Goal: Task Accomplishment & Management: Manage account settings

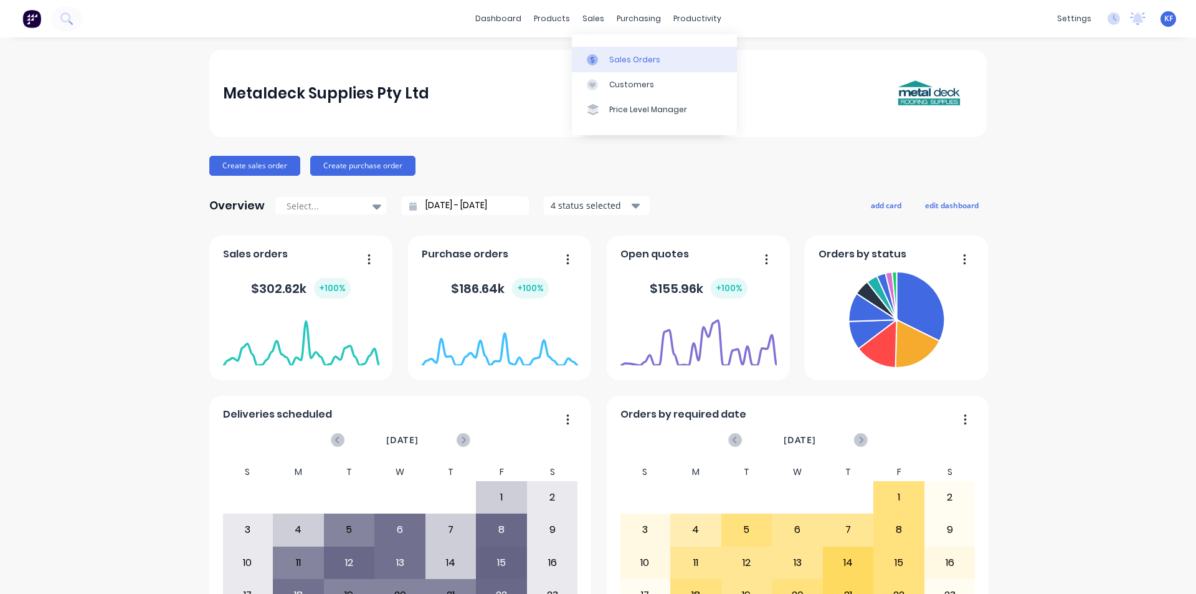
click at [619, 56] on div "Sales Orders" at bounding box center [634, 59] width 51 height 11
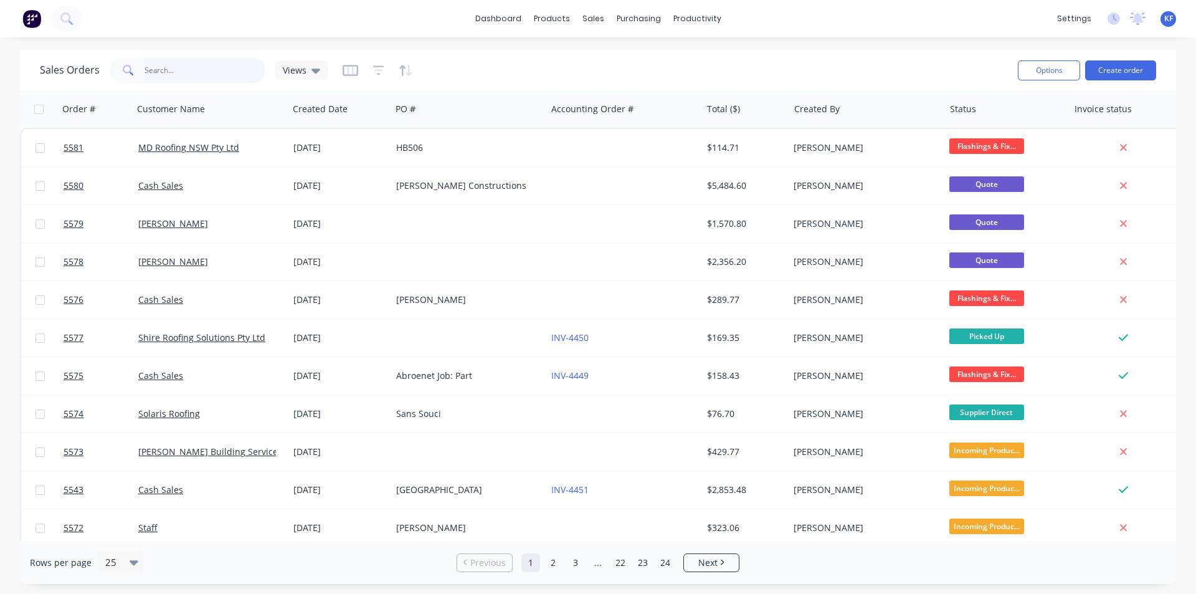
click at [231, 67] on input "text" at bounding box center [205, 70] width 121 height 25
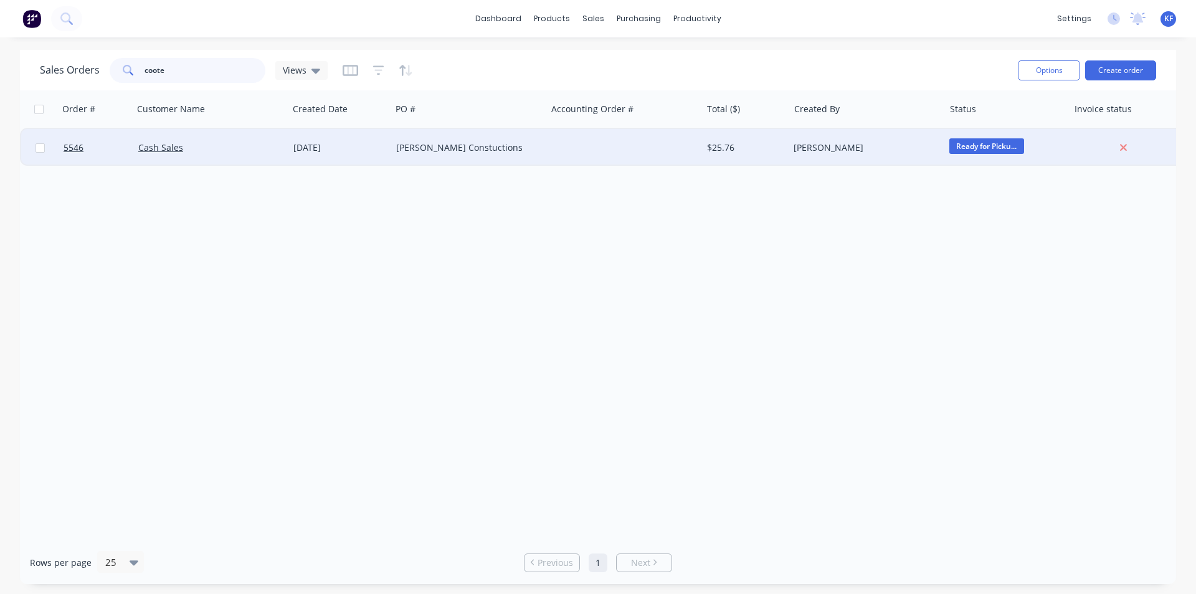
type input "coote"
click at [480, 153] on div "[PERSON_NAME] Constuctions" at bounding box center [465, 147] width 138 height 12
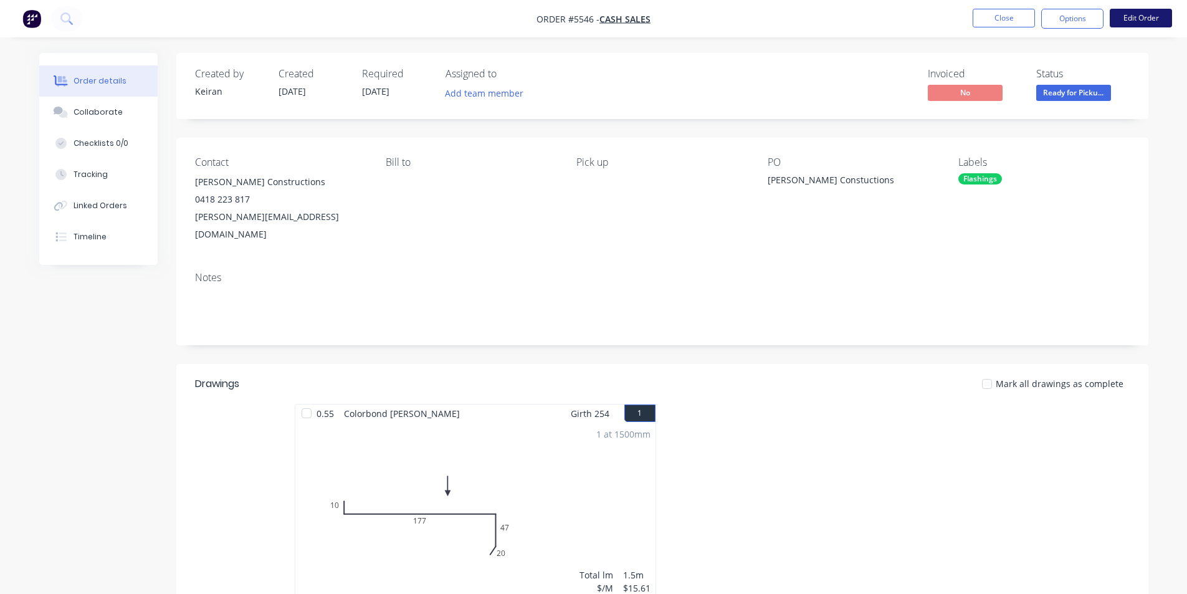
click at [1133, 18] on button "Edit Order" at bounding box center [1141, 18] width 62 height 19
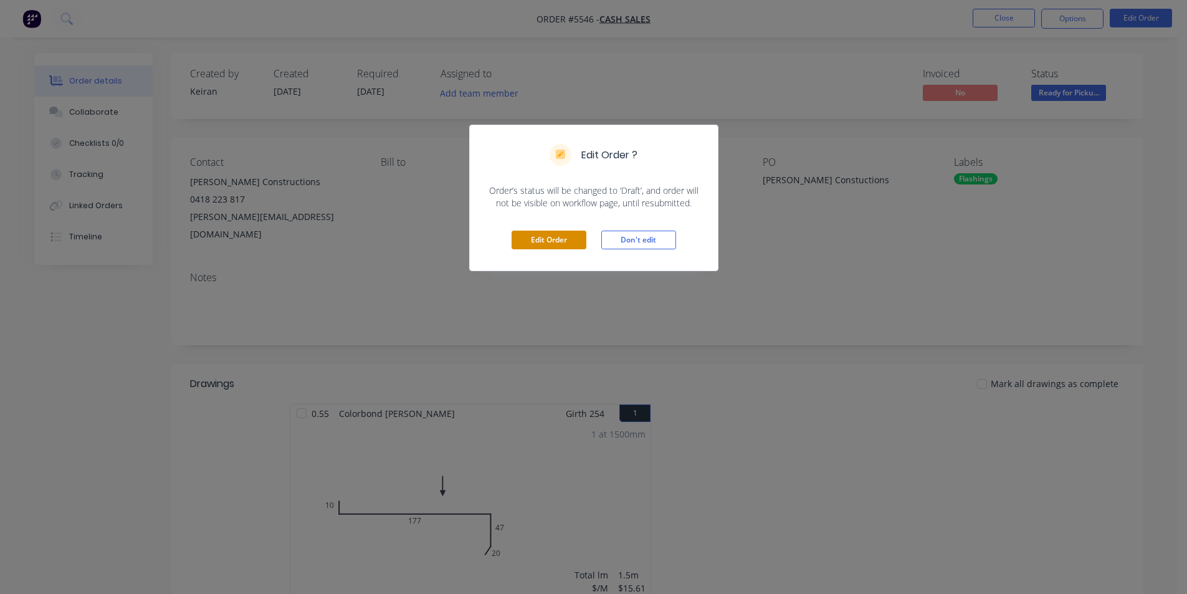
click at [562, 246] on button "Edit Order" at bounding box center [548, 240] width 75 height 19
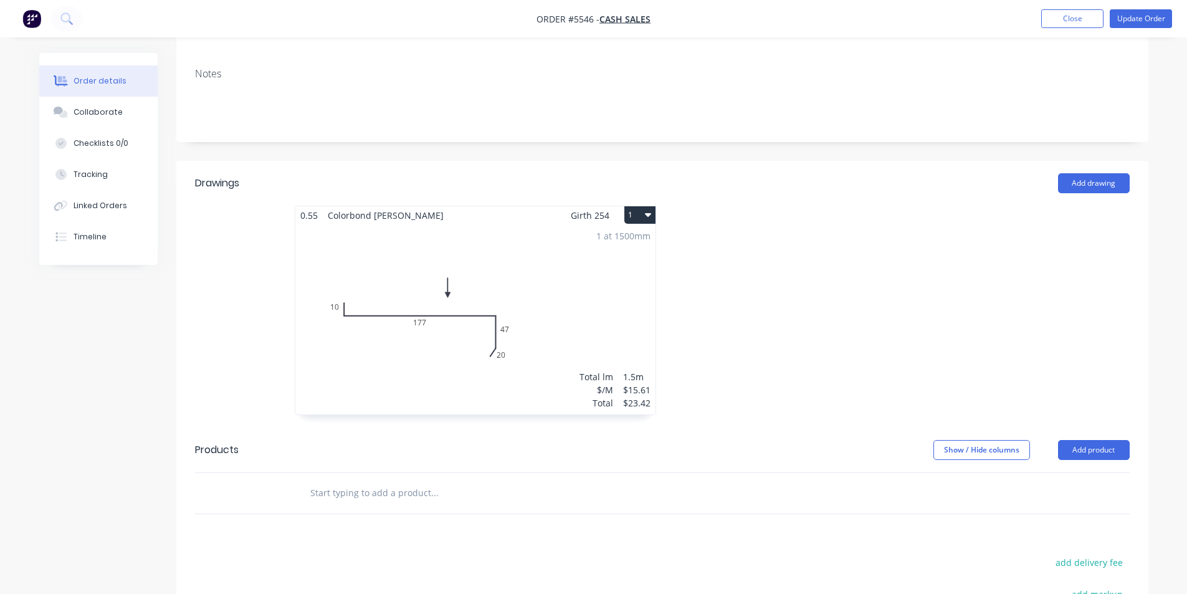
scroll to position [249, 0]
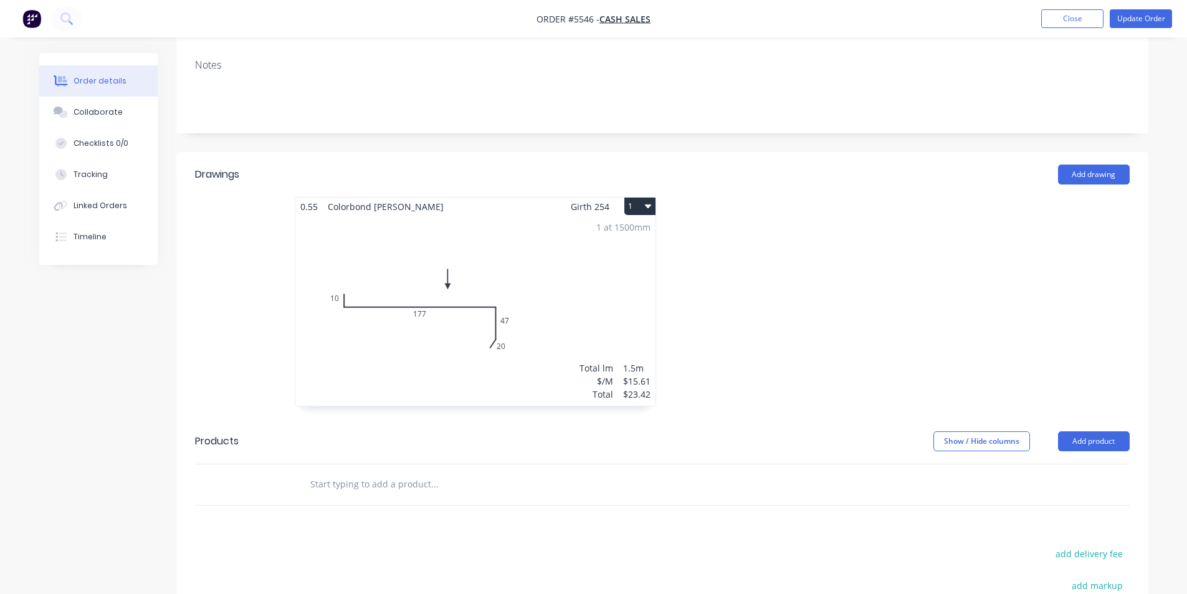
click at [623, 472] on div at bounding box center [487, 484] width 374 height 25
drag, startPoint x: 488, startPoint y: 454, endPoint x: 478, endPoint y: 454, distance: 10.0
click at [487, 472] on input "text" at bounding box center [434, 484] width 249 height 25
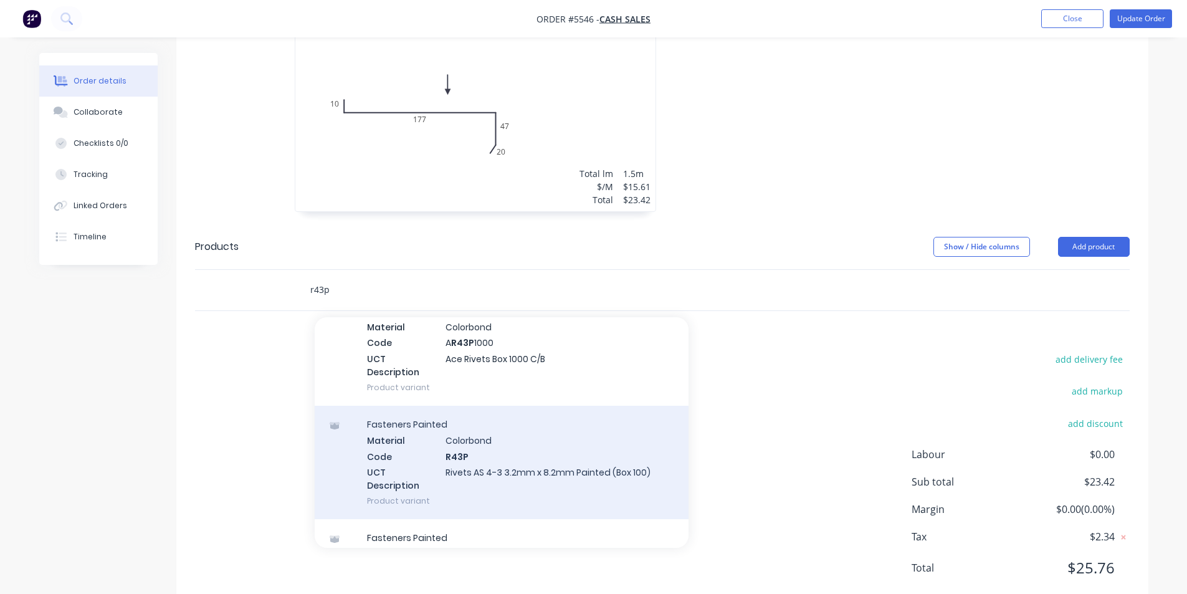
scroll to position [311, 0]
type input "r43p"
click at [537, 425] on div "Fasteners Painted Material Colorbond Code R43P UCT Description Rivets AS 4-3 3.…" at bounding box center [502, 458] width 374 height 113
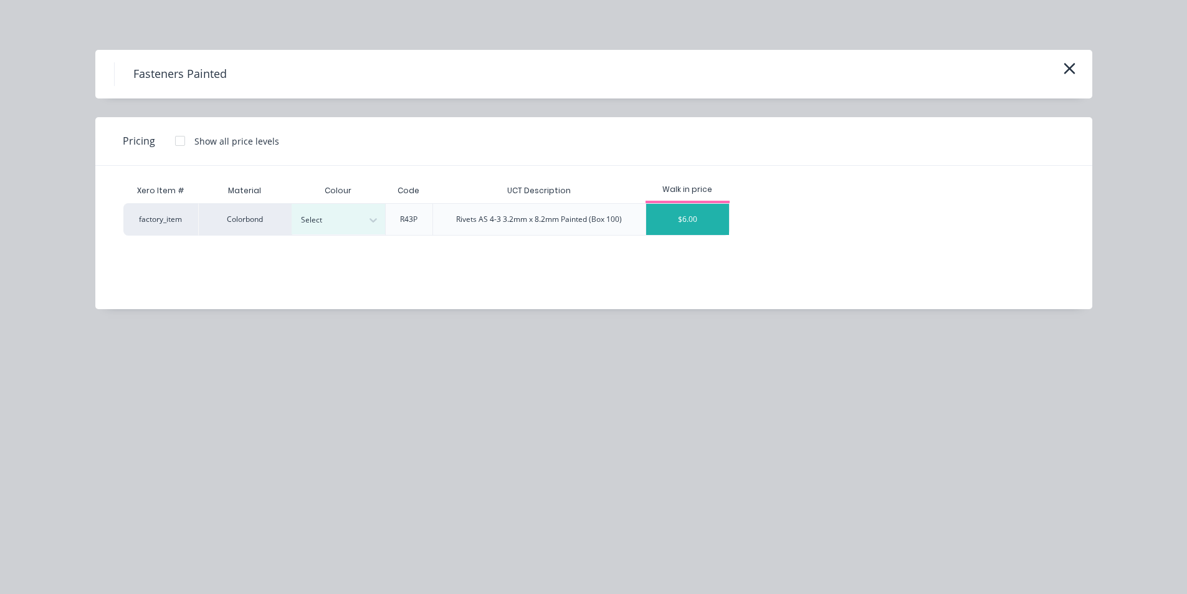
click at [706, 220] on div "$6.00" at bounding box center [687, 219] width 83 height 31
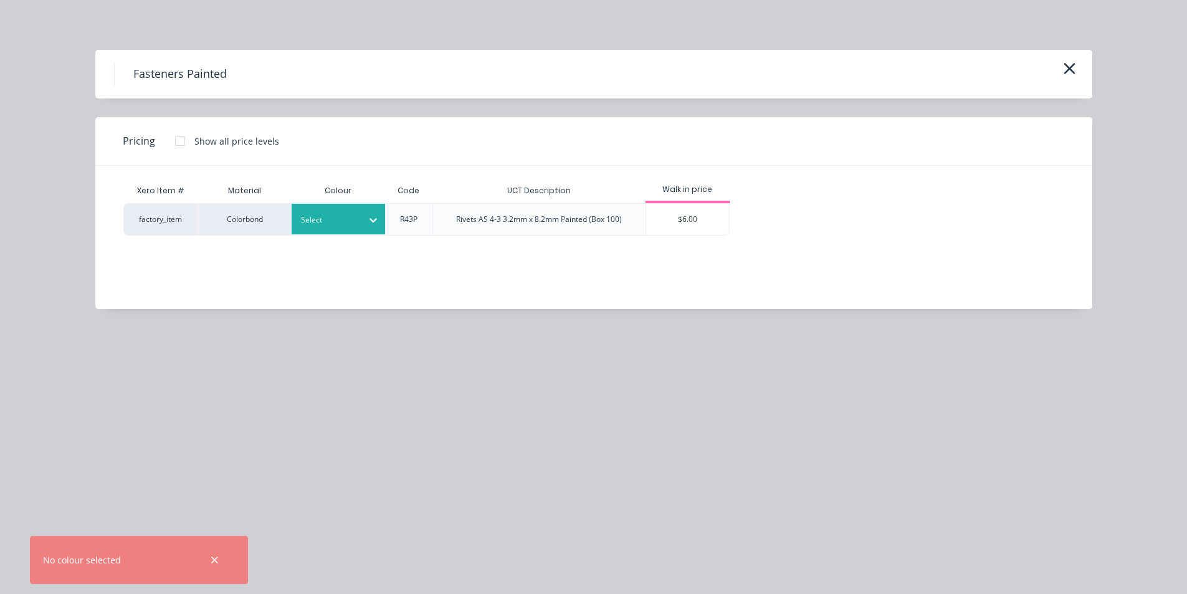
click at [364, 217] on div at bounding box center [373, 220] width 22 height 20
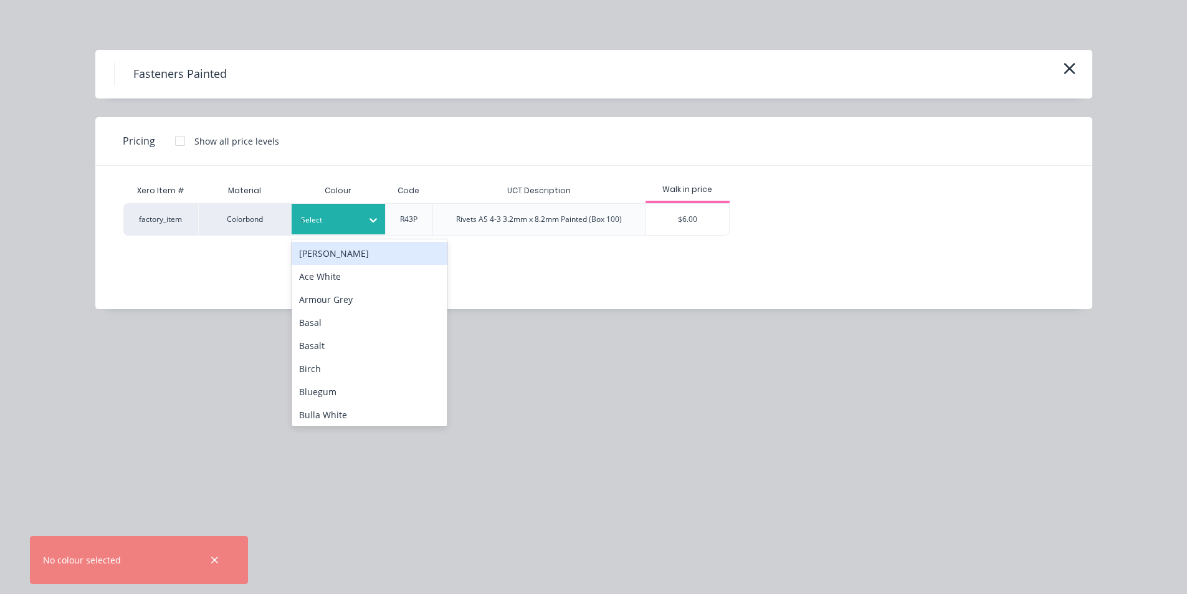
type input "sh"
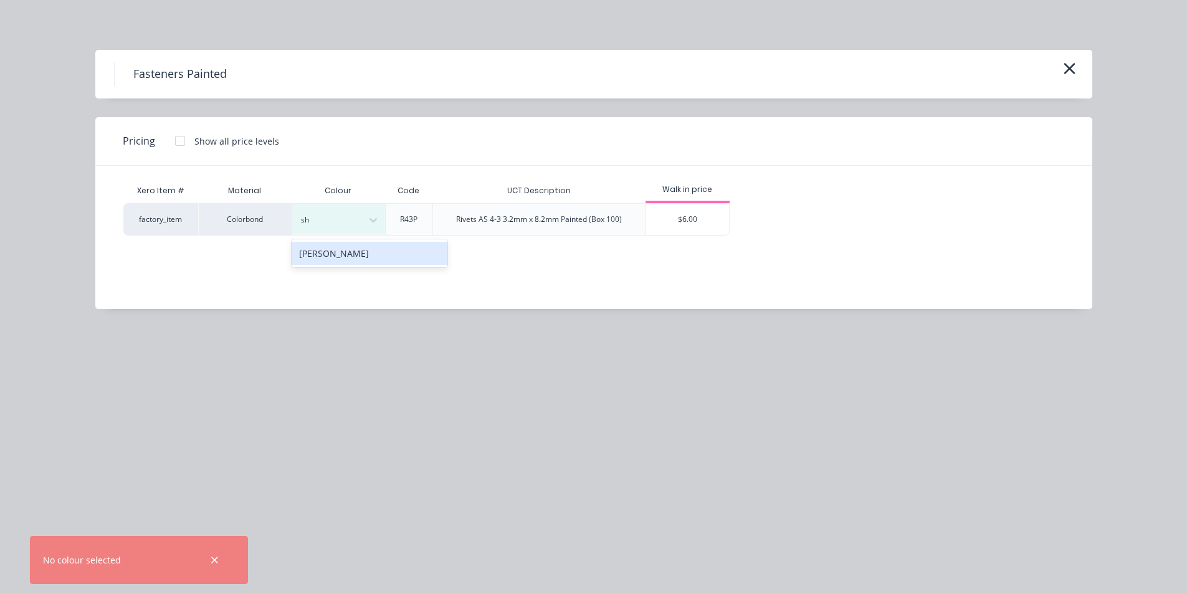
click at [394, 249] on div "[PERSON_NAME]" at bounding box center [370, 253] width 156 height 23
click at [684, 224] on div "$6.00" at bounding box center [687, 219] width 83 height 31
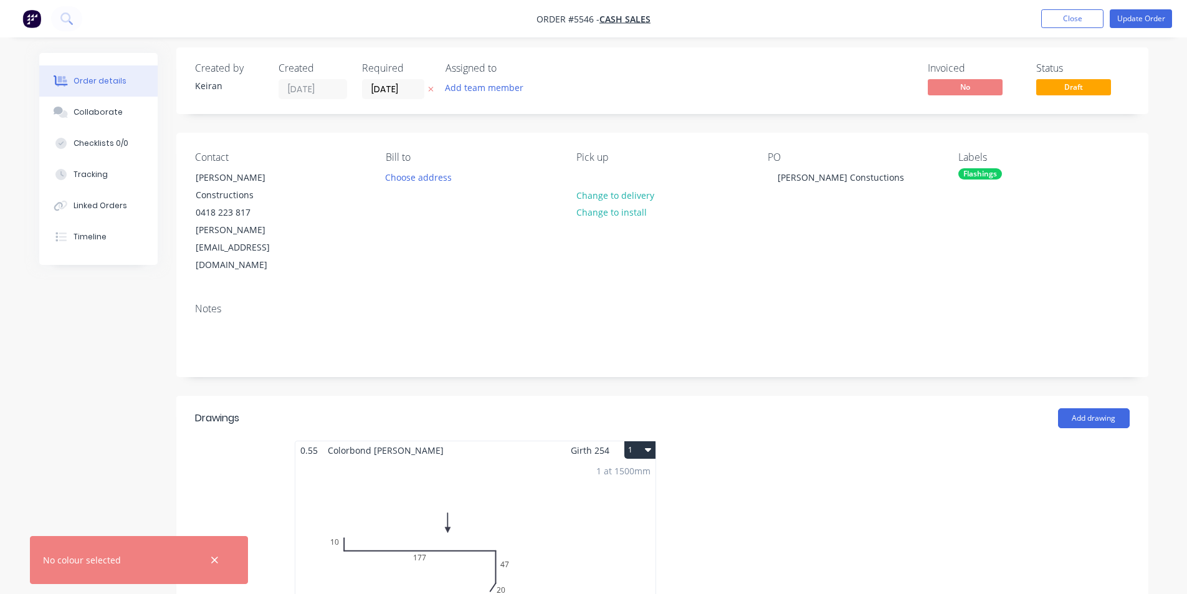
scroll to position [0, 0]
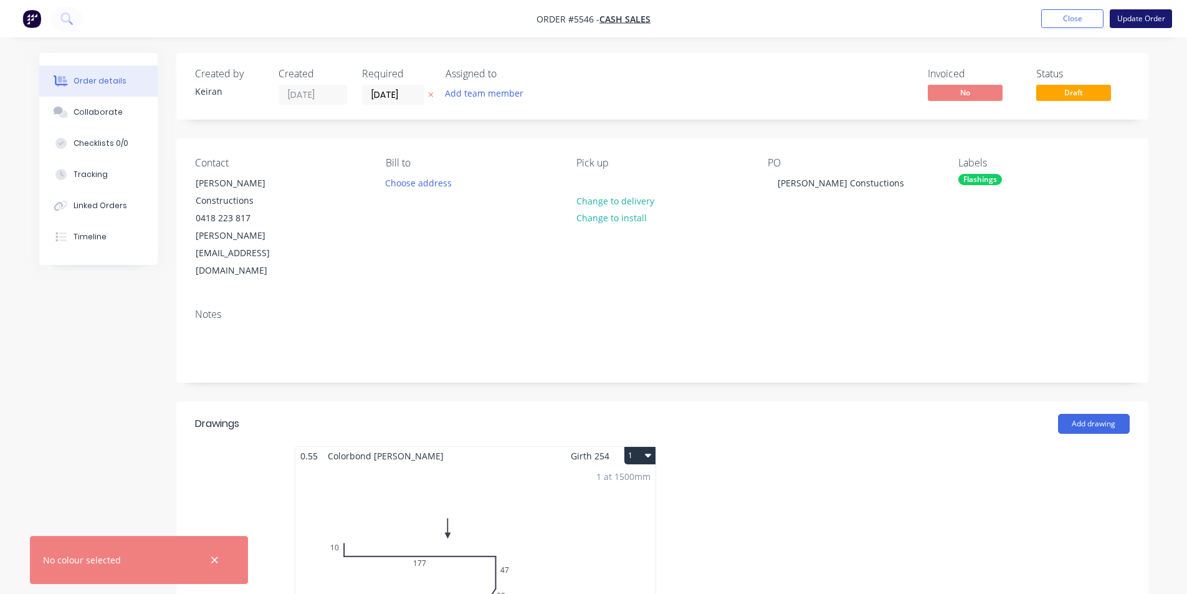
click at [1121, 26] on button "Update Order" at bounding box center [1141, 18] width 62 height 19
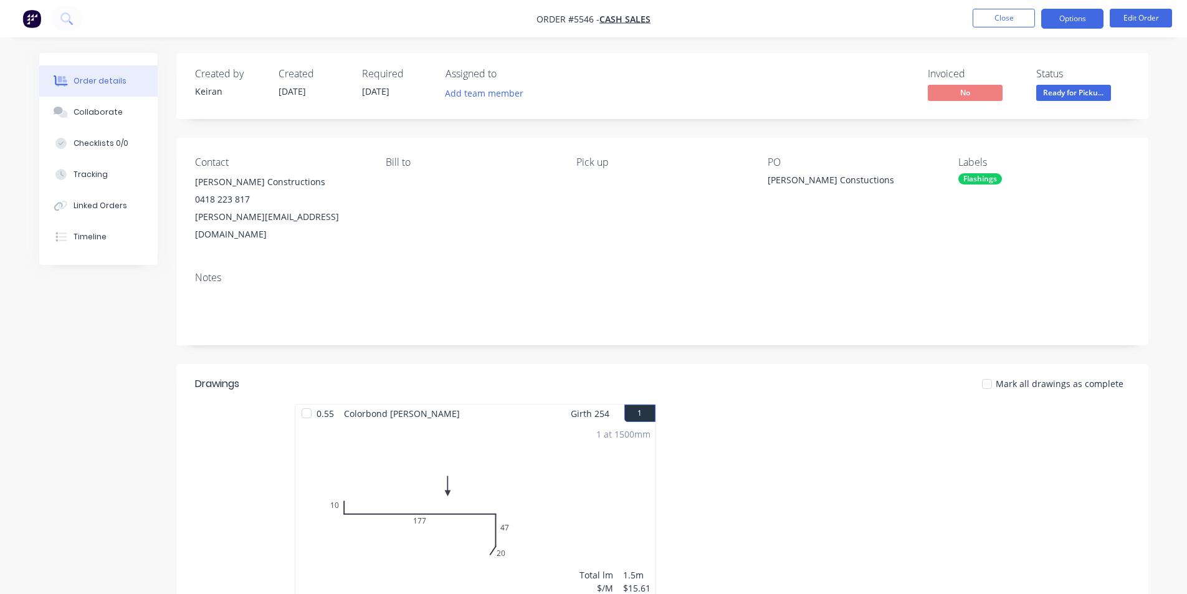
click at [1074, 28] on button "Options" at bounding box center [1072, 19] width 62 height 20
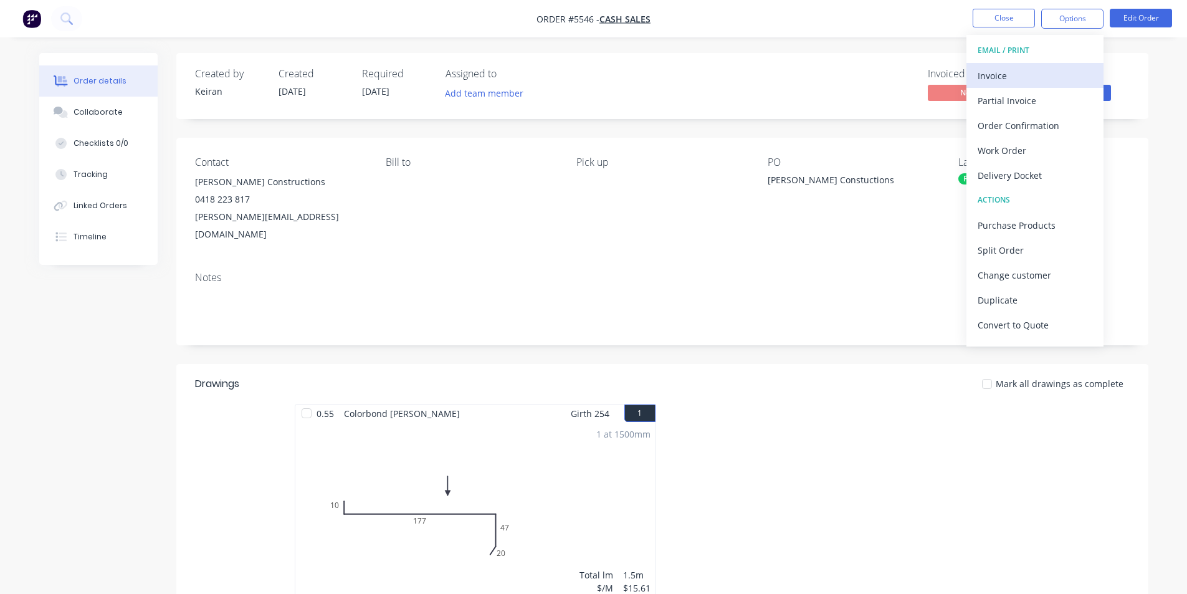
click at [1032, 81] on div "Invoice" at bounding box center [1034, 76] width 115 height 18
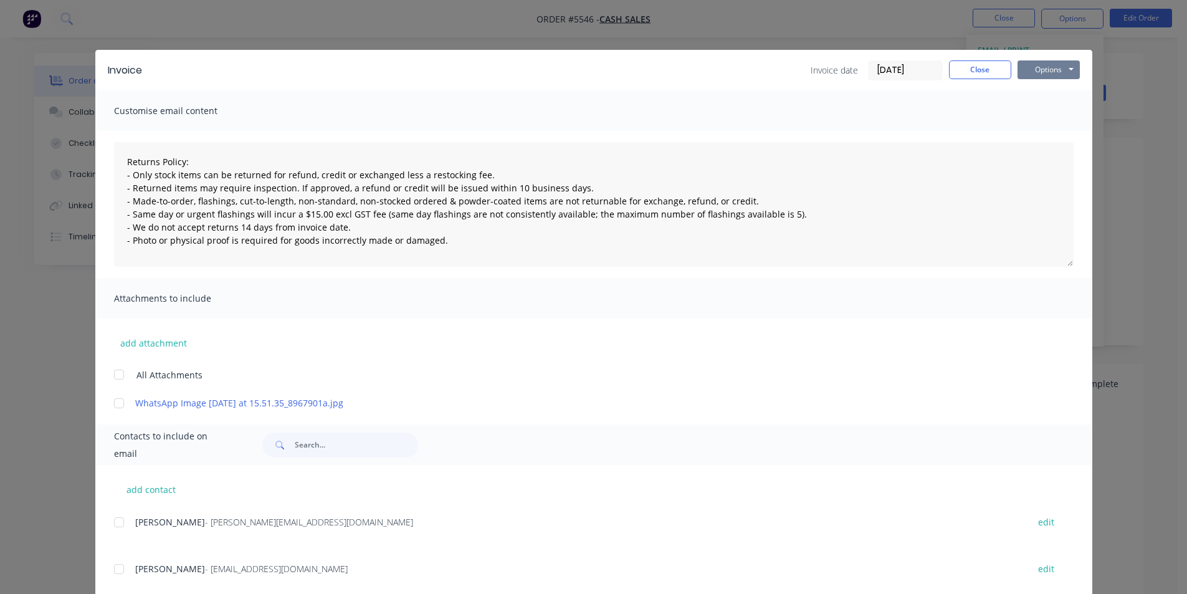
click at [1056, 72] on button "Options" at bounding box center [1048, 69] width 62 height 19
click at [1055, 115] on button "Print" at bounding box center [1057, 112] width 80 height 21
type textarea "Returns Policy: - Only stock items can be returned for refund, credit or exchan…"
click at [959, 74] on button "Close" at bounding box center [980, 69] width 62 height 19
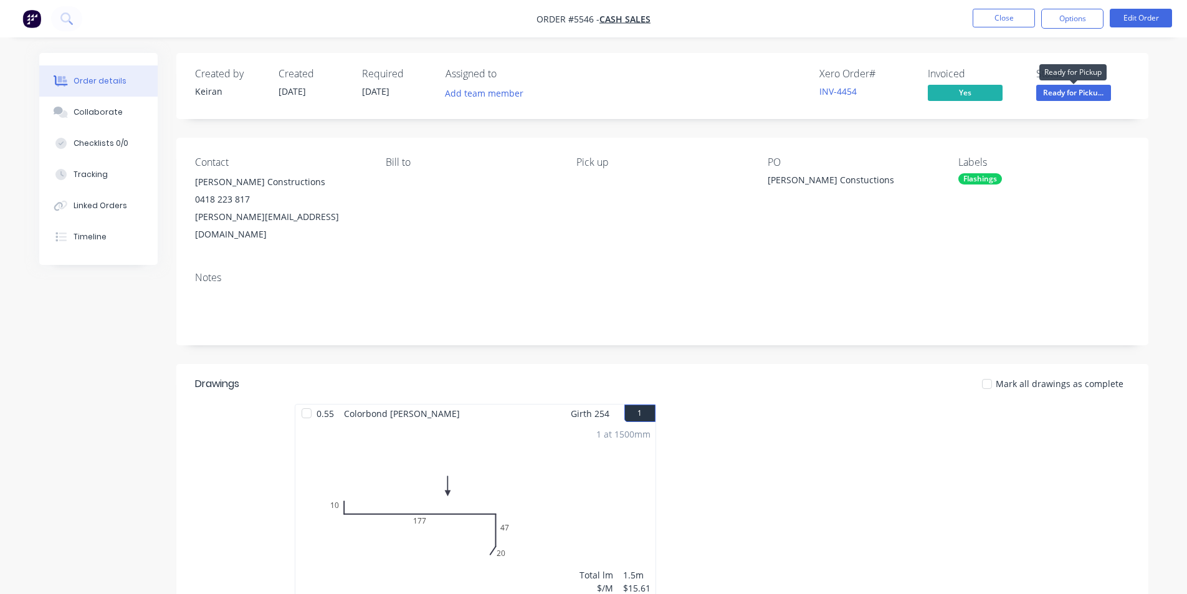
click at [1079, 100] on span "Ready for Picku..." at bounding box center [1073, 93] width 75 height 16
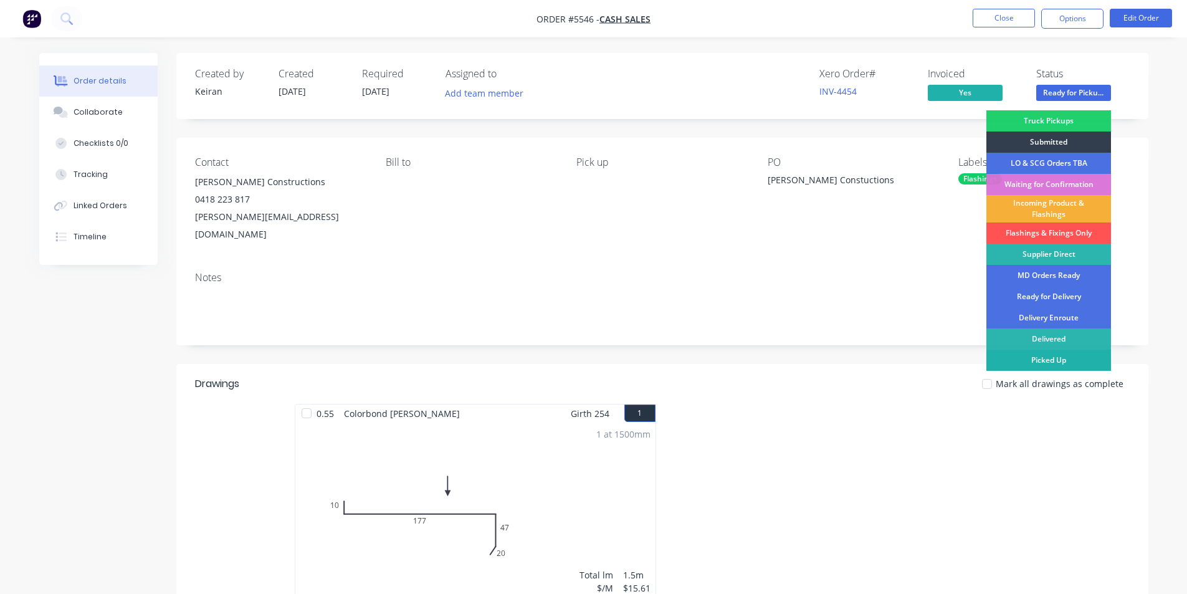
click at [1068, 369] on div "Picked Up" at bounding box center [1048, 359] width 125 height 21
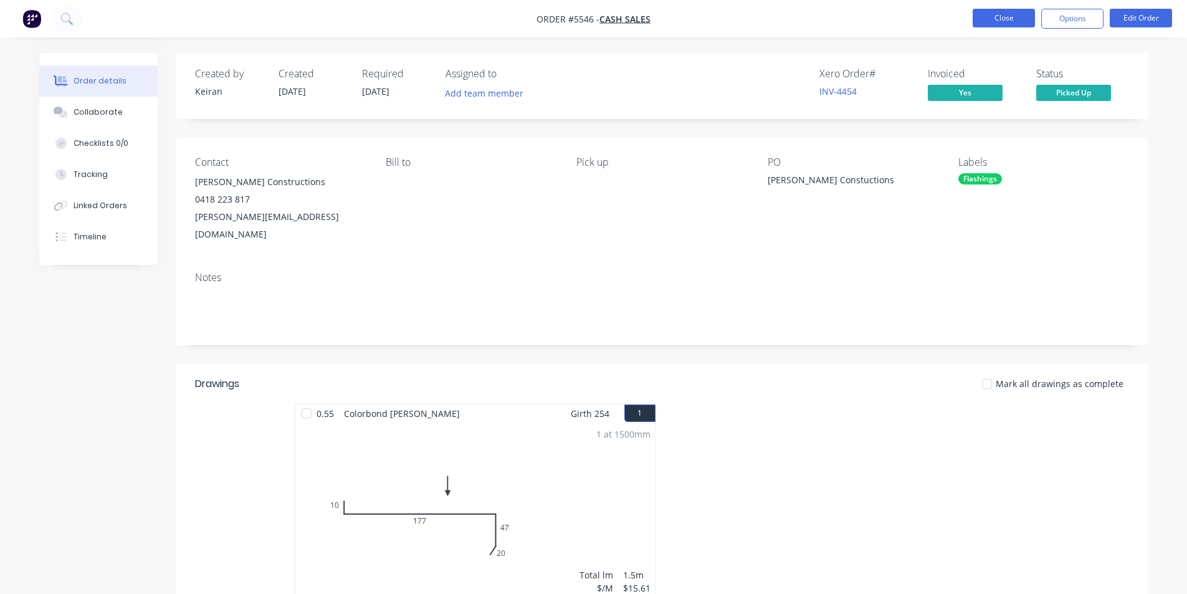
click at [986, 17] on button "Close" at bounding box center [1003, 18] width 62 height 19
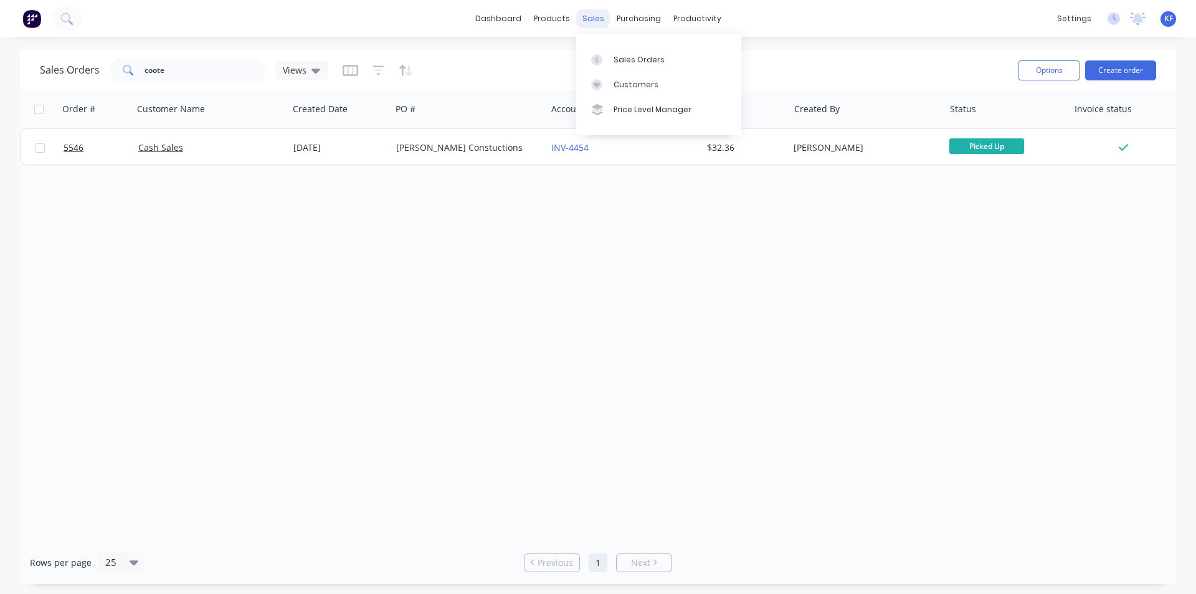
click at [589, 24] on div "sales" at bounding box center [593, 18] width 34 height 19
click at [619, 61] on div "Sales Orders" at bounding box center [639, 59] width 51 height 11
click at [112, 58] on div "coote" at bounding box center [188, 70] width 156 height 25
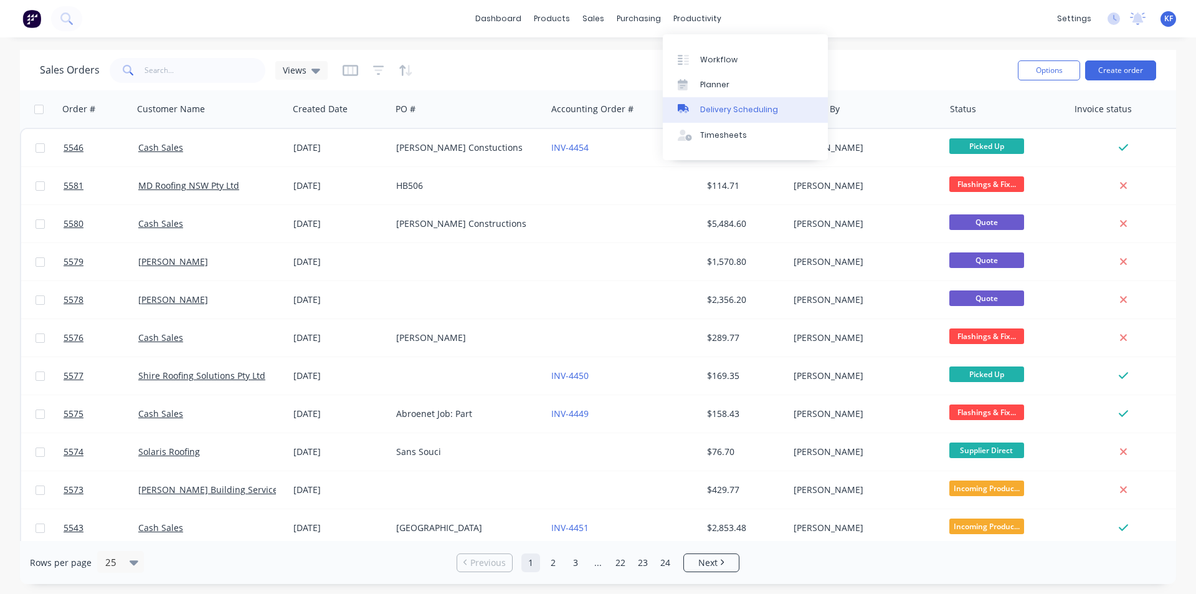
click at [729, 103] on link "Delivery Scheduling" at bounding box center [745, 109] width 165 height 25
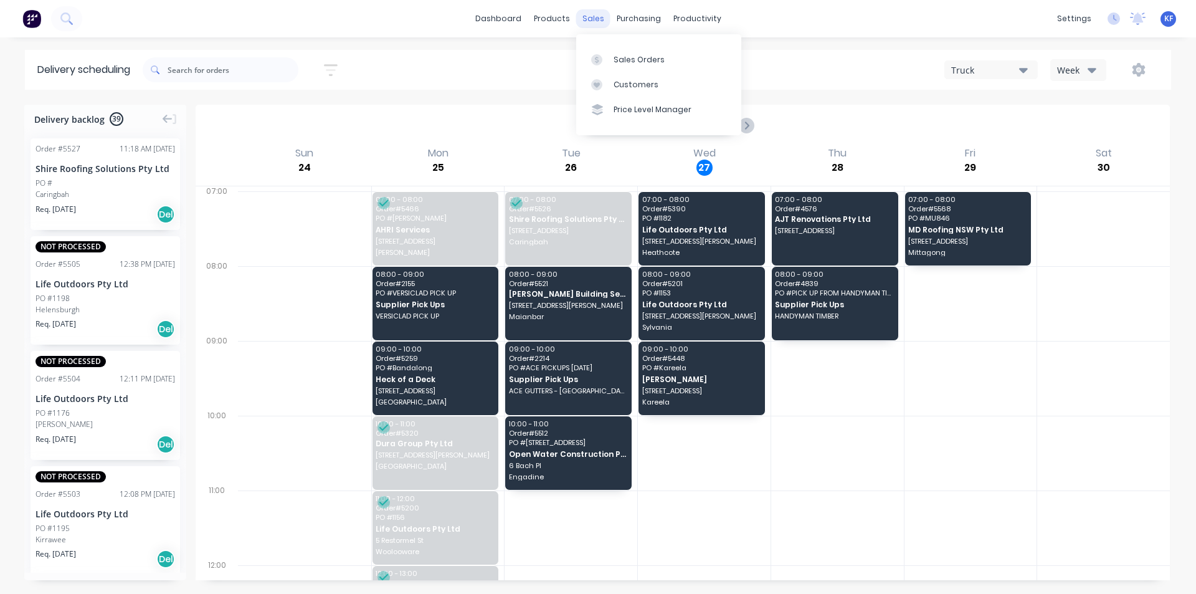
click at [601, 23] on div "sales" at bounding box center [593, 18] width 34 height 19
click at [626, 60] on div "Sales Orders" at bounding box center [639, 59] width 51 height 11
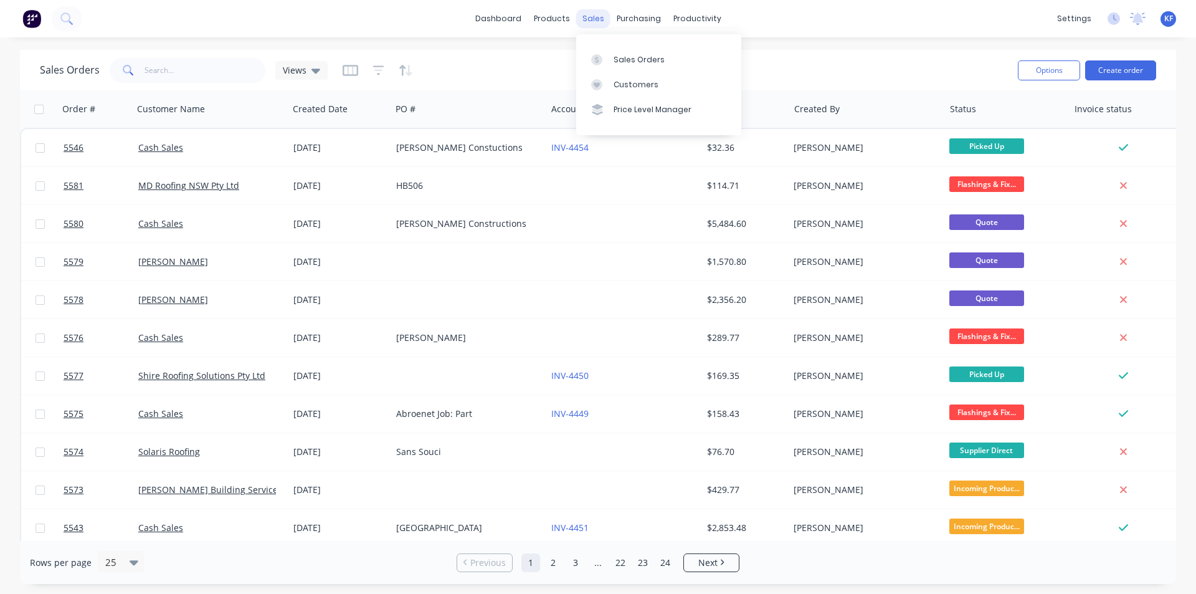
click at [601, 24] on div "sales" at bounding box center [593, 18] width 34 height 19
click at [628, 52] on link "Sales Orders" at bounding box center [658, 59] width 165 height 25
click at [201, 63] on input "text" at bounding box center [205, 70] width 121 height 25
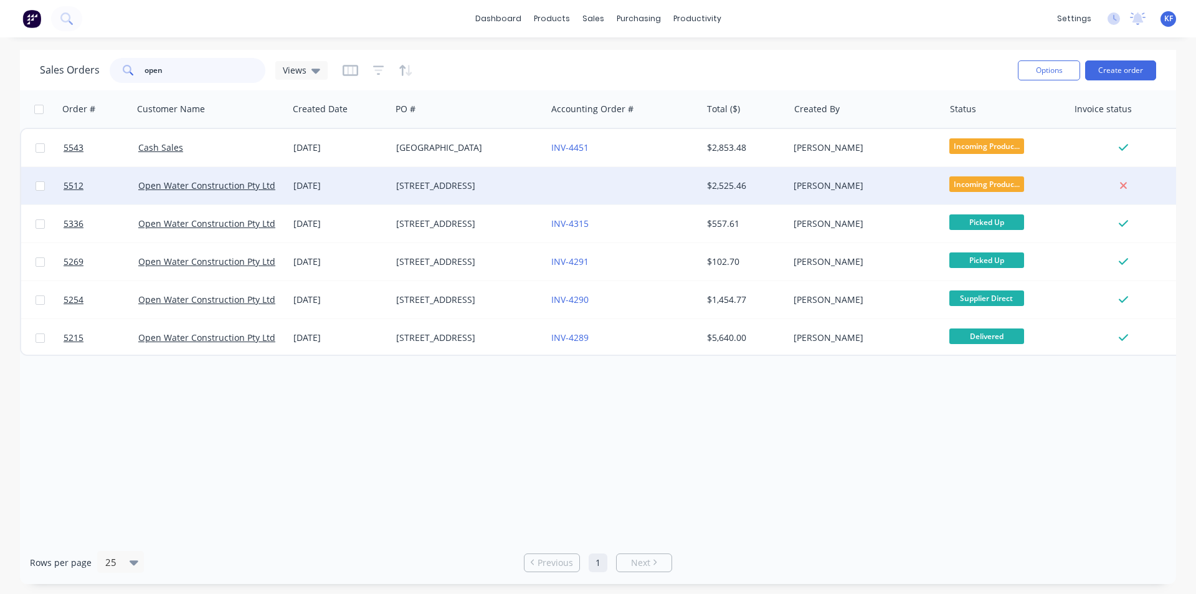
type input "open"
click at [643, 184] on div at bounding box center [623, 185] width 155 height 37
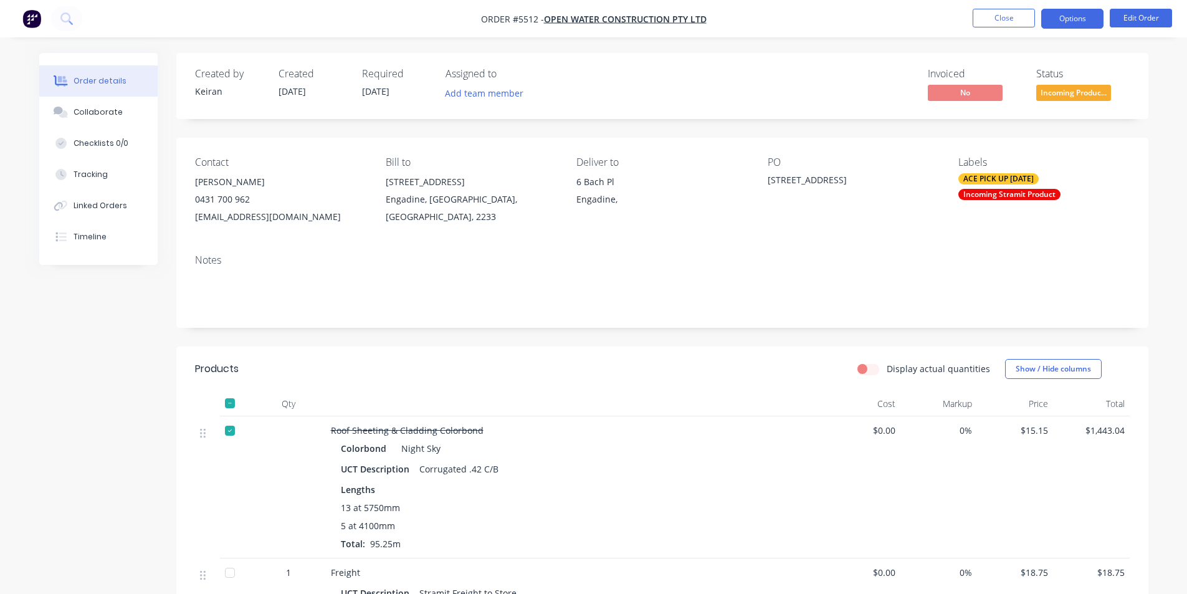
click at [1088, 26] on button "Options" at bounding box center [1072, 19] width 62 height 20
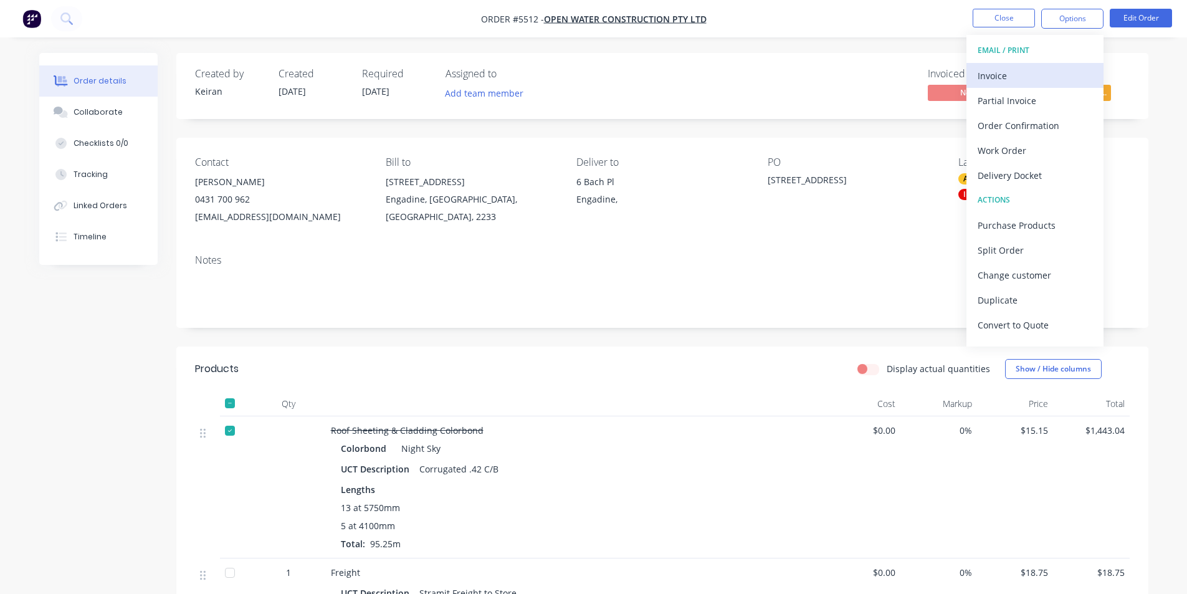
click at [1040, 70] on div "Invoice" at bounding box center [1034, 76] width 115 height 18
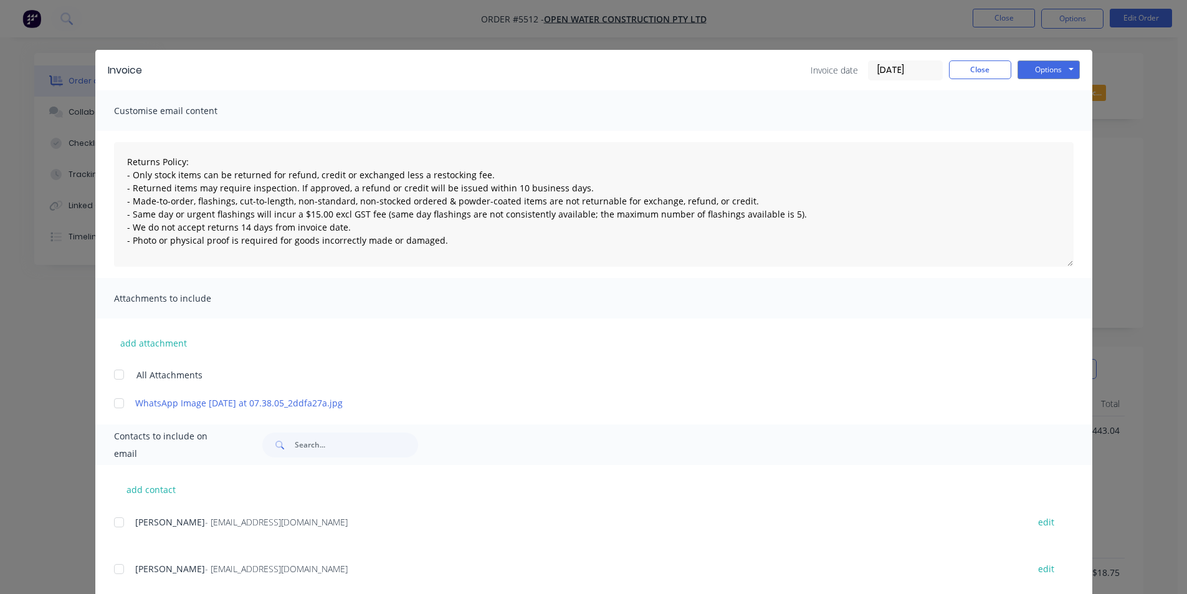
click at [112, 521] on div at bounding box center [119, 522] width 25 height 25
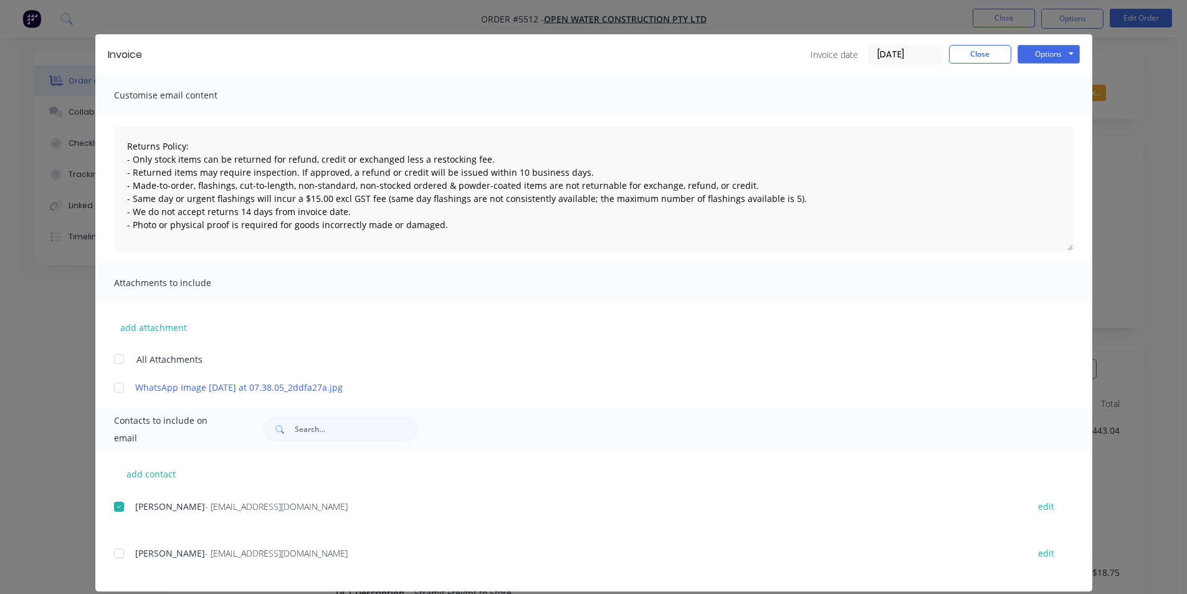
scroll to position [31, 0]
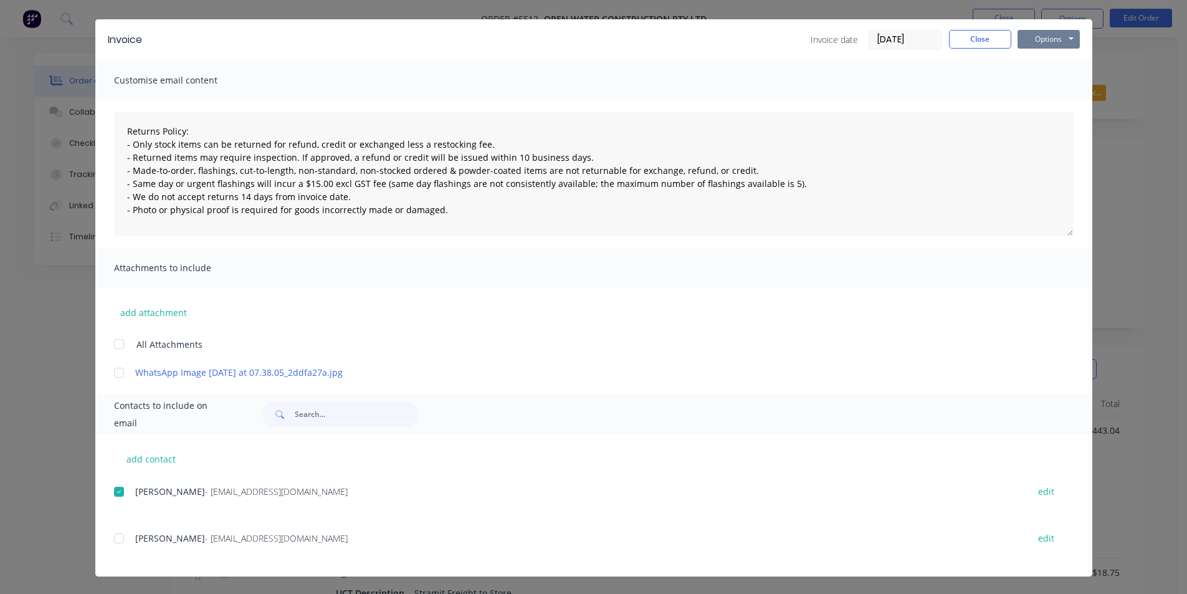
click at [1068, 35] on button "Options" at bounding box center [1048, 39] width 62 height 19
click at [1038, 100] on button "Email" at bounding box center [1057, 102] width 80 height 21
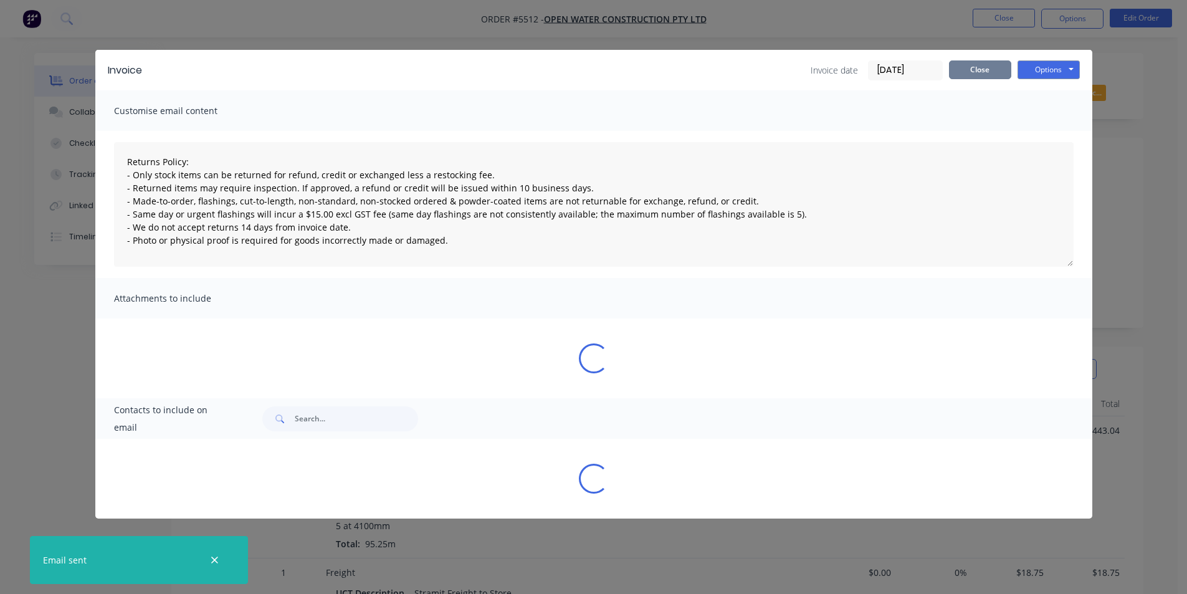
type textarea "Returns Policy: - Only stock items can be returned for refund, credit or exchan…"
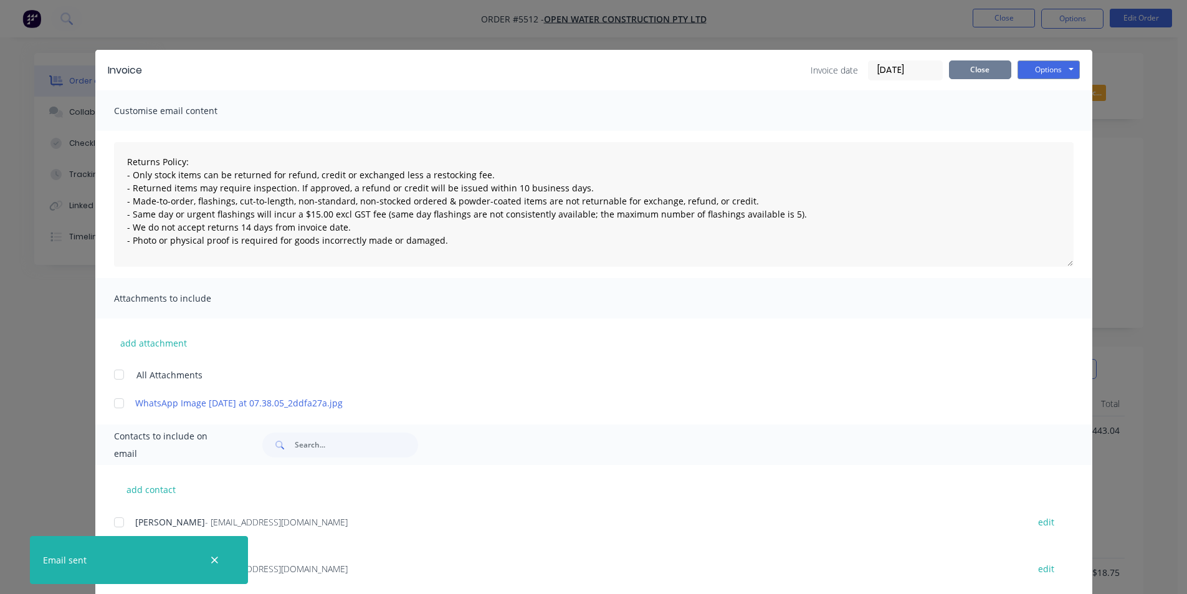
click at [991, 67] on button "Close" at bounding box center [980, 69] width 62 height 19
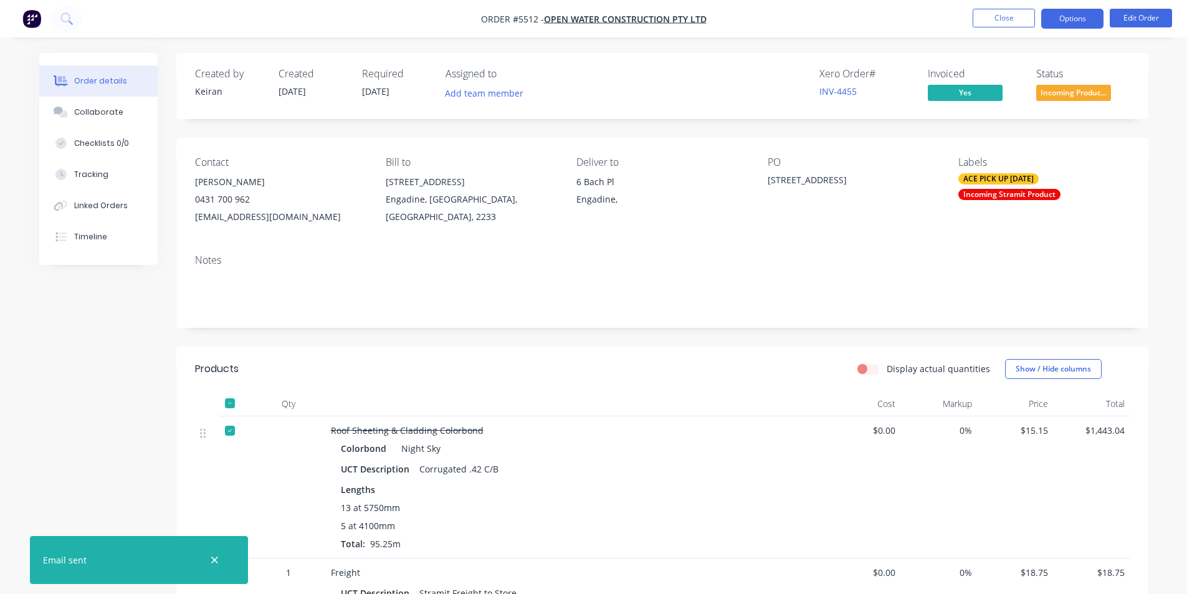
click at [1068, 27] on button "Options" at bounding box center [1072, 19] width 62 height 20
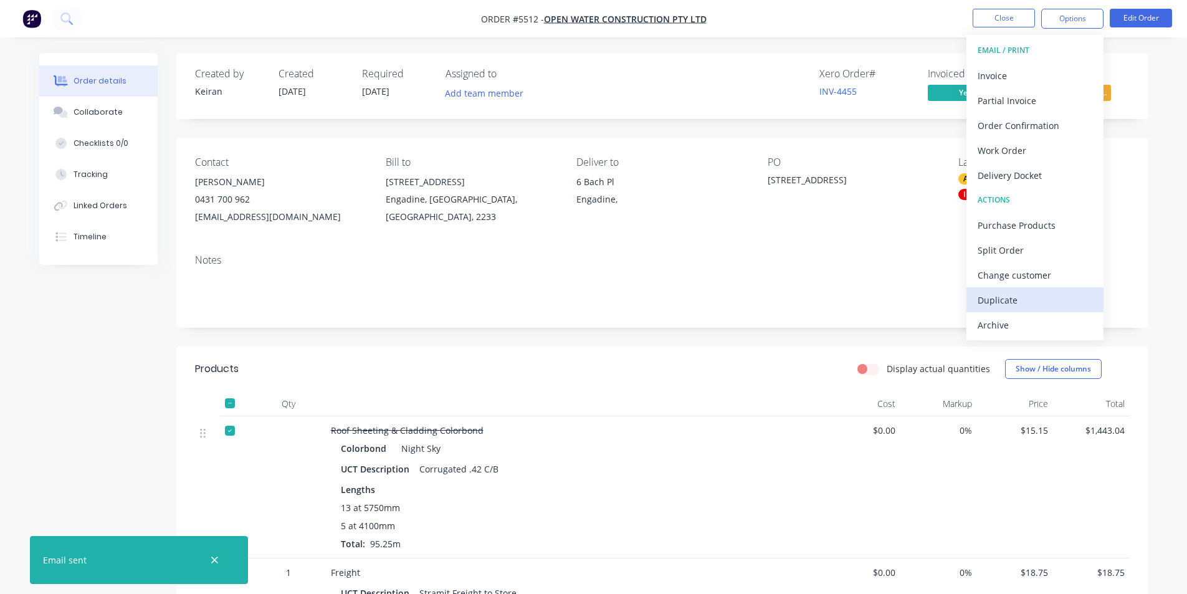
click at [1038, 303] on div "Duplicate" at bounding box center [1034, 300] width 115 height 18
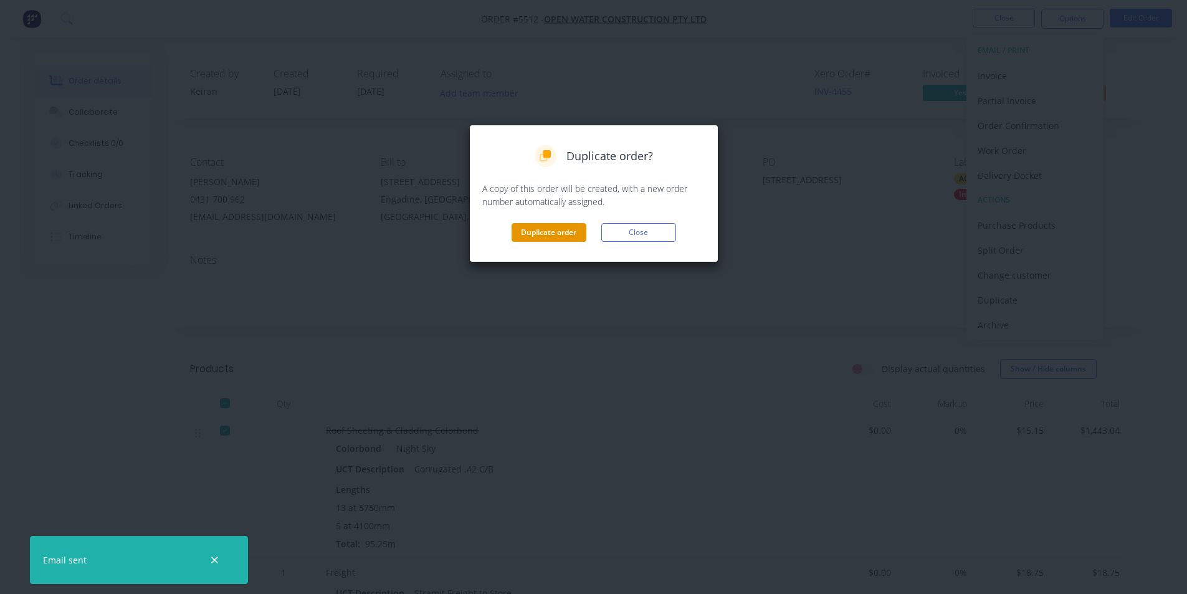
click at [581, 232] on button "Duplicate order" at bounding box center [548, 232] width 75 height 19
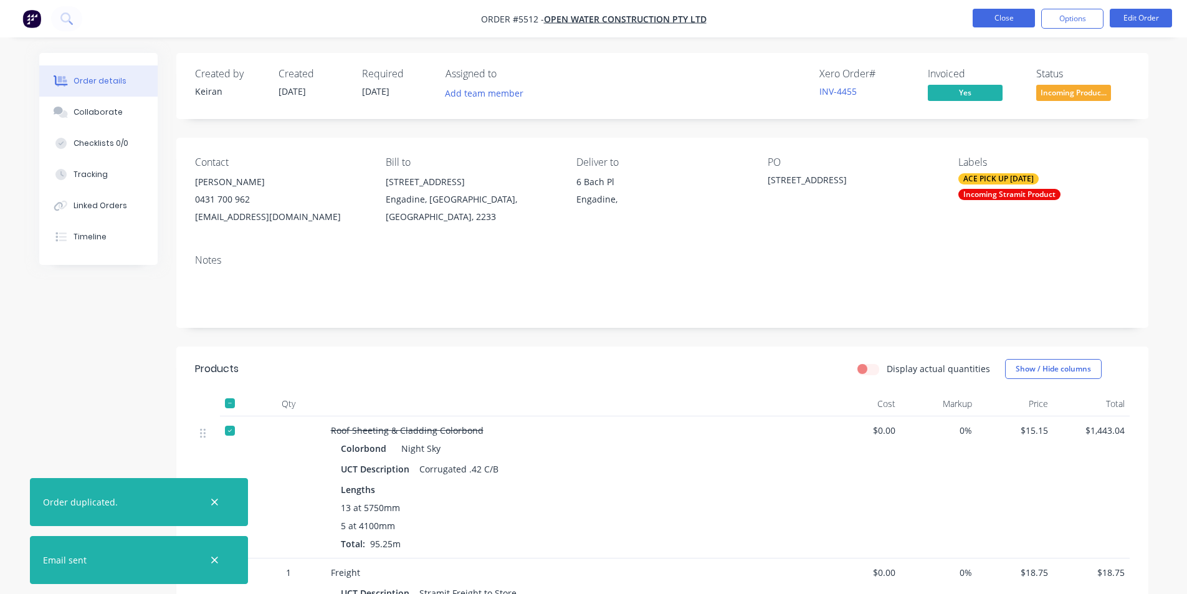
click at [979, 16] on button "Close" at bounding box center [1003, 18] width 62 height 19
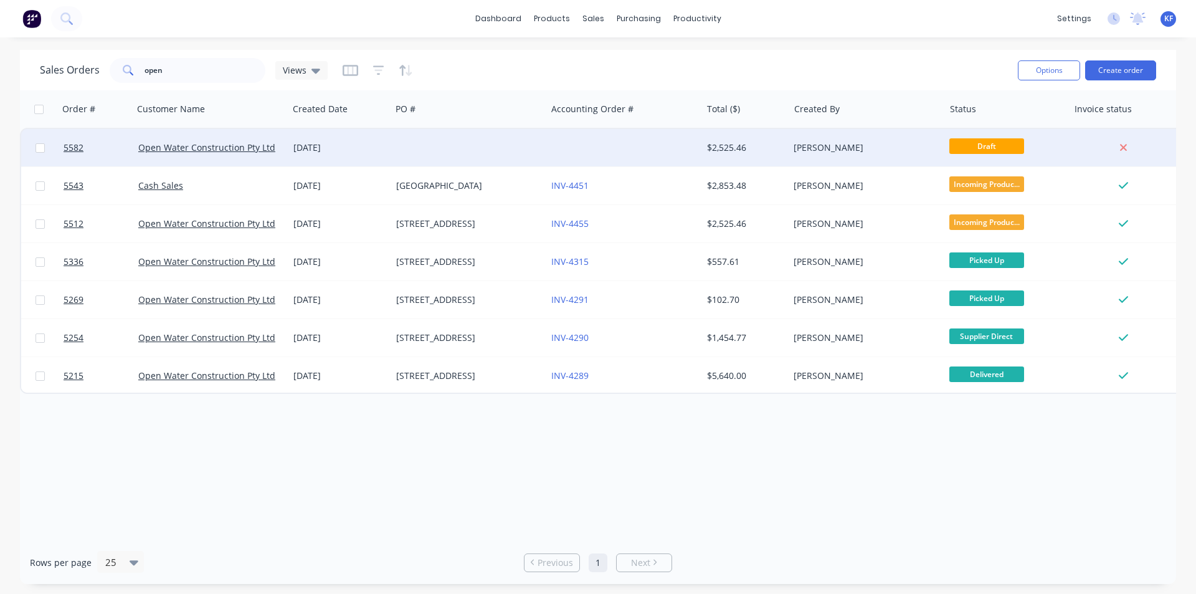
click at [640, 153] on div at bounding box center [623, 147] width 155 height 37
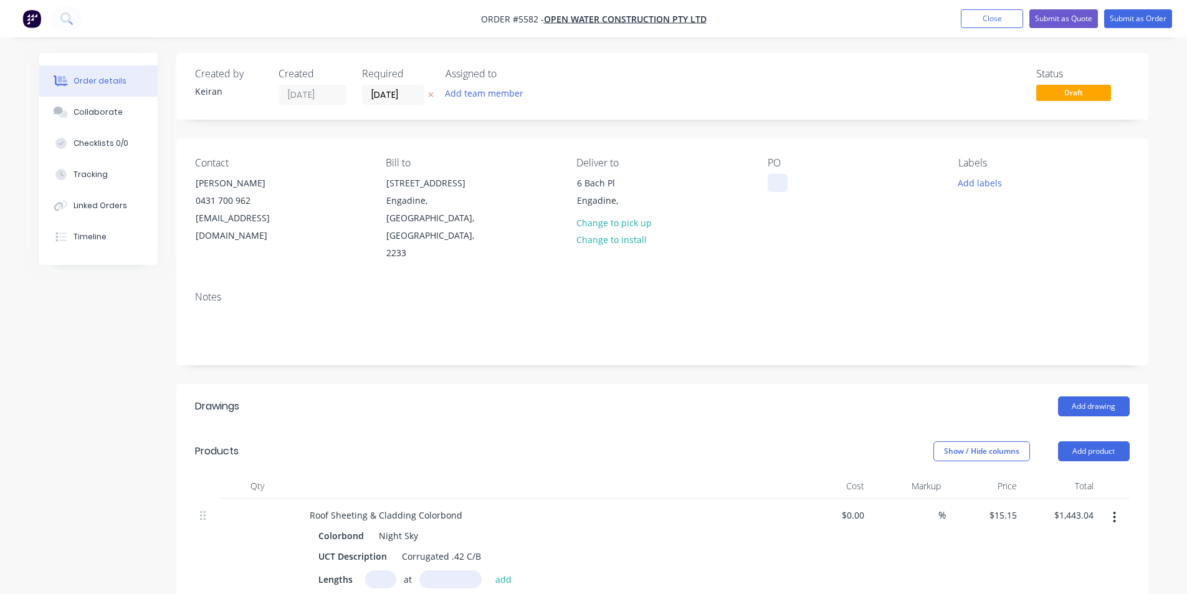
click at [777, 181] on div at bounding box center [778, 183] width 20 height 18
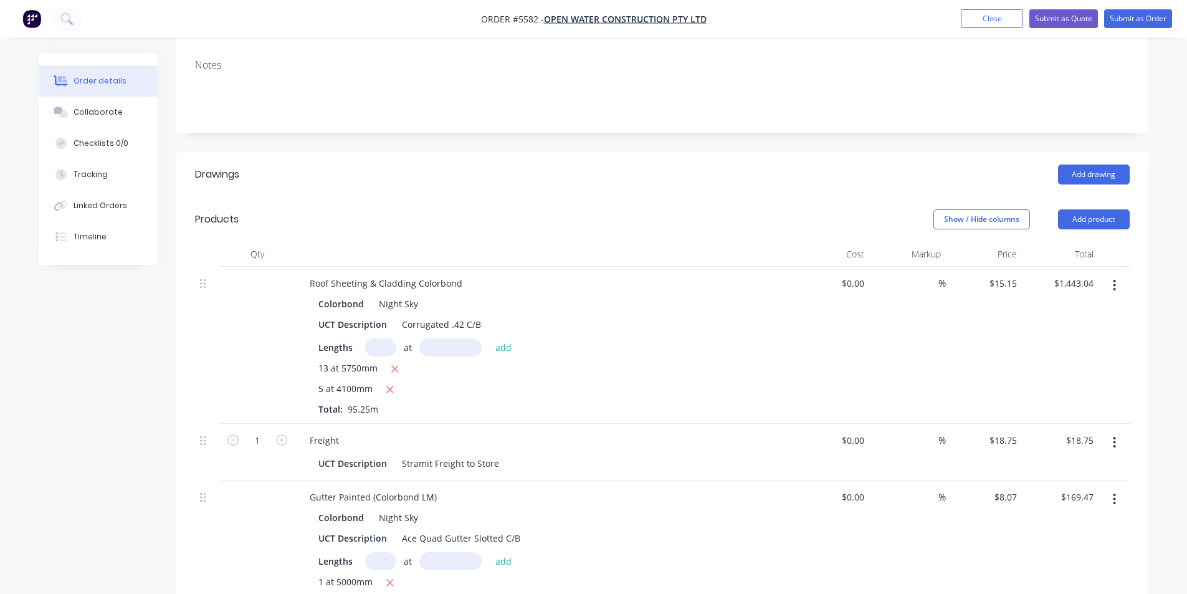
scroll to position [249, 0]
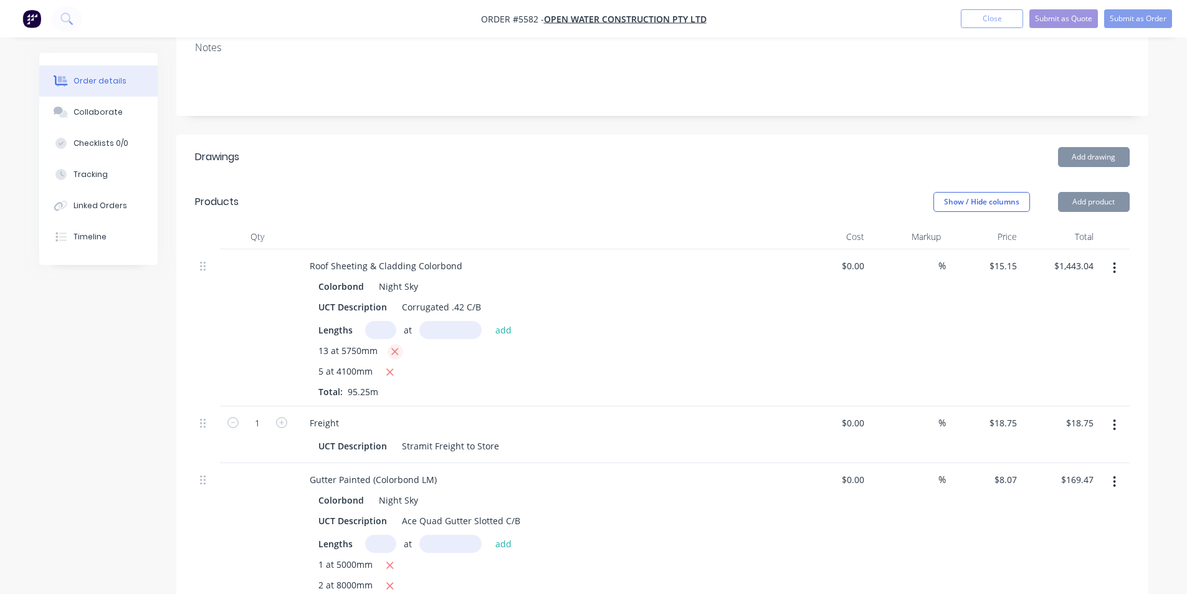
drag, startPoint x: 397, startPoint y: 338, endPoint x: 394, endPoint y: 319, distance: 19.7
click at [396, 364] on div "5 at 4100mm" at bounding box center [543, 372] width 451 height 16
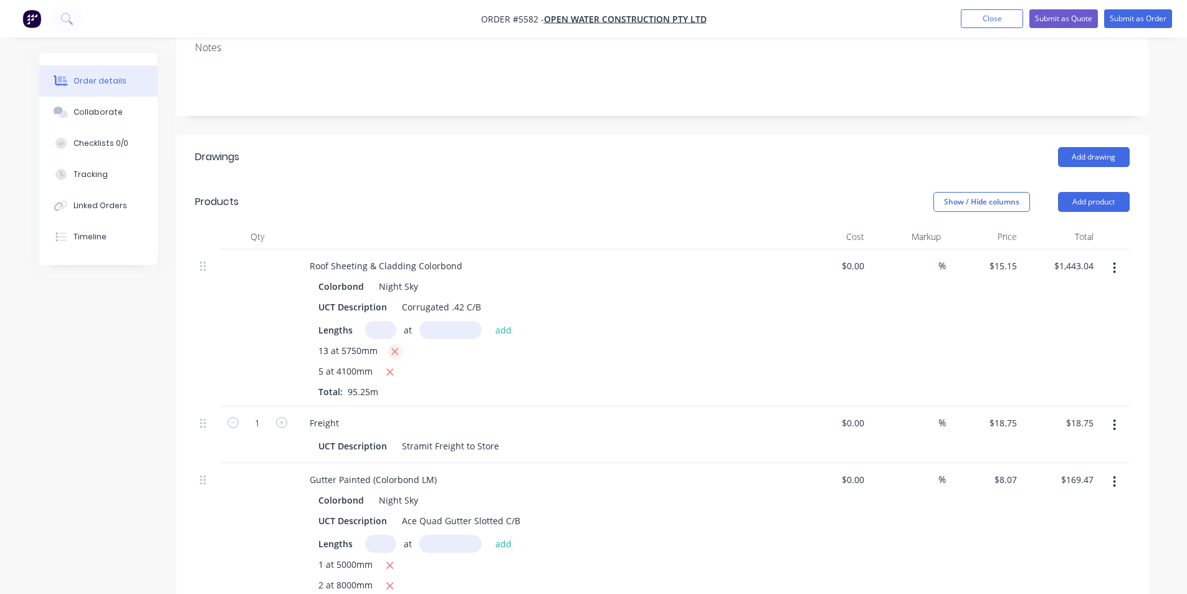
click at [394, 346] on icon "button" at bounding box center [395, 351] width 8 height 11
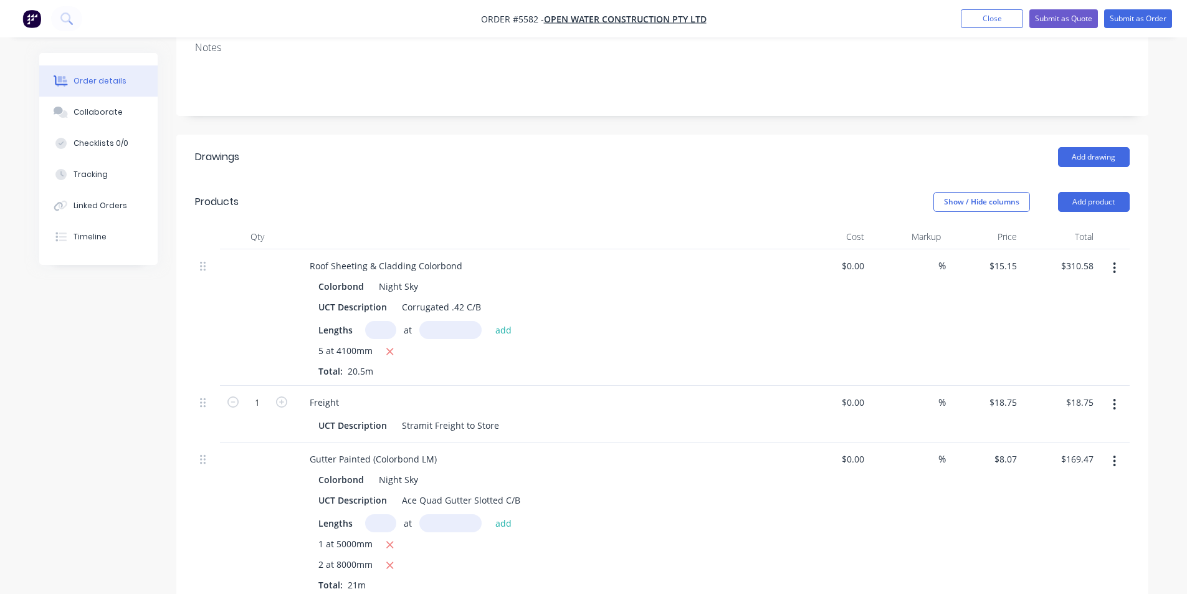
drag, startPoint x: 389, startPoint y: 319, endPoint x: 371, endPoint y: 302, distance: 25.1
click at [389, 346] on icon "button" at bounding box center [390, 351] width 8 height 11
type input "$0.00"
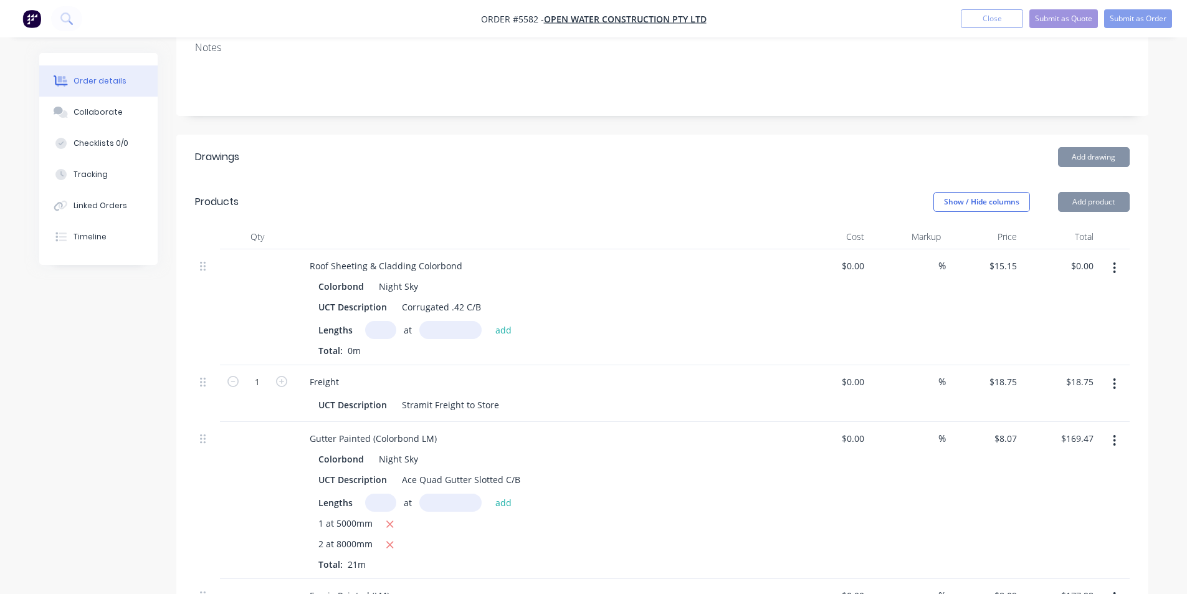
click at [371, 321] on input "text" at bounding box center [380, 330] width 31 height 18
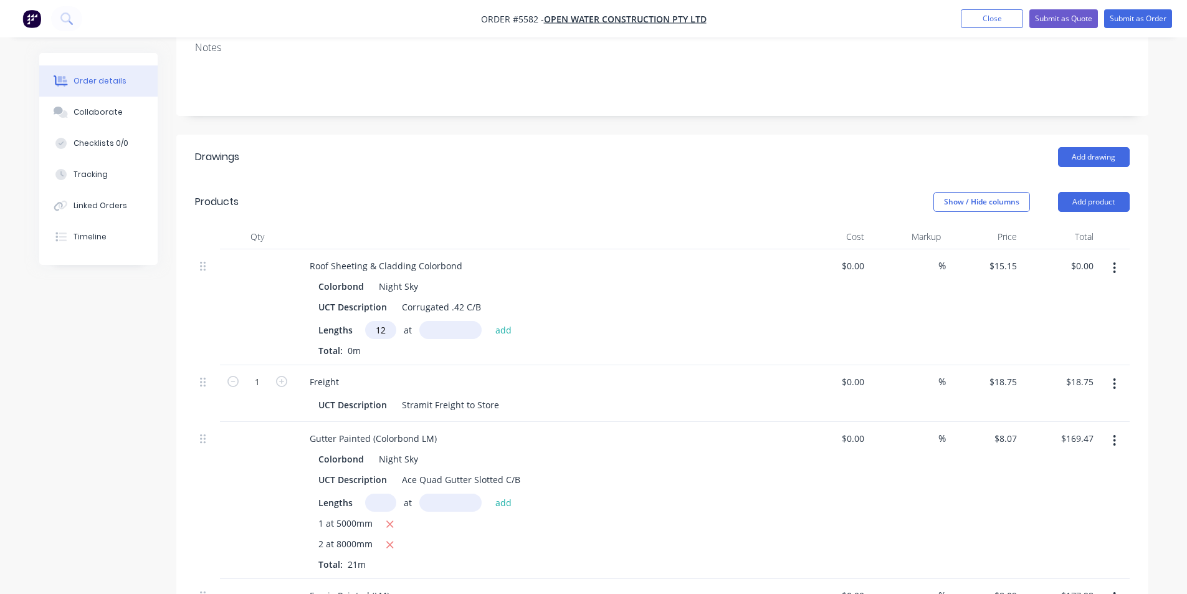
type input "12"
type input "6280"
click at [489, 321] on button "add" at bounding box center [503, 329] width 29 height 17
type input "$1,141.70"
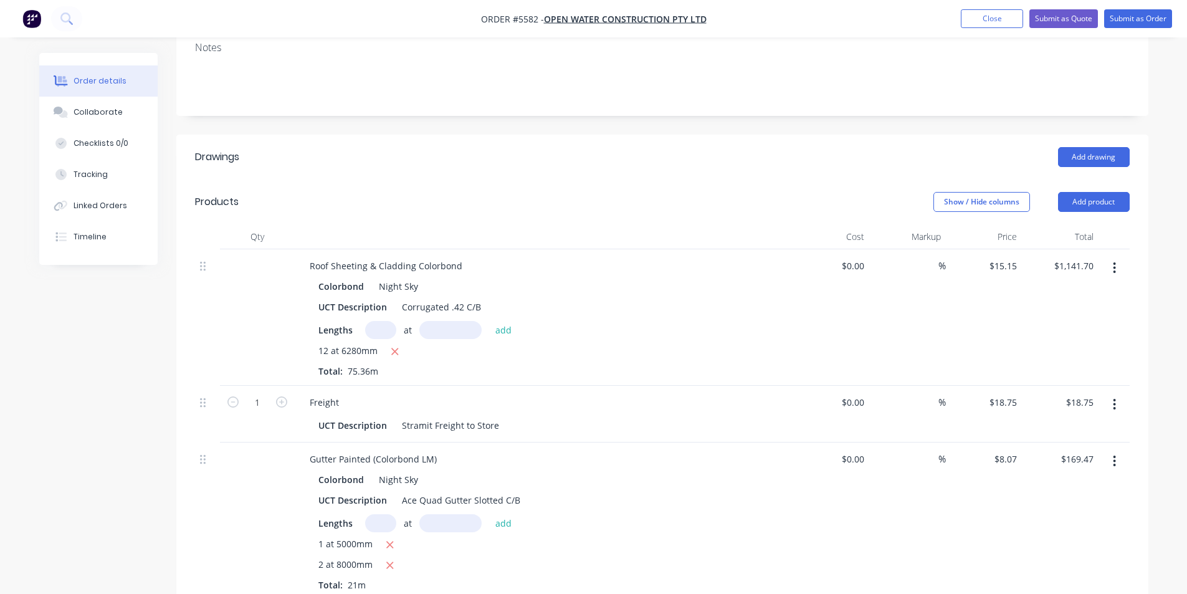
click at [1112, 450] on button "button" at bounding box center [1114, 461] width 29 height 22
click at [1086, 559] on div "Delete" at bounding box center [1070, 568] width 96 height 18
click at [1112, 450] on button "button" at bounding box center [1114, 461] width 29 height 22
click at [1083, 559] on div "Delete" at bounding box center [1070, 568] width 96 height 18
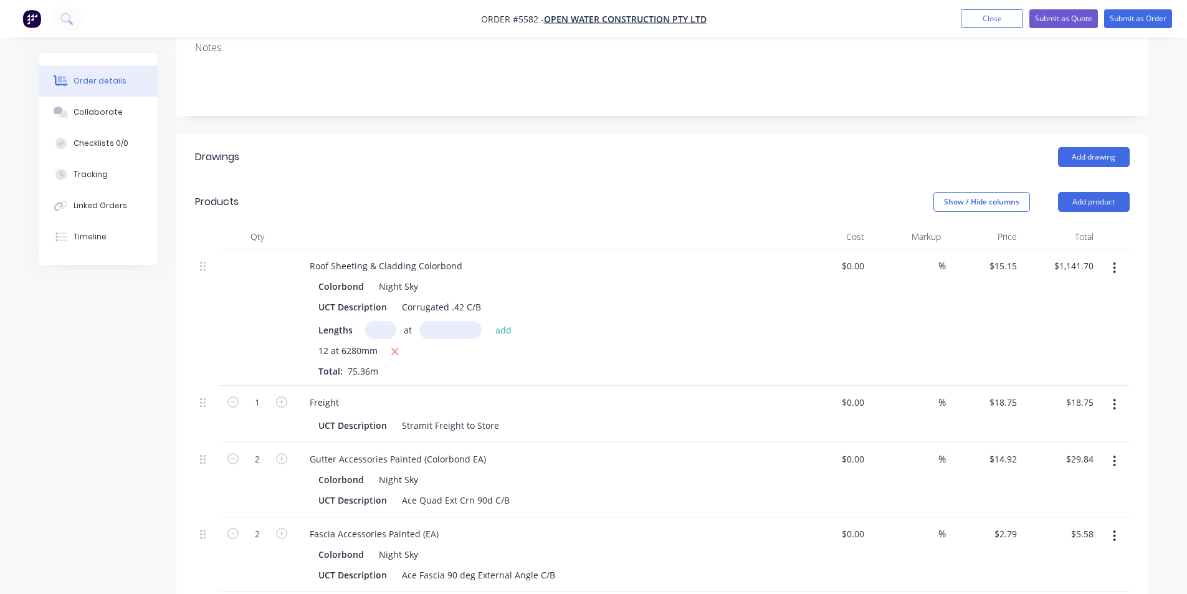
click at [1115, 454] on icon "button" at bounding box center [1114, 461] width 3 height 14
click at [1083, 559] on div "Delete" at bounding box center [1070, 568] width 96 height 18
click at [1114, 454] on icon "button" at bounding box center [1114, 461] width 3 height 14
click at [1084, 559] on div "Delete" at bounding box center [1070, 568] width 96 height 18
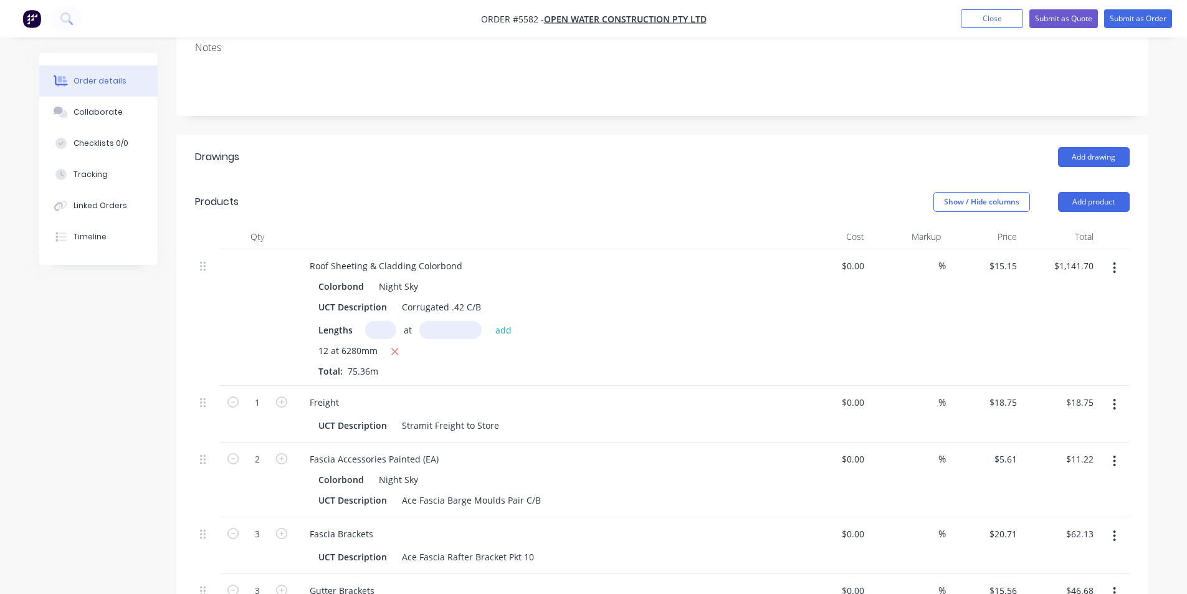
click at [1114, 455] on icon "button" at bounding box center [1114, 460] width 2 height 11
click at [1079, 559] on div "Delete" at bounding box center [1070, 568] width 96 height 18
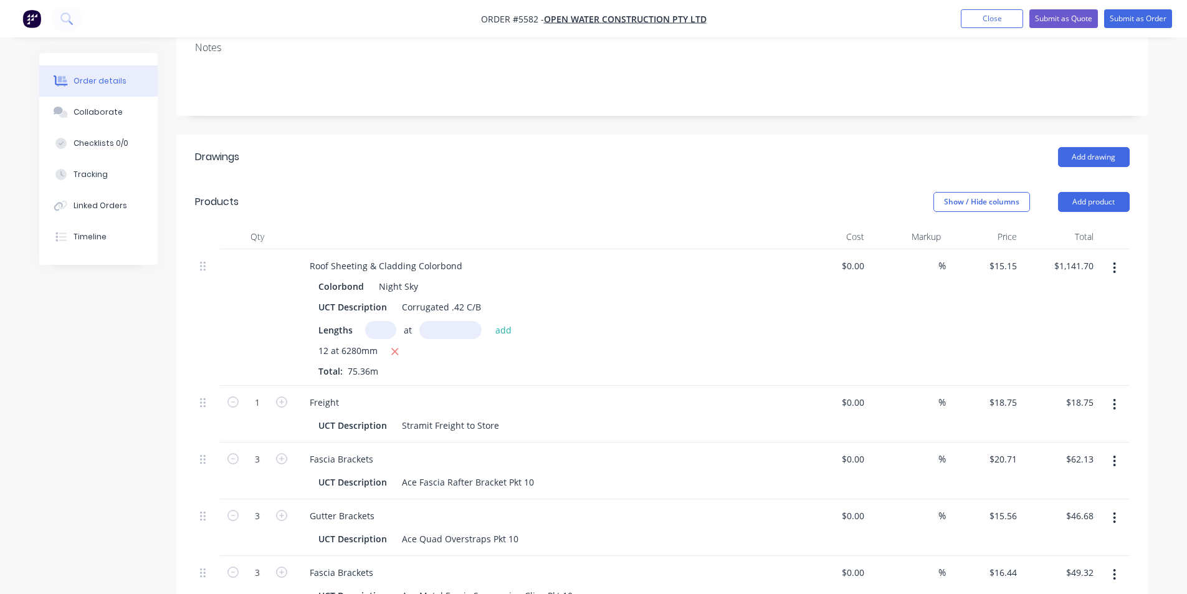
drag, startPoint x: 1114, startPoint y: 428, endPoint x: 1118, endPoint y: 434, distance: 7.0
click at [1116, 450] on button "button" at bounding box center [1114, 461] width 29 height 22
drag, startPoint x: 1083, startPoint y: 525, endPoint x: 1107, endPoint y: 478, distance: 52.9
click at [1084, 559] on div "Delete" at bounding box center [1070, 568] width 96 height 18
click at [1114, 454] on icon "button" at bounding box center [1114, 461] width 3 height 14
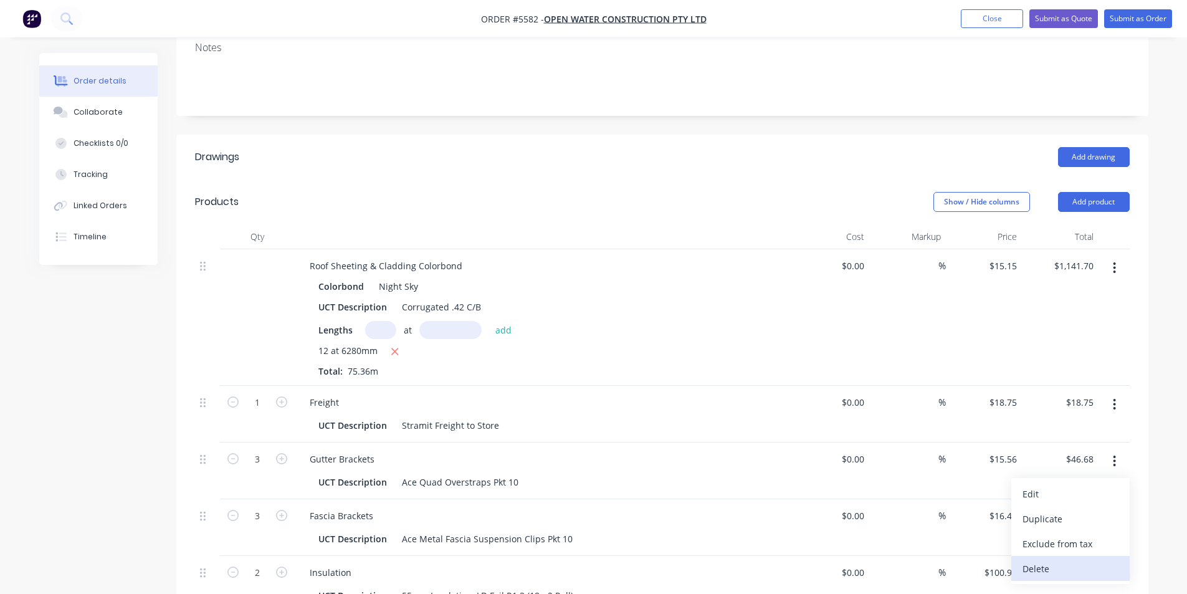
click at [1095, 559] on div "Delete" at bounding box center [1070, 568] width 96 height 18
click at [1111, 450] on button "button" at bounding box center [1114, 461] width 29 height 22
click at [1071, 559] on div "Delete" at bounding box center [1070, 568] width 96 height 18
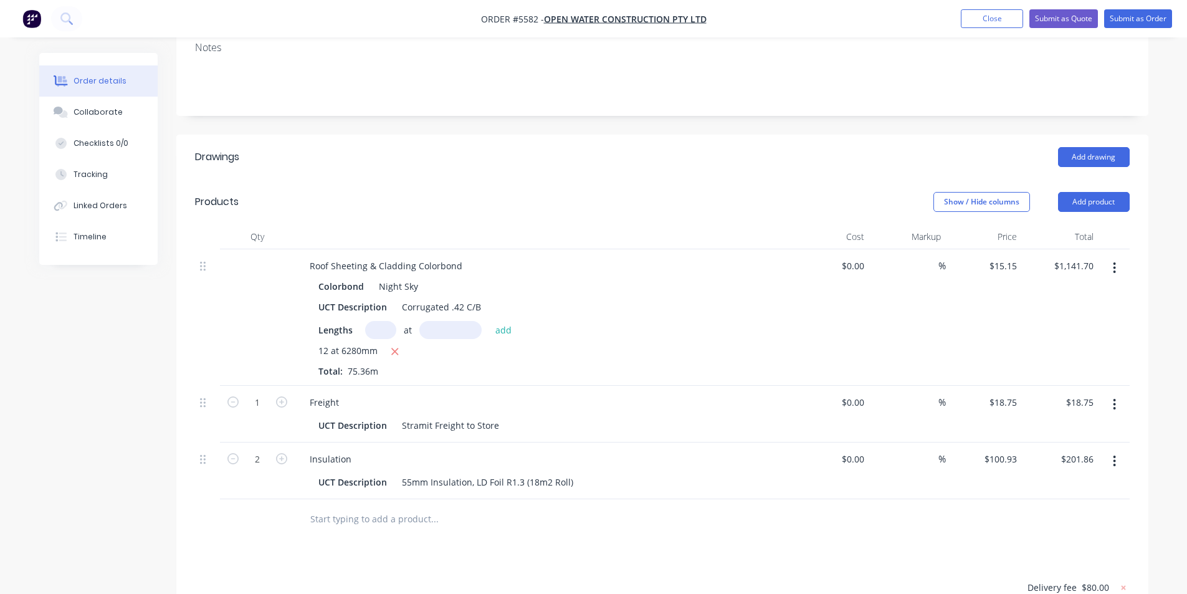
click at [1109, 450] on button "button" at bounding box center [1114, 461] width 29 height 22
click at [1078, 559] on div "Delete" at bounding box center [1070, 568] width 96 height 18
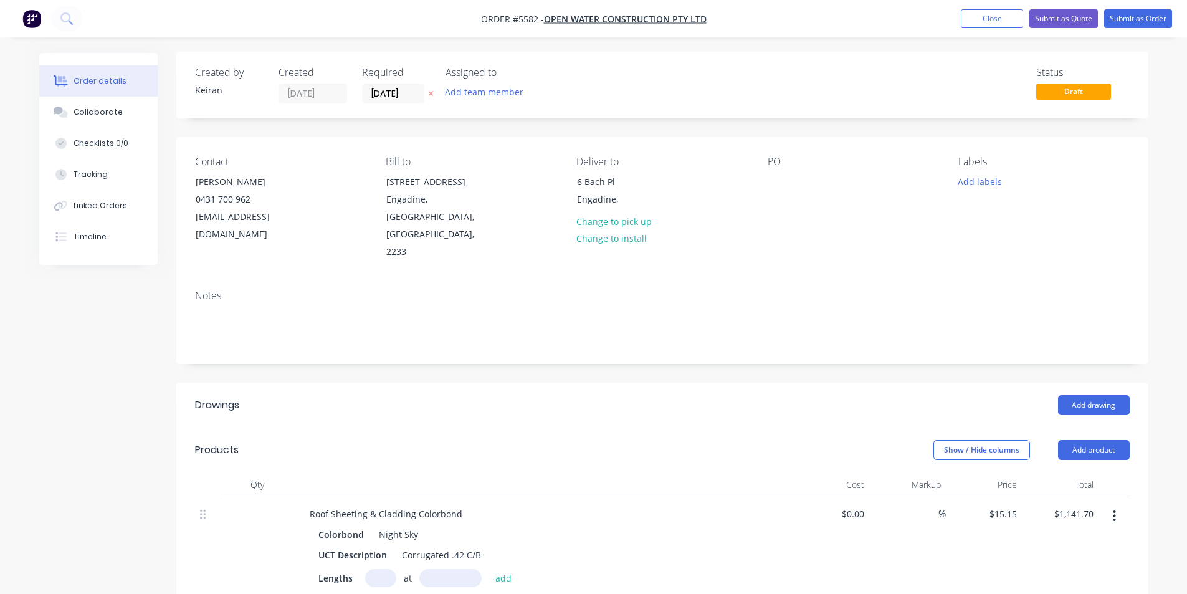
scroll to position [0, 0]
click at [776, 183] on div at bounding box center [778, 183] width 20 height 18
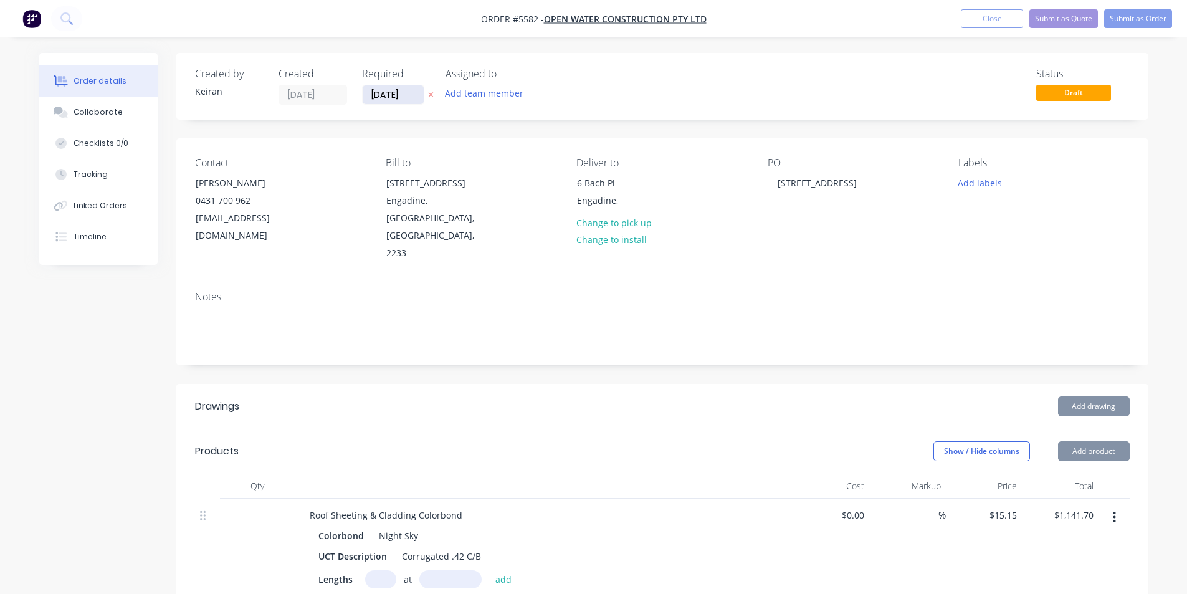
click at [406, 98] on input "[DATE]" at bounding box center [393, 94] width 61 height 19
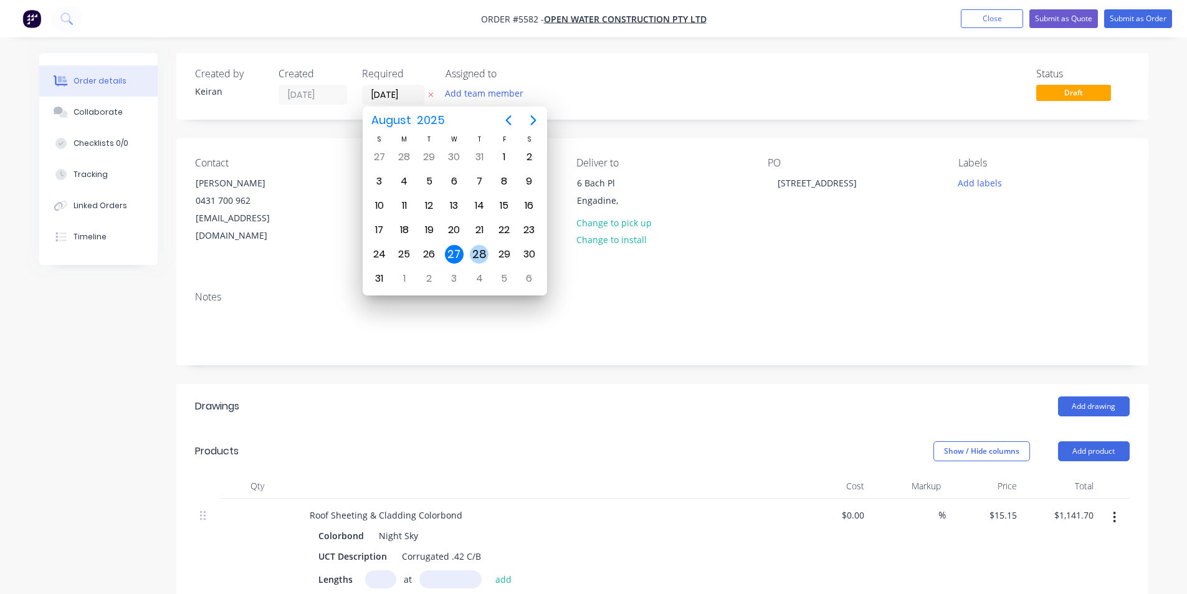
click at [483, 250] on div "28" at bounding box center [479, 254] width 19 height 19
type input "[DATE]"
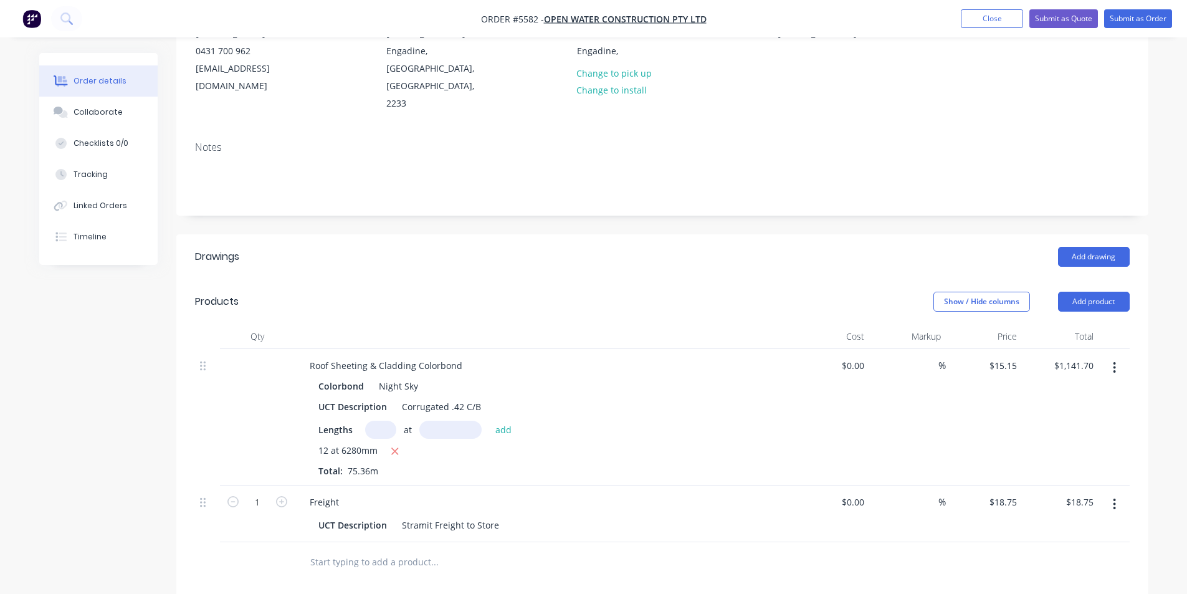
scroll to position [187, 0]
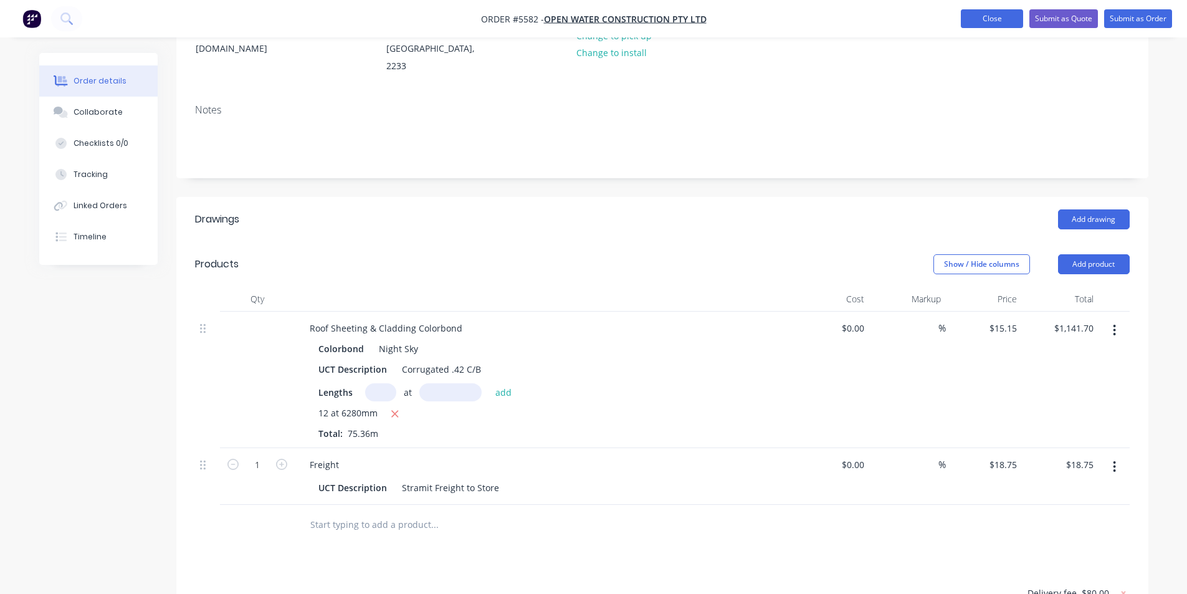
click at [991, 19] on button "Close" at bounding box center [992, 18] width 62 height 19
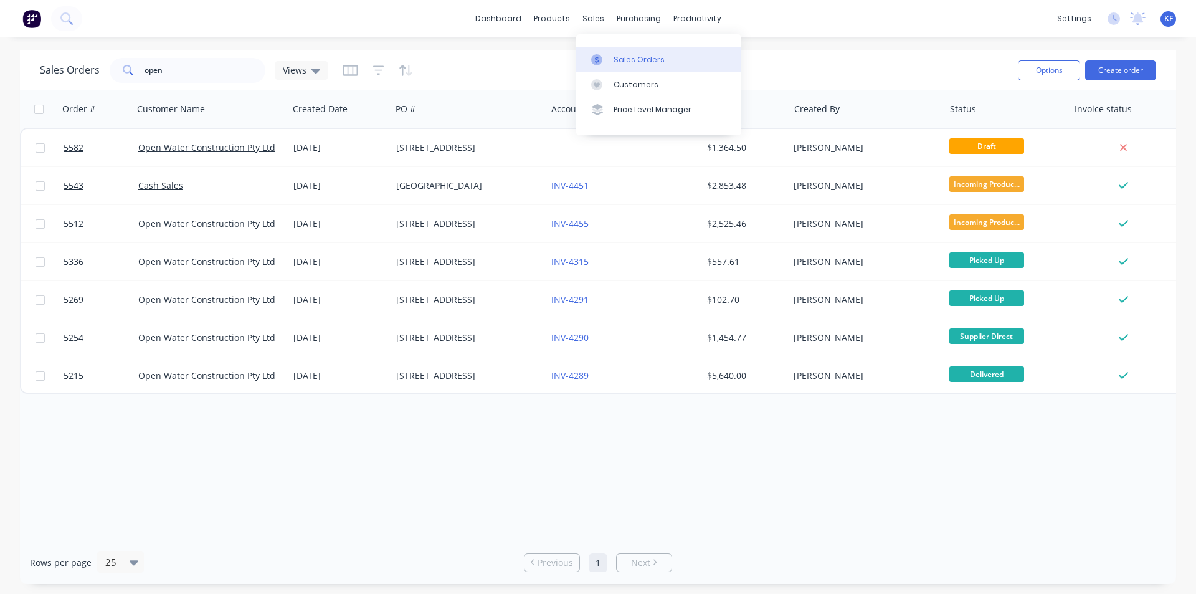
drag, startPoint x: 600, startPoint y: 39, endPoint x: 606, endPoint y: 47, distance: 10.7
click at [599, 37] on div "Sales Orders Customers Price Level Manager" at bounding box center [658, 84] width 165 height 100
drag, startPoint x: 615, startPoint y: 60, endPoint x: 602, endPoint y: 62, distance: 13.8
click at [615, 60] on div "Sales Orders" at bounding box center [639, 59] width 51 height 11
drag, startPoint x: 219, startPoint y: 73, endPoint x: 102, endPoint y: 42, distance: 121.0
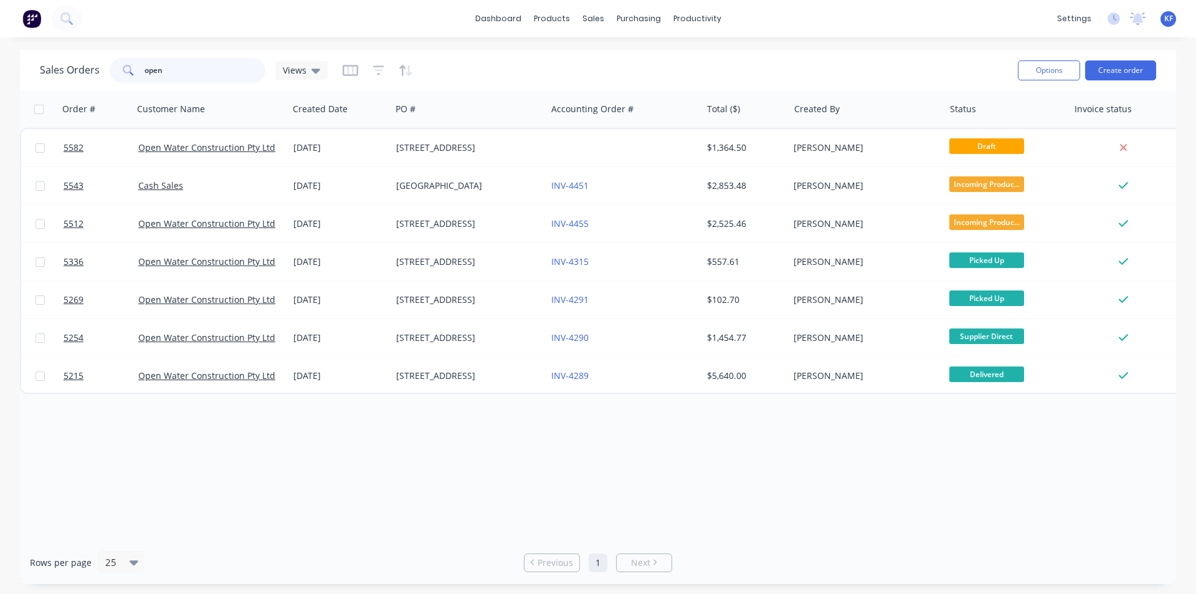
click at [119, 50] on div "Sales Orders open Views Options Create order" at bounding box center [598, 70] width 1156 height 40
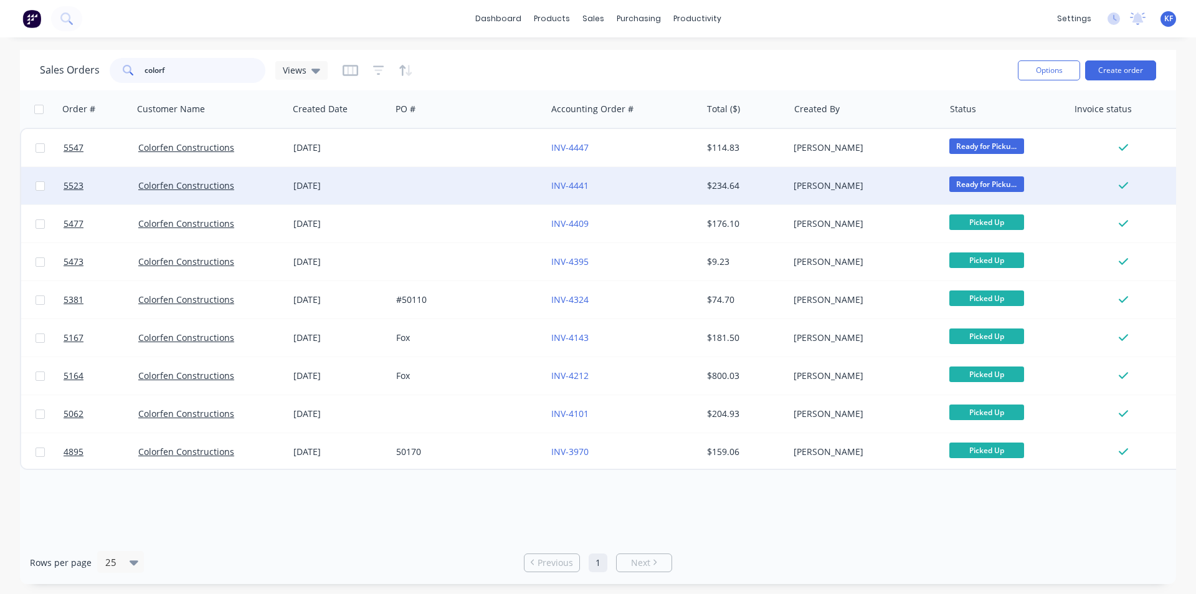
type input "colorf"
click at [643, 183] on div "INV-4441" at bounding box center [620, 185] width 138 height 12
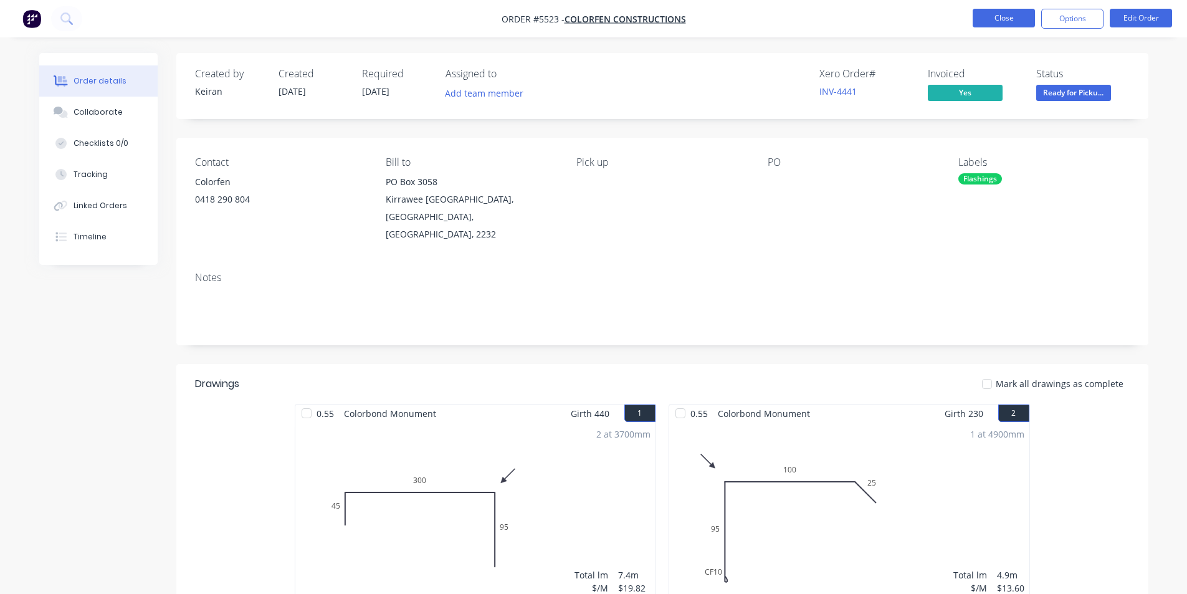
click at [985, 21] on button "Close" at bounding box center [1003, 18] width 62 height 19
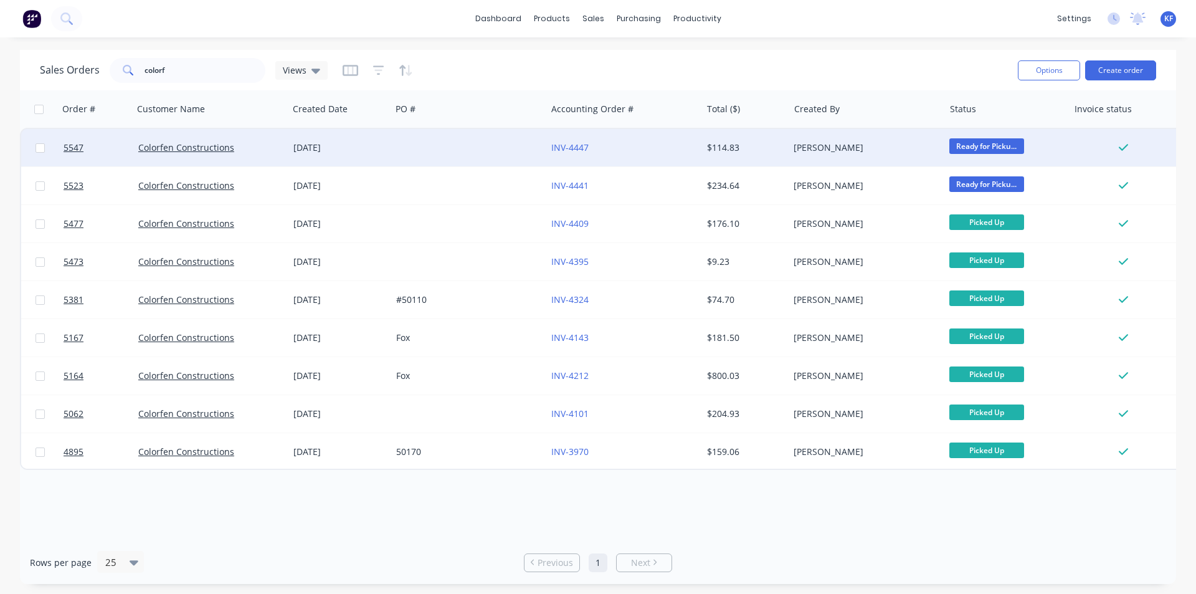
click at [678, 149] on div "INV-4447" at bounding box center [620, 147] width 138 height 12
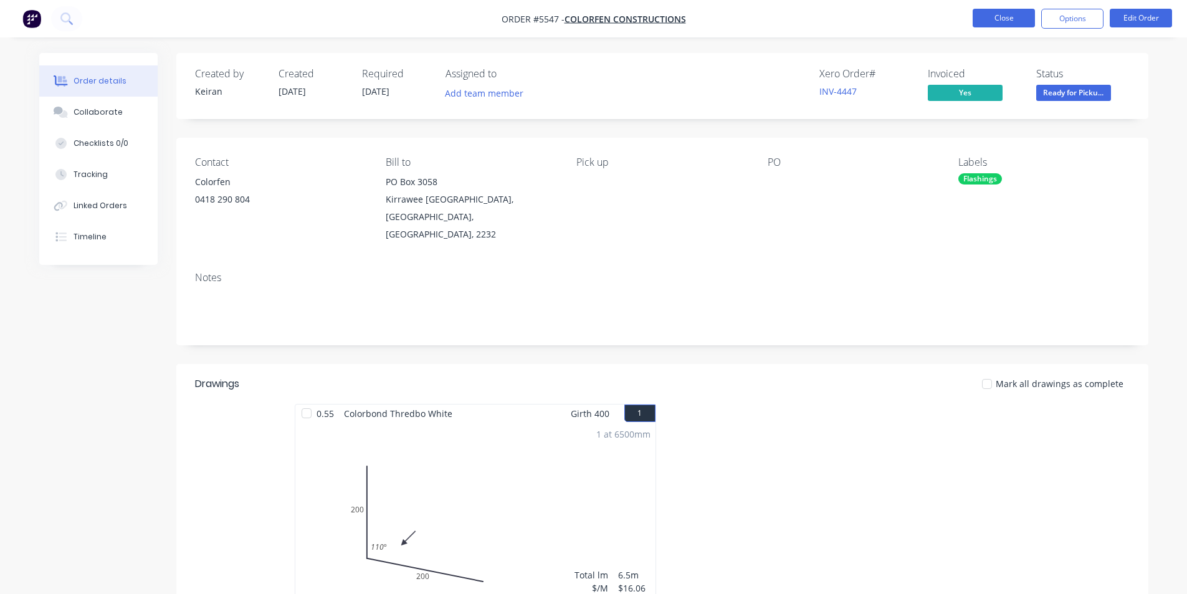
click at [1027, 18] on button "Close" at bounding box center [1003, 18] width 62 height 19
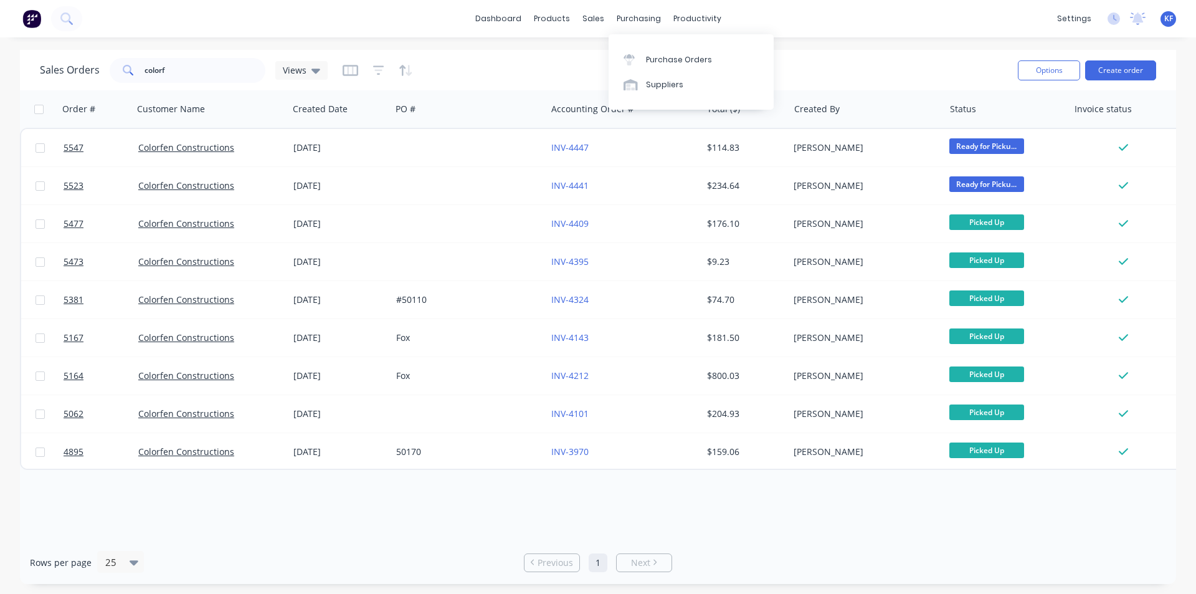
click at [624, 43] on div "Purchase Orders Suppliers" at bounding box center [691, 71] width 165 height 75
click at [624, 69] on link "Sales Orders" at bounding box center [658, 59] width 165 height 25
drag, startPoint x: 161, startPoint y: 67, endPoint x: 0, endPoint y: 23, distance: 166.5
click at [0, 31] on div "dashboard products sales purchasing productivity dashboard products Product Cat…" at bounding box center [598, 297] width 1196 height 594
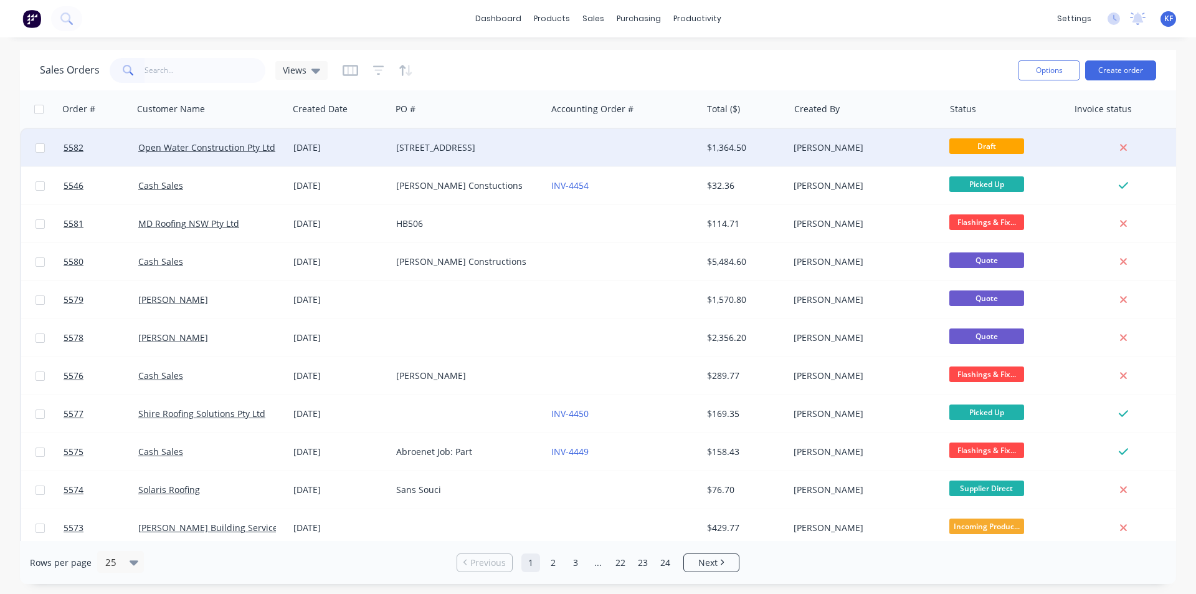
click at [563, 143] on div at bounding box center [623, 147] width 155 height 37
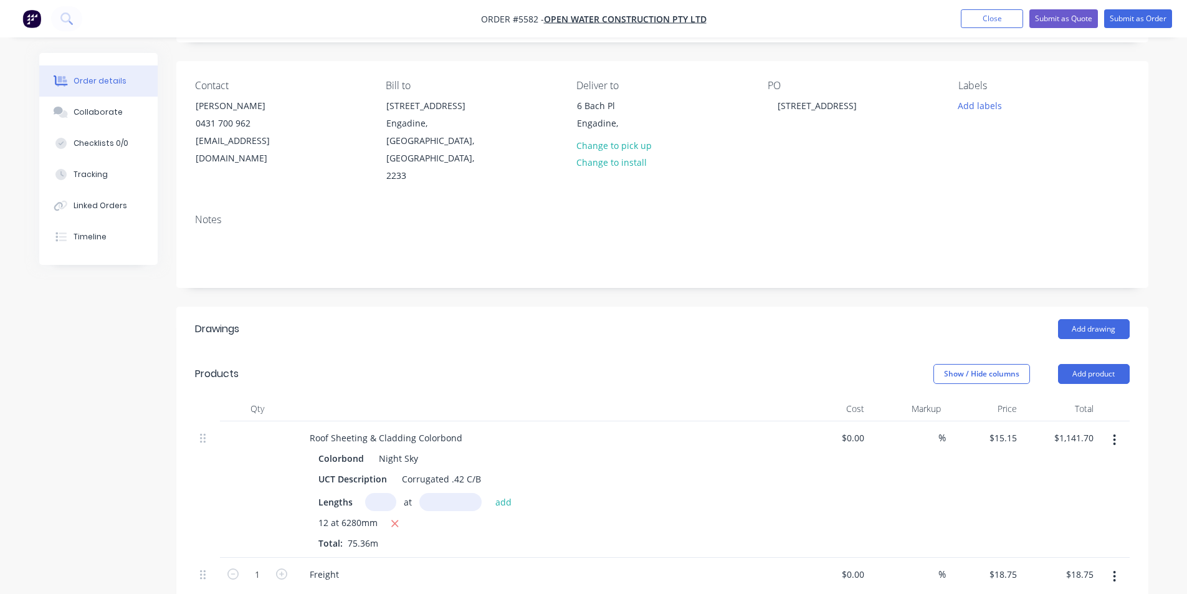
scroll to position [62, 0]
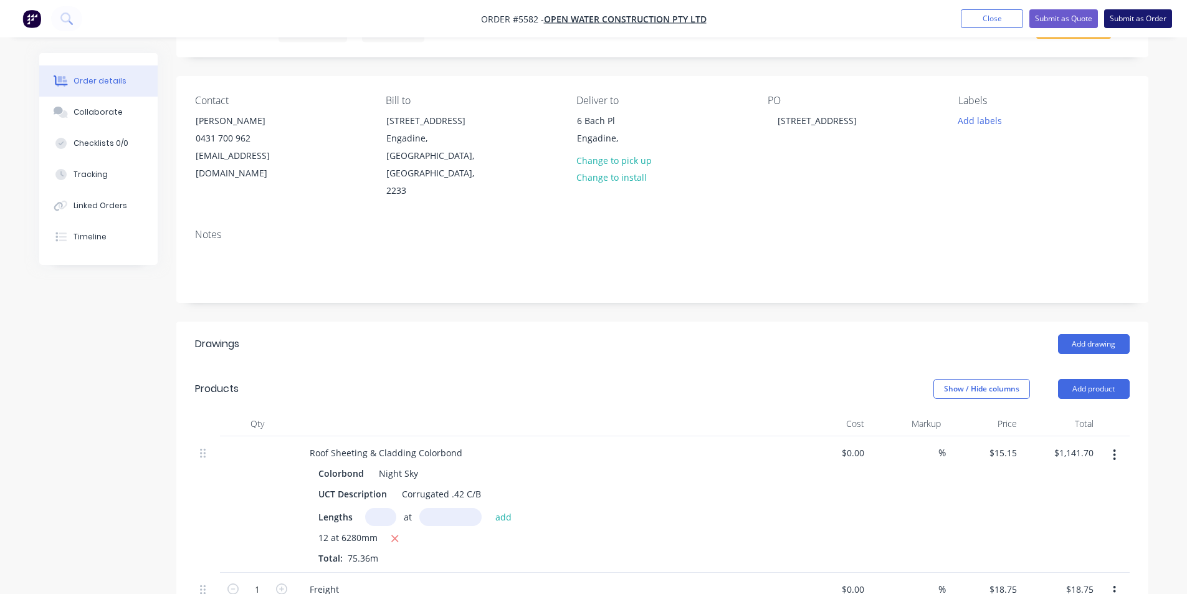
click at [1127, 19] on button "Submit as Order" at bounding box center [1138, 18] width 68 height 19
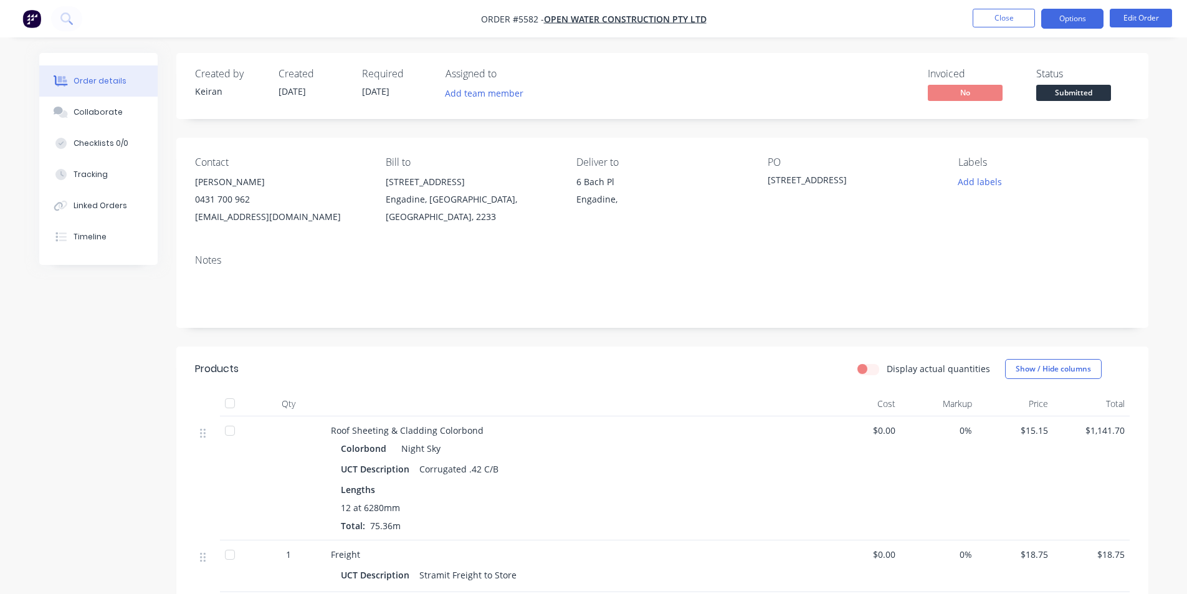
click at [1076, 21] on button "Options" at bounding box center [1072, 19] width 62 height 20
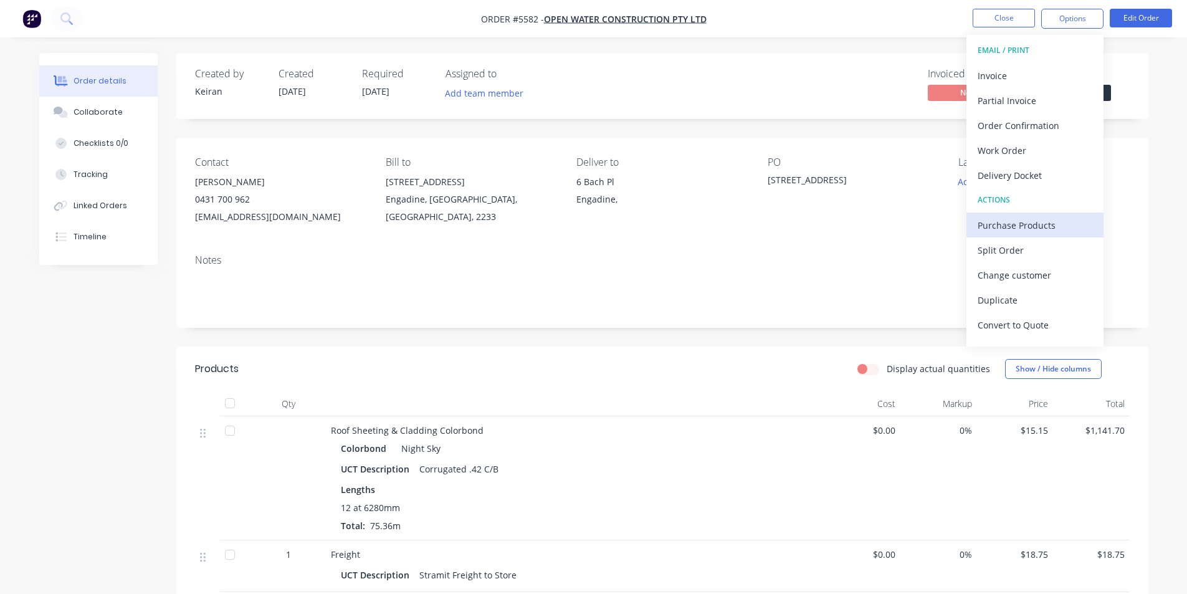
click at [1011, 219] on div "Purchase Products" at bounding box center [1034, 225] width 115 height 18
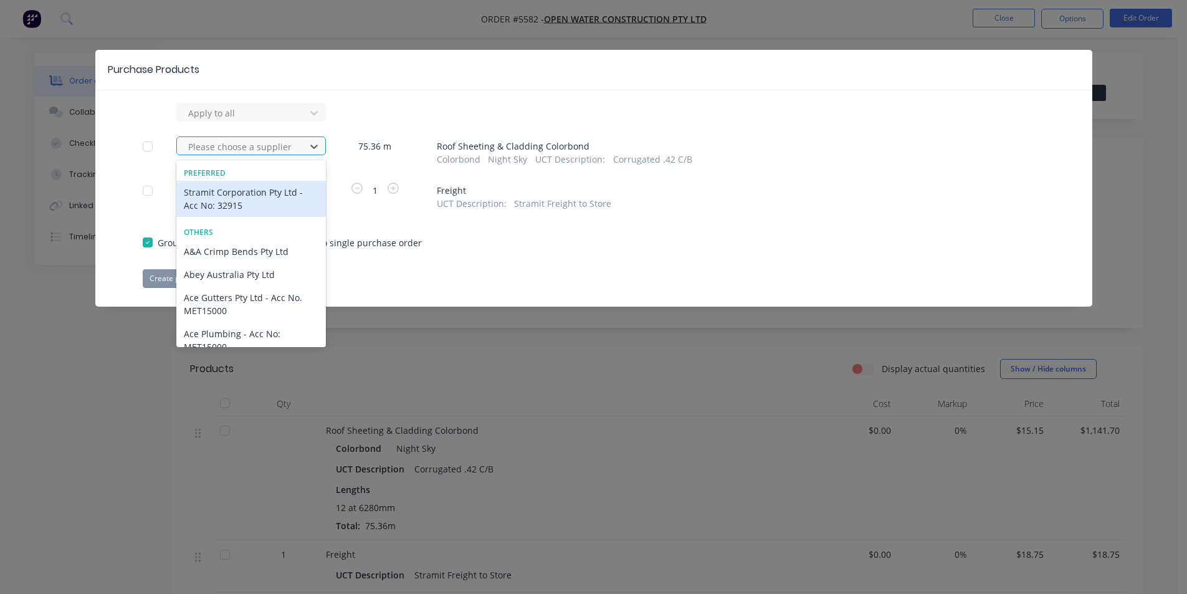
click at [287, 151] on div at bounding box center [243, 147] width 112 height 16
click at [261, 198] on div "Stramit Corporation Pty Ltd - Acc No: 32915" at bounding box center [251, 199] width 150 height 36
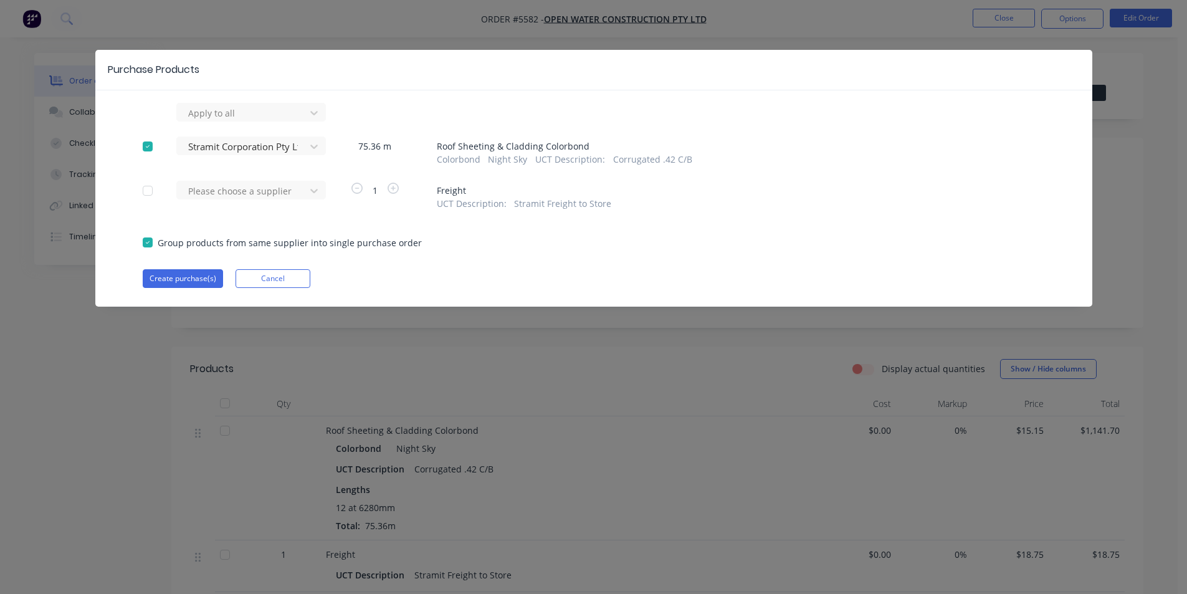
click at [261, 121] on div at bounding box center [243, 113] width 112 height 16
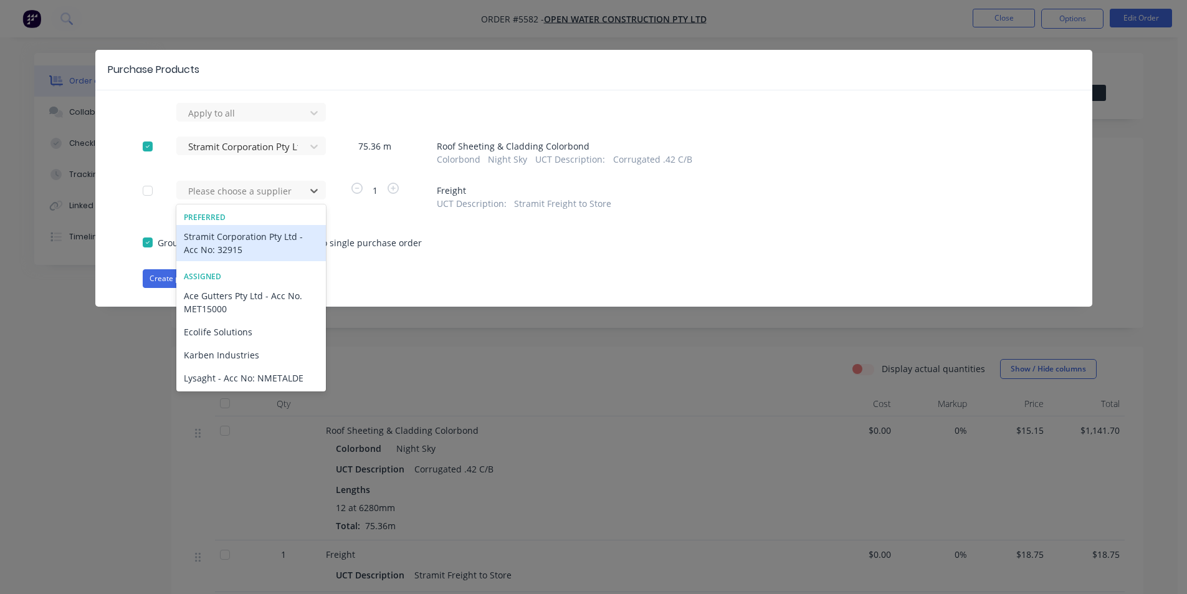
click at [232, 241] on div "Stramit Corporation Pty Ltd - Acc No: 32915" at bounding box center [251, 243] width 150 height 36
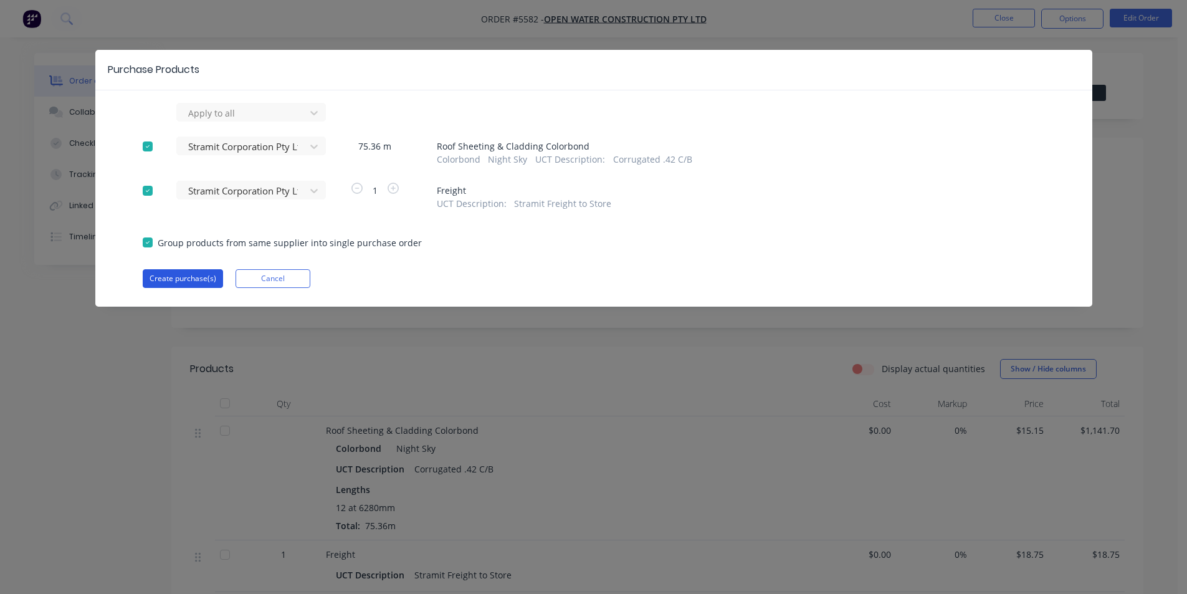
click at [194, 283] on button "Create purchase(s)" at bounding box center [183, 278] width 80 height 19
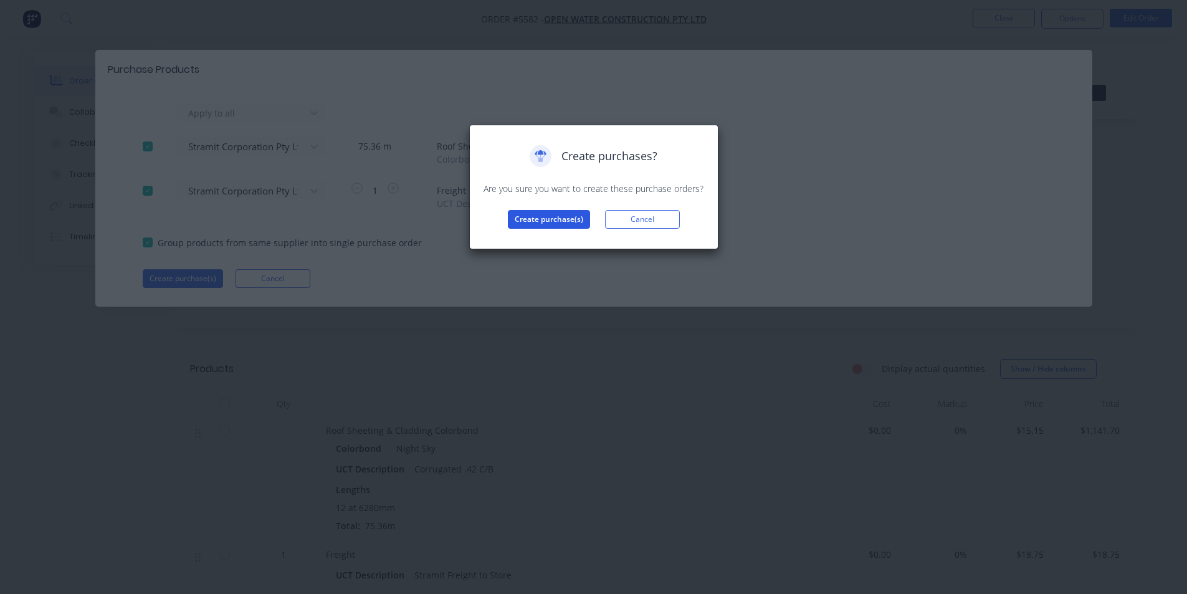
click at [558, 224] on button "Create purchase(s)" at bounding box center [549, 219] width 82 height 19
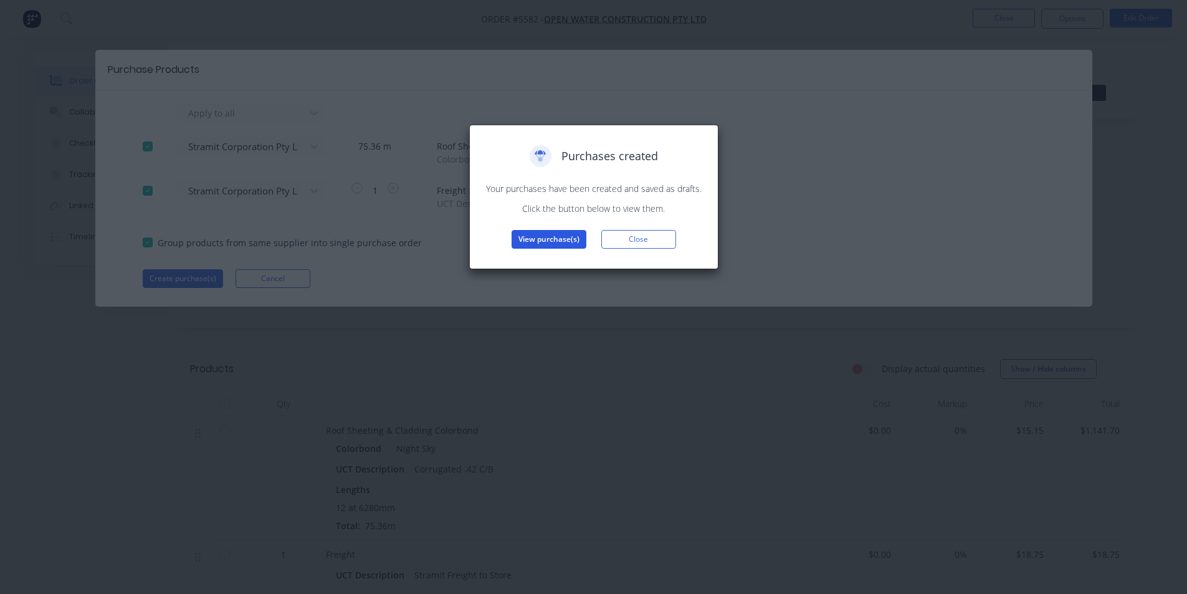
click at [533, 239] on button "View purchase(s)" at bounding box center [548, 239] width 75 height 19
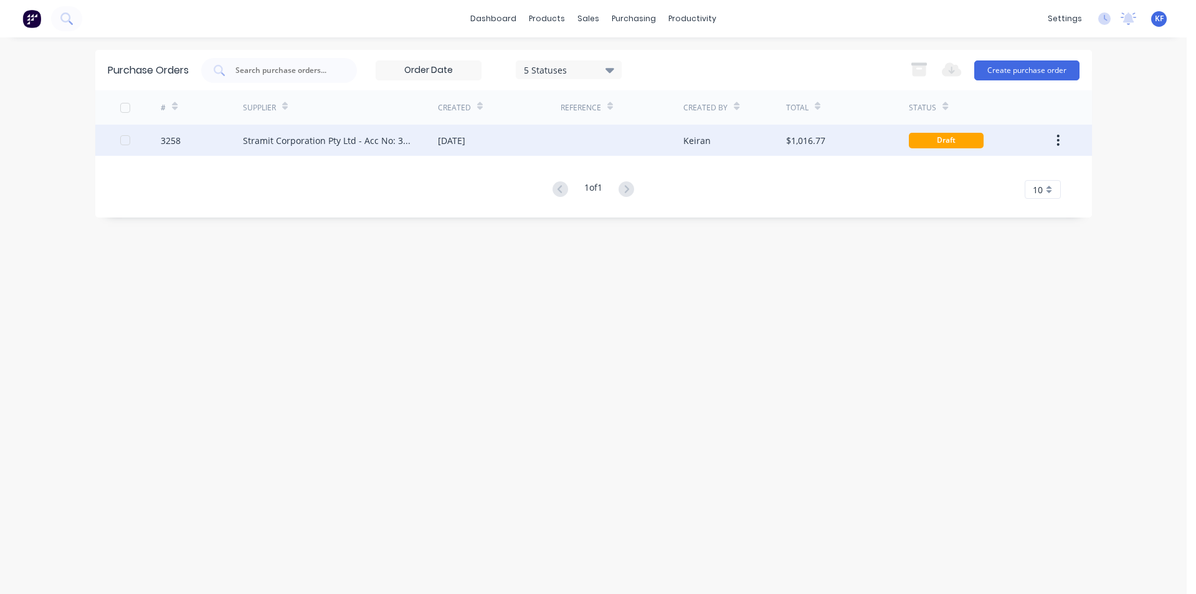
click at [338, 126] on div "Stramit Corporation Pty Ltd - Acc No: 32915" at bounding box center [340, 140] width 195 height 31
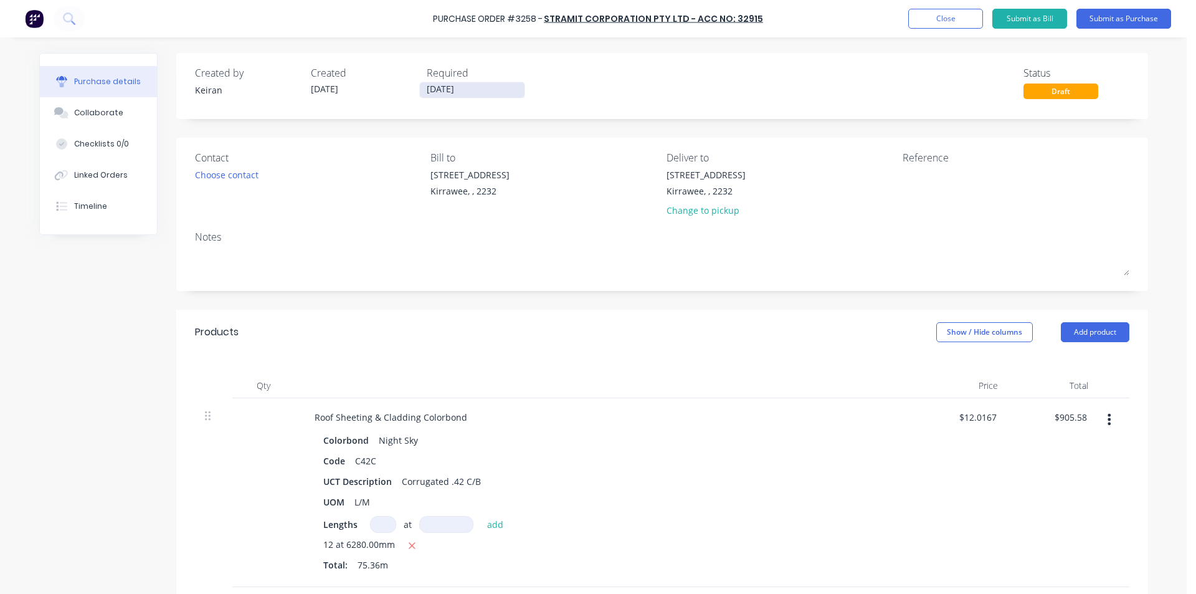
click at [449, 88] on input "[DATE]" at bounding box center [472, 90] width 105 height 16
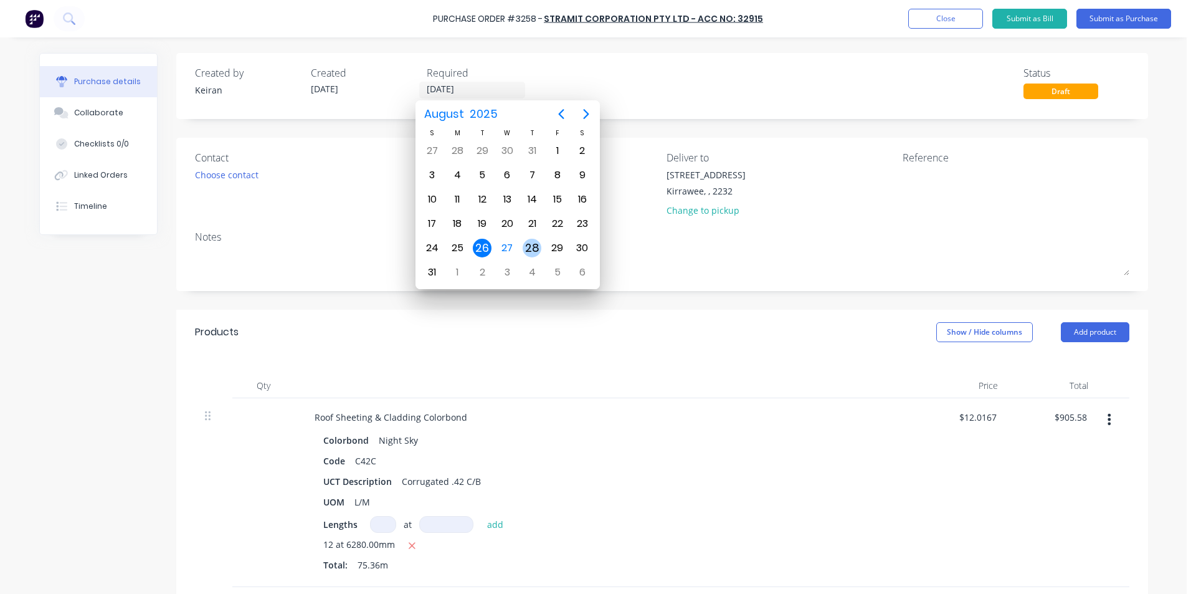
click at [530, 245] on div "28" at bounding box center [532, 248] width 19 height 19
type input "[DATE]"
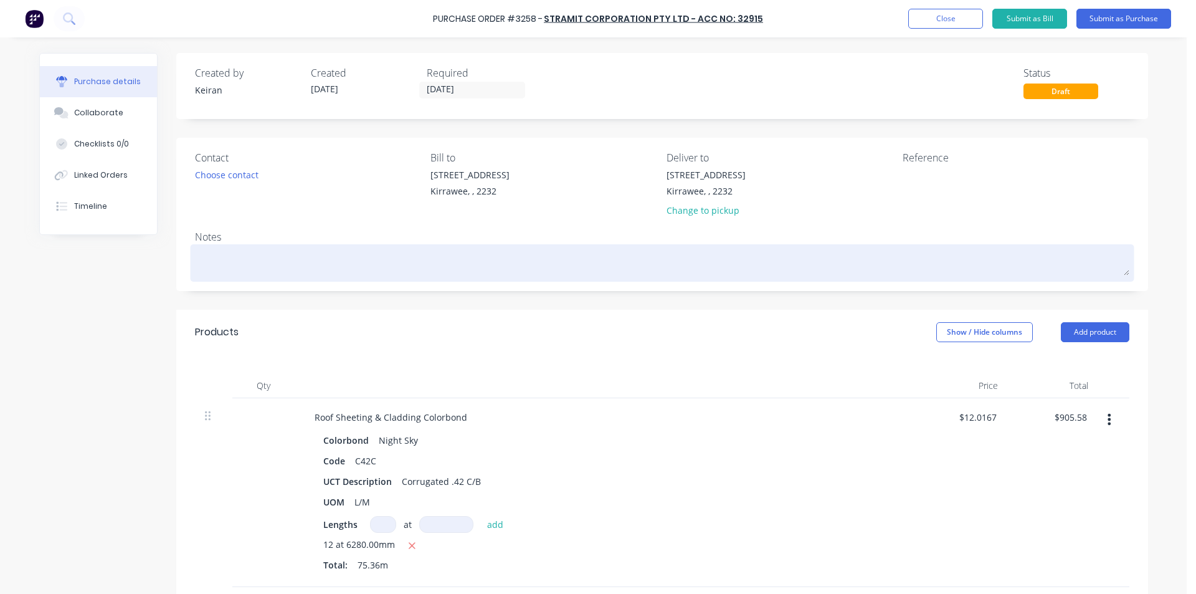
click at [292, 252] on textarea at bounding box center [662, 261] width 934 height 28
type textarea "x"
type textarea "T"
type textarea "x"
type textarea "To"
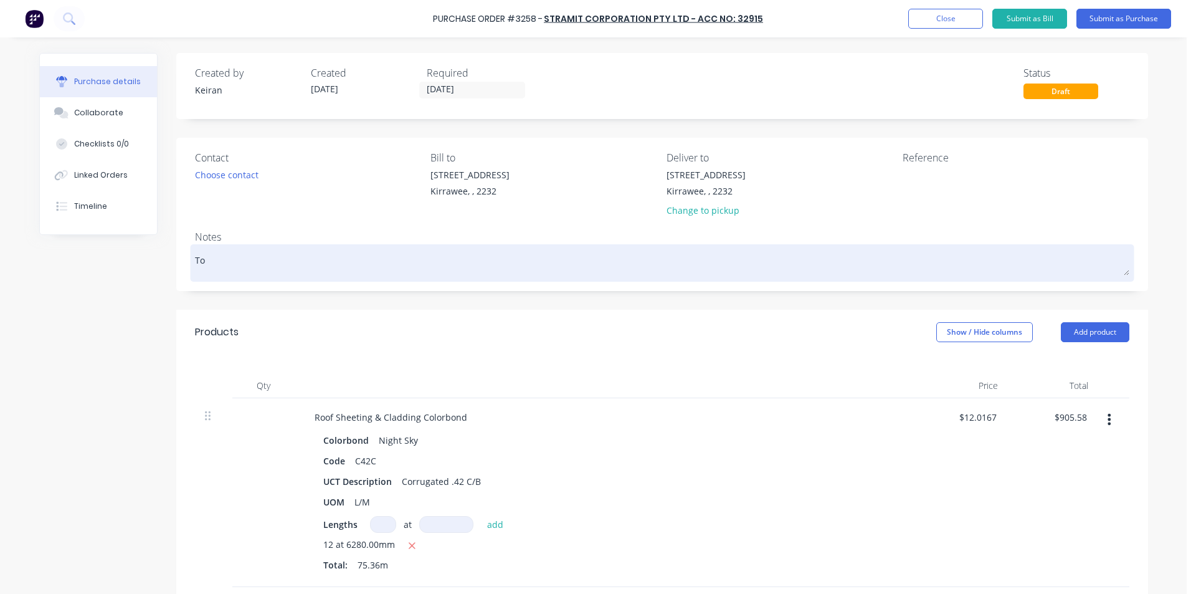
type textarea "x"
type textarea "To"
type textarea "x"
type textarea "To S"
type textarea "x"
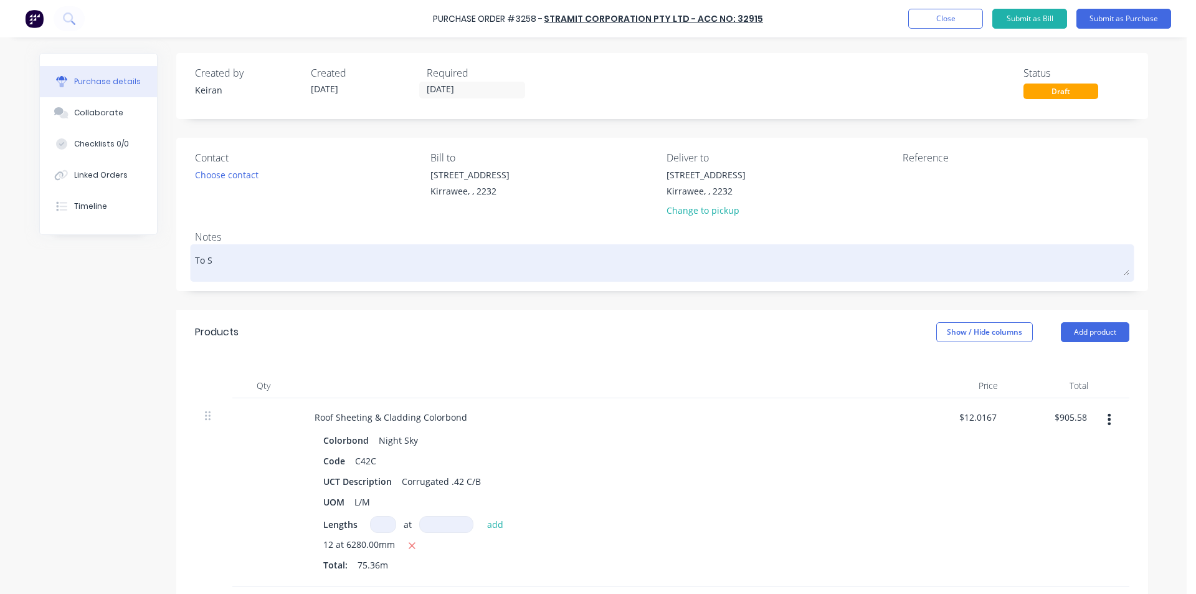
type textarea "To St"
type textarea "x"
type textarea "To Sto"
type textarea "x"
type textarea "To Stor"
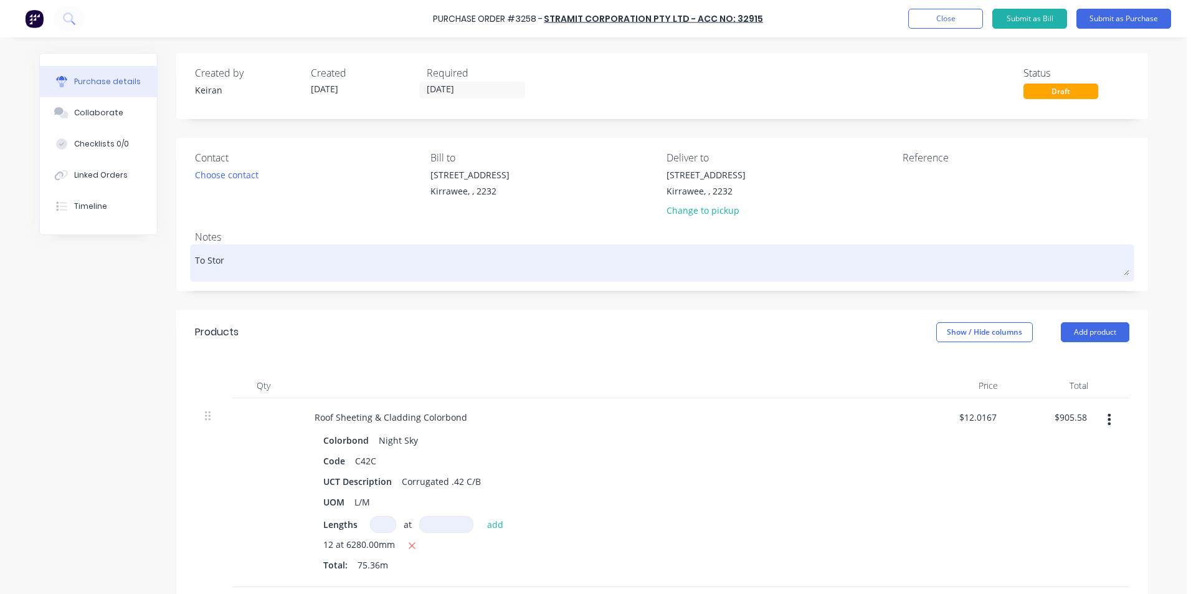
type textarea "x"
type textarea "To Store"
type textarea "x"
type textarea "To Store"
type textarea "x"
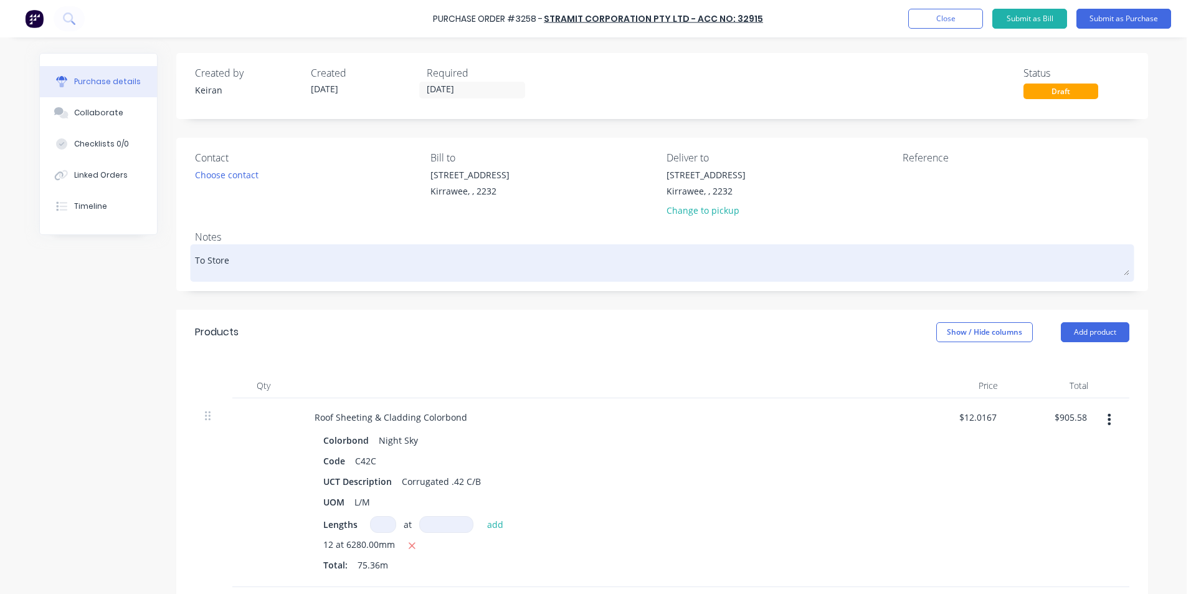
type textarea "To Store K"
type textarea "x"
type textarea "To Store Ki"
type textarea "x"
type textarea "To Store Kir"
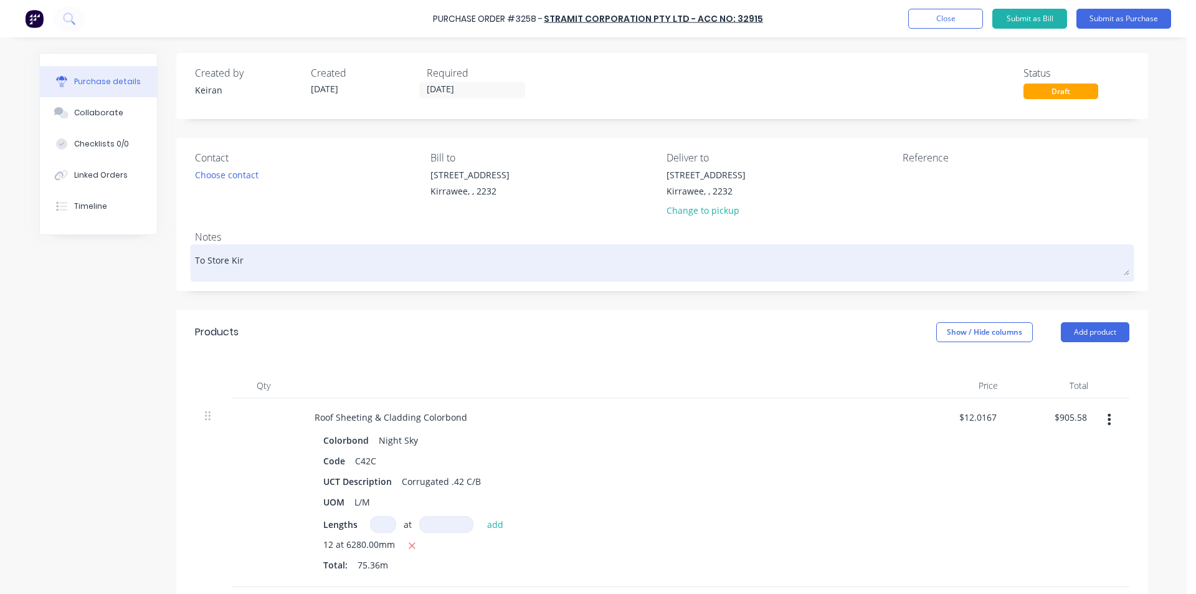
type textarea "x"
type textarea "To Store Kira"
type textarea "x"
type textarea "To Store Kiraw"
type textarea "x"
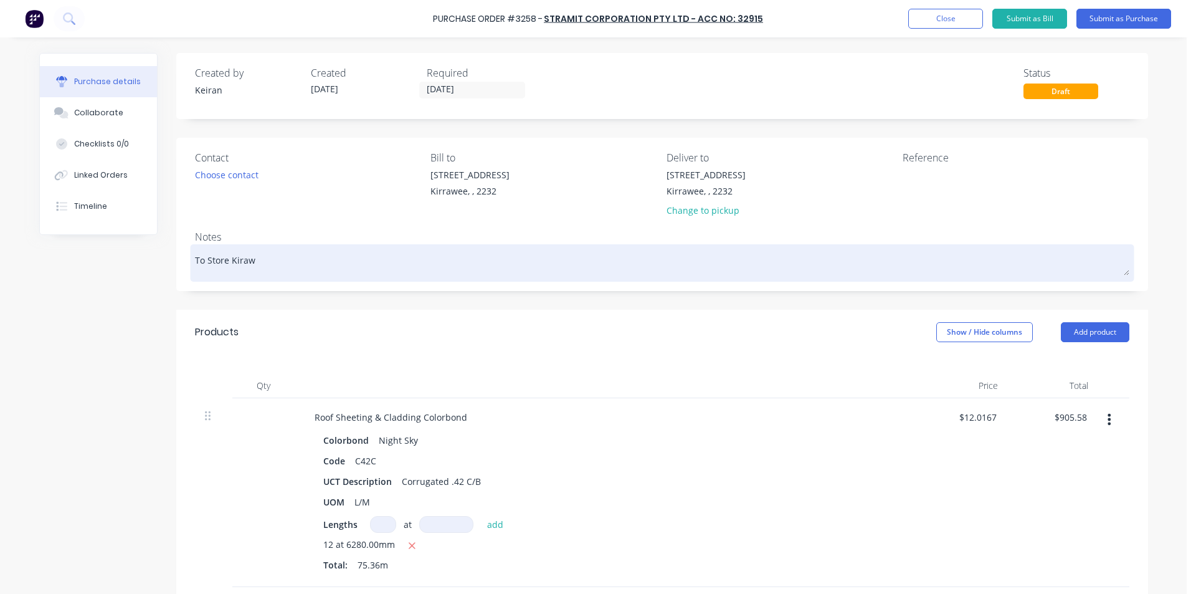
type textarea "To Store Kirawe"
type textarea "x"
type textarea "To Store Kirawee"
type textarea "x"
type textarea "To Store Kirawee"
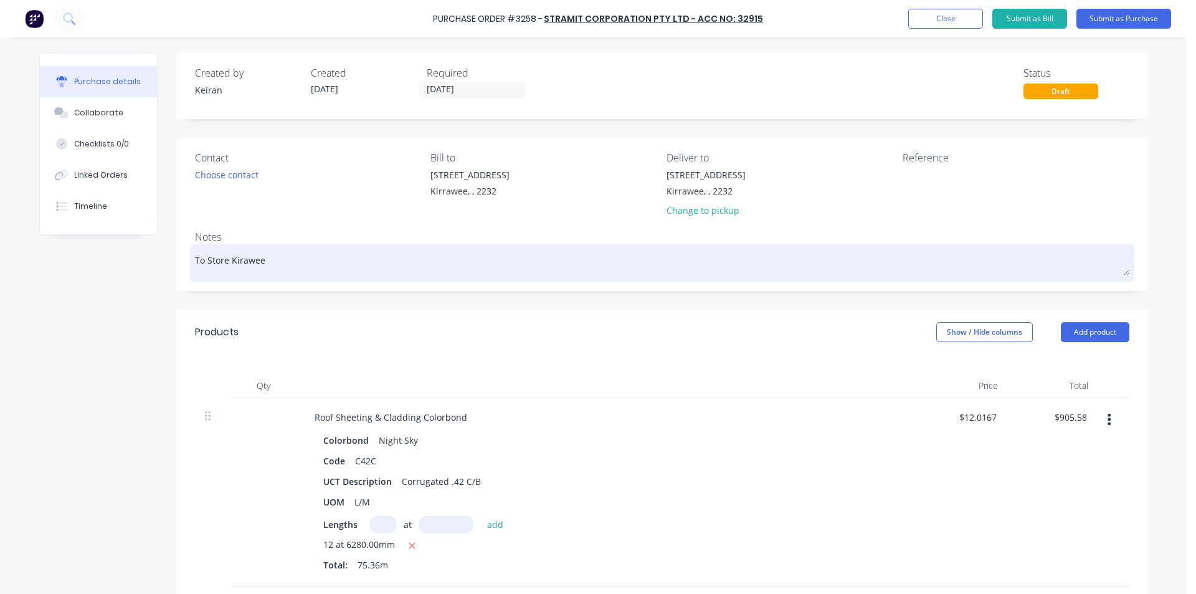
type textarea "x"
type textarea "To Store Kirawee 2"
type textarea "x"
type textarea "To Store Kirawee 28"
type textarea "x"
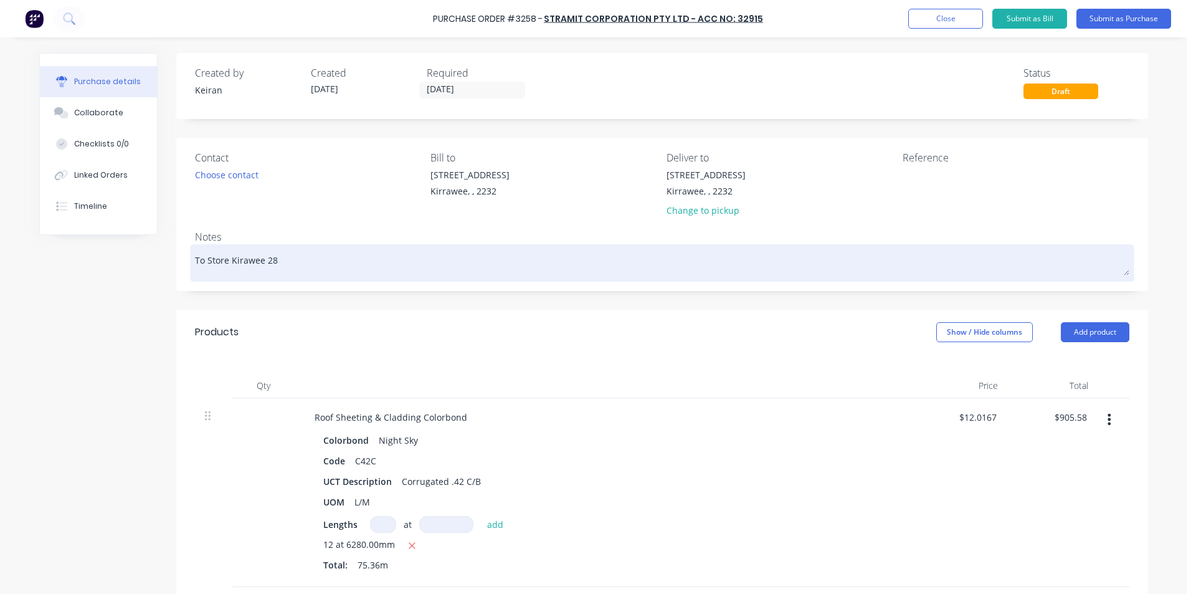
type textarea "To Store Kirawee 28/"
type textarea "x"
type textarea "To Store Kirawee 28/8"
type textarea "x"
type textarea "To Store Kirawee 28/8"
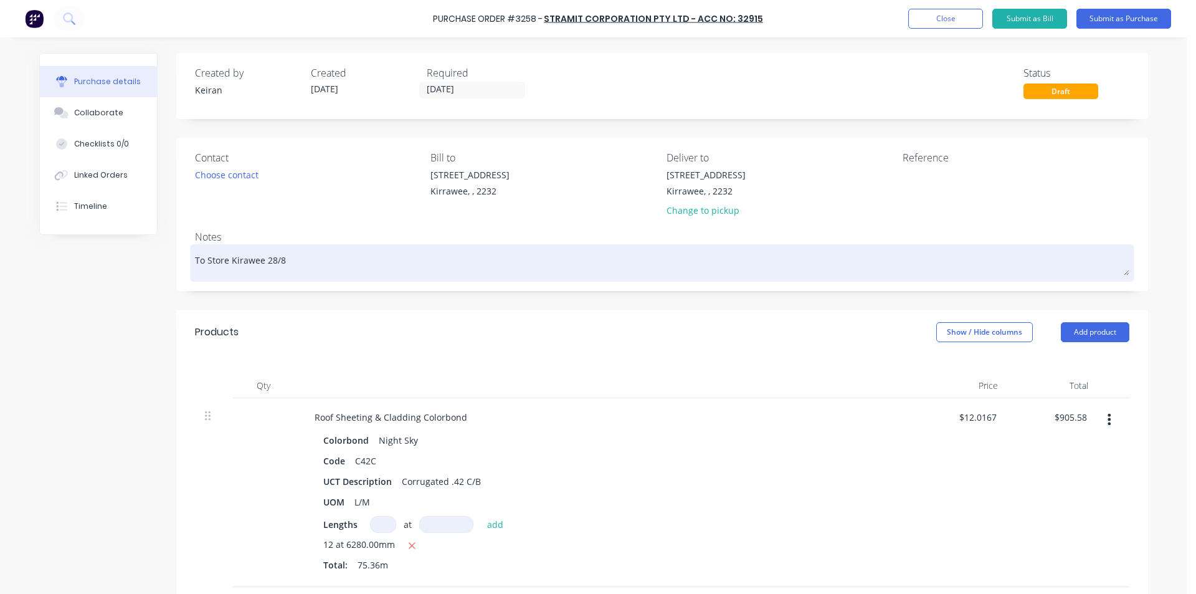
type textarea "x"
type textarea "To Store Kirawee 28/8 i"
type textarea "x"
type textarea "To Store Kirawee 28/8 if"
type textarea "x"
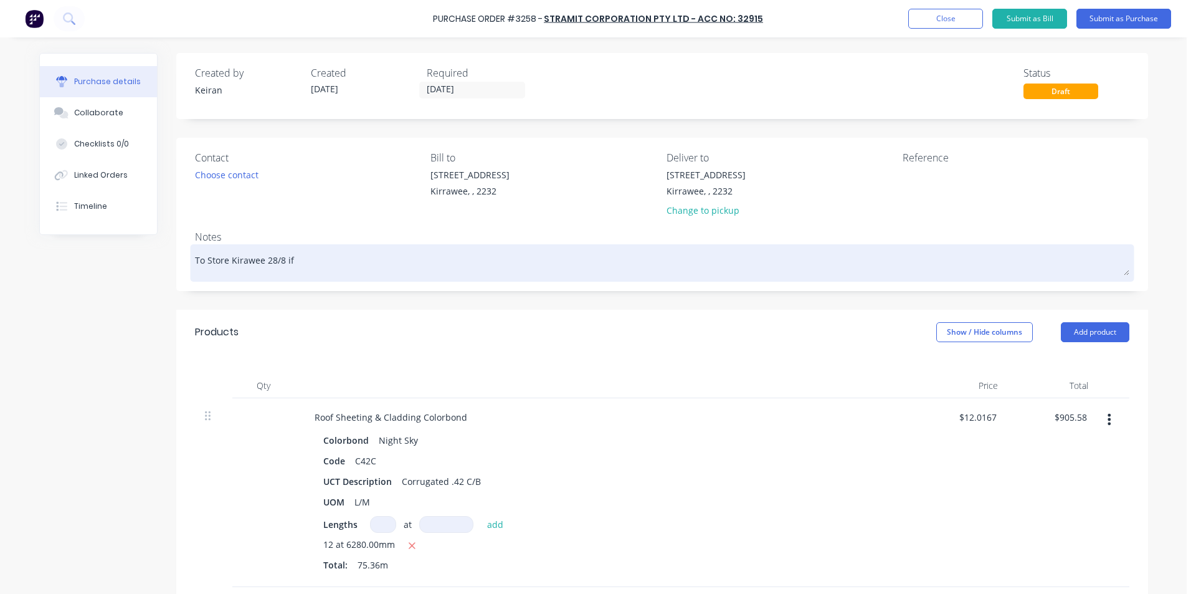
type textarea "To Store Kirawee 28/8 if"
type textarea "x"
type textarea "To Store Kirawee 28/8 if p"
type textarea "x"
type textarea "To Store Kirawee 28/8 if po"
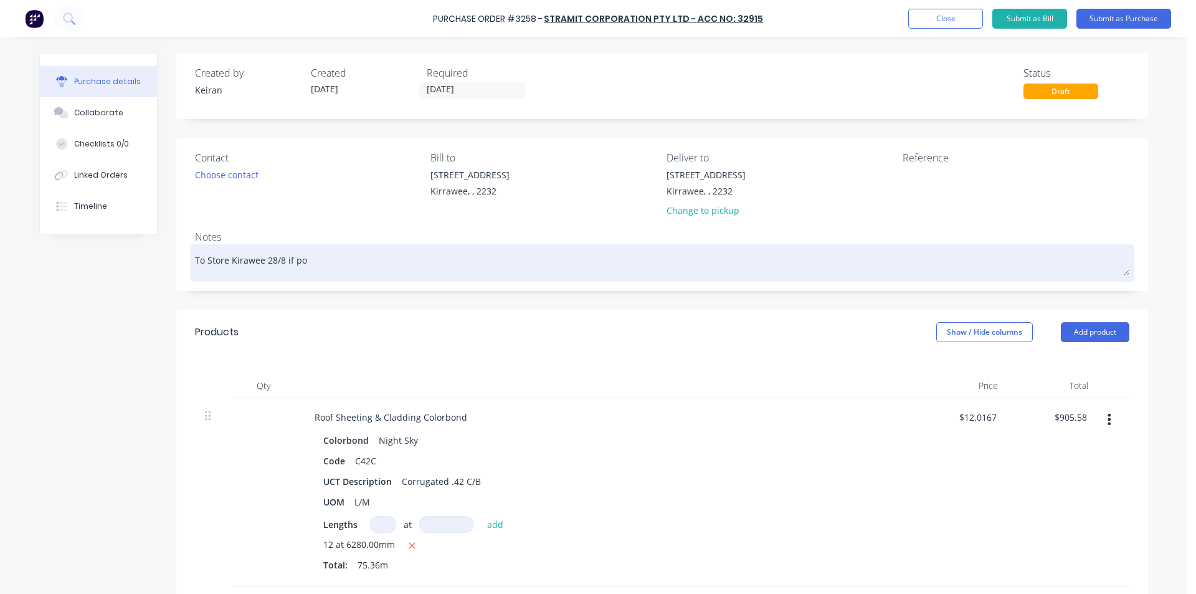
type textarea "x"
type textarea "To Store Kirawee 28/8 if pos"
type textarea "x"
type textarea "To Store Kirawee 28/8 if poss"
type textarea "x"
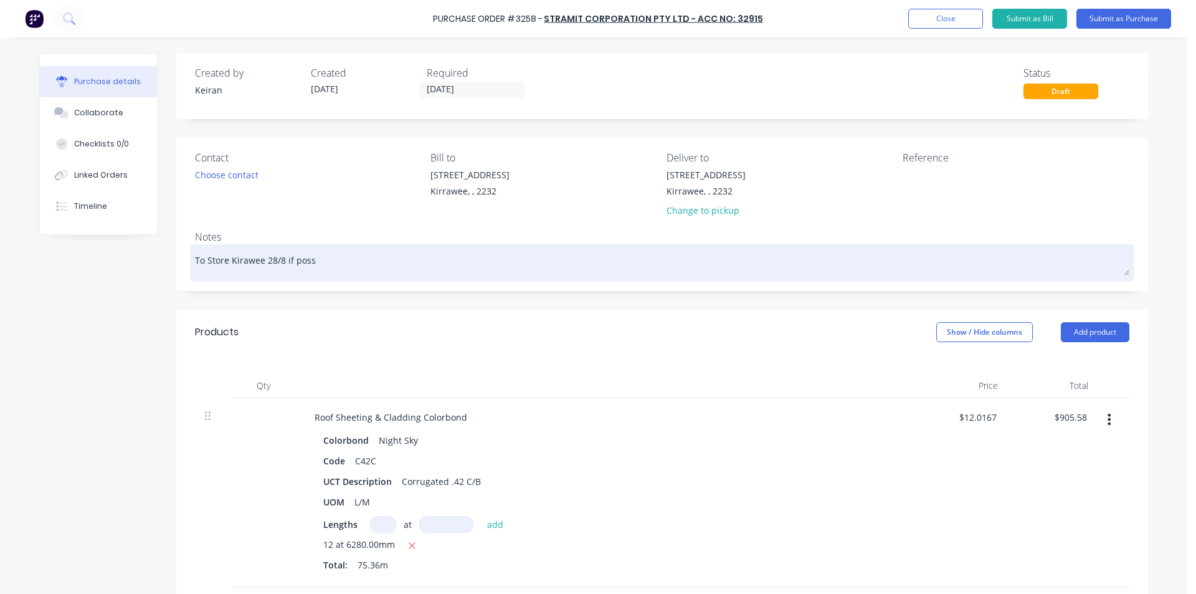
type textarea "To Store Kirawee 28/8 if possi"
type textarea "x"
type textarea "To Store Kirawee 28/8 if possib"
type textarea "x"
type textarea "To Store Kirawee 28/8 if possibl"
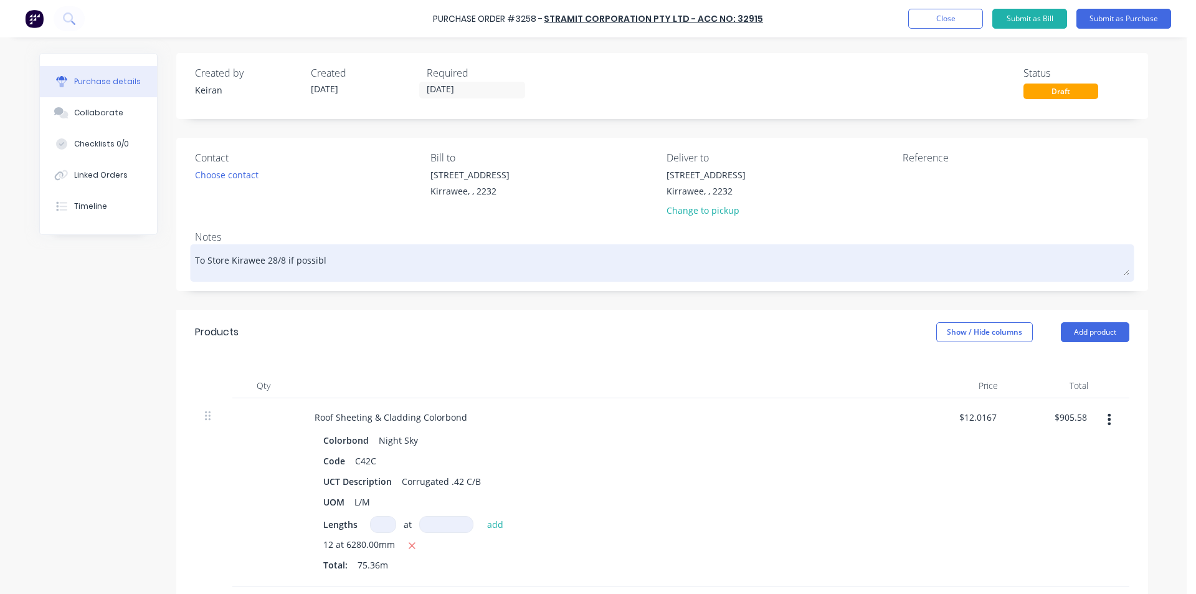
type textarea "x"
type textarea "To Store Kirawee 28/8 if possible"
type textarea "x"
type textarea "To Store Kirawee 28/8 if possible"
type textarea "x"
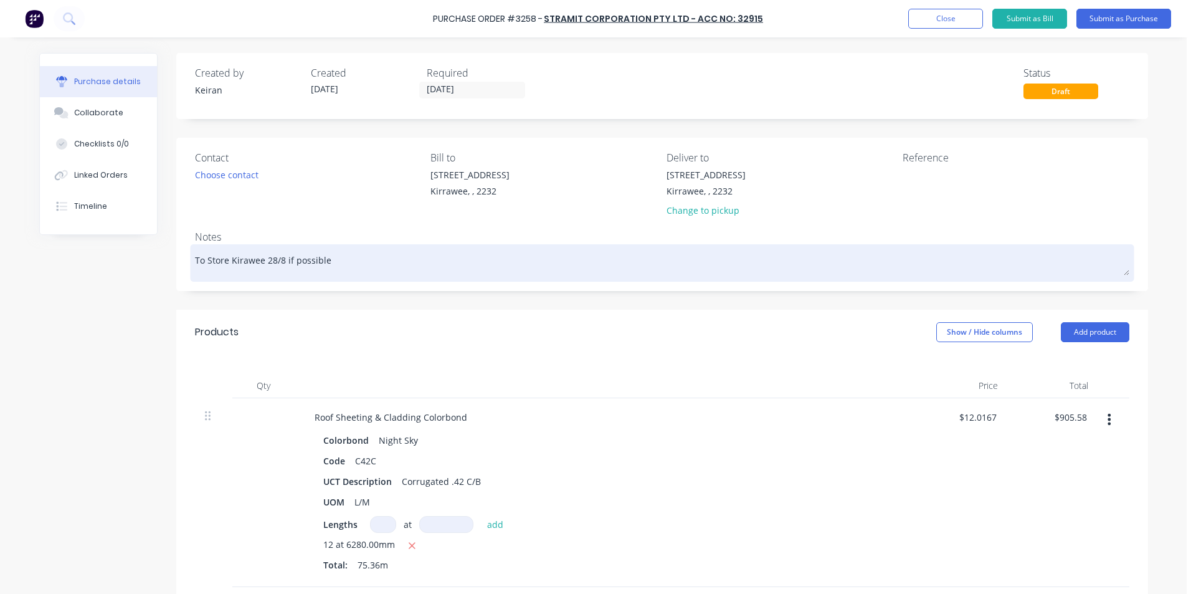
type textarea "To Store Kirawee 28/8 if possible p"
type textarea "x"
type textarea "To Store Kirawee 28/8 if possible pl"
type textarea "x"
type textarea "To Store Kirawee 28/8 if possible ple"
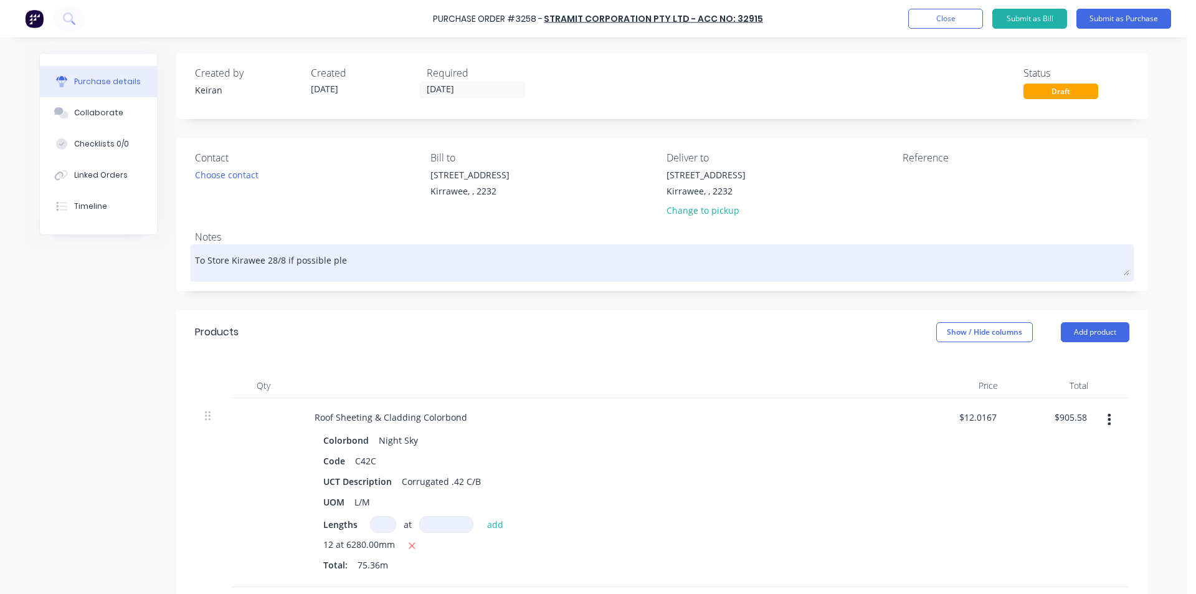
type textarea "x"
type textarea "To Store Kirawee 28/8 if possible plea"
type textarea "x"
type textarea "To Store Kirawee 28/8 if possible pleas"
type textarea "x"
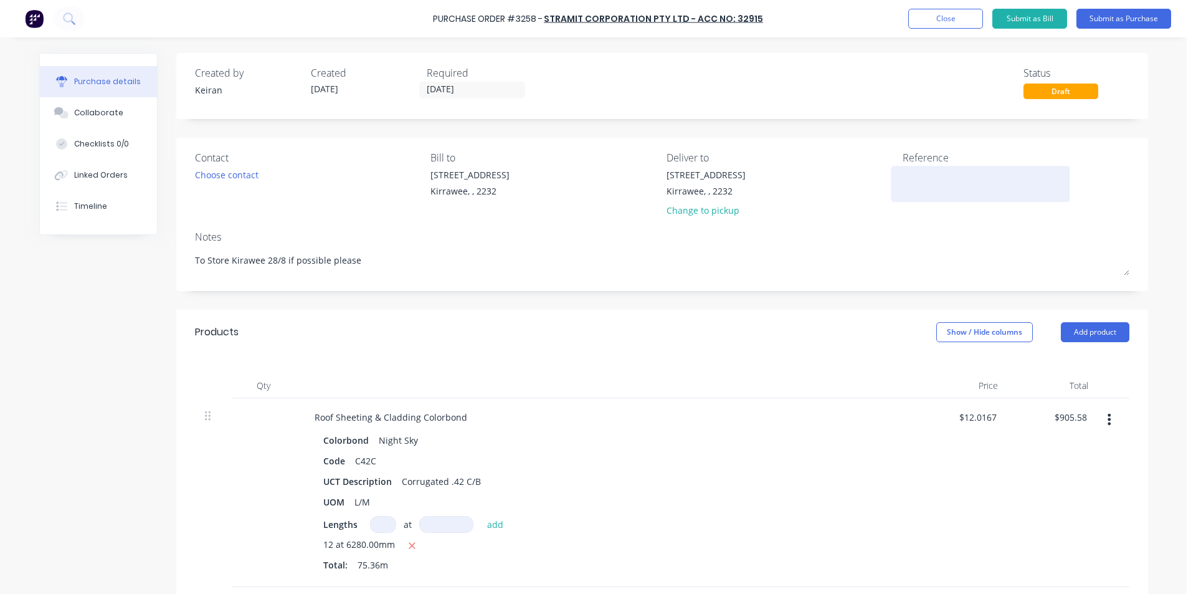
type textarea "To Store Kirawee 28/8 if possible please"
type textarea "x"
type textarea "To Store Kirawee 28/8 if possible please"
click at [944, 174] on textarea at bounding box center [981, 182] width 156 height 28
type textarea "Open Water"
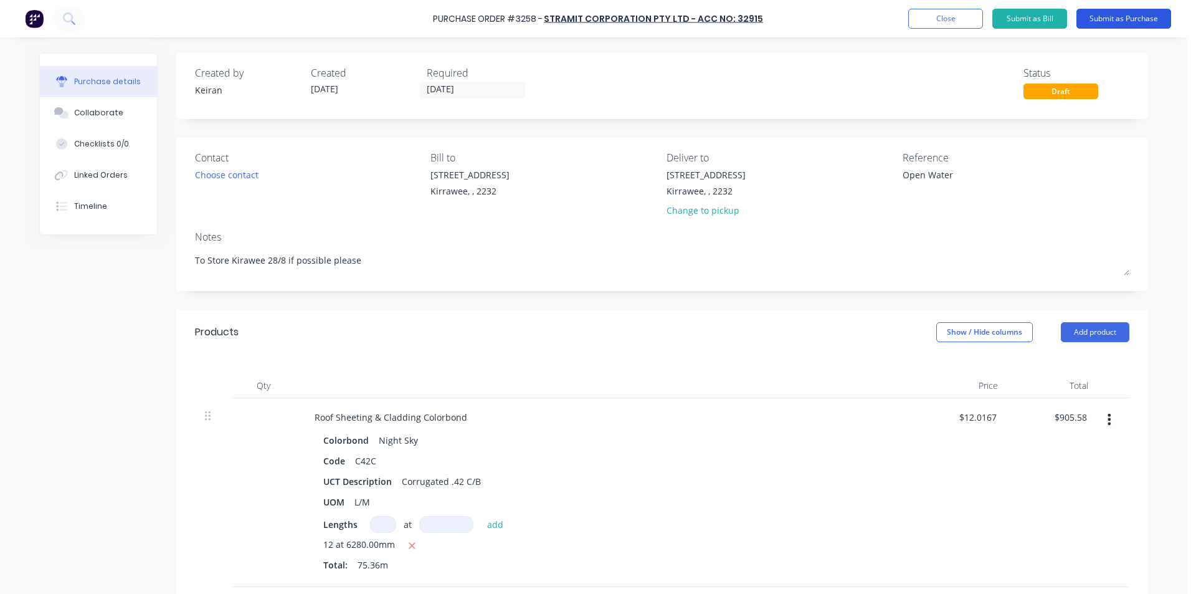
type textarea "x"
type textarea "Open Water"
click at [1121, 24] on button "Submit as Purchase" at bounding box center [1123, 19] width 95 height 20
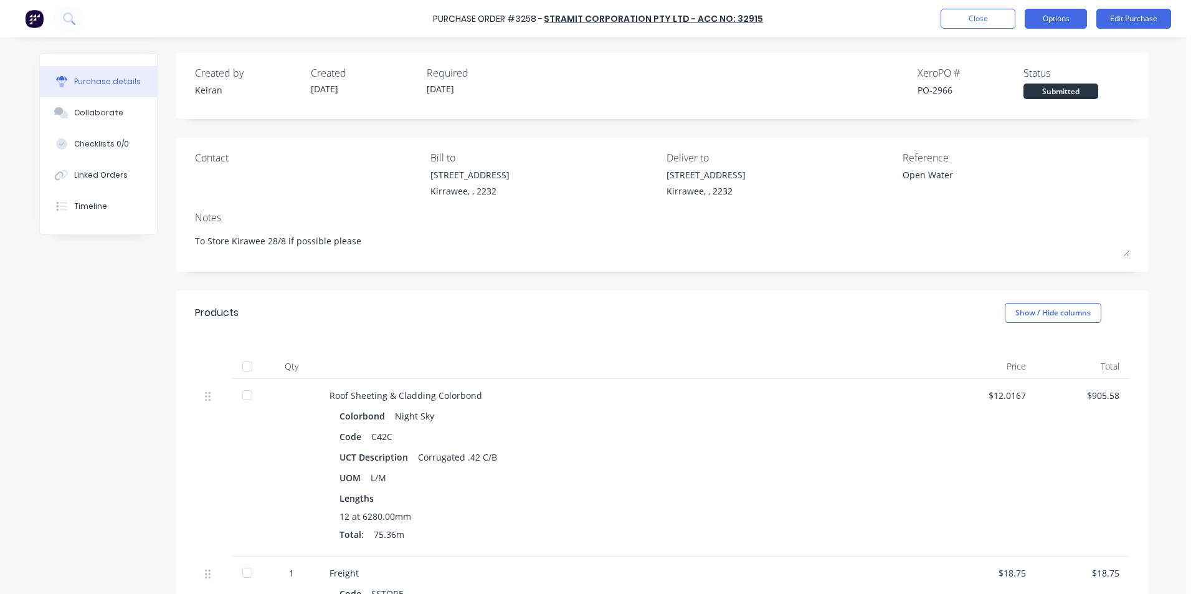
click at [1042, 24] on button "Options" at bounding box center [1056, 19] width 62 height 20
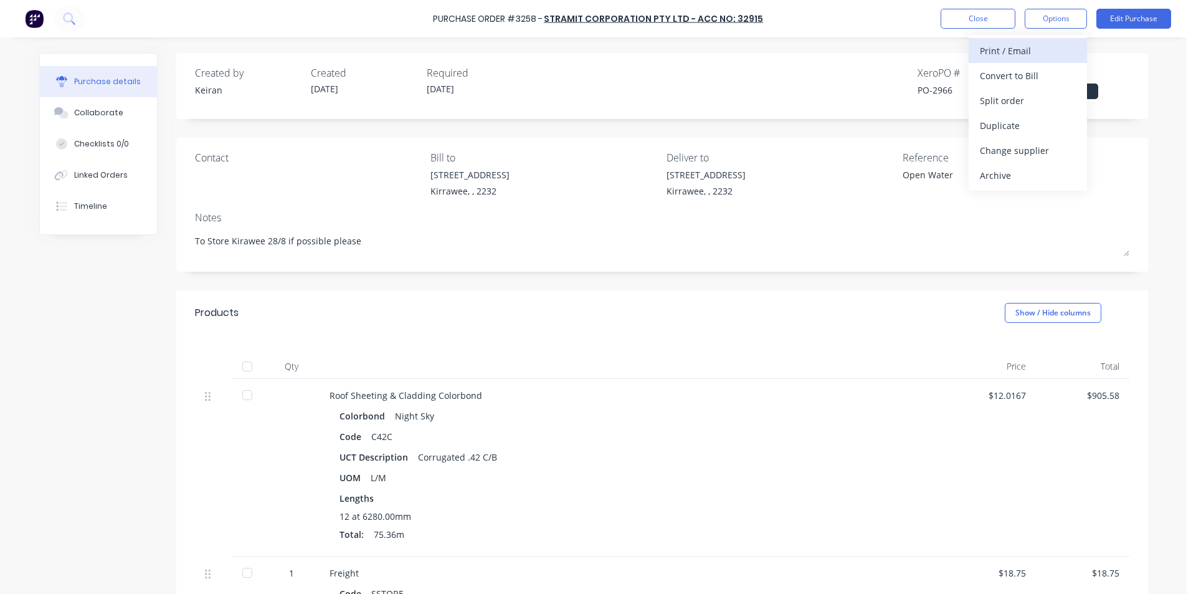
click at [1034, 49] on div "Print / Email" at bounding box center [1028, 51] width 96 height 18
click at [1030, 109] on div "Without pricing" at bounding box center [1028, 101] width 96 height 18
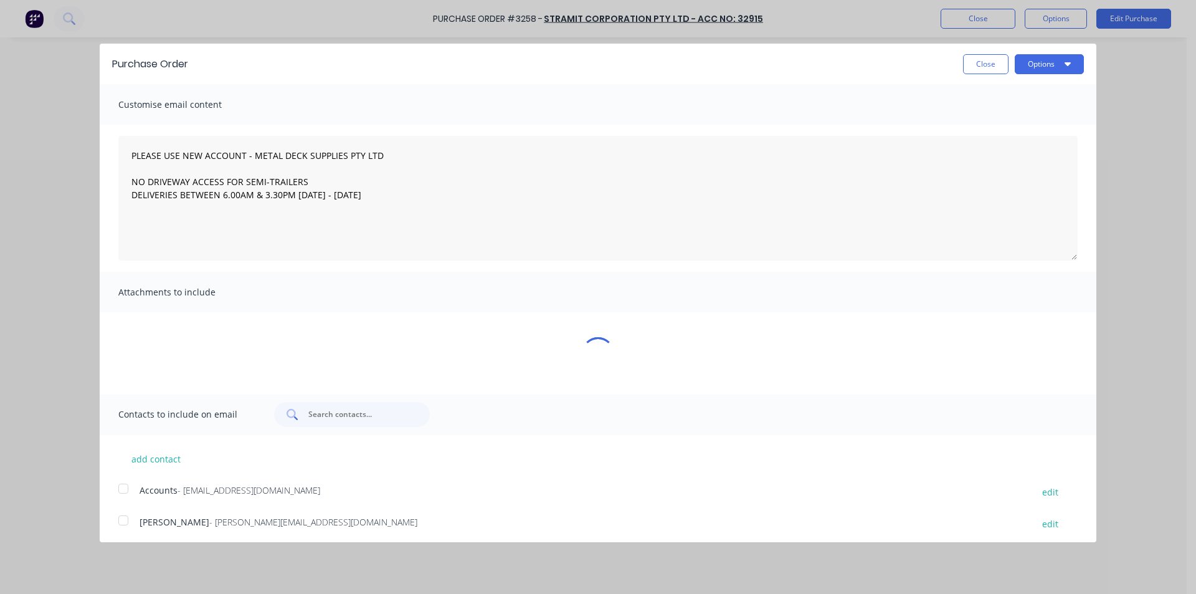
type textarea "x"
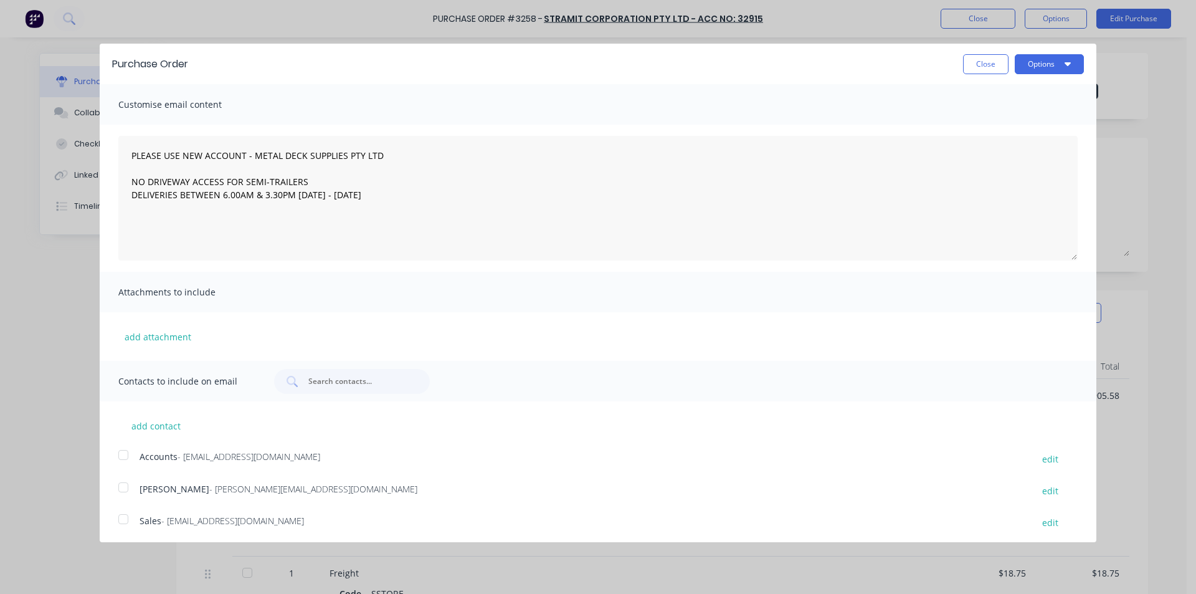
drag, startPoint x: 120, startPoint y: 520, endPoint x: 310, endPoint y: 439, distance: 206.2
click at [120, 520] on div at bounding box center [123, 518] width 25 height 25
type textarea "PLEASE USE NEW ACCOUNT - METAL DECK SUPPLIES PTY LTD NO DRIVEWAY ACCESS FOR SEM…"
click at [1026, 67] on button "Options" at bounding box center [1049, 64] width 69 height 20
click at [1034, 128] on div "Email" at bounding box center [1025, 121] width 96 height 18
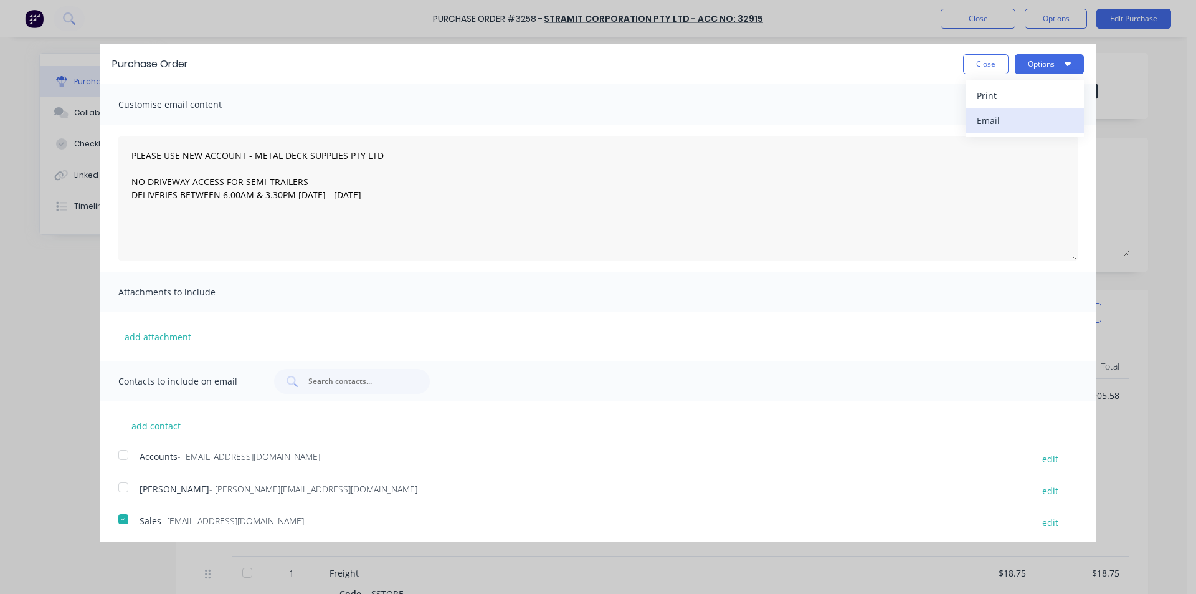
type textarea "x"
type textarea "PLEASE USE NEW ACCOUNT - METAL DECK SUPPLIES PTY LTD NO DRIVEWAY ACCESS FOR SEM…"
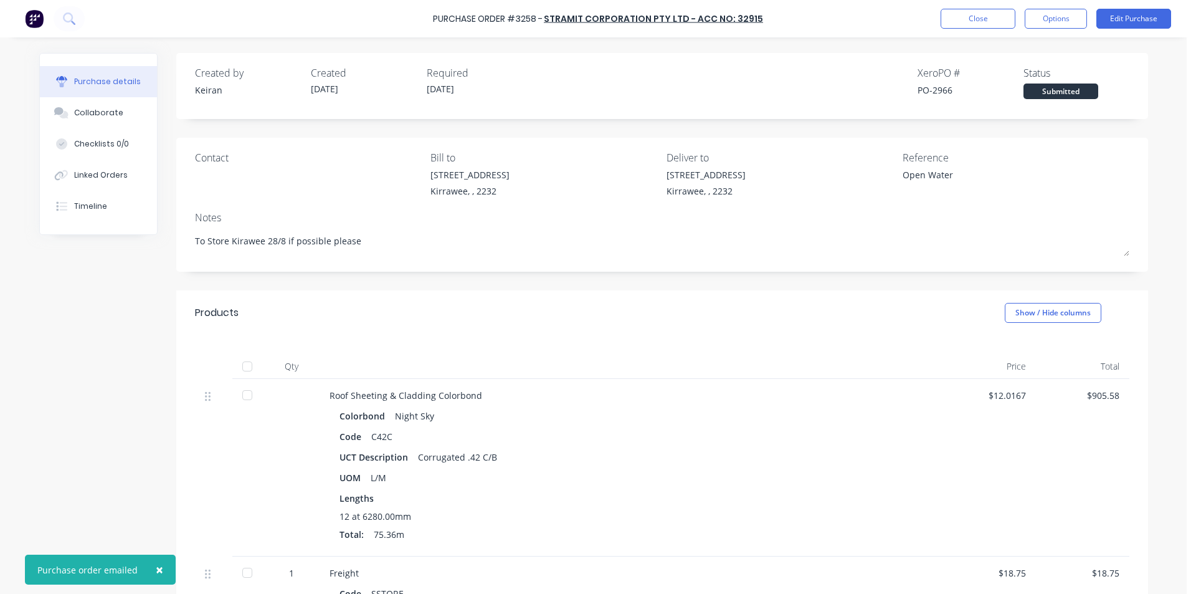
type textarea "x"
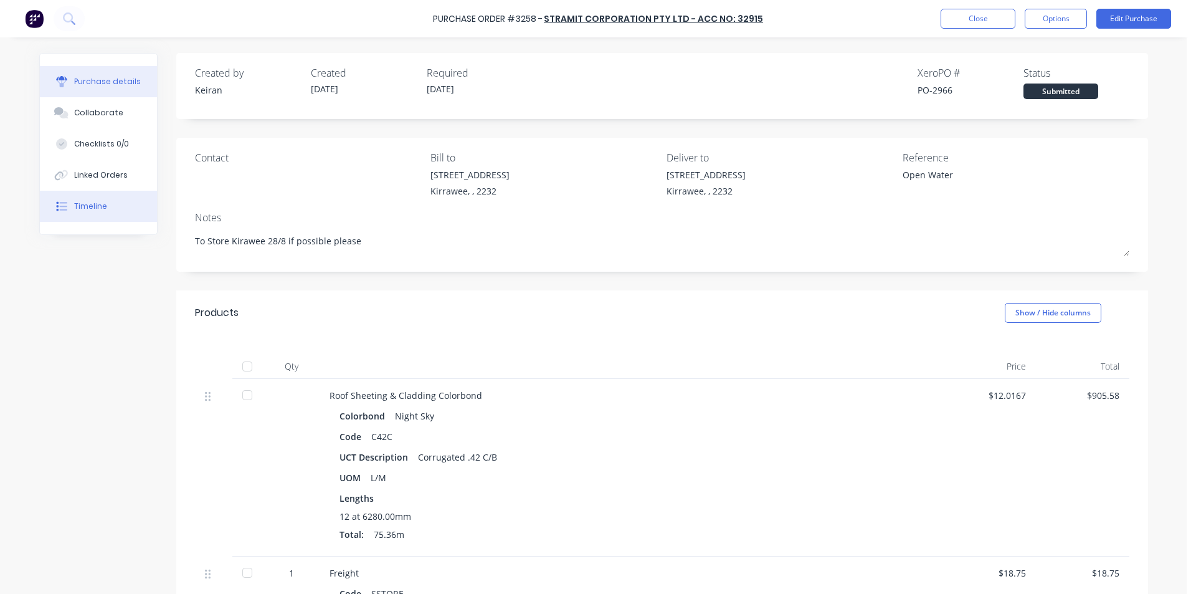
click at [118, 199] on button "Timeline" at bounding box center [98, 206] width 117 height 31
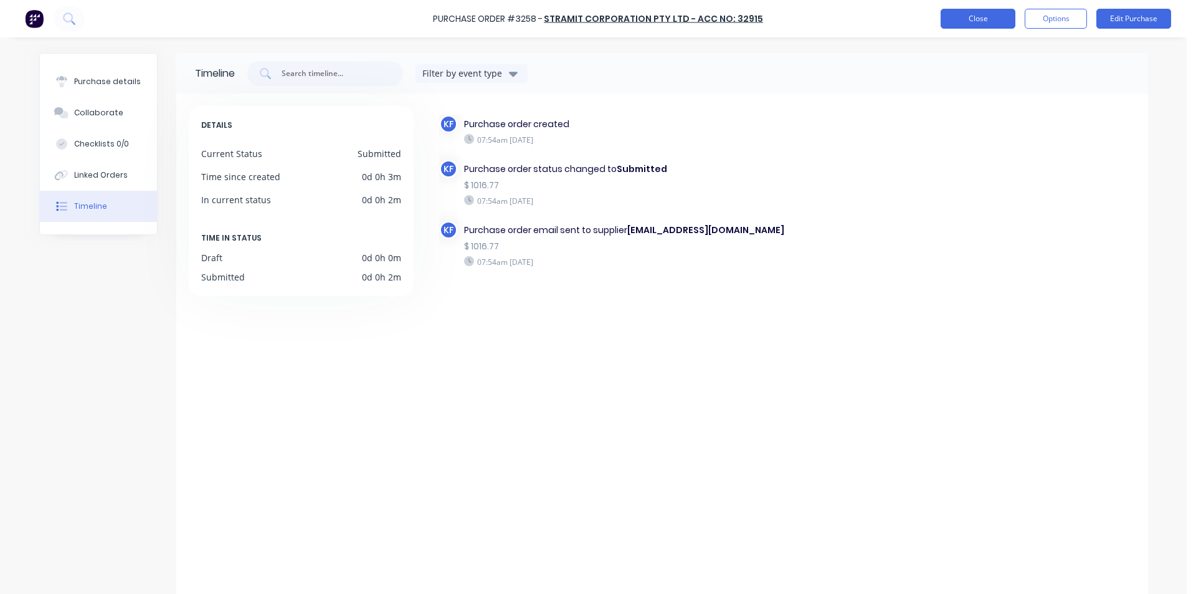
click at [964, 28] on button "Close" at bounding box center [978, 19] width 75 height 20
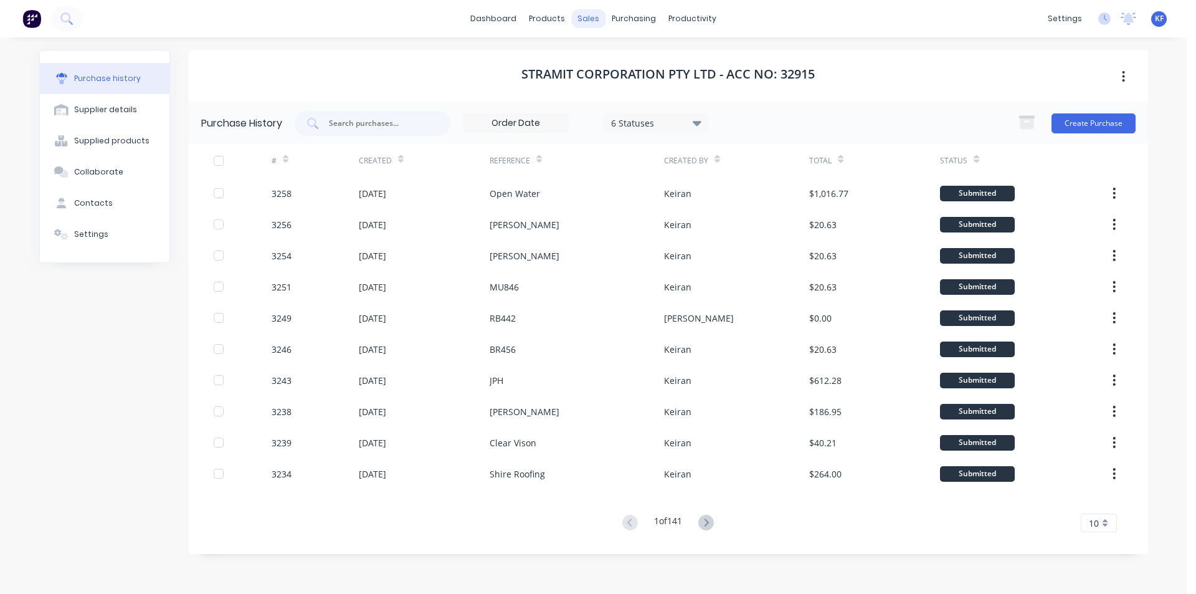
click at [595, 17] on div "sales" at bounding box center [588, 18] width 34 height 19
click at [591, 20] on div "sales" at bounding box center [588, 18] width 34 height 19
click at [616, 82] on div "Customers" at bounding box center [631, 84] width 45 height 11
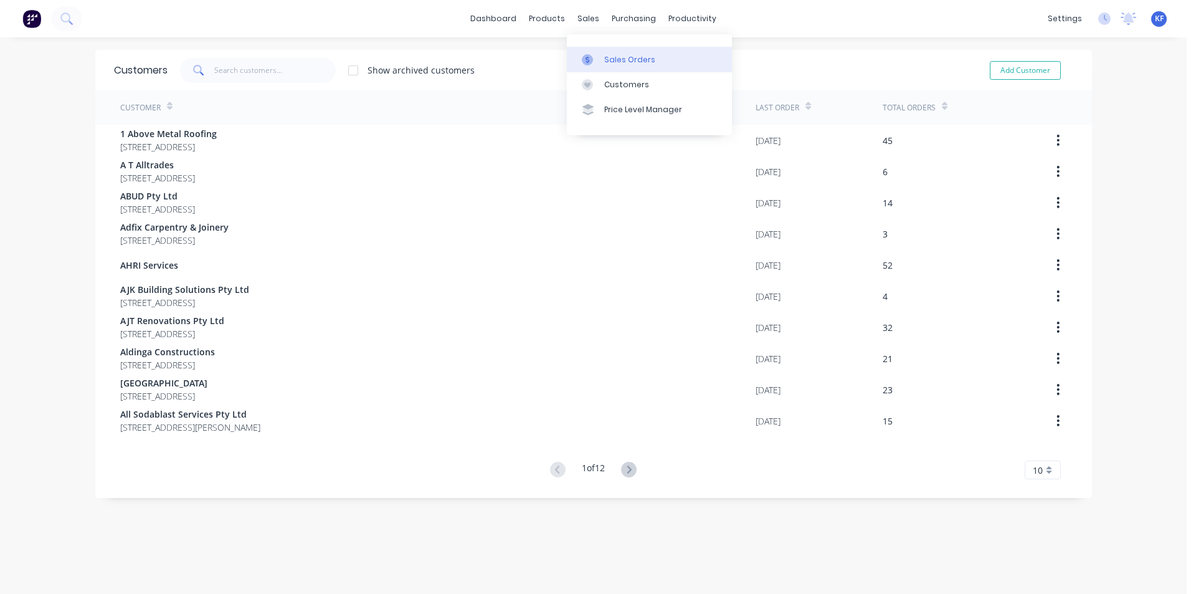
click at [635, 60] on div "Sales Orders" at bounding box center [629, 59] width 51 height 11
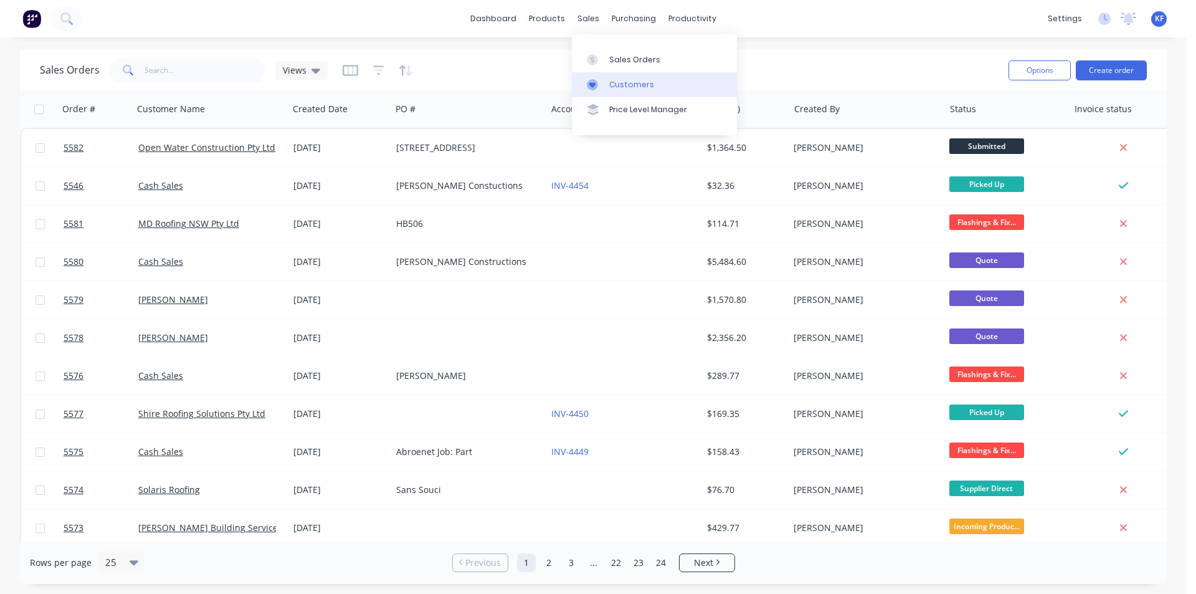
click at [642, 87] on div "Customers" at bounding box center [631, 84] width 45 height 11
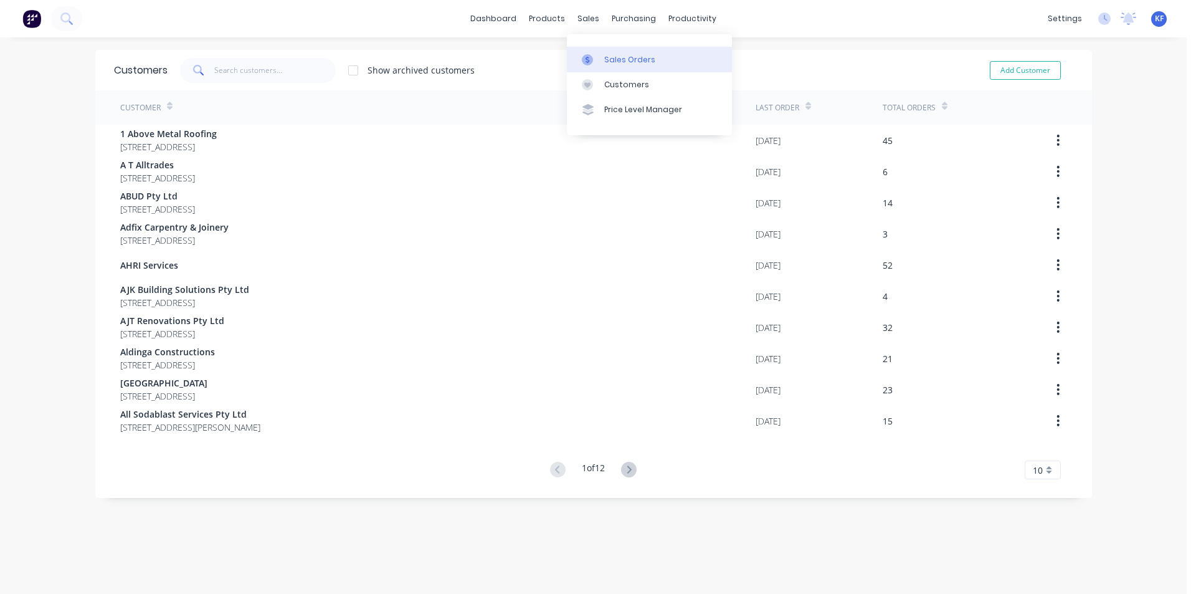
click at [611, 60] on div "Sales Orders" at bounding box center [629, 59] width 51 height 11
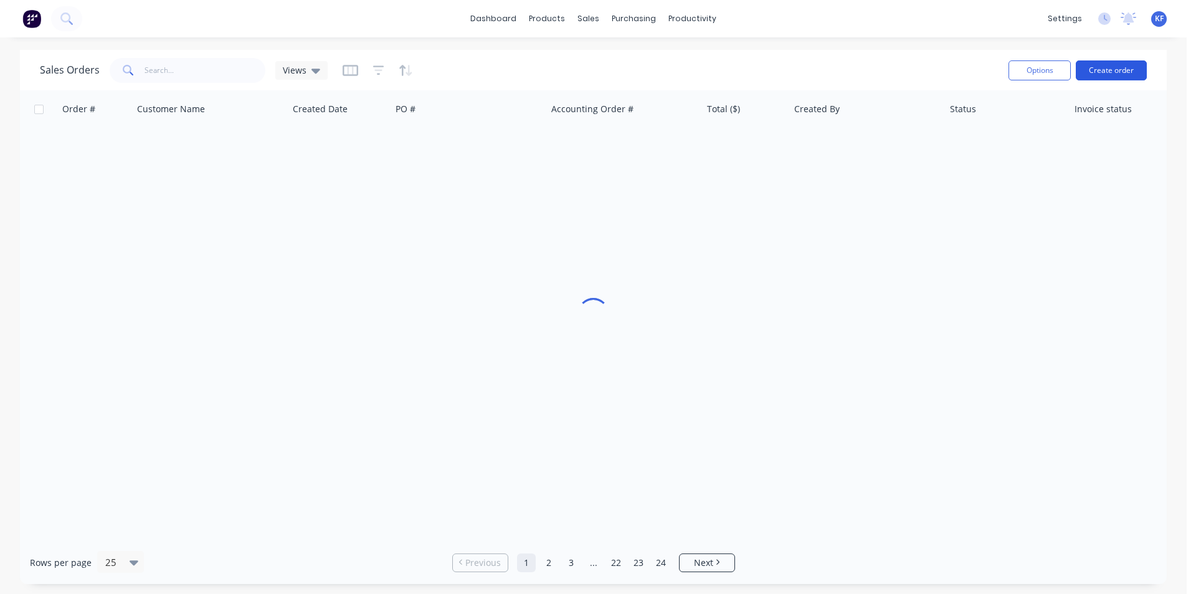
click at [1093, 60] on button "Create order" at bounding box center [1111, 70] width 71 height 20
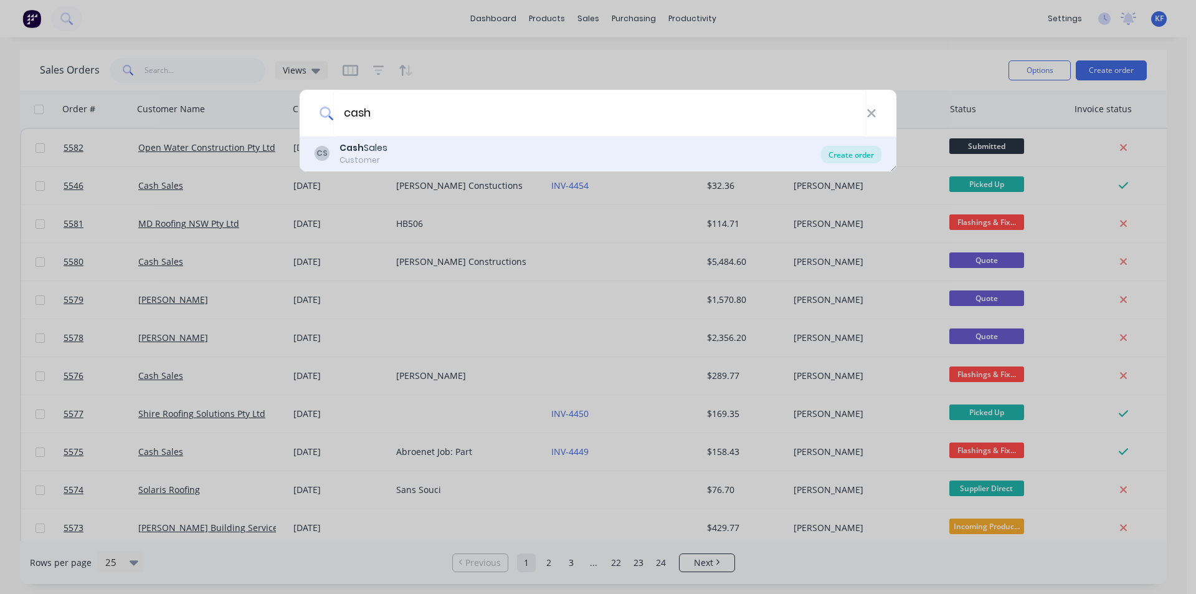
type input "cash"
click at [866, 152] on div "Create order" at bounding box center [851, 154] width 60 height 17
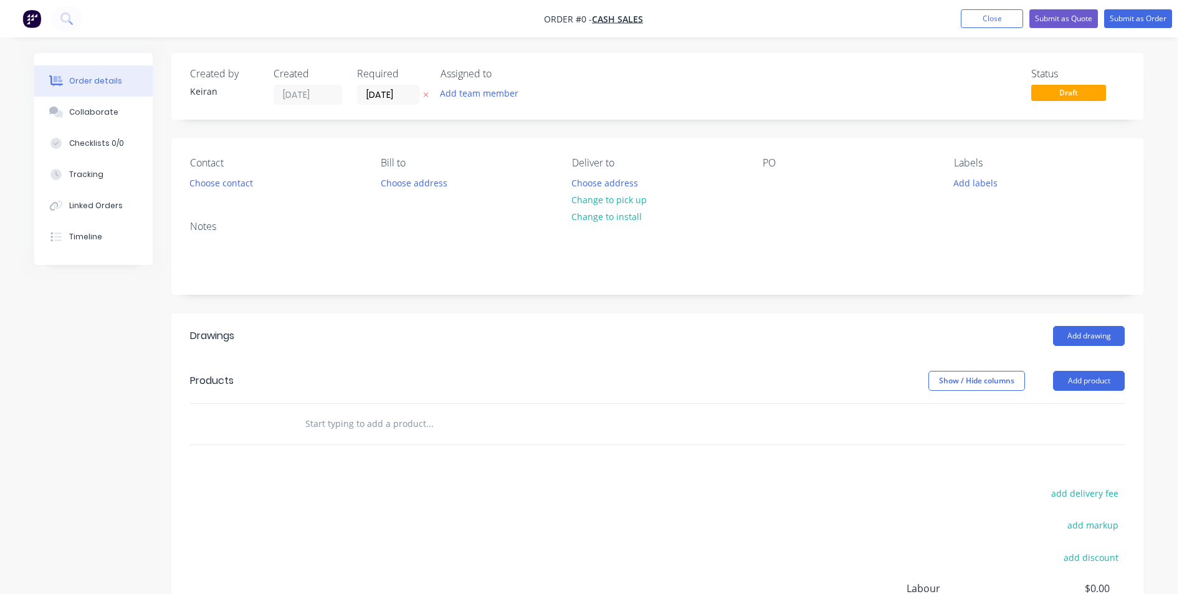
click at [414, 425] on input "text" at bounding box center [429, 423] width 249 height 25
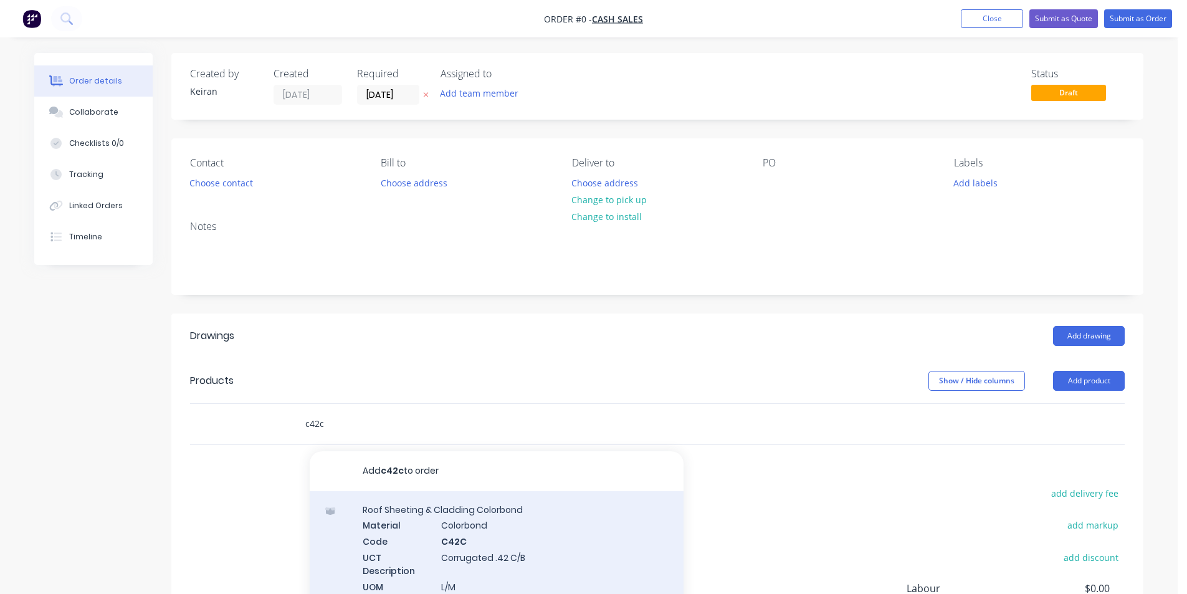
type input "c42c"
click at [512, 536] on div "Roof Sheeting & Cladding Colorbond Material Colorbond Code C42C UCT Description…" at bounding box center [497, 556] width 374 height 130
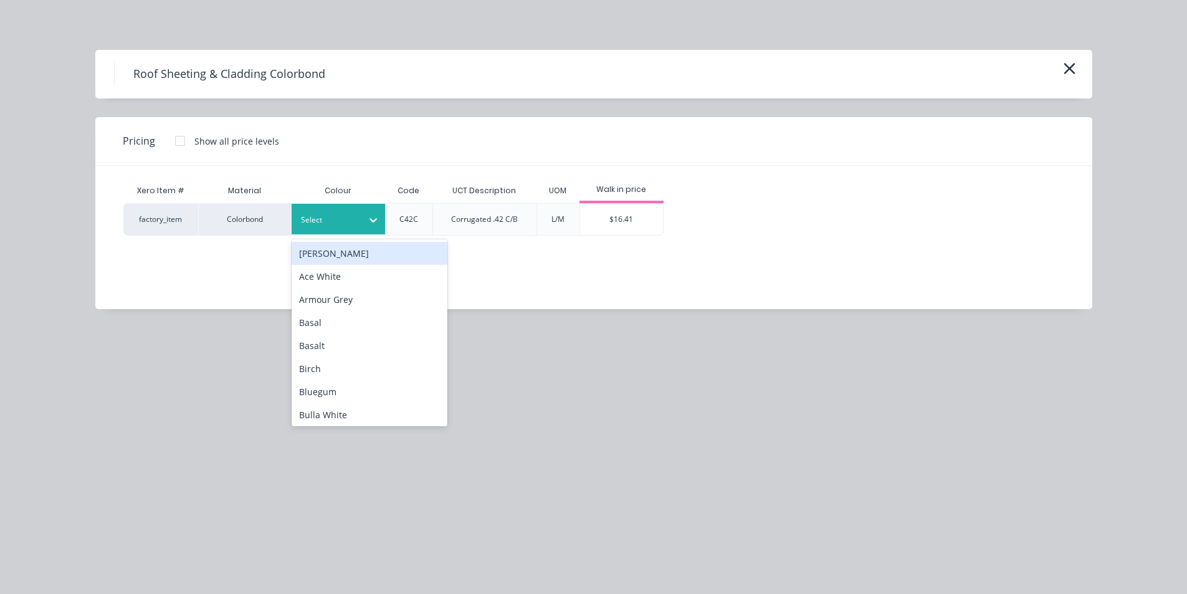
click at [374, 210] on div at bounding box center [373, 220] width 22 height 20
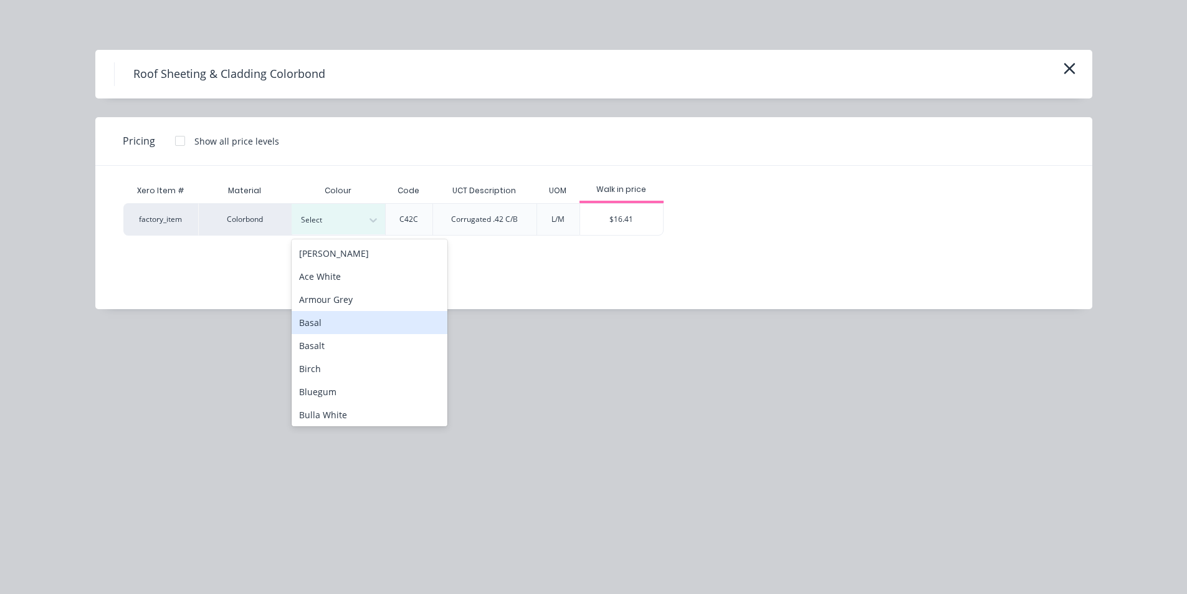
click at [345, 323] on div "Basal" at bounding box center [370, 322] width 156 height 23
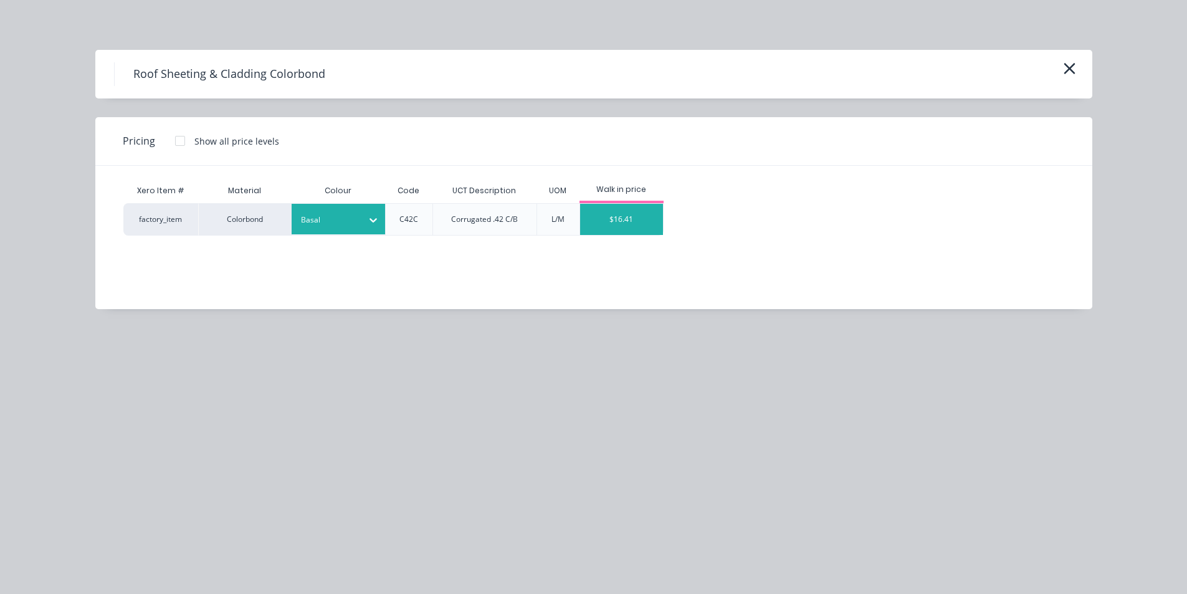
click at [613, 228] on div "$16.41" at bounding box center [621, 219] width 83 height 31
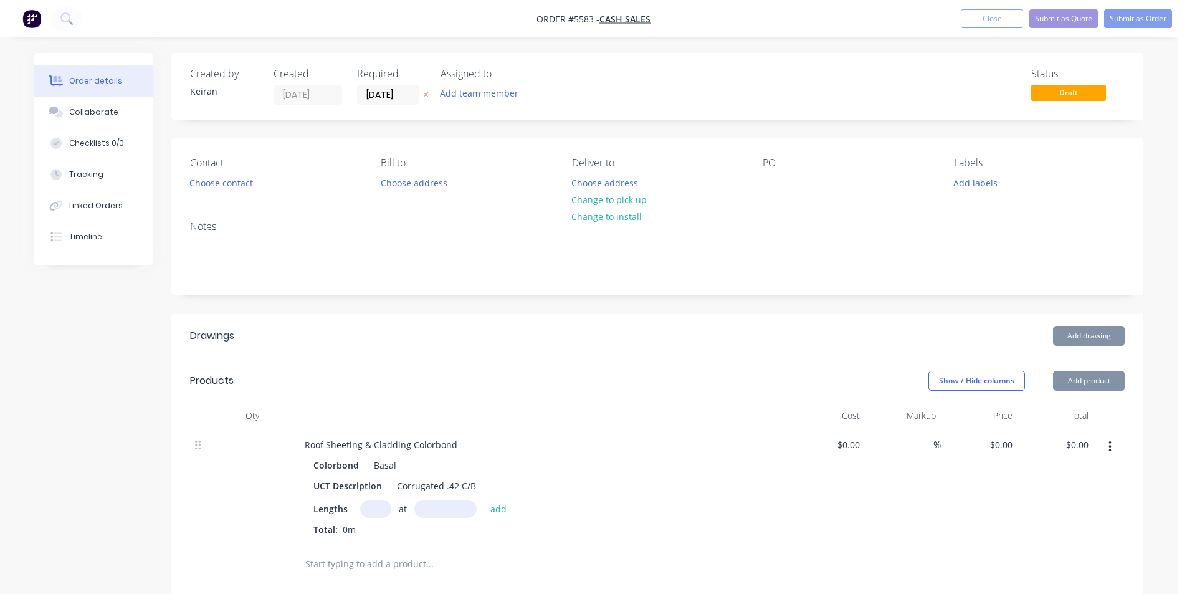
type input "$16.41"
click at [364, 508] on input "text" at bounding box center [375, 509] width 31 height 18
type input "11"
type input "4600"
click at [484, 500] on button "add" at bounding box center [498, 508] width 29 height 17
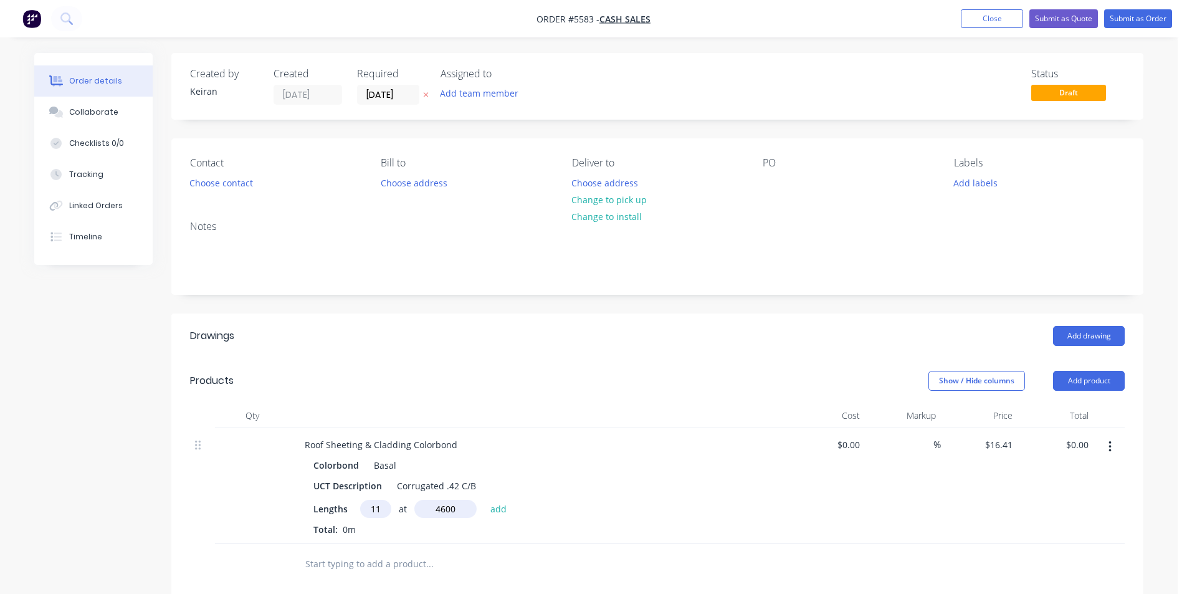
type input "$830.35"
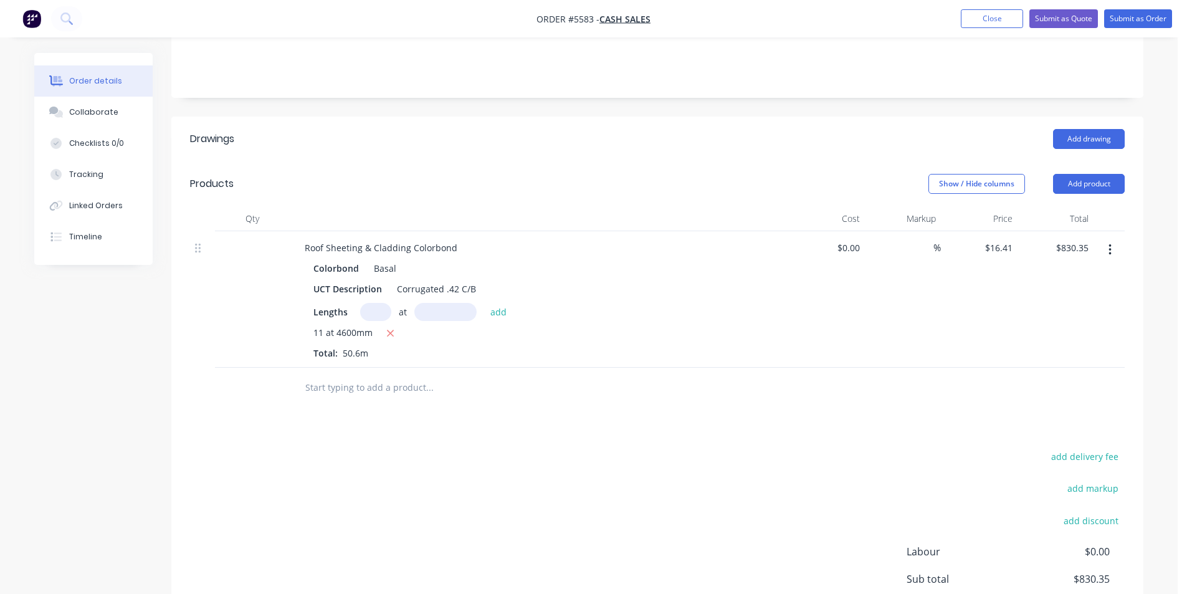
scroll to position [187, 0]
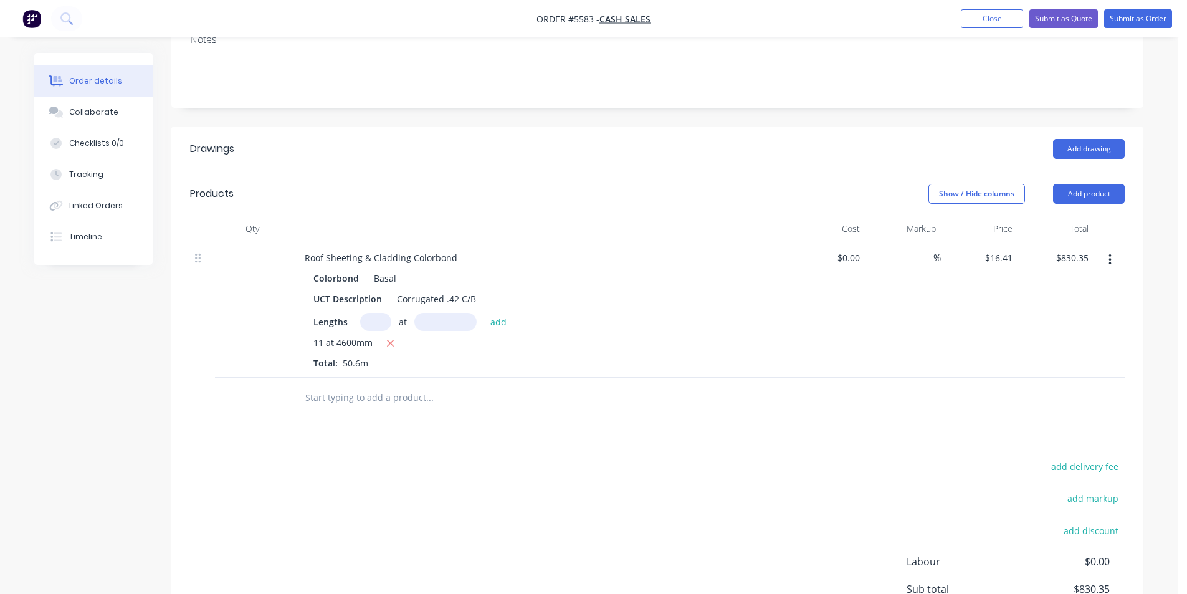
click at [345, 407] on input "text" at bounding box center [429, 397] width 249 height 25
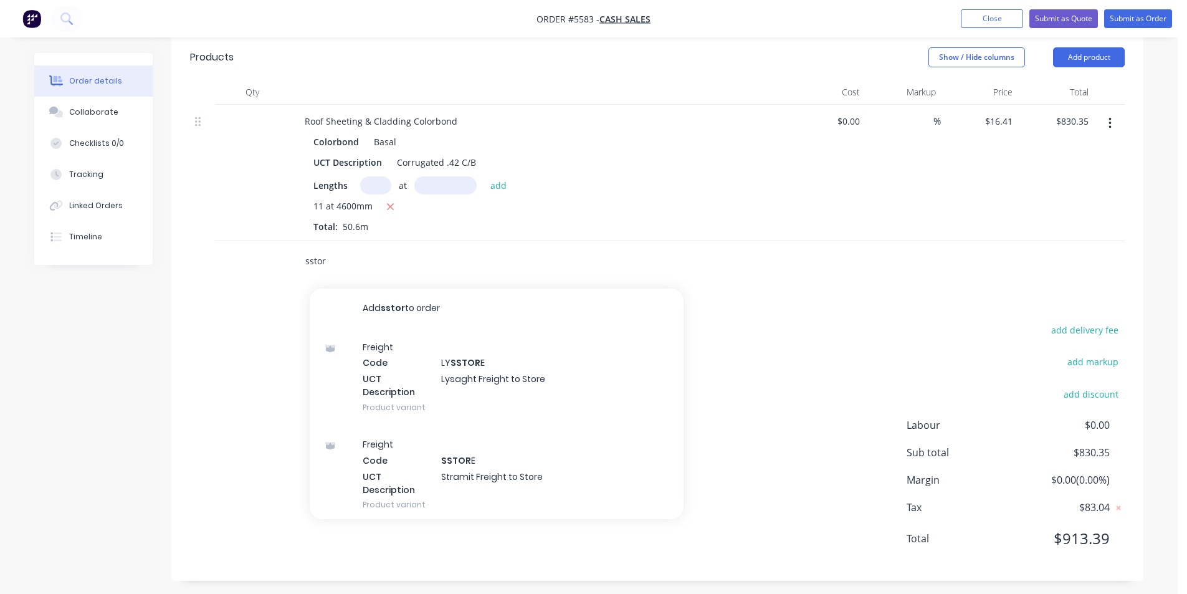
scroll to position [329, 0]
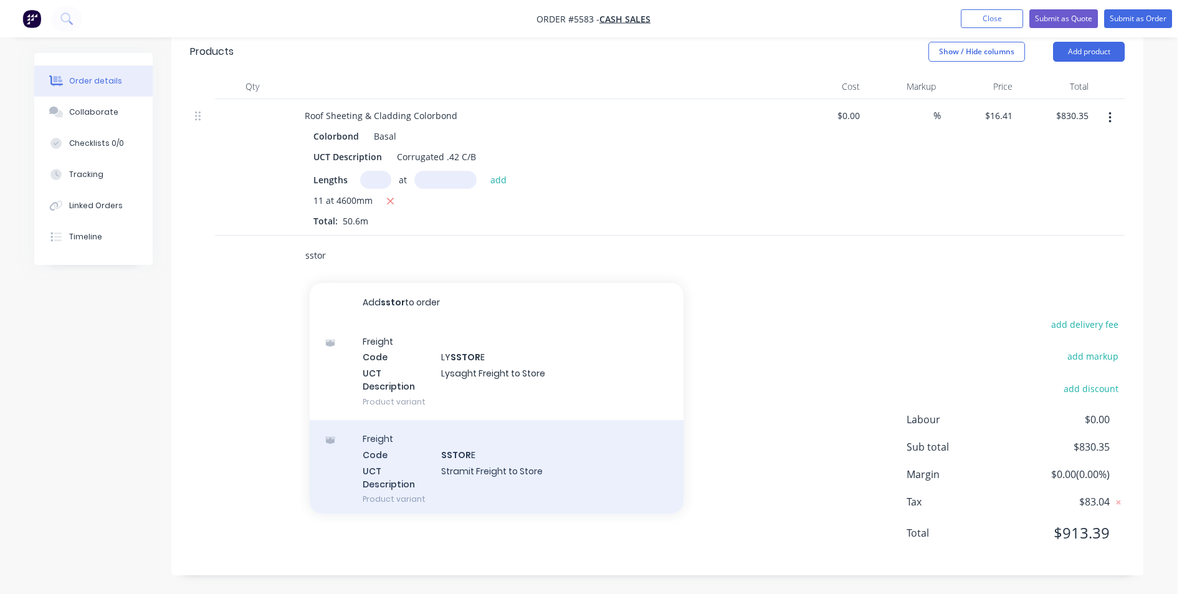
type input "sstor"
click at [594, 485] on div "Freight Code SSTOR E UCT Description Stramit Freight to Store Product variant" at bounding box center [497, 468] width 374 height 97
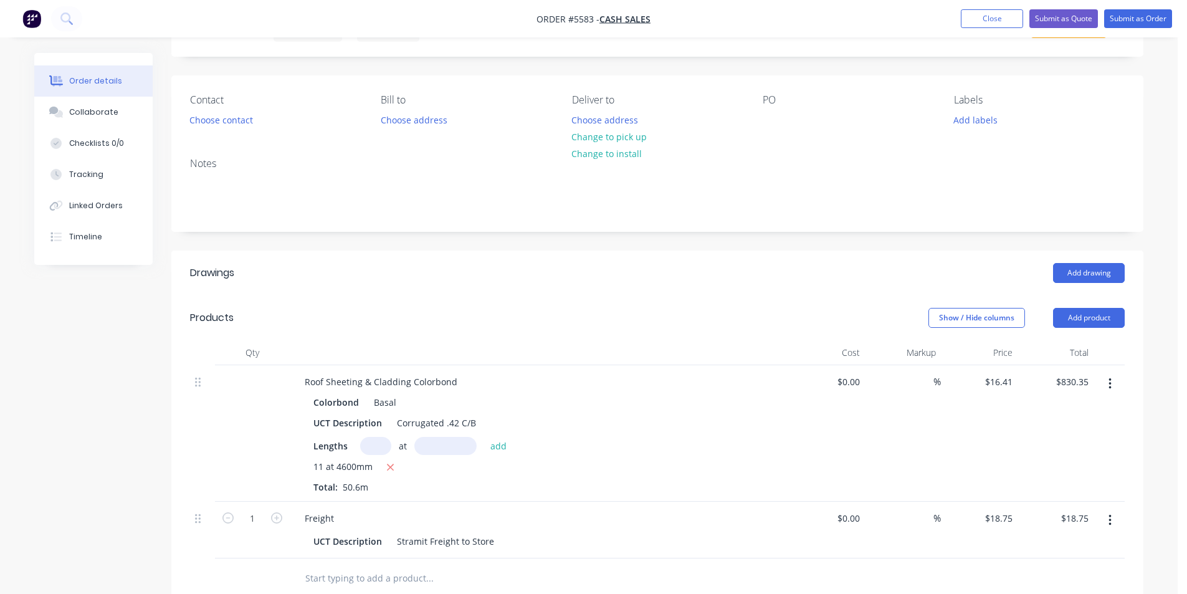
scroll to position [249, 0]
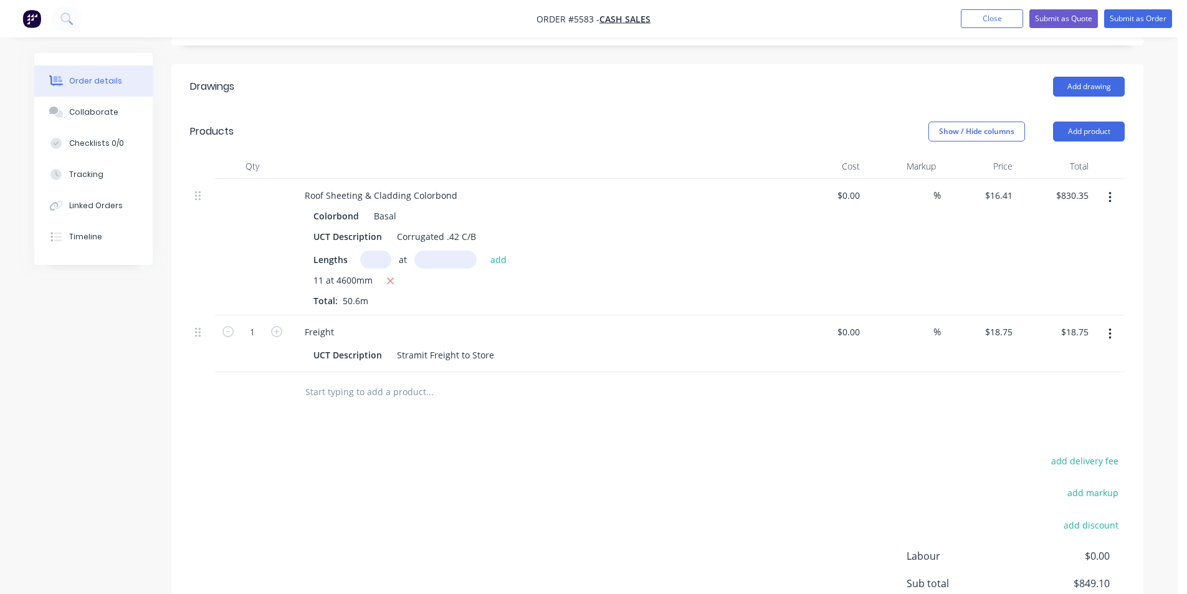
click at [411, 404] on input "text" at bounding box center [429, 391] width 249 height 25
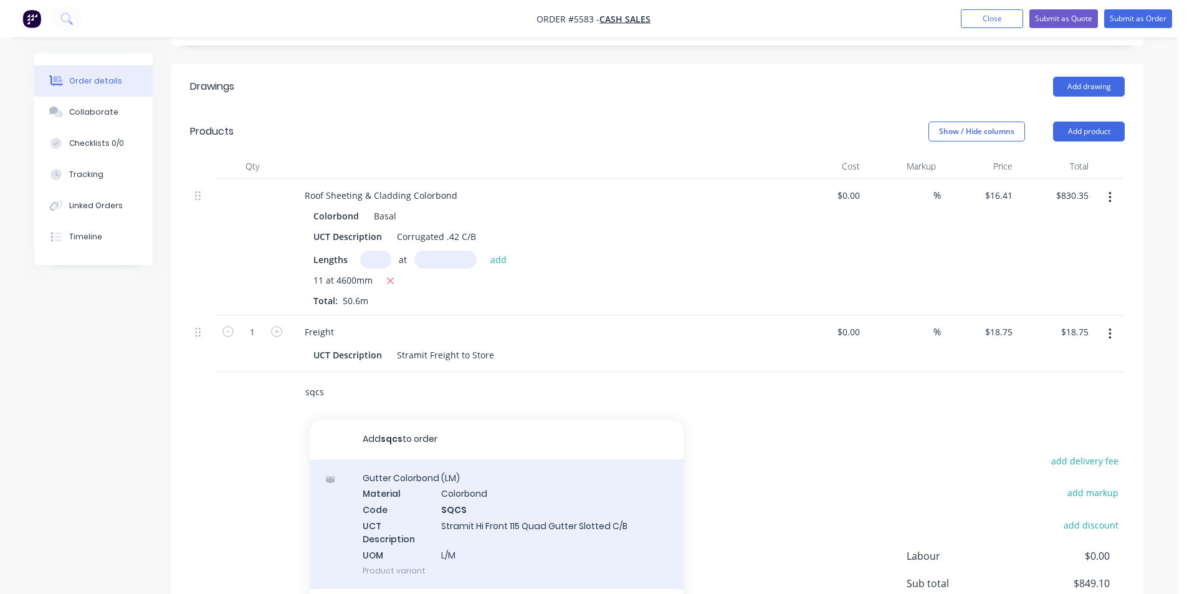
type input "sqcs"
click at [526, 528] on div "Gutter Colorbond (LM) Material Colorbond Code SQCS UCT Description Stramit Hi F…" at bounding box center [497, 524] width 374 height 130
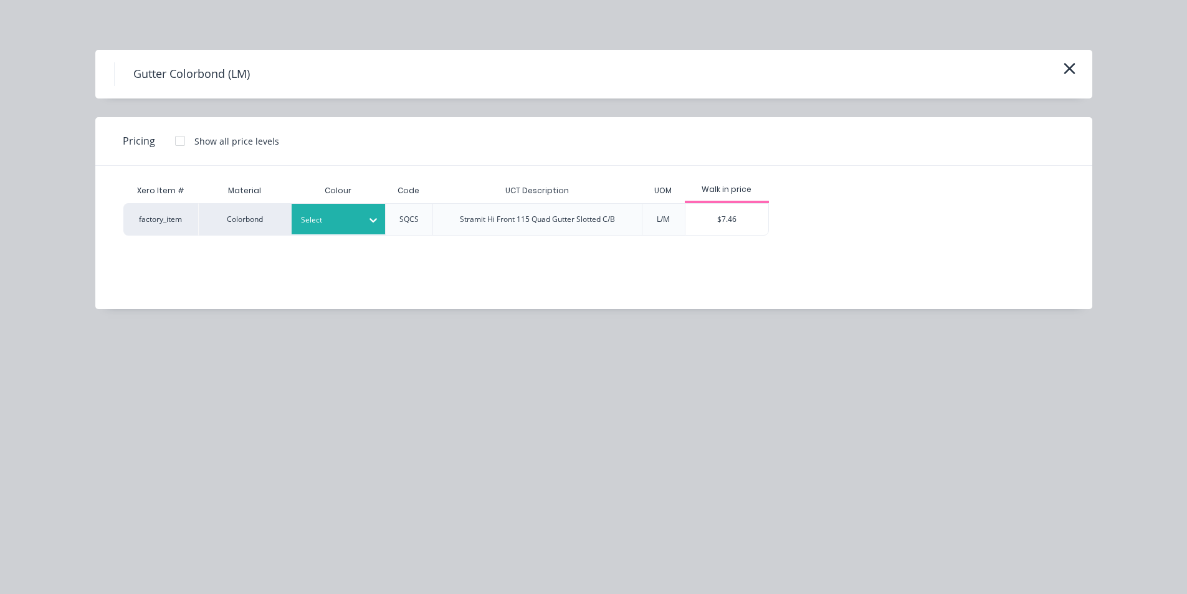
click at [381, 230] on div at bounding box center [373, 219] width 22 height 31
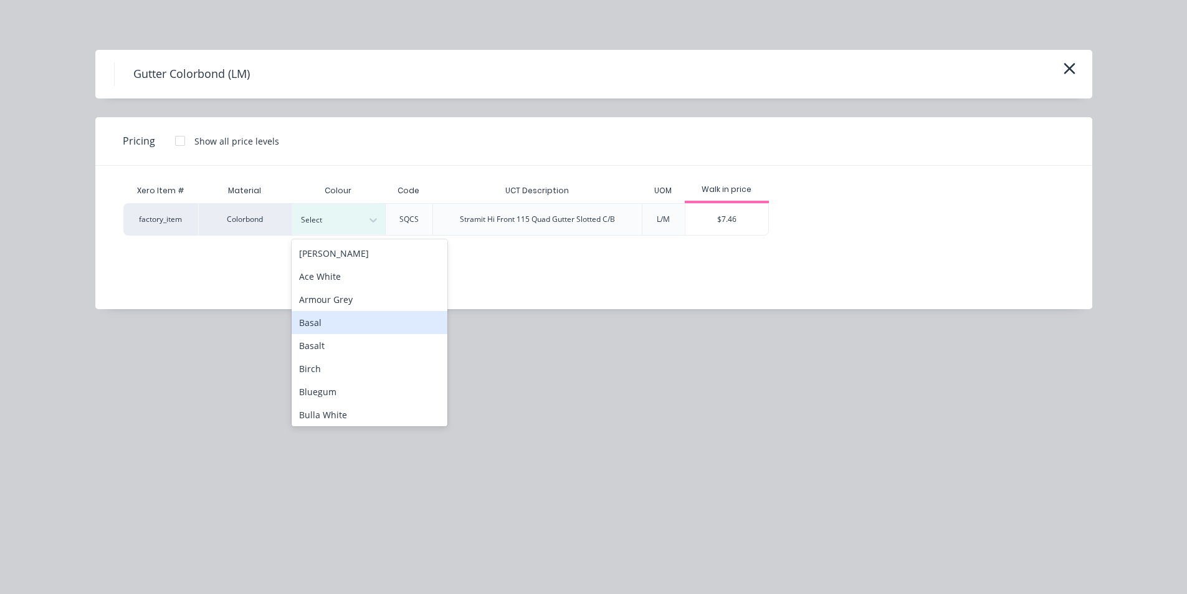
click at [335, 325] on div "Basal" at bounding box center [370, 322] width 156 height 23
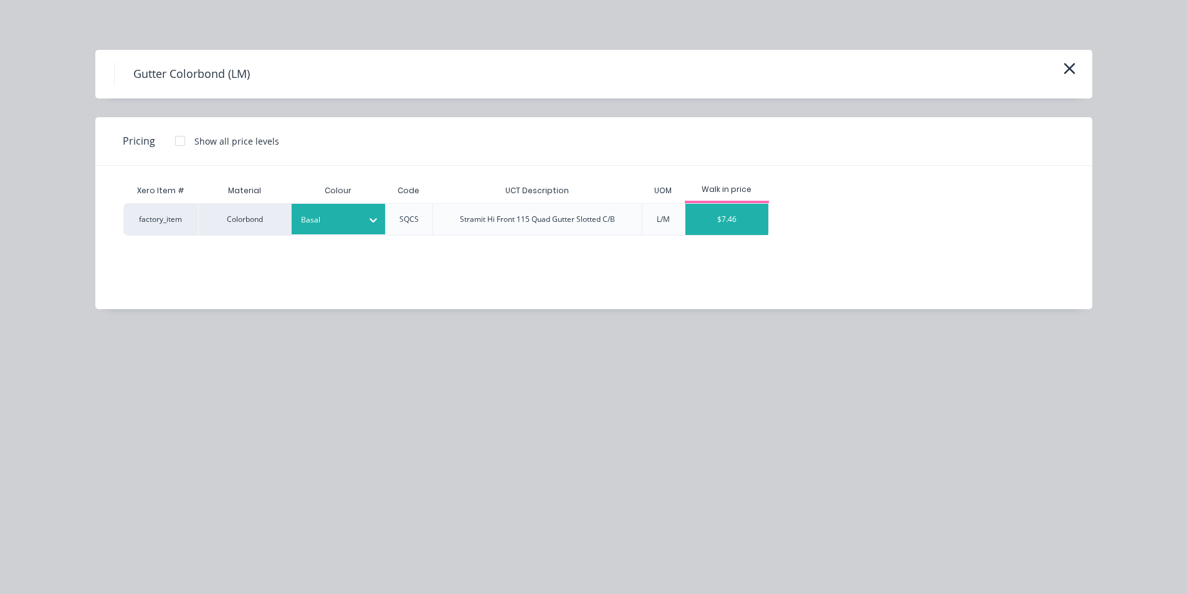
click at [759, 214] on div "$7.46" at bounding box center [726, 219] width 83 height 31
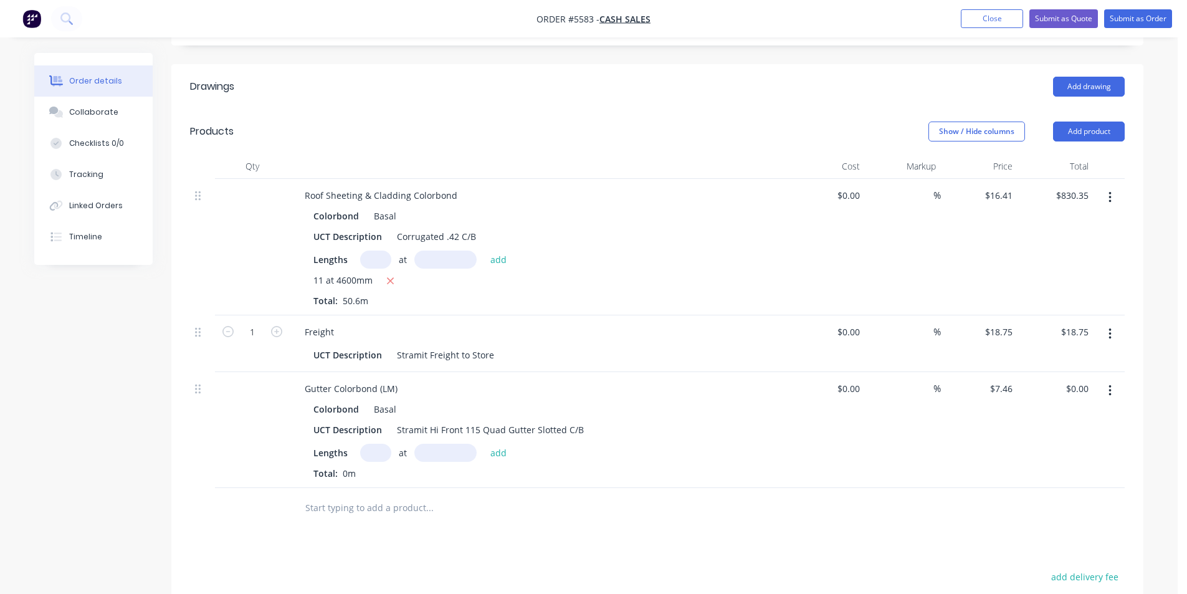
click at [375, 454] on input "text" at bounding box center [375, 453] width 31 height 18
type input "1"
type input "9000"
click at [484, 444] on button "add" at bounding box center [498, 452] width 29 height 17
type input "$67.14"
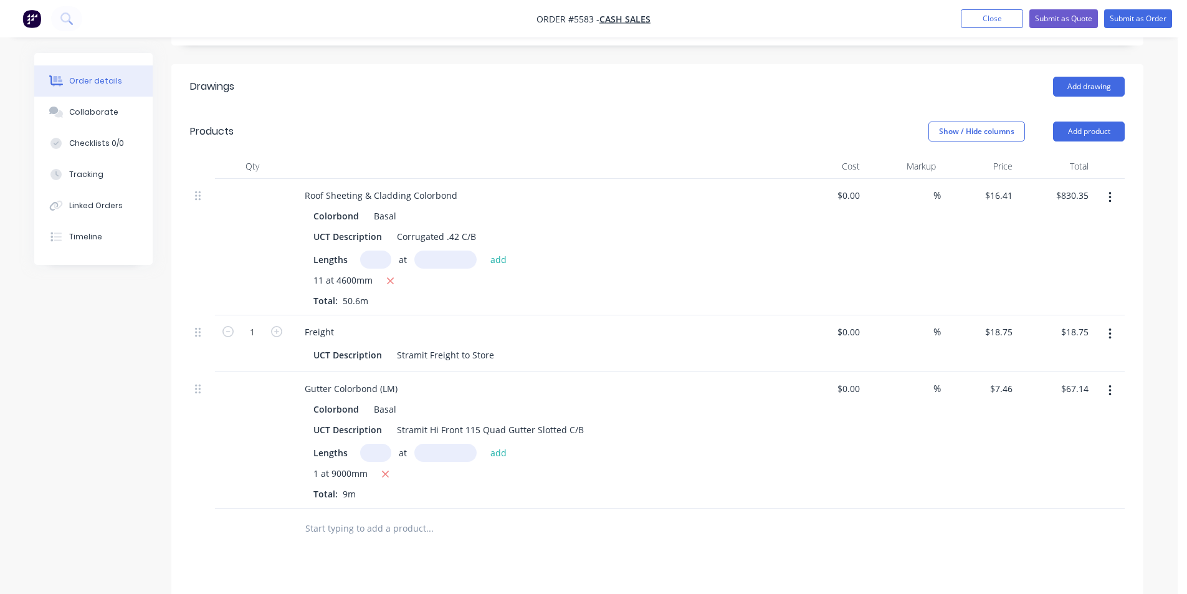
click at [364, 525] on input "text" at bounding box center [429, 528] width 249 height 25
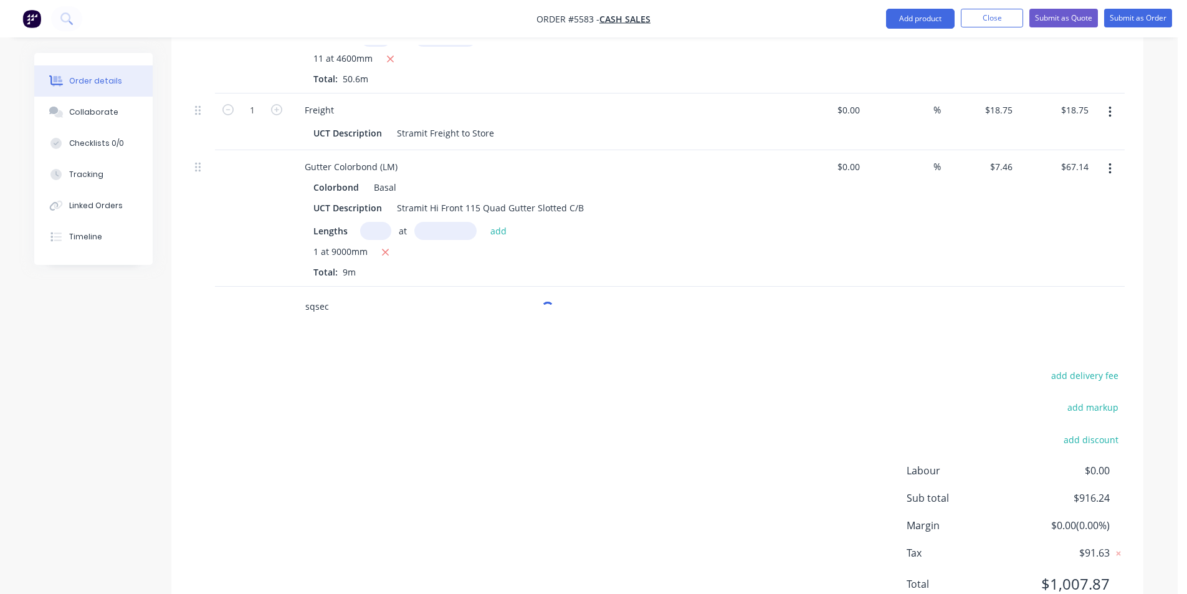
scroll to position [498, 0]
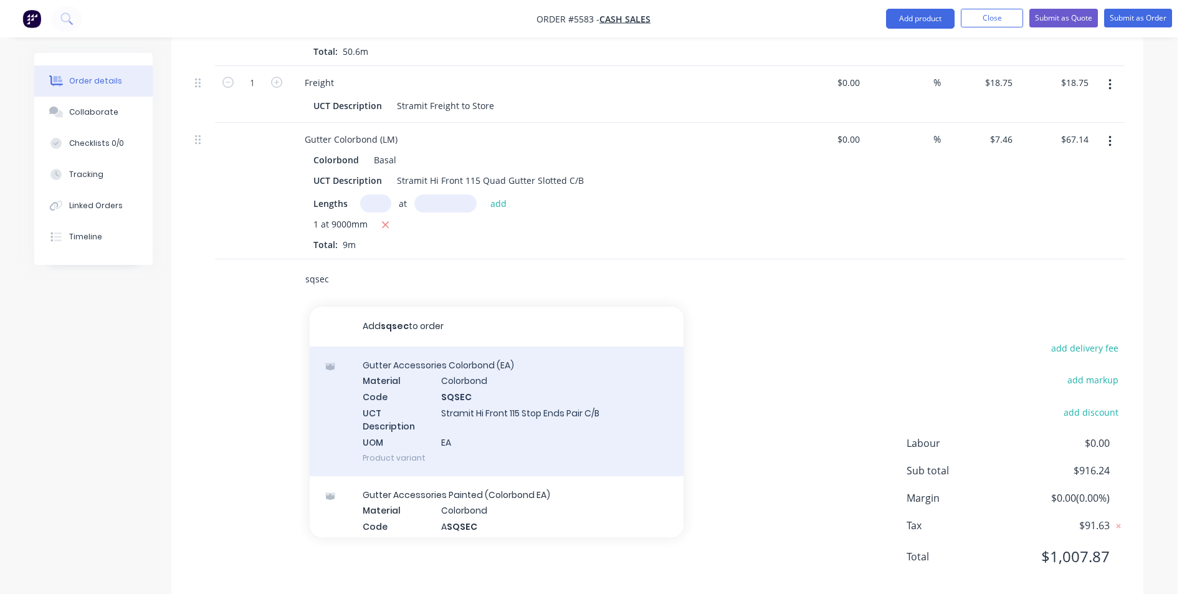
type input "sqsec"
click at [476, 428] on div "Gutter Accessories Colorbond (EA) Material Colorbond Code SQSEC UCT Description…" at bounding box center [497, 411] width 374 height 130
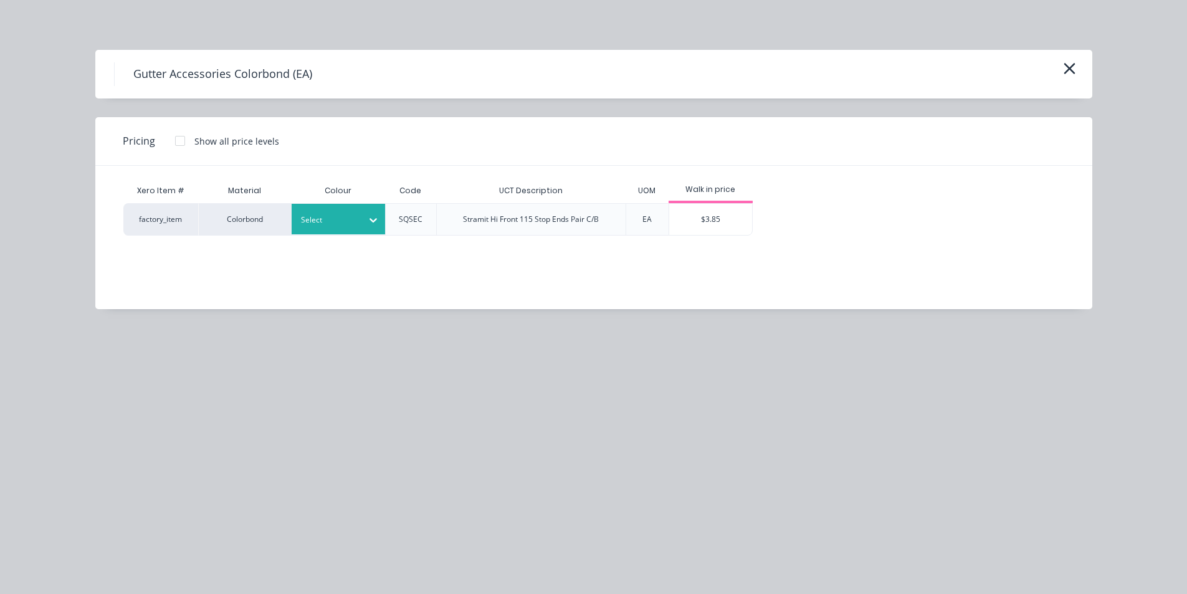
click at [359, 222] on div "Select" at bounding box center [327, 220] width 70 height 16
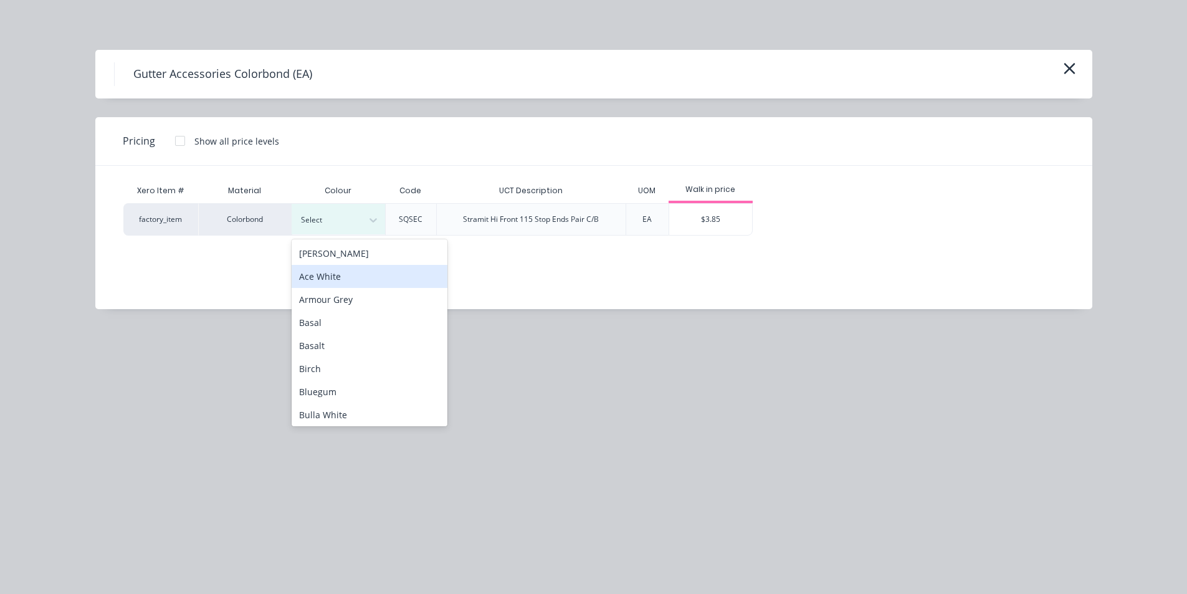
drag, startPoint x: 354, startPoint y: 315, endPoint x: 427, endPoint y: 289, distance: 77.4
click at [356, 314] on div "Basal" at bounding box center [370, 322] width 156 height 23
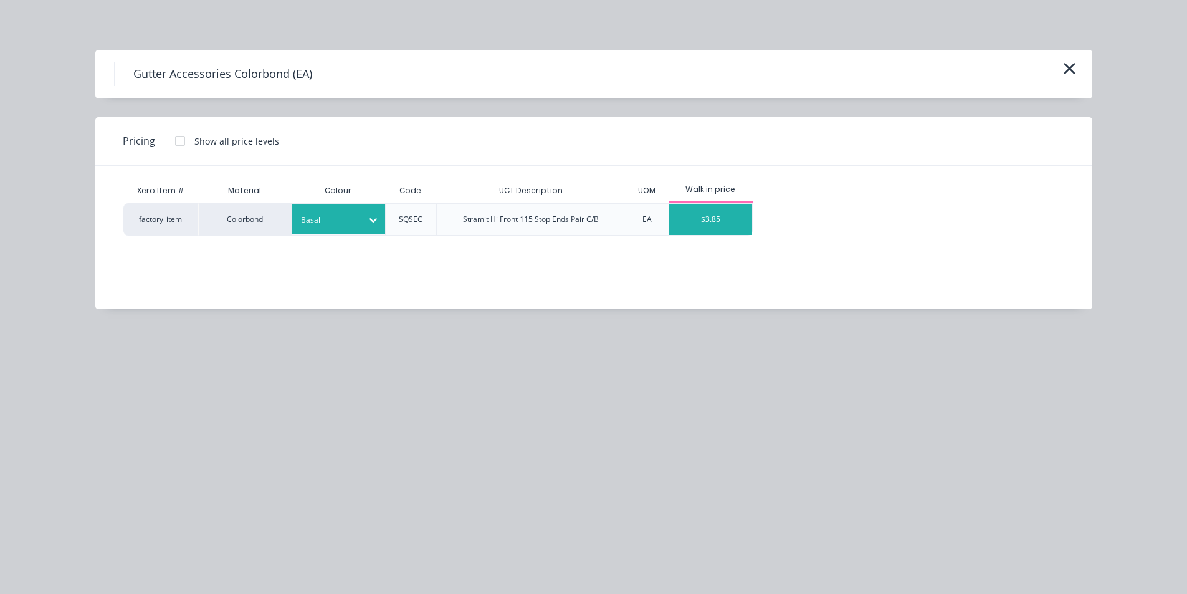
click at [698, 221] on div "$3.85" at bounding box center [710, 219] width 83 height 31
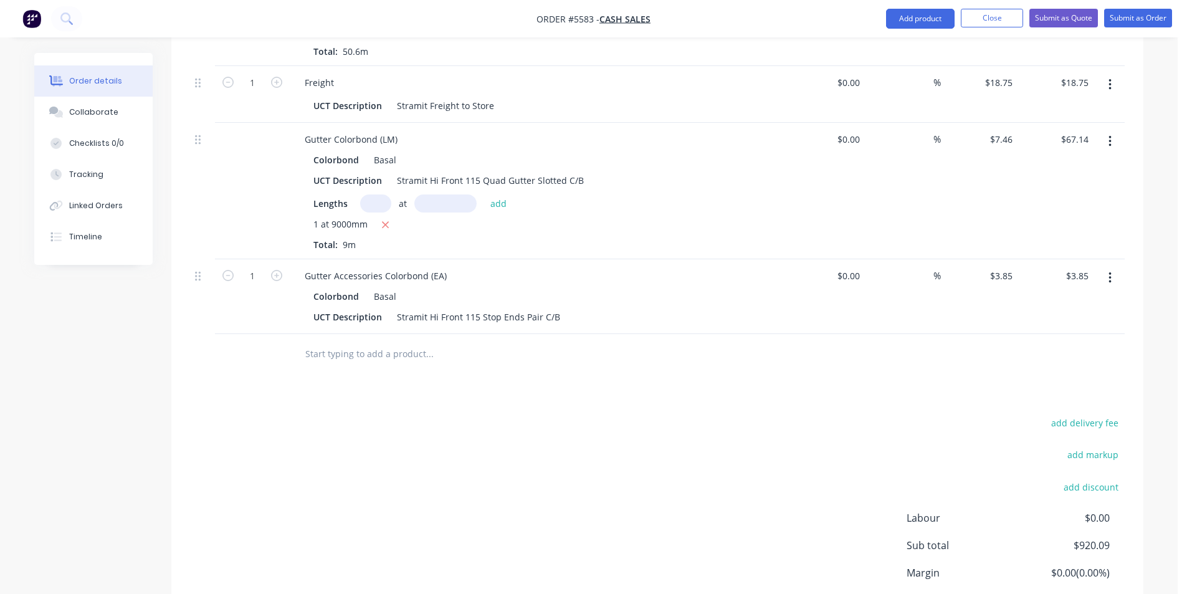
click at [352, 358] on input "text" at bounding box center [429, 353] width 249 height 25
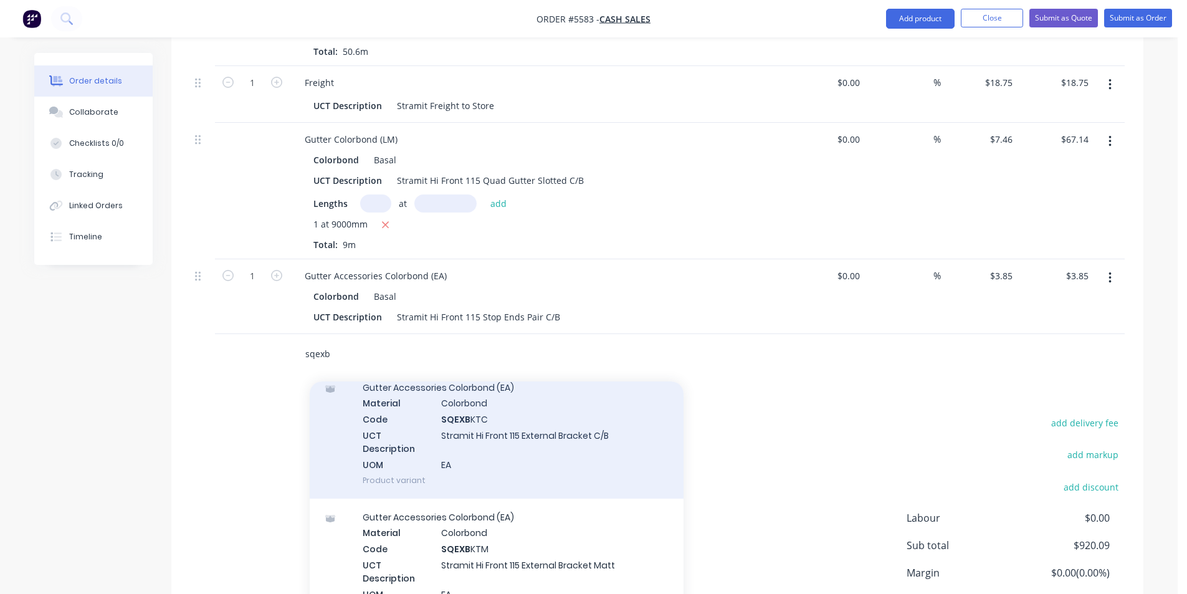
scroll to position [187, 0]
type input "sqexb"
click at [538, 454] on div "Gutter Accessories Colorbond (EA) Material Colorbond Code SQEXB KTC UCT Descrip…" at bounding box center [497, 429] width 374 height 130
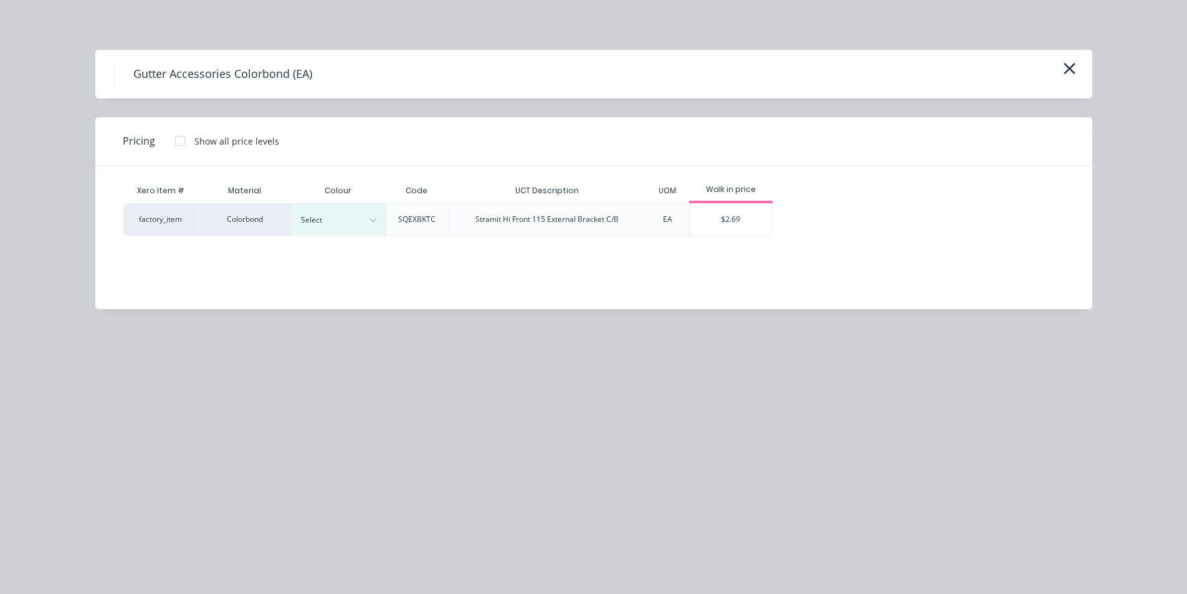
click at [351, 235] on div "Select" at bounding box center [338, 219] width 93 height 32
drag, startPoint x: 352, startPoint y: 221, endPoint x: 346, endPoint y: 239, distance: 18.9
click at [351, 223] on div at bounding box center [329, 220] width 56 height 14
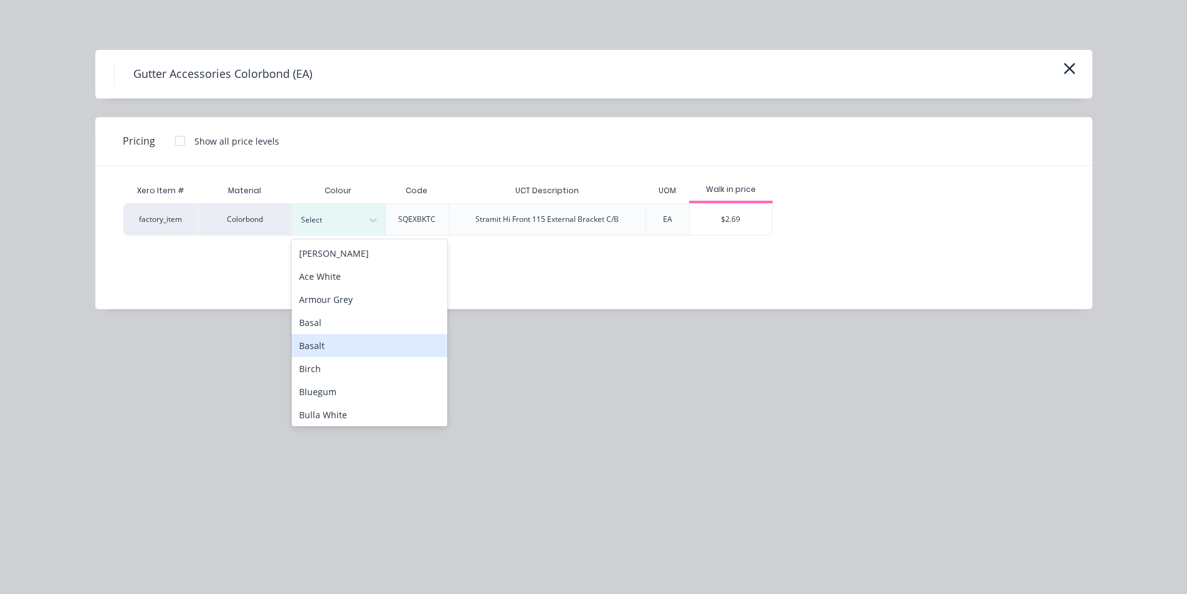
drag, startPoint x: 326, startPoint y: 348, endPoint x: 337, endPoint y: 344, distance: 11.5
click at [328, 348] on div "Basalt" at bounding box center [370, 345] width 156 height 23
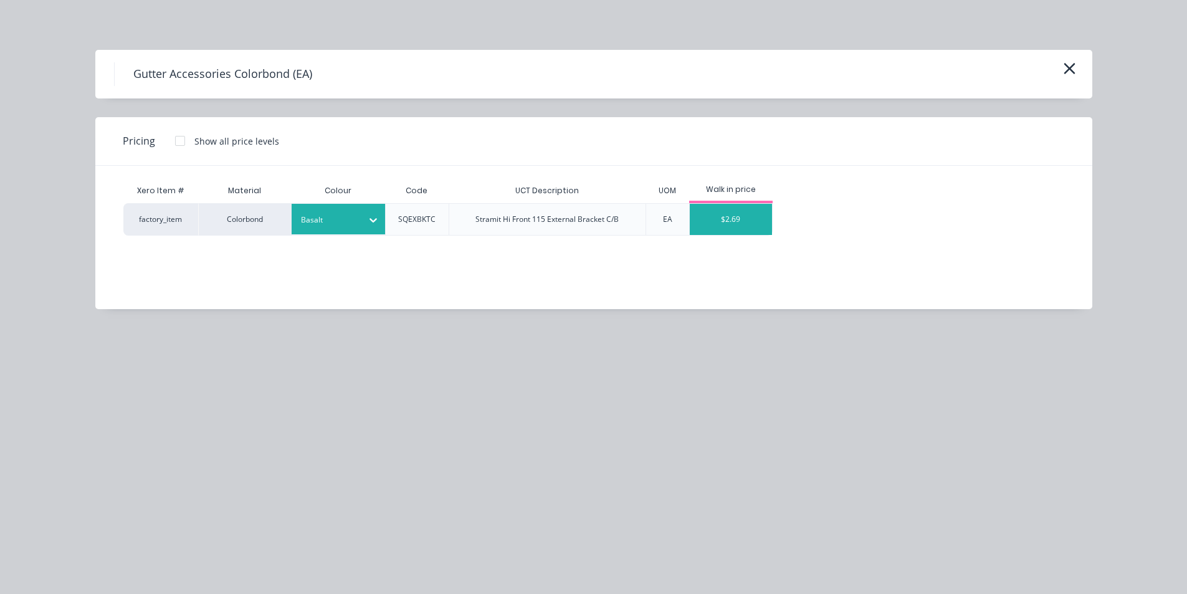
click at [726, 219] on div "$2.69" at bounding box center [731, 219] width 83 height 31
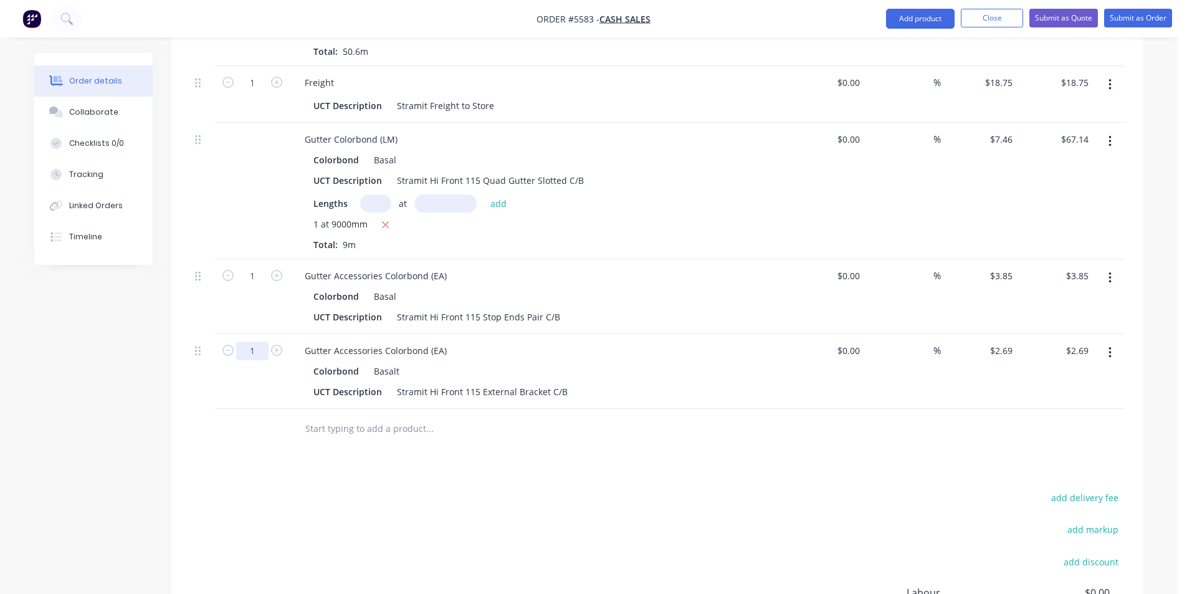
click at [259, 92] on input "1" at bounding box center [252, 83] width 32 height 19
type input "10"
type input "$26.90"
click at [560, 434] on div at bounding box center [514, 429] width 449 height 40
click at [440, 426] on input "text" at bounding box center [429, 428] width 249 height 25
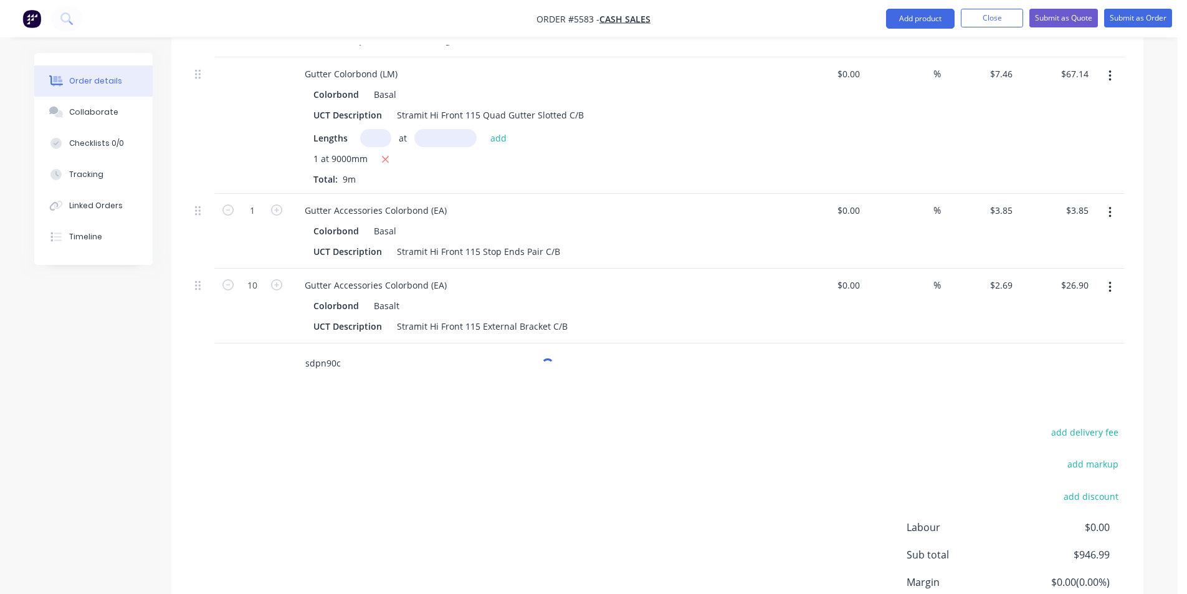
scroll to position [672, 0]
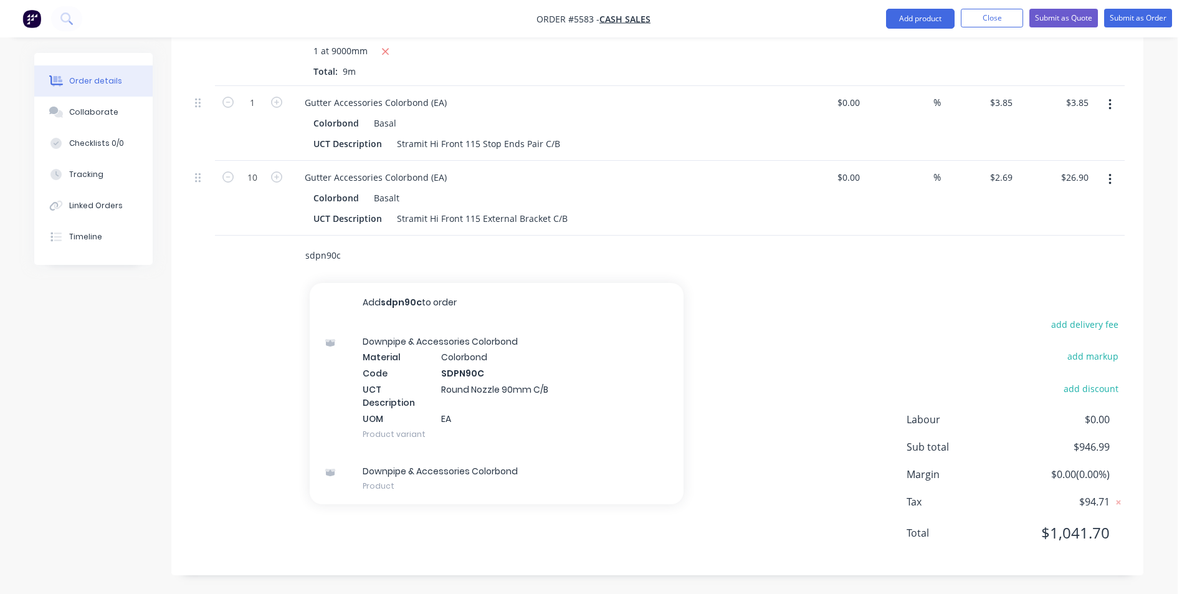
type input "sdpn90c"
click at [520, 406] on div "Downpipe & Accessories Colorbond Material Colorbond Code SDPN90C UCT Descriptio…" at bounding box center [497, 388] width 374 height 130
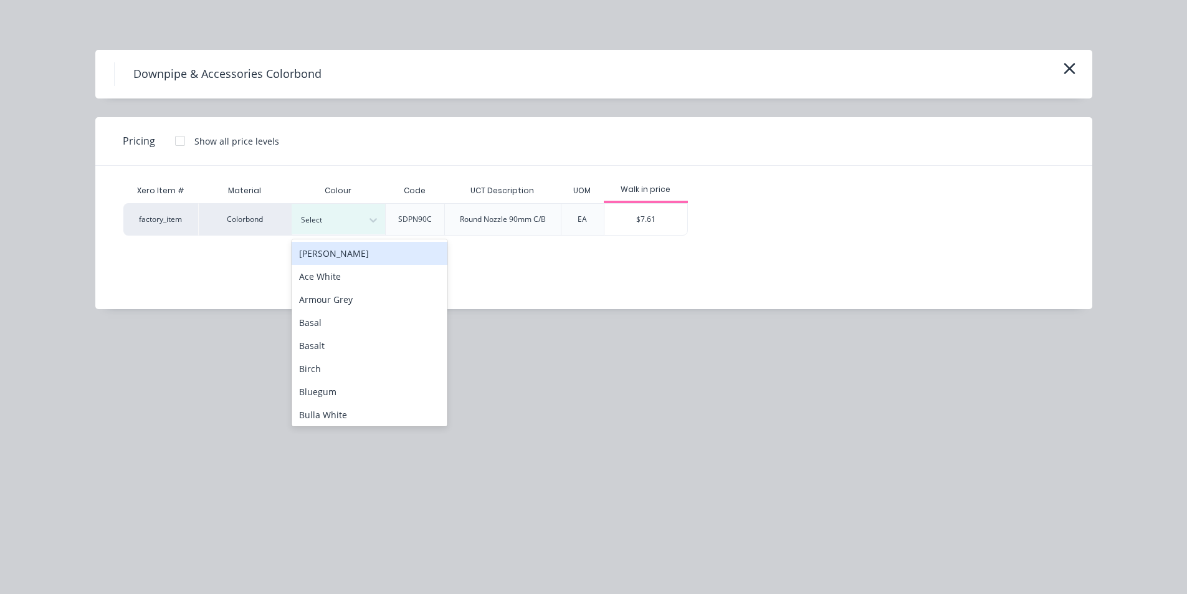
drag, startPoint x: 333, startPoint y: 219, endPoint x: 330, endPoint y: 293, distance: 74.2
click at [334, 224] on div at bounding box center [329, 220] width 56 height 14
click at [335, 327] on div "Basal" at bounding box center [370, 322] width 156 height 23
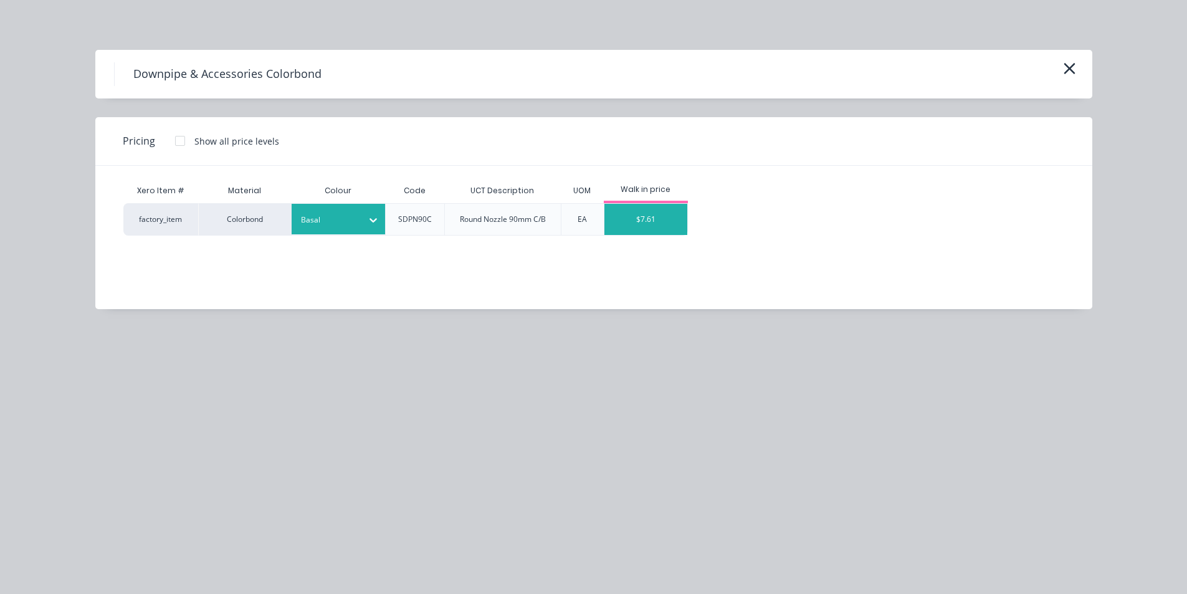
click at [677, 229] on div "$7.61" at bounding box center [645, 219] width 83 height 31
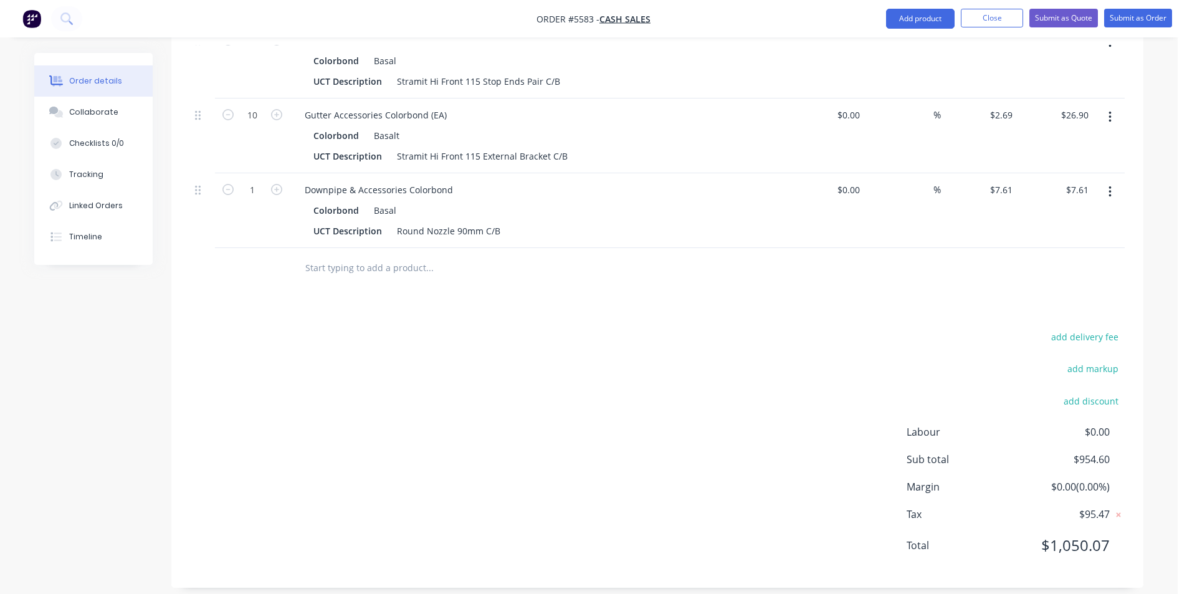
click at [378, 278] on input "text" at bounding box center [429, 267] width 249 height 25
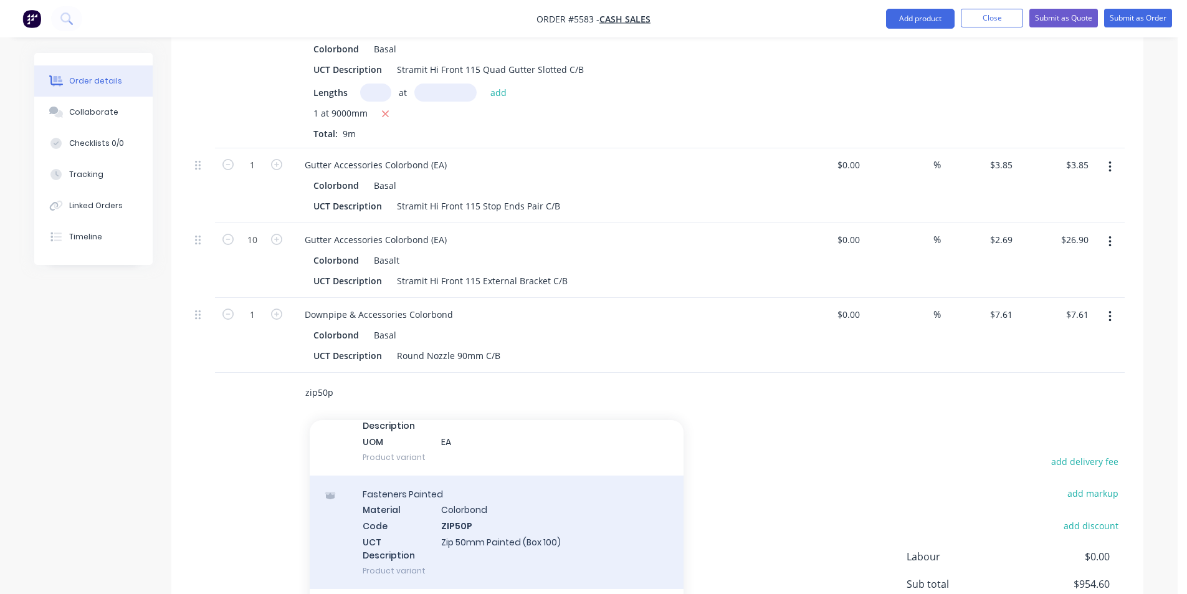
scroll to position [374, 0]
type input "zip50p"
click at [518, 532] on div "Fasteners Painted Material Colorbond Code ZIP50P UCT Description Zip 50mm Paint…" at bounding box center [497, 531] width 374 height 113
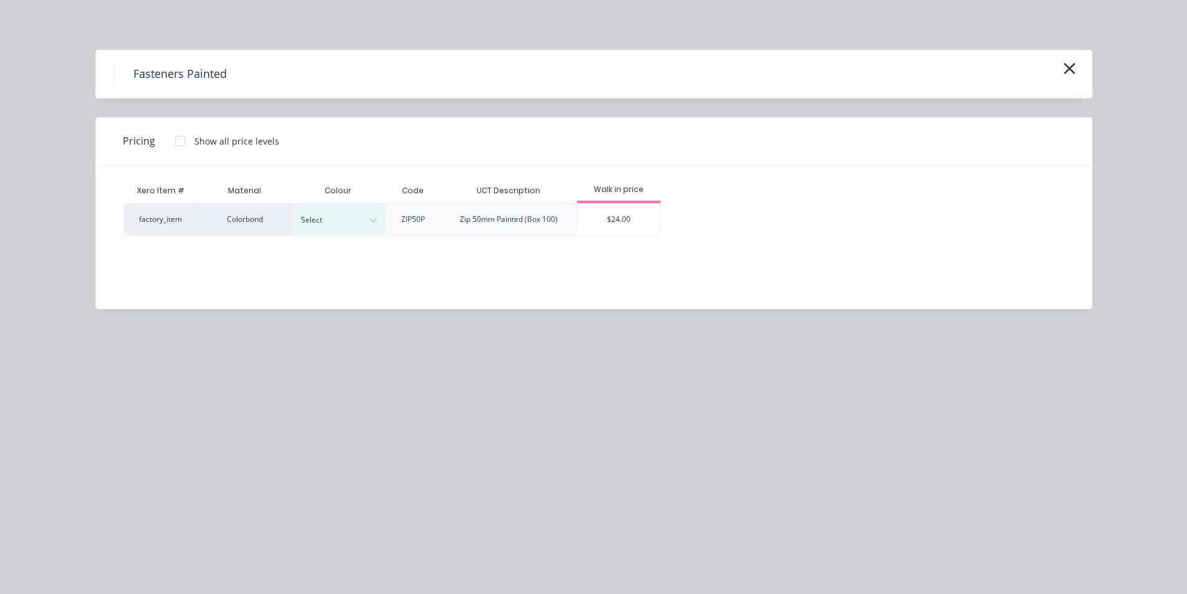
click at [358, 237] on div "Xero Item # Material Colour Code UCT Description Walk in price factory_item Col…" at bounding box center [584, 228] width 978 height 125
click at [358, 235] on div "Select" at bounding box center [338, 219] width 93 height 32
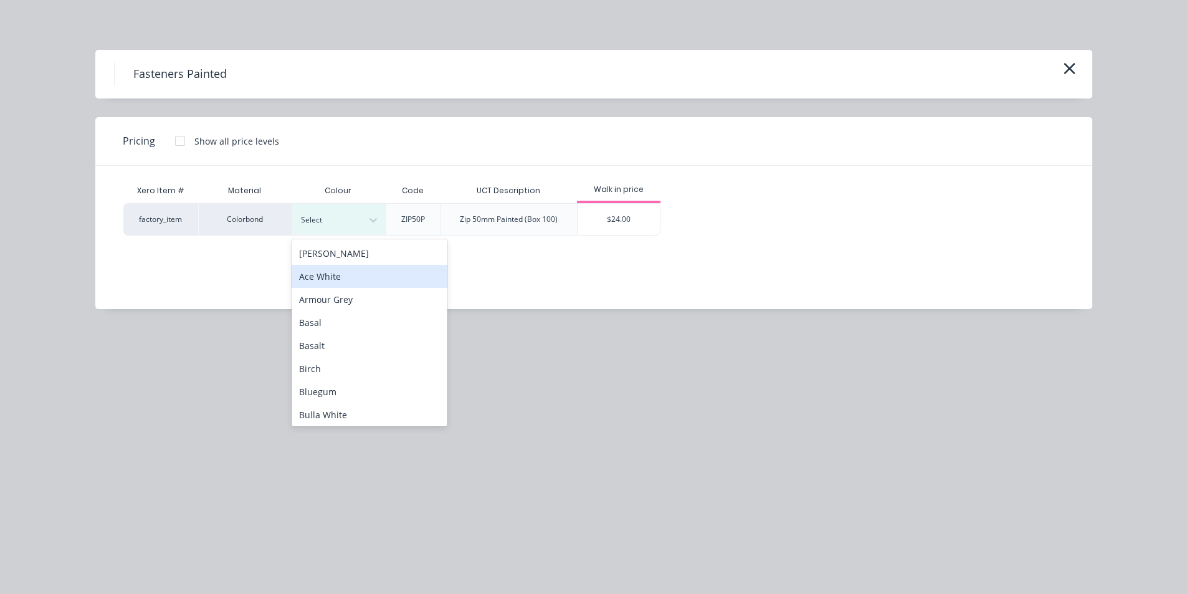
click at [358, 302] on div "Armour Grey" at bounding box center [370, 299] width 156 height 23
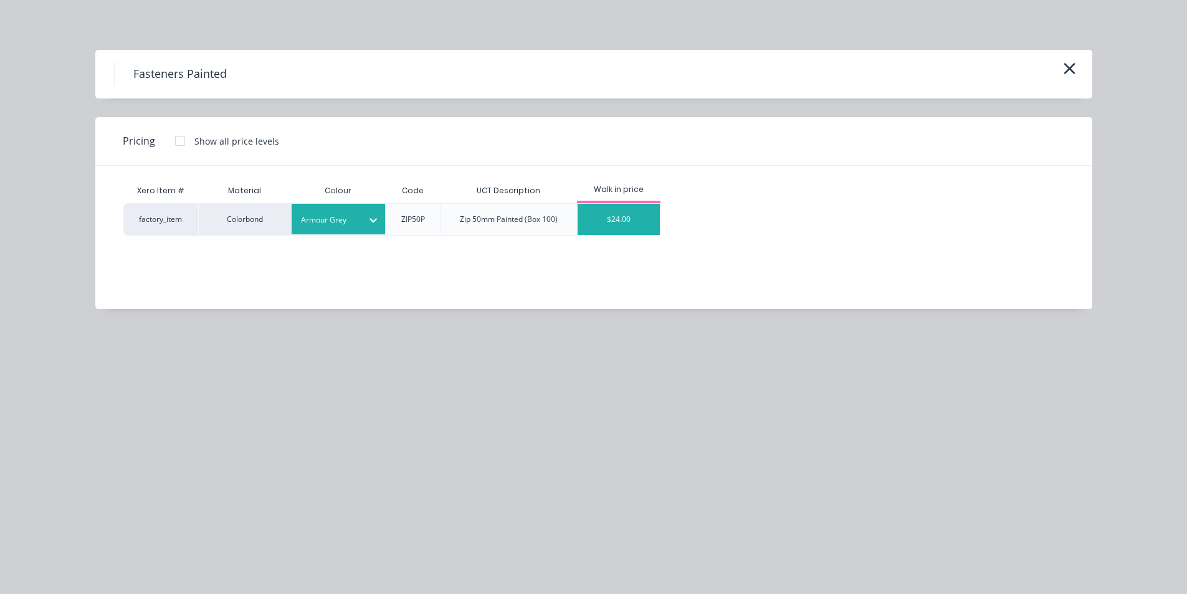
click at [642, 226] on div "$24.00" at bounding box center [618, 219] width 83 height 31
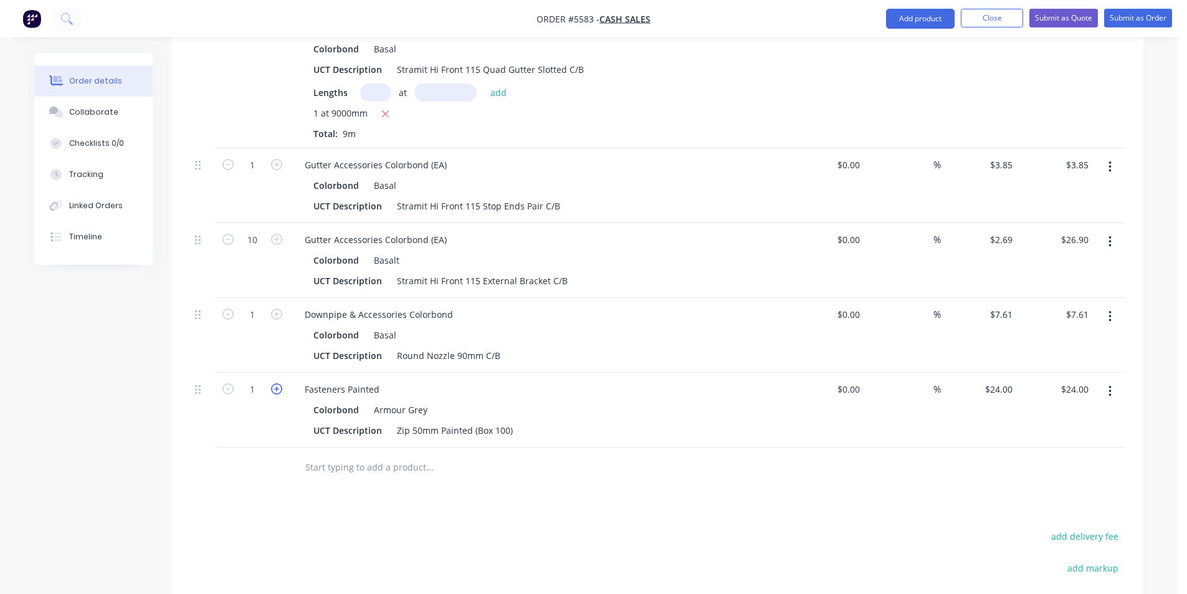
click at [278, 387] on icon "button" at bounding box center [276, 388] width 11 height 11
type input "2"
type input "$48.00"
click at [278, 387] on icon "button" at bounding box center [276, 388] width 11 height 11
type input "3"
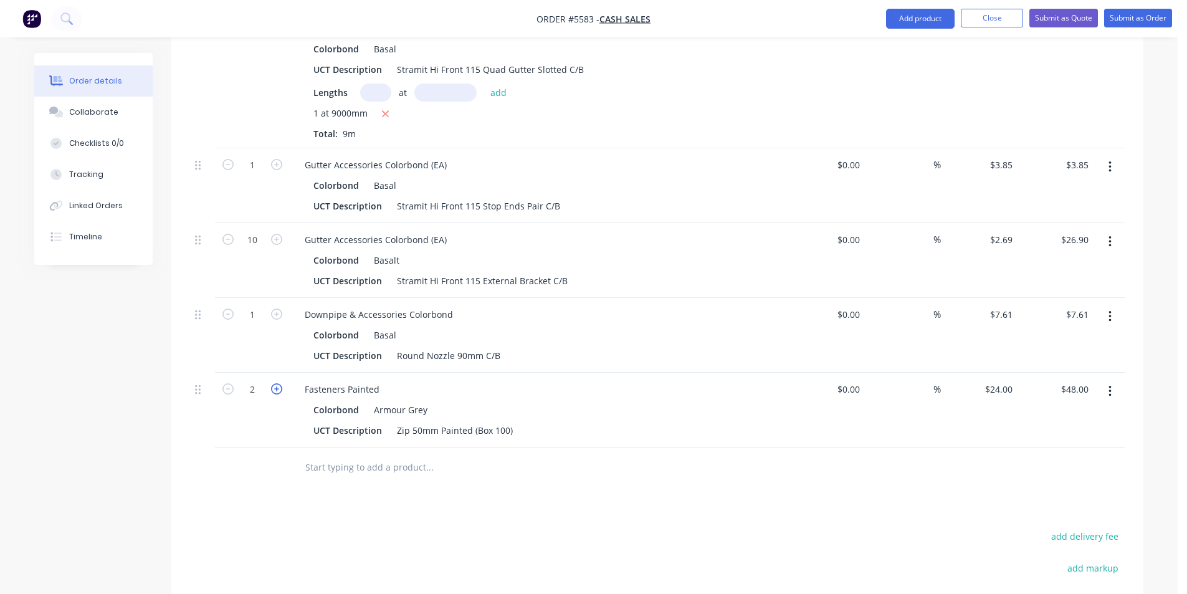
type input "$72.00"
click at [278, 387] on icon "button" at bounding box center [276, 388] width 11 height 11
type input "4"
type input "$96.00"
click at [227, 389] on icon "button" at bounding box center [227, 388] width 11 height 11
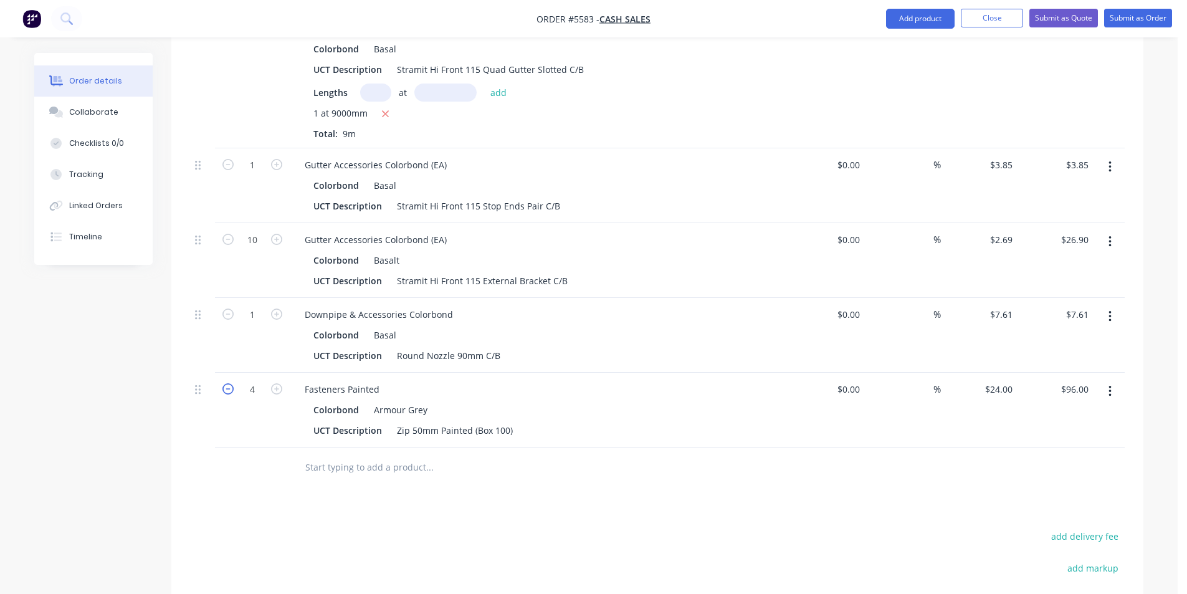
type input "3"
type input "$72.00"
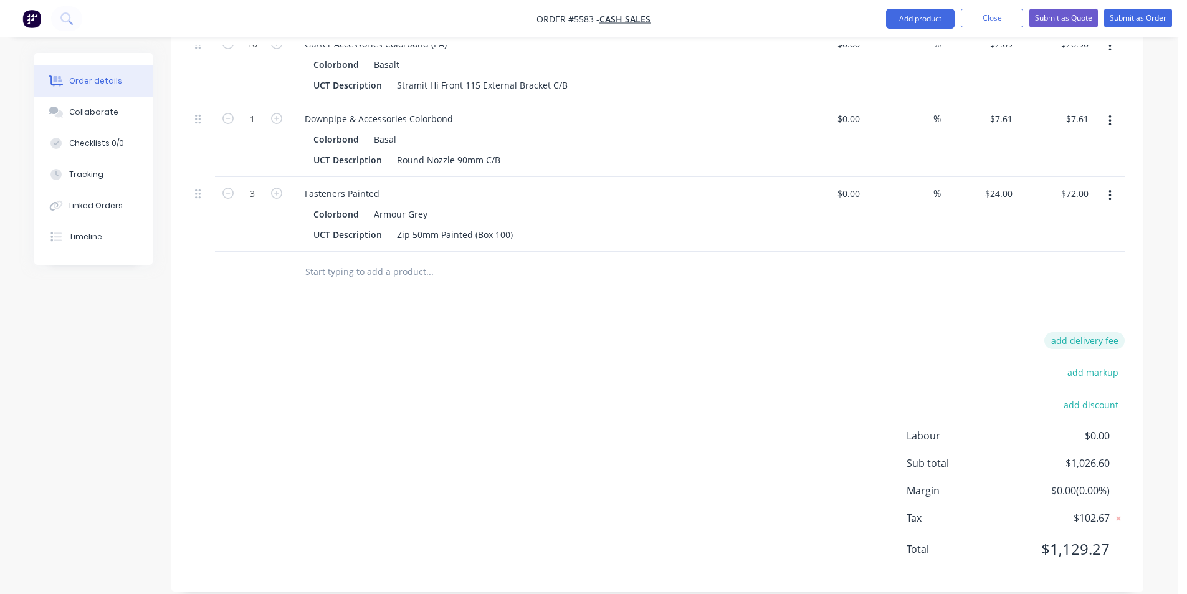
scroll to position [810, 0]
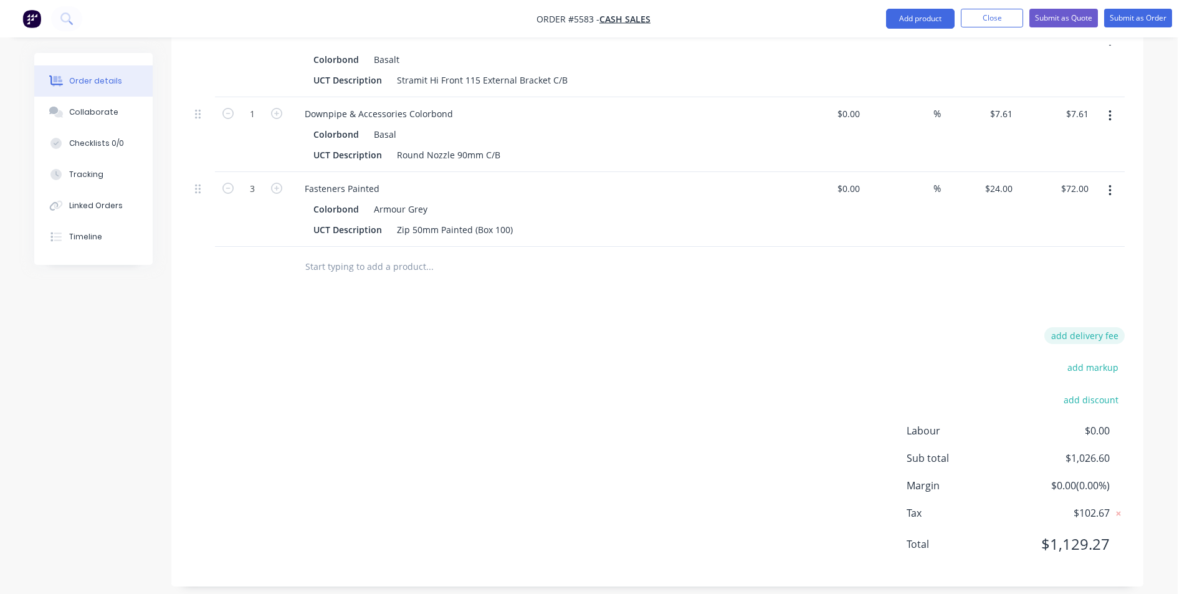
click at [1078, 334] on button "add delivery fee" at bounding box center [1084, 335] width 80 height 17
type input "80"
click input "submit" at bounding box center [0, 0] width 0 height 0
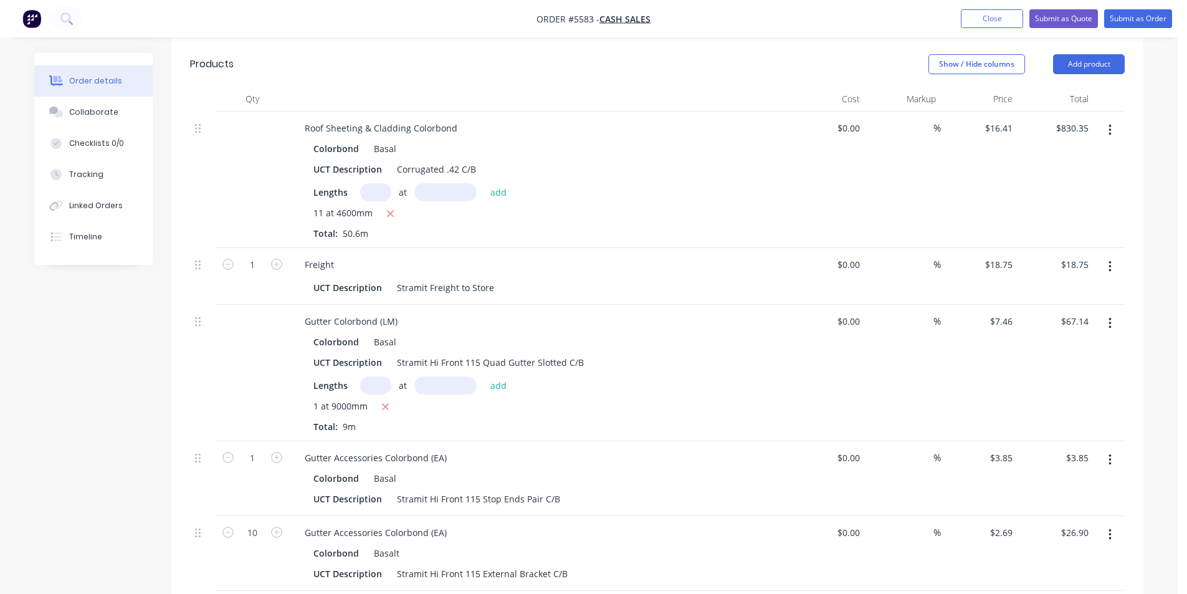
scroll to position [0, 0]
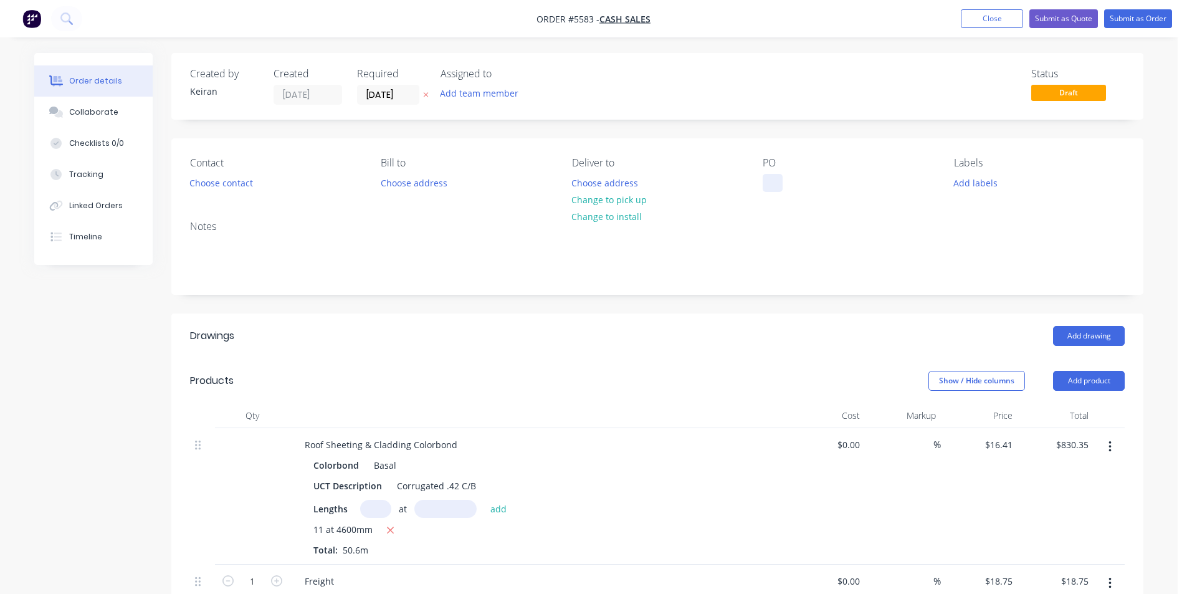
click at [774, 176] on div at bounding box center [773, 183] width 20 height 18
click at [612, 187] on button "Choose address" at bounding box center [605, 182] width 80 height 17
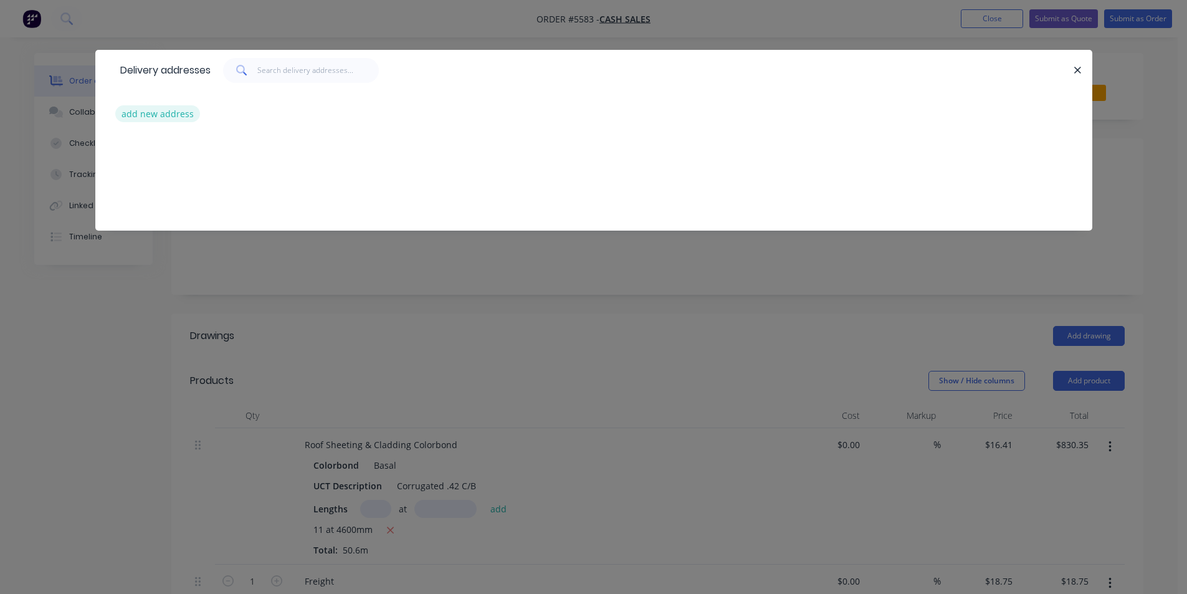
click at [164, 121] on button "add new address" at bounding box center [157, 113] width 85 height 17
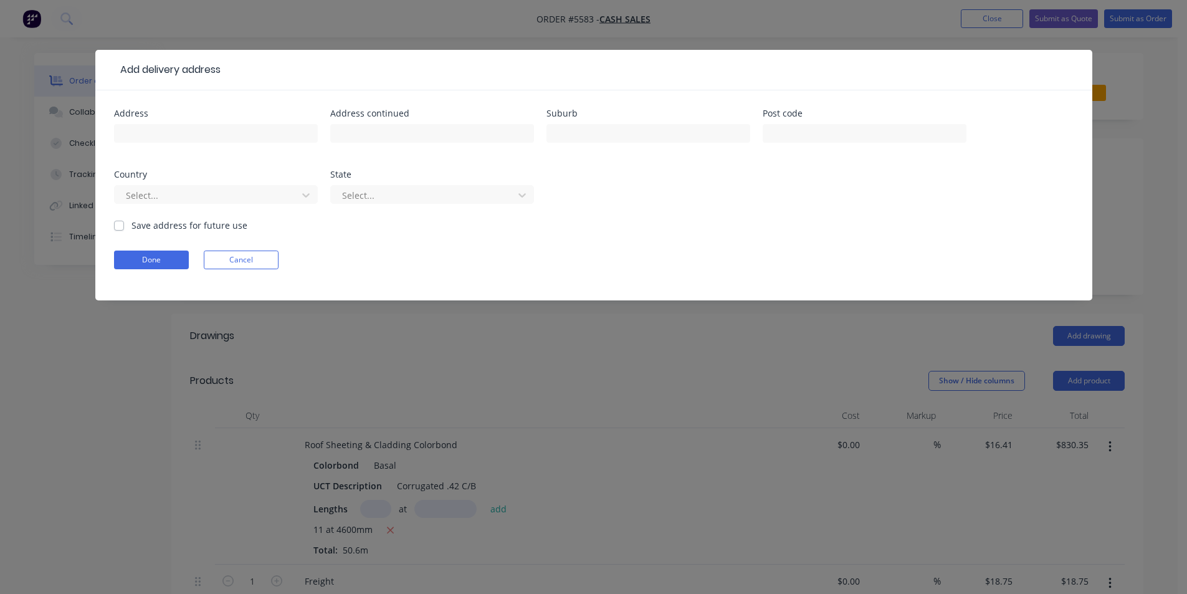
click at [614, 111] on div "Suburb" at bounding box center [648, 113] width 204 height 9
drag, startPoint x: 619, startPoint y: 141, endPoint x: 607, endPoint y: 128, distance: 17.2
click at [617, 140] on input "text" at bounding box center [648, 133] width 204 height 19
type input "Sylvania"
click at [131, 264] on button "Done" at bounding box center [151, 259] width 75 height 19
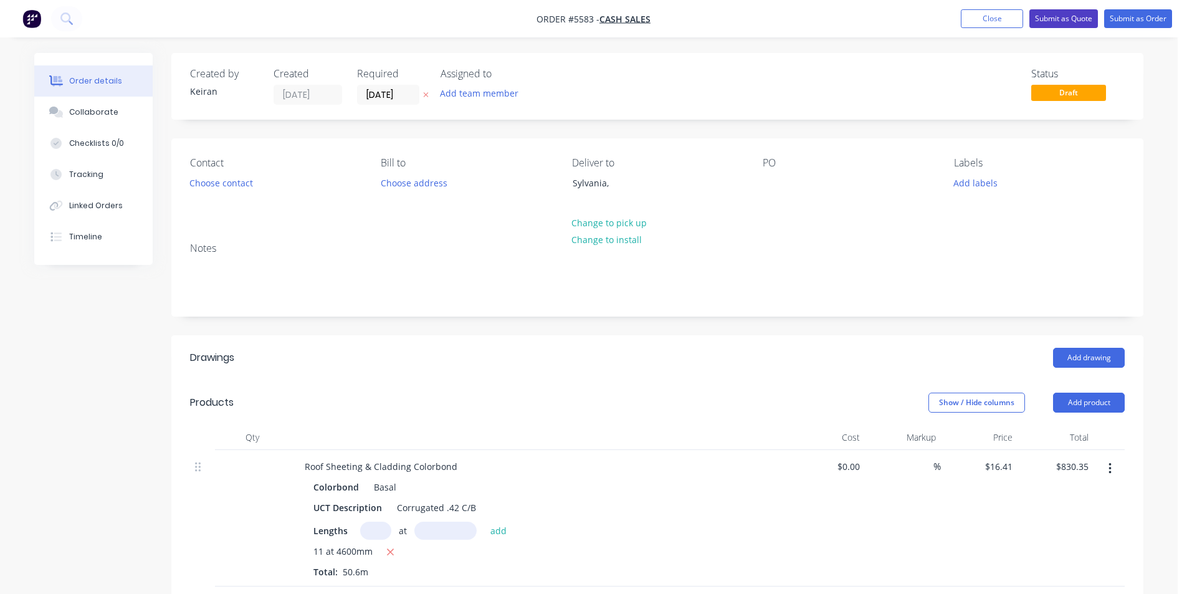
click at [1058, 23] on button "Submit as Quote" at bounding box center [1063, 18] width 69 height 19
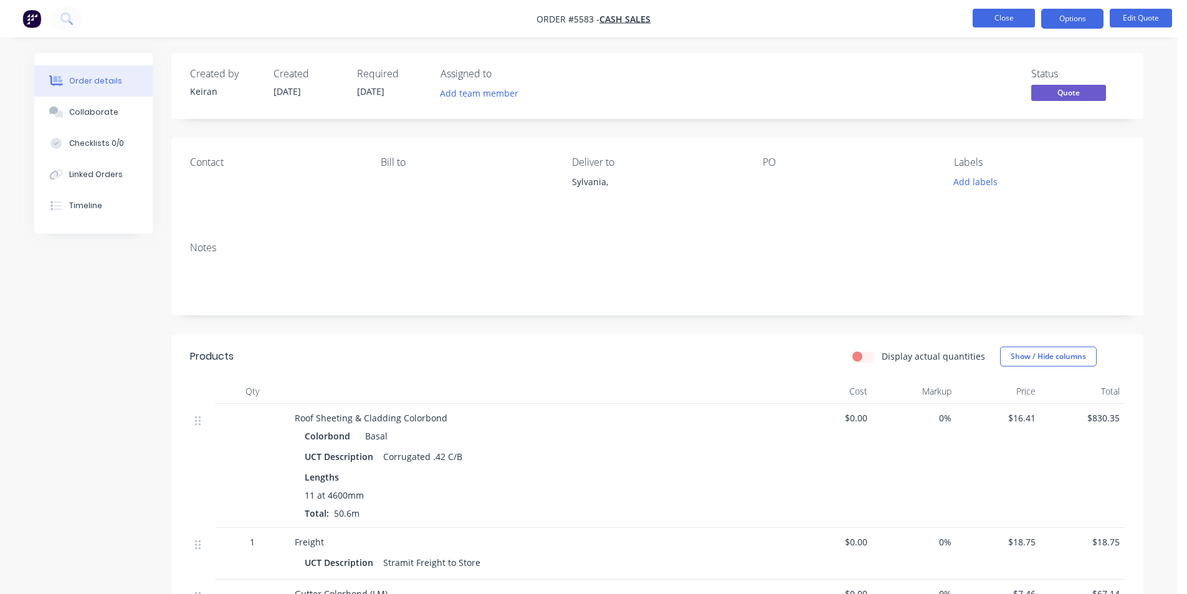
click at [1002, 11] on button "Close" at bounding box center [1003, 18] width 62 height 19
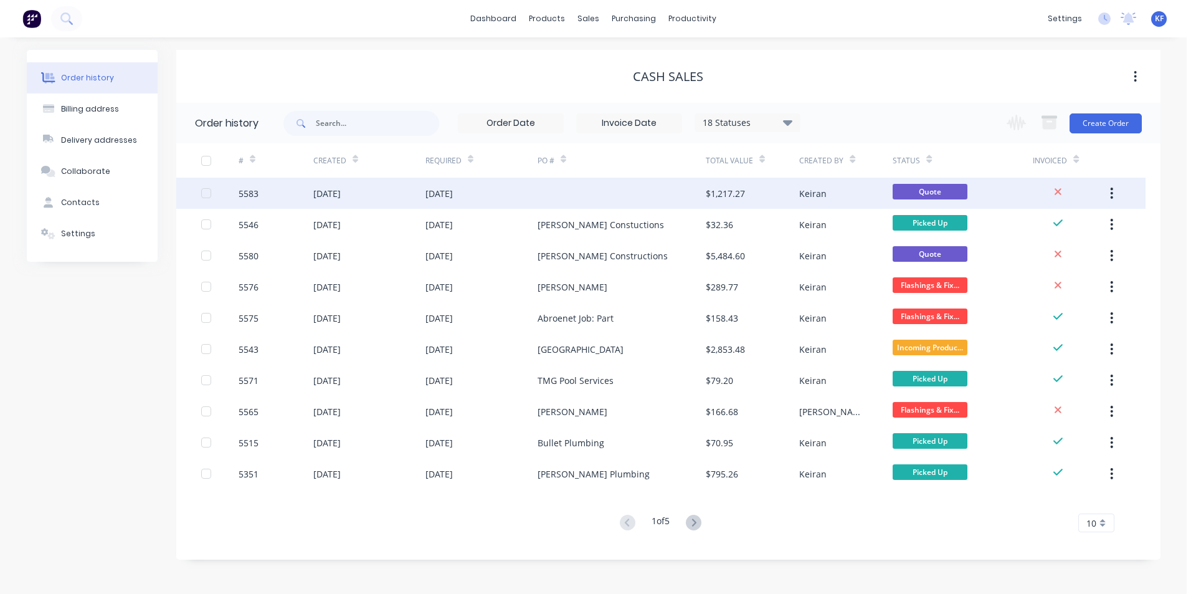
click at [600, 193] on div at bounding box center [622, 193] width 168 height 31
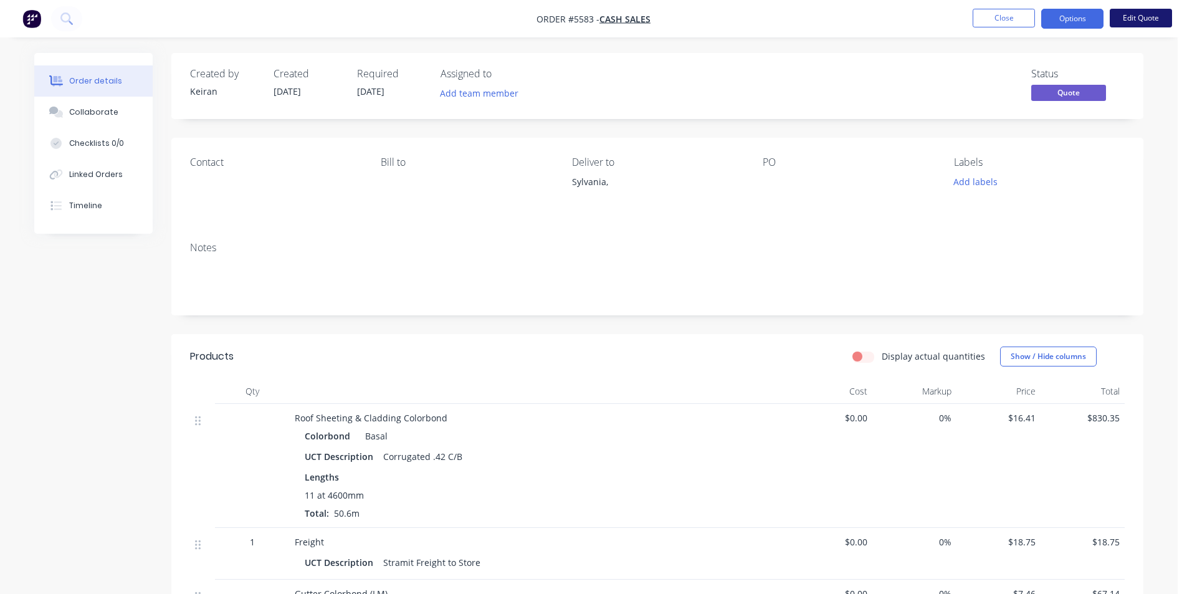
click at [1156, 18] on button "Edit Quote" at bounding box center [1141, 18] width 62 height 19
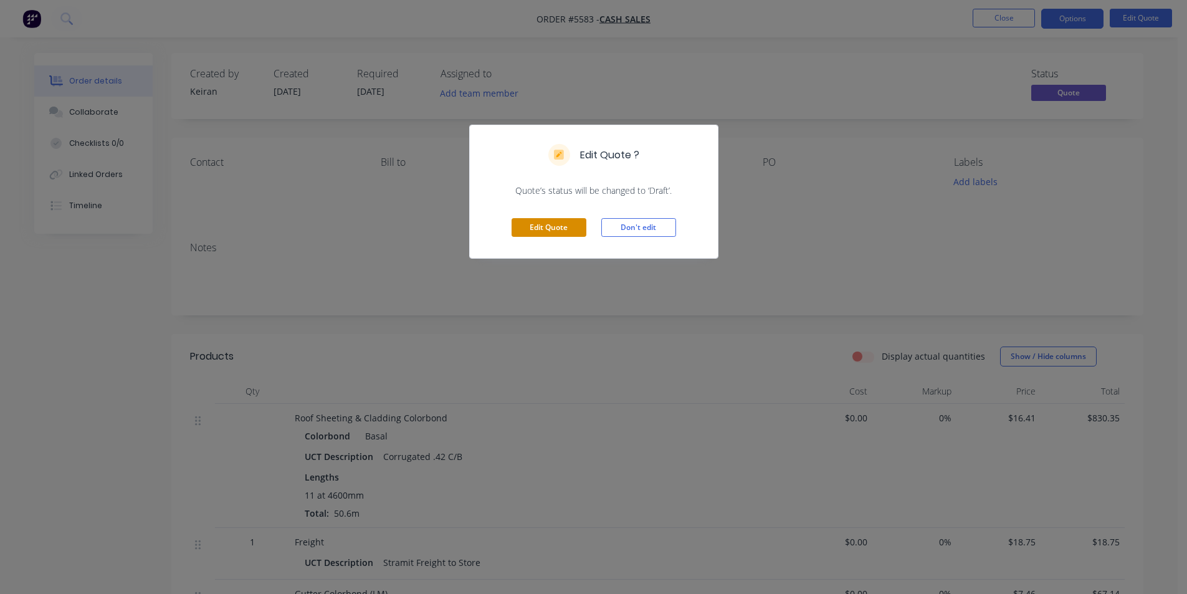
click at [566, 231] on button "Edit Quote" at bounding box center [548, 227] width 75 height 19
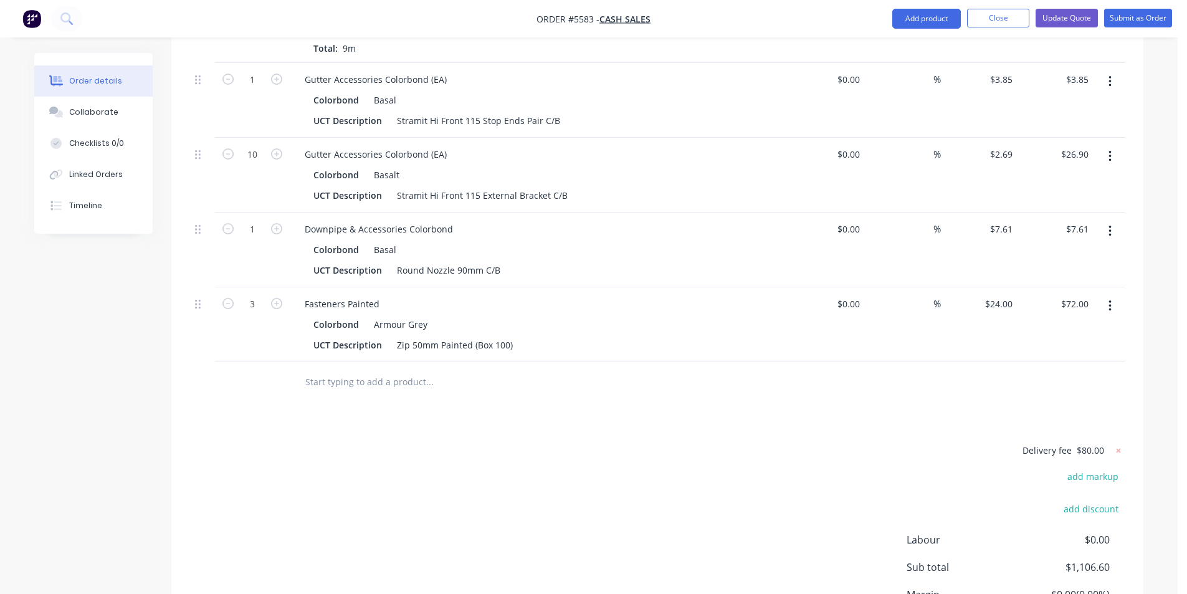
scroll to position [748, 0]
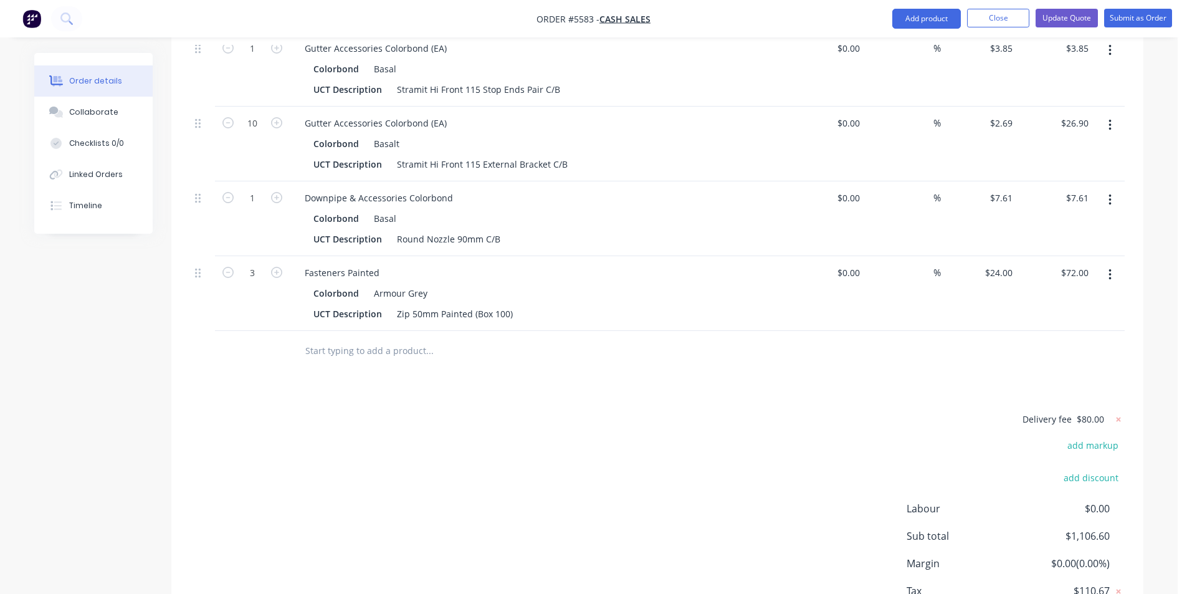
click at [386, 349] on input "text" at bounding box center [429, 350] width 249 height 25
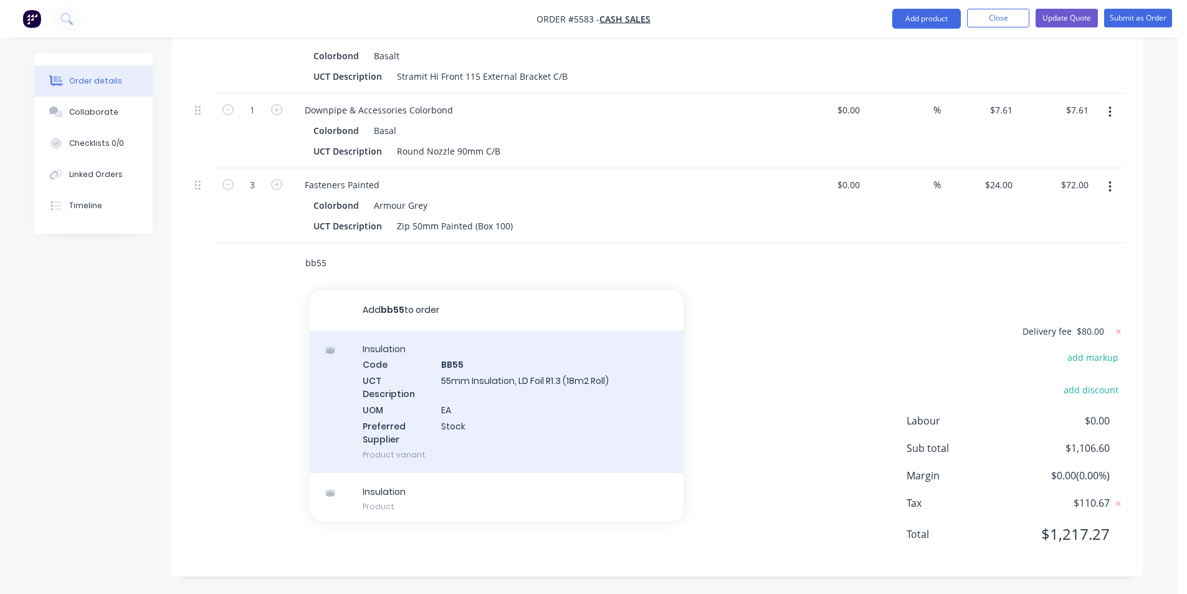
scroll to position [837, 0]
type input "bb55"
click at [549, 414] on div "Insulation Code BB55 UCT Description 55mm Insulation, LD Foil R1.3 (18m2 Roll) …" at bounding box center [497, 400] width 374 height 143
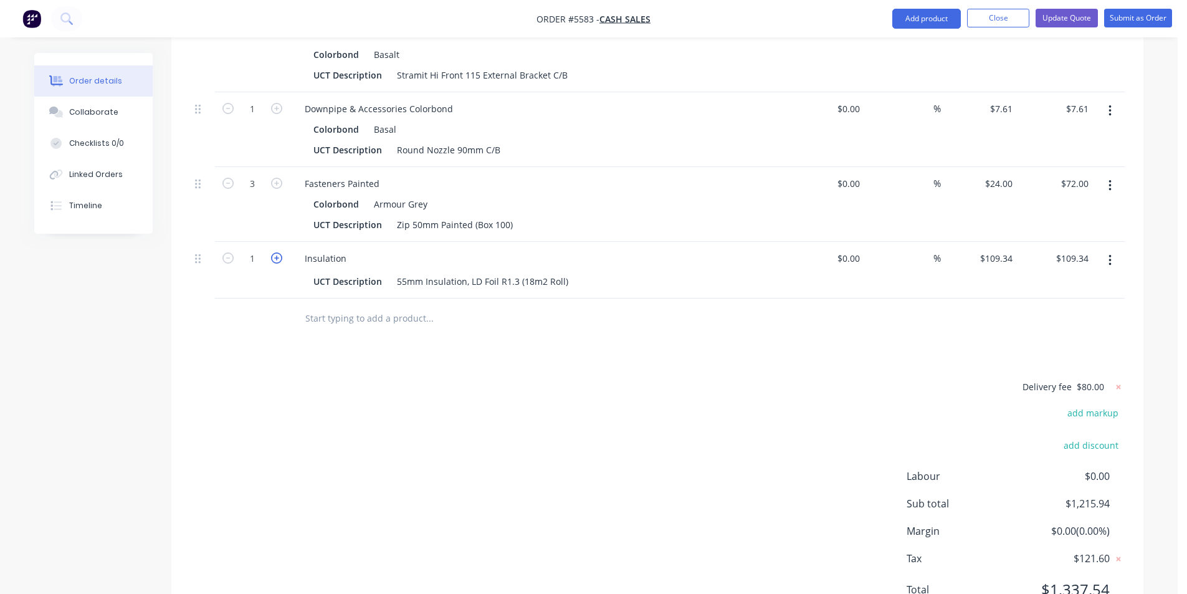
click at [273, 256] on icon "button" at bounding box center [276, 257] width 11 height 11
type input "2"
type input "$218.68"
click at [273, 256] on icon "button" at bounding box center [276, 257] width 11 height 11
type input "3"
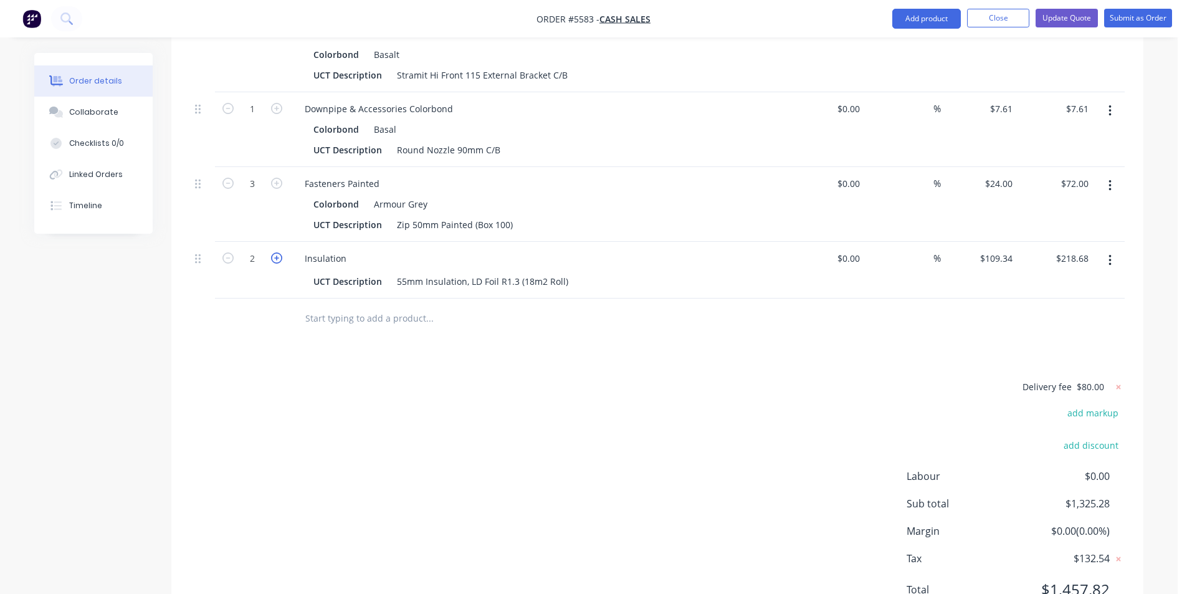
type input "$328.02"
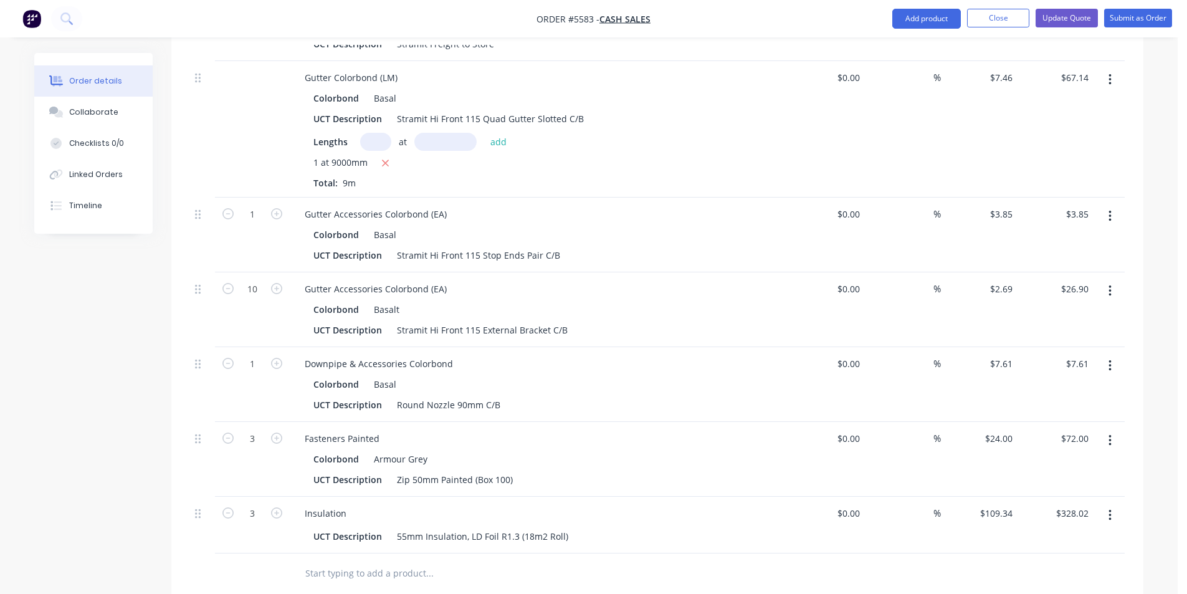
scroll to position [208, 0]
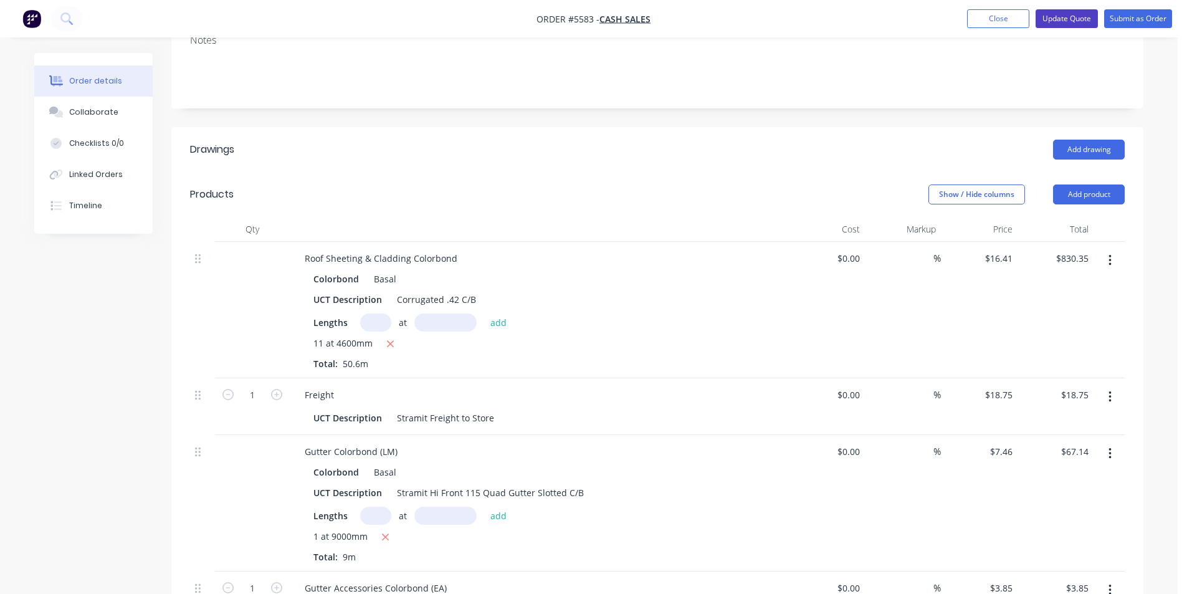
click at [1047, 18] on button "Update Quote" at bounding box center [1066, 18] width 62 height 19
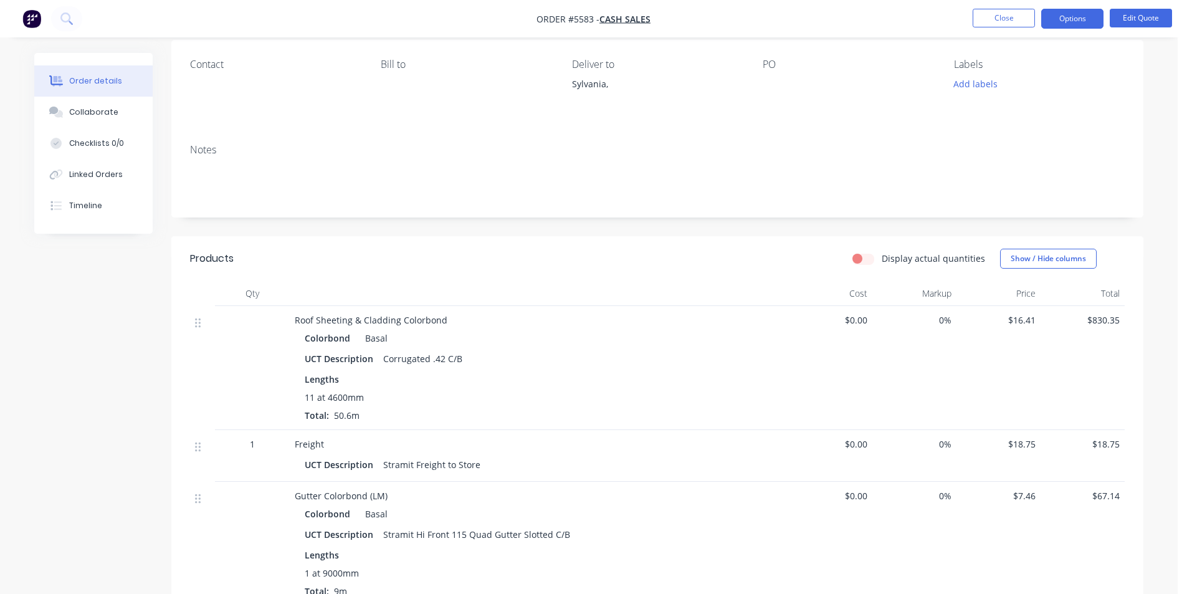
scroll to position [67, 0]
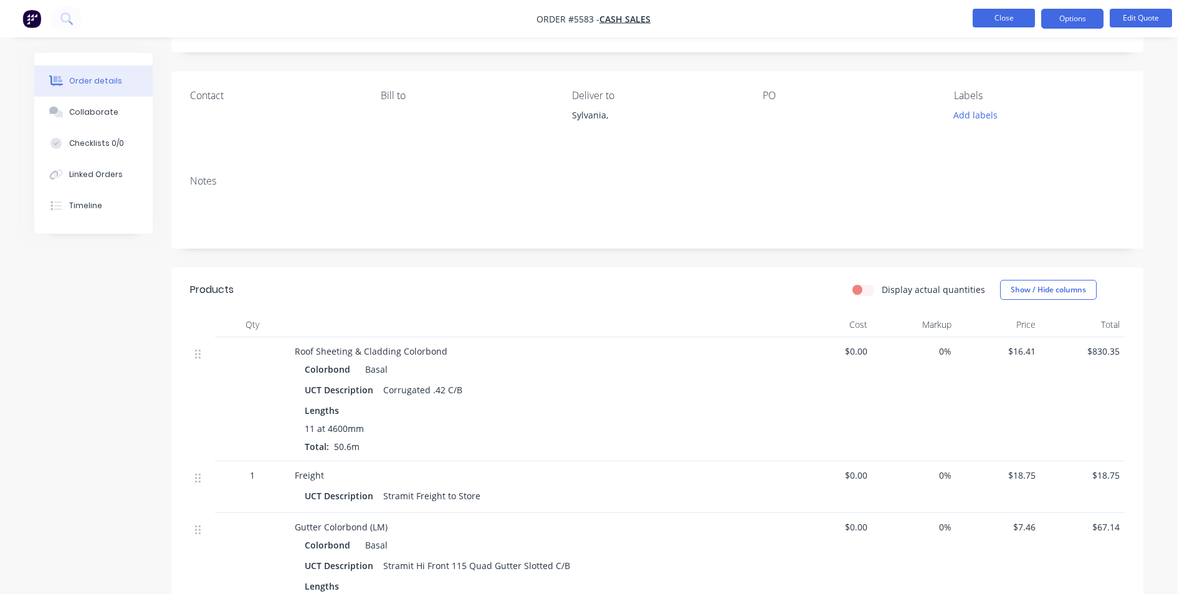
click at [982, 10] on button "Close" at bounding box center [1003, 18] width 62 height 19
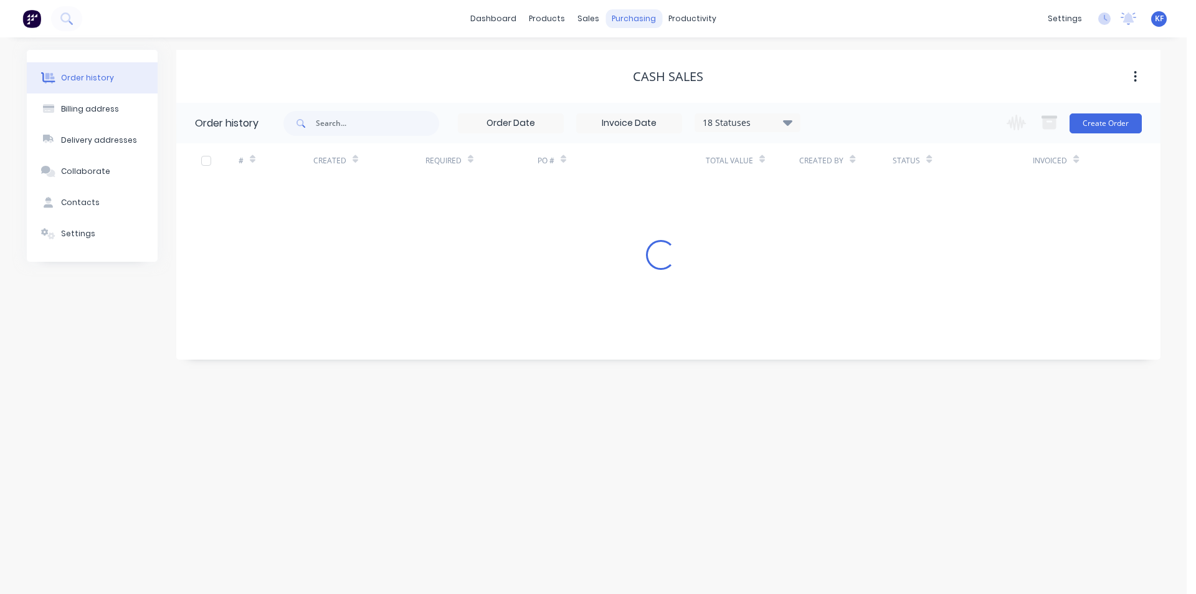
click at [596, 12] on div "sales" at bounding box center [588, 18] width 34 height 19
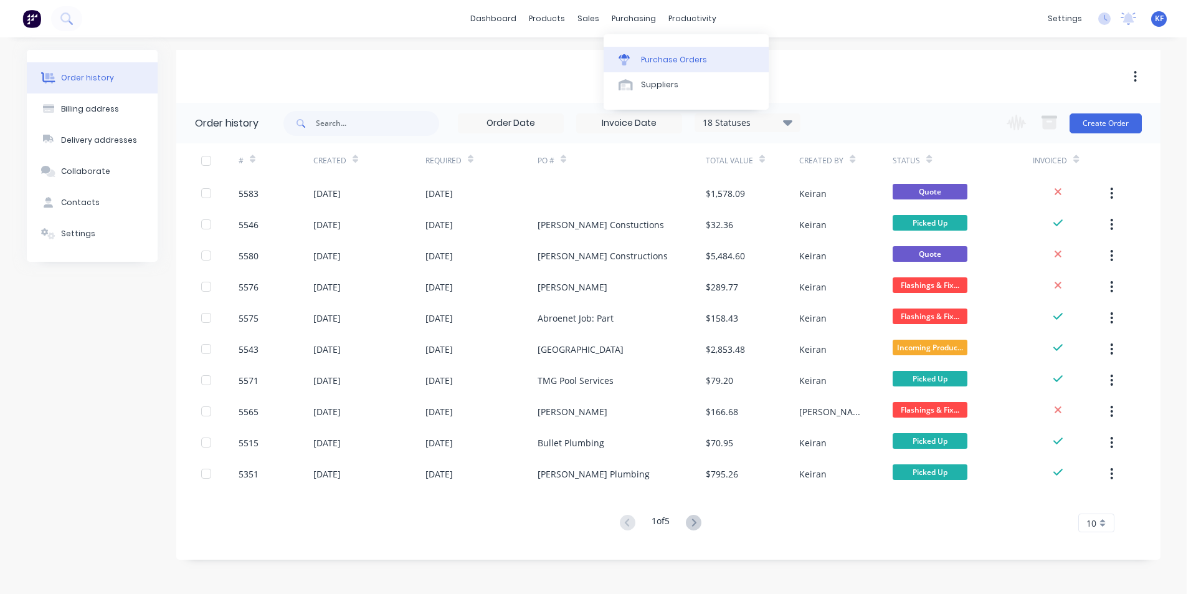
click at [639, 54] on link "Purchase Orders" at bounding box center [686, 59] width 165 height 25
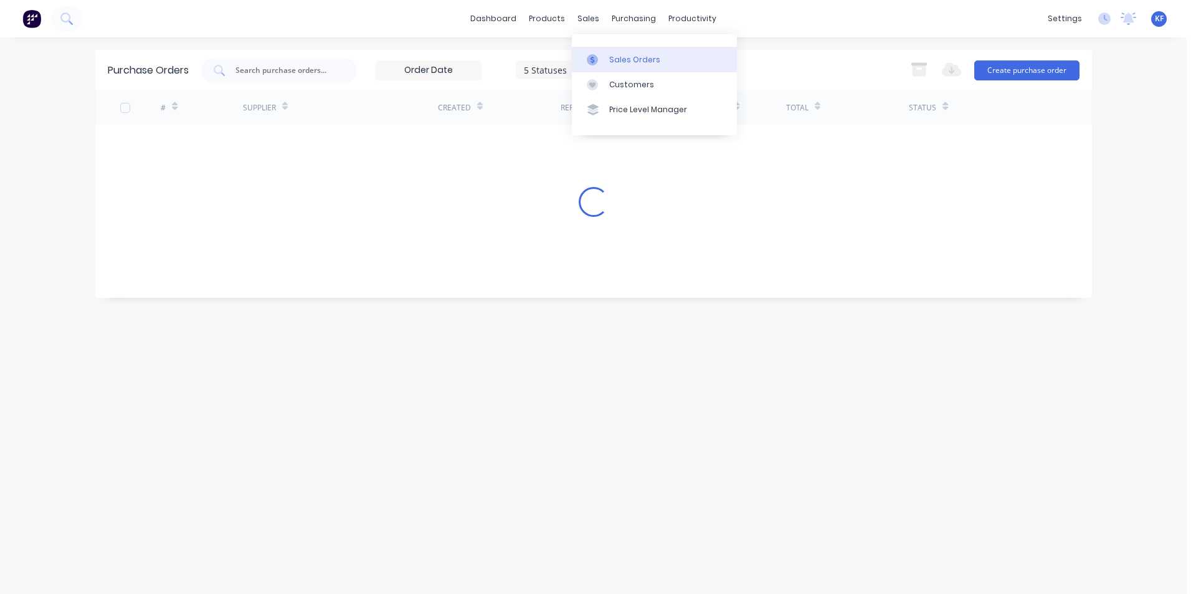
drag, startPoint x: 586, startPoint y: 19, endPoint x: 618, endPoint y: 54, distance: 46.7
click at [587, 20] on div "sales" at bounding box center [588, 18] width 34 height 19
click at [618, 54] on div "Sales Orders" at bounding box center [634, 59] width 51 height 11
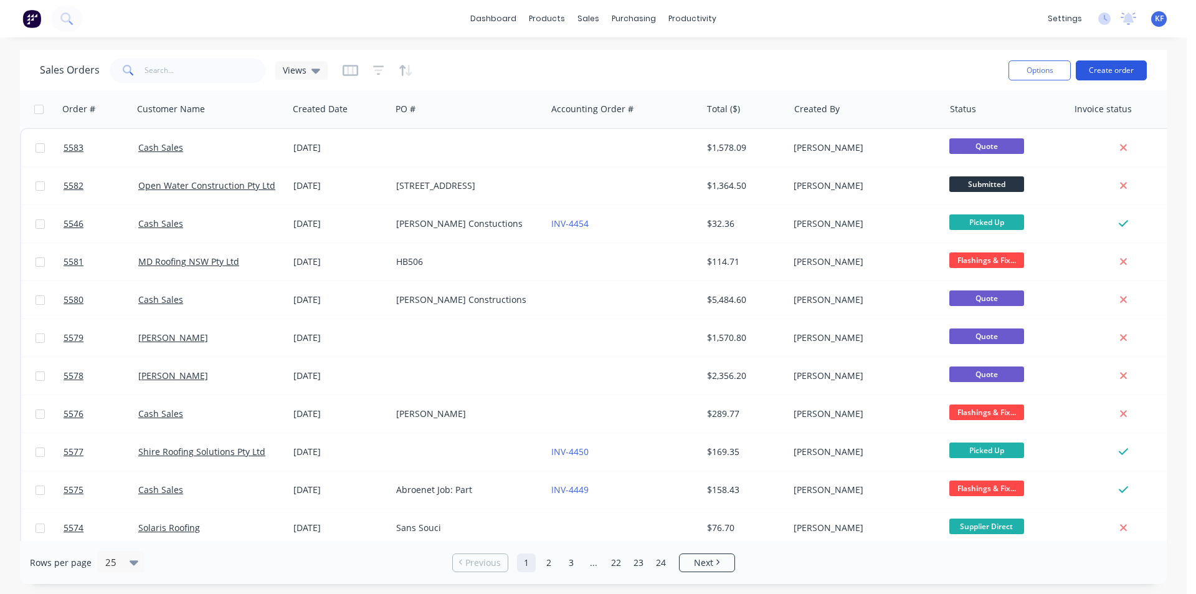
click at [1129, 68] on button "Create order" at bounding box center [1111, 70] width 71 height 20
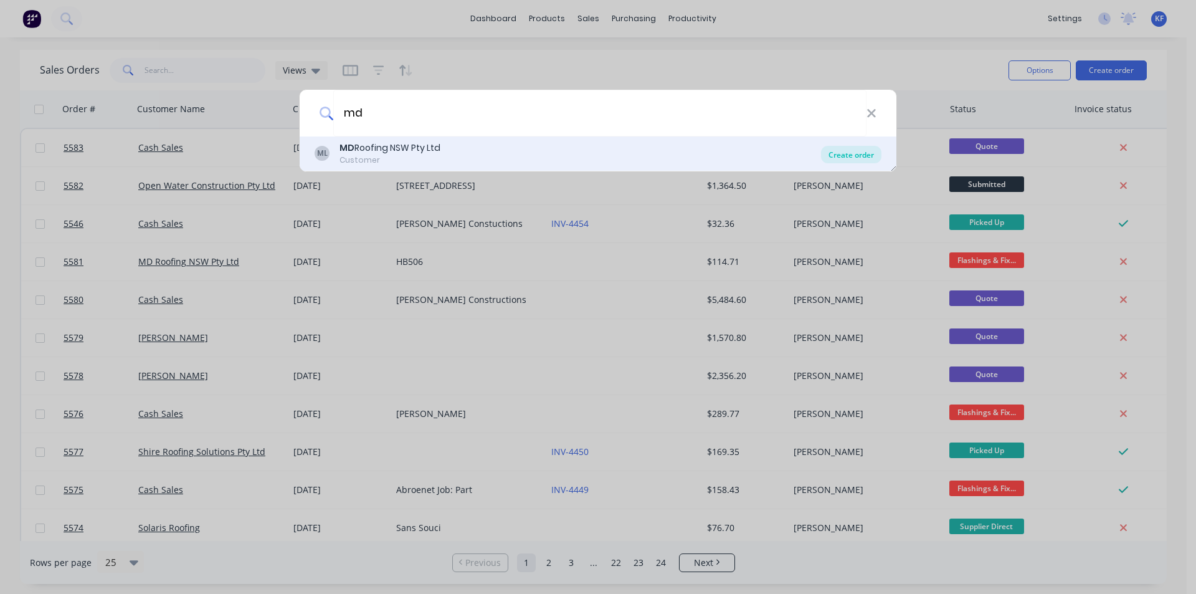
type input "md"
click at [872, 159] on div "Create order" at bounding box center [851, 154] width 60 height 17
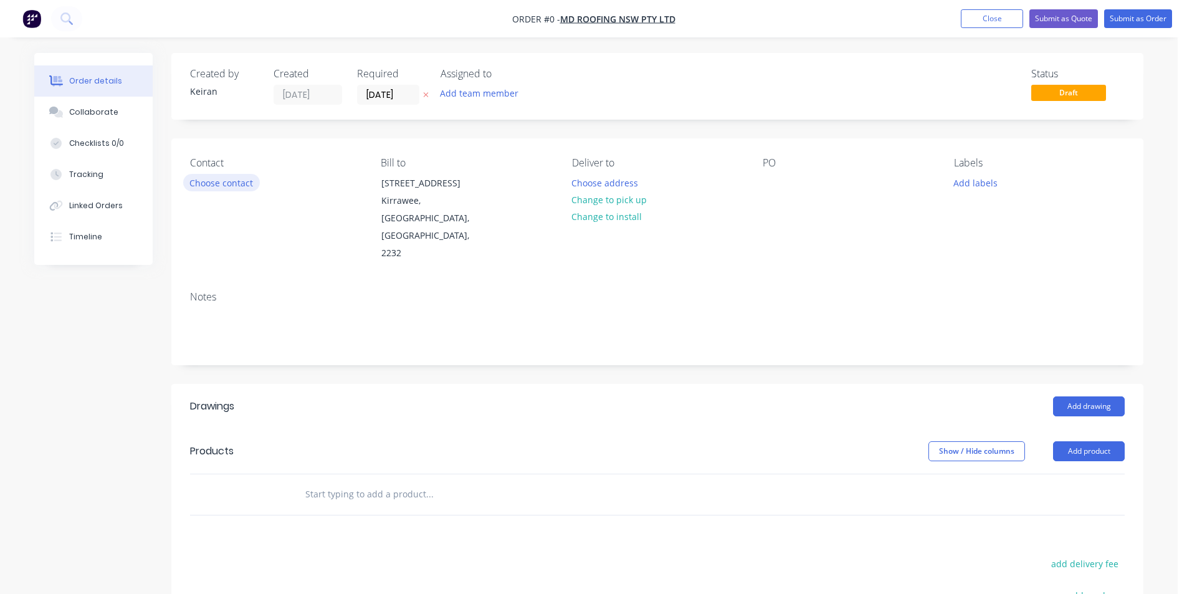
click at [247, 179] on button "Choose contact" at bounding box center [221, 182] width 77 height 17
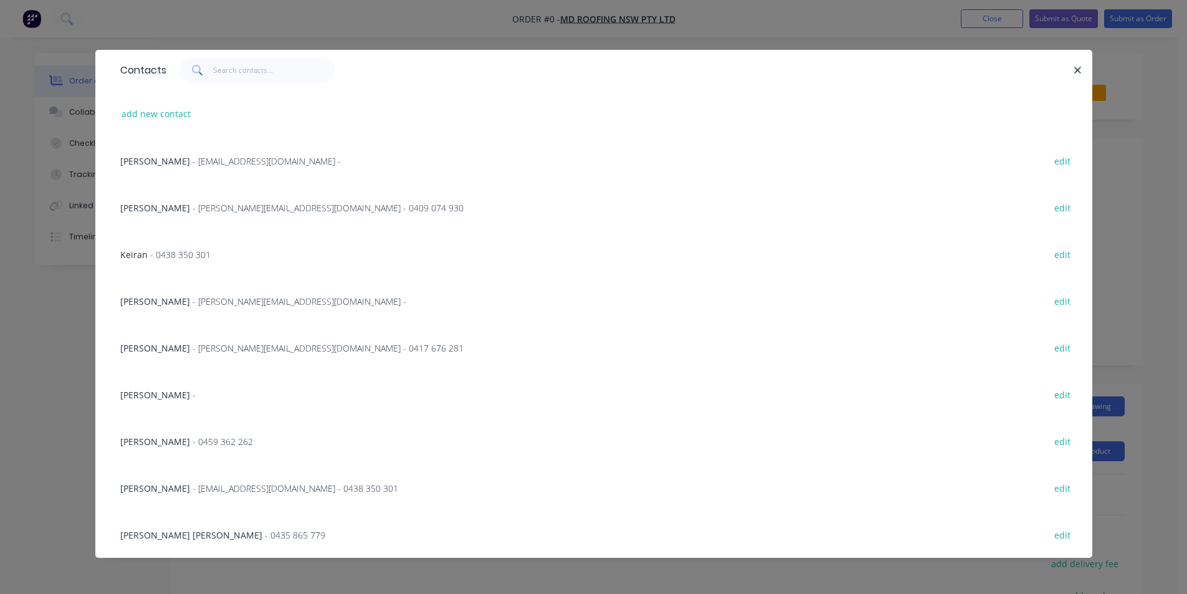
click at [192, 305] on span "- curtis@metaldeck.com.au -" at bounding box center [299, 301] width 214 height 12
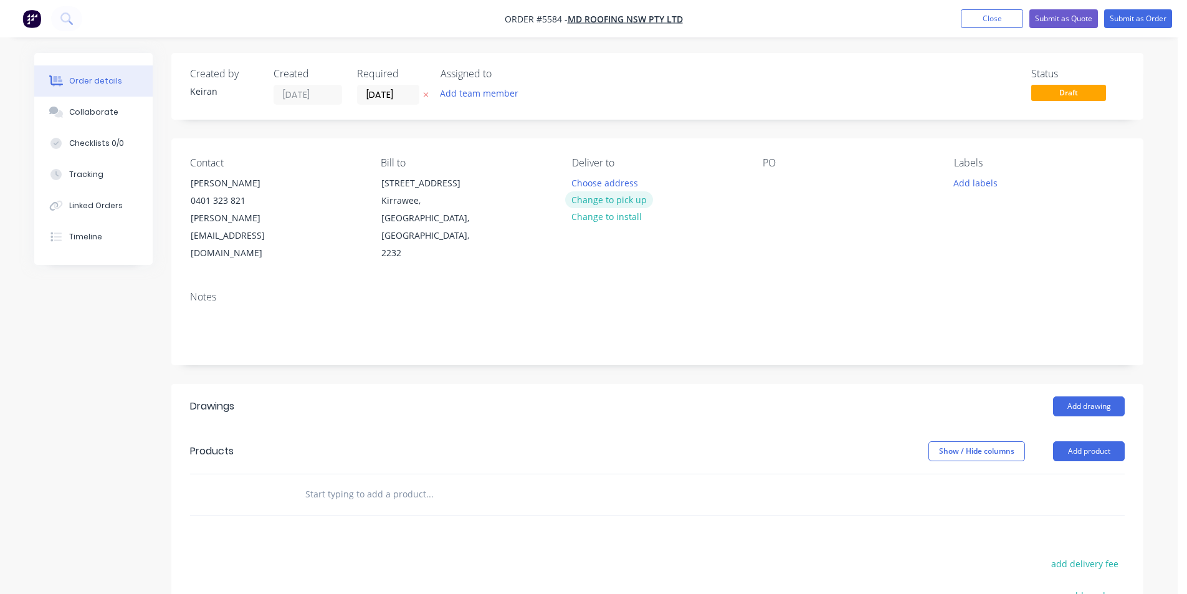
click at [622, 200] on button "Change to pick up" at bounding box center [609, 199] width 88 height 17
click at [388, 90] on input "[DATE]" at bounding box center [388, 94] width 61 height 19
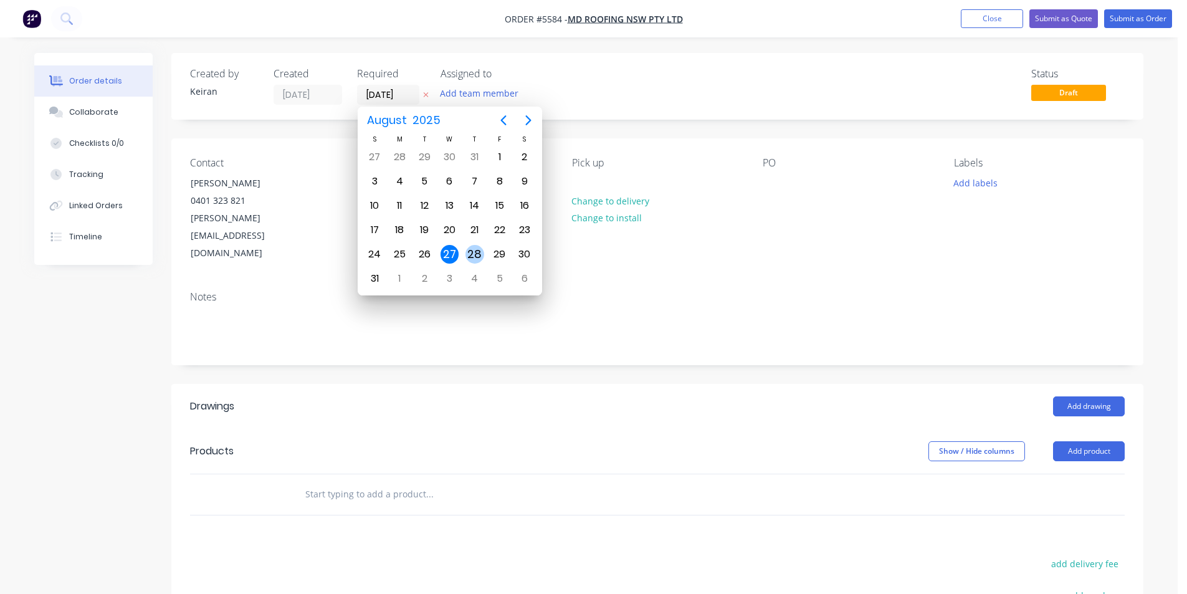
click at [481, 255] on div "28" at bounding box center [474, 254] width 19 height 19
type input "[DATE]"
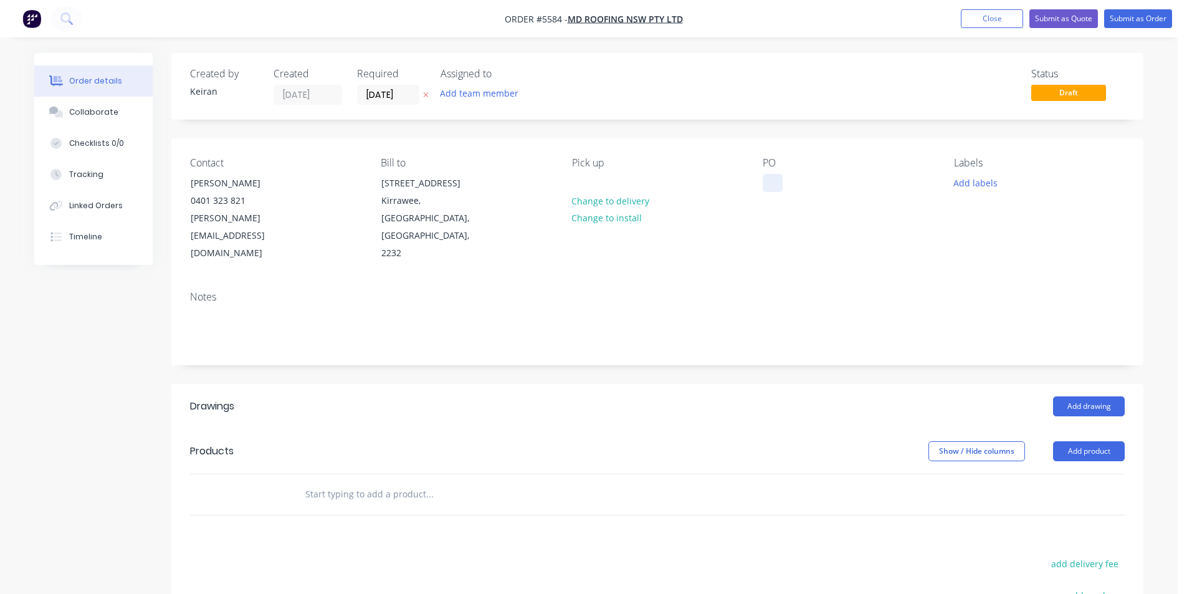
click at [777, 183] on div at bounding box center [773, 183] width 20 height 18
click at [982, 187] on button "Add labels" at bounding box center [974, 182] width 57 height 17
click at [767, 441] on div "Show / Hide columns Add product" at bounding box center [757, 451] width 736 height 20
click at [1101, 396] on button "Add drawing" at bounding box center [1089, 406] width 72 height 20
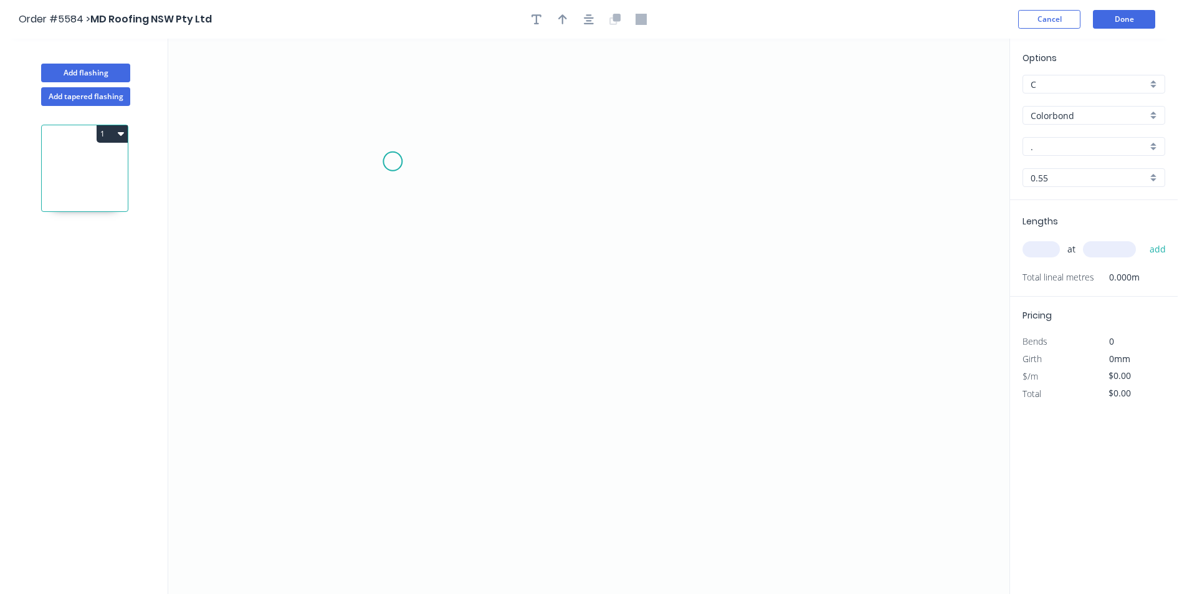
click at [407, 146] on icon "0" at bounding box center [588, 316] width 841 height 555
click at [394, 370] on icon "0" at bounding box center [588, 316] width 841 height 555
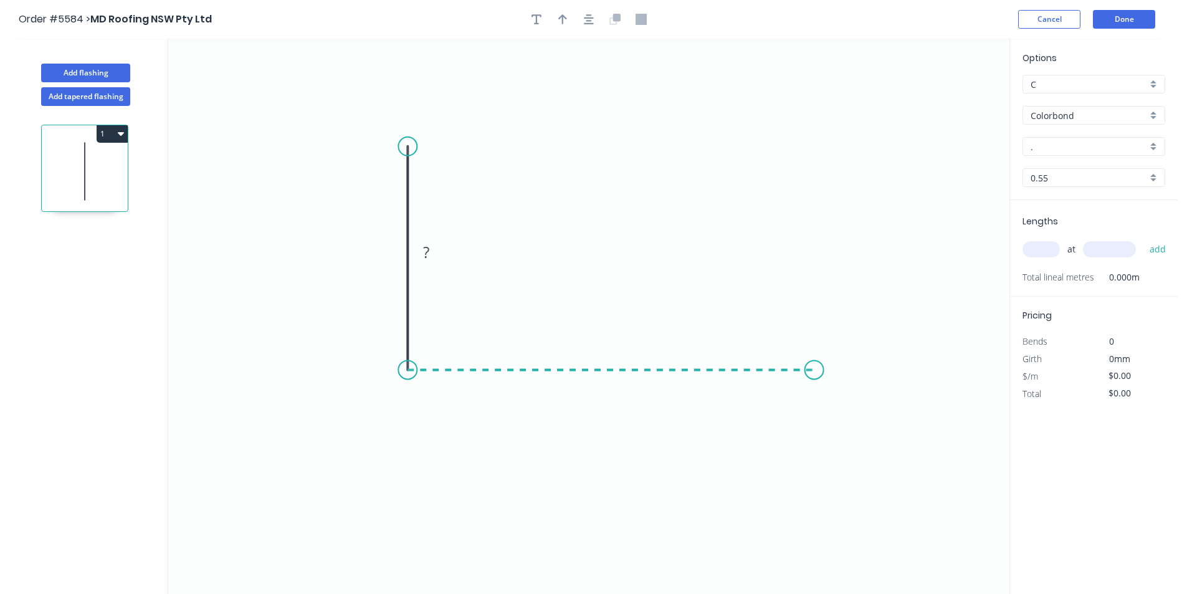
click at [814, 365] on icon "0 ?" at bounding box center [588, 316] width 841 height 555
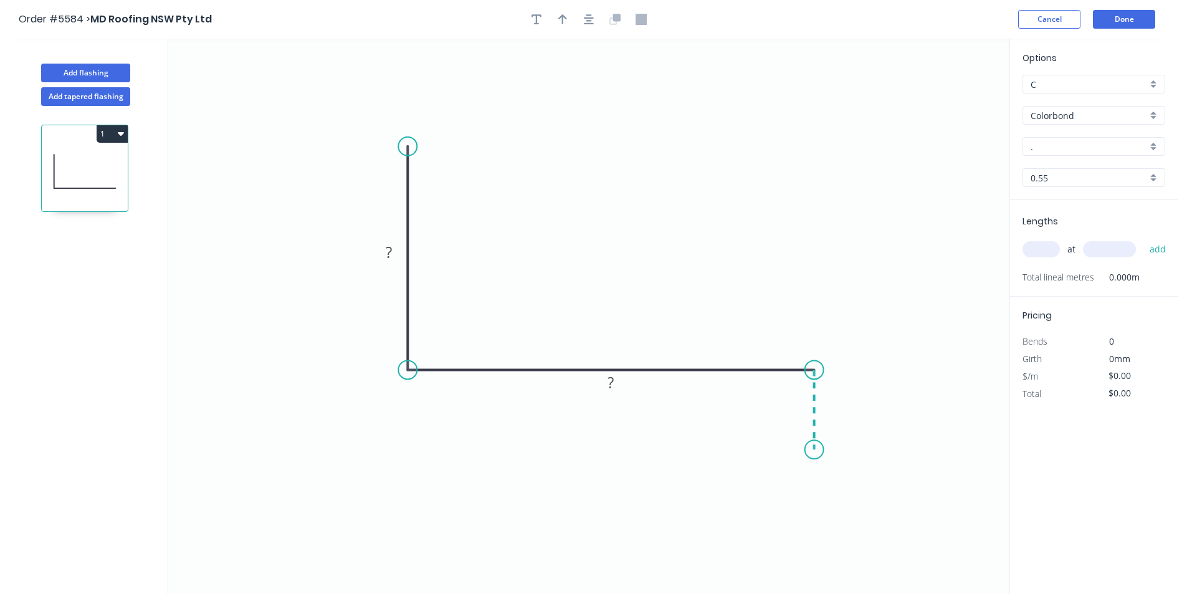
click at [813, 450] on icon "0 ? ?" at bounding box center [588, 316] width 841 height 555
click at [813, 450] on circle at bounding box center [814, 449] width 19 height 19
click at [391, 252] on tspan "?" at bounding box center [389, 252] width 6 height 21
click at [591, 25] on button "button" at bounding box center [588, 19] width 19 height 19
type input "$17.50"
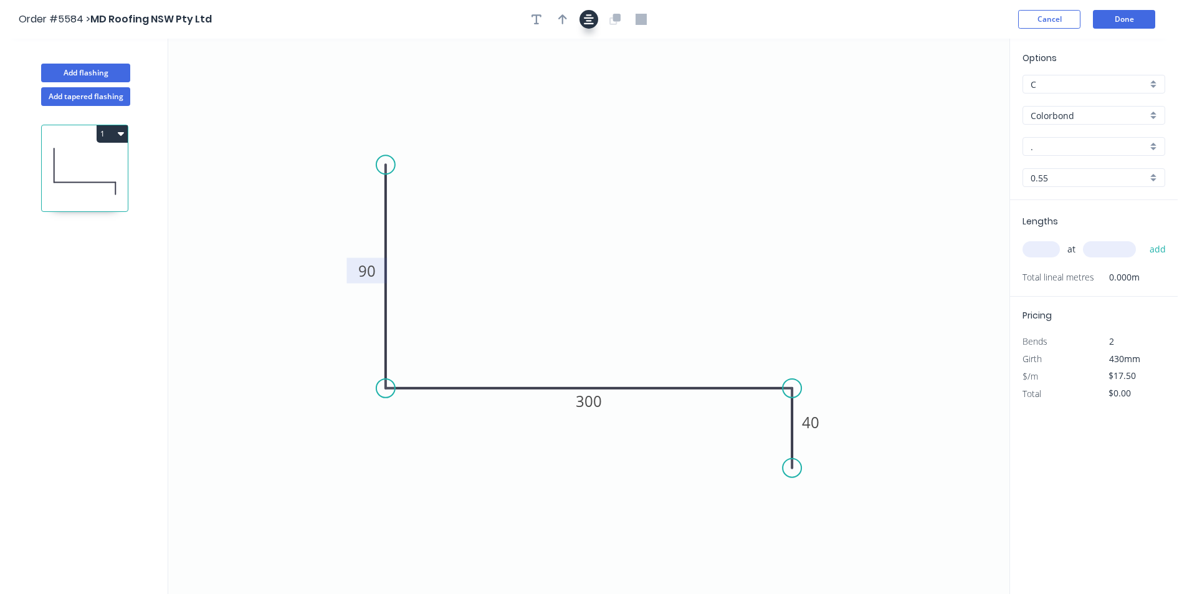
click at [563, 14] on icon "button" at bounding box center [562, 19] width 9 height 10
drag, startPoint x: 943, startPoint y: 98, endPoint x: 574, endPoint y: 311, distance: 426.5
click at [574, 311] on icon at bounding box center [573, 297] width 11 height 40
click at [1123, 145] on input "." at bounding box center [1088, 146] width 116 height 13
click at [1120, 103] on div "Options C C Colorbond Colorbond Colorbond Matt - Flat Sheet . Basalt Bluegum Cl…" at bounding box center [1094, 125] width 168 height 149
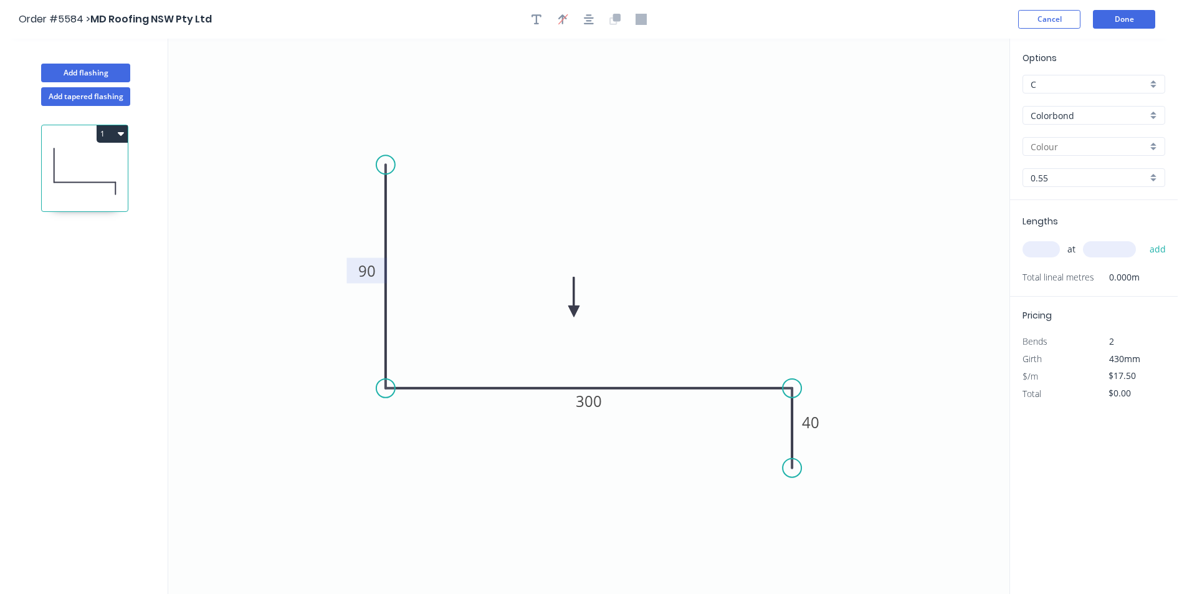
click at [1118, 120] on input "Colorbond" at bounding box center [1088, 115] width 116 height 13
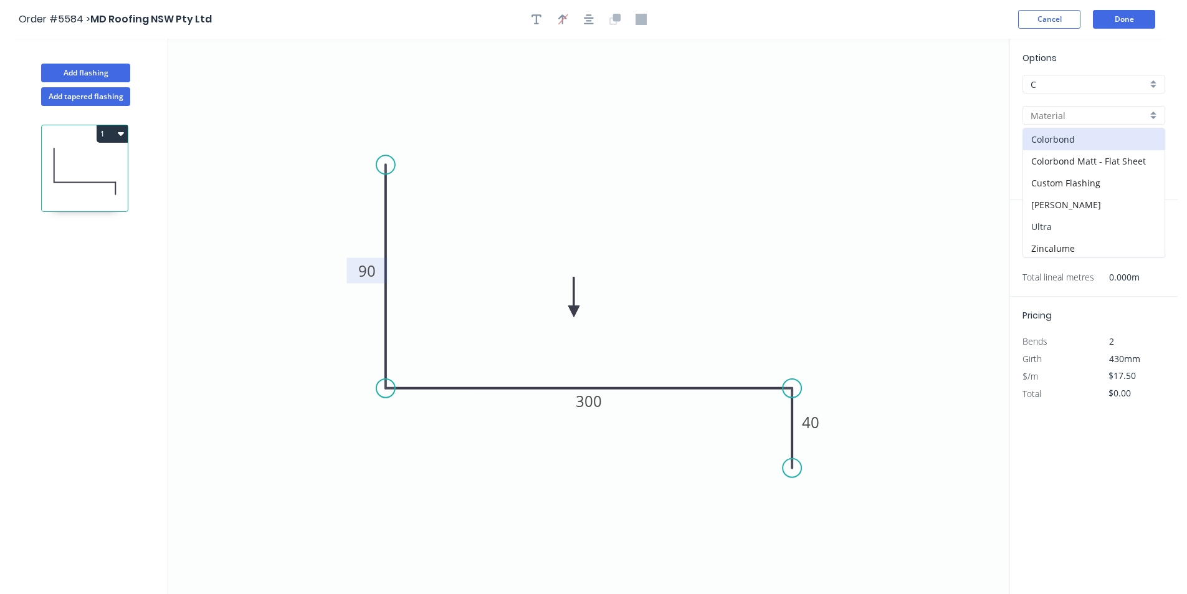
click at [1078, 217] on div "Ultra" at bounding box center [1093, 227] width 141 height 22
type input "Ultra"
type input "Dune"
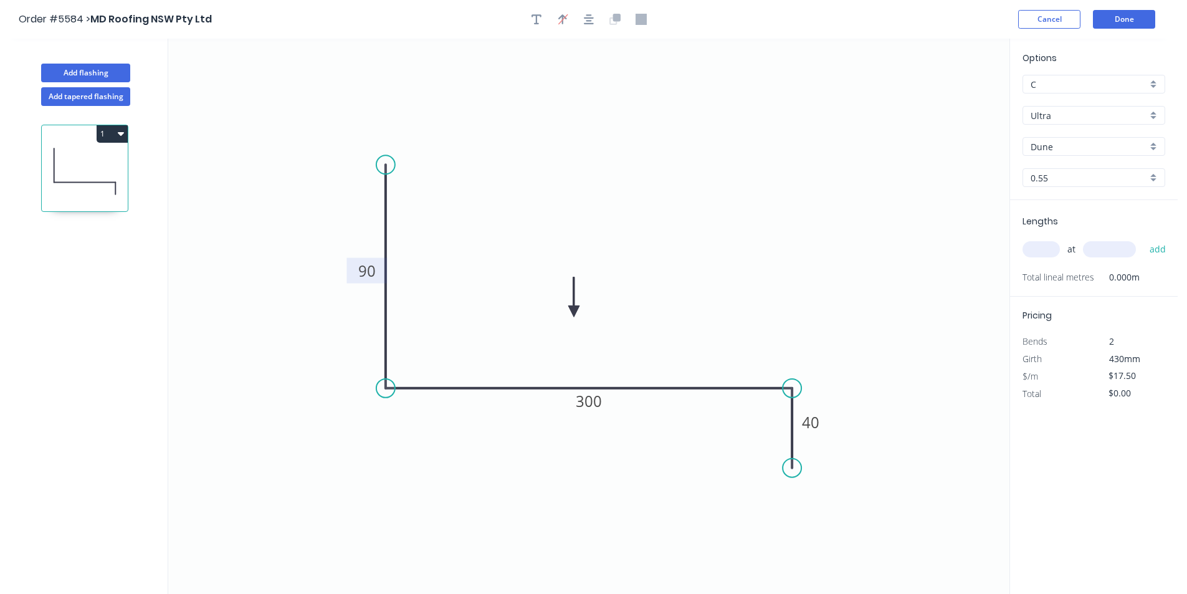
type input "$24.49"
drag, startPoint x: 1062, startPoint y: 147, endPoint x: 997, endPoint y: 146, distance: 65.4
click at [997, 146] on div "Add flashing Add tapered flashing 1 0 90 300 40 Options C C Ultra Ultra Dune Du…" at bounding box center [588, 328] width 1177 height 578
click at [1079, 169] on div "[PERSON_NAME]" at bounding box center [1093, 170] width 141 height 22
type input "[PERSON_NAME]"
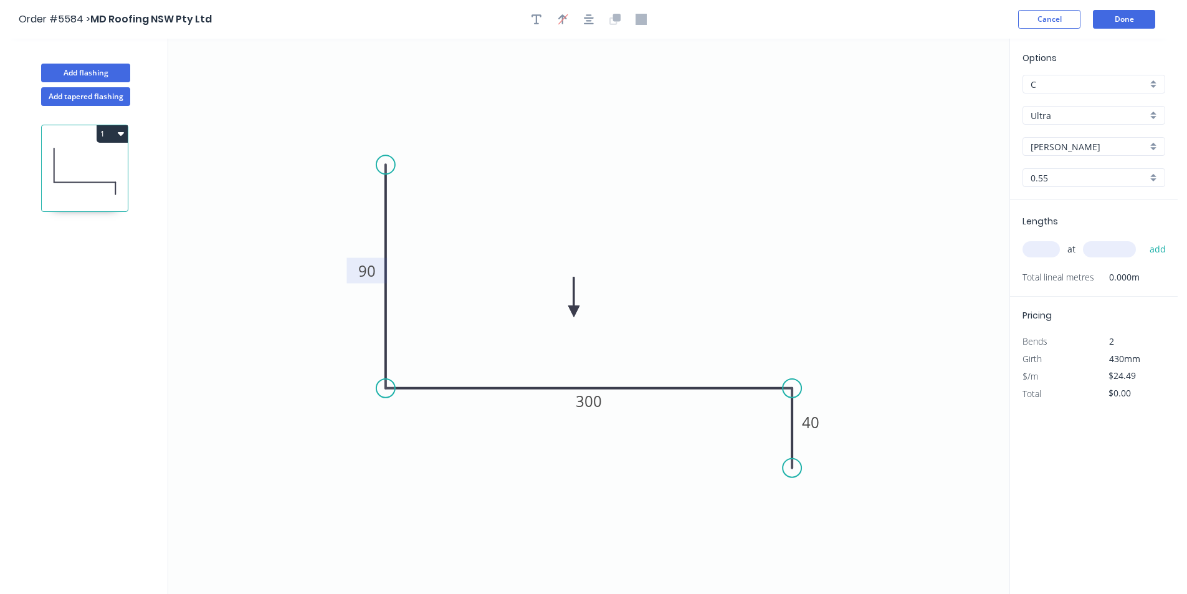
click at [1045, 254] on input "text" at bounding box center [1040, 249] width 37 height 16
type input "1"
type input "2000"
click at [1143, 239] on button "add" at bounding box center [1157, 249] width 29 height 21
click at [121, 127] on button "1" at bounding box center [112, 133] width 31 height 17
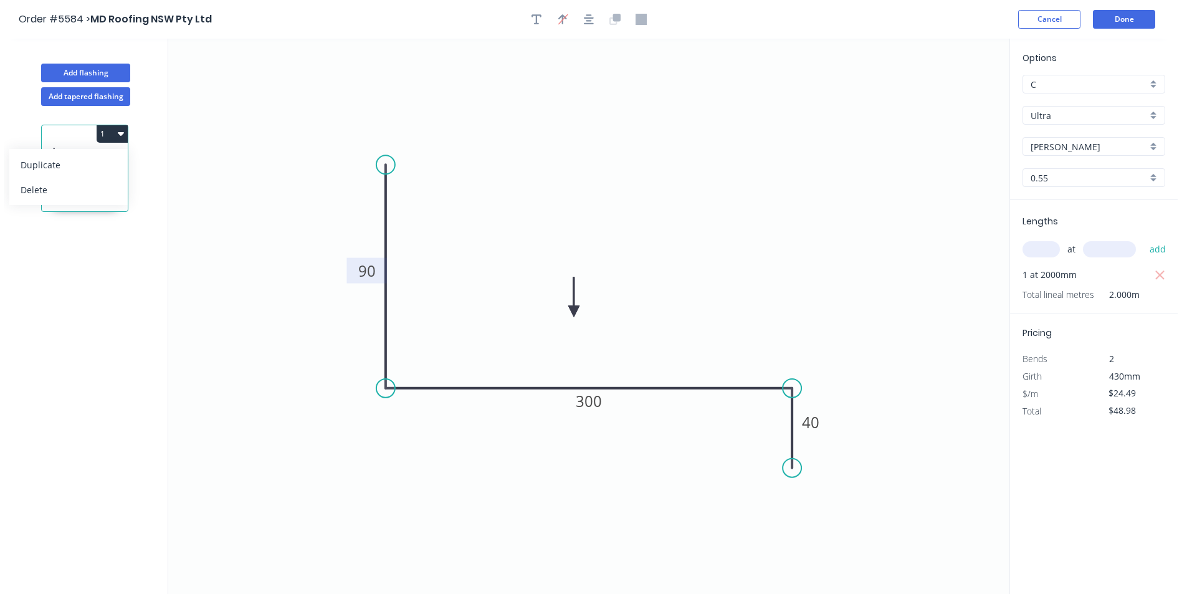
drag, startPoint x: 83, startPoint y: 170, endPoint x: 137, endPoint y: 173, distance: 53.6
click at [83, 170] on div "Duplicate" at bounding box center [69, 165] width 96 height 18
type input "$0.00"
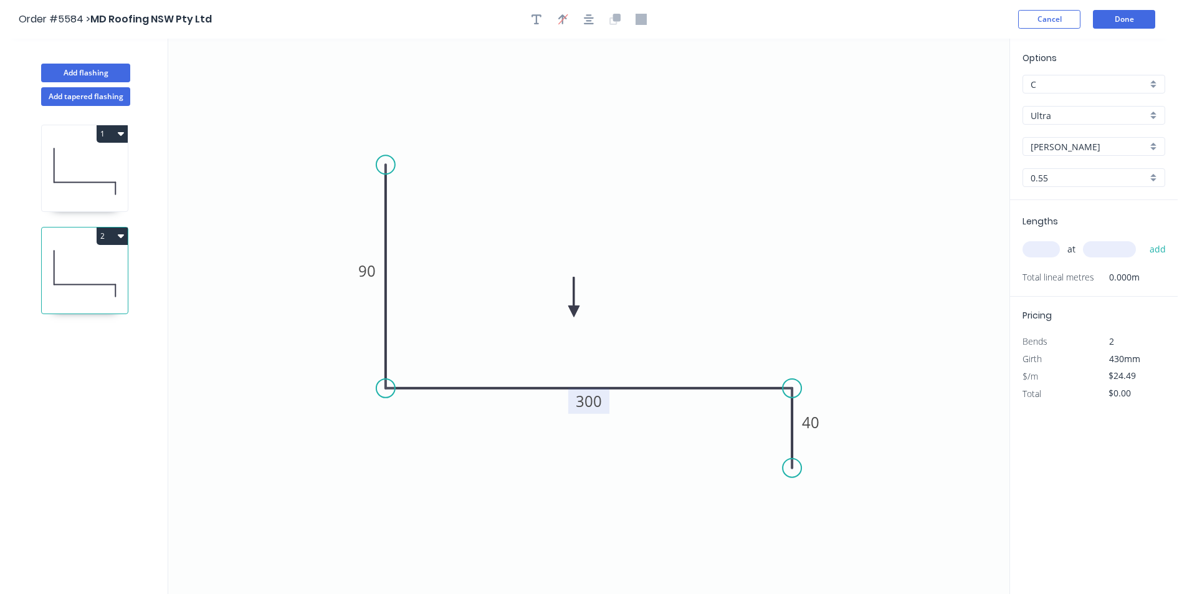
click at [597, 397] on tspan "300" at bounding box center [589, 401] width 26 height 21
click at [1050, 247] on input "text" at bounding box center [1040, 249] width 37 height 16
type input "$28.36"
type input "1"
type input "2000"
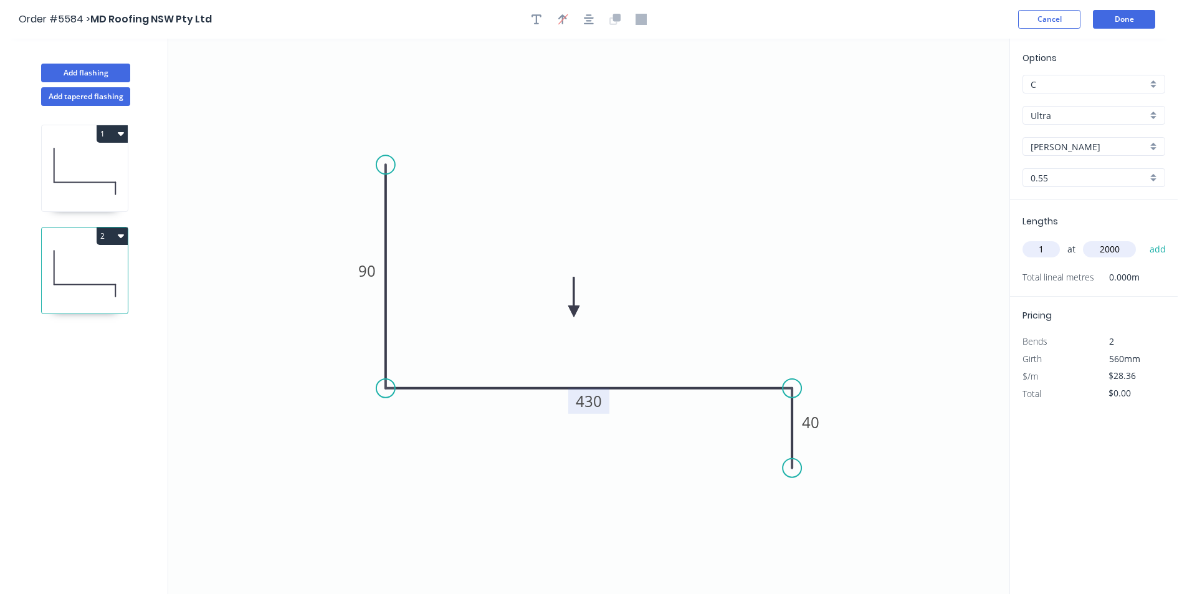
click at [1143, 239] on button "add" at bounding box center [1157, 249] width 29 height 21
click at [121, 233] on icon "button" at bounding box center [121, 236] width 6 height 10
click at [97, 258] on div "Duplicate" at bounding box center [69, 267] width 96 height 18
type input "$0.00"
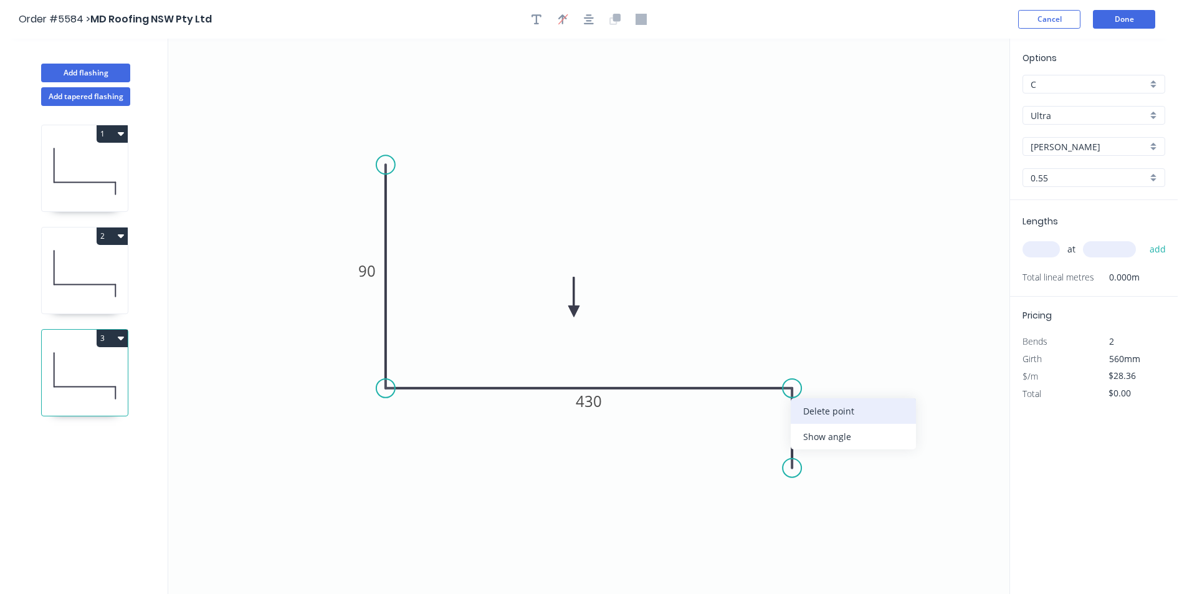
click at [815, 417] on div "Delete point" at bounding box center [853, 411] width 125 height 26
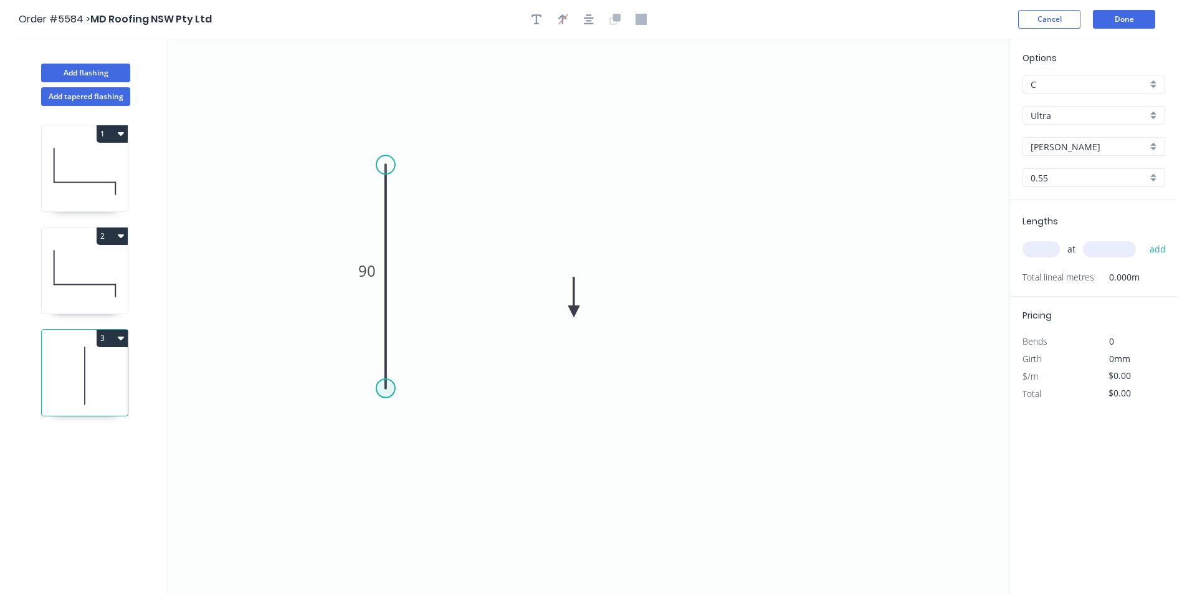
click at [387, 394] on circle at bounding box center [385, 388] width 19 height 19
click at [847, 407] on icon "0 90" at bounding box center [588, 316] width 841 height 555
click at [847, 407] on icon "0 90 ?" at bounding box center [588, 316] width 841 height 555
click at [624, 402] on rect at bounding box center [616, 401] width 25 height 17
click at [1043, 258] on div "at add" at bounding box center [1094, 249] width 145 height 21
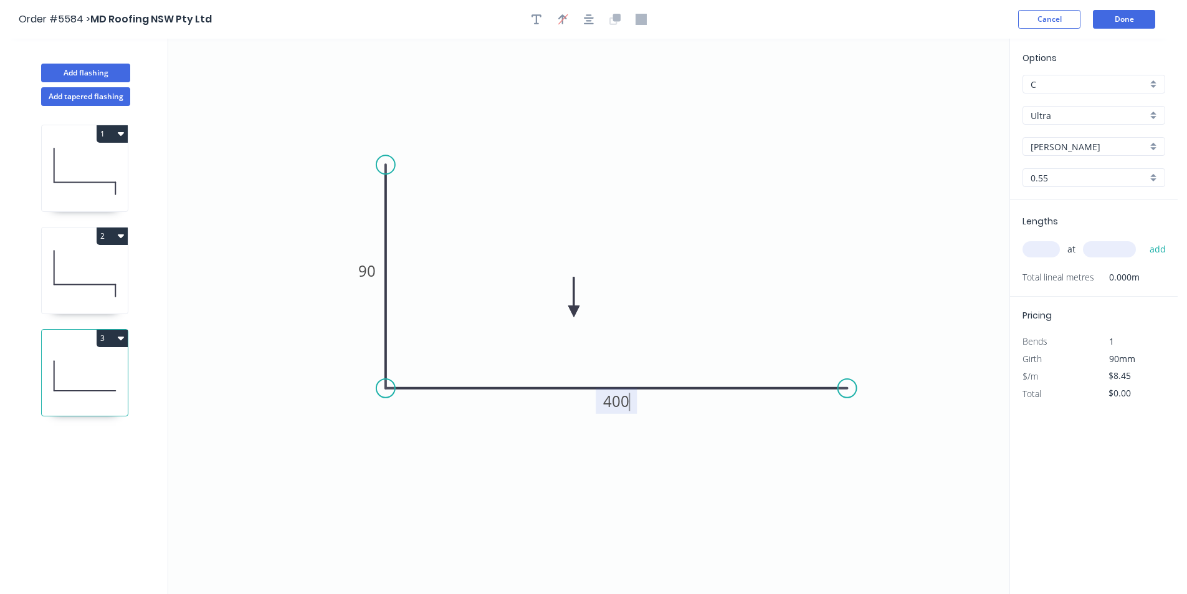
type input "$23.93"
click at [1045, 252] on input "text" at bounding box center [1040, 249] width 37 height 16
type input "1"
type input "2000"
click at [1143, 239] on button "add" at bounding box center [1157, 249] width 29 height 21
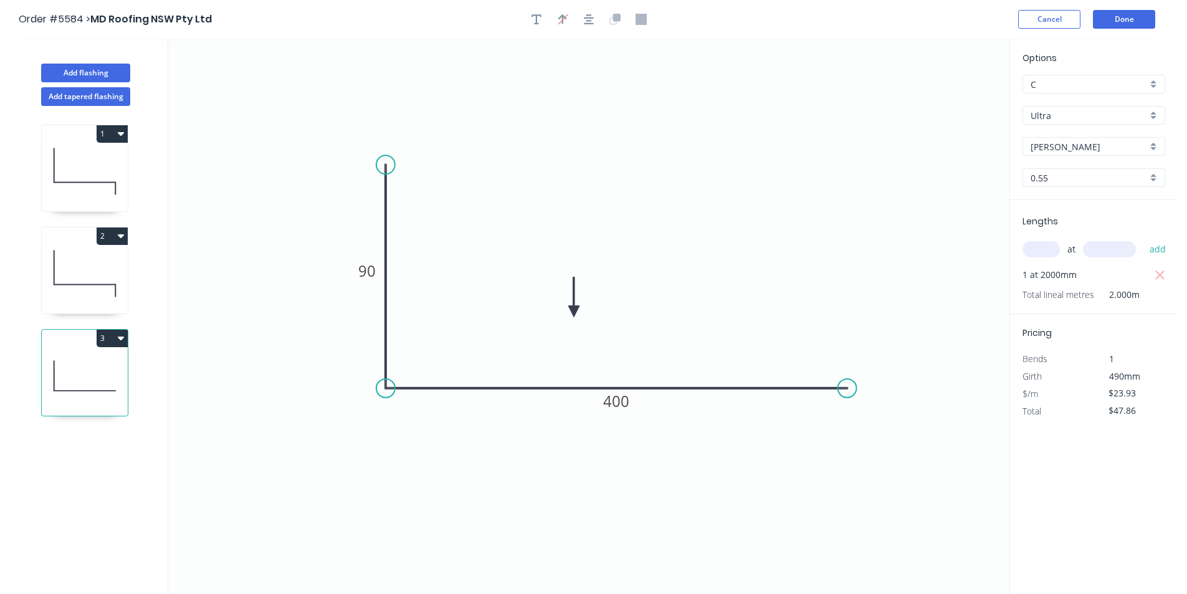
click at [113, 331] on button "3" at bounding box center [112, 338] width 31 height 17
click at [62, 379] on button "Duplicate" at bounding box center [68, 368] width 118 height 25
type input "$0.00"
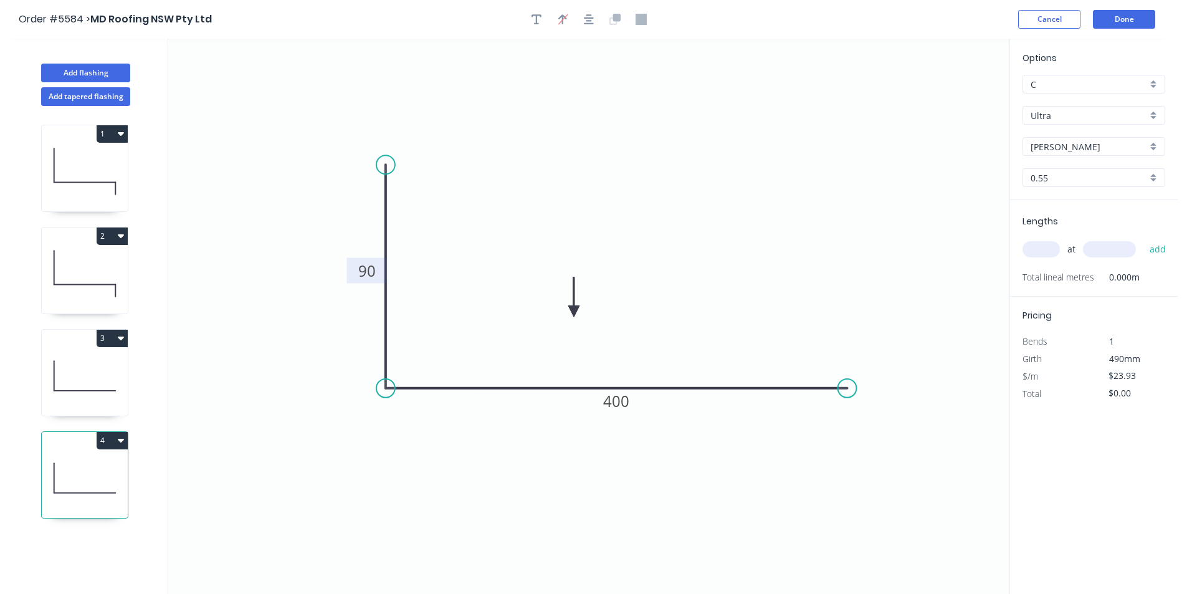
click at [379, 262] on rect at bounding box center [366, 271] width 40 height 26
click at [369, 270] on tspan "90" at bounding box center [366, 270] width 17 height 21
click at [1034, 246] on input "text" at bounding box center [1040, 249] width 37 height 16
type input "$39.41"
type input "1"
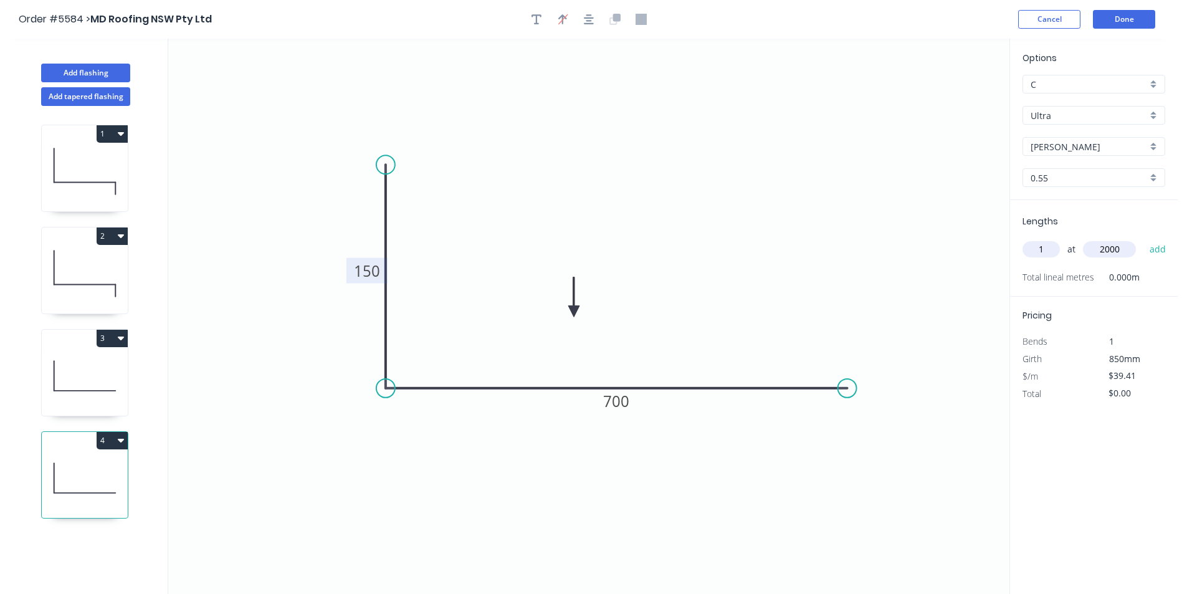
type input "2000"
click at [1143, 239] on button "add" at bounding box center [1157, 249] width 29 height 21
click at [107, 446] on button "4" at bounding box center [112, 440] width 31 height 17
click at [88, 462] on div "Duplicate" at bounding box center [69, 471] width 96 height 18
type input "$0.00"
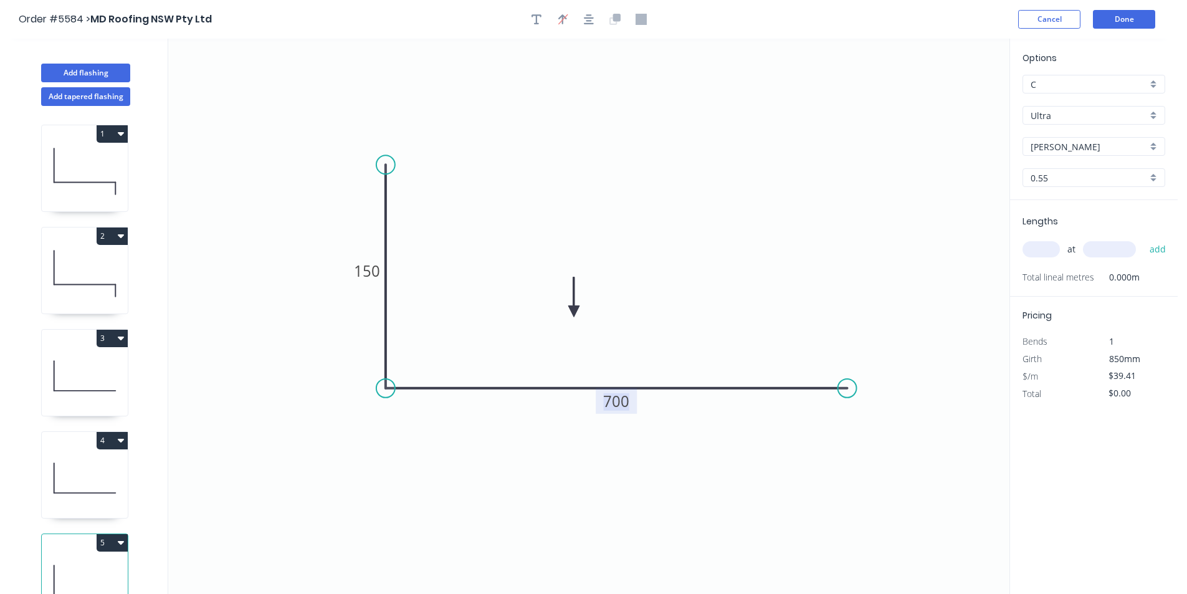
click at [611, 397] on tspan "700" at bounding box center [616, 401] width 26 height 21
click at [1035, 249] on input "text" at bounding box center [1040, 249] width 37 height 16
type input "$0.00"
type input "22"
type input "1200"
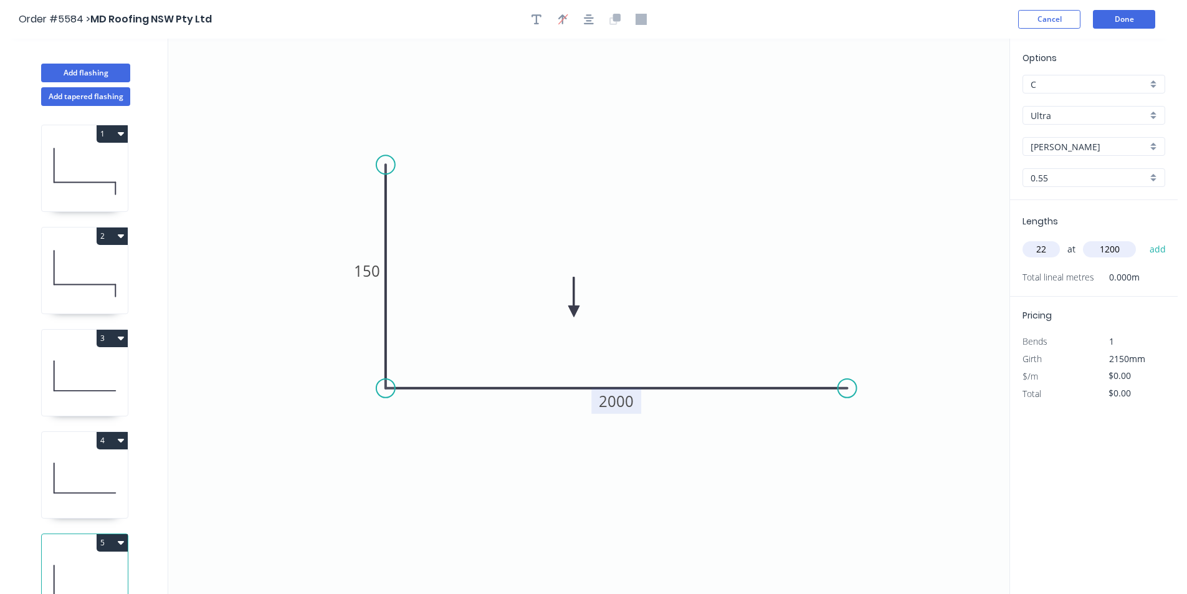
click at [1143, 239] on button "add" at bounding box center [1157, 249] width 29 height 21
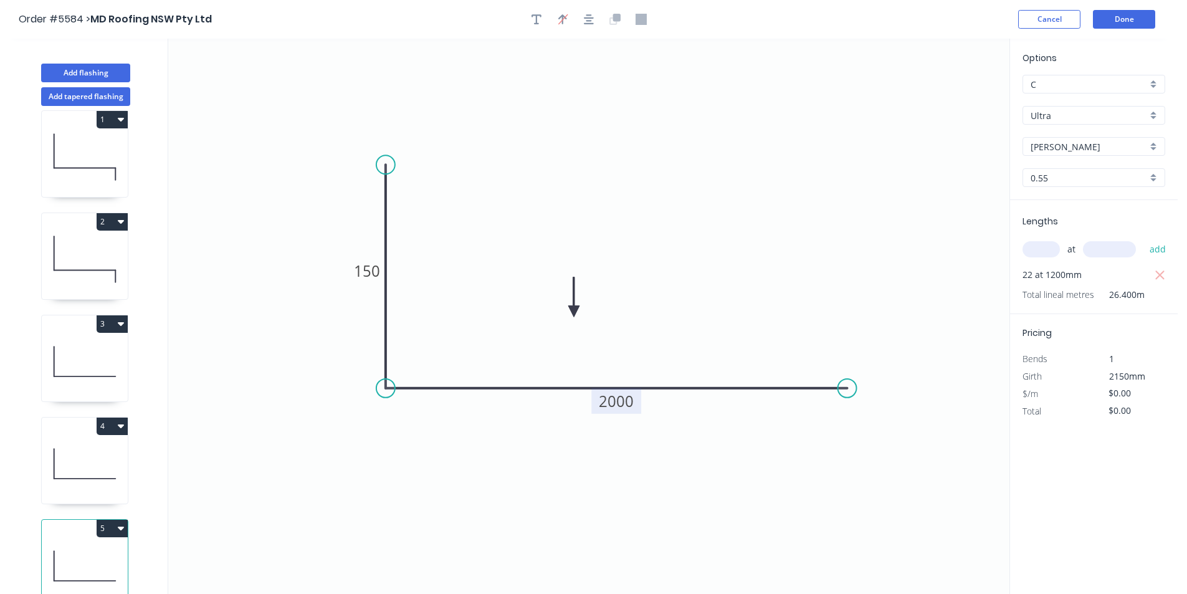
scroll to position [28, 0]
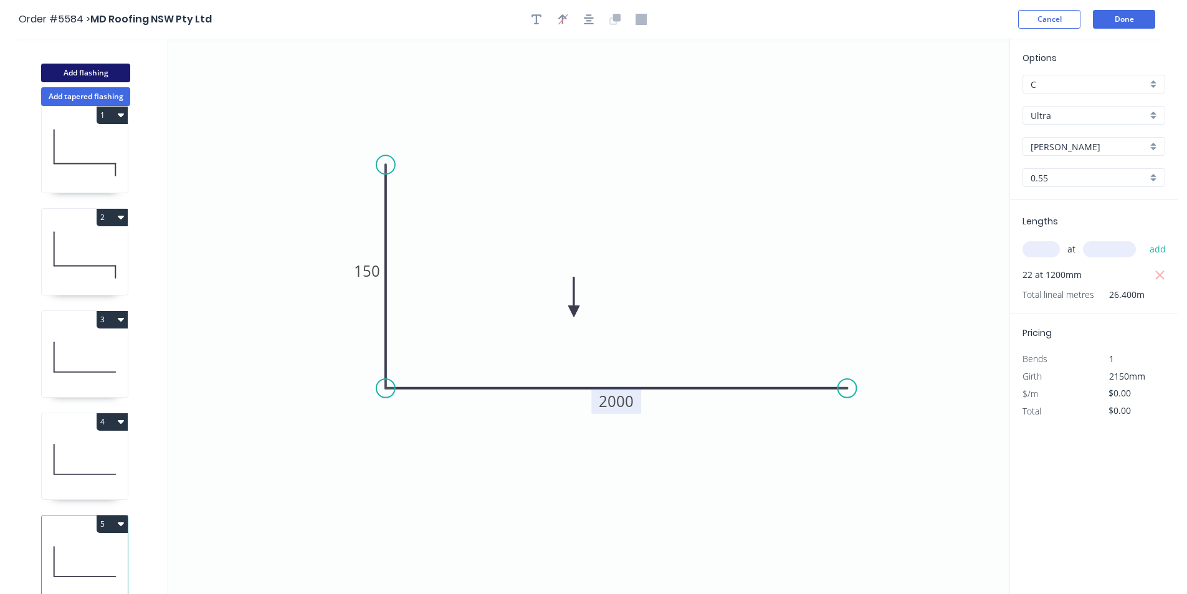
click at [77, 75] on button "Add flashing" at bounding box center [85, 73] width 89 height 19
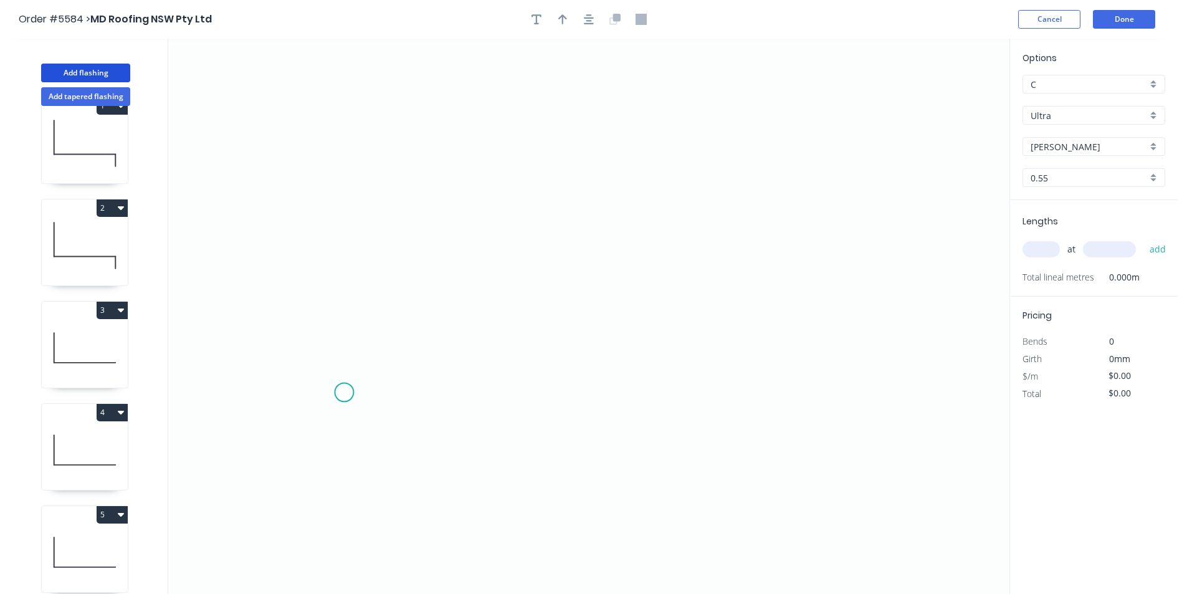
click at [345, 392] on icon "0" at bounding box center [588, 316] width 841 height 555
click at [352, 185] on icon "0" at bounding box center [588, 316] width 841 height 555
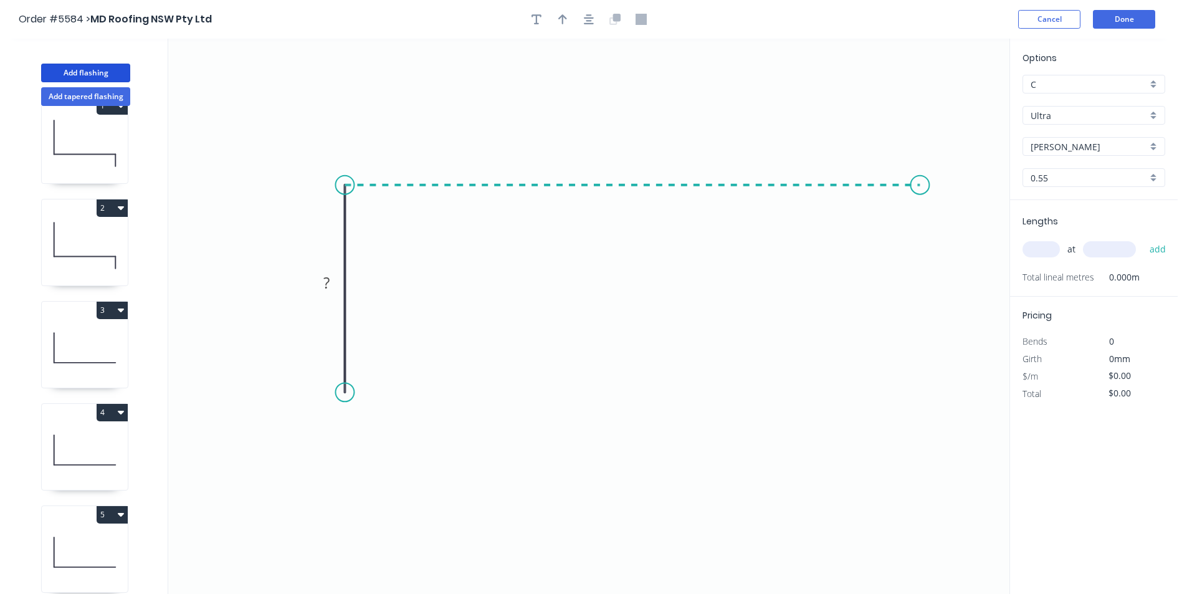
click at [926, 197] on icon "0 ?" at bounding box center [588, 316] width 841 height 555
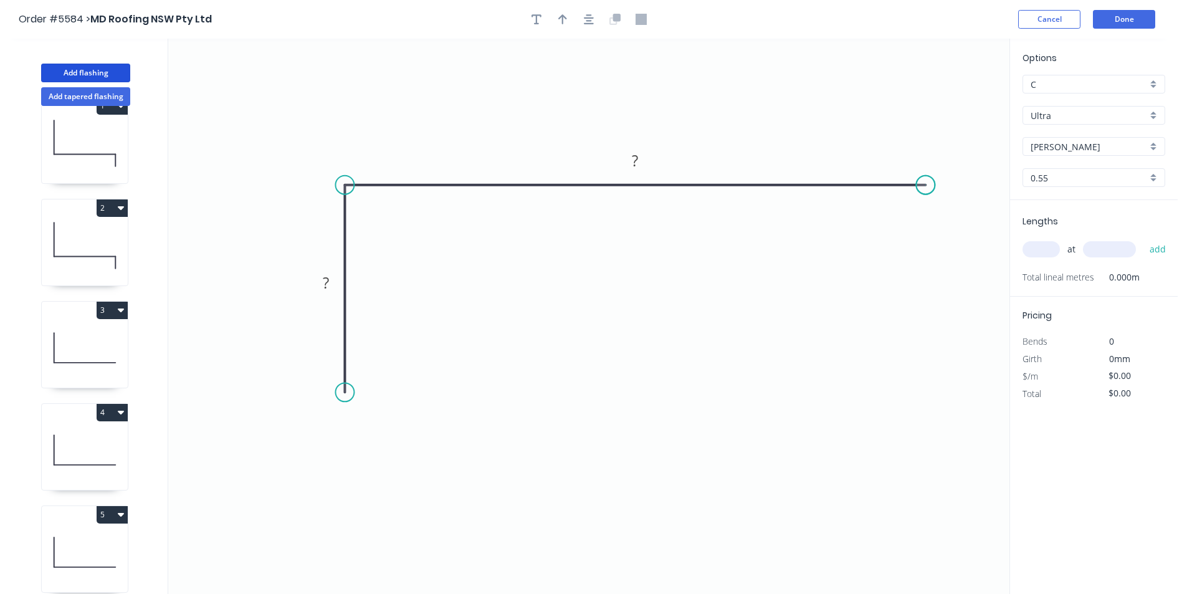
click at [926, 197] on icon "0 ? ?" at bounding box center [588, 316] width 841 height 555
click at [387, 440] on div "Crush & Fold" at bounding box center [400, 434] width 125 height 26
click at [330, 280] on rect at bounding box center [325, 283] width 25 height 17
click at [331, 280] on tspan "120" at bounding box center [326, 282] width 26 height 21
click at [1040, 245] on input "text" at bounding box center [1040, 249] width 37 height 16
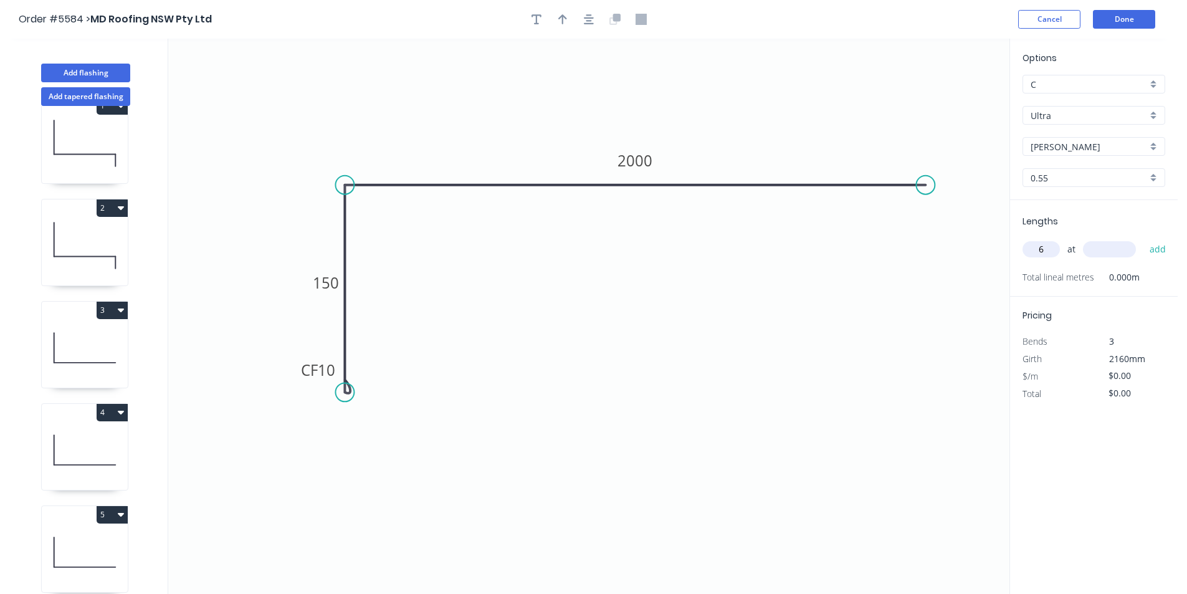
type input "6"
type input "1200"
click at [581, 22] on button "button" at bounding box center [588, 19] width 19 height 19
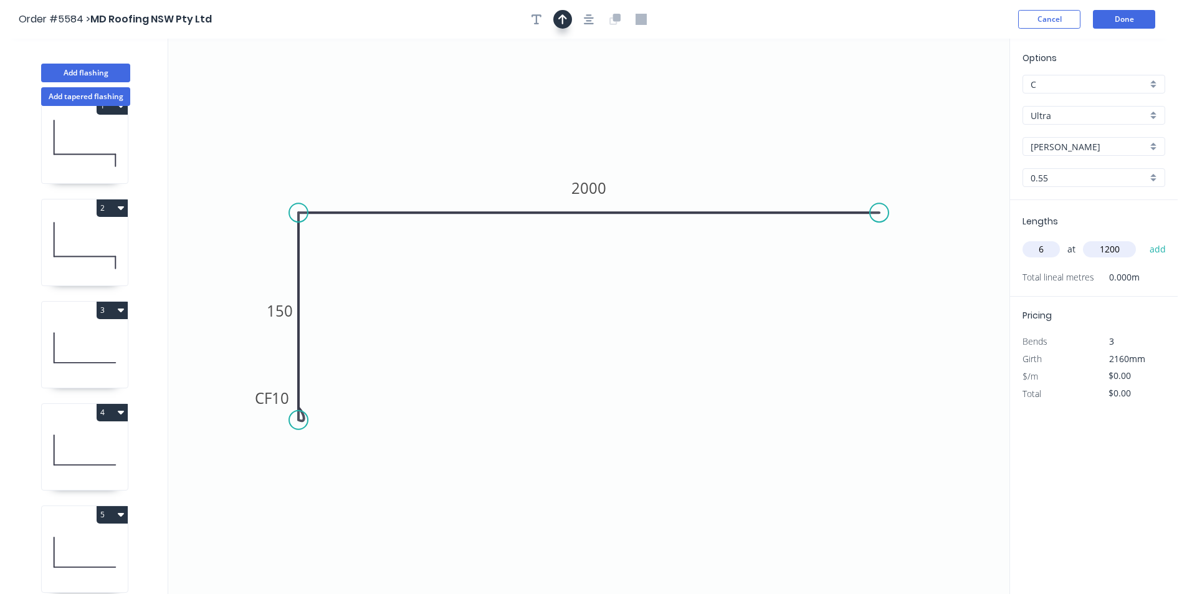
click at [561, 24] on icon "button" at bounding box center [562, 19] width 9 height 11
drag, startPoint x: 945, startPoint y: 99, endPoint x: 692, endPoint y: 137, distance: 255.8
click at [693, 137] on icon at bounding box center [698, 123] width 11 height 40
click at [1165, 250] on button "add" at bounding box center [1157, 249] width 29 height 21
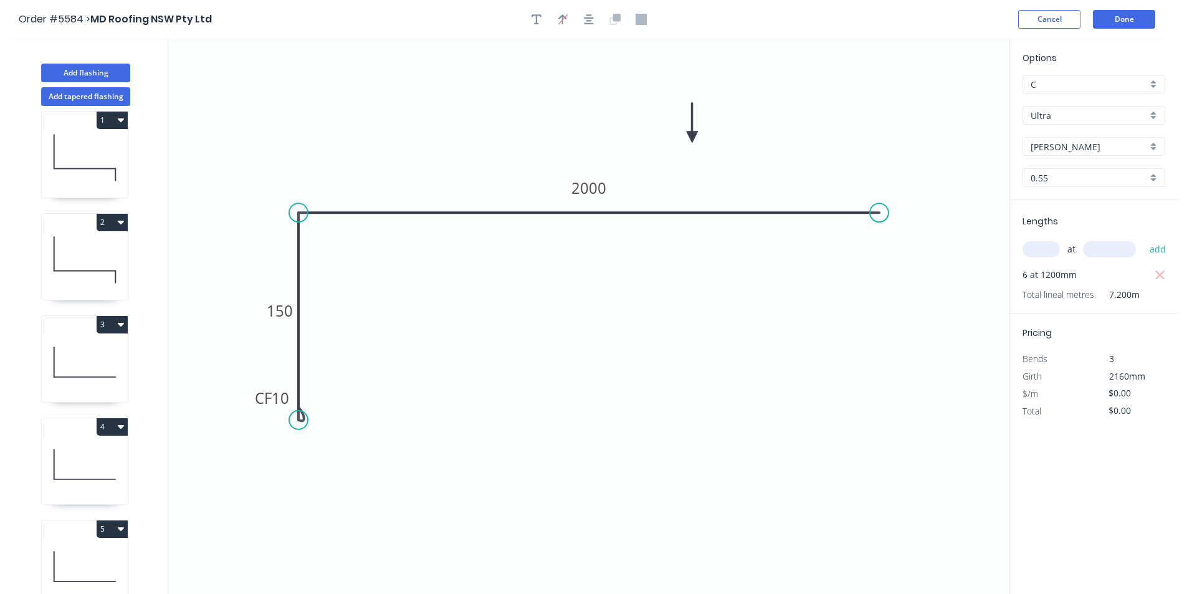
scroll to position [0, 0]
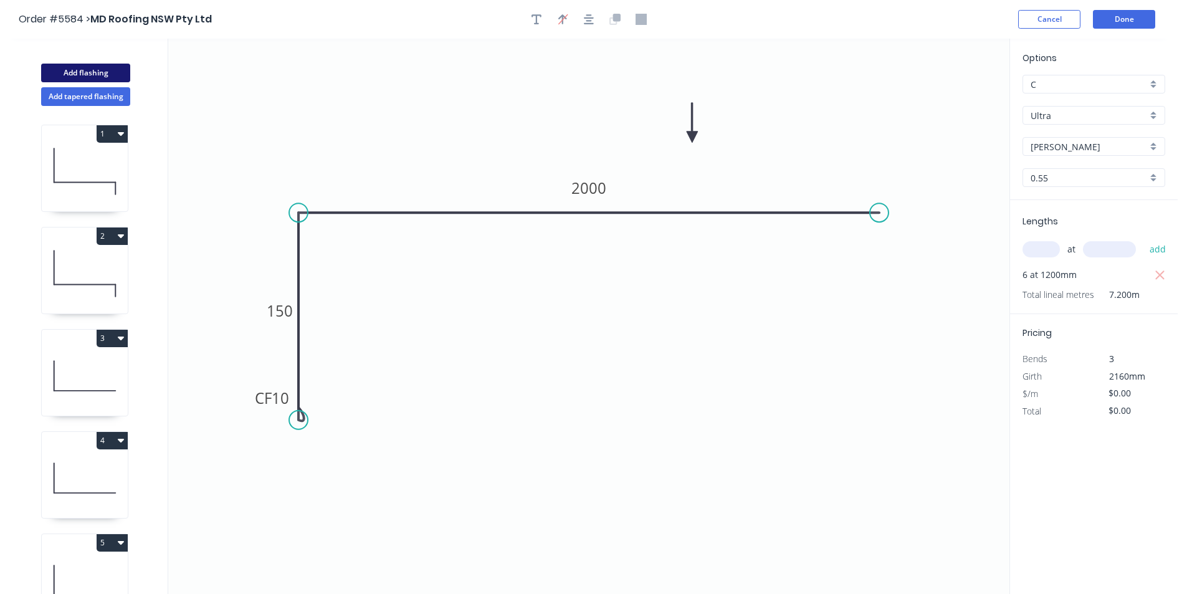
click at [62, 71] on button "Add flashing" at bounding box center [85, 73] width 89 height 19
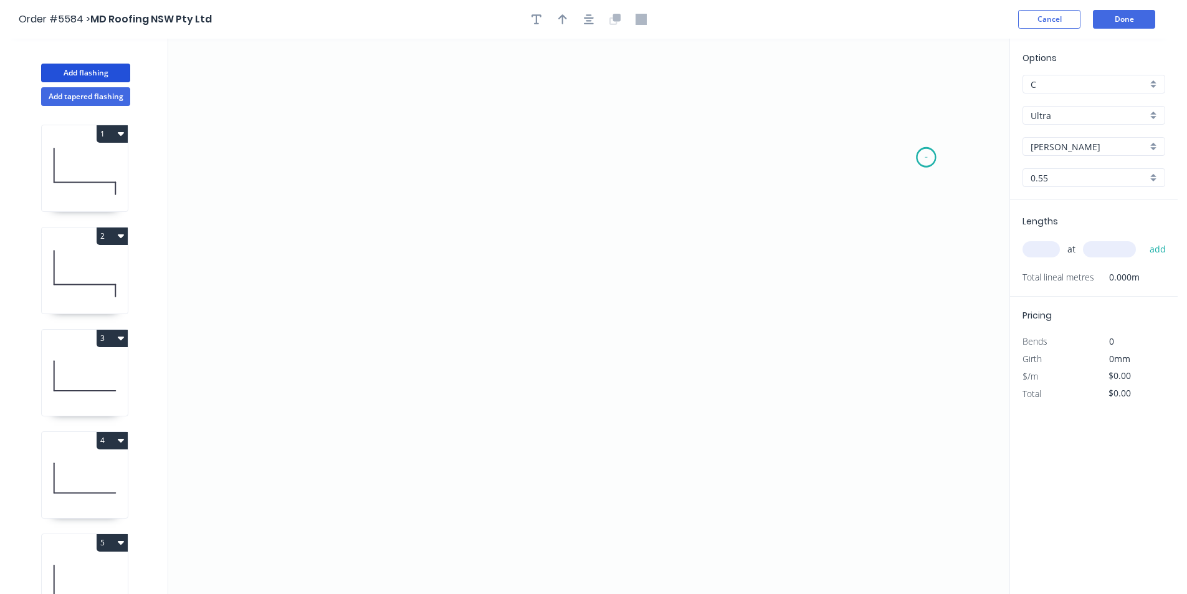
click at [926, 157] on icon "0" at bounding box center [588, 316] width 841 height 555
drag, startPoint x: 852, startPoint y: 158, endPoint x: 854, endPoint y: 231, distance: 72.9
click at [852, 160] on icon "0" at bounding box center [588, 316] width 841 height 555
click at [846, 363] on icon "0 ?" at bounding box center [588, 316] width 841 height 555
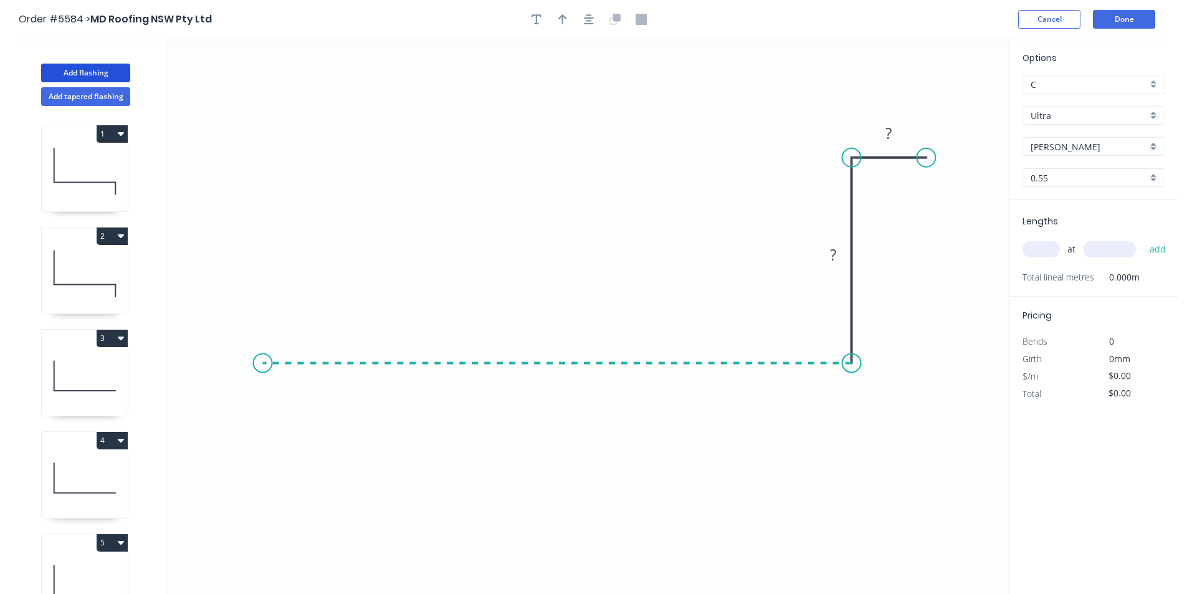
click at [260, 341] on icon "0 ? ?" at bounding box center [588, 316] width 841 height 555
click at [260, 341] on icon "0 ? ? ?" at bounding box center [588, 316] width 841 height 555
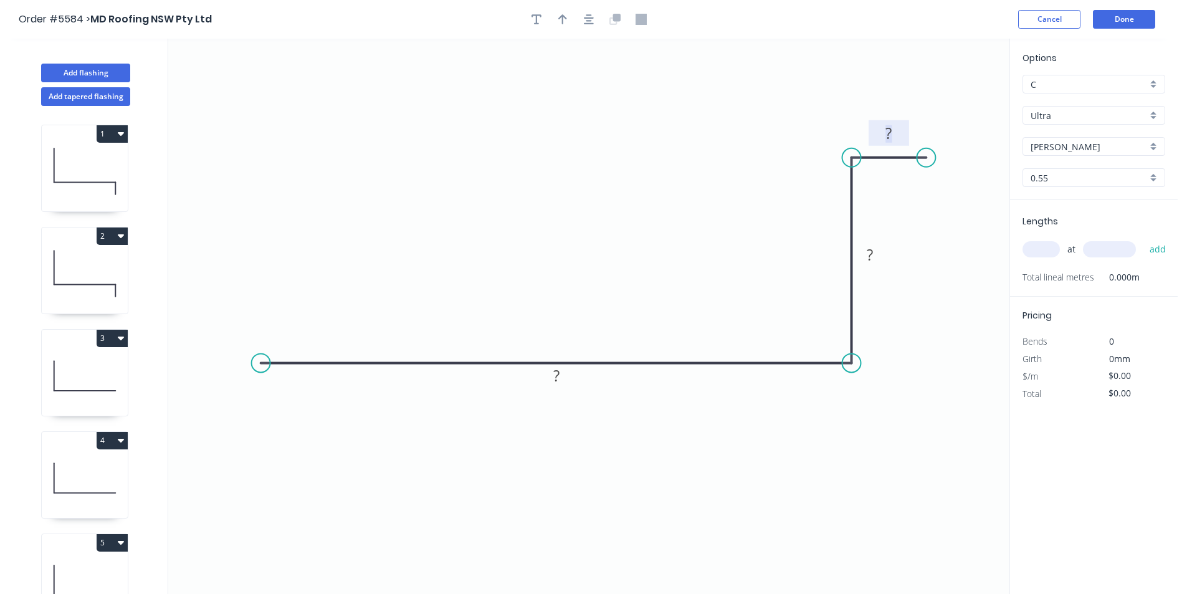
click at [891, 136] on tspan "?" at bounding box center [888, 133] width 6 height 21
click at [559, 25] on button "button" at bounding box center [562, 19] width 19 height 19
drag, startPoint x: 949, startPoint y: 95, endPoint x: 1015, endPoint y: 98, distance: 66.1
click at [733, 196] on icon "0 2000 150 30" at bounding box center [588, 316] width 841 height 555
drag, startPoint x: 947, startPoint y: 98, endPoint x: 653, endPoint y: 205, distance: 312.7
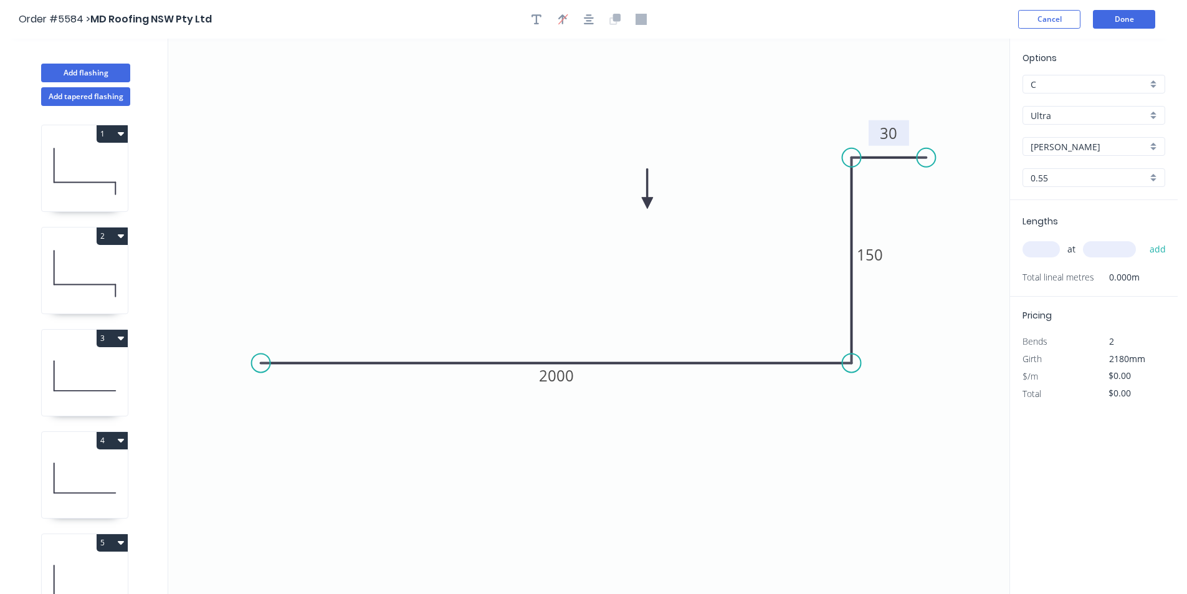
click at [647, 204] on icon at bounding box center [647, 189] width 11 height 40
click at [1043, 247] on input "text" at bounding box center [1040, 249] width 37 height 16
type input "2"
type input "1200"
click at [1143, 239] on button "add" at bounding box center [1157, 249] width 29 height 21
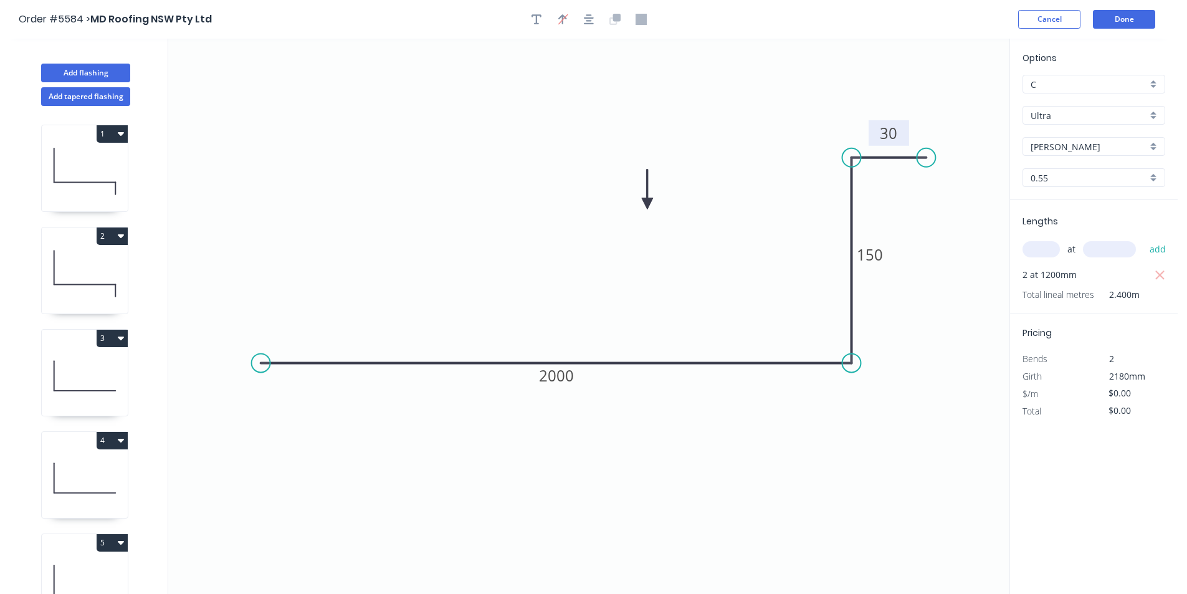
click at [115, 174] on icon at bounding box center [85, 171] width 86 height 80
type input "$24.49"
type input "$48.98"
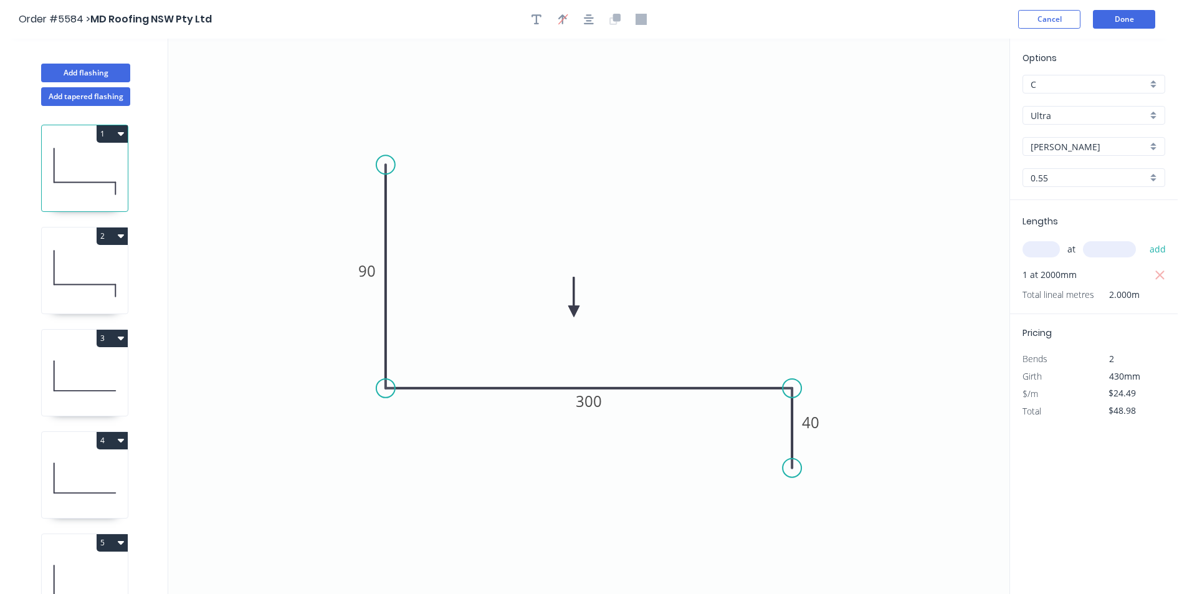
click at [107, 265] on icon at bounding box center [85, 274] width 86 height 80
type input "$28.36"
type input "$56.72"
click at [52, 394] on icon at bounding box center [85, 376] width 86 height 80
type input "$23.93"
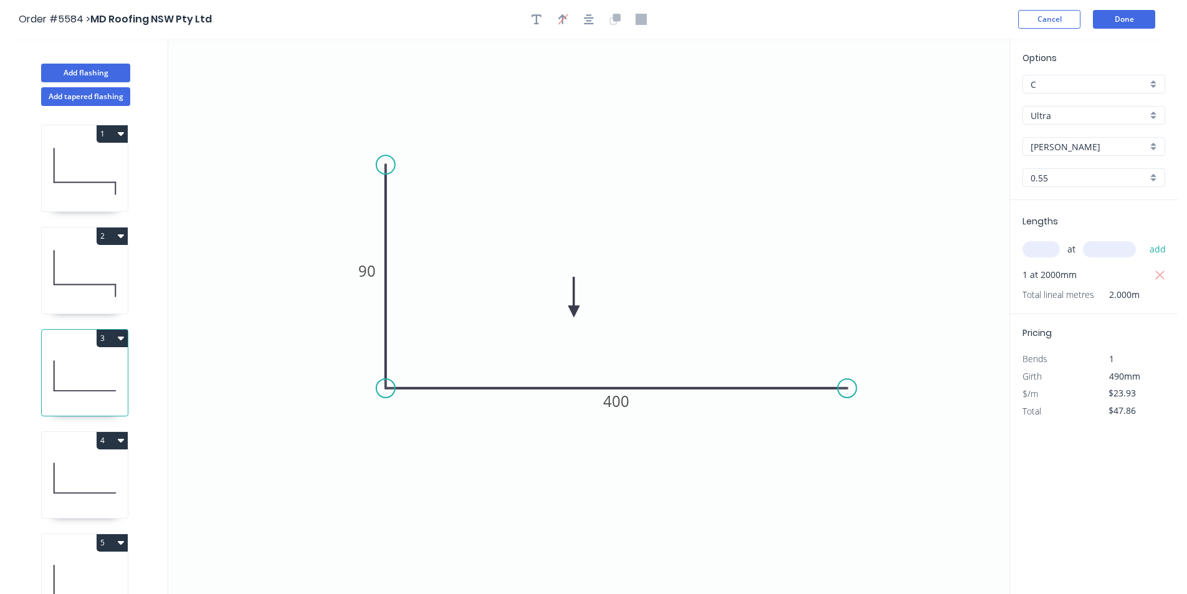
click at [110, 475] on icon at bounding box center [85, 478] width 86 height 80
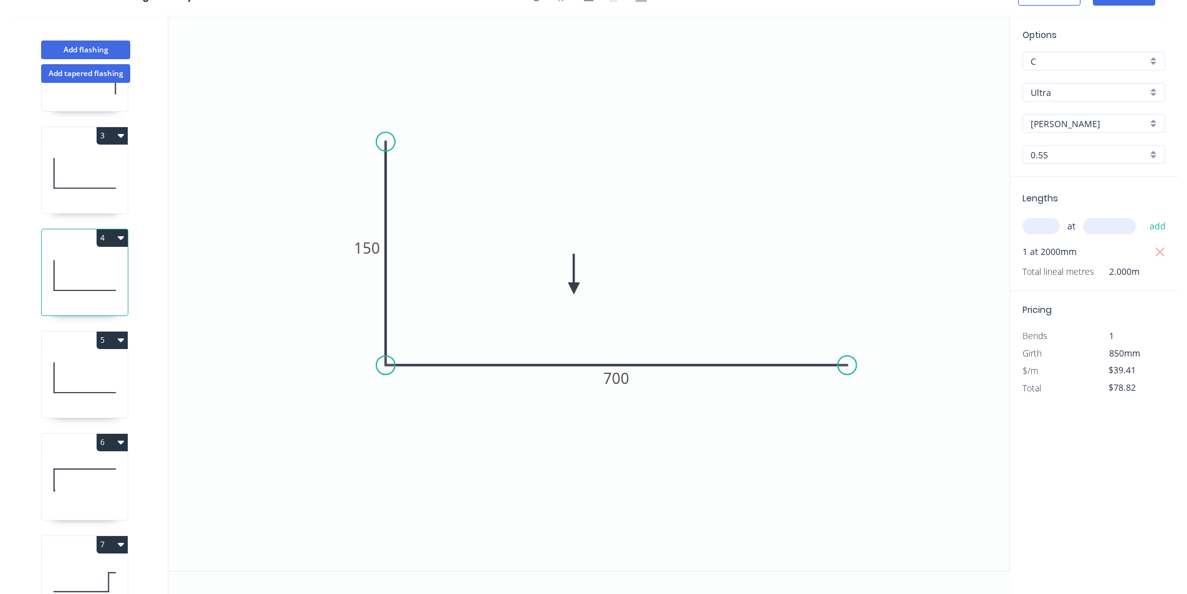
scroll to position [187, 0]
click at [74, 385] on icon at bounding box center [85, 385] width 62 height 0
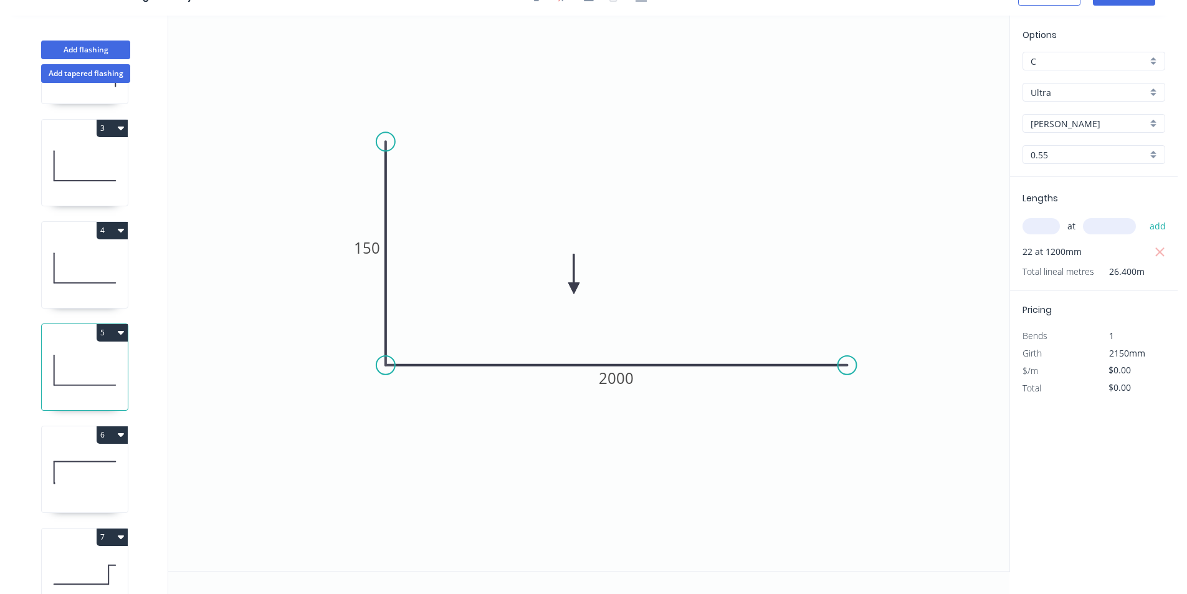
scroll to position [232, 0]
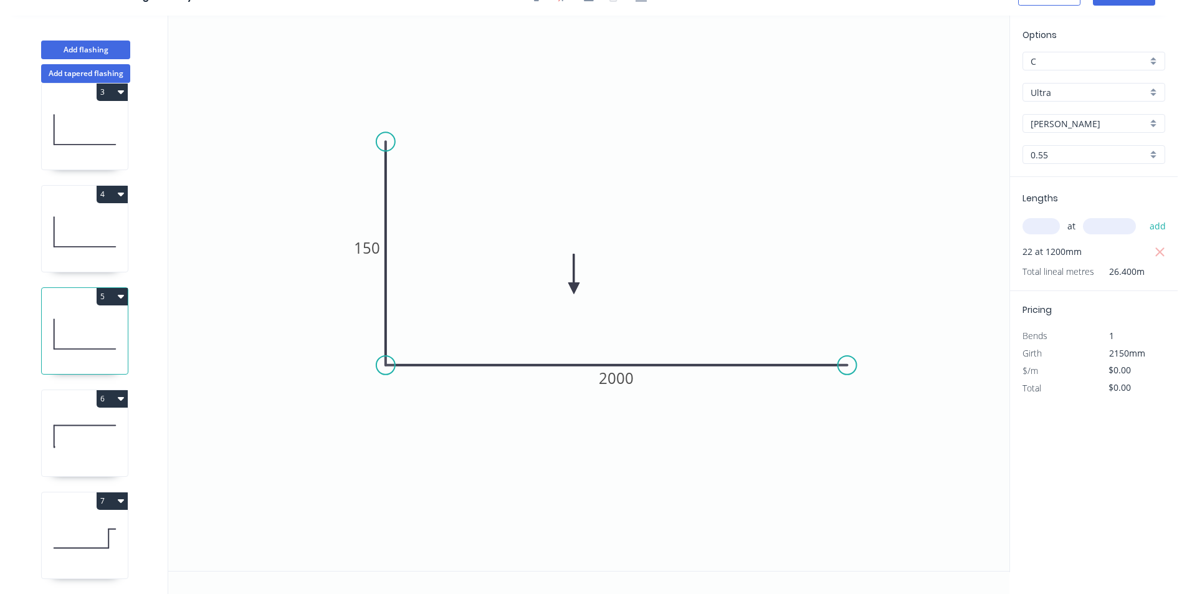
click at [77, 425] on icon at bounding box center [85, 436] width 86 height 80
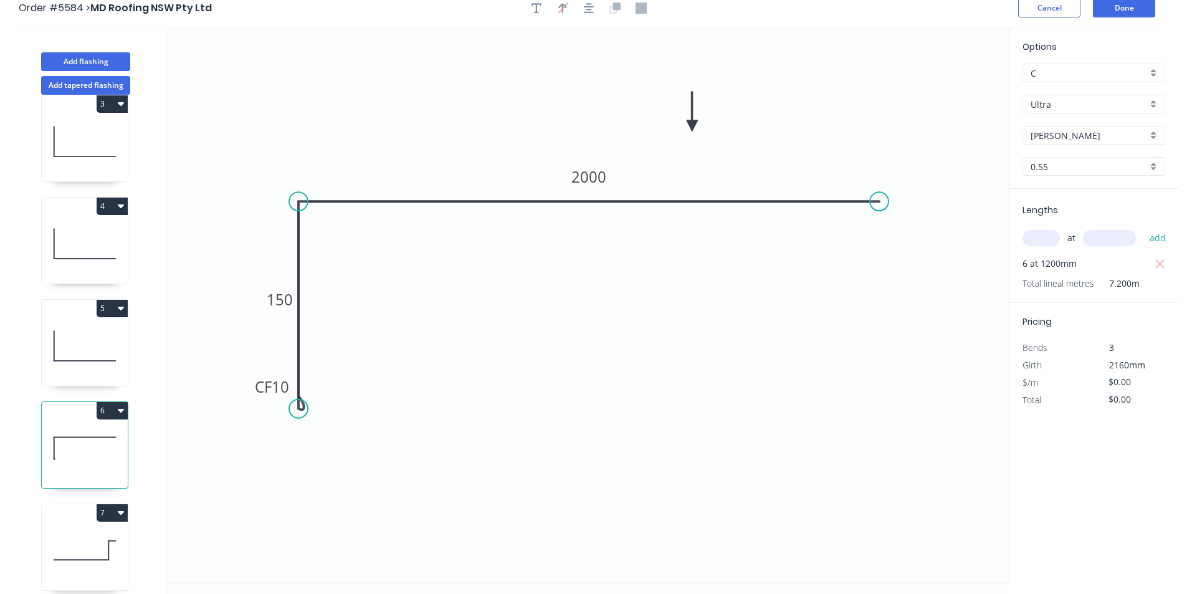
scroll to position [0, 0]
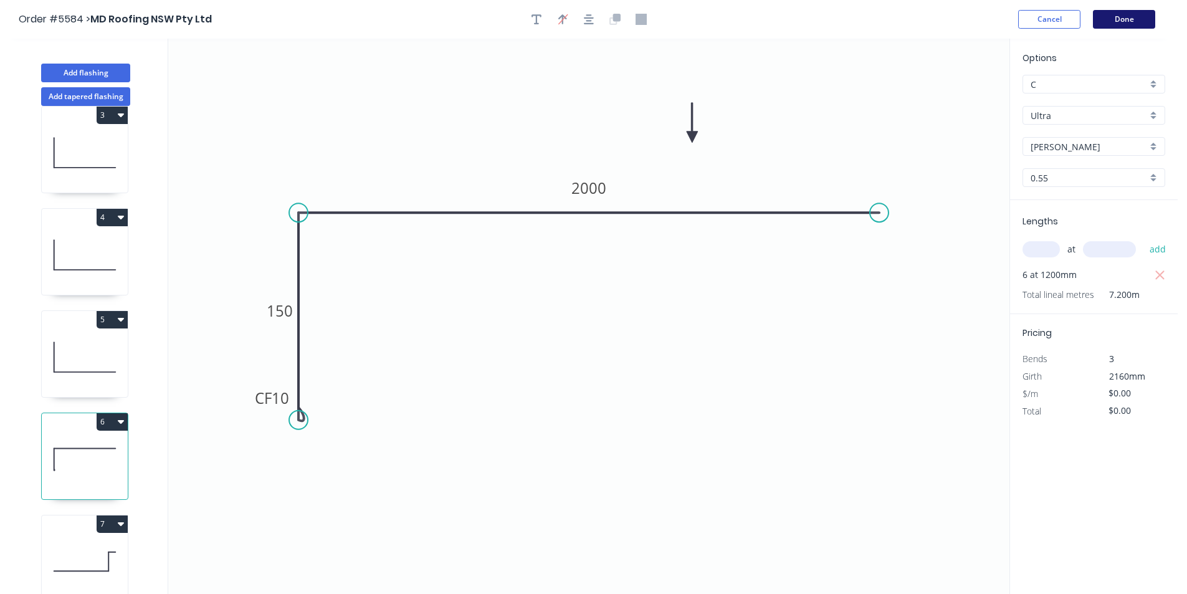
click at [1120, 25] on button "Done" at bounding box center [1124, 19] width 62 height 19
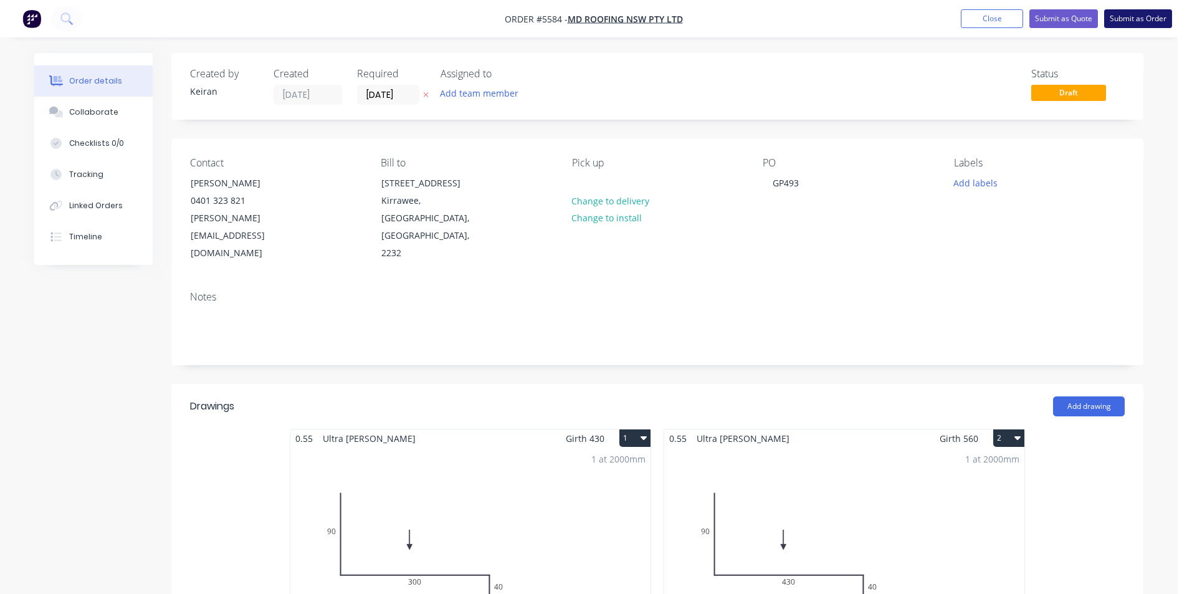
click at [1118, 20] on button "Submit as Order" at bounding box center [1138, 18] width 68 height 19
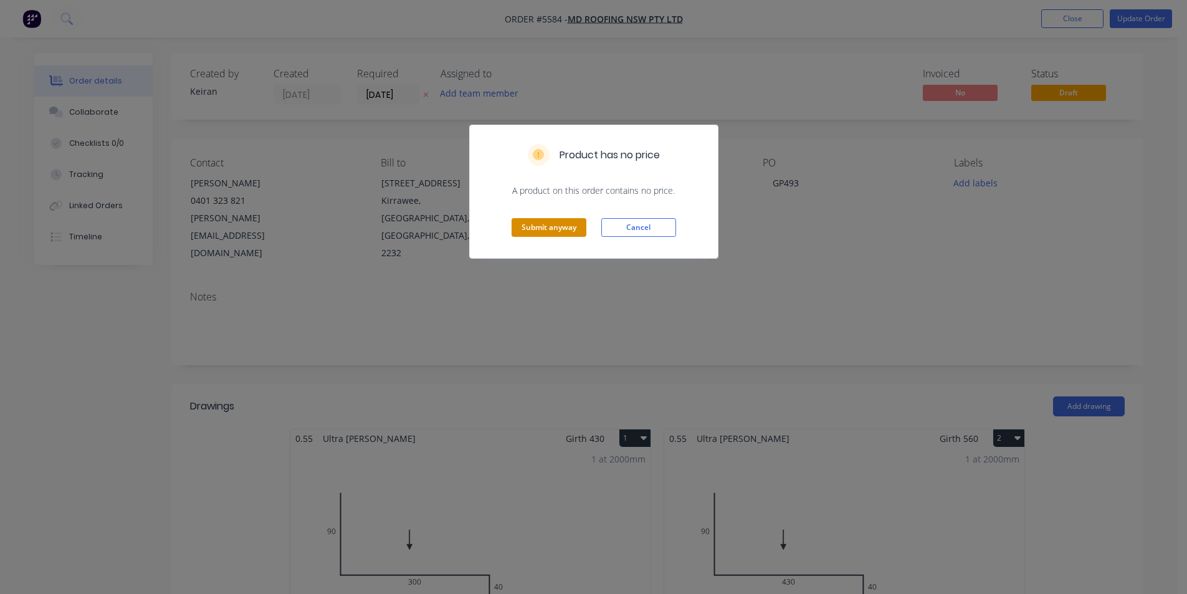
click at [578, 234] on button "Submit anyway" at bounding box center [548, 227] width 75 height 19
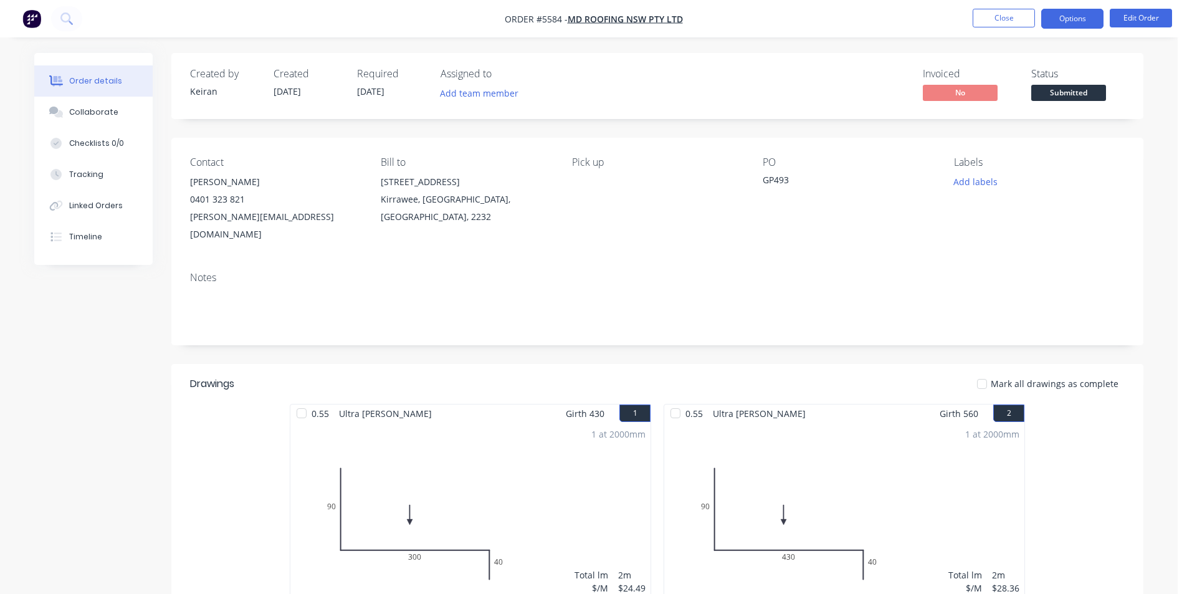
click at [1079, 26] on button "Options" at bounding box center [1072, 19] width 62 height 20
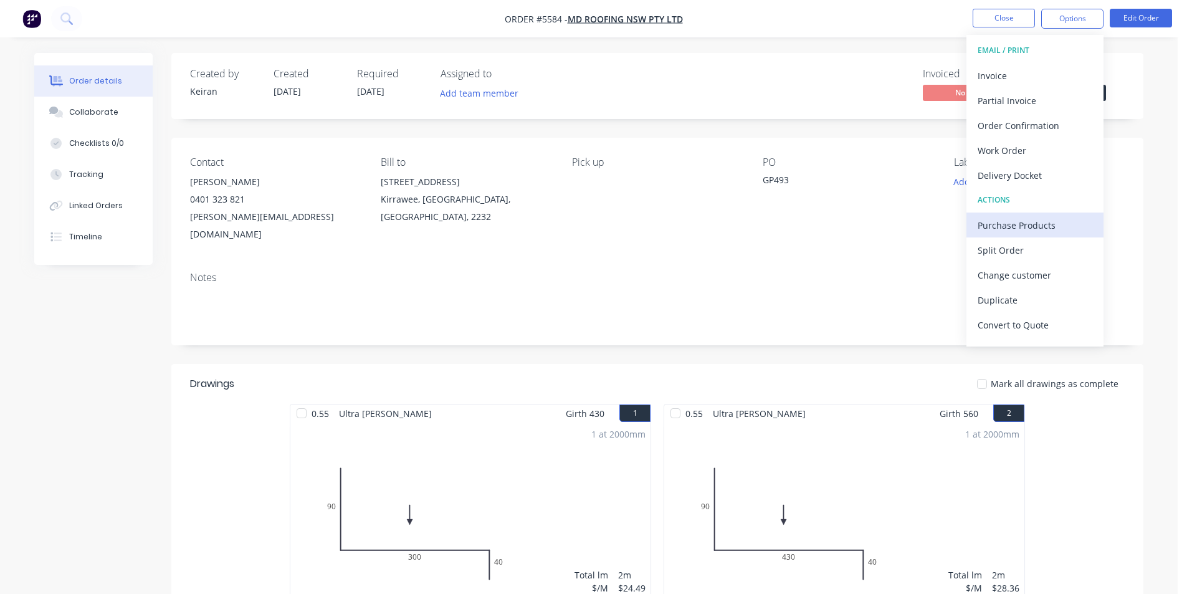
click at [1042, 222] on div "Purchase Products" at bounding box center [1034, 225] width 115 height 18
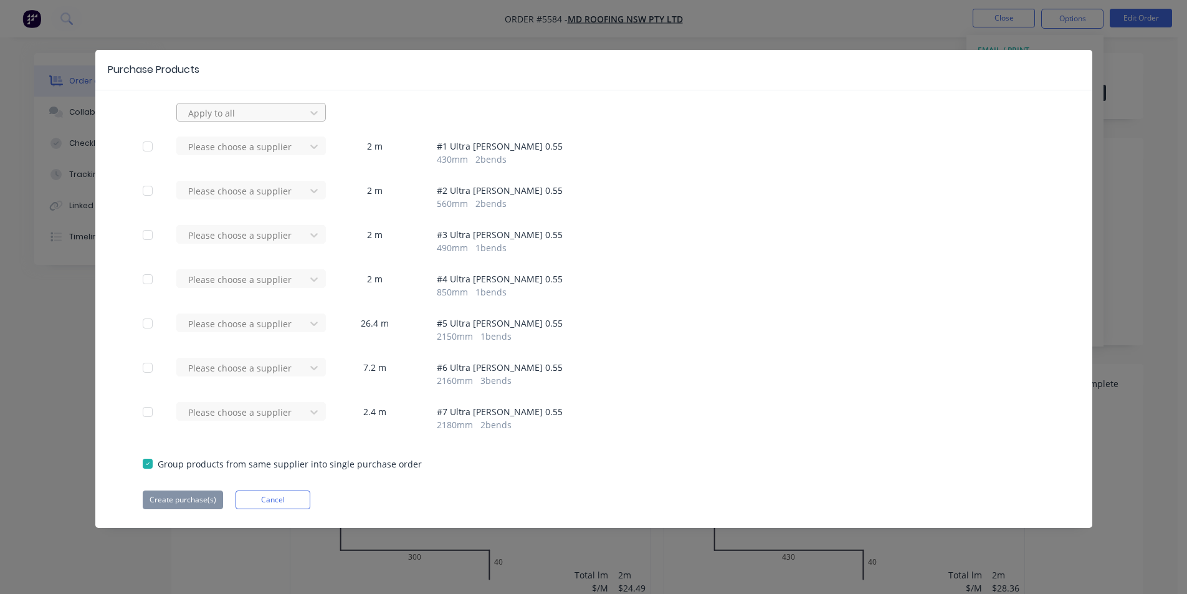
click at [288, 108] on div at bounding box center [243, 113] width 112 height 16
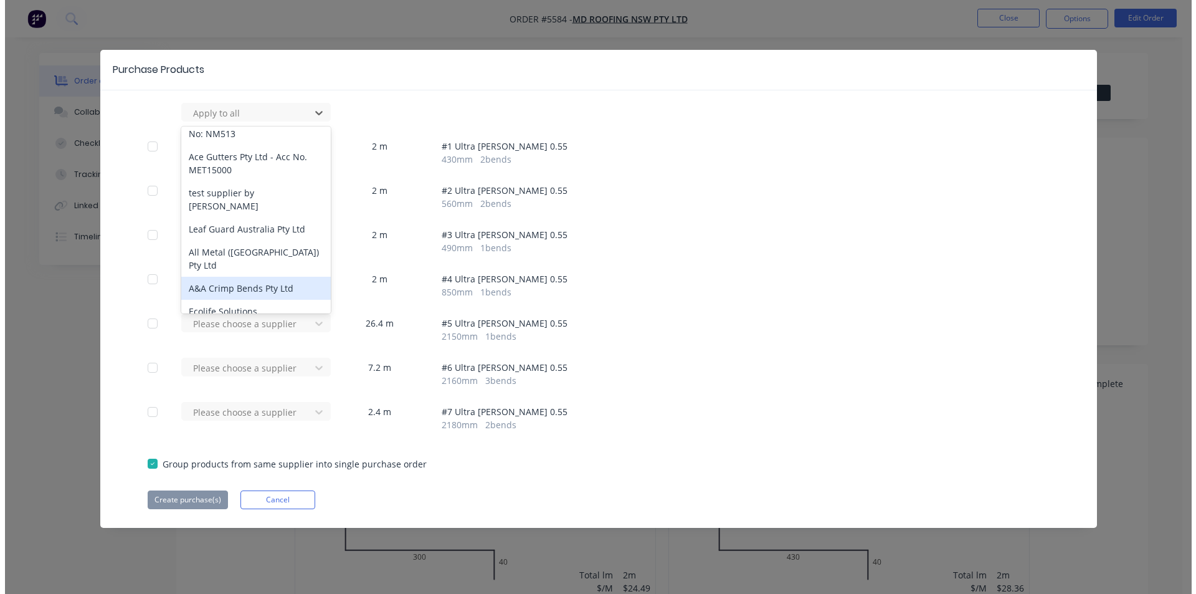
scroll to position [872, 0]
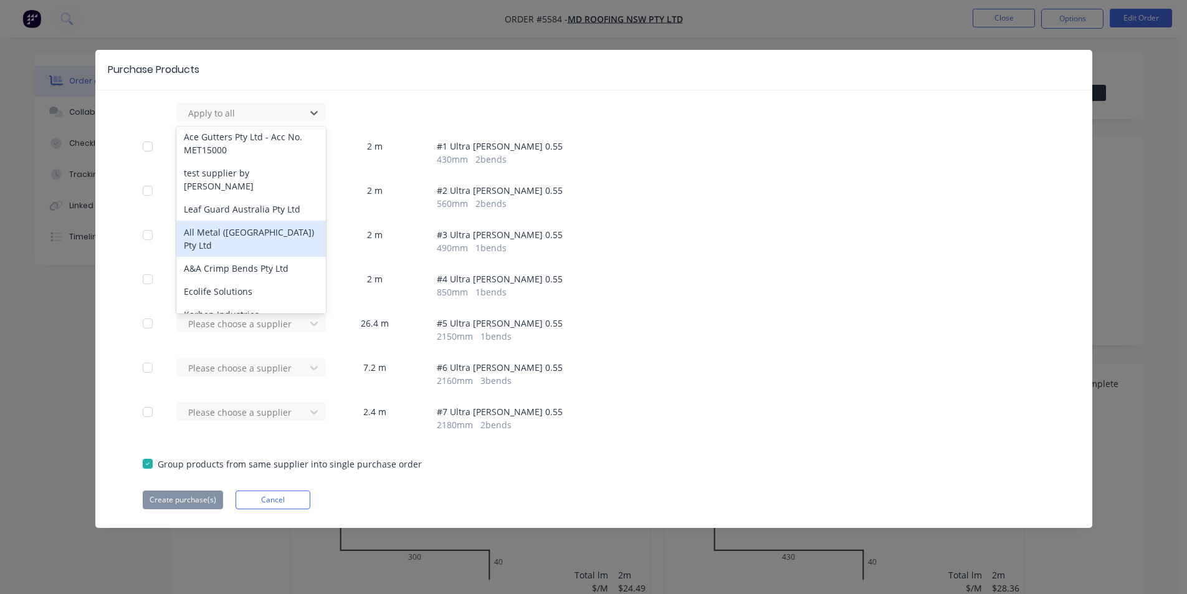
click at [247, 229] on div "All Metal ([GEOGRAPHIC_DATA]) Pty Ltd" at bounding box center [251, 239] width 150 height 36
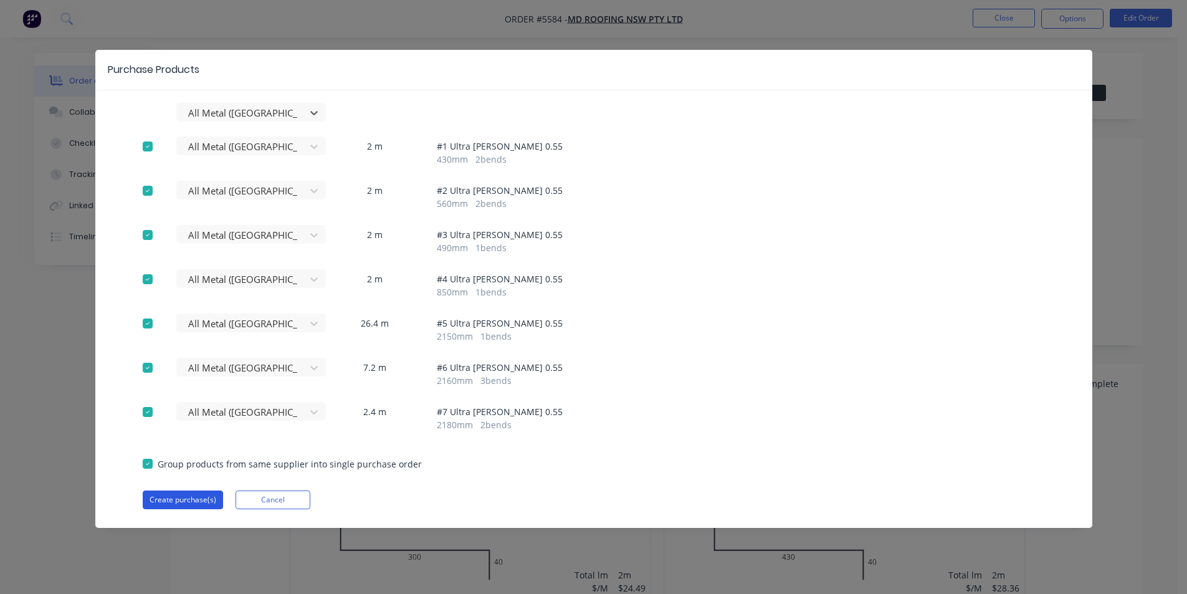
click at [194, 503] on button "Create purchase(s)" at bounding box center [183, 499] width 80 height 19
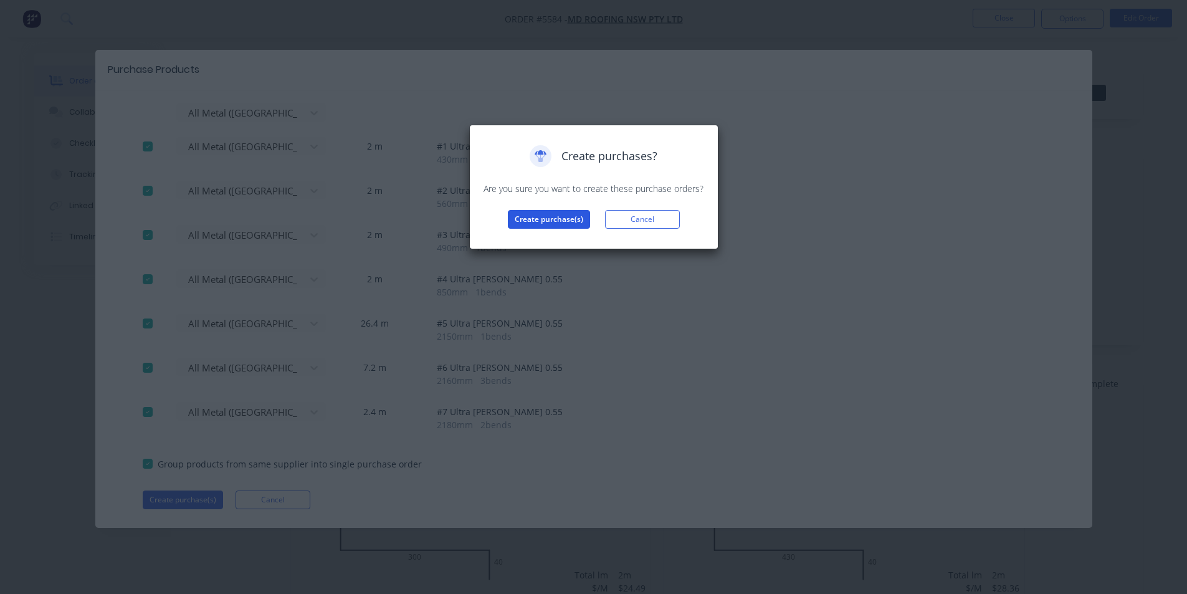
click at [564, 215] on button "Create purchase(s)" at bounding box center [549, 219] width 82 height 19
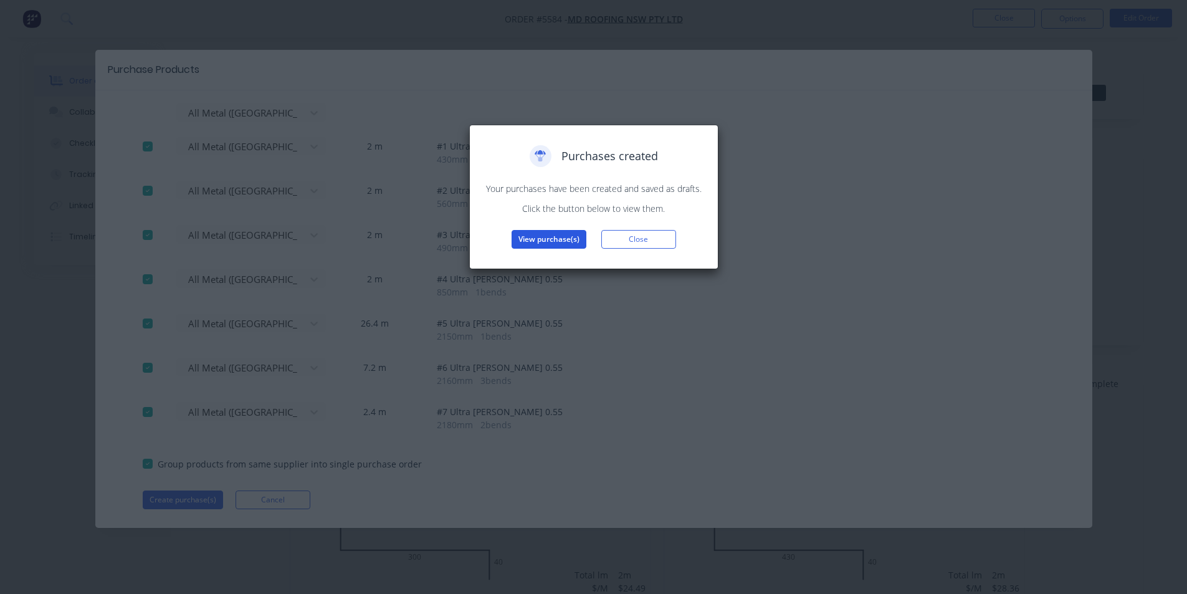
click at [563, 236] on button "View purchase(s)" at bounding box center [548, 239] width 75 height 19
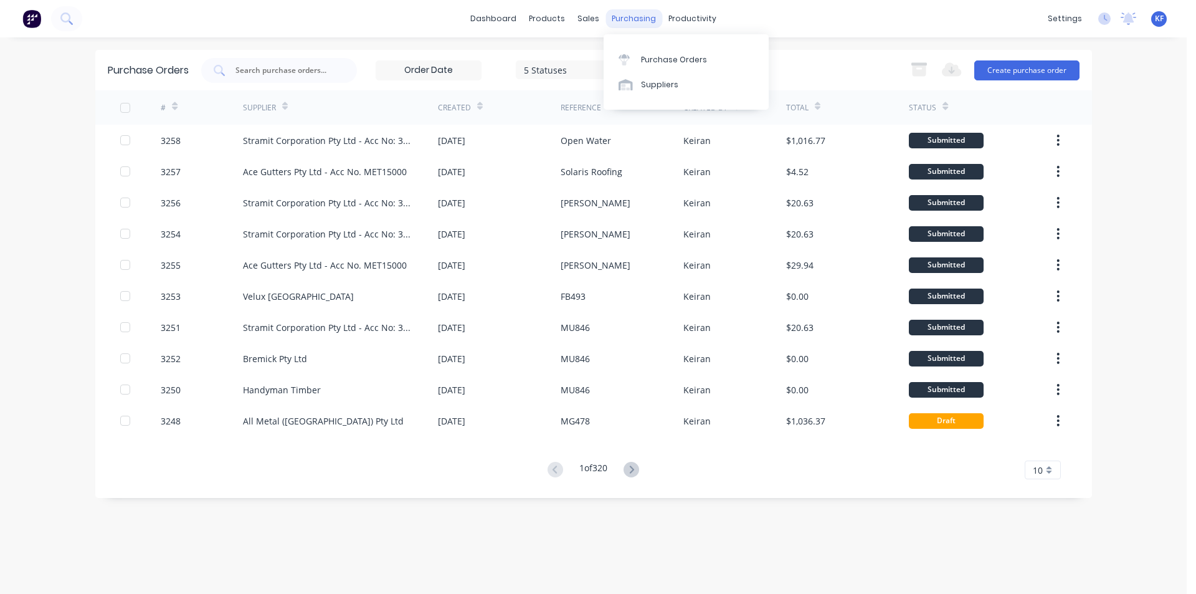
click at [620, 19] on div "purchasing" at bounding box center [634, 18] width 57 height 19
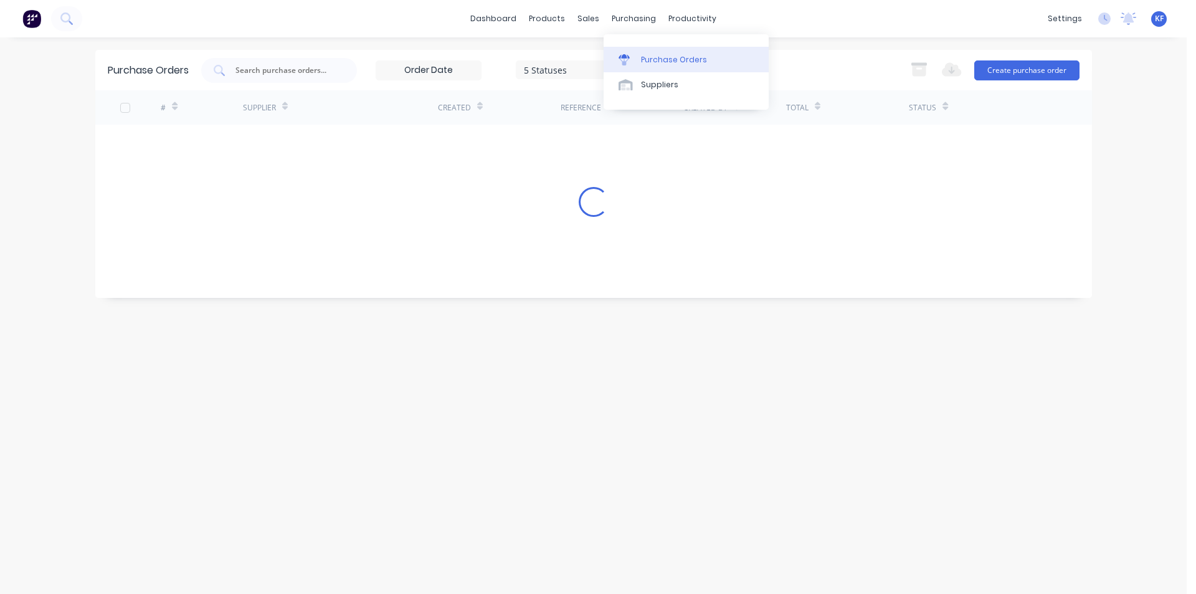
click at [654, 52] on link "Purchase Orders" at bounding box center [686, 59] width 165 height 25
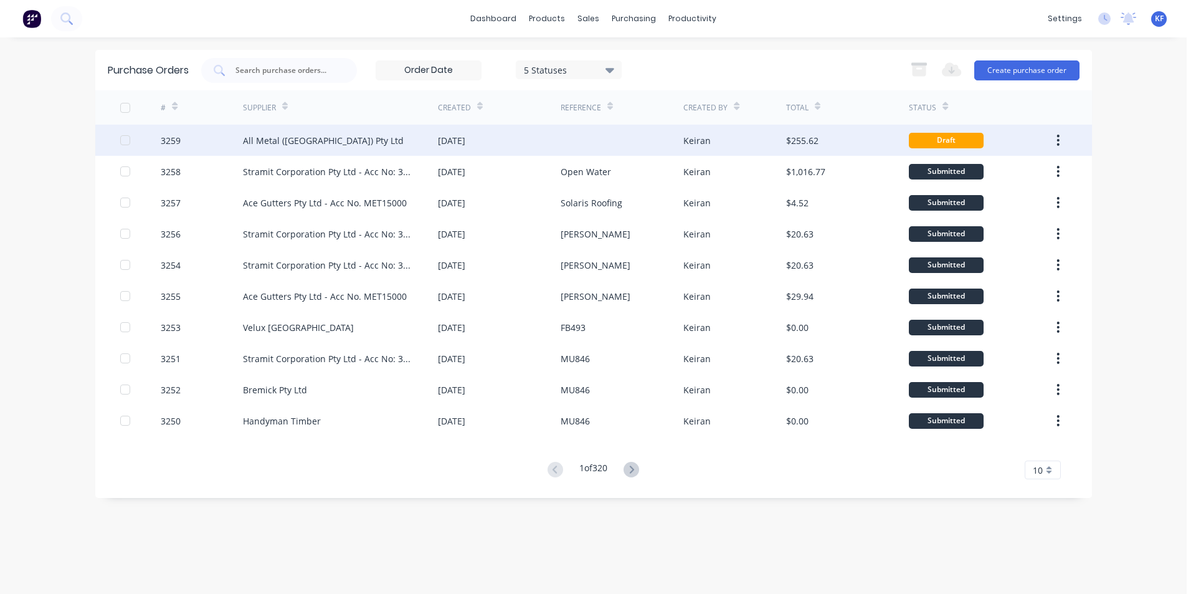
click at [507, 138] on div "[DATE]" at bounding box center [499, 140] width 123 height 31
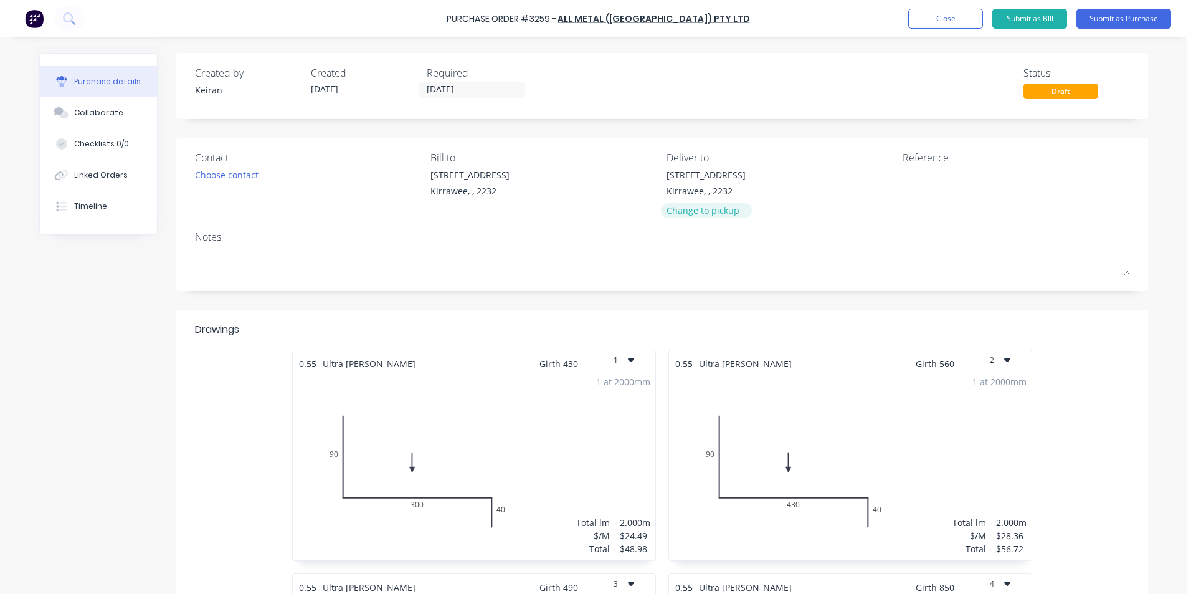
click at [713, 209] on div "Change to pickup" at bounding box center [706, 210] width 79 height 13
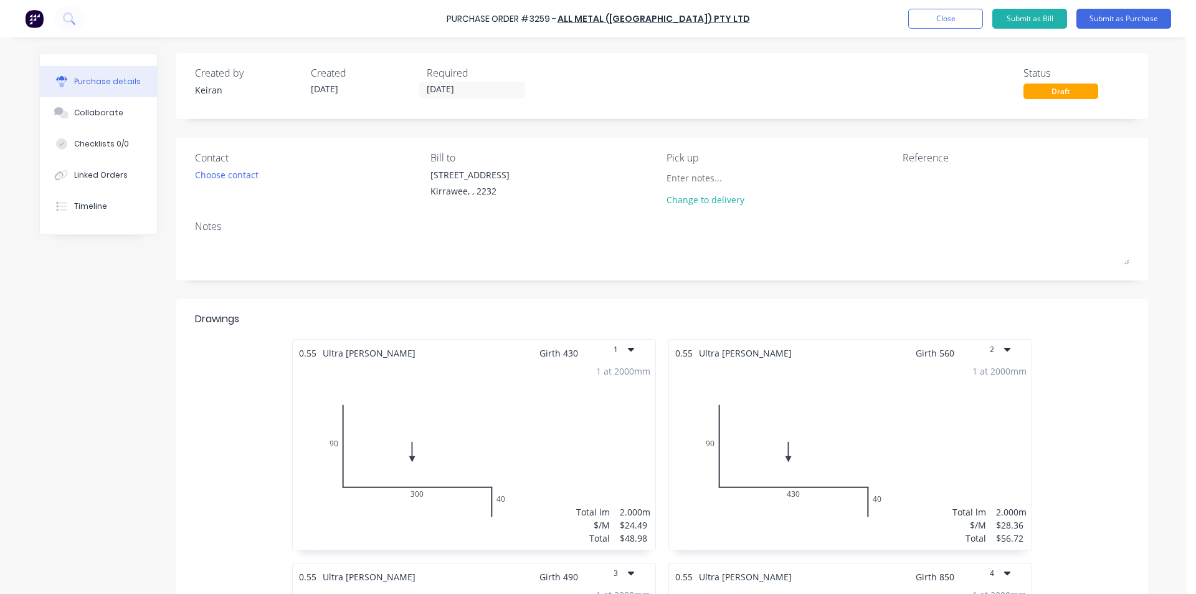
click at [696, 178] on input at bounding box center [723, 177] width 113 height 19
click at [782, 217] on div "Contact Choose contact Bill to 86 Oak Rd Kirrawee, , 2232 Pick up From Brookval…" at bounding box center [662, 209] width 972 height 143
click at [437, 89] on input "[DATE]" at bounding box center [472, 90] width 105 height 16
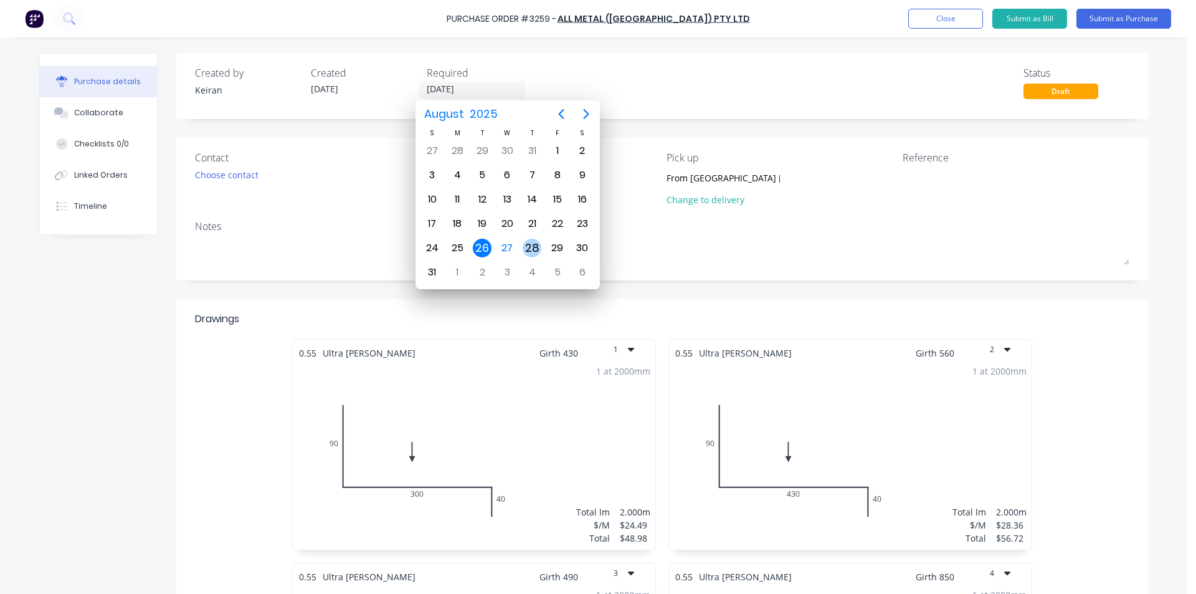
click at [532, 244] on div "28" at bounding box center [532, 248] width 19 height 19
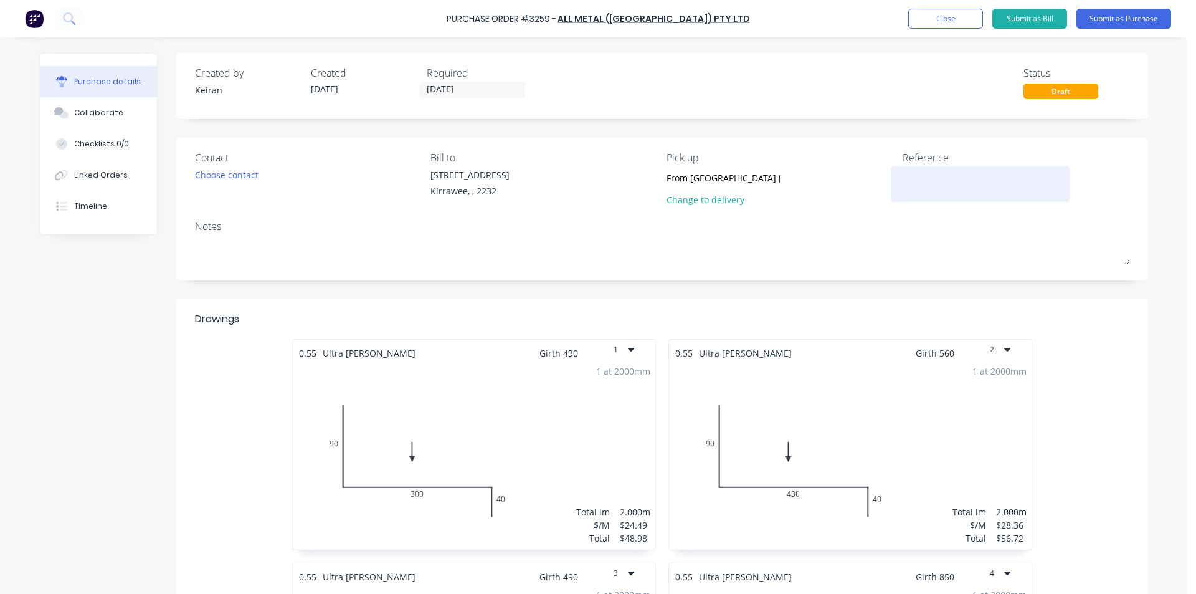
click at [904, 188] on textarea at bounding box center [981, 182] width 156 height 28
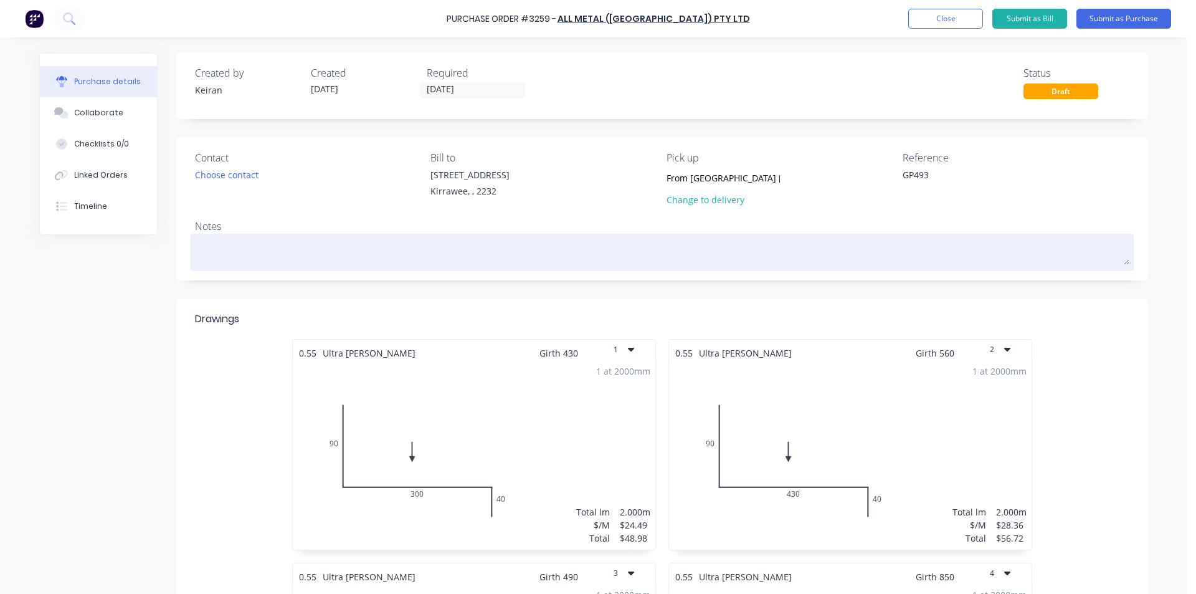
click at [295, 245] on textarea at bounding box center [662, 251] width 934 height 28
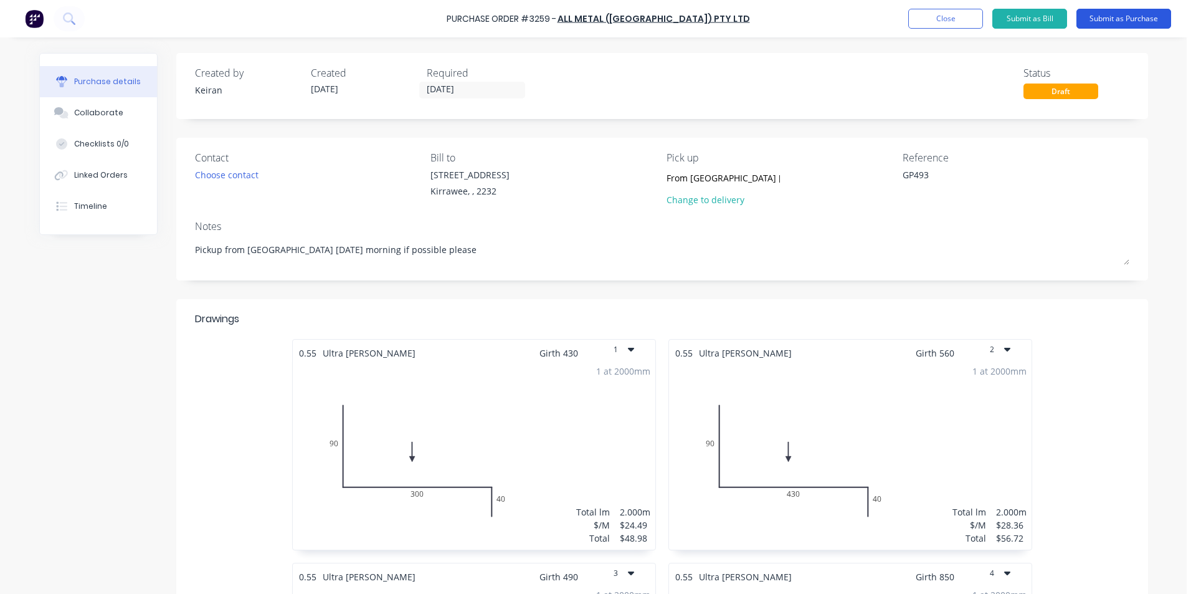
click at [1146, 24] on button "Submit as Purchase" at bounding box center [1123, 19] width 95 height 20
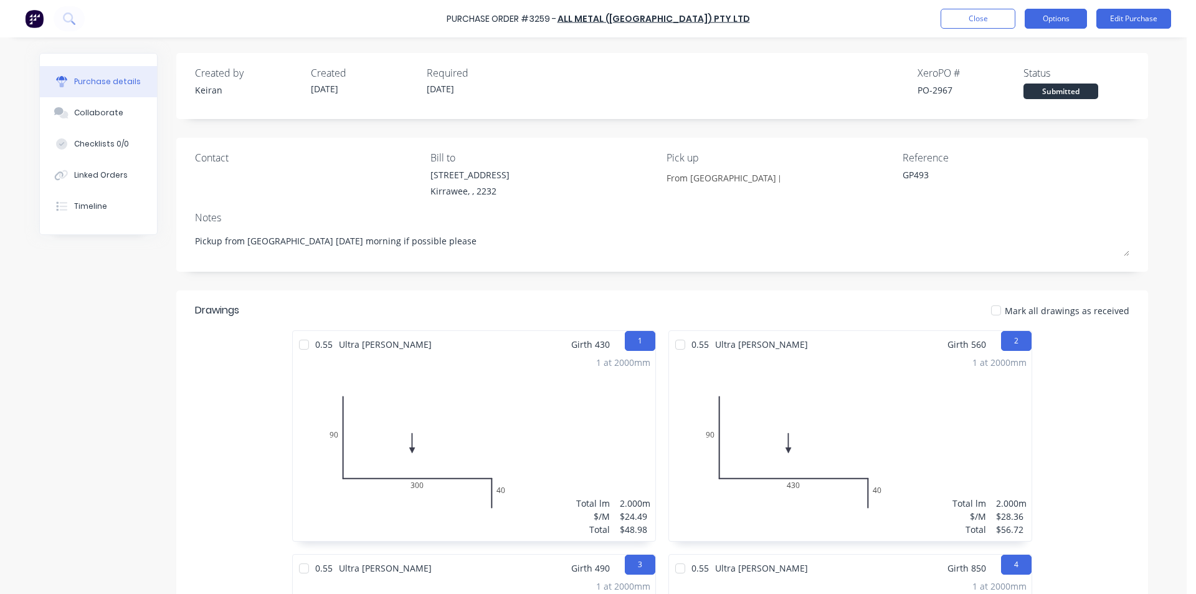
click at [1052, 20] on button "Options" at bounding box center [1056, 19] width 62 height 20
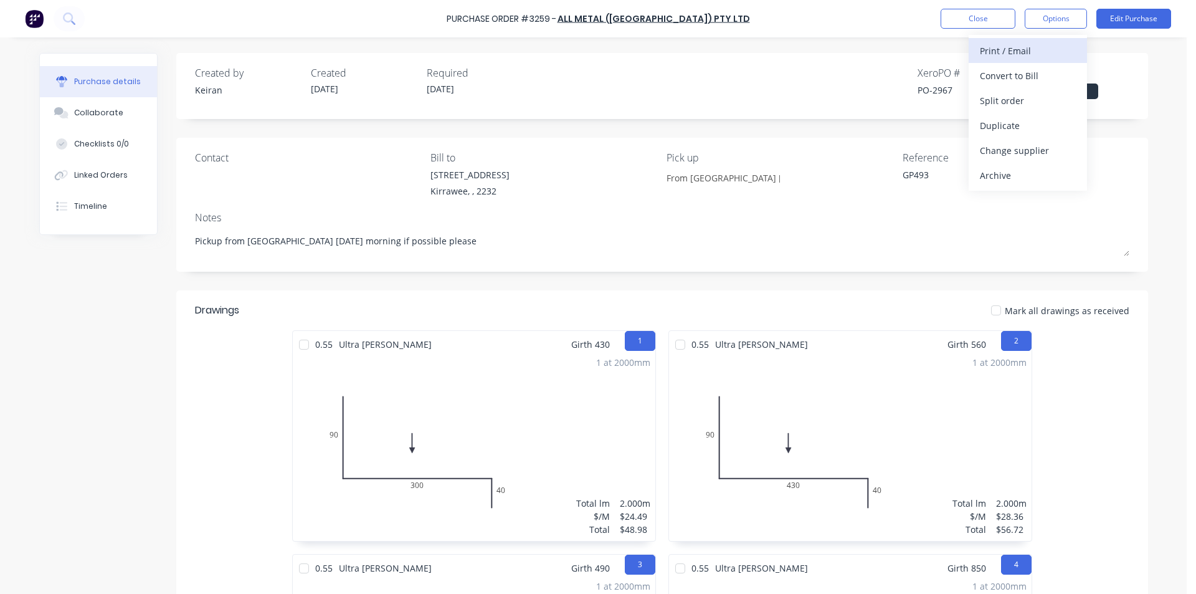
click at [1041, 61] on button "Print / Email" at bounding box center [1028, 50] width 118 height 25
click at [1038, 98] on div "Without pricing" at bounding box center [1028, 101] width 96 height 18
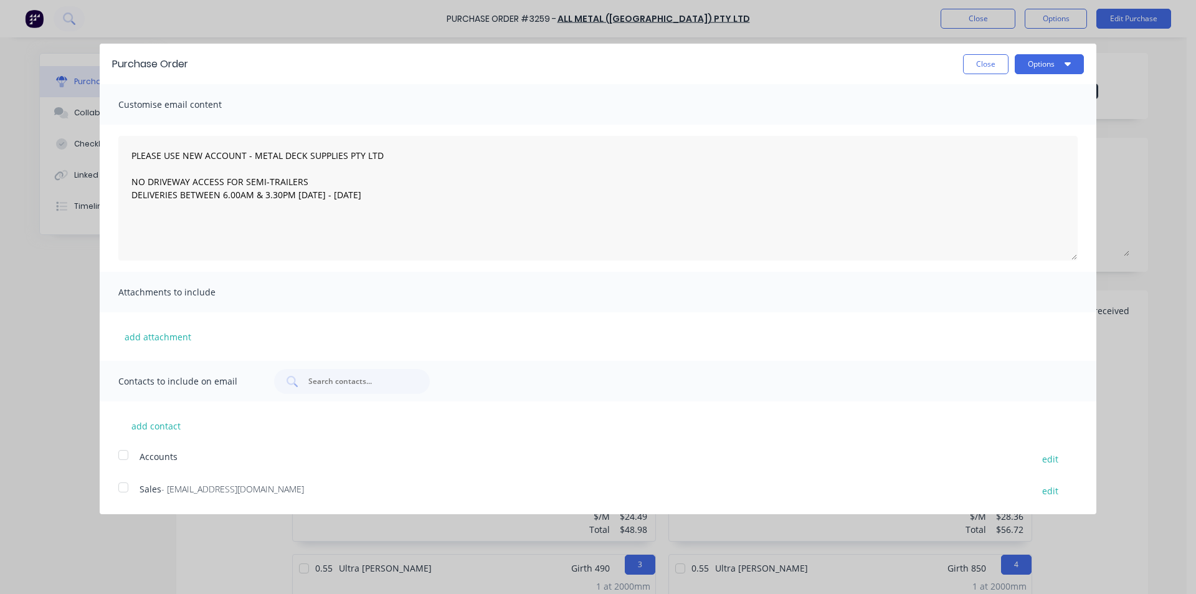
click at [125, 490] on div at bounding box center [123, 487] width 25 height 25
click at [1047, 67] on button "Options" at bounding box center [1049, 64] width 69 height 20
click at [1034, 133] on button "Email" at bounding box center [1025, 120] width 118 height 25
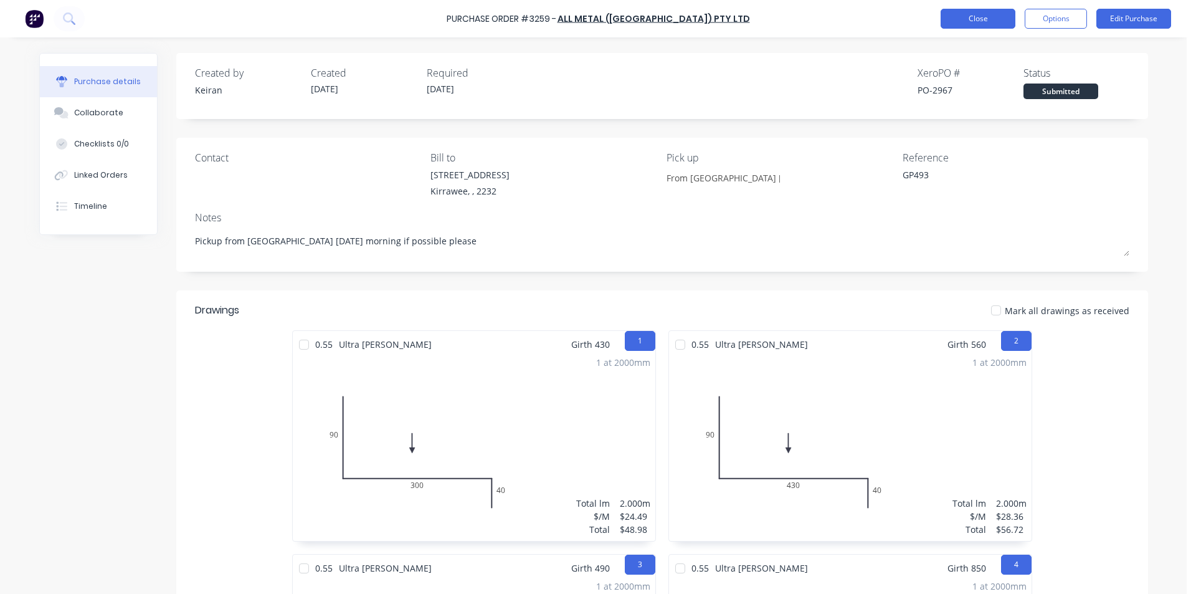
click at [1002, 22] on button "Close" at bounding box center [978, 19] width 75 height 20
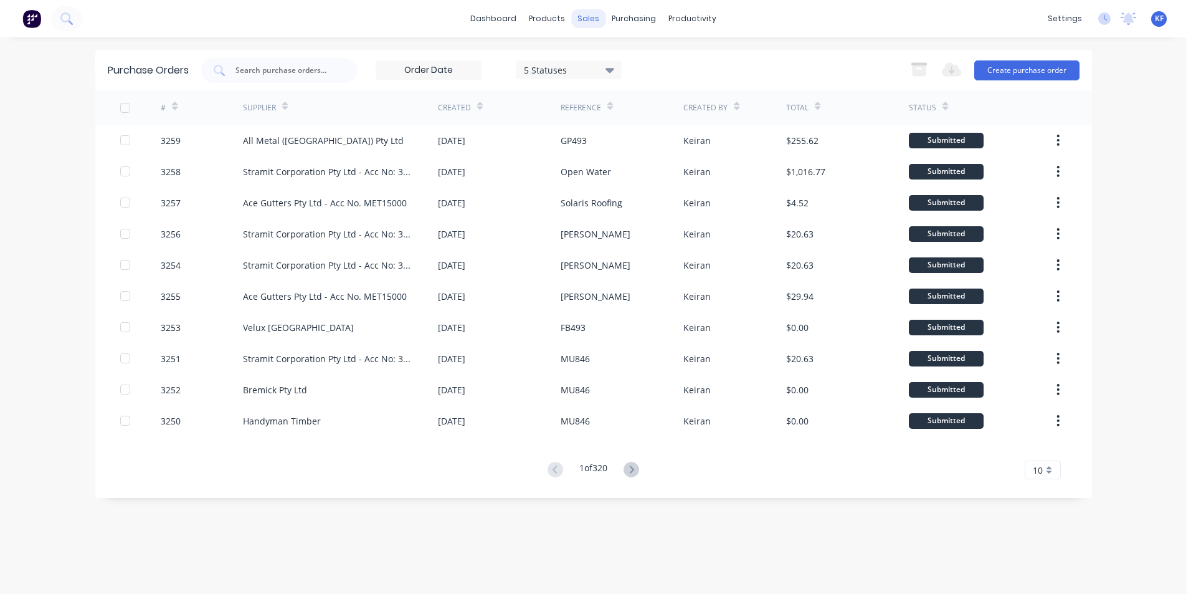
click at [595, 24] on div "sales" at bounding box center [588, 18] width 34 height 19
click at [612, 53] on link "Sales Orders" at bounding box center [654, 59] width 165 height 25
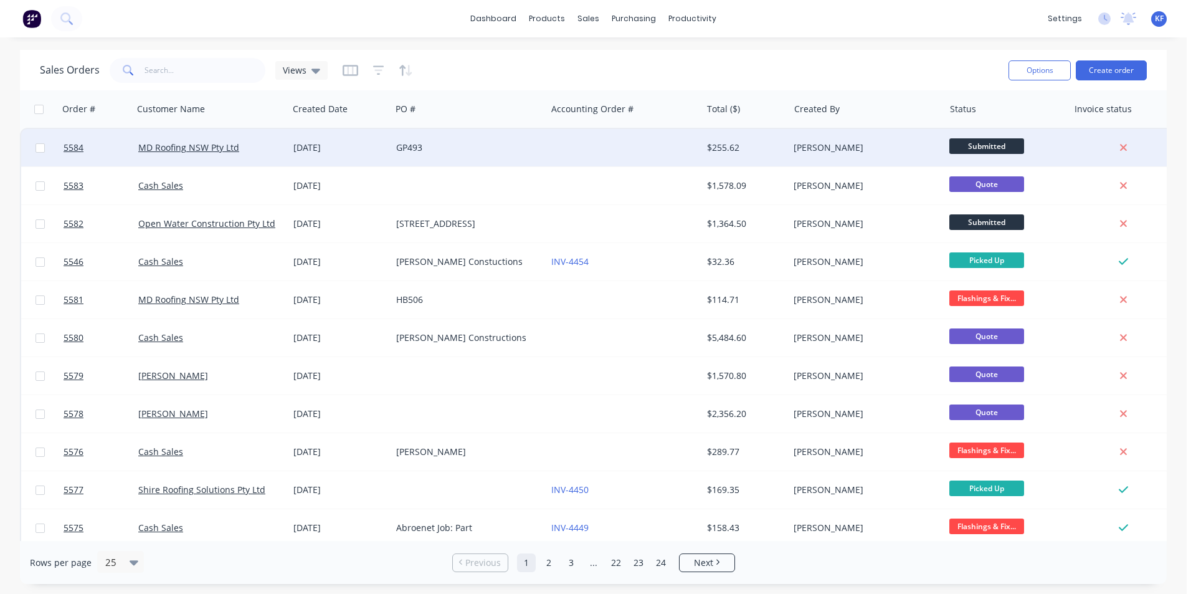
click at [626, 151] on div at bounding box center [623, 147] width 155 height 37
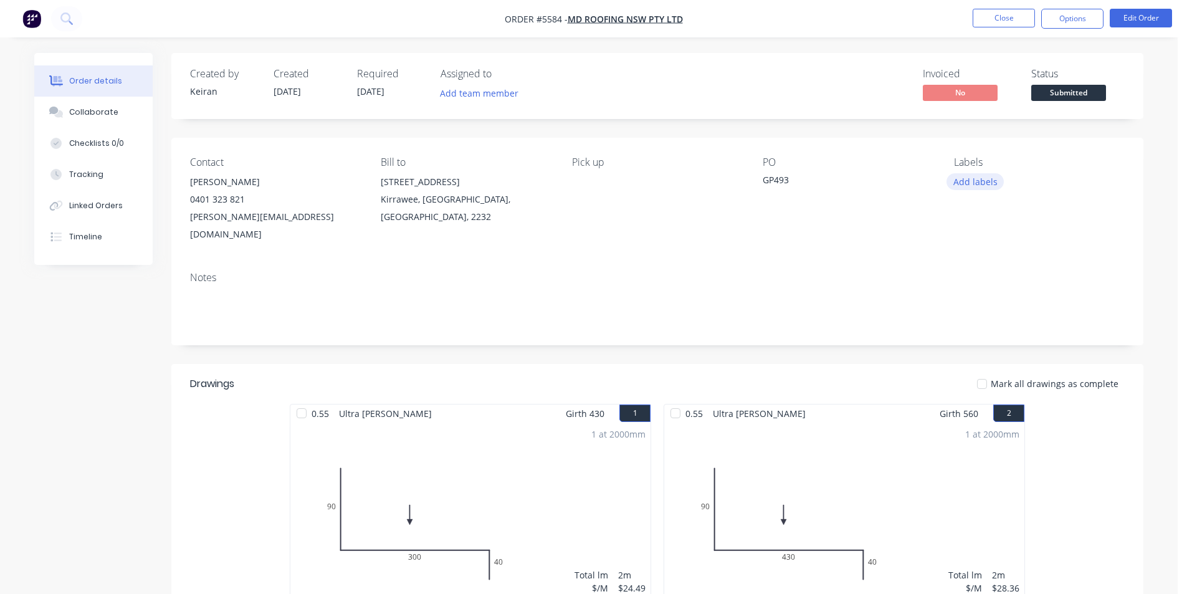
click at [989, 183] on button "Add labels" at bounding box center [974, 181] width 57 height 17
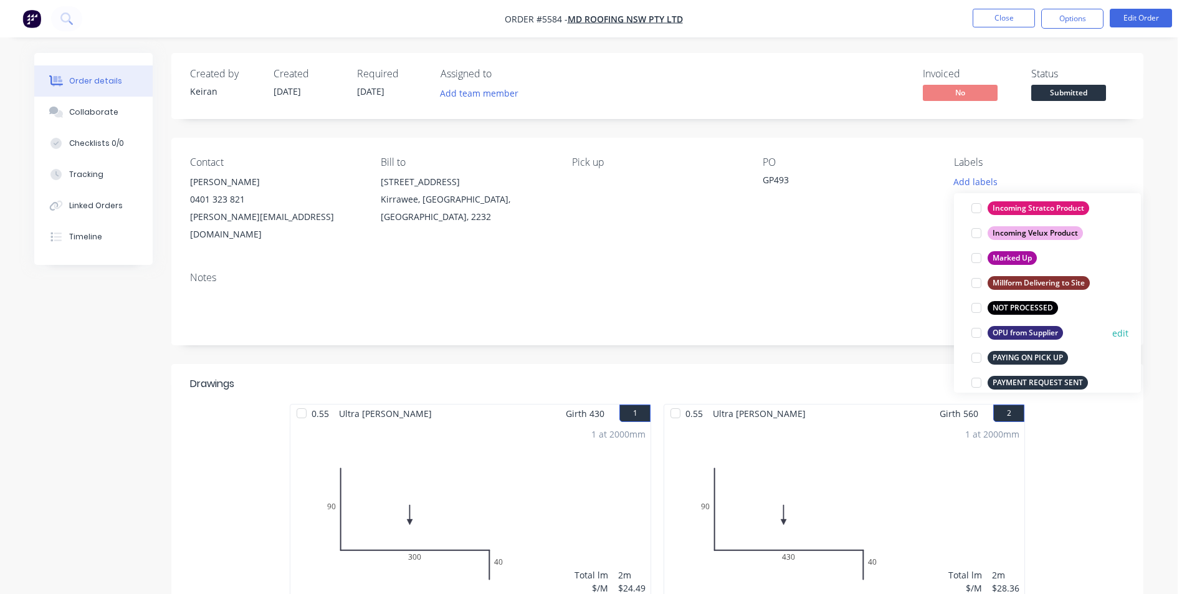
scroll to position [685, 0]
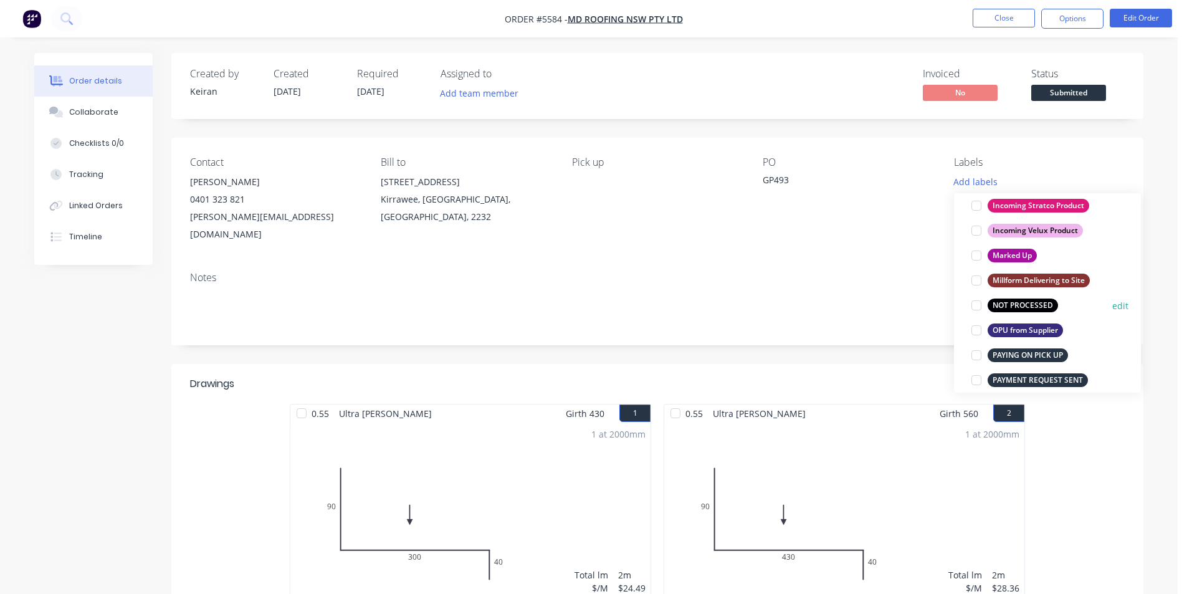
click at [976, 310] on div at bounding box center [976, 305] width 25 height 25
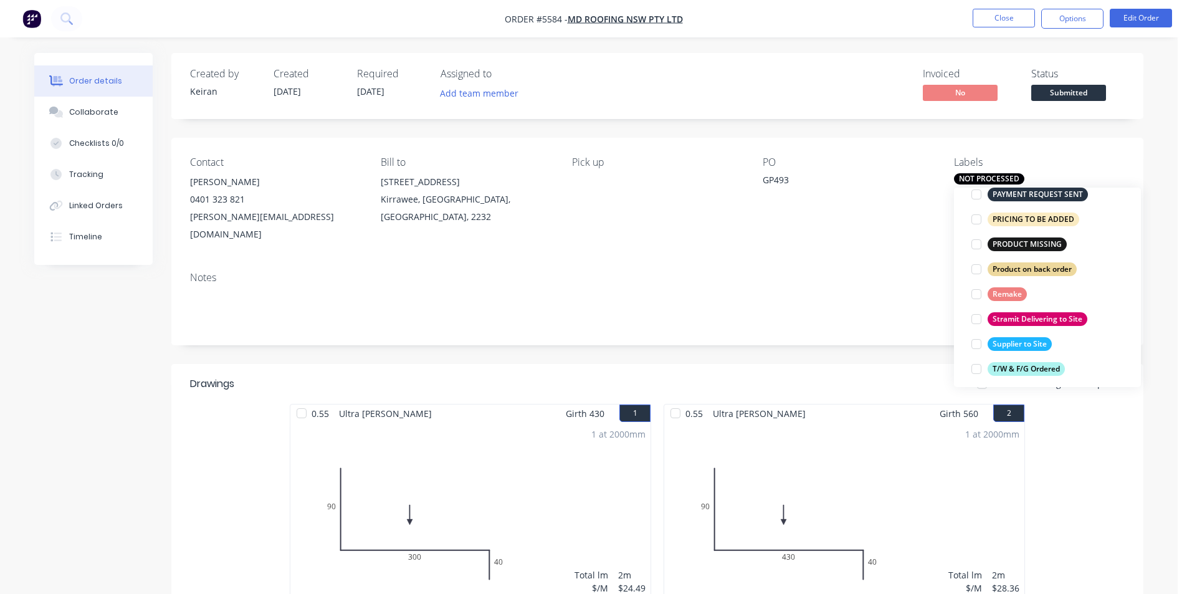
scroll to position [872, 0]
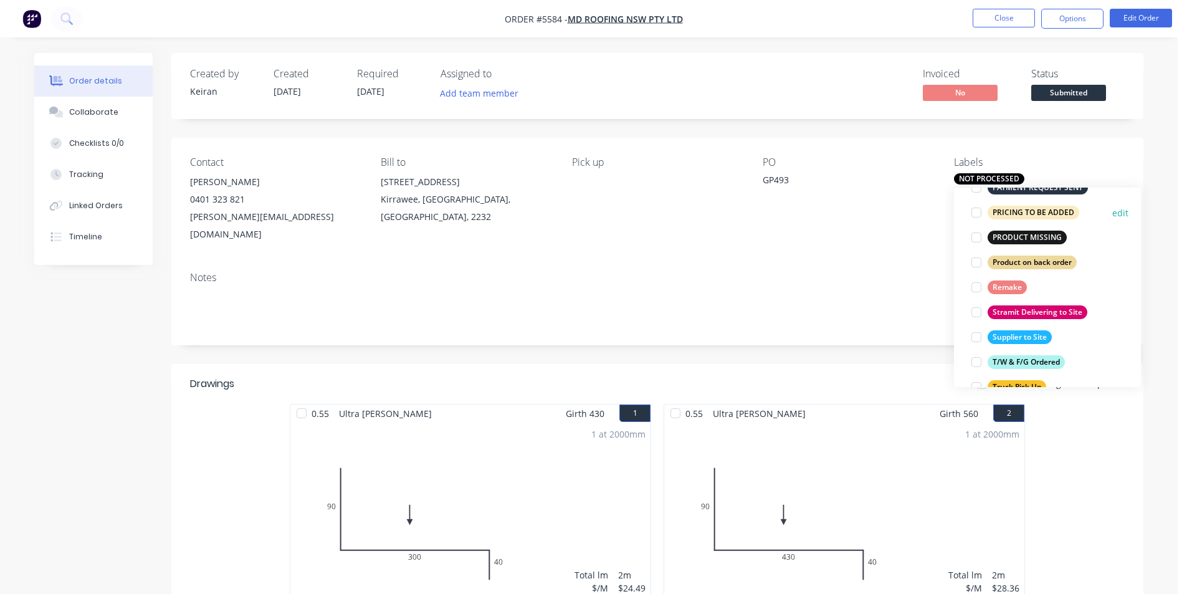
click at [979, 211] on div at bounding box center [976, 212] width 25 height 25
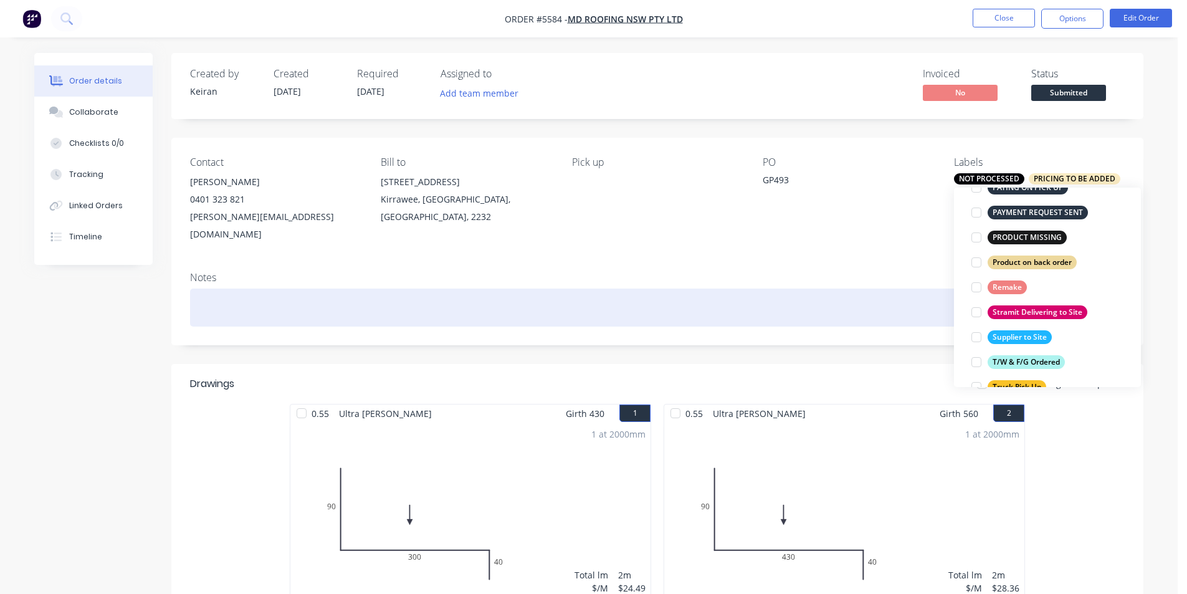
scroll to position [100, 0]
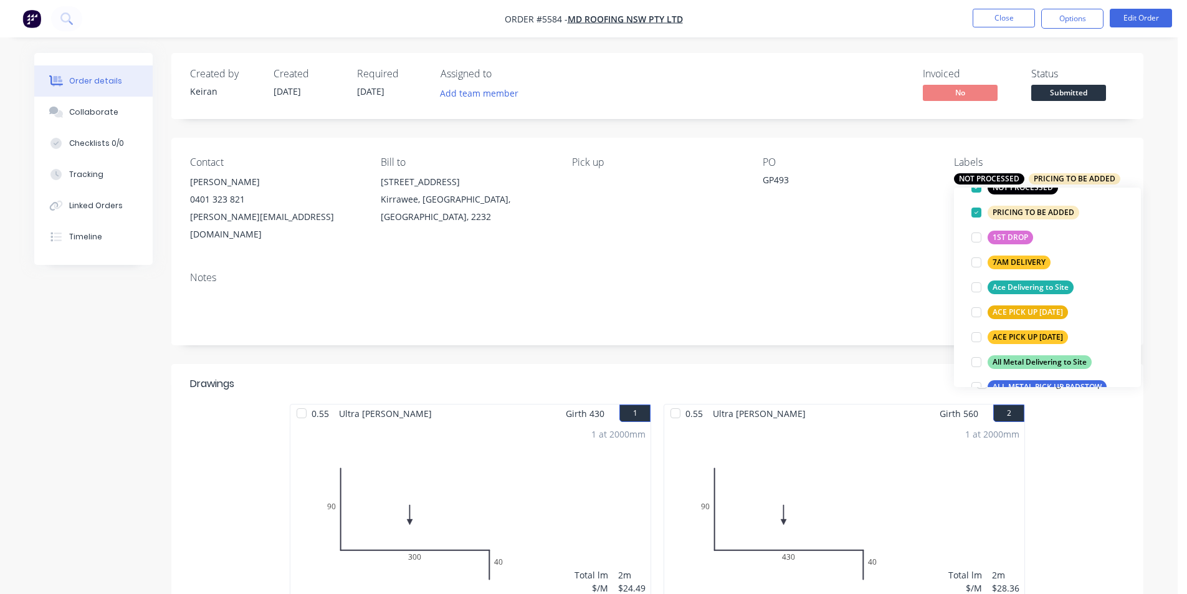
click at [880, 262] on div "Notes" at bounding box center [657, 303] width 972 height 83
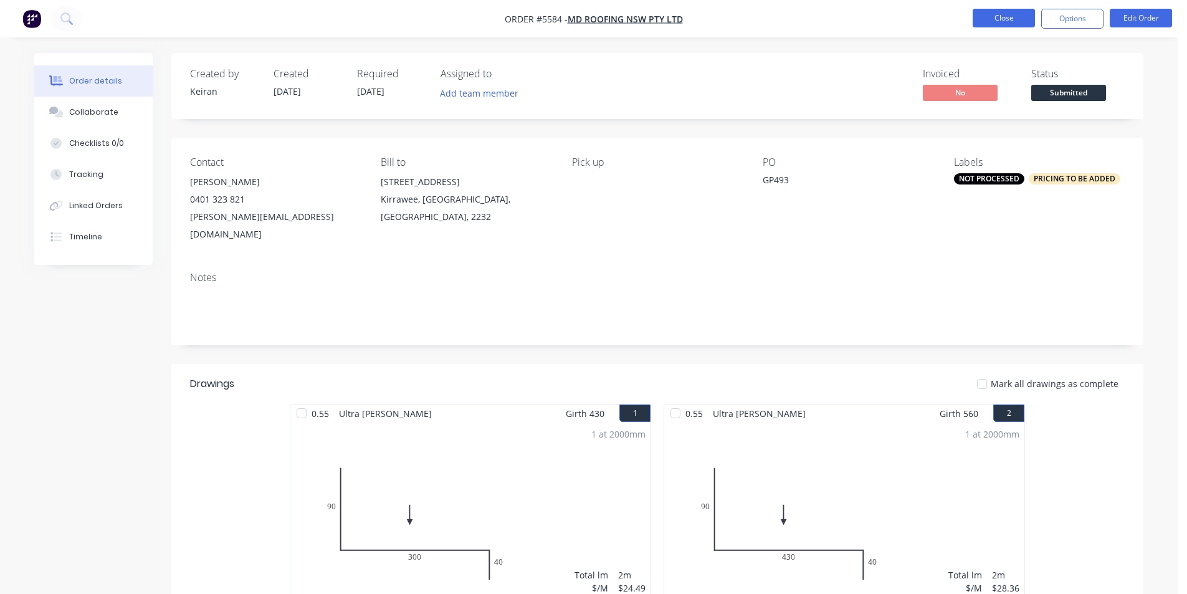
click at [1010, 20] on button "Close" at bounding box center [1003, 18] width 62 height 19
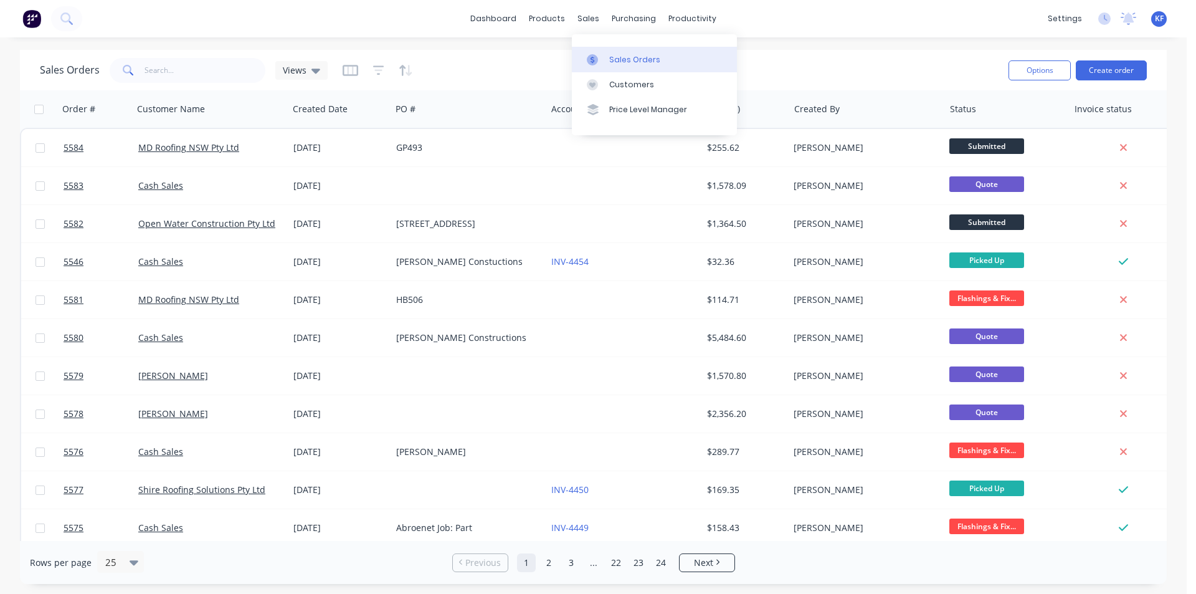
click at [592, 10] on div "sales" at bounding box center [588, 18] width 34 height 19
click at [627, 51] on link "Sales Orders" at bounding box center [654, 59] width 165 height 25
click at [1131, 71] on button "Create order" at bounding box center [1111, 70] width 71 height 20
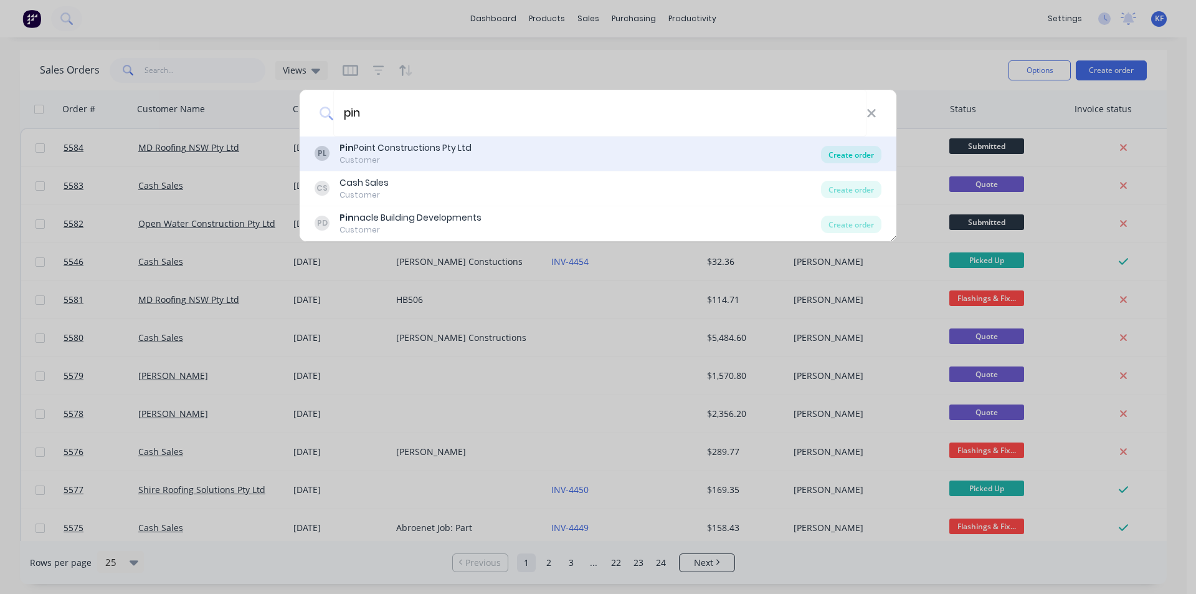
click at [865, 150] on div "Create order" at bounding box center [851, 154] width 60 height 17
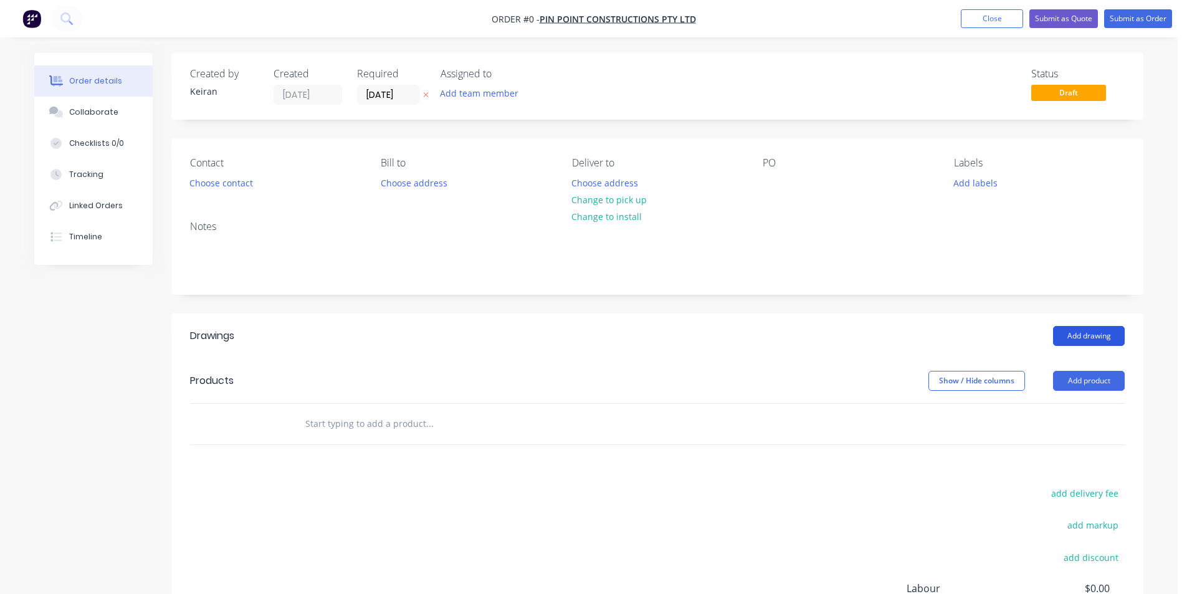
click at [1084, 331] on button "Add drawing" at bounding box center [1089, 336] width 72 height 20
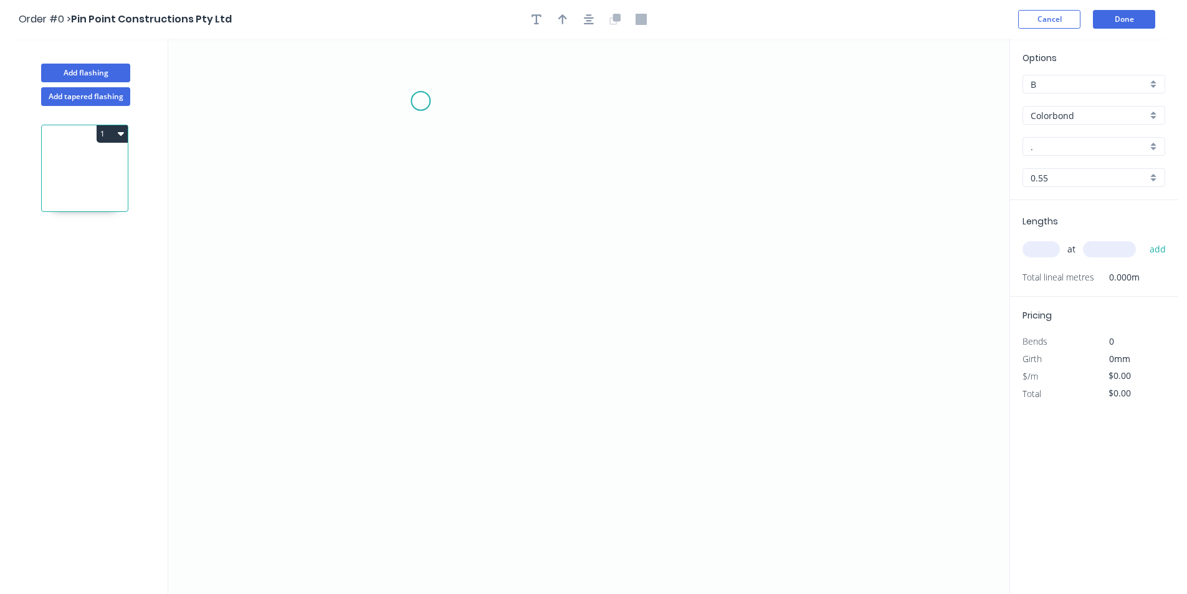
click at [421, 101] on icon "0" at bounding box center [588, 316] width 841 height 555
click at [425, 337] on icon "0" at bounding box center [588, 316] width 841 height 555
click at [487, 334] on icon "0 ?" at bounding box center [588, 316] width 841 height 555
click at [485, 407] on icon "0 ? ?" at bounding box center [588, 316] width 841 height 555
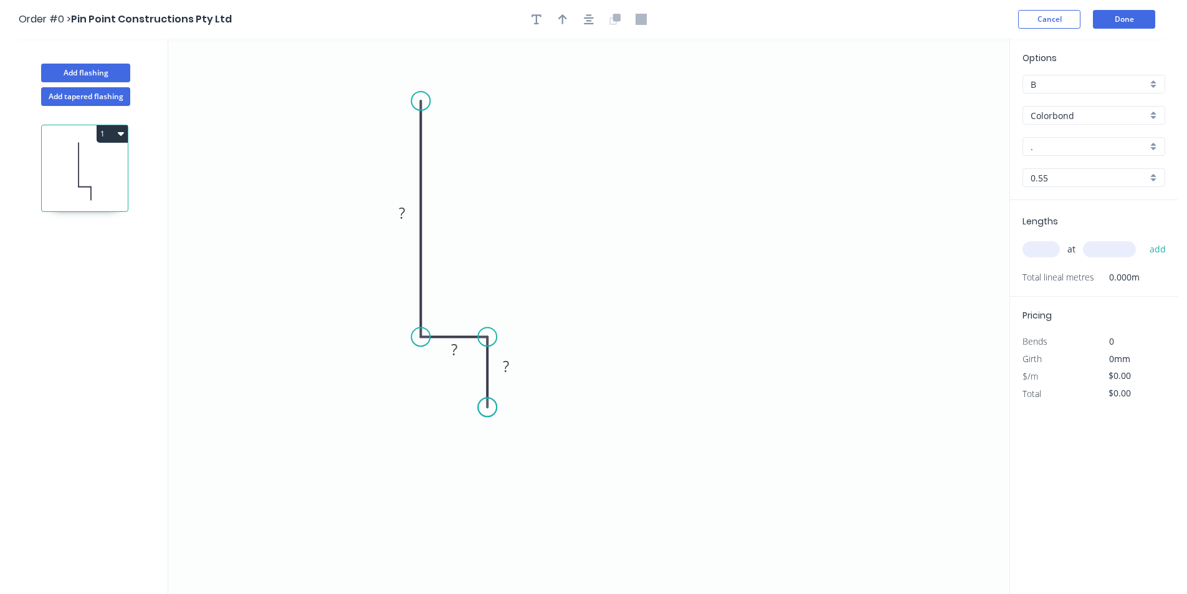
click at [485, 407] on circle at bounding box center [487, 406] width 19 height 19
click at [399, 217] on tspan "?" at bounding box center [402, 212] width 6 height 21
click at [592, 16] on icon "button" at bounding box center [589, 19] width 10 height 11
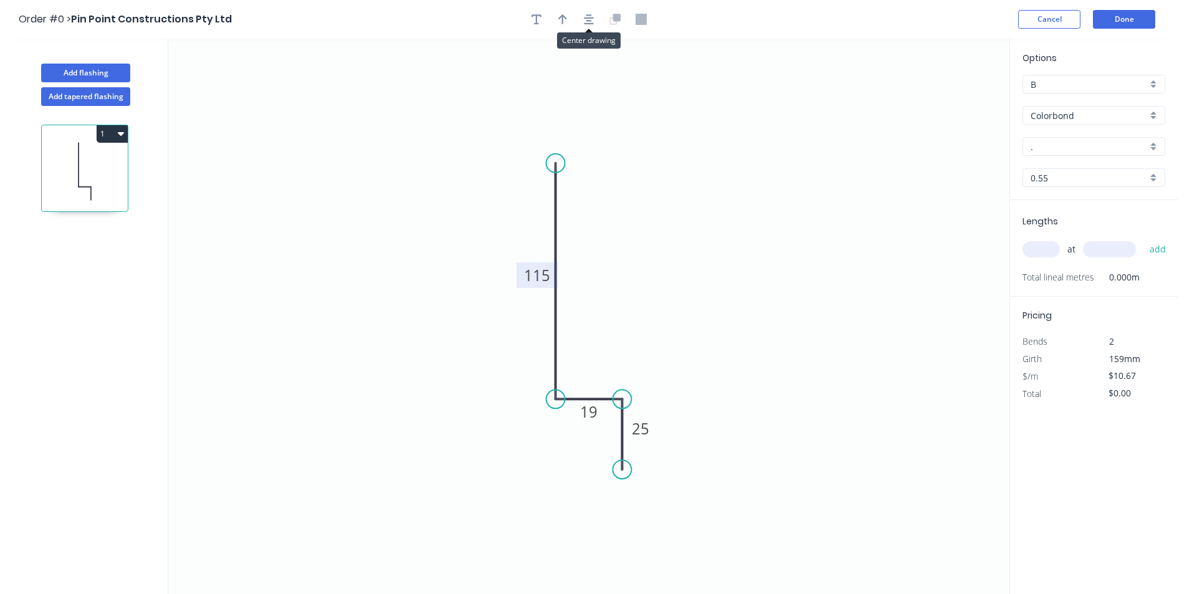
drag, startPoint x: 573, startPoint y: 22, endPoint x: 579, endPoint y: 24, distance: 7.3
click at [571, 22] on div at bounding box center [588, 19] width 131 height 19
click at [566, 19] on button "button" at bounding box center [562, 19] width 19 height 19
click at [946, 100] on icon at bounding box center [946, 87] width 11 height 40
drag, startPoint x: 946, startPoint y: 100, endPoint x: 644, endPoint y: 332, distance: 380.3
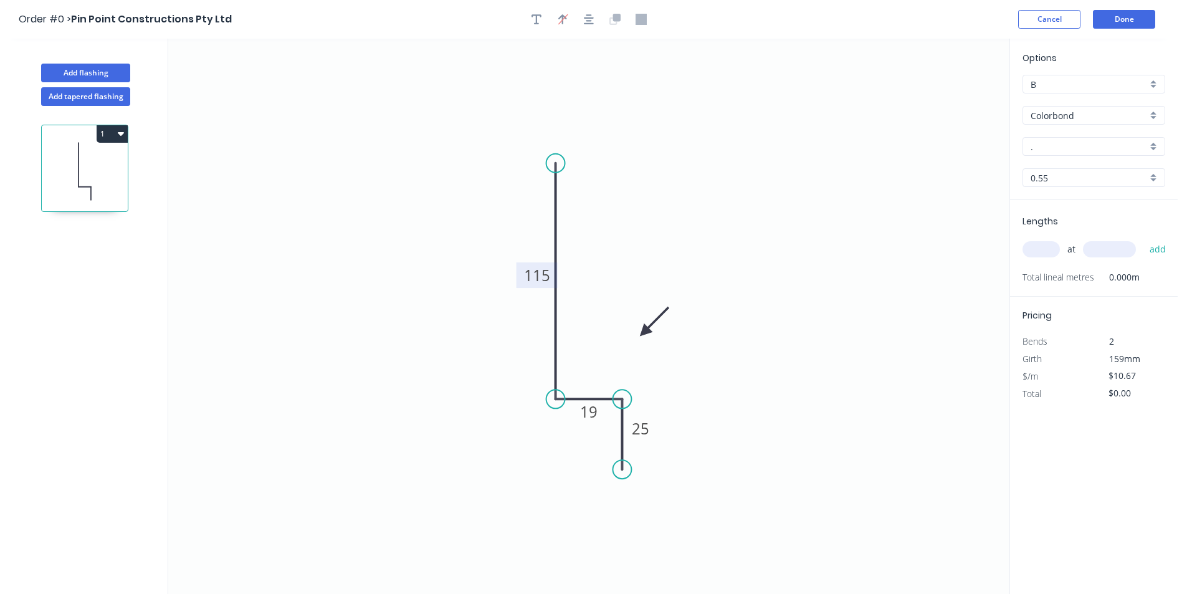
click at [644, 332] on icon at bounding box center [654, 321] width 36 height 36
click at [1067, 149] on input "." at bounding box center [1088, 146] width 116 height 13
click at [1077, 163] on div "Night Sky" at bounding box center [1093, 170] width 141 height 22
click at [1040, 250] on input "text" at bounding box center [1040, 249] width 37 height 16
click at [1143, 239] on button "add" at bounding box center [1157, 249] width 29 height 21
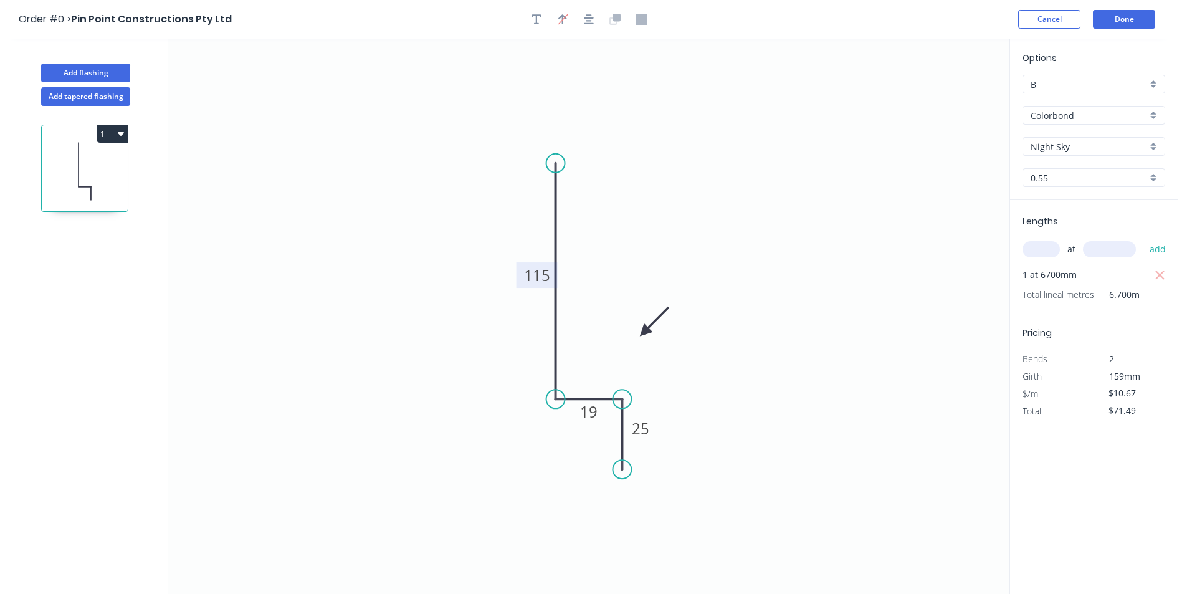
drag, startPoint x: 121, startPoint y: 137, endPoint x: 113, endPoint y: 145, distance: 11.5
click at [121, 138] on icon "button" at bounding box center [121, 133] width 6 height 10
click at [90, 161] on div "Duplicate" at bounding box center [69, 165] width 96 height 18
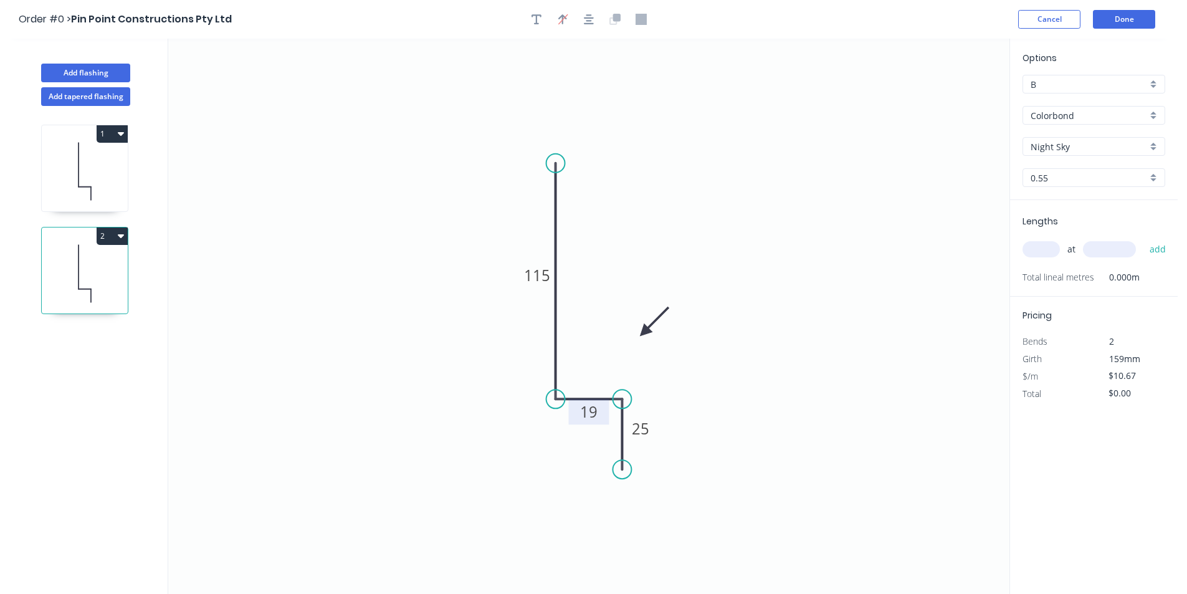
click at [592, 415] on tspan "19" at bounding box center [588, 411] width 17 height 21
drag, startPoint x: 558, startPoint y: 197, endPoint x: 536, endPoint y: 331, distance: 135.1
click at [543, 270] on circle at bounding box center [544, 269] width 19 height 19
drag, startPoint x: 544, startPoint y: 272, endPoint x: 552, endPoint y: 268, distance: 9.2
click at [552, 268] on circle at bounding box center [555, 269] width 19 height 19
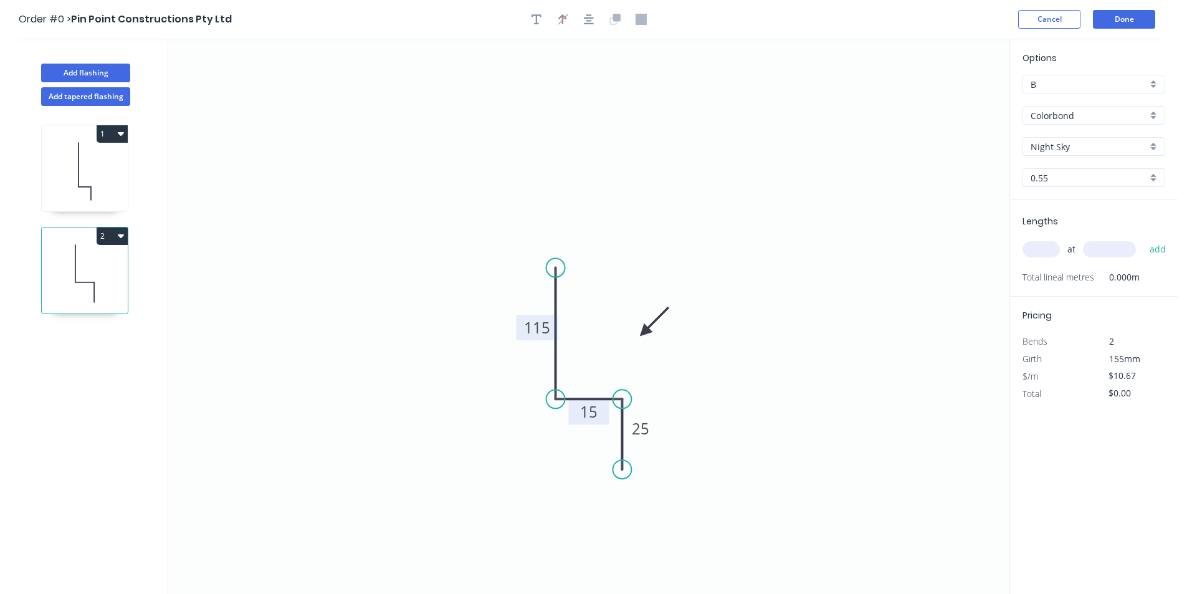
click at [544, 320] on tspan "115" at bounding box center [537, 327] width 26 height 21
click at [1047, 247] on input "text" at bounding box center [1040, 249] width 37 height 16
click at [1143, 239] on button "add" at bounding box center [1157, 249] width 29 height 21
click at [104, 75] on button "Add flashing" at bounding box center [85, 73] width 89 height 19
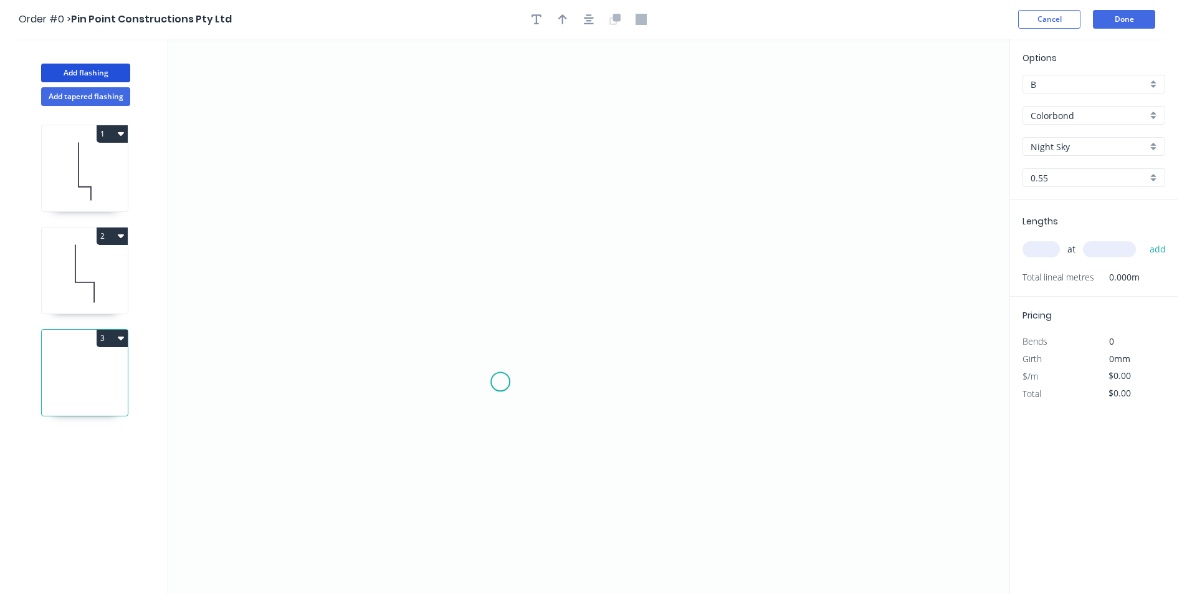
click at [498, 379] on icon "0" at bounding box center [588, 316] width 841 height 555
click at [500, 314] on icon at bounding box center [500, 348] width 0 height 68
click at [694, 315] on icon "0 ?" at bounding box center [588, 316] width 841 height 555
click at [694, 315] on circle at bounding box center [694, 314] width 19 height 19
click at [488, 342] on rect at bounding box center [481, 342] width 25 height 17
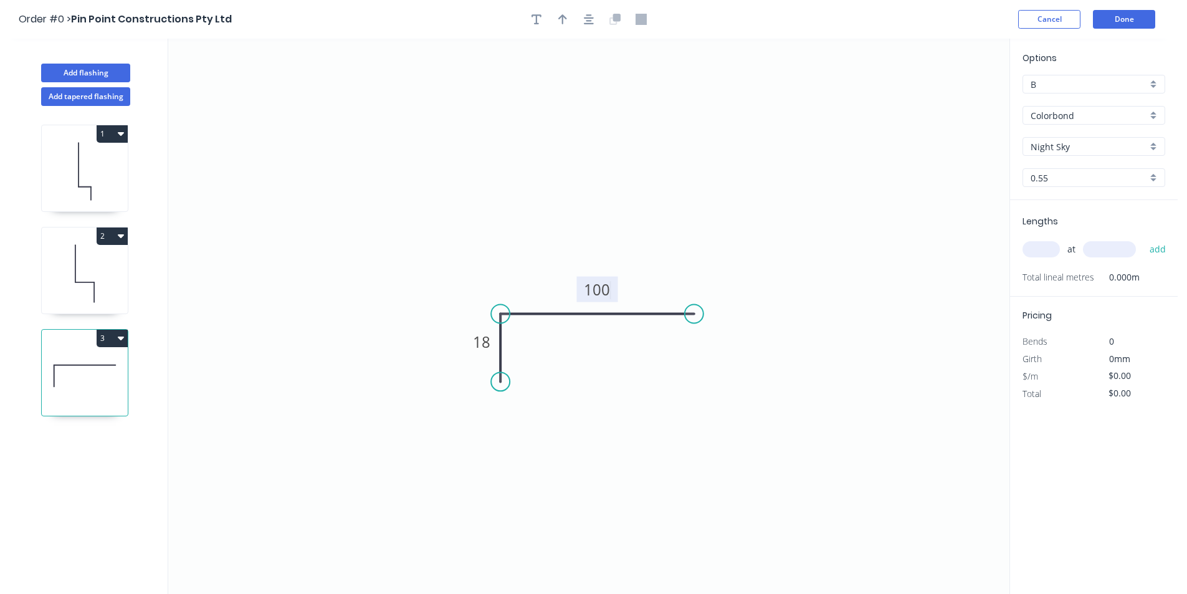
drag, startPoint x: 591, startPoint y: 19, endPoint x: 575, endPoint y: 22, distance: 16.4
click at [591, 20] on icon "button" at bounding box center [589, 19] width 10 height 11
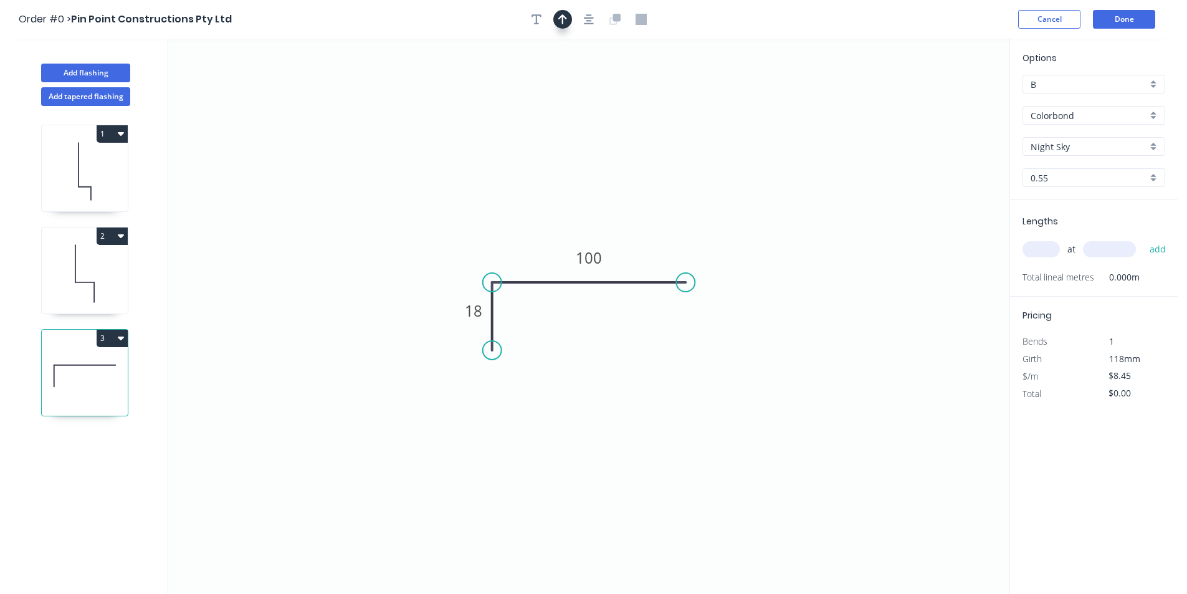
click at [566, 17] on icon "button" at bounding box center [562, 19] width 9 height 11
click at [953, 99] on icon "0 18 100" at bounding box center [588, 316] width 841 height 555
drag, startPoint x: 949, startPoint y: 98, endPoint x: 571, endPoint y: 336, distance: 445.9
click at [571, 336] on icon at bounding box center [571, 322] width 11 height 40
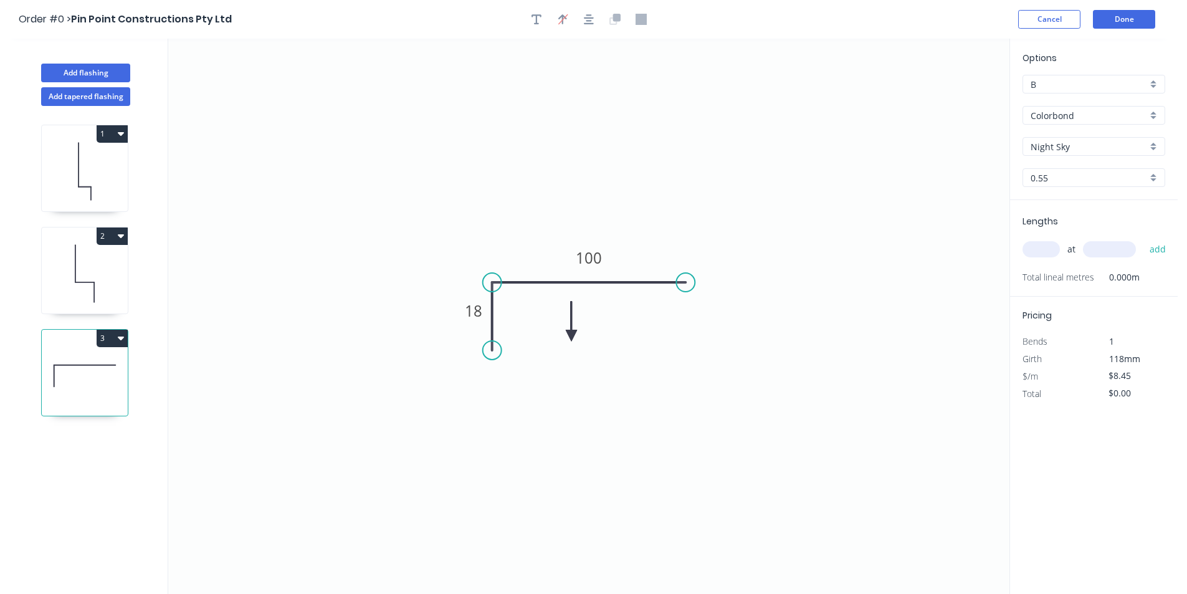
click at [571, 336] on icon at bounding box center [571, 322] width 11 height 40
click at [571, 335] on icon at bounding box center [586, 335] width 40 height 11
click at [1042, 252] on input "text" at bounding box center [1040, 249] width 37 height 16
click at [1143, 239] on button "add" at bounding box center [1157, 249] width 29 height 21
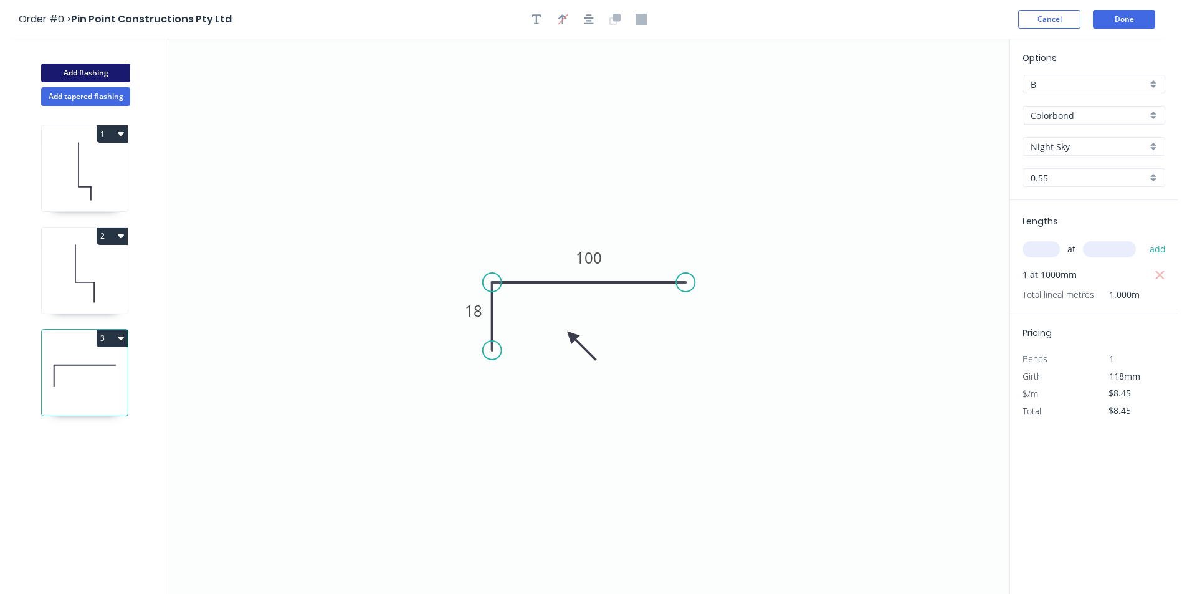
click at [97, 66] on button "Add flashing" at bounding box center [85, 73] width 89 height 19
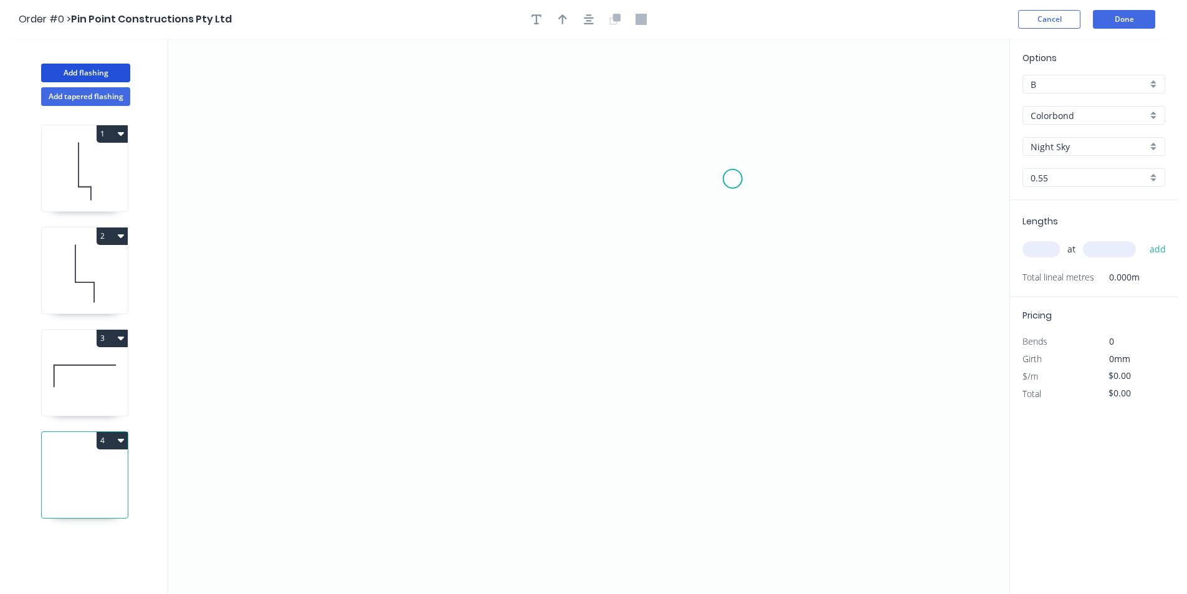
click at [733, 179] on icon "0" at bounding box center [588, 316] width 841 height 555
click at [483, 181] on icon "0" at bounding box center [588, 316] width 841 height 555
click at [485, 259] on icon "0 ?" at bounding box center [588, 316] width 841 height 555
click at [461, 218] on rect at bounding box center [464, 213] width 25 height 17
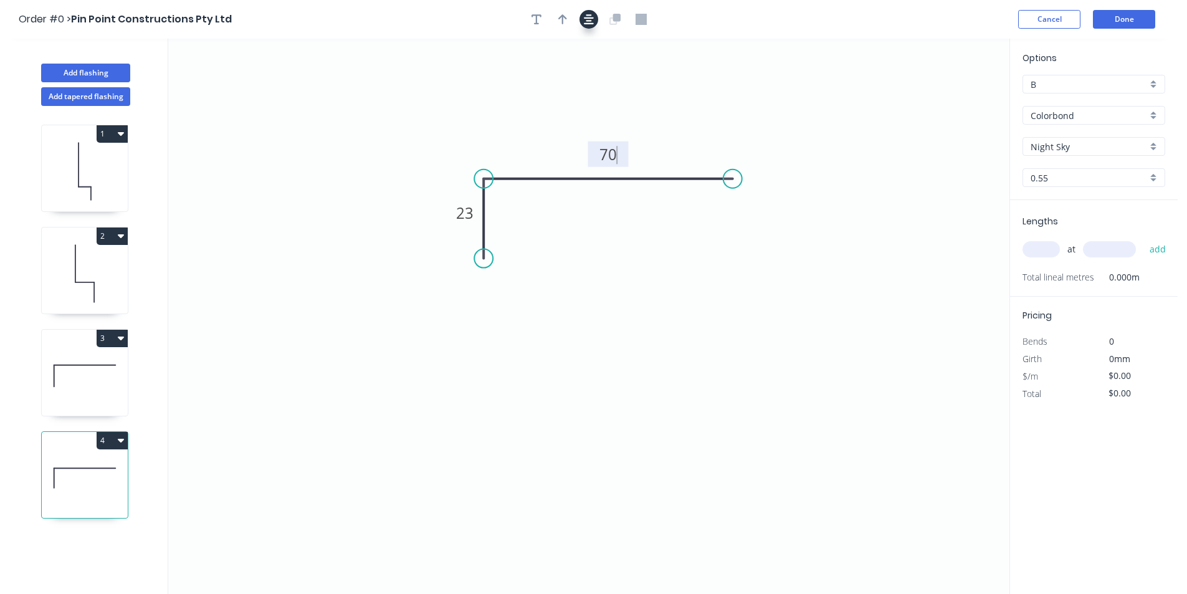
click at [592, 19] on button "button" at bounding box center [588, 19] width 19 height 19
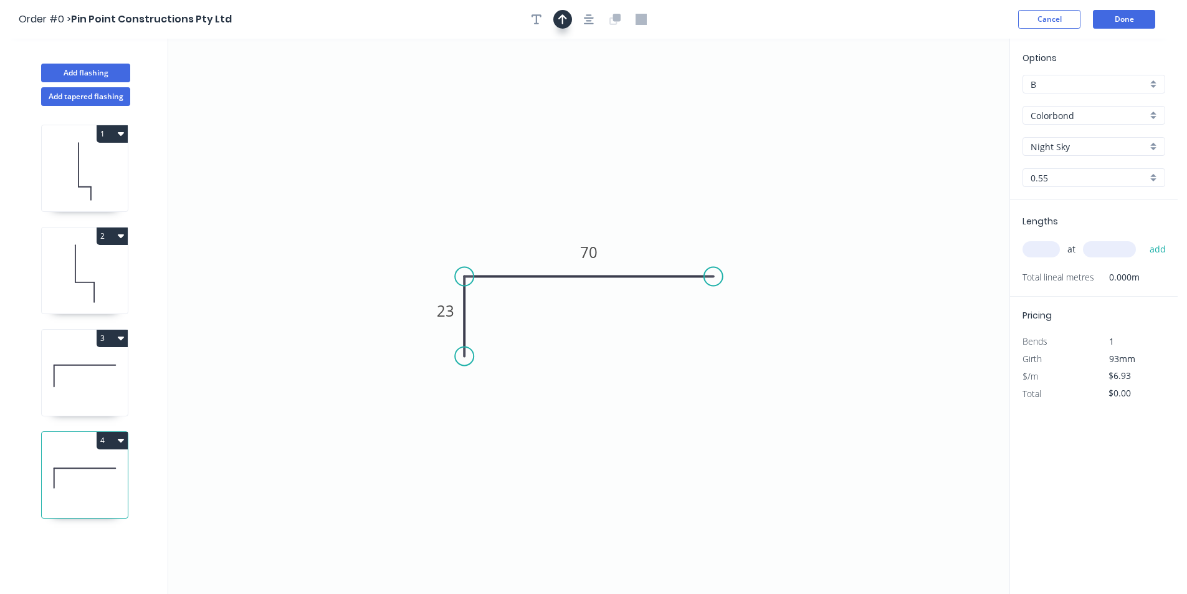
click at [562, 16] on icon "button" at bounding box center [562, 19] width 9 height 10
drag, startPoint x: 948, startPoint y: 100, endPoint x: 506, endPoint y: 353, distance: 509.0
click at [536, 340] on icon at bounding box center [541, 320] width 11 height 40
click at [506, 353] on icon at bounding box center [505, 338] width 11 height 40
click at [506, 352] on icon at bounding box center [516, 343] width 36 height 36
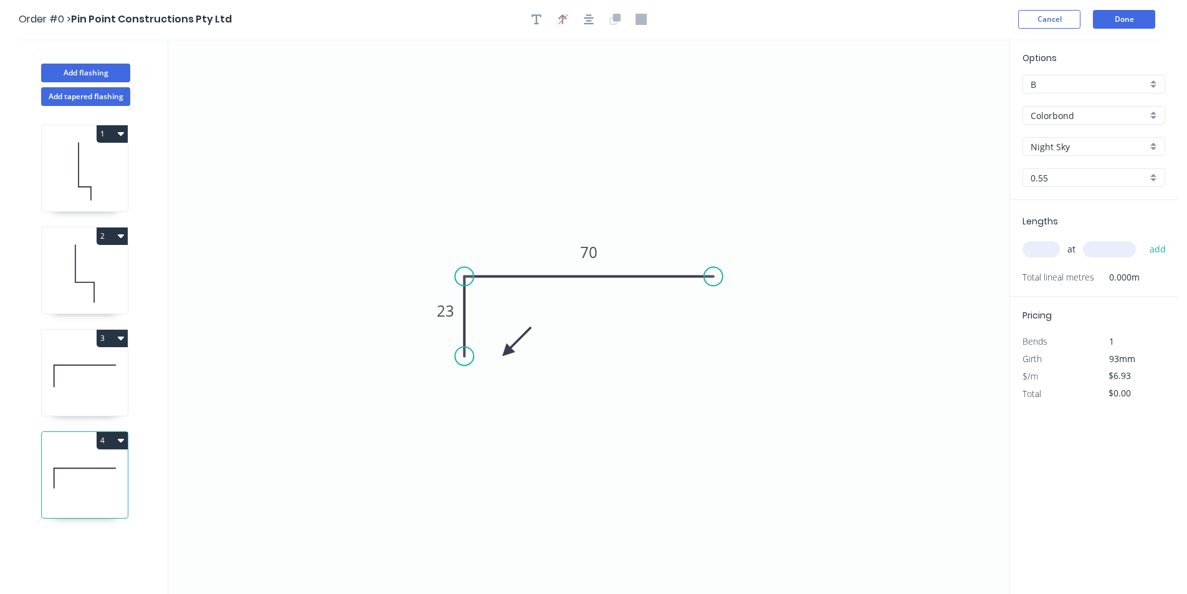
click at [507, 352] on icon at bounding box center [516, 341] width 36 height 36
click at [508, 351] on icon at bounding box center [521, 351] width 40 height 11
drag, startPoint x: 508, startPoint y: 351, endPoint x: 509, endPoint y: 319, distance: 31.8
click at [509, 319] on icon at bounding box center [518, 334] width 36 height 36
click at [1045, 259] on div "at add" at bounding box center [1094, 249] width 145 height 21
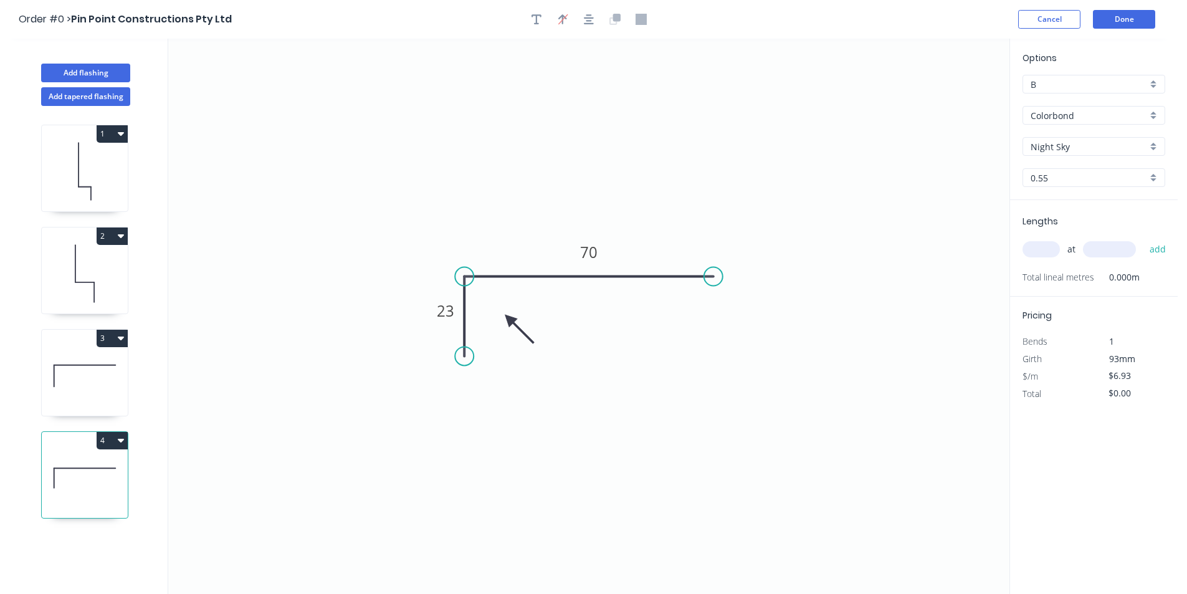
click at [1045, 256] on input "text" at bounding box center [1040, 249] width 37 height 16
click at [1143, 239] on button "add" at bounding box center [1157, 249] width 29 height 21
click at [123, 131] on icon "button" at bounding box center [121, 133] width 6 height 10
click at [102, 159] on div "Duplicate" at bounding box center [69, 165] width 96 height 18
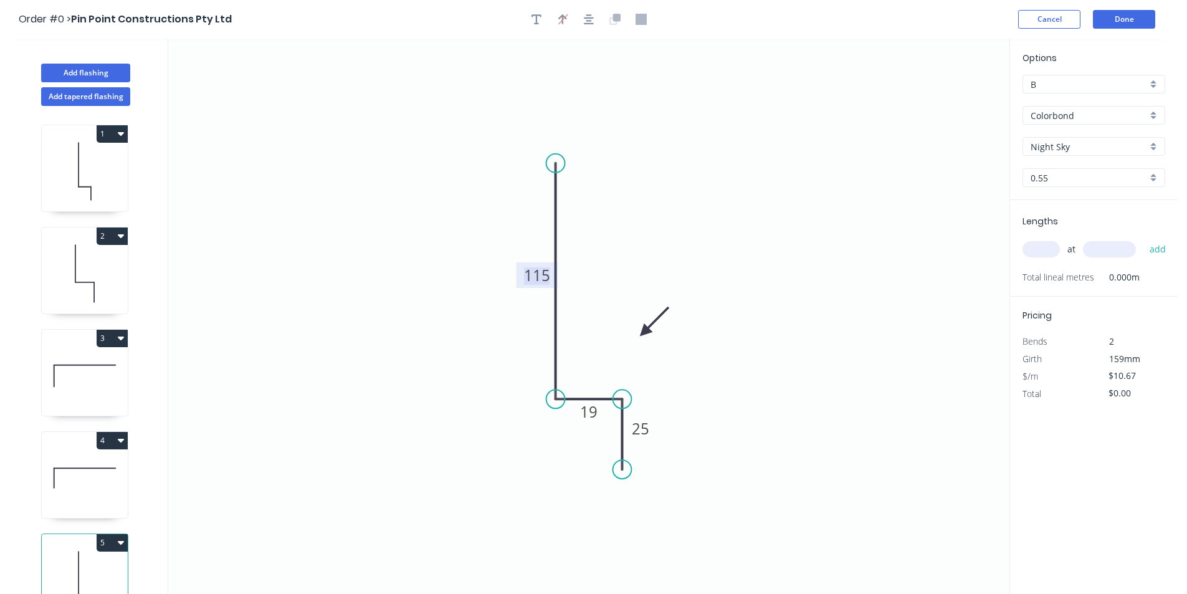
click at [535, 282] on tspan "115" at bounding box center [537, 275] width 26 height 21
click at [623, 440] on circle at bounding box center [621, 439] width 19 height 19
click at [639, 417] on tspan "25" at bounding box center [640, 413] width 17 height 21
click at [1124, 12] on button "Done" at bounding box center [1124, 19] width 62 height 19
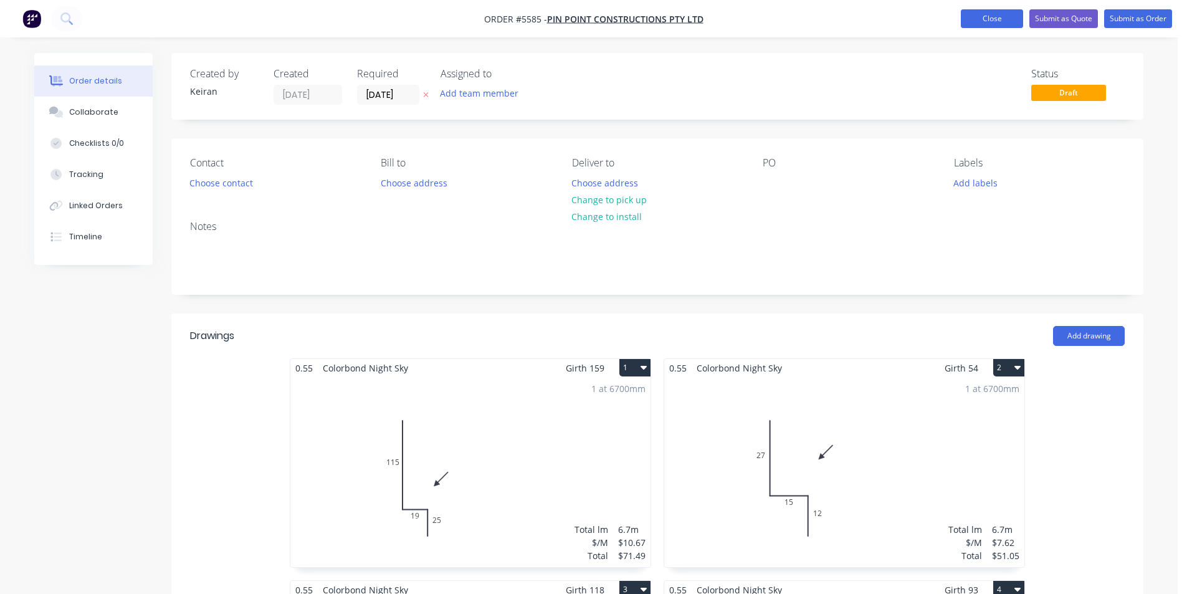
click at [994, 16] on button "Close" at bounding box center [992, 18] width 62 height 19
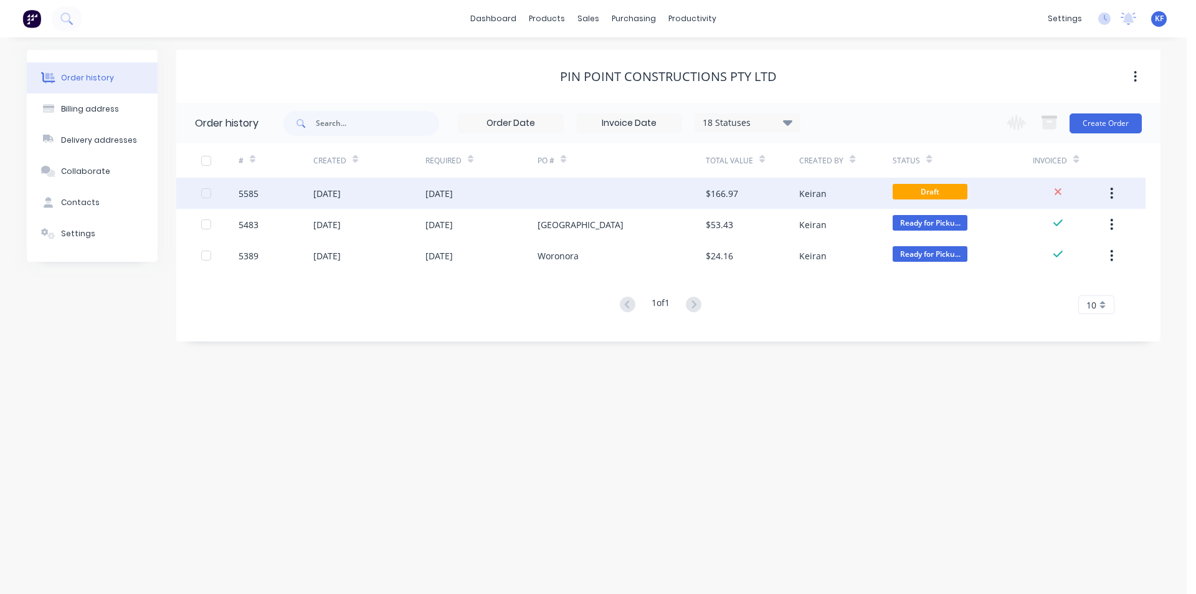
click at [632, 190] on div at bounding box center [622, 193] width 168 height 31
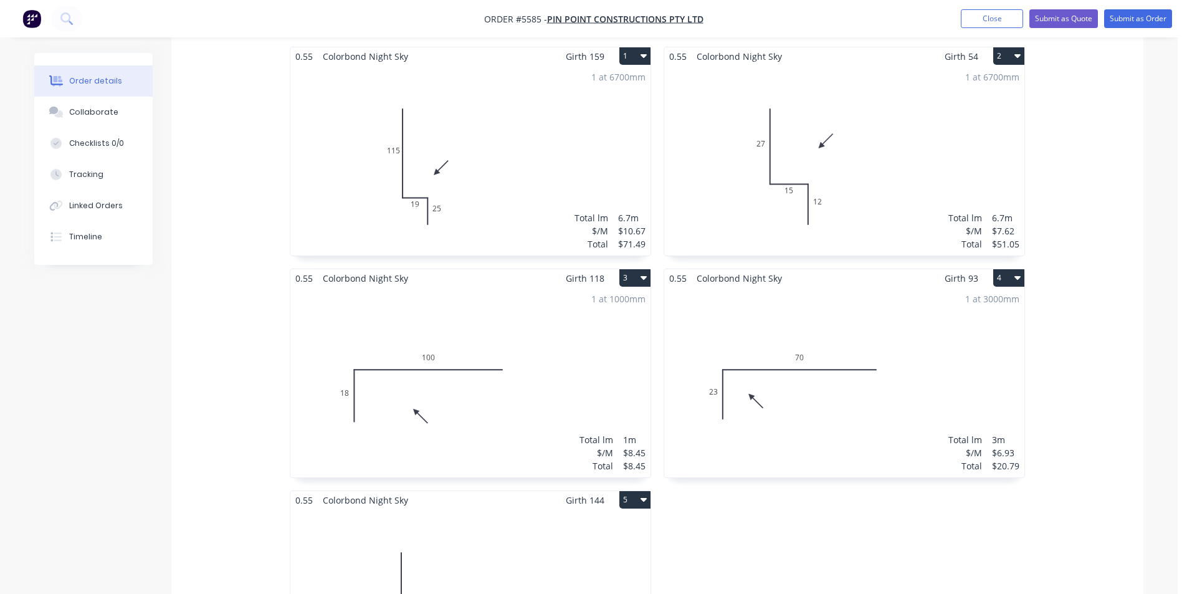
scroll to position [561, 0]
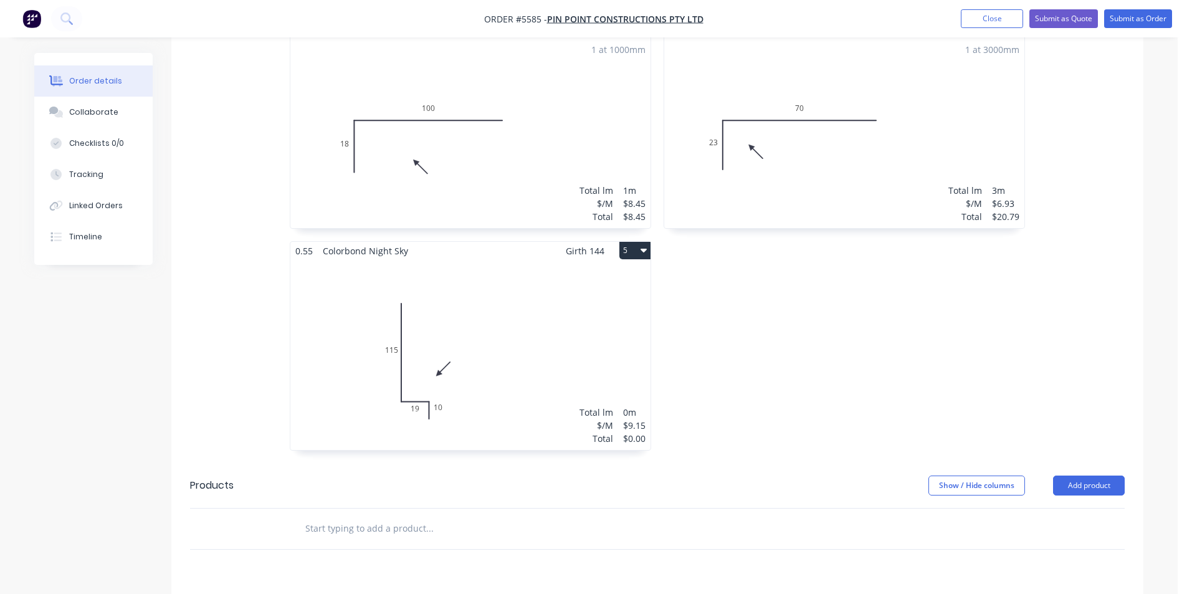
click at [464, 369] on div "Total lm $/M Total 0m $9.15 $0.00" at bounding box center [470, 355] width 360 height 190
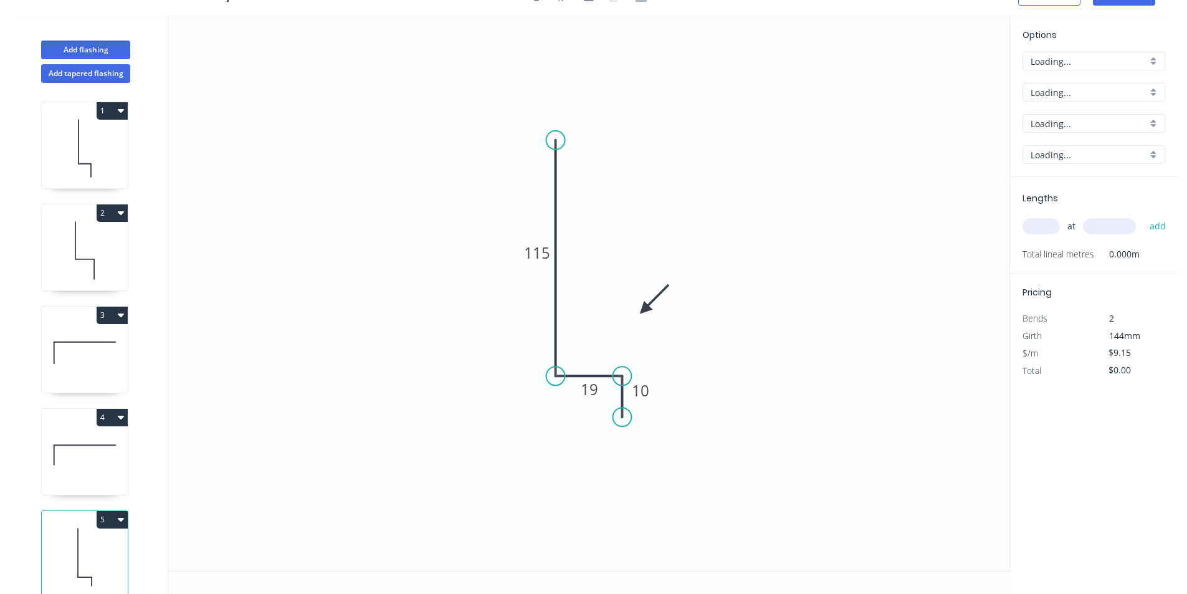
scroll to position [23, 0]
click at [640, 392] on tspan "10" at bounding box center [640, 390] width 17 height 21
click at [1029, 232] on input "text" at bounding box center [1040, 226] width 37 height 16
click at [1143, 216] on button "add" at bounding box center [1157, 226] width 29 height 21
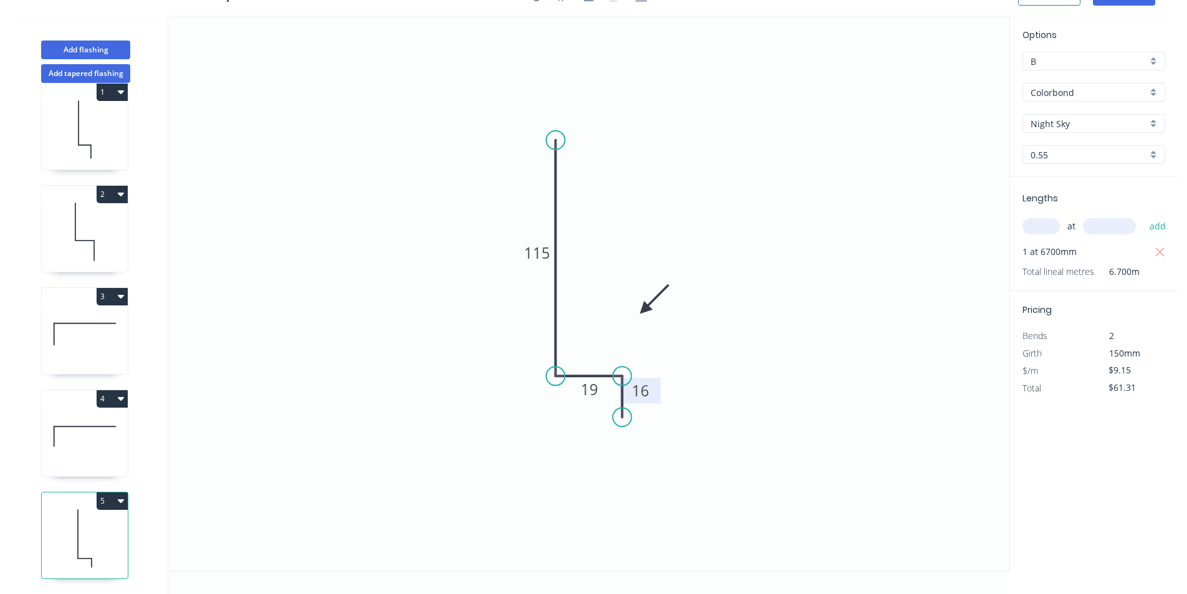
click at [124, 492] on button "5" at bounding box center [112, 500] width 31 height 17
click at [99, 523] on div "Duplicate" at bounding box center [69, 532] width 96 height 18
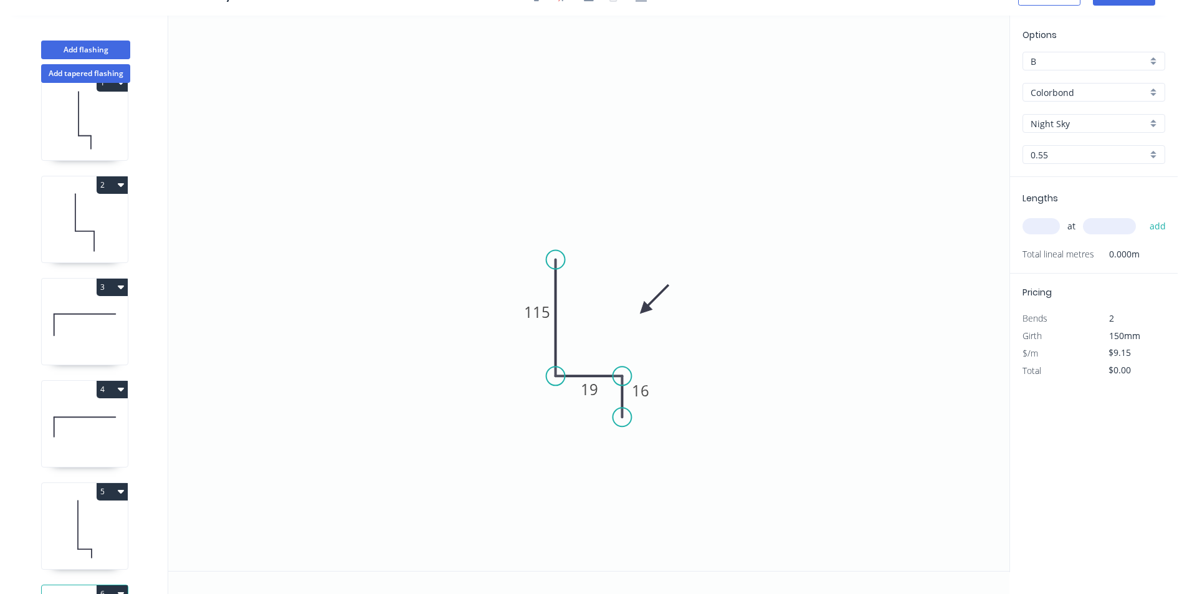
drag, startPoint x: 559, startPoint y: 133, endPoint x: 551, endPoint y: 260, distance: 127.3
click at [551, 260] on circle at bounding box center [555, 259] width 19 height 19
click at [544, 305] on tspan "115" at bounding box center [537, 312] width 26 height 21
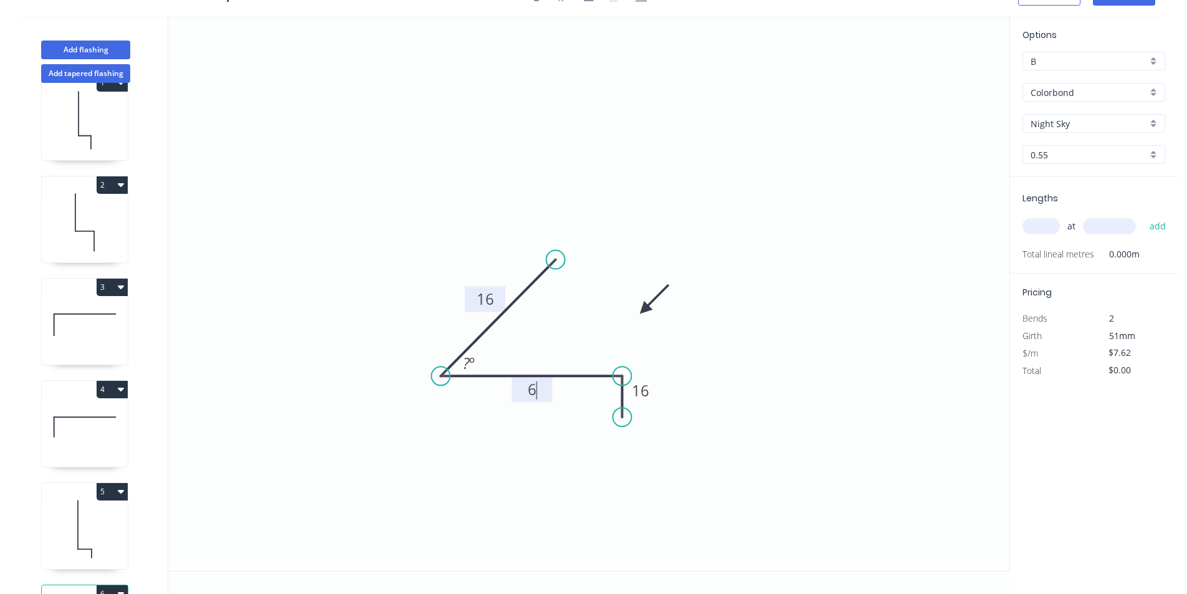
drag, startPoint x: 455, startPoint y: 383, endPoint x: 440, endPoint y: 384, distance: 14.4
click at [440, 384] on circle at bounding box center [440, 375] width 19 height 19
drag, startPoint x: 554, startPoint y: 265, endPoint x: 437, endPoint y: 307, distance: 124.3
click at [437, 307] on circle at bounding box center [440, 306] width 19 height 19
drag, startPoint x: 446, startPoint y: 298, endPoint x: 515, endPoint y: 385, distance: 110.4
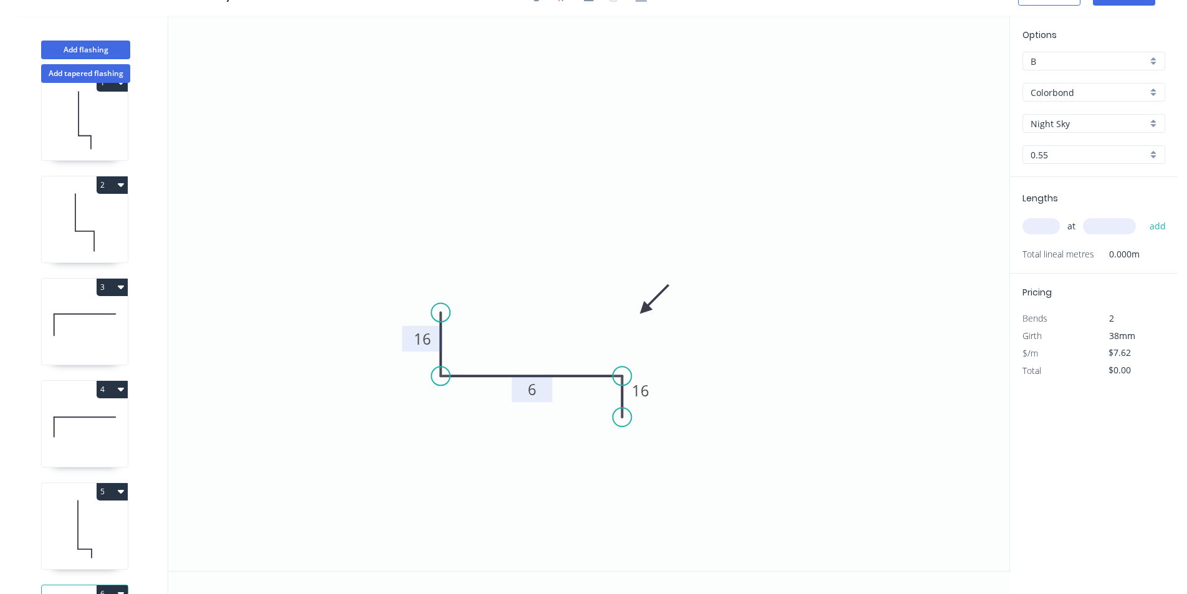
click at [442, 313] on circle at bounding box center [440, 312] width 19 height 19
click at [533, 396] on tspan "6" at bounding box center [532, 389] width 9 height 21
click at [528, 386] on tspan "9" at bounding box center [532, 389] width 9 height 21
drag, startPoint x: 640, startPoint y: 312, endPoint x: 569, endPoint y: 335, distance: 74.5
click at [569, 335] on icon at bounding box center [579, 324] width 36 height 36
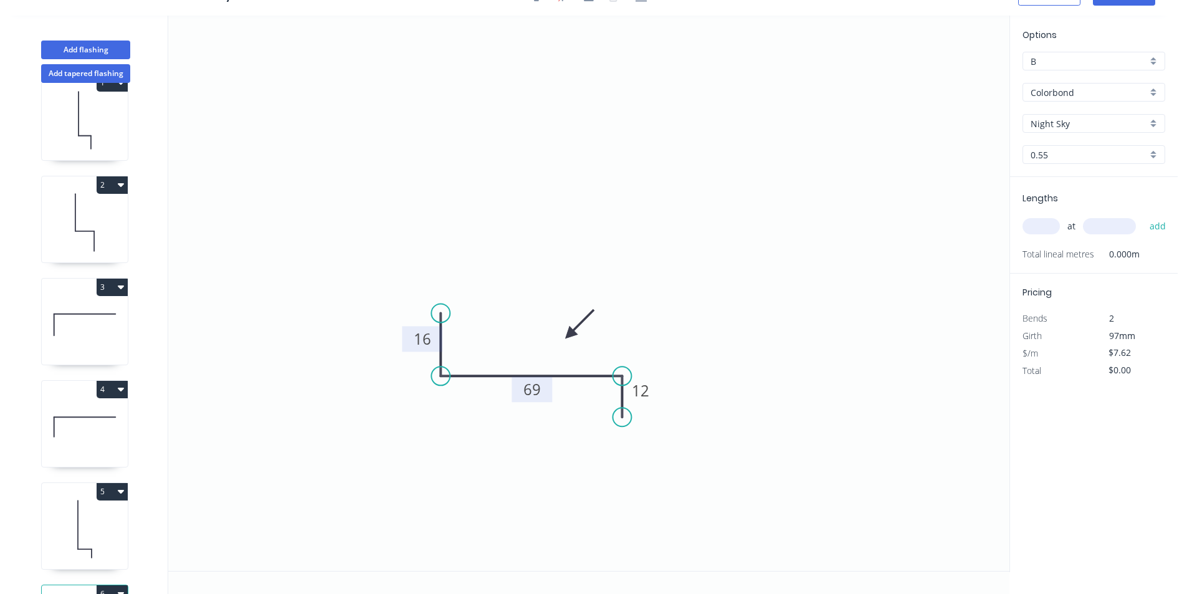
click at [1045, 231] on input "text" at bounding box center [1040, 226] width 37 height 16
click at [1143, 216] on button "add" at bounding box center [1157, 226] width 29 height 21
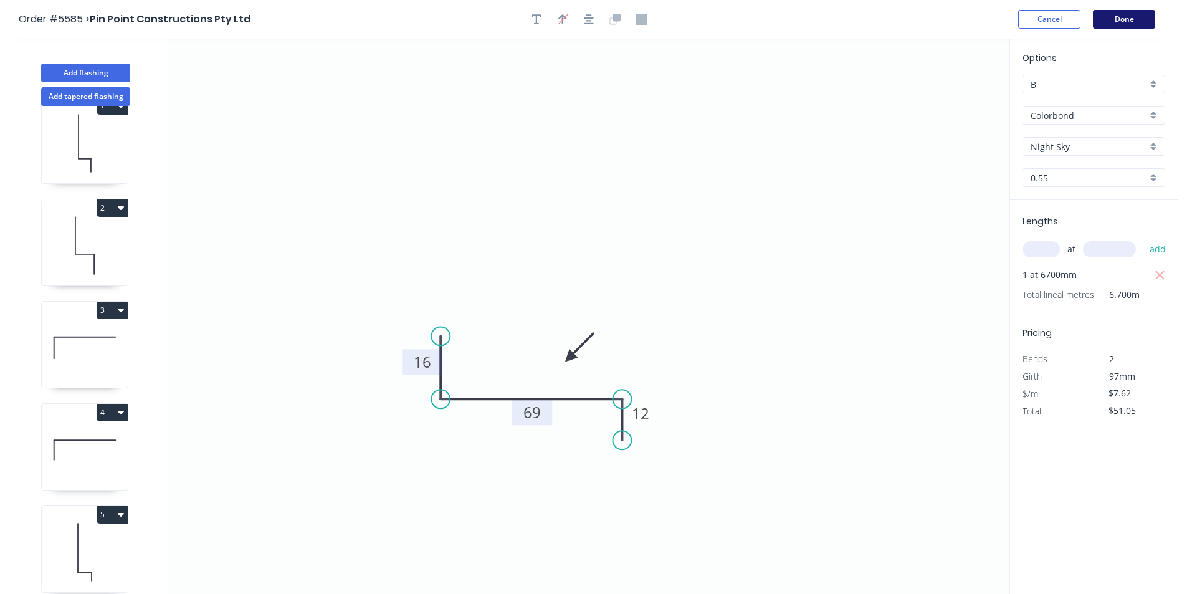
click at [1143, 26] on button "Done" at bounding box center [1124, 19] width 62 height 19
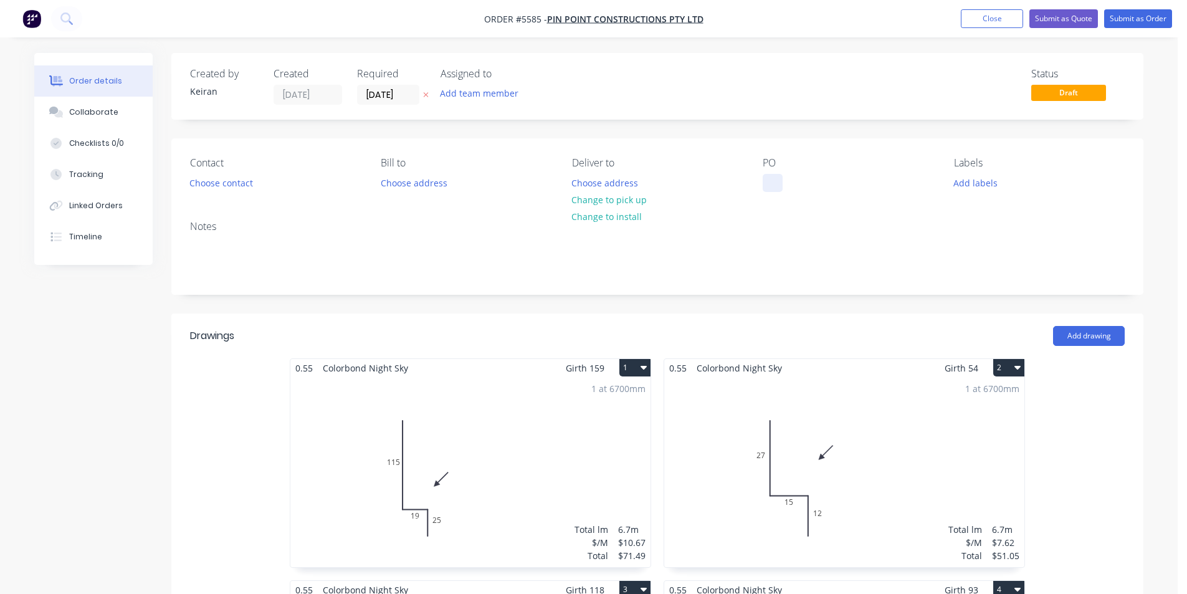
click at [779, 181] on div at bounding box center [773, 183] width 20 height 18
click at [230, 189] on button "Choose contact" at bounding box center [221, 182] width 77 height 17
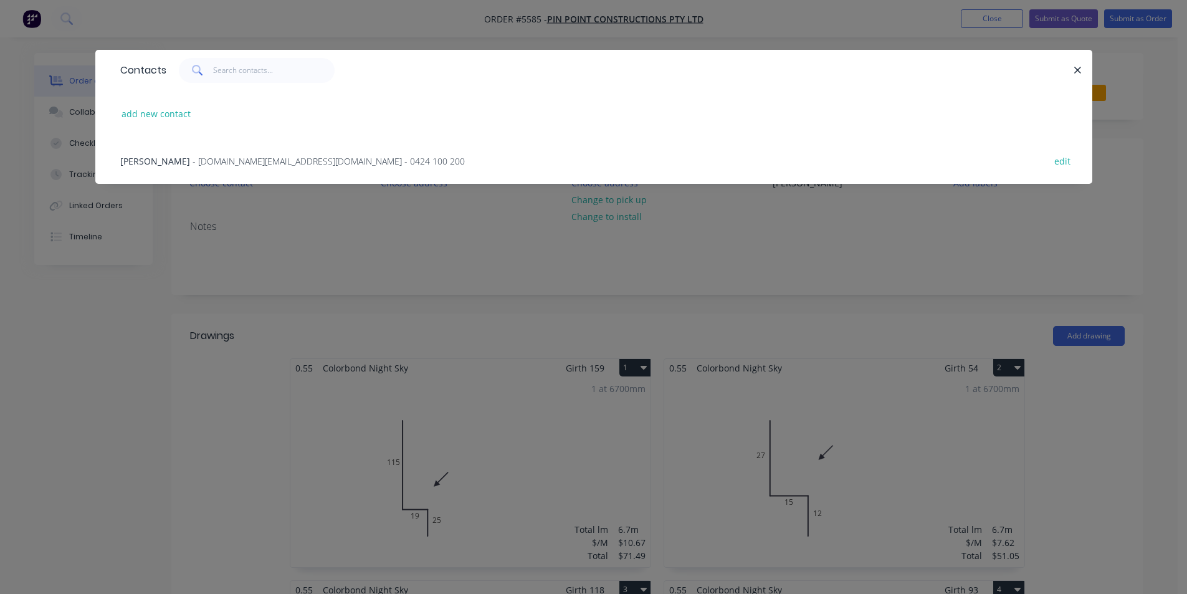
click at [201, 160] on span "- andrew.pin@pinpointconstruction.com.au - 0424 100 200" at bounding box center [328, 161] width 272 height 12
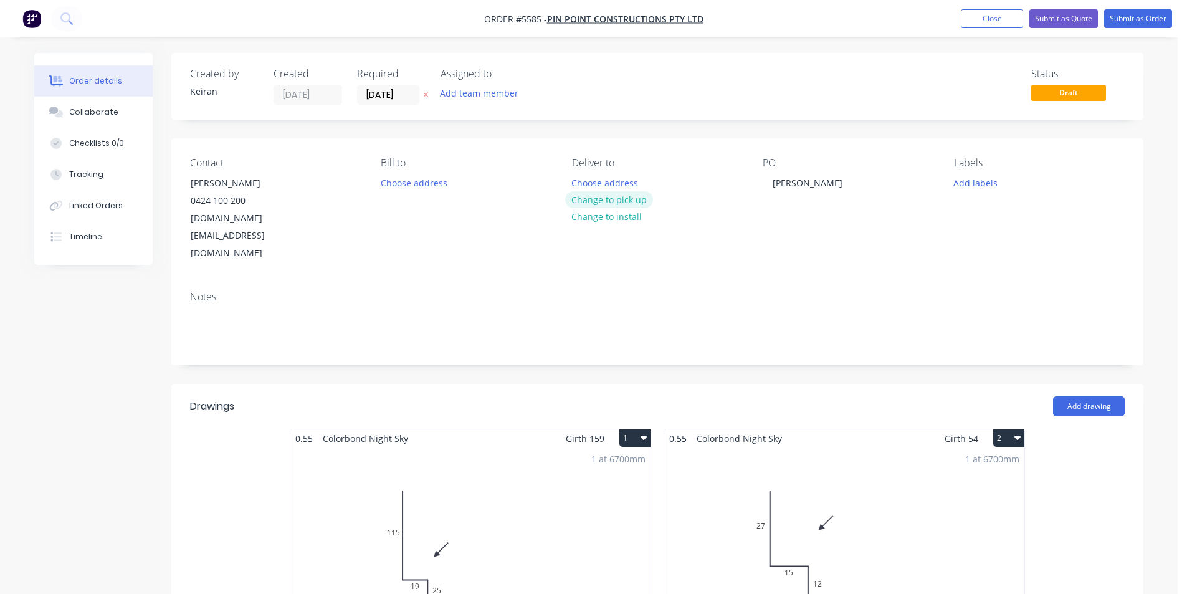
click at [609, 202] on button "Change to pick up" at bounding box center [609, 199] width 88 height 17
click at [374, 87] on input "[DATE]" at bounding box center [388, 94] width 61 height 19
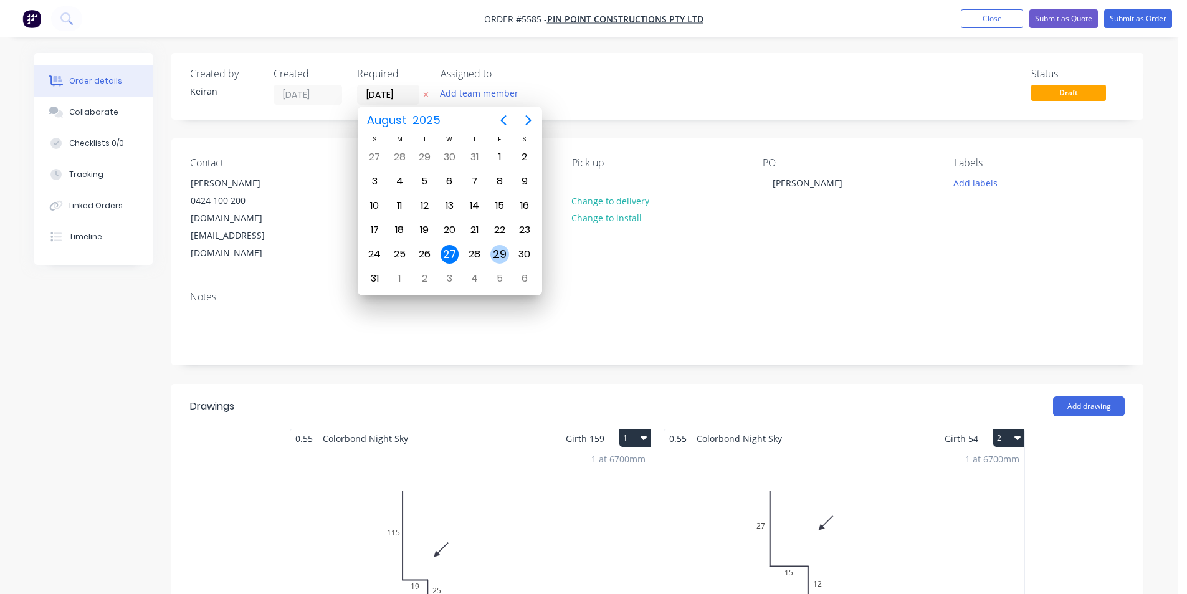
click at [501, 264] on div "29" at bounding box center [499, 254] width 19 height 19
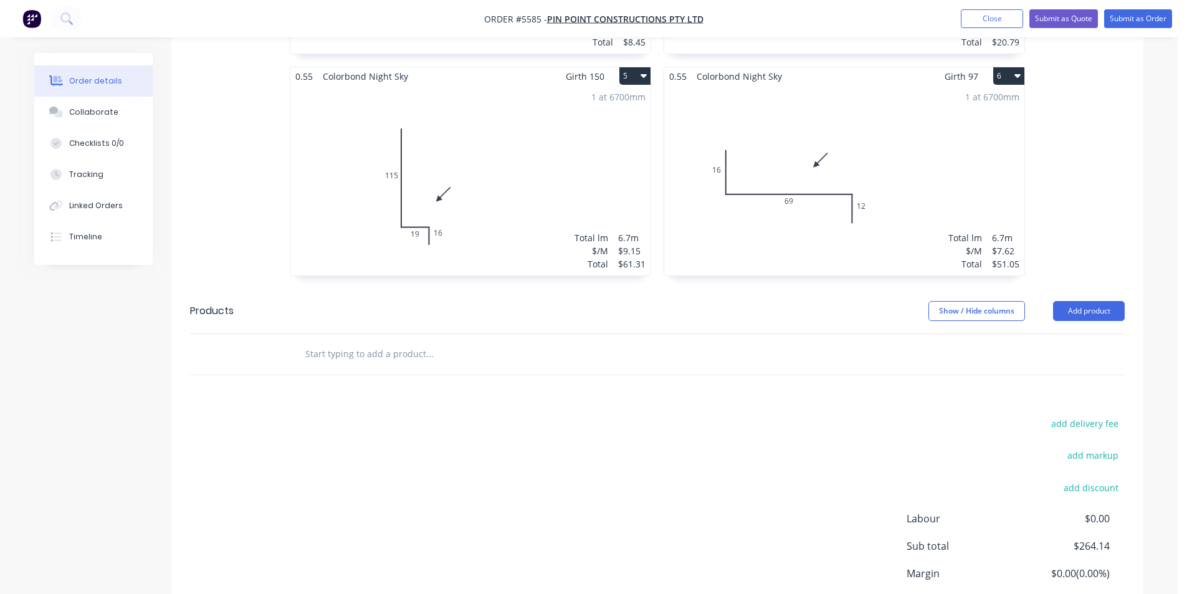
scroll to position [870, 0]
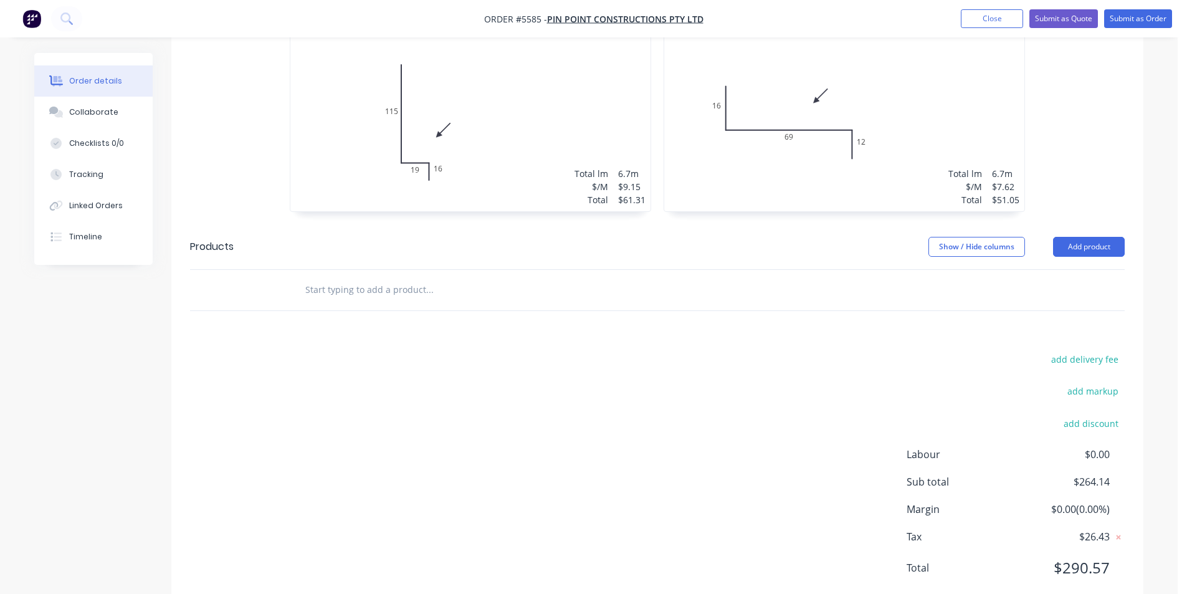
click at [430, 270] on div at bounding box center [514, 290] width 449 height 40
click at [429, 277] on input "text" at bounding box center [429, 289] width 249 height 25
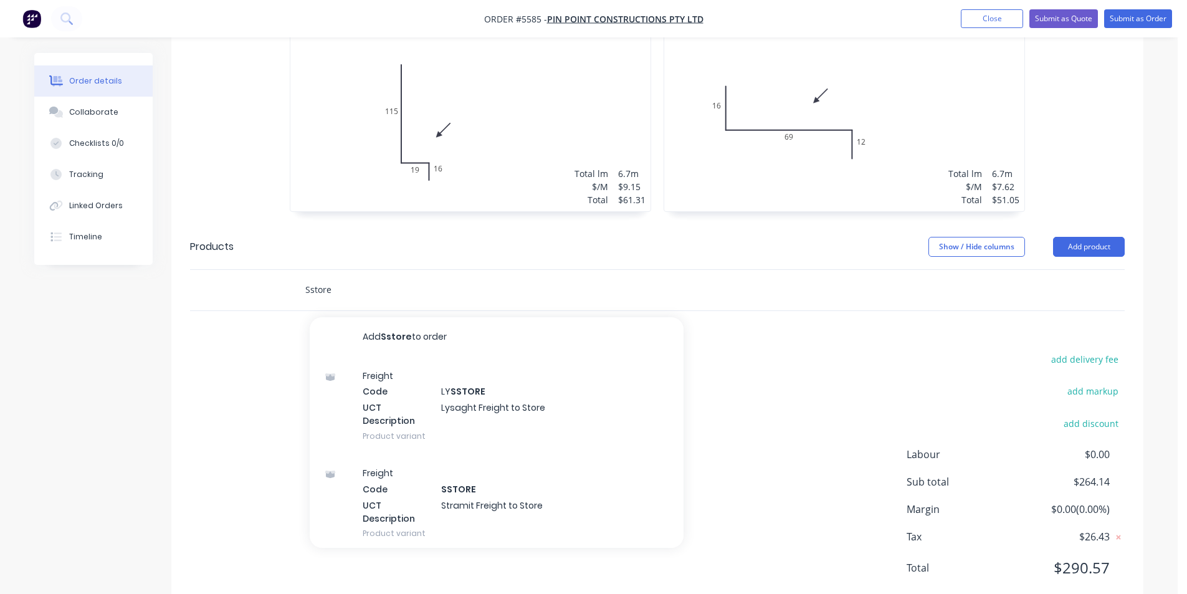
scroll to position [56, 0]
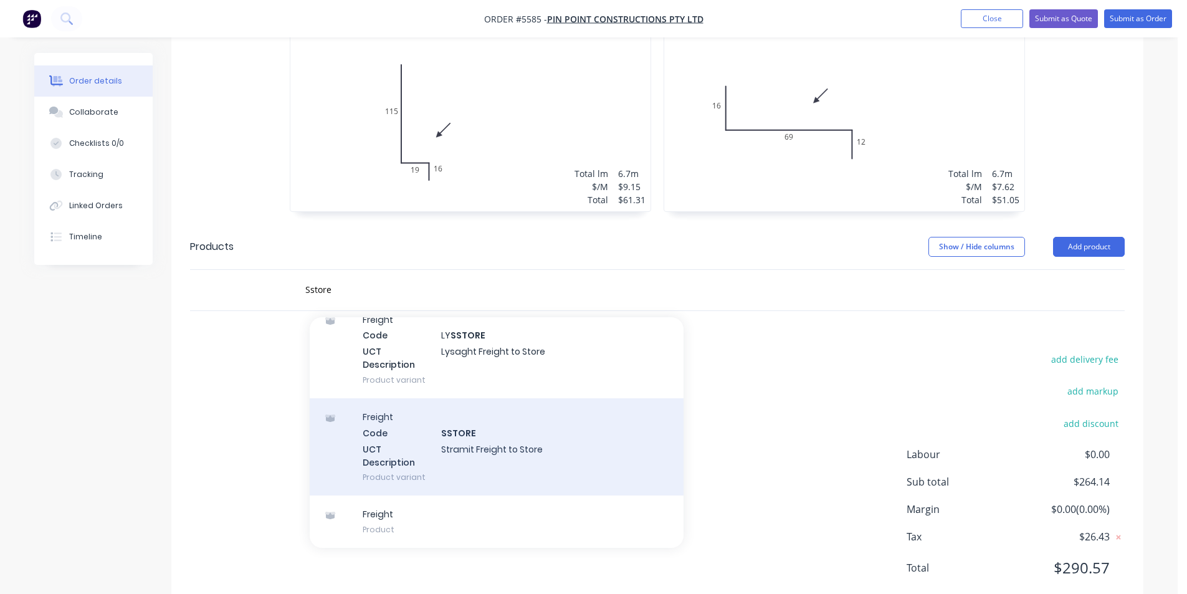
click at [561, 416] on div "Freight Code SSTORE UCT Description Stramit Freight to Store Product variant" at bounding box center [497, 446] width 374 height 97
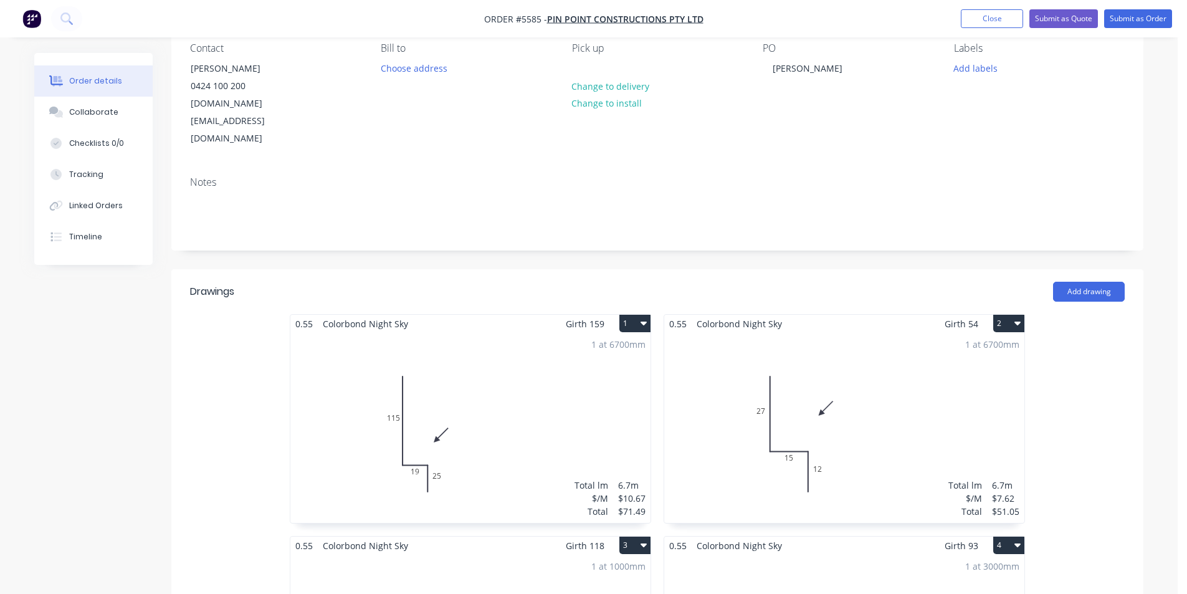
scroll to position [0, 0]
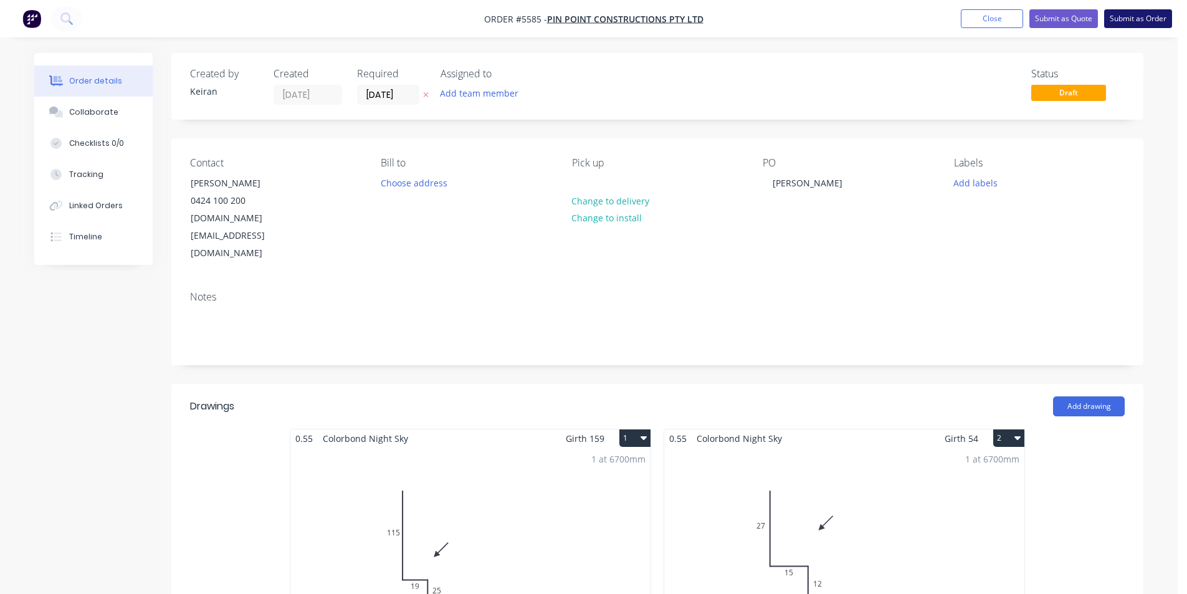
click at [1131, 23] on button "Submit as Order" at bounding box center [1138, 18] width 68 height 19
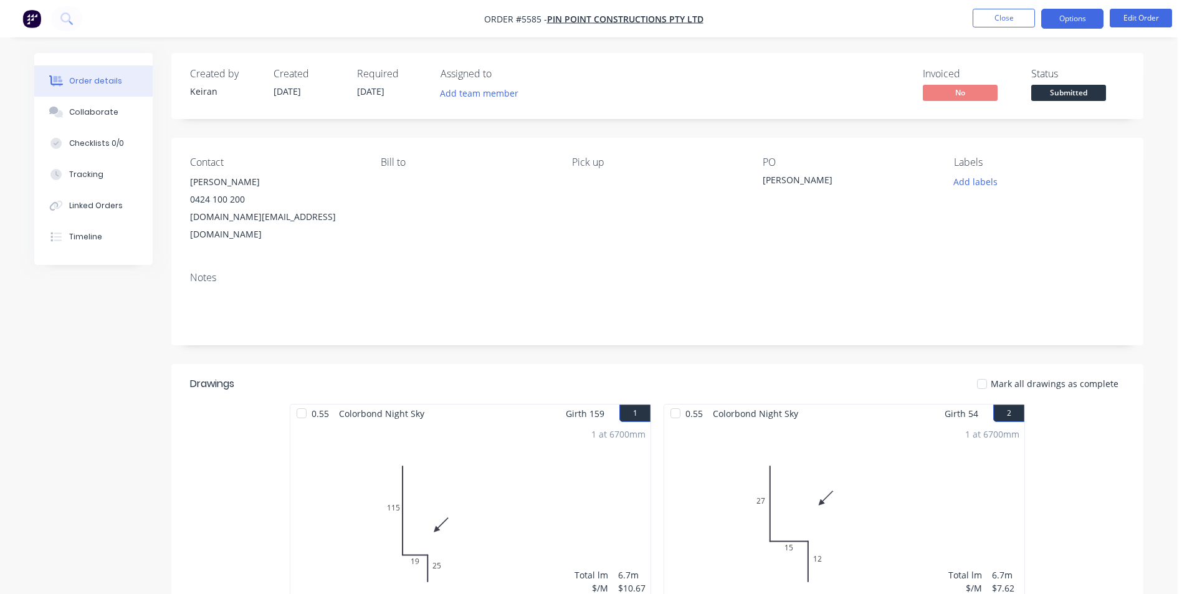
click at [1075, 14] on button "Options" at bounding box center [1072, 19] width 62 height 20
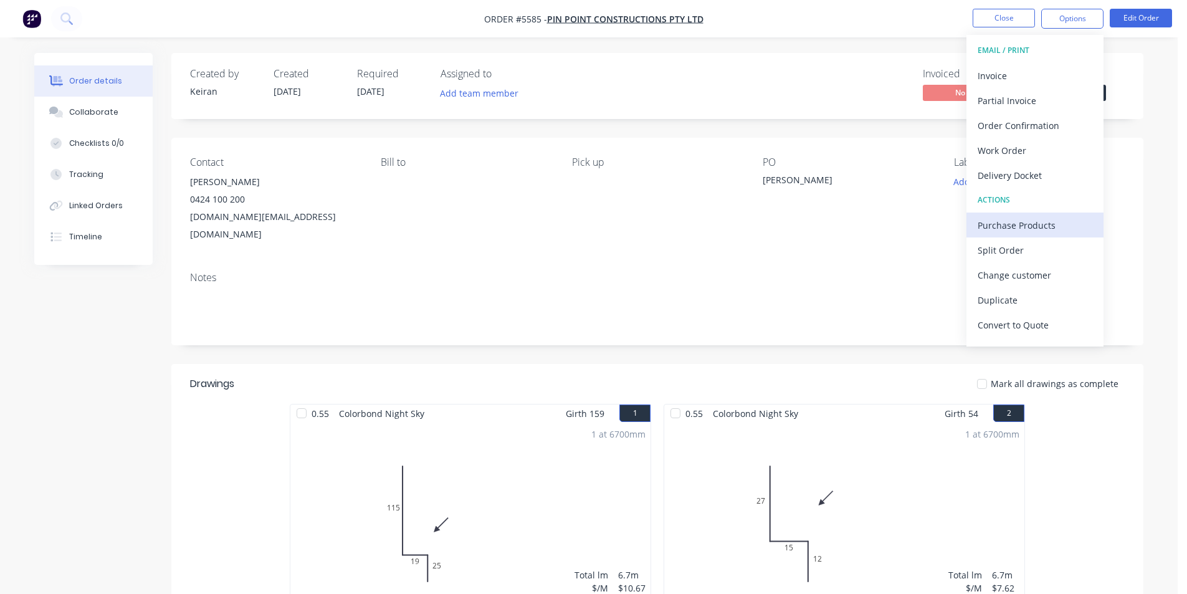
click at [1033, 216] on div "Purchase Products" at bounding box center [1034, 225] width 115 height 18
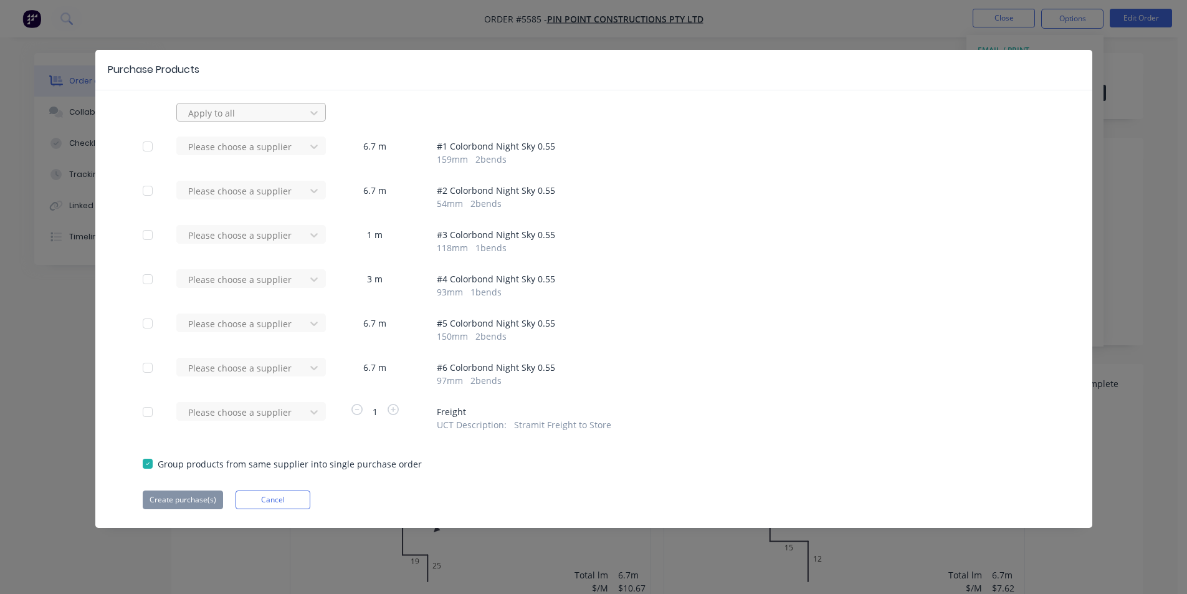
click at [289, 112] on div at bounding box center [243, 113] width 112 height 16
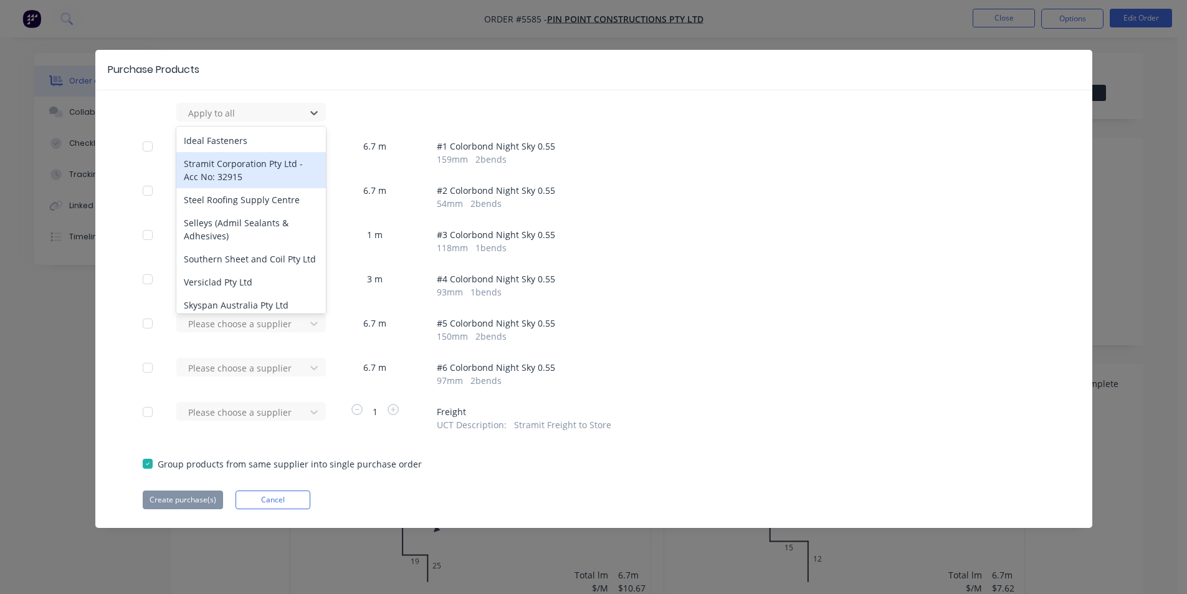
click at [281, 164] on div "Stramit Corporation Pty Ltd - Acc No: 32915" at bounding box center [251, 170] width 150 height 36
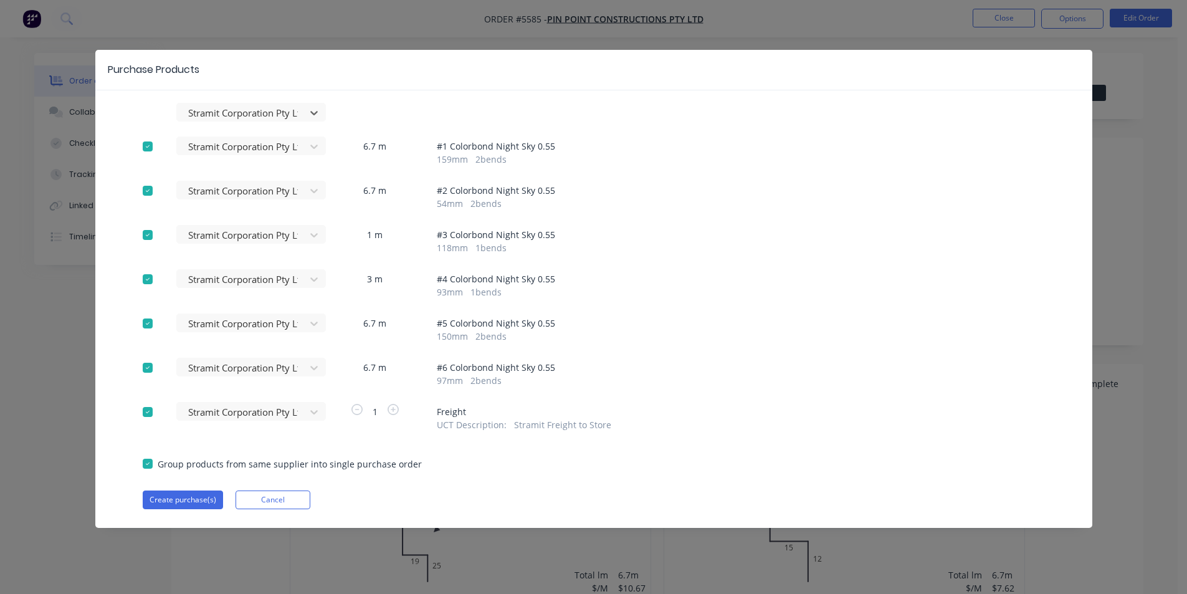
click at [199, 511] on div "Purchase Products option Stramit Corporation Pty Ltd - Acc No: 32915, selected.…" at bounding box center [593, 289] width 997 height 478
click at [196, 493] on button "Create purchase(s)" at bounding box center [183, 499] width 80 height 19
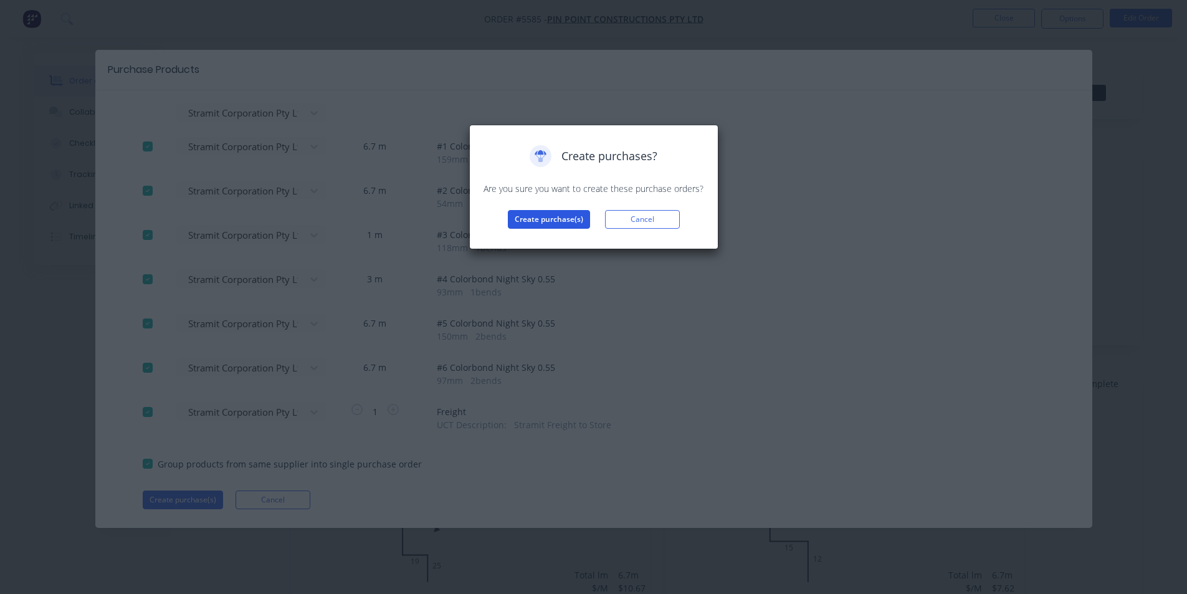
click at [549, 219] on button "Create purchase(s)" at bounding box center [549, 219] width 82 height 19
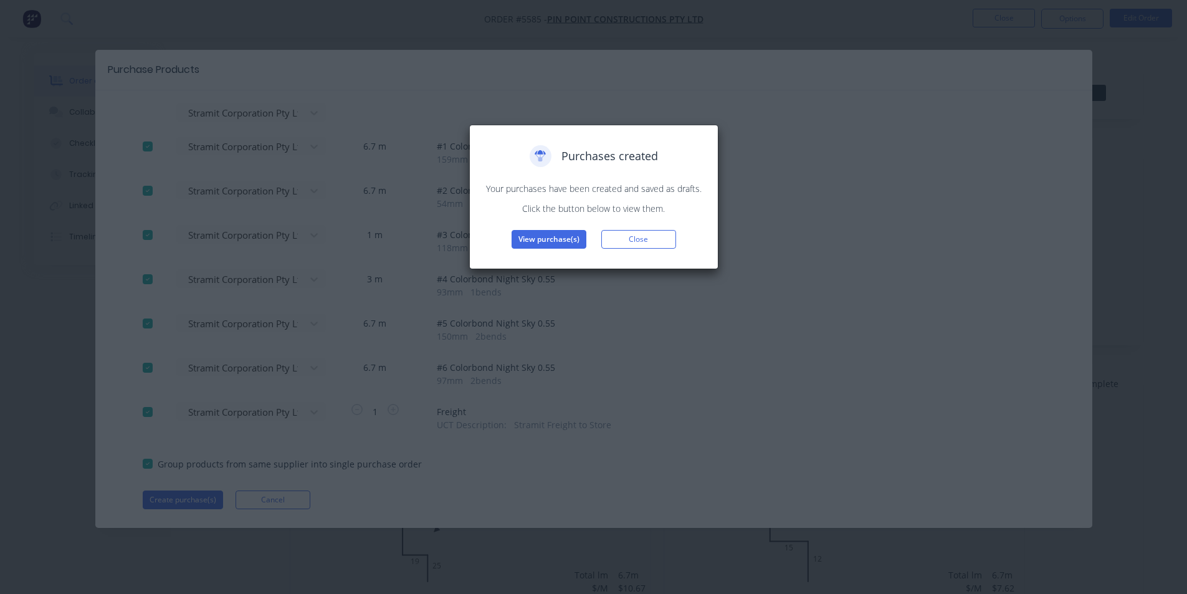
click at [568, 244] on button "View purchase(s)" at bounding box center [548, 239] width 75 height 19
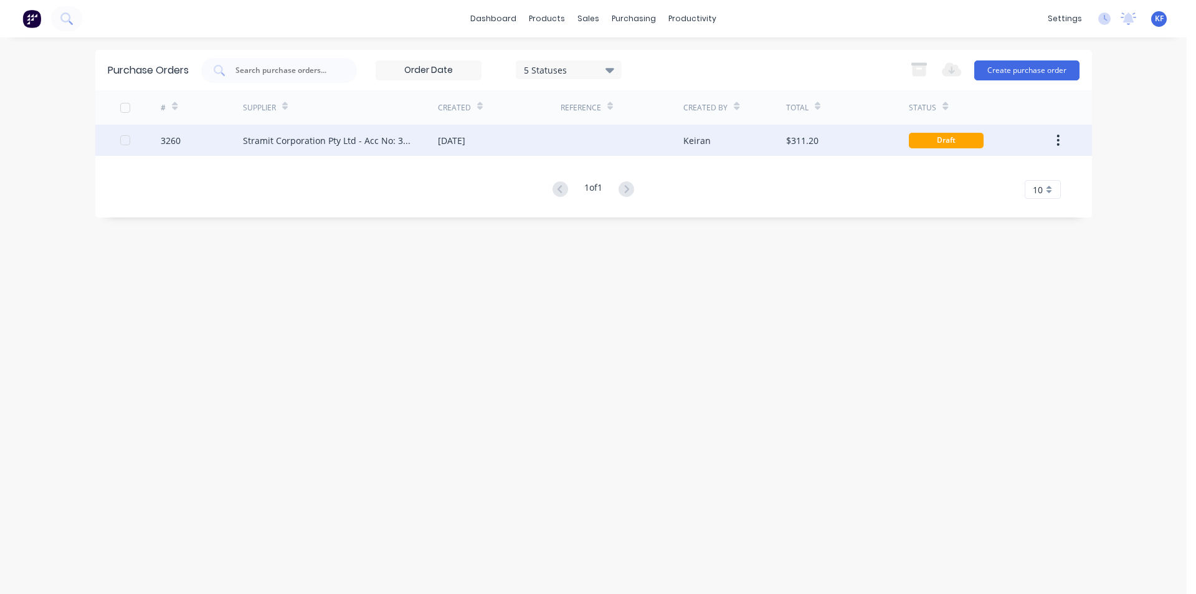
click at [388, 150] on div "Stramit Corporation Pty Ltd - Acc No: 32915" at bounding box center [340, 140] width 195 height 31
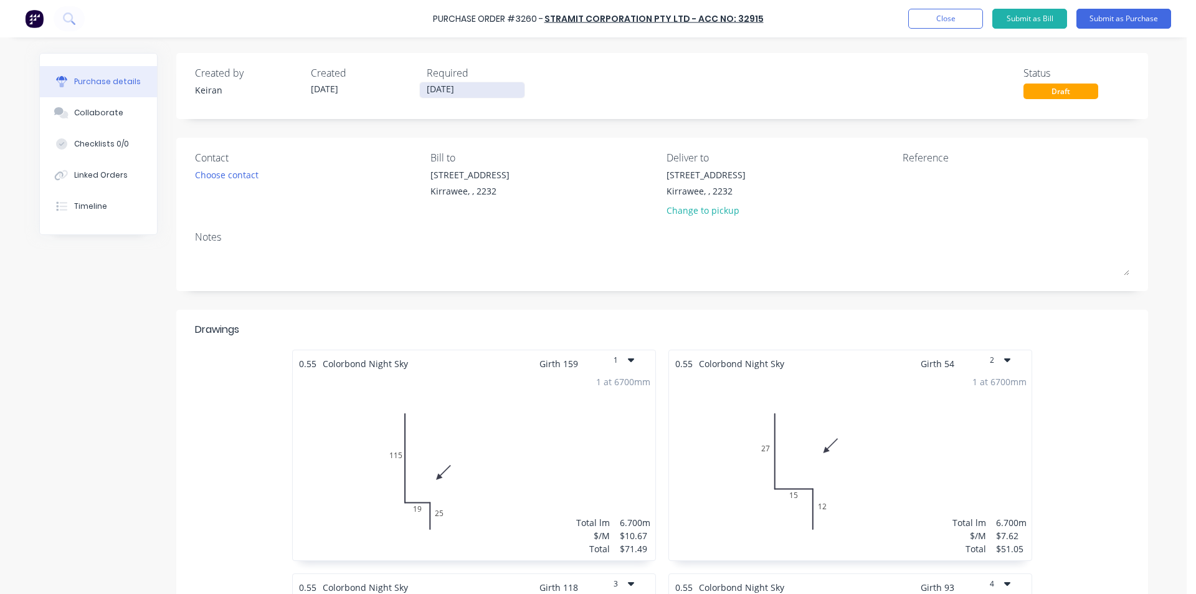
click at [493, 86] on input "[DATE]" at bounding box center [472, 90] width 105 height 16
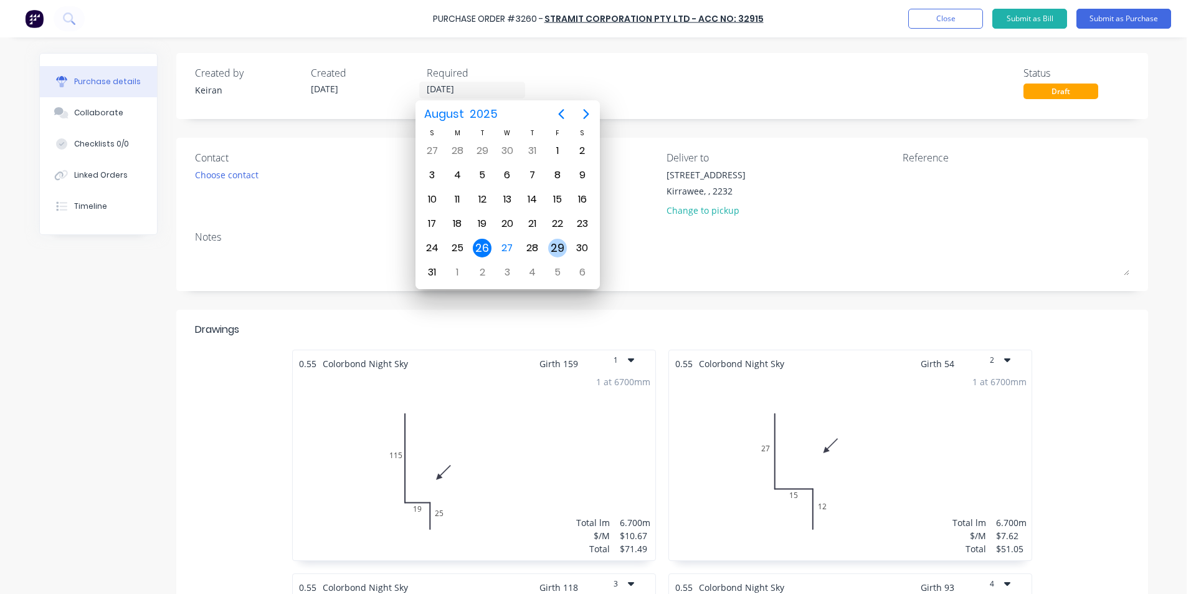
click at [553, 248] on div "29" at bounding box center [557, 248] width 19 height 19
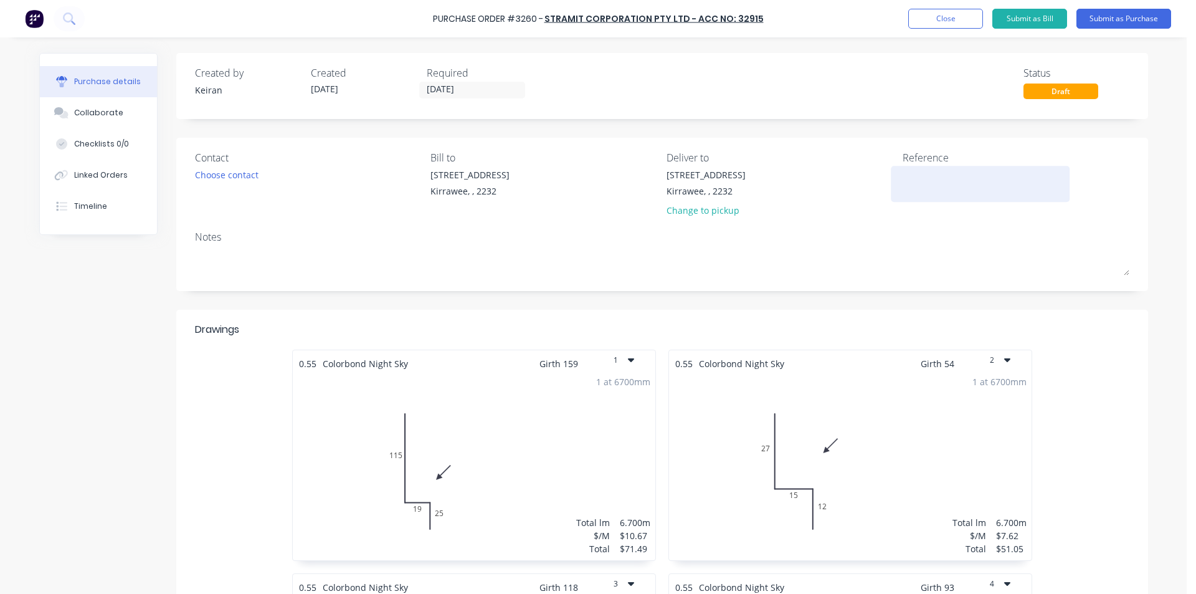
click at [944, 181] on textarea at bounding box center [981, 182] width 156 height 28
click at [1088, 15] on button "Submit as Purchase" at bounding box center [1123, 19] width 95 height 20
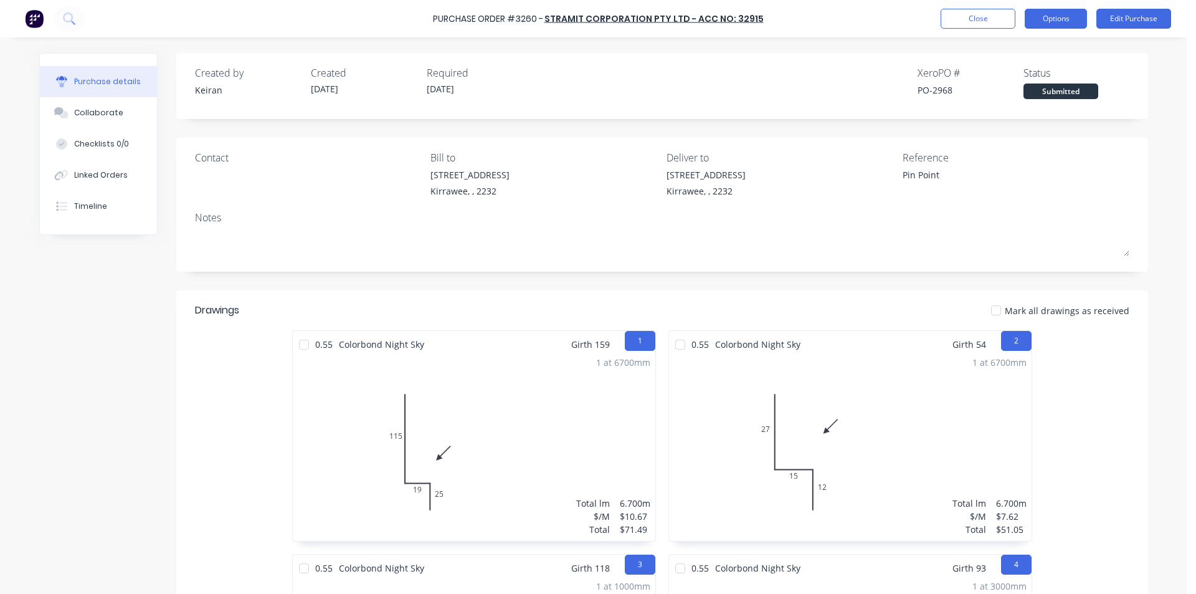
click at [1047, 14] on button "Options" at bounding box center [1056, 19] width 62 height 20
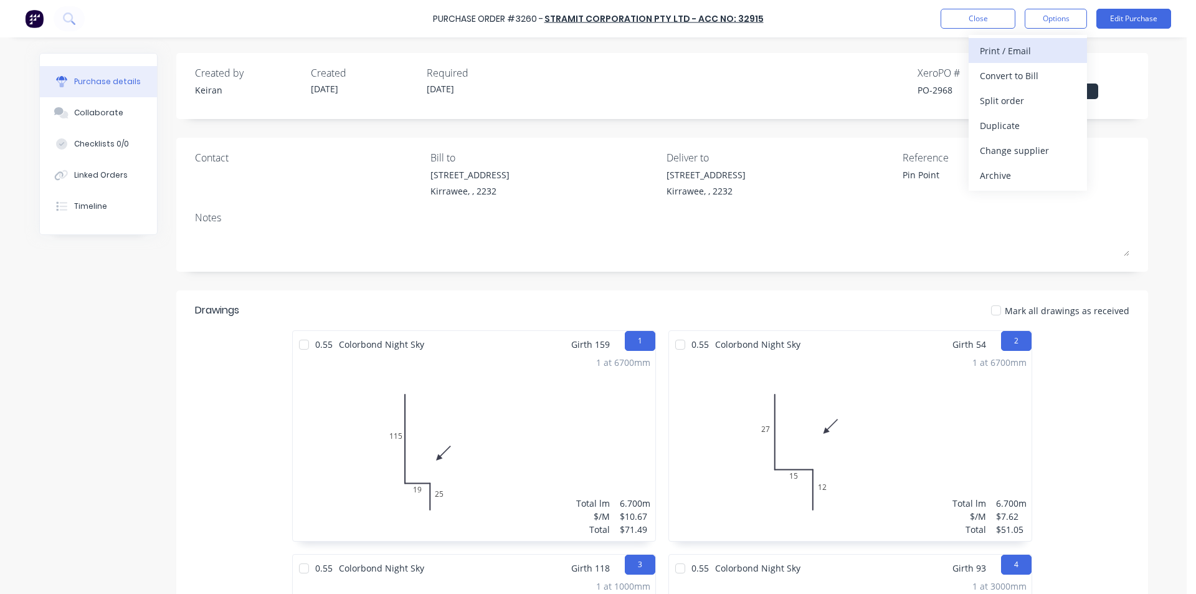
click at [1030, 52] on div "Print / Email" at bounding box center [1028, 51] width 96 height 18
click at [1037, 99] on div "Without pricing" at bounding box center [1028, 101] width 96 height 18
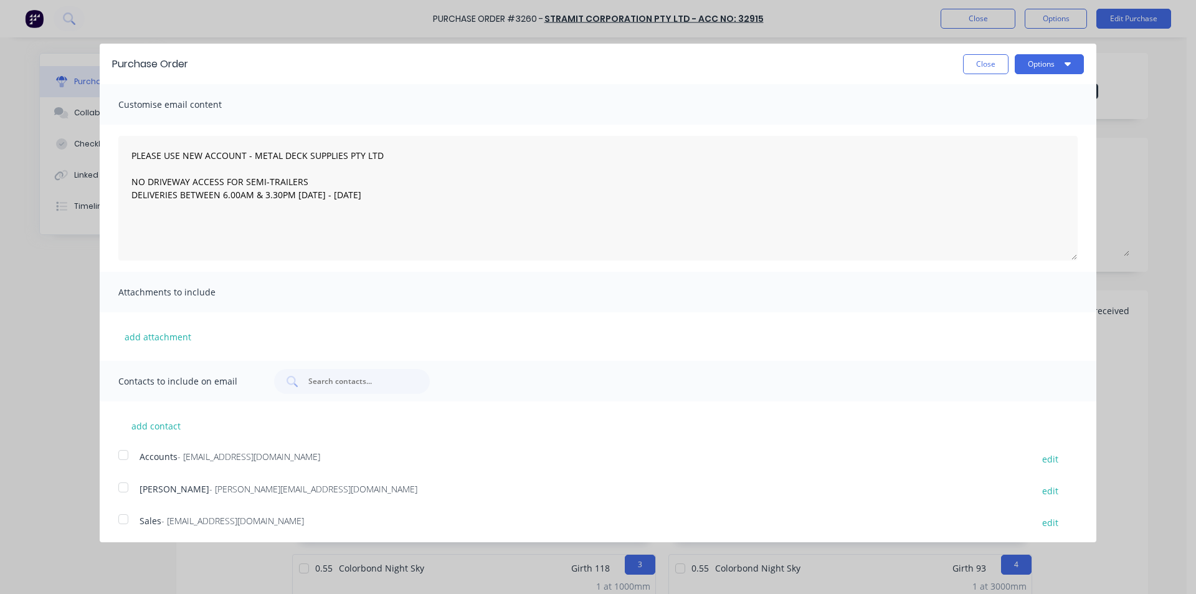
drag, startPoint x: 131, startPoint y: 512, endPoint x: 138, endPoint y: 506, distance: 8.9
click at [131, 513] on div at bounding box center [123, 518] width 25 height 25
click at [1035, 68] on button "Options" at bounding box center [1049, 64] width 69 height 20
click at [1010, 125] on div "Email" at bounding box center [1025, 121] width 96 height 18
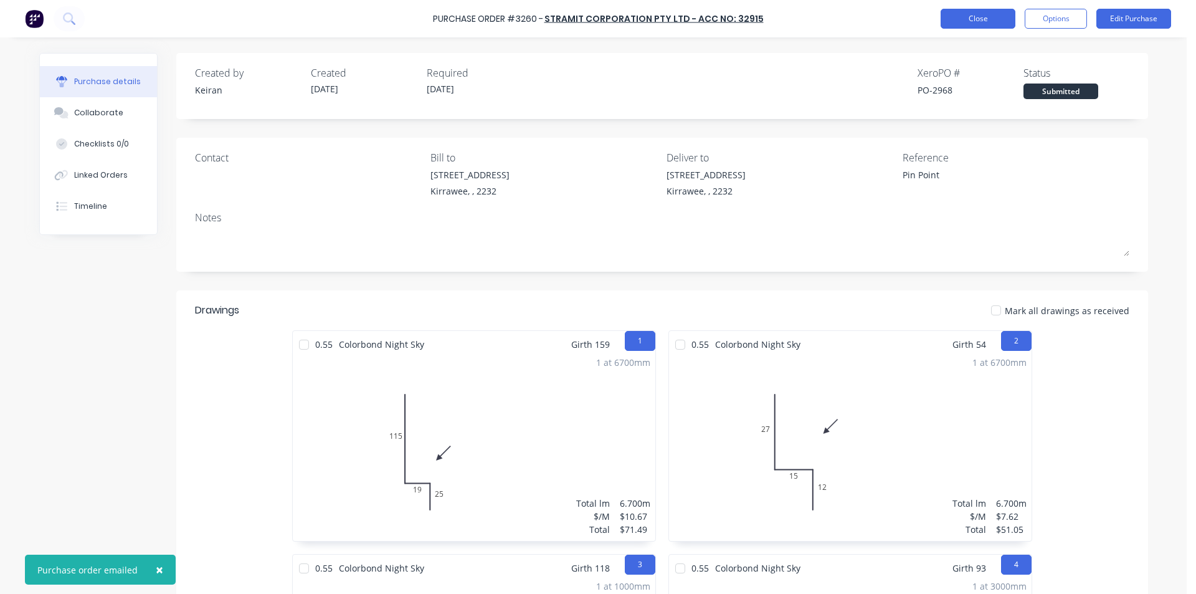
click at [981, 18] on button "Close" at bounding box center [978, 19] width 75 height 20
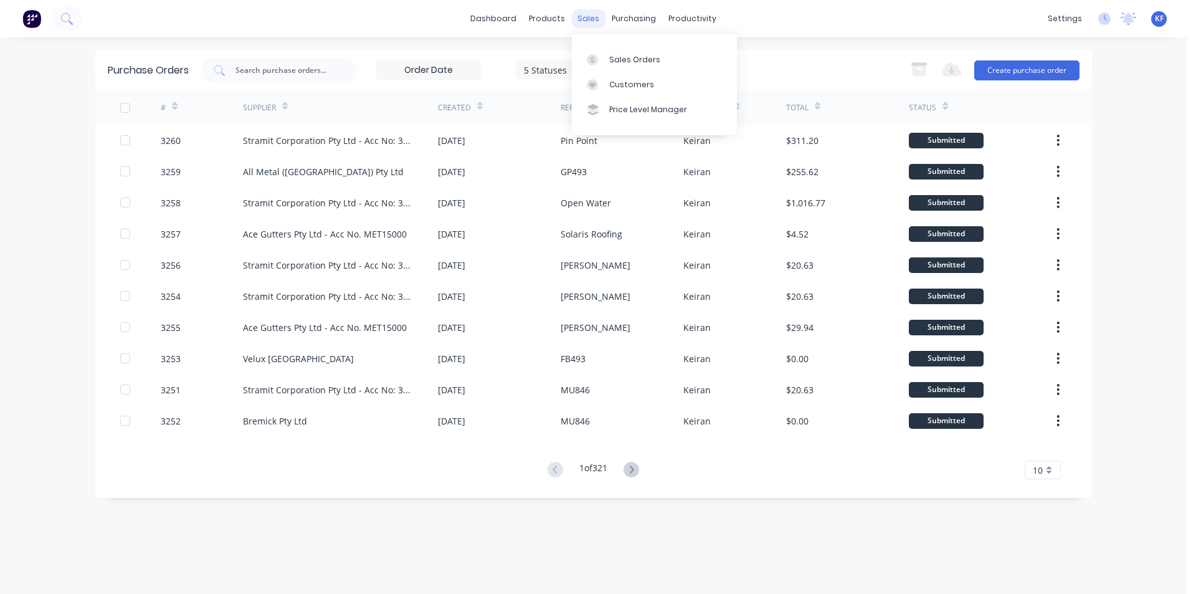
click at [589, 21] on div "sales" at bounding box center [588, 18] width 34 height 19
click at [611, 55] on div "Sales Orders" at bounding box center [634, 59] width 51 height 11
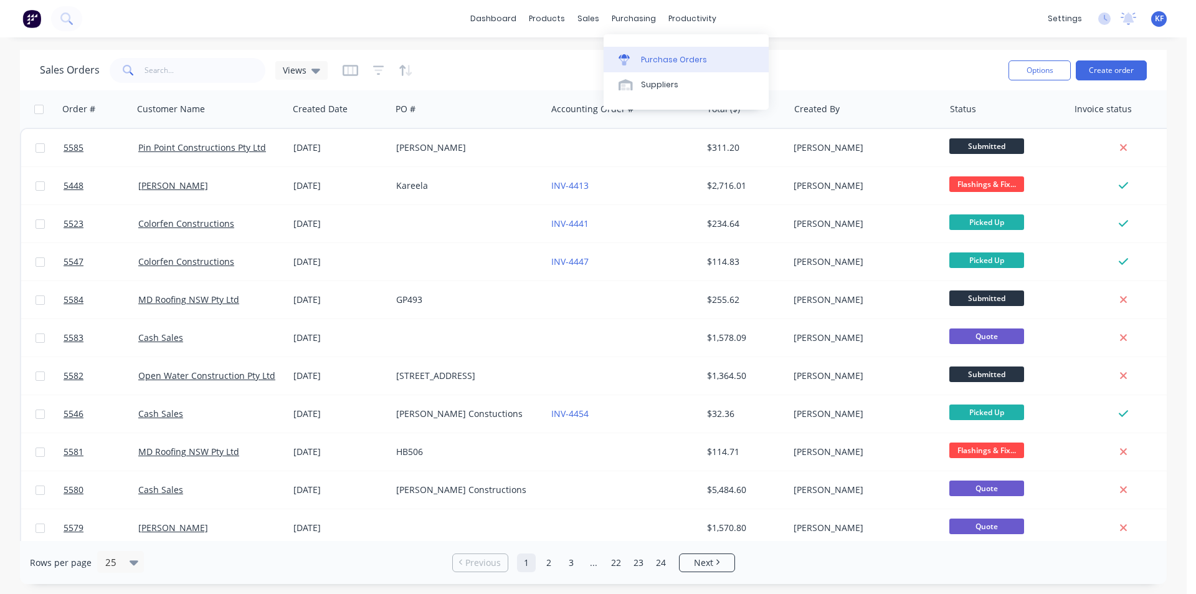
click at [670, 47] on link "Purchase Orders" at bounding box center [686, 59] width 165 height 25
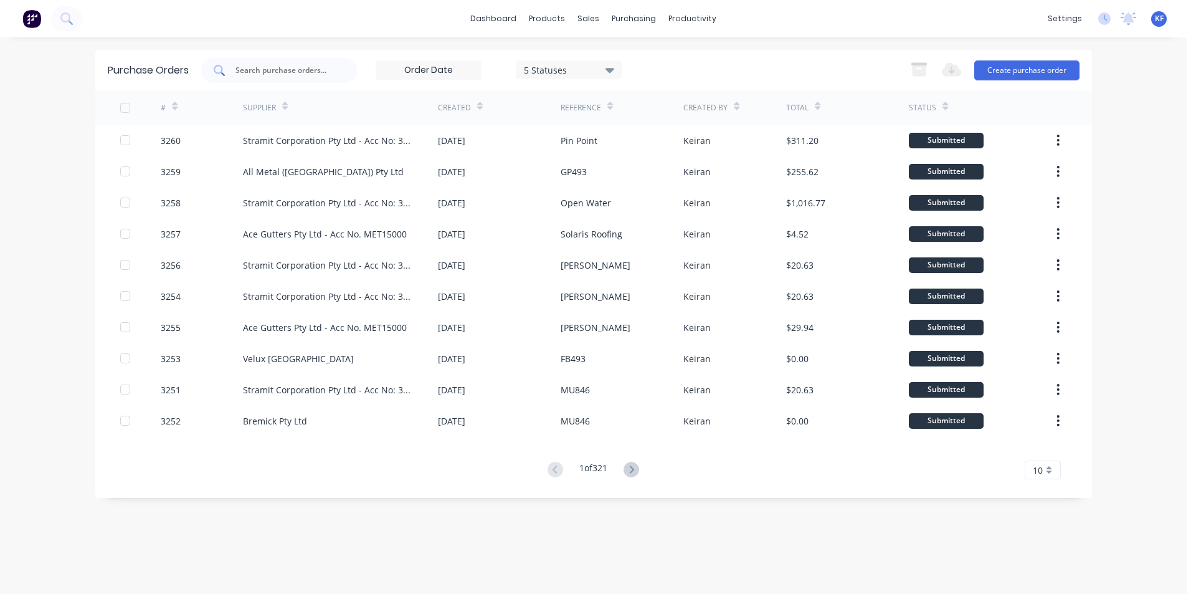
click at [331, 70] on input "text" at bounding box center [285, 70] width 103 height 12
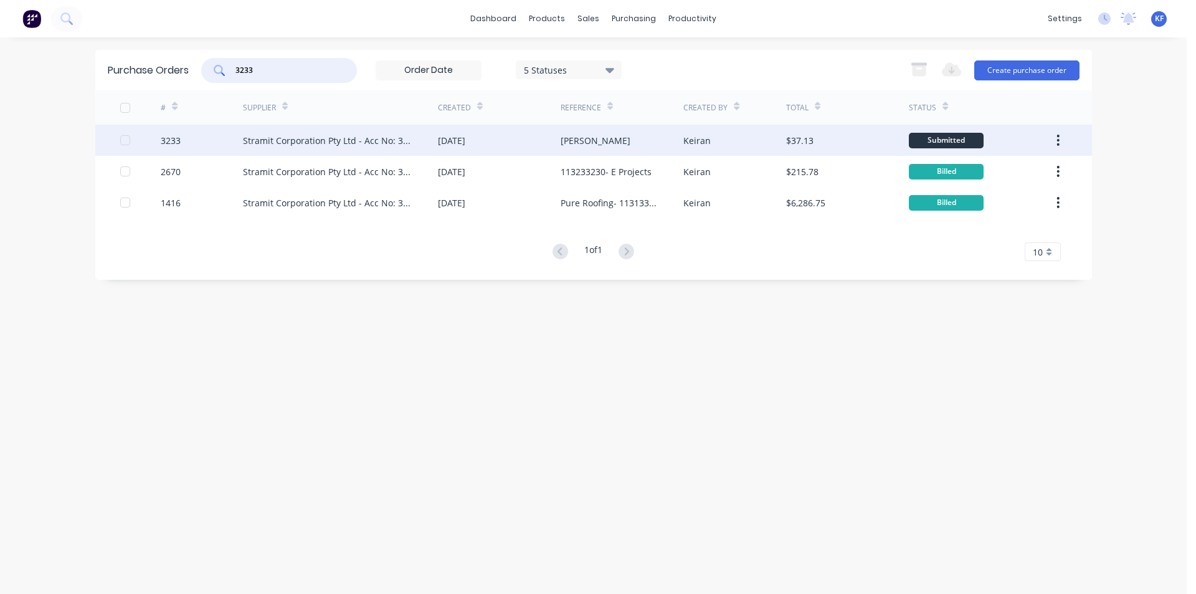
click at [340, 150] on div "Stramit Corporation Pty Ltd - Acc No: 32915" at bounding box center [340, 140] width 195 height 31
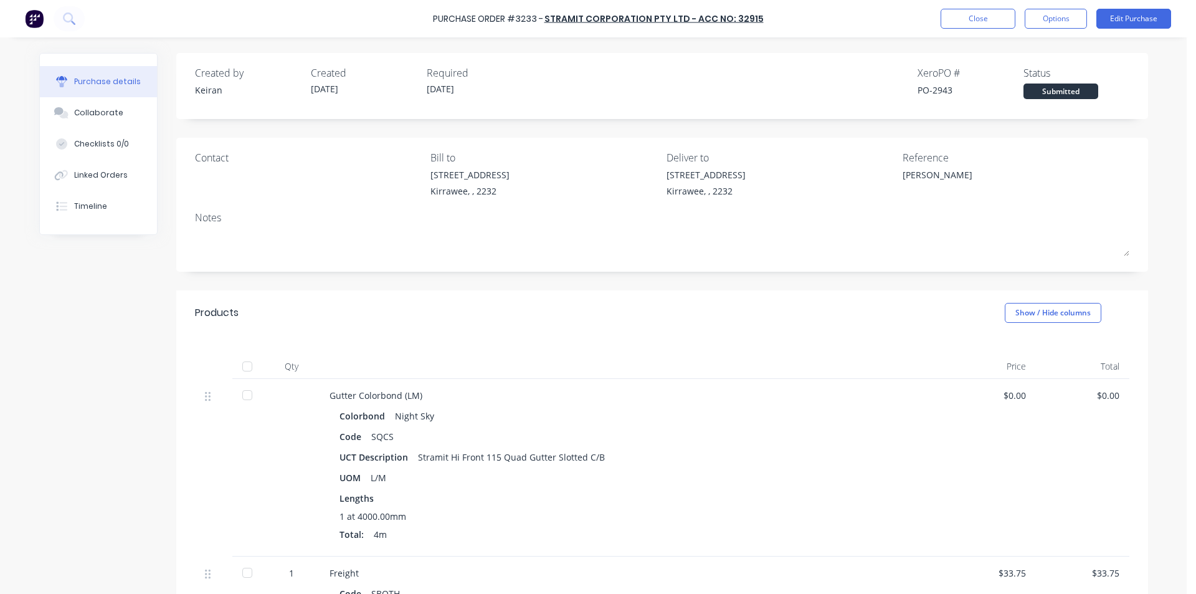
drag, startPoint x: 115, startPoint y: 113, endPoint x: 168, endPoint y: 121, distance: 53.7
click at [116, 113] on button "Collaborate" at bounding box center [98, 112] width 117 height 31
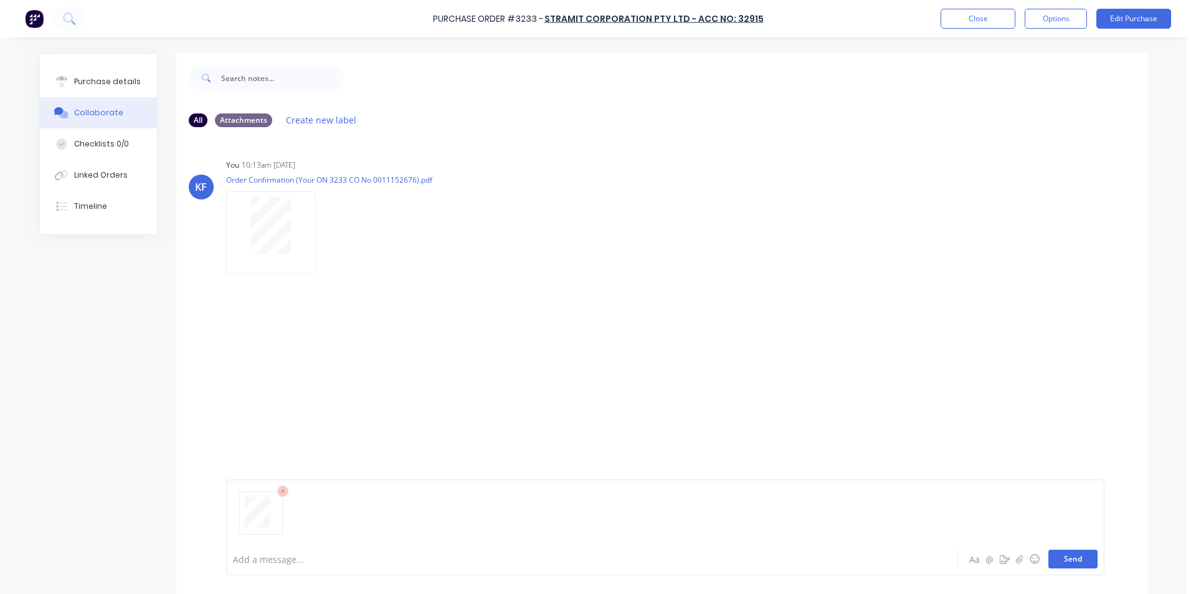
click at [1068, 558] on button "Send" at bounding box center [1072, 558] width 49 height 19
click at [994, 16] on button "Close" at bounding box center [978, 19] width 75 height 20
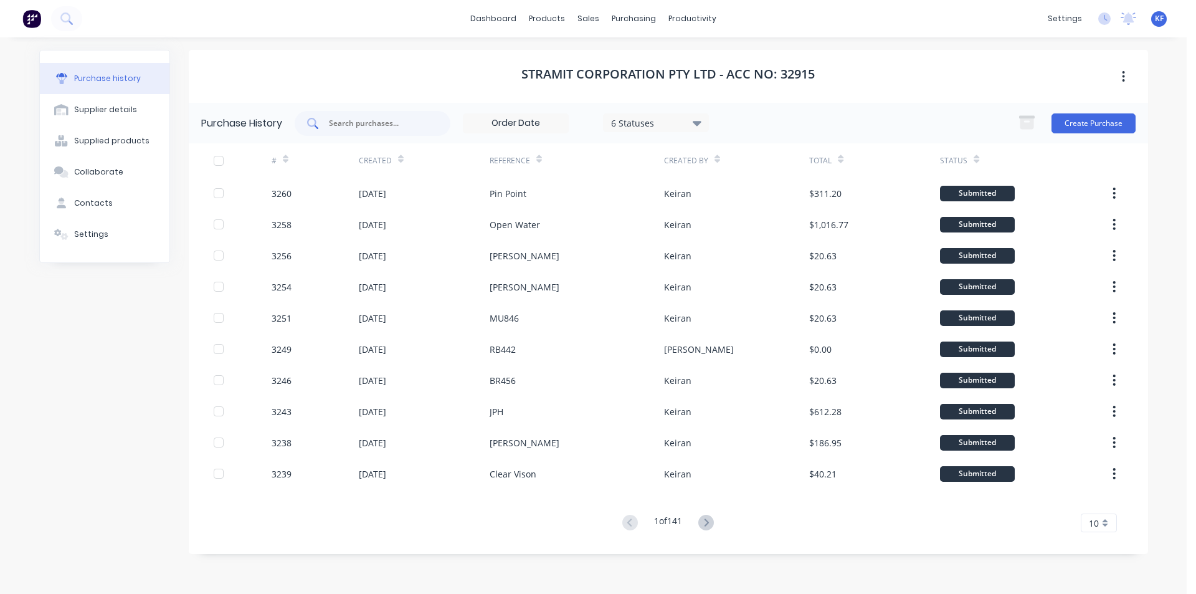
click at [409, 122] on input "text" at bounding box center [379, 123] width 103 height 12
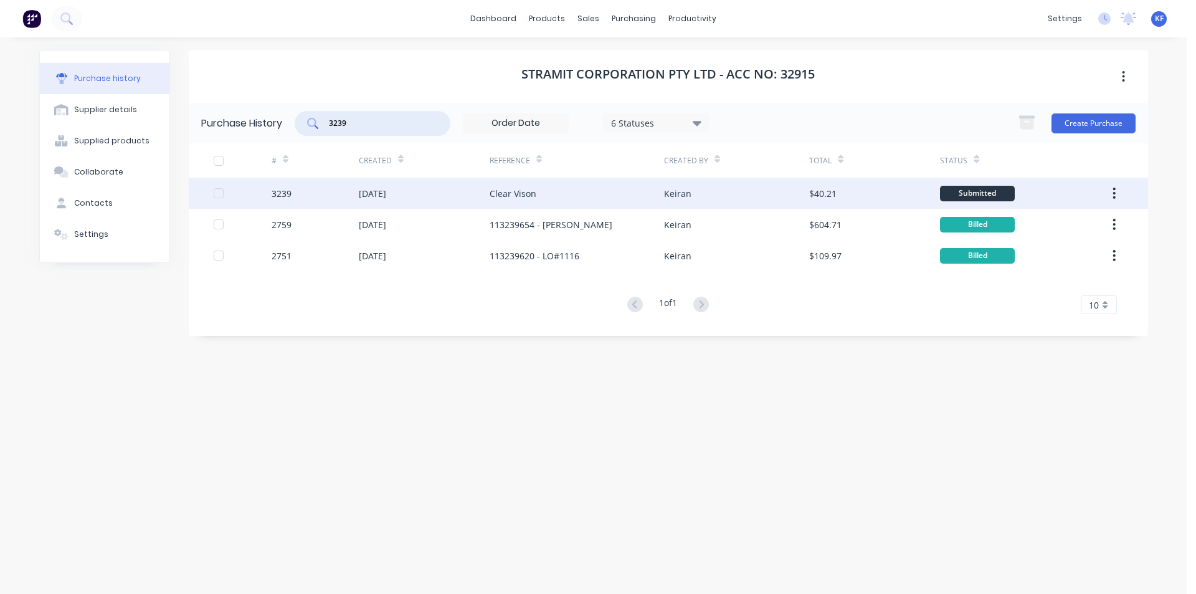
click at [528, 194] on div "Clear Vison" at bounding box center [513, 193] width 47 height 13
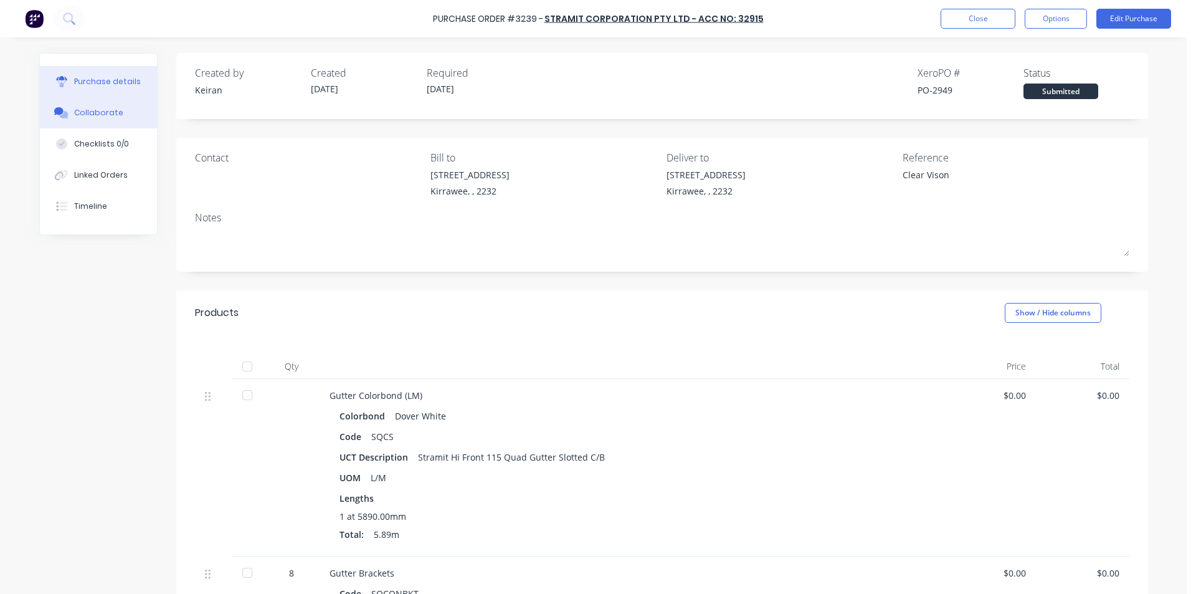
click at [124, 118] on button "Collaborate" at bounding box center [98, 112] width 117 height 31
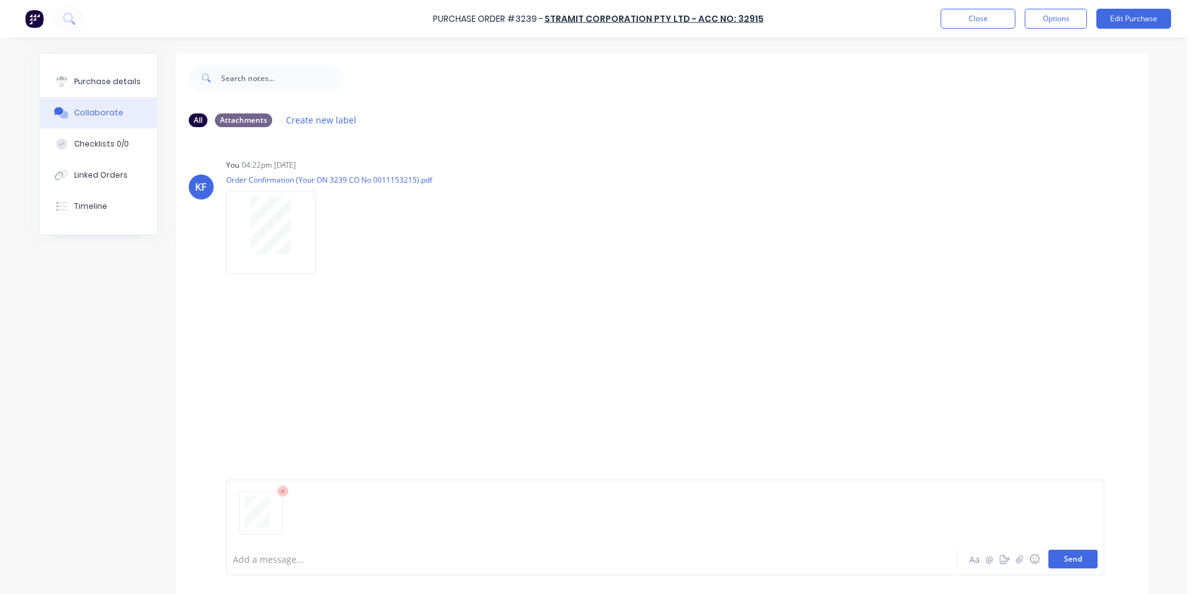
click at [1065, 564] on button "Send" at bounding box center [1072, 558] width 49 height 19
click at [74, 78] on div "Purchase details" at bounding box center [107, 81] width 67 height 11
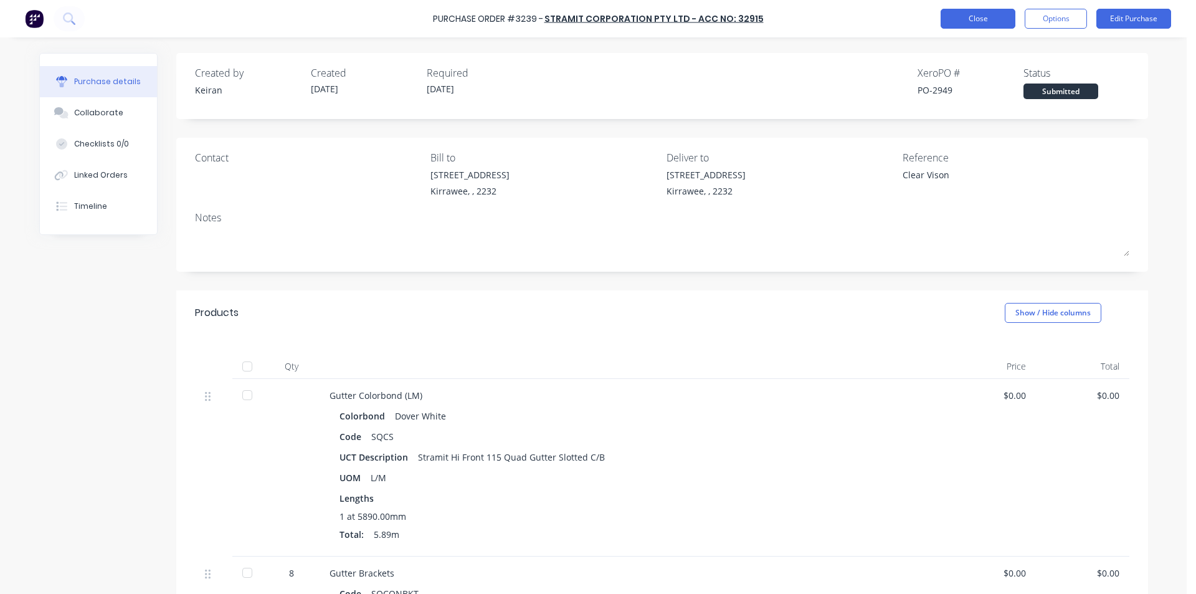
click at [978, 18] on button "Close" at bounding box center [978, 19] width 75 height 20
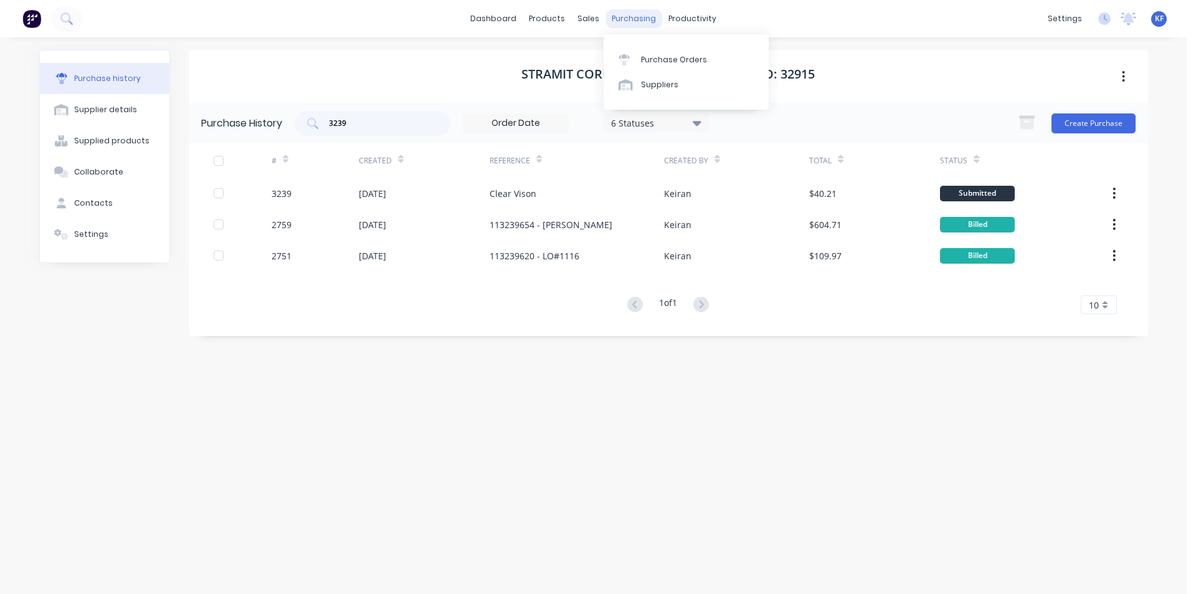
click at [630, 26] on div "purchasing" at bounding box center [634, 18] width 57 height 19
click at [656, 64] on div "Purchase Orders" at bounding box center [674, 59] width 66 height 11
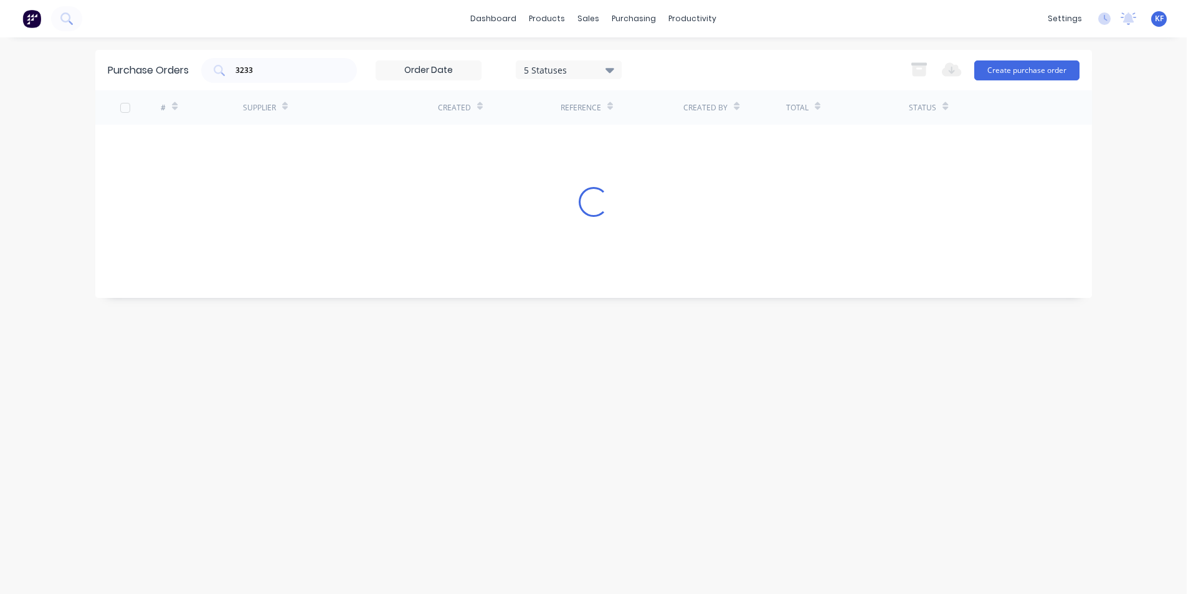
click at [132, 68] on div "Purchase Orders 3233 5 Statuses 5 Statuses Export to Excel (XLSX) Create purcha…" at bounding box center [593, 70] width 997 height 40
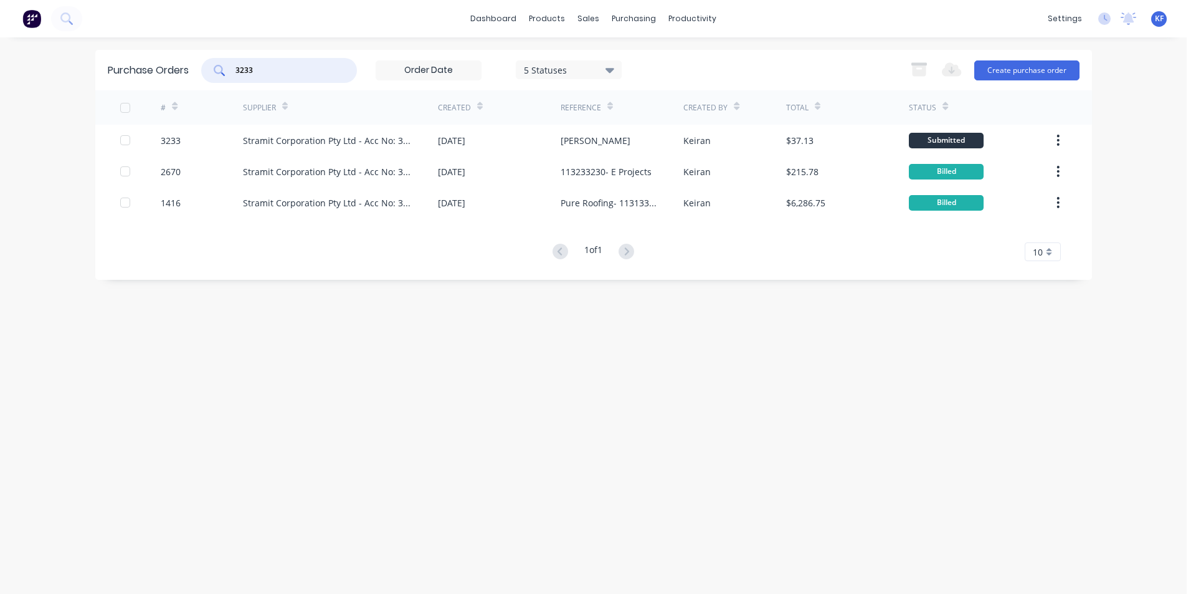
click at [272, 74] on input "3233" at bounding box center [285, 70] width 103 height 12
drag, startPoint x: 272, startPoint y: 74, endPoint x: 235, endPoint y: 70, distance: 36.4
click at [235, 70] on input "3233" at bounding box center [285, 70] width 103 height 12
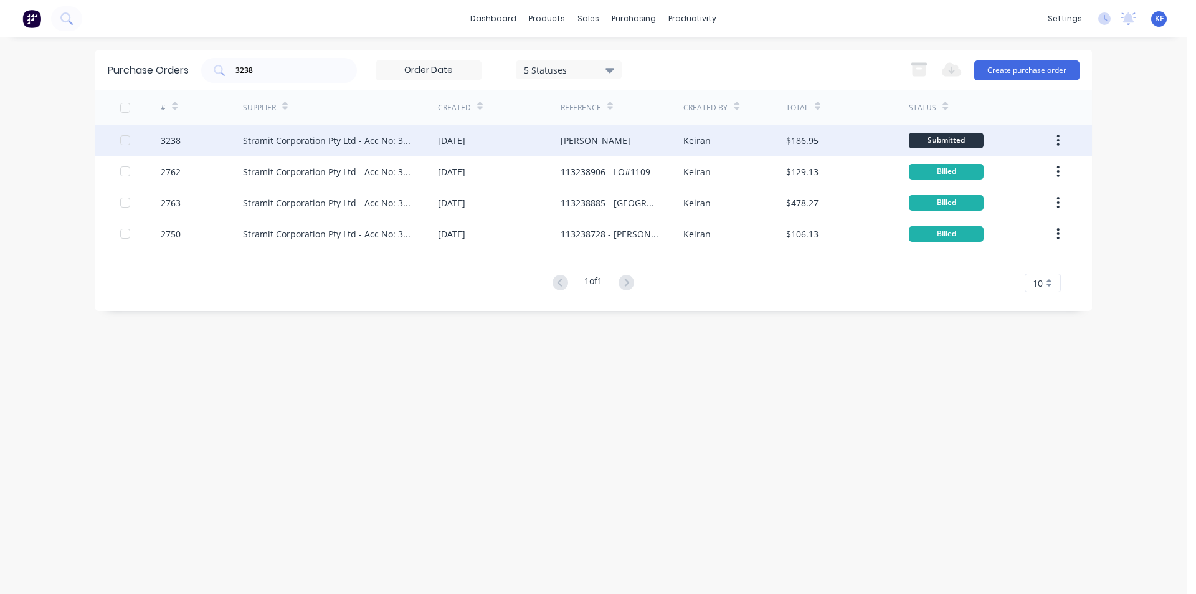
click at [585, 149] on div "[PERSON_NAME]" at bounding box center [622, 140] width 123 height 31
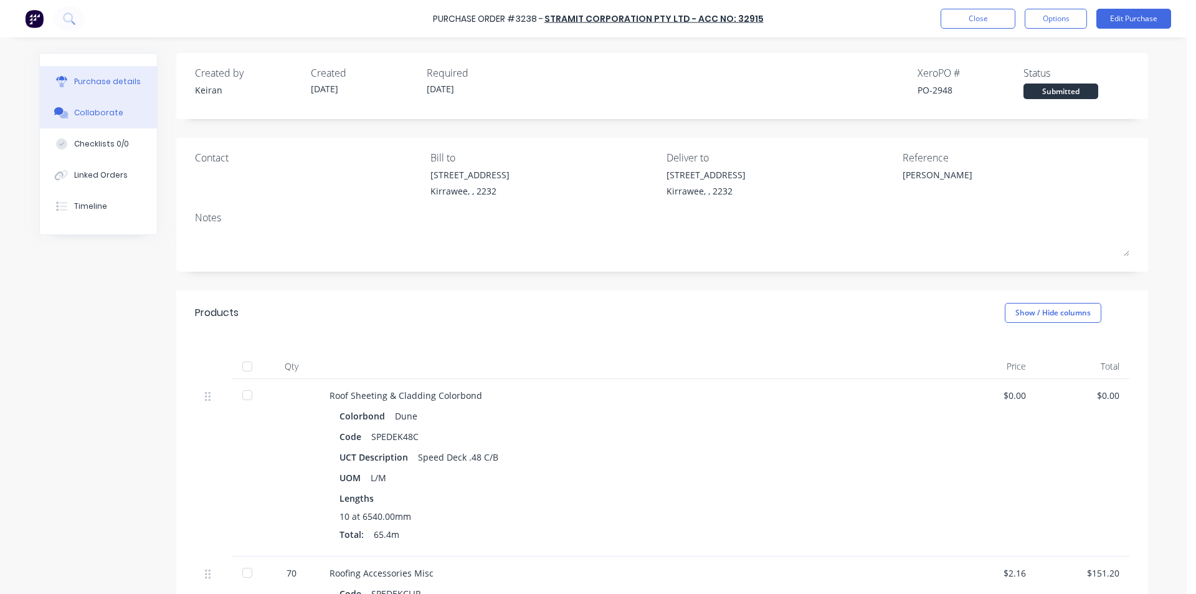
click at [77, 113] on div "Collaborate" at bounding box center [98, 112] width 49 height 11
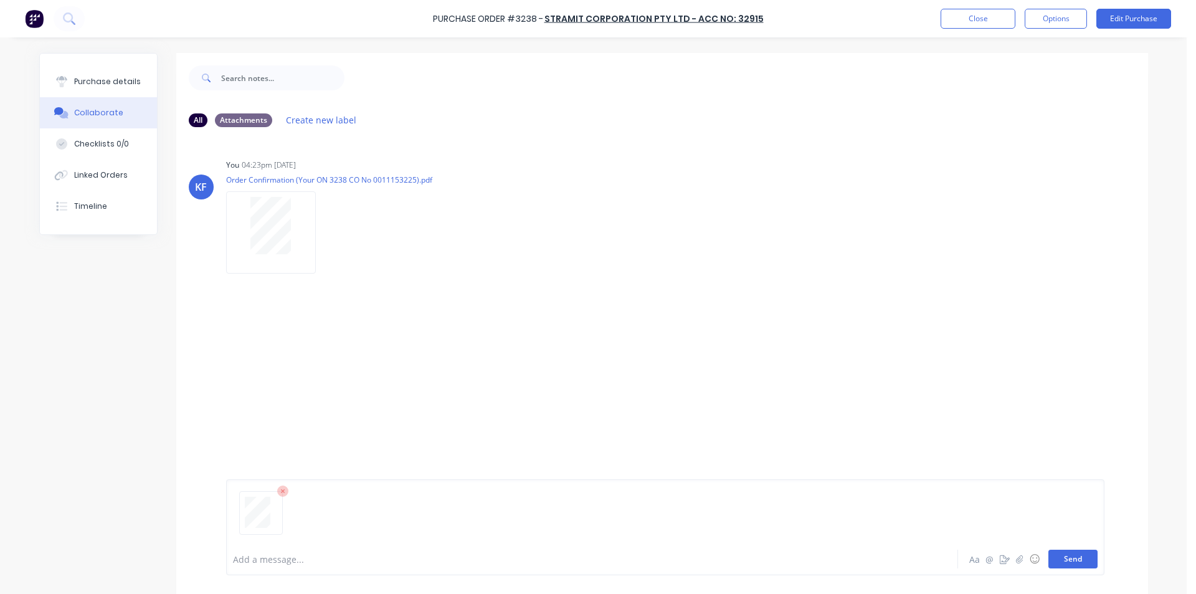
click at [1067, 555] on button "Send" at bounding box center [1072, 558] width 49 height 19
click at [121, 180] on button "Linked Orders" at bounding box center [98, 174] width 117 height 31
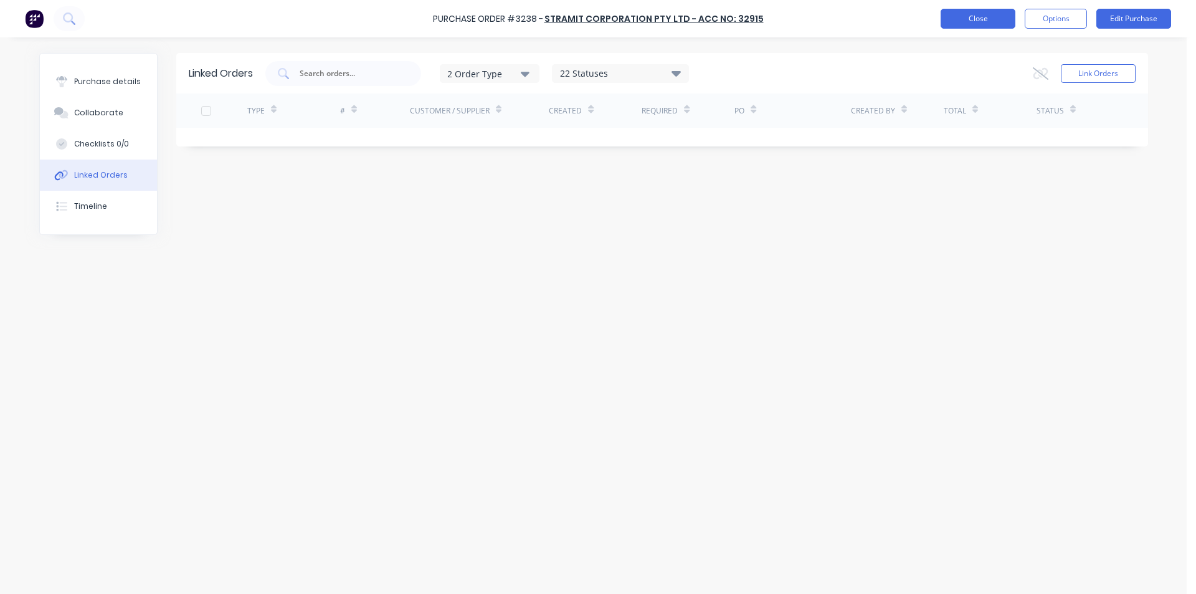
click at [956, 22] on button "Close" at bounding box center [978, 19] width 75 height 20
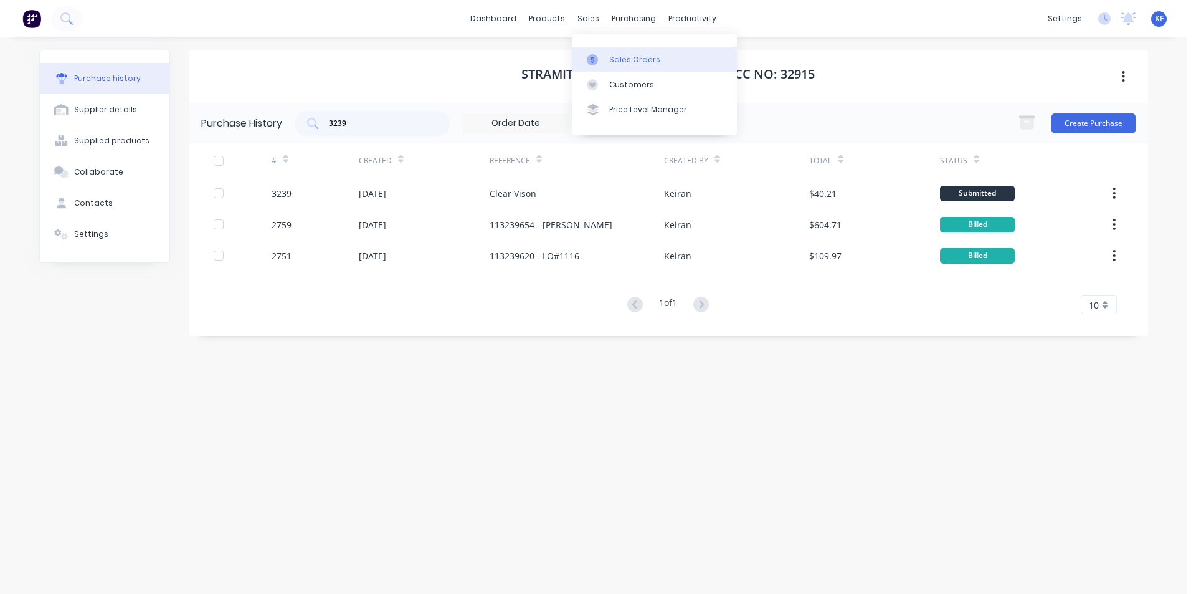
click at [617, 52] on link "Sales Orders" at bounding box center [654, 59] width 165 height 25
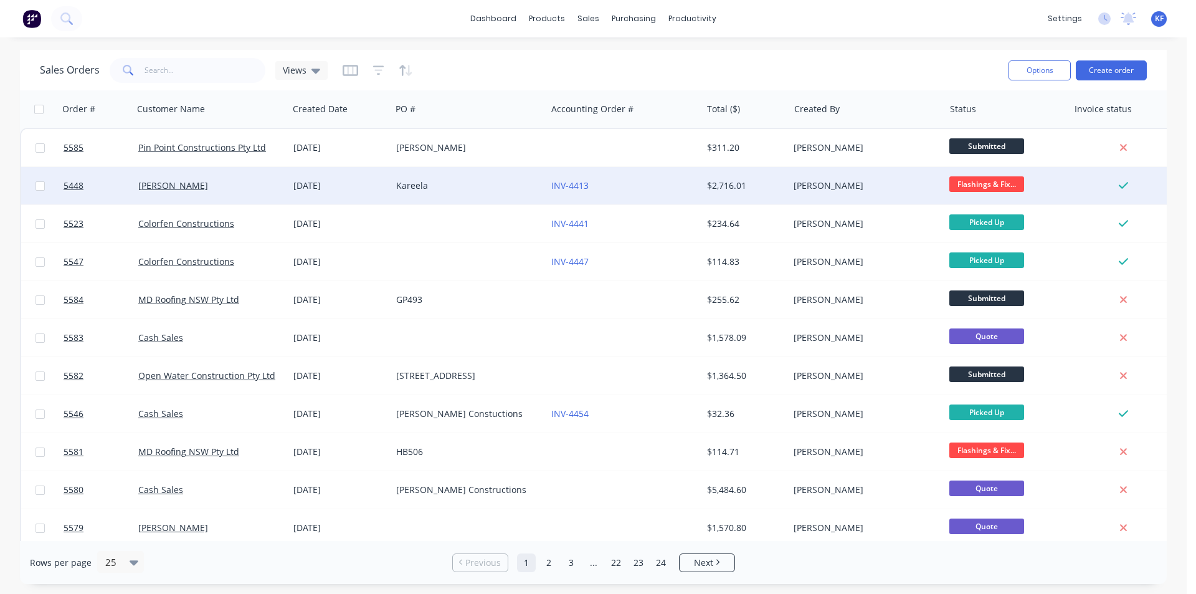
click at [615, 192] on div "INV-4413" at bounding box center [623, 185] width 155 height 37
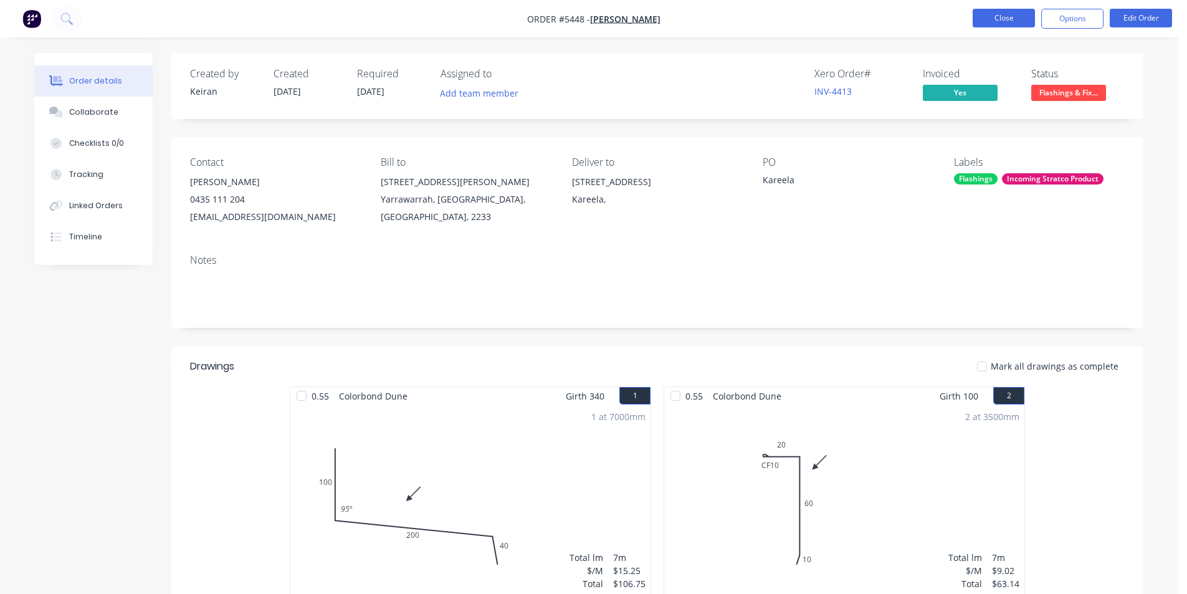
click at [1018, 22] on button "Close" at bounding box center [1003, 18] width 62 height 19
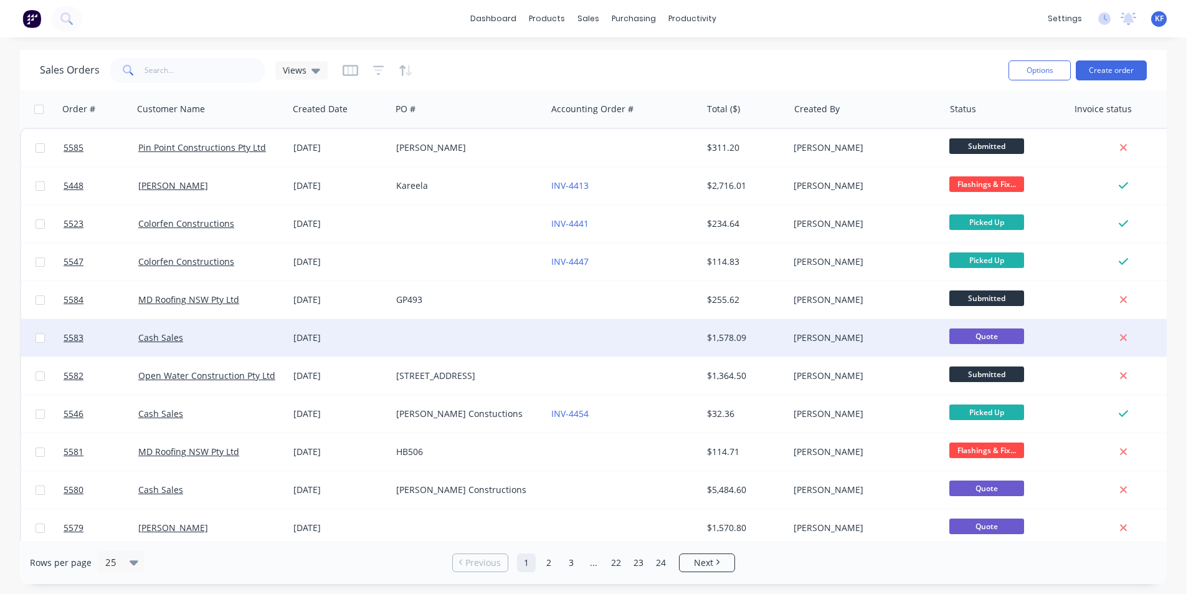
click at [640, 339] on div at bounding box center [623, 337] width 155 height 37
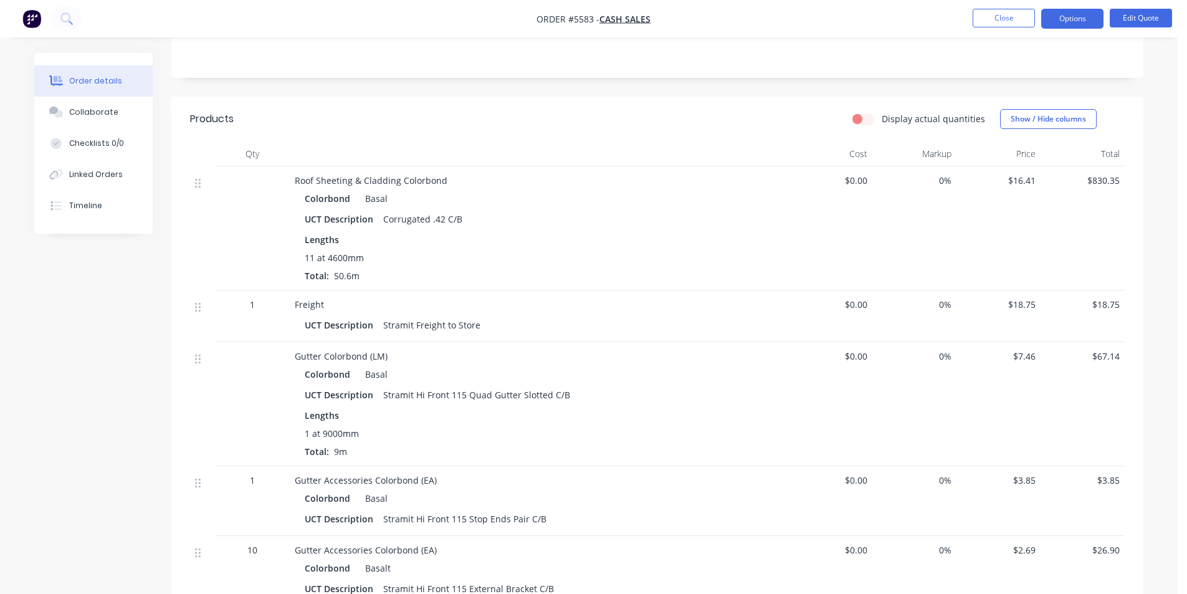
scroll to position [187, 0]
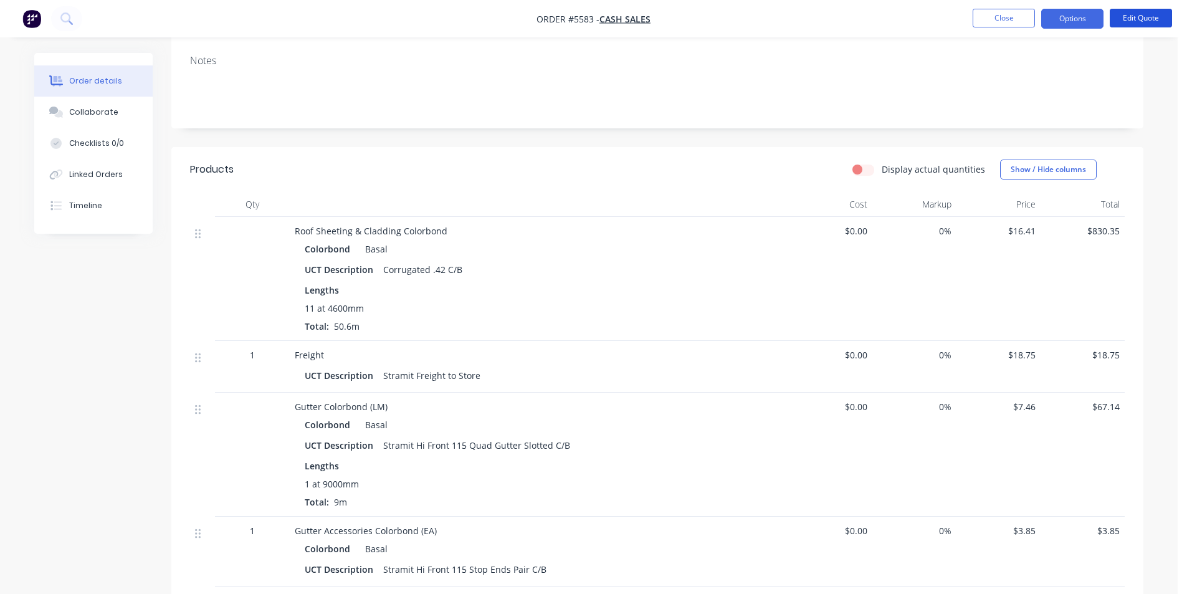
click at [1126, 8] on nav "Order #5583 - Cash Sales Close Options Edit Quote" at bounding box center [593, 18] width 1187 height 37
click at [1131, 20] on button "Edit Quote" at bounding box center [1141, 18] width 62 height 19
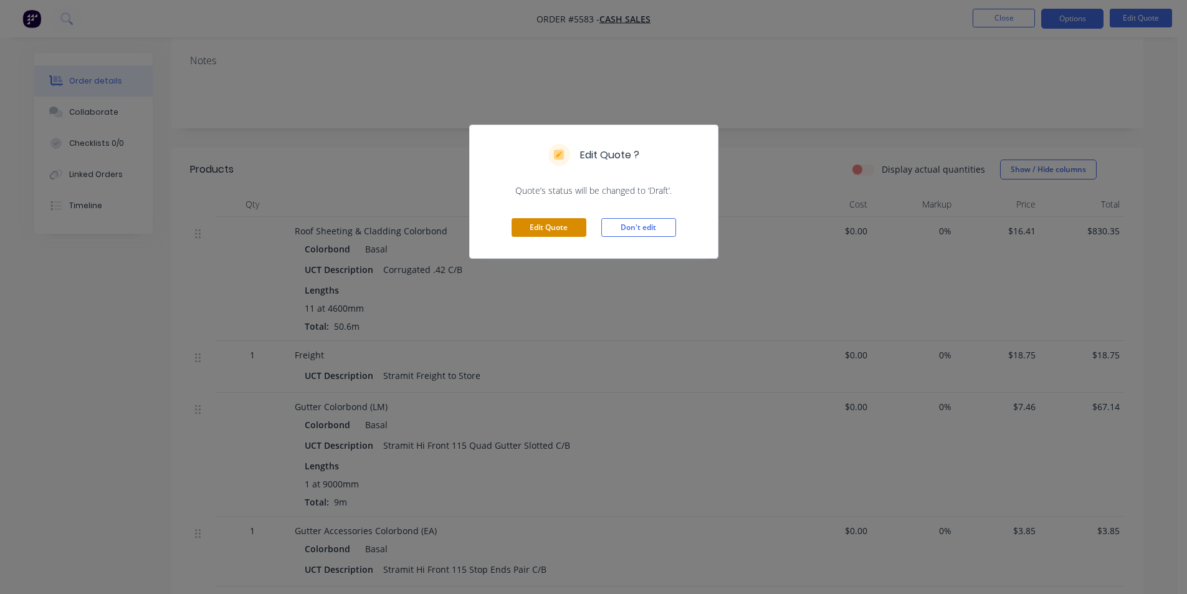
click at [570, 226] on button "Edit Quote" at bounding box center [548, 227] width 75 height 19
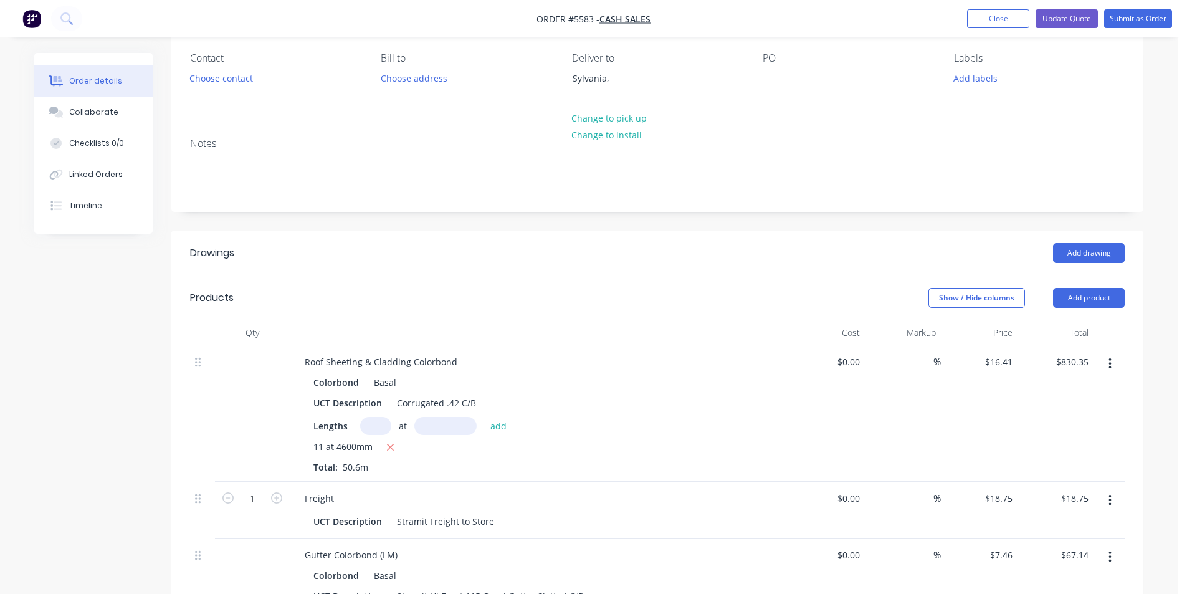
scroll to position [125, 0]
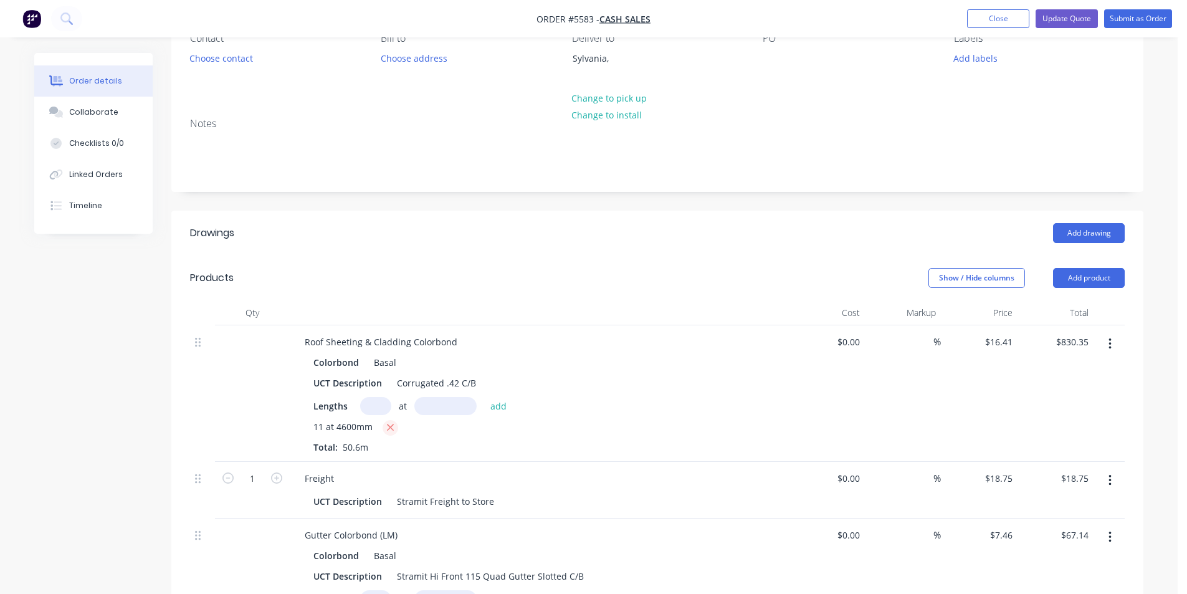
click at [391, 427] on icon "button" at bounding box center [390, 427] width 8 height 11
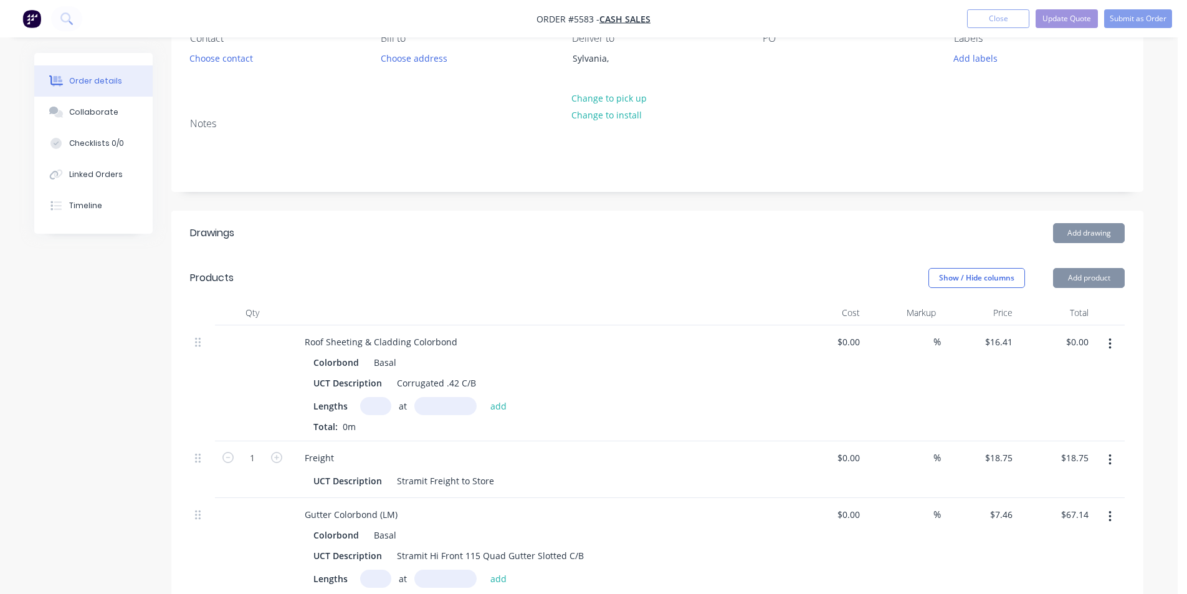
click at [381, 405] on input "text" at bounding box center [375, 406] width 31 height 18
click at [484, 397] on button "add" at bounding box center [498, 405] width 29 height 17
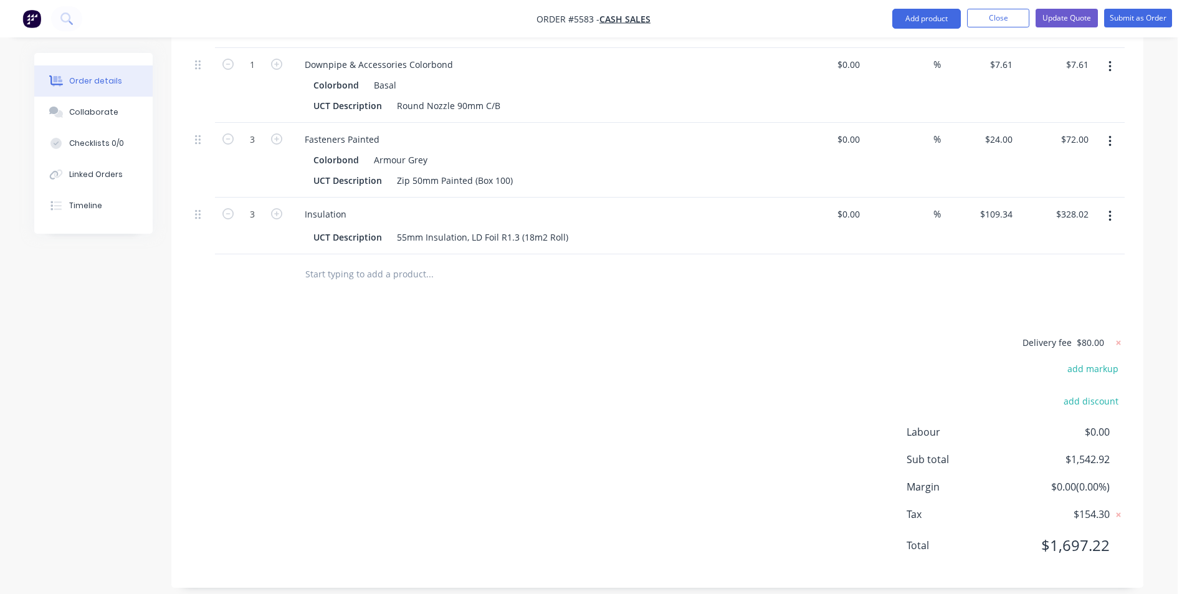
scroll to position [893, 0]
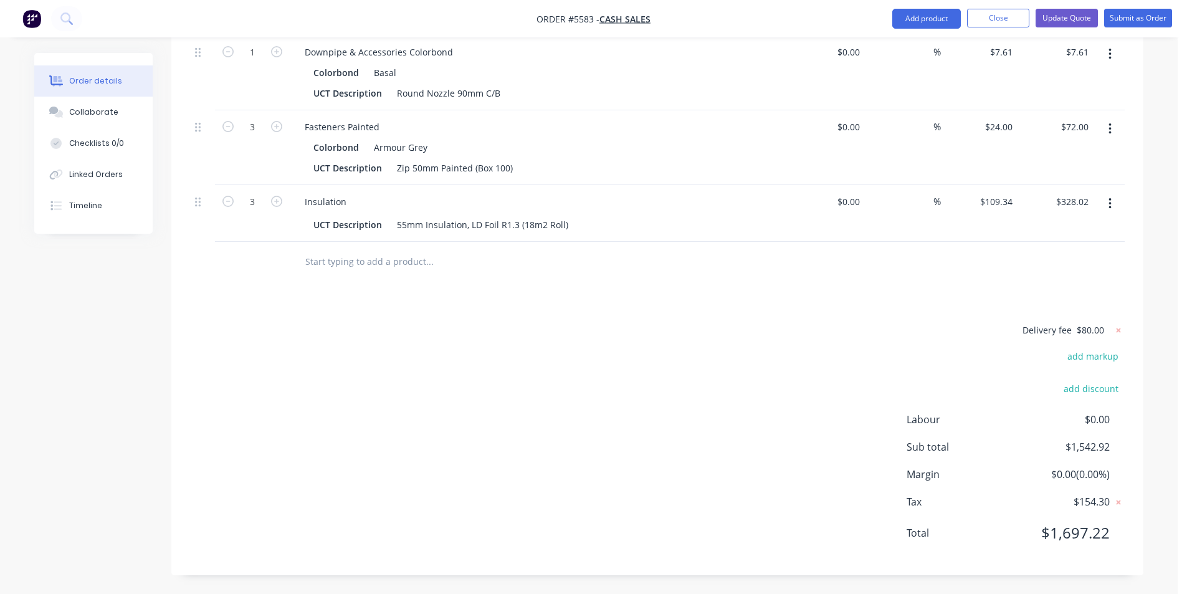
click at [543, 396] on div "Delivery fee $80.00 add markup add discount Labour $0.00 Sub total $1,542.92 Ma…" at bounding box center [657, 439] width 934 height 234
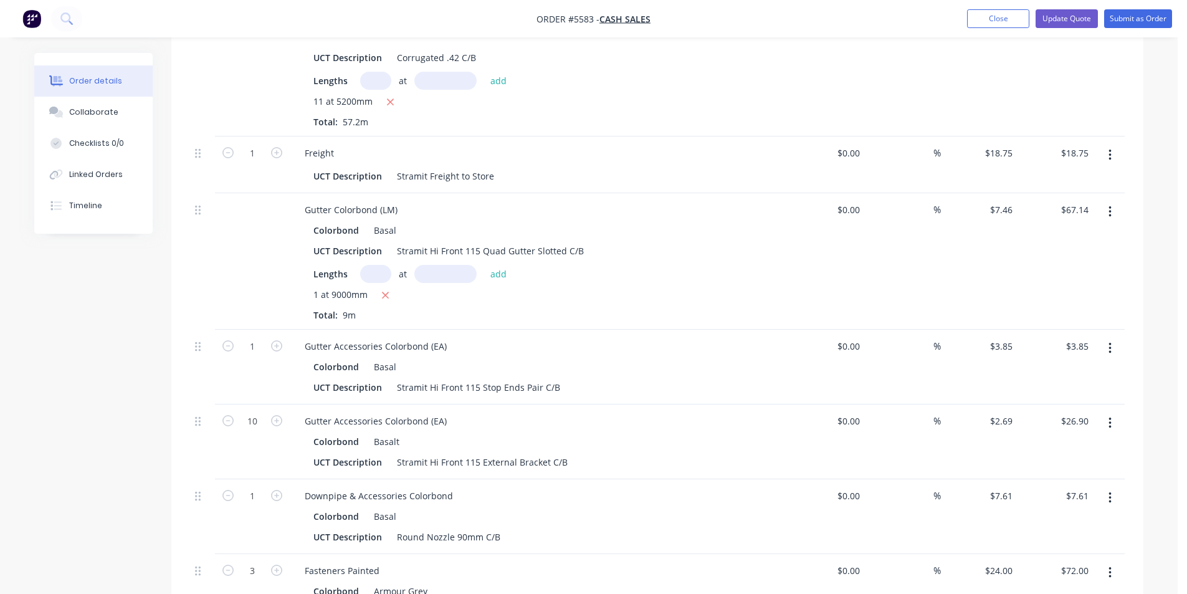
scroll to position [270, 0]
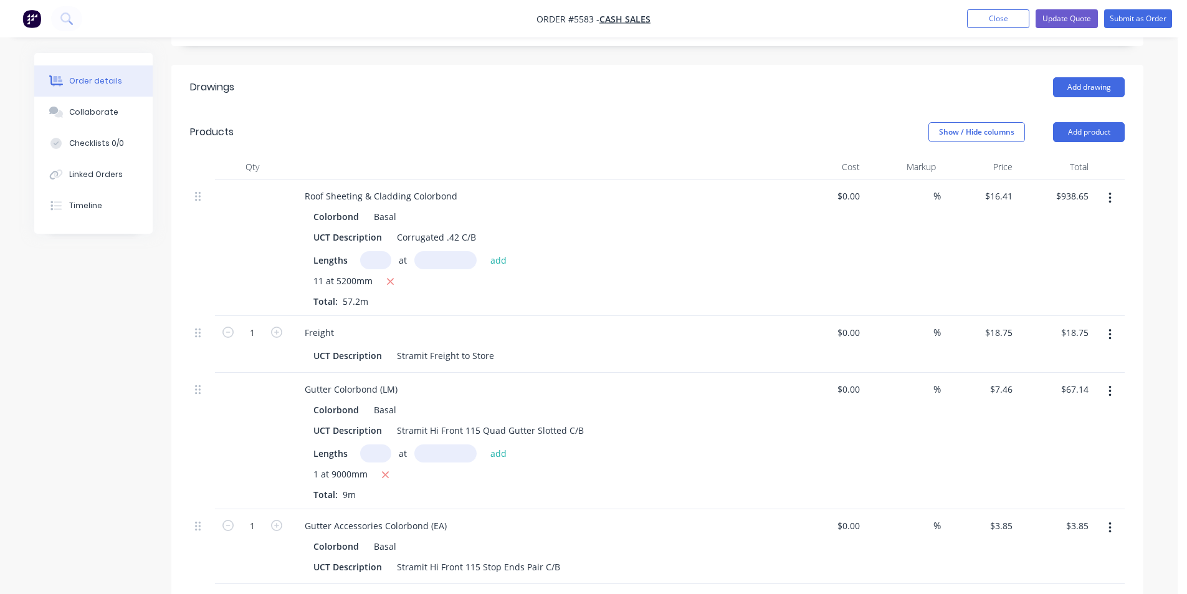
click at [991, 30] on nav "Order #5583 - Cash Sales Add product Close Update Quote Submit as Order" at bounding box center [593, 18] width 1187 height 37
click at [991, 27] on button "Close" at bounding box center [998, 18] width 62 height 19
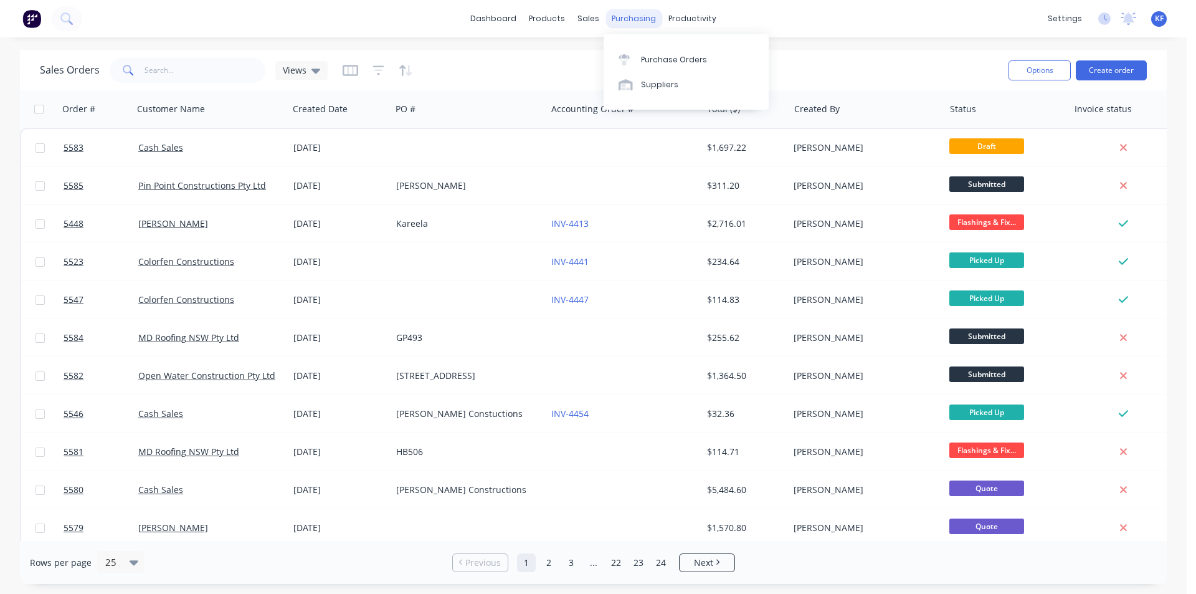
click at [634, 17] on div "purchasing" at bounding box center [634, 18] width 57 height 19
click at [648, 55] on div "Purchase Orders" at bounding box center [674, 59] width 66 height 11
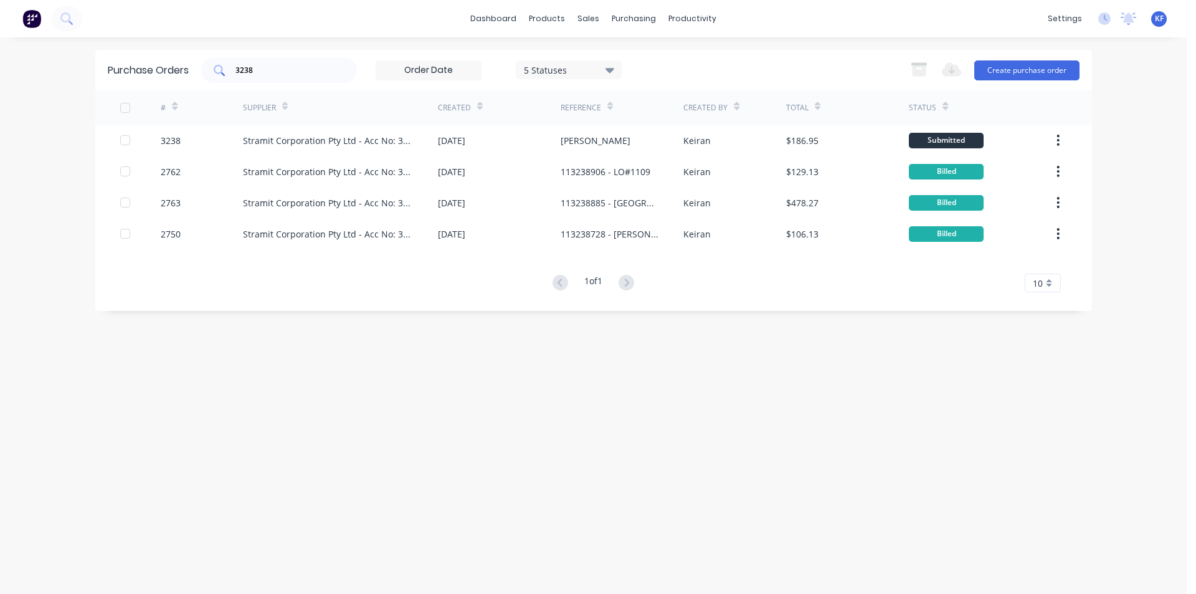
drag, startPoint x: 265, startPoint y: 67, endPoint x: 211, endPoint y: 72, distance: 54.4
click at [217, 74] on div "3238" at bounding box center [279, 70] width 156 height 25
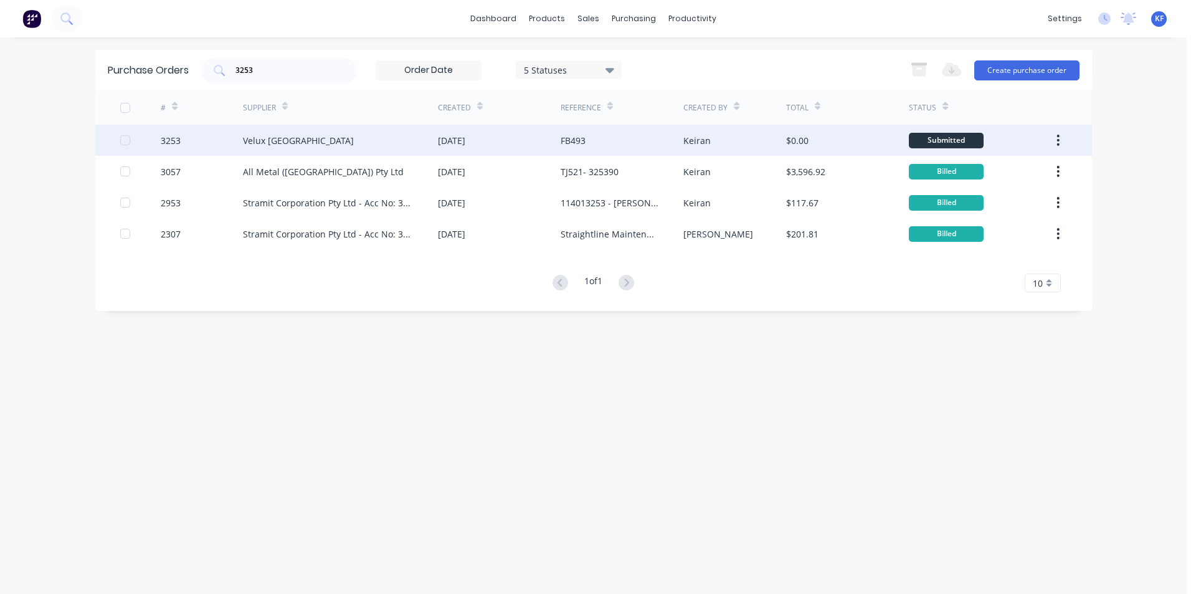
click at [609, 146] on div "FB493" at bounding box center [622, 140] width 123 height 31
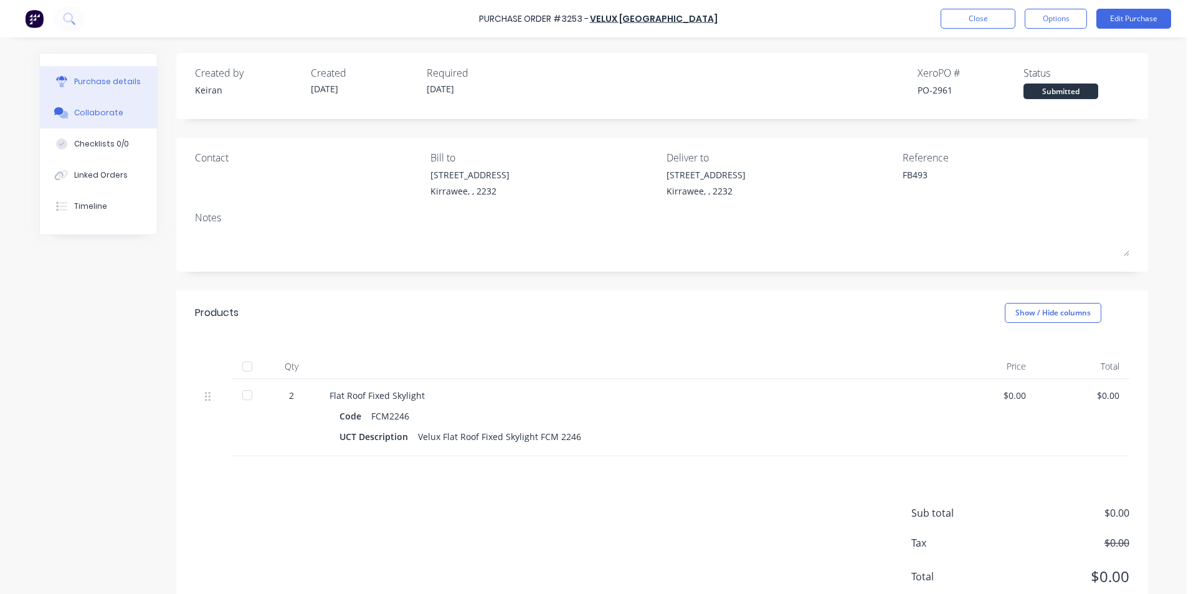
click at [125, 113] on button "Collaborate" at bounding box center [98, 112] width 117 height 31
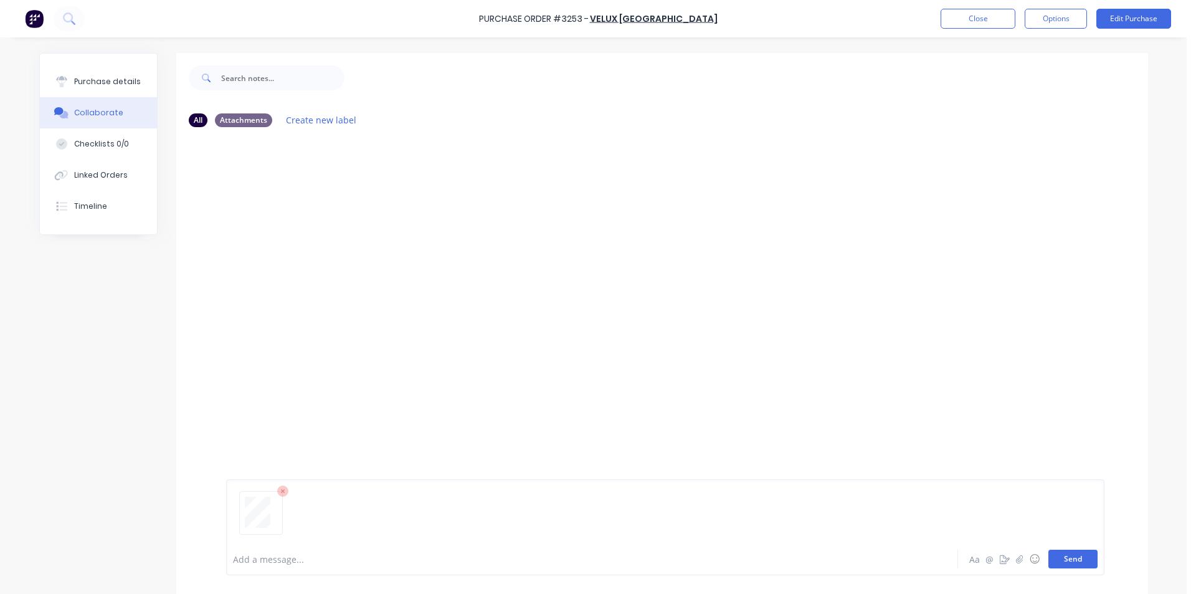
click at [1063, 564] on button "Send" at bounding box center [1072, 558] width 49 height 19
click at [993, 22] on button "Close" at bounding box center [978, 19] width 75 height 20
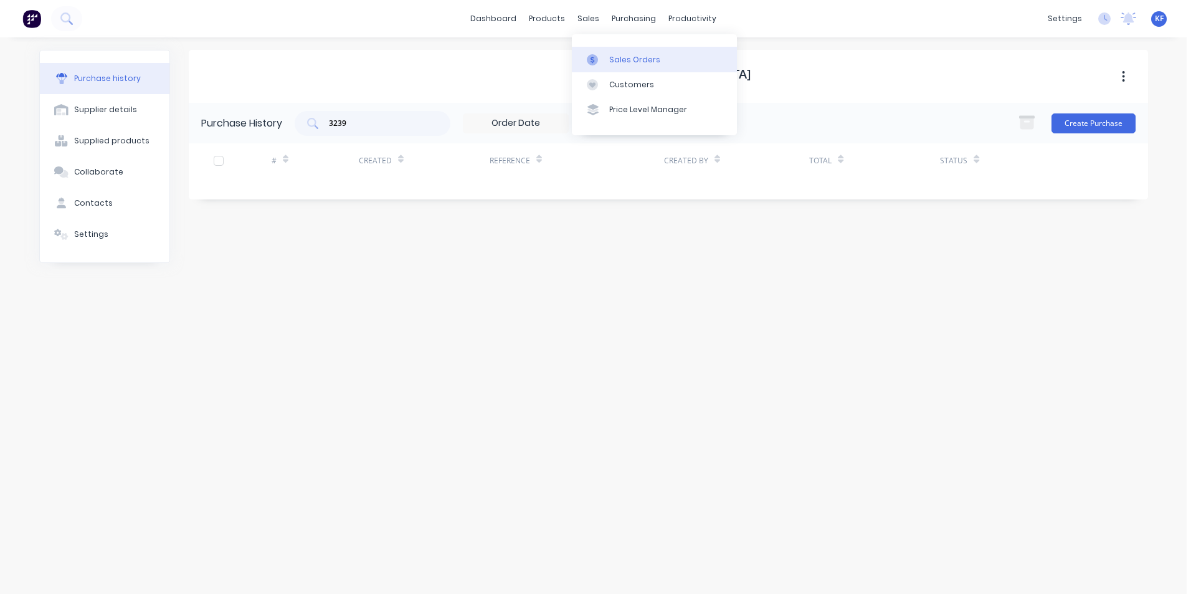
click at [618, 56] on div "Sales Orders" at bounding box center [634, 59] width 51 height 11
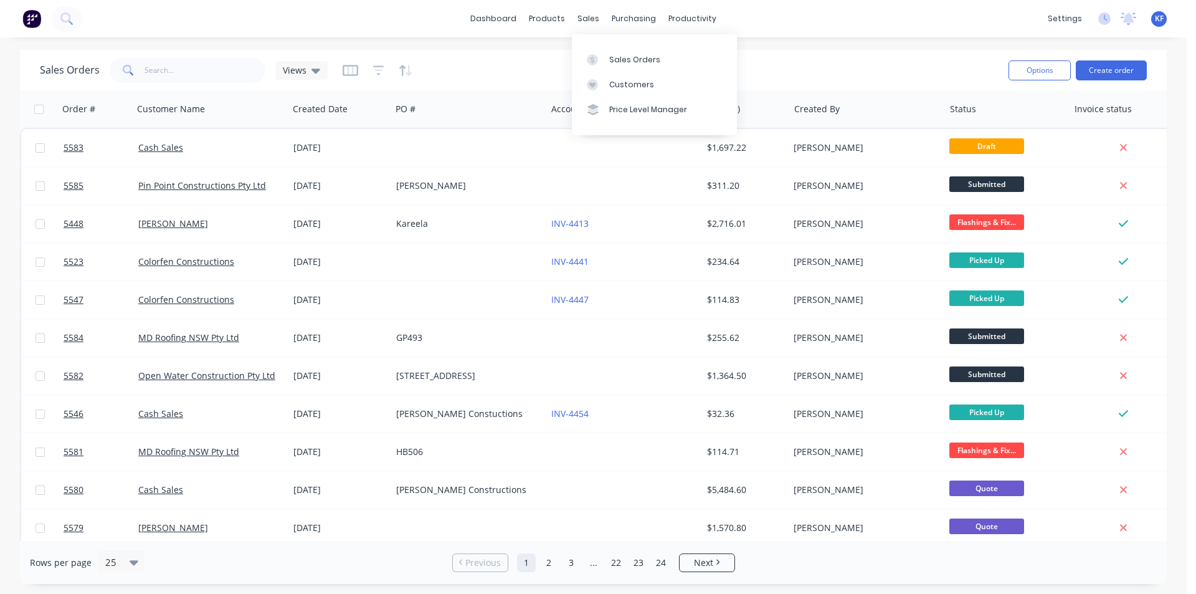
drag, startPoint x: 600, startPoint y: 14, endPoint x: 620, endPoint y: 42, distance: 34.3
click at [598, 13] on div "sales" at bounding box center [588, 18] width 34 height 19
click at [630, 50] on link "Sales Orders" at bounding box center [654, 59] width 165 height 25
click at [253, 75] on input "text" at bounding box center [205, 70] width 121 height 25
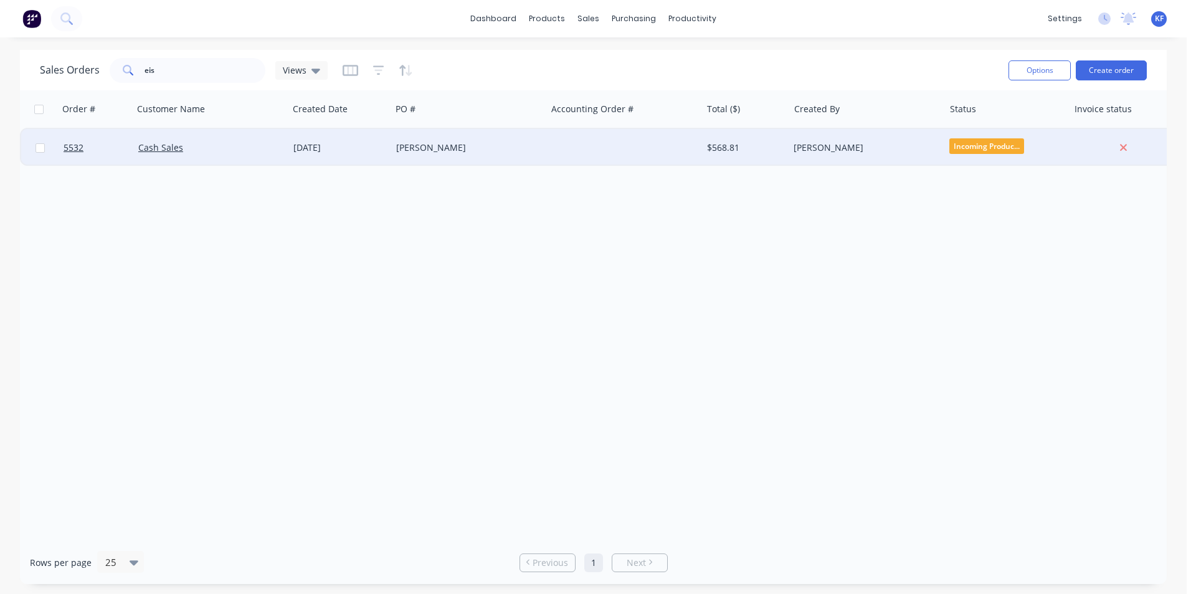
click at [619, 151] on div at bounding box center [623, 147] width 155 height 37
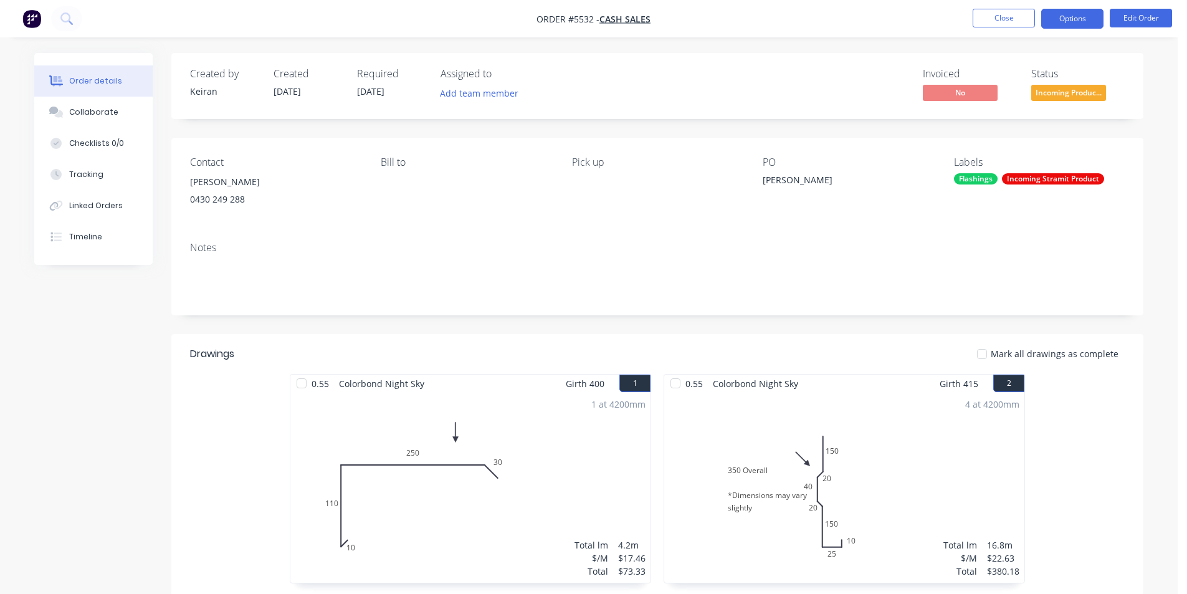
click at [1083, 21] on button "Options" at bounding box center [1072, 19] width 62 height 20
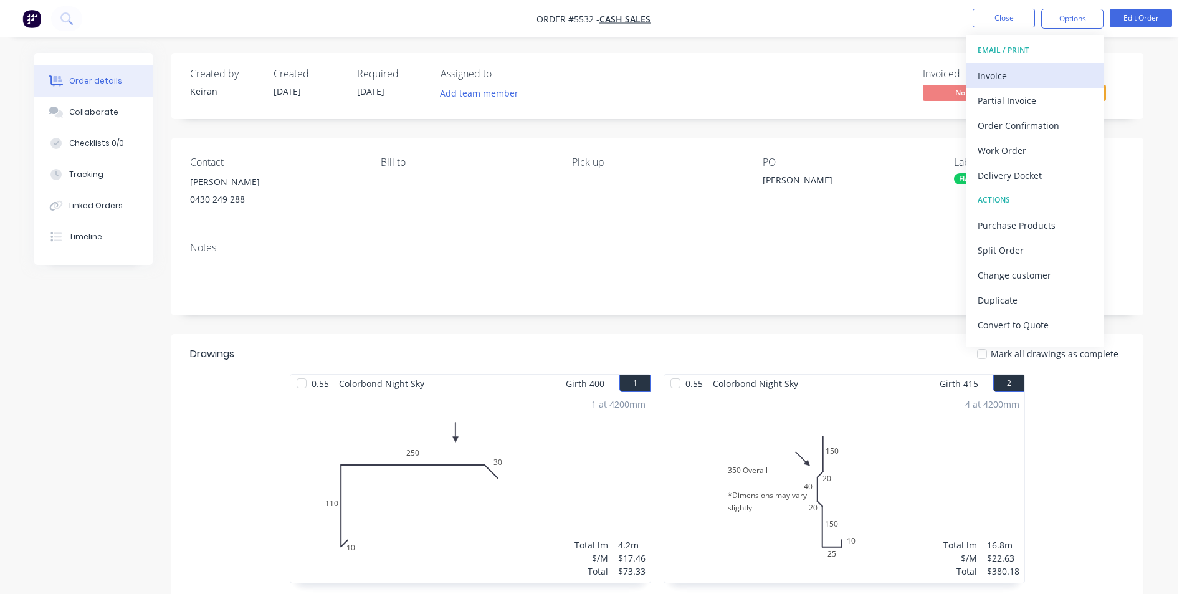
click at [1037, 70] on div "Invoice" at bounding box center [1034, 76] width 115 height 18
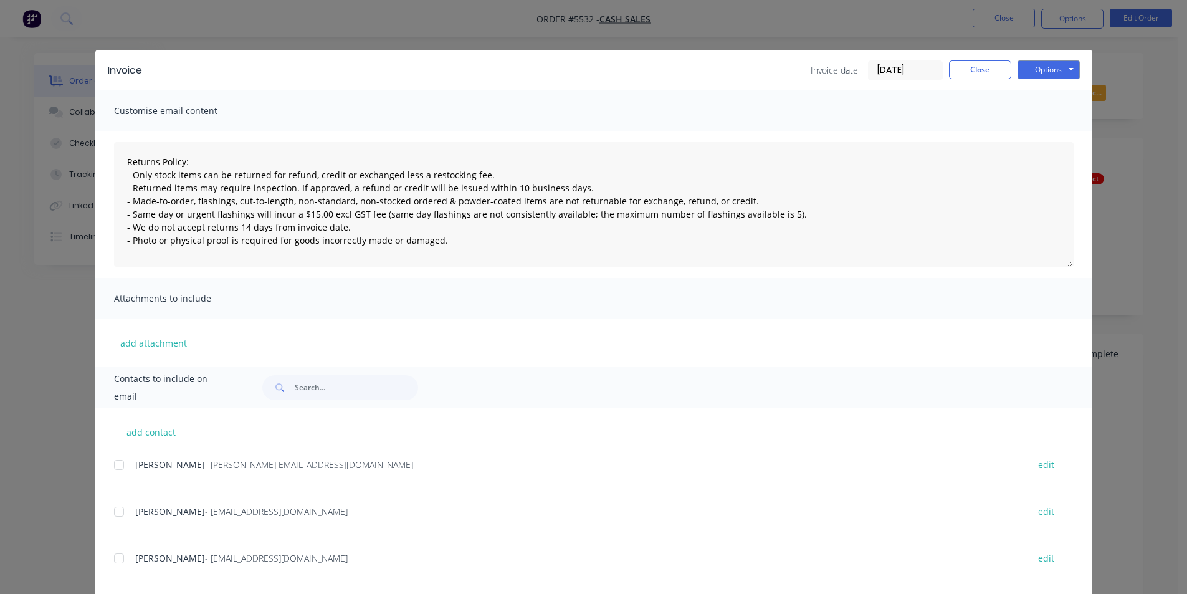
click at [1052, 45] on div "Invoice Invoice date 27/08/25 Close Options Preview Print Email Customise email…" at bounding box center [593, 297] width 1187 height 594
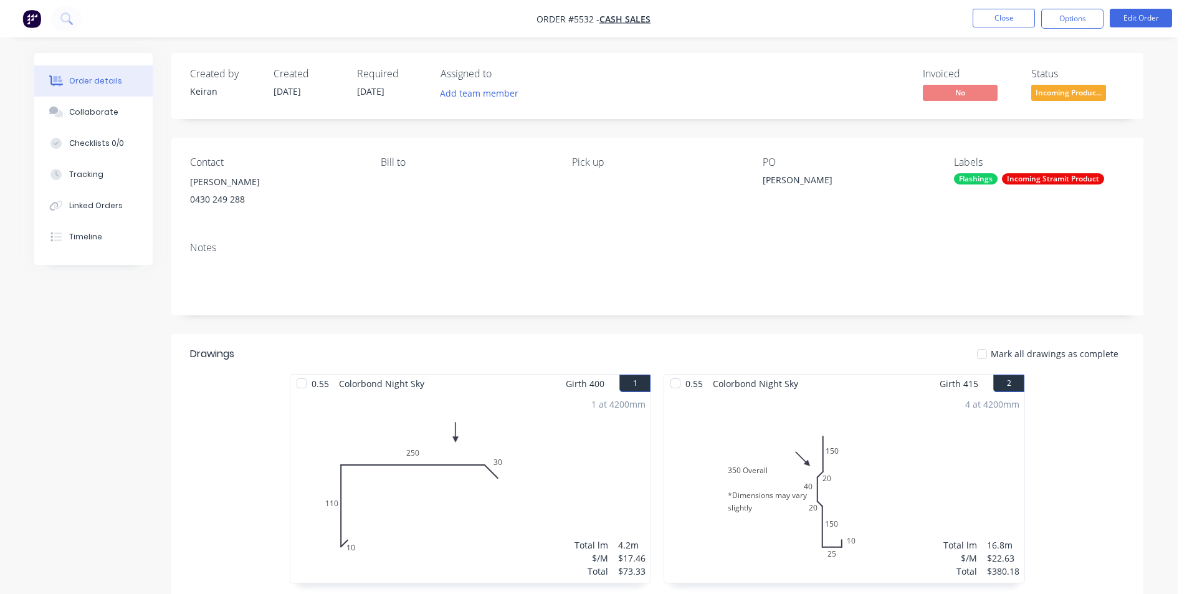
click at [1057, 29] on nav "Order #5532 - Cash Sales Close Options Edit Order" at bounding box center [593, 18] width 1187 height 37
click at [1056, 22] on button "Options" at bounding box center [1072, 19] width 62 height 20
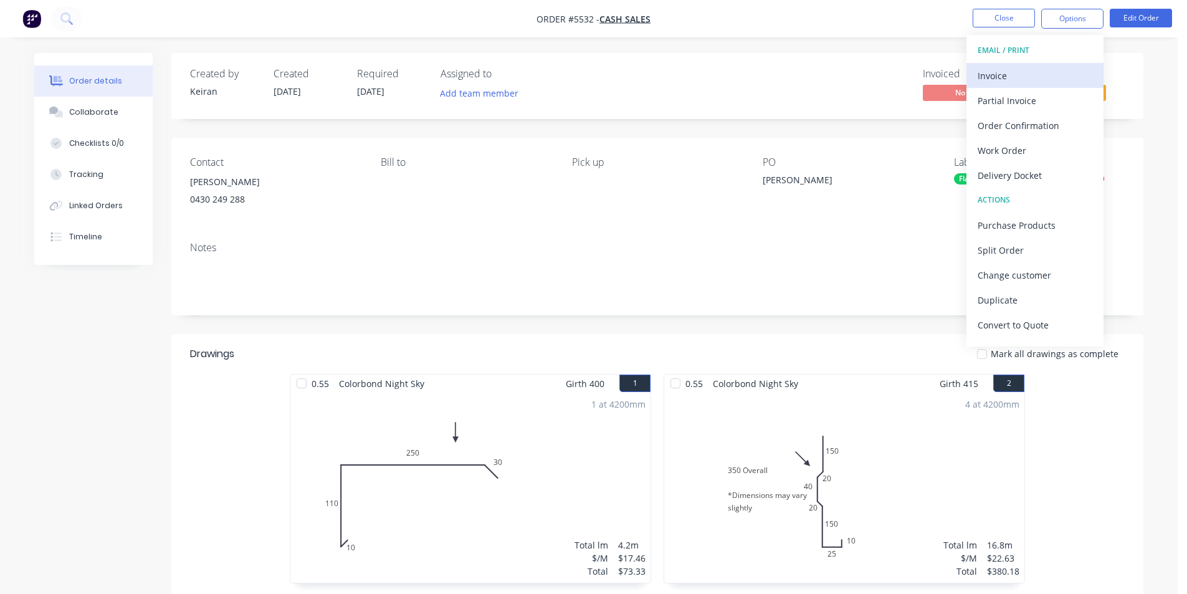
click at [1032, 74] on div "Invoice" at bounding box center [1034, 76] width 115 height 18
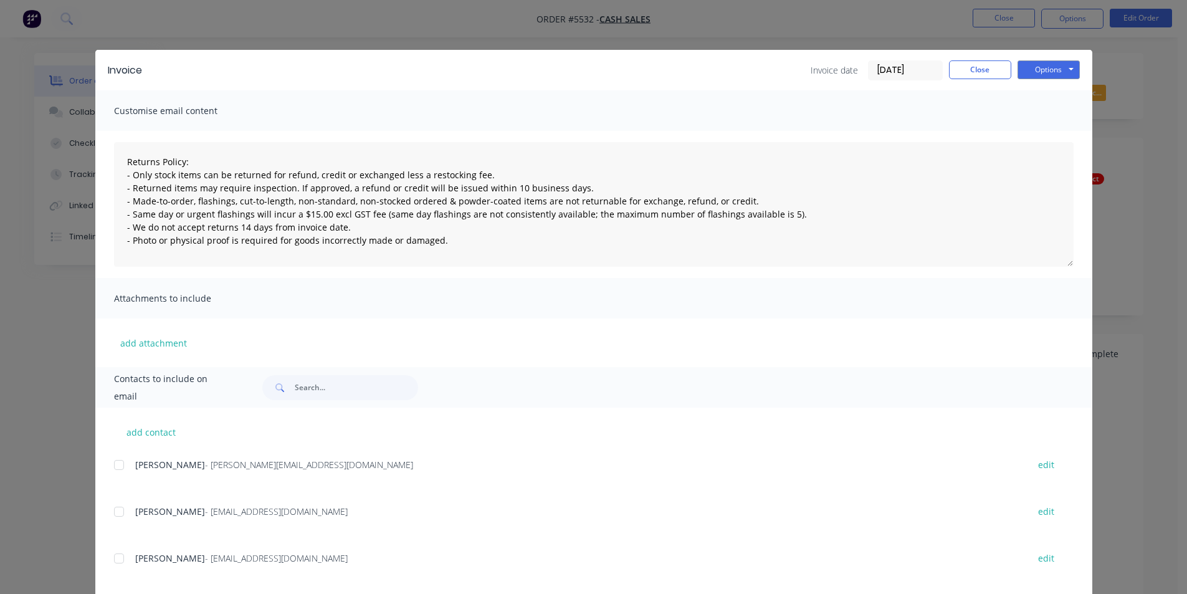
click at [1043, 58] on div "Invoice Invoice date 27/08/25 Close Options Preview Print Email" at bounding box center [593, 70] width 997 height 40
click at [1048, 75] on button "Options" at bounding box center [1048, 69] width 62 height 19
click at [1050, 115] on button "Print" at bounding box center [1057, 112] width 80 height 21
click at [974, 71] on button "Close" at bounding box center [980, 69] width 62 height 19
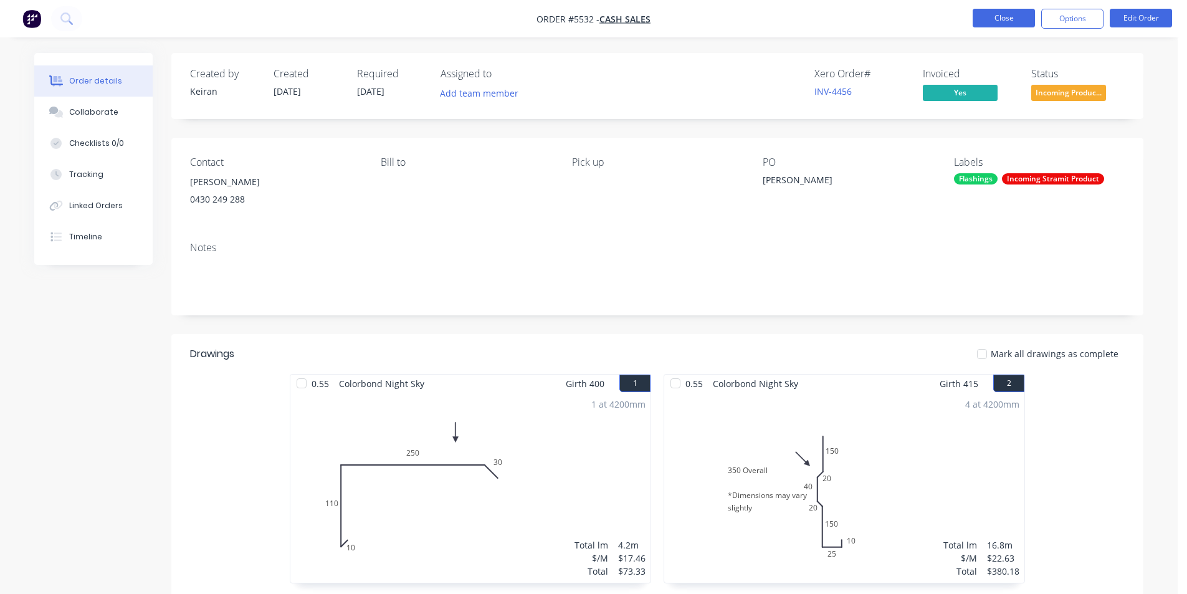
click at [991, 13] on button "Close" at bounding box center [1003, 18] width 62 height 19
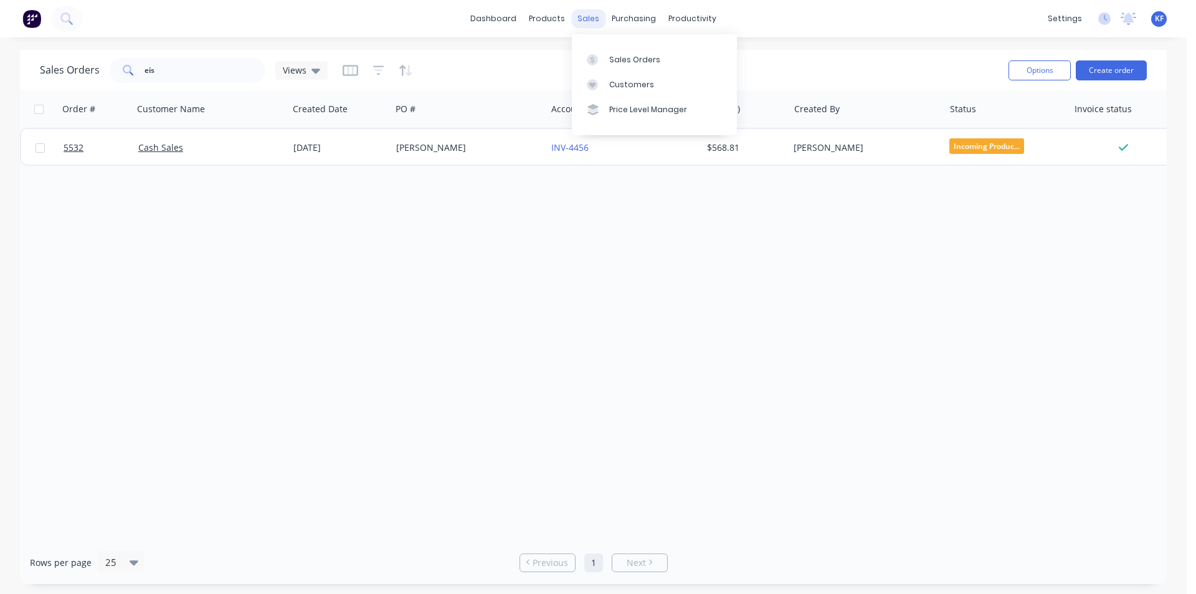
click at [589, 19] on div "sales" at bounding box center [588, 18] width 34 height 19
click at [622, 54] on div "Sales Orders" at bounding box center [634, 59] width 51 height 11
drag, startPoint x: 214, startPoint y: 70, endPoint x: 93, endPoint y: 64, distance: 121.1
click at [130, 67] on div "eis" at bounding box center [188, 70] width 156 height 25
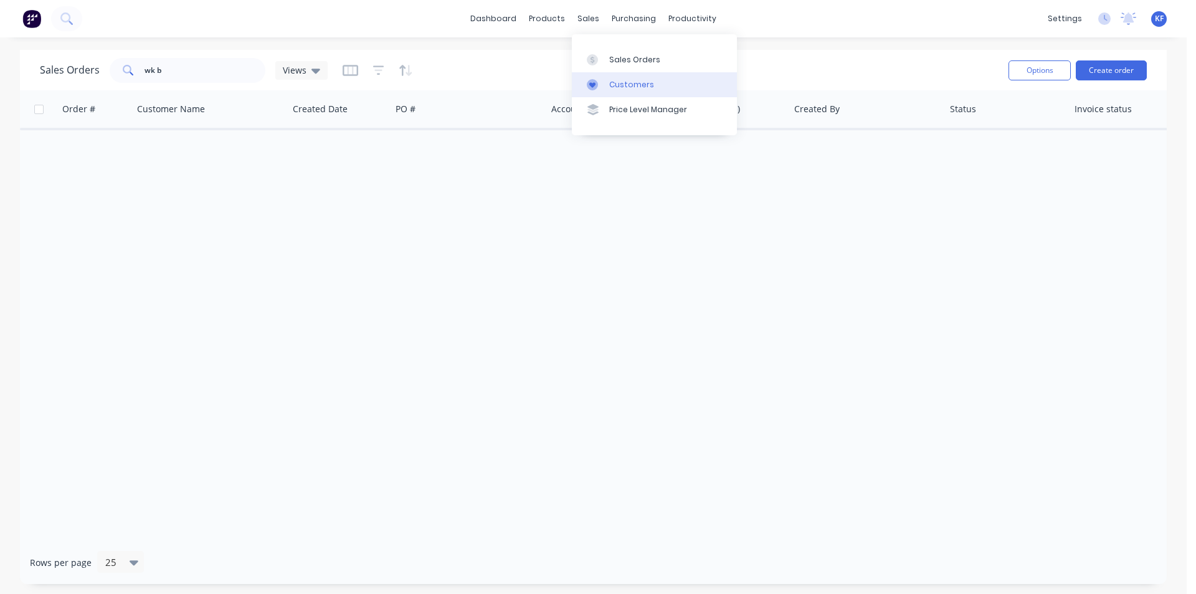
click at [627, 85] on div "Customers" at bounding box center [631, 84] width 45 height 11
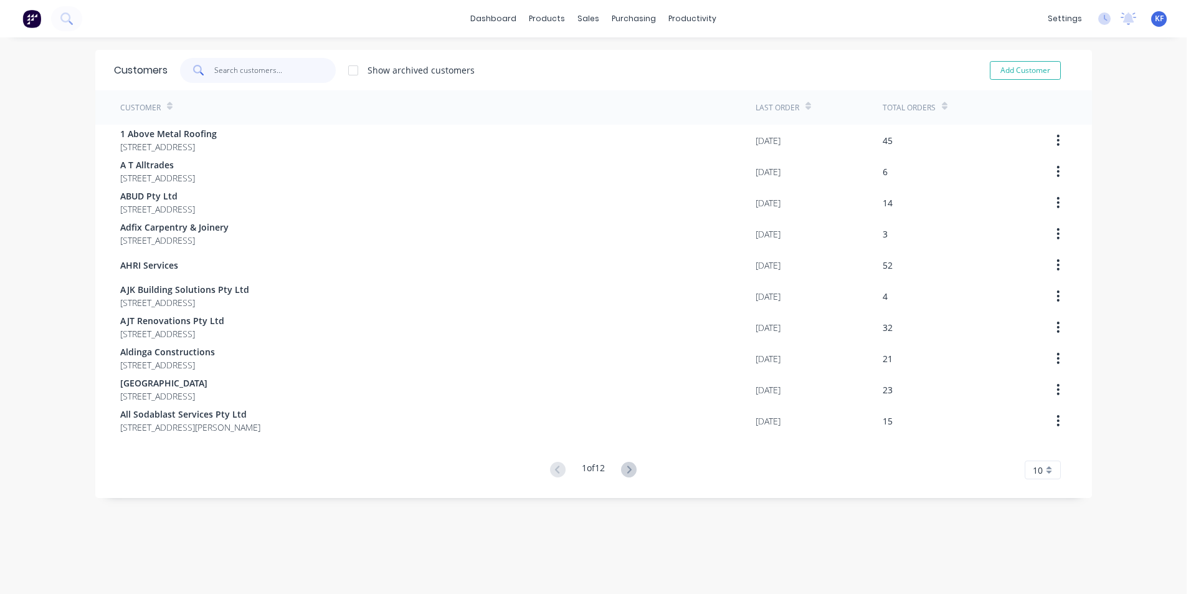
click at [237, 69] on input "text" at bounding box center [274, 70] width 121 height 25
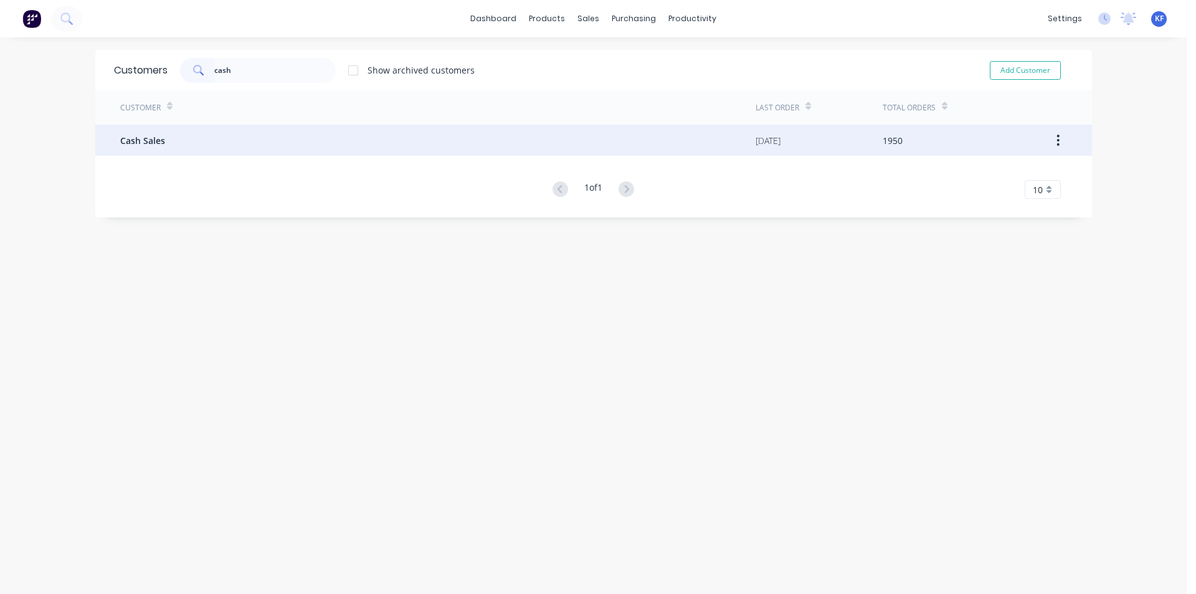
click at [514, 148] on div "Cash Sales" at bounding box center [437, 140] width 635 height 31
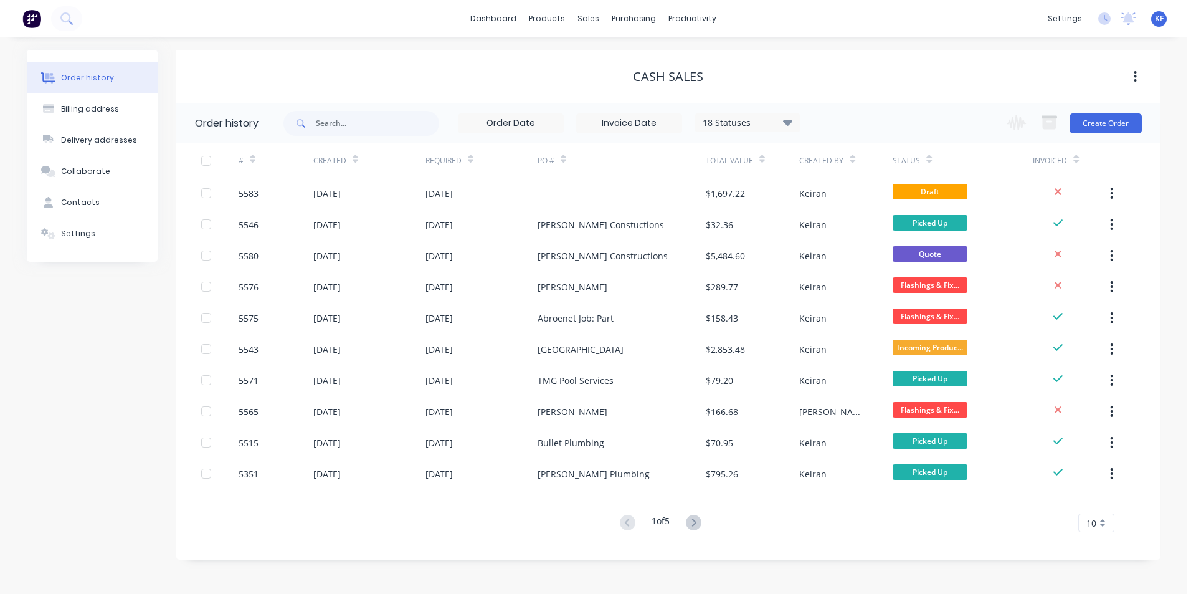
click at [790, 122] on icon at bounding box center [786, 123] width 9 height 6
click at [850, 266] on label at bounding box center [850, 266] width 0 height 0
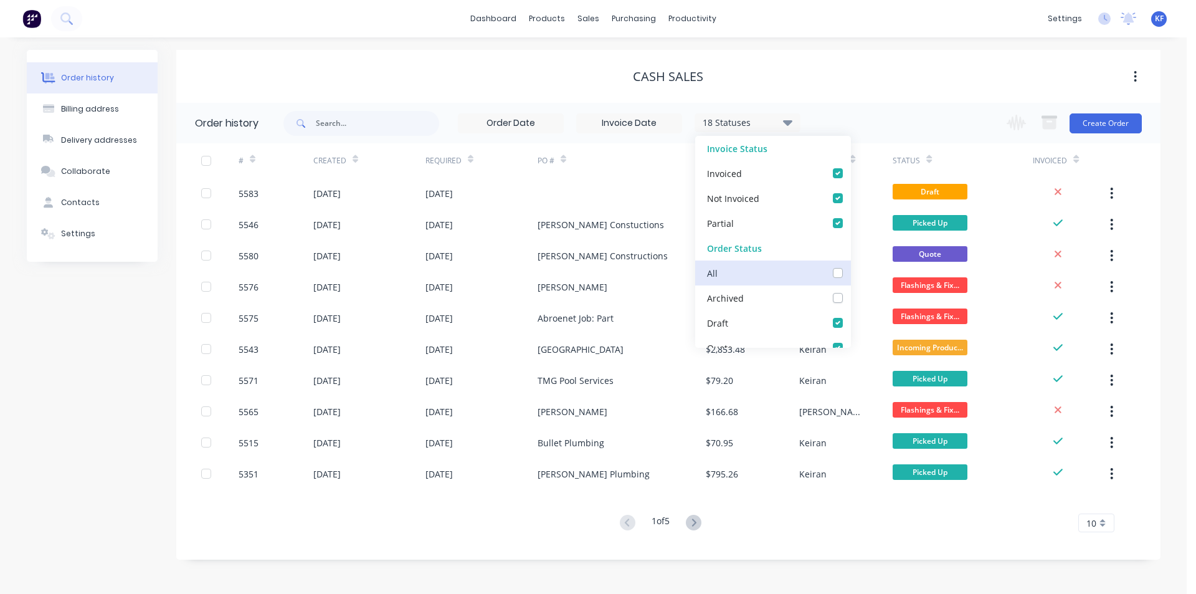
click at [850, 269] on input "checkbox" at bounding box center [855, 272] width 10 height 12
click at [853, 75] on div "Cash Sales" at bounding box center [668, 76] width 984 height 15
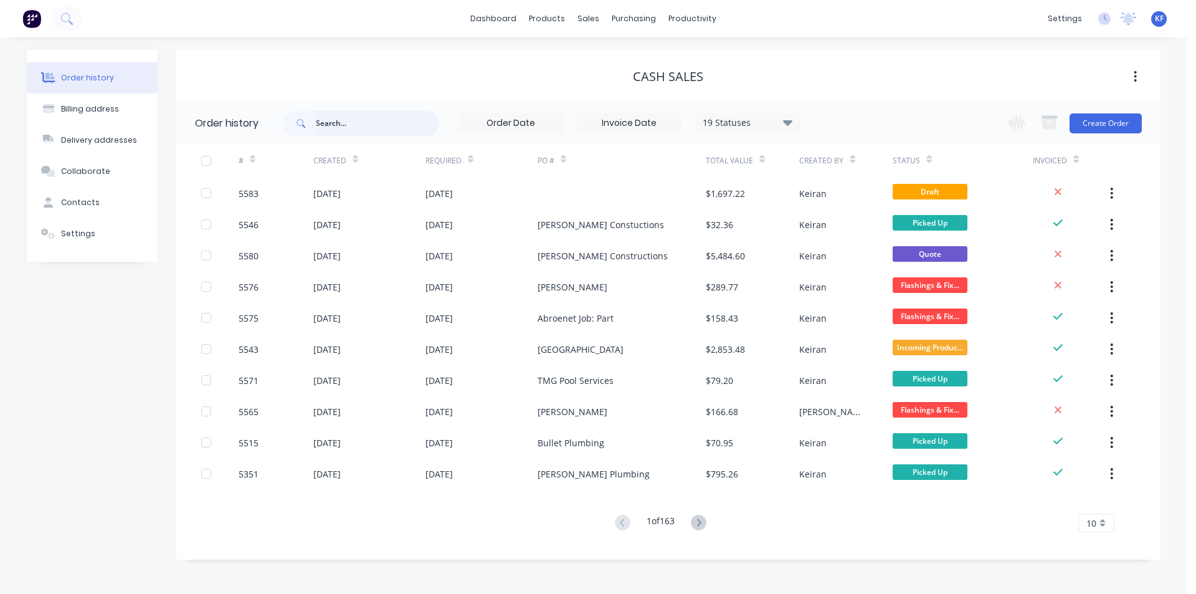
click at [333, 128] on input "text" at bounding box center [377, 123] width 123 height 25
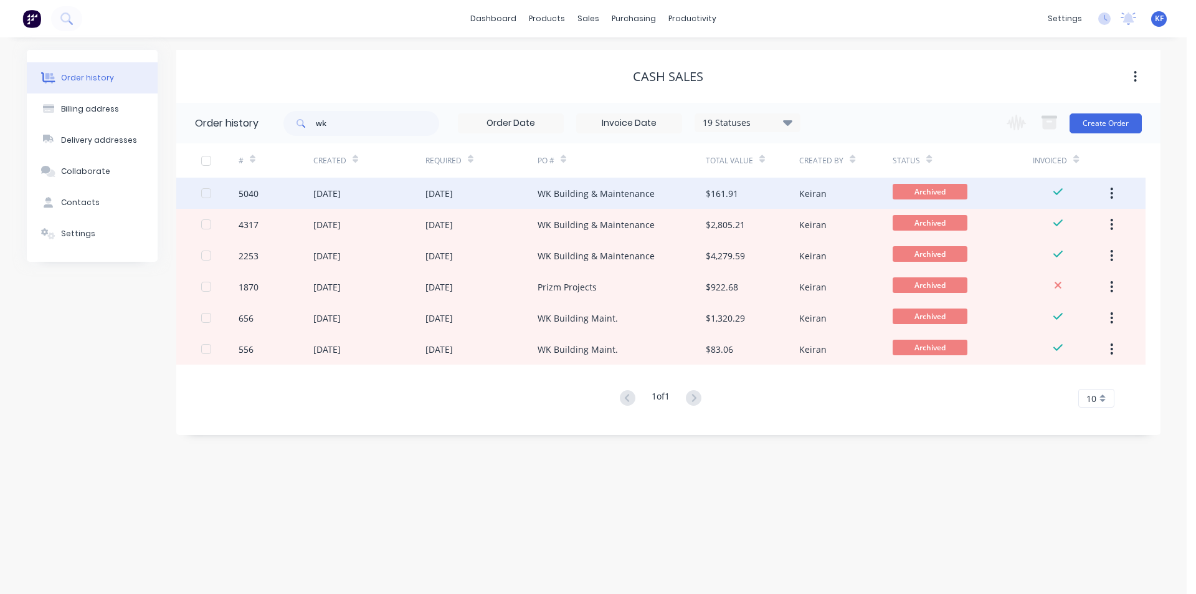
click at [570, 195] on div "WK Building & Maintenance" at bounding box center [596, 193] width 117 height 13
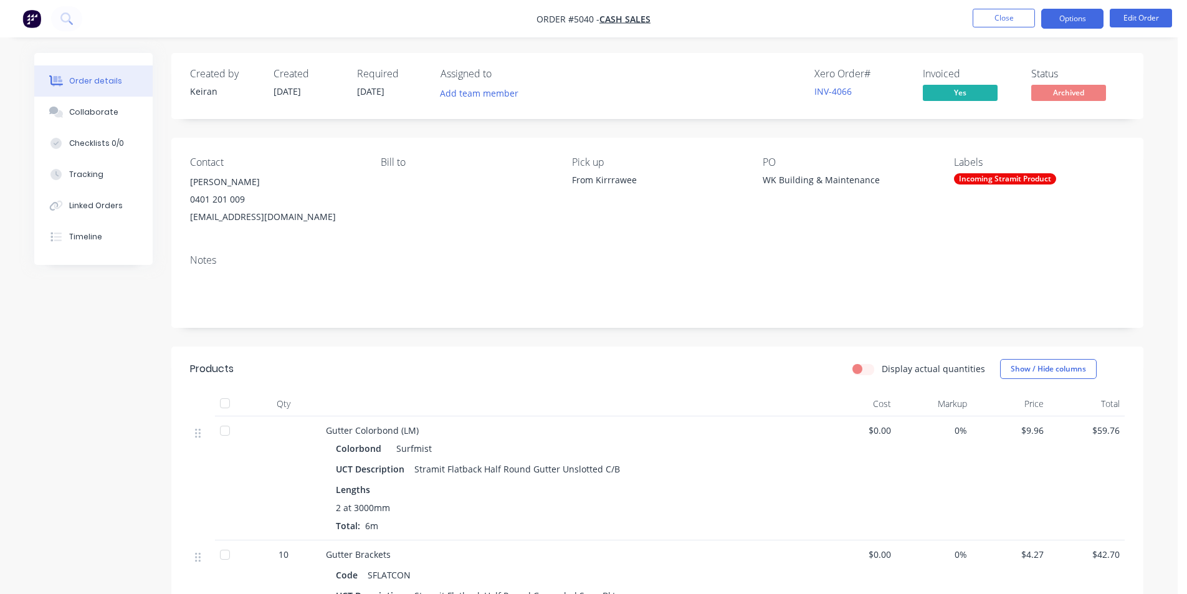
click at [1076, 28] on button "Options" at bounding box center [1072, 19] width 62 height 20
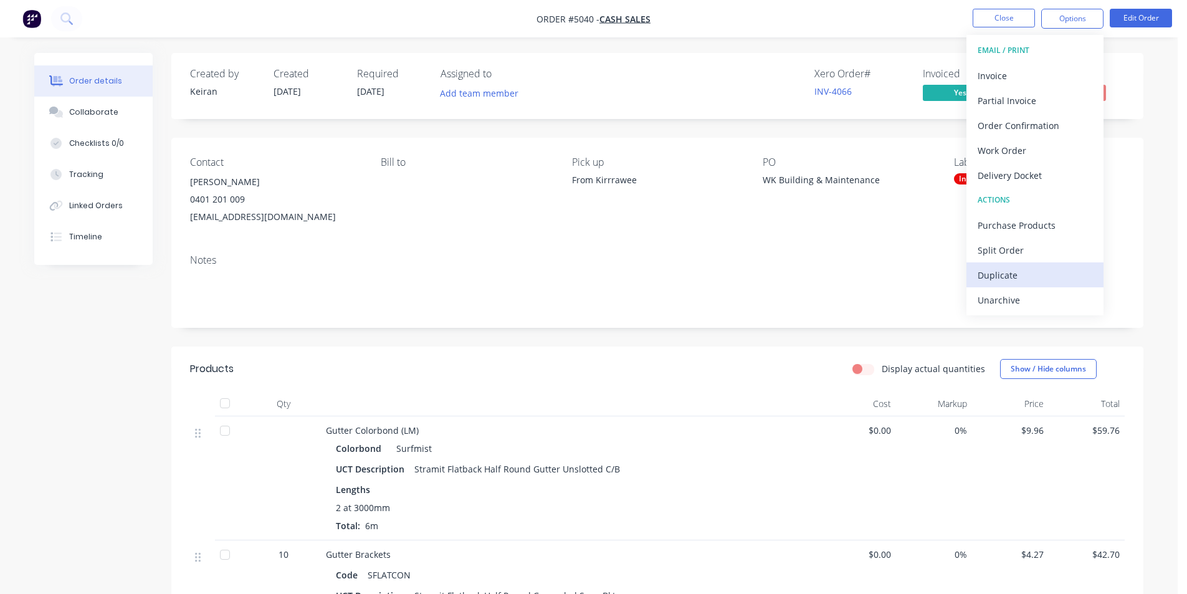
drag, startPoint x: 999, startPoint y: 250, endPoint x: 1016, endPoint y: 269, distance: 24.7
click at [1016, 269] on div "EMAIL / PRINT Invoice Partial Invoice Order Confirmation Work Order Delivery Do…" at bounding box center [1034, 175] width 137 height 280
click at [1016, 268] on div "Duplicate" at bounding box center [1034, 275] width 115 height 18
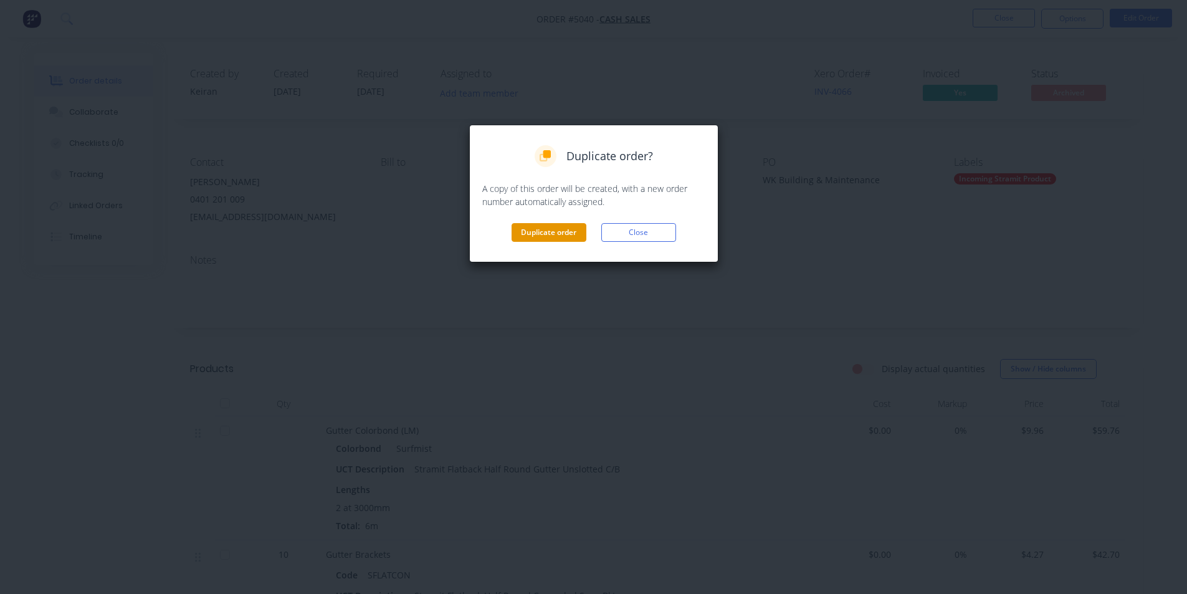
click at [540, 238] on button "Duplicate order" at bounding box center [548, 232] width 75 height 19
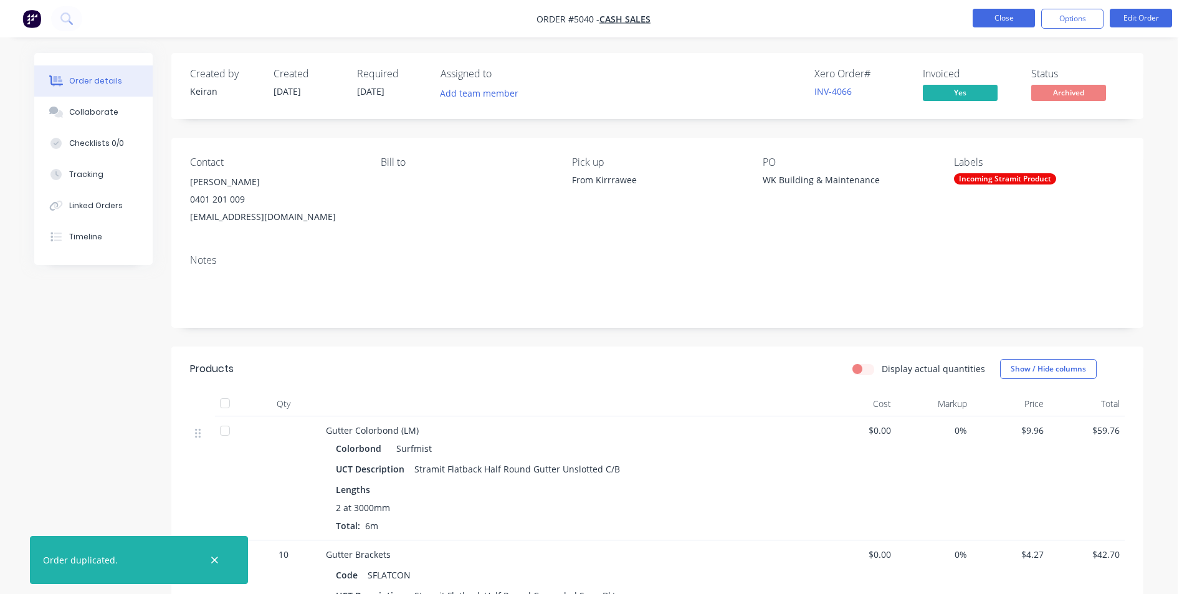
click at [1017, 15] on button "Close" at bounding box center [1003, 18] width 62 height 19
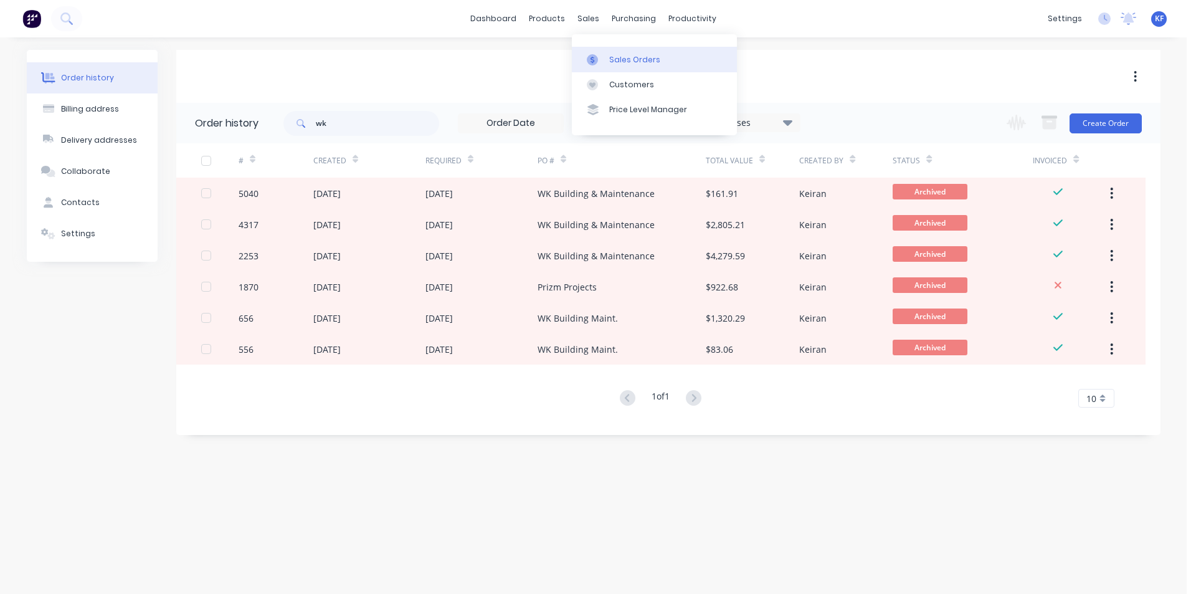
click at [614, 52] on link "Sales Orders" at bounding box center [654, 59] width 165 height 25
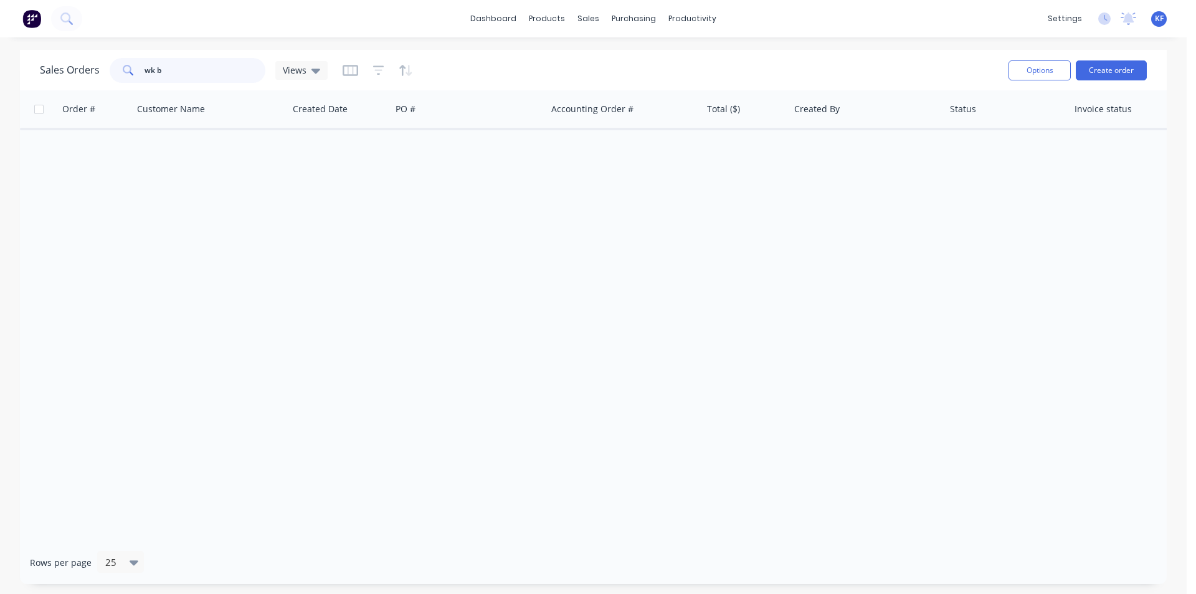
drag, startPoint x: 189, startPoint y: 74, endPoint x: 132, endPoint y: 68, distance: 57.6
click at [133, 69] on div "wk b" at bounding box center [188, 70] width 156 height 25
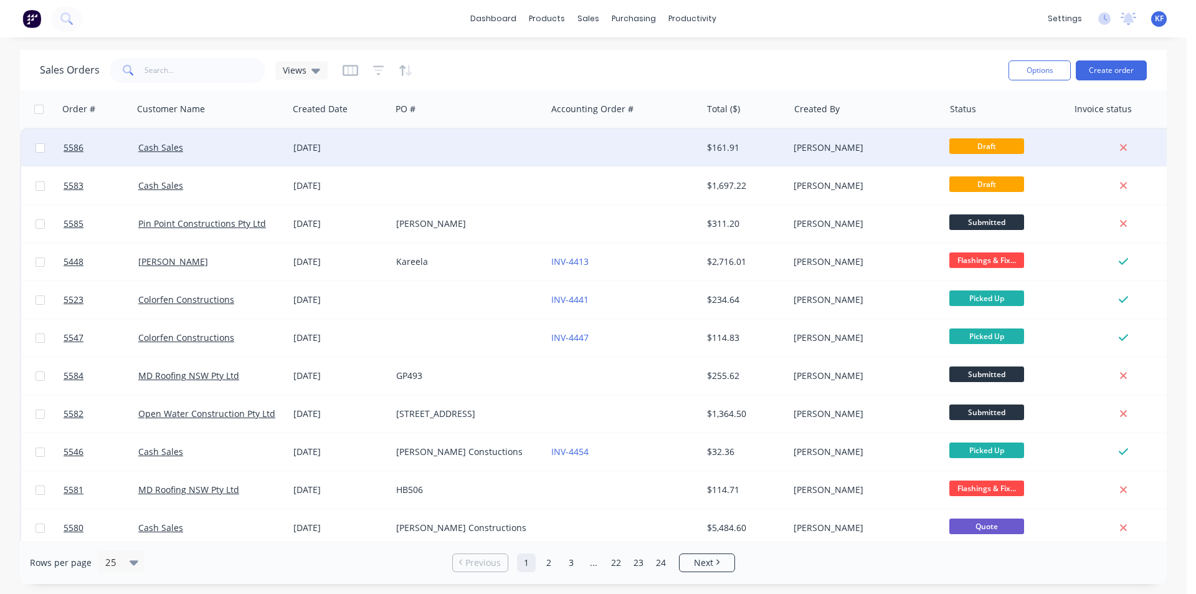
click at [601, 159] on div at bounding box center [623, 147] width 155 height 37
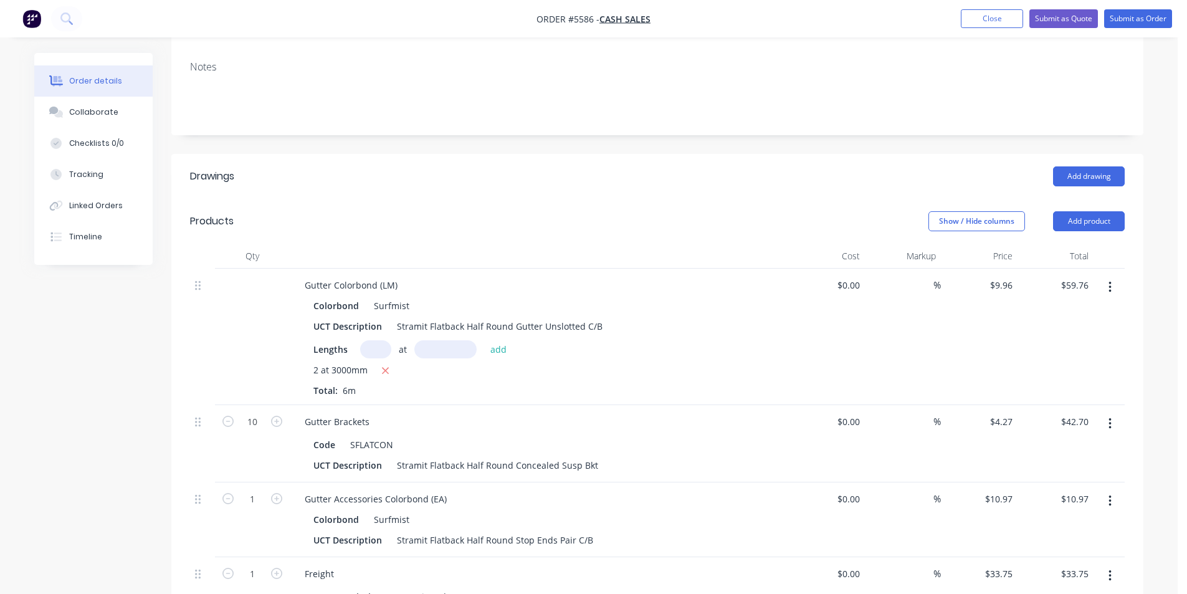
scroll to position [249, 0]
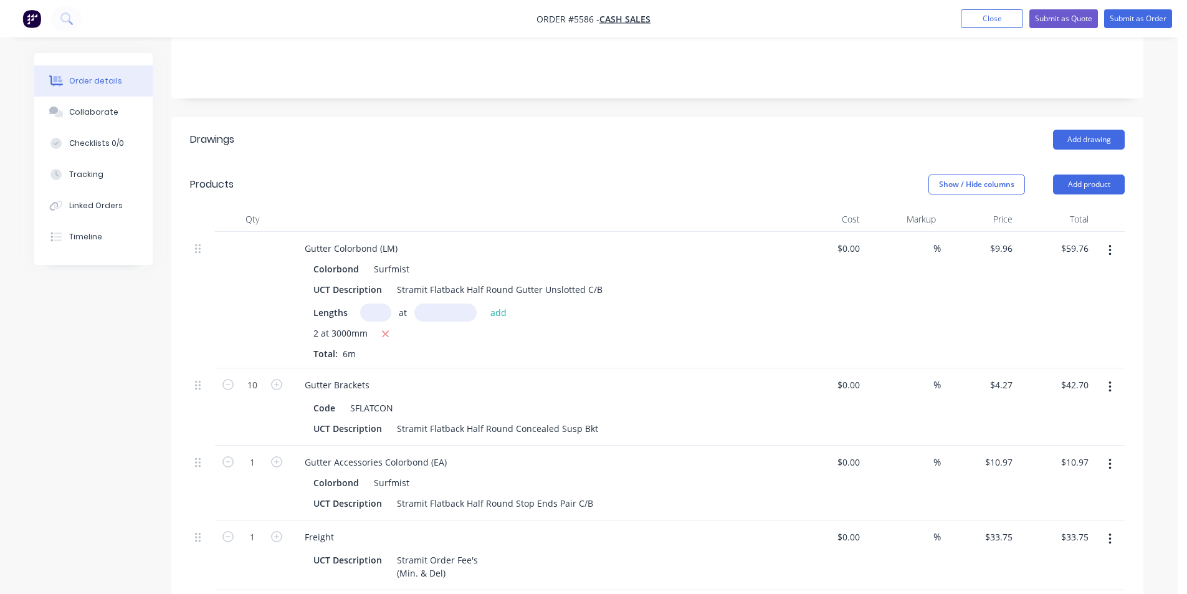
drag, startPoint x: 1111, startPoint y: 230, endPoint x: 1103, endPoint y: 248, distance: 19.8
click at [1111, 239] on button "button" at bounding box center [1109, 250] width 29 height 22
drag, startPoint x: 1040, startPoint y: 333, endPoint x: 1096, endPoint y: 277, distance: 78.9
click at [1042, 349] on div "Delete" at bounding box center [1065, 358] width 96 height 18
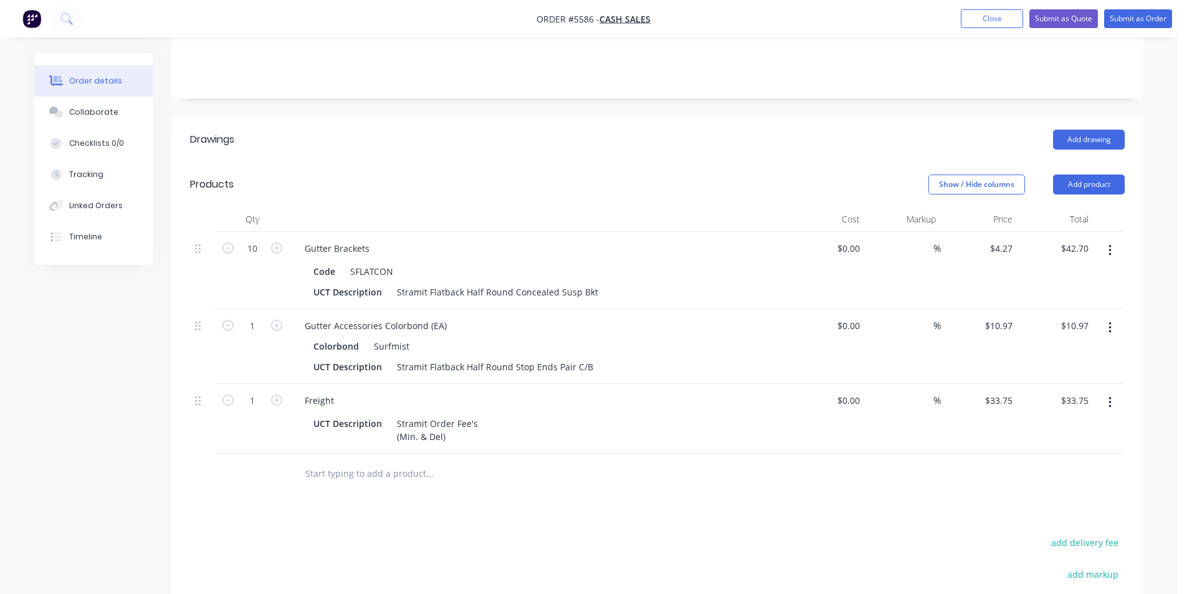
drag, startPoint x: 1113, startPoint y: 237, endPoint x: 1108, endPoint y: 245, distance: 10.0
click at [1112, 239] on button "button" at bounding box center [1109, 250] width 29 height 22
drag, startPoint x: 1048, startPoint y: 339, endPoint x: 1058, endPoint y: 323, distance: 18.5
click at [1050, 349] on div "Delete" at bounding box center [1065, 358] width 96 height 18
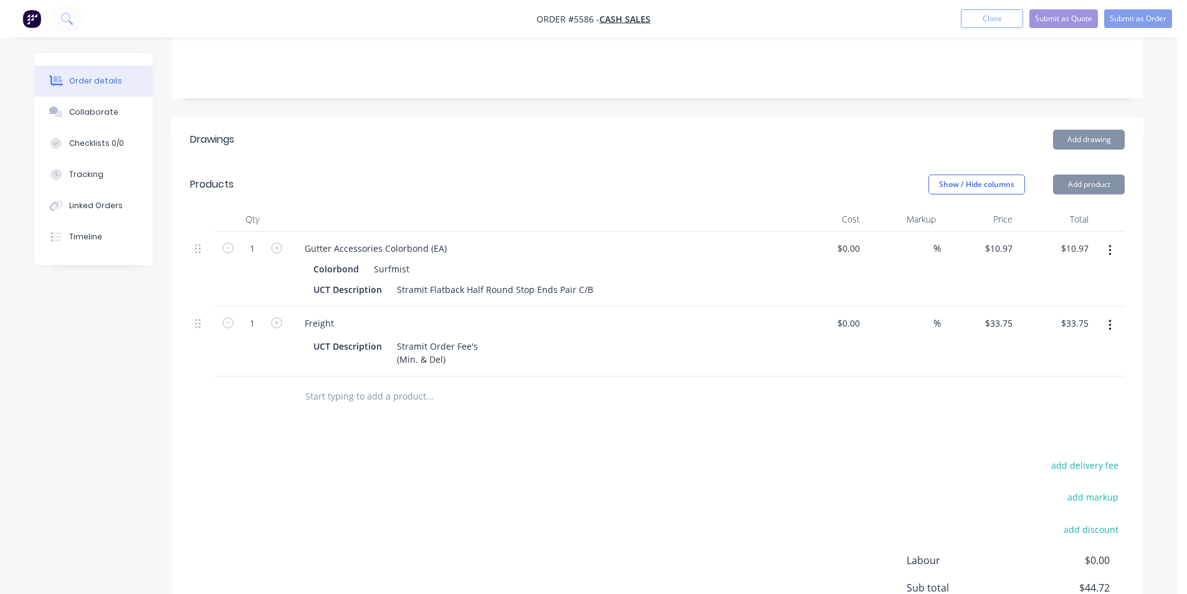
click at [1116, 239] on button "button" at bounding box center [1109, 250] width 29 height 22
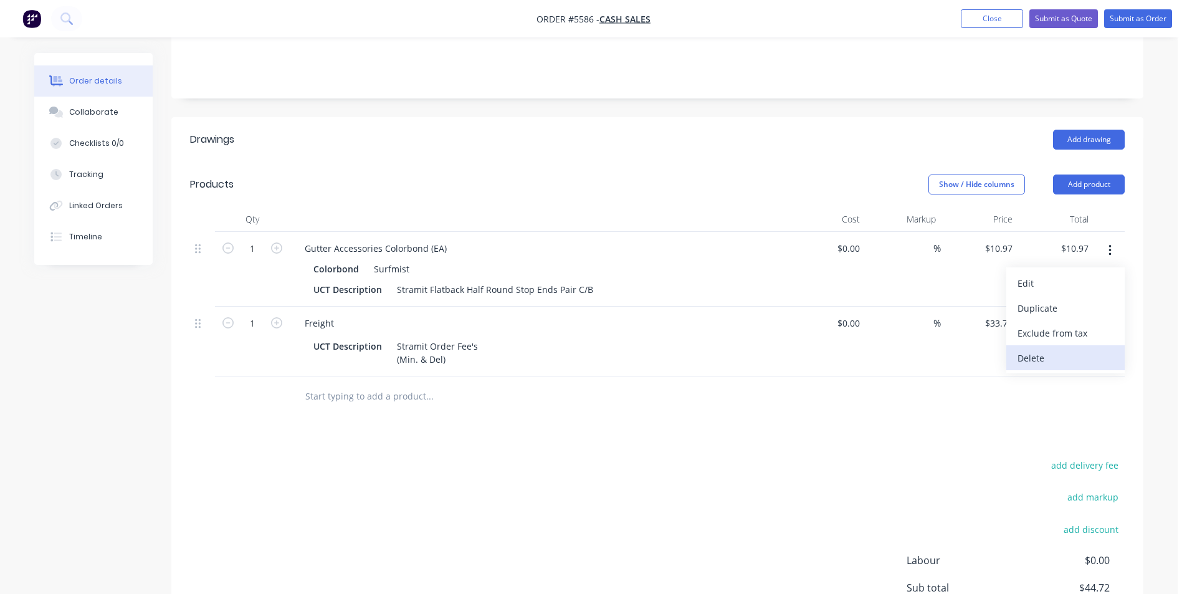
click at [1055, 349] on div "Delete" at bounding box center [1065, 358] width 96 height 18
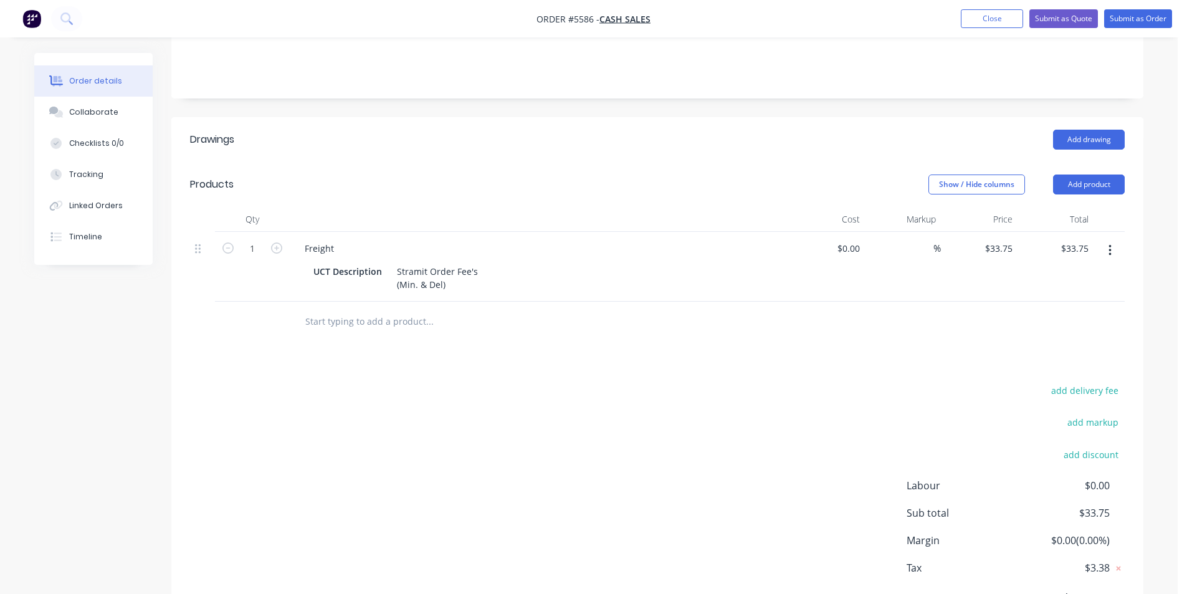
drag, startPoint x: 1111, startPoint y: 231, endPoint x: 1106, endPoint y: 242, distance: 12.5
click at [1108, 239] on button "button" at bounding box center [1109, 250] width 29 height 22
click at [1058, 349] on div "Delete" at bounding box center [1065, 358] width 96 height 18
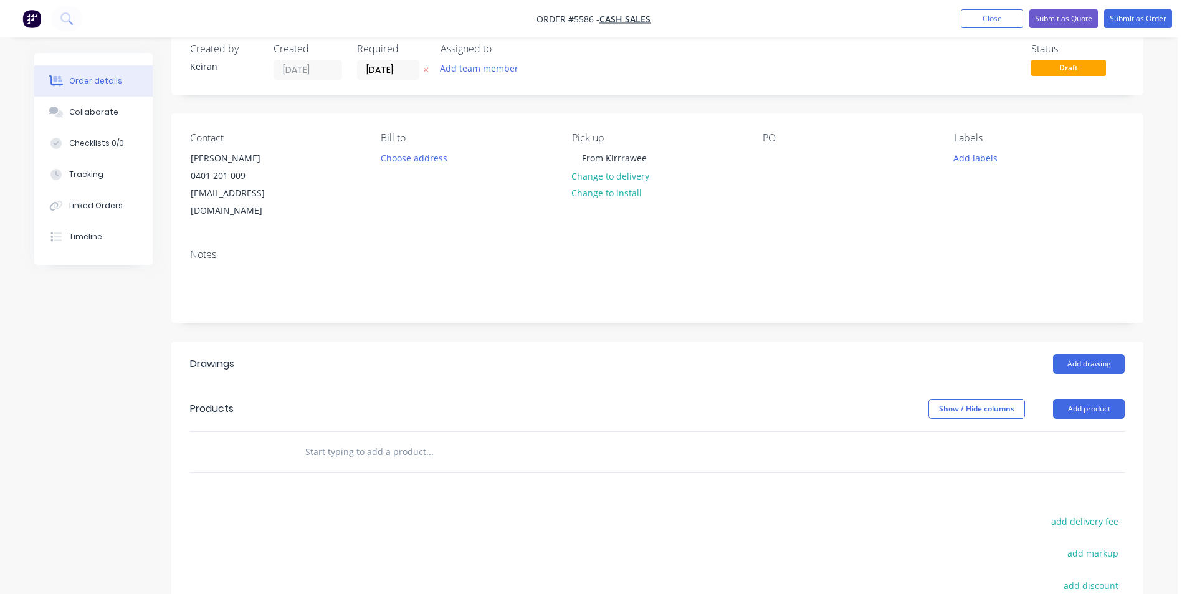
scroll to position [17, 0]
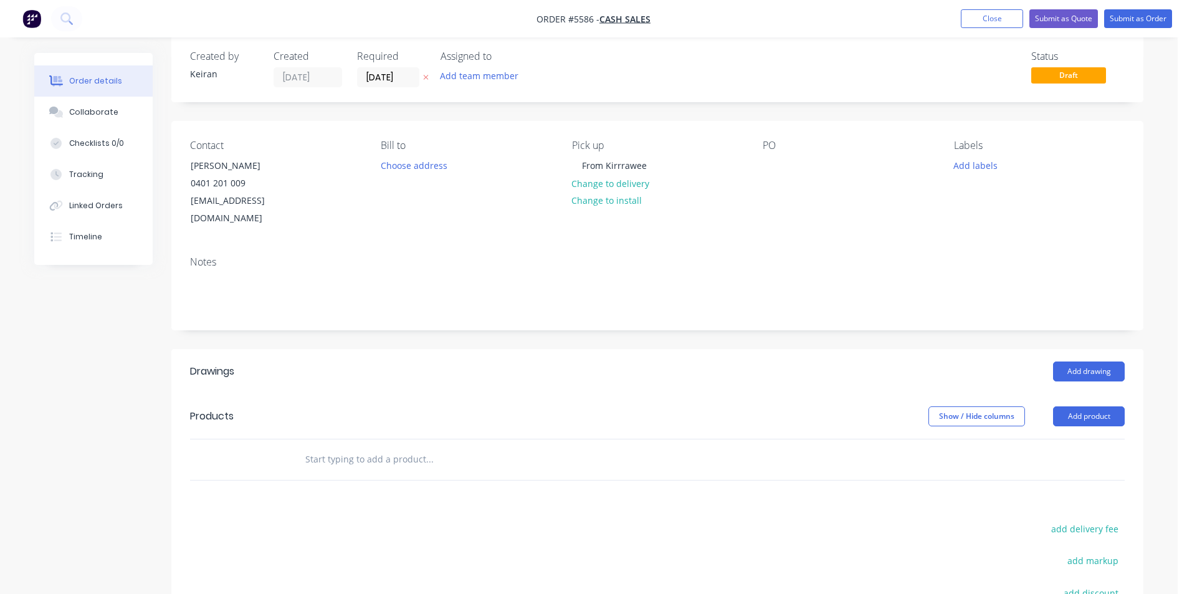
click at [442, 447] on input "text" at bounding box center [429, 459] width 249 height 25
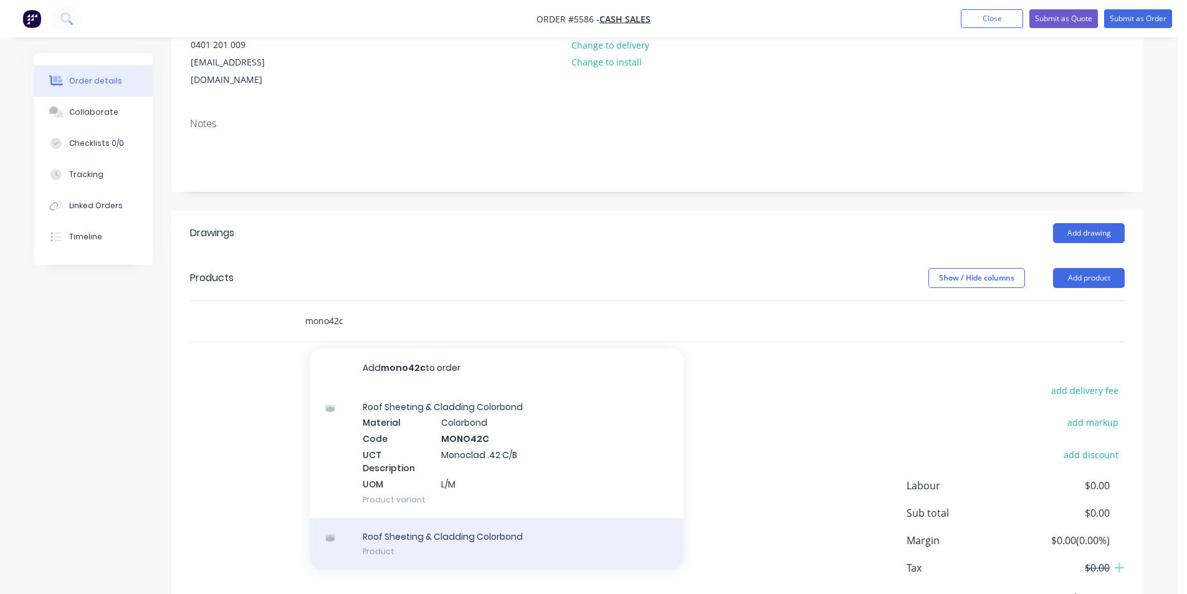
scroll to position [204, 0]
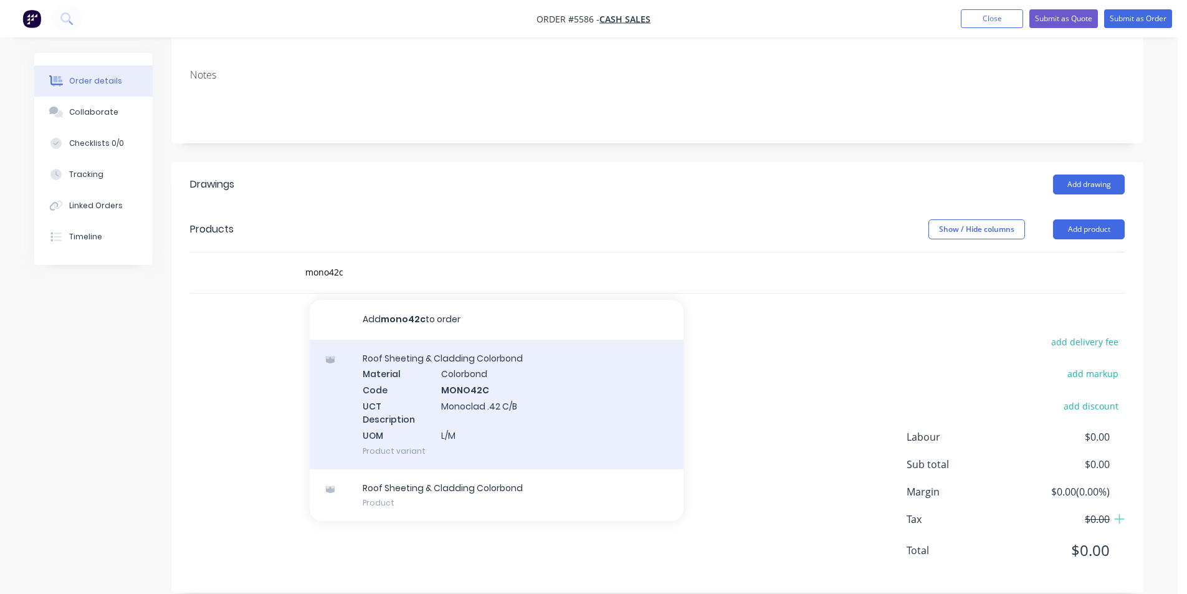
click at [531, 413] on div "Roof Sheeting & Cladding Colorbond Material Colorbond Code MONO42C UCT Descript…" at bounding box center [497, 405] width 374 height 130
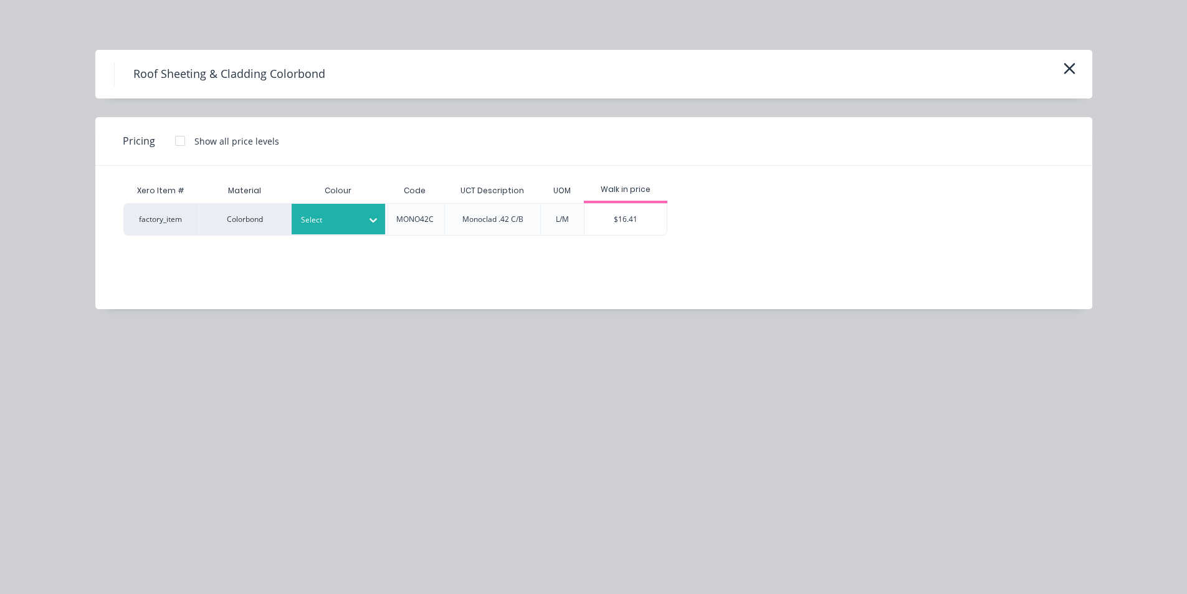
click at [360, 220] on div "Select" at bounding box center [327, 220] width 70 height 16
click at [364, 265] on div "Paperbark" at bounding box center [370, 253] width 156 height 28
click at [319, 259] on div "Paperbark" at bounding box center [370, 253] width 156 height 23
click at [184, 148] on div at bounding box center [180, 140] width 25 height 25
click at [776, 221] on div "$15.15" at bounding box center [769, 219] width 67 height 31
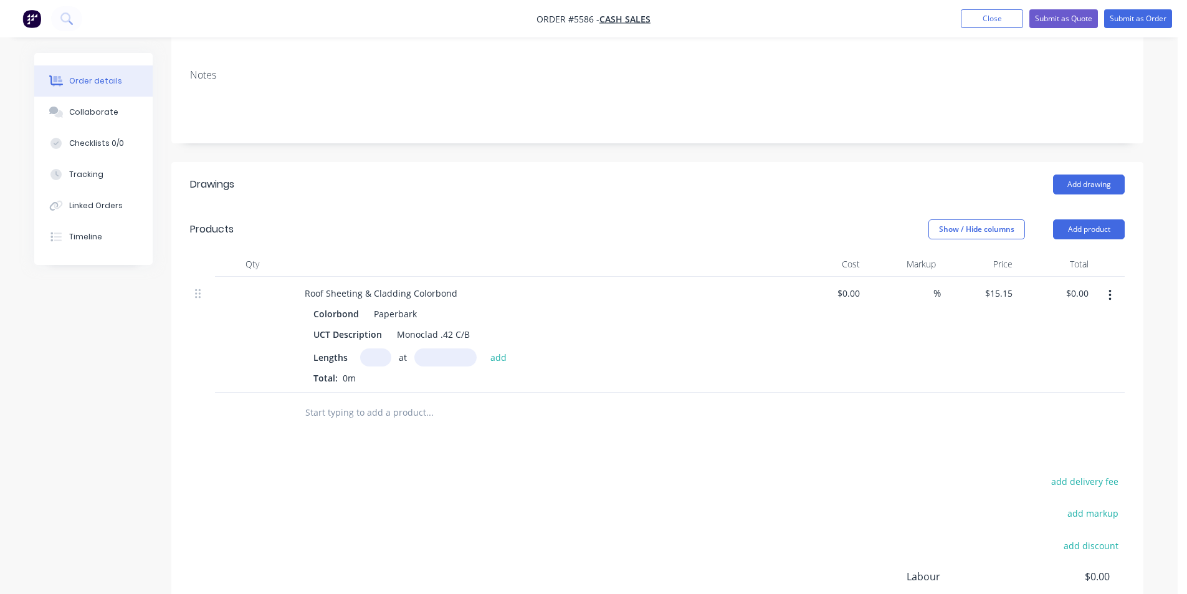
click at [382, 348] on input "text" at bounding box center [375, 357] width 31 height 18
click at [484, 348] on button "add" at bounding box center [498, 356] width 29 height 17
click at [418, 421] on input "text" at bounding box center [429, 433] width 249 height 25
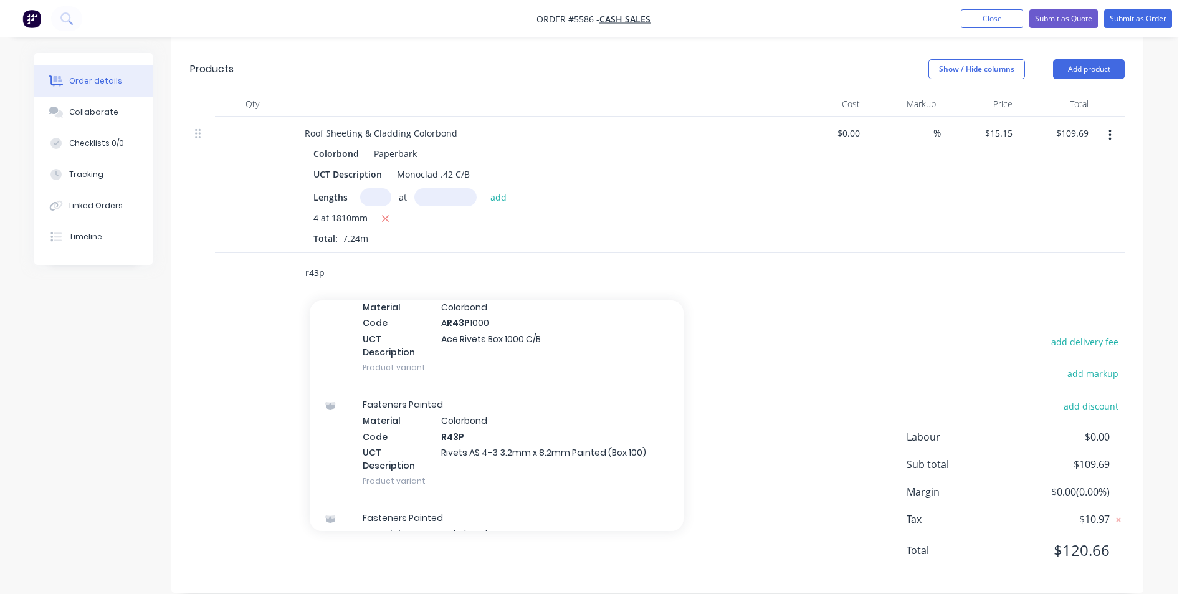
scroll to position [311, 0]
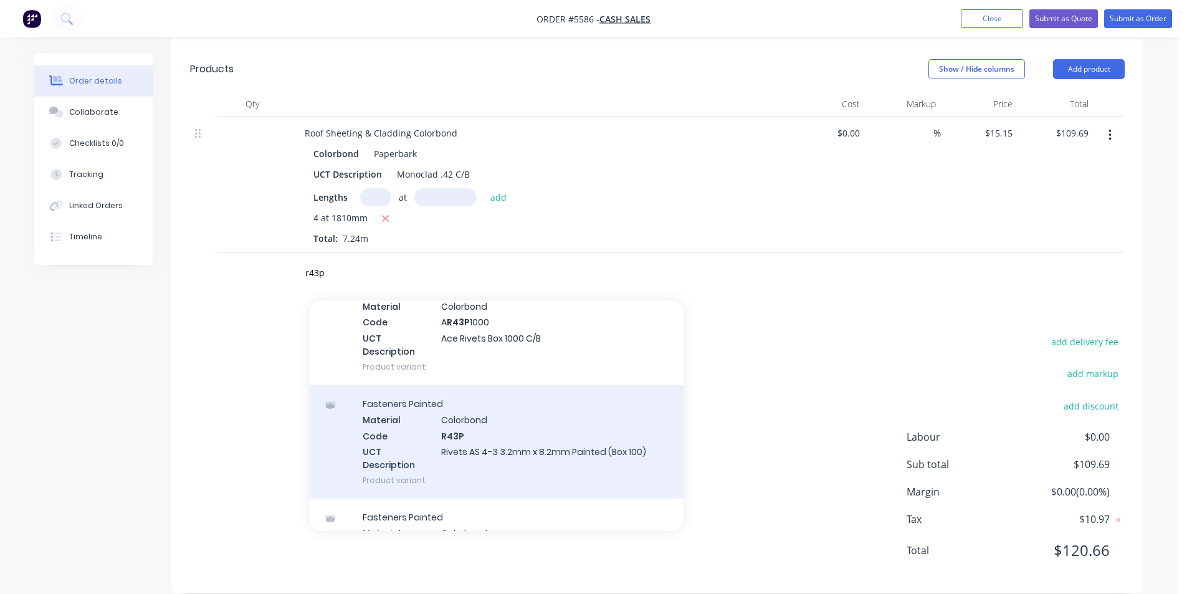
click at [496, 444] on div "Fasteners Painted Material Colorbond Code R43P UCT Description Rivets AS 4-3 3.…" at bounding box center [497, 441] width 374 height 113
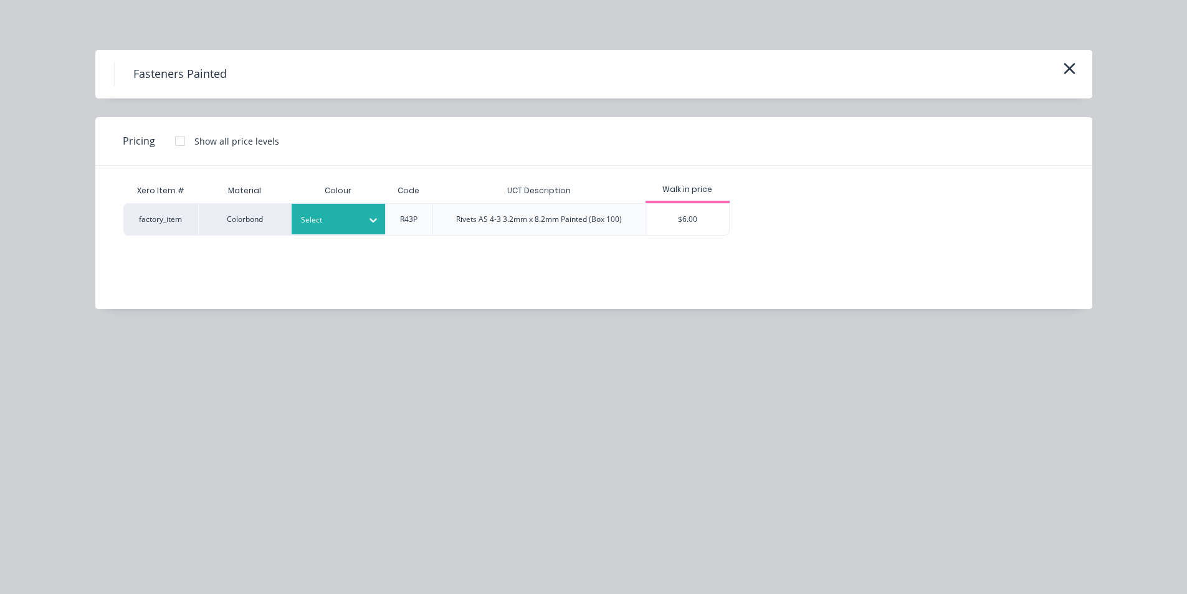
click at [364, 231] on div at bounding box center [373, 219] width 22 height 31
click at [378, 250] on div "Paperbark" at bounding box center [370, 253] width 156 height 23
click at [679, 223] on div "$6.00" at bounding box center [687, 219] width 83 height 31
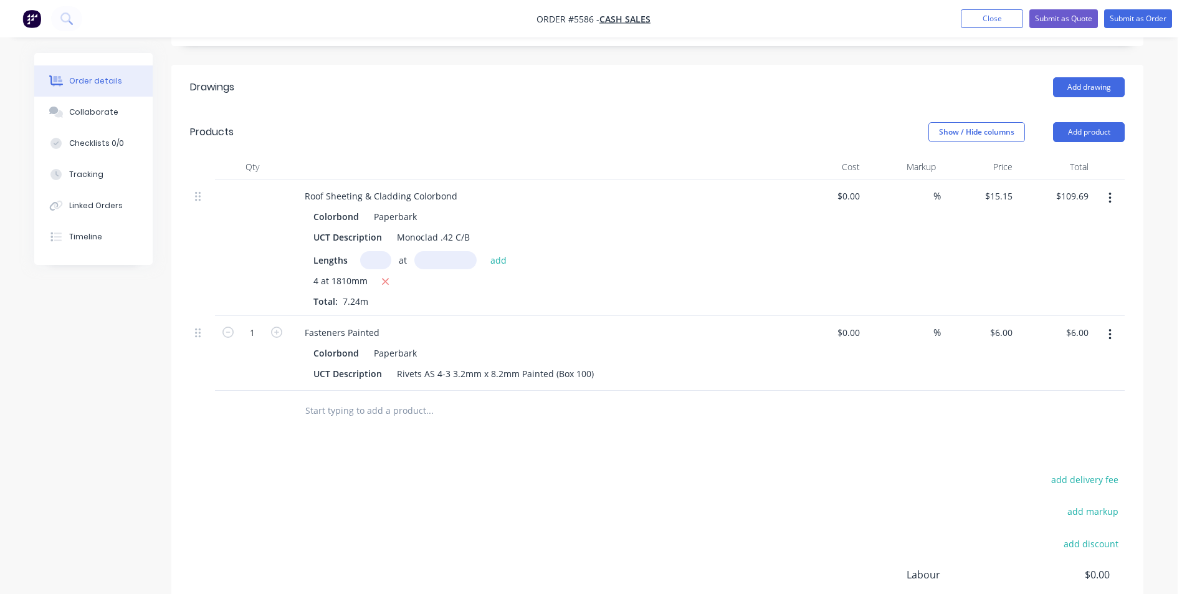
scroll to position [302, 0]
click at [403, 397] on input "text" at bounding box center [429, 409] width 249 height 25
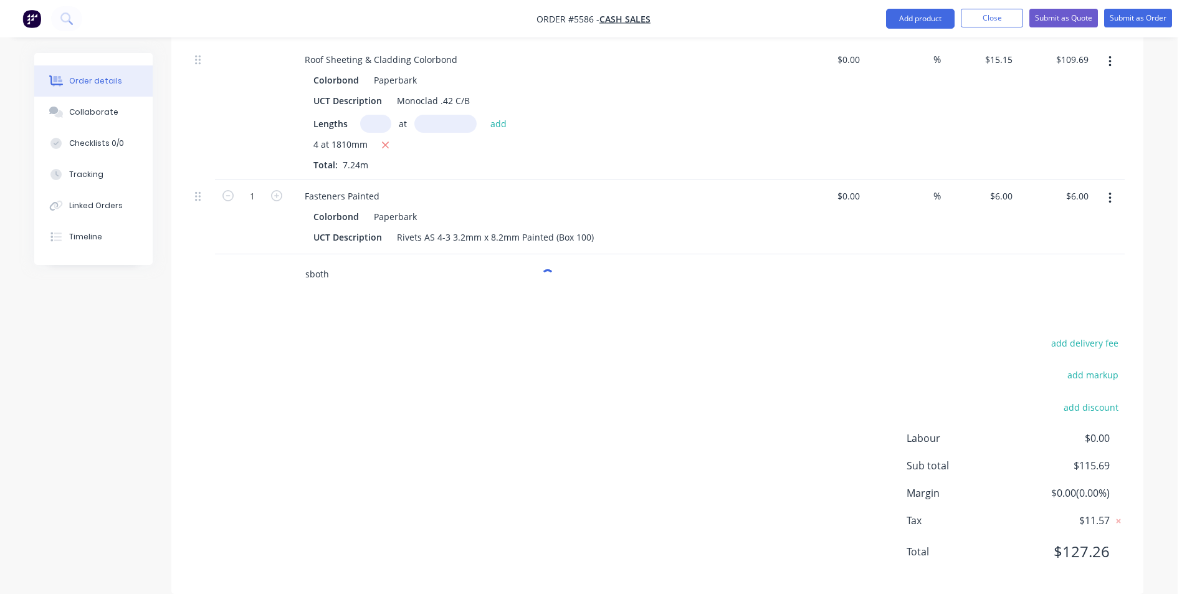
scroll to position [439, 0]
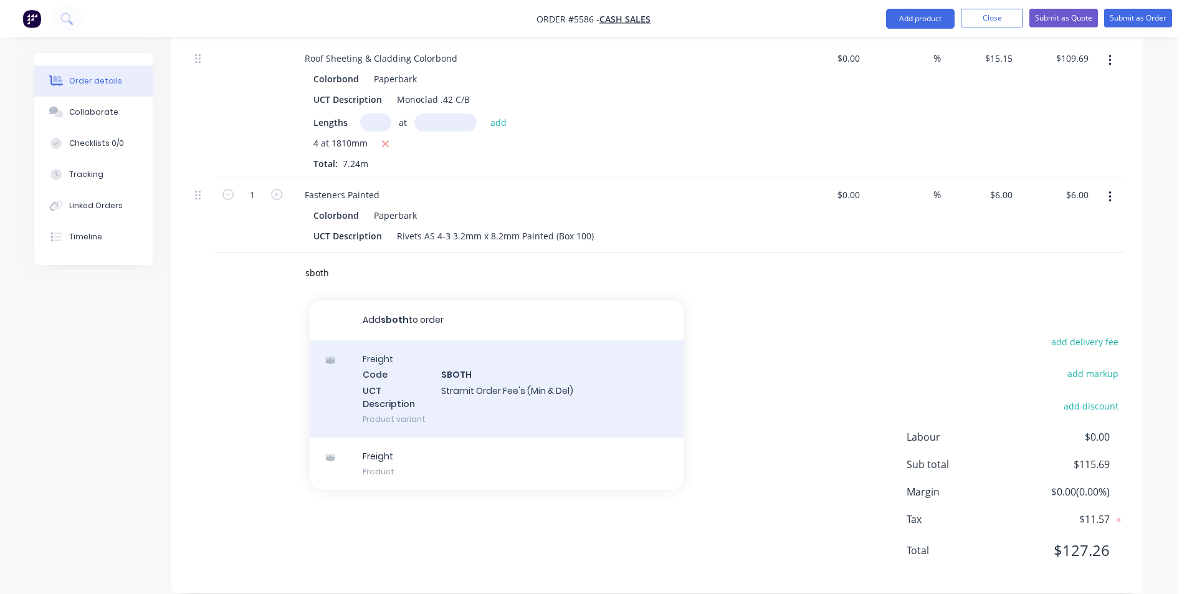
click at [549, 387] on div "Freight Code SBOTH UCT Description Stramit Order Fee's (Min & Del) Product vari…" at bounding box center [497, 388] width 374 height 97
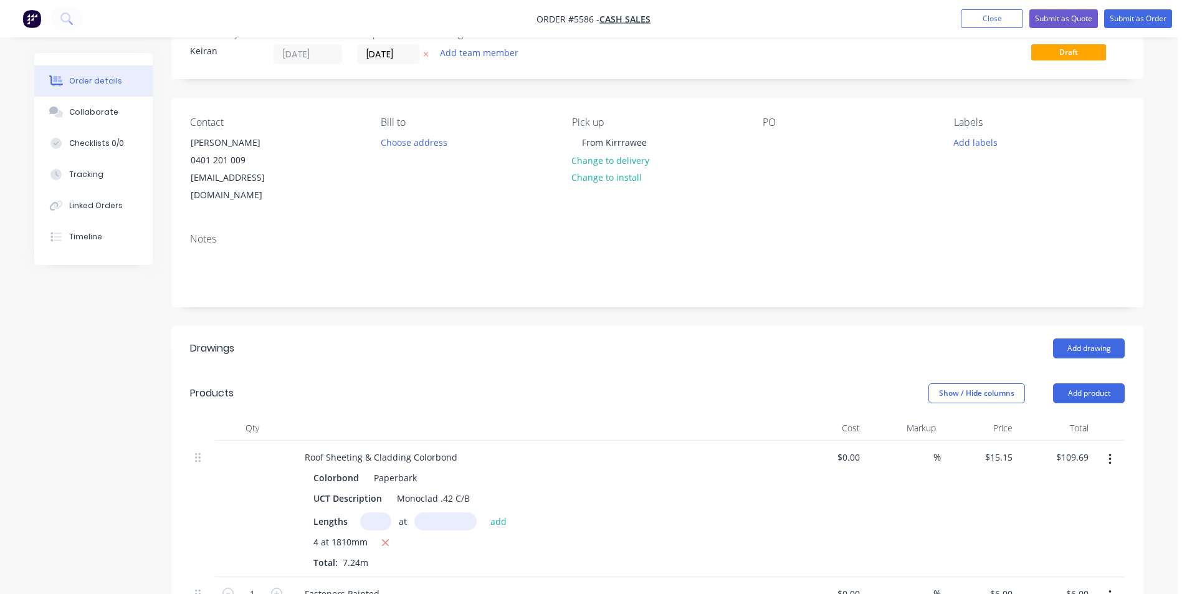
scroll to position [3, 0]
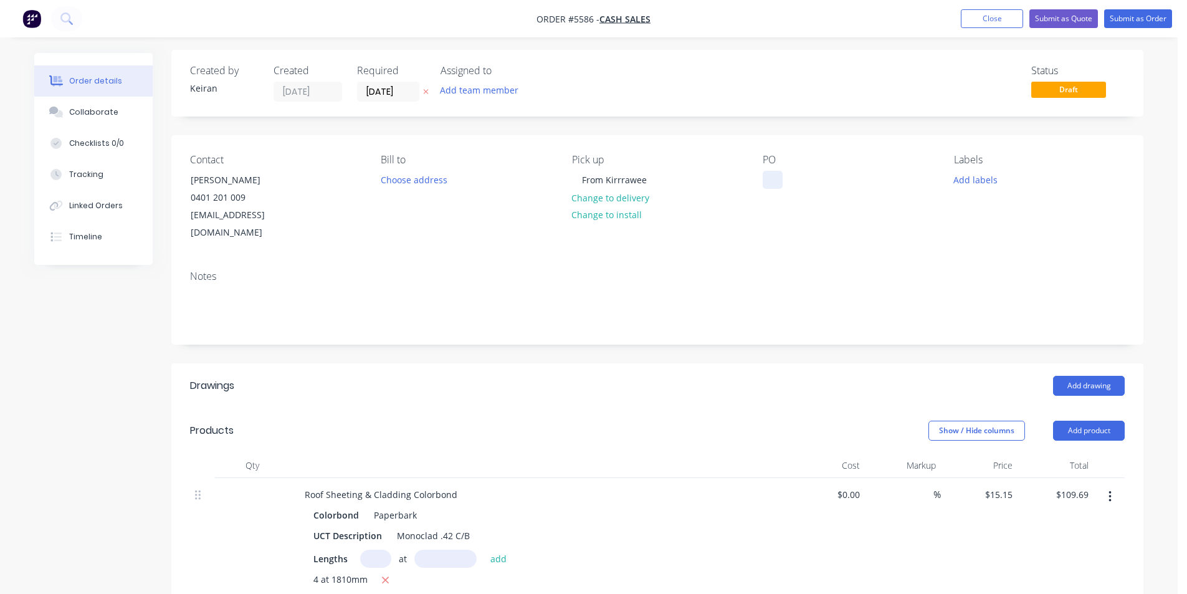
click at [769, 182] on div at bounding box center [773, 180] width 20 height 18
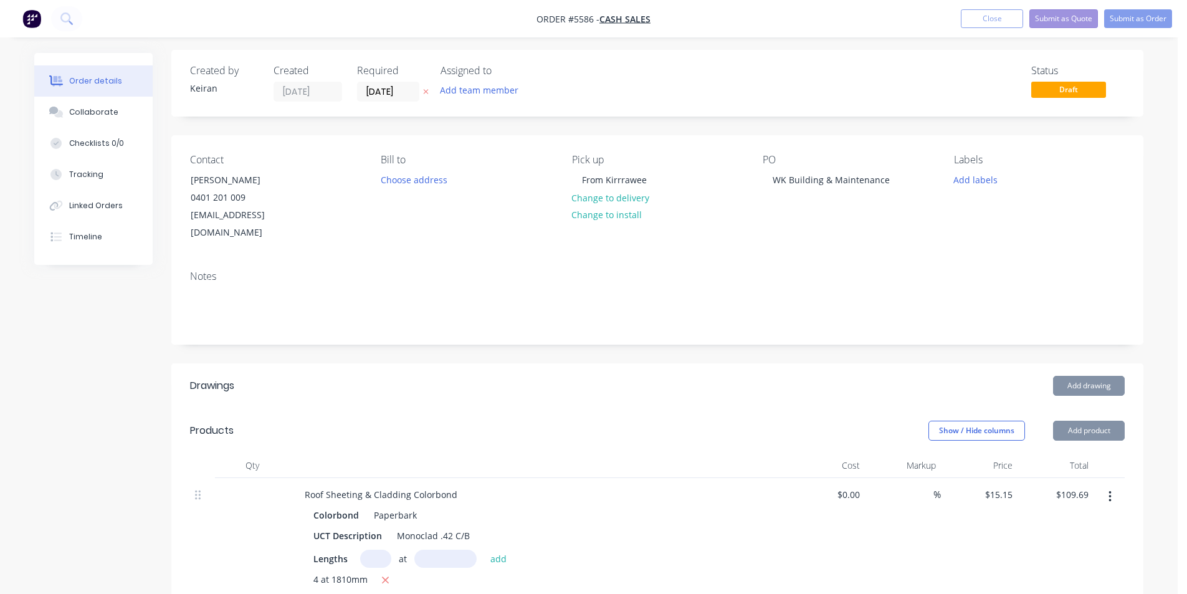
click at [1058, 24] on button "Submit as Quote" at bounding box center [1063, 18] width 69 height 19
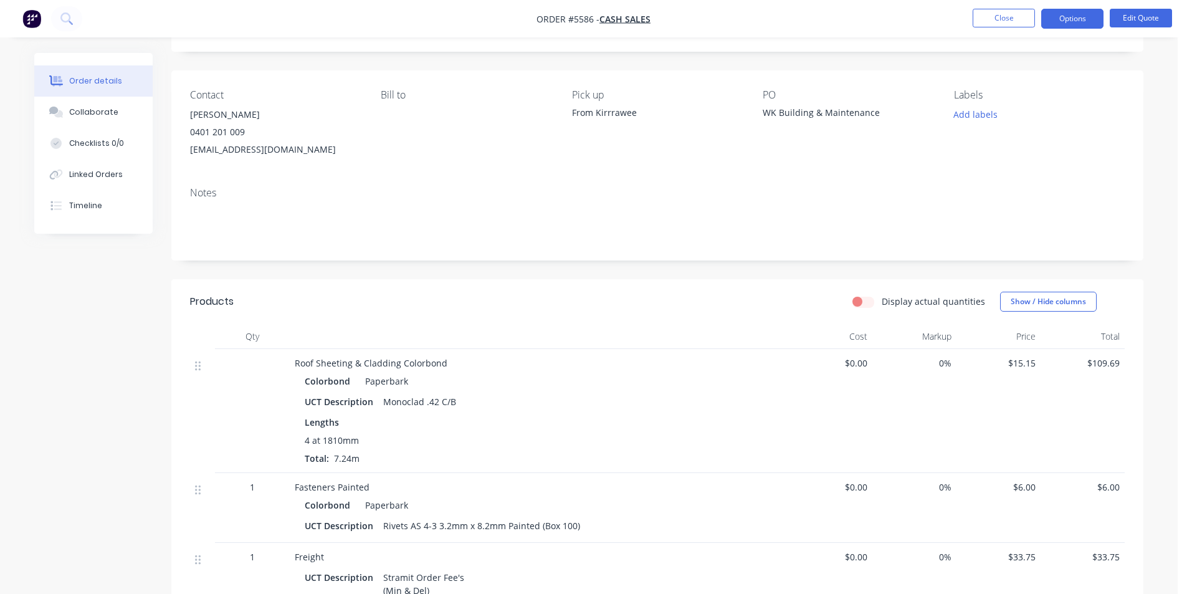
scroll to position [0, 0]
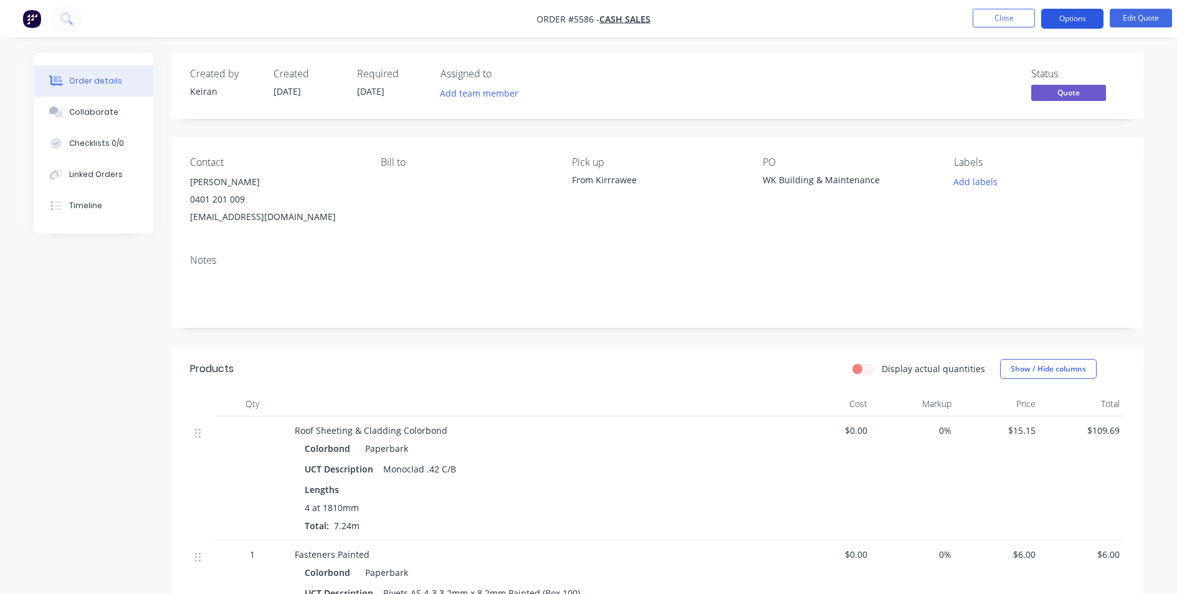
click at [1062, 22] on button "Options" at bounding box center [1072, 19] width 62 height 20
drag, startPoint x: 340, startPoint y: 216, endPoint x: 189, endPoint y: 211, distance: 150.8
click at [189, 211] on div "Contact Warren 0401 201 009 warkel1@optusnet.com.au Bill to Pick up From Kirrra…" at bounding box center [657, 191] width 972 height 107
copy div "warkel1@optusnet.com.au"
click at [1067, 31] on nav "Order #5586 - Cash Sales Close Options Edit Quote" at bounding box center [593, 18] width 1187 height 37
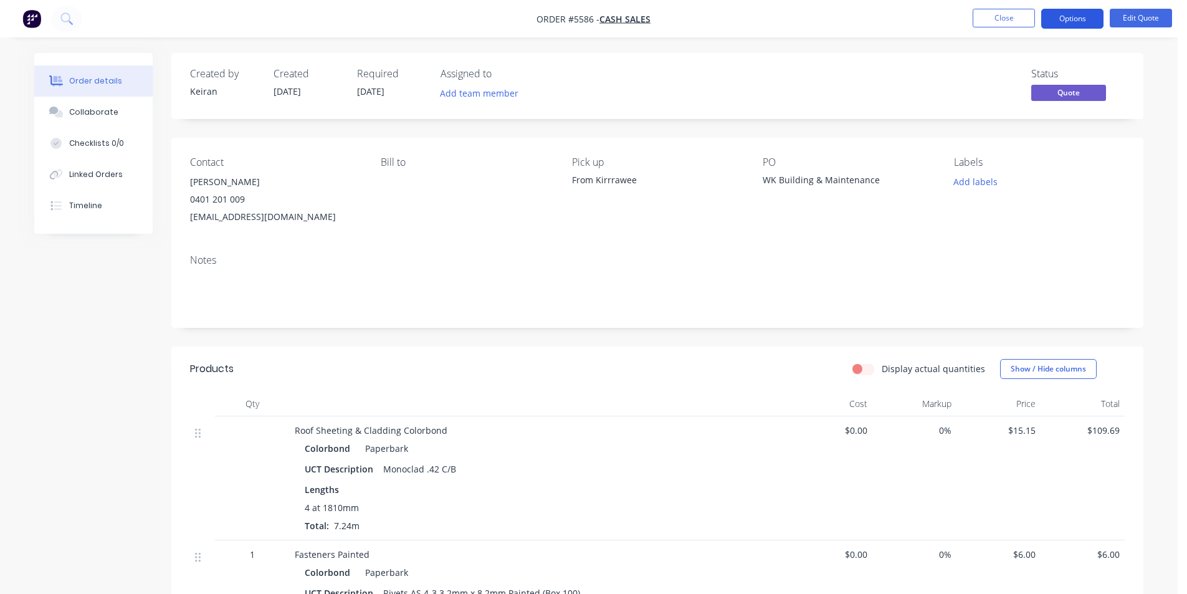
click at [1068, 24] on button "Options" at bounding box center [1072, 19] width 62 height 20
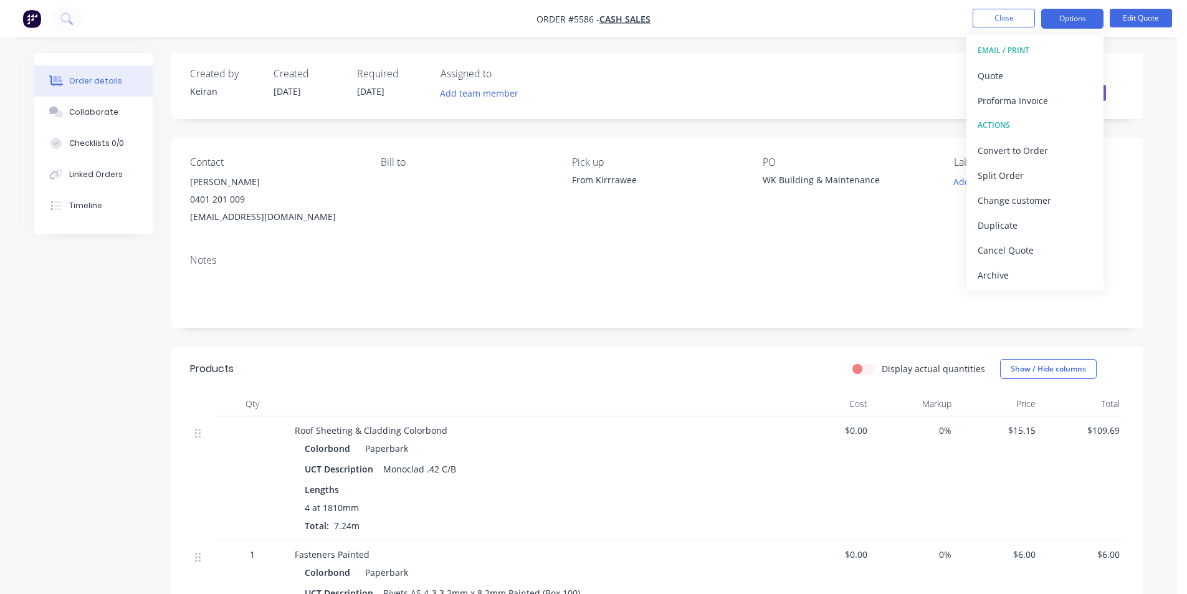
click at [1013, 62] on button "EMAIL / PRINT" at bounding box center [1034, 50] width 137 height 25
click at [1009, 75] on div "Quote" at bounding box center [1034, 76] width 115 height 18
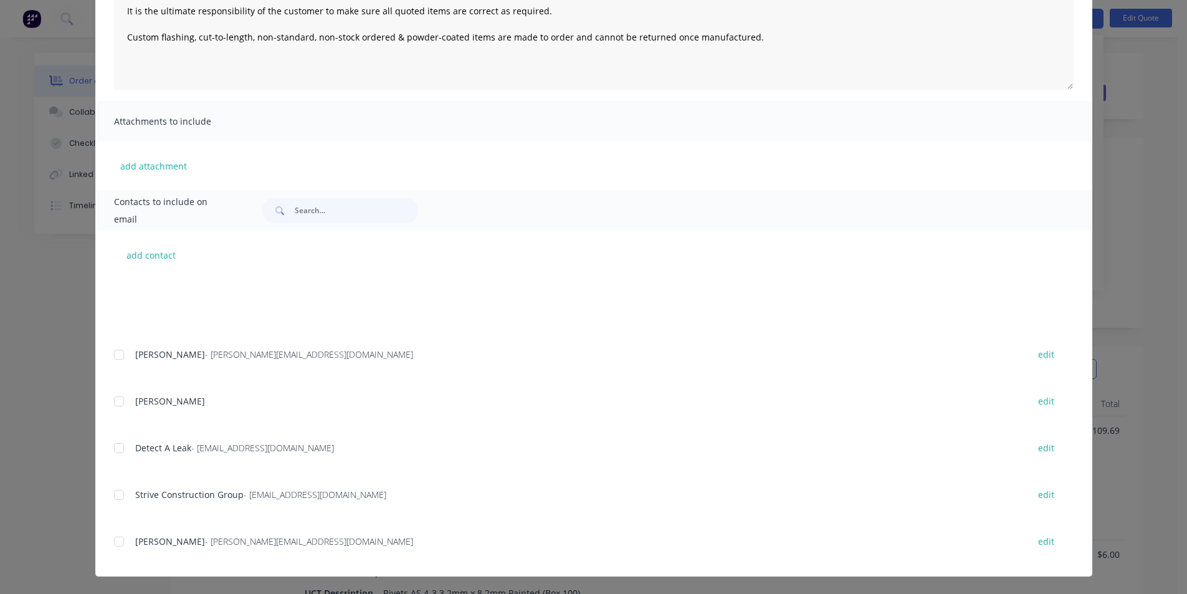
scroll to position [2366, 0]
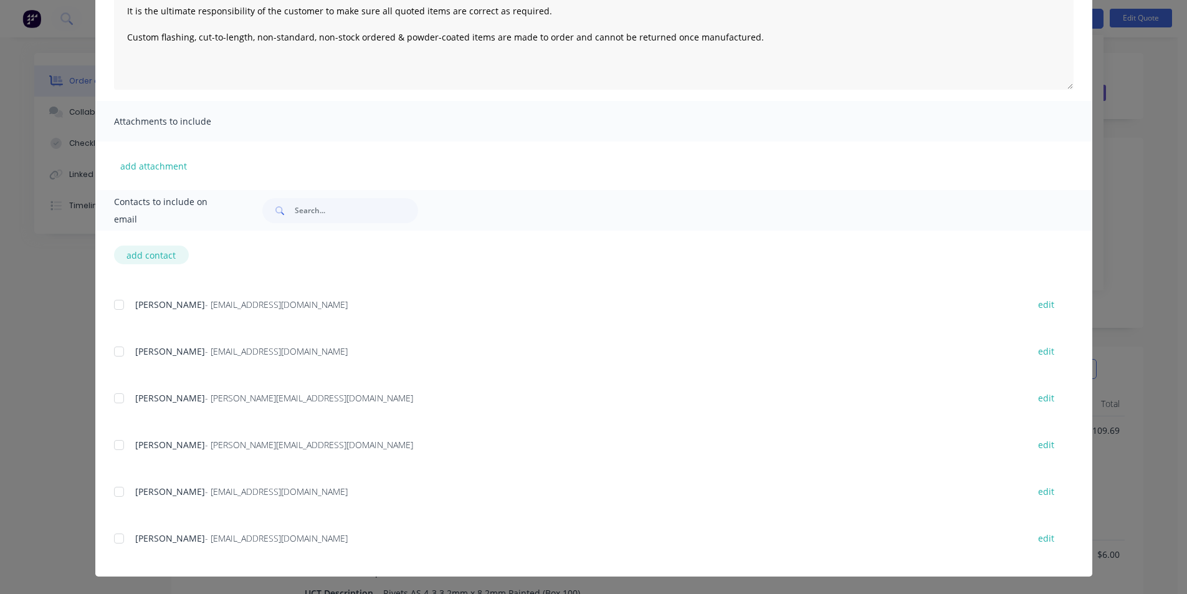
click at [138, 256] on button "add contact" at bounding box center [151, 254] width 75 height 19
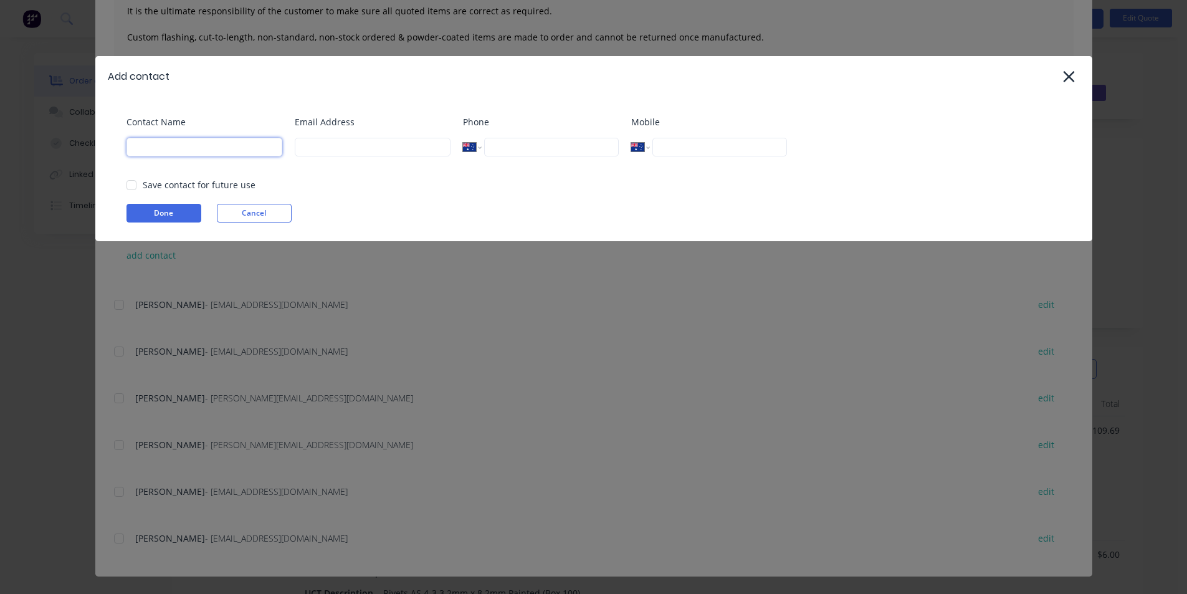
click at [188, 148] on input at bounding box center [204, 147] width 156 height 19
click at [371, 145] on input at bounding box center [373, 147] width 156 height 19
paste input "warkel1@optusnet.com.au"
click at [174, 206] on button "Done" at bounding box center [163, 213] width 75 height 19
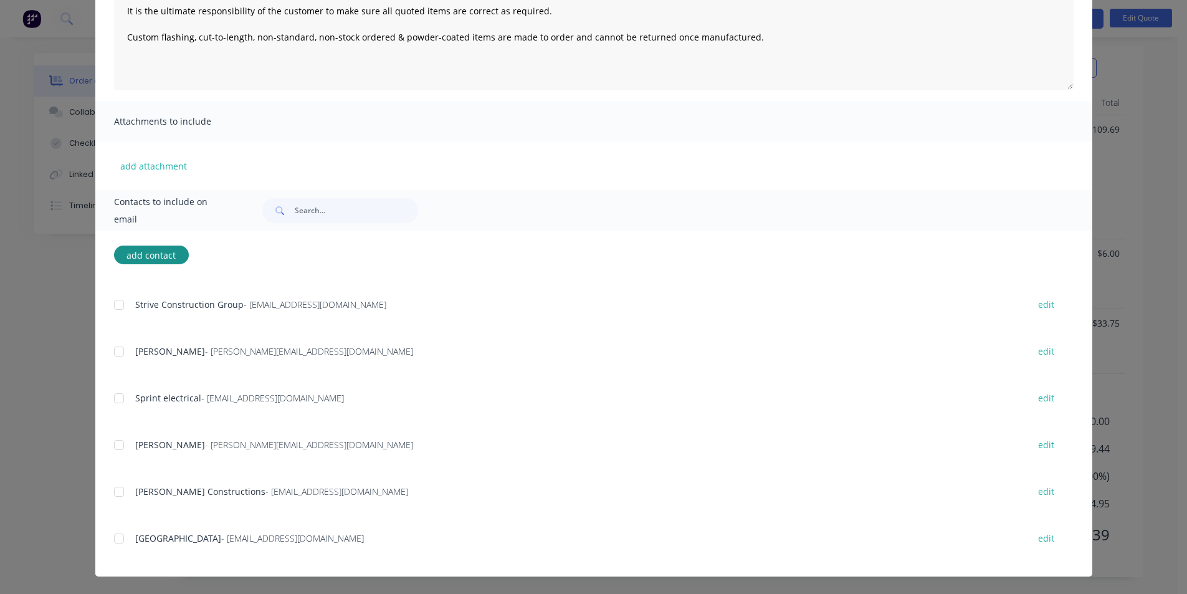
scroll to position [303, 0]
click at [112, 541] on div at bounding box center [119, 538] width 25 height 25
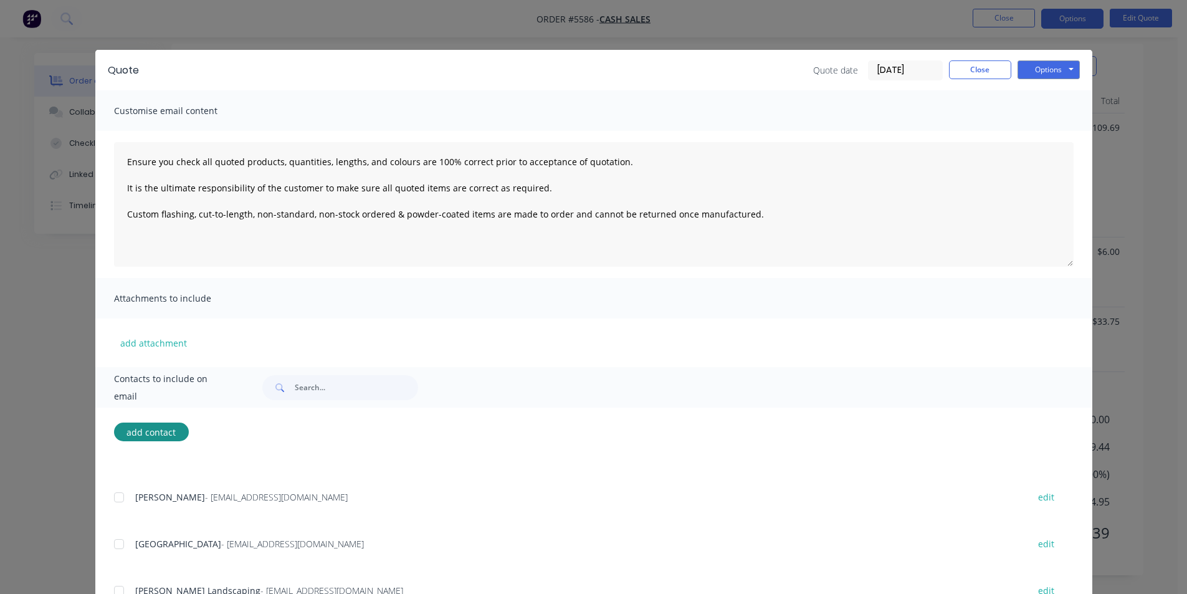
scroll to position [0, 0]
click at [1070, 76] on button "Options" at bounding box center [1048, 69] width 62 height 19
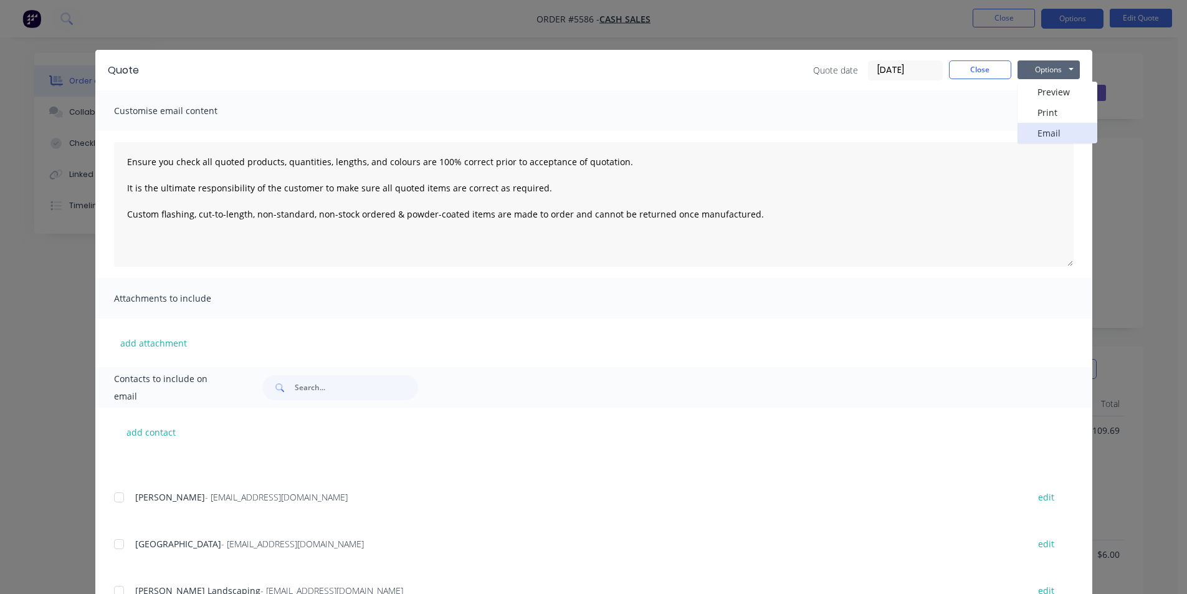
click at [1058, 132] on button "Email" at bounding box center [1057, 133] width 80 height 21
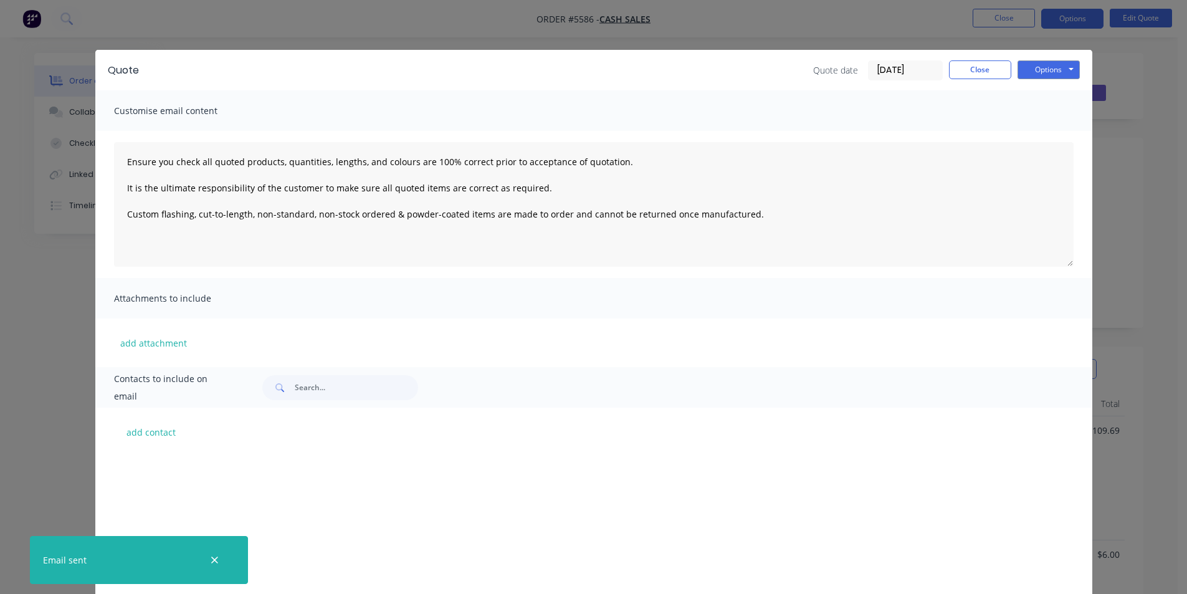
scroll to position [1603, 0]
drag, startPoint x: 218, startPoint y: 558, endPoint x: 245, endPoint y: 549, distance: 28.2
click at [219, 558] on button "button" at bounding box center [215, 560] width 16 height 16
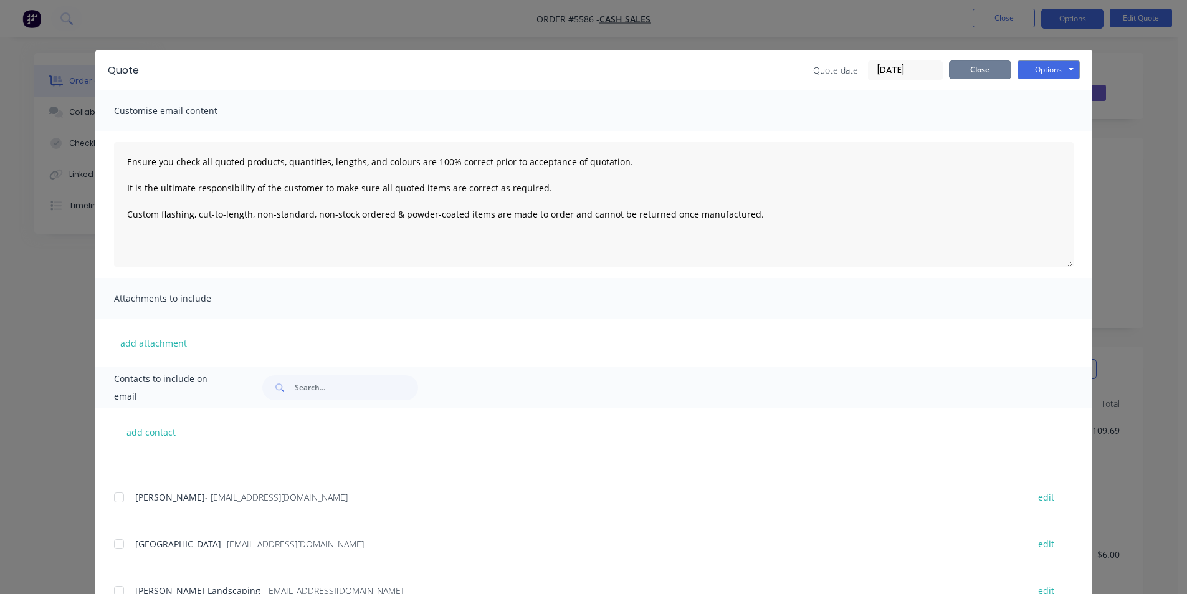
click at [995, 70] on button "Close" at bounding box center [980, 69] width 62 height 19
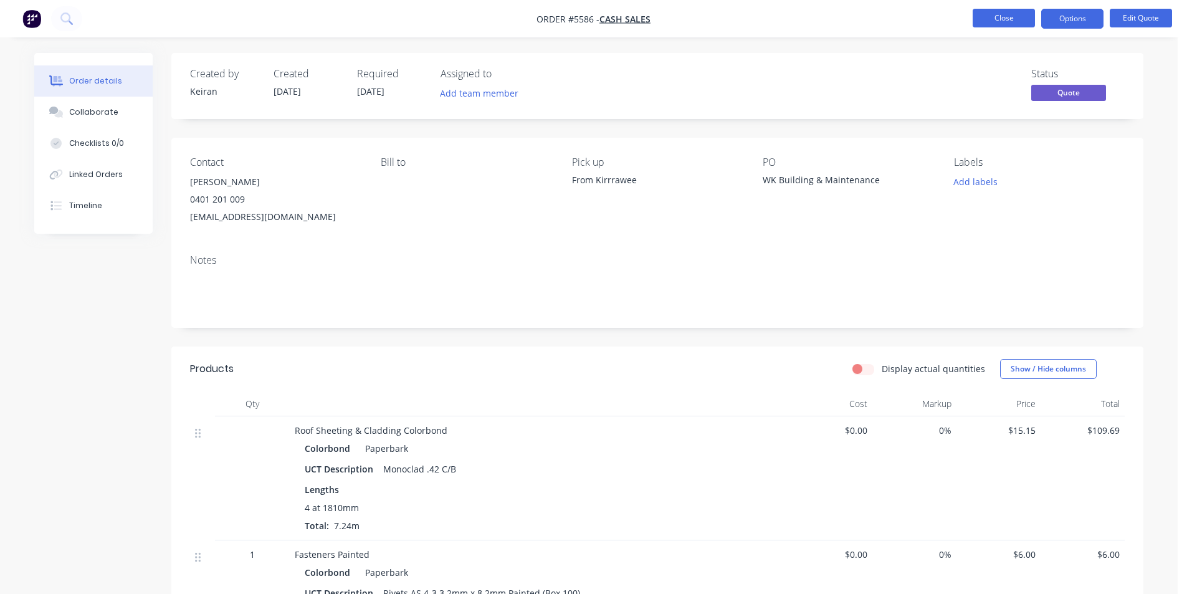
click at [986, 17] on button "Close" at bounding box center [1003, 18] width 62 height 19
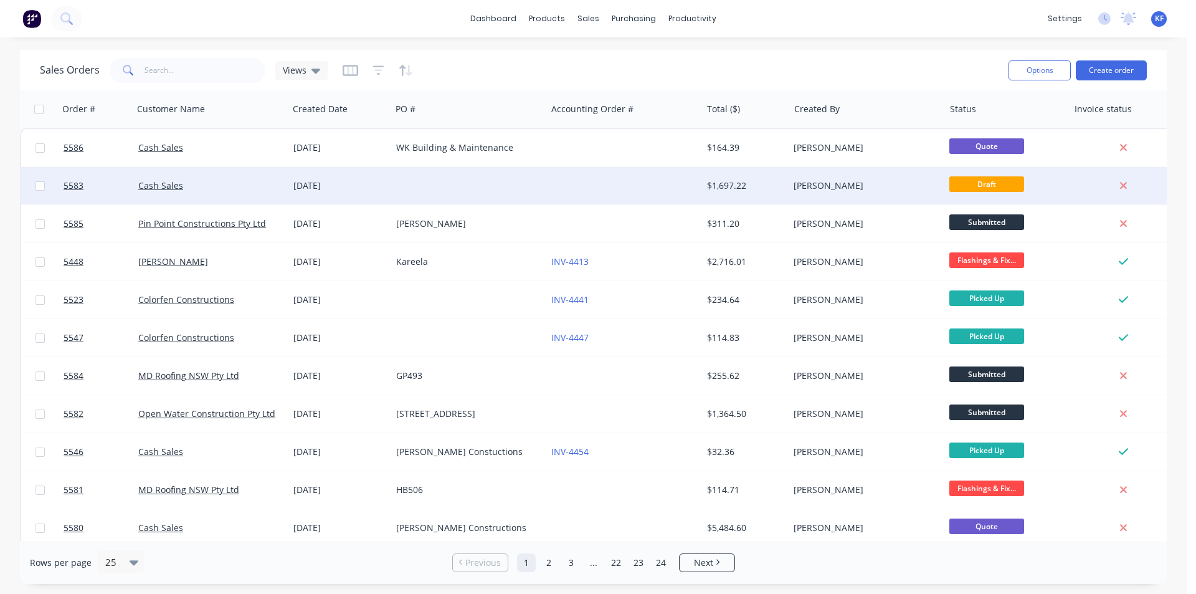
click at [608, 180] on div at bounding box center [623, 185] width 155 height 37
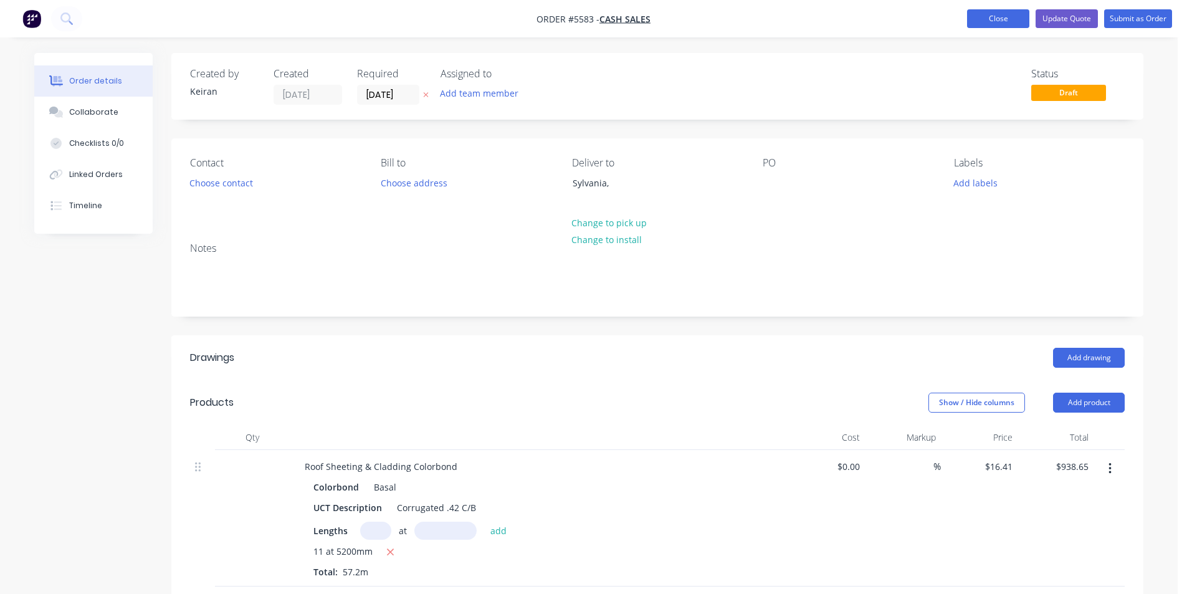
click at [1004, 15] on button "Close" at bounding box center [998, 18] width 62 height 19
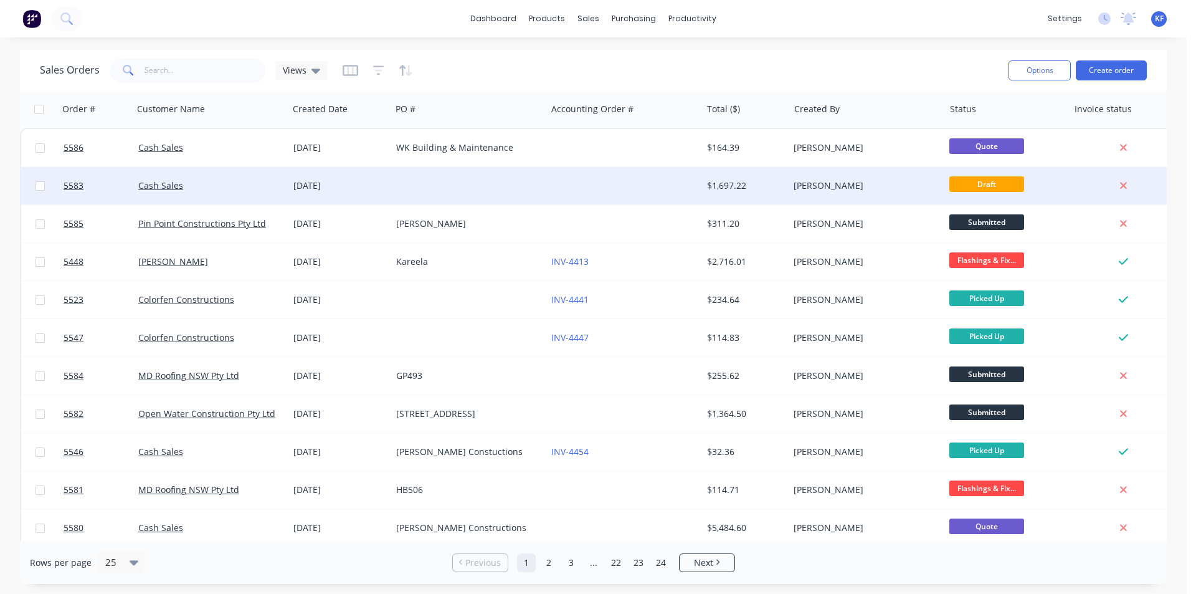
click at [713, 195] on div "$1,697.22" at bounding box center [745, 185] width 87 height 37
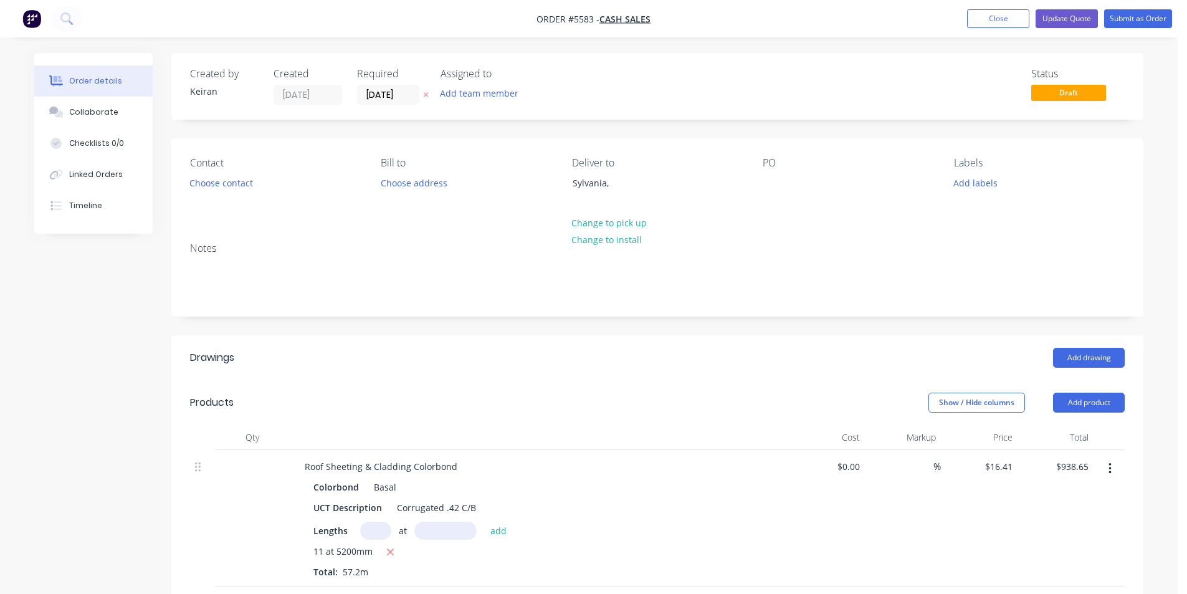
click at [784, 178] on div "PO" at bounding box center [848, 185] width 171 height 57
click at [774, 183] on div at bounding box center [773, 183] width 20 height 18
click at [1070, 23] on button "Update Quote" at bounding box center [1066, 18] width 62 height 19
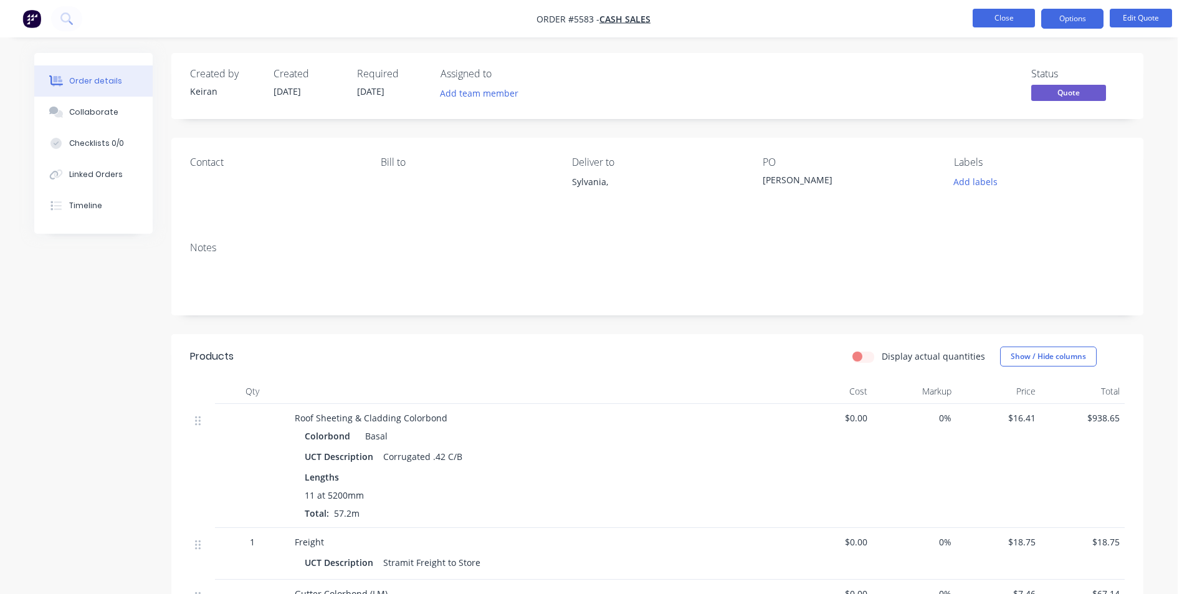
click at [1020, 21] on button "Close" at bounding box center [1003, 18] width 62 height 19
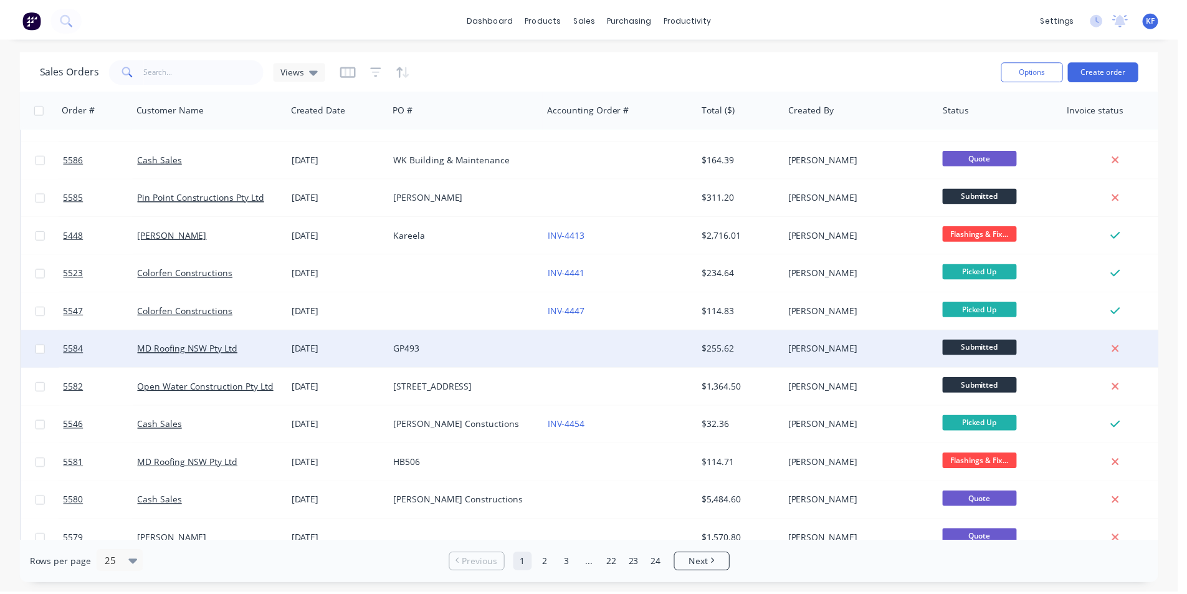
scroll to position [125, 0]
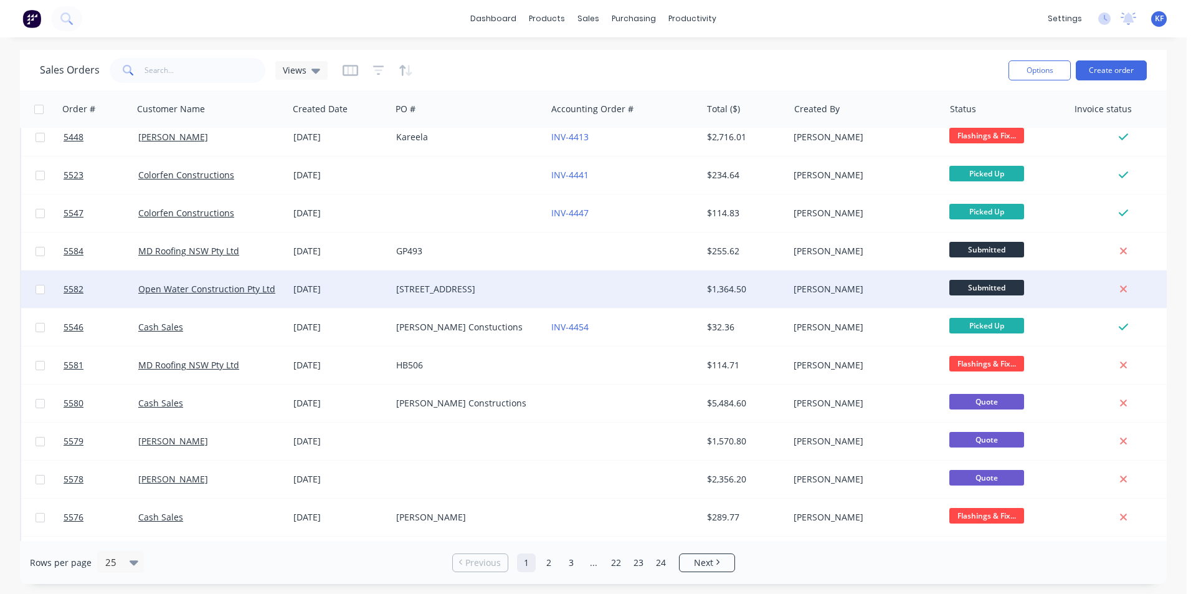
click at [692, 298] on div at bounding box center [623, 288] width 155 height 37
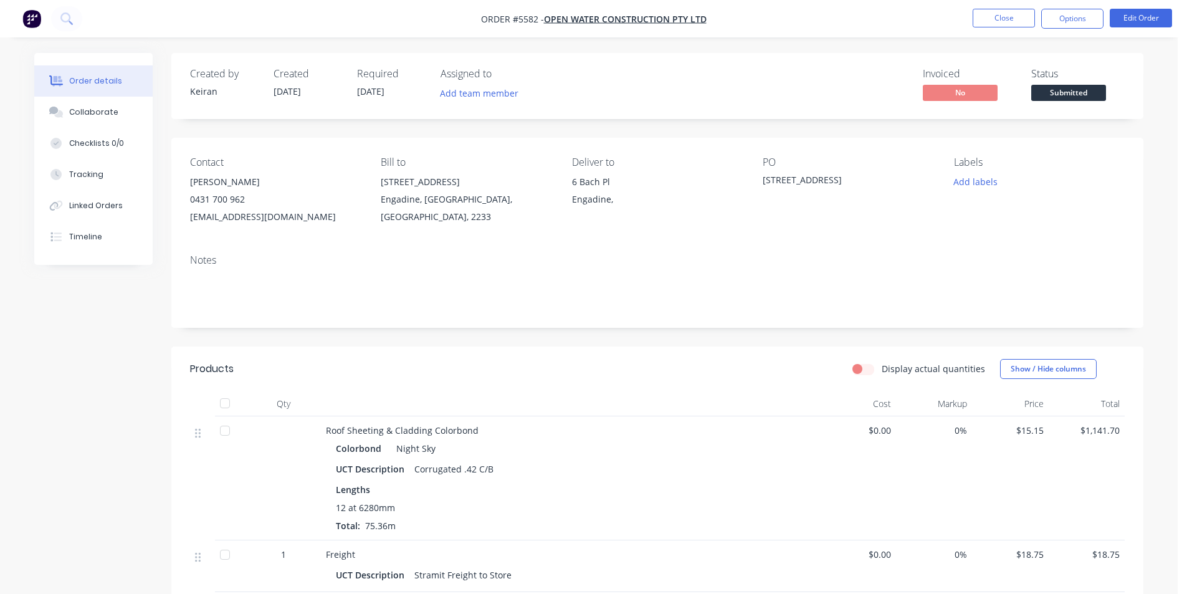
click at [1068, 97] on span "Submitted" at bounding box center [1068, 93] width 75 height 16
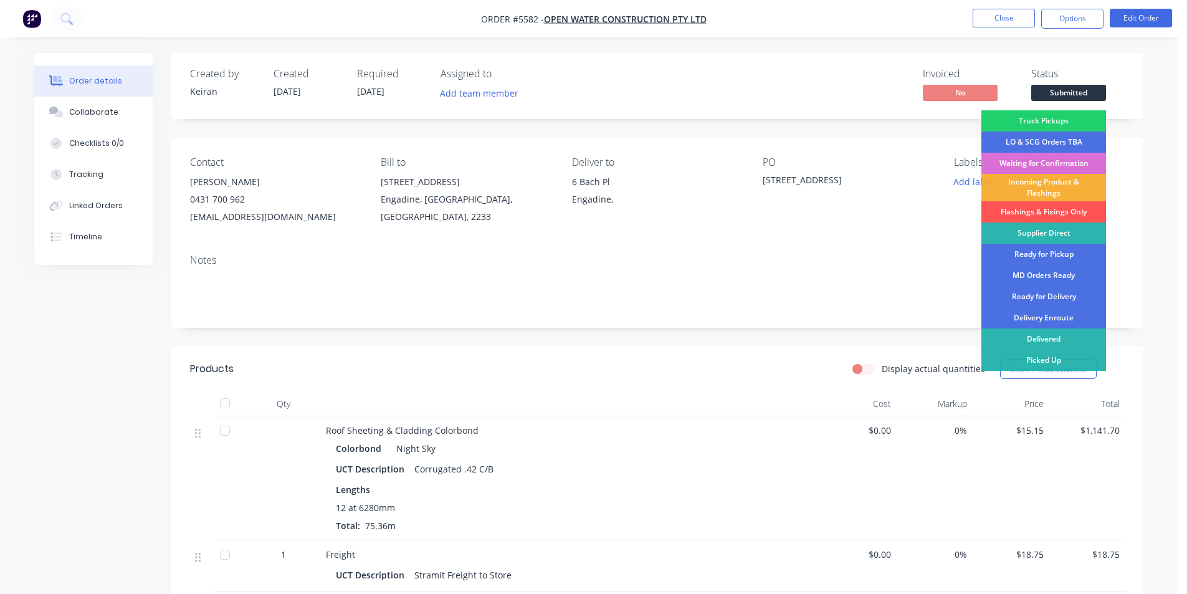
click at [1037, 166] on div "Waiting for Confirmation" at bounding box center [1043, 163] width 125 height 21
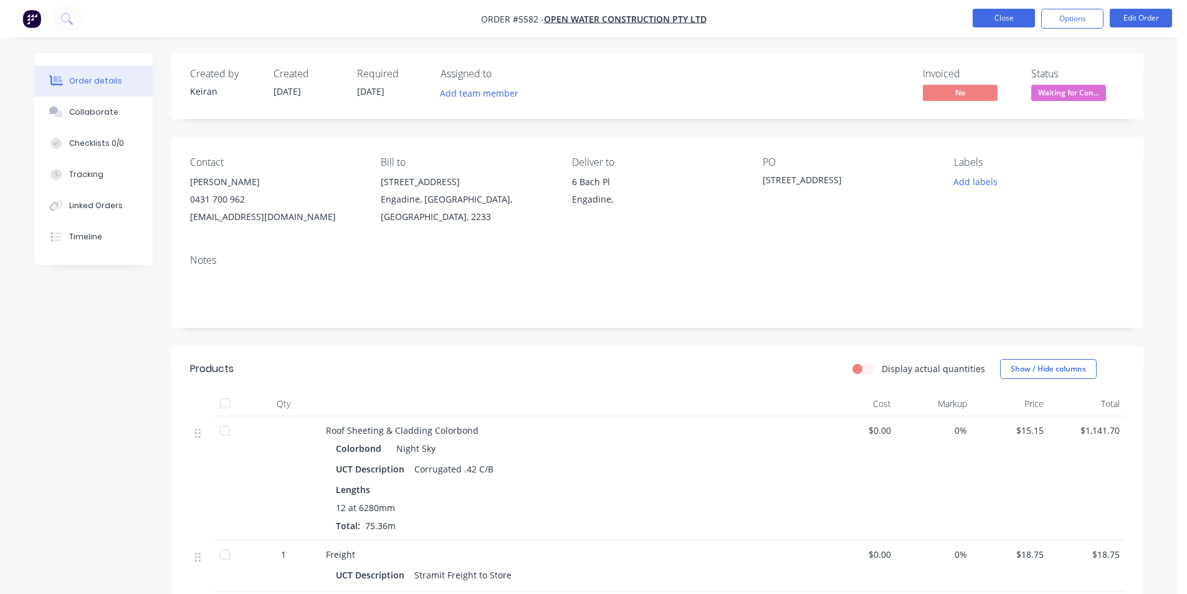
click at [1020, 22] on button "Close" at bounding box center [1003, 18] width 62 height 19
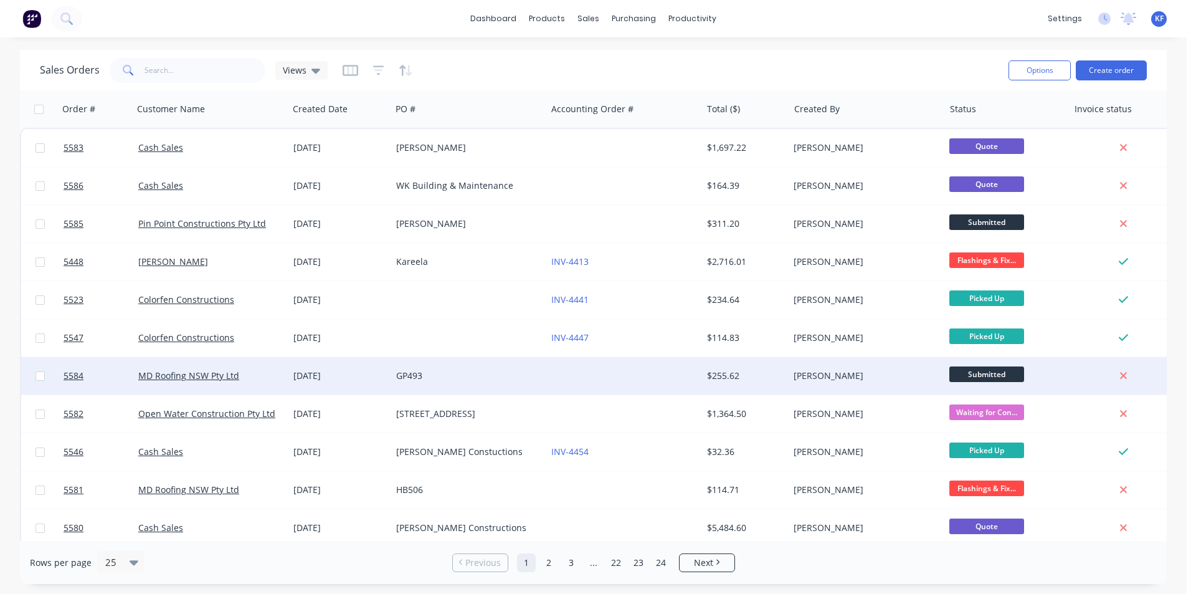
click at [837, 385] on div "[PERSON_NAME]" at bounding box center [866, 375] width 155 height 37
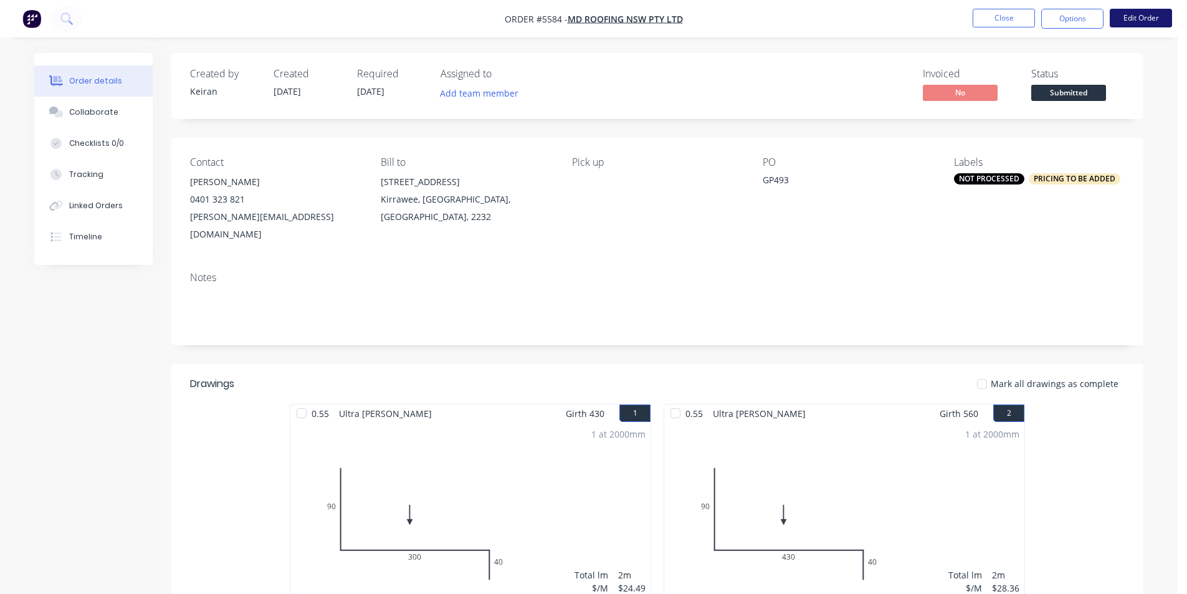
click at [1157, 13] on button "Edit Order" at bounding box center [1141, 18] width 62 height 19
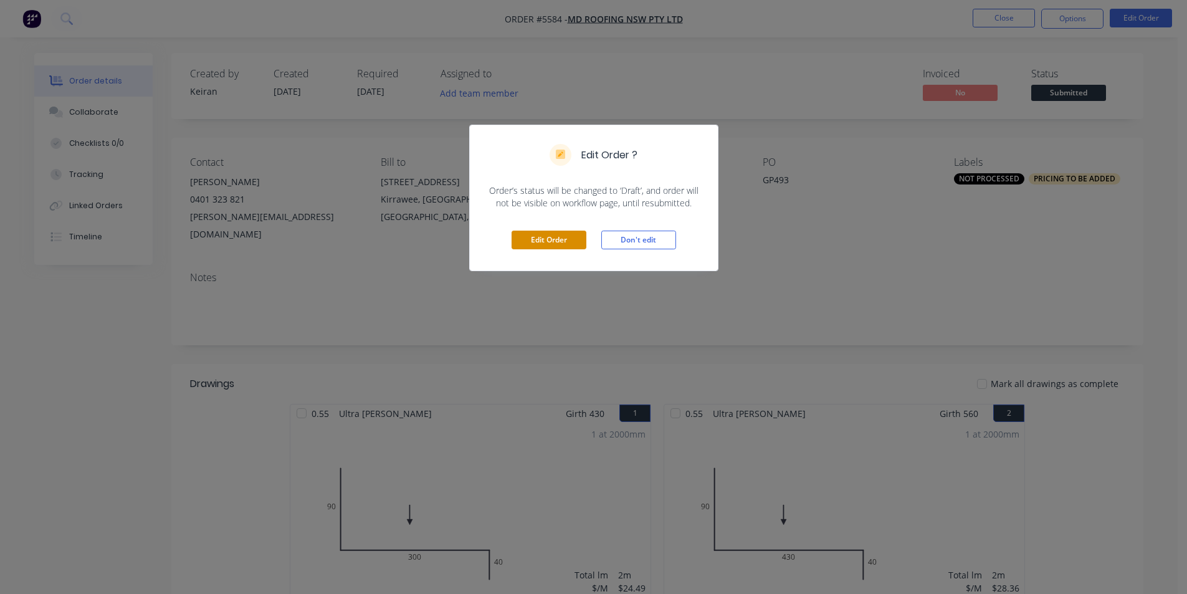
click at [566, 244] on button "Edit Order" at bounding box center [548, 240] width 75 height 19
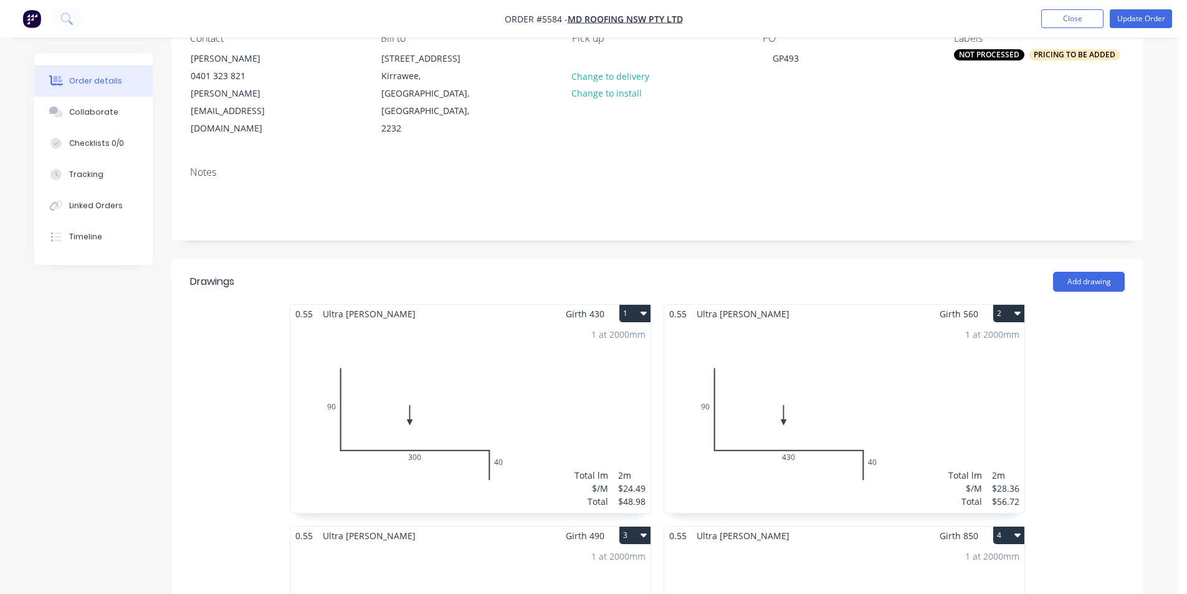
click at [601, 354] on div "1 at 2000mm Total lm $/M Total 2m $24.49 $48.98" at bounding box center [470, 418] width 360 height 190
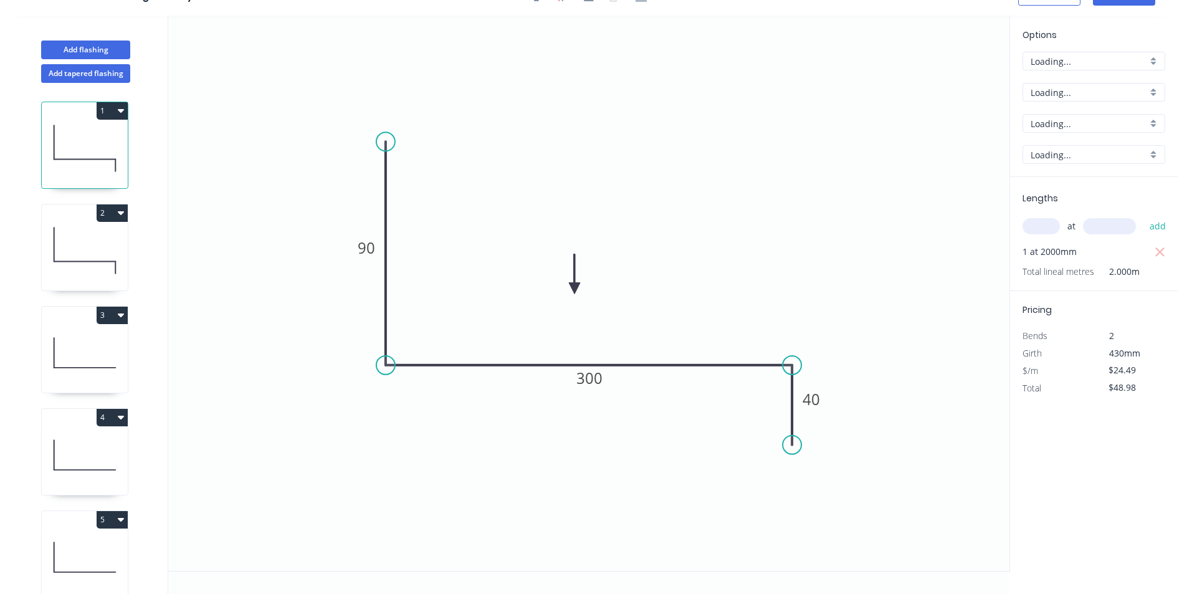
scroll to position [23, 0]
click at [84, 252] on icon at bounding box center [85, 251] width 86 height 80
click at [1111, 377] on input "$28.36" at bounding box center [1129, 369] width 42 height 17
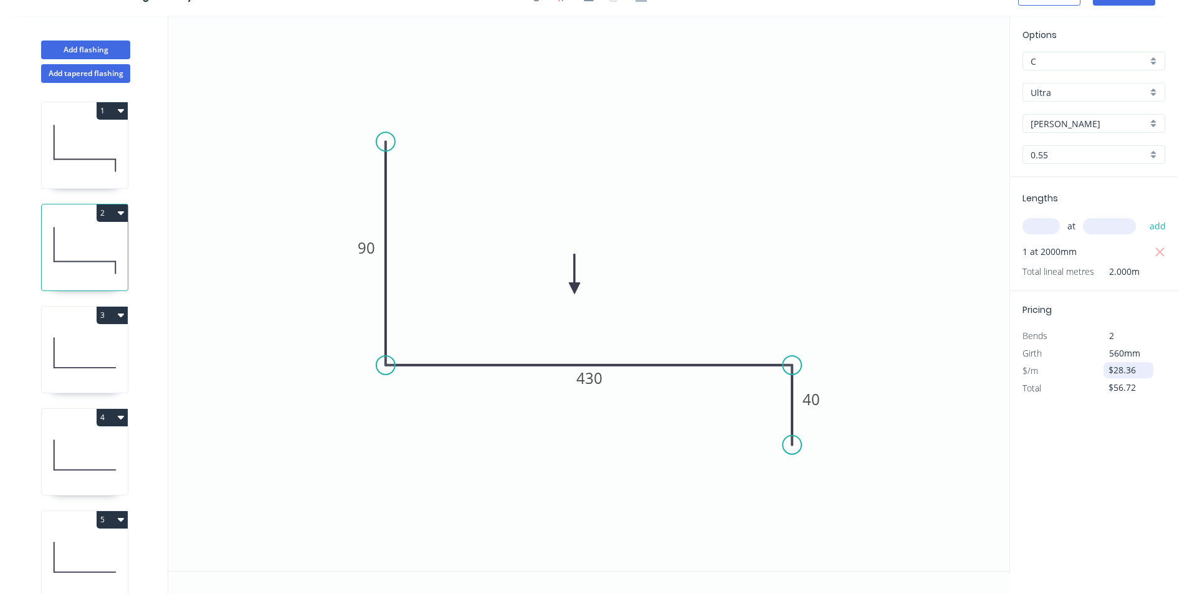
click at [1111, 377] on input "$28.36" at bounding box center [1129, 369] width 42 height 17
click at [1117, 373] on input "$29.13" at bounding box center [1129, 369] width 42 height 17
click at [1129, 375] on input "$29.13" at bounding box center [1129, 369] width 42 height 17
click at [1131, 375] on input "$29.13" at bounding box center [1129, 369] width 42 height 17
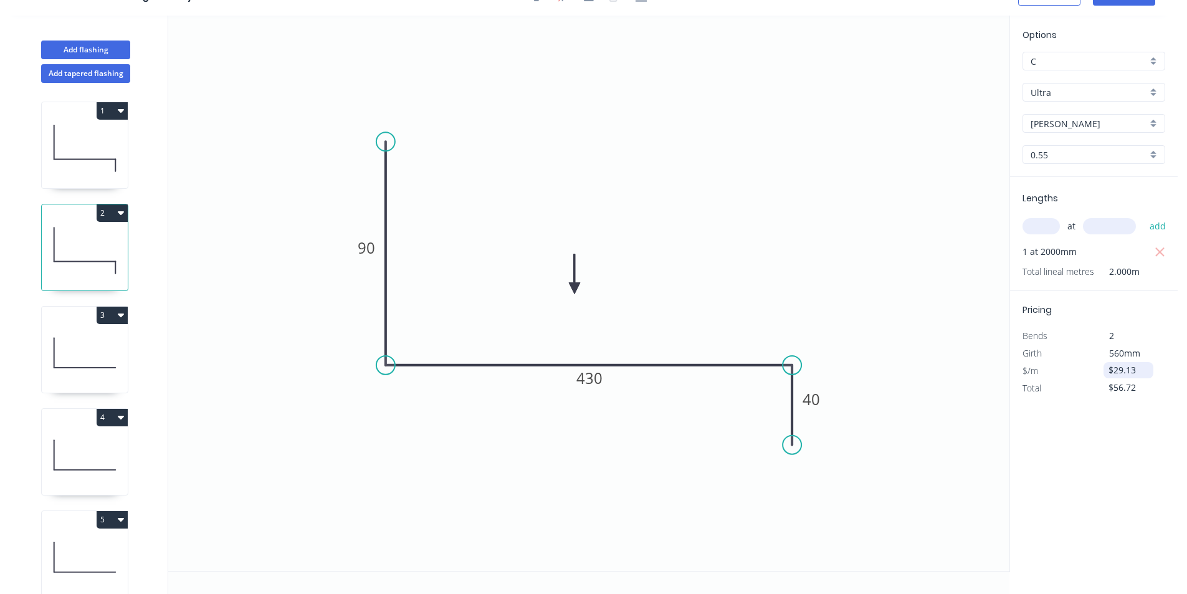
click at [1136, 374] on input "$29.13" at bounding box center [1129, 369] width 42 height 17
click at [1142, 375] on input "$29.13" at bounding box center [1129, 369] width 42 height 17
drag, startPoint x: 1111, startPoint y: 465, endPoint x: 1141, endPoint y: 382, distance: 88.3
click at [1113, 459] on div "Options C C Ultra Ultra Shale Grey Shale Grey 0.55 0.55 Lengths at add 1 at 200…" at bounding box center [1093, 294] width 168 height 556
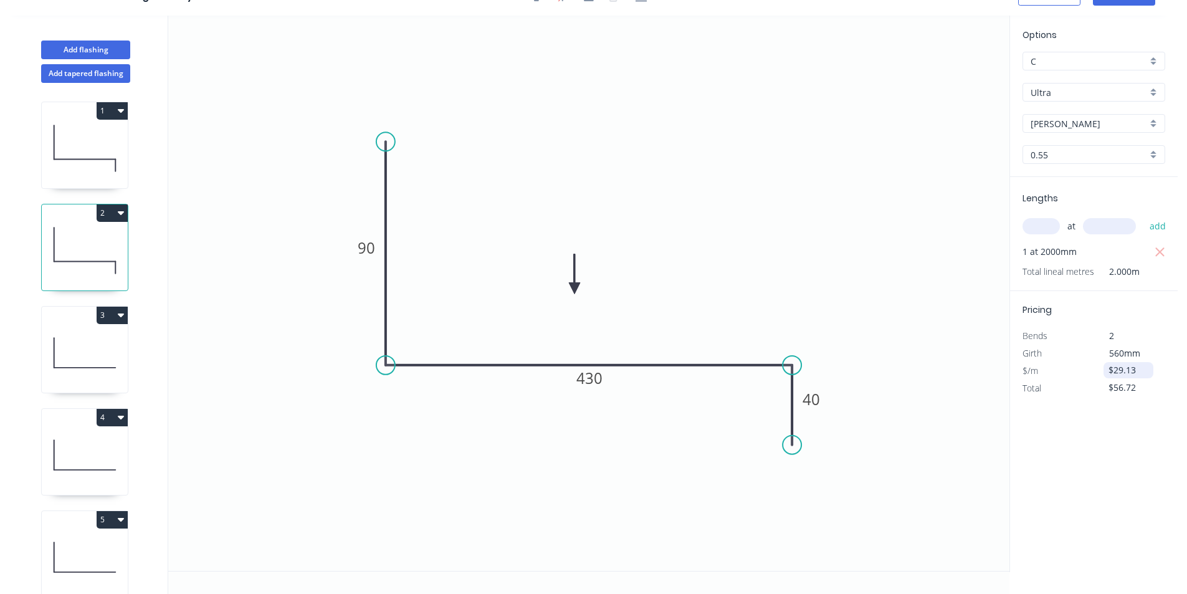
click at [1143, 376] on input "$29.13" at bounding box center [1129, 369] width 42 height 17
click at [1119, 460] on div "Options C C Ultra Ultra Shale Grey Shale Grey 0.55 0.55 Lengths at add 1 at 200…" at bounding box center [1093, 294] width 168 height 556
click at [1121, 456] on div "Options C C Ultra Ultra Shale Grey Shale Grey 0.55 0.55 Lengths at add 1 at 200…" at bounding box center [1093, 294] width 168 height 556
click at [1136, 371] on input "$29.13" at bounding box center [1129, 369] width 42 height 17
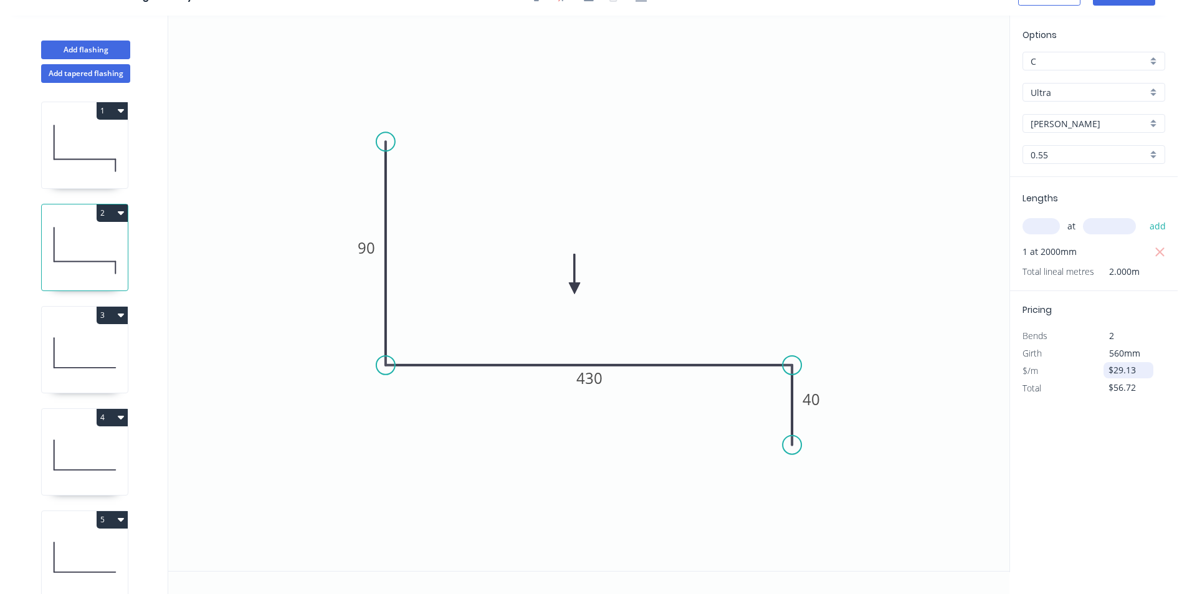
click at [1136, 371] on input "$29.13" at bounding box center [1129, 369] width 42 height 17
click at [1139, 375] on input "$29.13" at bounding box center [1129, 369] width 42 height 17
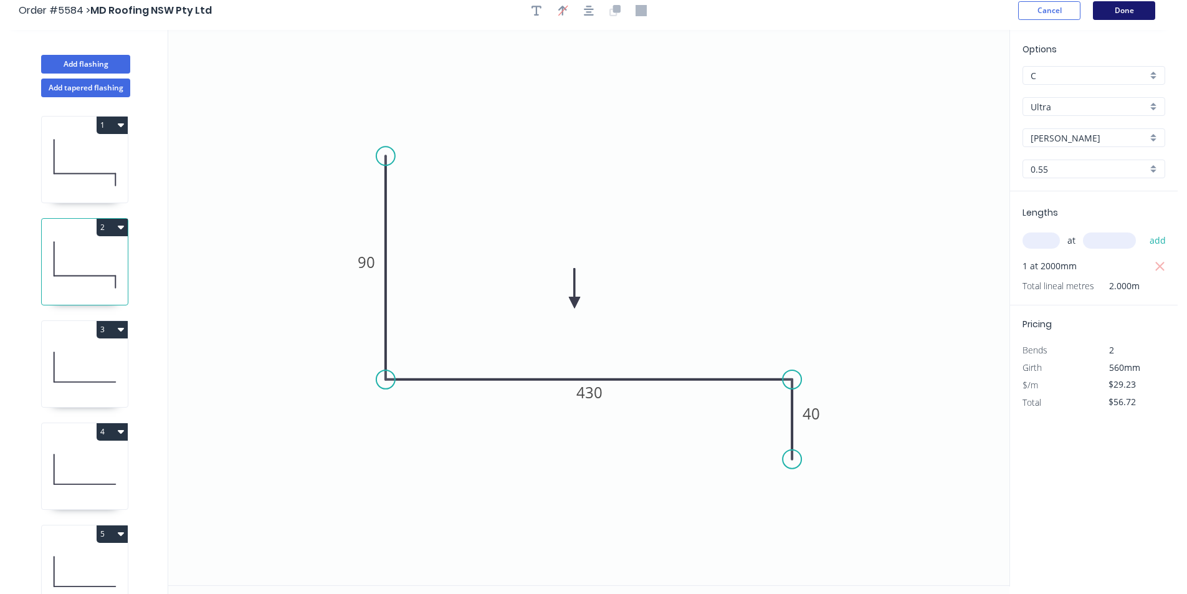
scroll to position [0, 0]
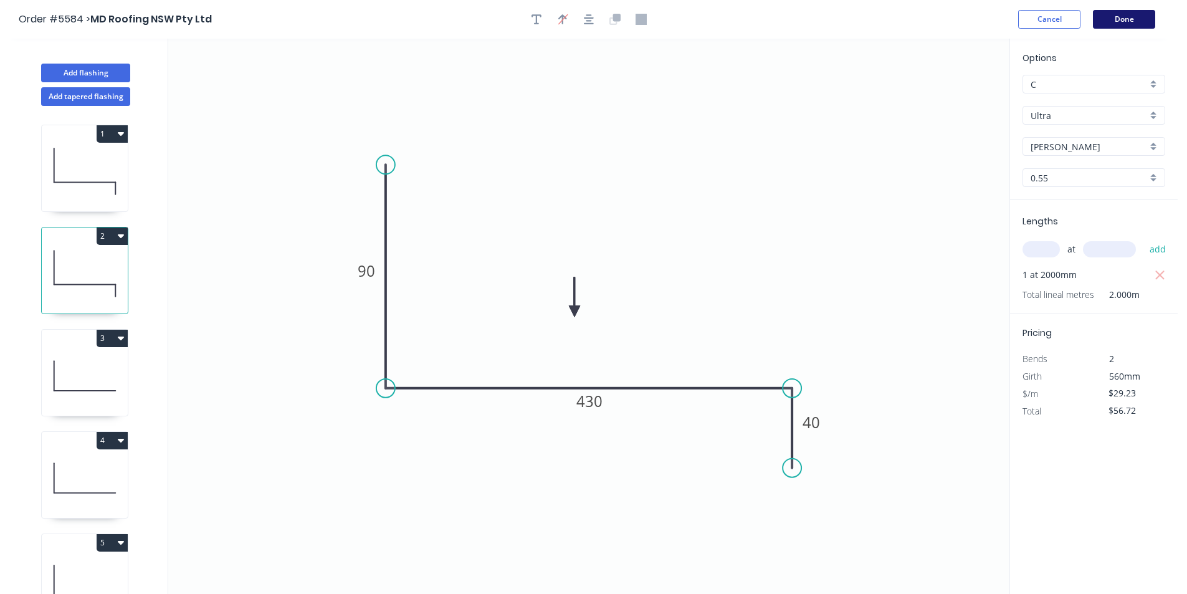
click at [1124, 13] on button "Done" at bounding box center [1124, 19] width 62 height 19
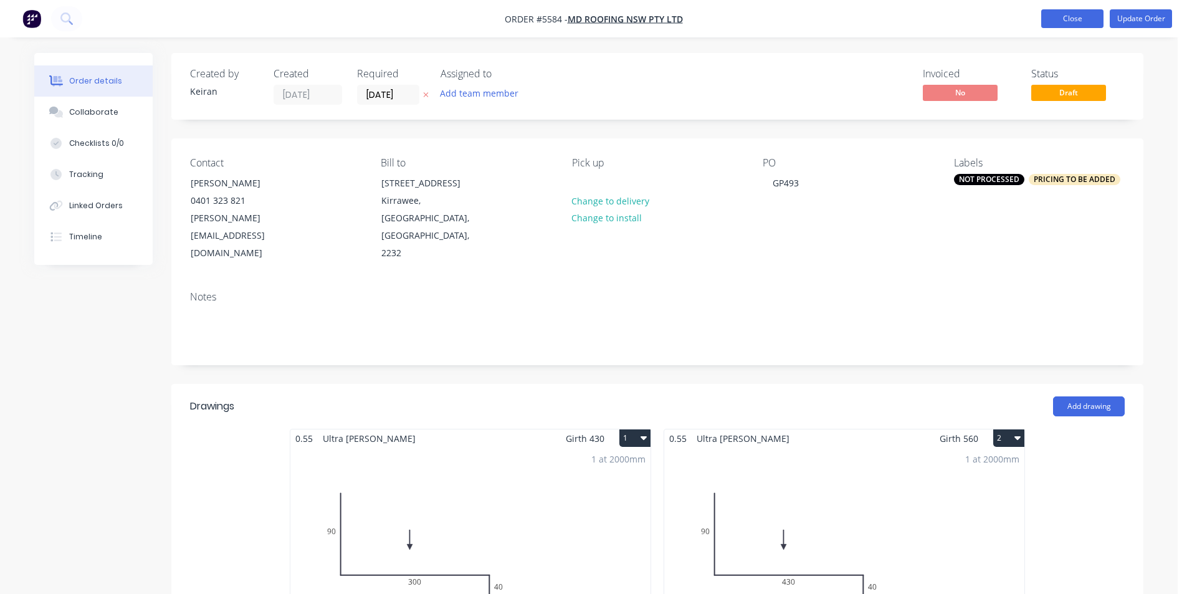
click at [1094, 16] on button "Close" at bounding box center [1072, 18] width 62 height 19
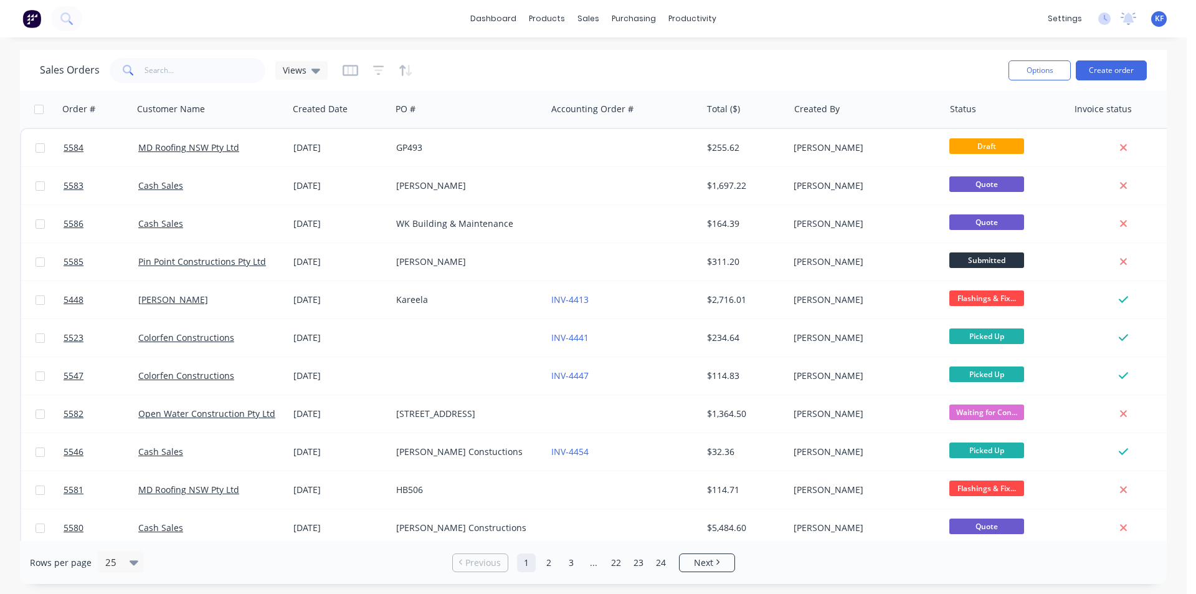
click at [1156, 22] on span "KF" at bounding box center [1159, 18] width 9 height 11
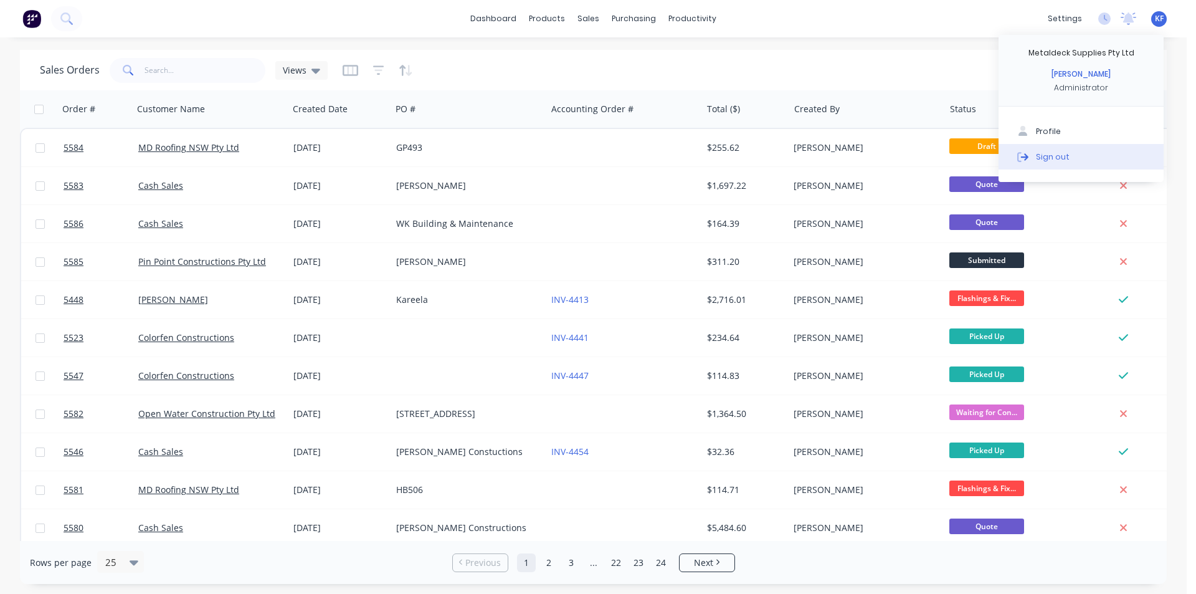
click at [1065, 157] on div "Sign out" at bounding box center [1053, 156] width 34 height 11
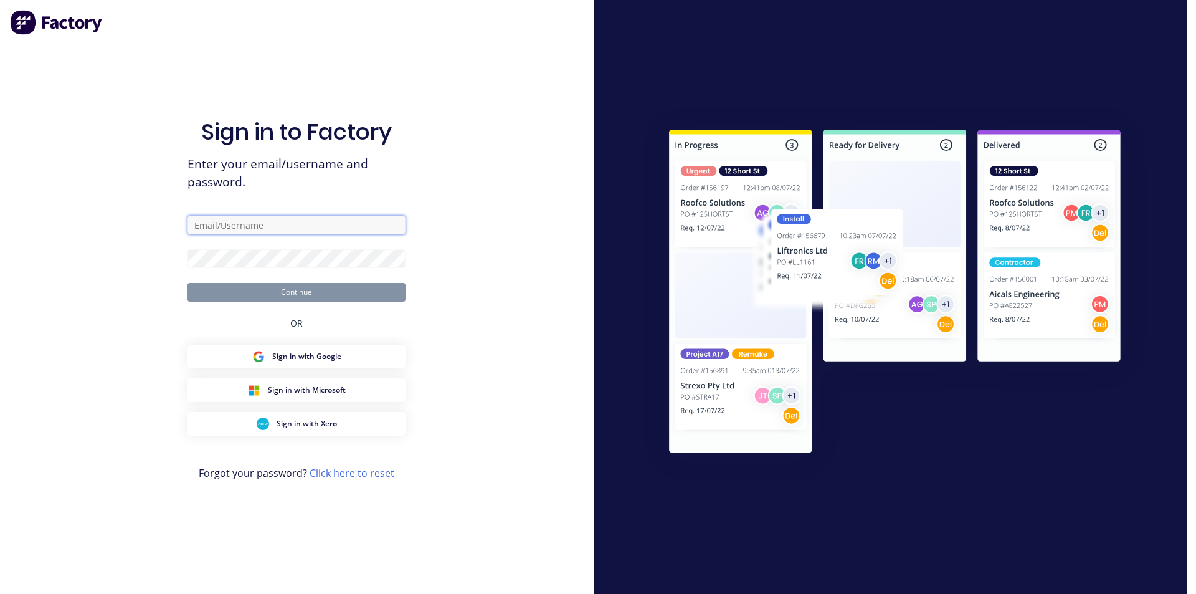
drag, startPoint x: 258, startPoint y: 217, endPoint x: 265, endPoint y: 227, distance: 11.6
click at [259, 218] on input "text" at bounding box center [297, 225] width 218 height 19
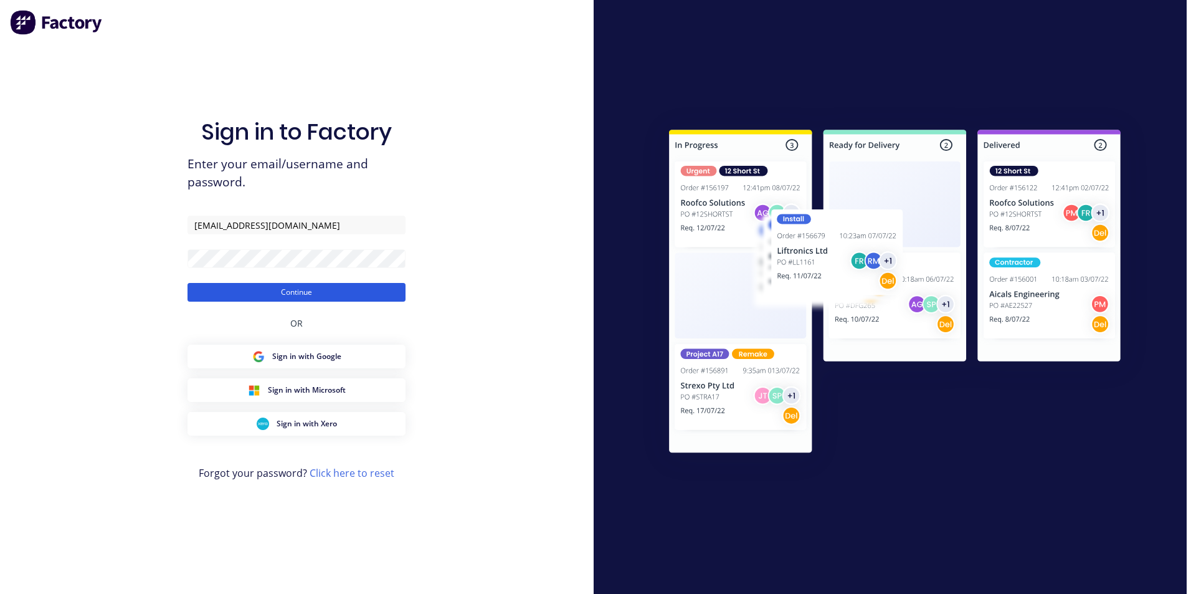
click at [282, 285] on button "Continue" at bounding box center [297, 292] width 218 height 19
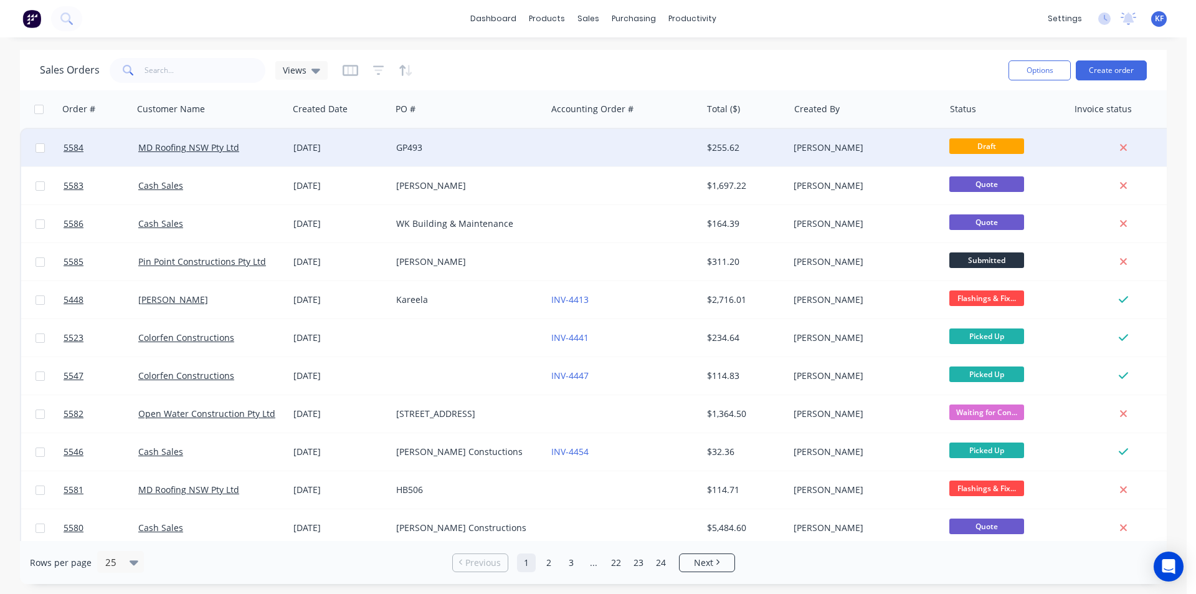
click at [417, 153] on div "GP493" at bounding box center [465, 147] width 138 height 12
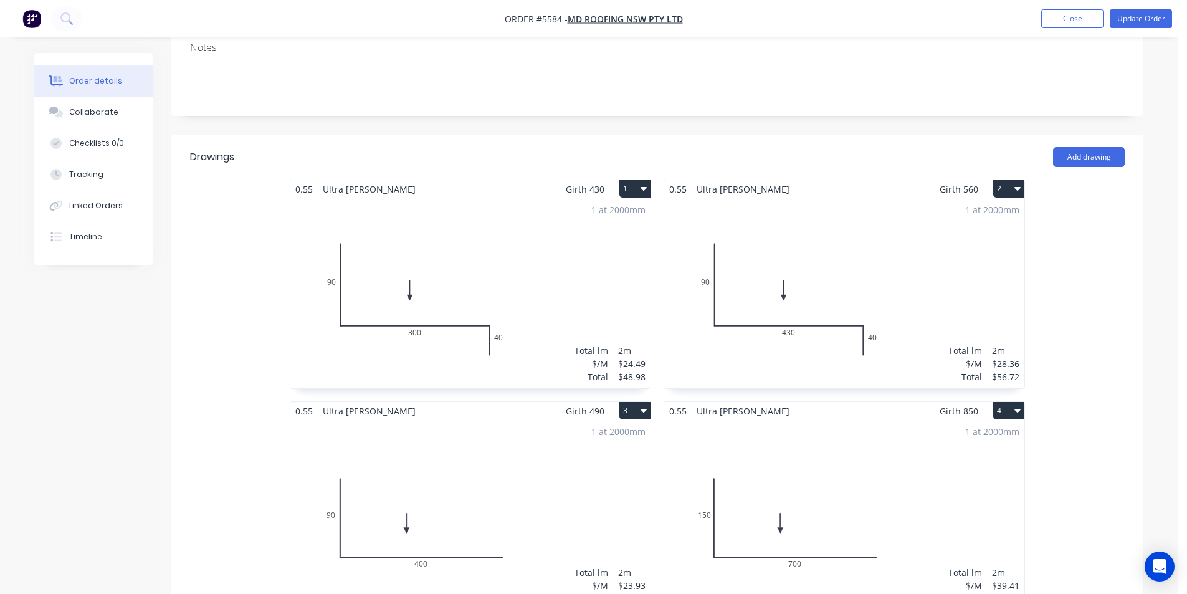
click at [852, 263] on div "1 at 2000mm Total lm $/M Total 2m $28.36 $56.72" at bounding box center [844, 293] width 360 height 190
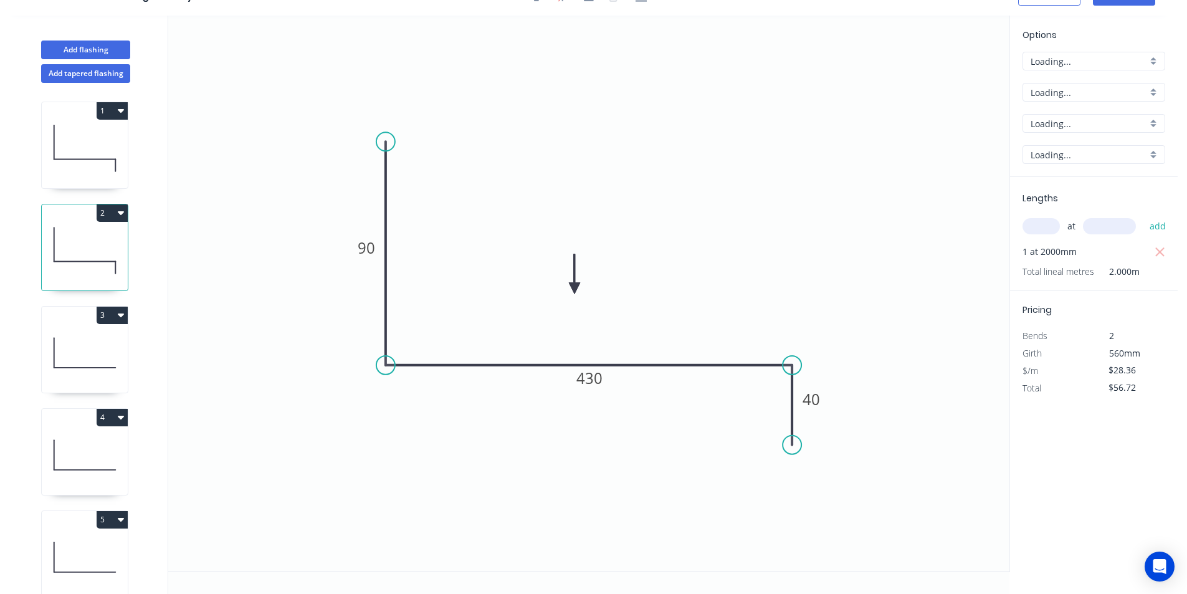
scroll to position [23, 0]
click at [1128, 354] on span "560mm" at bounding box center [1124, 353] width 31 height 12
click at [1125, 376] on input "$28.36" at bounding box center [1129, 369] width 42 height 17
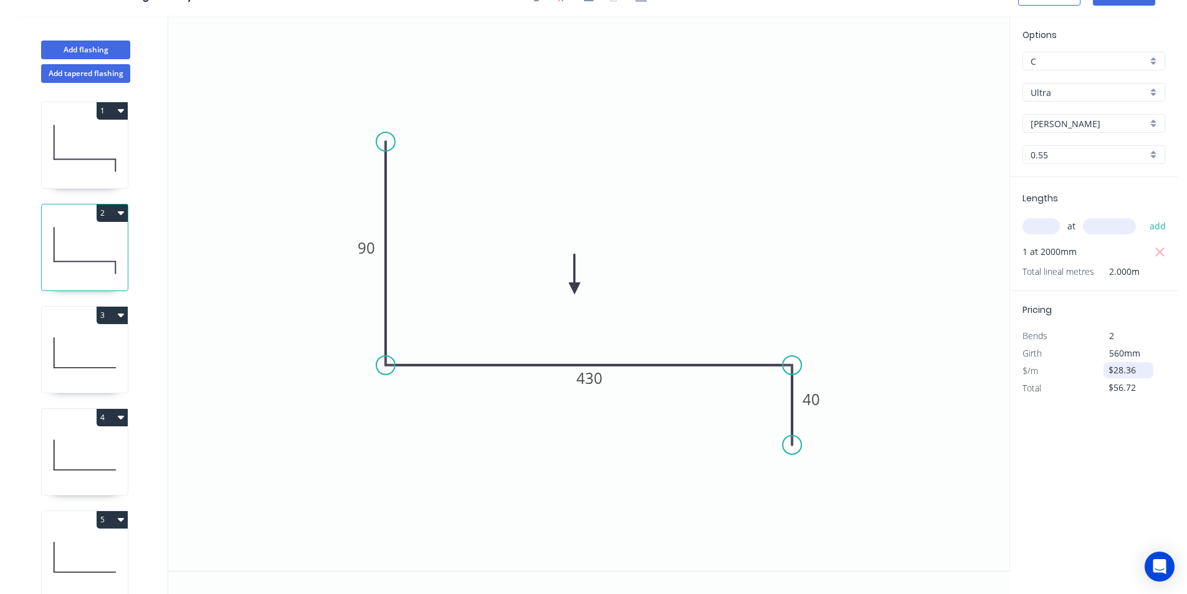
click at [1120, 373] on input "$28.36" at bounding box center [1129, 369] width 42 height 17
click at [1108, 404] on div "Options C C Ultra Ultra Shale Grey Shale Grey 0.55 0.55 Lengths at add 1 at 200…" at bounding box center [1093, 294] width 168 height 556
click at [1128, 358] on span "560mm" at bounding box center [1124, 353] width 31 height 12
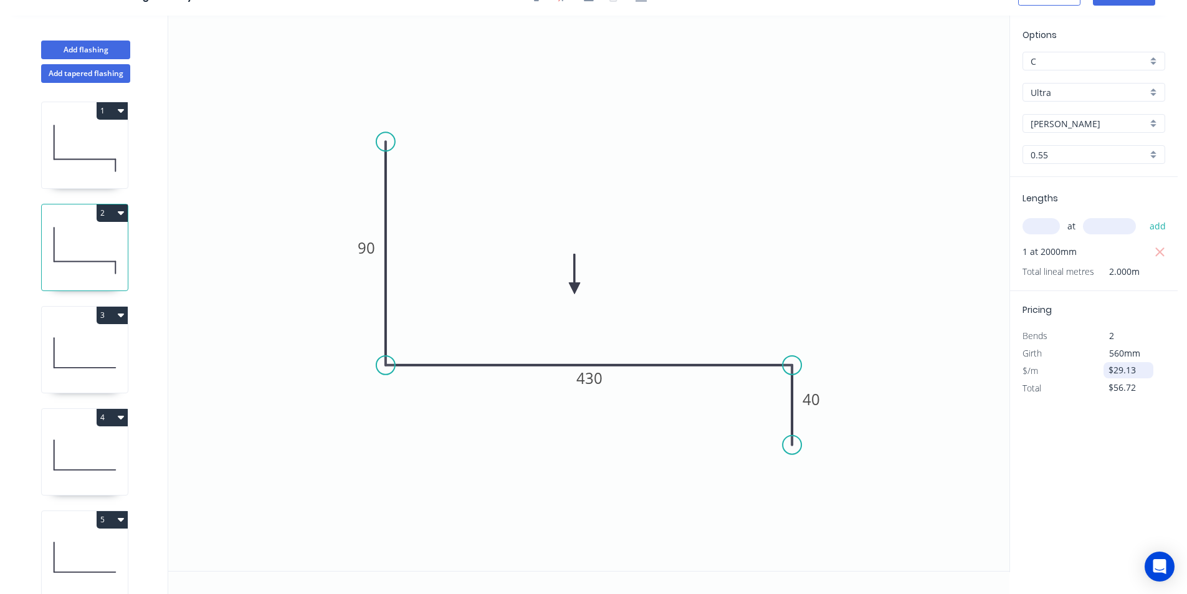
click at [1129, 368] on input "$29.13" at bounding box center [1129, 369] width 42 height 17
click at [1010, 495] on div "Options C C Ultra Ultra Shale Grey Shale Grey 0.55 0.55 Lengths at add 1 at 200…" at bounding box center [1093, 294] width 168 height 556
click at [1085, 468] on div "Options C C Ultra Ultra Shale Grey Shale Grey 0.55 0.55 Lengths at add 1 at 200…" at bounding box center [1093, 294] width 168 height 556
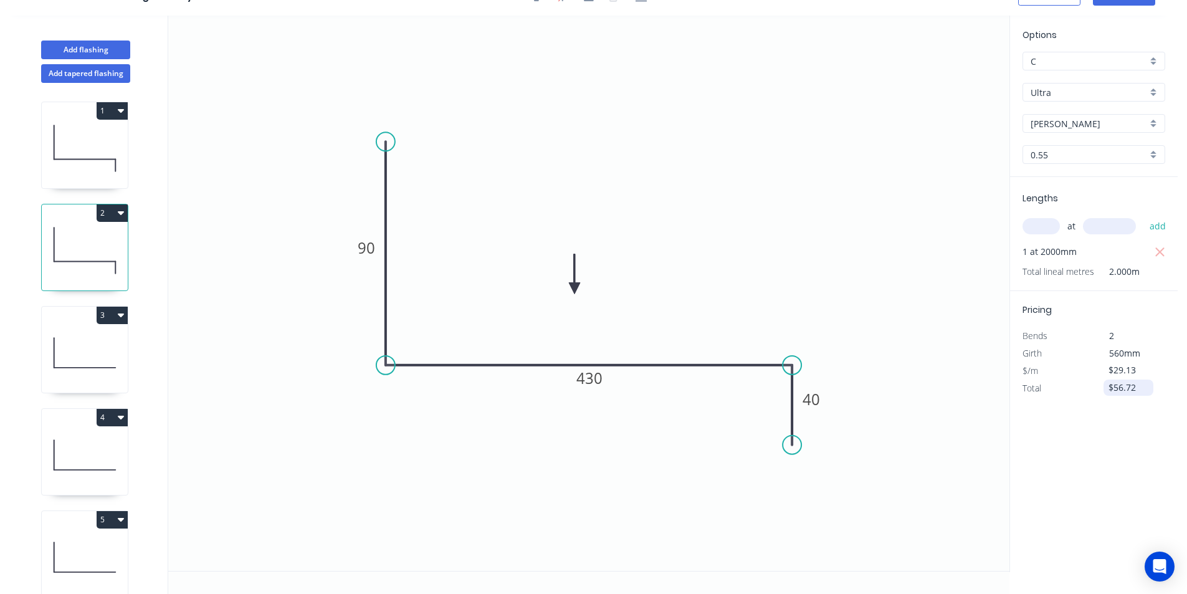
click at [1131, 392] on input "$56.72" at bounding box center [1129, 387] width 42 height 17
click at [1137, 378] on input "$28.36" at bounding box center [1129, 369] width 42 height 17
click at [1158, 392] on icon "button" at bounding box center [1160, 388] width 11 height 15
click at [1141, 369] on input "$28.36" at bounding box center [1129, 369] width 42 height 17
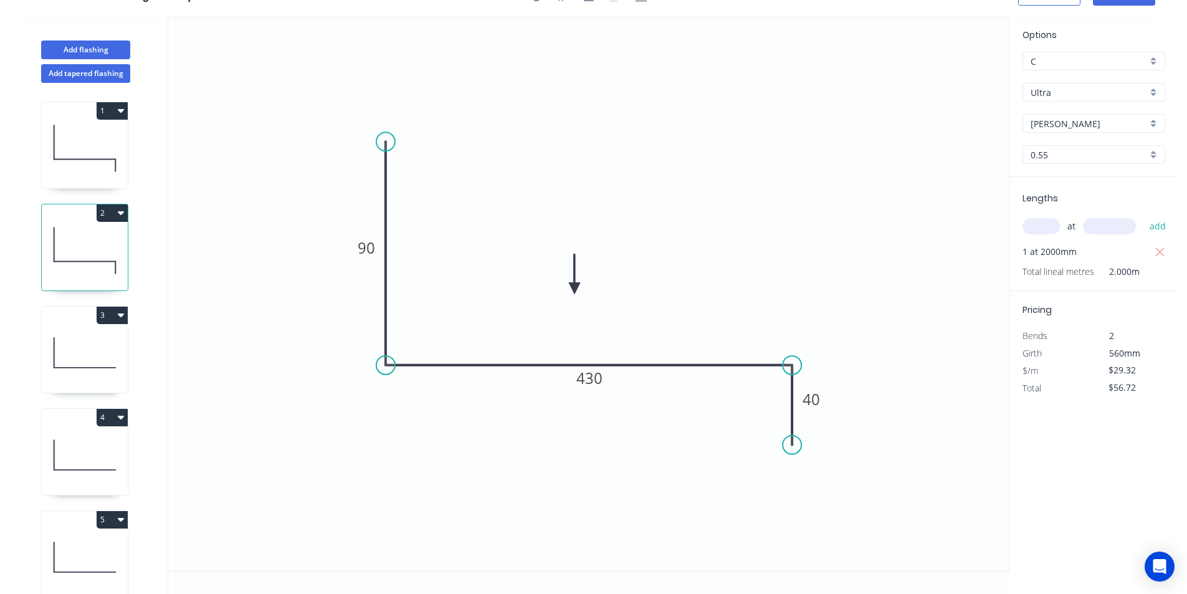
click at [1043, 414] on div "Options C C Ultra Ultra Shale Grey Shale Grey 0.55 0.55 Lengths at add 1 at 200…" at bounding box center [1093, 294] width 168 height 556
click at [1138, 372] on input "$29.32" at bounding box center [1129, 369] width 42 height 17
click at [1142, 393] on input "$56.72" at bounding box center [1129, 387] width 42 height 17
click at [1139, 366] on input "$28.36" at bounding box center [1129, 369] width 42 height 17
click at [1141, 375] on input "$28.36" at bounding box center [1129, 369] width 42 height 17
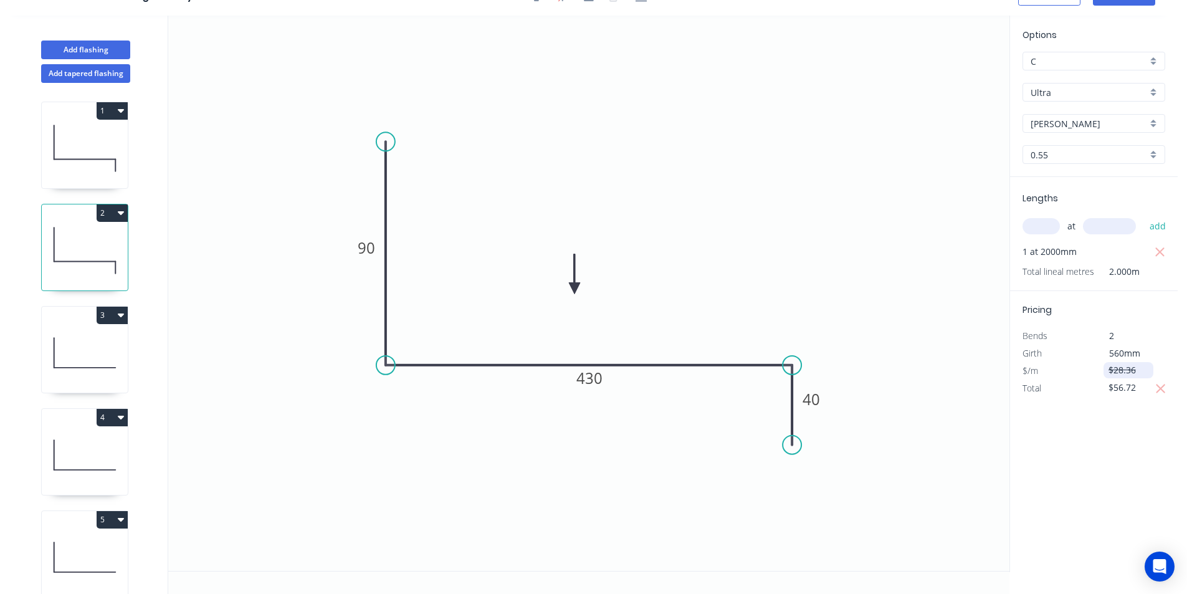
click at [1141, 375] on input "$28.36" at bounding box center [1129, 369] width 42 height 17
click at [1161, 394] on icon "button" at bounding box center [1160, 388] width 11 height 15
click at [1128, 368] on input "$28.36" at bounding box center [1129, 369] width 42 height 17
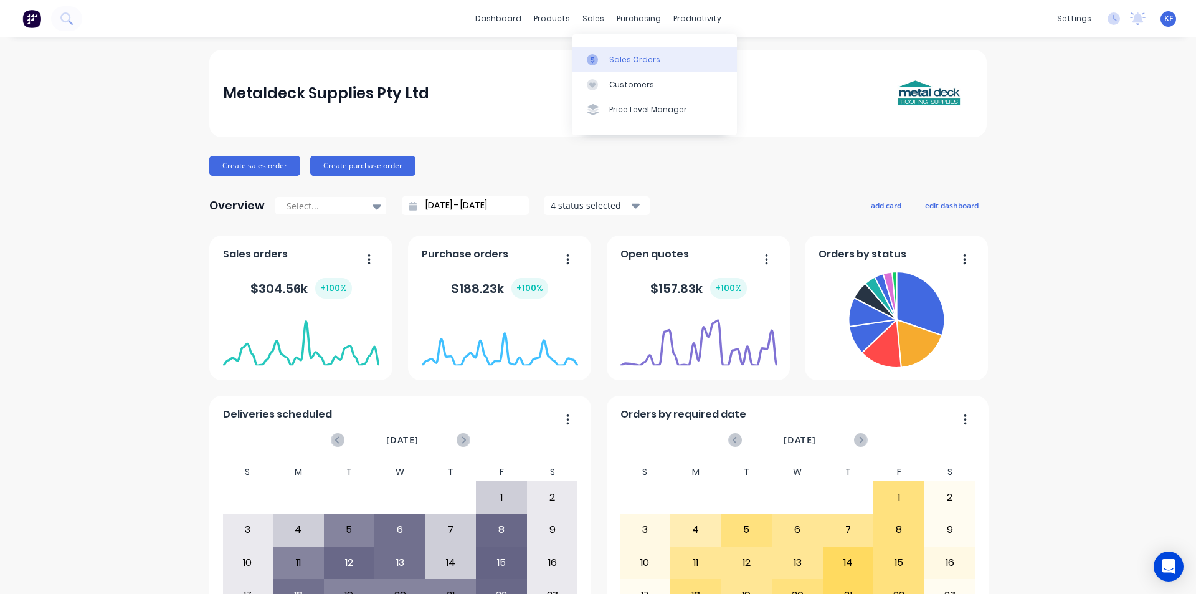
click at [602, 56] on div at bounding box center [596, 59] width 19 height 11
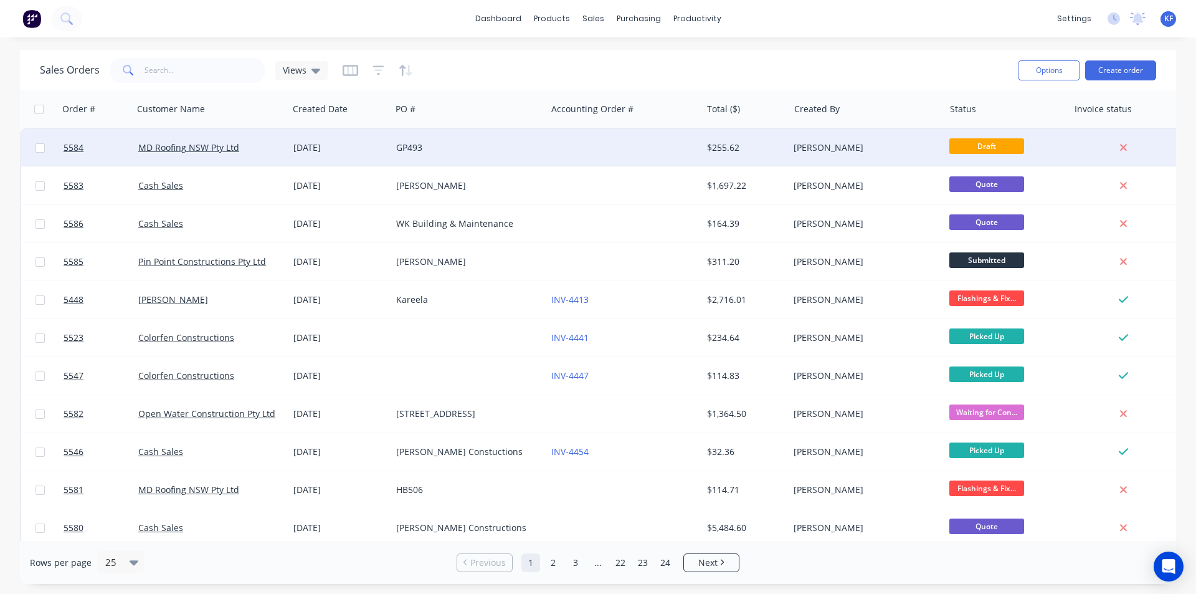
click at [569, 146] on div at bounding box center [623, 147] width 155 height 37
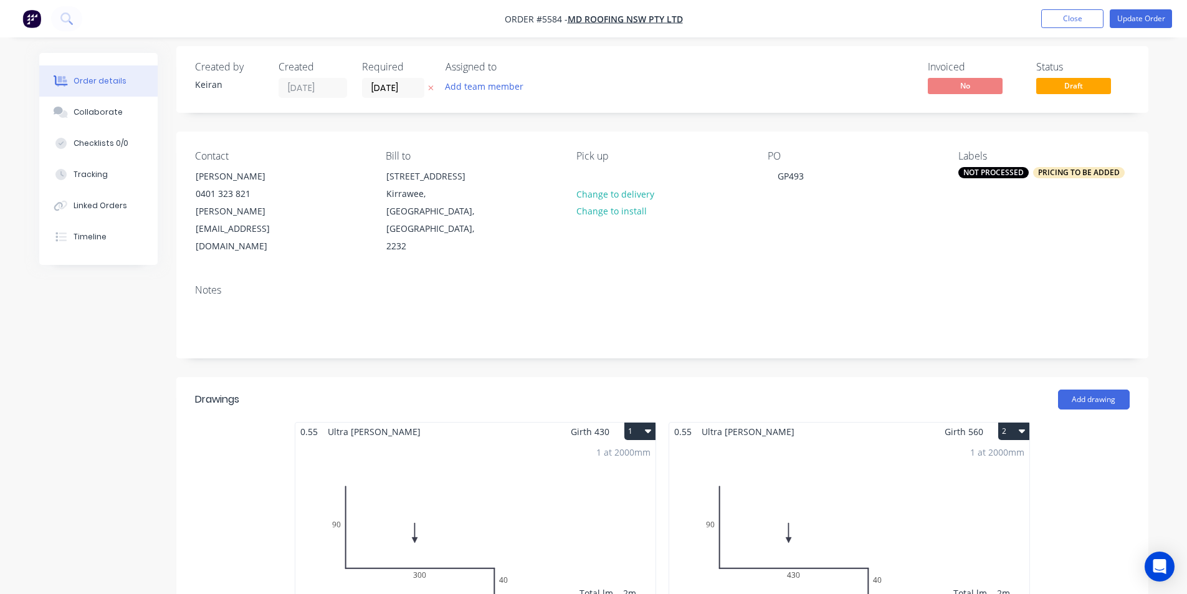
scroll to position [311, 0]
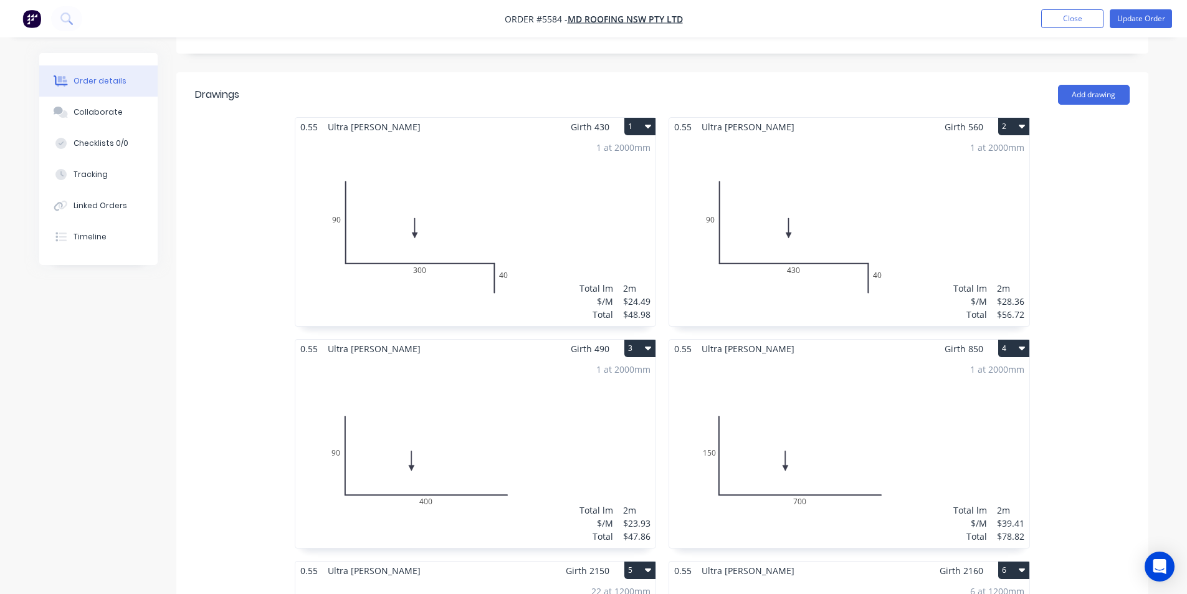
click at [816, 236] on div "1 at 2000mm Total lm $/M Total 2m $28.36 $56.72" at bounding box center [849, 231] width 360 height 190
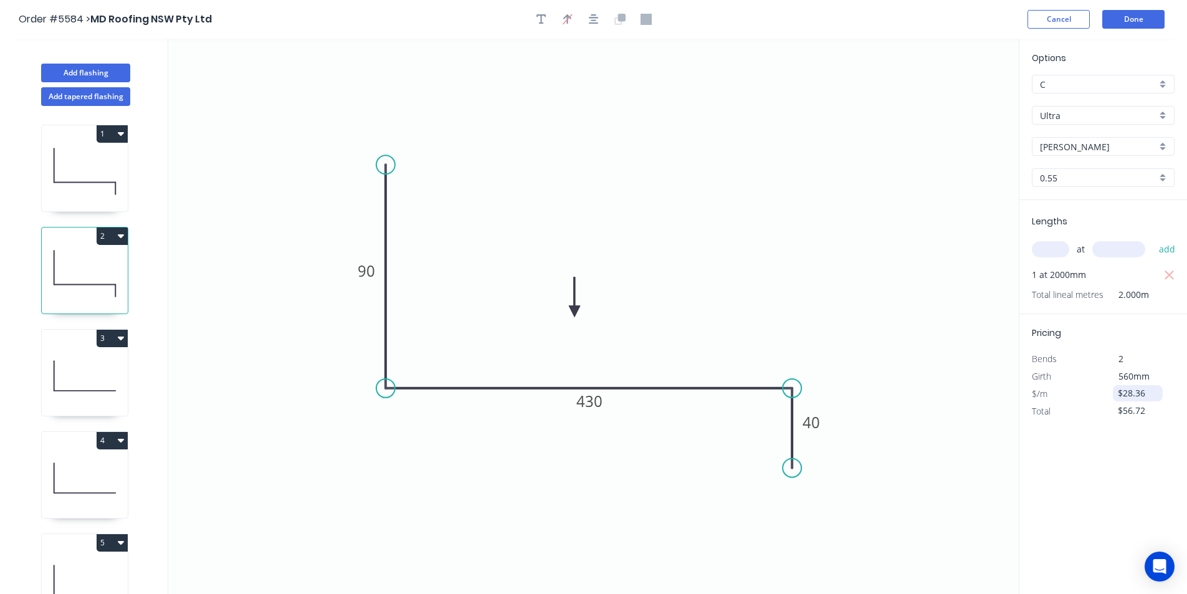
click at [1138, 389] on input "$28.36" at bounding box center [1139, 392] width 42 height 17
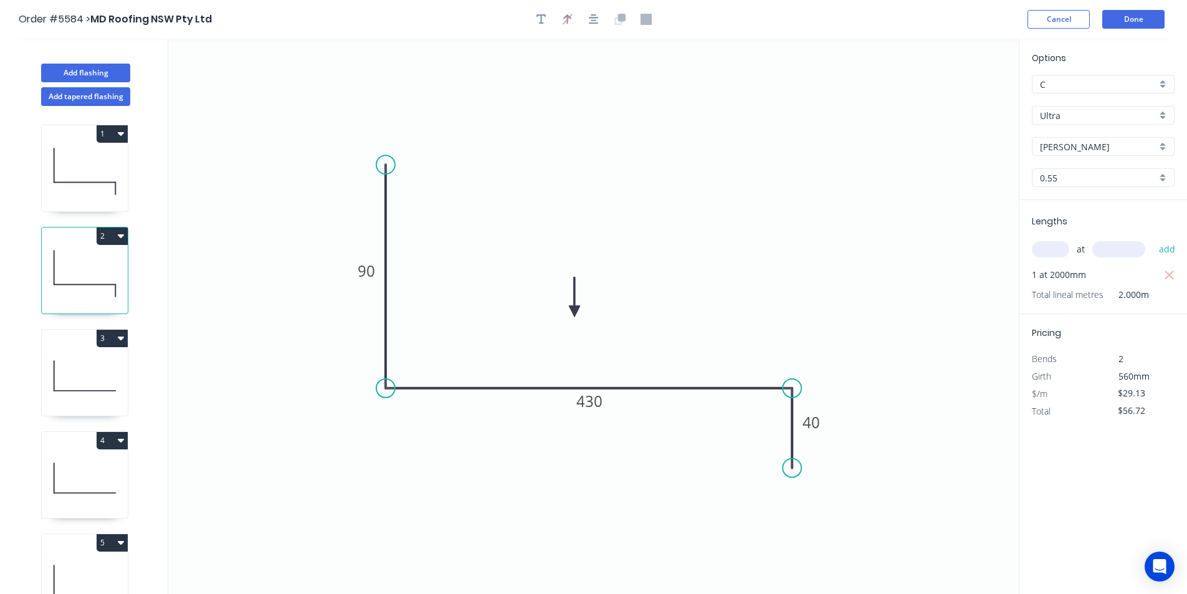
click at [1099, 454] on div "Options C C Ultra Ultra Shale Grey Shale Grey 0.55 0.55 Lengths at add 1 at 200…" at bounding box center [1103, 317] width 168 height 556
click at [1131, 396] on input "$29.13" at bounding box center [1139, 392] width 42 height 17
click at [968, 412] on icon "0 90 430 40" at bounding box center [593, 316] width 850 height 555
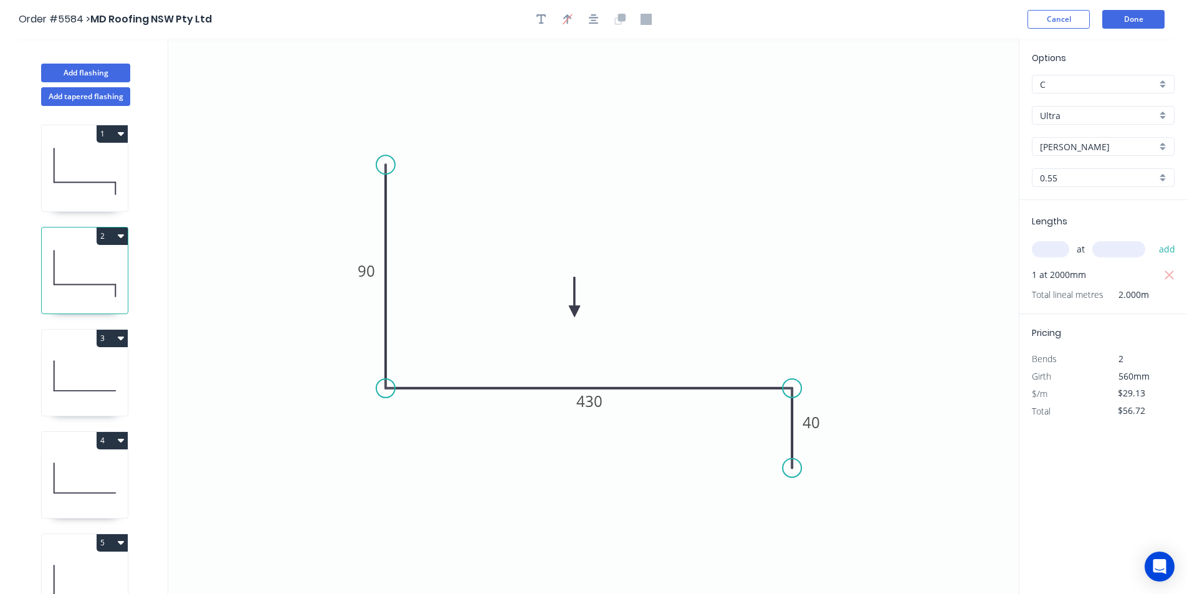
click at [1059, 417] on div "Total" at bounding box center [1062, 410] width 81 height 17
click at [1093, 417] on div "Total" at bounding box center [1062, 410] width 81 height 17
click at [1156, 415] on input "$56.72" at bounding box center [1139, 410] width 42 height 17
click at [1146, 404] on input "$56.72" at bounding box center [1139, 410] width 42 height 17
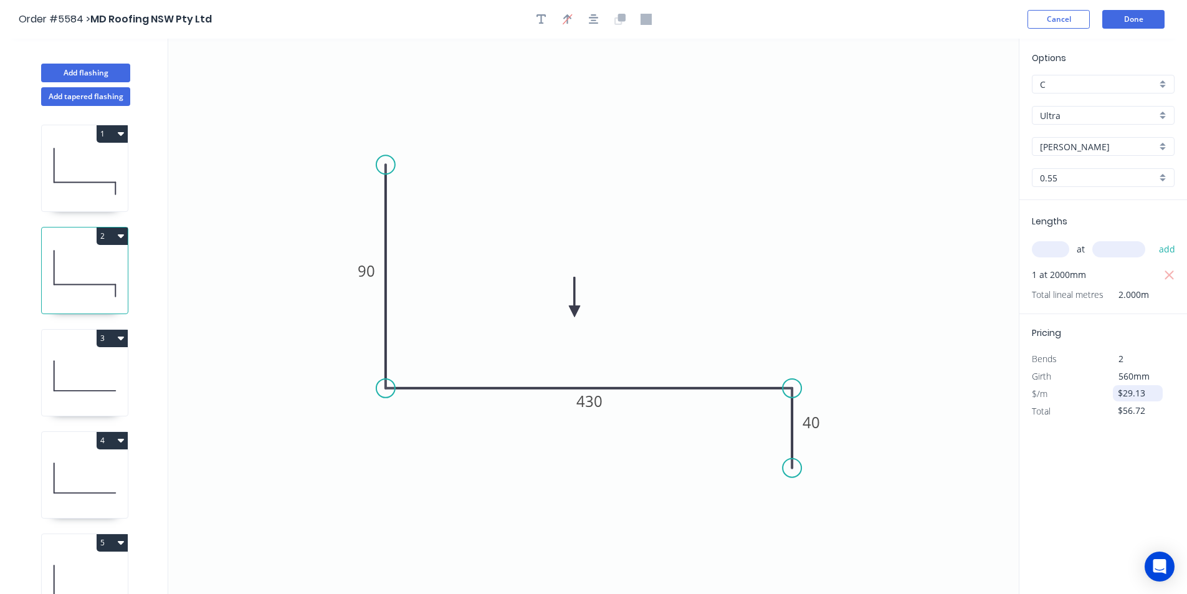
type input "$28.36"
click at [1146, 397] on input "$28.36" at bounding box center [1139, 392] width 42 height 17
click at [1170, 410] on icon "button" at bounding box center [1169, 411] width 11 height 15
click at [1169, 559] on div "Open Intercom Messenger" at bounding box center [1159, 566] width 33 height 33
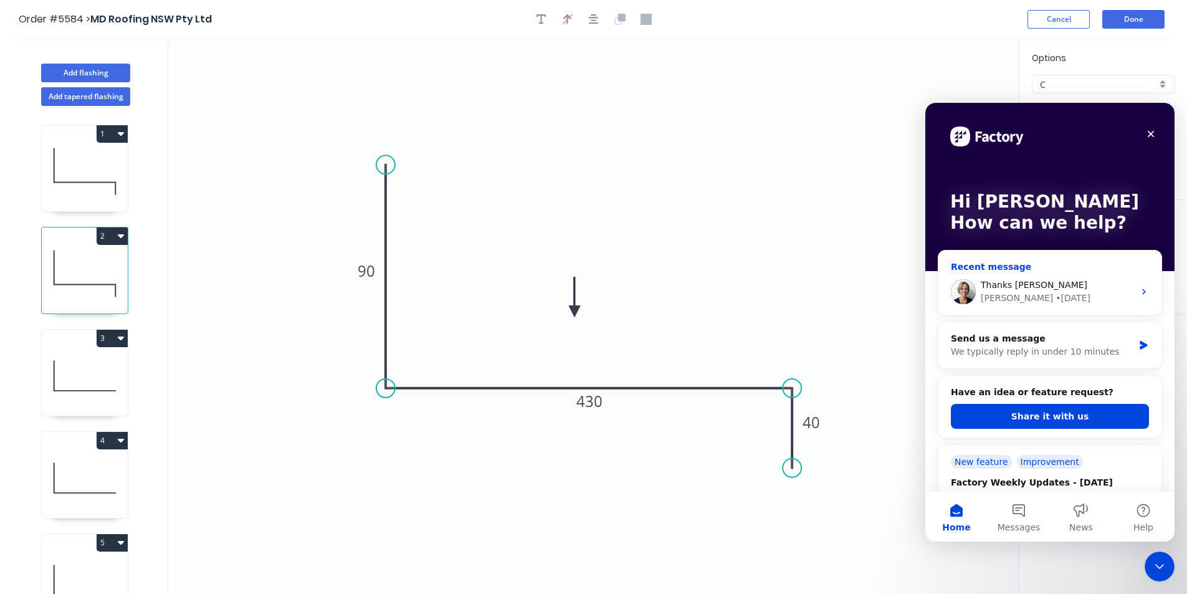
click at [1089, 279] on div "Thanks [PERSON_NAME]" at bounding box center [1057, 284] width 153 height 13
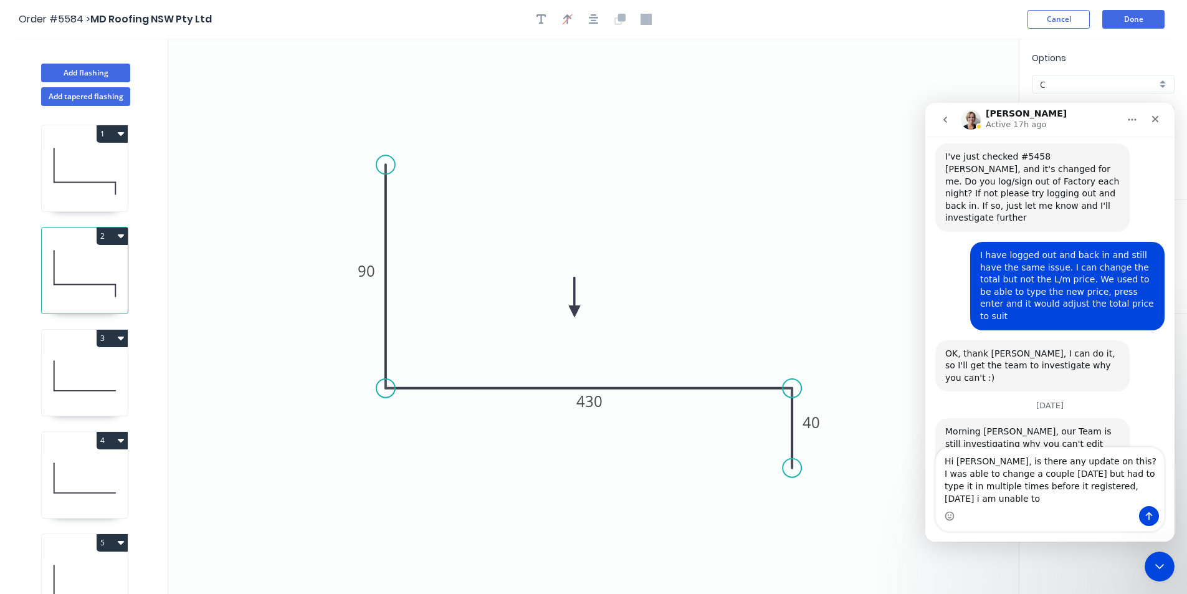
scroll to position [609, 0]
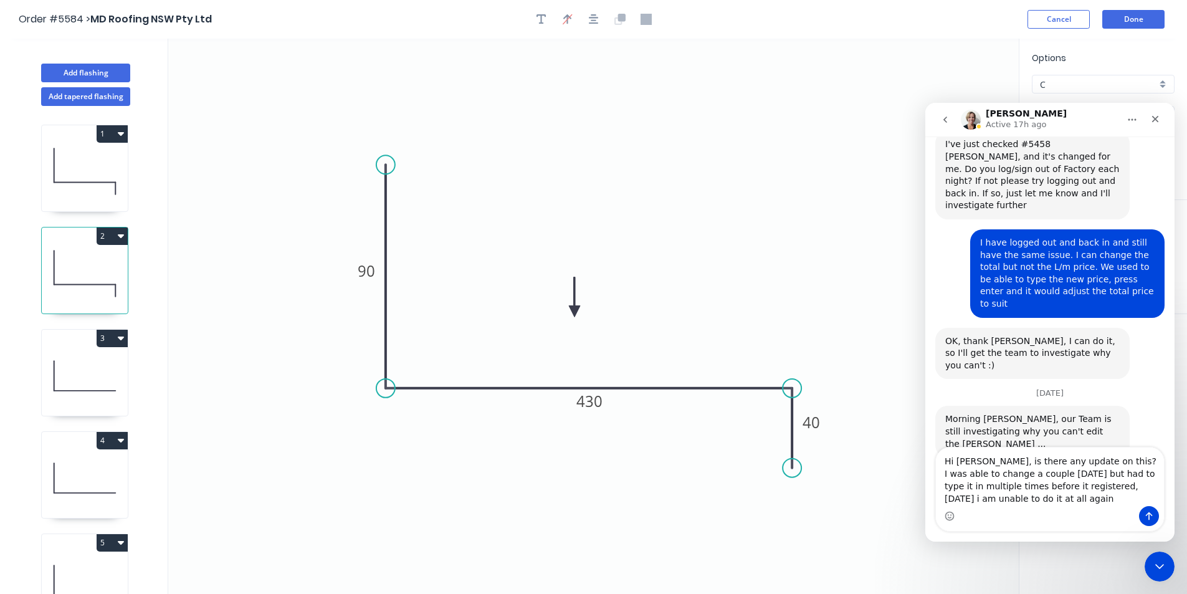
type textarea "Hi [PERSON_NAME], is there any update on this? I was able to change a couple [D…"
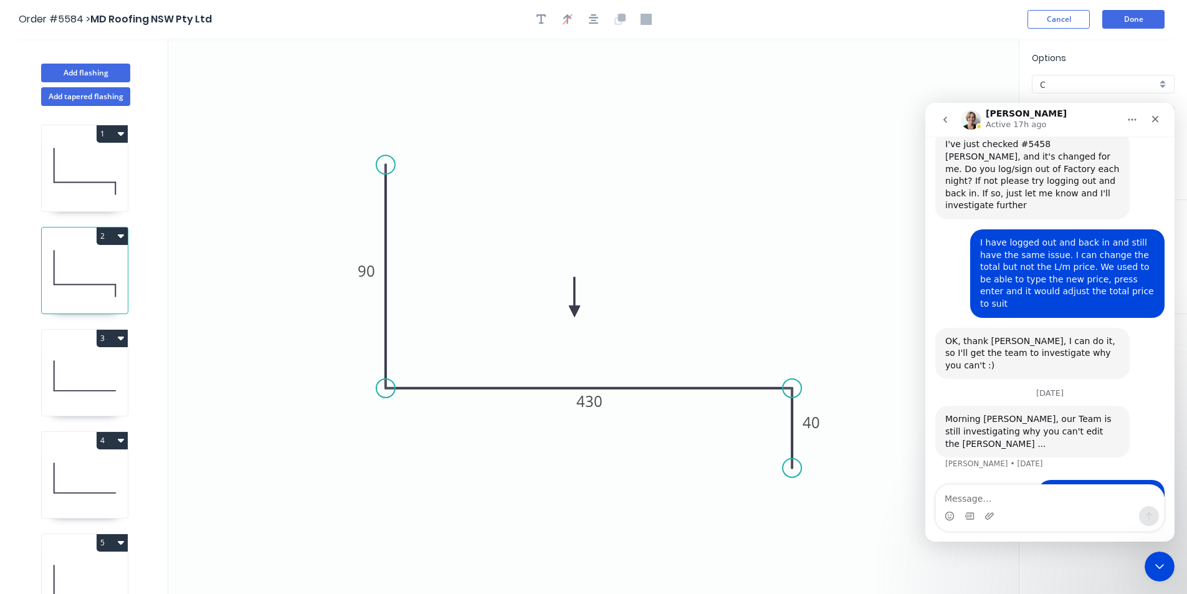
scroll to position [674, 0]
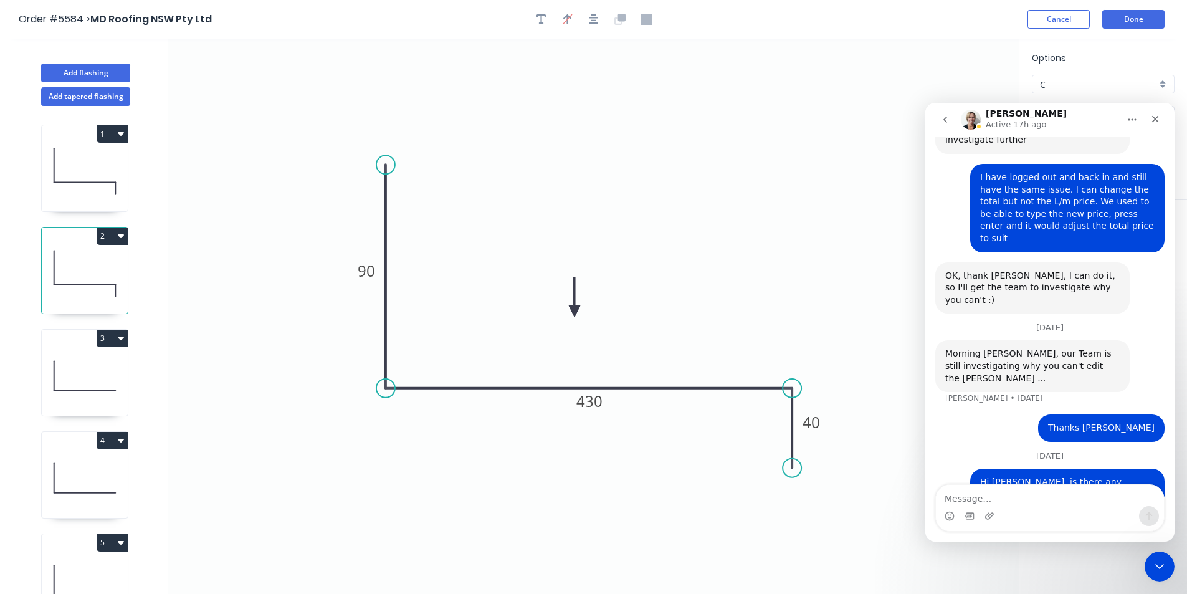
click at [943, 123] on icon "go back" at bounding box center [945, 120] width 10 height 10
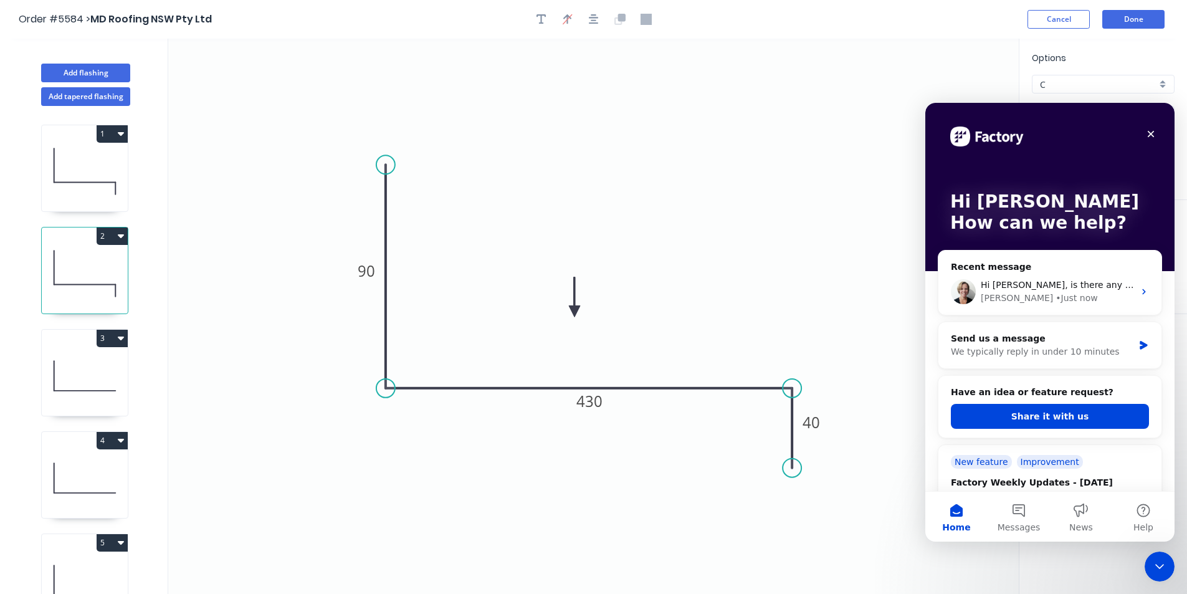
scroll to position [0, 0]
click at [1151, 131] on icon "Close" at bounding box center [1151, 134] width 10 height 10
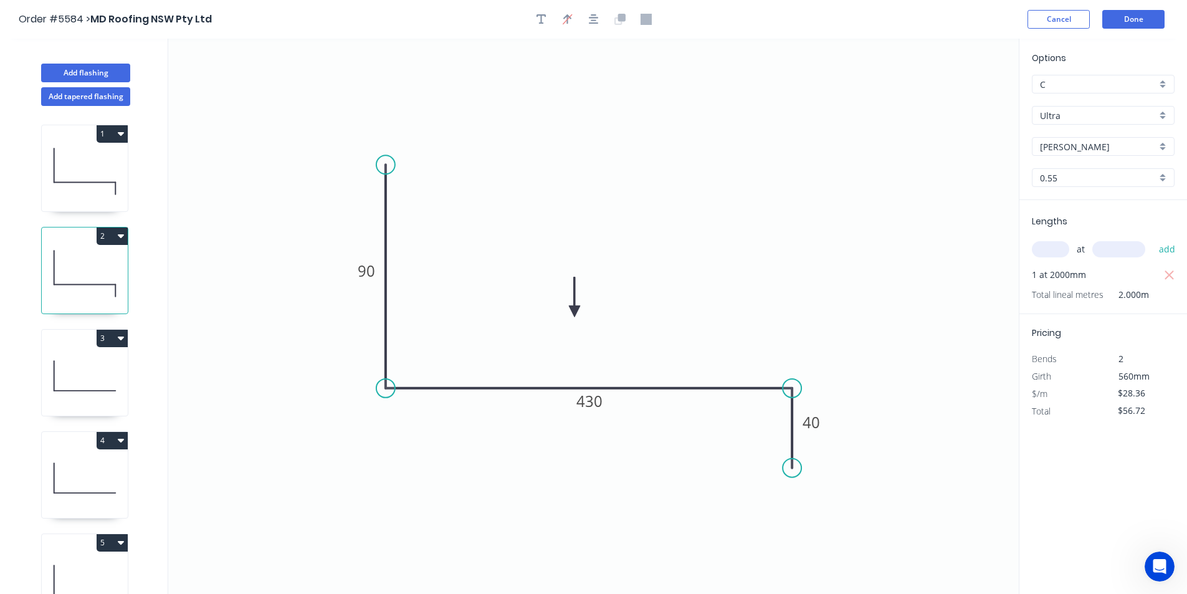
click at [1114, 7] on header "Order #5584 > MD Roofing NSW Pty Ltd Cancel Done" at bounding box center [593, 19] width 1187 height 39
click at [1123, 16] on button "Done" at bounding box center [1133, 19] width 62 height 19
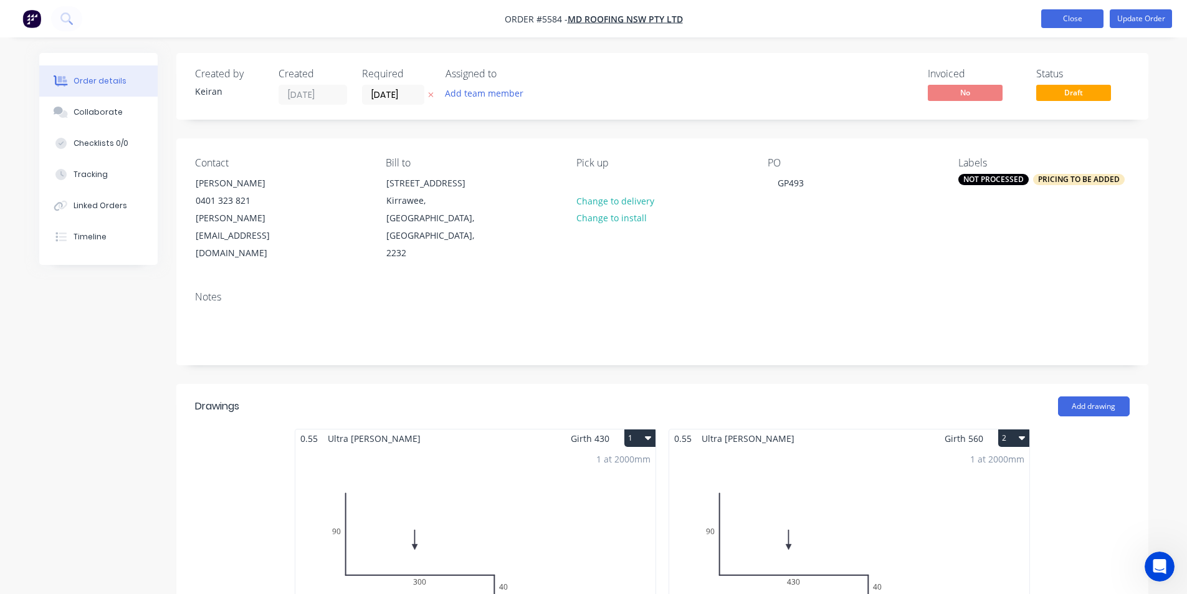
click at [1055, 19] on button "Close" at bounding box center [1072, 18] width 62 height 19
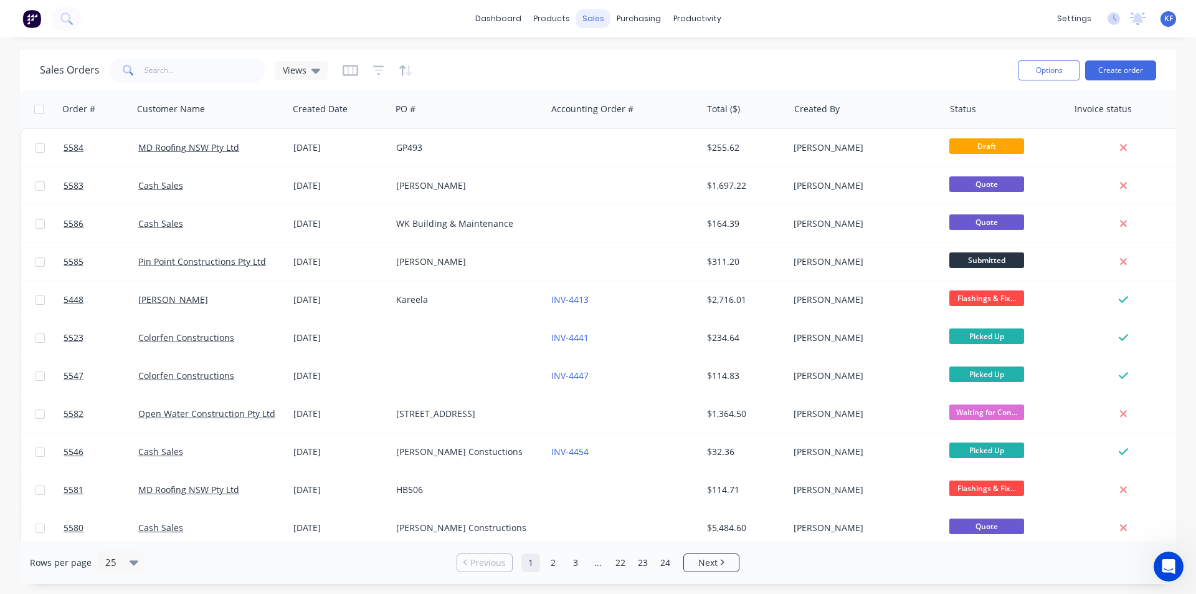
click at [587, 21] on div "sales" at bounding box center [593, 18] width 34 height 19
drag, startPoint x: 587, startPoint y: 21, endPoint x: 617, endPoint y: 50, distance: 41.9
click at [615, 46] on div "Sales Orders Customers Price Level Manager" at bounding box center [658, 84] width 165 height 100
click at [619, 54] on div "Sales Orders" at bounding box center [639, 59] width 51 height 11
click at [169, 86] on div "Sales Orders Views Options Create order" at bounding box center [598, 70] width 1156 height 40
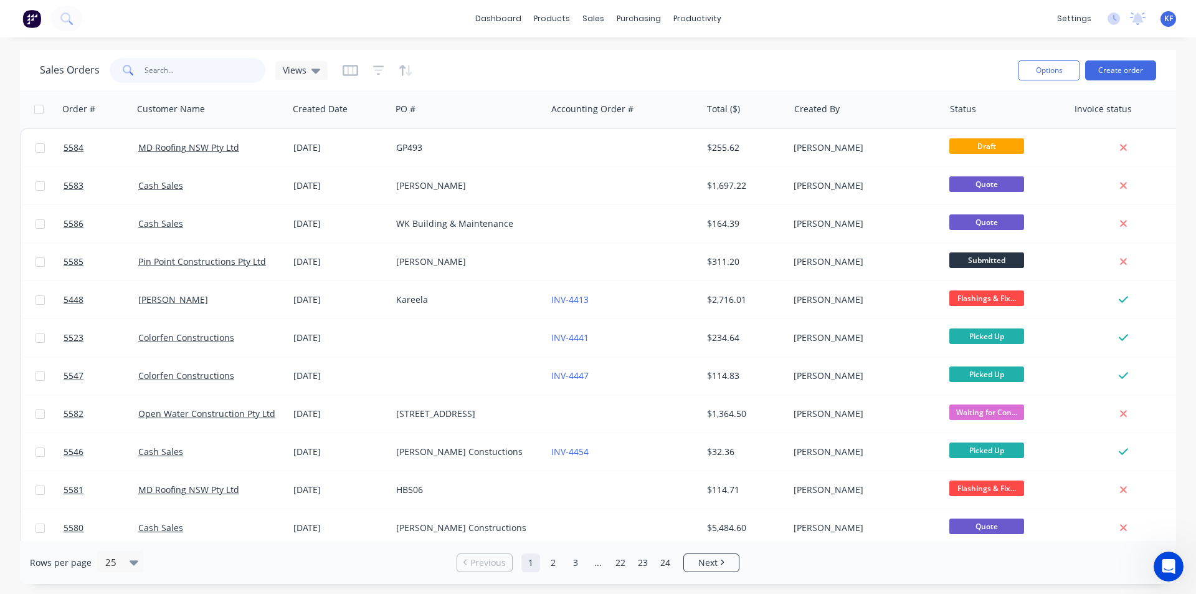
click at [172, 75] on input "text" at bounding box center [205, 70] width 121 height 25
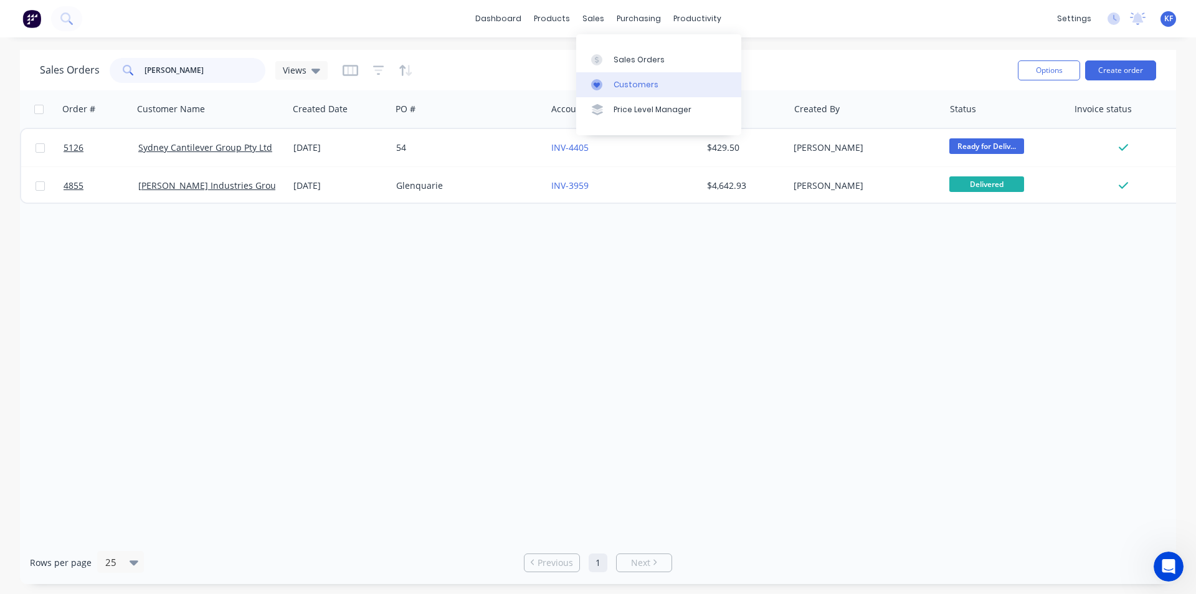
type input "[PERSON_NAME]"
click at [621, 91] on link "Customers" at bounding box center [658, 84] width 165 height 25
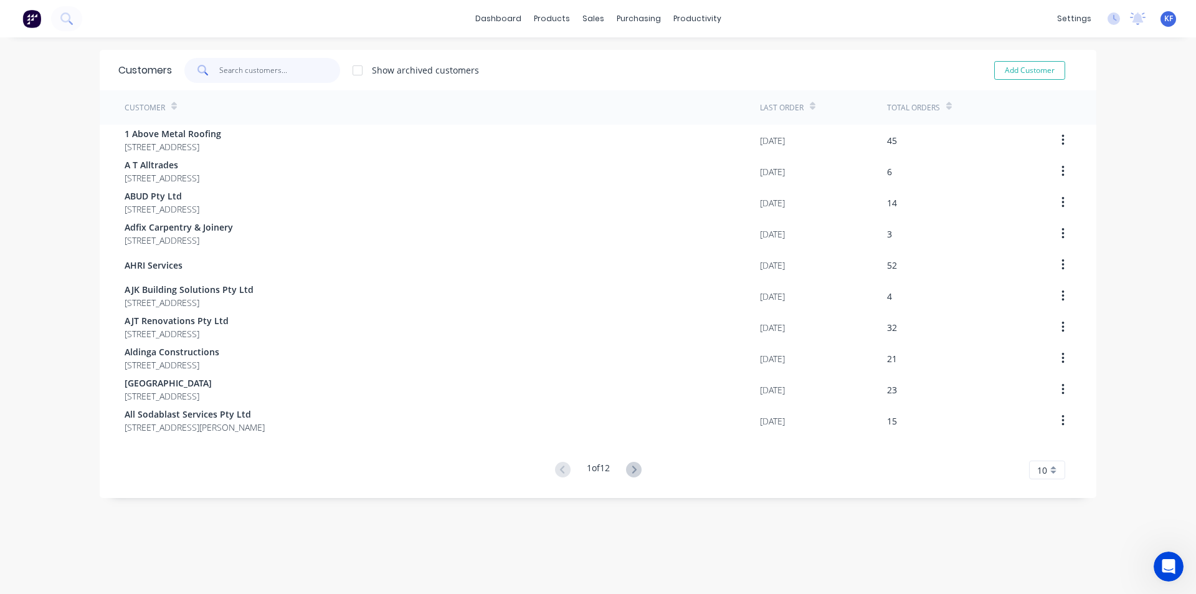
drag, startPoint x: 315, startPoint y: 77, endPoint x: 308, endPoint y: 74, distance: 8.1
click at [313, 76] on input "text" at bounding box center [279, 70] width 121 height 25
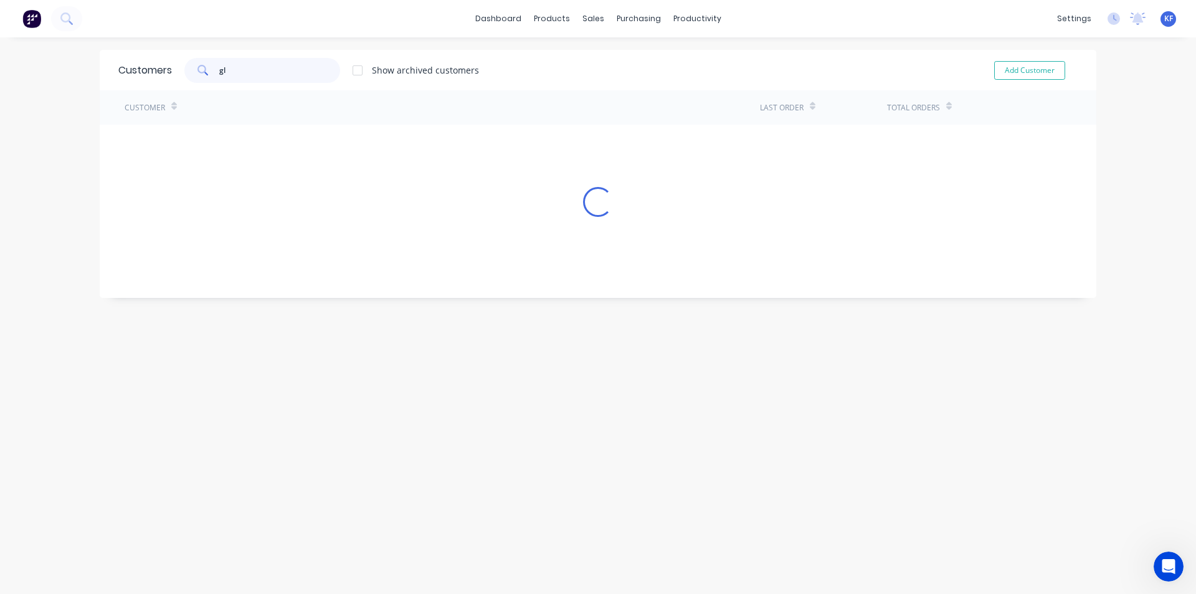
type input "g"
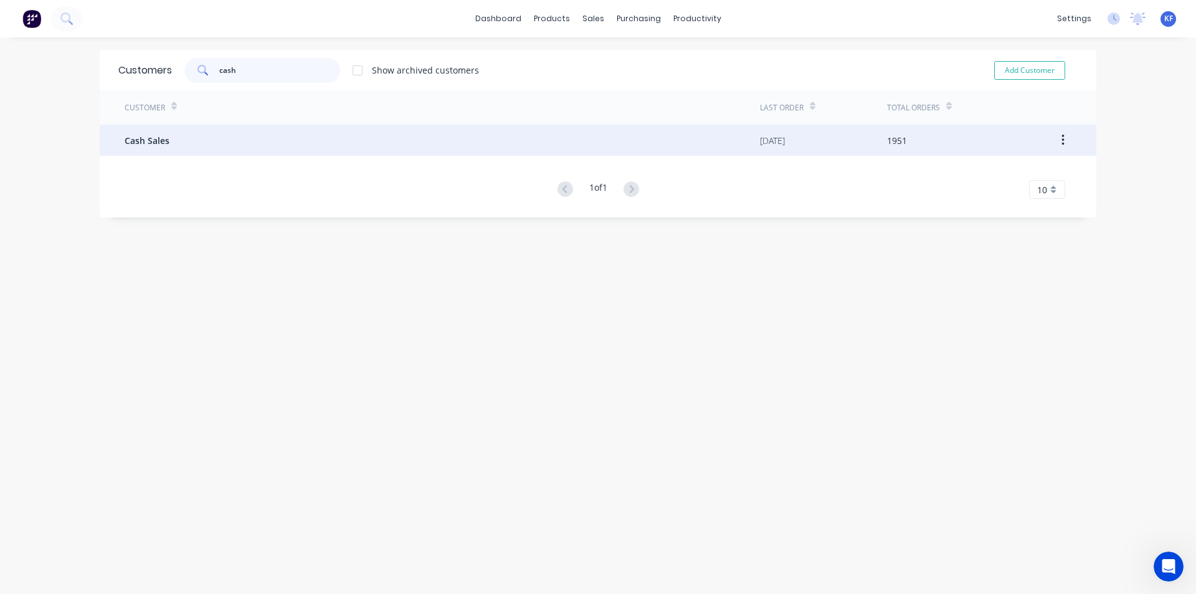
type input "cash"
click at [434, 143] on div "Cash Sales" at bounding box center [442, 140] width 635 height 31
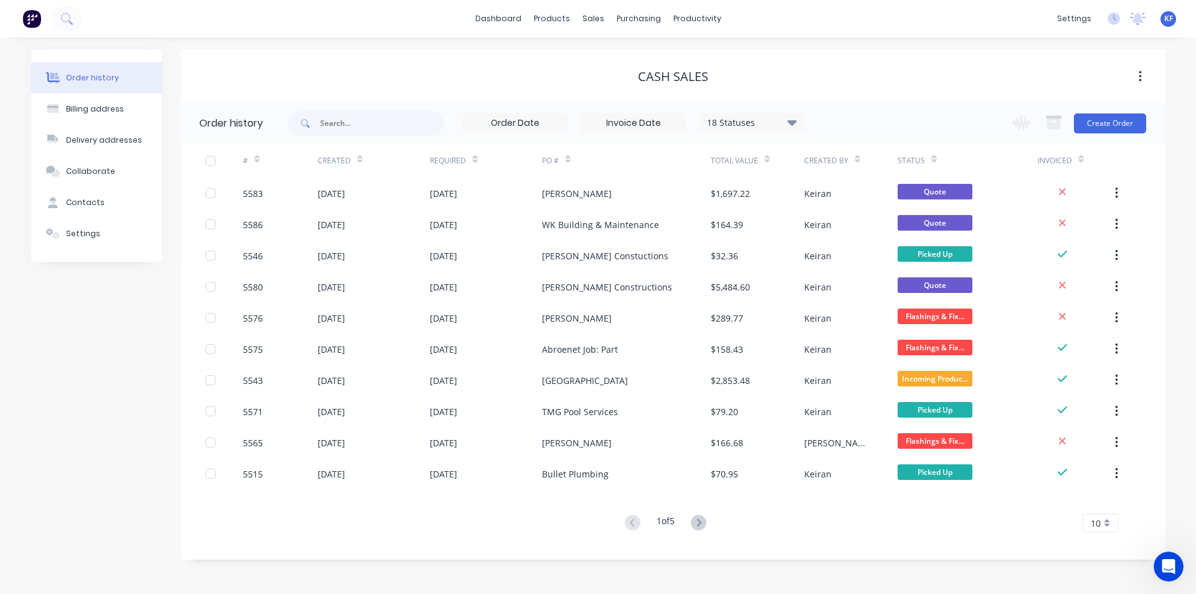
click at [797, 117] on icon at bounding box center [791, 122] width 9 height 15
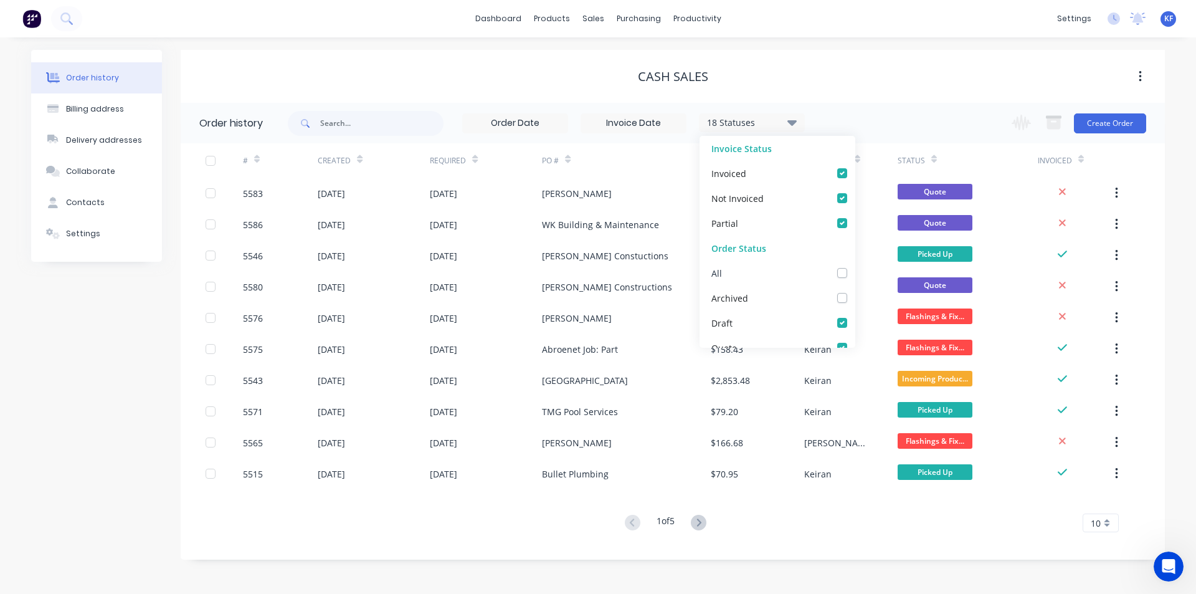
click at [825, 278] on div "All" at bounding box center [778, 272] width 156 height 25
click at [855, 266] on label at bounding box center [855, 266] width 0 height 0
click at [855, 273] on input "checkbox" at bounding box center [860, 272] width 10 height 12
checkbox input "true"
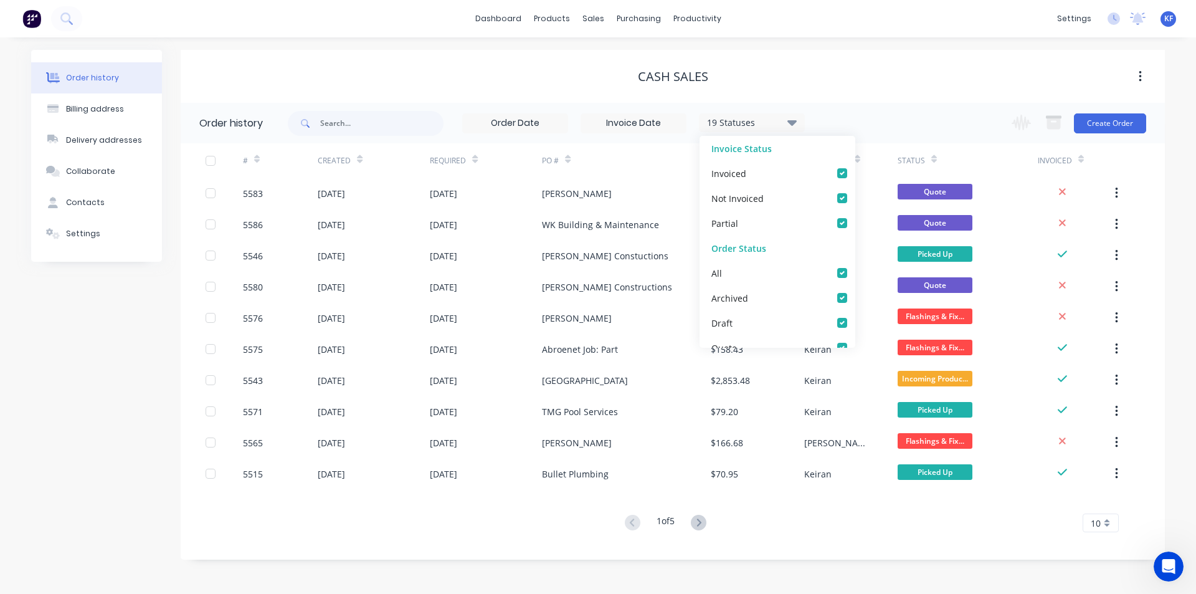
click at [883, 44] on div "Order history Billing address Delivery addresses Collaborate Contacts Settings …" at bounding box center [598, 315] width 1196 height 556
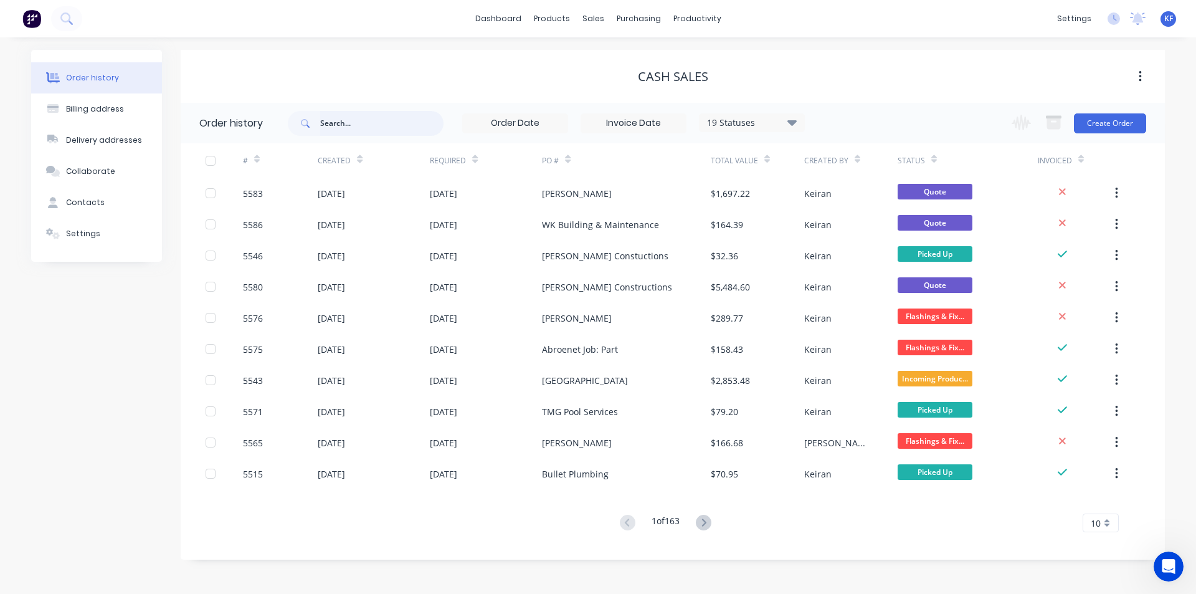
click at [379, 114] on input "text" at bounding box center [381, 123] width 123 height 25
type input "[PERSON_NAME]"
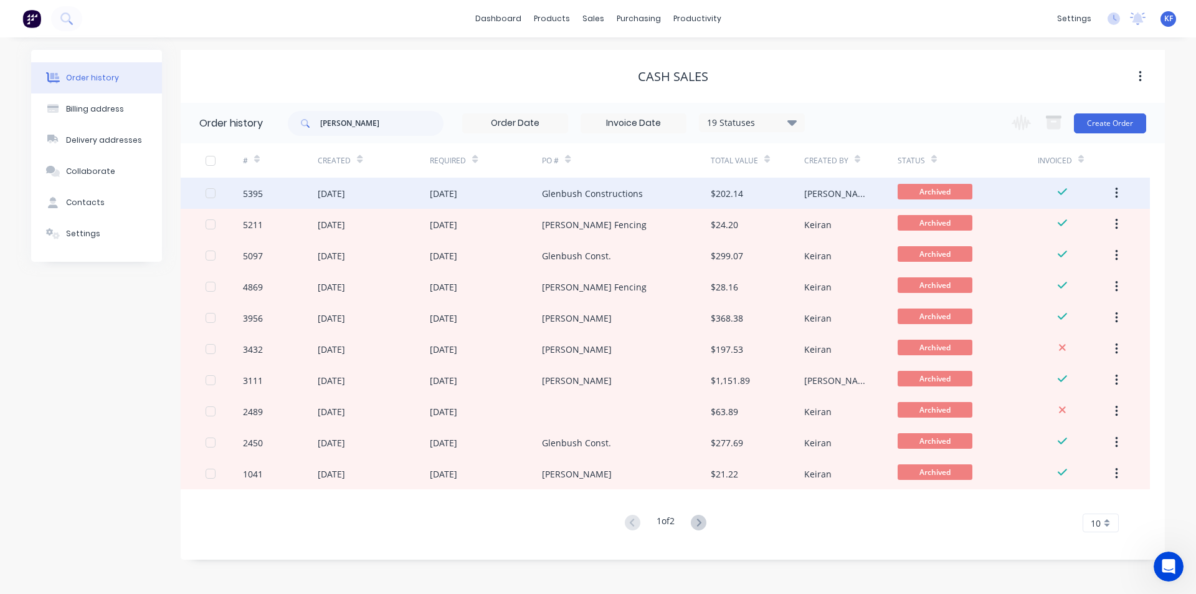
click at [662, 197] on div "Glenbush Constructions" at bounding box center [626, 193] width 168 height 31
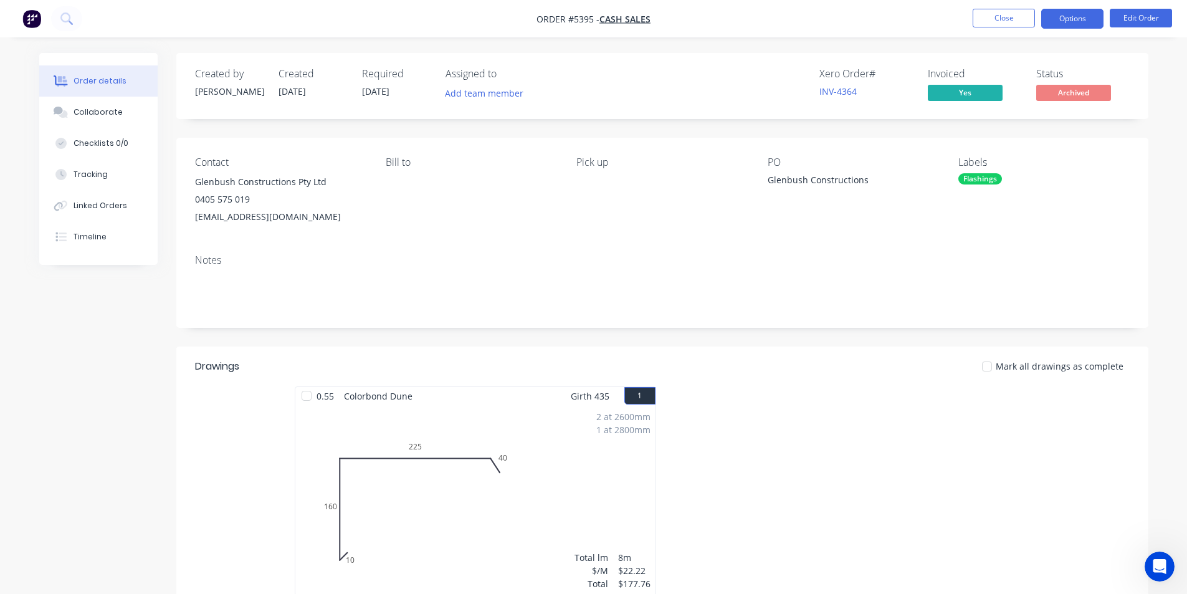
click at [1091, 22] on button "Options" at bounding box center [1072, 19] width 62 height 20
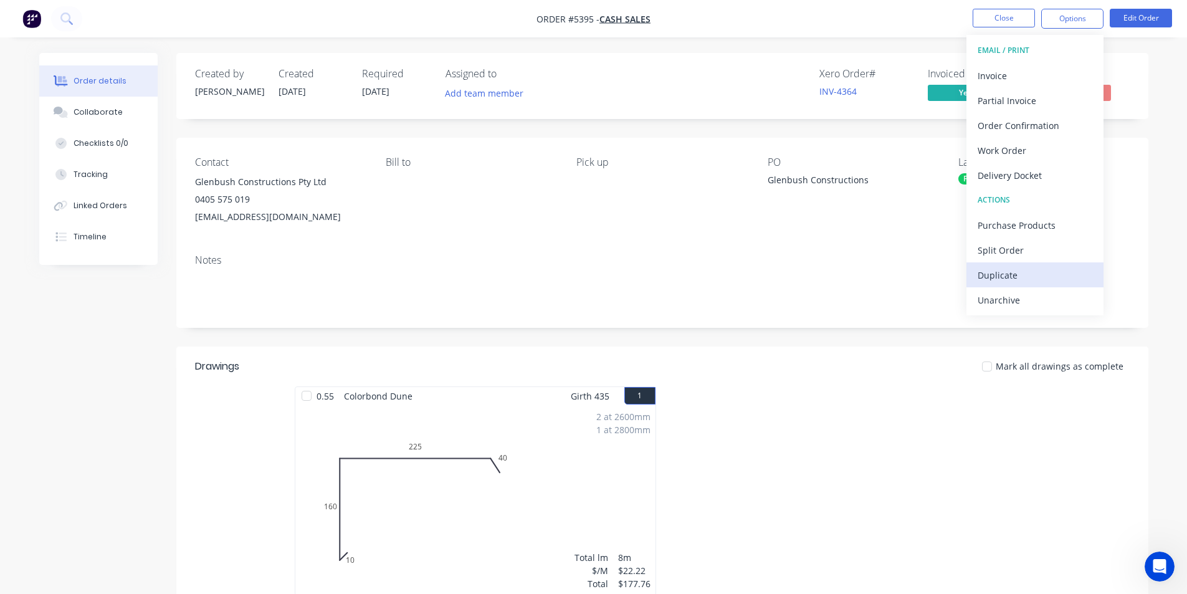
drag, startPoint x: 1032, startPoint y: 249, endPoint x: 1032, endPoint y: 274, distance: 24.9
click at [1032, 274] on div "EMAIL / PRINT Invoice Partial Invoice Order Confirmation Work Order Delivery Do…" at bounding box center [1034, 175] width 137 height 280
click at [1032, 274] on div "Duplicate" at bounding box center [1034, 275] width 115 height 18
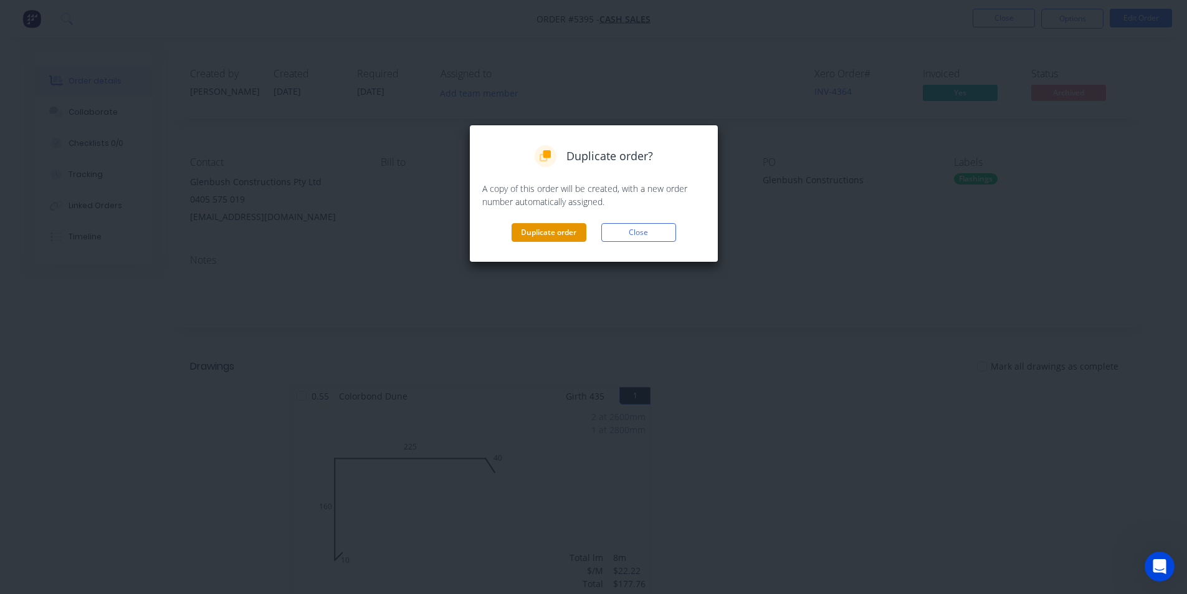
click at [551, 239] on button "Duplicate order" at bounding box center [548, 232] width 75 height 19
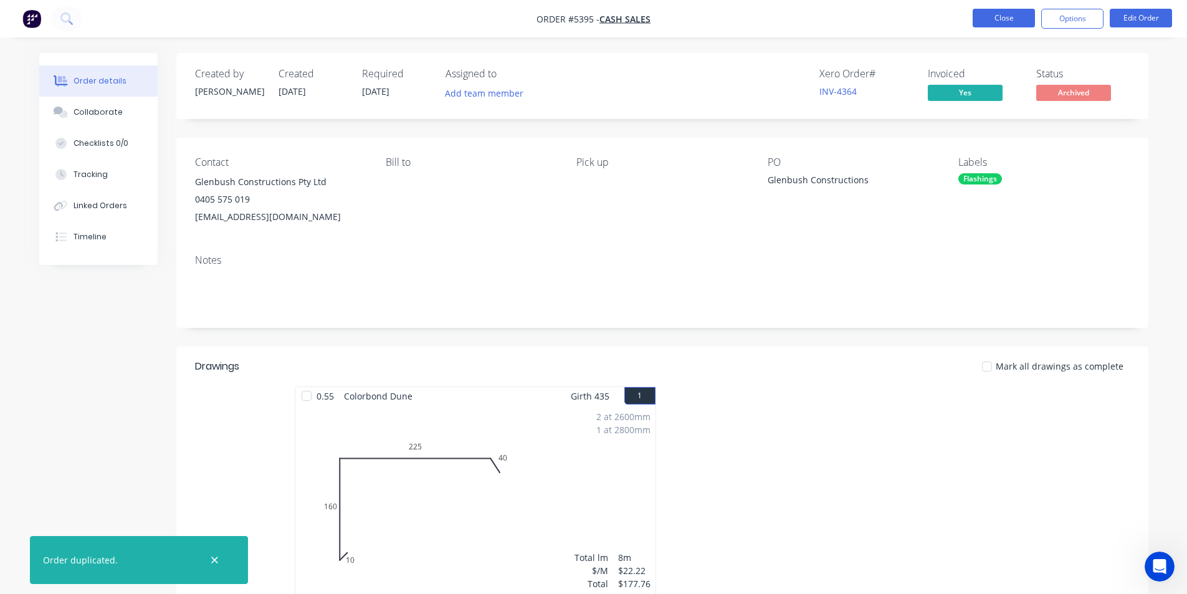
click at [999, 15] on button "Close" at bounding box center [1003, 18] width 62 height 19
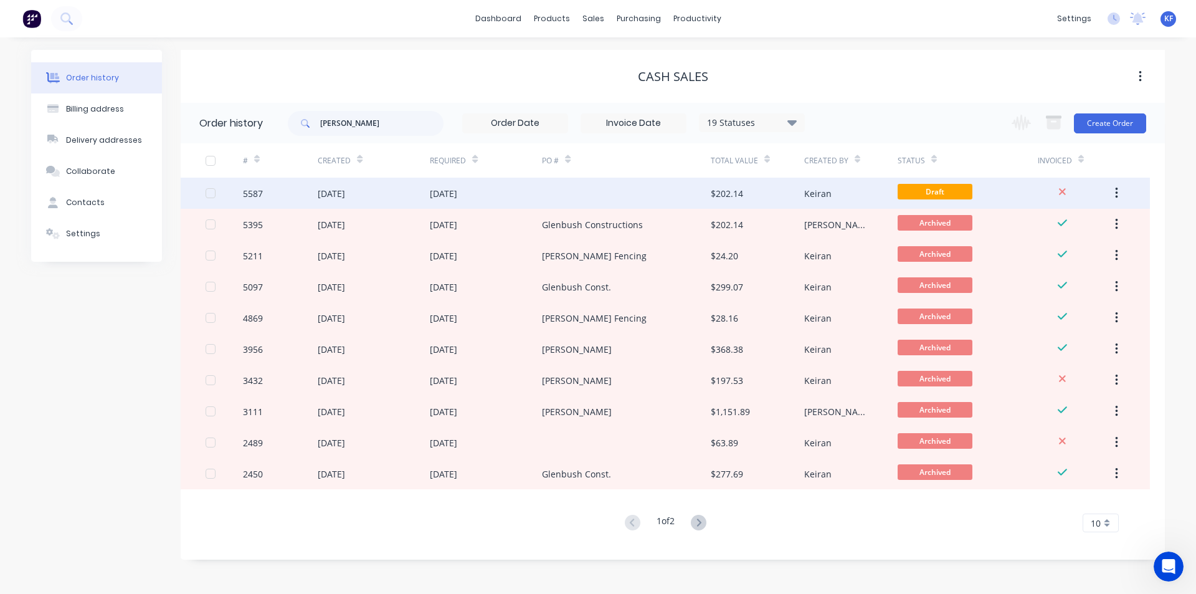
click at [695, 197] on div at bounding box center [626, 193] width 168 height 31
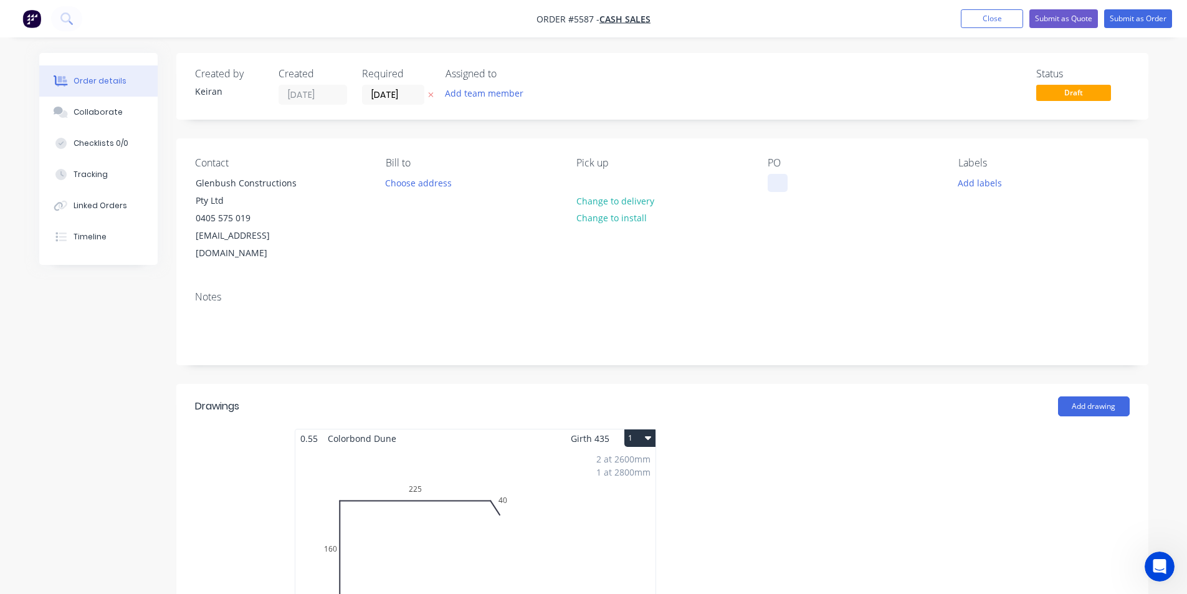
click at [781, 181] on div at bounding box center [778, 183] width 20 height 18
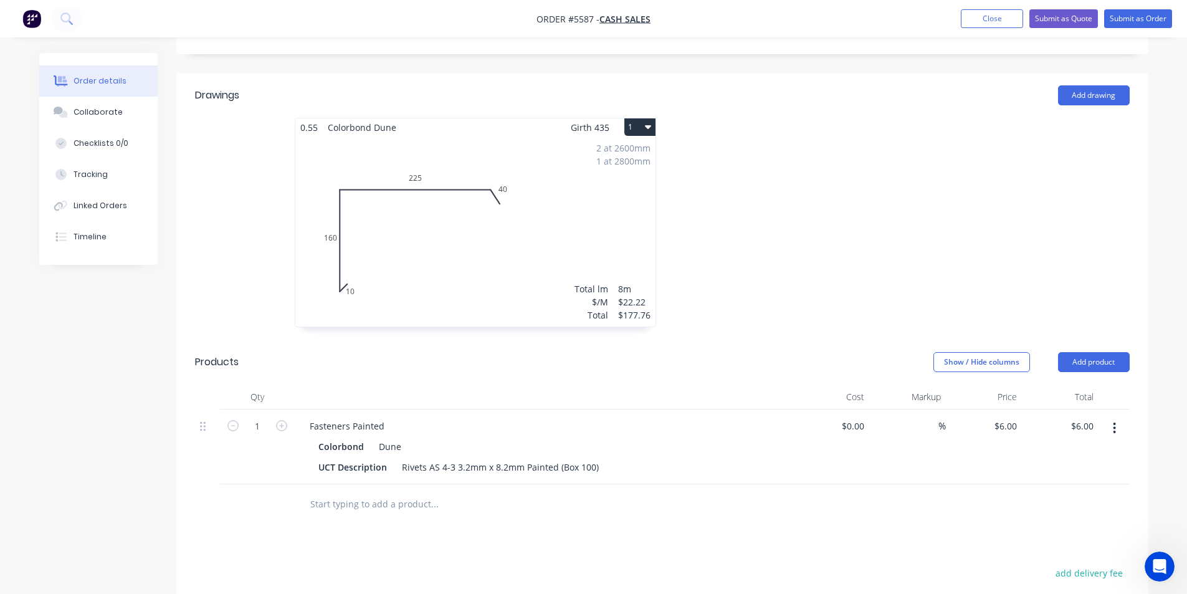
scroll to position [311, 0]
click at [1115, 422] on icon "button" at bounding box center [1114, 427] width 2 height 11
drag, startPoint x: 1097, startPoint y: 525, endPoint x: 1070, endPoint y: 500, distance: 37.0
click at [1096, 526] on div "Delete" at bounding box center [1070, 535] width 96 height 18
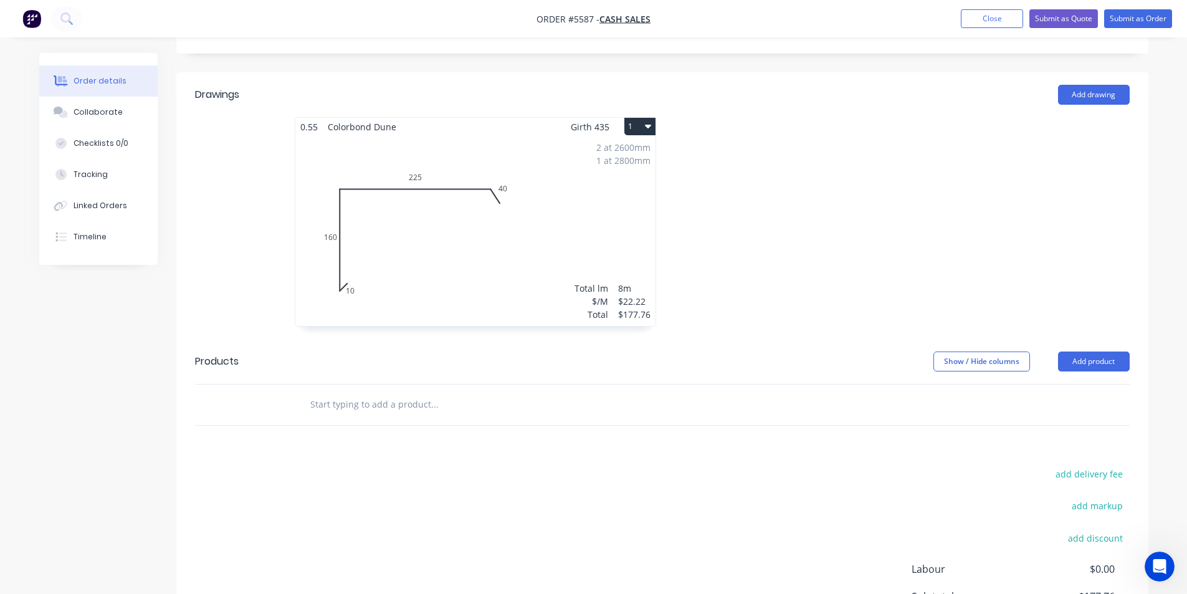
scroll to position [125, 0]
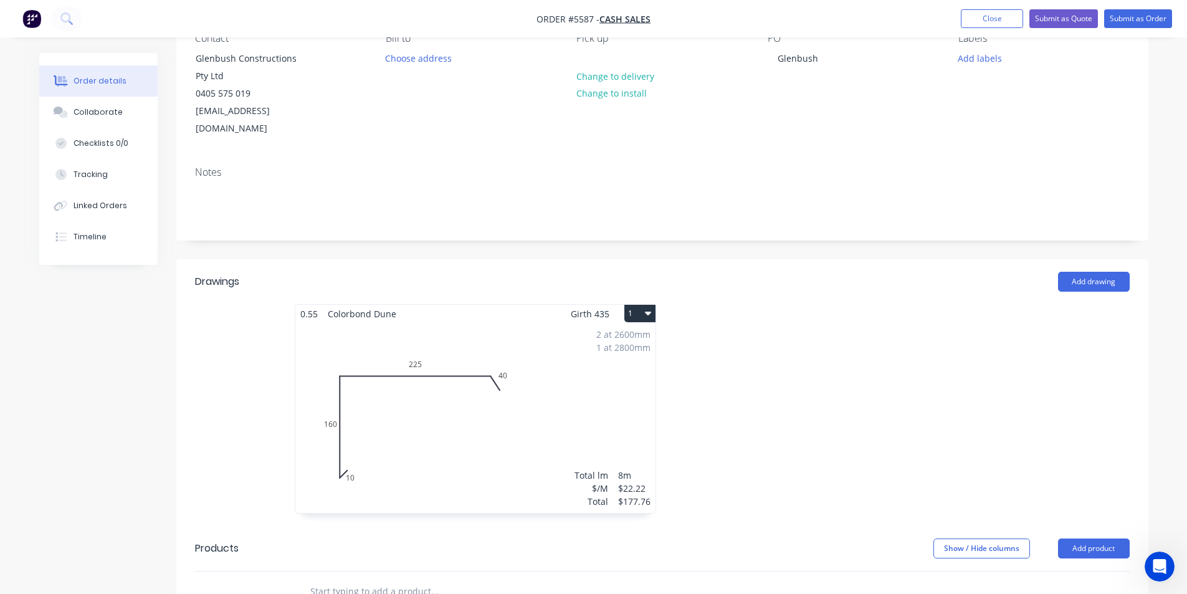
click at [650, 311] on icon "button" at bounding box center [648, 313] width 6 height 4
click at [644, 381] on button "Delete" at bounding box center [596, 393] width 118 height 25
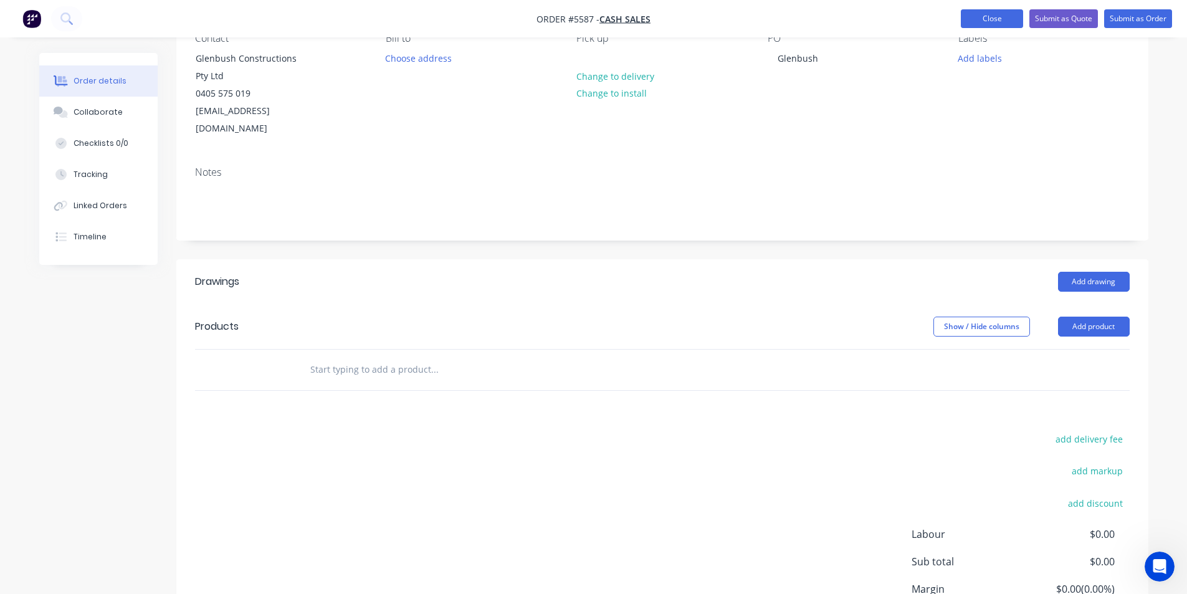
click at [993, 12] on button "Close" at bounding box center [992, 18] width 62 height 19
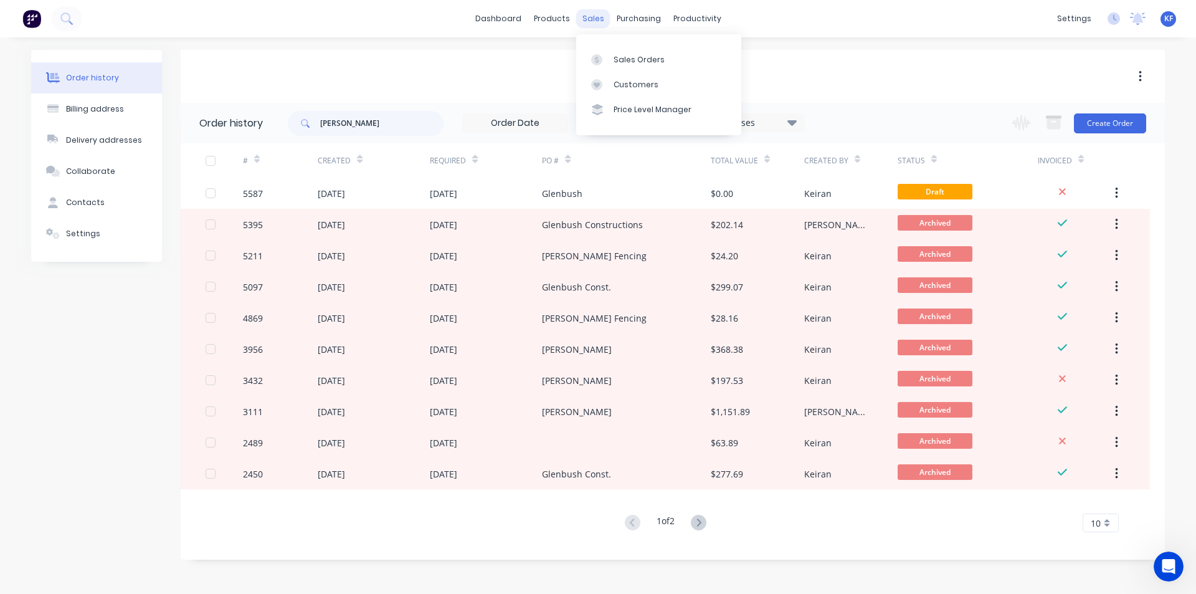
drag, startPoint x: 585, startPoint y: 21, endPoint x: 616, endPoint y: 44, distance: 39.1
click at [586, 21] on div "sales" at bounding box center [593, 18] width 34 height 19
click at [619, 46] on div "Sales Orders Customers Price Level Manager" at bounding box center [658, 84] width 165 height 100
click at [623, 55] on div "Sales Orders" at bounding box center [639, 59] width 51 height 11
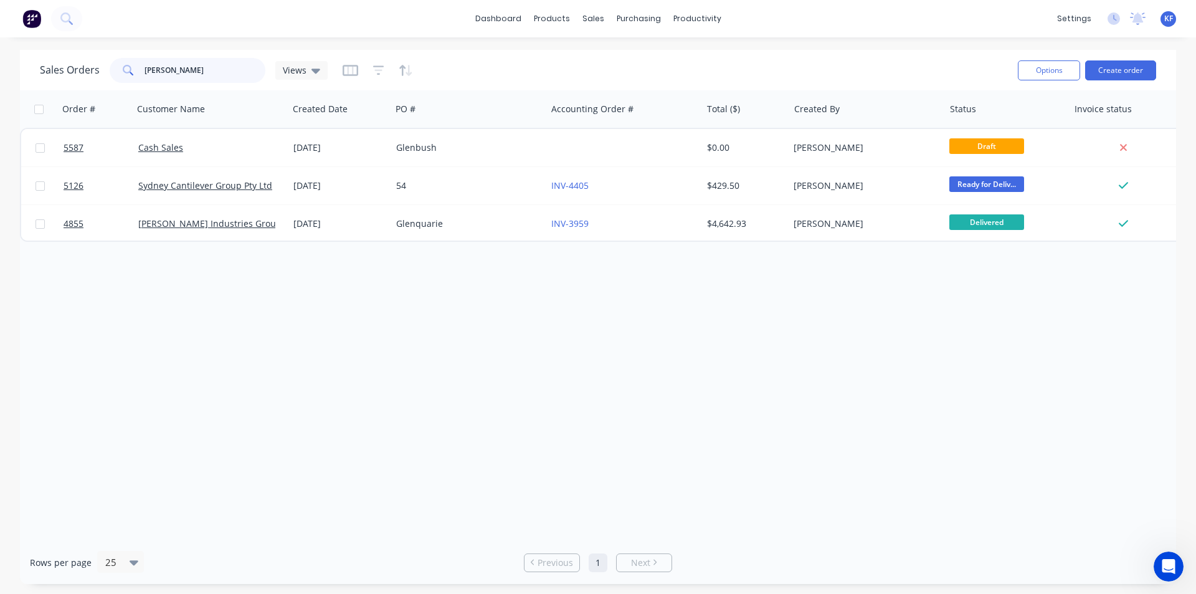
drag, startPoint x: 235, startPoint y: 80, endPoint x: 96, endPoint y: 76, distance: 139.6
click at [96, 76] on div "Sales Orders glen Views" at bounding box center [184, 70] width 288 height 25
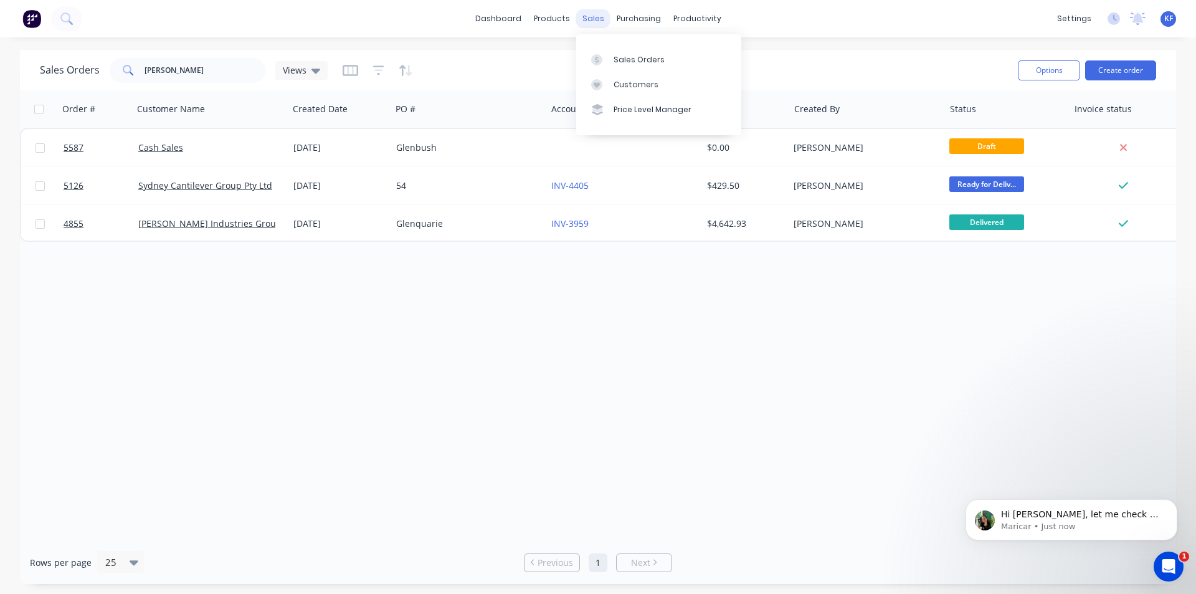
click at [589, 24] on div "sales" at bounding box center [593, 18] width 34 height 19
click at [639, 61] on div "Sales Orders" at bounding box center [639, 59] width 51 height 11
drag, startPoint x: 235, startPoint y: 69, endPoint x: 116, endPoint y: 66, distance: 119.0
click at [118, 67] on div "[PERSON_NAME]" at bounding box center [188, 70] width 156 height 25
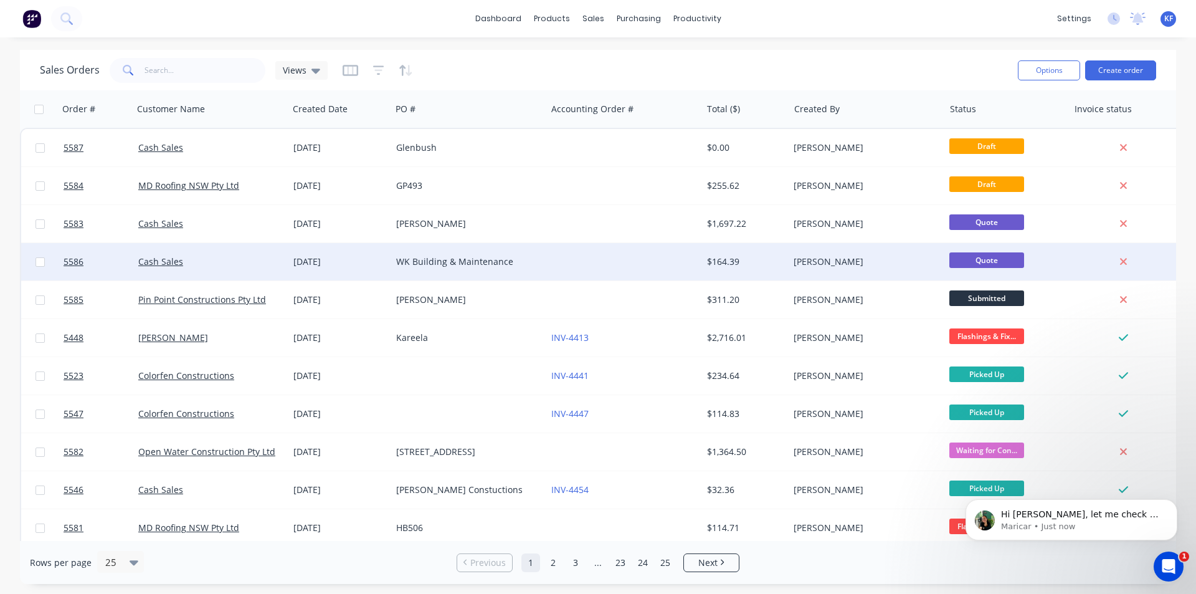
click at [601, 255] on div at bounding box center [623, 261] width 155 height 37
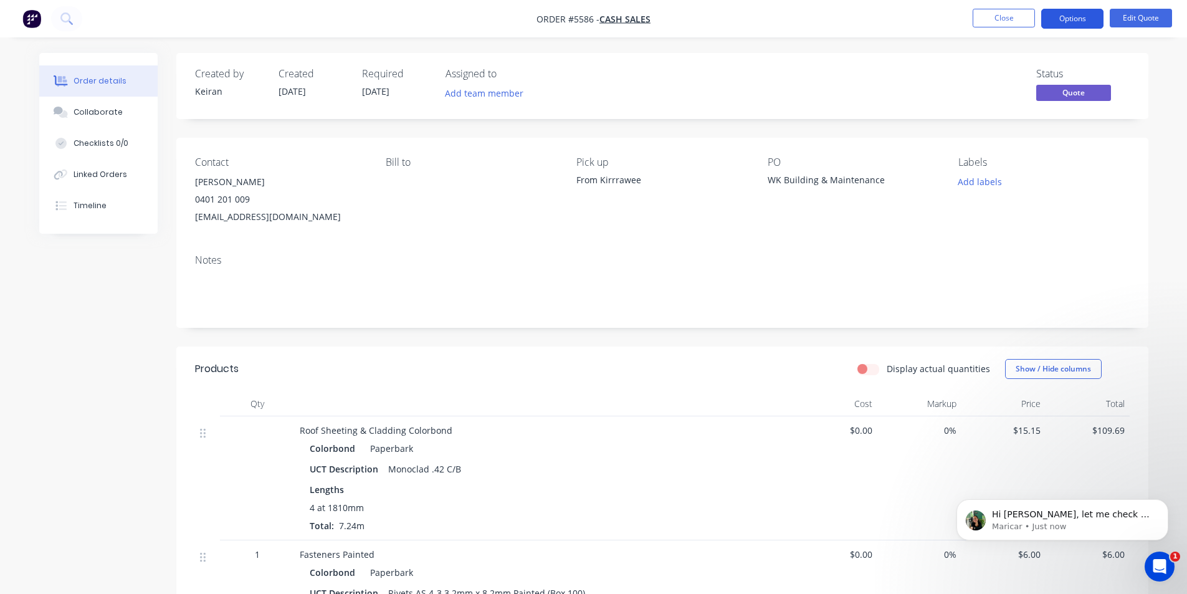
click at [1085, 21] on button "Options" at bounding box center [1072, 19] width 62 height 20
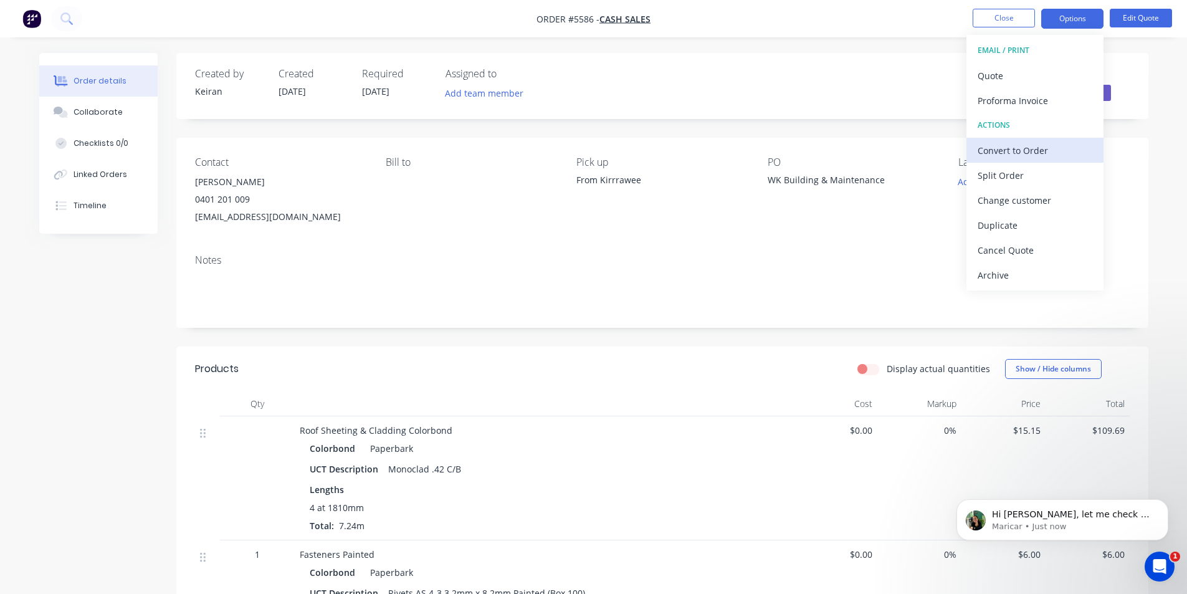
click at [1033, 158] on div "Convert to Order" at bounding box center [1034, 150] width 115 height 18
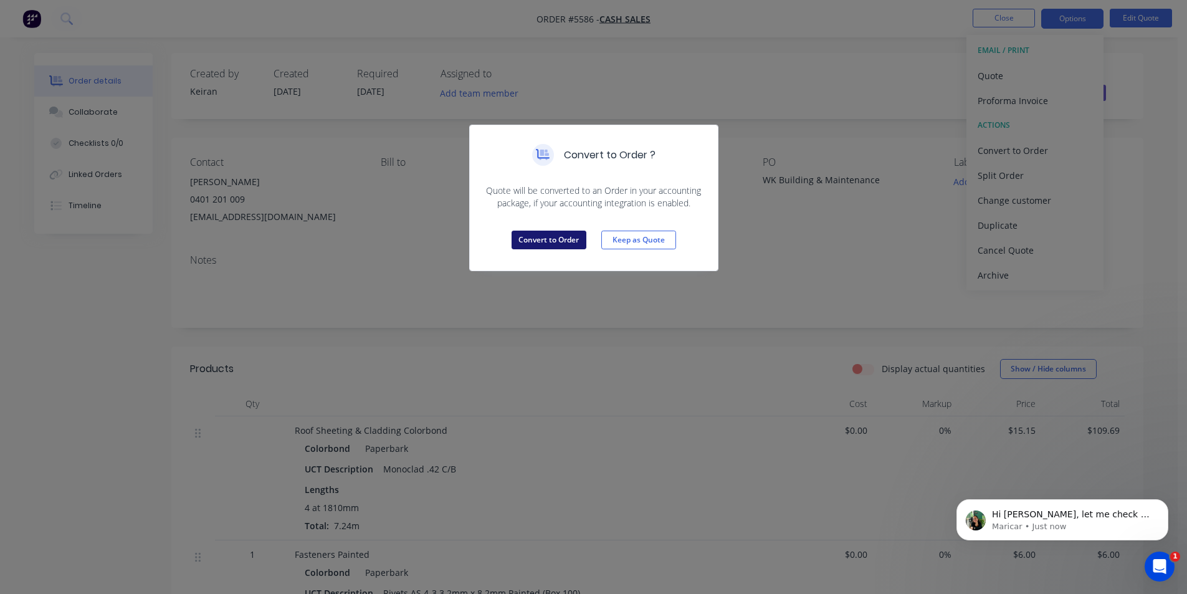
click at [567, 247] on button "Convert to Order" at bounding box center [548, 240] width 75 height 19
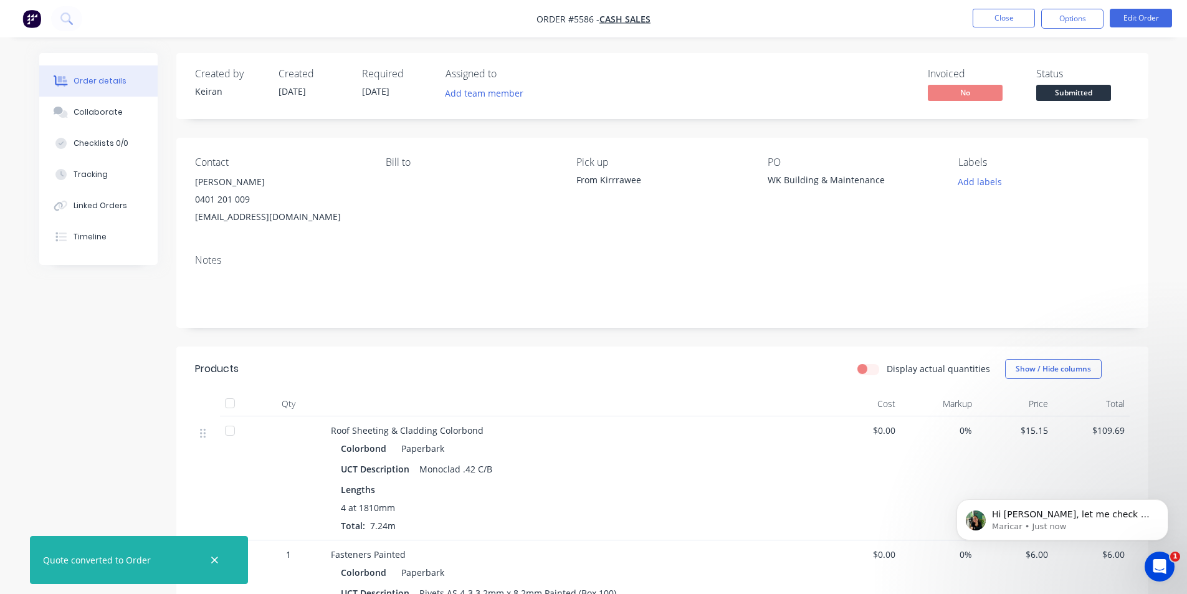
click at [214, 568] on div at bounding box center [214, 559] width 40 height 30
click at [216, 559] on icon "button" at bounding box center [214, 559] width 7 height 7
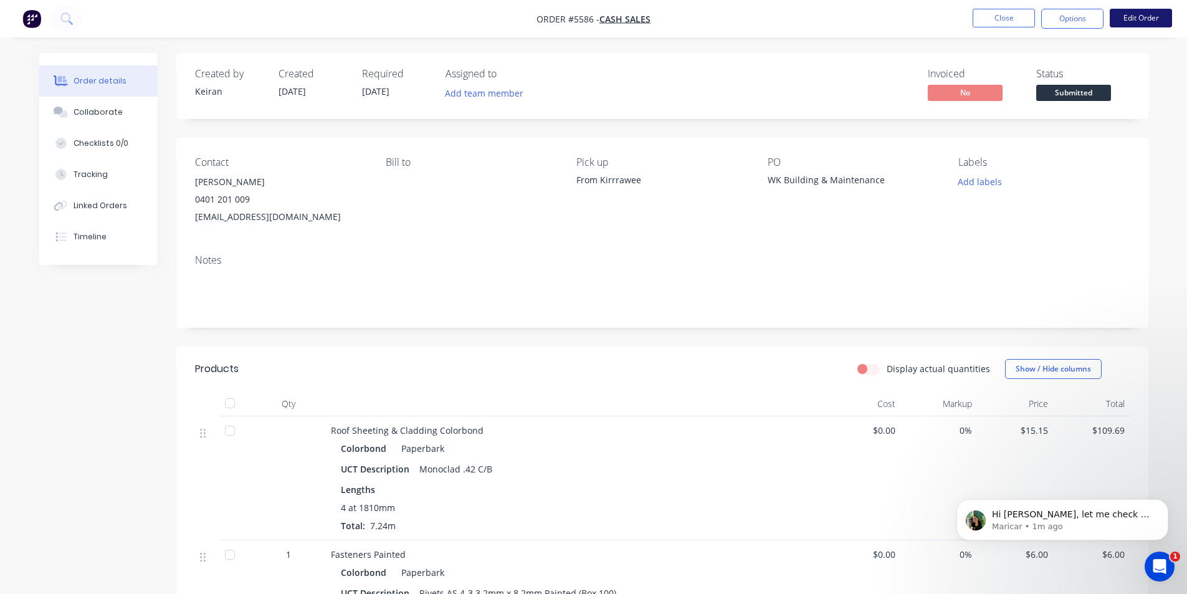
click at [1115, 25] on button "Edit Order" at bounding box center [1141, 18] width 62 height 19
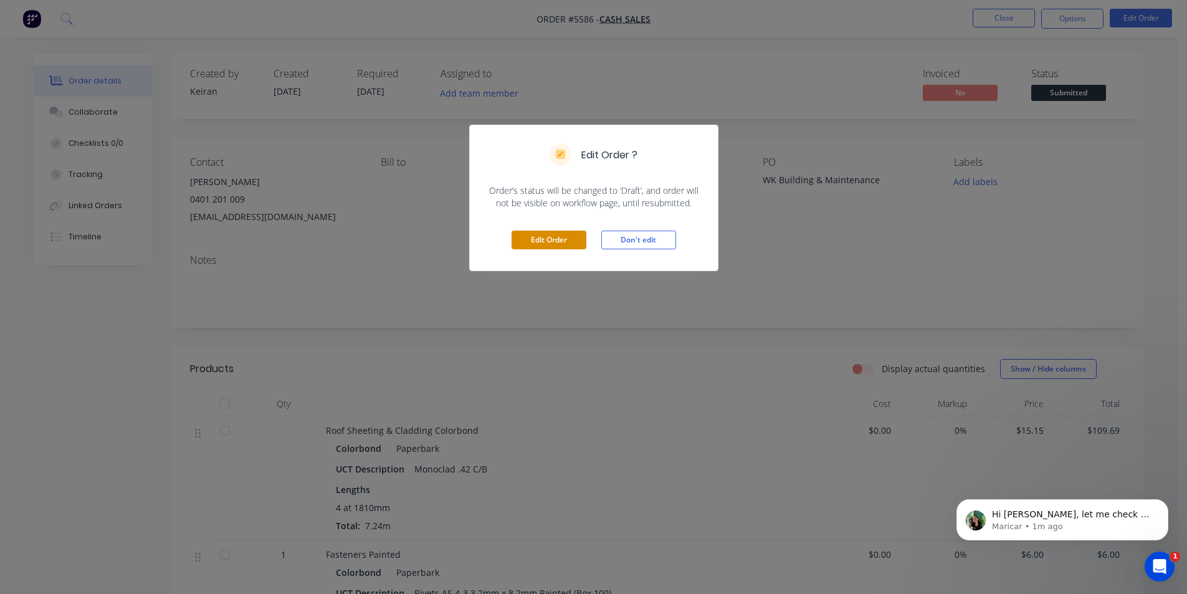
click at [571, 243] on button "Edit Order" at bounding box center [548, 240] width 75 height 19
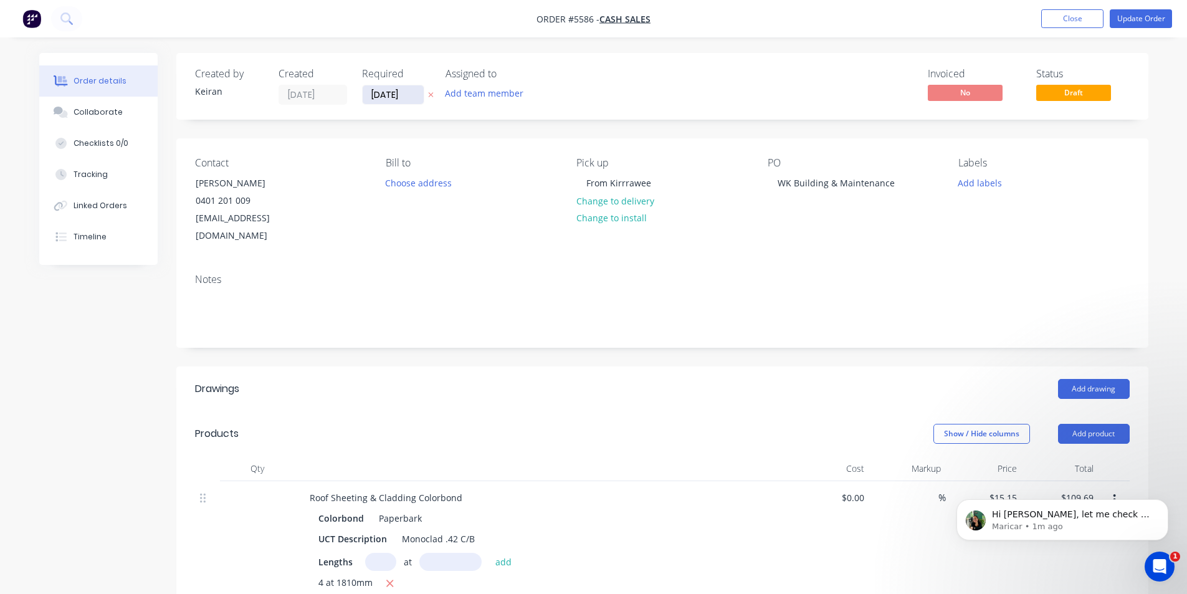
click at [396, 90] on input "[DATE]" at bounding box center [393, 94] width 61 height 19
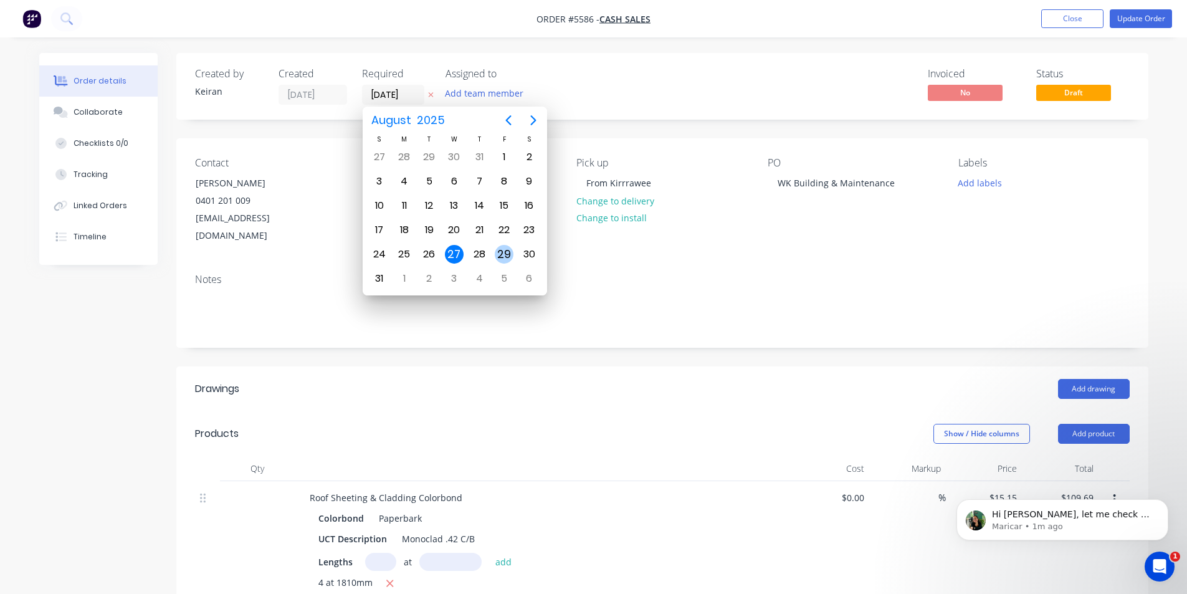
click at [503, 249] on div "29" at bounding box center [504, 254] width 19 height 19
type input "[DATE]"
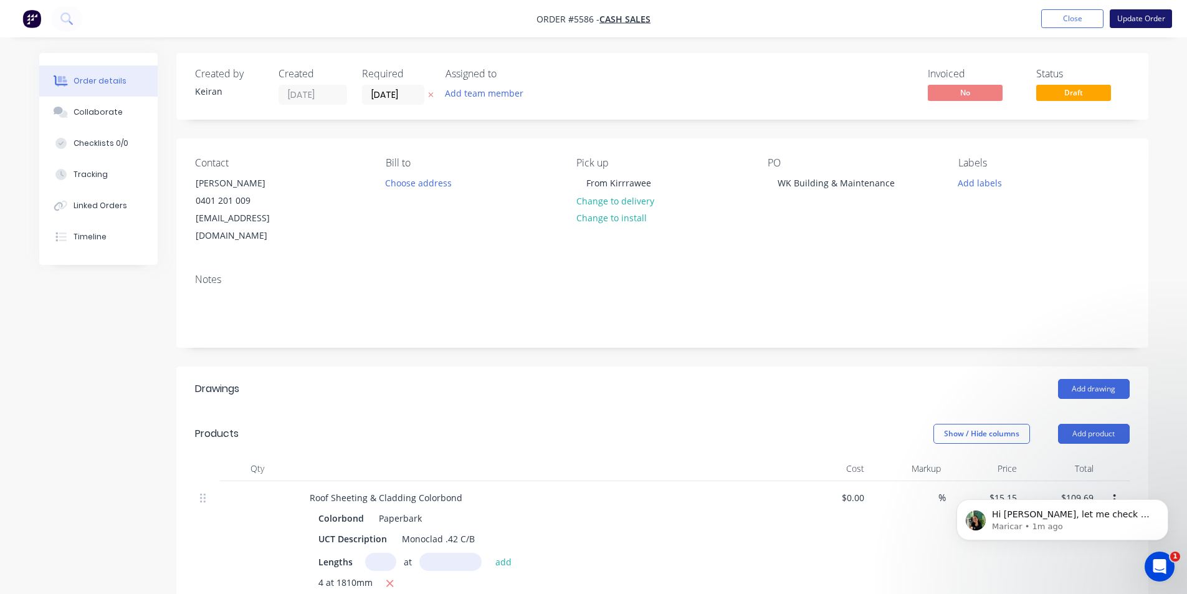
click at [1121, 24] on button "Update Order" at bounding box center [1141, 18] width 62 height 19
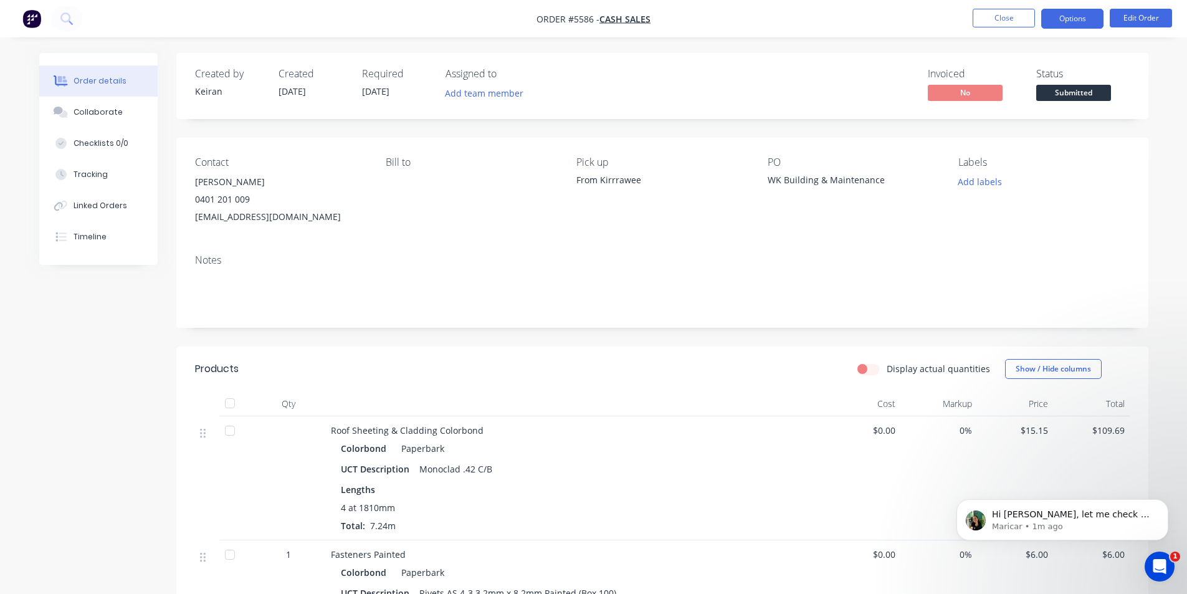
click at [1066, 21] on button "Options" at bounding box center [1072, 19] width 62 height 20
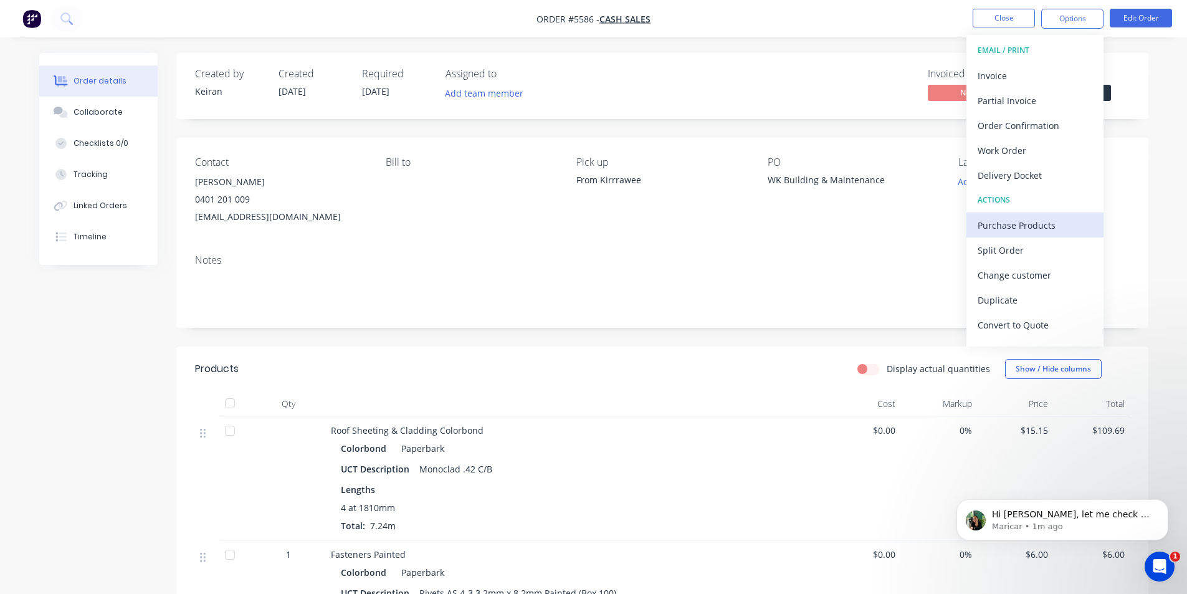
click at [1021, 232] on div "Purchase Products" at bounding box center [1034, 225] width 115 height 18
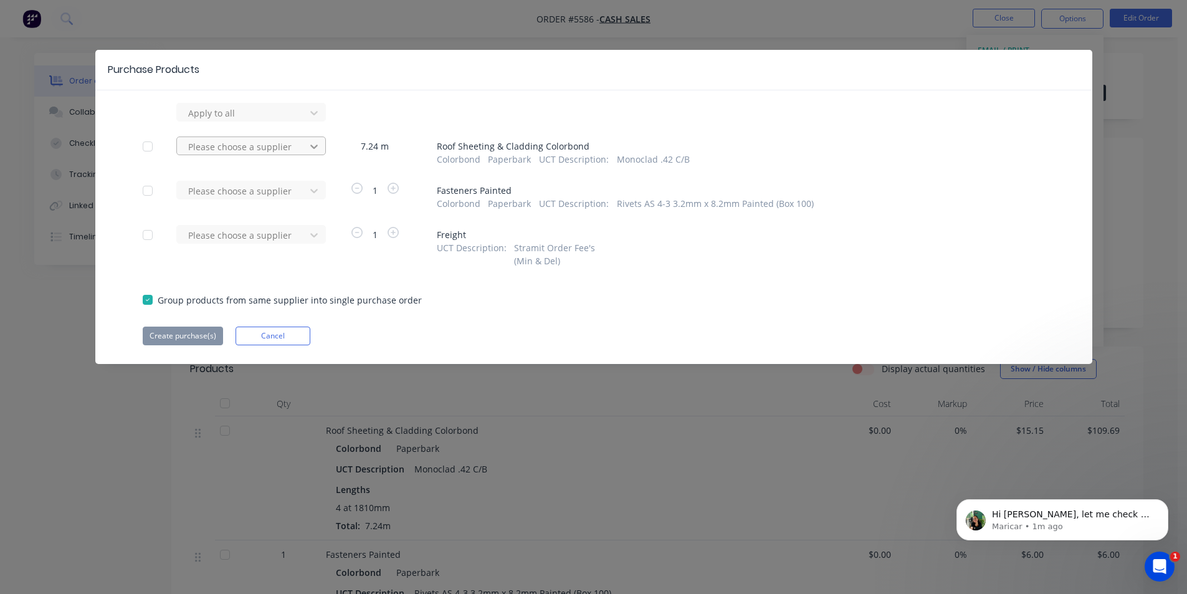
click at [321, 123] on div at bounding box center [314, 113] width 22 height 20
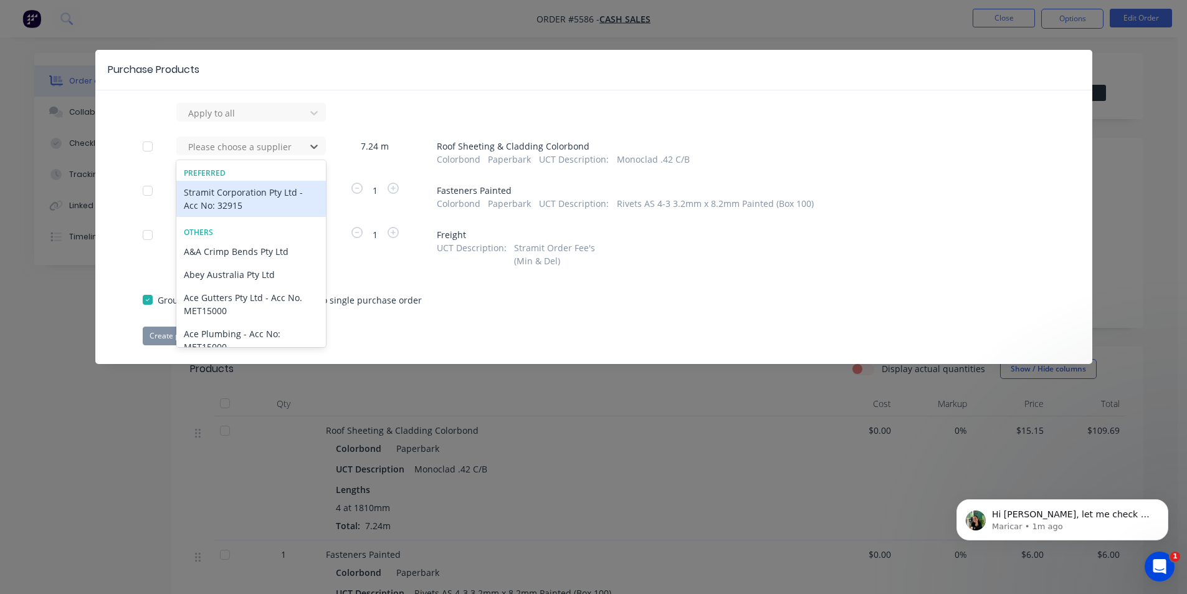
click at [254, 187] on div "Stramit Corporation Pty Ltd - Acc No: 32915" at bounding box center [251, 199] width 150 height 36
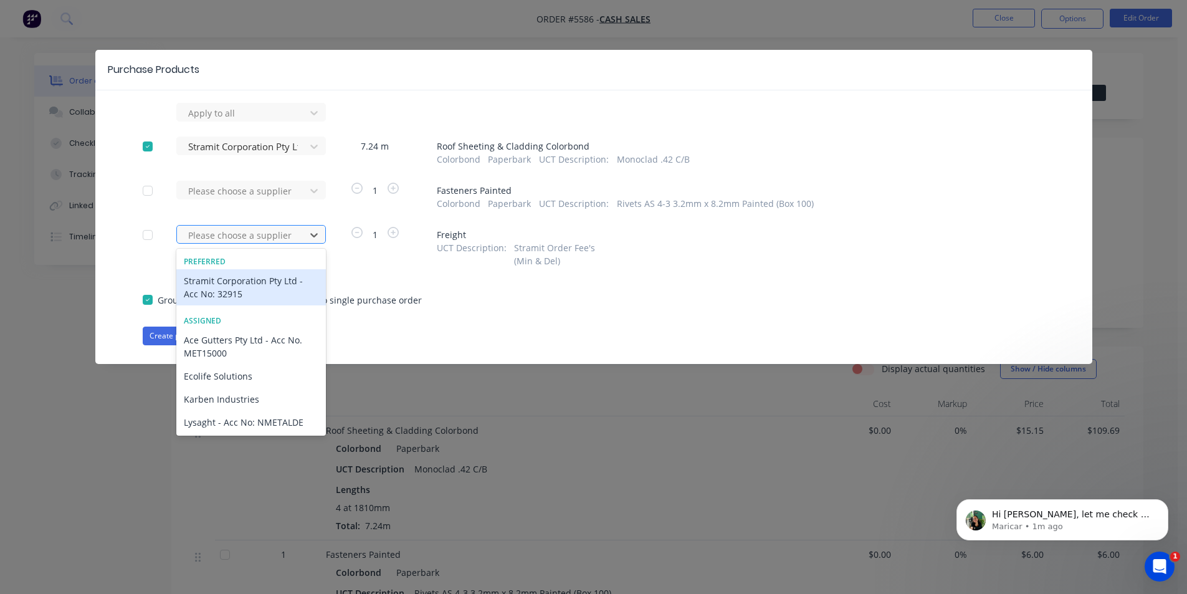
click at [242, 229] on div at bounding box center [243, 235] width 112 height 16
click at [239, 285] on div "Stramit Corporation Pty Ltd - Acc No: 32915" at bounding box center [251, 287] width 150 height 36
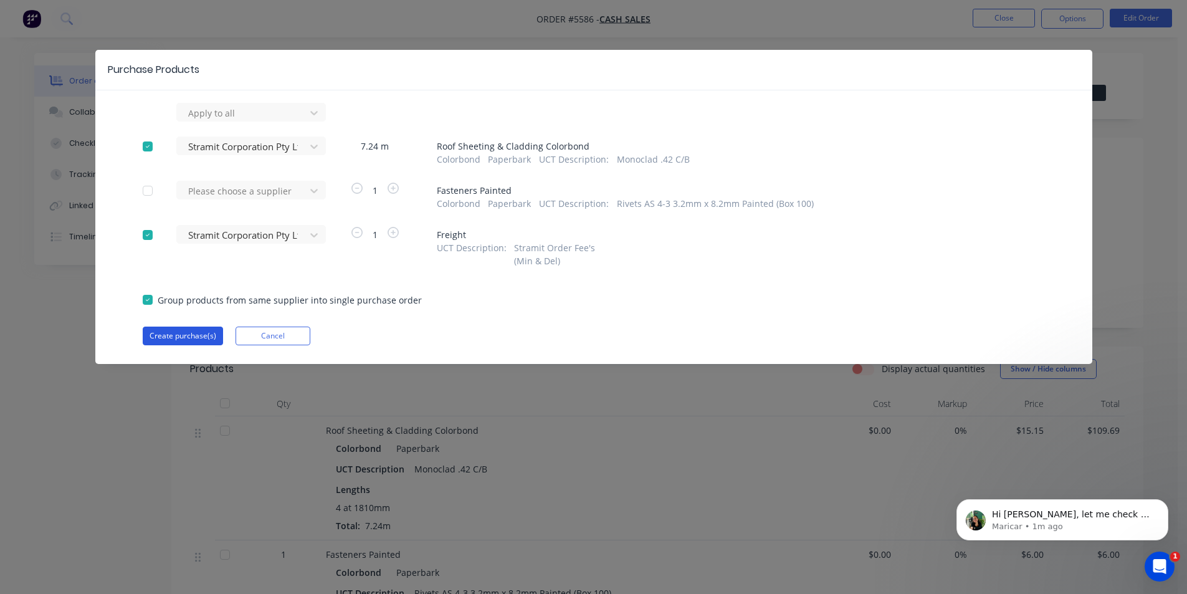
click at [202, 335] on button "Create purchase(s)" at bounding box center [183, 335] width 80 height 19
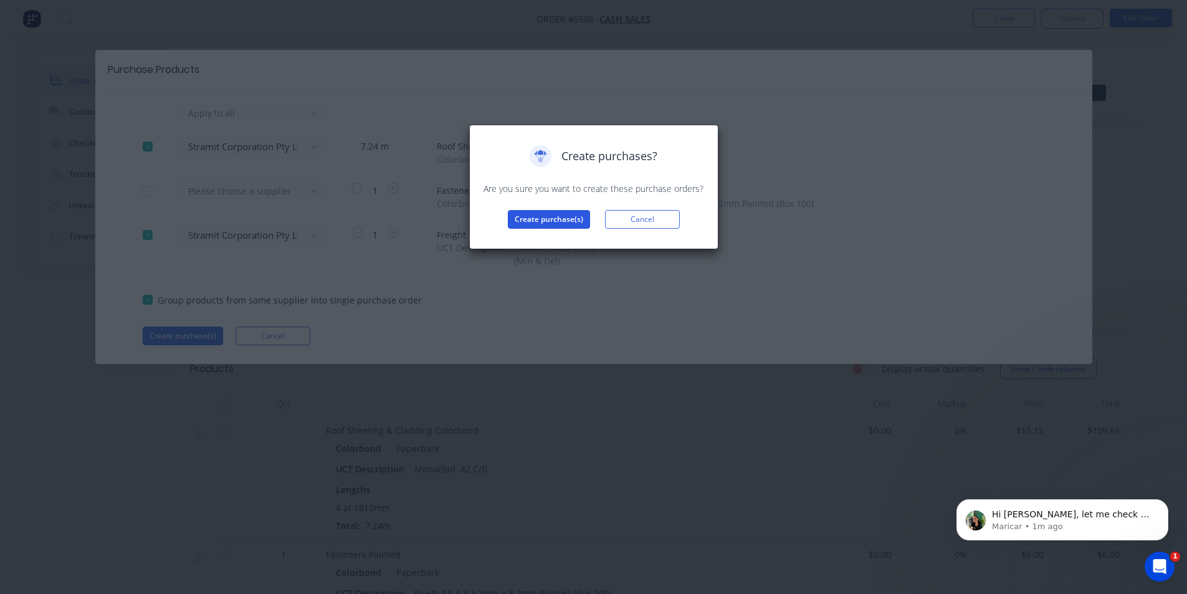
click at [546, 220] on button "Create purchase(s)" at bounding box center [549, 219] width 82 height 19
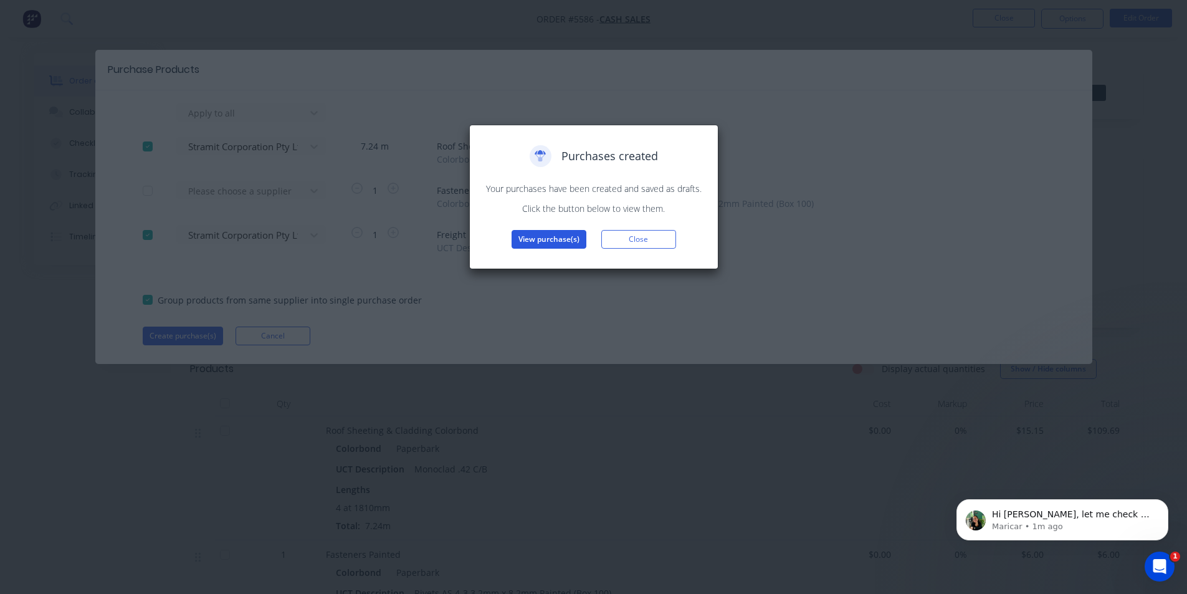
click at [560, 238] on button "View purchase(s)" at bounding box center [548, 239] width 75 height 19
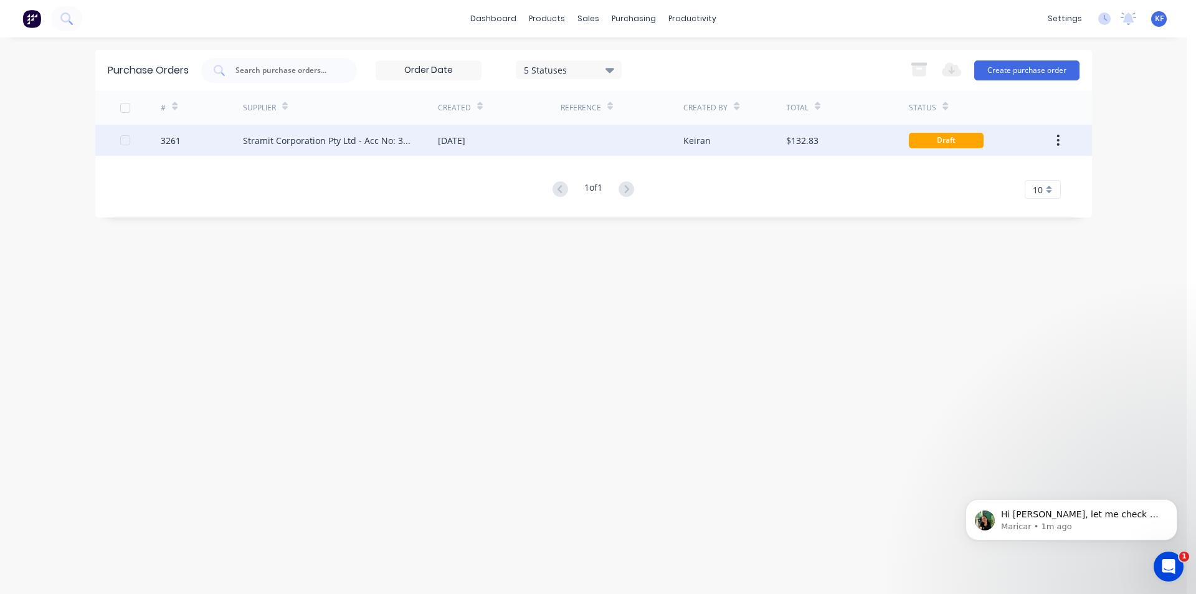
click at [444, 143] on div "[DATE]" at bounding box center [451, 140] width 27 height 13
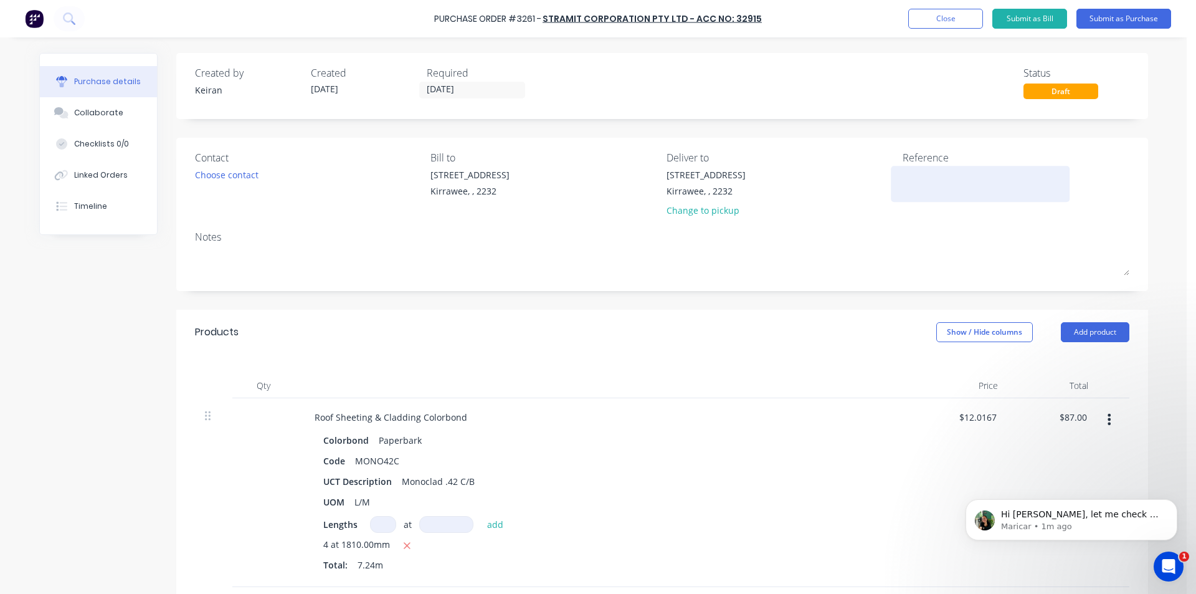
click at [920, 174] on textarea at bounding box center [981, 182] width 156 height 28
type textarea "WK Bu"
type textarea "x"
type textarea "WK Bui"
type textarea "x"
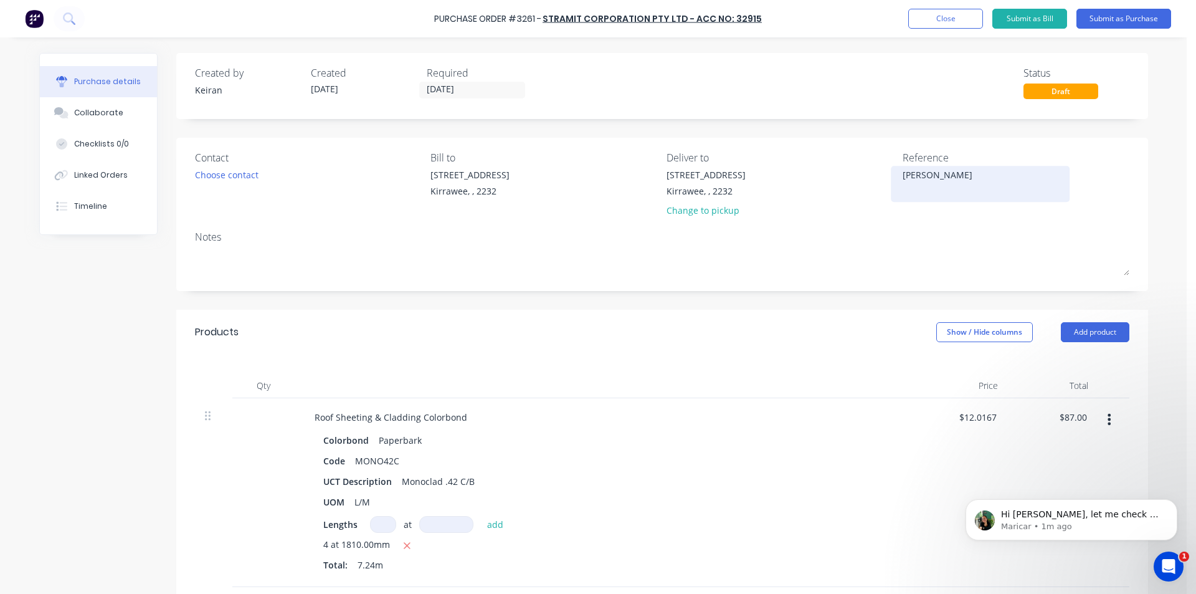
type textarea "WK Buil"
type textarea "x"
type textarea "WK Build"
type textarea "x"
type textarea "WK Buildi"
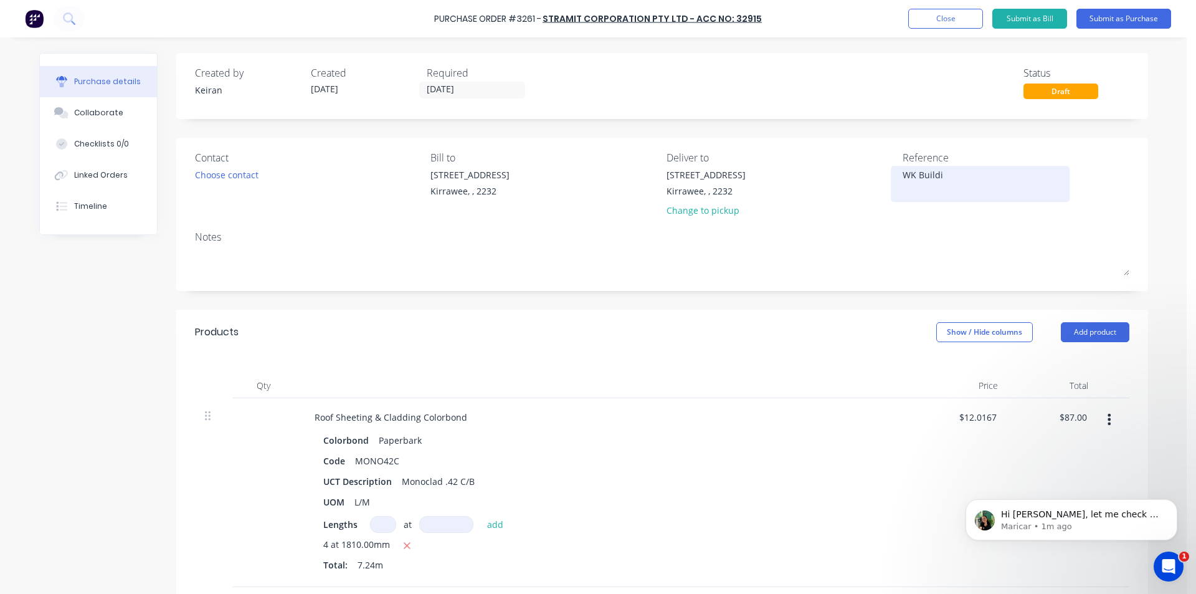
type textarea "x"
type textarea "WK Buildin"
type textarea "x"
type textarea "[GEOGRAPHIC_DATA]"
type textarea "x"
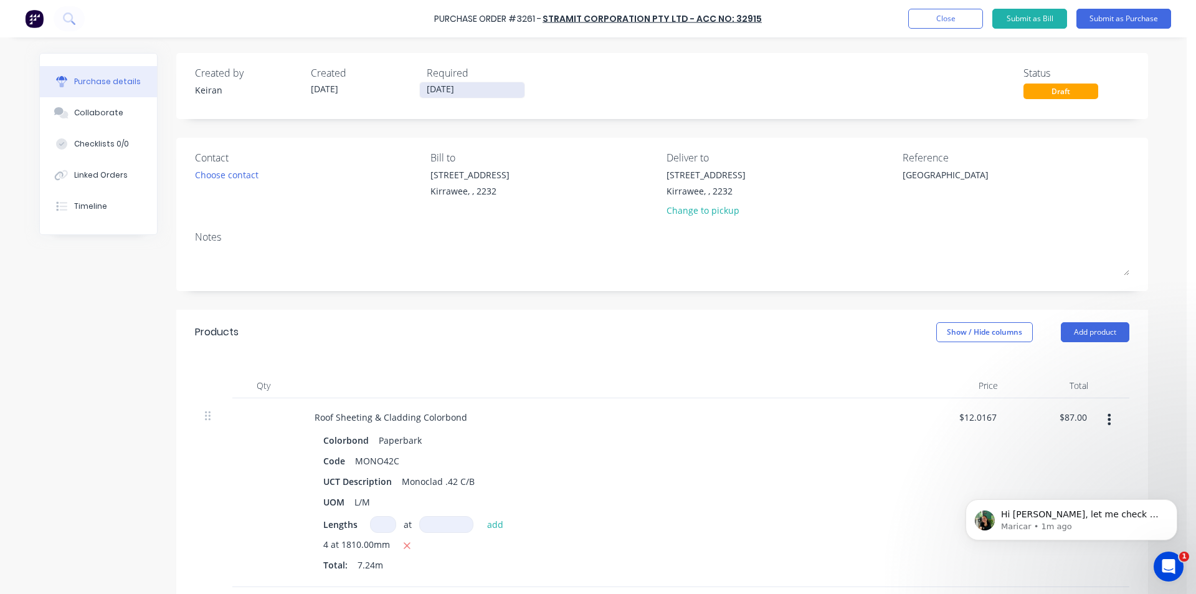
type textarea "[GEOGRAPHIC_DATA]"
click at [468, 88] on input "[DATE]" at bounding box center [472, 90] width 105 height 16
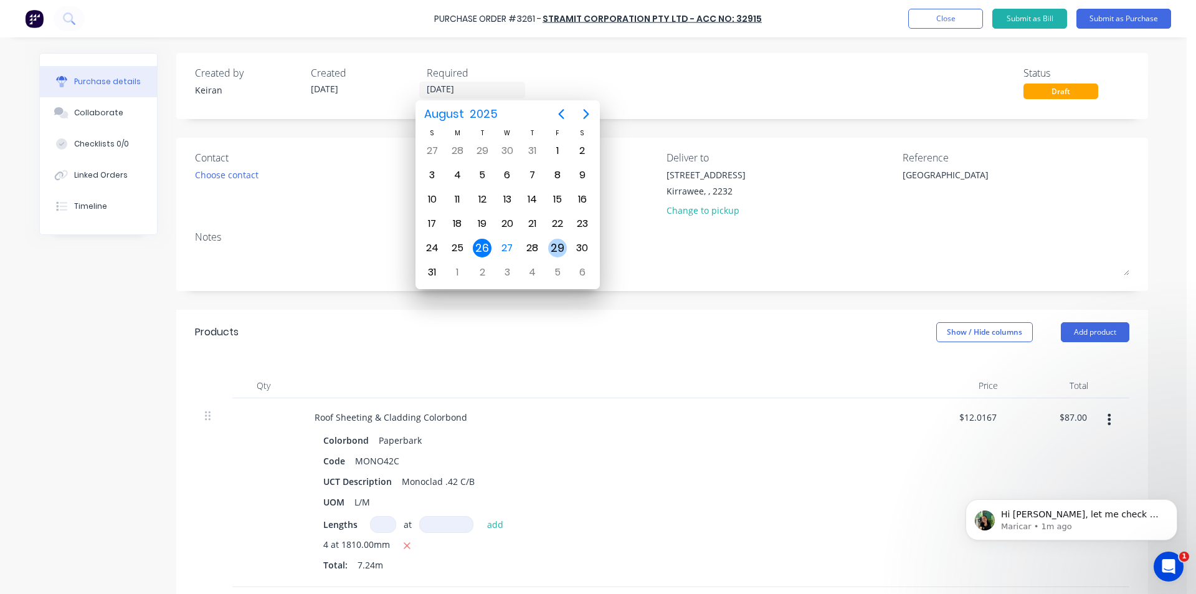
click at [555, 251] on div "29" at bounding box center [557, 248] width 19 height 19
type textarea "x"
type input "[DATE]"
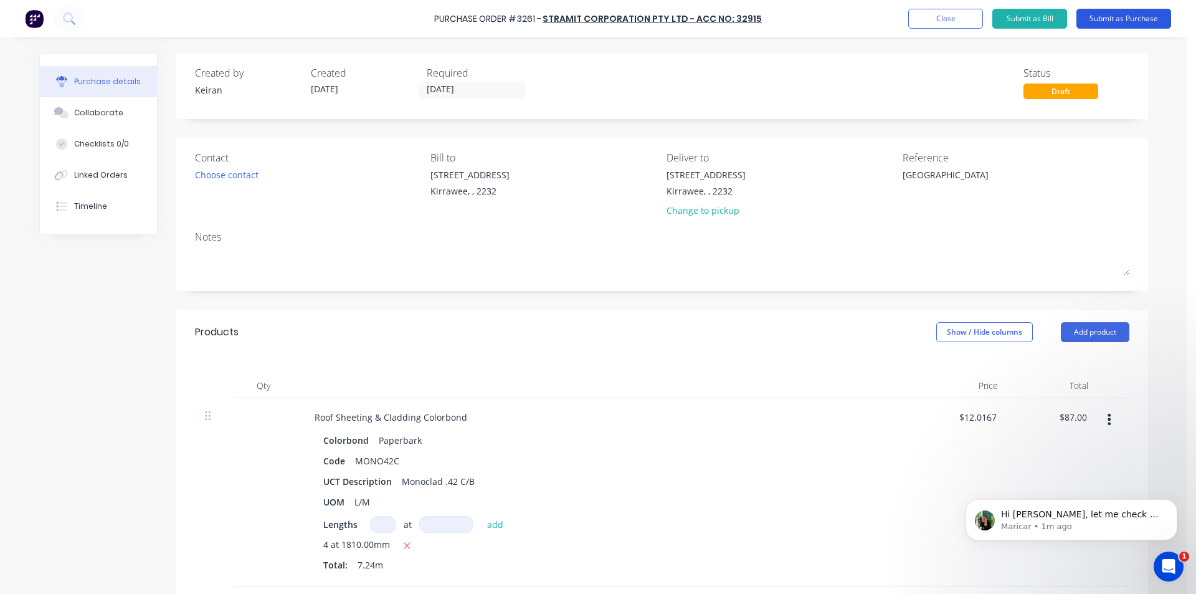
click at [1097, 24] on button "Submit as Purchase" at bounding box center [1123, 19] width 95 height 20
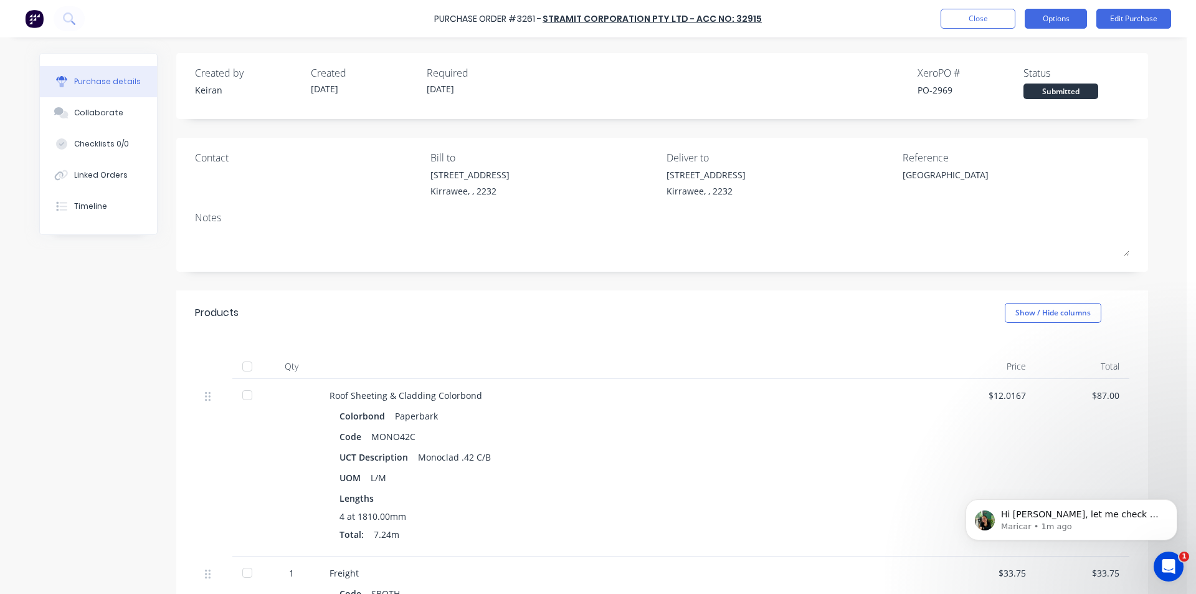
click at [1064, 23] on button "Options" at bounding box center [1056, 19] width 62 height 20
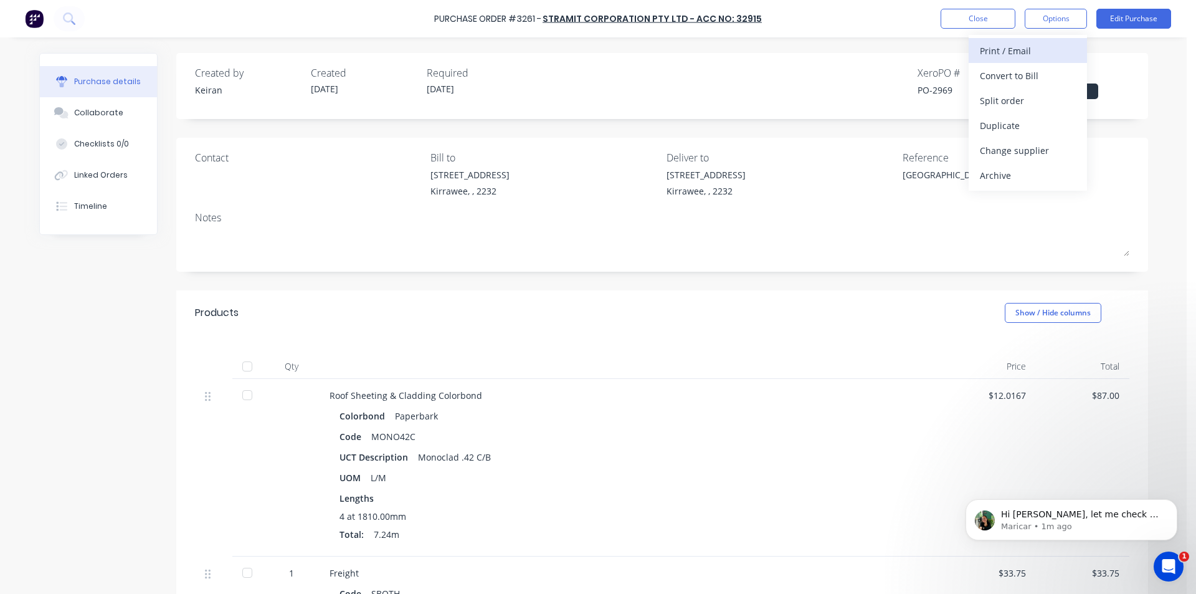
click at [1048, 52] on div "Print / Email" at bounding box center [1028, 51] width 96 height 18
click at [1038, 102] on div "Without pricing" at bounding box center [1028, 101] width 96 height 18
type textarea "x"
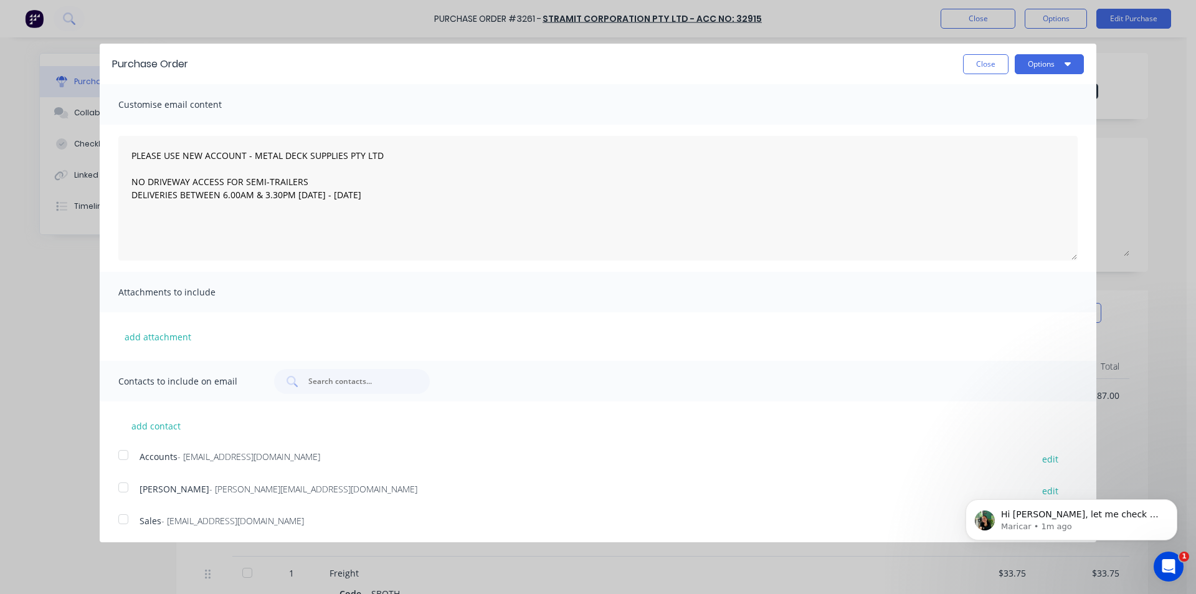
click at [121, 527] on div at bounding box center [123, 518] width 25 height 25
type textarea "PLEASE USE NEW ACCOUNT - METAL DECK SUPPLIES PTY LTD NO DRIVEWAY ACCESS FOR SEM…"
click at [1060, 72] on button "Options" at bounding box center [1049, 64] width 69 height 20
click at [1020, 129] on div "Email" at bounding box center [1025, 121] width 96 height 18
type textarea "x"
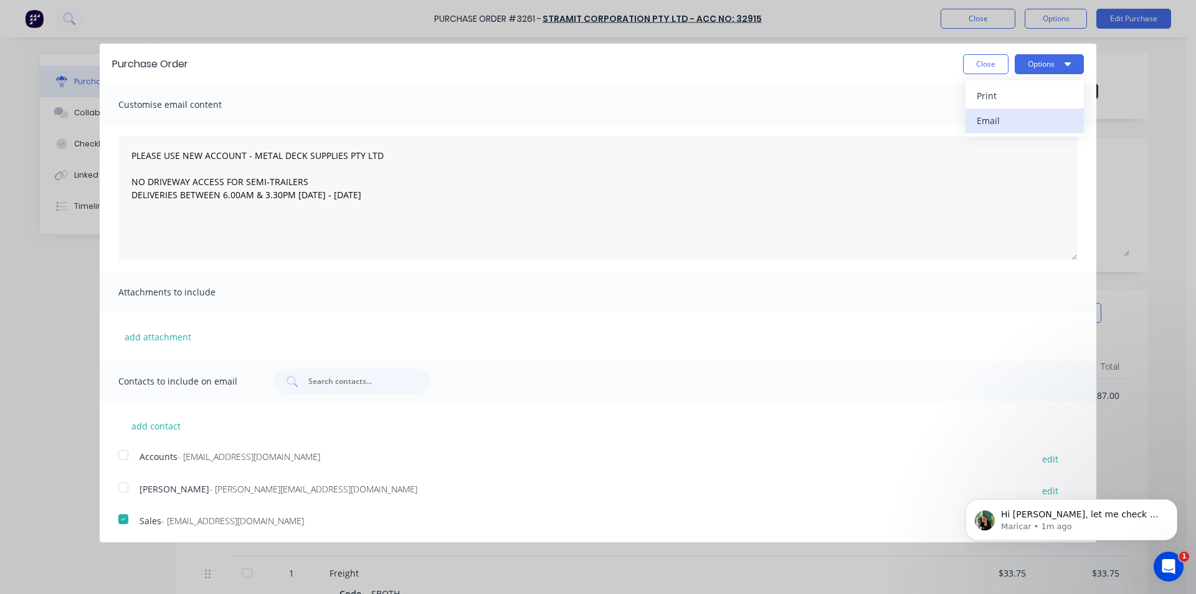
type textarea "PLEASE USE NEW ACCOUNT - METAL DECK SUPPLIES PTY LTD NO DRIVEWAY ACCESS FOR SEM…"
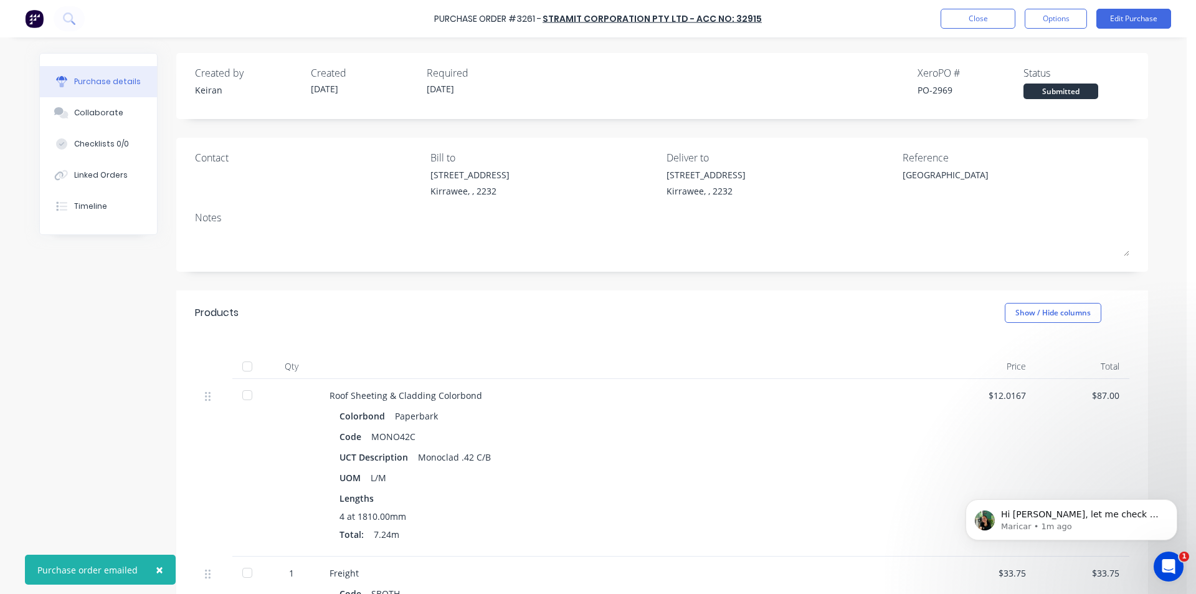
type textarea "x"
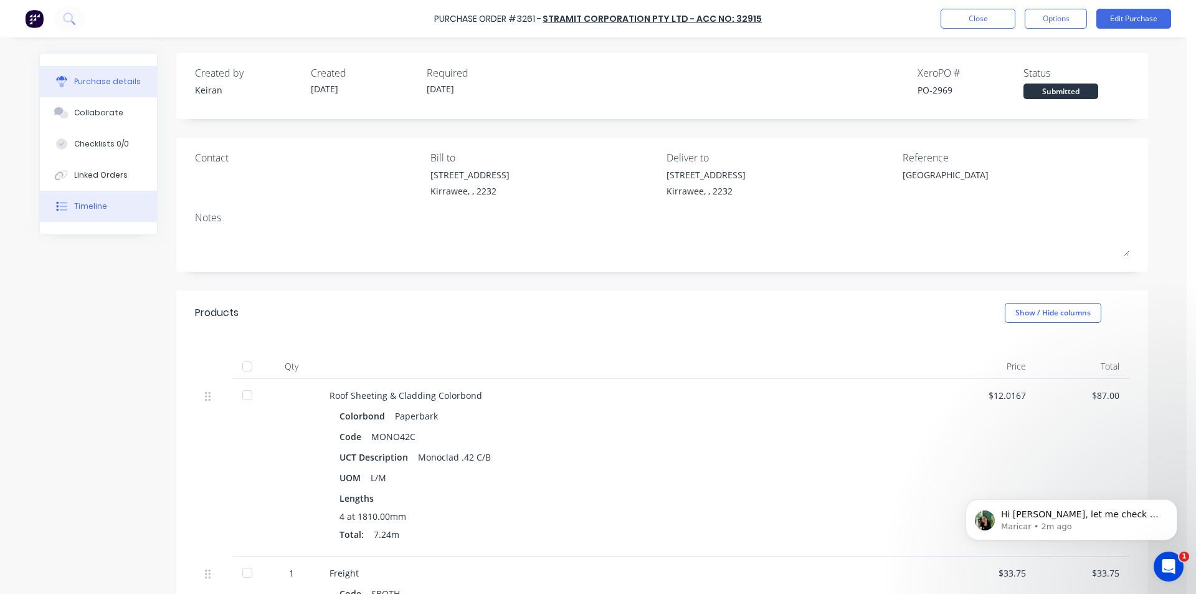
click at [74, 214] on button "Timeline" at bounding box center [98, 206] width 117 height 31
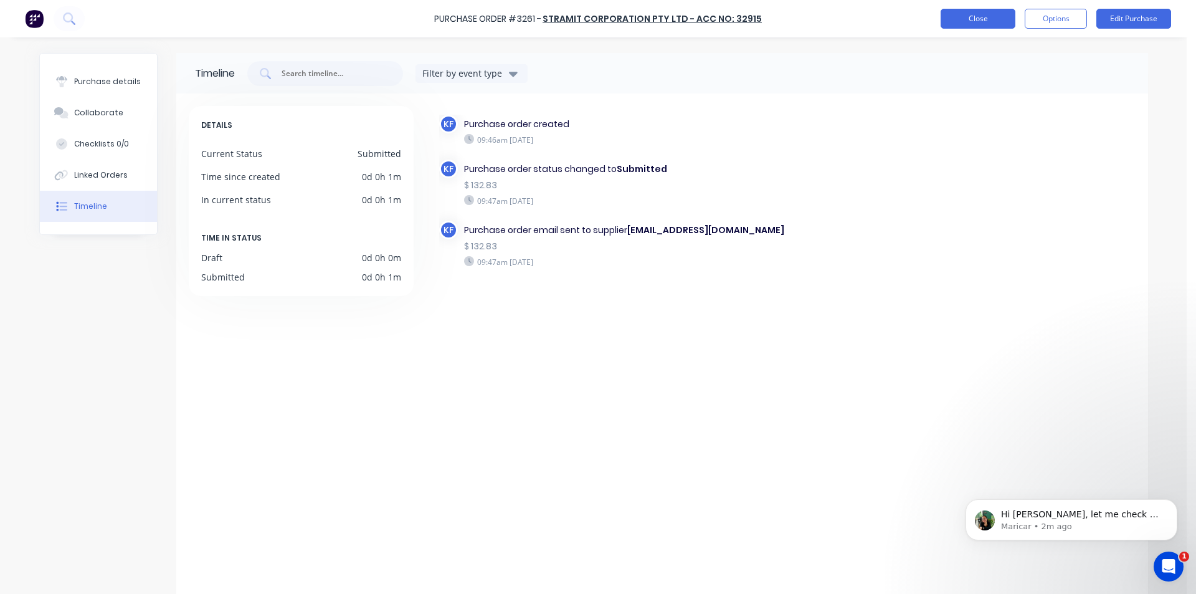
click at [999, 14] on button "Close" at bounding box center [978, 19] width 75 height 20
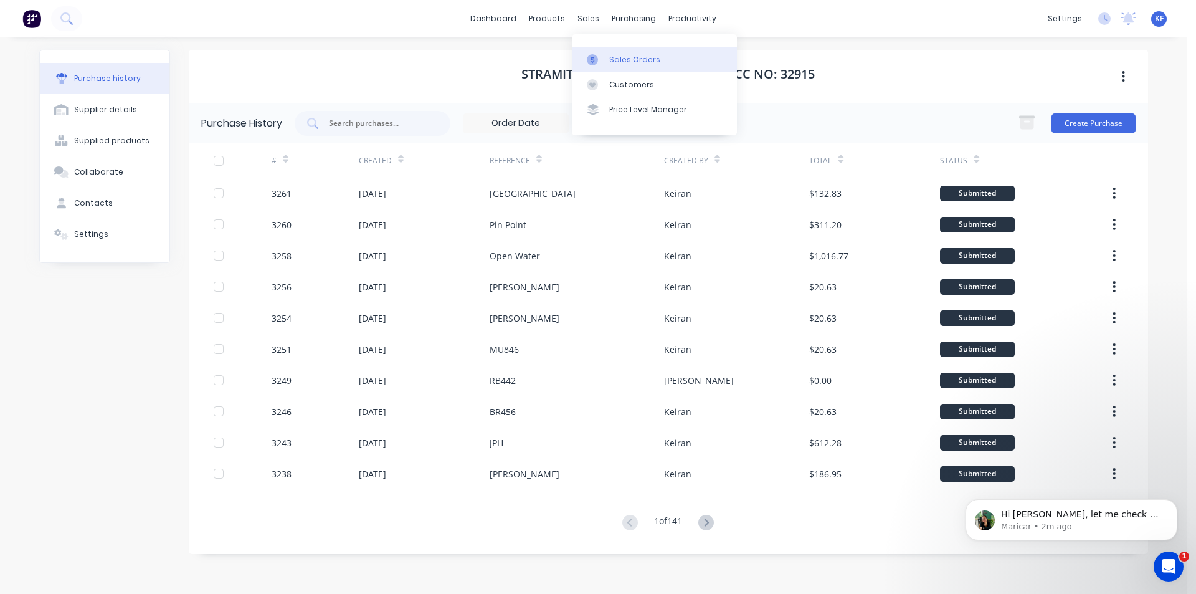
click at [613, 53] on link "Sales Orders" at bounding box center [654, 59] width 165 height 25
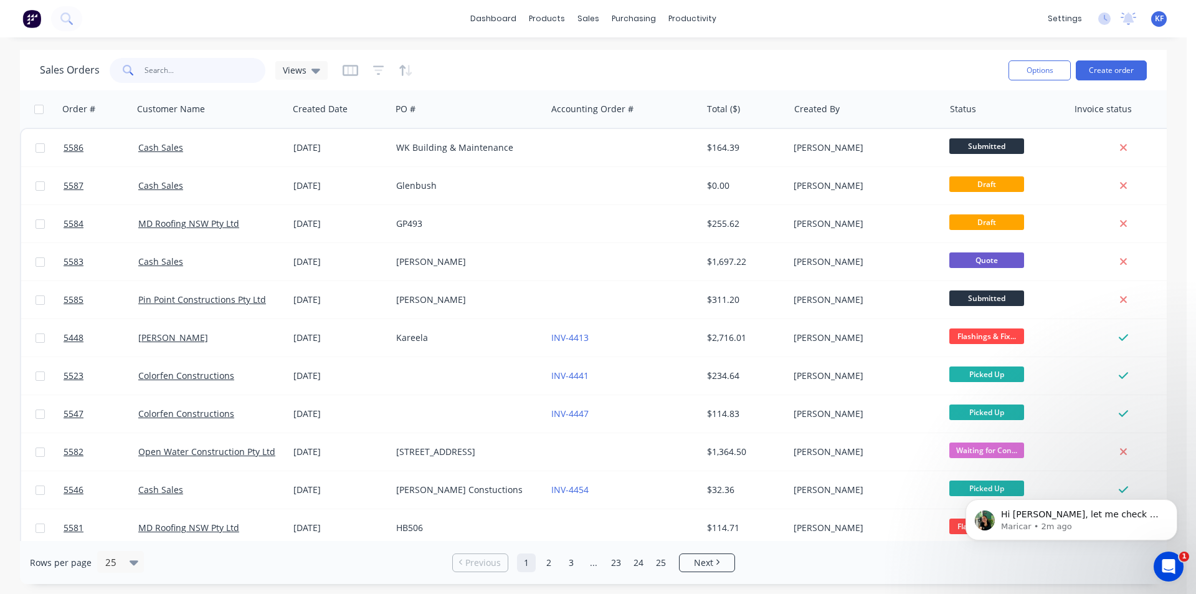
click at [200, 73] on input "text" at bounding box center [205, 70] width 121 height 25
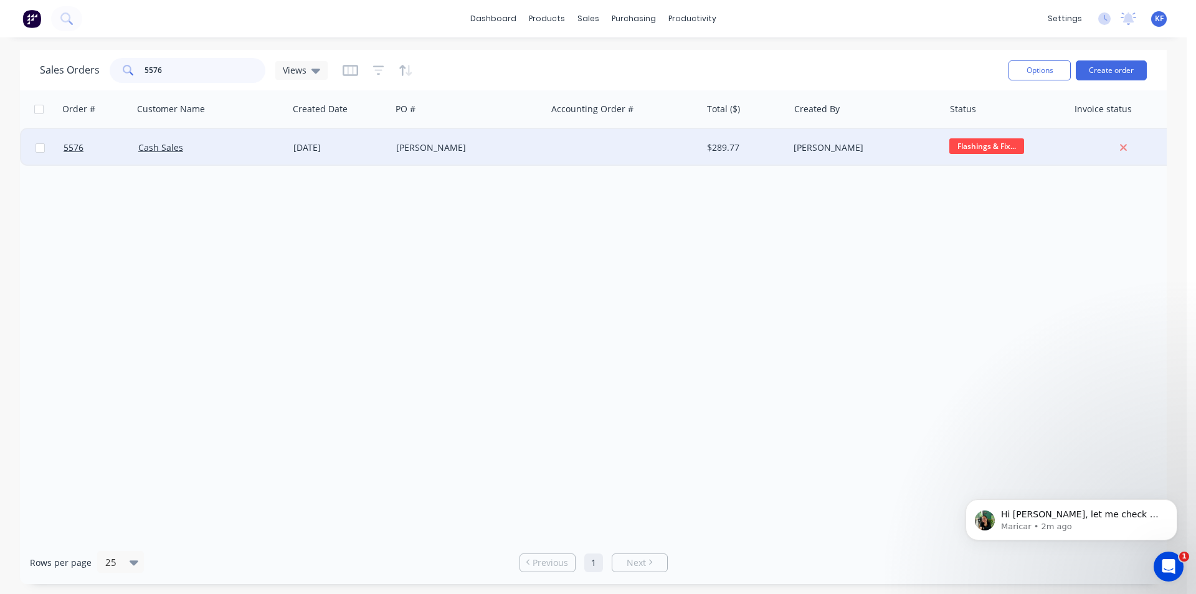
type input "5576"
click at [587, 138] on div at bounding box center [623, 147] width 155 height 37
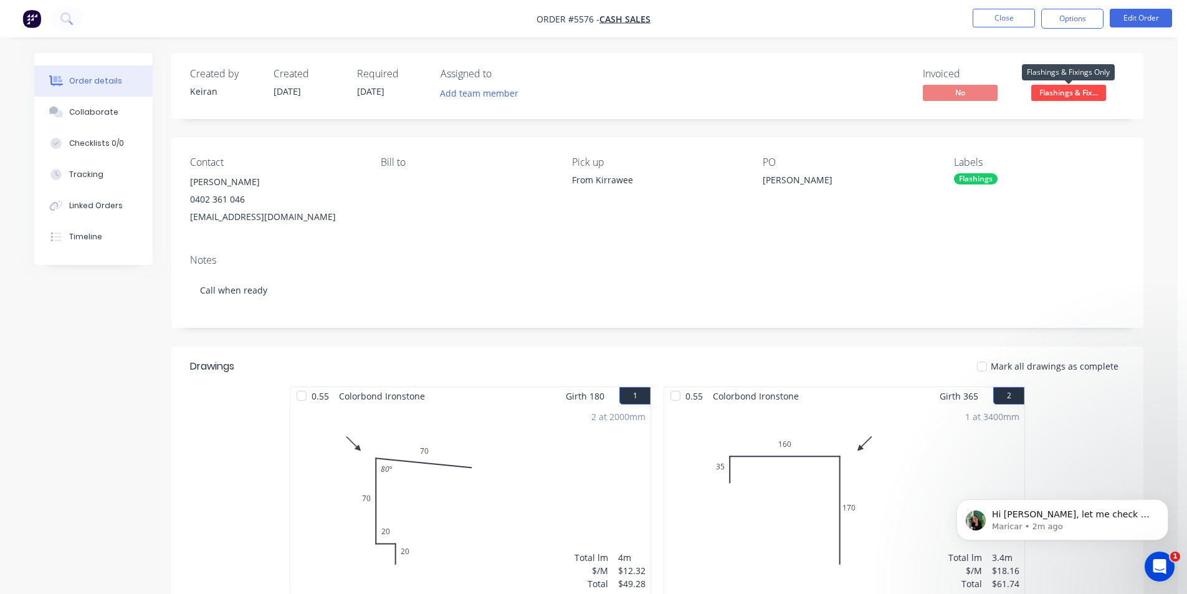
click at [1058, 89] on span "Flashings & Fix..." at bounding box center [1068, 93] width 75 height 16
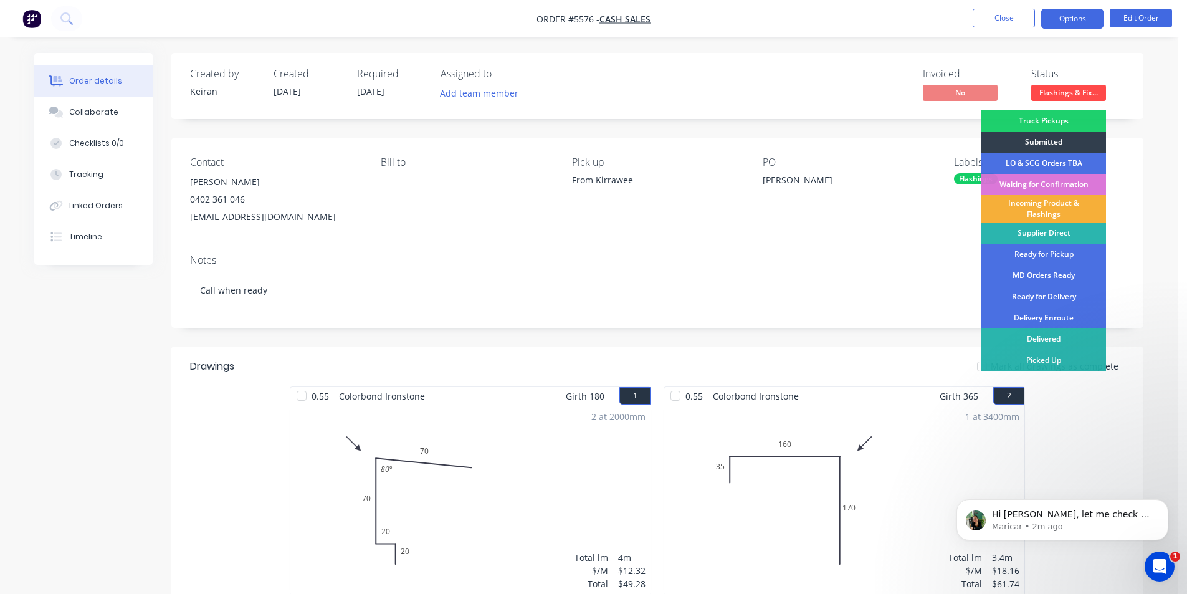
click at [1057, 19] on button "Options" at bounding box center [1072, 19] width 62 height 20
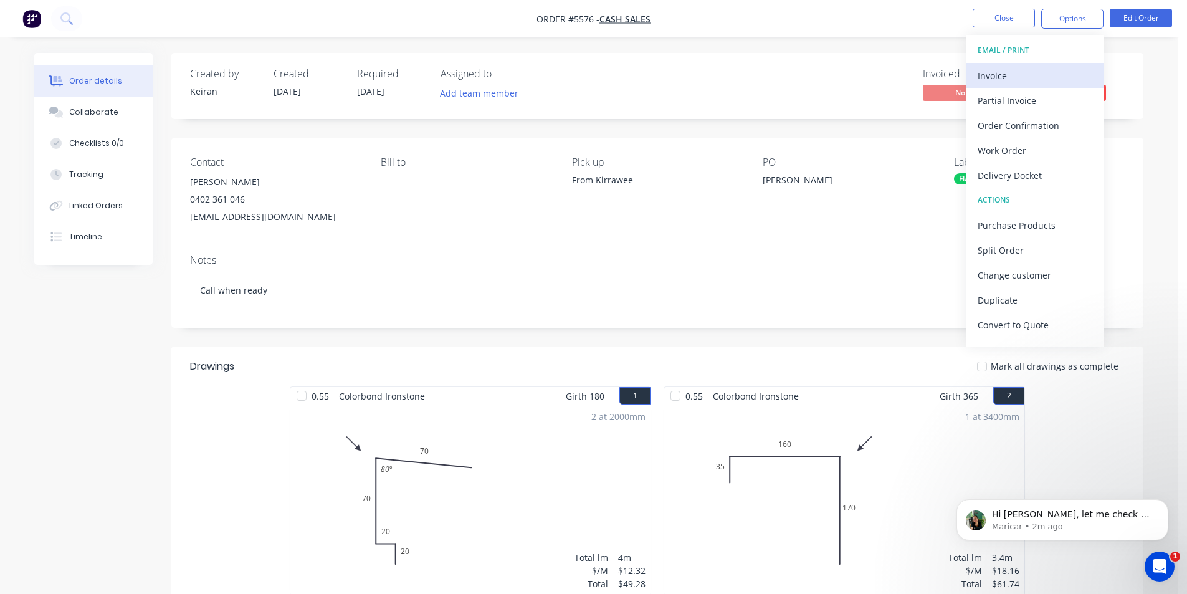
click at [1015, 80] on div "Invoice" at bounding box center [1034, 76] width 115 height 18
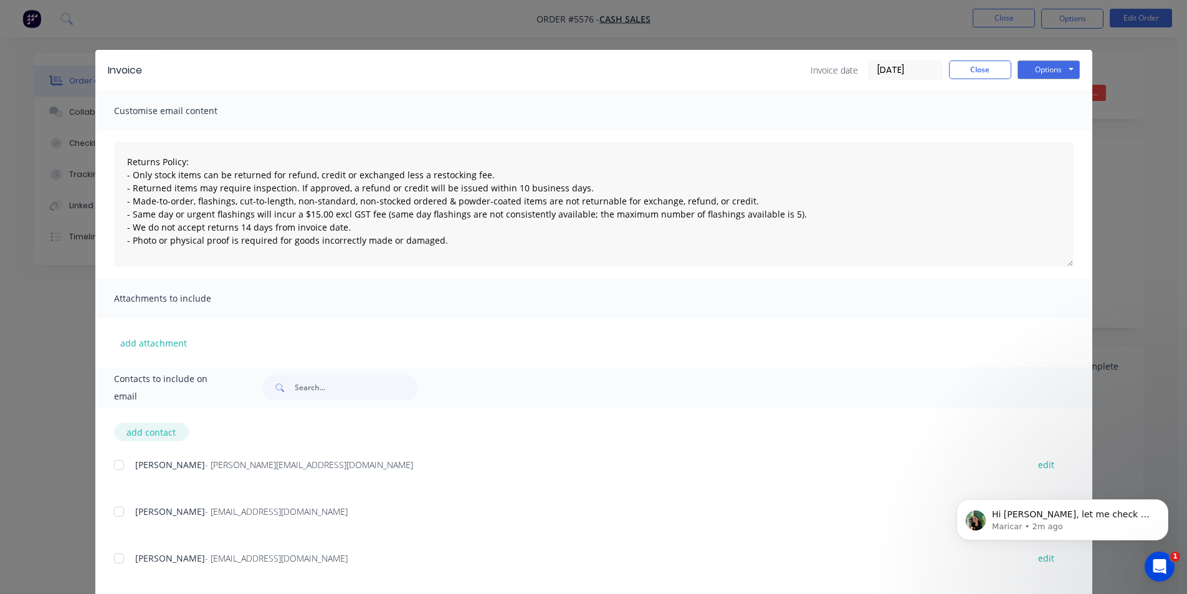
click at [161, 429] on button "add contact" at bounding box center [151, 431] width 75 height 19
type textarea "Returns Policy: - Only stock items can be returned for refund, credit or exchan…"
select select "AU"
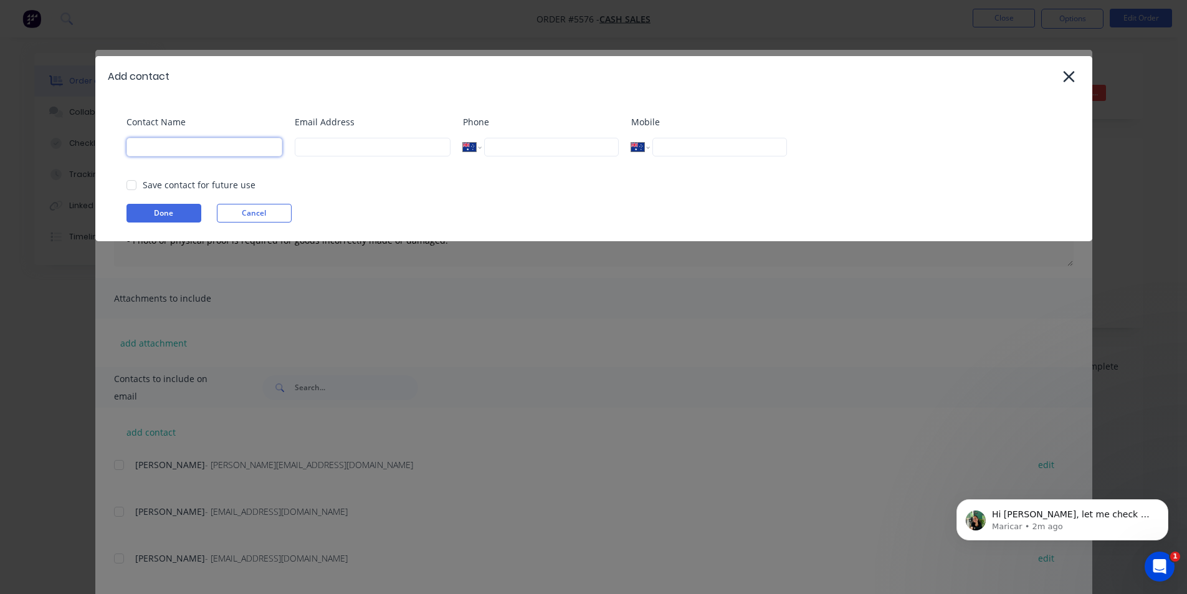
click at [166, 149] on input at bounding box center [204, 147] width 156 height 19
type input "[PERSON_NAME]"
click at [348, 144] on input at bounding box center [373, 147] width 156 height 19
type input "[EMAIL_ADDRESS][DOMAIN_NAME]"
click at [141, 212] on button "Done" at bounding box center [163, 213] width 75 height 19
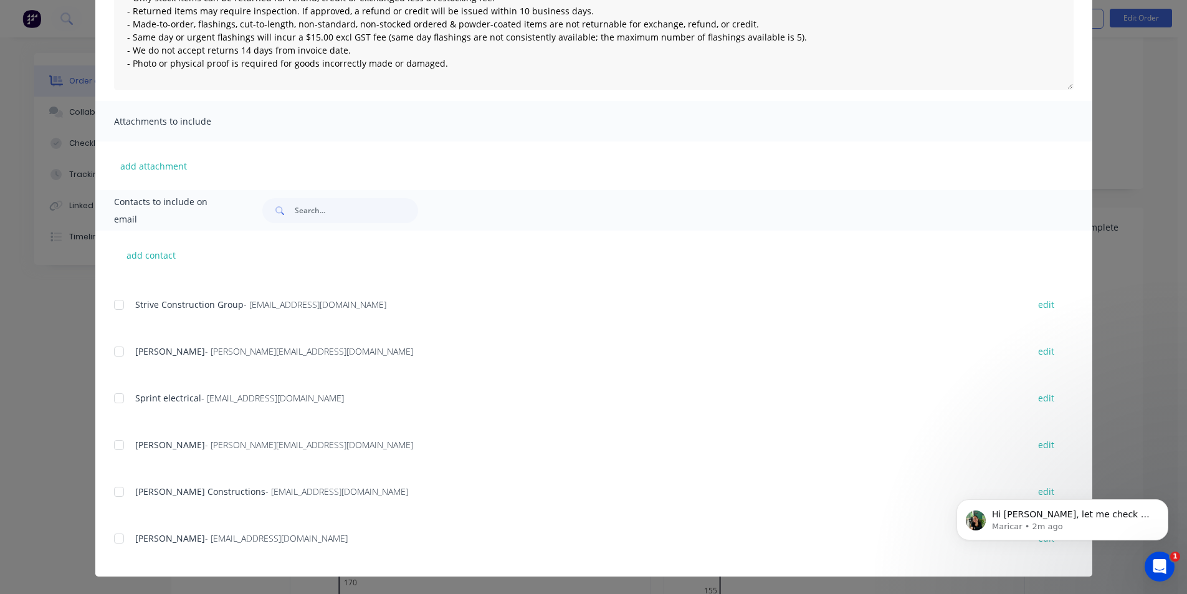
scroll to position [311, 0]
click at [110, 538] on div at bounding box center [119, 538] width 25 height 25
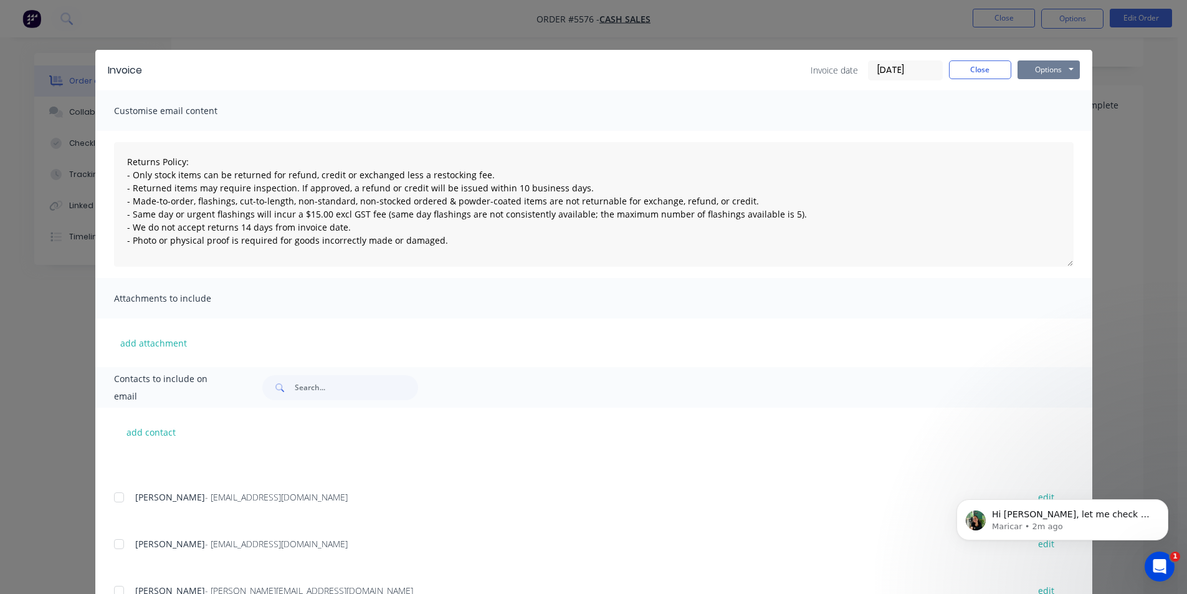
scroll to position [125, 0]
click at [1036, 60] on button "Options" at bounding box center [1048, 69] width 62 height 19
click at [1056, 139] on button "Email" at bounding box center [1057, 133] width 80 height 21
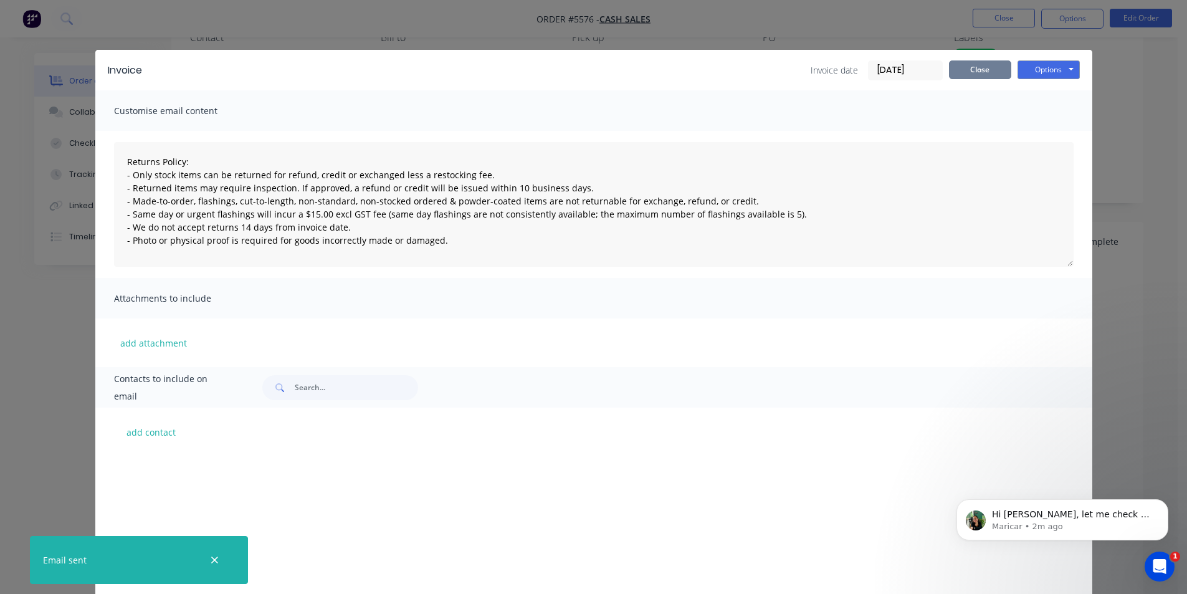
scroll to position [2537, 0]
type textarea "Returns Policy: - Only stock items can be returned for refund, credit or exchan…"
click at [968, 74] on button "Close" at bounding box center [980, 69] width 62 height 19
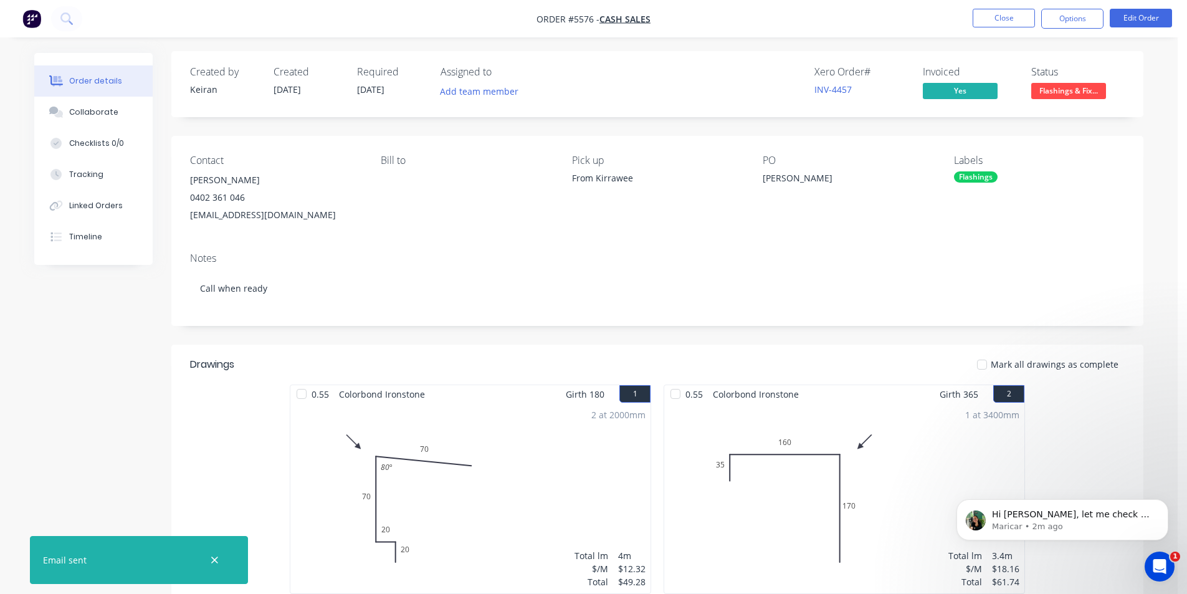
scroll to position [0, 0]
click at [1063, 93] on span "Flashings & Fix..." at bounding box center [1068, 93] width 75 height 16
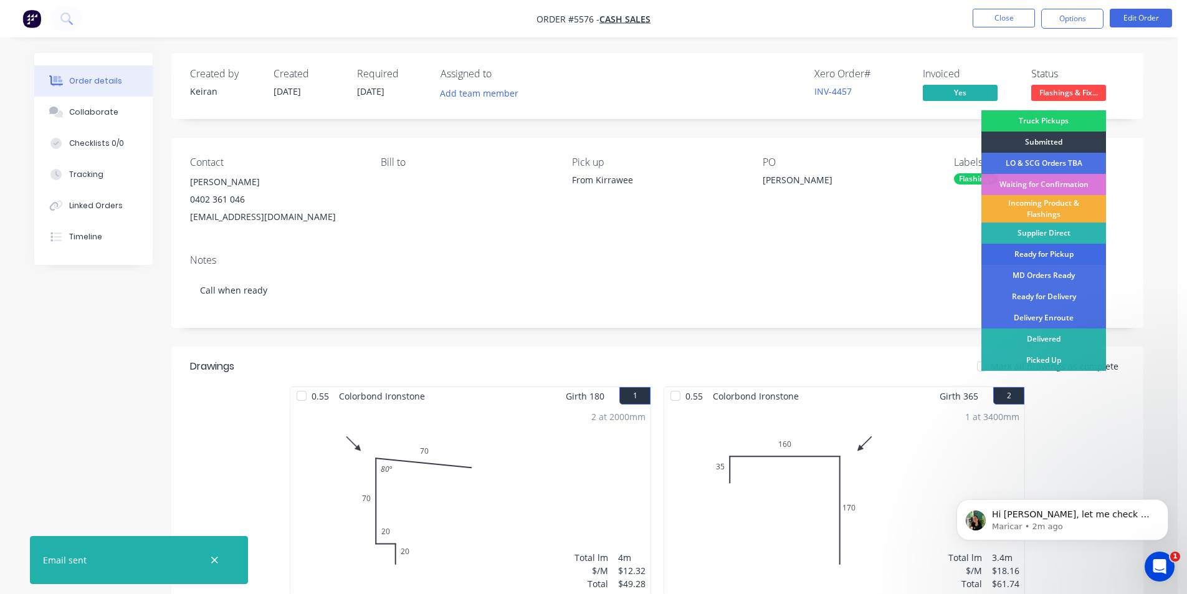
click at [1042, 260] on div "Ready for Pickup" at bounding box center [1043, 254] width 125 height 21
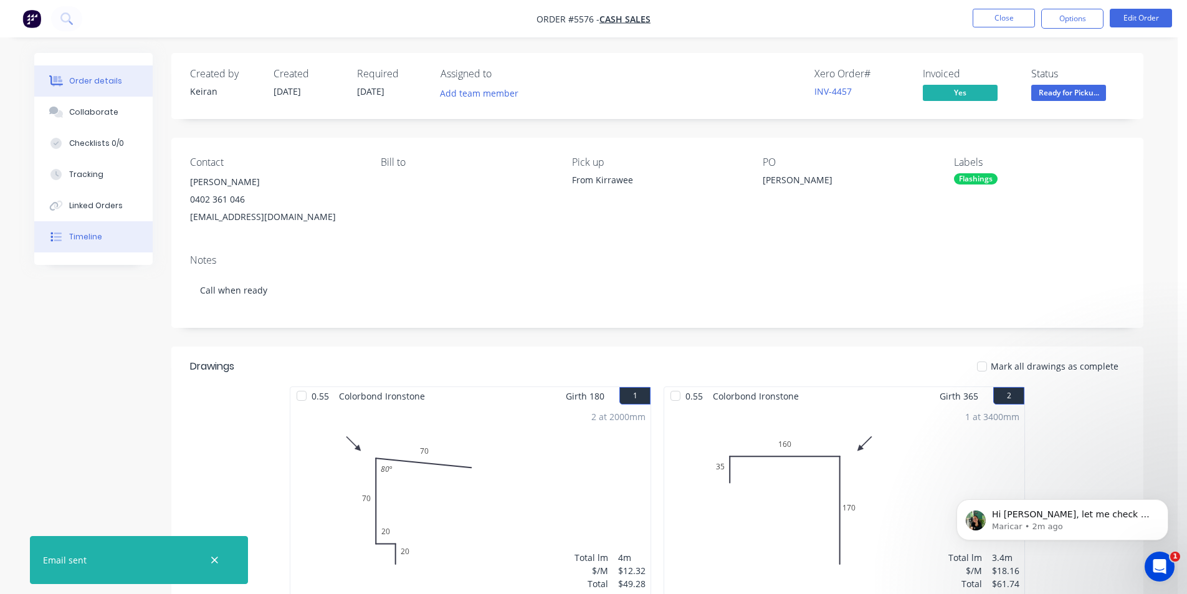
click at [107, 232] on button "Timeline" at bounding box center [93, 236] width 118 height 31
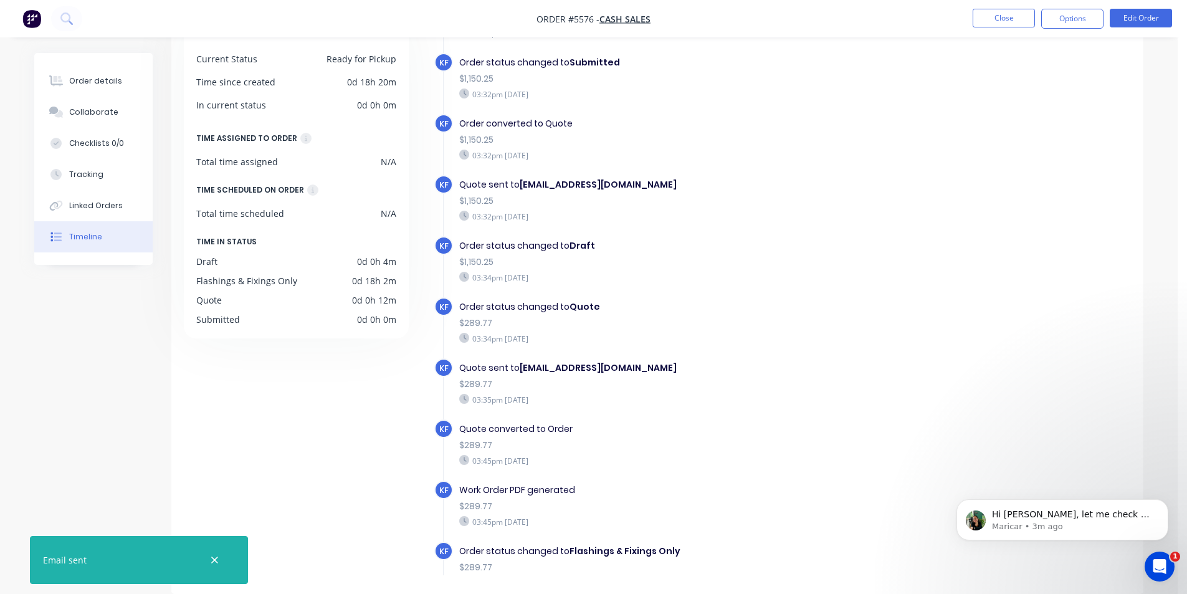
scroll to position [9, 0]
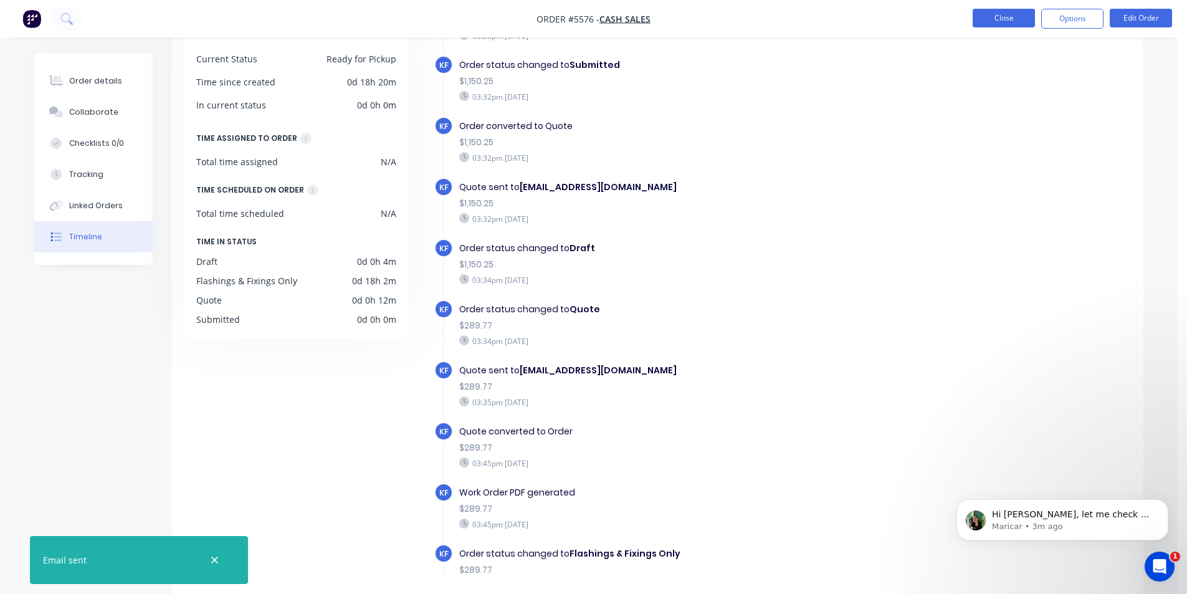
click at [1000, 23] on button "Close" at bounding box center [1003, 18] width 62 height 19
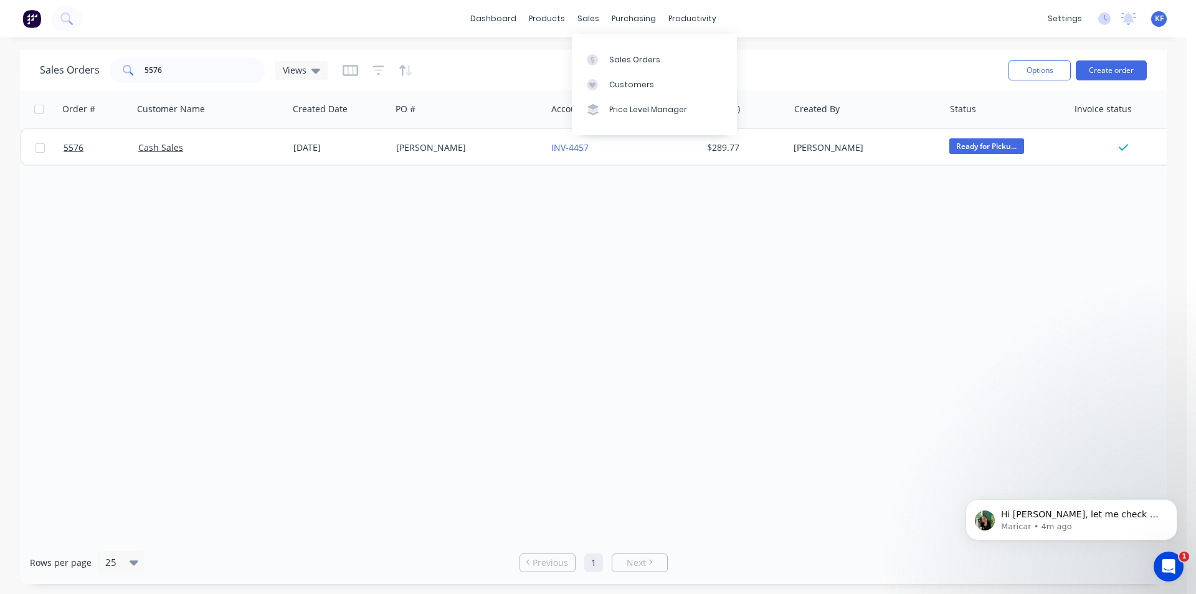
drag, startPoint x: 574, startPoint y: 23, endPoint x: 595, endPoint y: 42, distance: 27.8
click at [574, 23] on div "sales" at bounding box center [588, 18] width 34 height 19
drag, startPoint x: 606, startPoint y: 54, endPoint x: 586, endPoint y: 66, distance: 23.0
click at [606, 54] on link "Sales Orders" at bounding box center [654, 59] width 165 height 25
drag, startPoint x: 206, startPoint y: 73, endPoint x: 6, endPoint y: 70, distance: 200.0
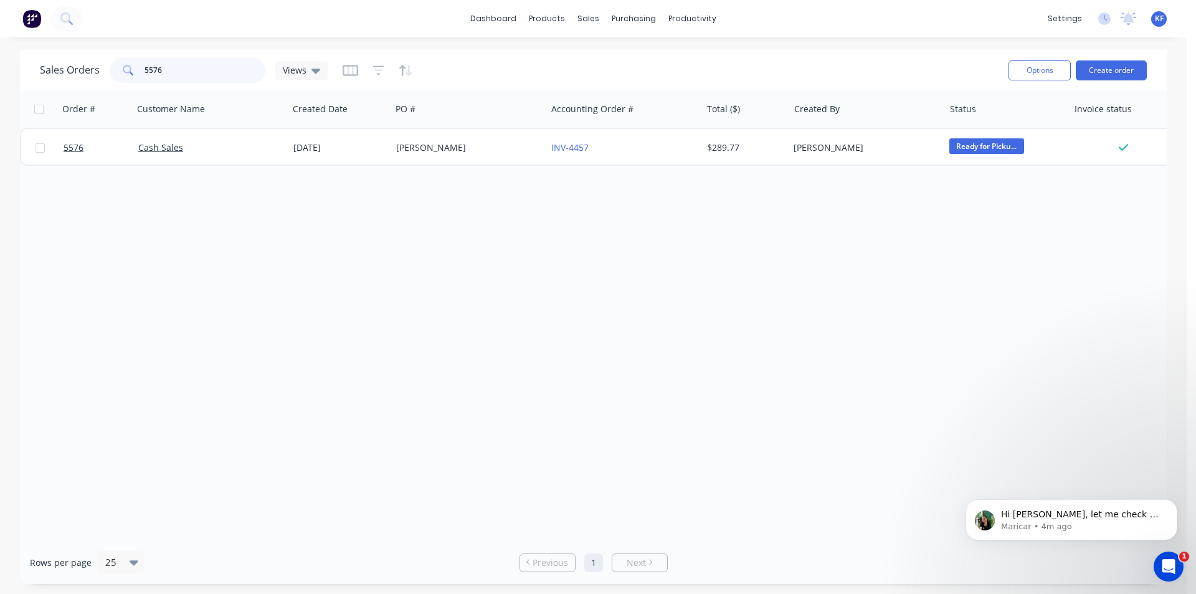
click at [36, 65] on div "Sales Orders 5576 Views Options Create order" at bounding box center [593, 70] width 1147 height 40
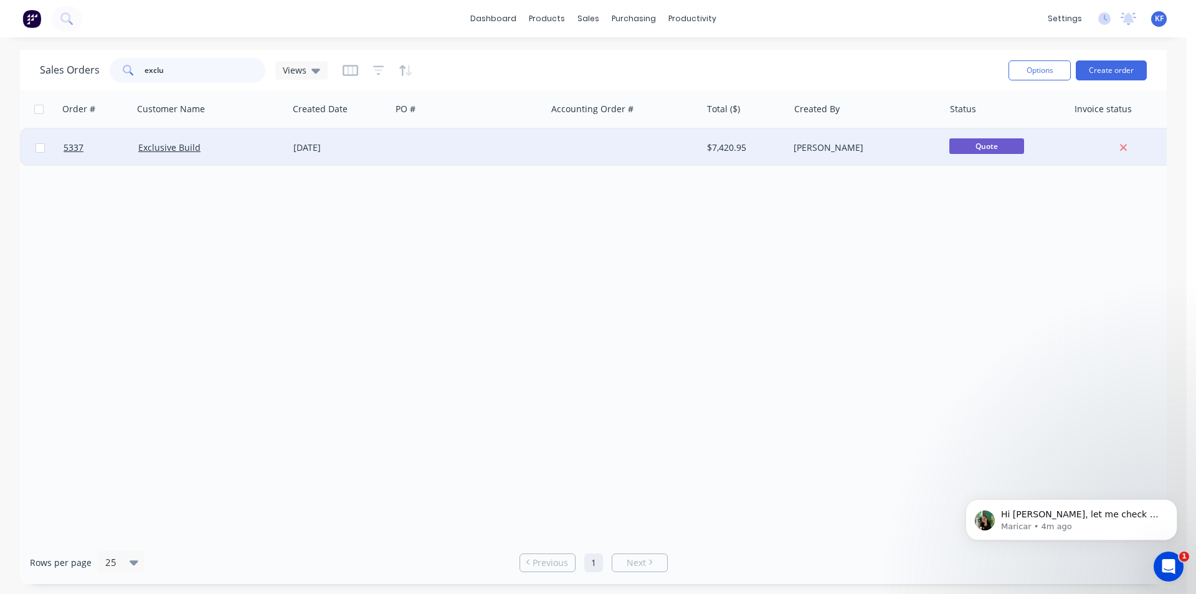
type input "exclu"
click at [368, 159] on div "[DATE]" at bounding box center [339, 147] width 103 height 37
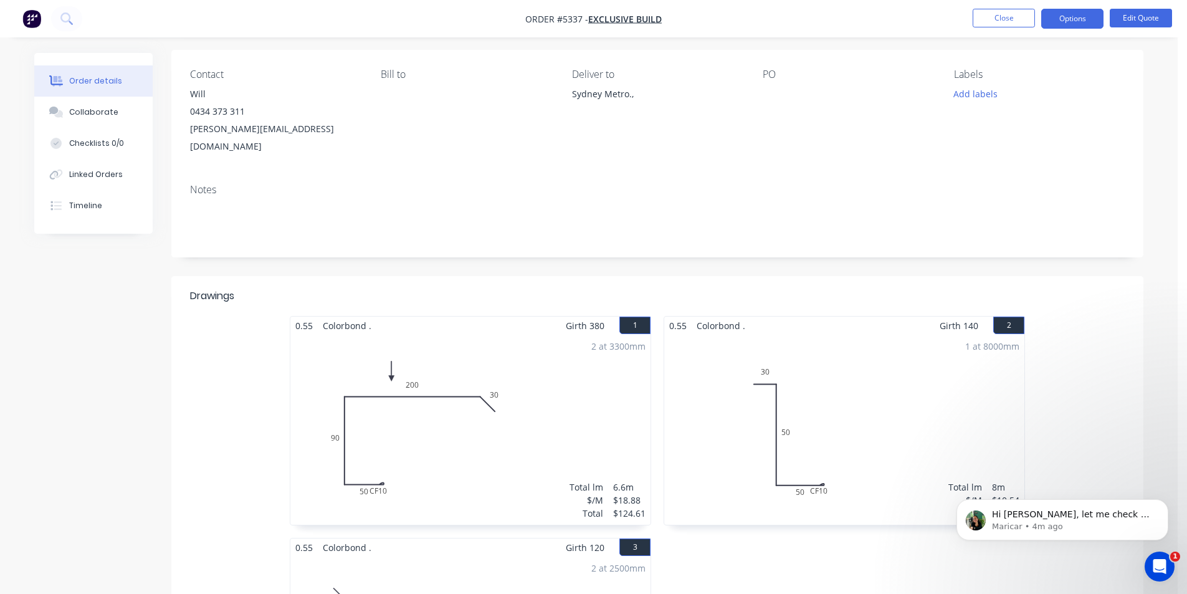
scroll to position [249, 0]
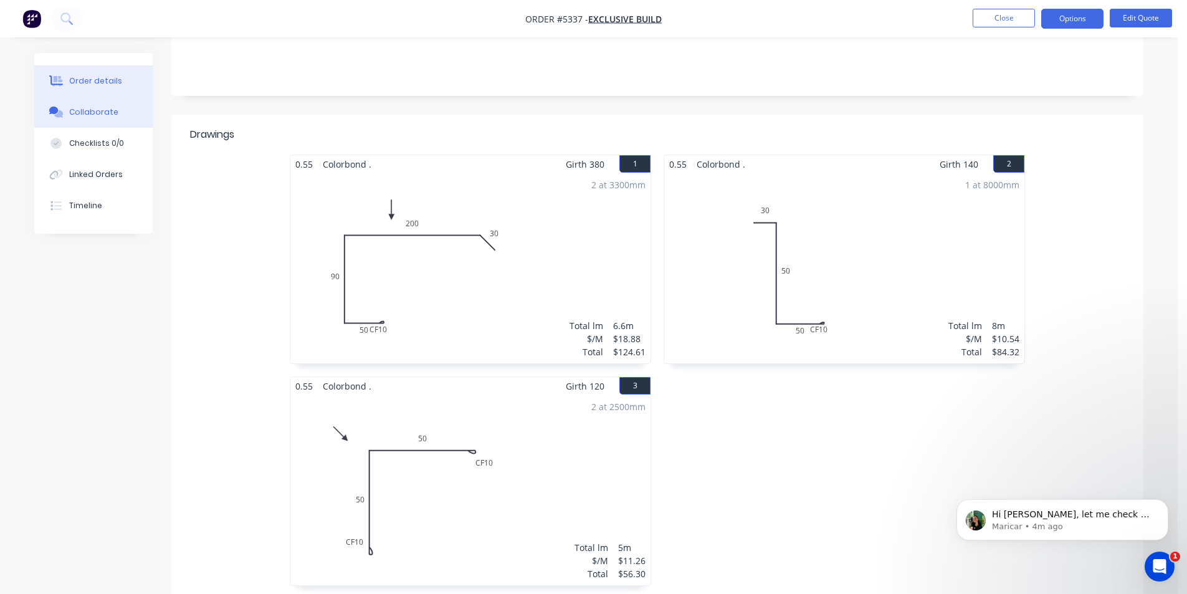
click at [94, 105] on button "Collaborate" at bounding box center [93, 112] width 118 height 31
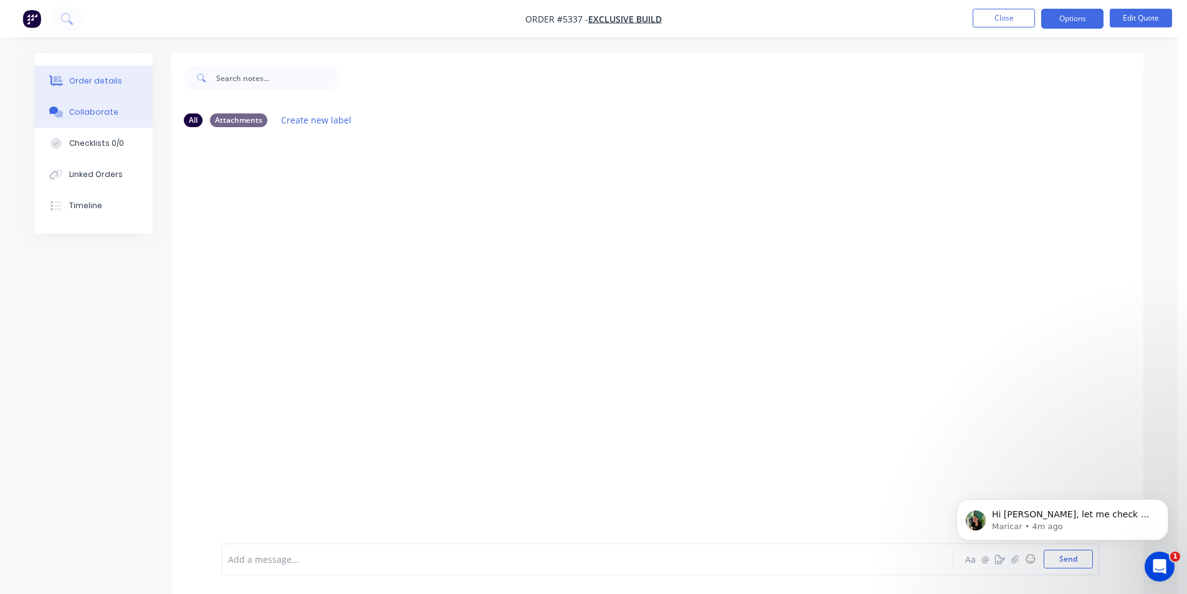
click at [108, 86] on div "Order details" at bounding box center [95, 80] width 53 height 11
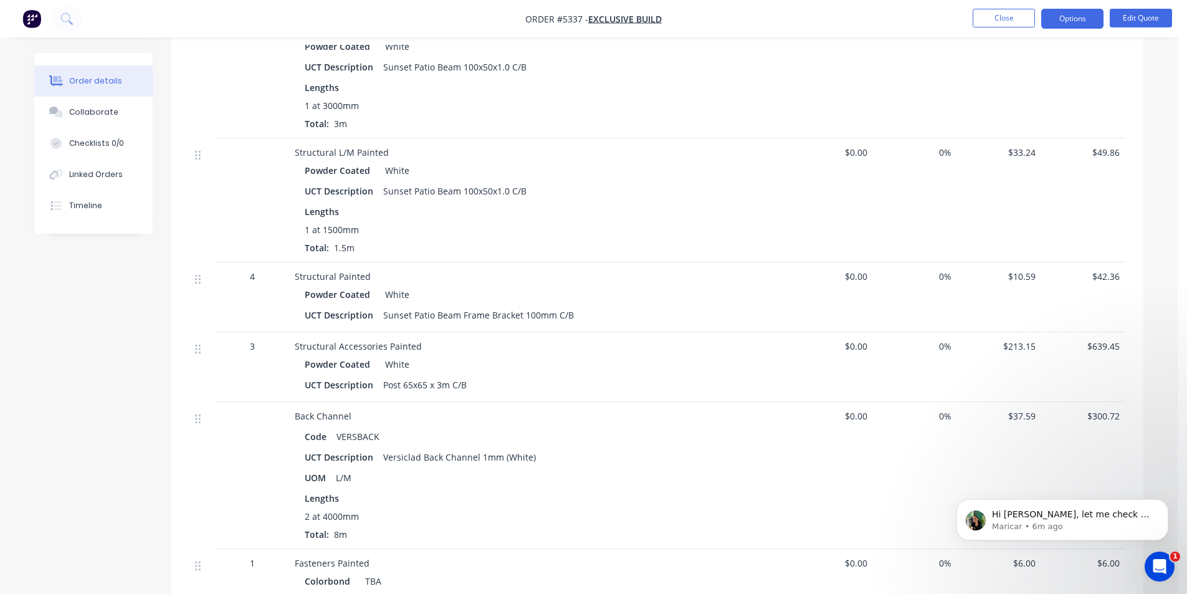
scroll to position [1029, 0]
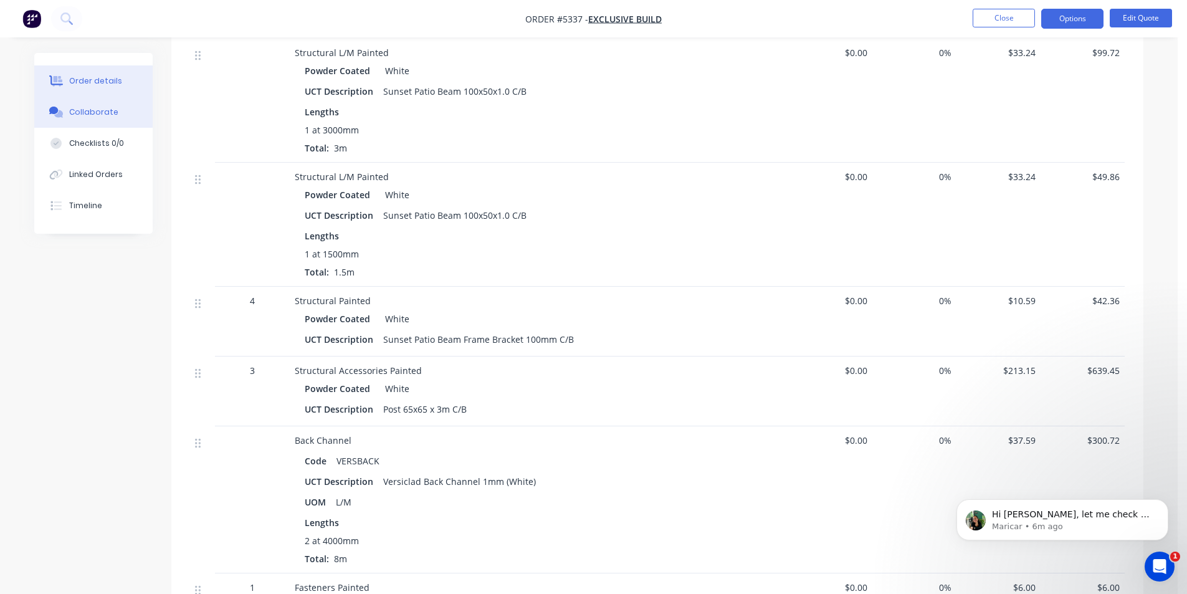
click at [92, 118] on button "Collaborate" at bounding box center [93, 112] width 118 height 31
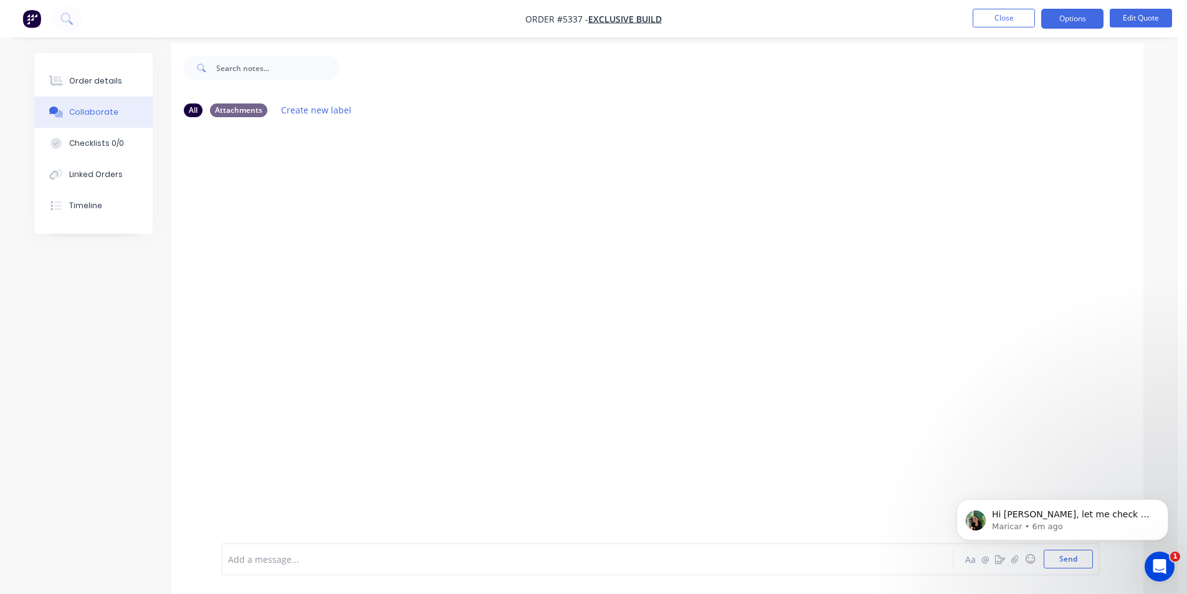
scroll to position [19, 0]
click at [101, 90] on button "Order details" at bounding box center [93, 80] width 118 height 31
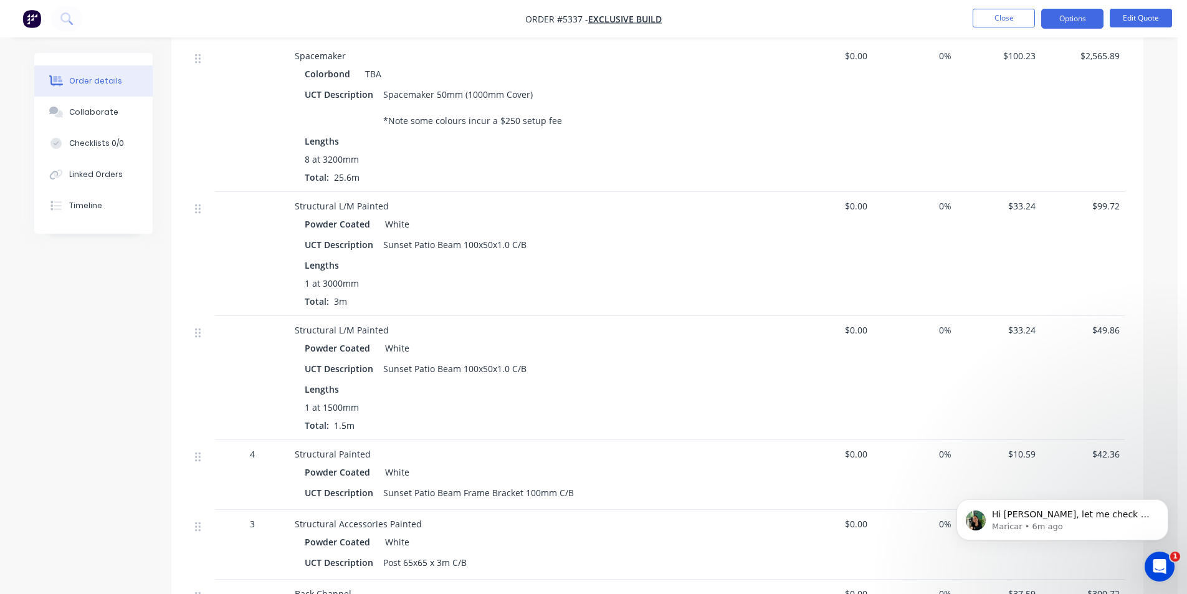
scroll to position [891, 0]
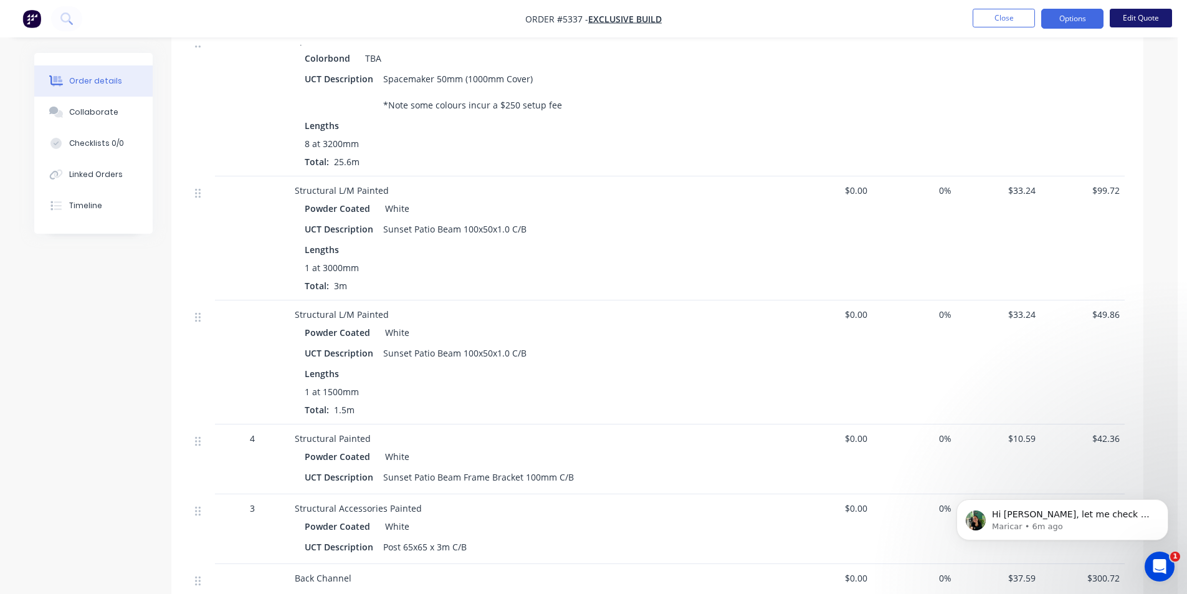
click at [1154, 25] on button "Edit Quote" at bounding box center [1141, 18] width 62 height 19
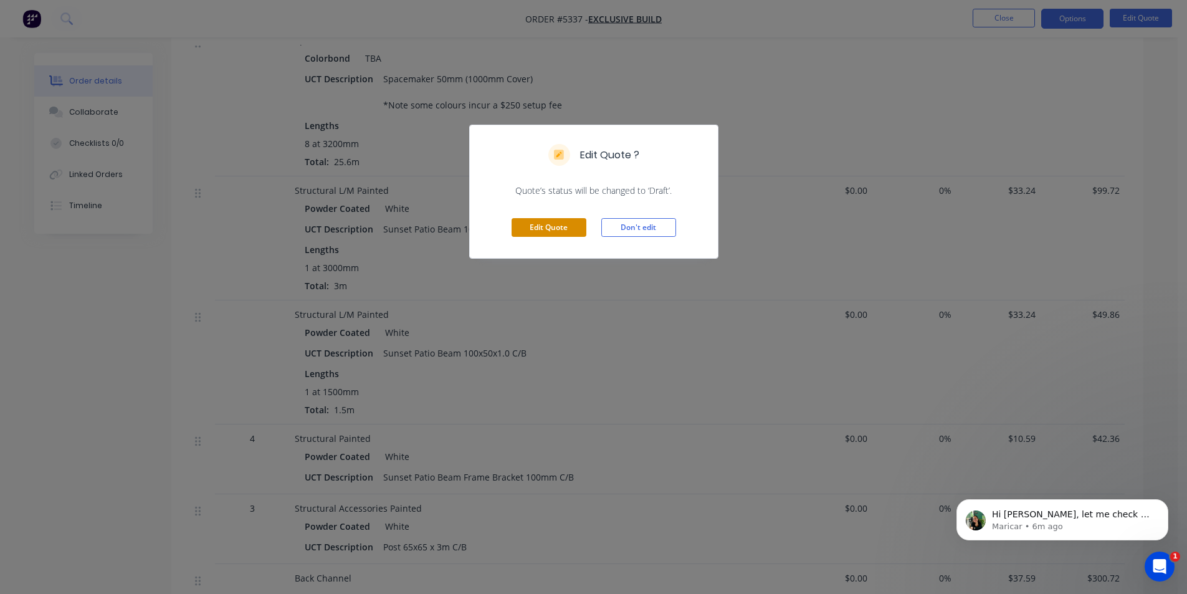
click at [544, 236] on button "Edit Quote" at bounding box center [548, 227] width 75 height 19
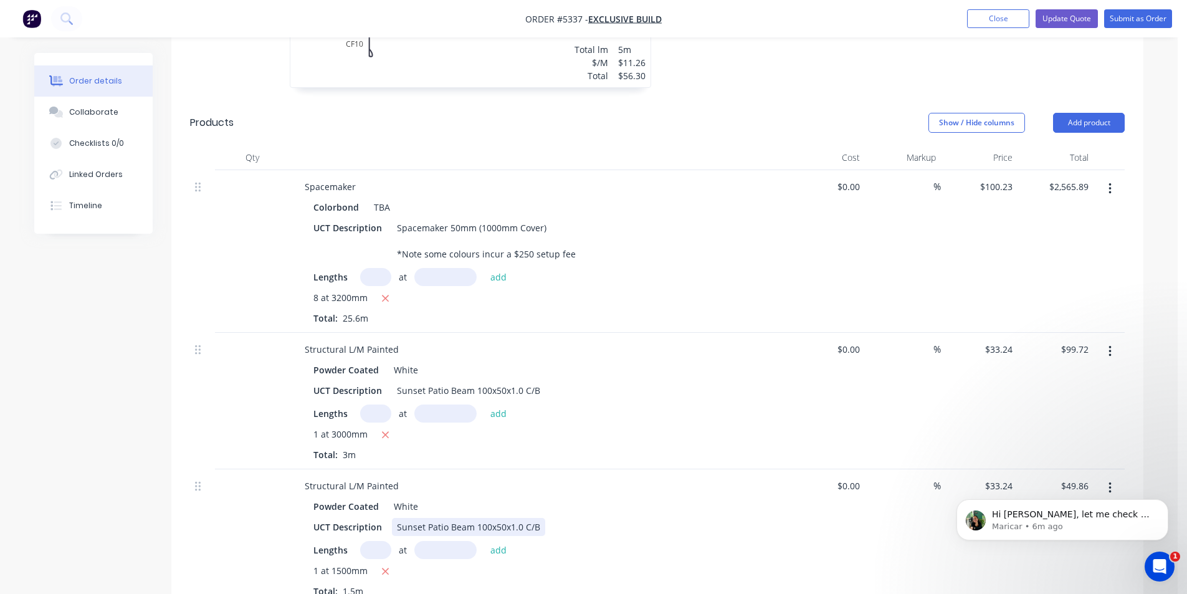
scroll to position [872, 0]
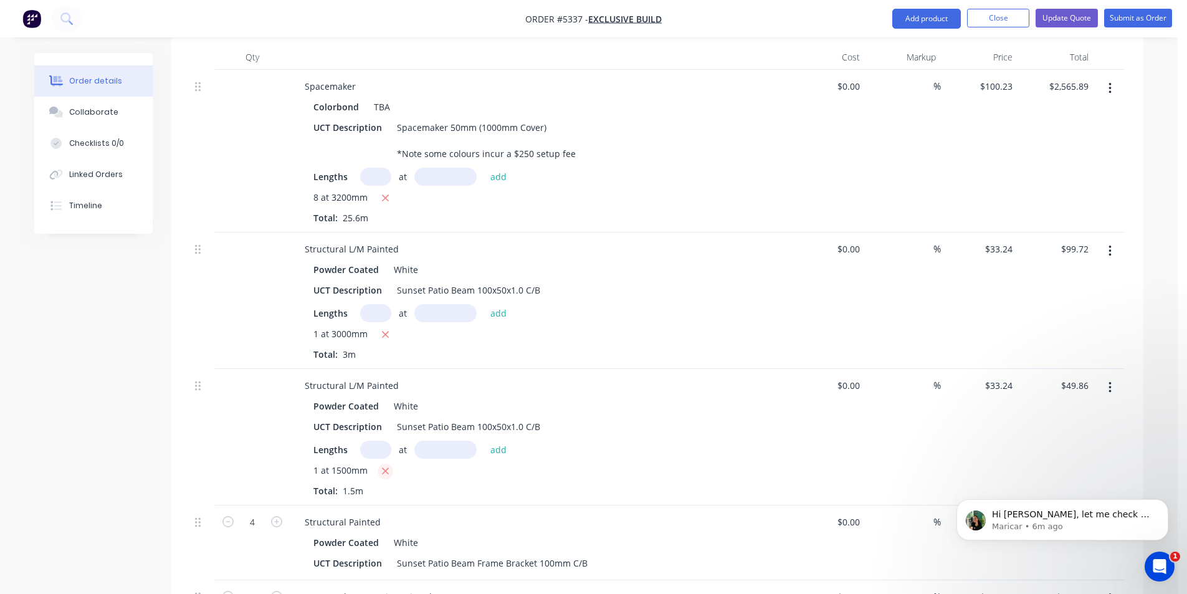
click at [386, 468] on icon "button" at bounding box center [385, 471] width 7 height 7
type input "$0.00"
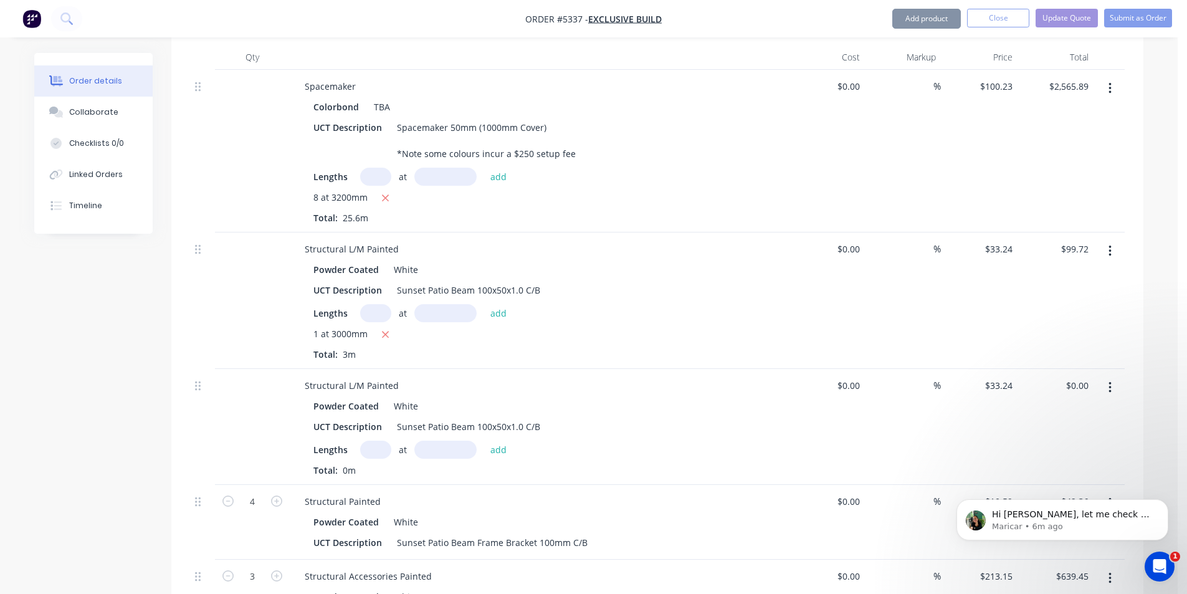
click at [369, 440] on div "Lengths at add Total: 0m" at bounding box center [538, 458] width 451 height 36
click at [375, 440] on input "text" at bounding box center [375, 449] width 31 height 18
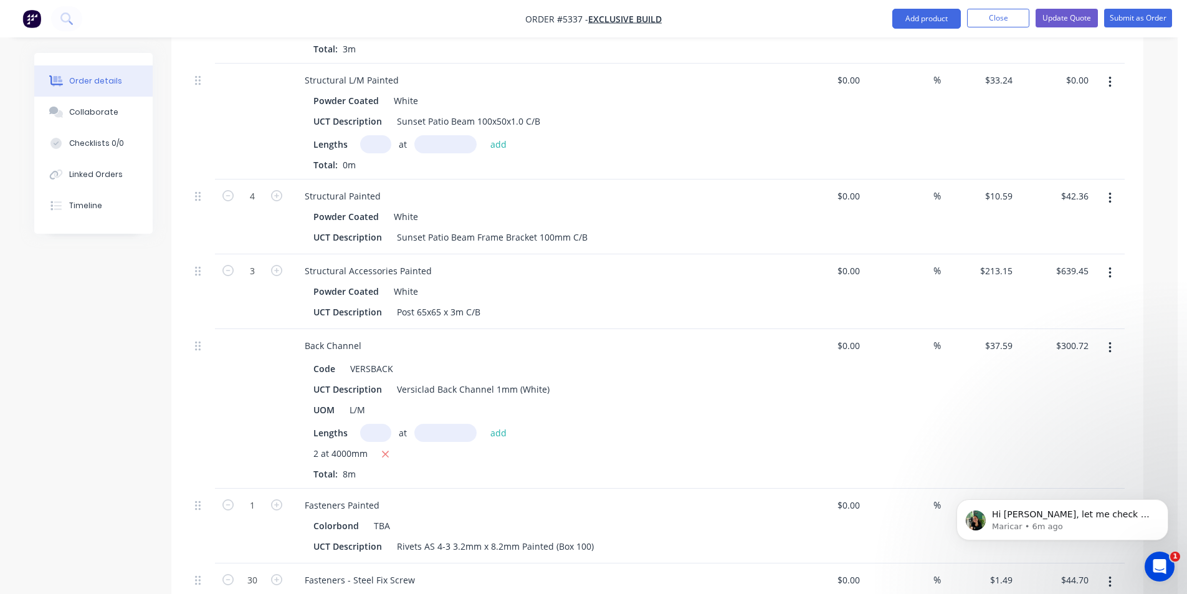
scroll to position [1115, 0]
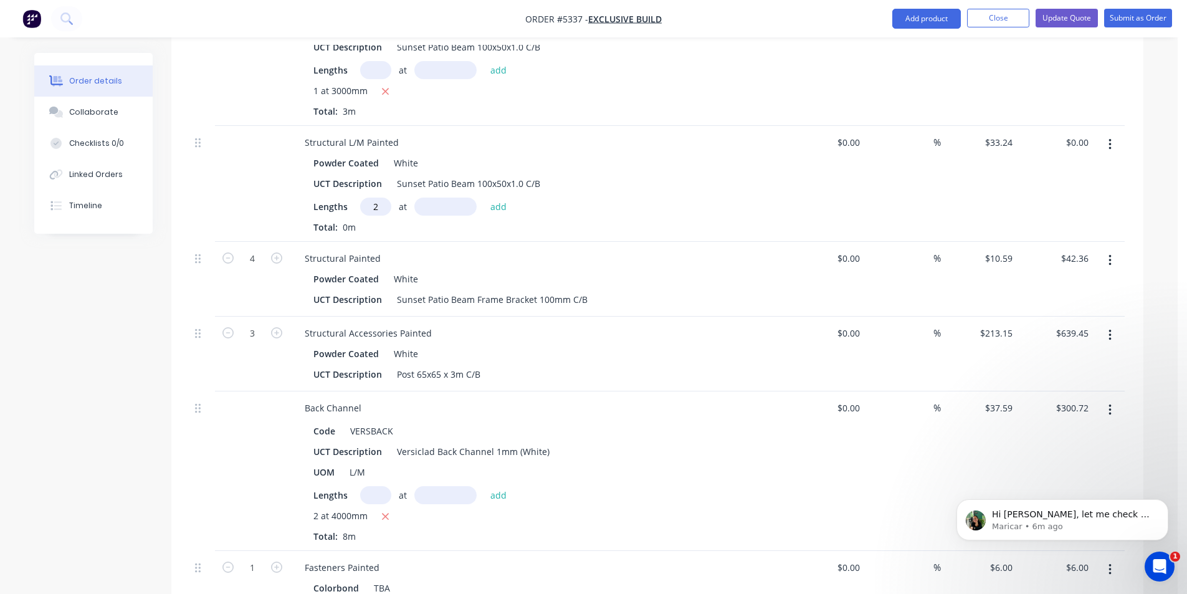
type input "2"
type input "1500"
click at [484, 197] on button "add" at bounding box center [498, 205] width 29 height 17
type input "$99.72"
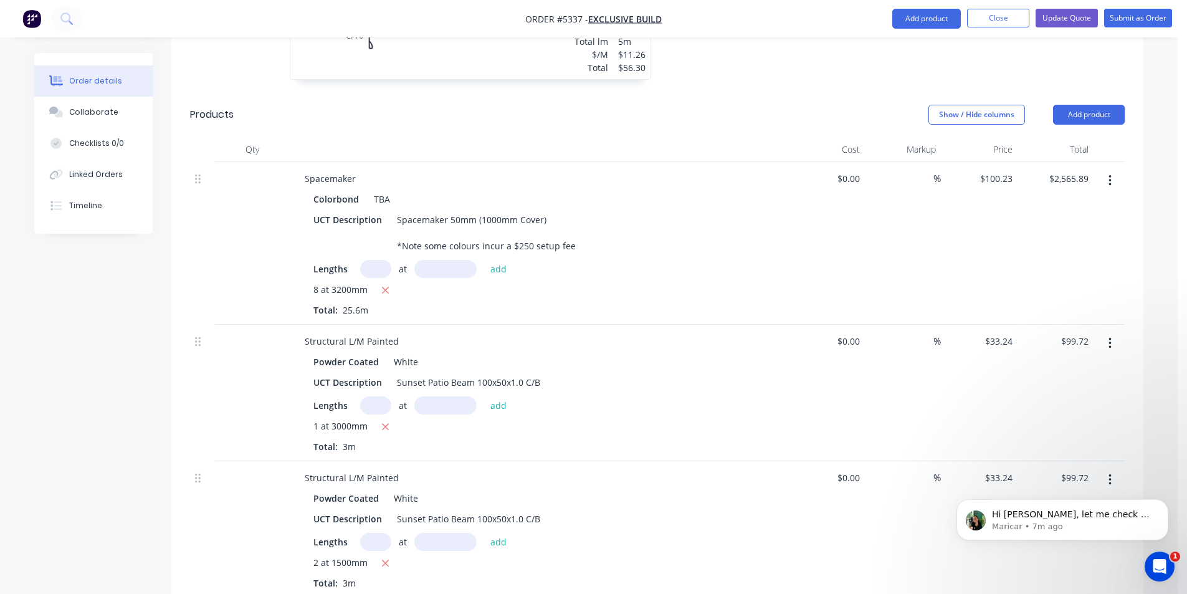
scroll to position [554, 0]
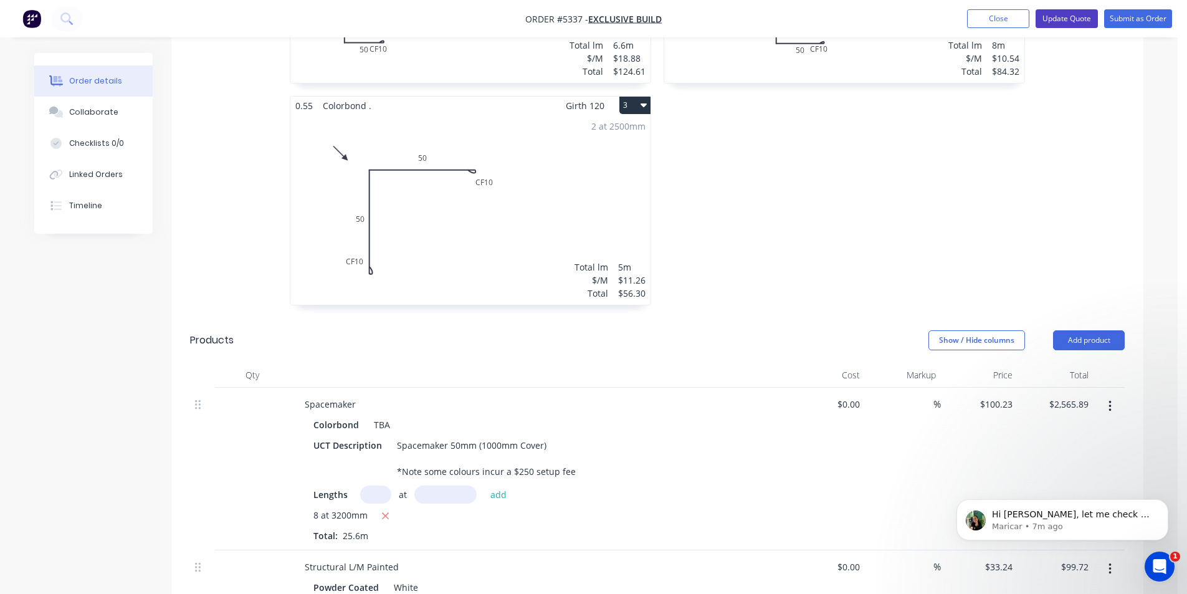
click at [1052, 27] on button "Update Quote" at bounding box center [1066, 18] width 62 height 19
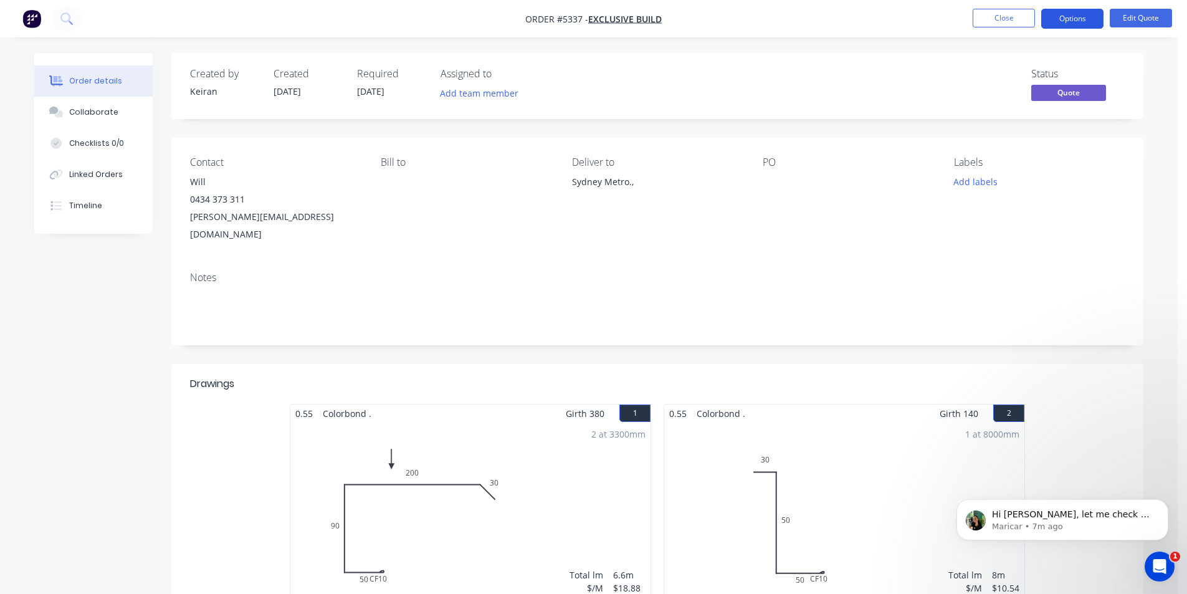
click at [1082, 14] on button "Options" at bounding box center [1072, 19] width 62 height 20
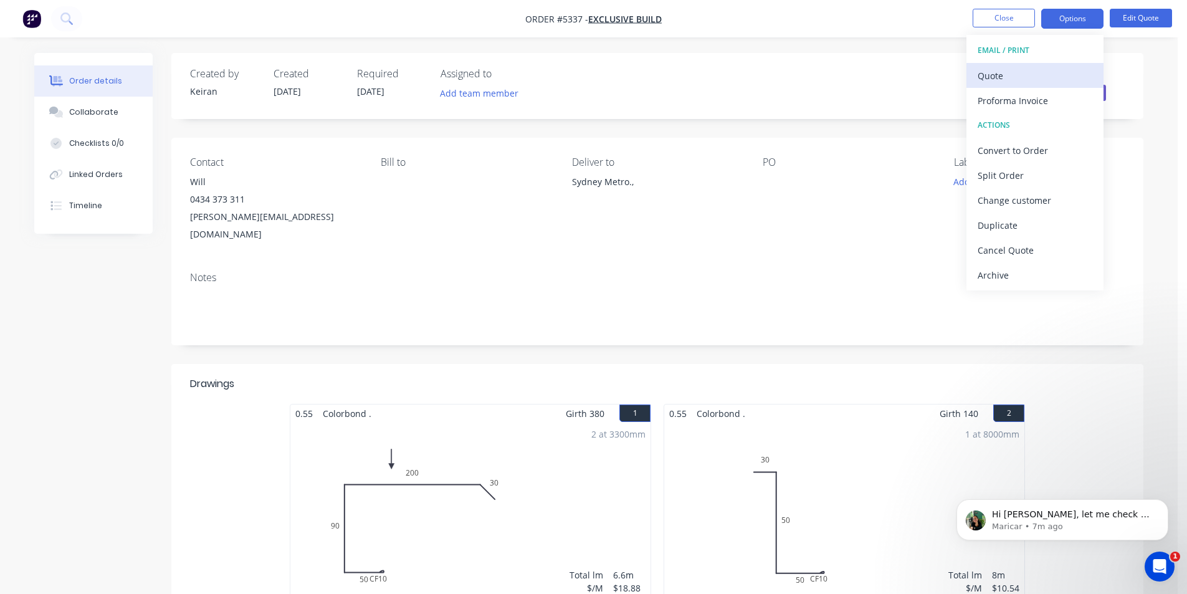
click at [989, 84] on div "Quote" at bounding box center [1034, 76] width 115 height 18
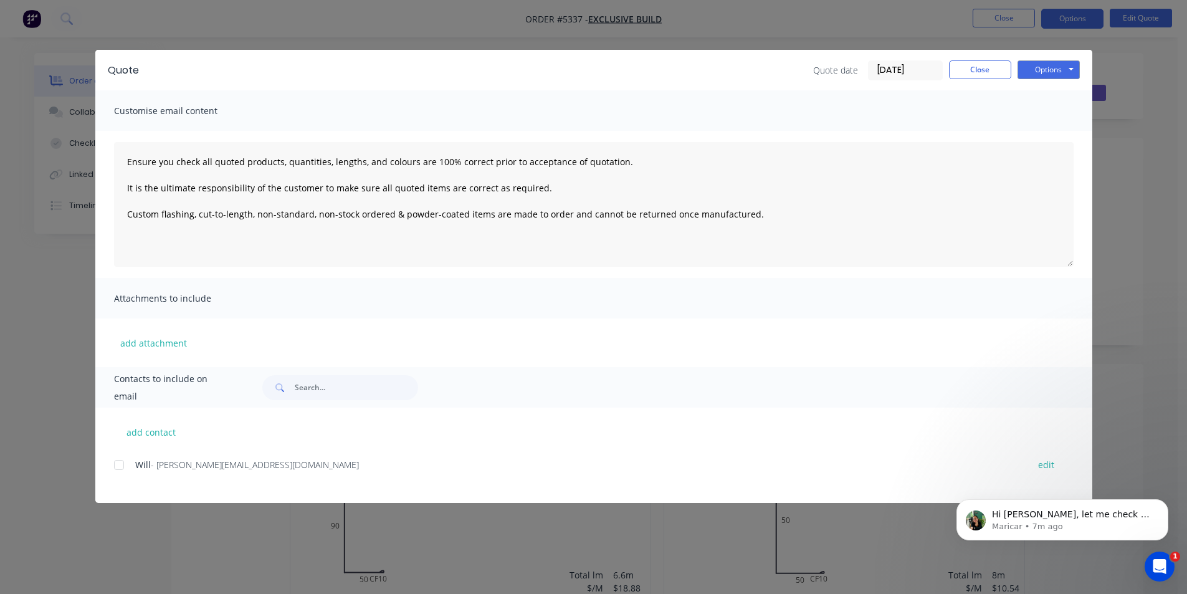
click at [120, 468] on div at bounding box center [119, 464] width 25 height 25
click at [1035, 64] on button "Options" at bounding box center [1048, 69] width 62 height 19
click at [1047, 133] on button "Email" at bounding box center [1057, 133] width 80 height 21
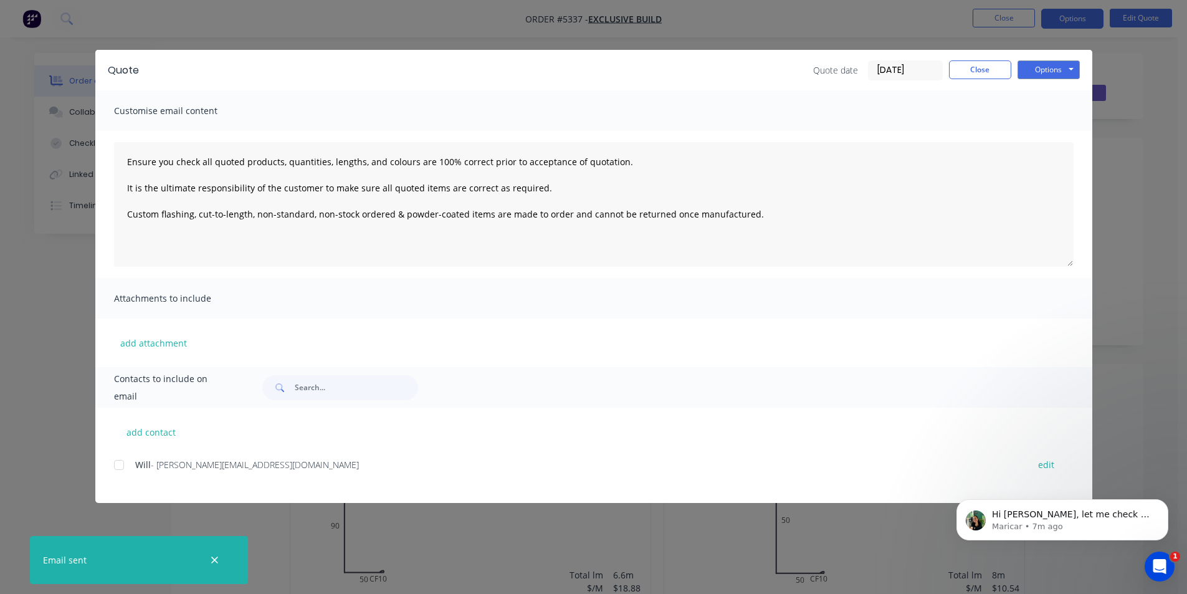
drag, startPoint x: 208, startPoint y: 565, endPoint x: 247, endPoint y: 543, distance: 44.9
click at [209, 565] on div at bounding box center [214, 559] width 40 height 30
click at [211, 564] on icon "button" at bounding box center [215, 559] width 8 height 11
type textarea "Ensure you check all quoted products, quantities, lengths, and colours are 100%…"
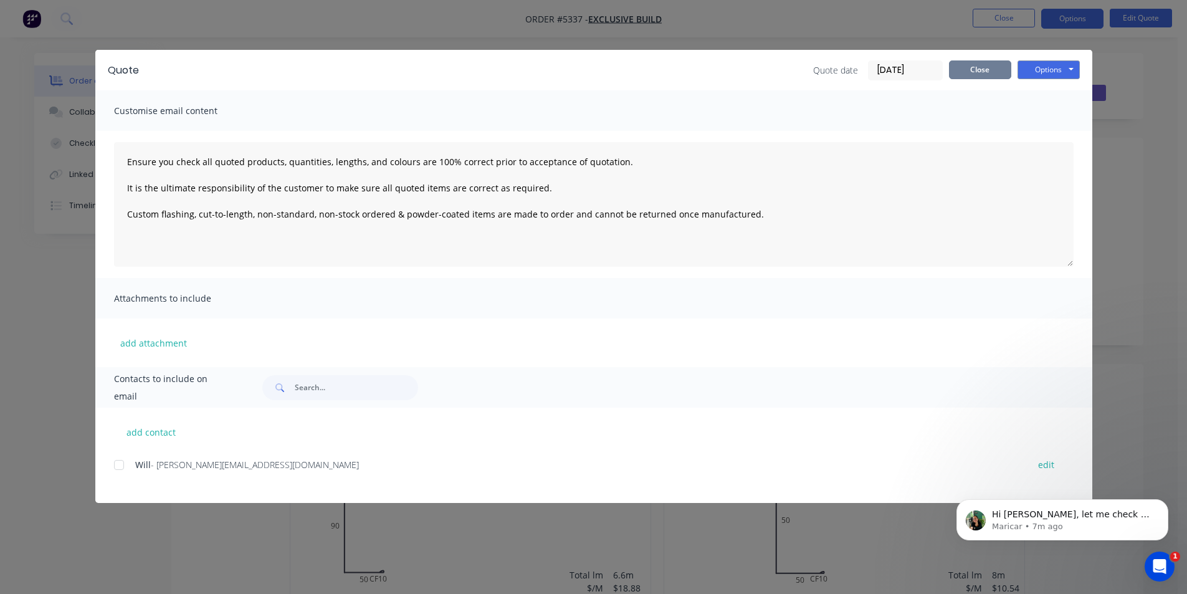
click at [957, 74] on button "Close" at bounding box center [980, 69] width 62 height 19
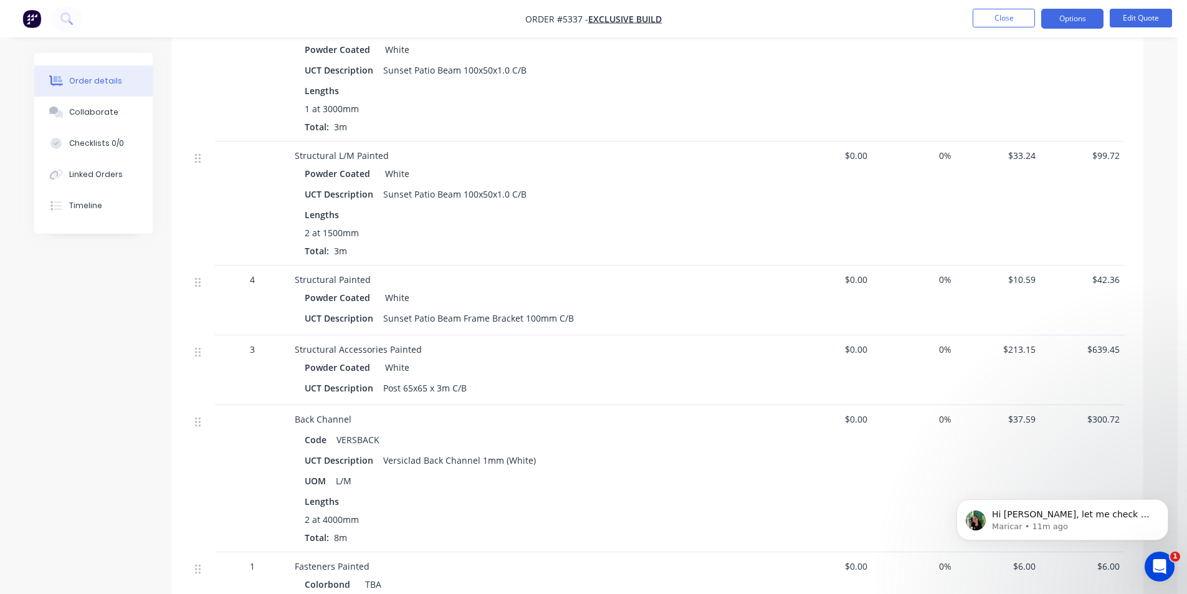
scroll to position [1029, 0]
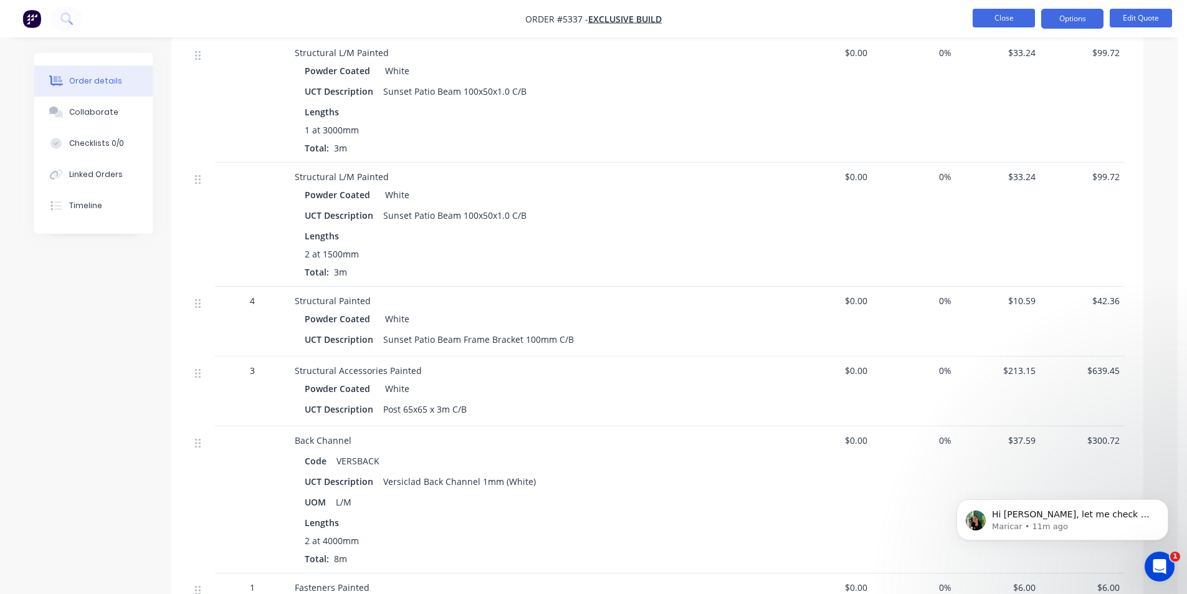
click at [1007, 24] on button "Close" at bounding box center [1003, 18] width 62 height 19
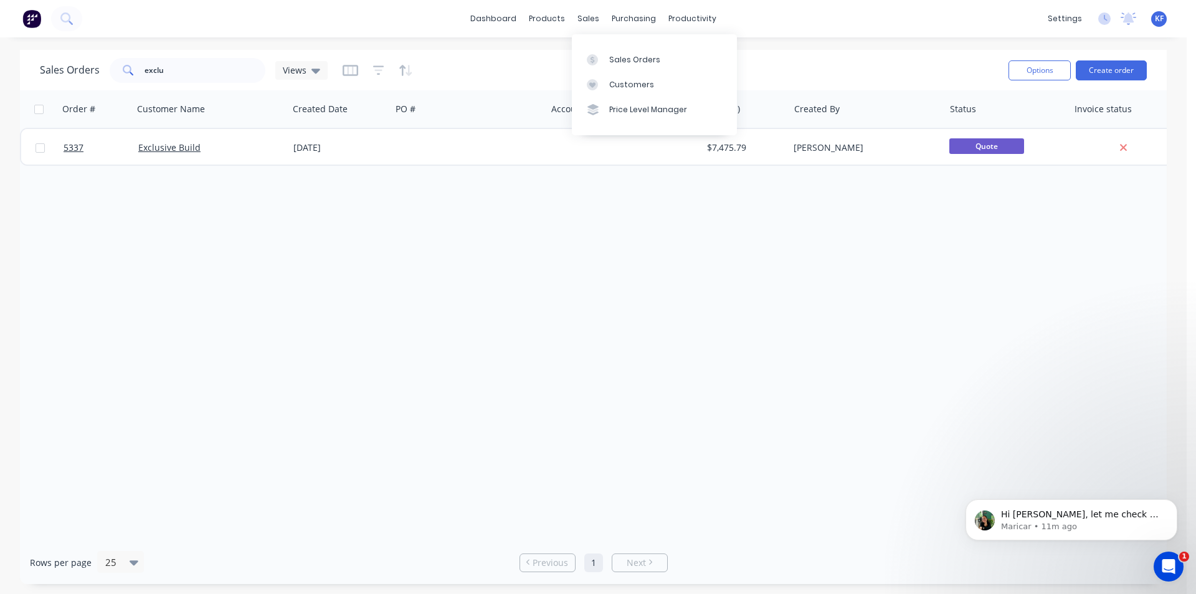
click at [612, 46] on div "Sales Orders Customers Price Level Manager" at bounding box center [654, 84] width 165 height 100
click at [614, 50] on link "Sales Orders" at bounding box center [654, 59] width 165 height 25
drag, startPoint x: 288, startPoint y: 79, endPoint x: 259, endPoint y: 72, distance: 30.2
click at [259, 72] on div "Sales Orders exclu Views" at bounding box center [184, 70] width 288 height 25
drag, startPoint x: 234, startPoint y: 70, endPoint x: 24, endPoint y: 66, distance: 210.0
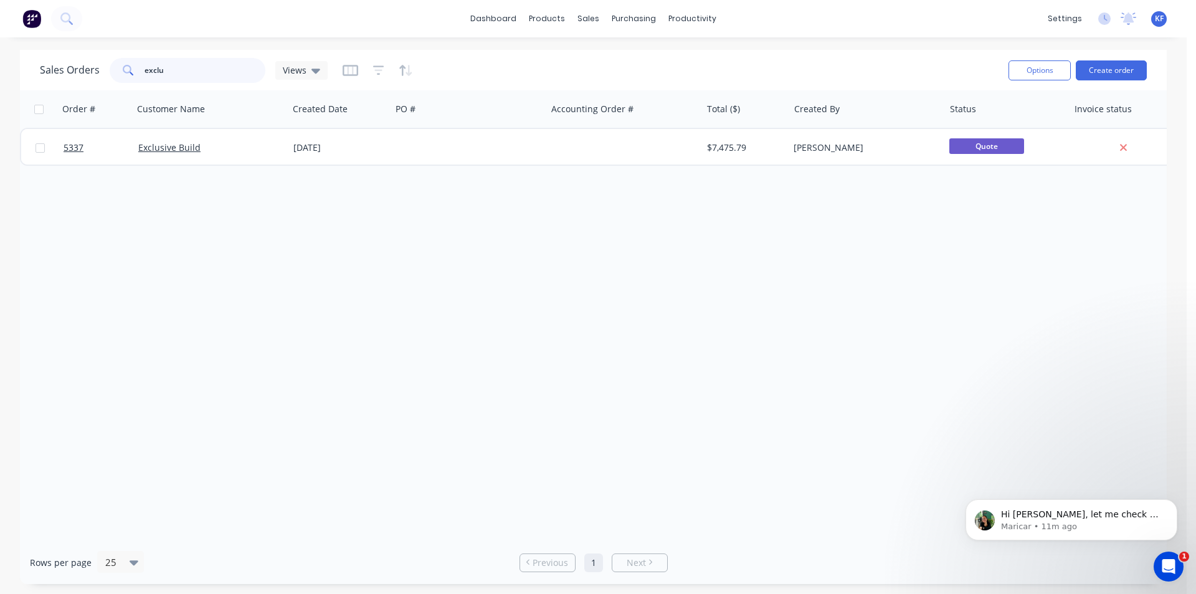
click at [25, 66] on div "Sales Orders exclu Views Options Create order" at bounding box center [593, 70] width 1147 height 40
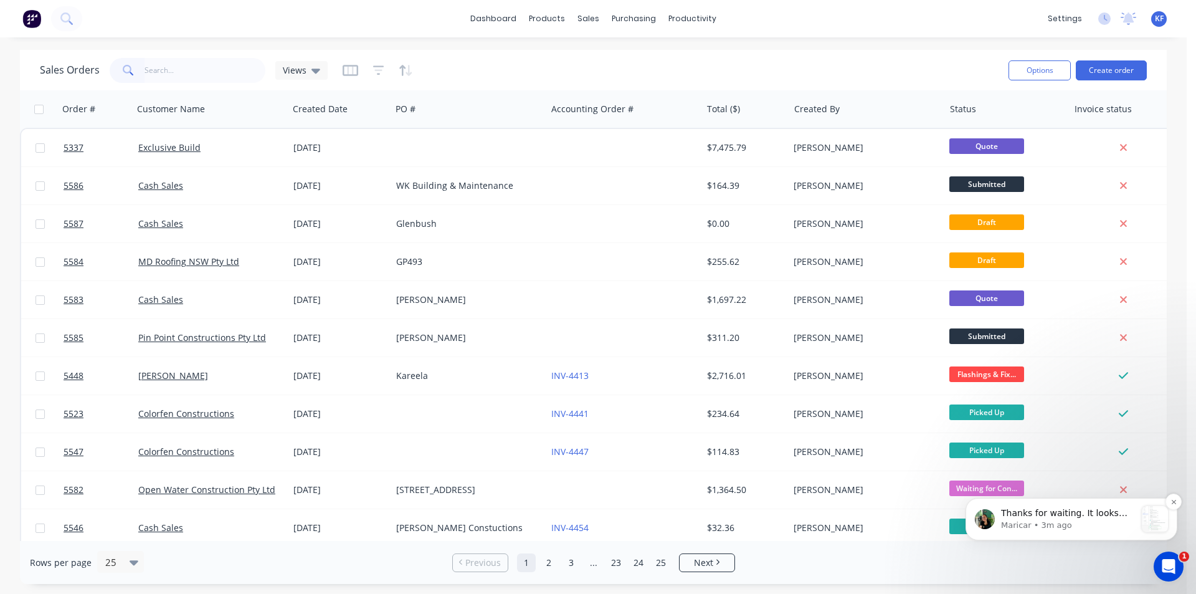
click at [1093, 517] on p "Thanks for waiting. It looks like the pricing reverting issue is being caused b…" at bounding box center [1068, 513] width 135 height 12
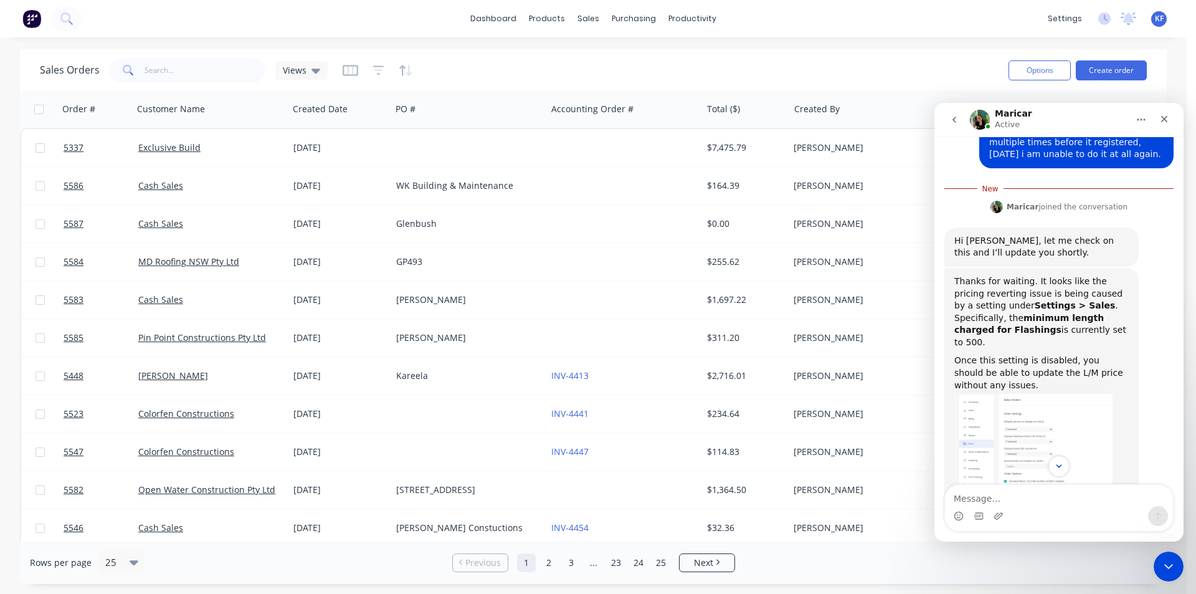
scroll to position [1060, 0]
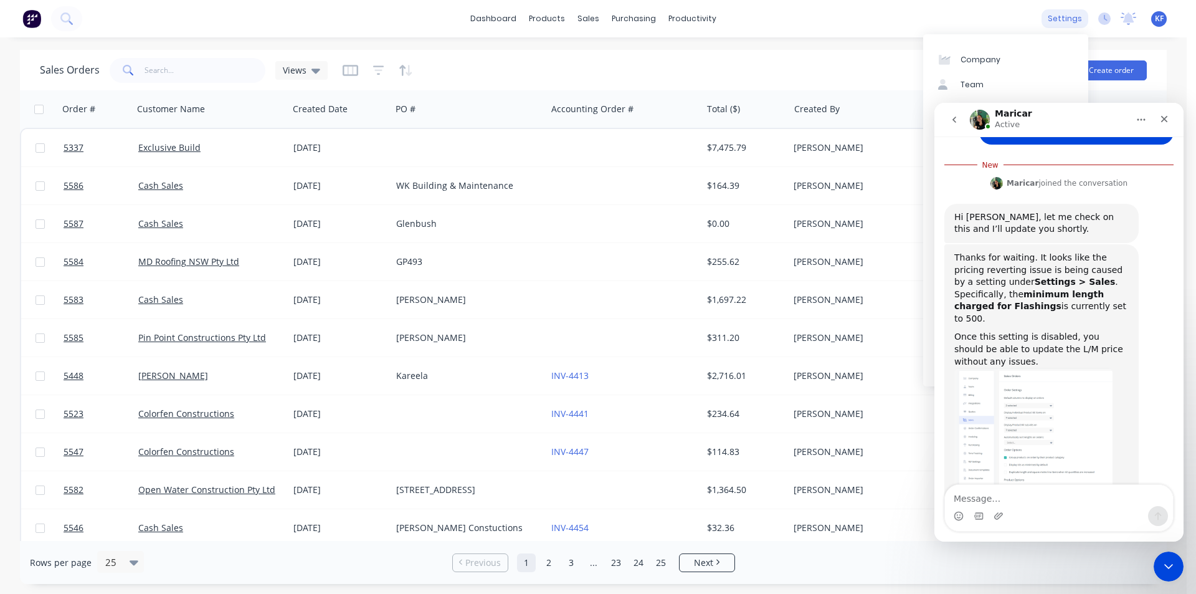
click at [1071, 20] on div "settings" at bounding box center [1065, 18] width 47 height 19
drag, startPoint x: 1098, startPoint y: 123, endPoint x: 919, endPoint y: 130, distance: 178.9
click html "Maricar Active Would you like further information? August 19 Hi Keiran. What wo…"
drag, startPoint x: 954, startPoint y: 120, endPoint x: 1985, endPoint y: 166, distance: 1032.6
click at [954, 120] on icon "go back" at bounding box center [955, 119] width 4 height 6
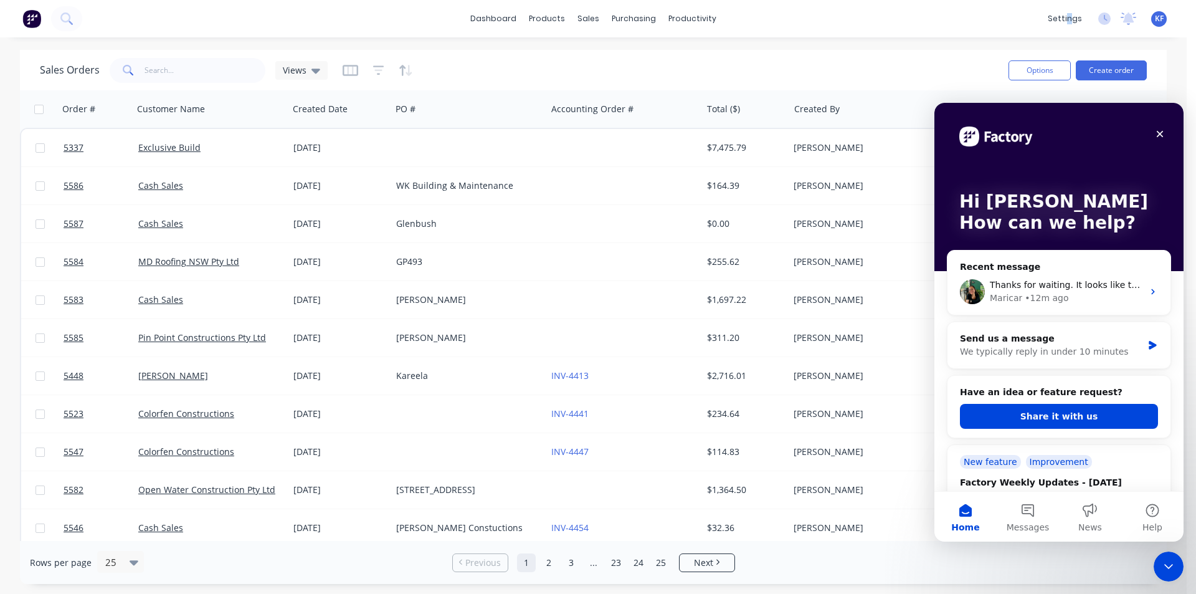
scroll to position [0, 0]
click at [1073, 14] on div "settings" at bounding box center [1065, 18] width 47 height 19
drag, startPoint x: 1124, startPoint y: 128, endPoint x: 1060, endPoint y: 150, distance: 67.2
click at [1060, 150] on div "Hi Keiran How can we help?" at bounding box center [1059, 187] width 224 height 168
click at [1074, 24] on div "settings" at bounding box center [1065, 18] width 47 height 19
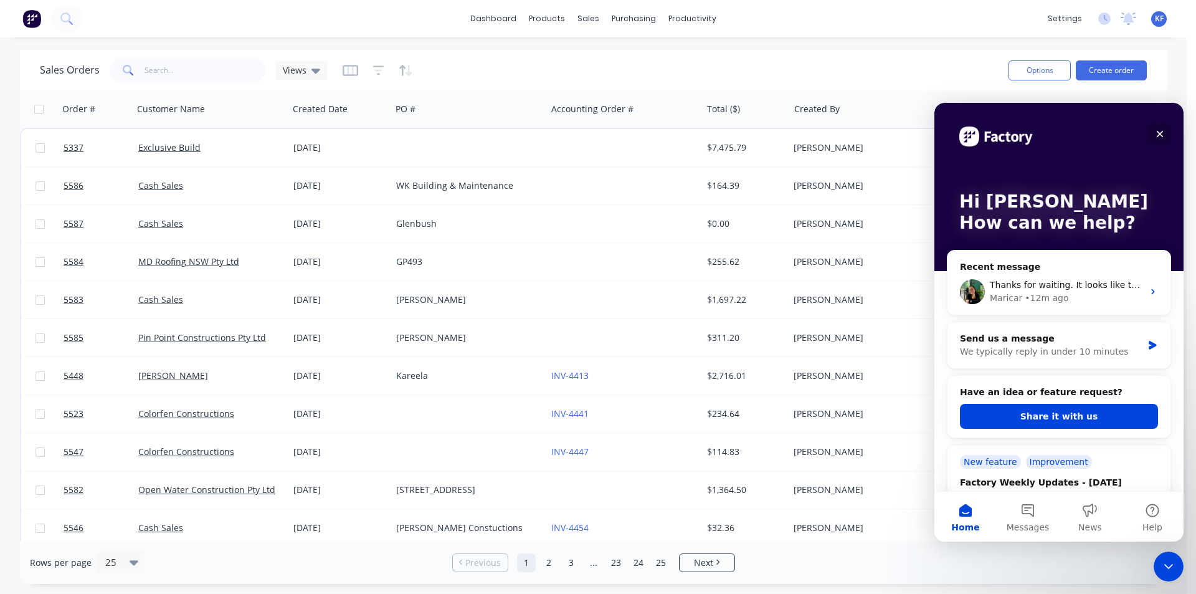
click at [1161, 132] on icon "Close" at bounding box center [1160, 134] width 10 height 10
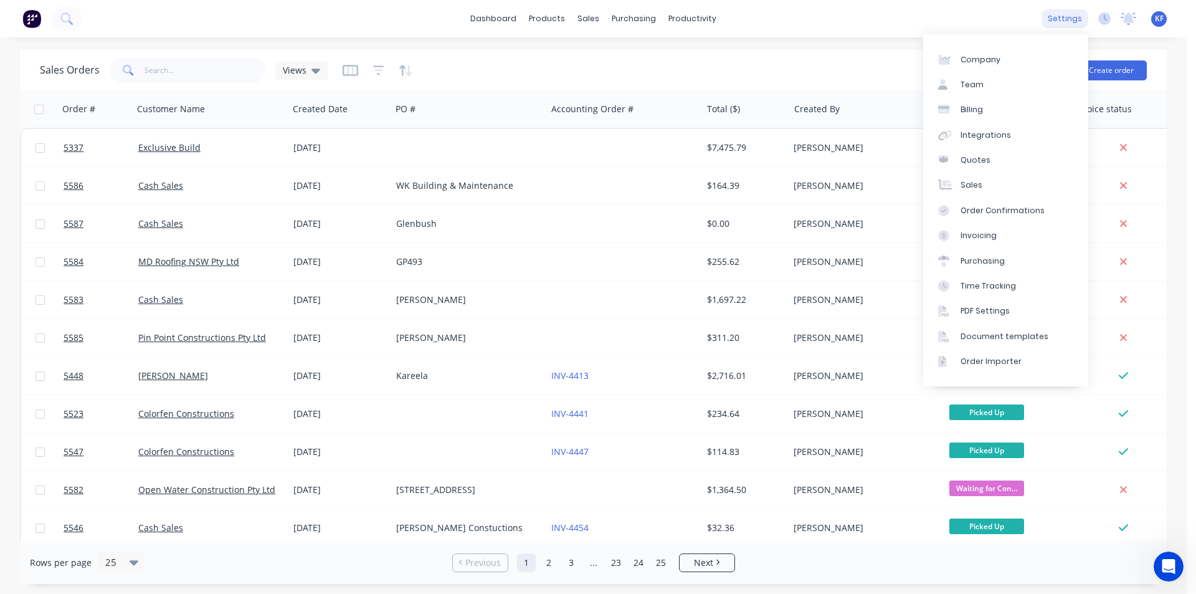
click at [1073, 14] on div "settings" at bounding box center [1065, 18] width 47 height 19
click at [943, 7] on div "dashboard products sales purchasing productivity dashboard products Product Cat…" at bounding box center [593, 18] width 1187 height 37
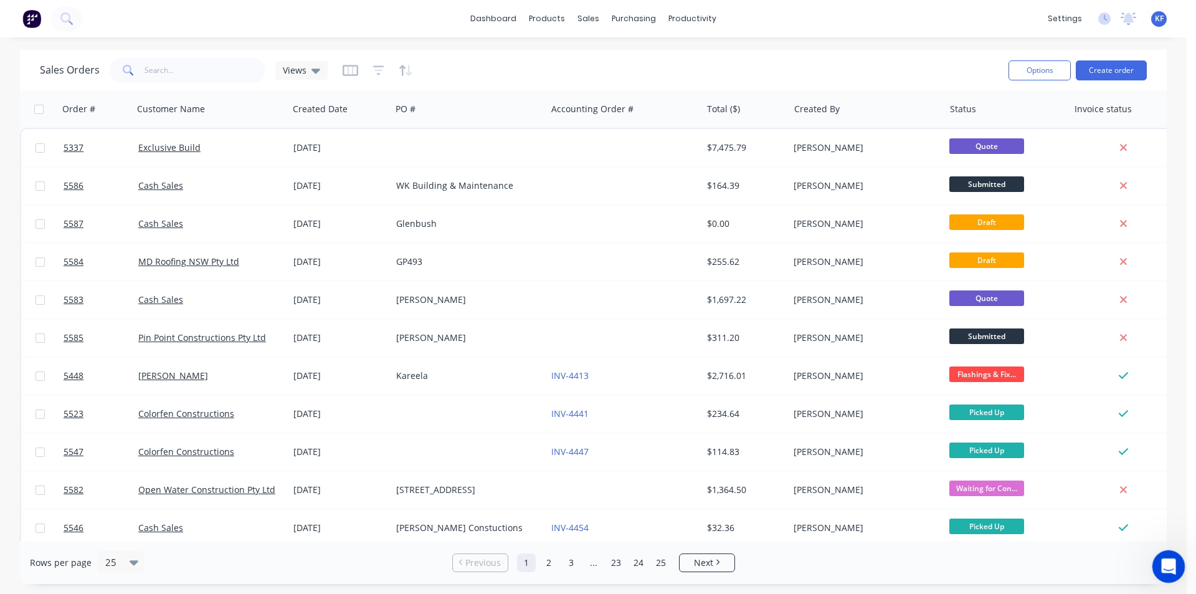
click at [1163, 571] on div "Open Intercom Messenger" at bounding box center [1166, 564] width 41 height 41
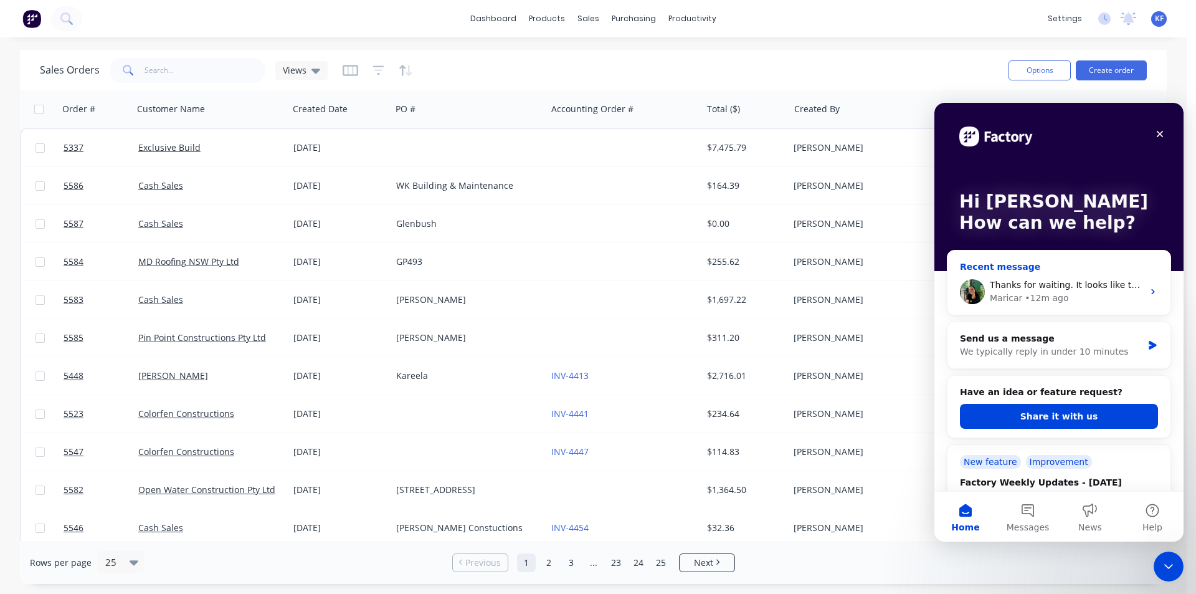
click at [1082, 292] on div "Maricar • 12m ago" at bounding box center [1066, 298] width 153 height 13
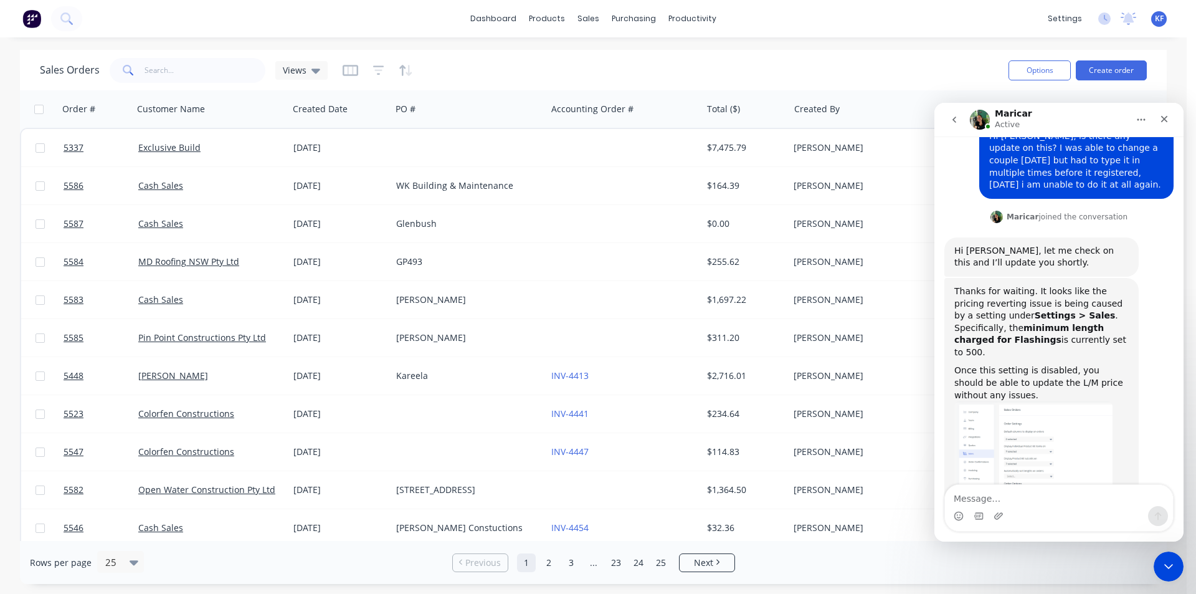
scroll to position [1039, 0]
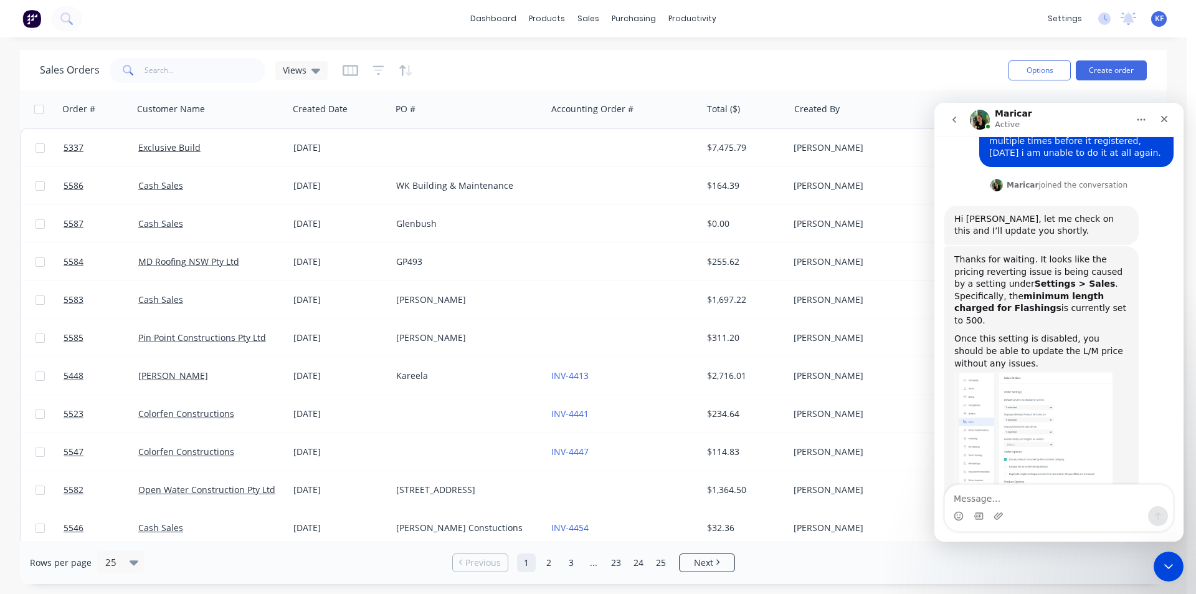
click at [1047, 39] on div "dashboard products sales purchasing productivity dashboard products Product Cat…" at bounding box center [593, 297] width 1187 height 594
click at [1060, 17] on div "settings" at bounding box center [1065, 18] width 47 height 19
drag, startPoint x: 1168, startPoint y: 116, endPoint x: 2096, endPoint y: 219, distance: 933.9
click at [1168, 116] on icon "Close" at bounding box center [1164, 119] width 10 height 10
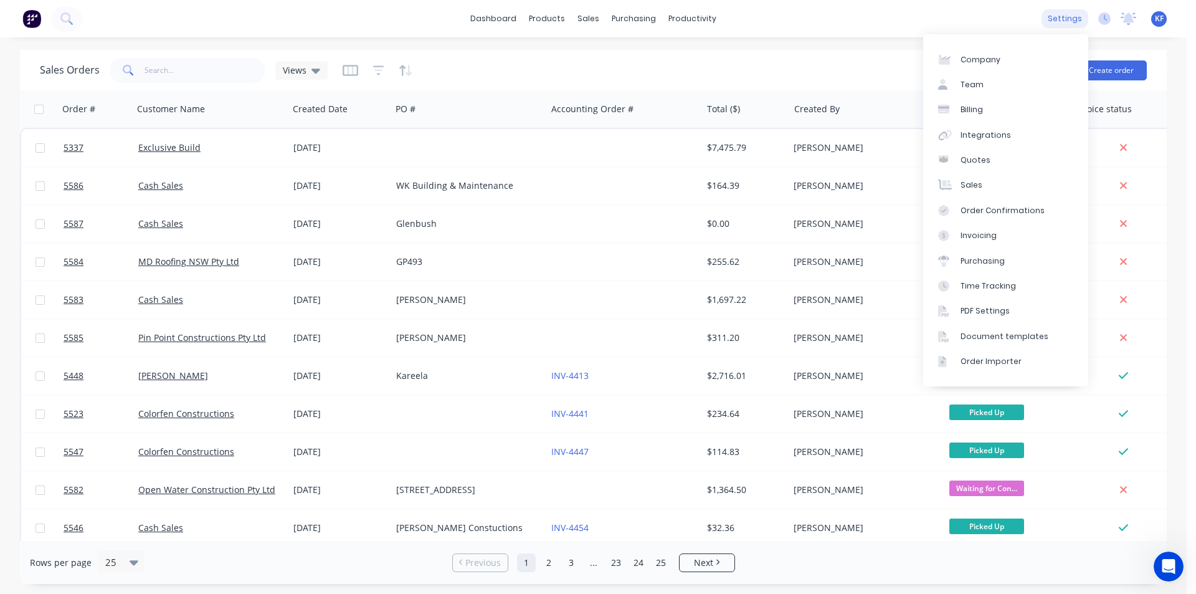
click at [1067, 19] on div "settings" at bounding box center [1065, 18] width 47 height 19
click at [1002, 183] on link "Sales" at bounding box center [1005, 185] width 165 height 25
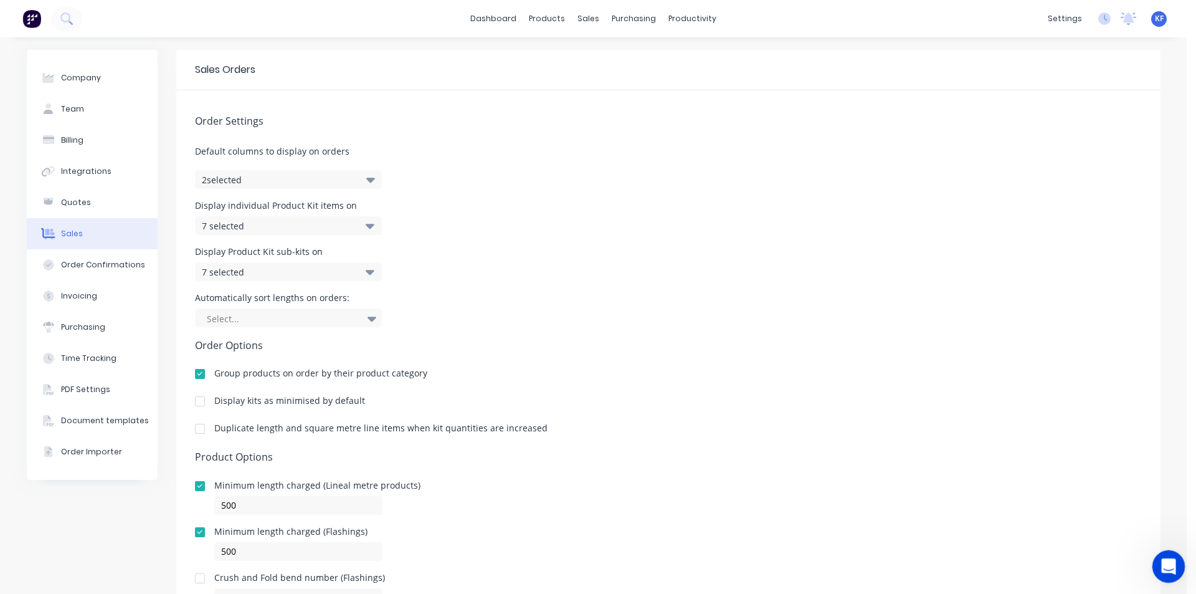
click at [1159, 567] on icon "Open Intercom Messenger" at bounding box center [1167, 564] width 21 height 21
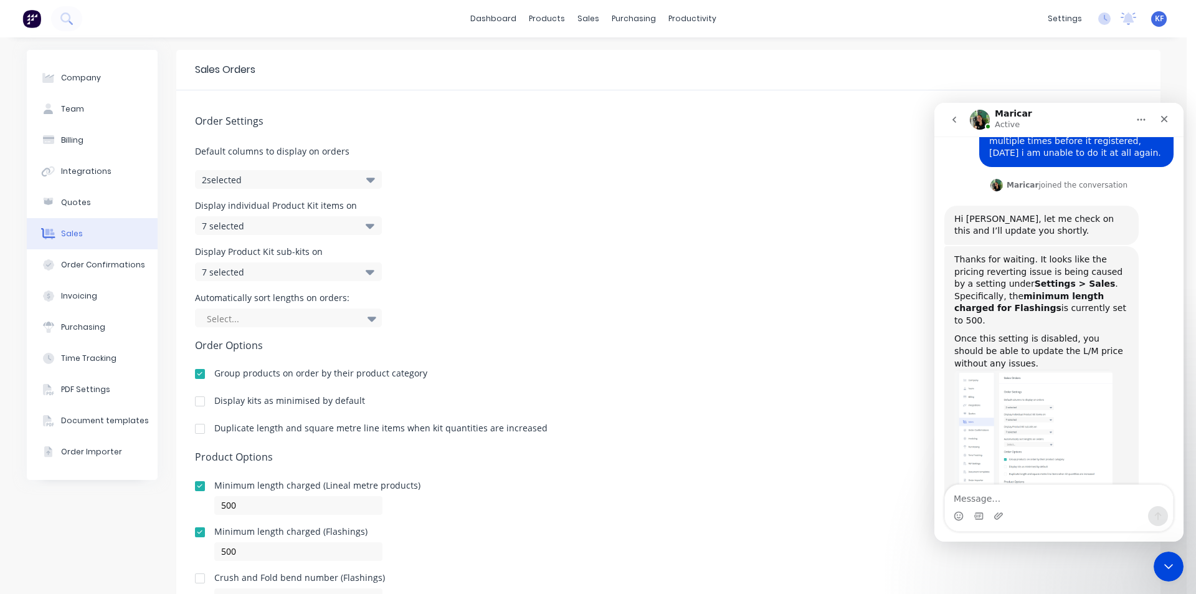
scroll to position [62, 0]
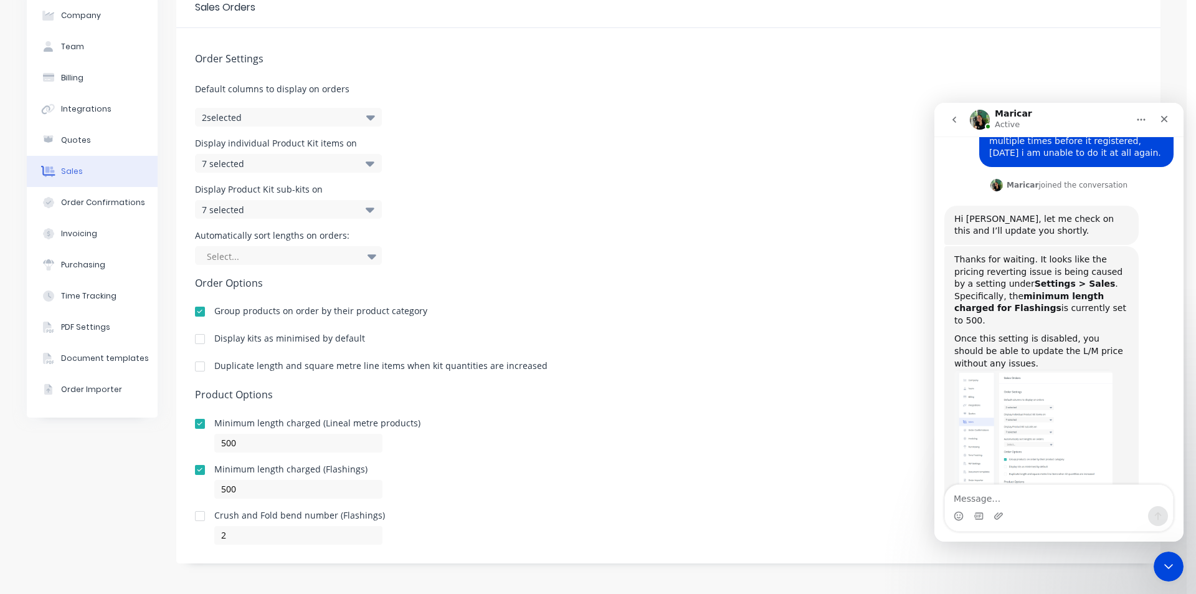
click at [194, 466] on div at bounding box center [200, 469] width 25 height 25
click at [953, 110] on button "go back" at bounding box center [955, 120] width 24 height 24
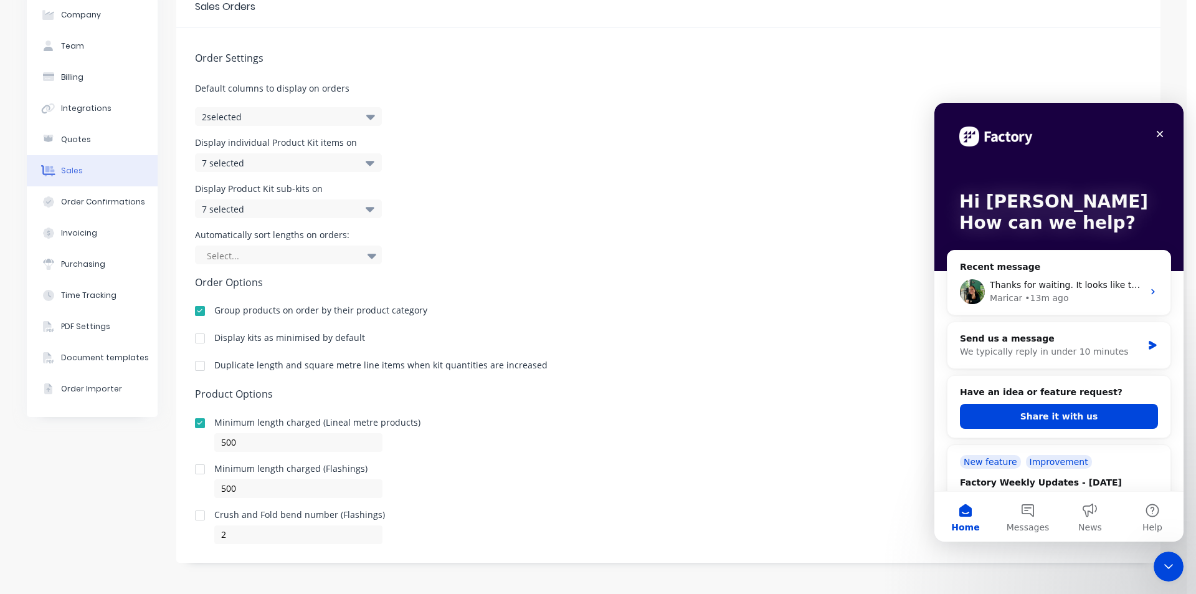
scroll to position [0, 0]
click at [1156, 136] on icon "Close" at bounding box center [1160, 134] width 10 height 10
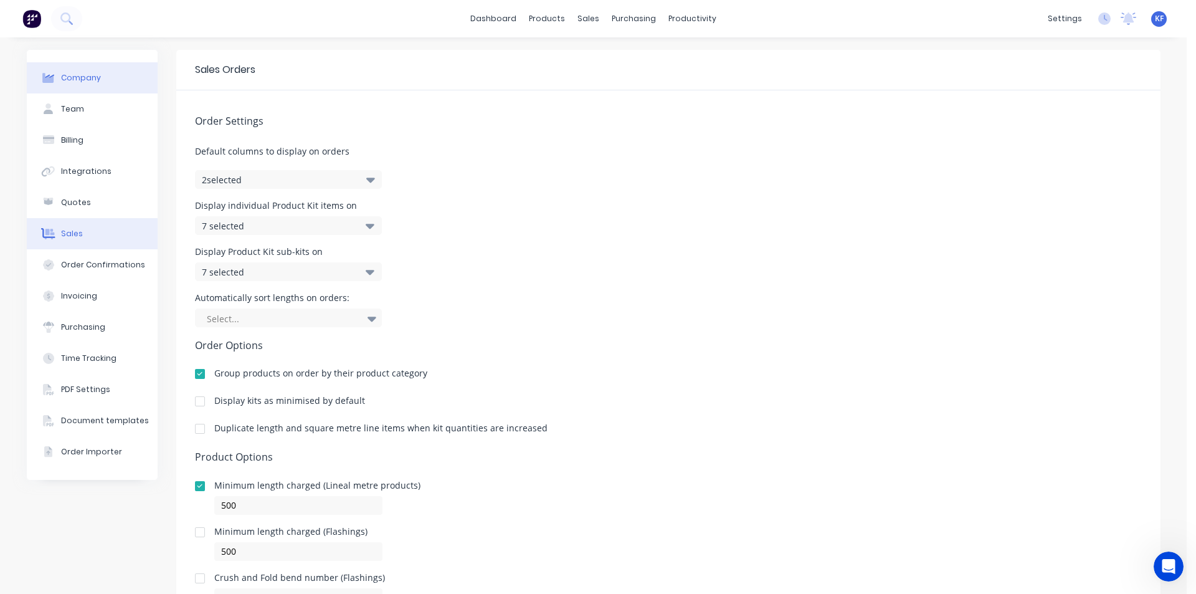
click at [101, 75] on button "Company" at bounding box center [92, 77] width 131 height 31
select select "AU"
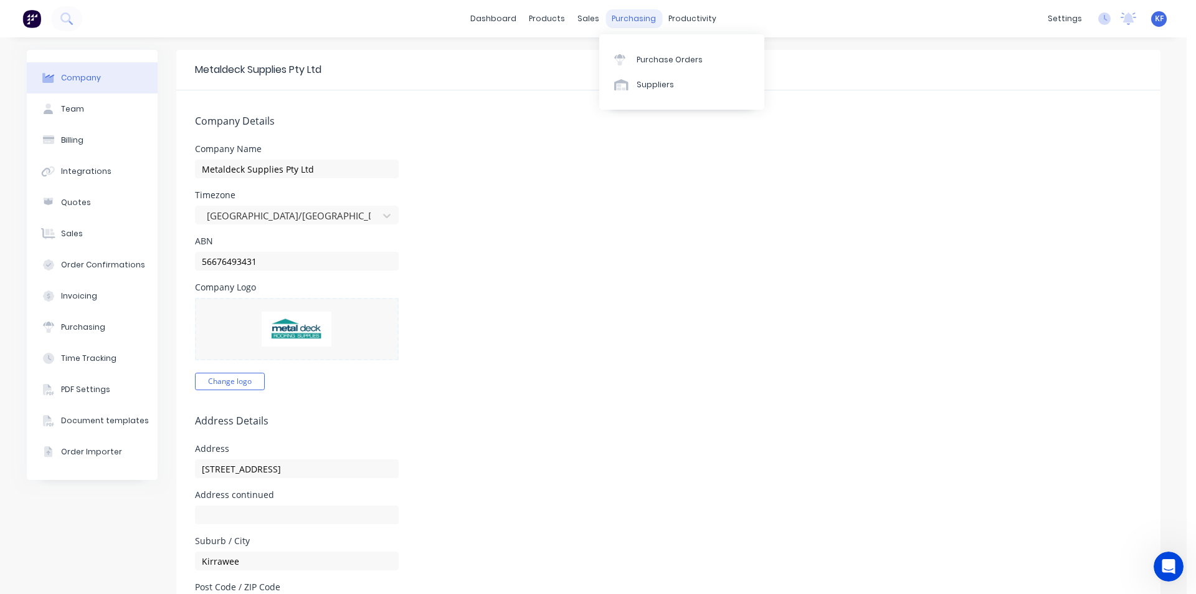
click at [617, 18] on div "purchasing" at bounding box center [634, 18] width 57 height 19
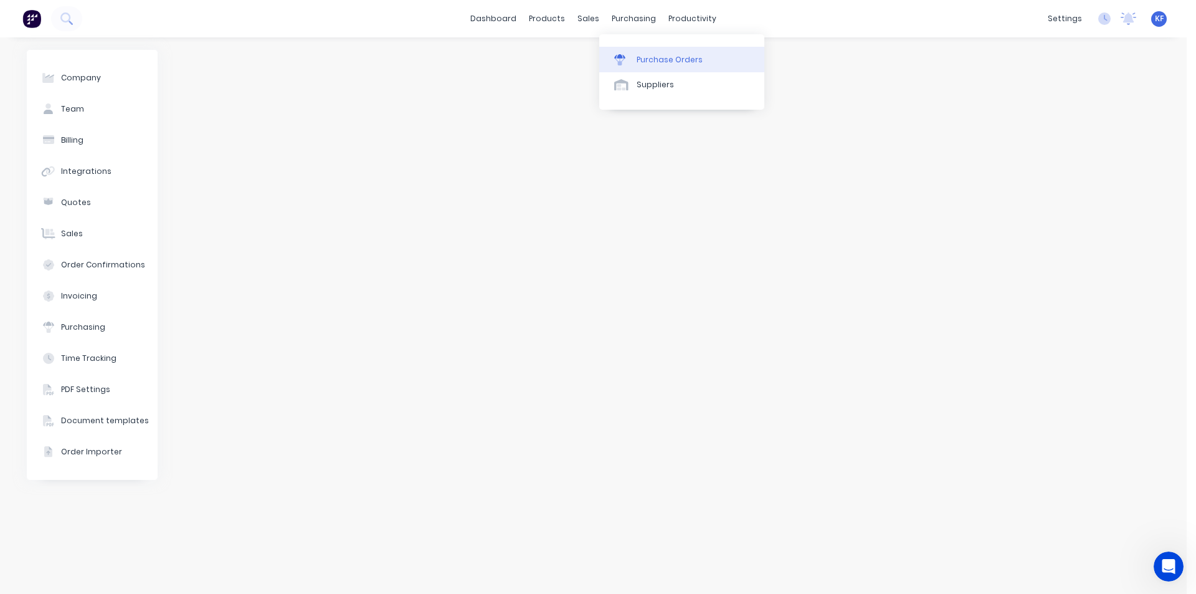
click at [662, 51] on link "Purchase Orders" at bounding box center [681, 59] width 165 height 25
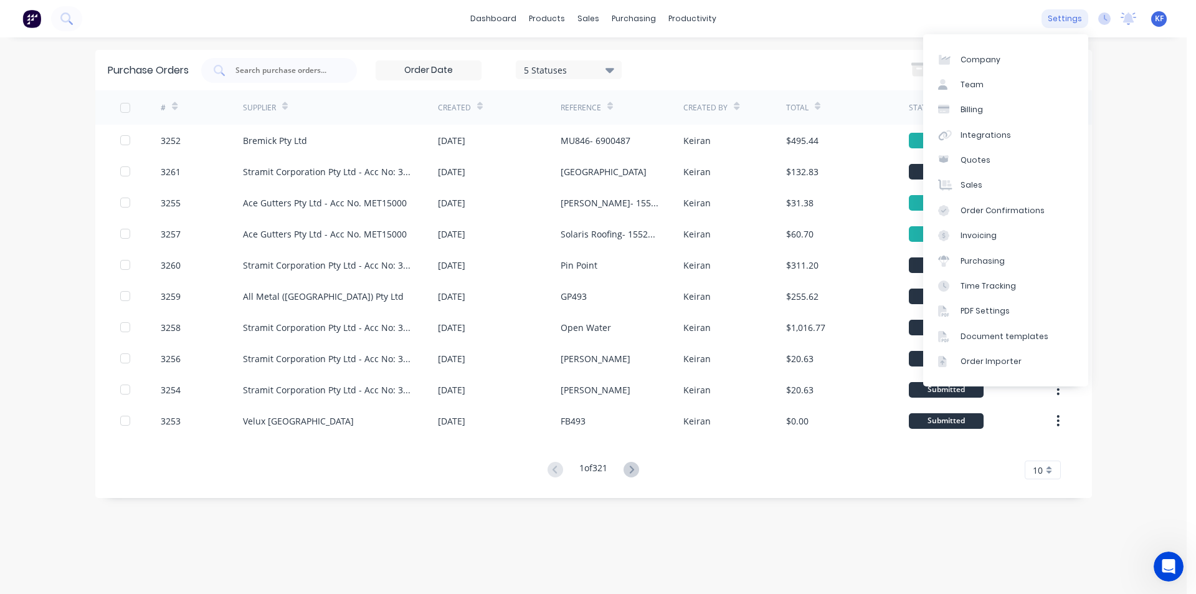
click at [1055, 21] on div "settings" at bounding box center [1065, 18] width 47 height 19
click at [972, 181] on div "Sales" at bounding box center [972, 184] width 22 height 11
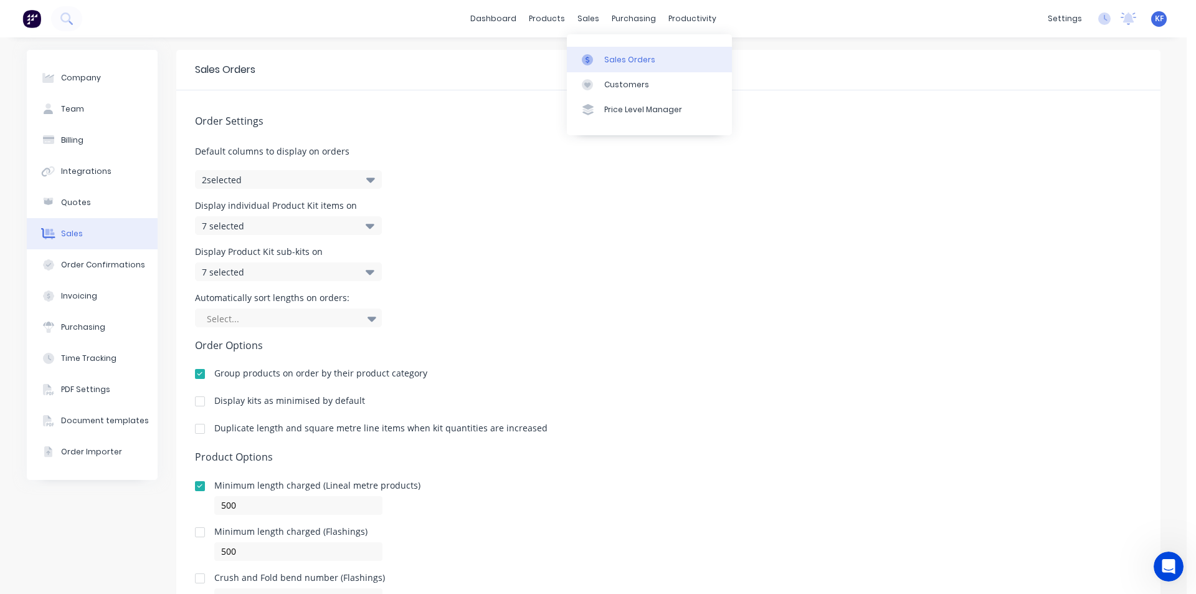
click at [607, 54] on div "Sales Orders" at bounding box center [629, 59] width 51 height 11
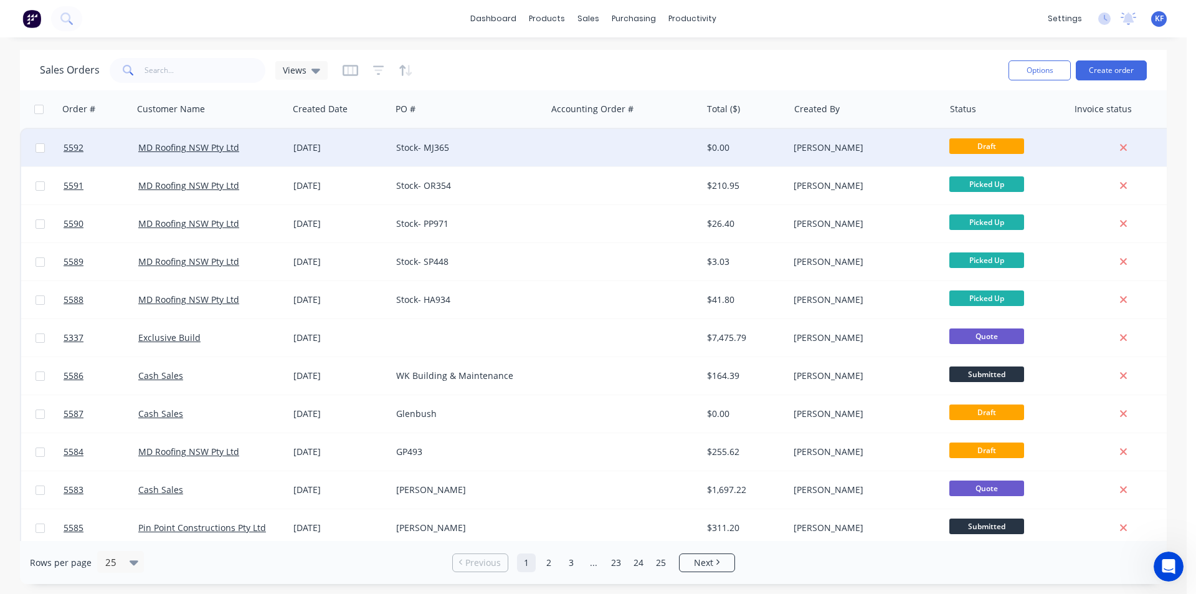
click at [606, 156] on div at bounding box center [623, 147] width 155 height 37
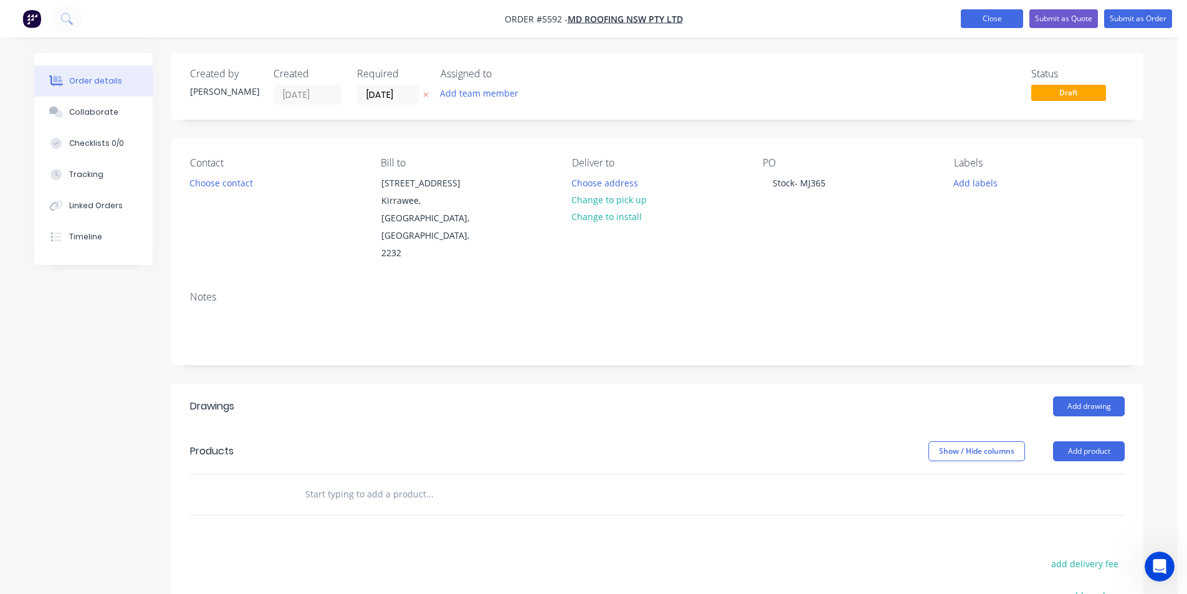
click at [986, 12] on button "Close" at bounding box center [992, 18] width 62 height 19
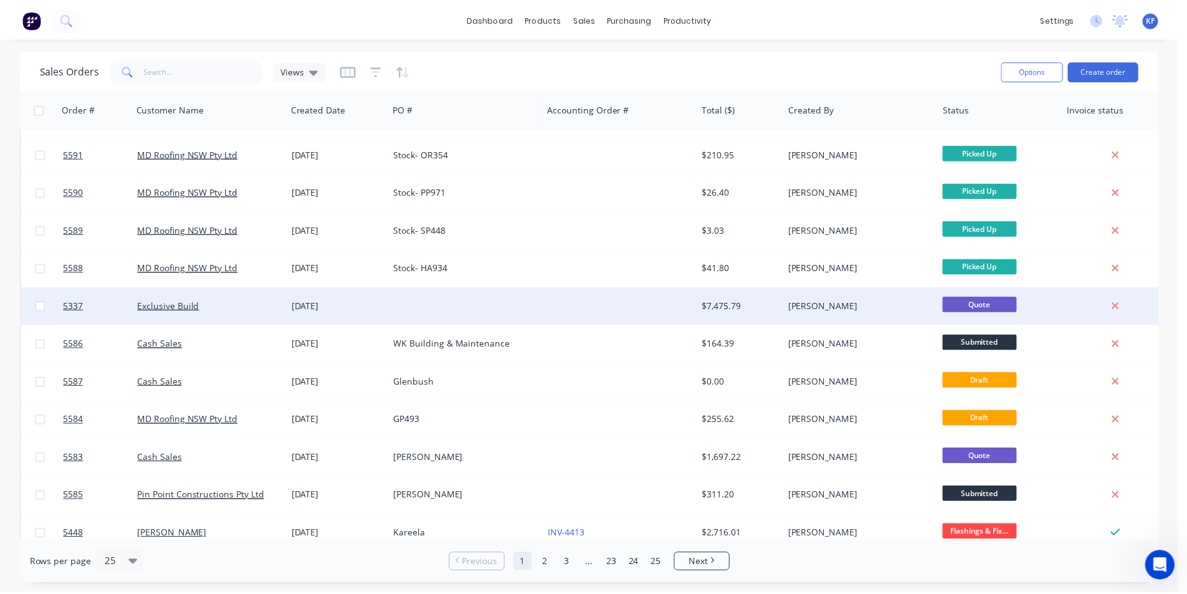
scroll to position [62, 0]
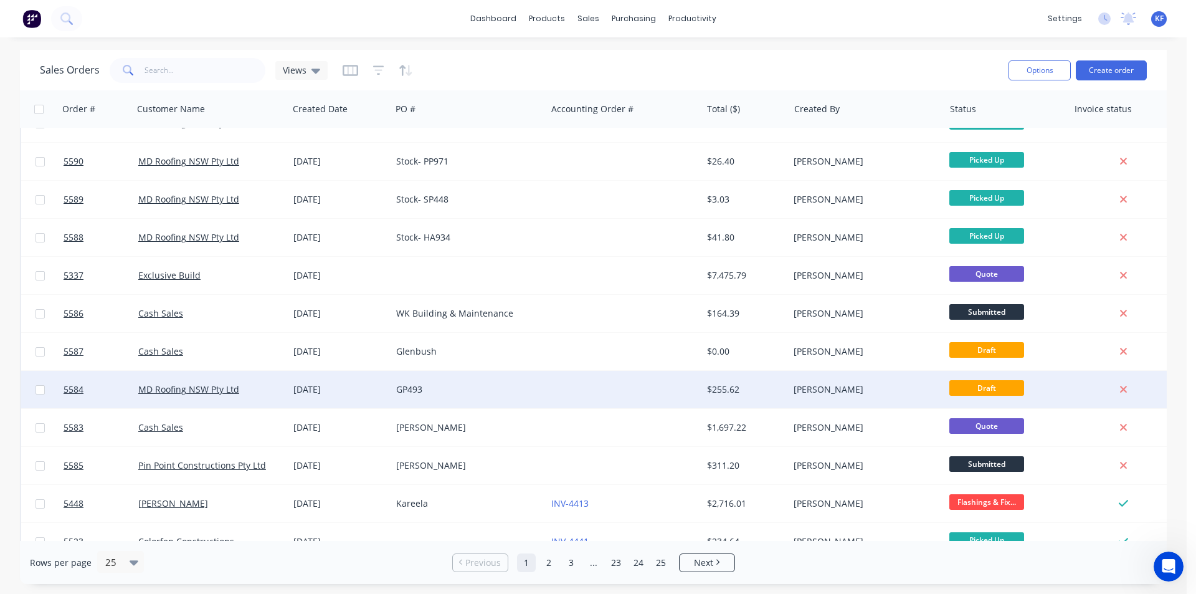
click at [517, 384] on div "GP493" at bounding box center [465, 389] width 138 height 12
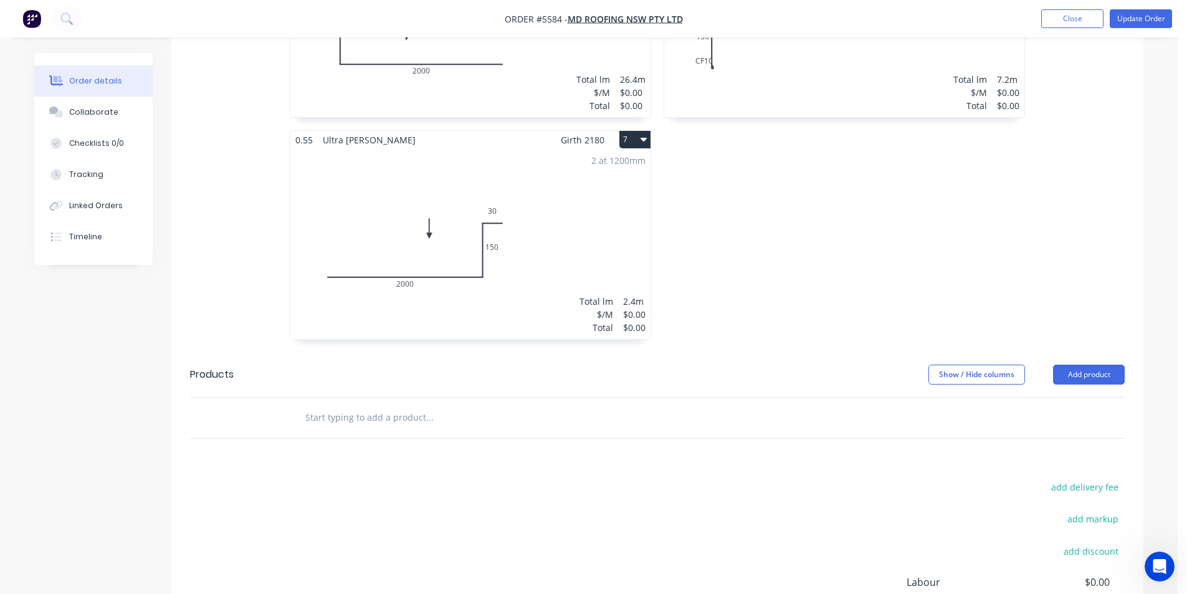
scroll to position [685, 0]
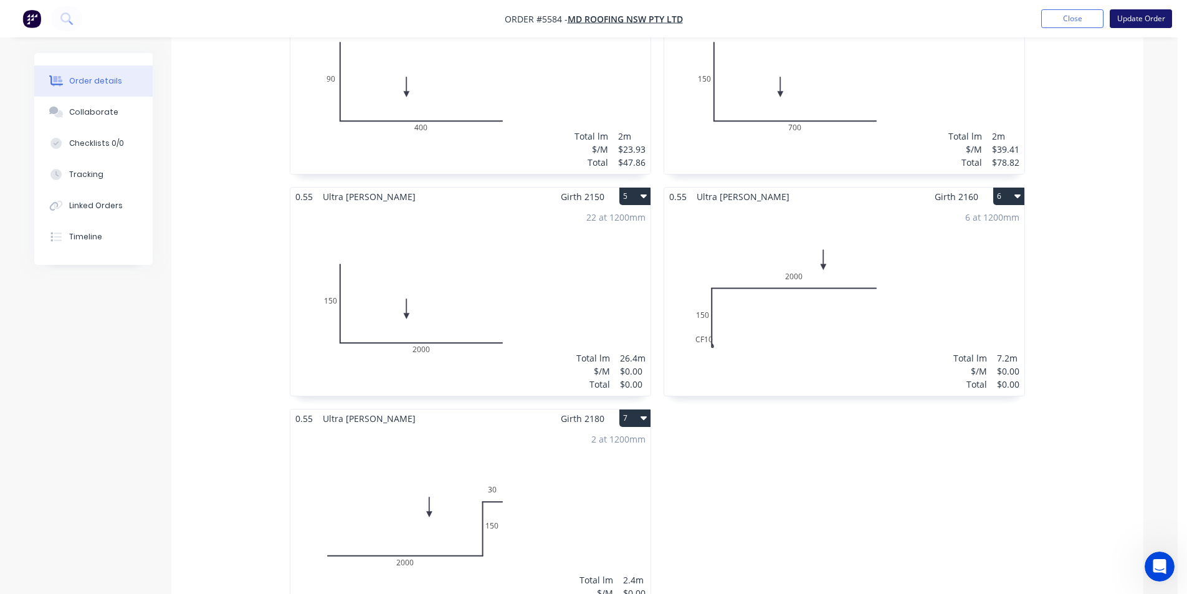
click at [1135, 26] on button "Update Order" at bounding box center [1141, 18] width 62 height 19
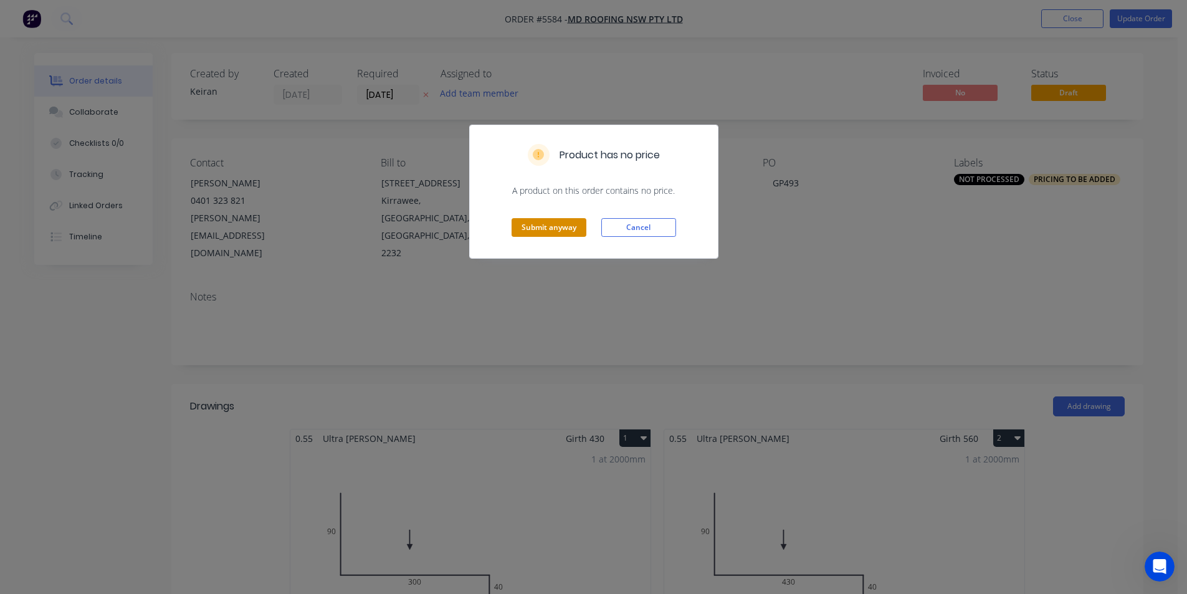
click at [564, 226] on button "Submit anyway" at bounding box center [548, 227] width 75 height 19
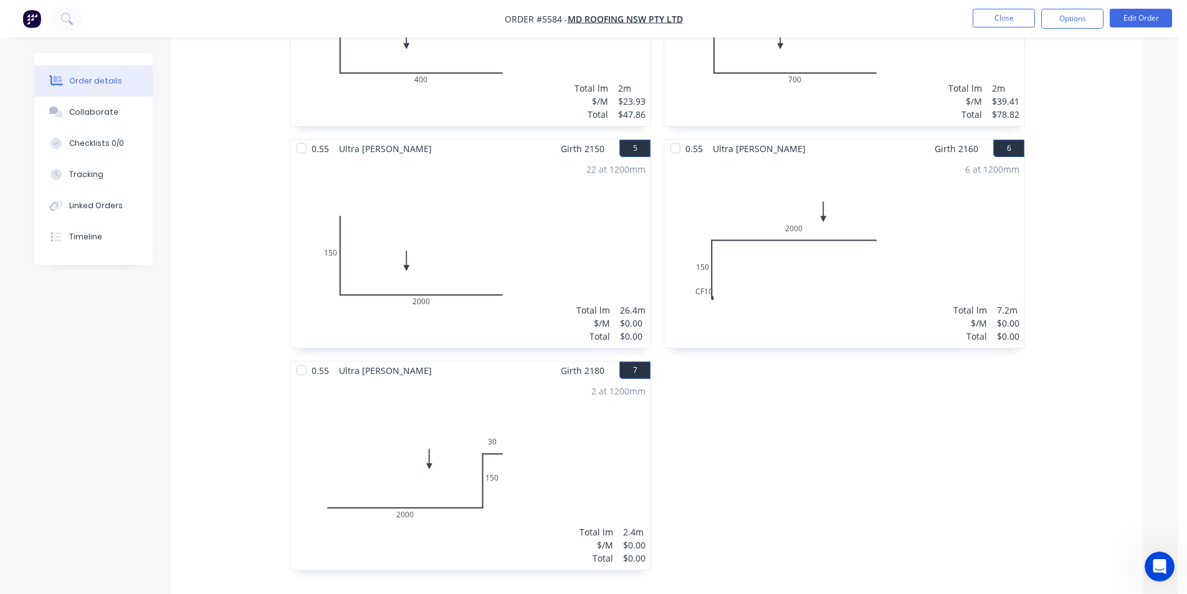
scroll to position [685, 0]
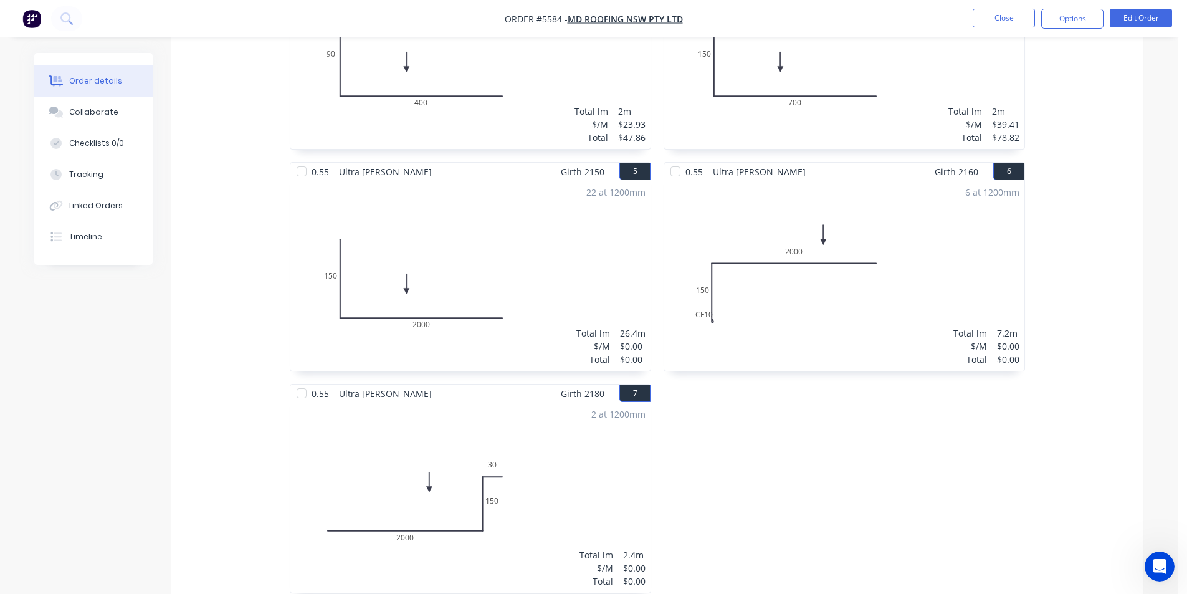
click at [1141, 30] on nav "Order #5584 - MD Roofing NSW Pty Ltd Close Options Edit Order" at bounding box center [593, 18] width 1187 height 37
click at [1141, 22] on button "Edit Order" at bounding box center [1141, 18] width 62 height 19
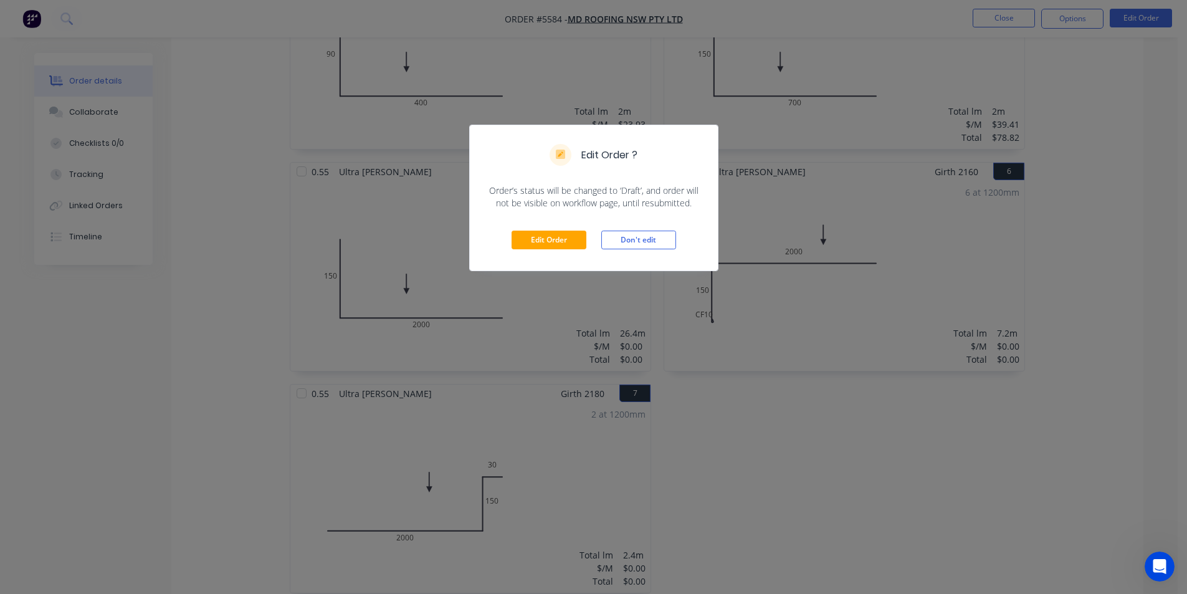
click at [559, 251] on div "Edit Order Don't edit" at bounding box center [594, 239] width 248 height 61
click at [559, 240] on button "Edit Order" at bounding box center [548, 240] width 75 height 19
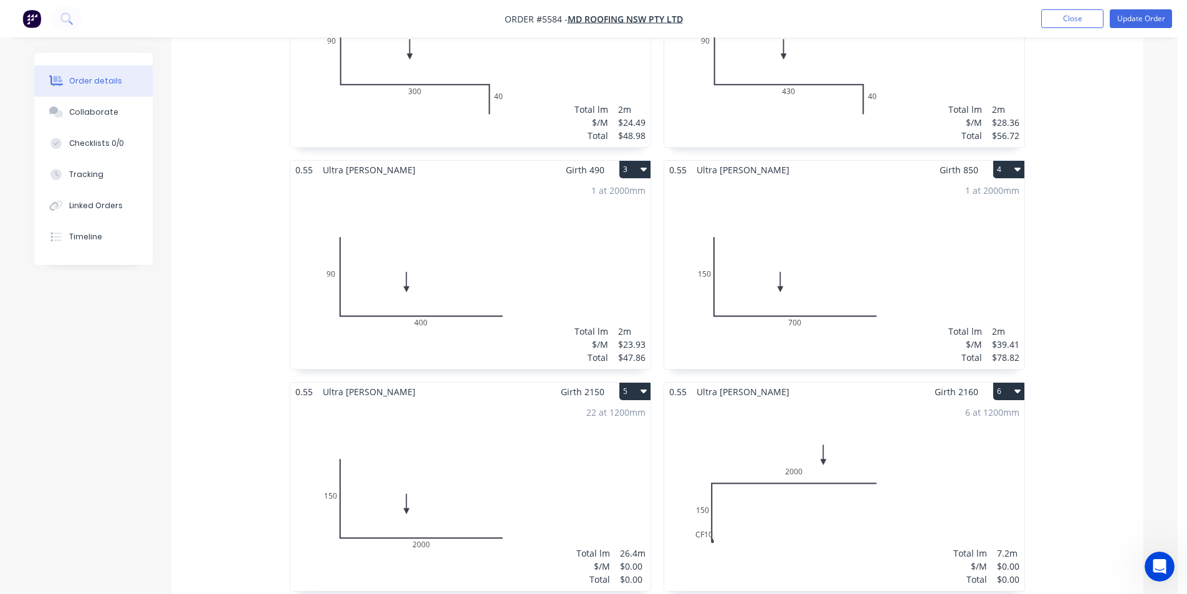
scroll to position [311, 0]
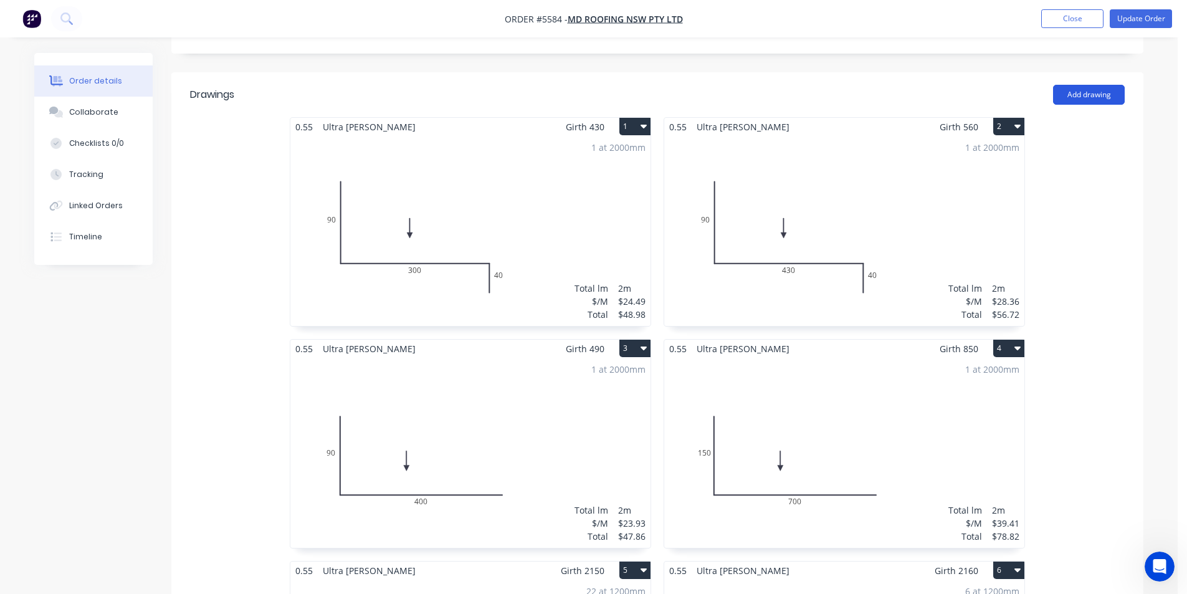
click at [1083, 85] on button "Add drawing" at bounding box center [1089, 95] width 72 height 20
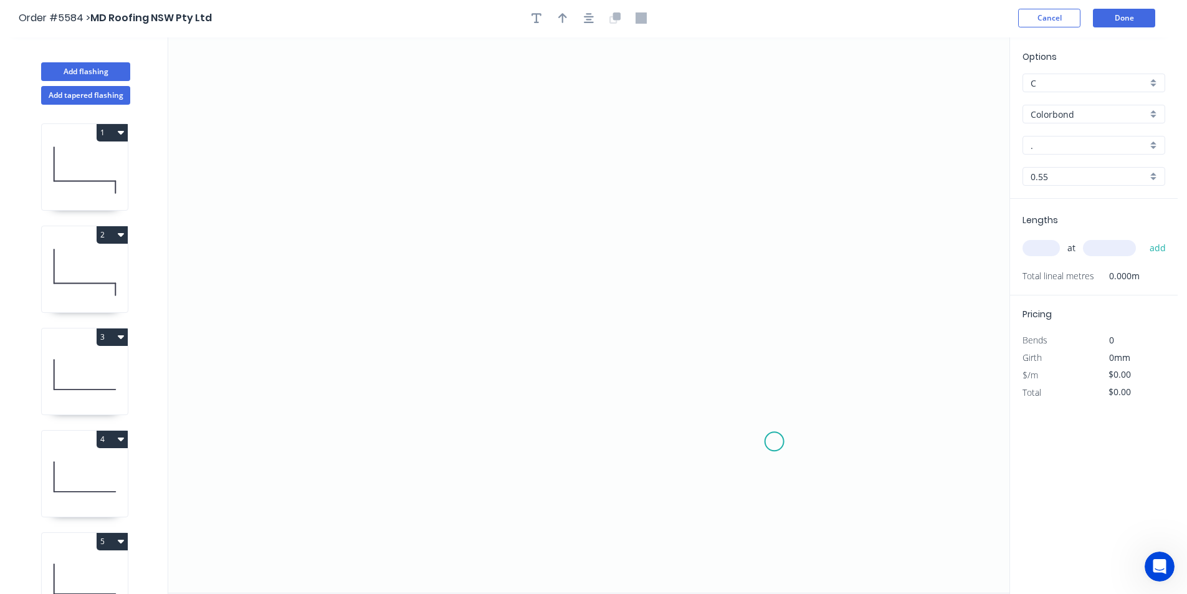
scroll to position [23, 0]
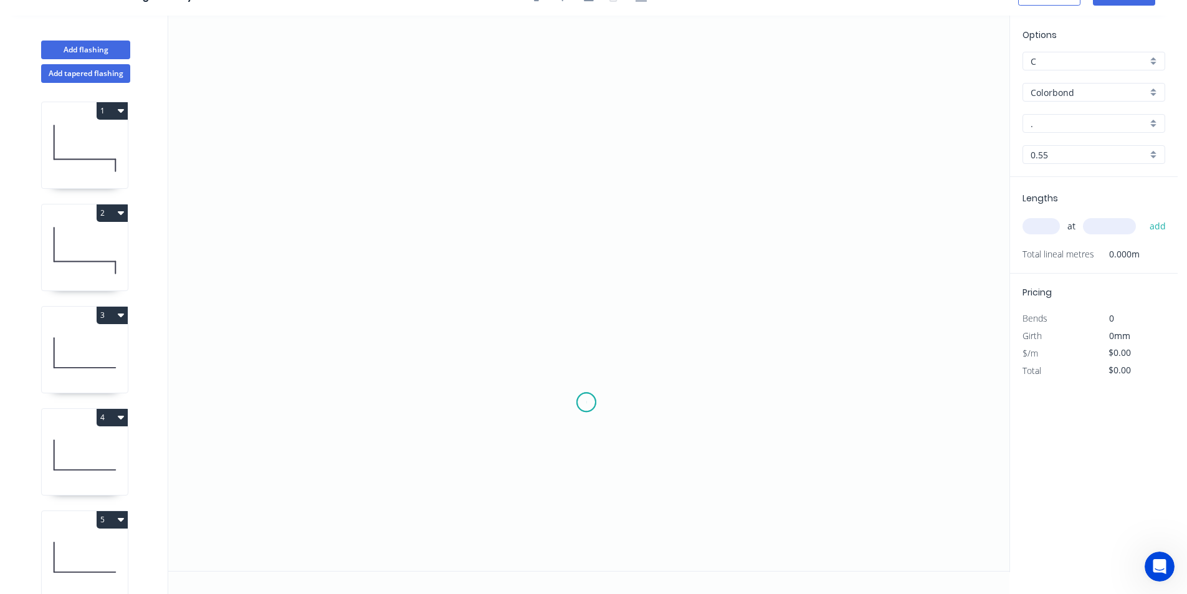
drag, startPoint x: 586, startPoint y: 402, endPoint x: 602, endPoint y: 267, distance: 136.8
click at [586, 402] on icon "0" at bounding box center [588, 293] width 841 height 555
click at [575, 132] on icon "0" at bounding box center [588, 293] width 841 height 555
click at [614, 174] on div "Crush & Fold" at bounding box center [653, 179] width 125 height 26
click at [678, 282] on icon "0 CF 10 ?" at bounding box center [588, 293] width 841 height 555
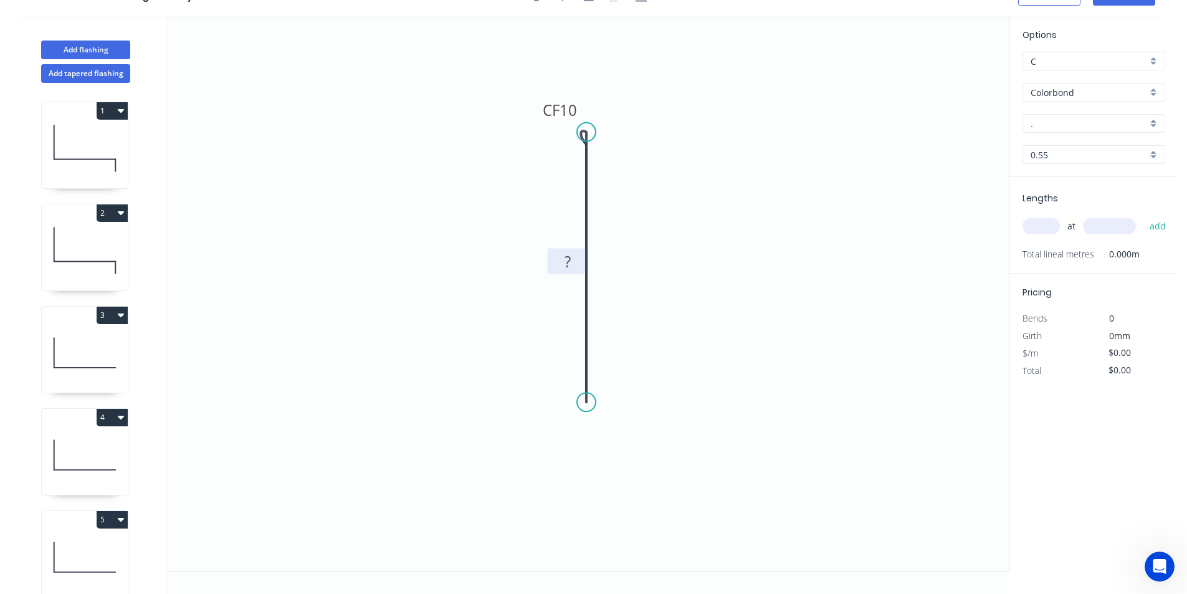
click at [581, 270] on rect at bounding box center [568, 262] width 40 height 26
click at [569, 264] on tspan "?" at bounding box center [567, 261] width 6 height 21
click at [823, 245] on icon "0 CF 10 100" at bounding box center [588, 293] width 841 height 555
click at [1124, 350] on input "$8.08" at bounding box center [1129, 352] width 42 height 17
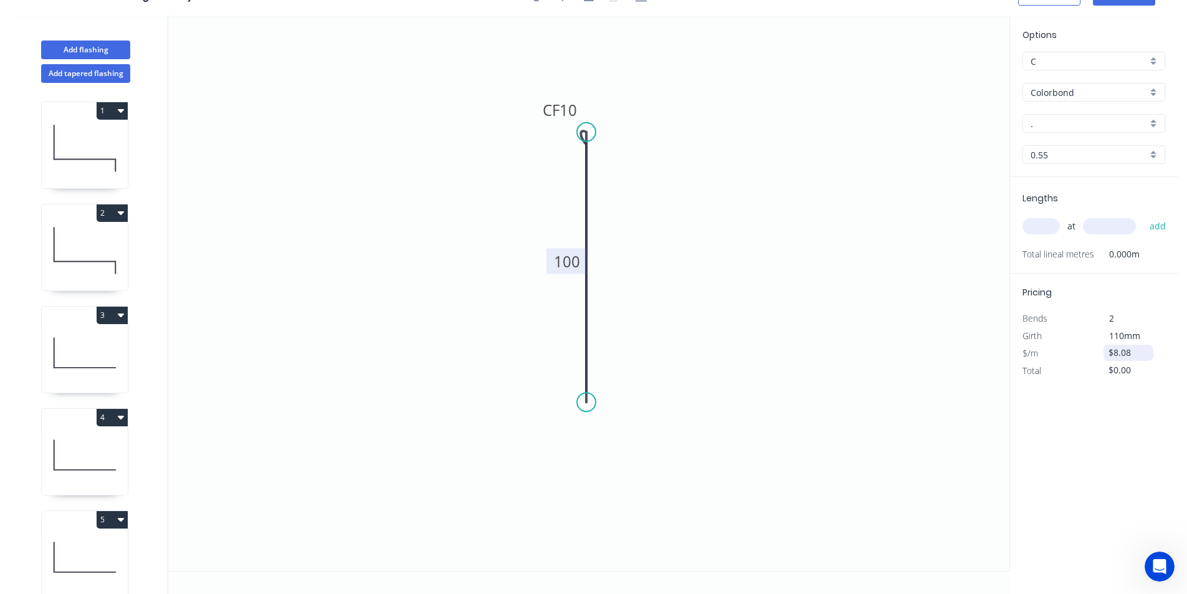
click at [1124, 350] on input "$8.08" at bounding box center [1129, 352] width 42 height 17
click at [1172, 420] on div "Options C C Colorbond Colorbond Colorbond Matt - Flat Sheet . . 0.55 0.55 Lengt…" at bounding box center [1093, 294] width 168 height 556
click at [1122, 366] on input "$0.00" at bounding box center [1129, 369] width 42 height 17
click at [1131, 353] on input "$8.08" at bounding box center [1129, 352] width 42 height 17
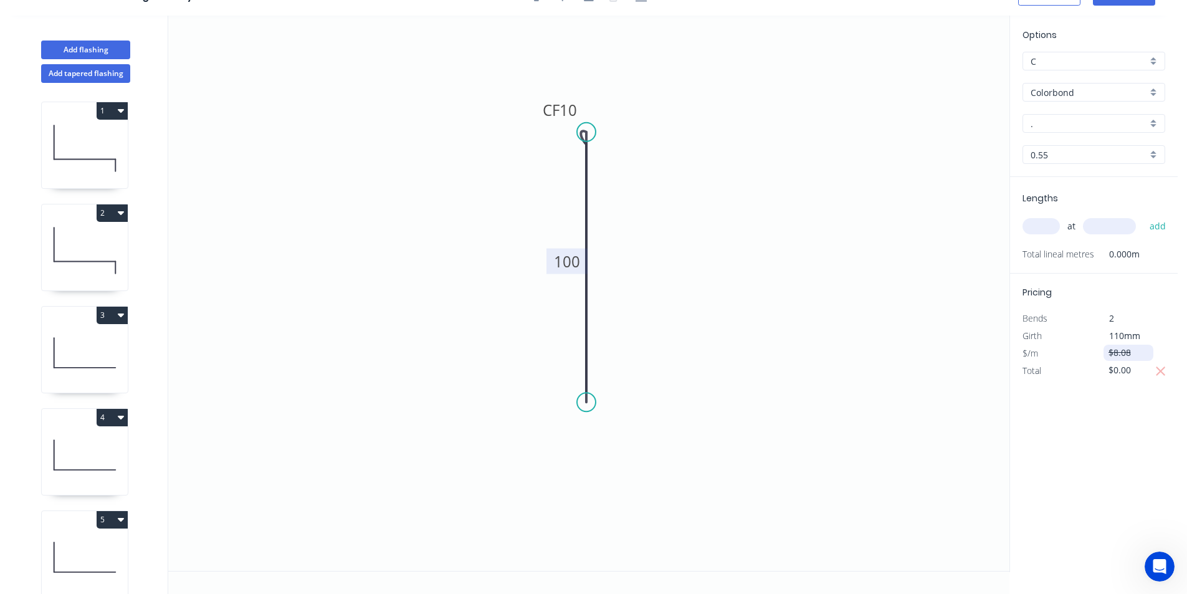
click at [1131, 353] on input "$8.08" at bounding box center [1129, 352] width 42 height 17
click at [1160, 369] on icon "button" at bounding box center [1160, 371] width 11 height 15
click at [1142, 353] on input "$8.08" at bounding box center [1129, 352] width 42 height 17
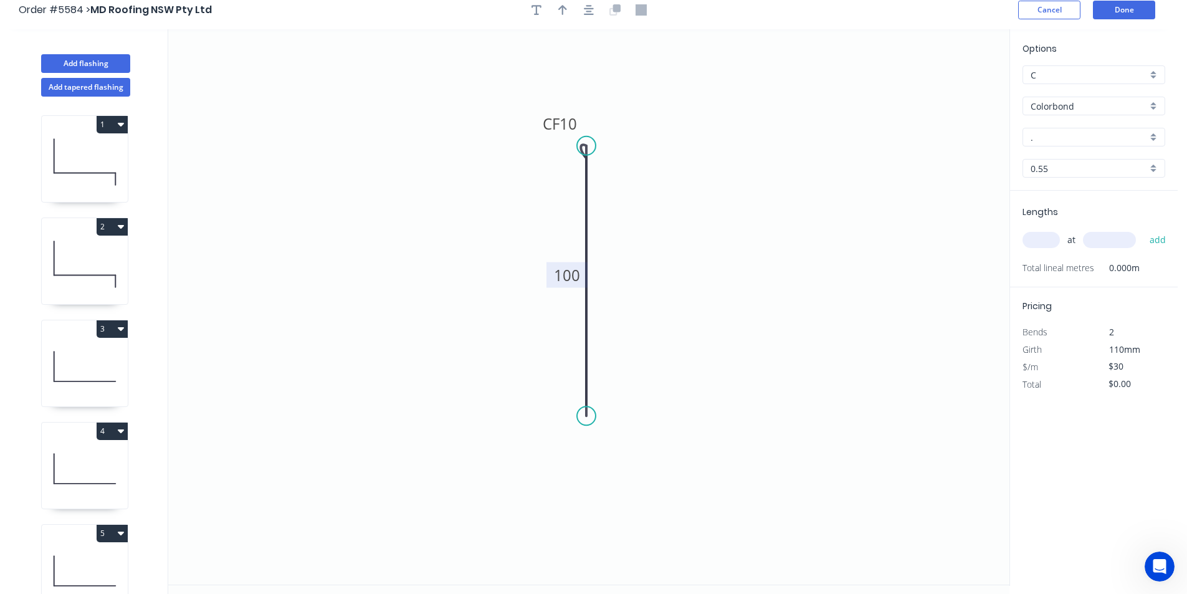
scroll to position [0, 0]
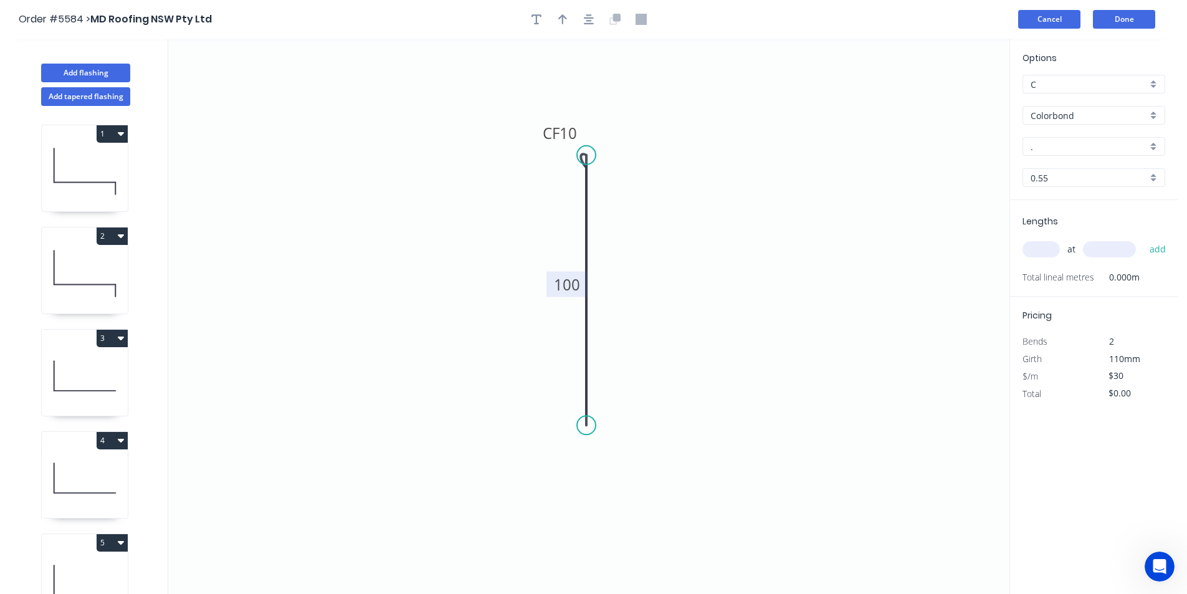
type input "$30"
click at [1067, 22] on button "Cancel" at bounding box center [1049, 19] width 62 height 19
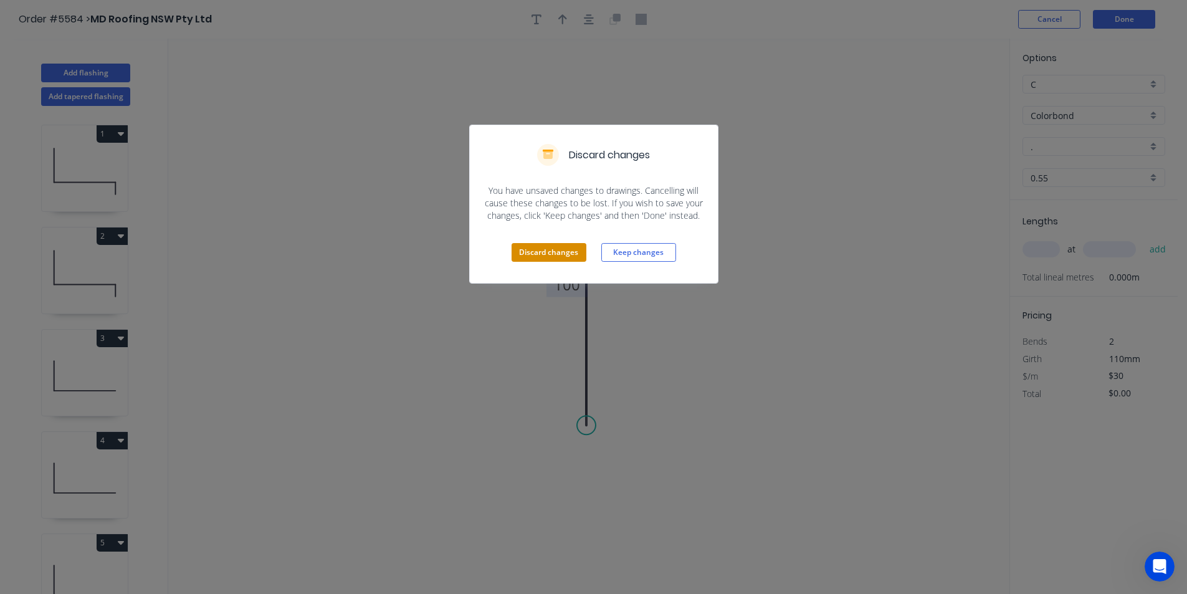
click at [565, 254] on button "Discard changes" at bounding box center [548, 252] width 75 height 19
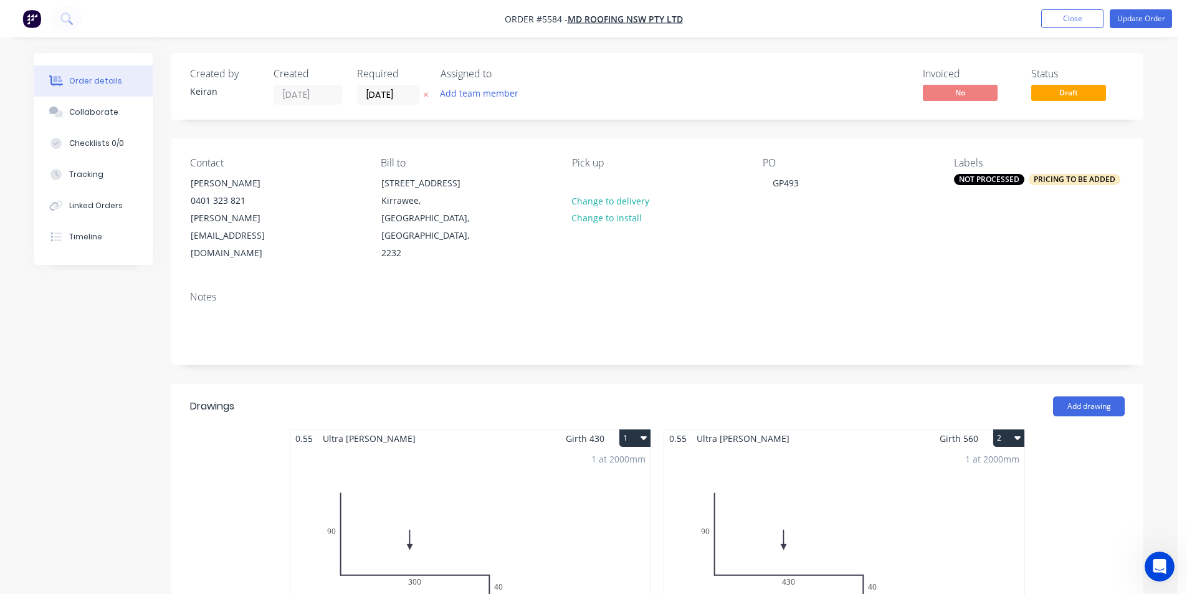
click at [1069, 30] on nav "Order #5584 - MD Roofing NSW Pty Ltd Add product Close Update Order" at bounding box center [593, 18] width 1187 height 37
click at [1069, 26] on button "Close" at bounding box center [1072, 18] width 62 height 19
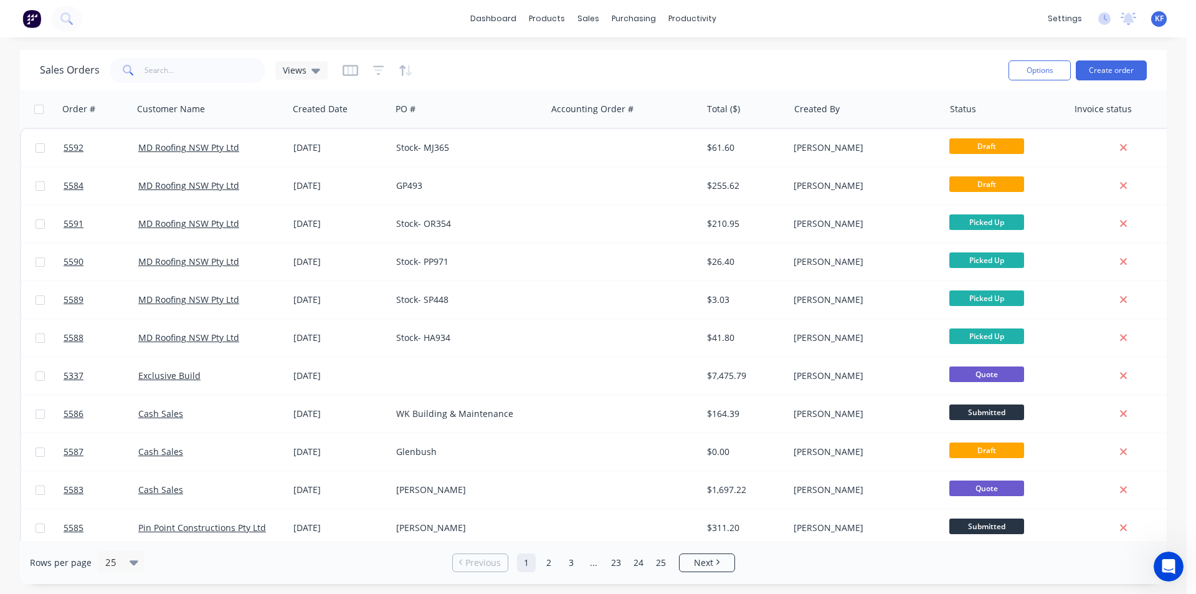
click at [1156, 20] on span "KF" at bounding box center [1159, 18] width 9 height 11
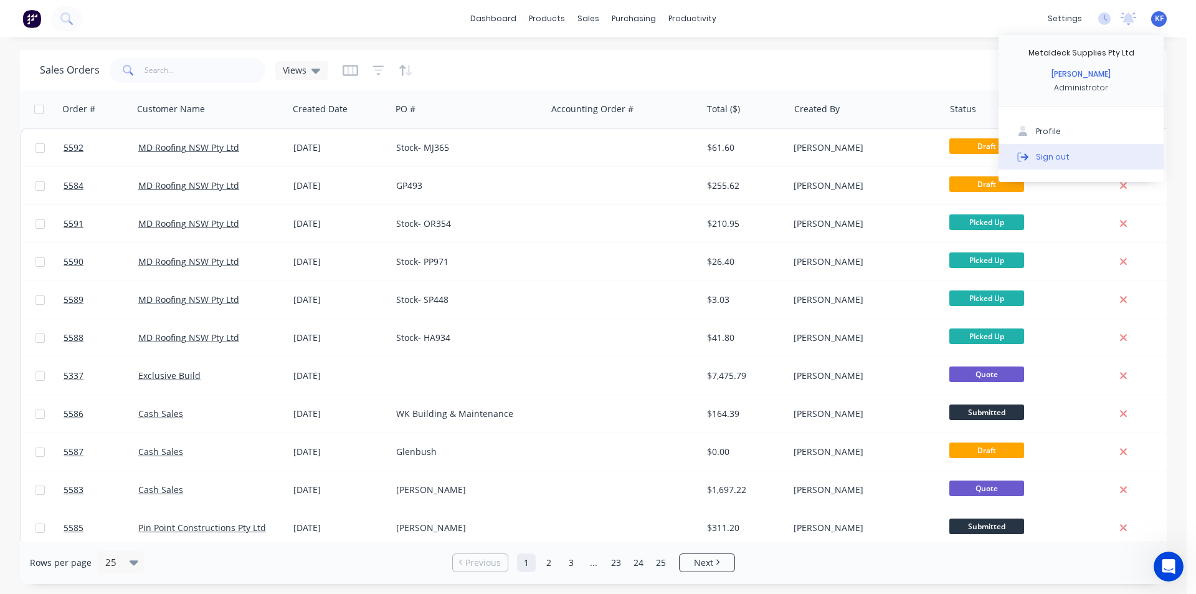
click at [1067, 151] on button "Sign out" at bounding box center [1081, 156] width 165 height 25
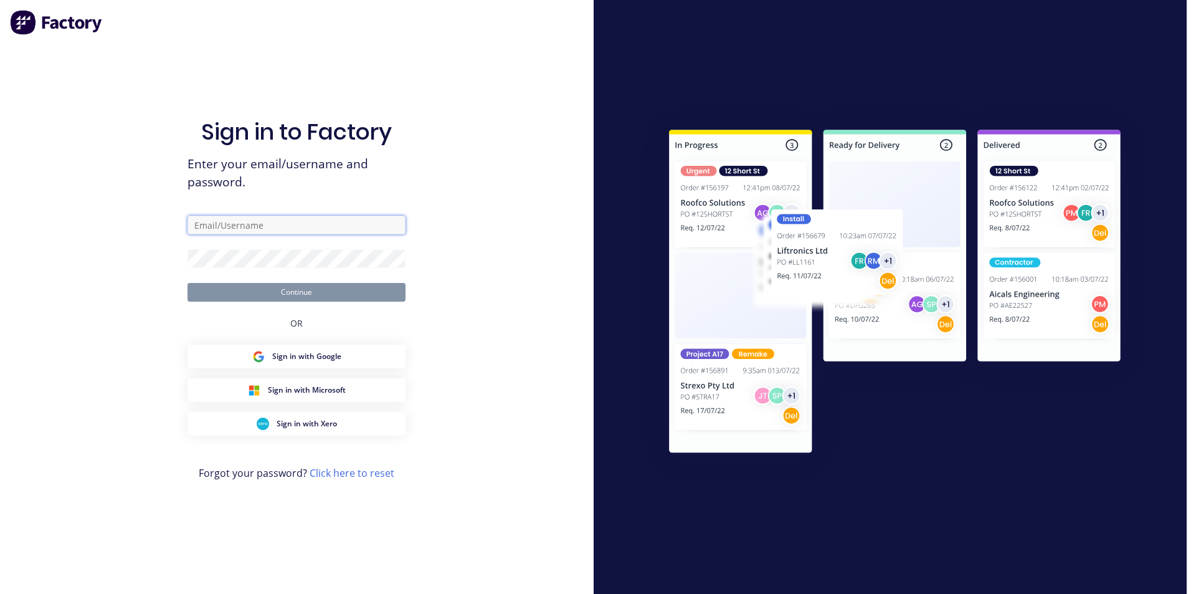
click at [271, 234] on input "text" at bounding box center [297, 225] width 218 height 19
click at [265, 226] on input "text" at bounding box center [297, 225] width 218 height 19
type input "keiran@metaldeck.com.au"
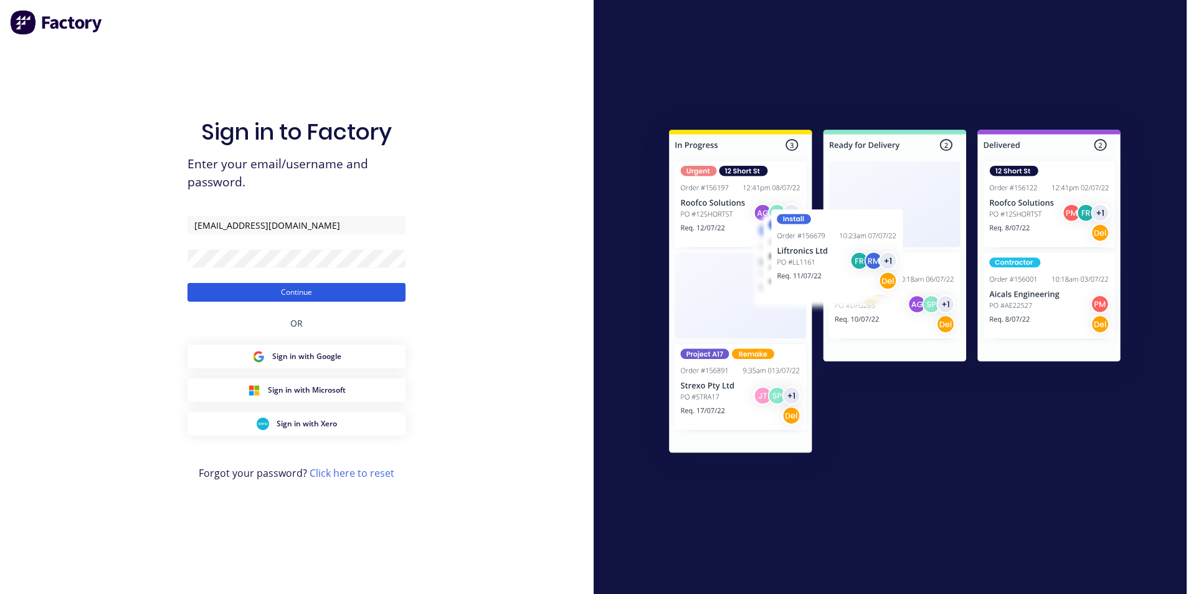
click at [290, 293] on button "Continue" at bounding box center [297, 292] width 218 height 19
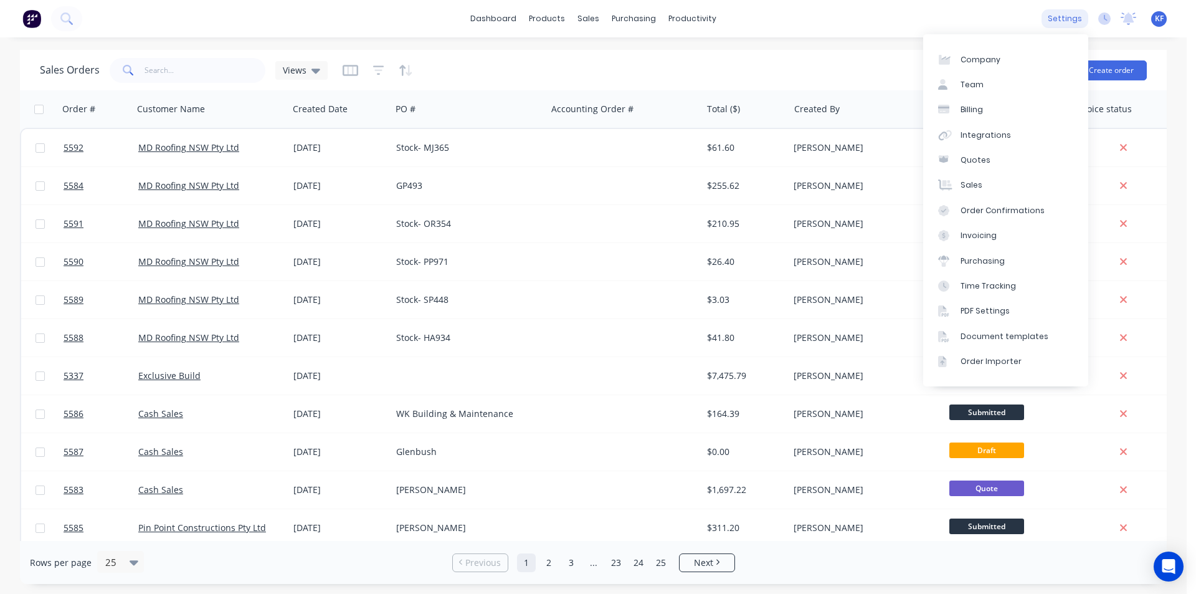
click at [1068, 19] on div "settings" at bounding box center [1065, 18] width 47 height 19
click at [982, 181] on link "Sales" at bounding box center [1005, 185] width 165 height 25
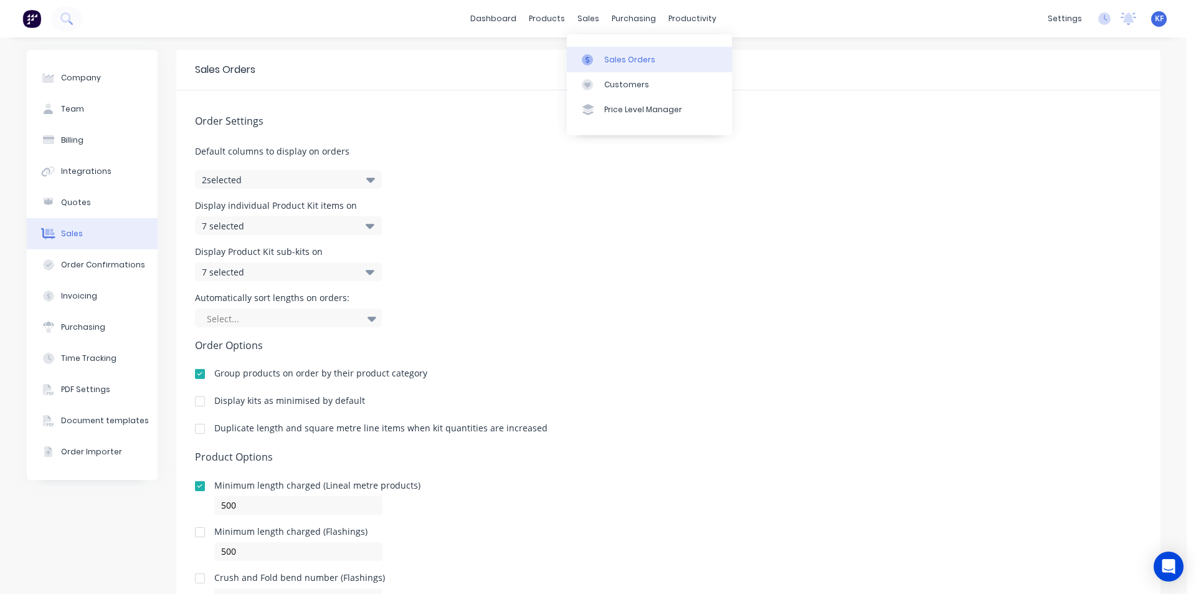
click at [612, 54] on div "Sales Orders" at bounding box center [629, 59] width 51 height 11
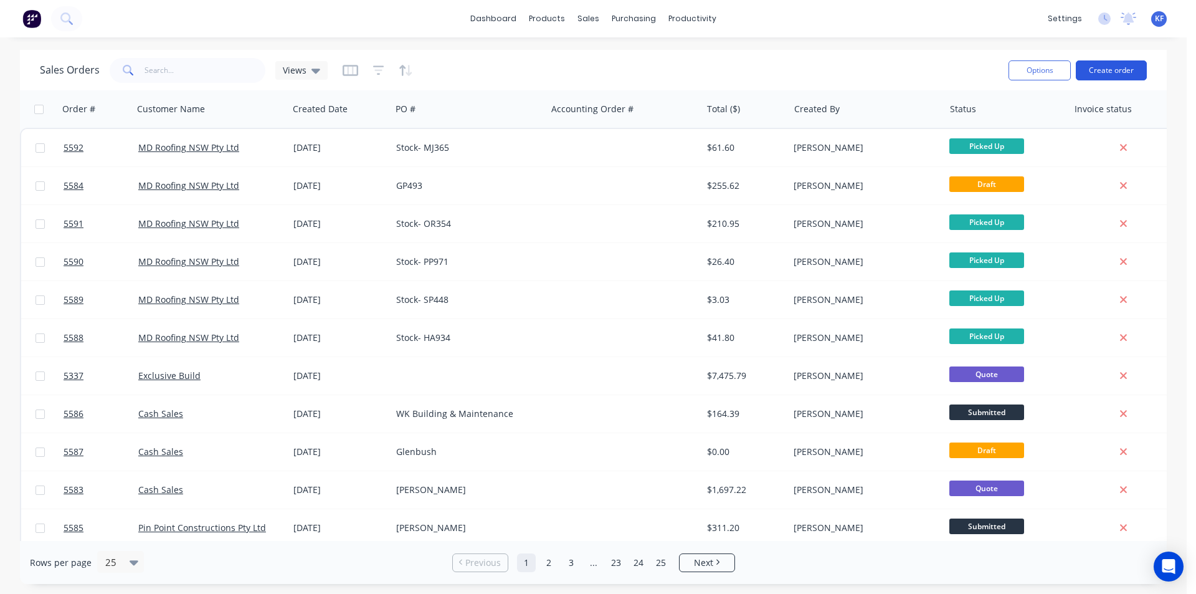
click at [1100, 69] on button "Create order" at bounding box center [1111, 70] width 71 height 20
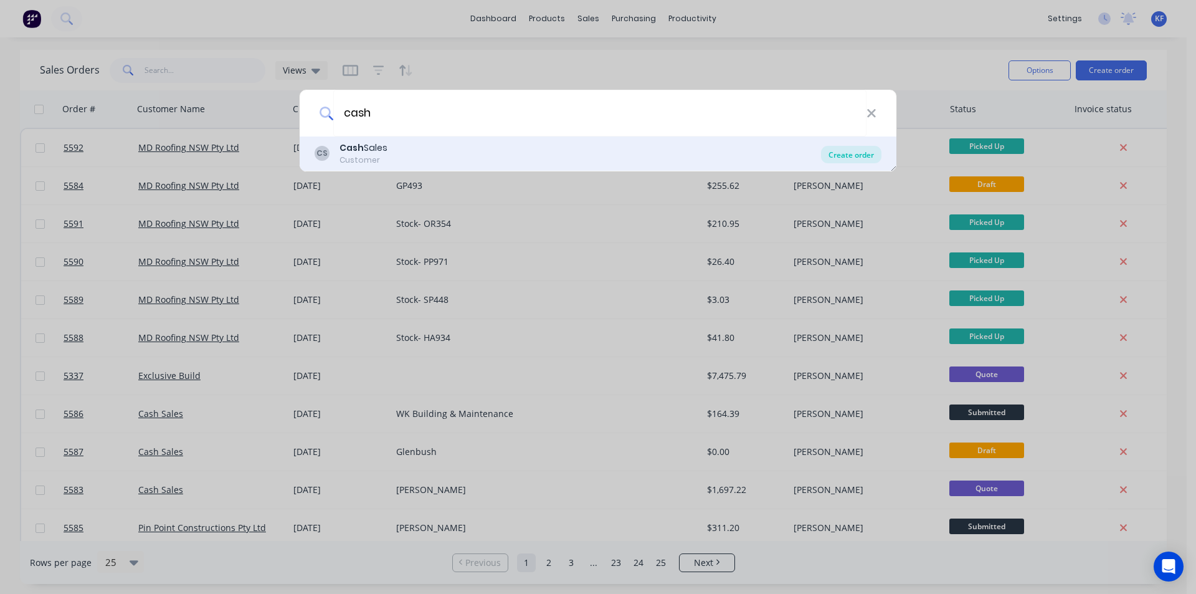
type input "cash"
click at [864, 154] on div "Create order" at bounding box center [851, 154] width 60 height 17
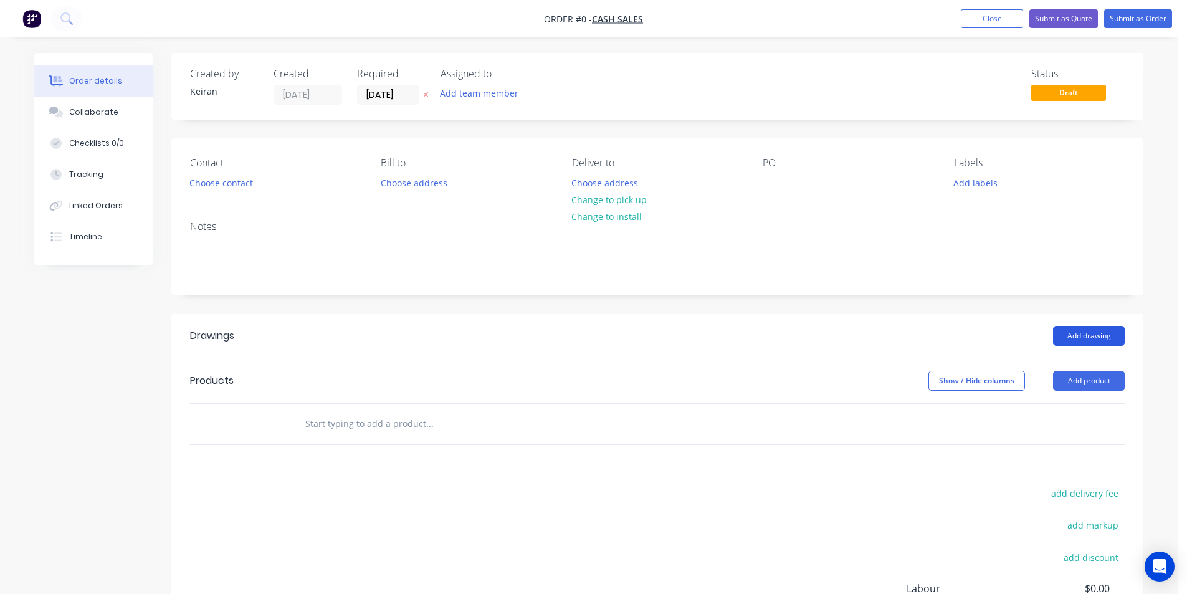
click at [1066, 338] on button "Add drawing" at bounding box center [1089, 336] width 72 height 20
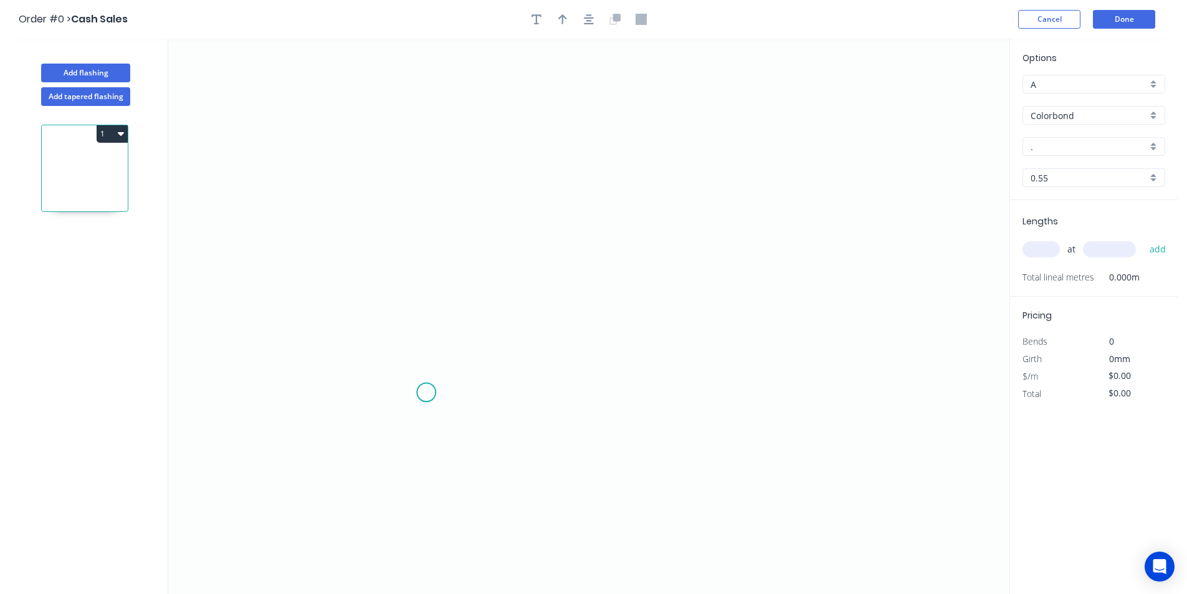
click at [425, 394] on icon "0" at bounding box center [588, 316] width 841 height 555
click at [425, 250] on icon at bounding box center [425, 322] width 0 height 145
click at [779, 270] on icon "0 ?" at bounding box center [588, 316] width 841 height 555
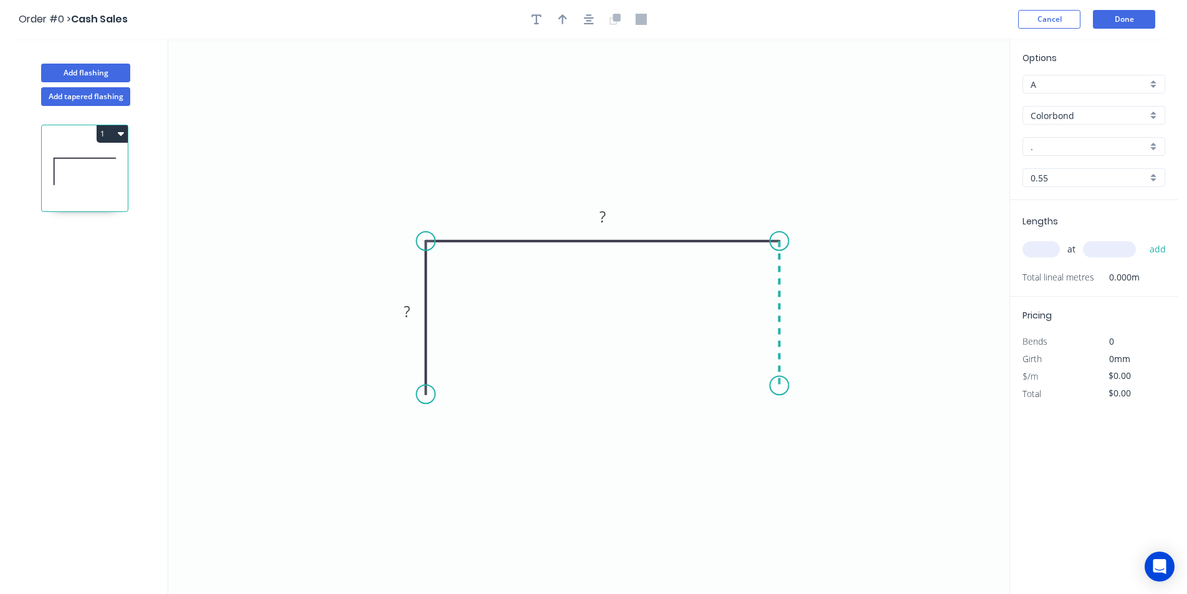
click at [779, 386] on icon "0 ? ?" at bounding box center [588, 316] width 841 height 555
click at [779, 386] on circle at bounding box center [779, 385] width 19 height 19
drag, startPoint x: 779, startPoint y: 389, endPoint x: 781, endPoint y: 408, distance: 18.7
click at [781, 408] on circle at bounding box center [779, 406] width 19 height 19
click at [415, 310] on rect at bounding box center [406, 312] width 25 height 17
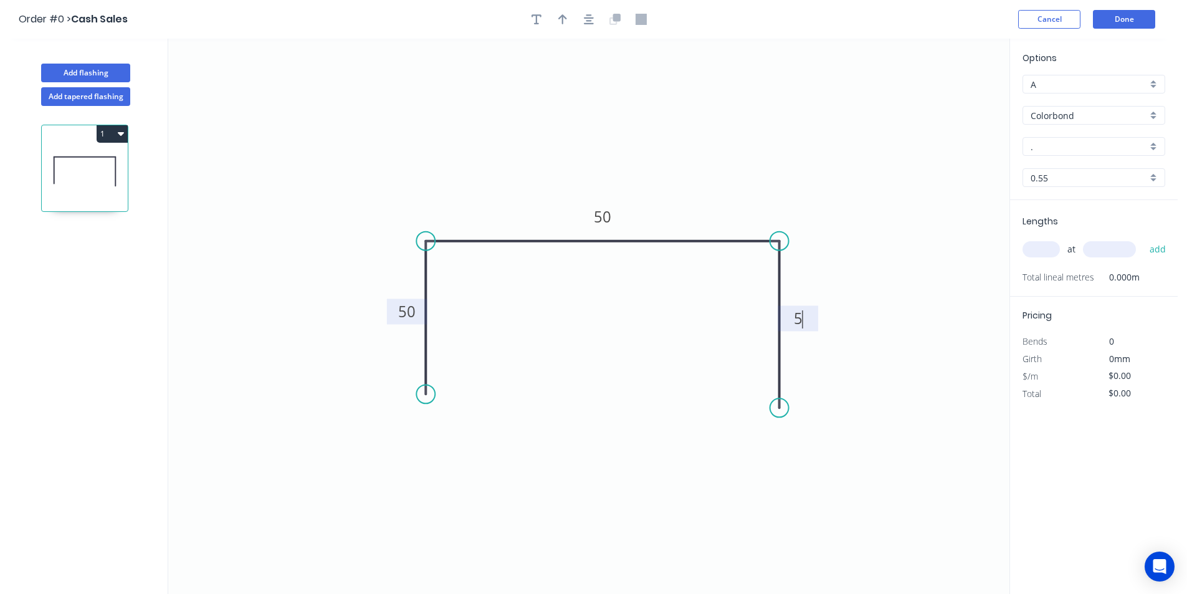
type input "$9.91"
click at [1047, 248] on input "text" at bounding box center [1040, 249] width 37 height 16
type input "1"
type input "3000"
click at [1143, 239] on button "add" at bounding box center [1157, 249] width 29 height 21
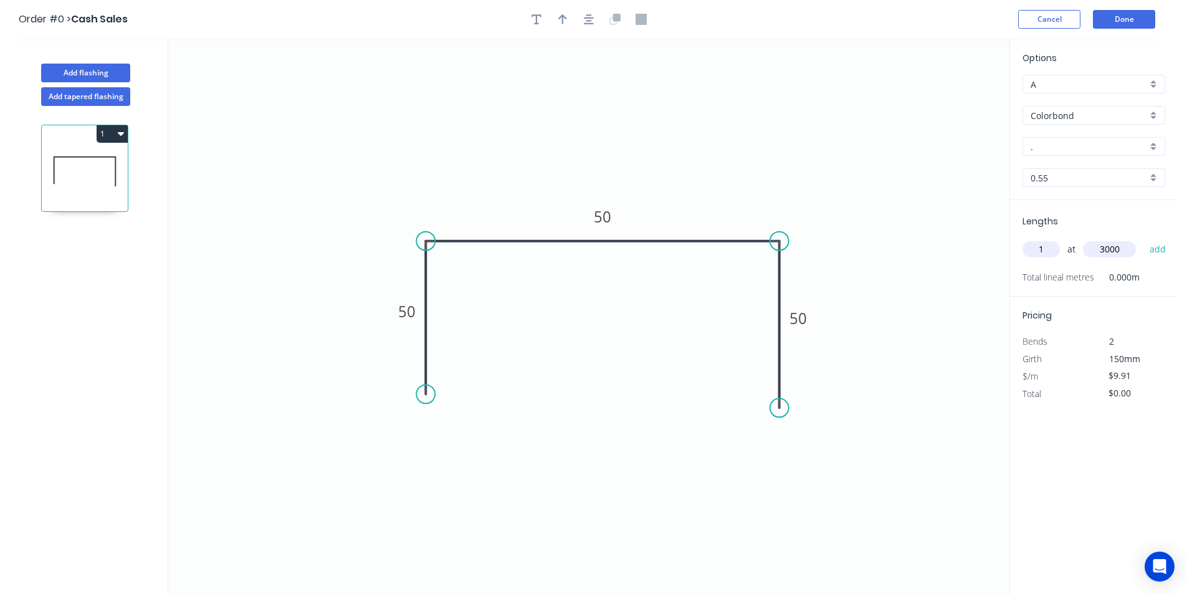
type input "$29.73"
click at [1122, 395] on input "$9.91" at bounding box center [1129, 392] width 42 height 17
click at [1122, 394] on input "$9.91" at bounding box center [1129, 392] width 42 height 17
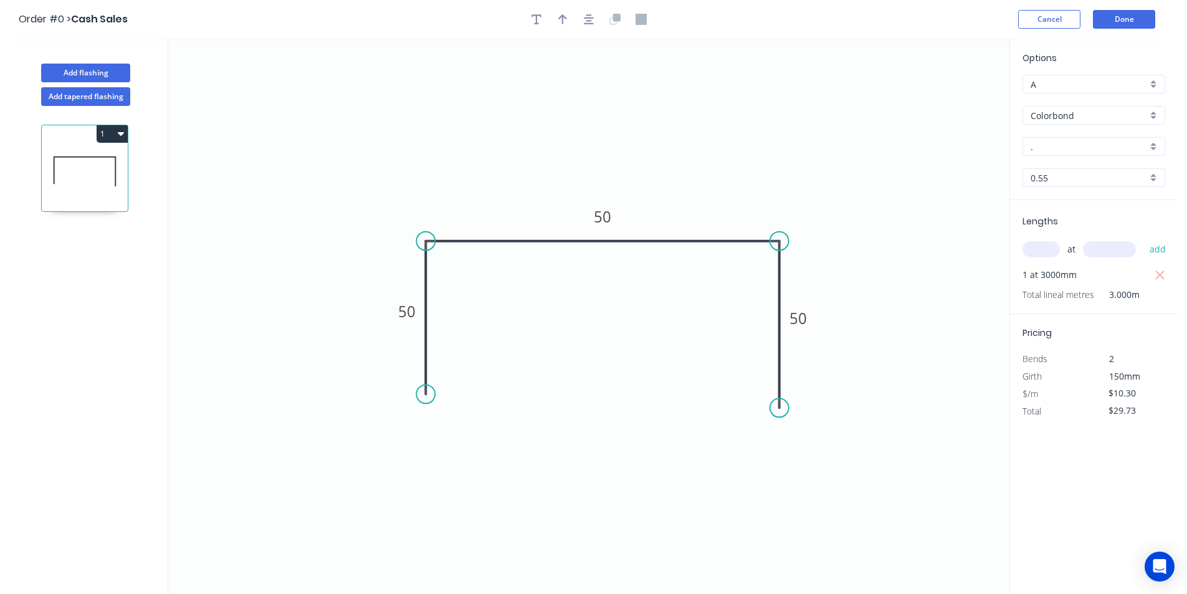
click at [1036, 479] on div "Options A A Colorbond Colorbond Colorbond Matt - Flat Sheet . . 0.55 0.55 Lengt…" at bounding box center [1093, 317] width 168 height 556
click at [1053, 464] on div "Options A A Colorbond Colorbond Colorbond Matt - Flat Sheet . . 0.55 0.55 Lengt…" at bounding box center [1093, 317] width 168 height 556
click at [1115, 409] on input "$29.73" at bounding box center [1129, 410] width 42 height 17
click at [1121, 400] on input "$9.91" at bounding box center [1129, 392] width 42 height 17
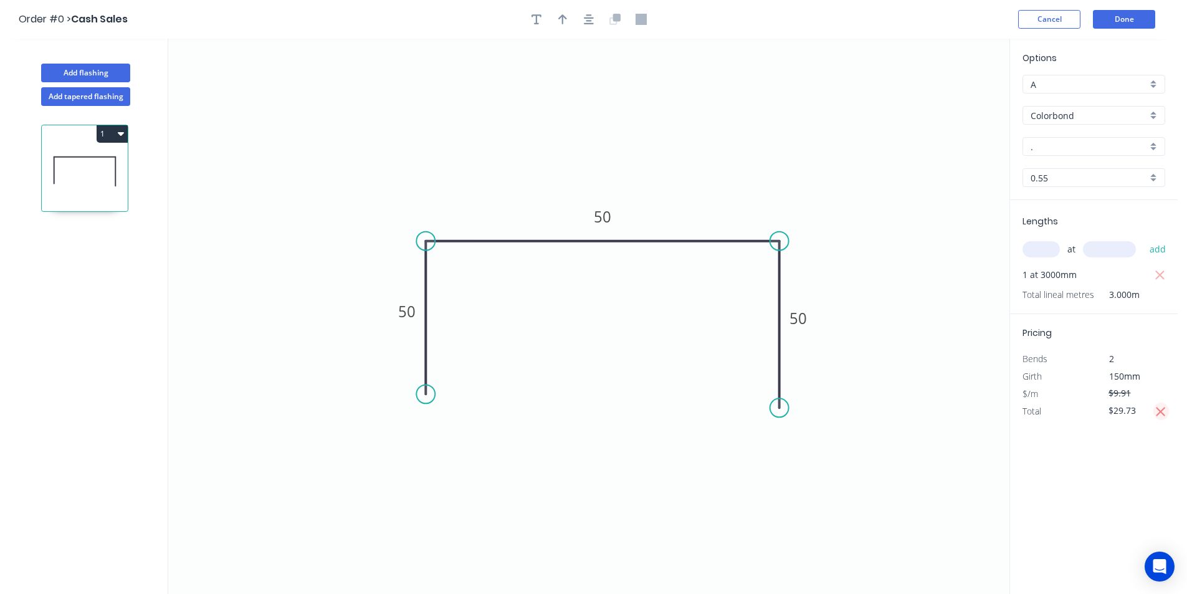
click at [1160, 416] on icon "button" at bounding box center [1160, 411] width 11 height 15
click at [1138, 399] on input "$9.91" at bounding box center [1129, 392] width 42 height 17
type input "$10.30"
click at [1086, 475] on div "Options A A Colorbond Colorbond Colorbond Matt - Flat Sheet . . 0.55 0.55 Lengt…" at bounding box center [1093, 317] width 168 height 556
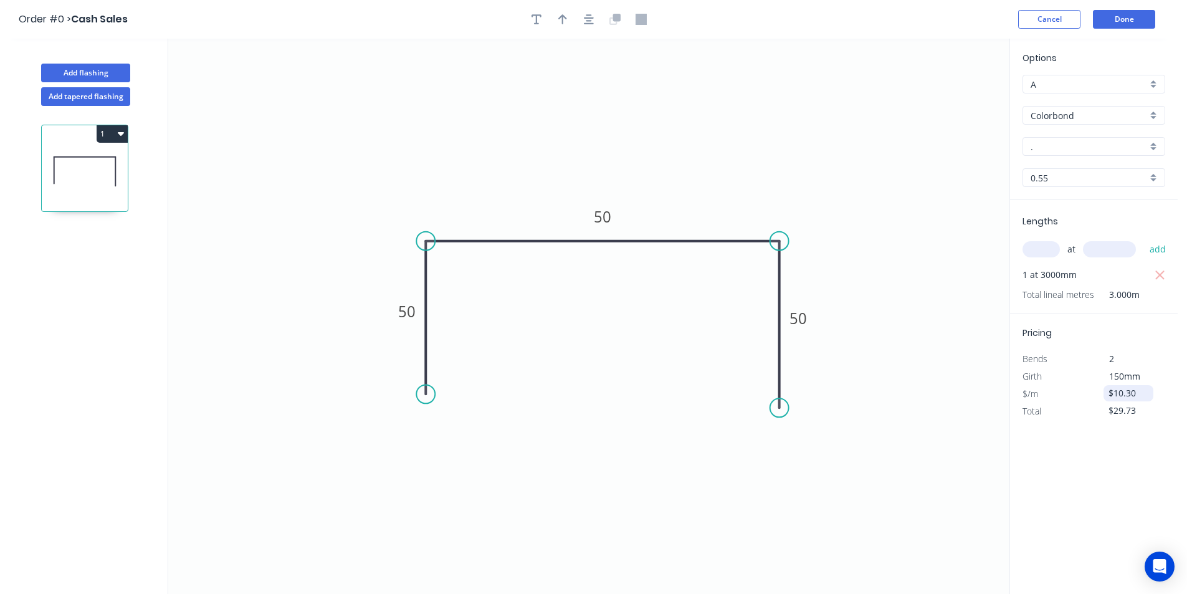
click at [1140, 399] on input "$10.30" at bounding box center [1129, 392] width 42 height 17
click at [1122, 11] on button "Done" at bounding box center [1124, 19] width 62 height 19
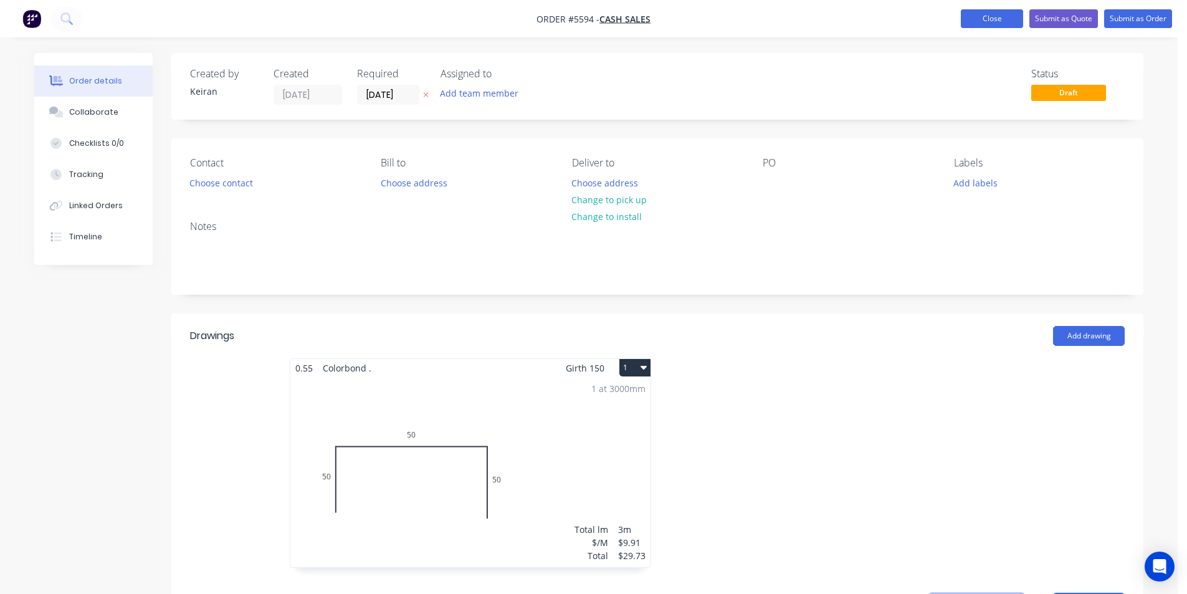
click at [1004, 16] on button "Close" at bounding box center [992, 18] width 62 height 19
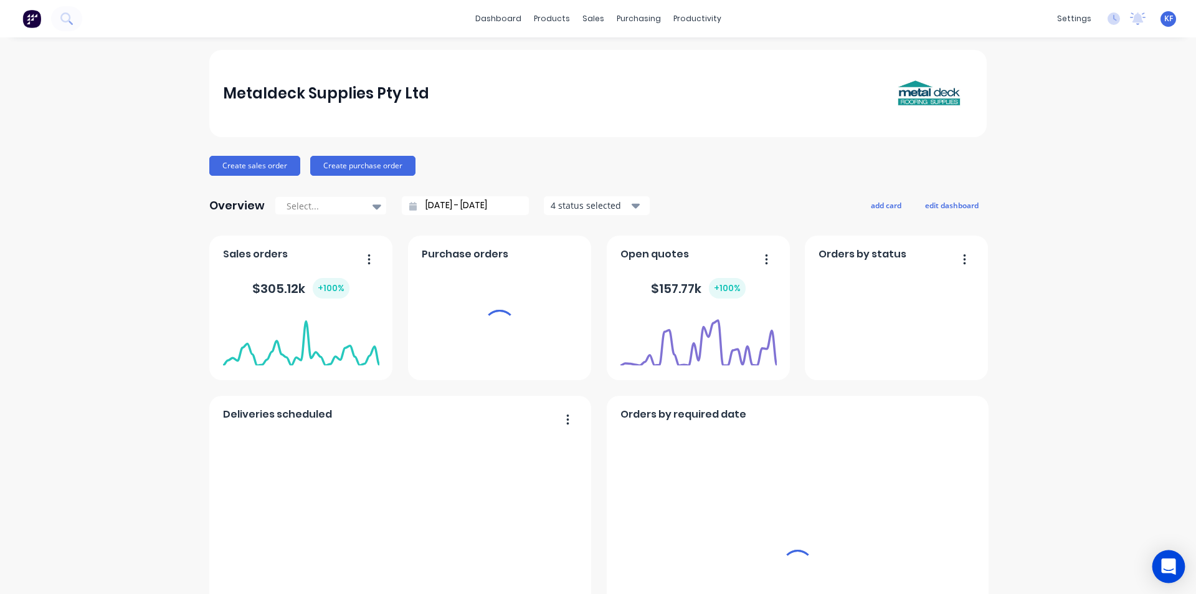
click at [1162, 565] on icon "Open Intercom Messenger" at bounding box center [1168, 566] width 14 height 16
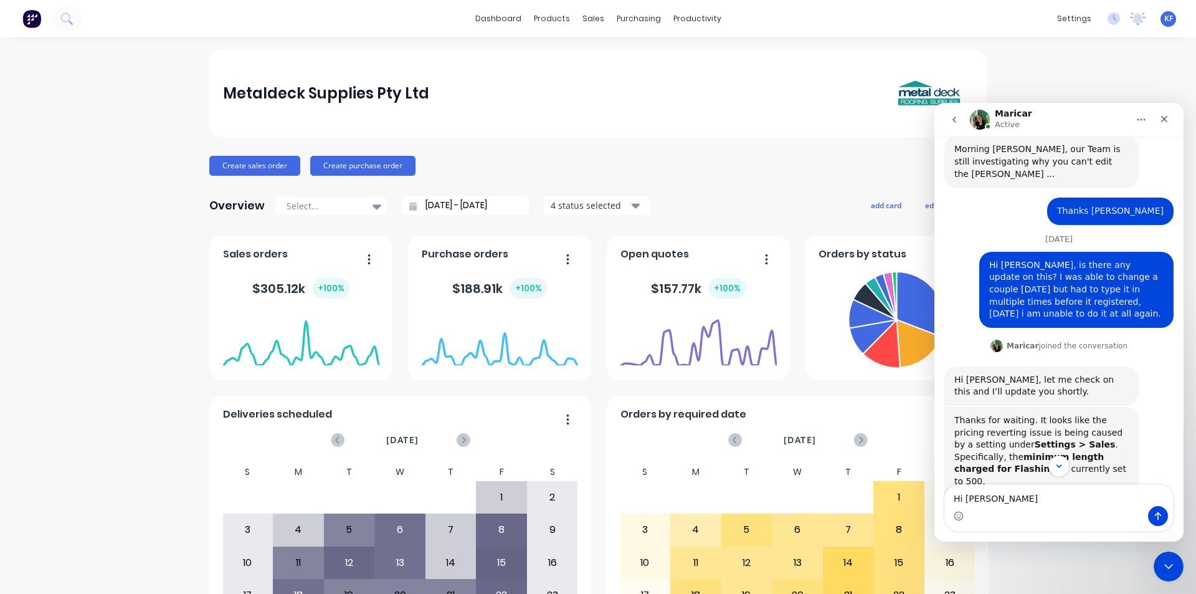
scroll to position [977, 0]
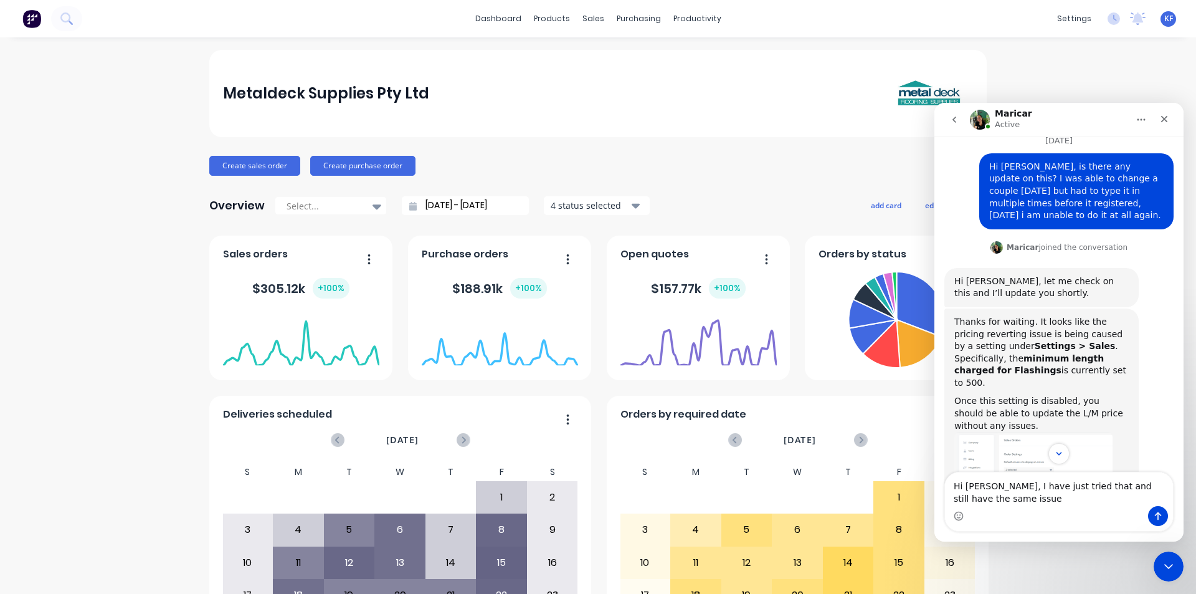
type textarea "Hi [PERSON_NAME], I have just tried that and still have the same issue."
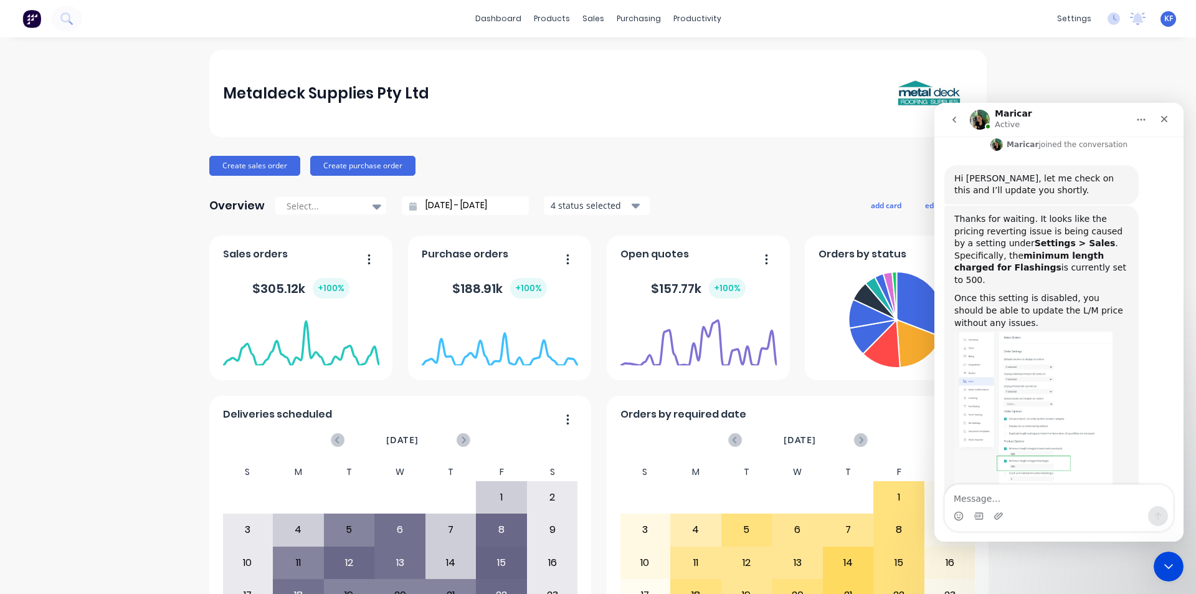
scroll to position [1088, 0]
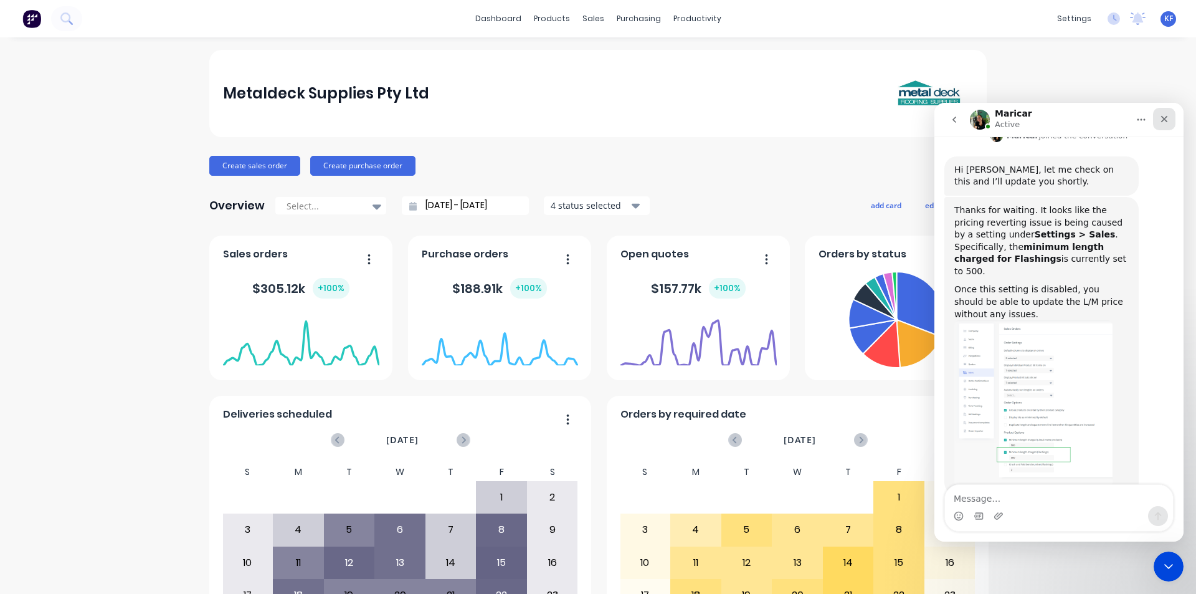
click at [1164, 115] on icon "Close" at bounding box center [1164, 119] width 10 height 10
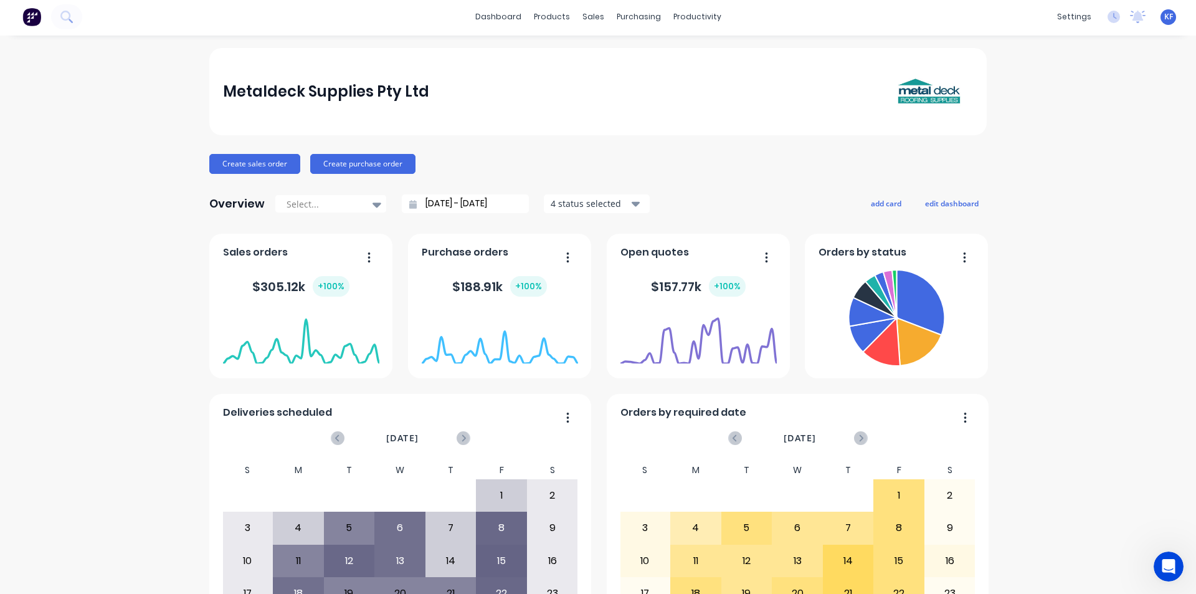
scroll to position [0, 0]
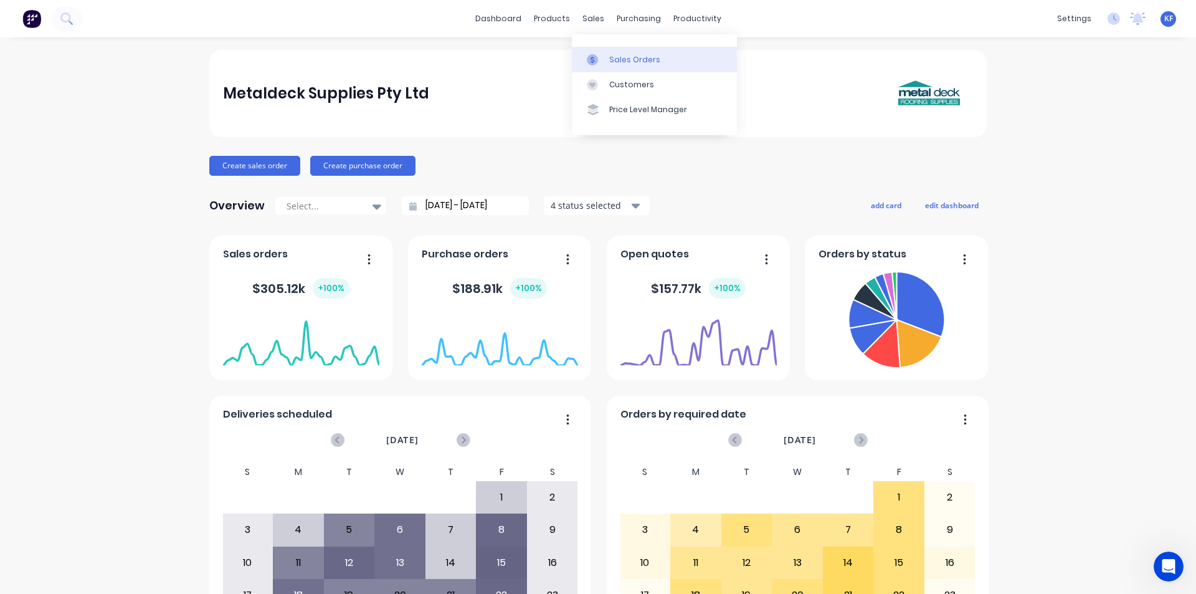
click at [616, 66] on link "Sales Orders" at bounding box center [654, 59] width 165 height 25
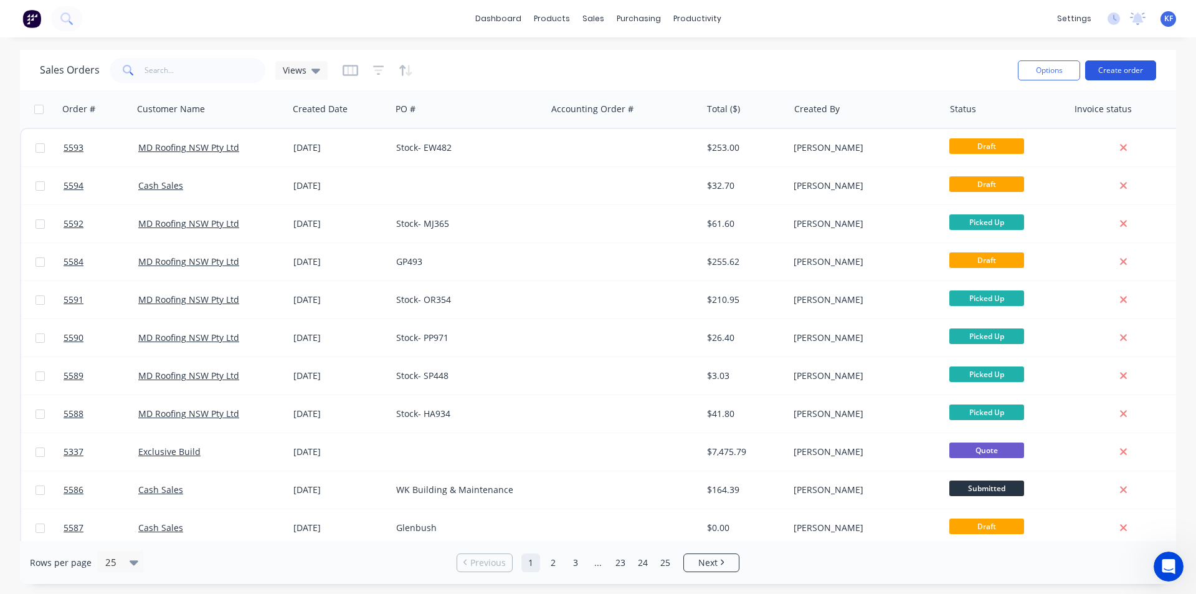
click at [1116, 72] on button "Create order" at bounding box center [1120, 70] width 71 height 20
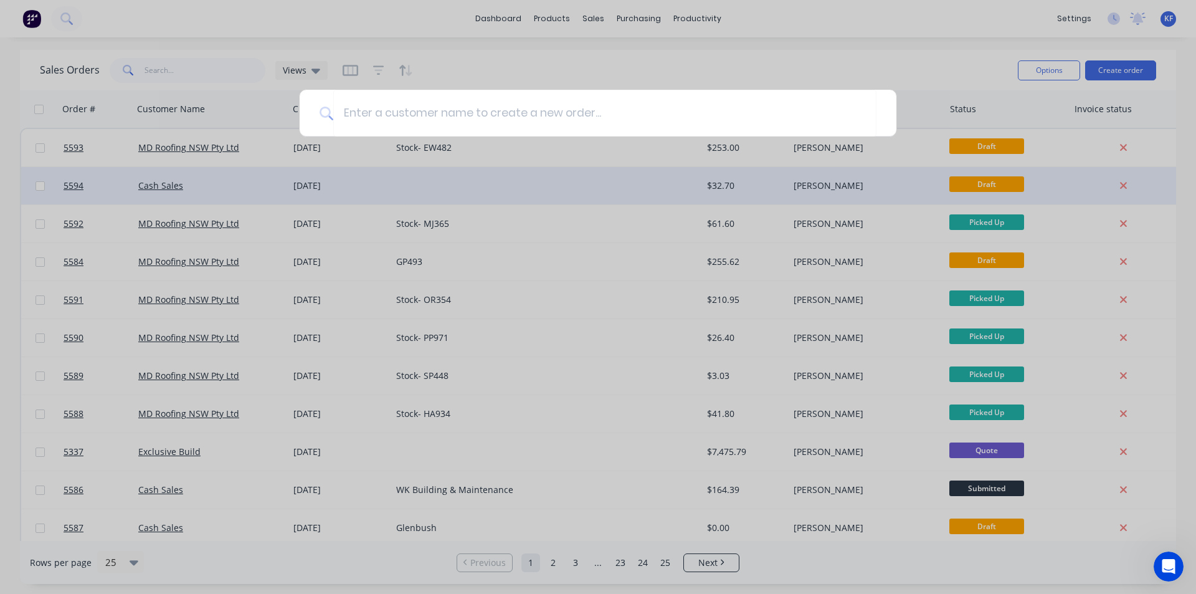
click at [557, 59] on div at bounding box center [598, 297] width 1196 height 594
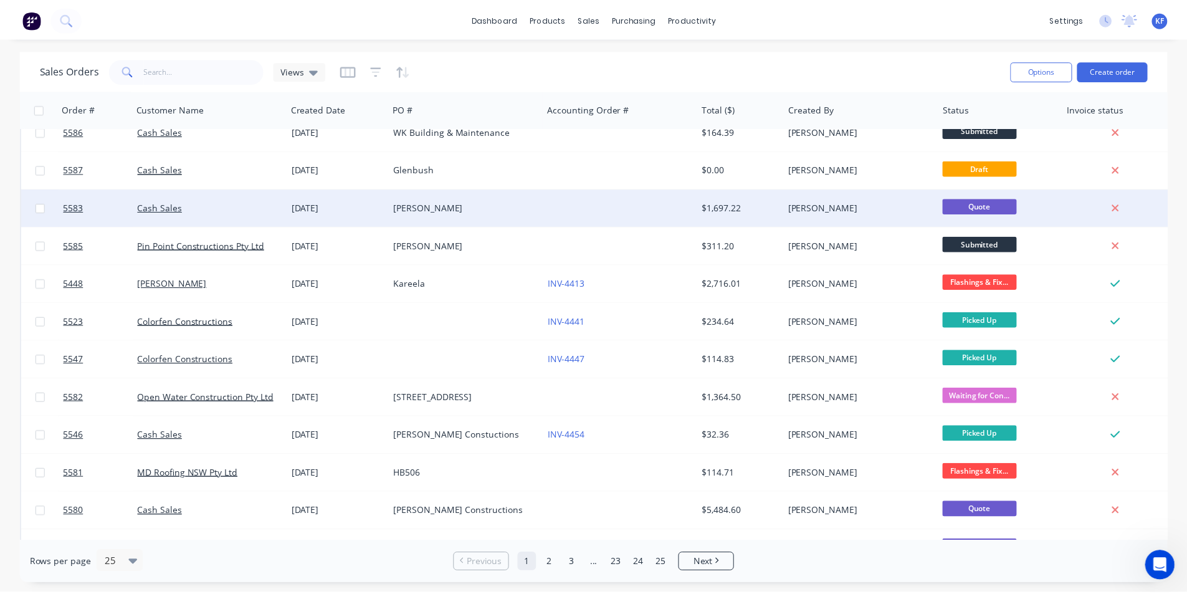
scroll to position [498, 0]
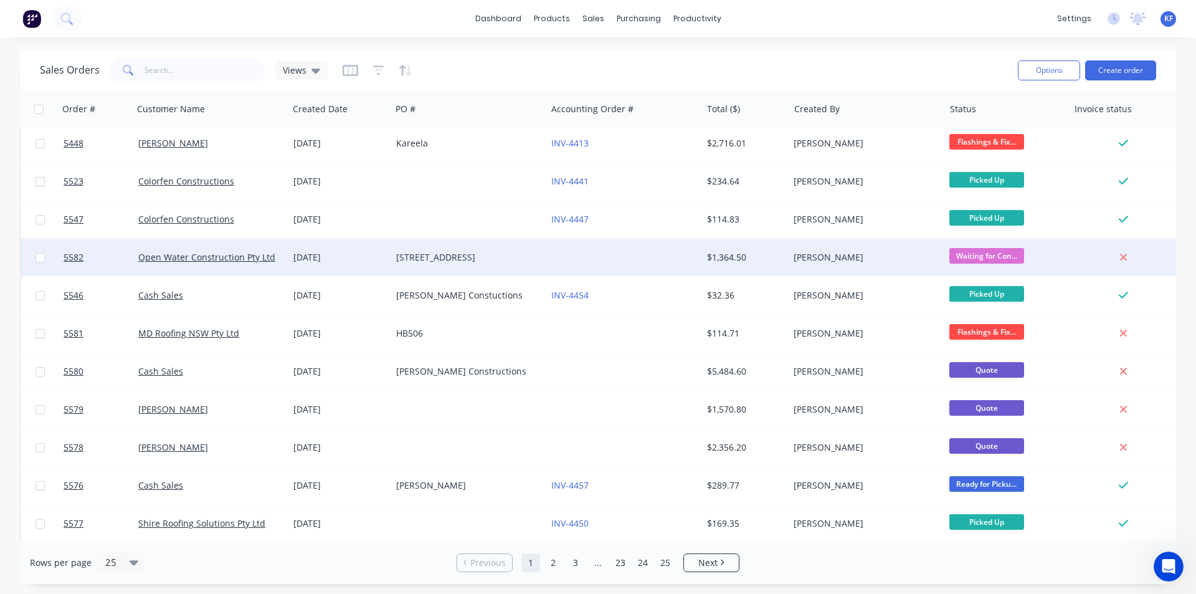
click at [466, 264] on div "[STREET_ADDRESS]" at bounding box center [468, 257] width 155 height 37
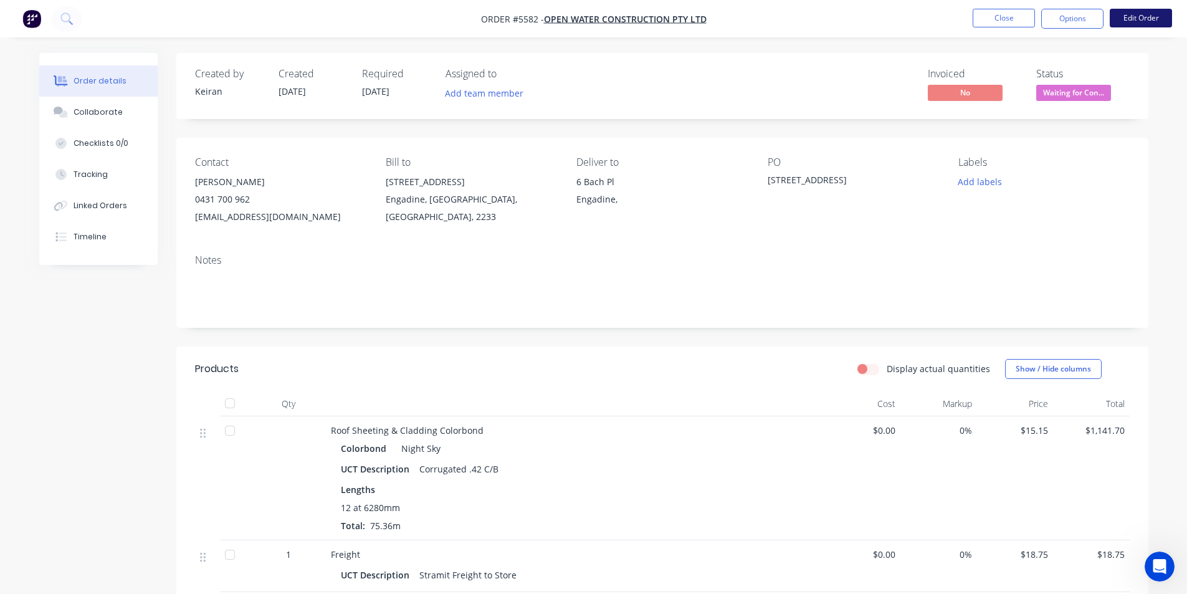
click at [1122, 21] on button "Edit Order" at bounding box center [1141, 18] width 62 height 19
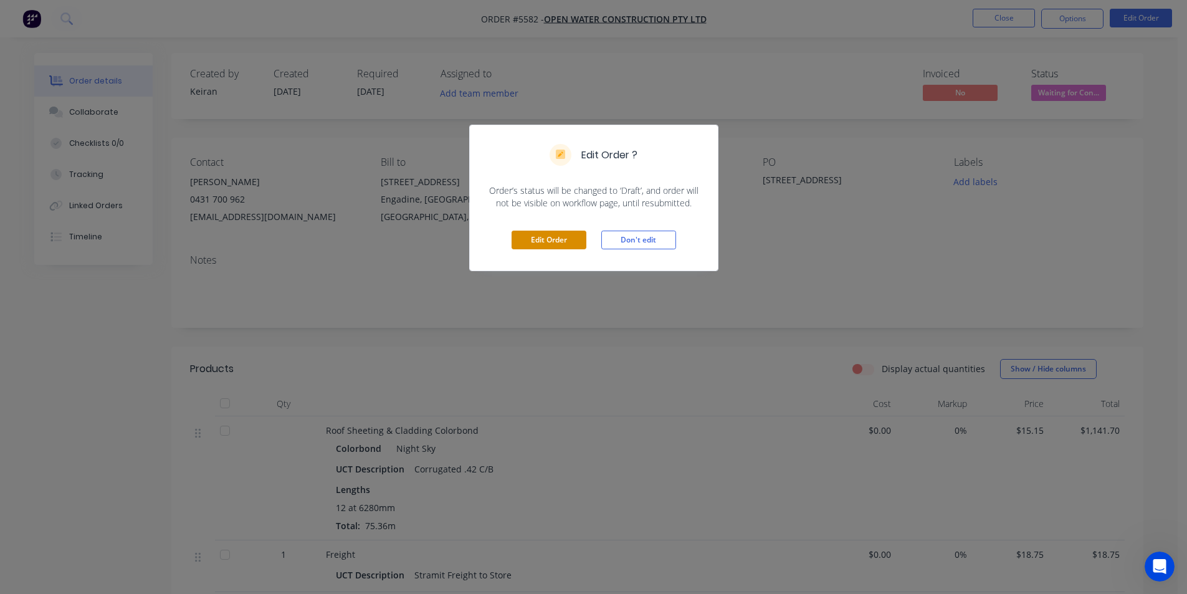
click at [551, 239] on button "Edit Order" at bounding box center [548, 240] width 75 height 19
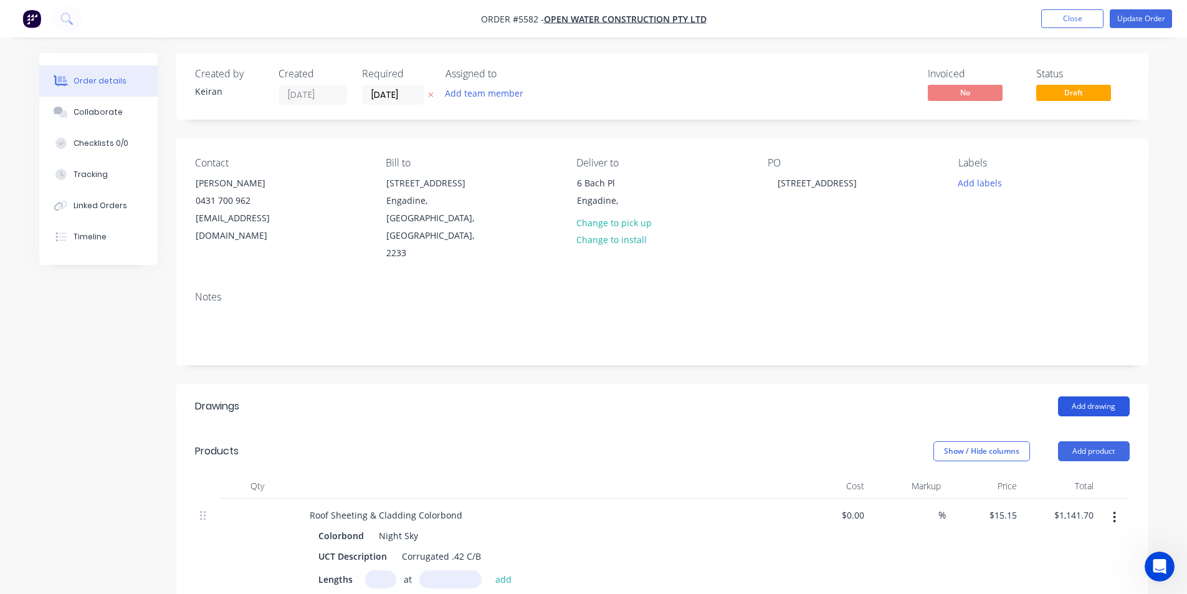
click at [1090, 396] on button "Add drawing" at bounding box center [1094, 406] width 72 height 20
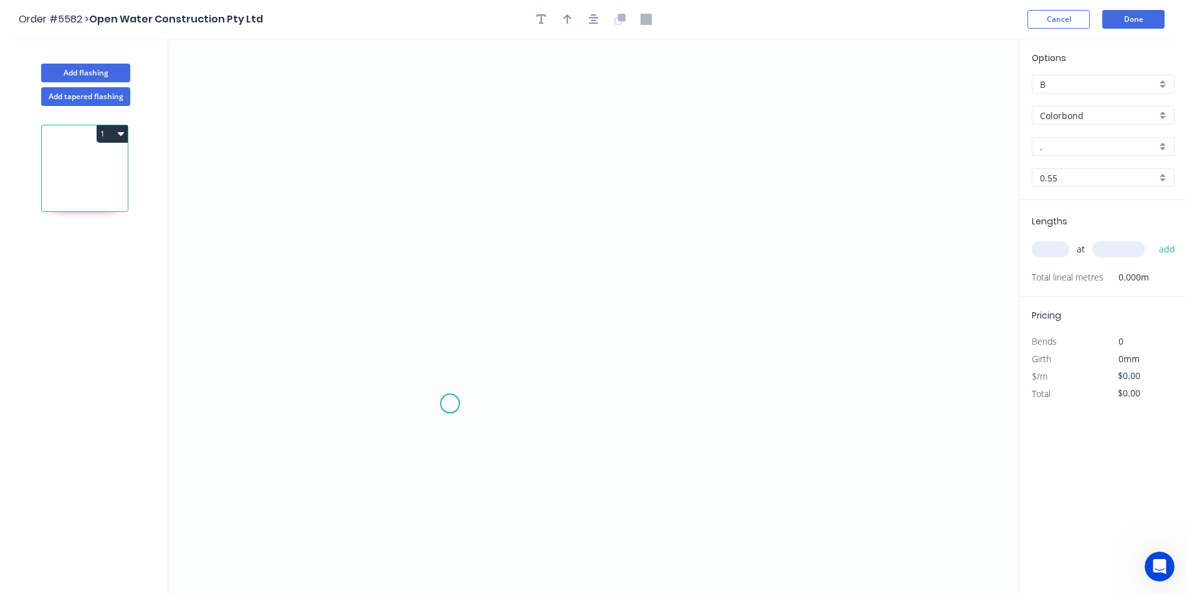
click at [450, 401] on icon "0" at bounding box center [593, 316] width 850 height 555
click at [451, 270] on icon "0" at bounding box center [593, 316] width 850 height 555
click at [844, 266] on icon "0 ?" at bounding box center [593, 316] width 850 height 555
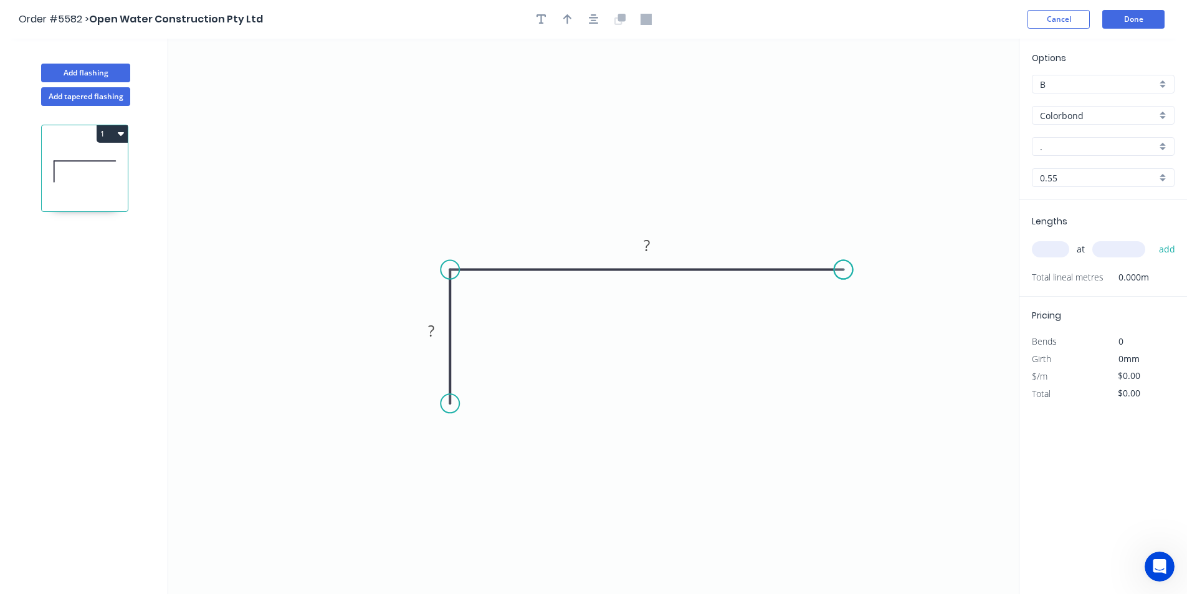
click at [844, 266] on circle at bounding box center [843, 269] width 19 height 19
click at [428, 332] on tspan "?" at bounding box center [431, 330] width 6 height 21
click at [589, 20] on icon "button" at bounding box center [594, 19] width 10 height 11
type input "$9.98"
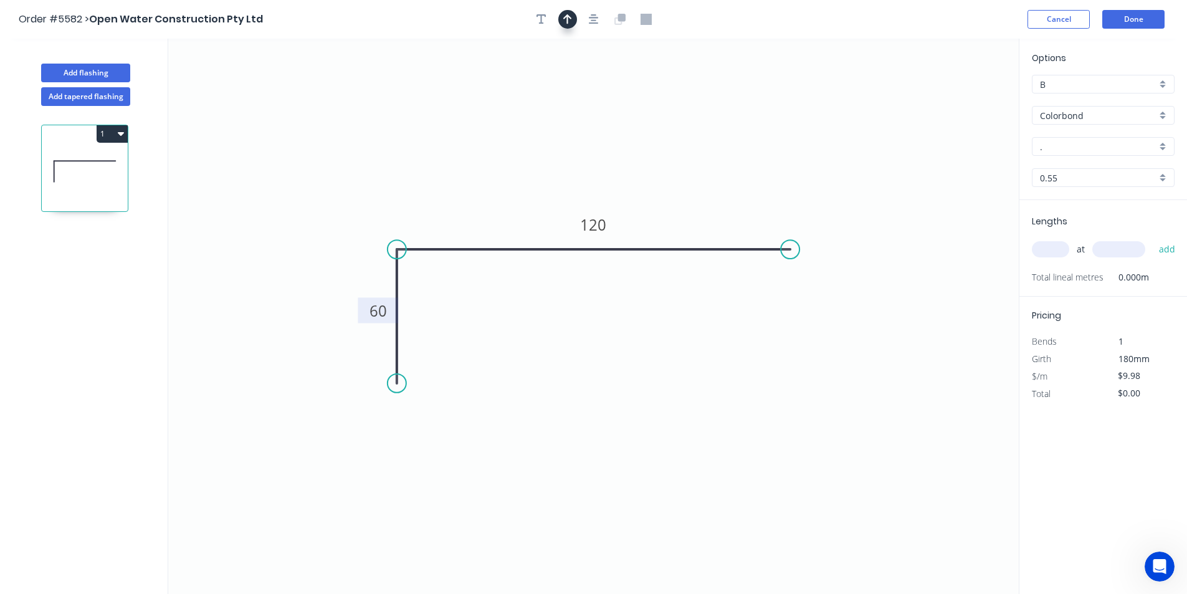
click at [575, 22] on button "button" at bounding box center [567, 19] width 19 height 19
drag, startPoint x: 958, startPoint y: 102, endPoint x: 483, endPoint y: 159, distance: 477.5
click at [483, 159] on icon at bounding box center [487, 143] width 11 height 40
click at [1077, 150] on input "." at bounding box center [1098, 146] width 116 height 13
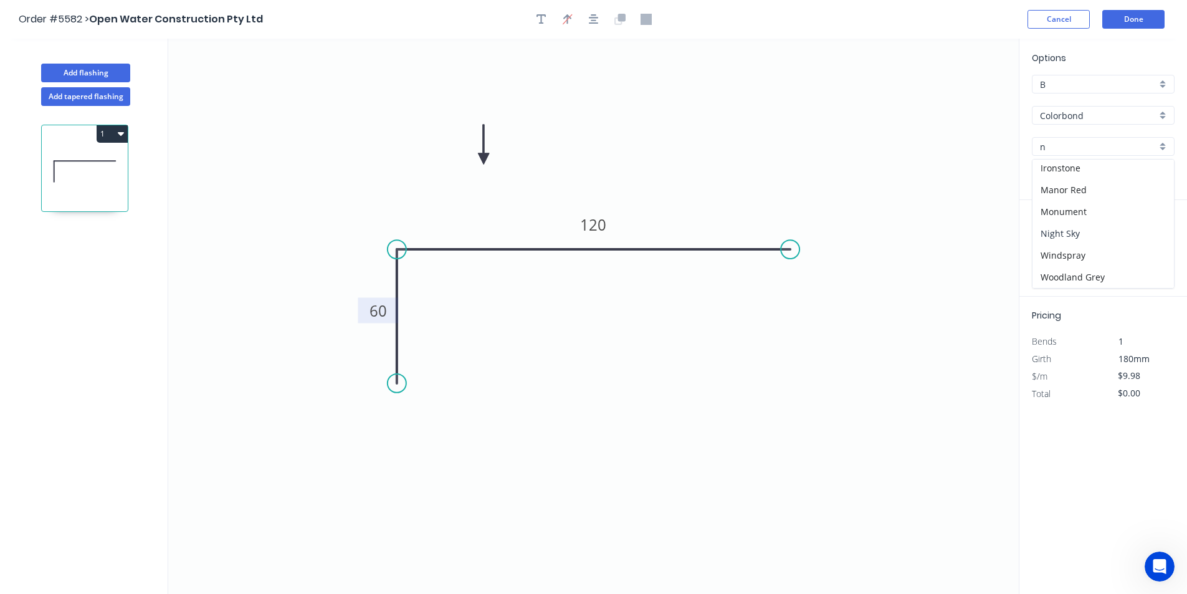
click at [1117, 240] on div "Night Sky" at bounding box center [1102, 233] width 141 height 22
type input "Night Sky"
click at [1052, 254] on input "text" at bounding box center [1050, 249] width 37 height 16
type input "4"
type input "4000"
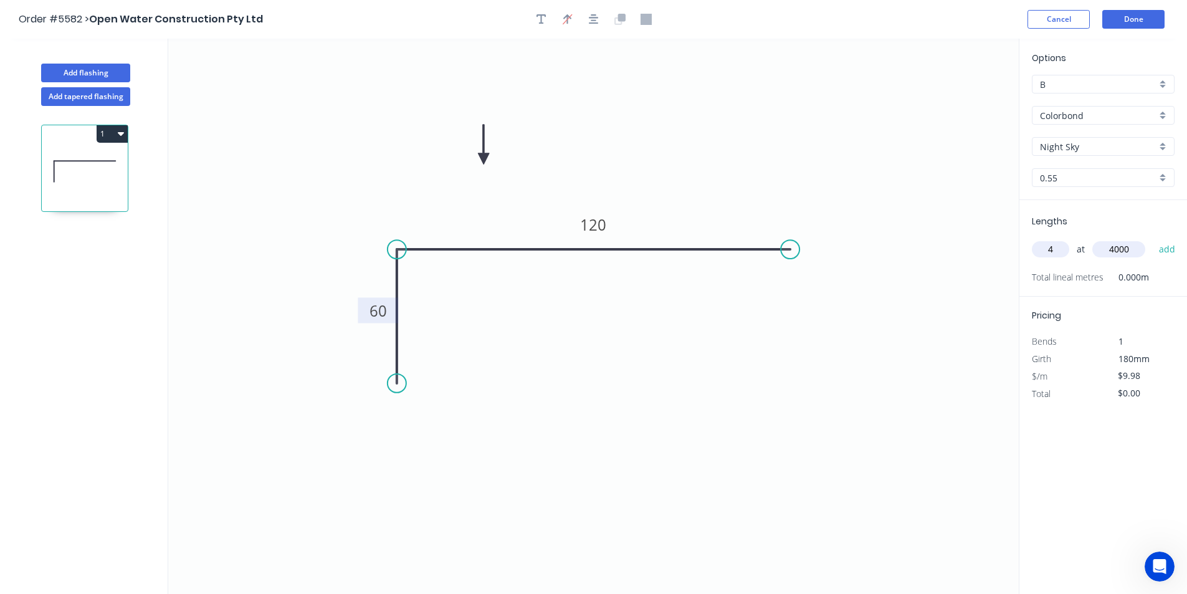
click at [1153, 239] on button "add" at bounding box center [1167, 249] width 29 height 21
type input "$159.68"
click at [1138, 392] on input "$9.98" at bounding box center [1139, 392] width 42 height 17
type input "$9.98"
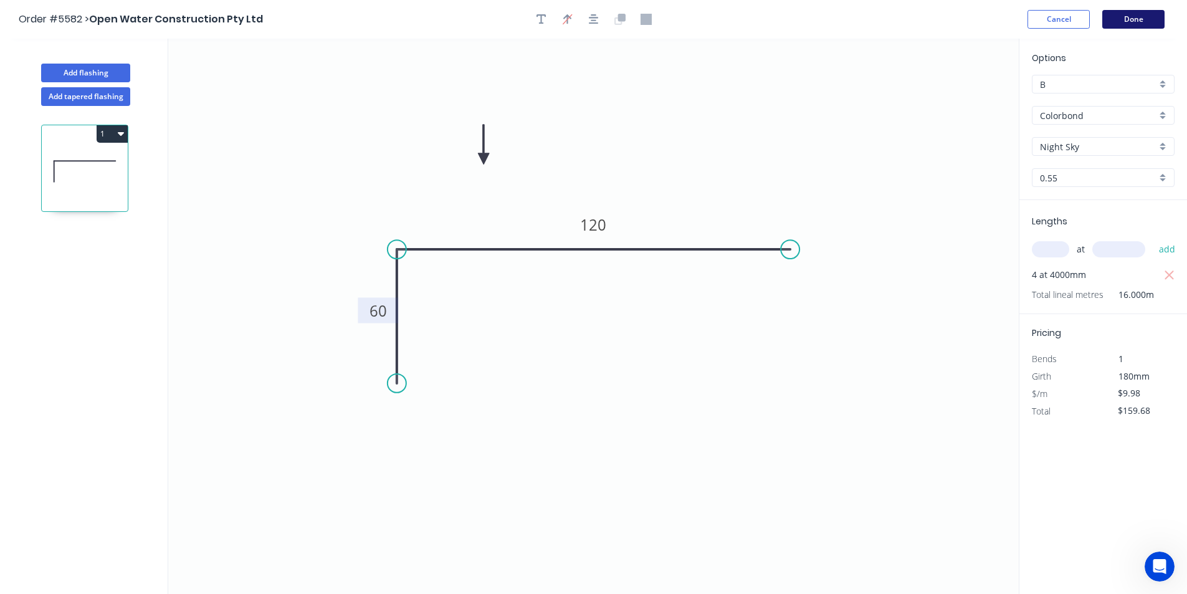
click at [1120, 27] on button "Done" at bounding box center [1133, 19] width 62 height 19
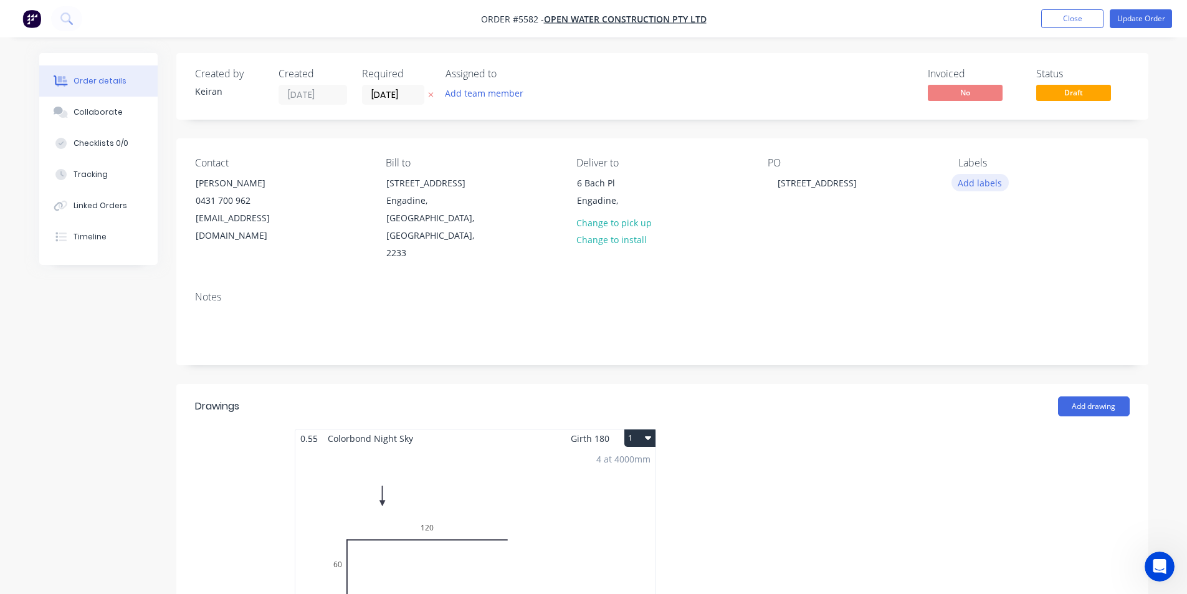
click at [996, 179] on button "Add labels" at bounding box center [979, 182] width 57 height 17
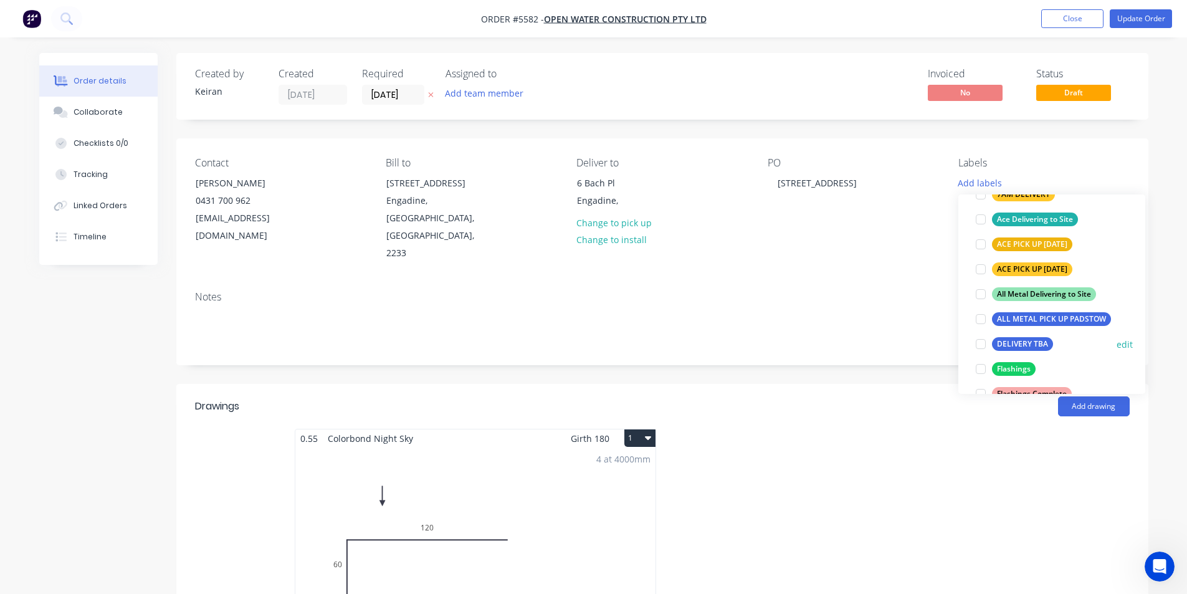
scroll to position [187, 0]
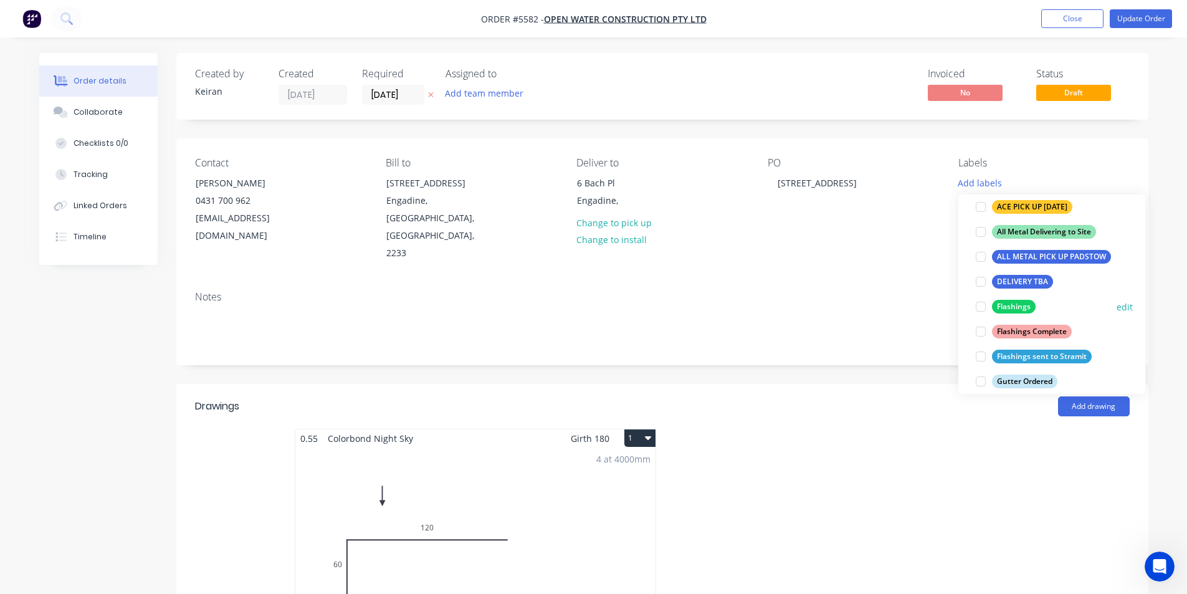
click at [986, 303] on div at bounding box center [980, 306] width 25 height 25
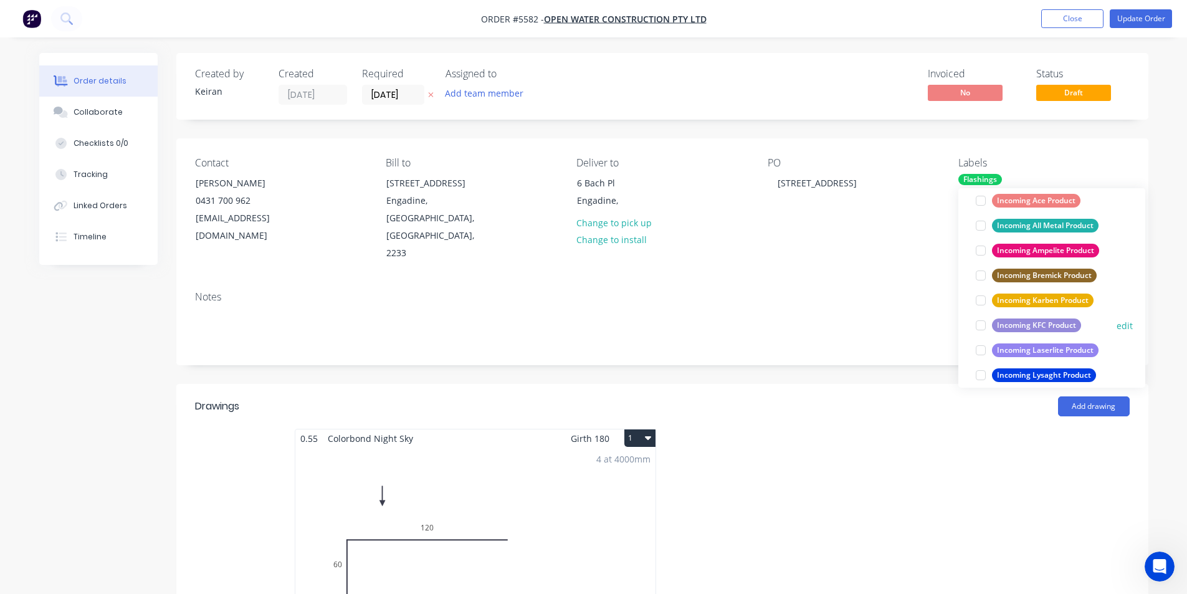
scroll to position [498, 0]
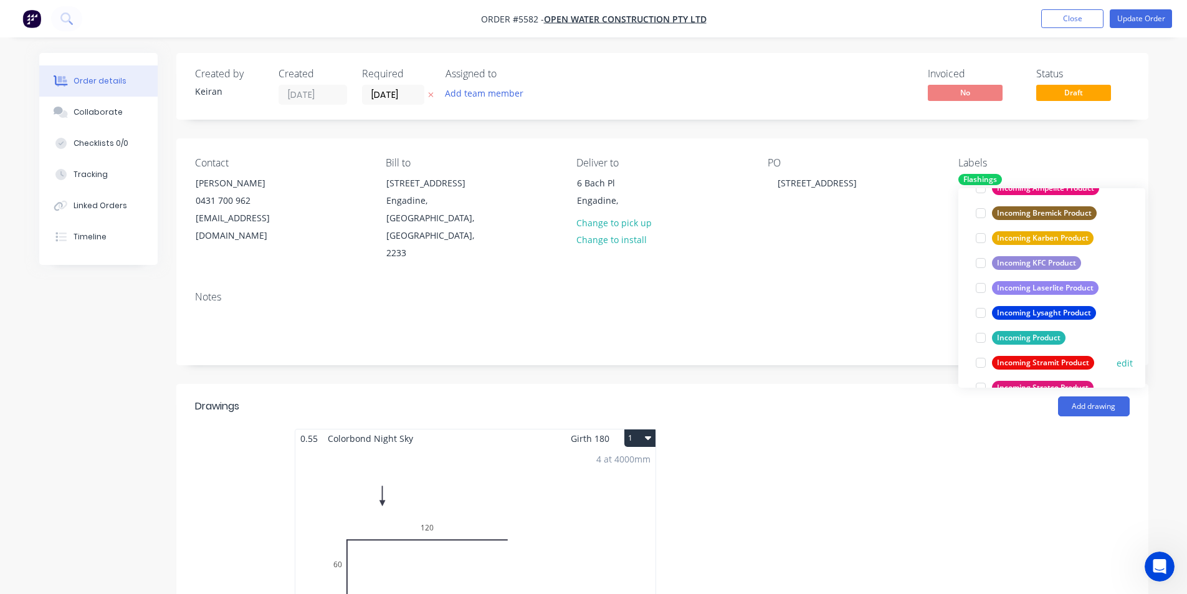
click at [976, 362] on div at bounding box center [980, 362] width 25 height 25
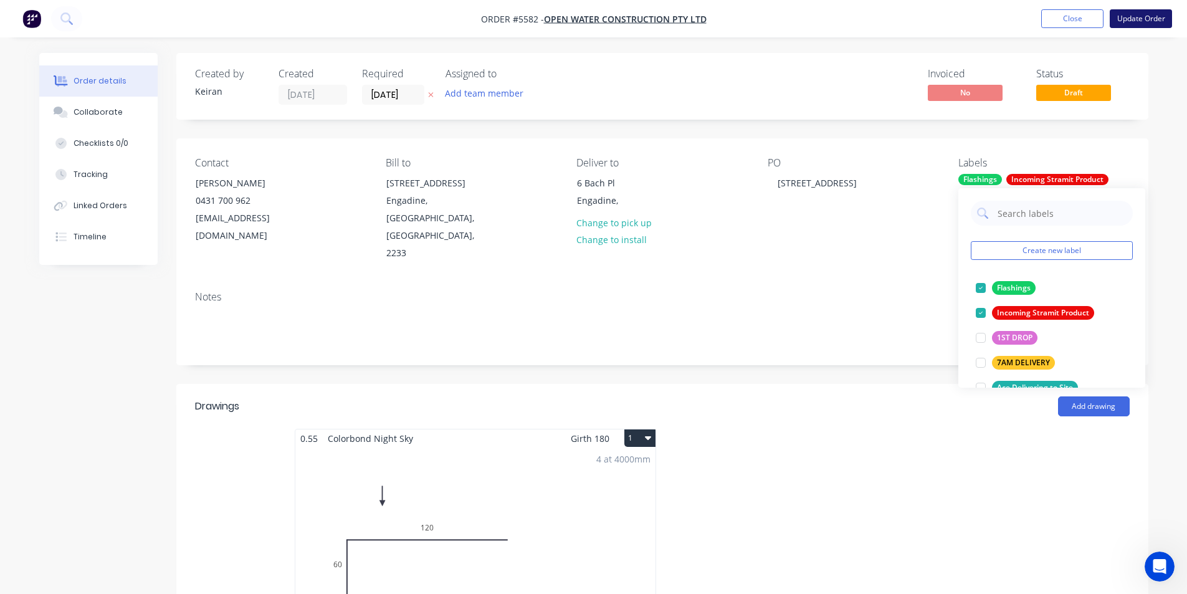
click at [1125, 16] on button "Update Order" at bounding box center [1141, 18] width 62 height 19
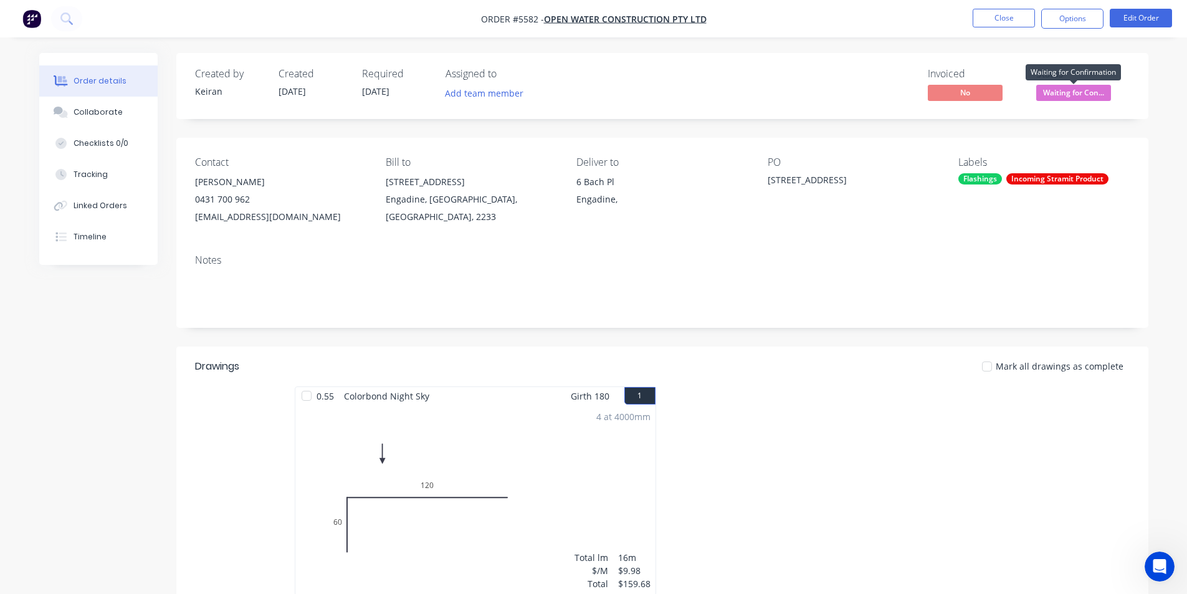
click at [1072, 95] on span "Waiting for Con..." at bounding box center [1073, 93] width 75 height 16
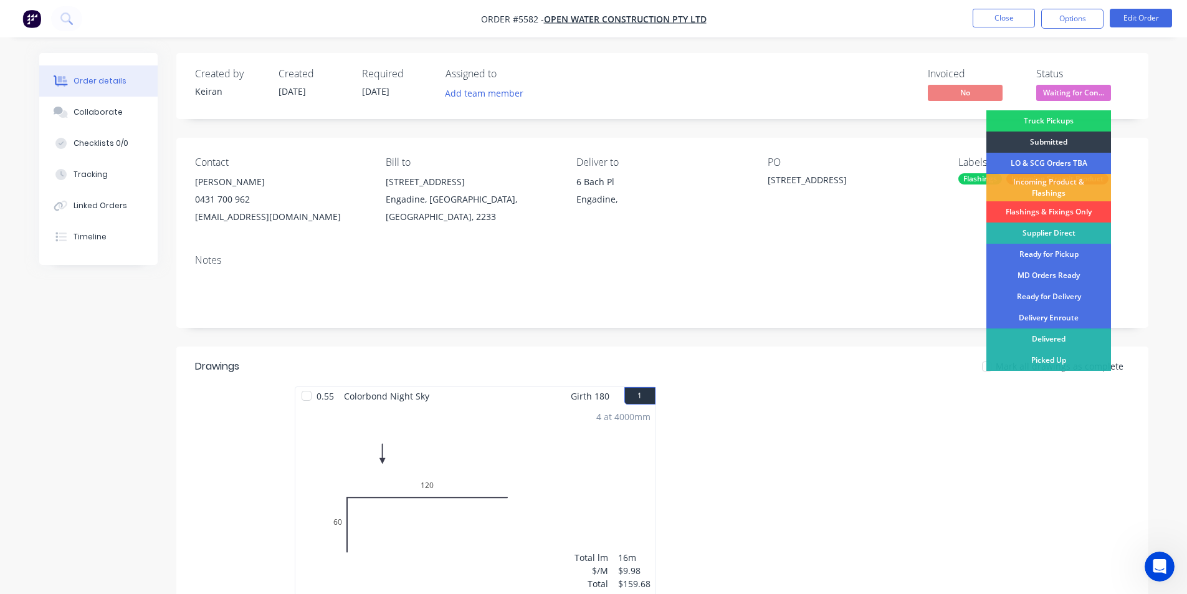
click at [1067, 209] on div "Flashings & Fixings Only" at bounding box center [1048, 211] width 125 height 21
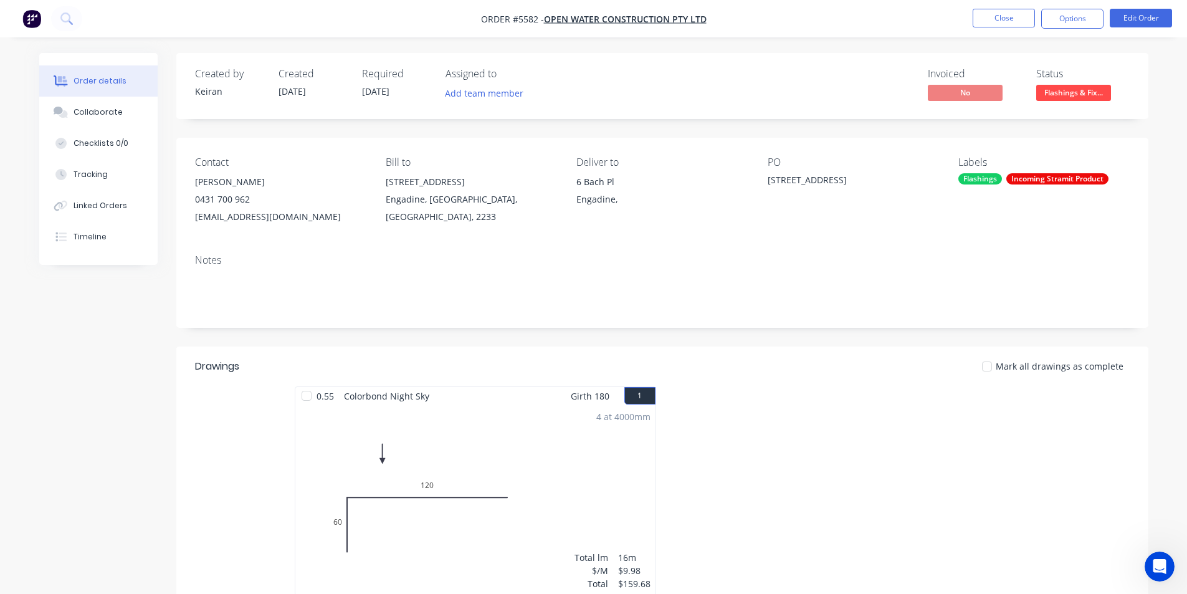
click at [1089, 104] on div "Created by Keiran Created 27/08/25 Required 28/08/25 Assigned to Add team membe…" at bounding box center [662, 86] width 972 height 66
click at [1089, 99] on span "Flashings & Fix..." at bounding box center [1073, 93] width 75 height 16
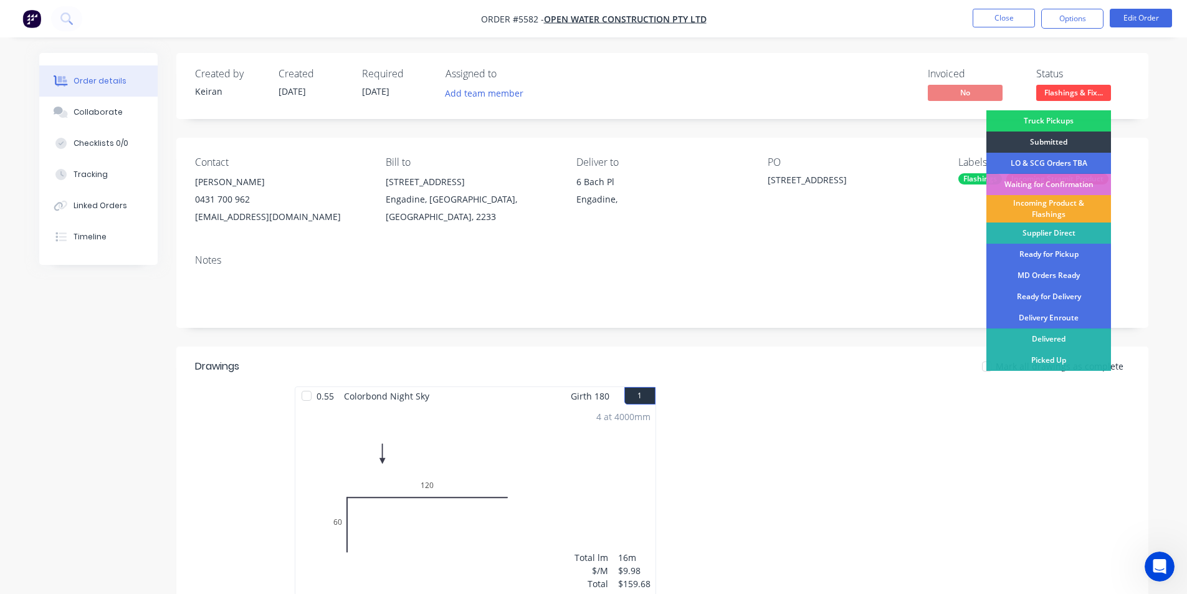
click at [1054, 202] on div "Incoming Product & Flashings" at bounding box center [1048, 208] width 125 height 27
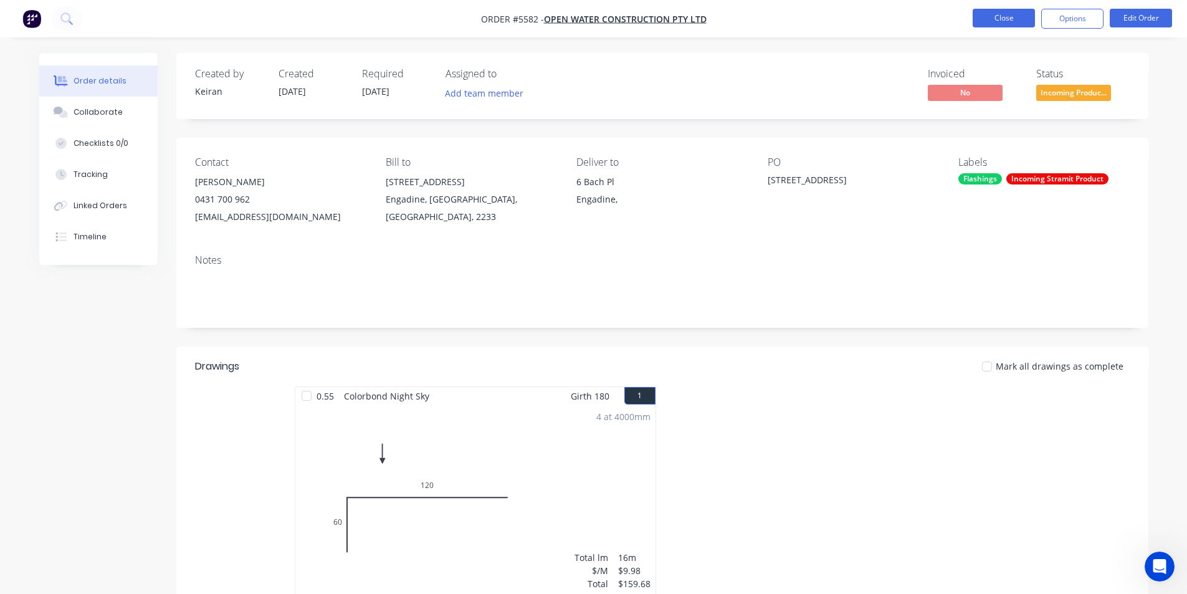
click at [1014, 22] on button "Close" at bounding box center [1003, 18] width 62 height 19
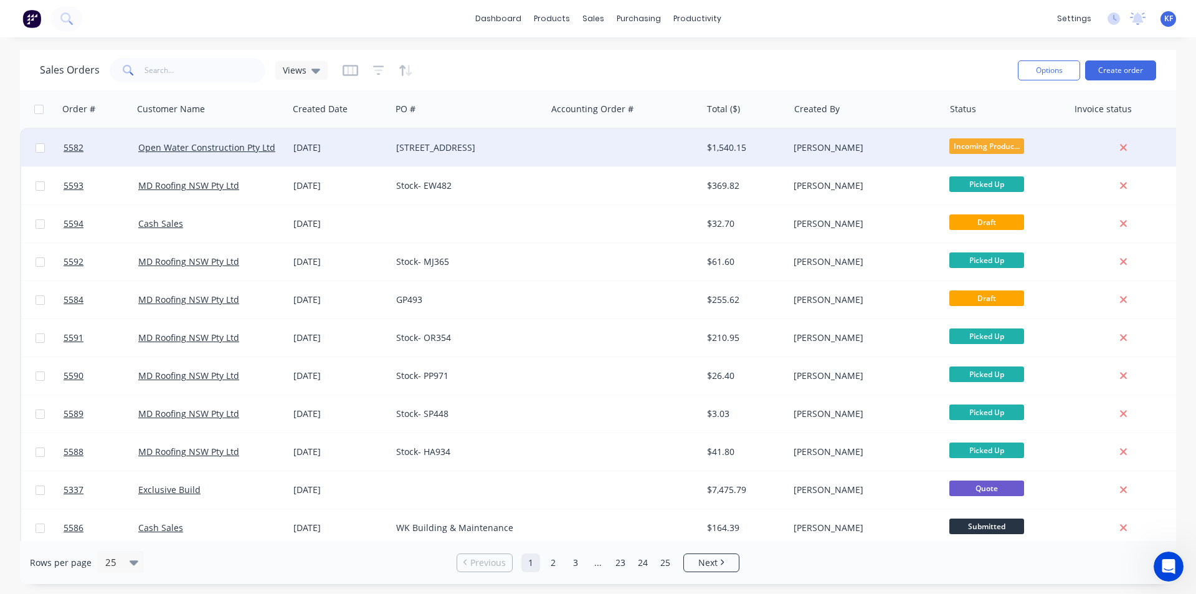
click at [651, 152] on div at bounding box center [623, 147] width 155 height 37
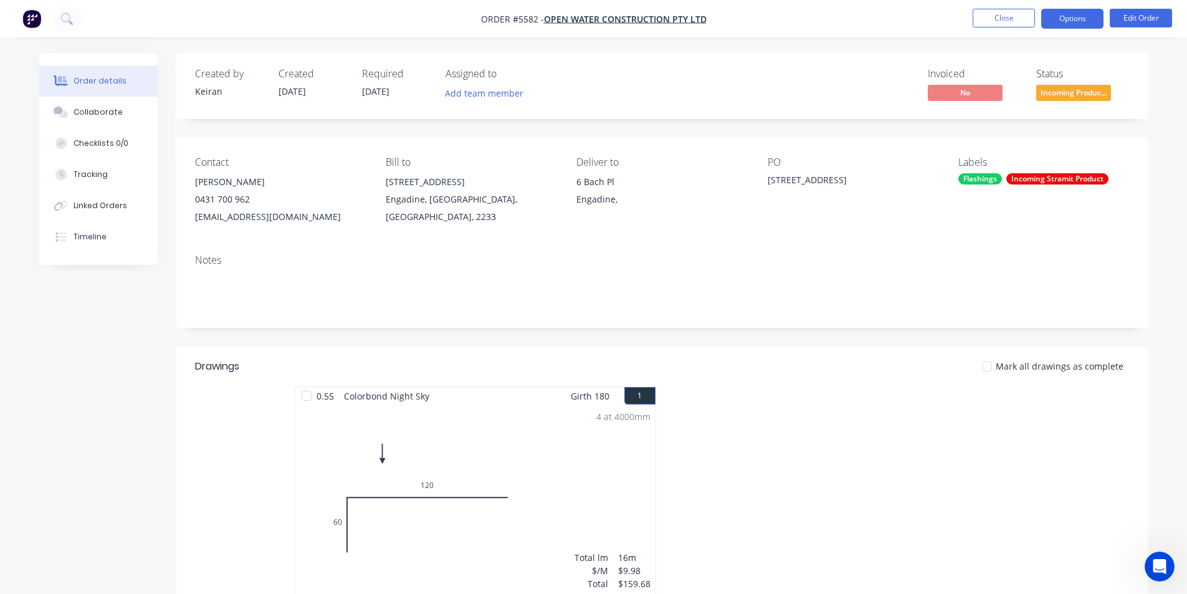
click at [1076, 18] on button "Options" at bounding box center [1072, 19] width 62 height 20
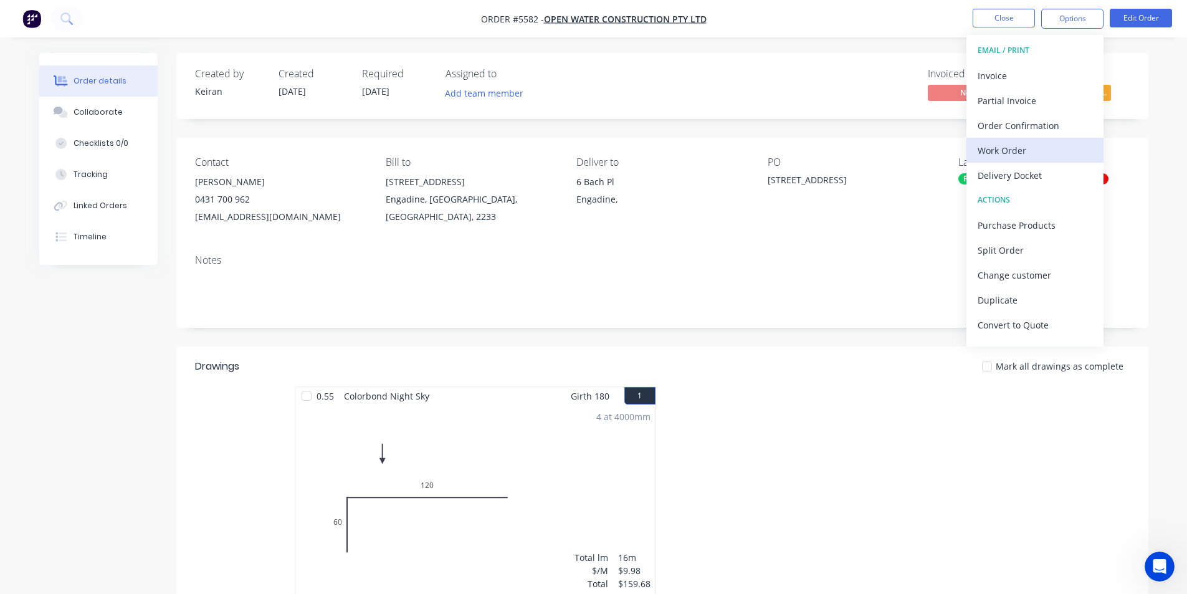
click at [1013, 156] on div "Work Order" at bounding box center [1034, 150] width 115 height 18
click at [1014, 157] on div "Custom" at bounding box center [1034, 150] width 115 height 18
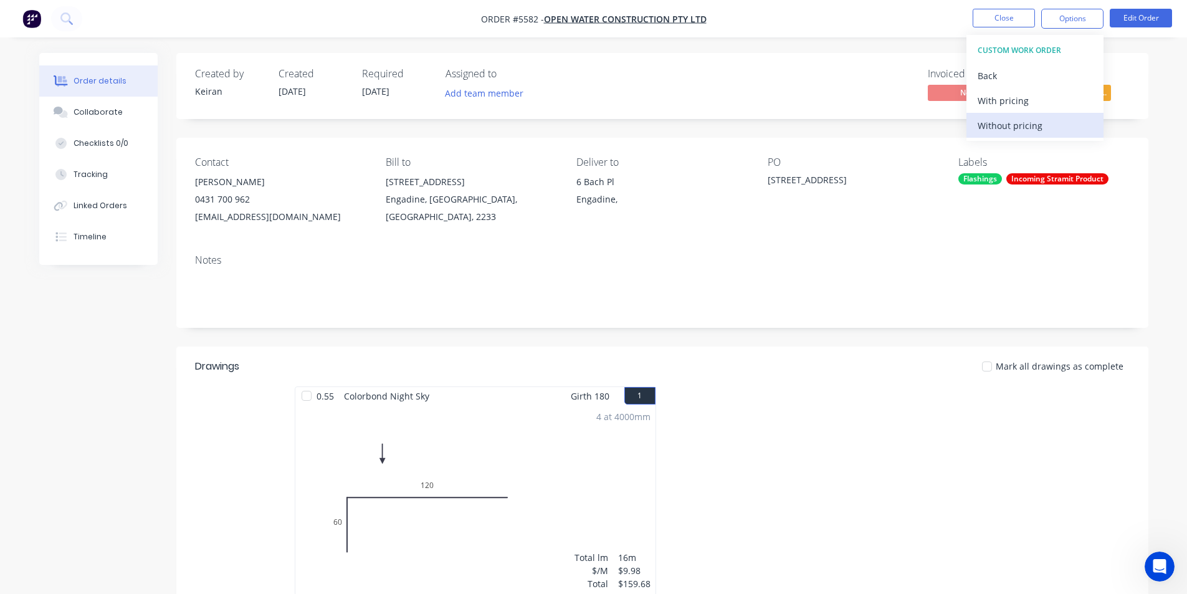
click at [1008, 128] on div "Without pricing" at bounding box center [1034, 125] width 115 height 18
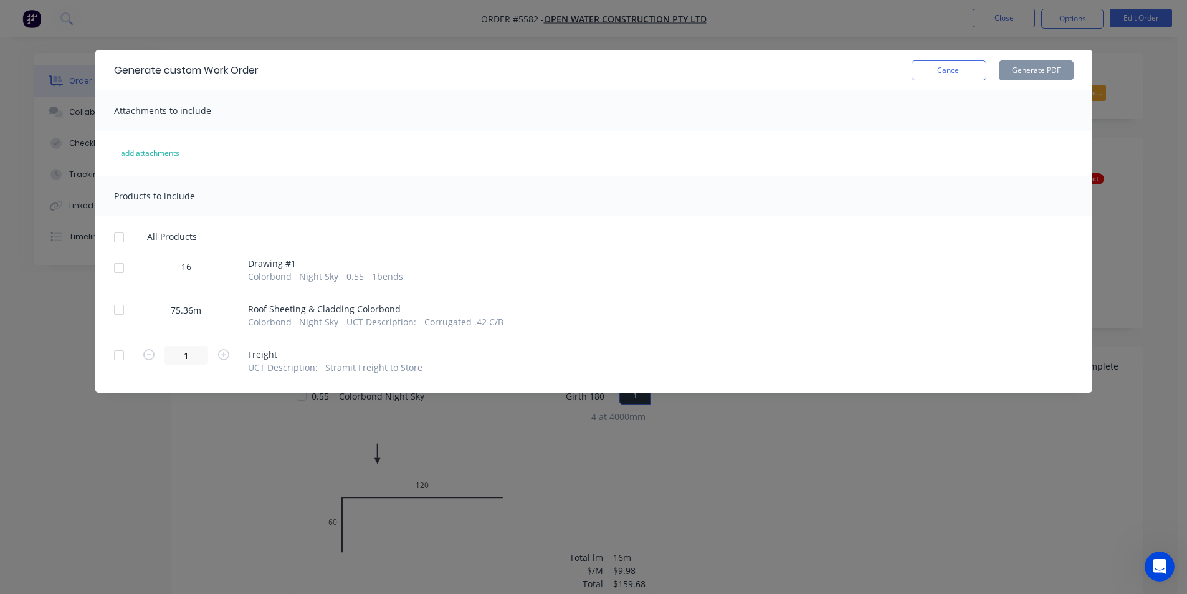
click at [136, 268] on div "16 Drawing # 1 Colorbond Night Sky 0.55 1 bends" at bounding box center [593, 270] width 959 height 25
click at [119, 267] on div at bounding box center [119, 267] width 25 height 25
click at [1030, 69] on button "Generate PDF" at bounding box center [1036, 70] width 75 height 20
click at [971, 75] on button "Cancel" at bounding box center [948, 70] width 75 height 20
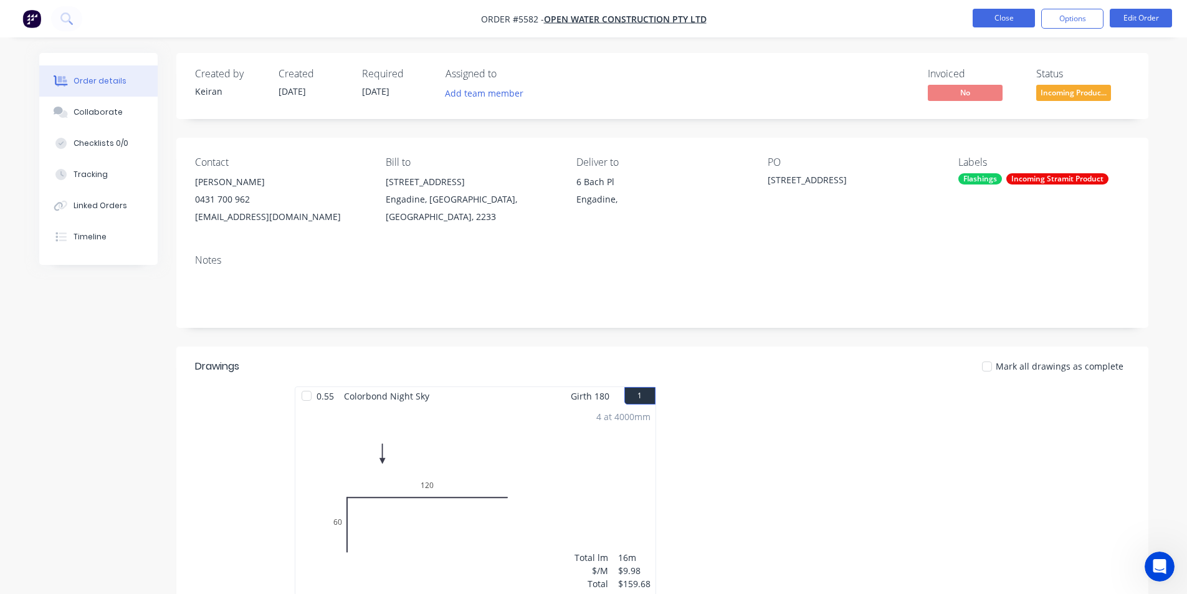
click at [989, 22] on button "Close" at bounding box center [1003, 18] width 62 height 19
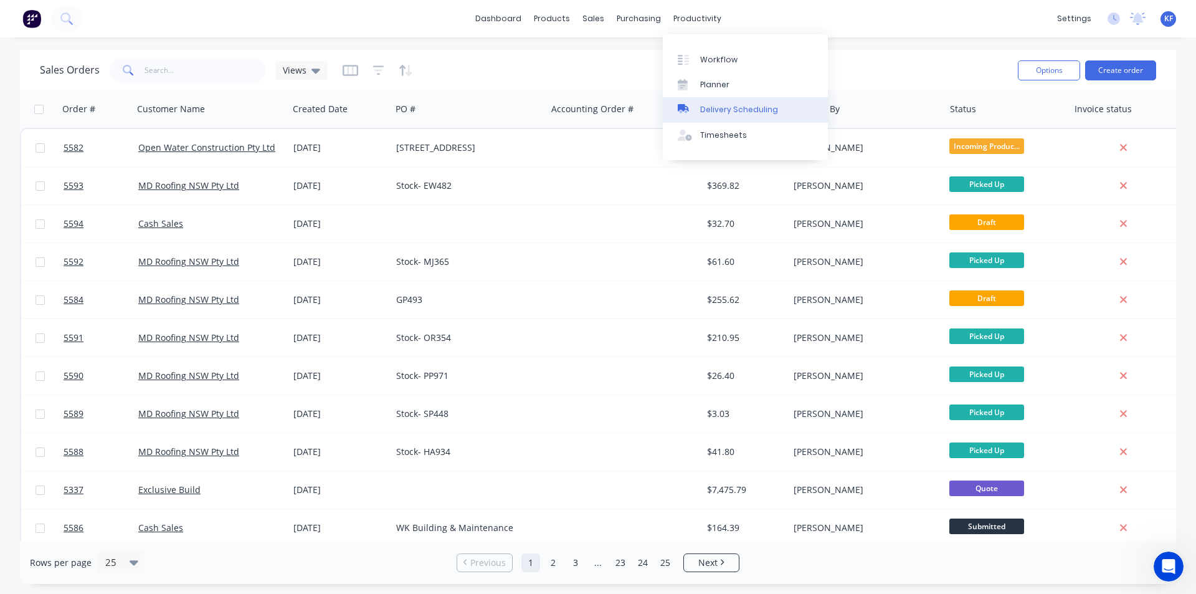
click at [726, 116] on link "Delivery Scheduling" at bounding box center [745, 109] width 165 height 25
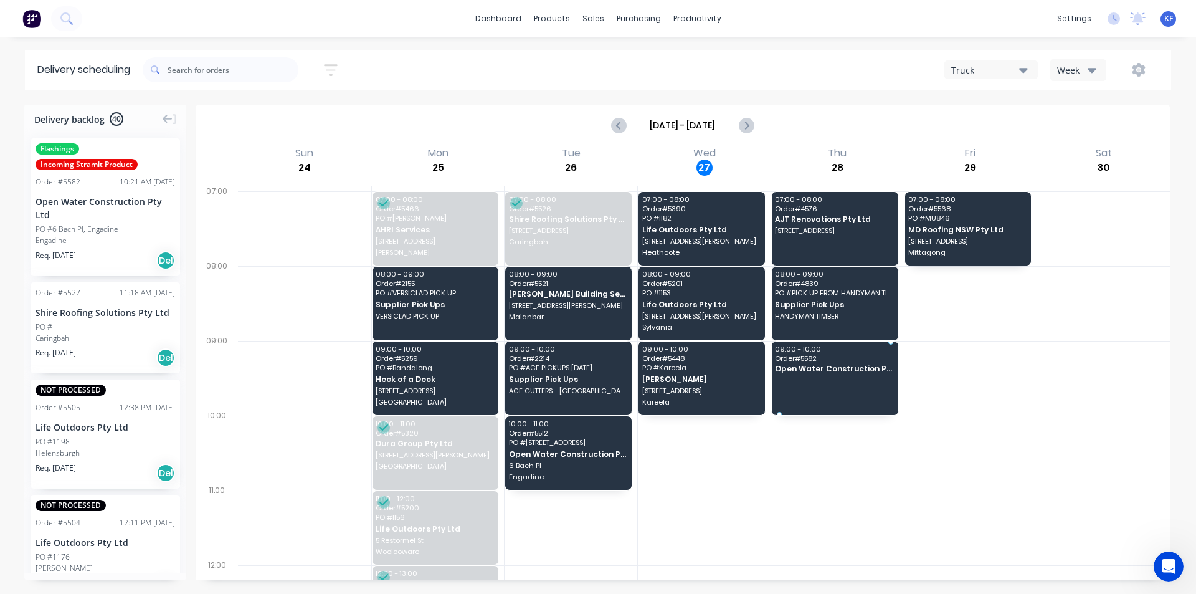
drag, startPoint x: 82, startPoint y: 251, endPoint x: 808, endPoint y: 366, distance: 734.9
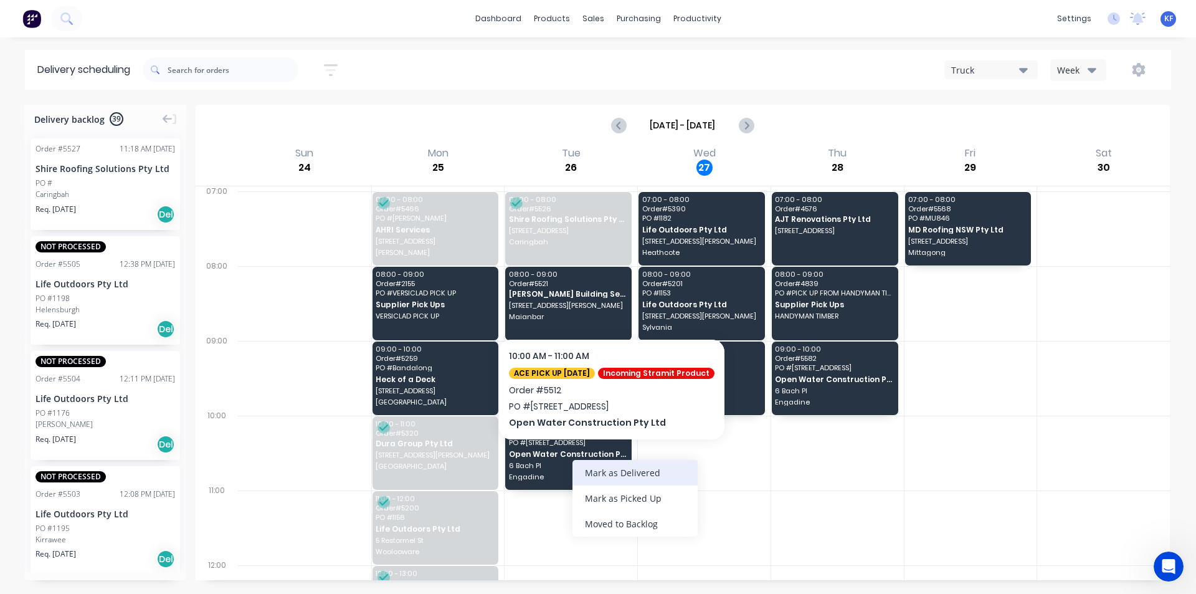
click at [611, 462] on div "Mark as Delivered" at bounding box center [635, 473] width 125 height 26
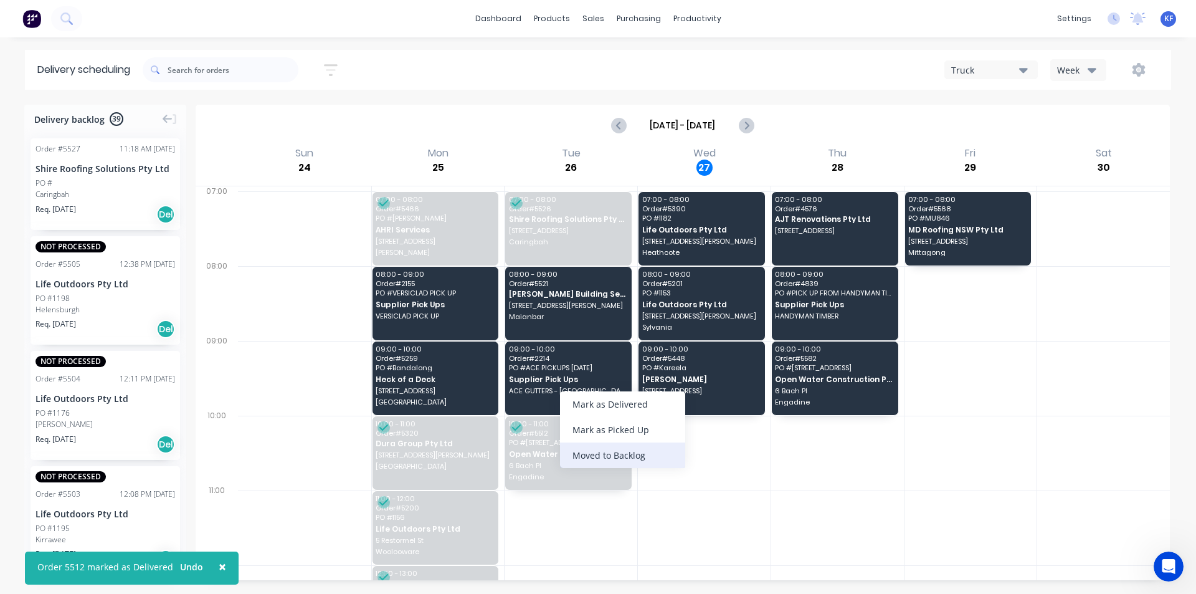
click at [627, 459] on div "Moved to Backlog" at bounding box center [622, 455] width 125 height 26
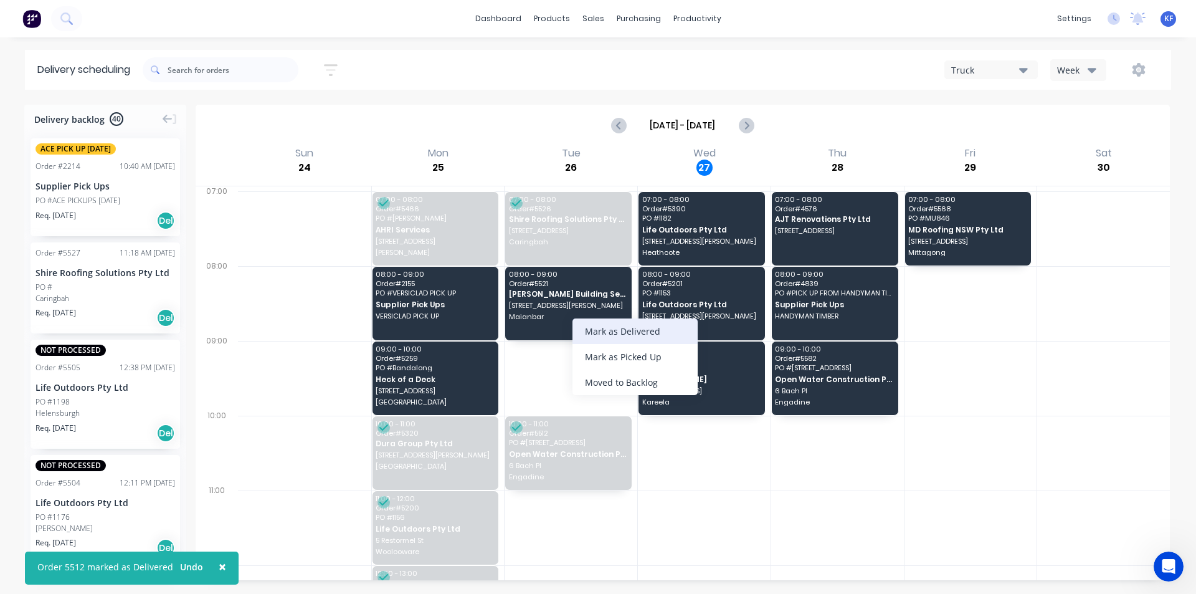
click at [607, 336] on div "Mark as Delivered" at bounding box center [635, 331] width 125 height 26
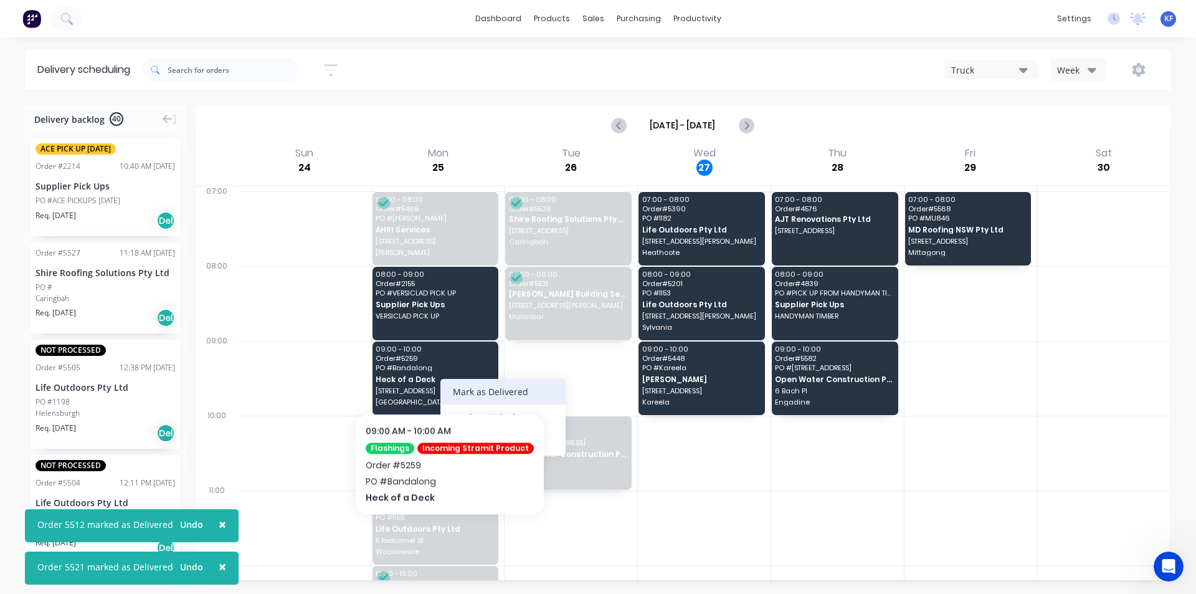
click at [480, 391] on div "Mark as Delivered" at bounding box center [502, 392] width 125 height 26
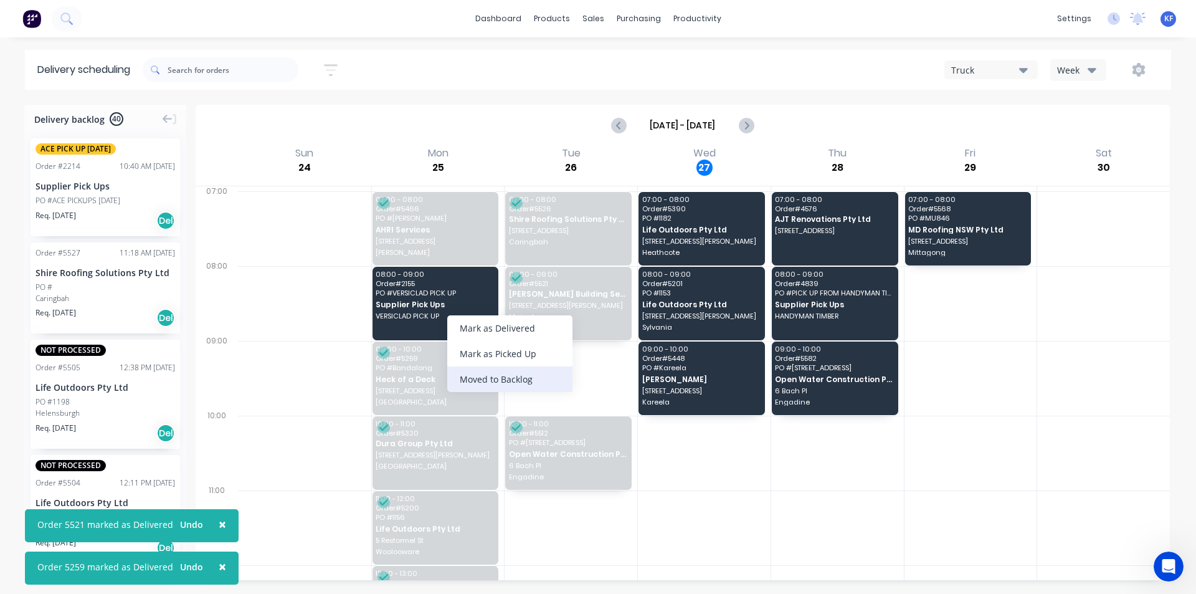
click at [515, 386] on div "Moved to Backlog" at bounding box center [509, 379] width 125 height 26
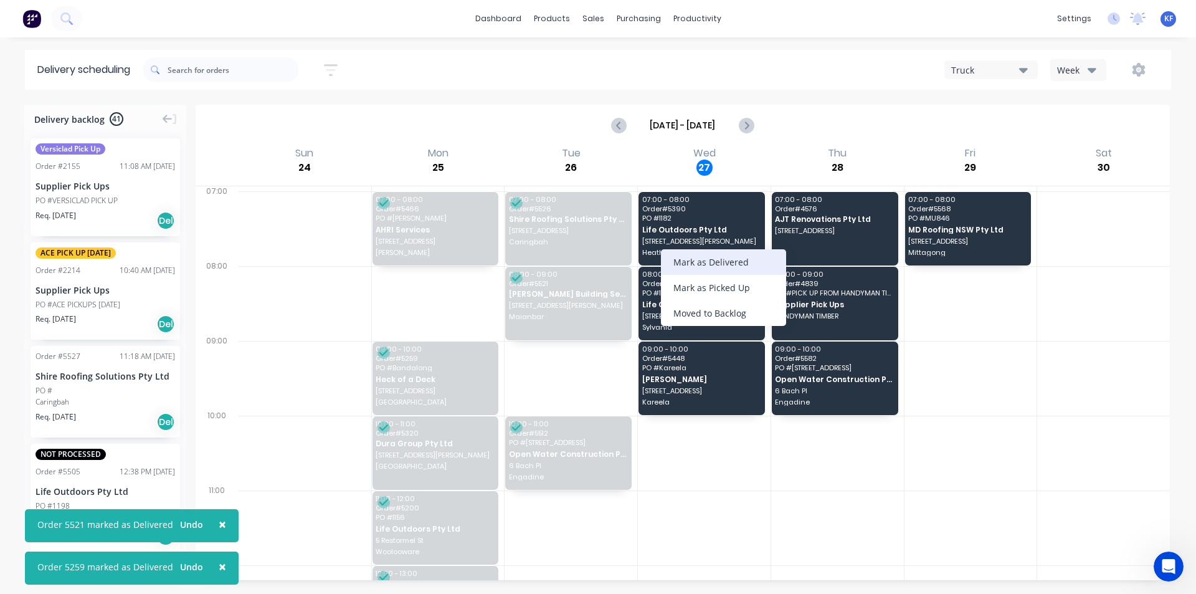
click at [705, 265] on div "Mark as Delivered" at bounding box center [723, 262] width 125 height 26
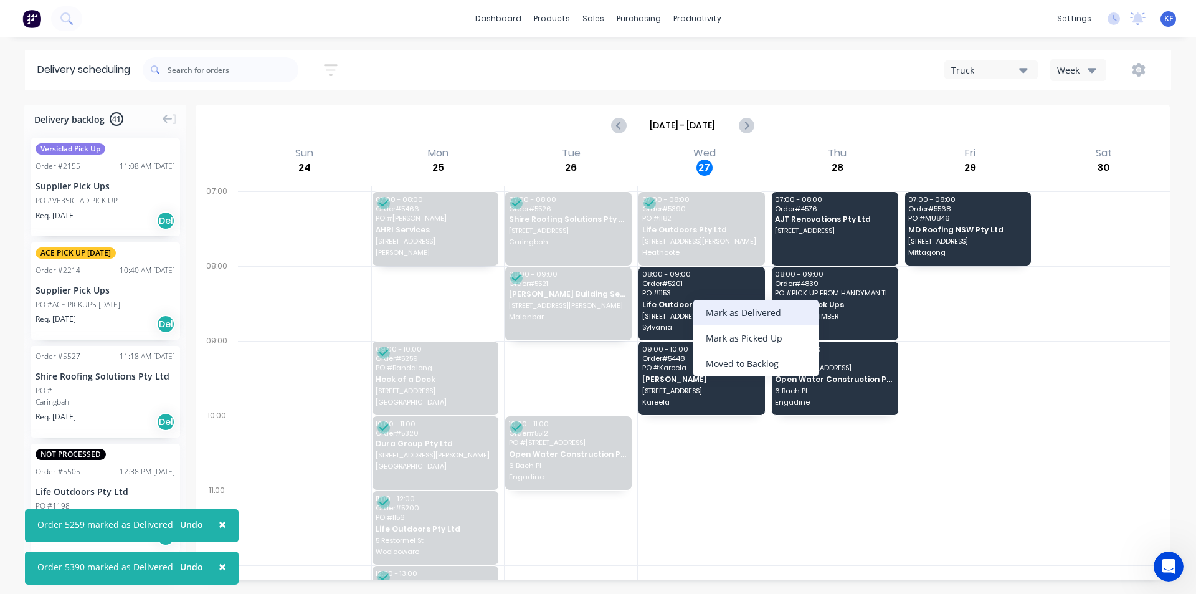
click at [731, 316] on div "Mark as Delivered" at bounding box center [755, 313] width 125 height 26
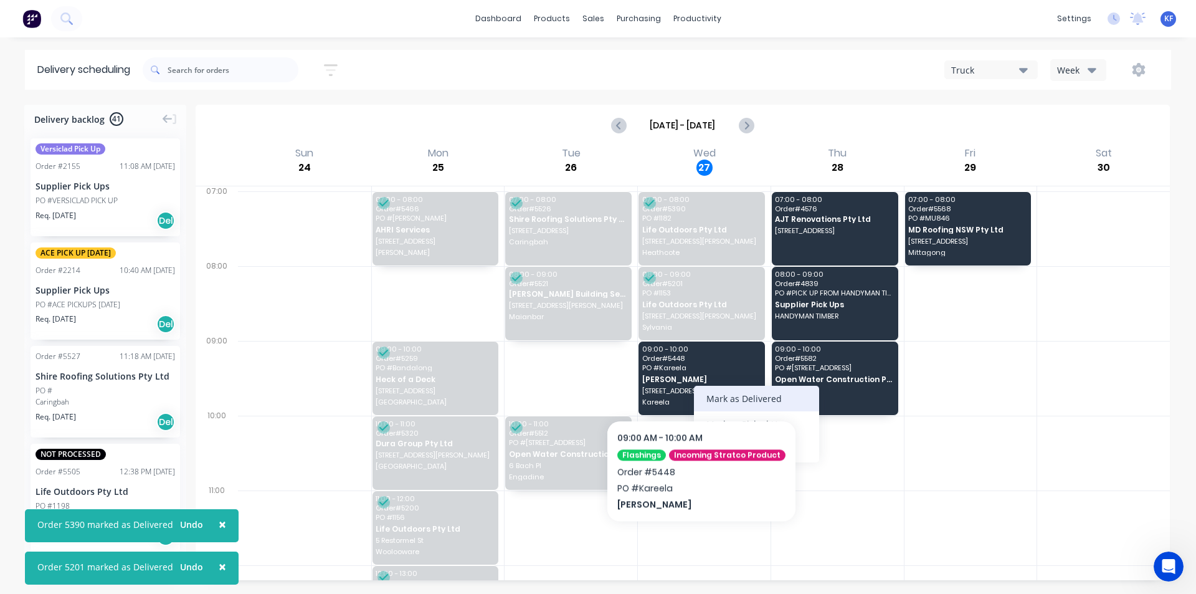
click at [713, 392] on div "Mark as Delivered" at bounding box center [756, 399] width 125 height 26
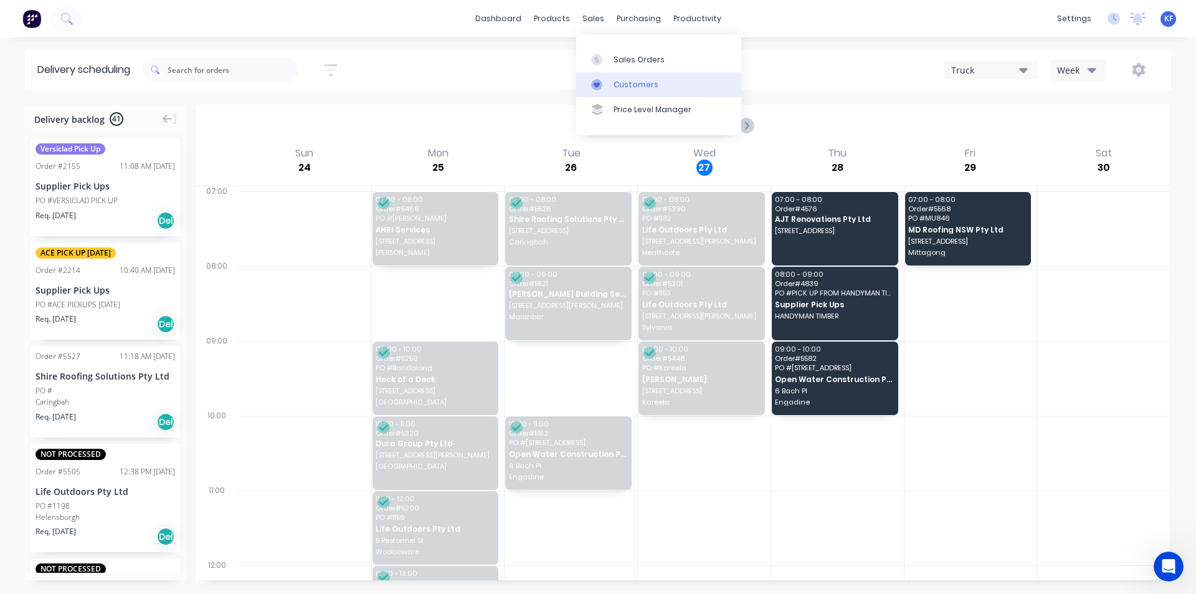
click at [619, 82] on div "Customers" at bounding box center [636, 84] width 45 height 11
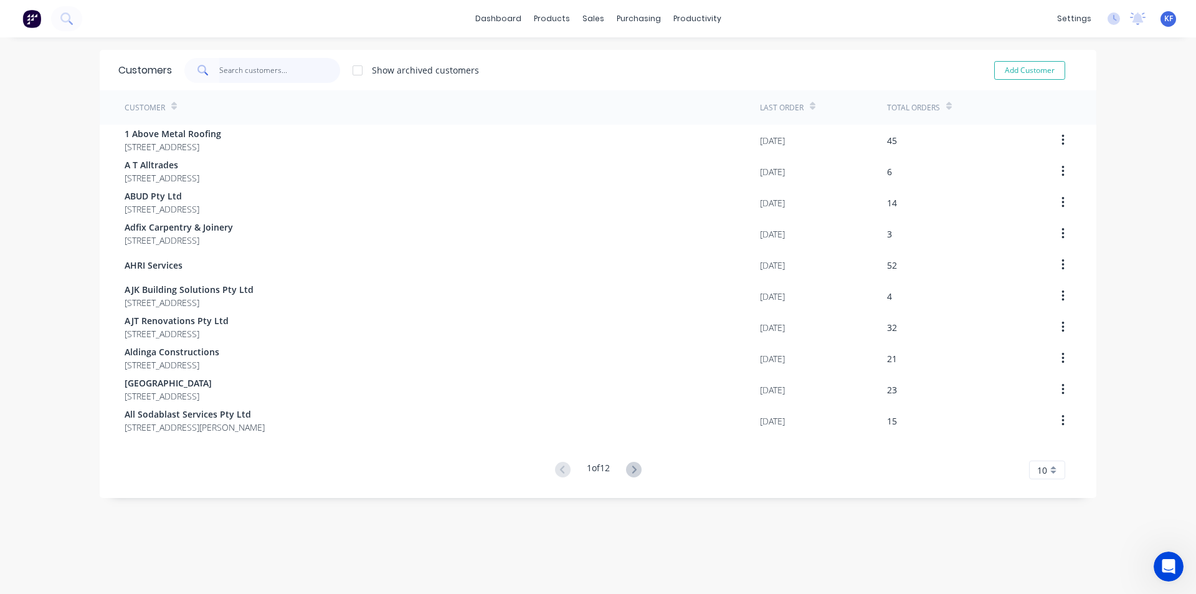
click at [272, 74] on input "text" at bounding box center [279, 70] width 121 height 25
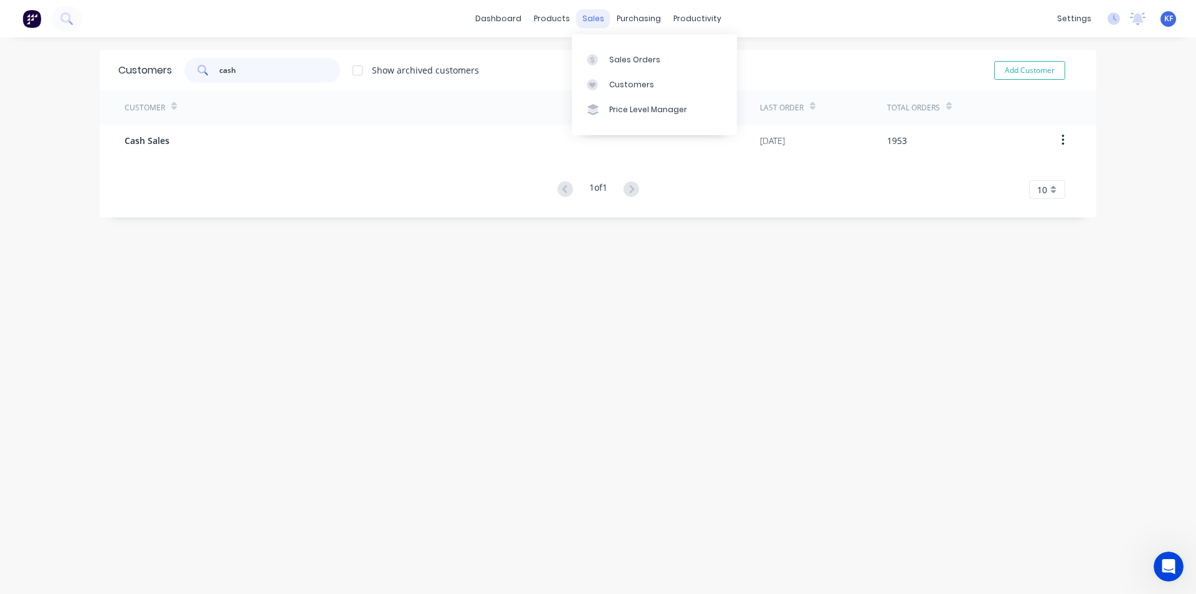
type input "cash"
click at [595, 16] on div "sales" at bounding box center [593, 18] width 34 height 19
click at [616, 50] on link "Sales Orders" at bounding box center [654, 59] width 165 height 25
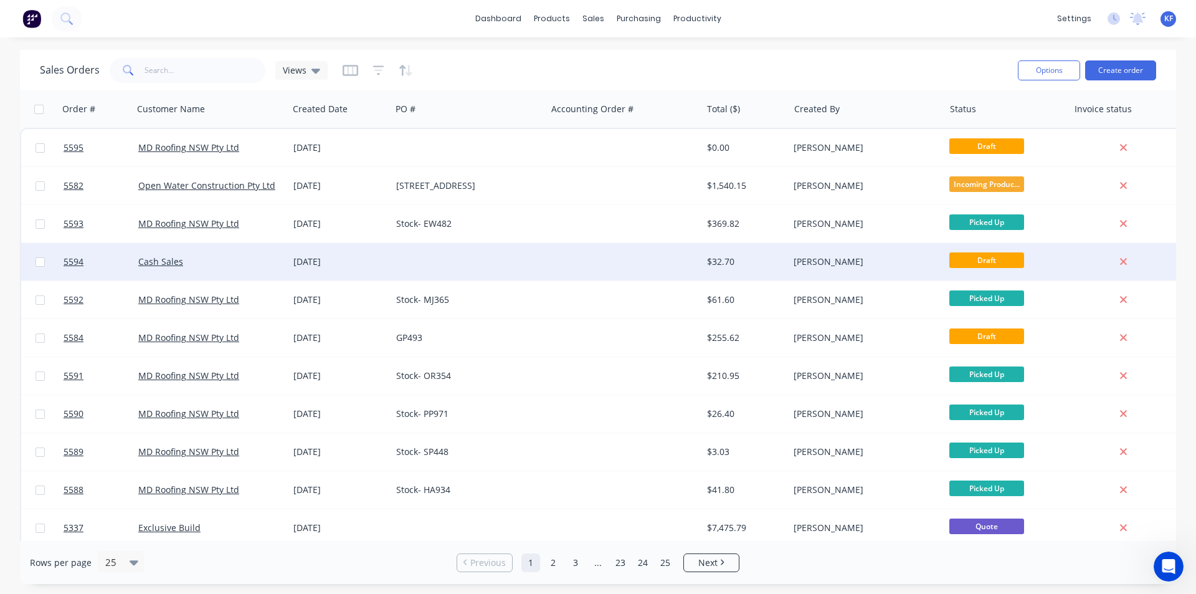
click at [518, 262] on div at bounding box center [468, 261] width 155 height 37
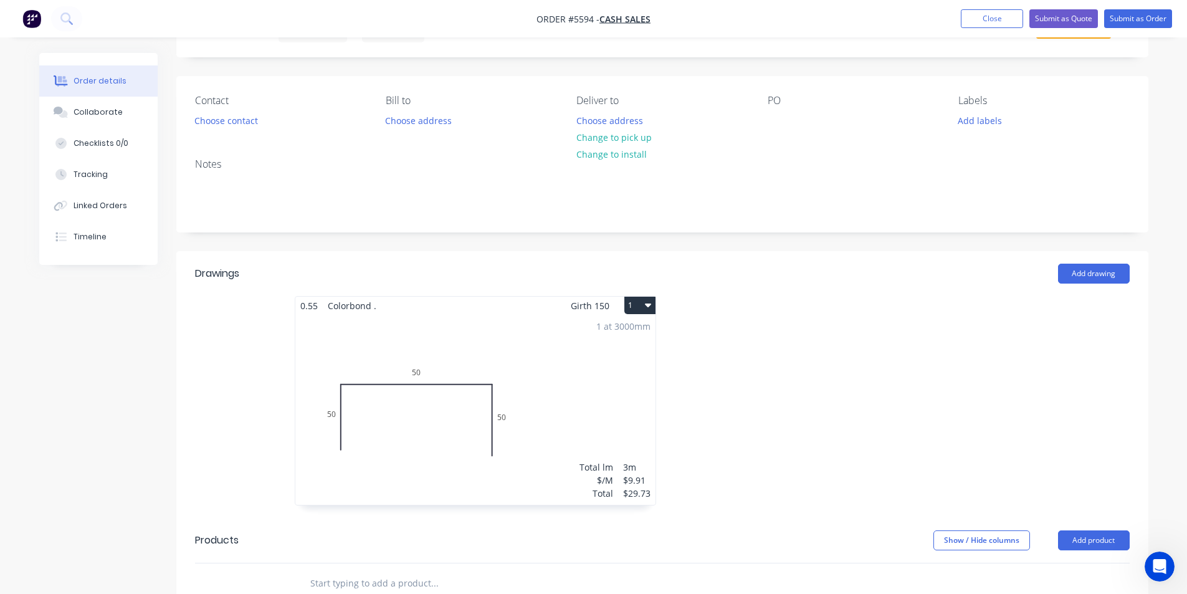
click at [544, 407] on div "1 at 3000mm Total lm $/M Total 3m $9.91 $29.73" at bounding box center [475, 410] width 360 height 190
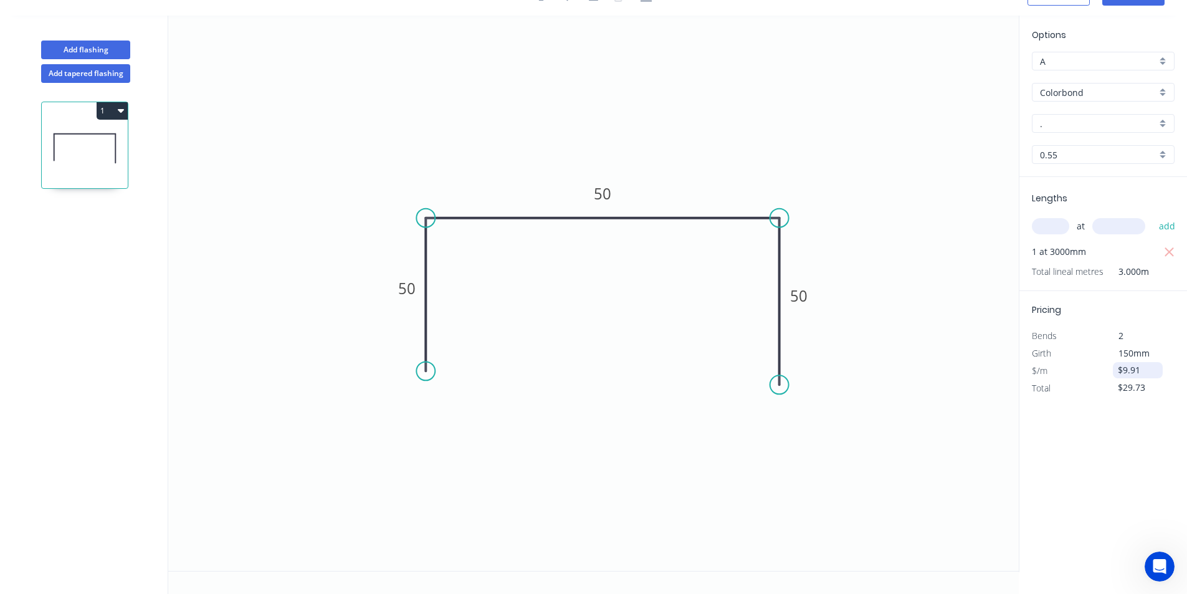
click at [1133, 372] on input "$9.91" at bounding box center [1139, 369] width 42 height 17
click at [951, 397] on icon "0 50 50 50" at bounding box center [593, 293] width 850 height 555
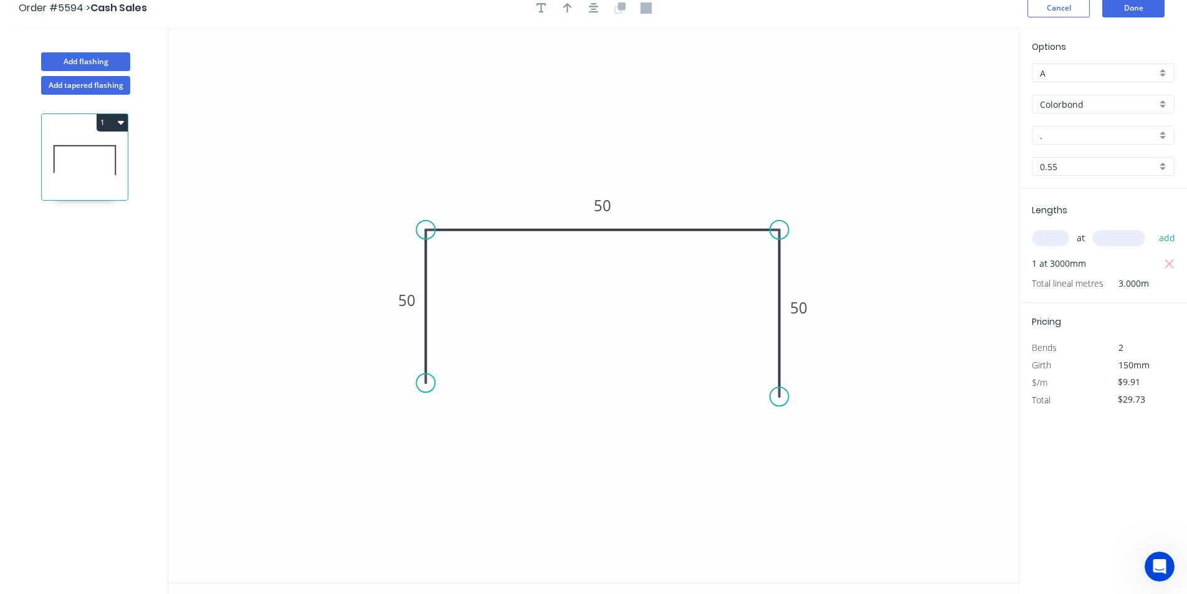
scroll to position [0, 0]
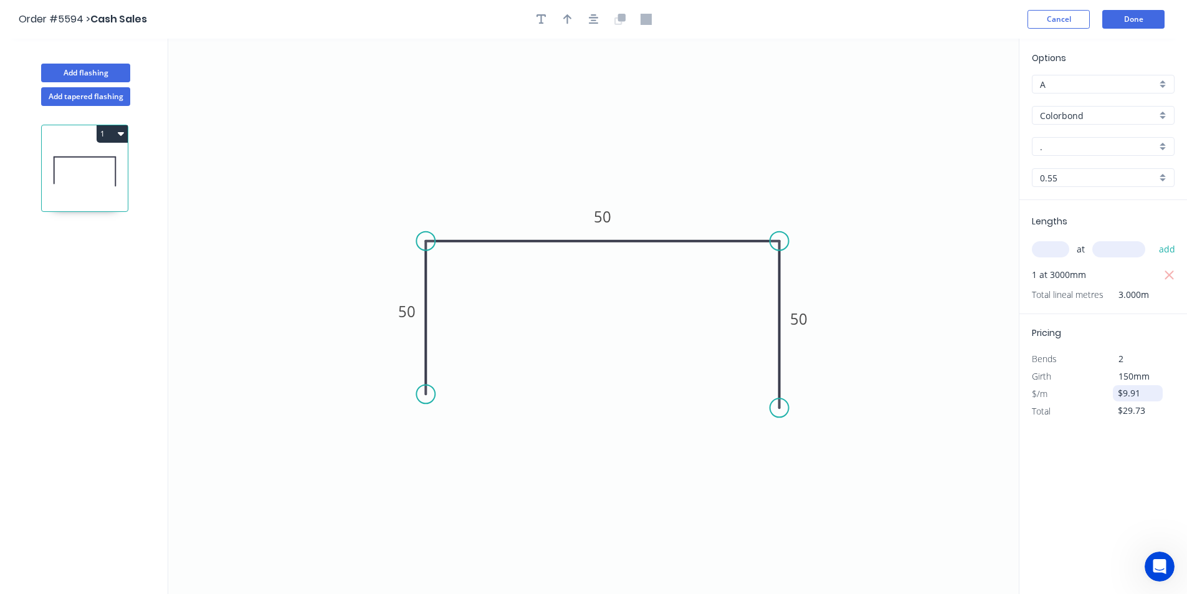
drag, startPoint x: 1158, startPoint y: 391, endPoint x: 1115, endPoint y: 392, distance: 43.0
click at [1115, 392] on div "$9.91" at bounding box center [1138, 393] width 50 height 16
type input "$10.40"
type input "$31.20"
click at [954, 472] on icon "0 50 50 50" at bounding box center [593, 316] width 850 height 555
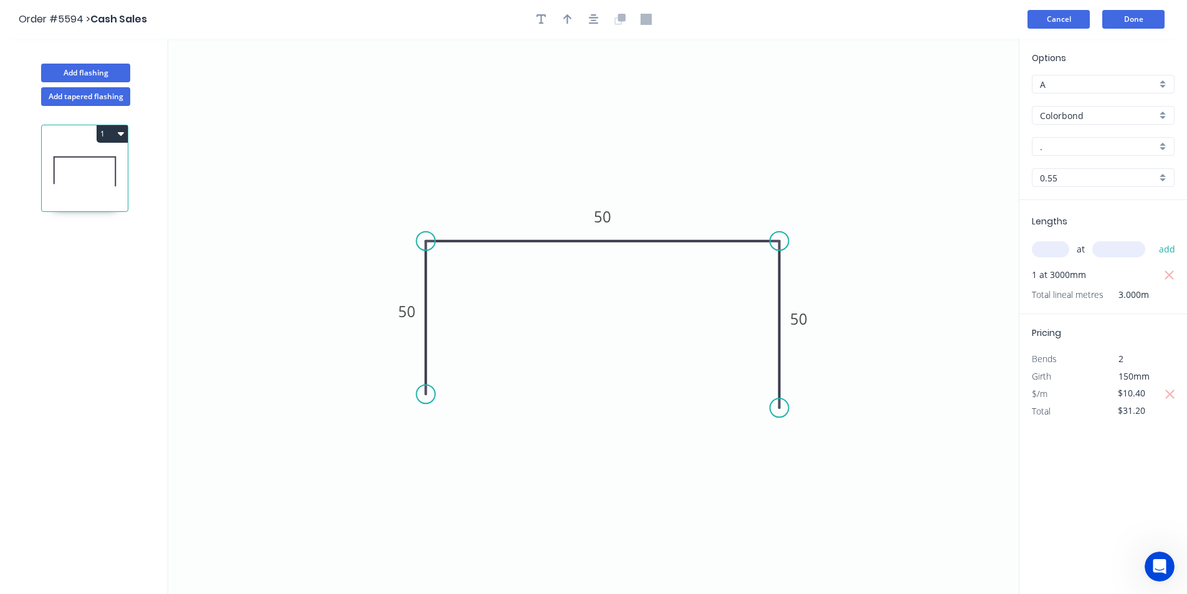
click at [1057, 16] on button "Cancel" at bounding box center [1058, 19] width 62 height 19
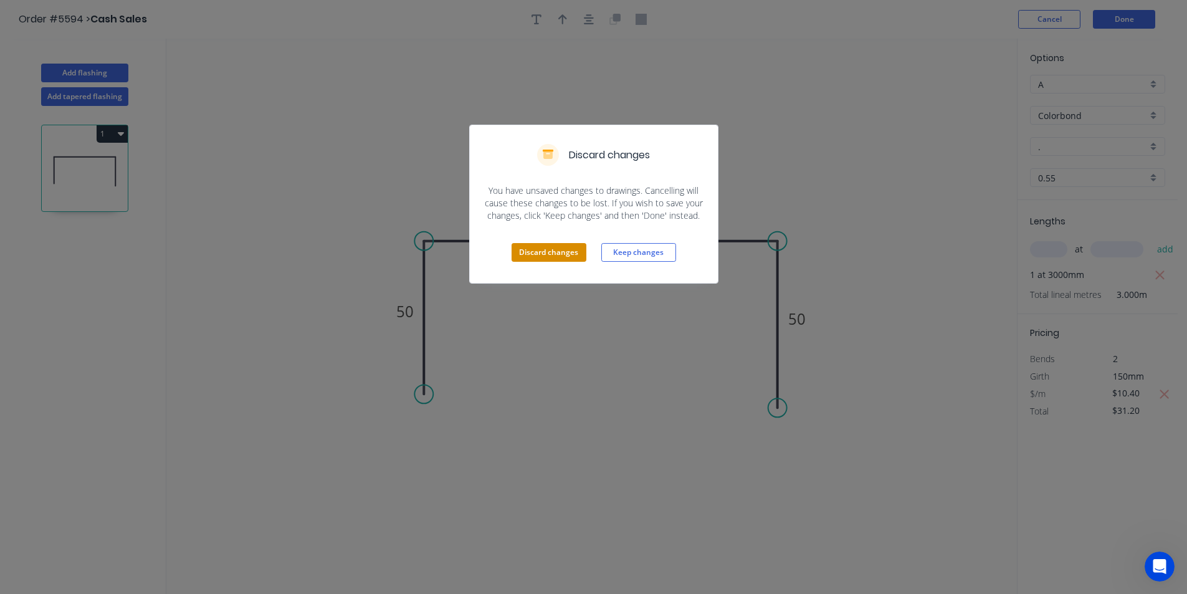
click at [576, 255] on button "Discard changes" at bounding box center [548, 252] width 75 height 19
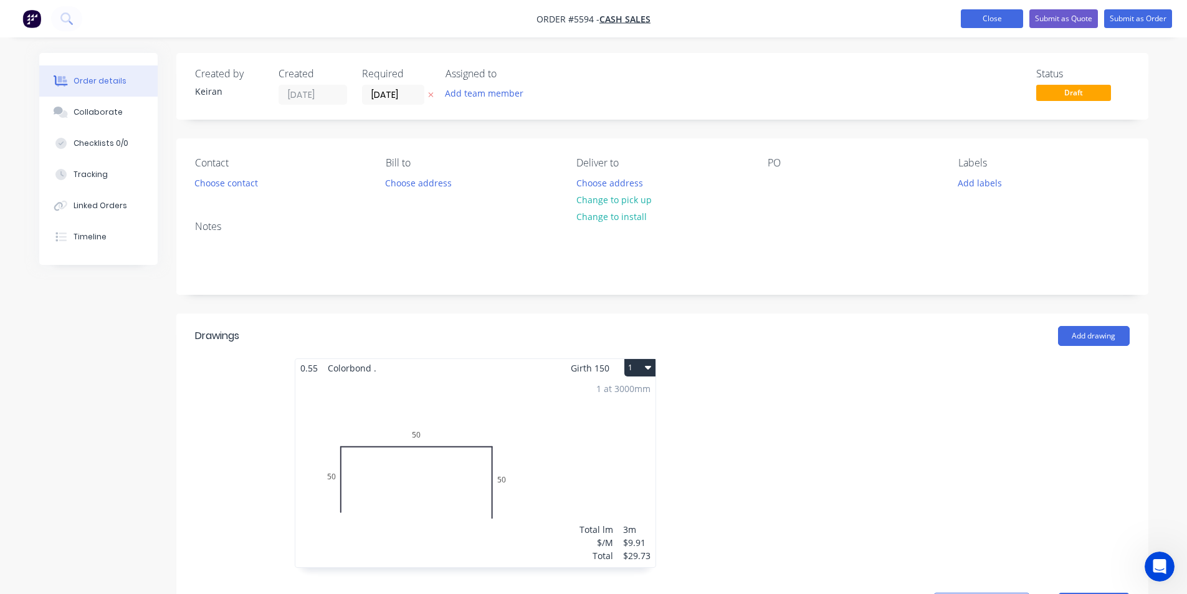
click at [980, 21] on button "Close" at bounding box center [992, 18] width 62 height 19
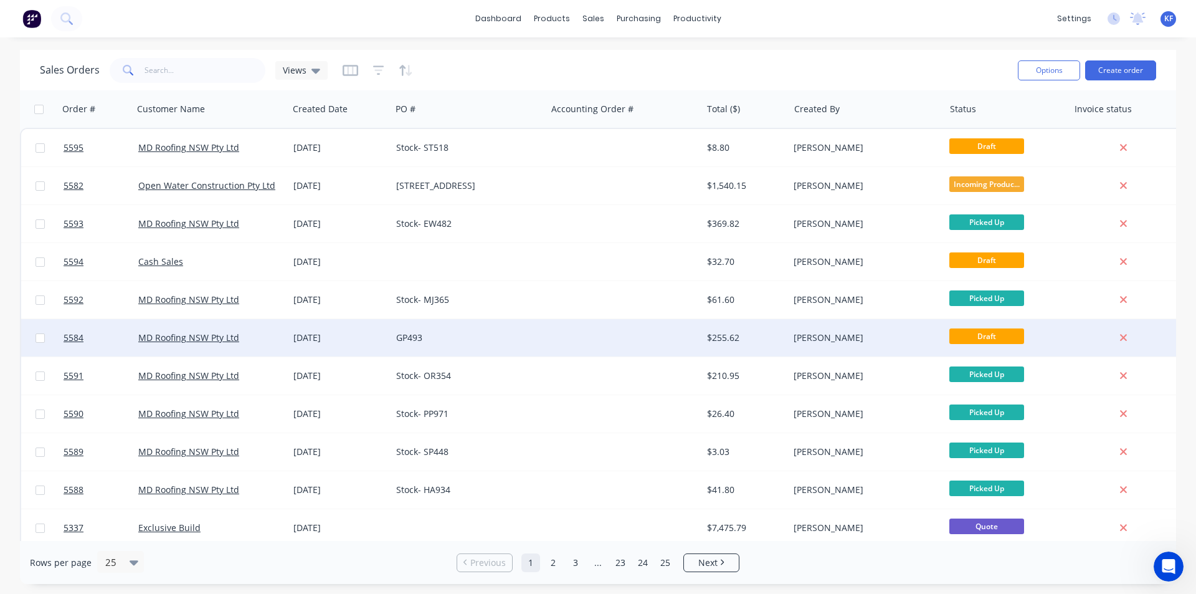
click at [609, 328] on div at bounding box center [623, 337] width 155 height 37
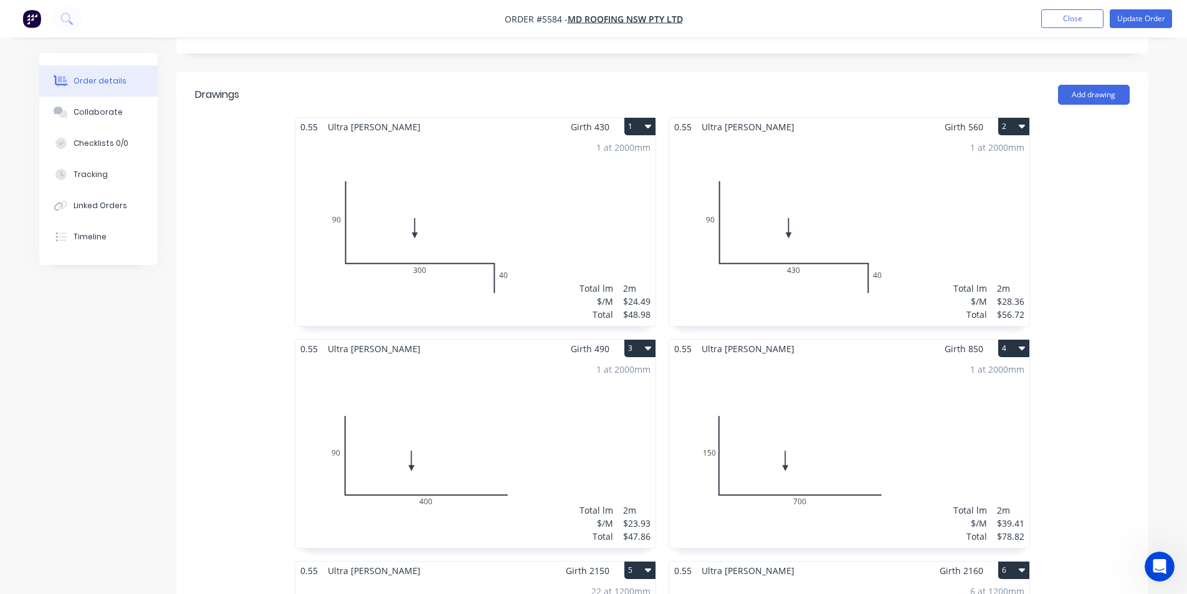
click at [857, 181] on div "1 at 2000mm Total lm $/M Total 2m $28.36 $56.72" at bounding box center [849, 231] width 360 height 190
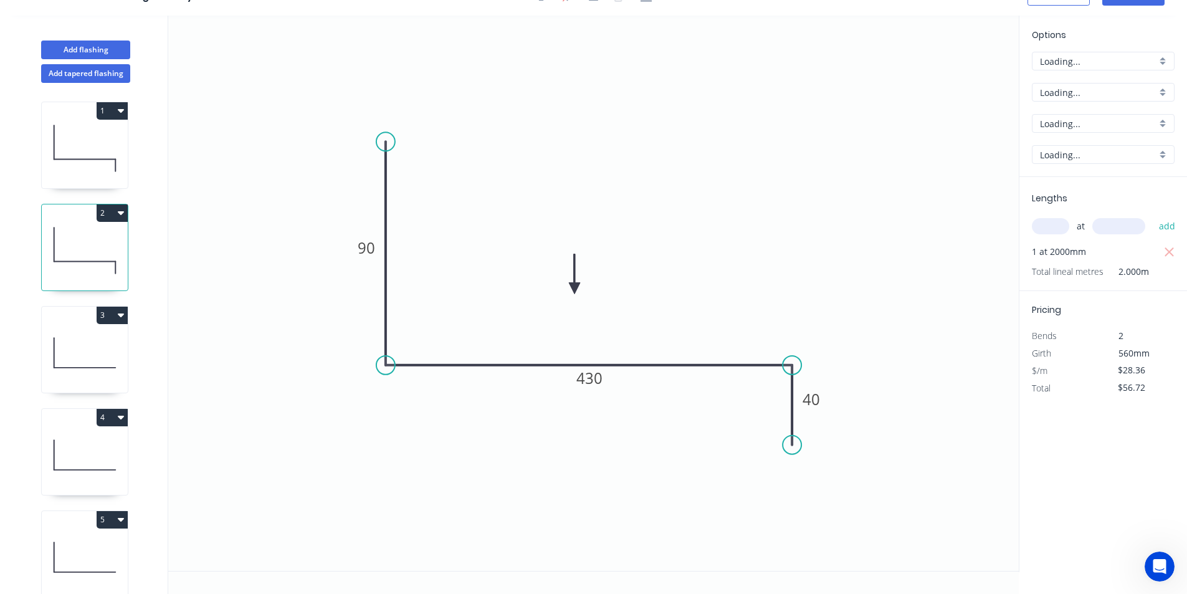
scroll to position [23, 0]
click at [1140, 371] on input "$28.36" at bounding box center [1139, 369] width 42 height 17
type input "$28.36"
click at [1025, 452] on div "Options C C Ultra Ultra Shale Grey Shale Grey 0.55 0.55 Lengths at add 1 at 200…" at bounding box center [1103, 294] width 168 height 556
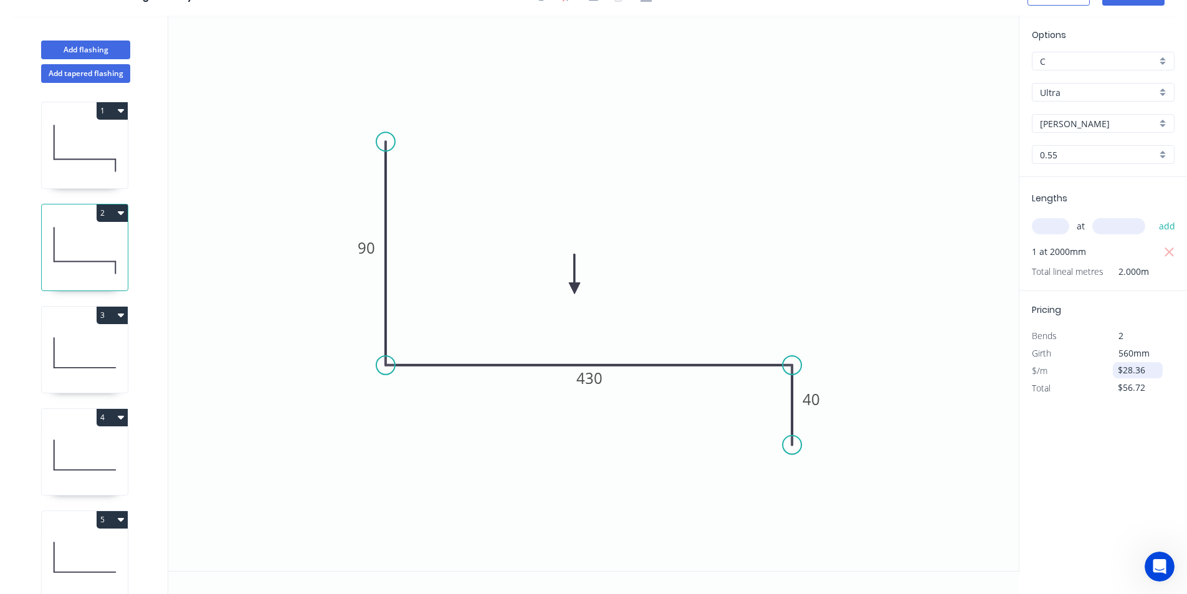
drag, startPoint x: 1158, startPoint y: 374, endPoint x: 1115, endPoint y: 365, distance: 43.9
click at [1115, 365] on div "$28.36" at bounding box center [1138, 370] width 50 height 16
click at [1118, 424] on div "Options C C Ultra Ultra Shale Grey Shale Grey 0.55 0.55 Lengths at add 1 at 200…" at bounding box center [1103, 294] width 168 height 556
click at [1136, 391] on input "$56.72" at bounding box center [1139, 387] width 42 height 17
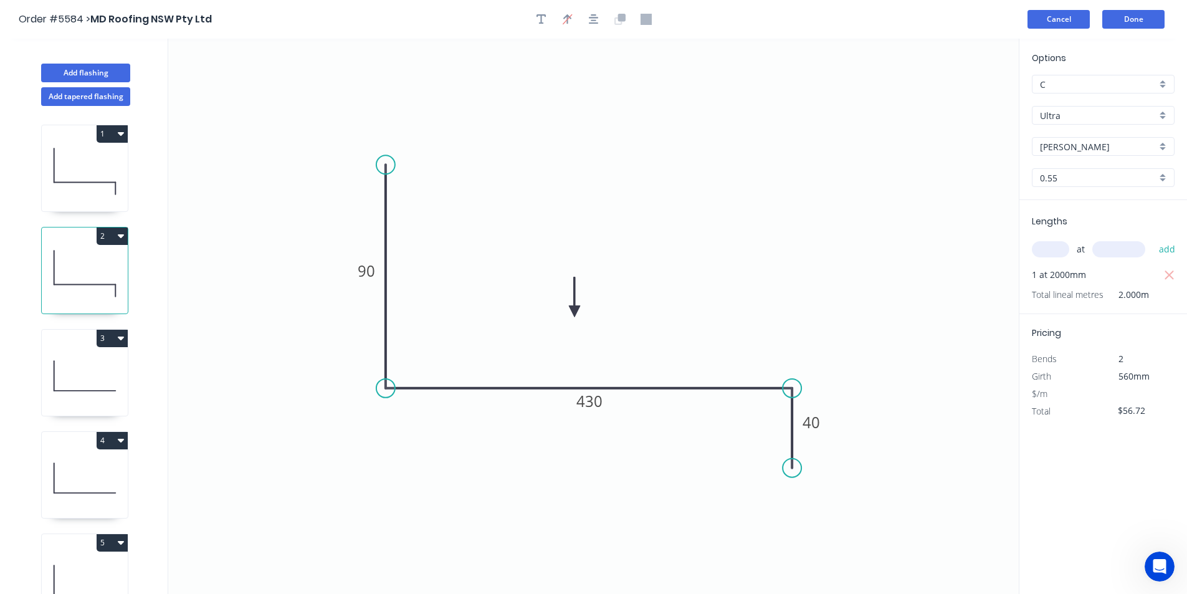
type input "$28.36"
click at [1079, 23] on button "Cancel" at bounding box center [1058, 19] width 62 height 19
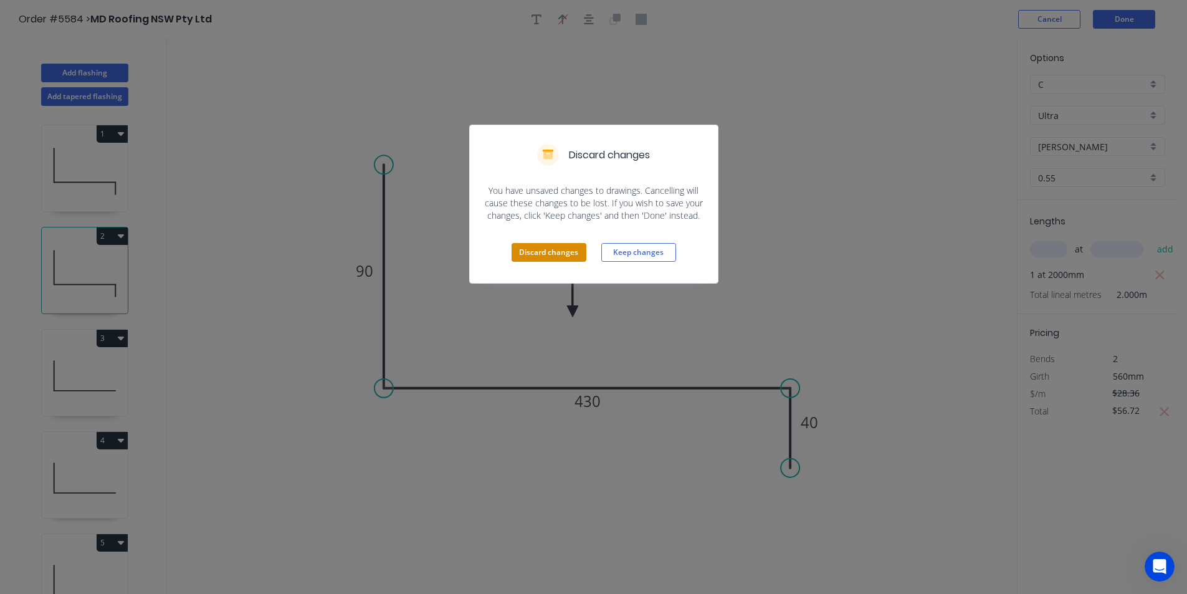
click at [569, 254] on button "Discard changes" at bounding box center [548, 252] width 75 height 19
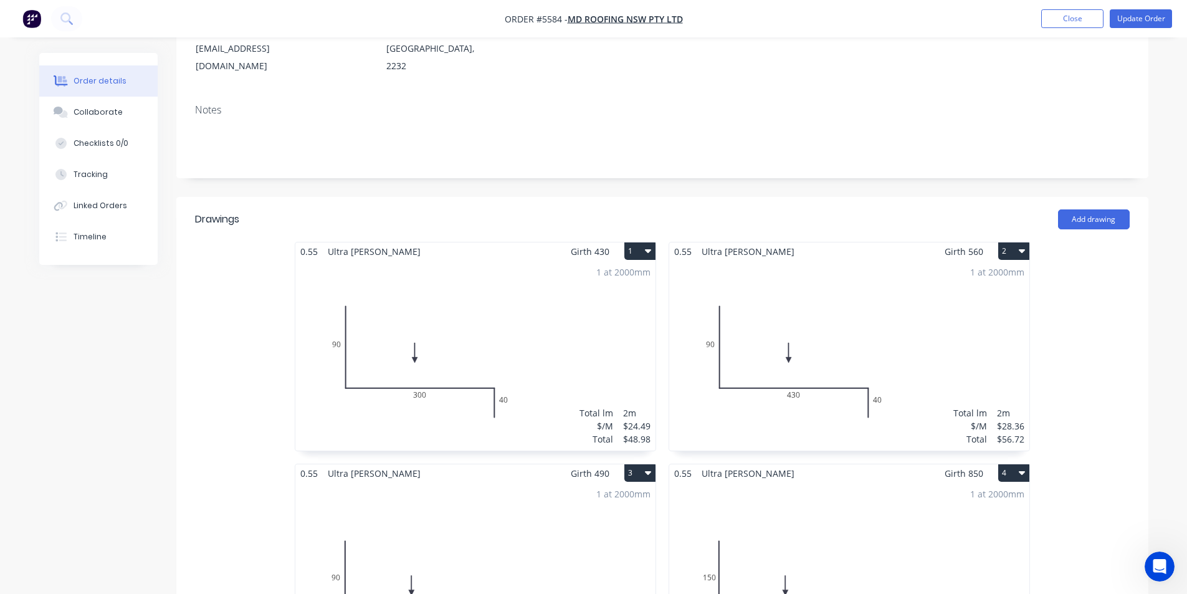
click at [899, 323] on div "1 at 2000mm Total lm $/M Total 2m $28.36 $56.72" at bounding box center [849, 355] width 360 height 190
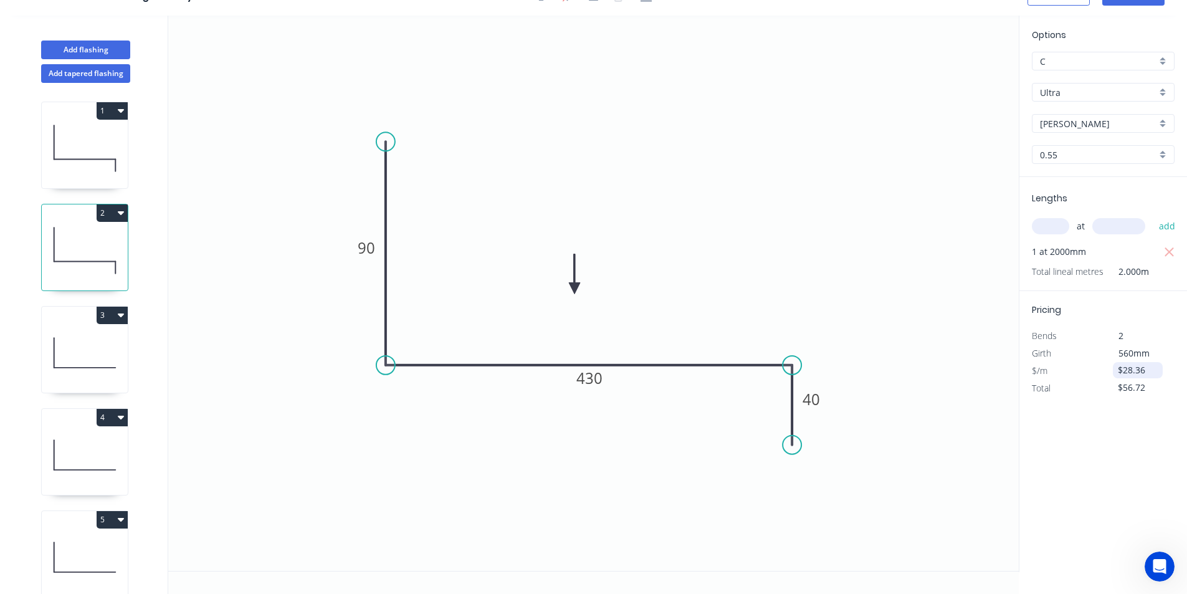
click at [1149, 375] on input "$28.36" at bounding box center [1139, 369] width 42 height 17
drag, startPoint x: 1151, startPoint y: 374, endPoint x: 1109, endPoint y: 368, distance: 42.2
click at [1109, 368] on div "$28.36" at bounding box center [1136, 370] width 67 height 17
type input "$29.13"
type input "$58.26"
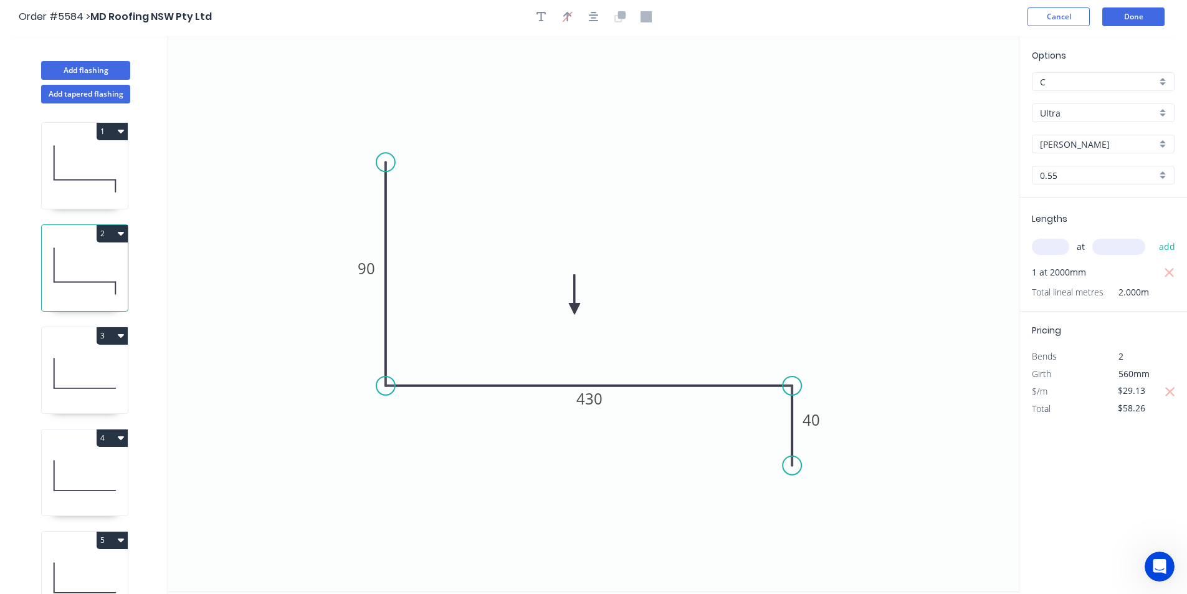
scroll to position [0, 0]
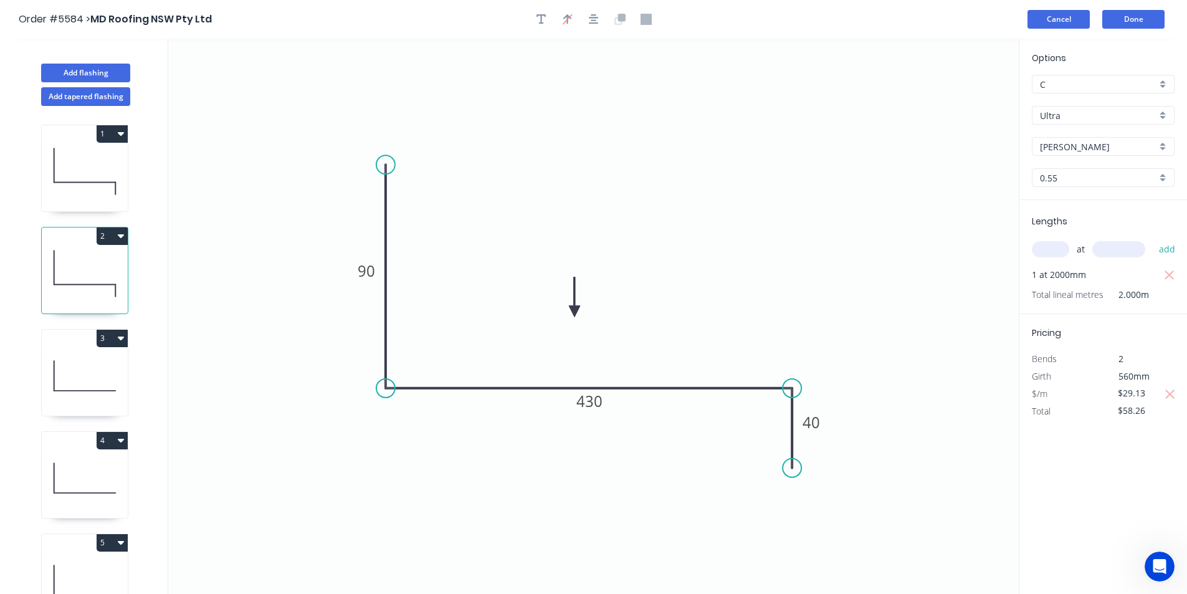
click at [1044, 17] on button "Cancel" at bounding box center [1058, 19] width 62 height 19
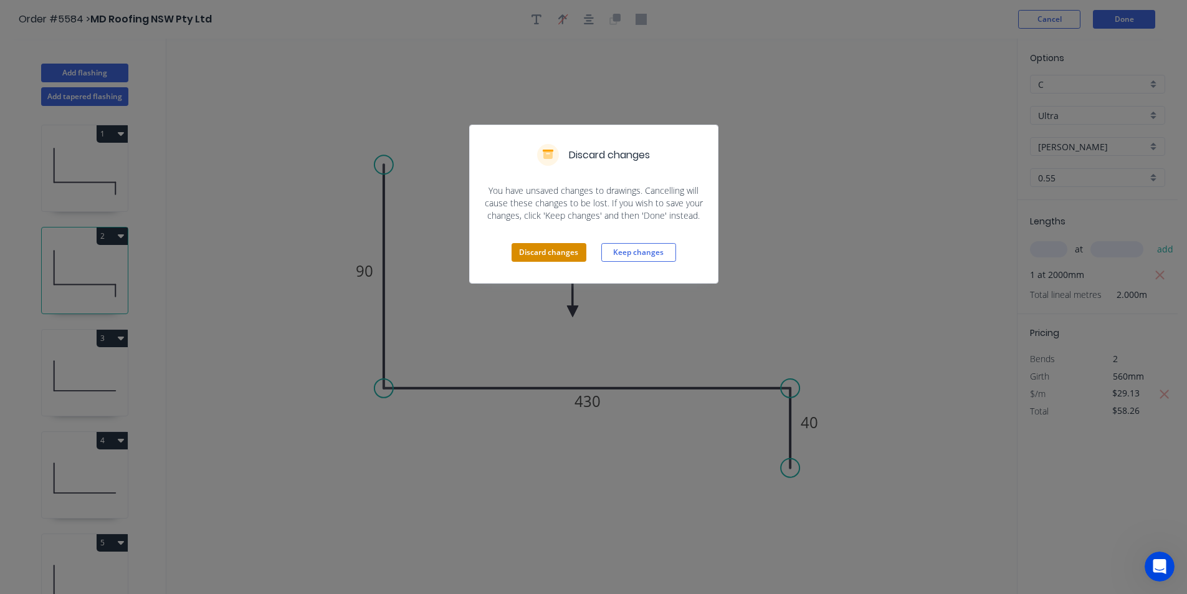
click at [575, 251] on button "Discard changes" at bounding box center [548, 252] width 75 height 19
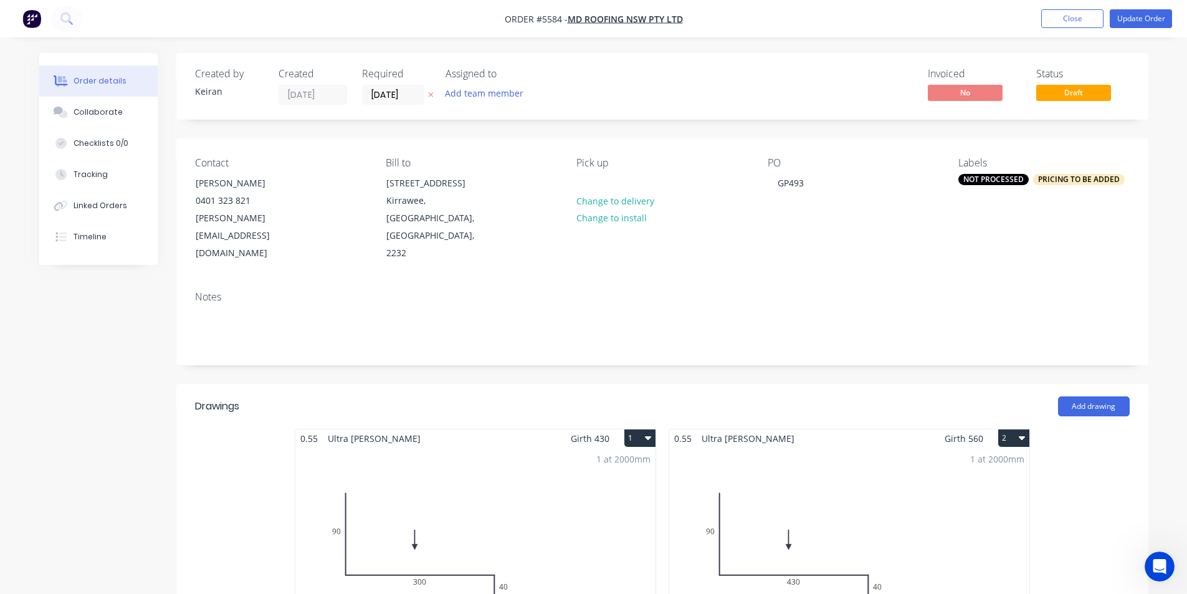
click at [943, 485] on div "1 at 2000mm Total lm $/M Total 2m $28.36 $56.72" at bounding box center [849, 542] width 360 height 190
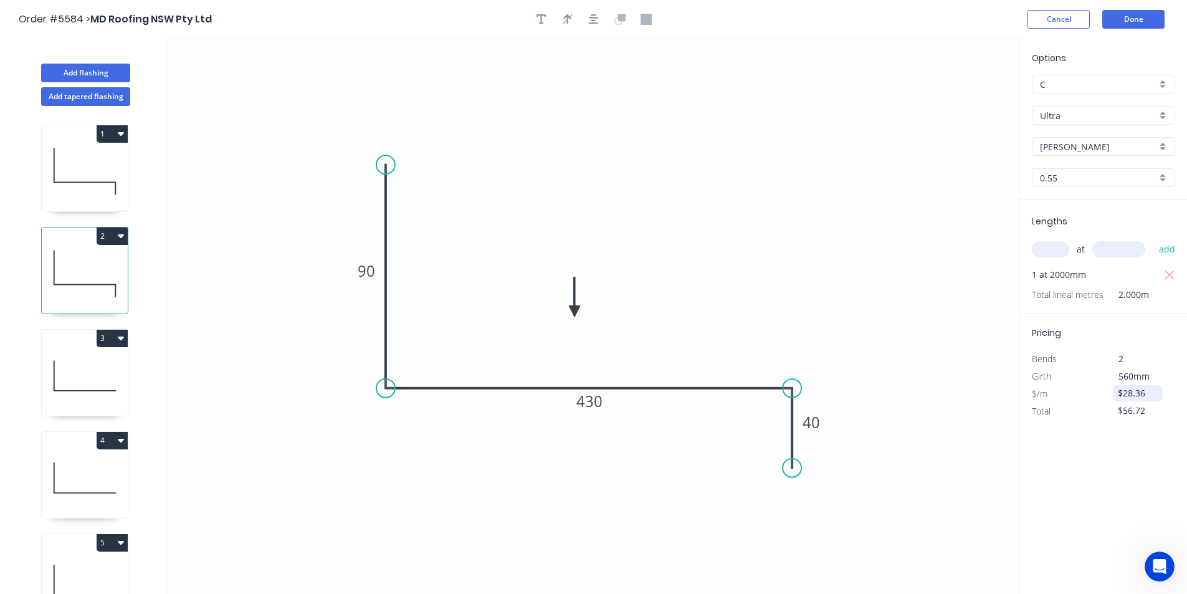
click at [1131, 399] on input "$28.36" at bounding box center [1139, 392] width 42 height 17
click at [1133, 394] on input "$28.36" at bounding box center [1139, 392] width 42 height 17
click at [1143, 398] on input "$28.36" at bounding box center [1139, 392] width 42 height 17
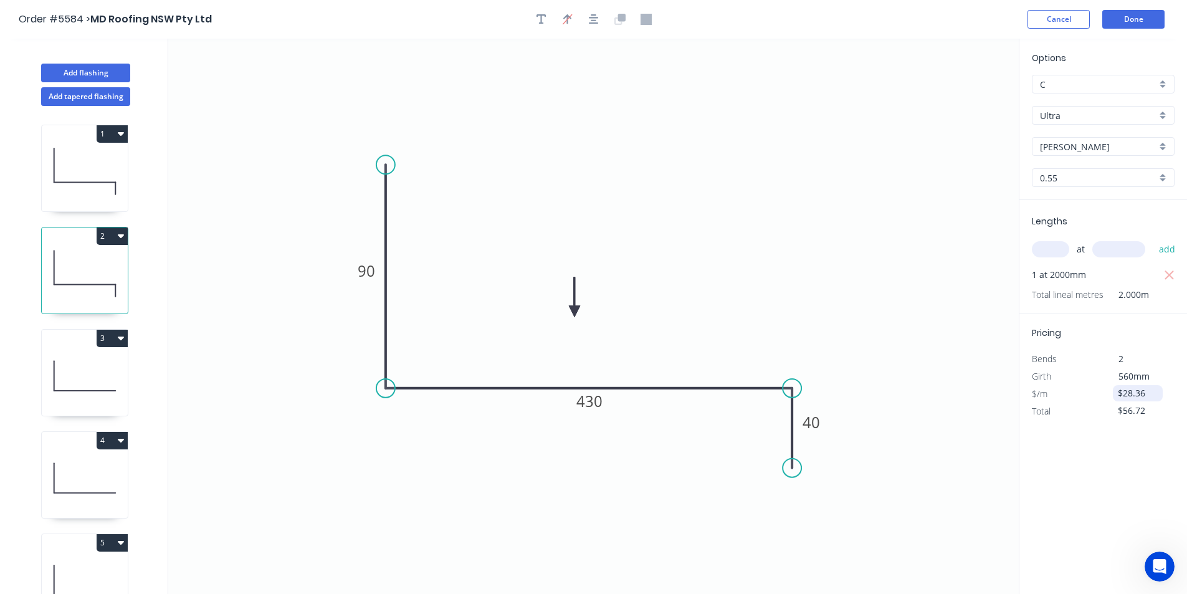
click at [1143, 398] on input "$28.36" at bounding box center [1139, 392] width 42 height 17
click at [1138, 400] on input "$29.13" at bounding box center [1139, 392] width 42 height 17
click at [1144, 394] on input "$29.13" at bounding box center [1139, 392] width 42 height 17
type input "$"
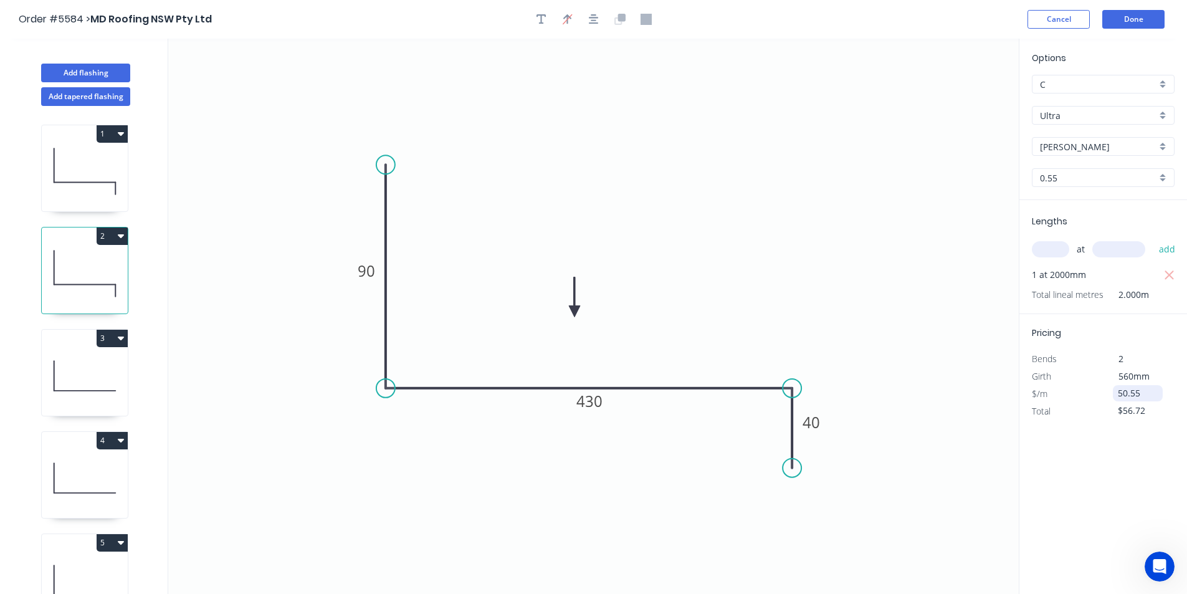
type input "$50.55"
type input "$101.10"
click at [1168, 398] on icon "button" at bounding box center [1169, 394] width 11 height 15
type input "$28.36"
type input "$56.72"
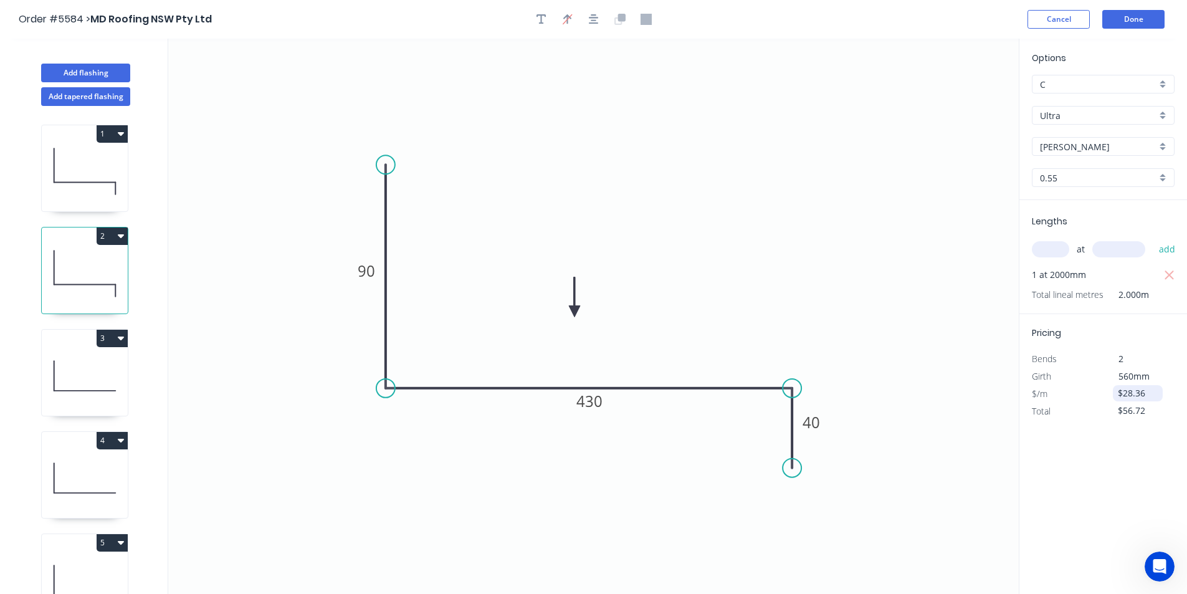
click at [1139, 394] on input "$28.36" at bounding box center [1139, 392] width 42 height 17
click at [1134, 390] on input "$25" at bounding box center [1139, 392] width 42 height 17
click at [1155, 397] on input "$25.00" at bounding box center [1139, 392] width 42 height 17
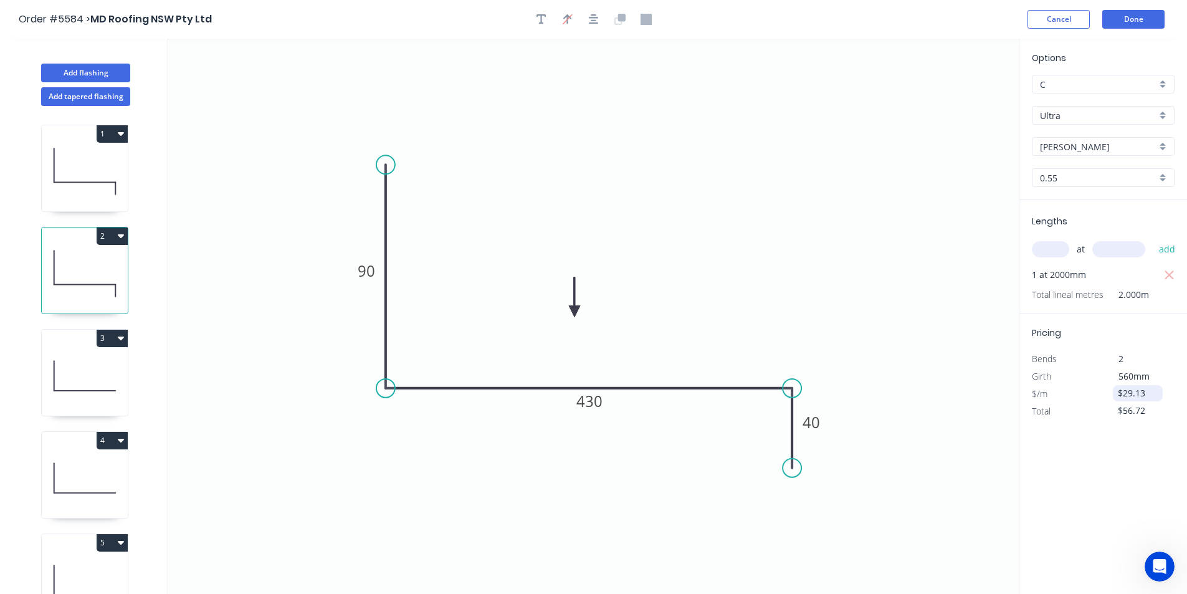
click at [1162, 389] on div "$29.13" at bounding box center [1138, 393] width 50 height 16
click at [1159, 393] on input "$29.13" at bounding box center [1139, 392] width 42 height 17
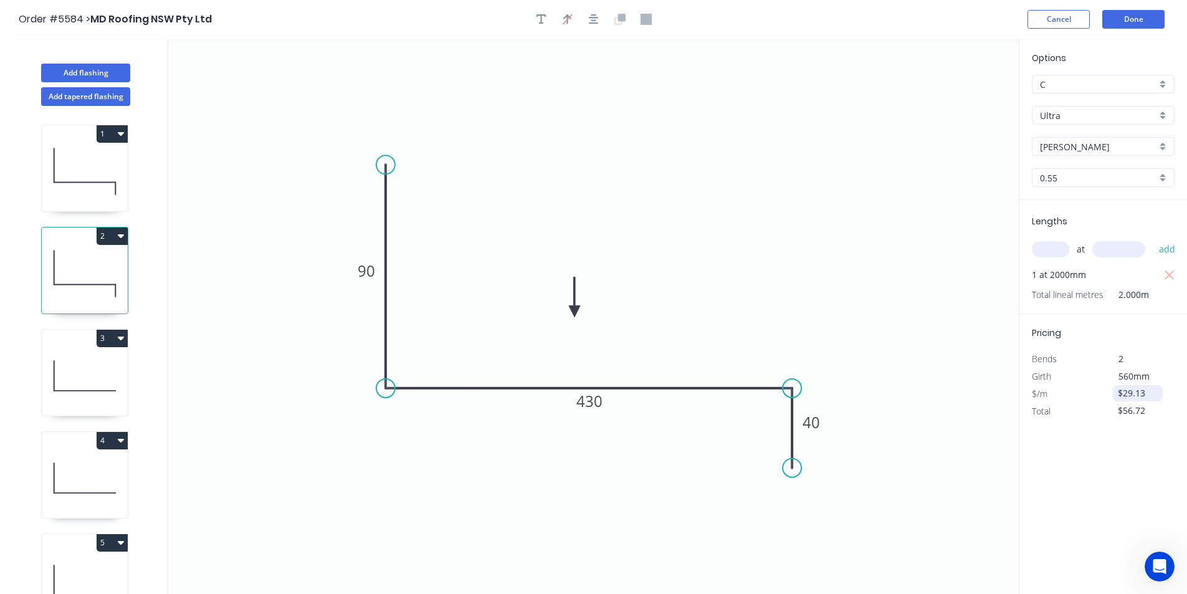
click at [1159, 393] on input "$29.13" at bounding box center [1139, 392] width 42 height 17
click at [1154, 403] on input "$56.72" at bounding box center [1139, 410] width 42 height 17
click at [1153, 398] on input "$28.36" at bounding box center [1139, 392] width 42 height 17
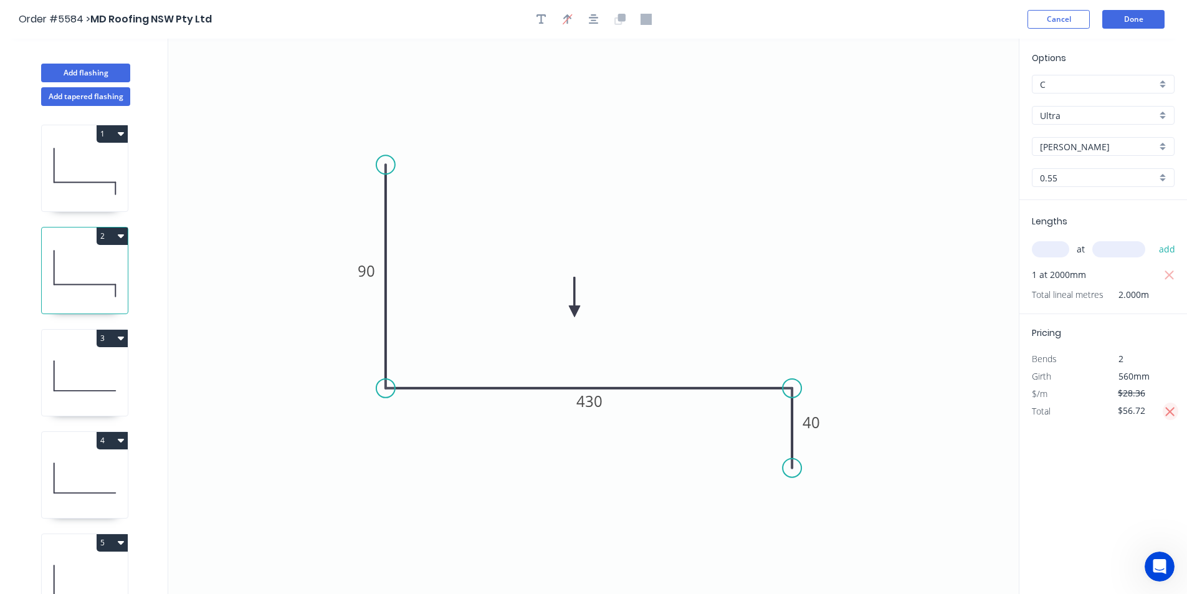
click at [1171, 413] on icon "button" at bounding box center [1169, 411] width 11 height 15
click at [1151, 394] on input "$28.36" at bounding box center [1139, 392] width 42 height 17
drag, startPoint x: 1148, startPoint y: 391, endPoint x: 1085, endPoint y: 376, distance: 64.5
click at [1085, 374] on div "Pricing Bends 2 Girth 560mm $/m $29.13 Total $56.72" at bounding box center [1103, 367] width 168 height 106
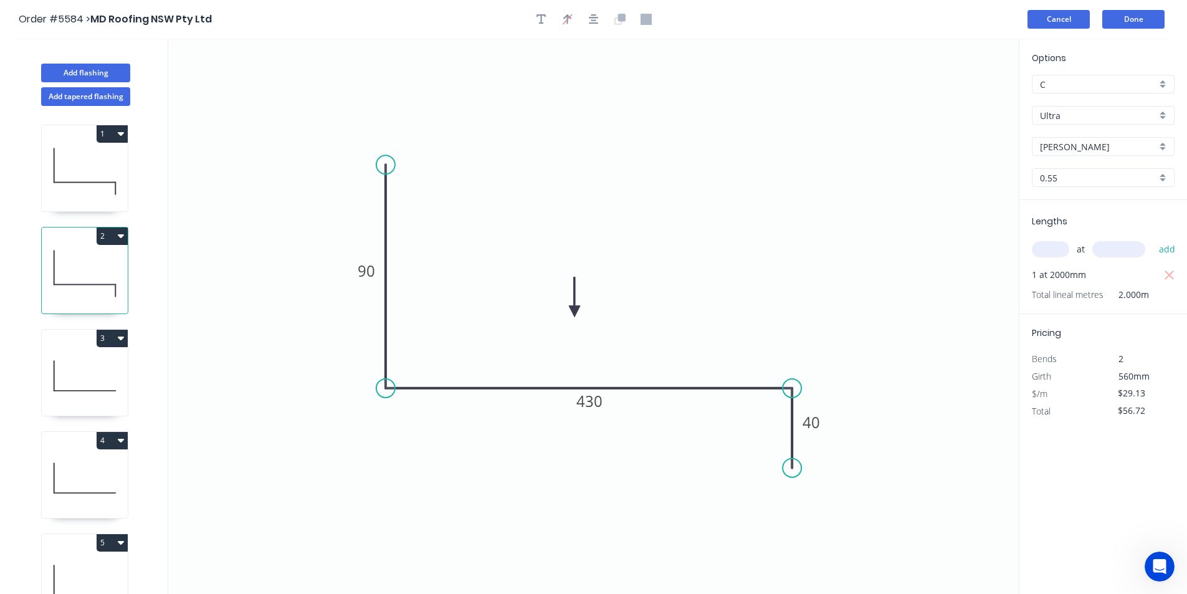
click at [1044, 17] on button "Cancel" at bounding box center [1058, 19] width 62 height 19
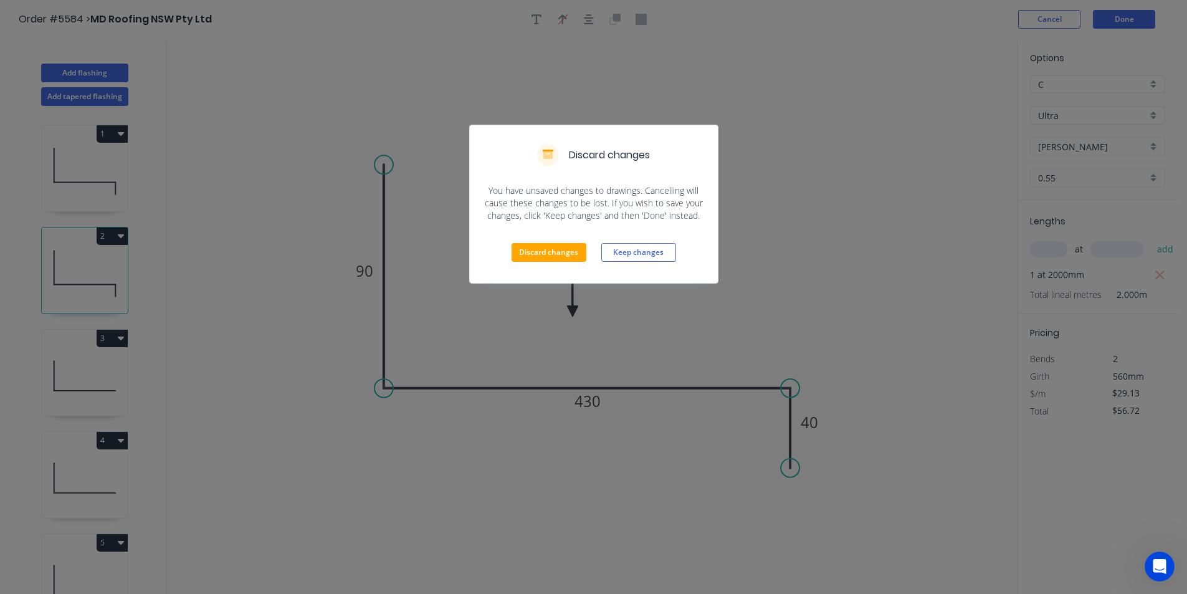
drag, startPoint x: 827, startPoint y: 345, endPoint x: 681, endPoint y: 301, distance: 152.8
click at [814, 342] on div "Discard changes You have unsaved changes to drawings. Cancelling will cause the…" at bounding box center [593, 297] width 1187 height 594
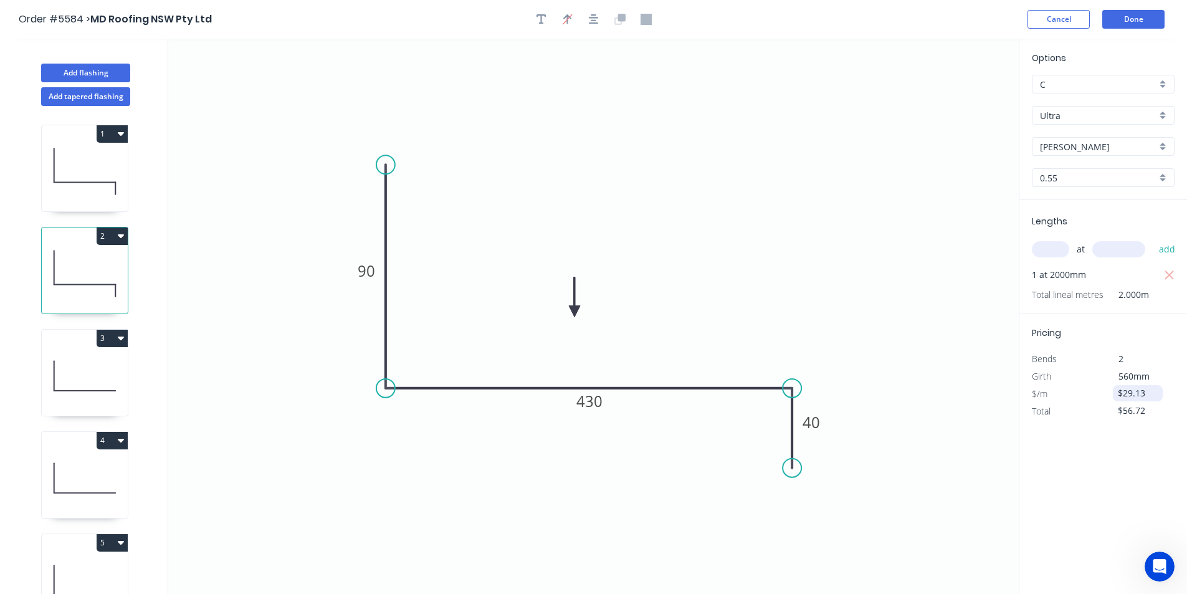
click at [1133, 391] on input "$29.13" at bounding box center [1139, 392] width 42 height 17
click at [1095, 359] on div "Bends" at bounding box center [1062, 358] width 81 height 17
drag, startPoint x: 1076, startPoint y: 471, endPoint x: 1116, endPoint y: 448, distance: 46.6
click at [1076, 471] on div "Options C C Ultra Ultra Shale Grey Shale Grey 0.55 0.55 Lengths at add 1 at 200…" at bounding box center [1103, 317] width 168 height 556
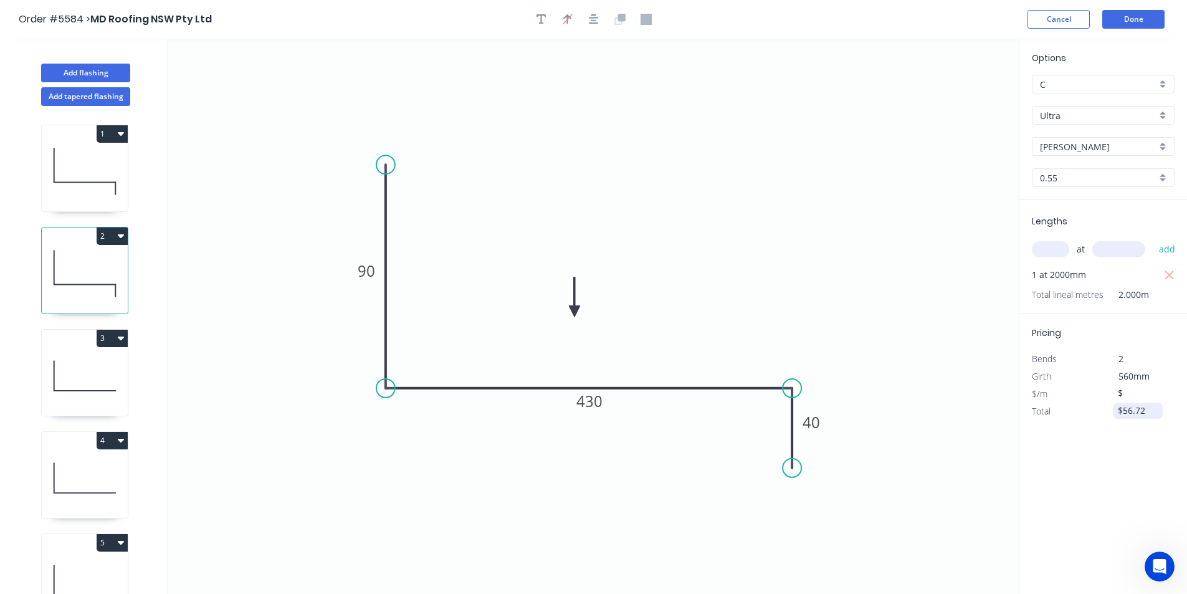
click at [1136, 414] on input "$56.72" at bounding box center [1139, 410] width 42 height 17
click at [1138, 412] on input "$56.72" at bounding box center [1139, 410] width 42 height 17
click at [1138, 411] on input "$56.72" at bounding box center [1139, 410] width 42 height 17
click at [1129, 395] on input "$28.36" at bounding box center [1139, 392] width 42 height 17
click at [1146, 398] on input "$28.36" at bounding box center [1139, 392] width 42 height 17
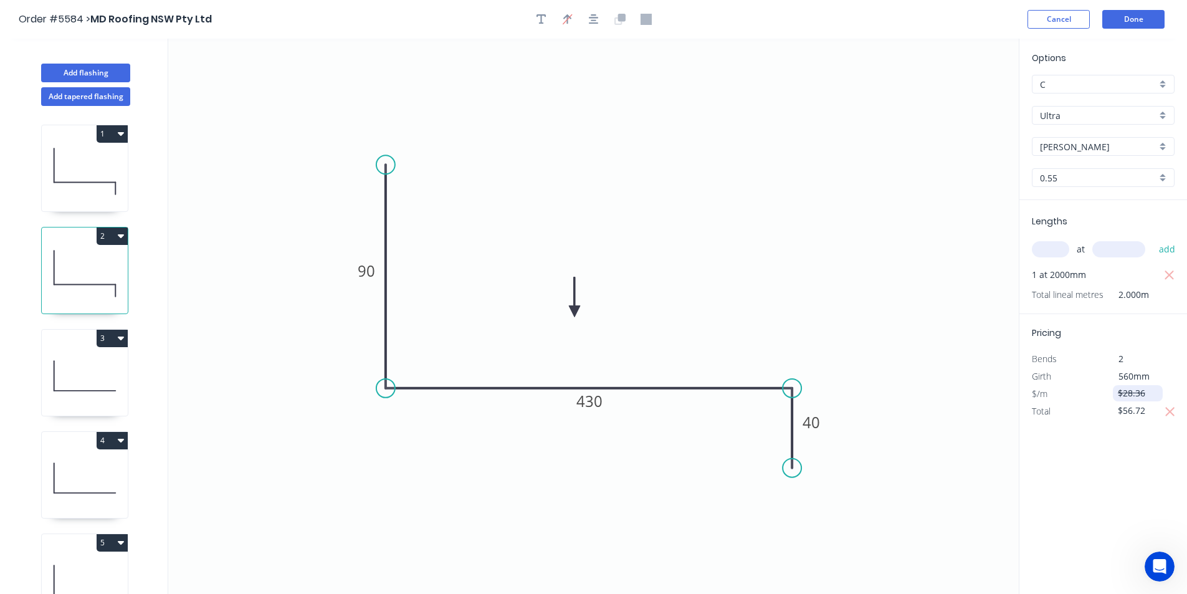
click at [1146, 398] on input "$28.36" at bounding box center [1139, 392] width 42 height 17
click at [1174, 409] on icon "button" at bounding box center [1169, 411] width 11 height 15
click at [1137, 452] on div "Options C C Ultra Ultra Shale Grey Shale Grey 0.55 0.55 Lengths at add 1 at 200…" at bounding box center [1103, 317] width 168 height 556
type input "$29.50"
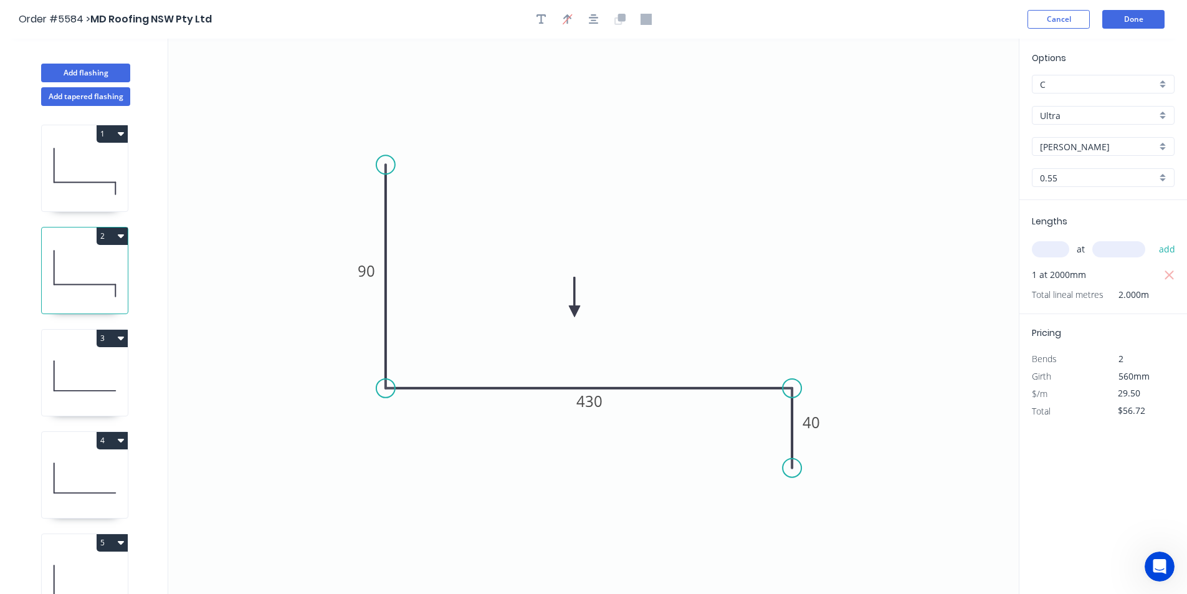
type input "$59.00"
click at [1168, 394] on icon "button" at bounding box center [1169, 394] width 11 height 15
type input "$28.36"
type input "$56.72"
click at [1133, 399] on input "$28.36" at bounding box center [1139, 392] width 42 height 17
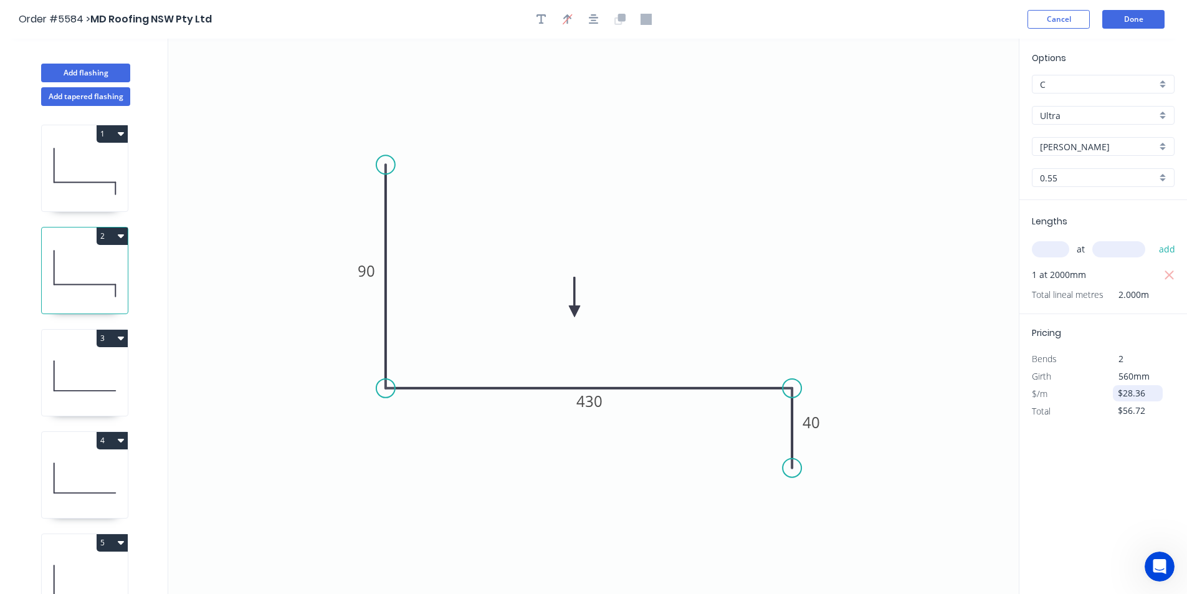
click at [1133, 399] on input "$28.36" at bounding box center [1139, 392] width 42 height 17
drag, startPoint x: 1147, startPoint y: 392, endPoint x: 1114, endPoint y: 384, distance: 33.2
click at [1114, 384] on div "Pricing Bends 2 Girth 560mm $/m $29.50 Total $56.72" at bounding box center [1103, 367] width 168 height 106
click at [1121, 436] on div "Options C C Ultra Ultra Shale Grey Shale Grey 0.55 0.55 Lengths at add 1 at 200…" at bounding box center [1103, 317] width 168 height 556
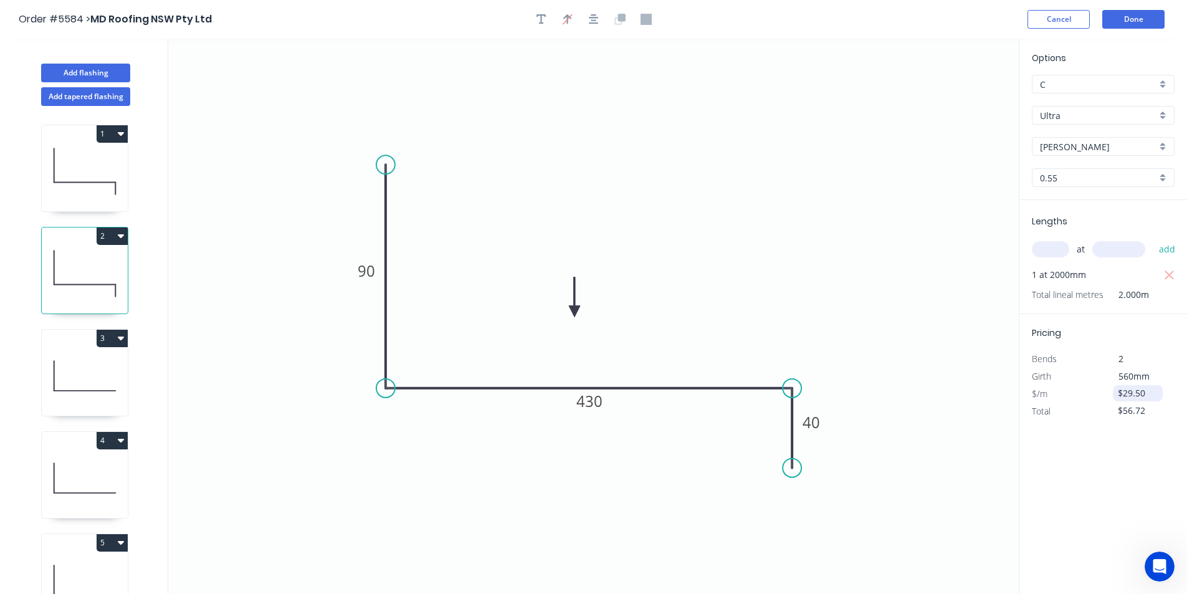
click at [1137, 396] on input "$29.50" at bounding box center [1139, 392] width 42 height 17
type input "$30.50"
drag, startPoint x: 1151, startPoint y: 393, endPoint x: 1116, endPoint y: 388, distance: 34.6
click at [1116, 388] on div "$30.50" at bounding box center [1138, 393] width 50 height 16
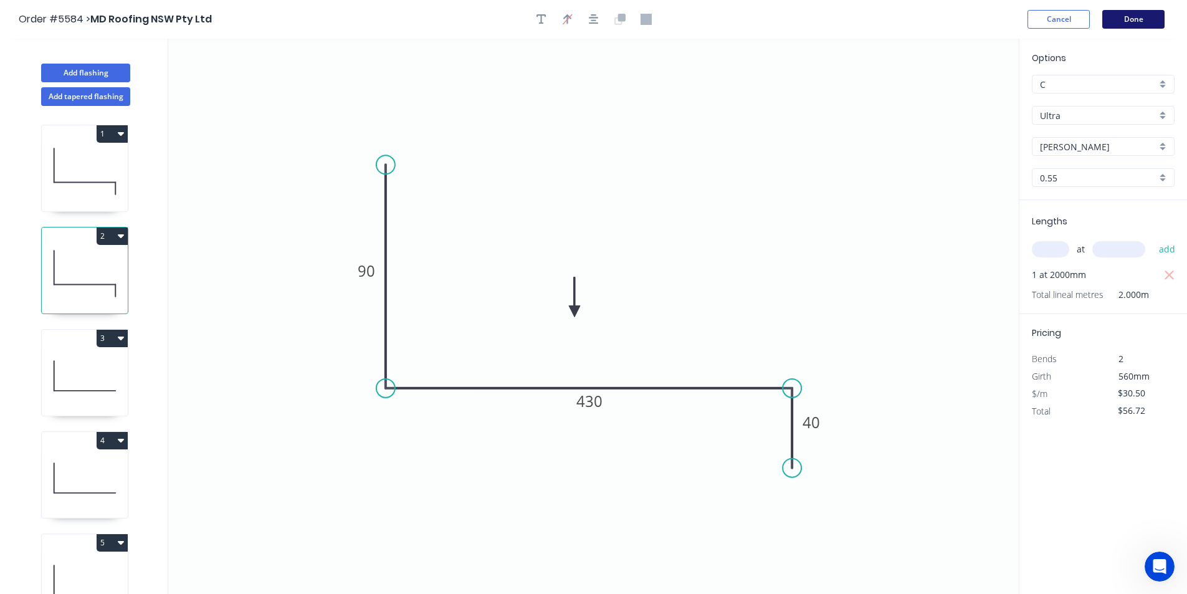
click at [1149, 26] on button "Done" at bounding box center [1133, 19] width 62 height 19
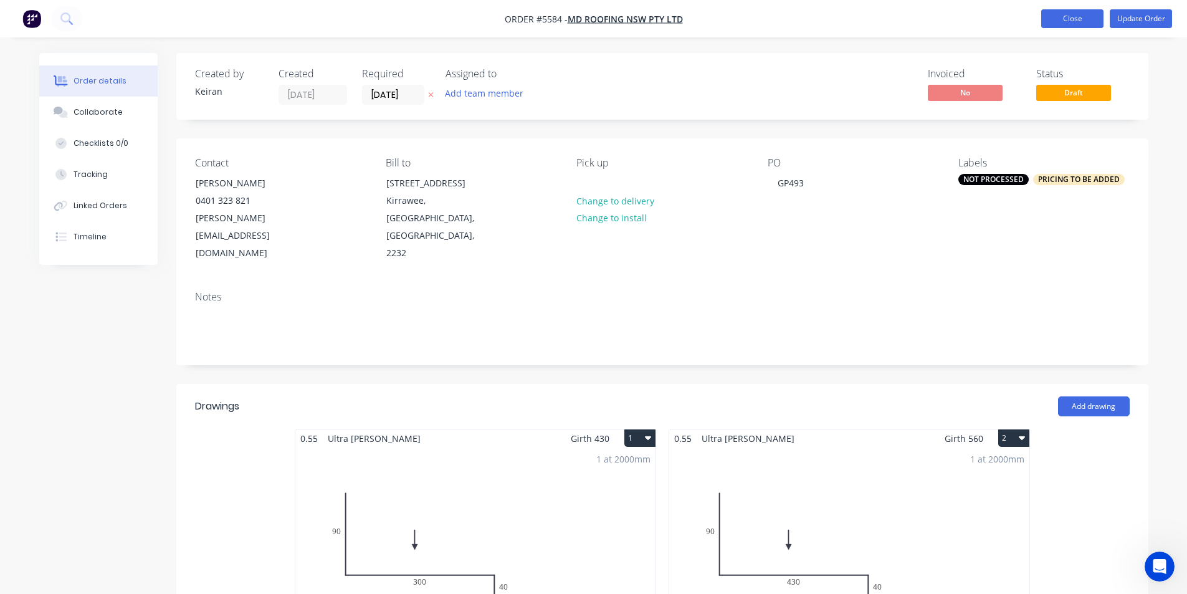
click at [1050, 22] on button "Close" at bounding box center [1072, 18] width 62 height 19
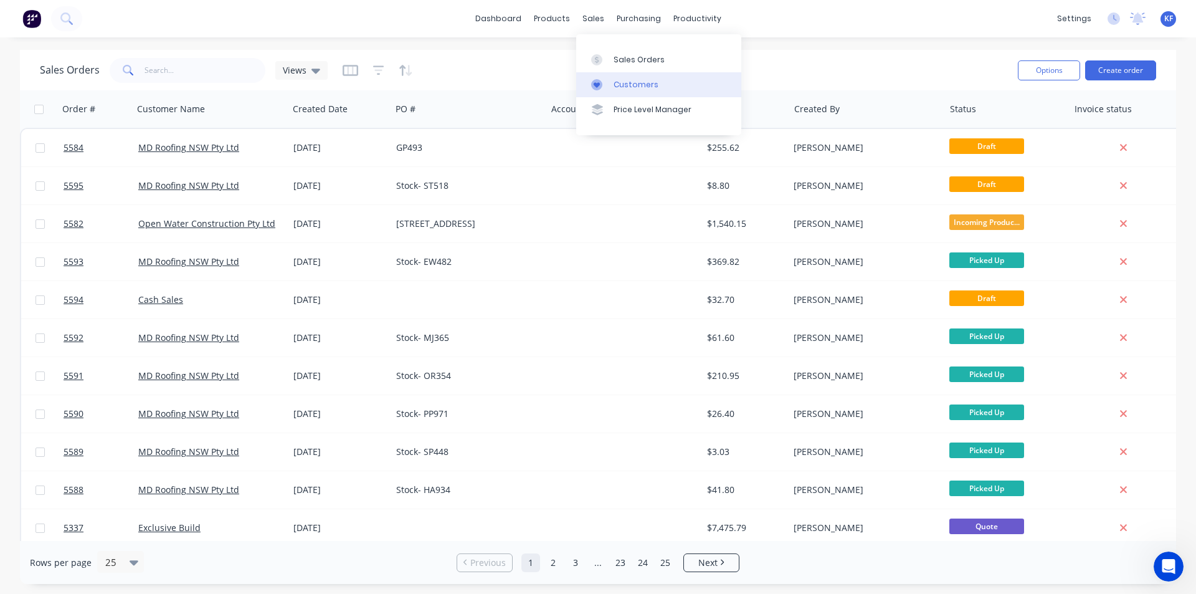
click at [629, 88] on div "Customers" at bounding box center [636, 84] width 45 height 11
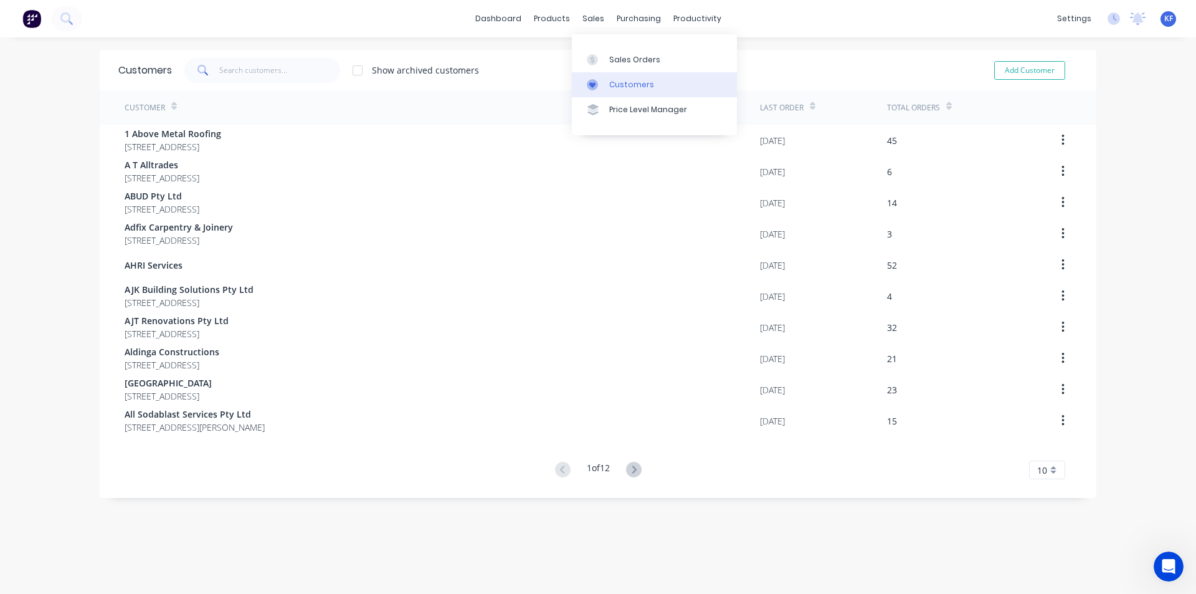
click at [617, 88] on div "Customers" at bounding box center [631, 84] width 45 height 11
click at [292, 70] on input "text" at bounding box center [279, 70] width 121 height 25
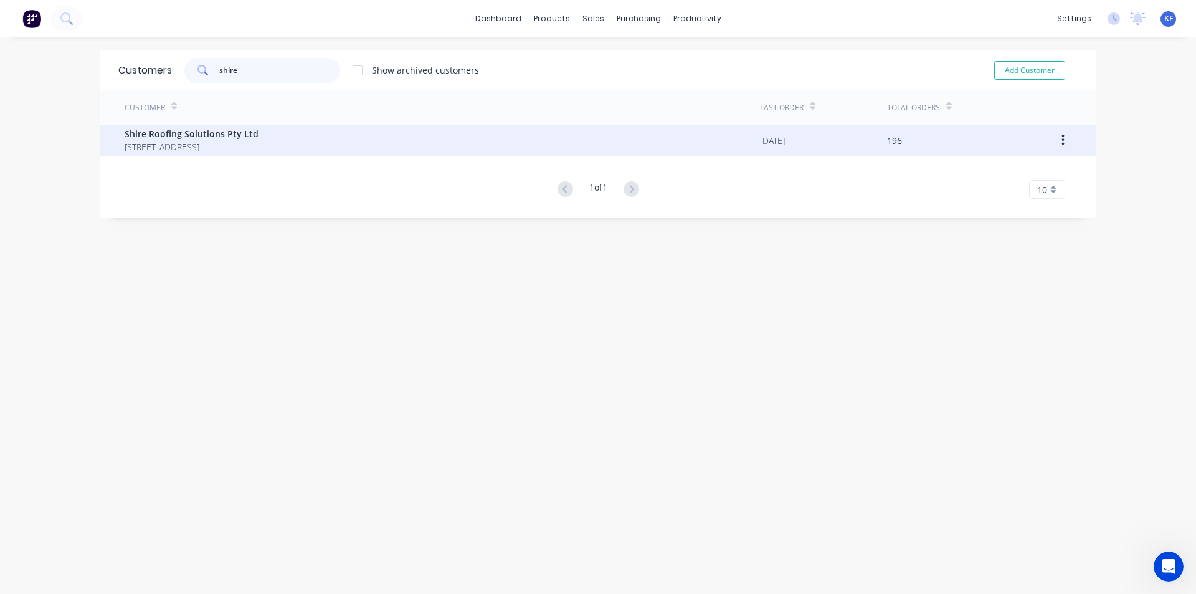
type input "shire"
click at [259, 151] on span "10 Haymet St Kirrawee New South Wales Australia 2232" at bounding box center [192, 146] width 134 height 13
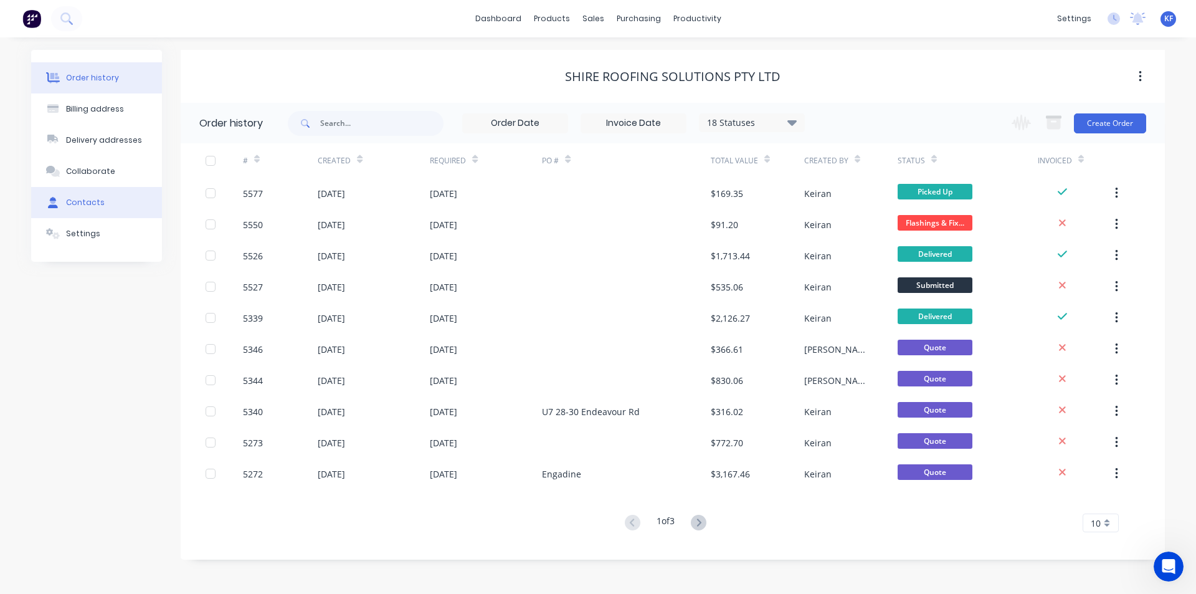
click at [101, 201] on button "Contacts" at bounding box center [96, 202] width 131 height 31
select select "AU"
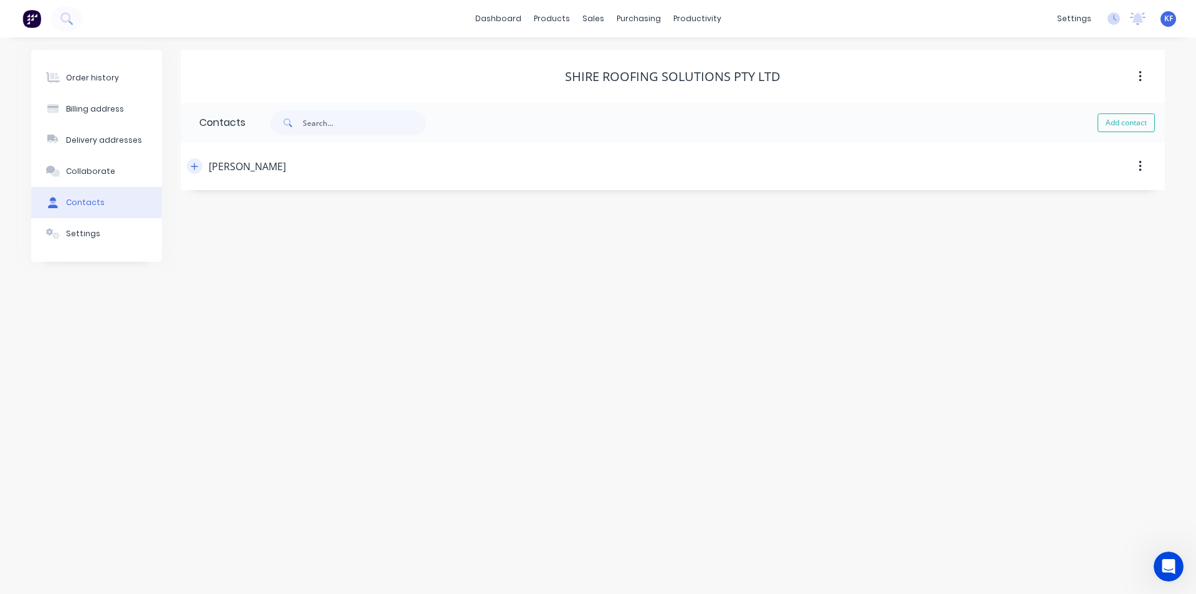
click at [192, 168] on icon "button" at bounding box center [194, 166] width 7 height 9
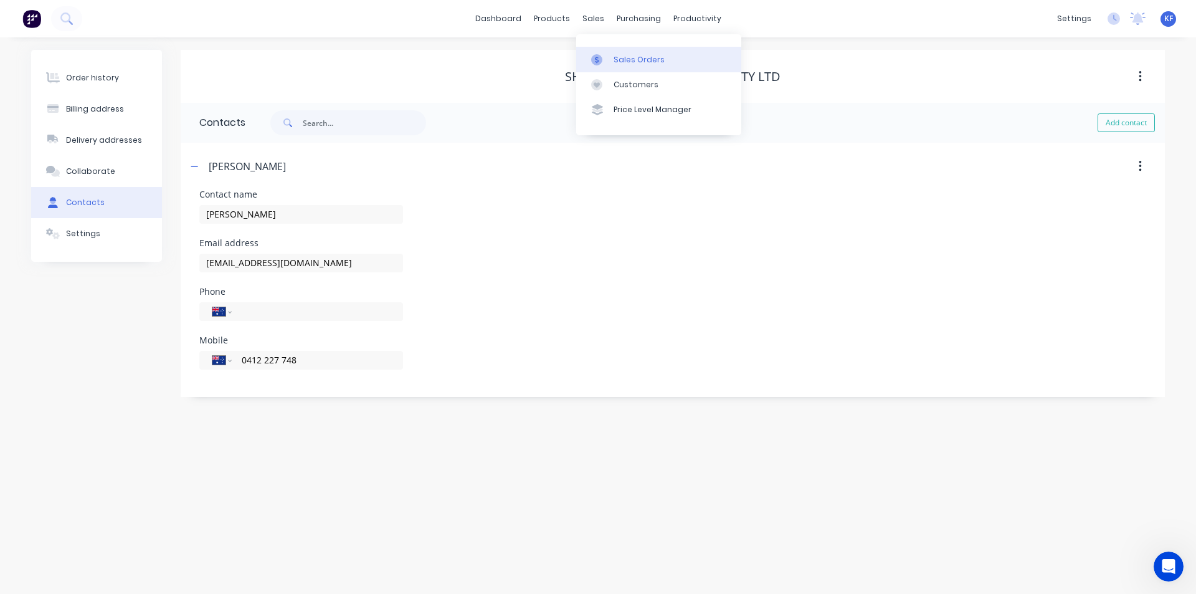
drag, startPoint x: 592, startPoint y: 23, endPoint x: 616, endPoint y: 52, distance: 37.6
click at [596, 25] on div "sales" at bounding box center [593, 18] width 34 height 19
click at [631, 72] on link "Customers" at bounding box center [658, 84] width 165 height 25
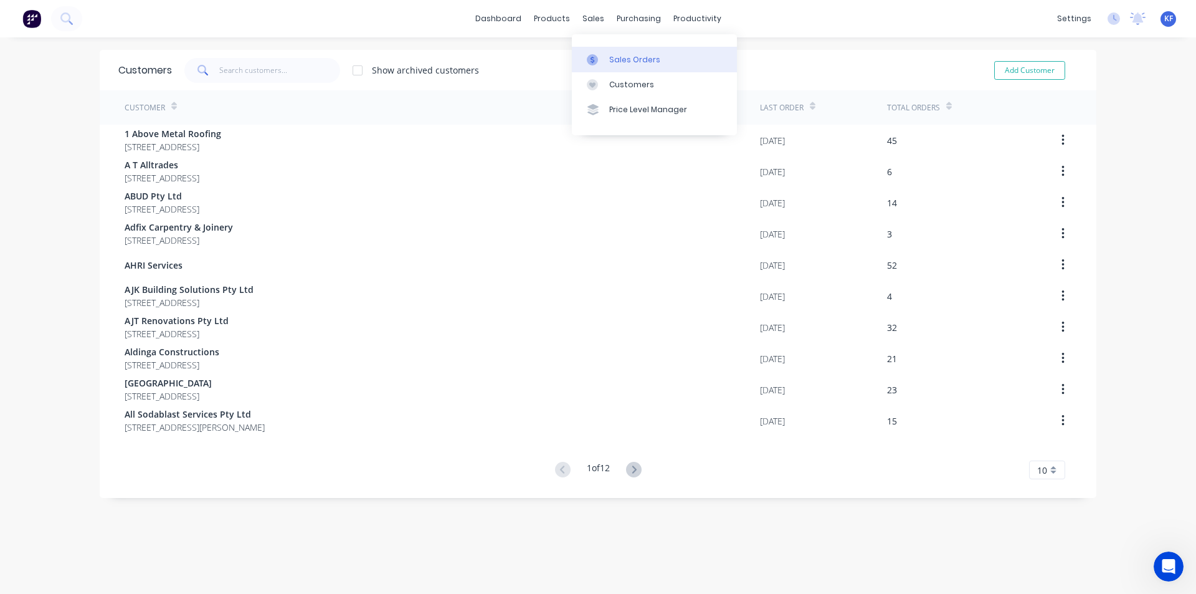
drag, startPoint x: 585, startPoint y: 24, endPoint x: 612, endPoint y: 62, distance: 46.5
click at [586, 24] on div "sales" at bounding box center [593, 18] width 34 height 19
click at [612, 62] on div "Sales Orders" at bounding box center [634, 59] width 51 height 11
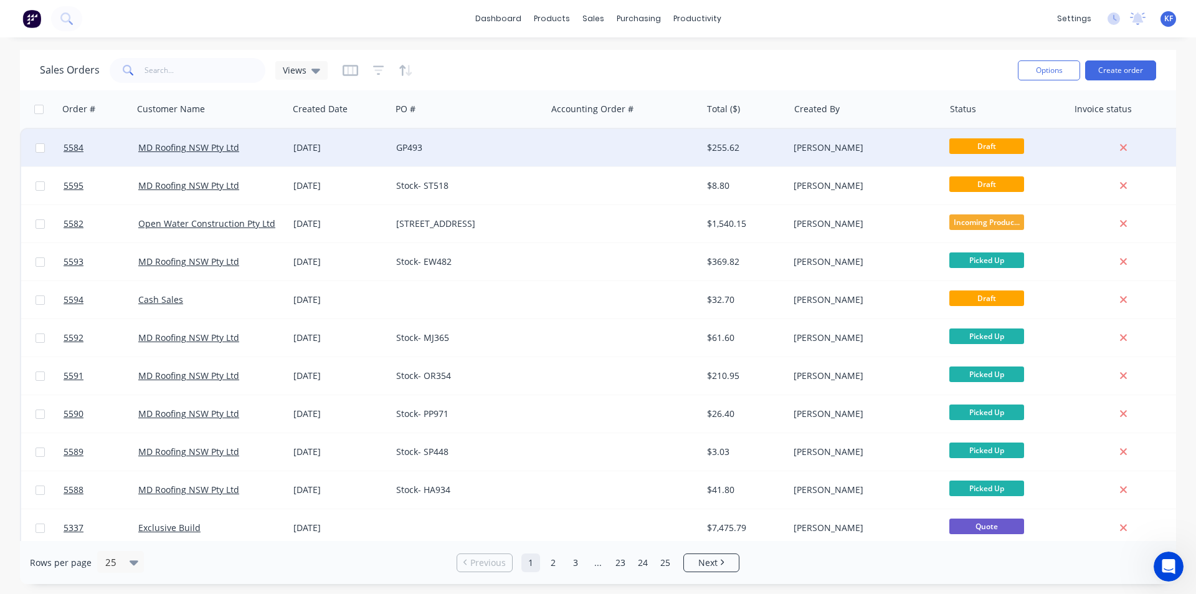
click at [505, 151] on div "GP493" at bounding box center [465, 147] width 138 height 12
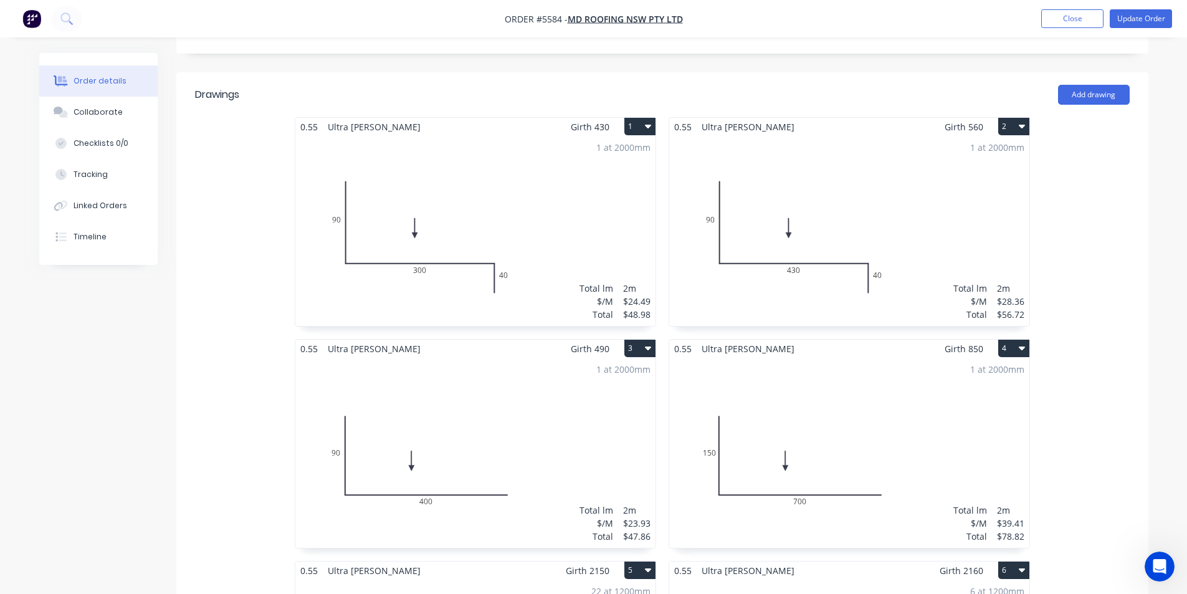
click at [863, 237] on div "1 at 2000mm Total lm $/M Total 2m $28.36 $56.72" at bounding box center [849, 231] width 360 height 190
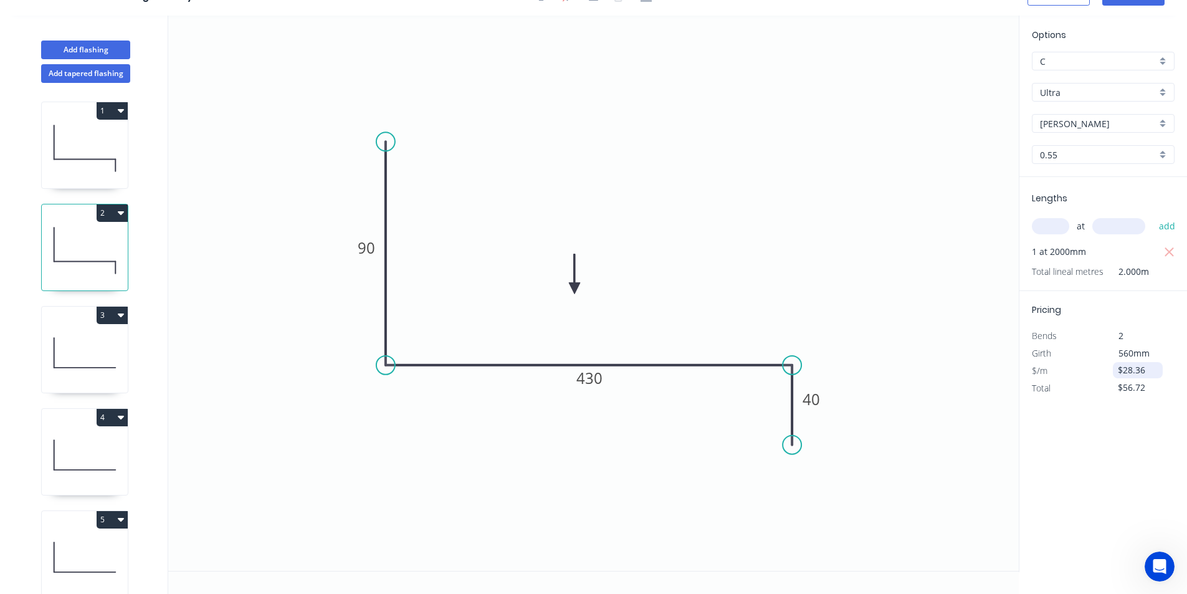
click at [1146, 368] on input "$28.36" at bounding box center [1139, 369] width 42 height 17
type input "$28.36"
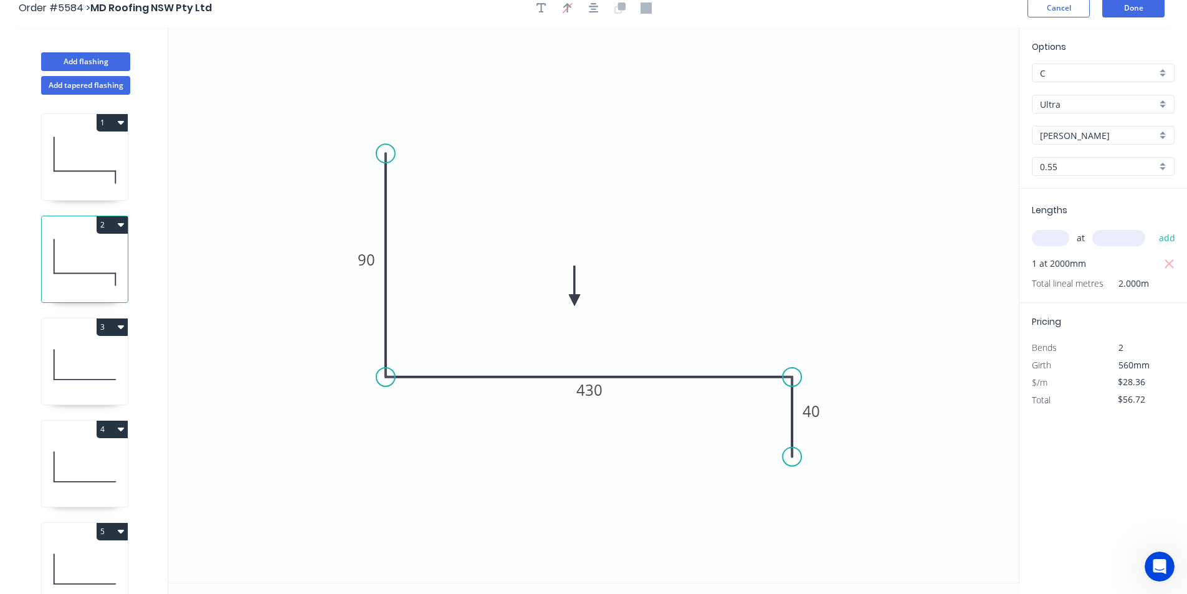
scroll to position [0, 0]
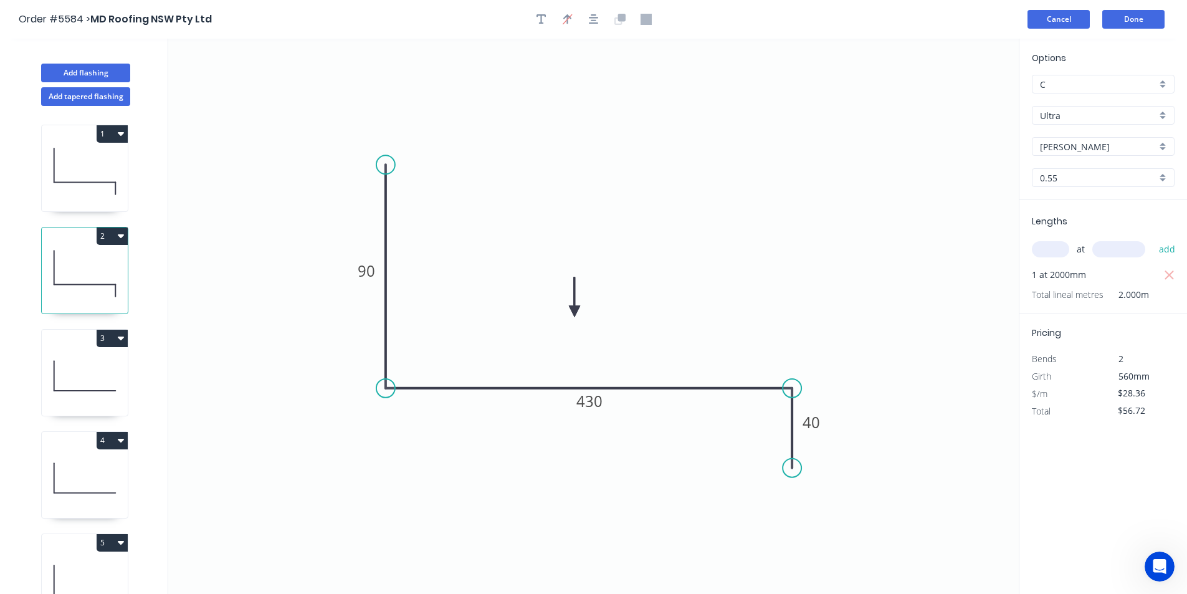
click at [1076, 20] on button "Cancel" at bounding box center [1058, 19] width 62 height 19
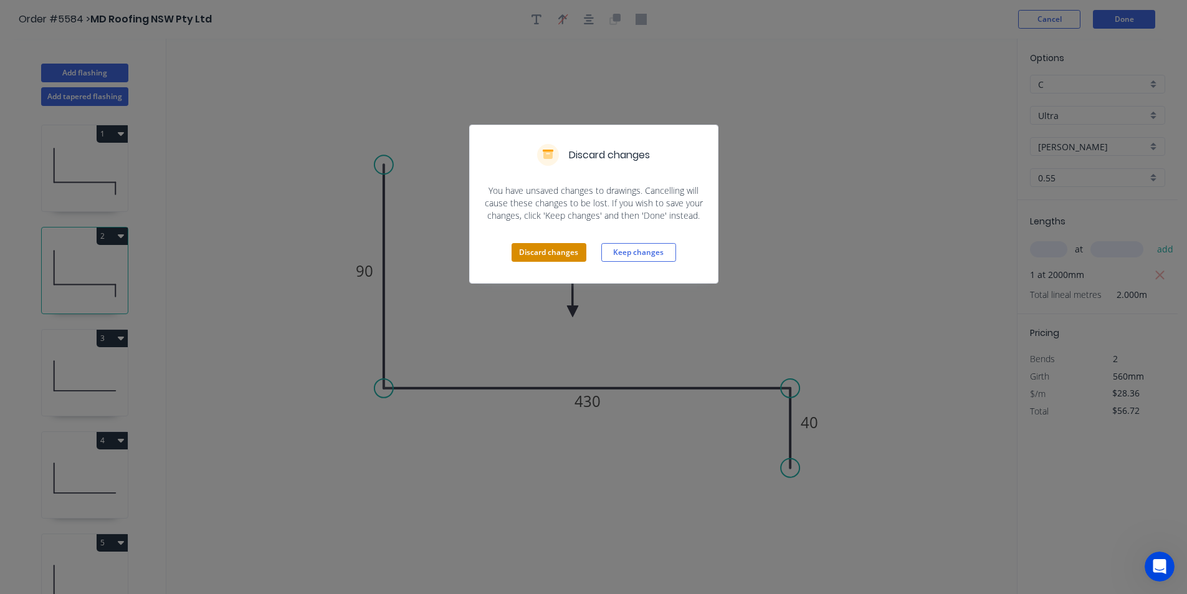
click at [543, 260] on button "Discard changes" at bounding box center [548, 252] width 75 height 19
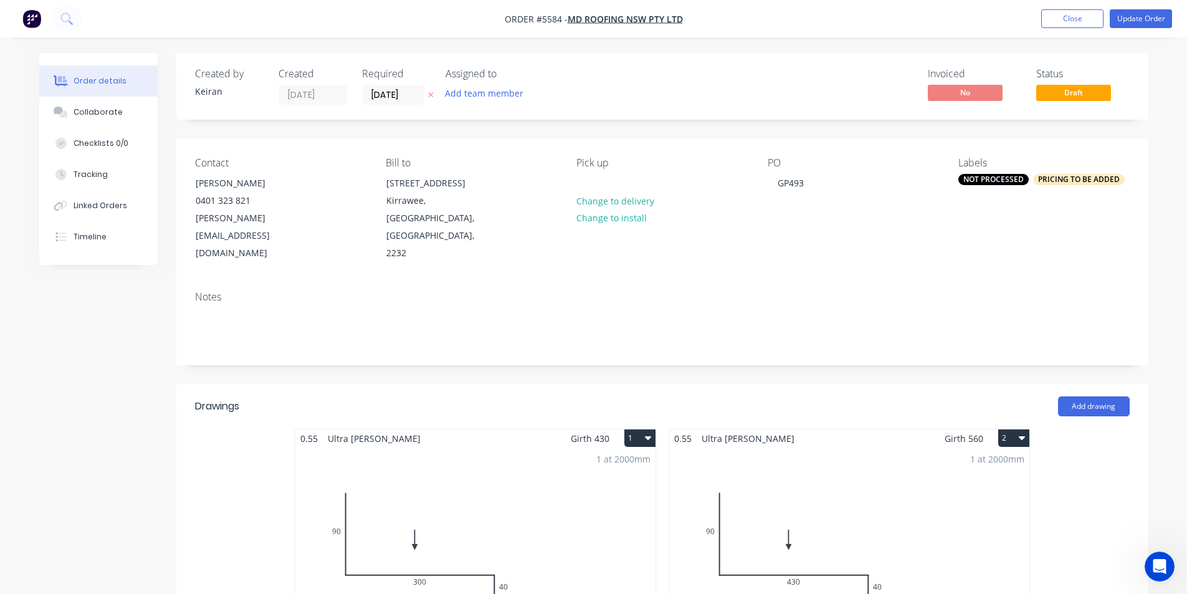
click at [877, 459] on div "1 at 2000mm Total lm $/M Total 2m $28.36 $56.72" at bounding box center [849, 542] width 360 height 190
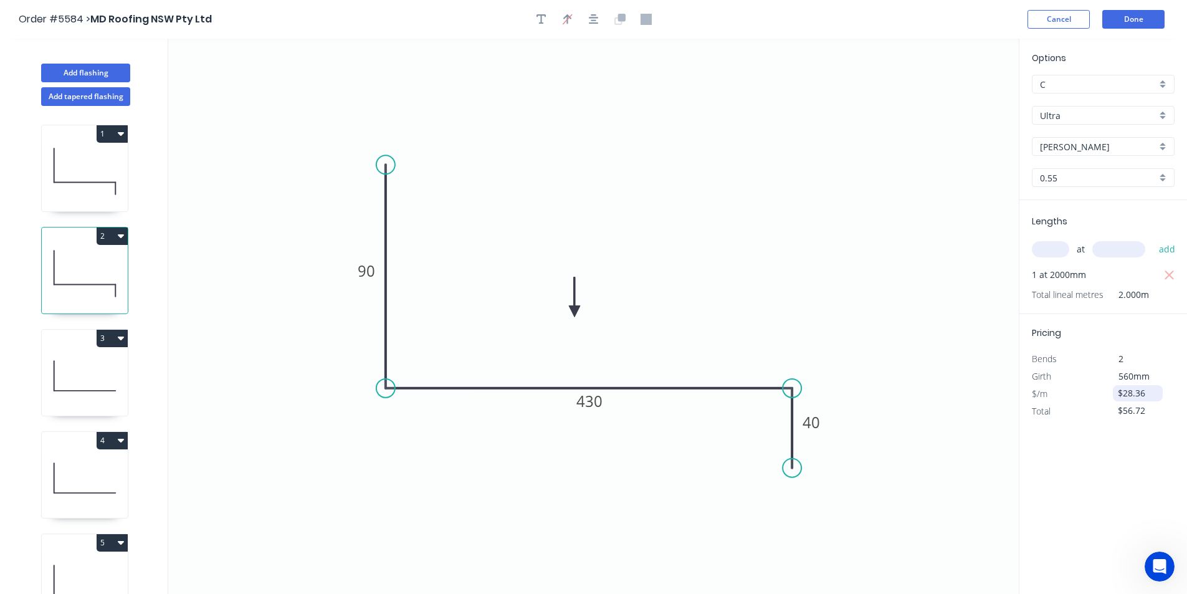
click at [1133, 397] on input "$28.36" at bounding box center [1139, 392] width 42 height 17
click at [1149, 394] on input "$28.36" at bounding box center [1139, 392] width 42 height 17
type input "$43.52"
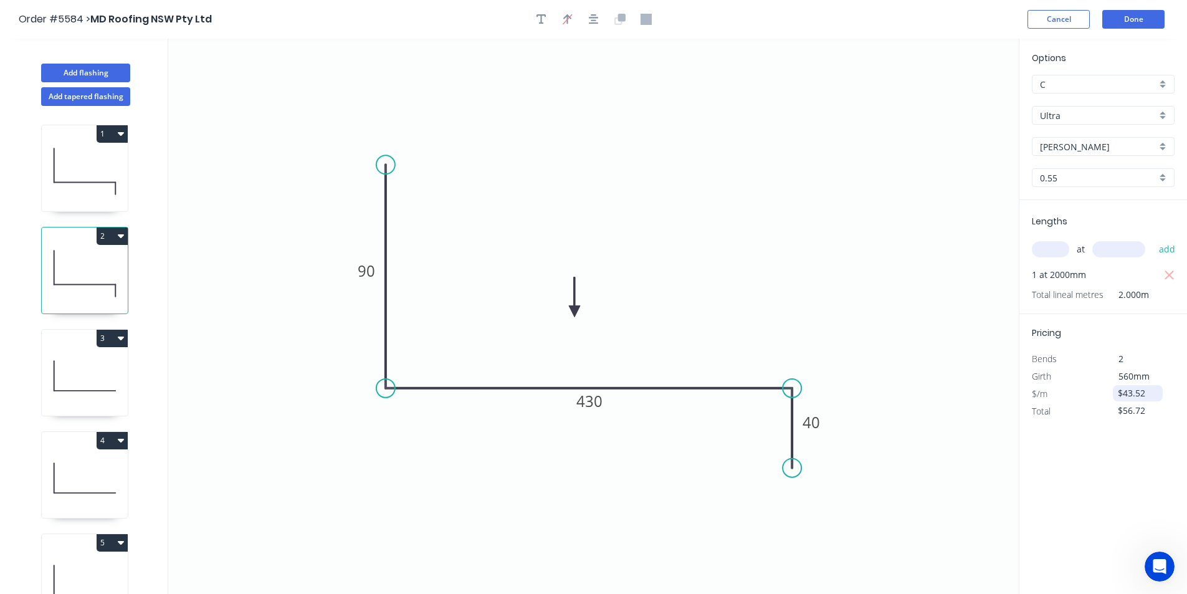
click at [1149, 394] on input "$43.52" at bounding box center [1139, 392] width 42 height 17
drag, startPoint x: 1149, startPoint y: 394, endPoint x: 1072, endPoint y: 391, distance: 77.9
click at [1072, 391] on div "$/m $43.52" at bounding box center [1102, 393] width 161 height 17
click at [1095, 424] on div "Options C C Ultra Ultra Shale Grey Shale Grey 0.55 0.55 Lengths at add 1 at 200…" at bounding box center [1103, 317] width 168 height 556
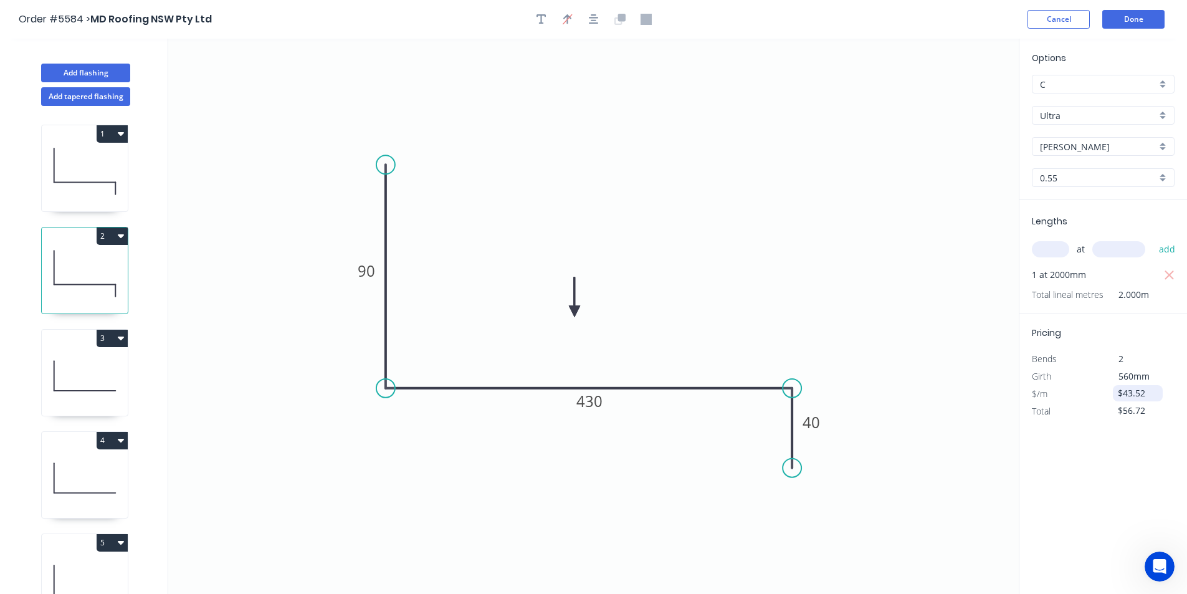
click at [1141, 394] on input "$43.52" at bounding box center [1139, 392] width 42 height 17
click at [1150, 437] on div "Options C C Ultra Ultra Shale Grey Shale Grey 0.55 0.55 Lengths at add 1 at 200…" at bounding box center [1103, 317] width 168 height 556
click at [1143, 19] on button "Done" at bounding box center [1133, 19] width 62 height 19
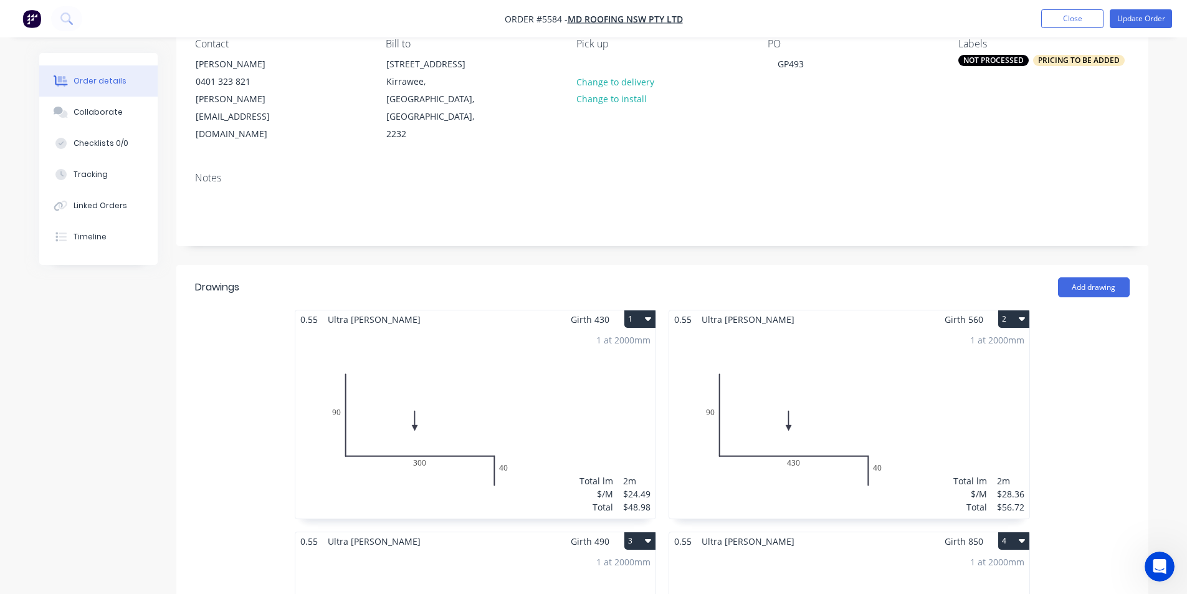
scroll to position [125, 0]
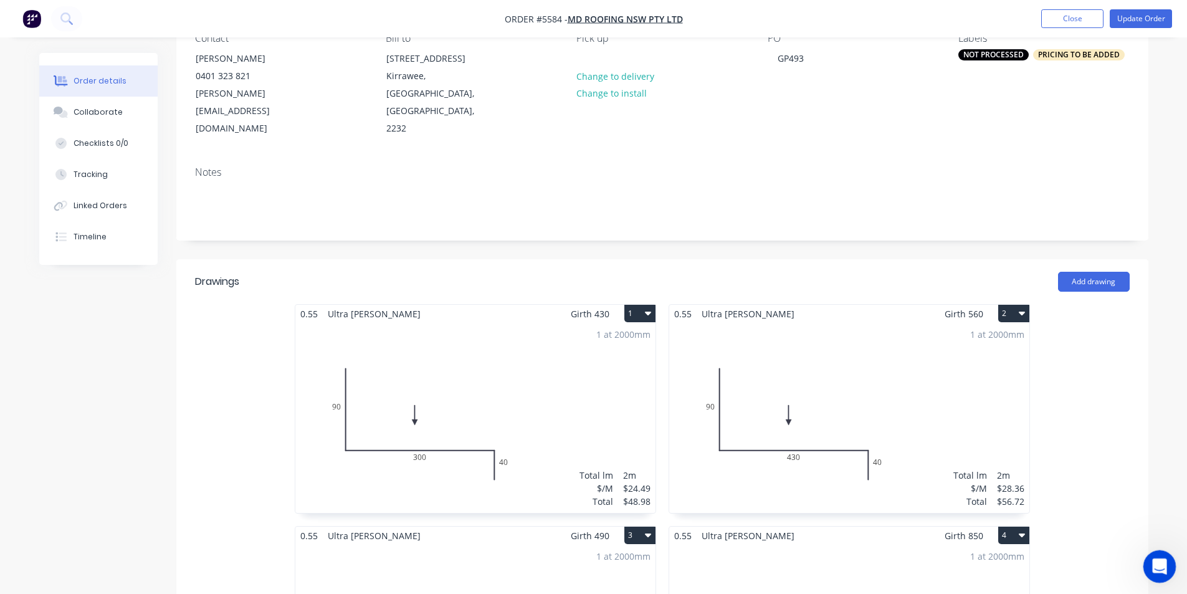
click at [1151, 570] on div "Open Intercom Messenger" at bounding box center [1157, 564] width 41 height 41
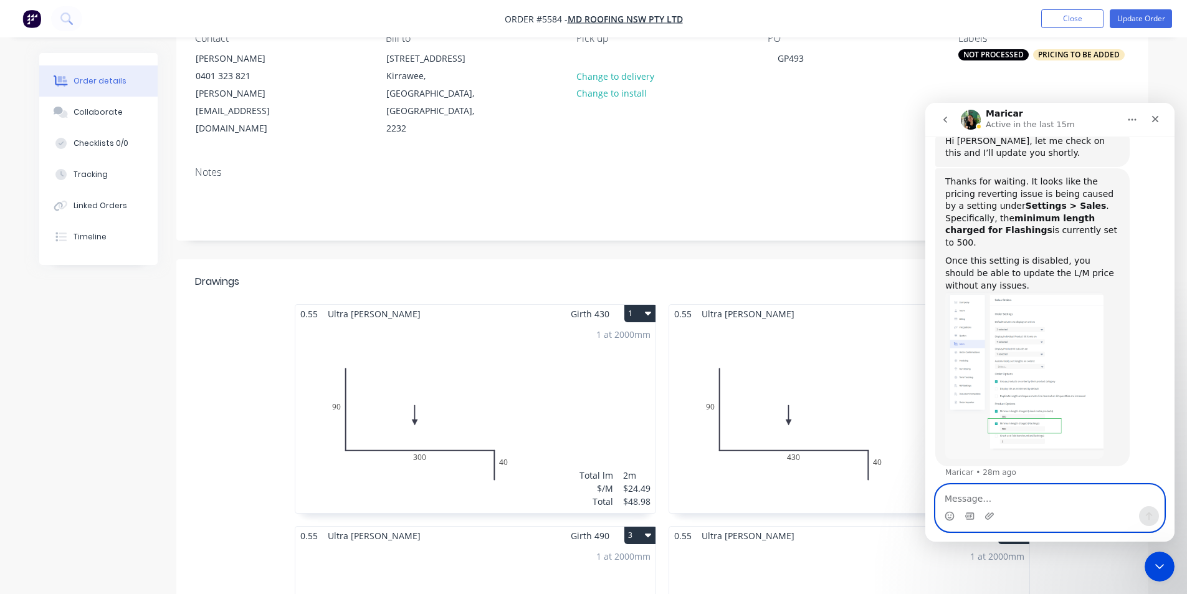
scroll to position [1118, 0]
type textarea "I've attached a short clip."
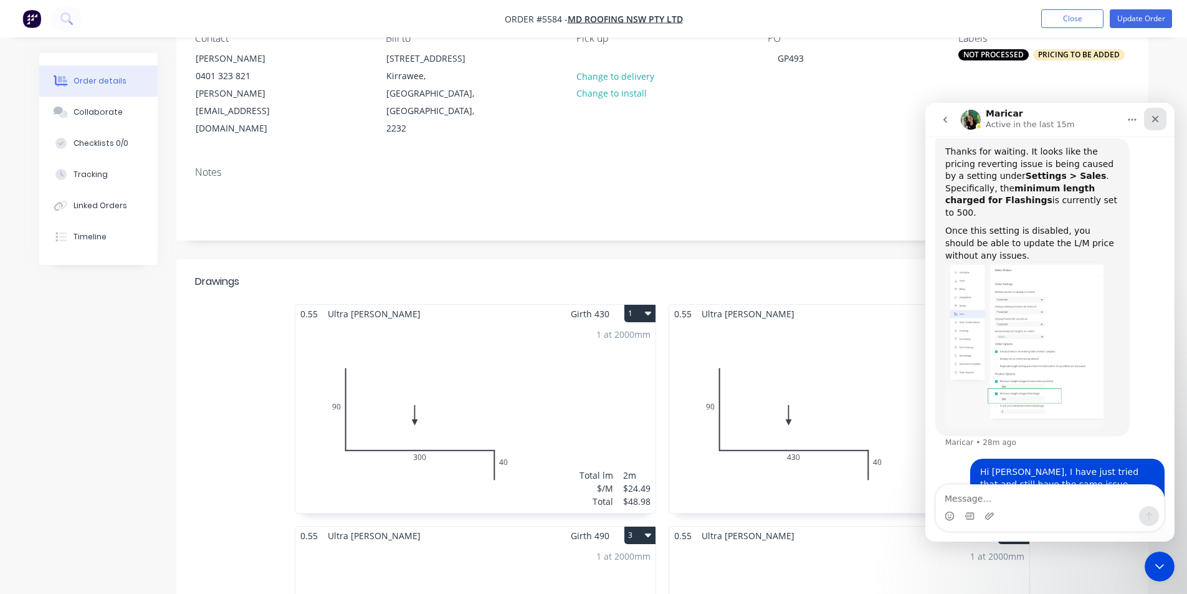
click at [1151, 121] on icon "Close" at bounding box center [1155, 119] width 10 height 10
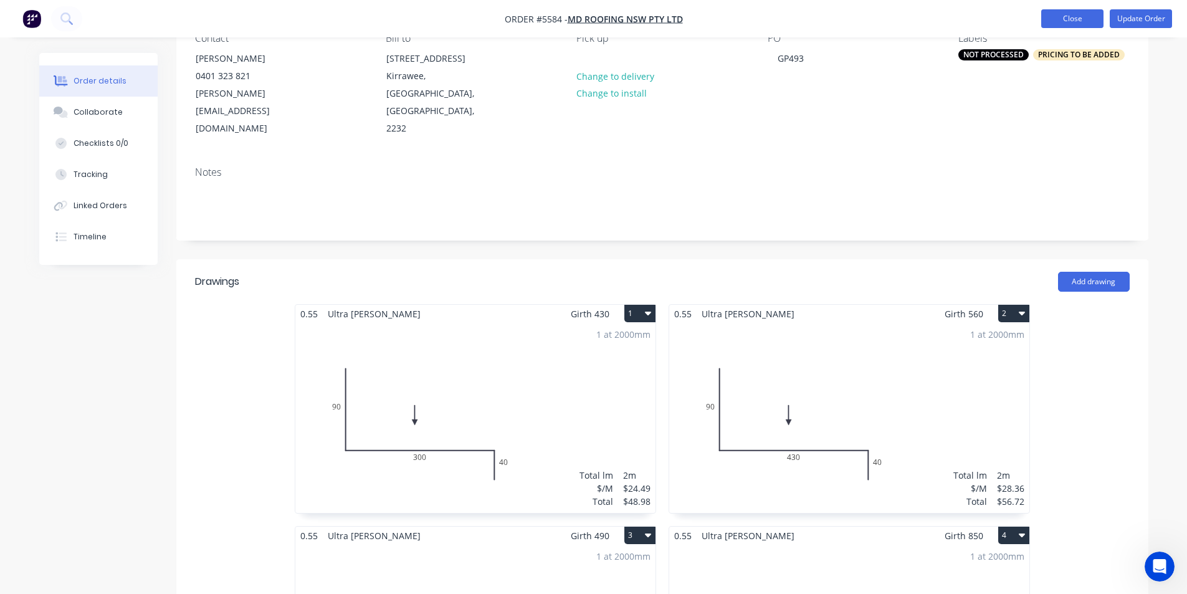
click at [1065, 17] on button "Close" at bounding box center [1072, 18] width 62 height 19
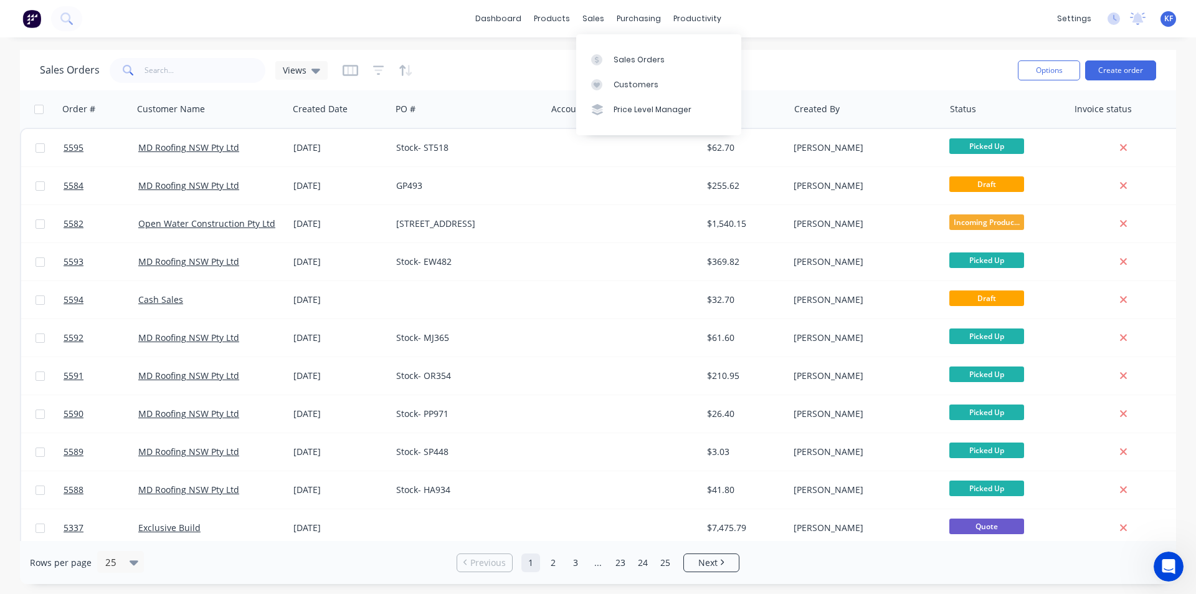
drag, startPoint x: 630, startPoint y: 64, endPoint x: 295, endPoint y: 80, distance: 334.9
click at [630, 64] on div "Sales Orders" at bounding box center [639, 59] width 51 height 11
click at [236, 74] on input "text" at bounding box center [205, 70] width 121 height 25
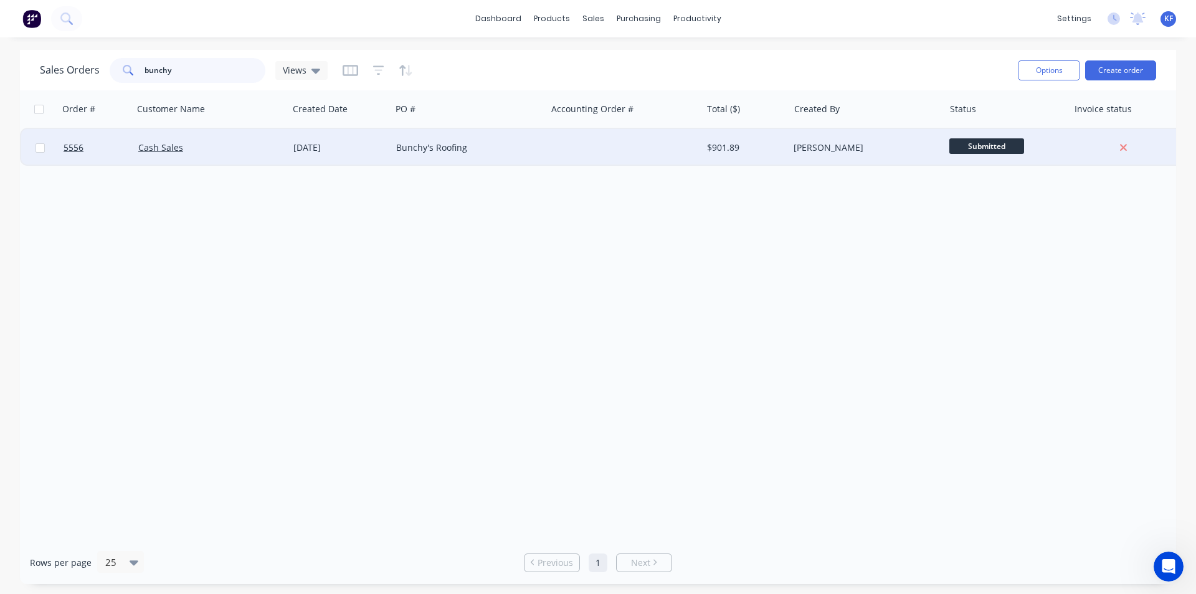
type input "bunchy"
click at [568, 158] on div at bounding box center [623, 147] width 155 height 37
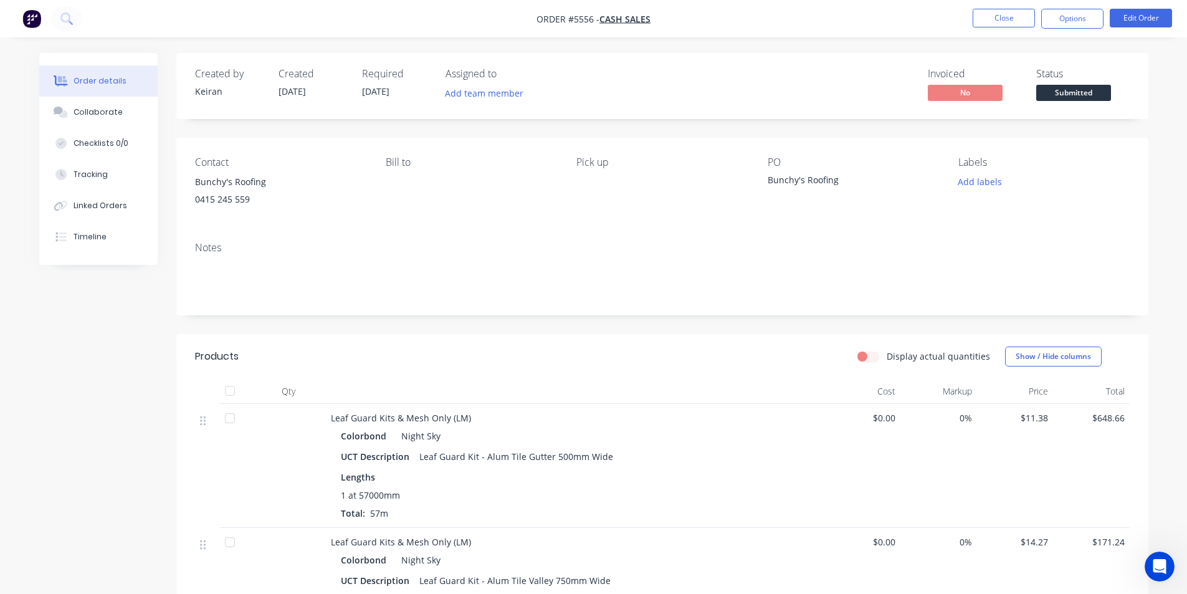
click at [1070, 8] on nav "Order #5556 - Cash Sales Close Options Edit Order" at bounding box center [593, 18] width 1187 height 37
click at [1067, 25] on button "Options" at bounding box center [1072, 19] width 62 height 20
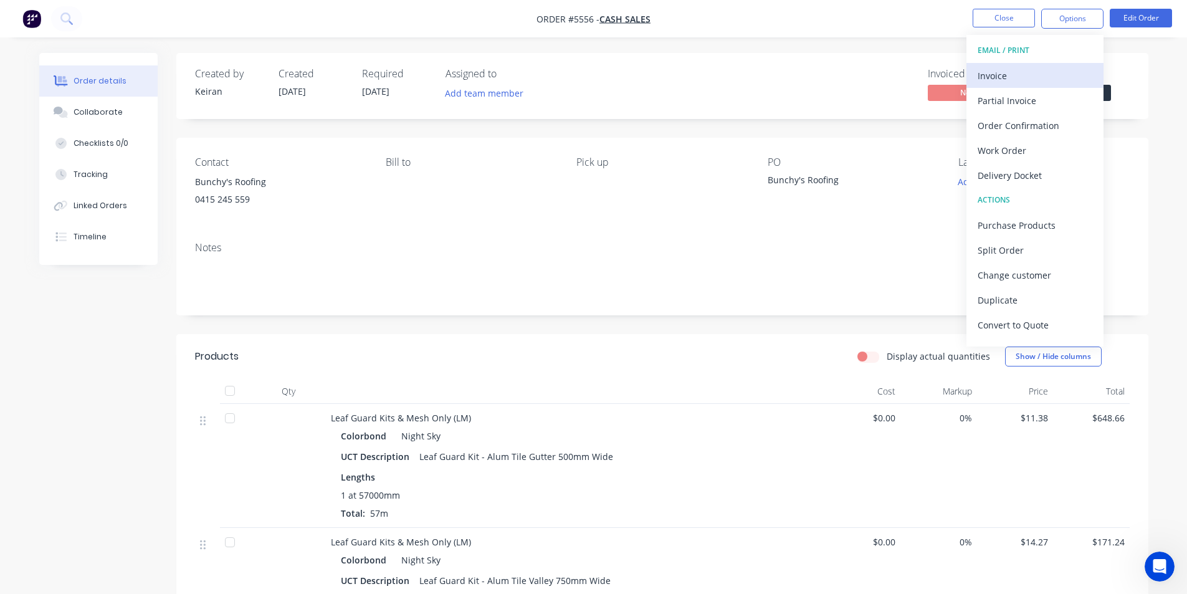
click at [1035, 64] on button "Invoice" at bounding box center [1034, 75] width 137 height 25
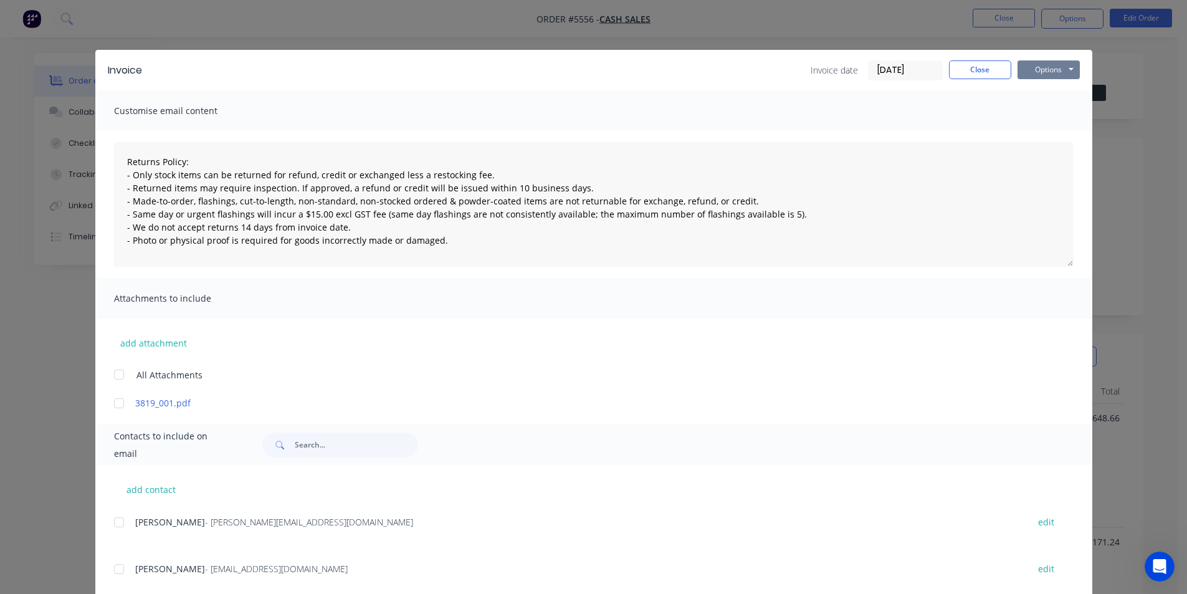
click at [1040, 73] on button "Options" at bounding box center [1048, 69] width 62 height 19
click at [1052, 110] on button "Print" at bounding box center [1057, 112] width 80 height 21
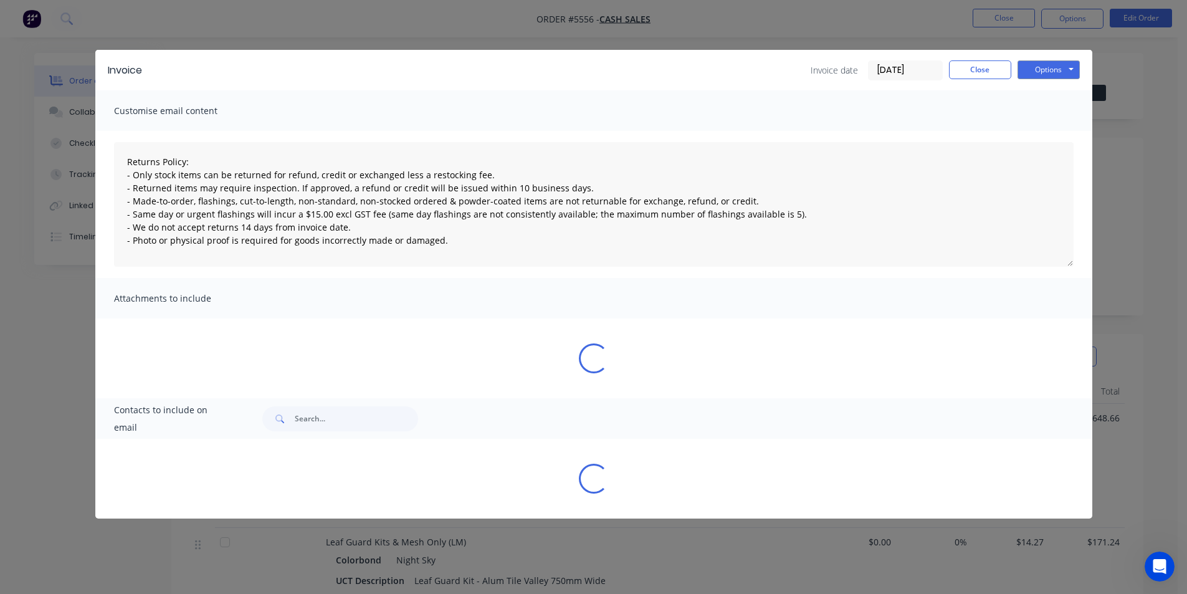
type textarea "Returns Policy: - Only stock items can be returned for refund, credit or exchan…"
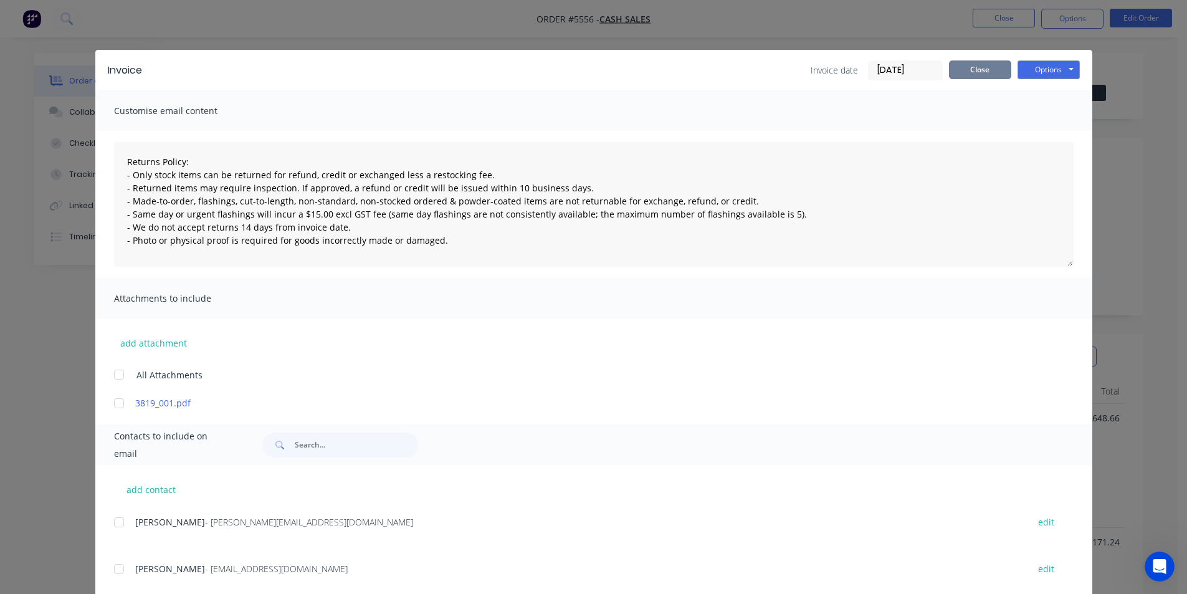
click at [966, 77] on button "Close" at bounding box center [980, 69] width 62 height 19
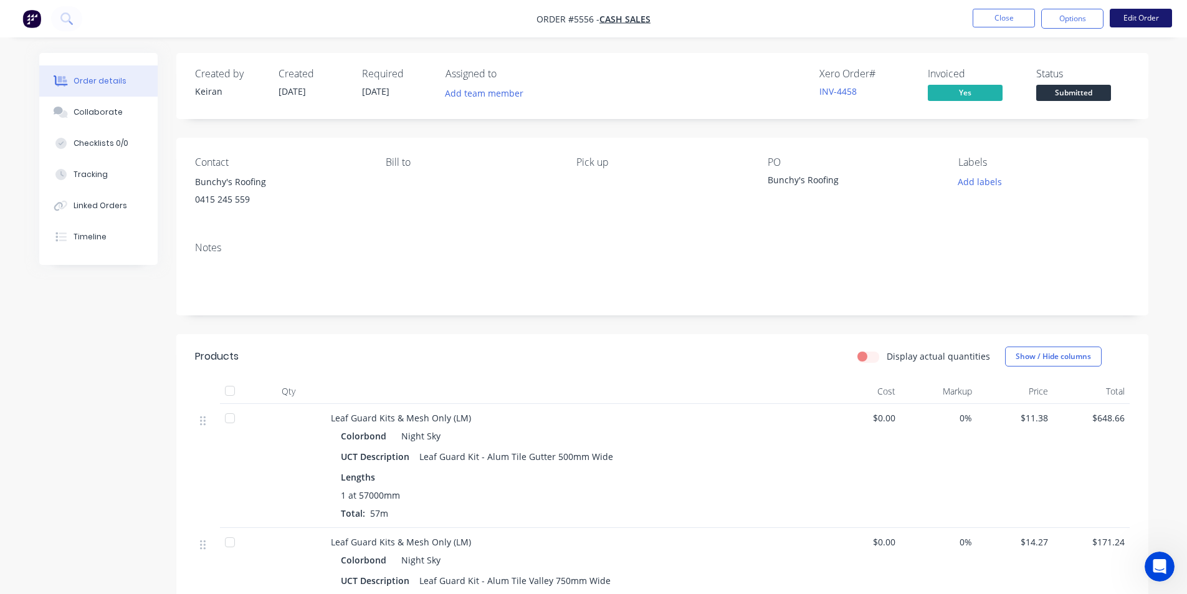
click at [1127, 22] on button "Edit Order" at bounding box center [1141, 18] width 62 height 19
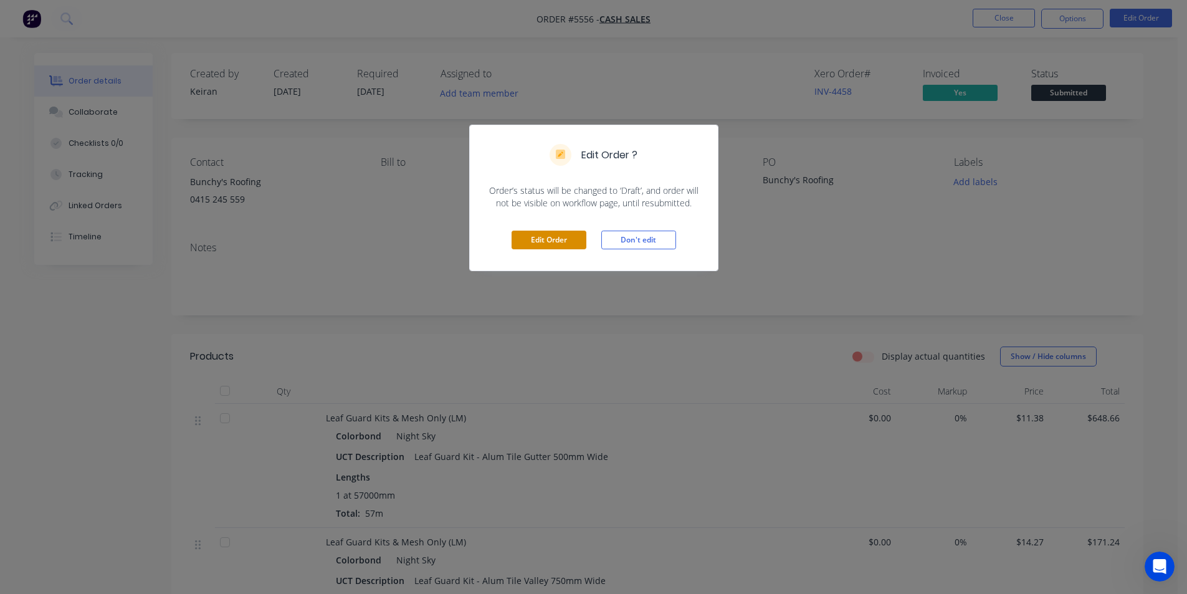
click at [577, 239] on button "Edit Order" at bounding box center [548, 240] width 75 height 19
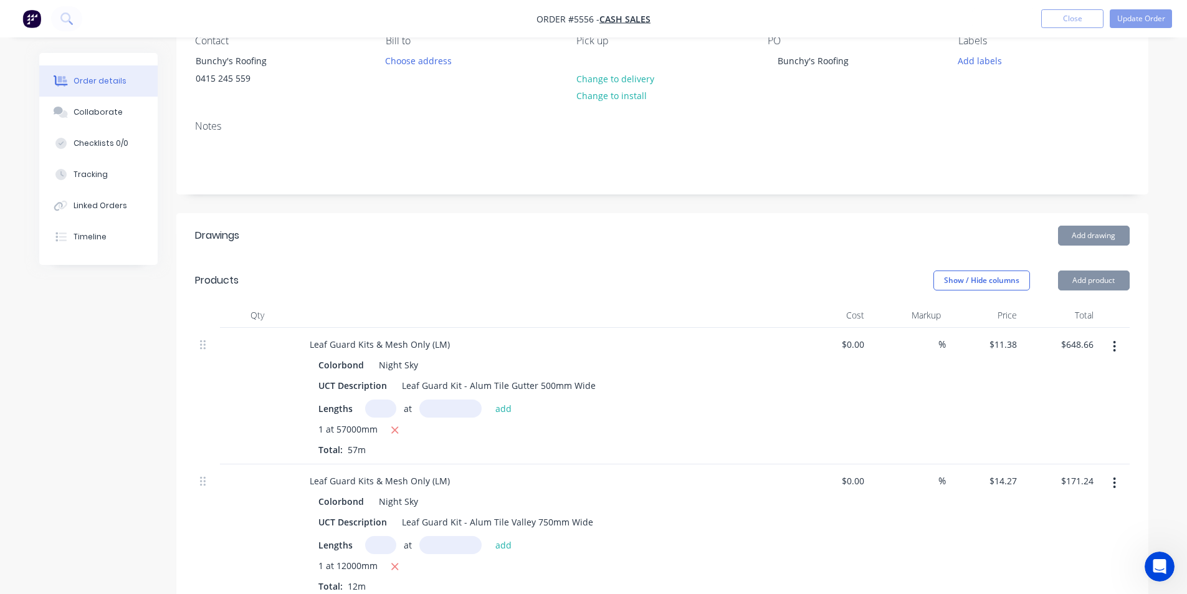
scroll to position [125, 0]
click at [1112, 351] on button "button" at bounding box center [1114, 344] width 29 height 22
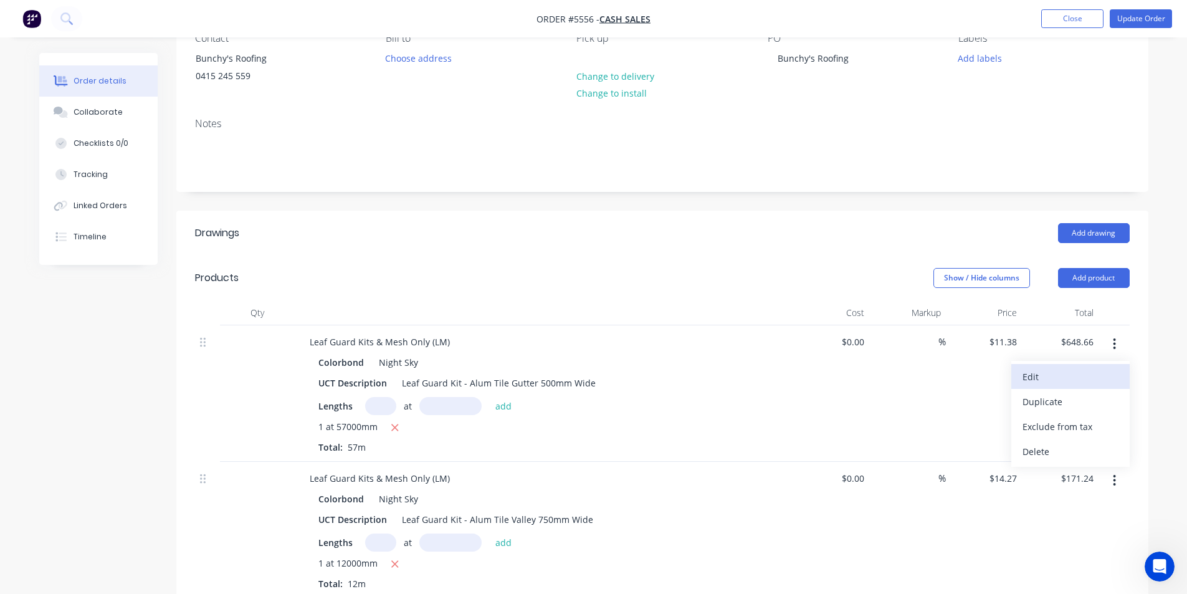
click at [1069, 378] on div "Edit" at bounding box center [1070, 377] width 96 height 18
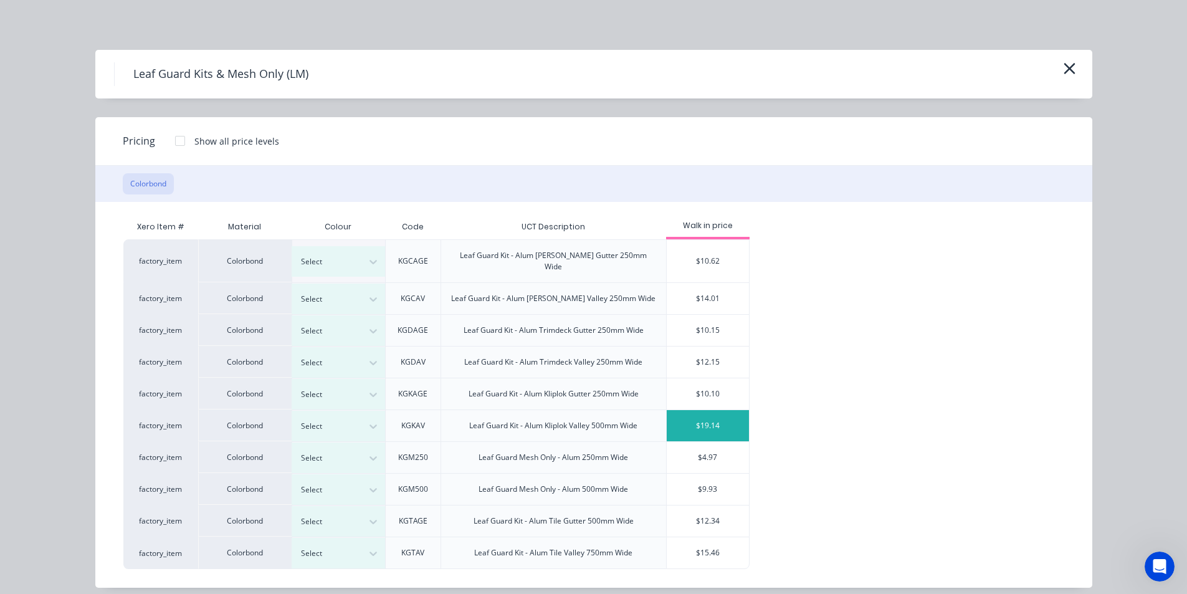
scroll to position [249, 0]
click at [1076, 77] on div "Leaf Guard Kits & Mesh Only (LM)" at bounding box center [593, 74] width 997 height 49
click at [1056, 63] on div "Leaf Guard Kits & Mesh Only (LM)" at bounding box center [593, 74] width 959 height 24
click at [1063, 67] on icon "button" at bounding box center [1069, 68] width 13 height 17
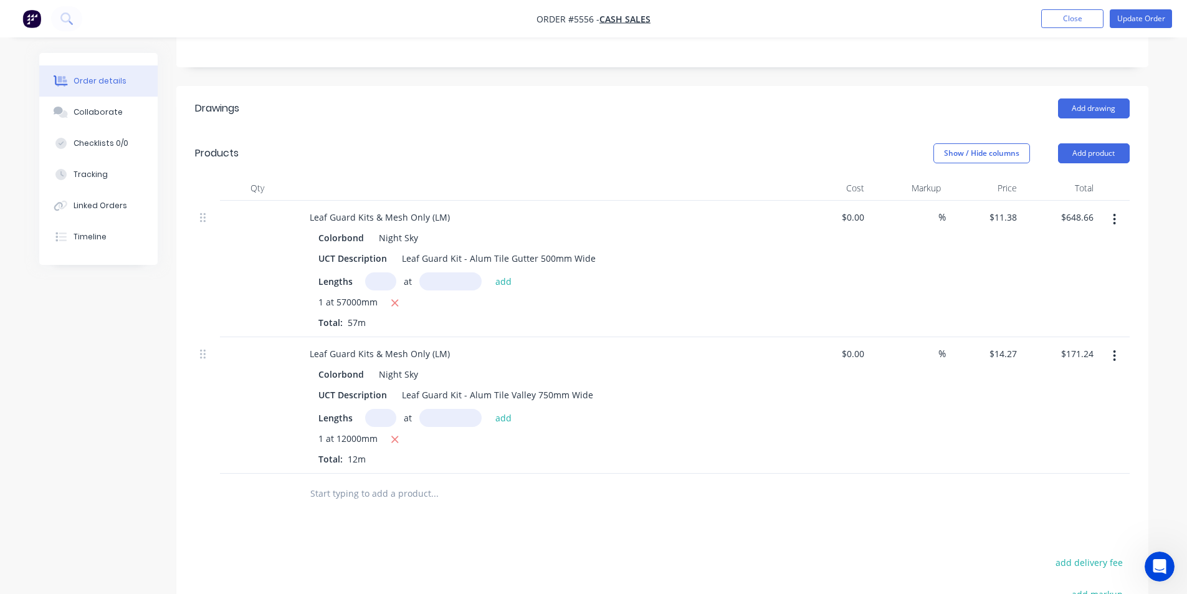
click at [1114, 223] on icon "button" at bounding box center [1114, 219] width 2 height 11
click at [1047, 255] on div "Edit" at bounding box center [1070, 252] width 96 height 18
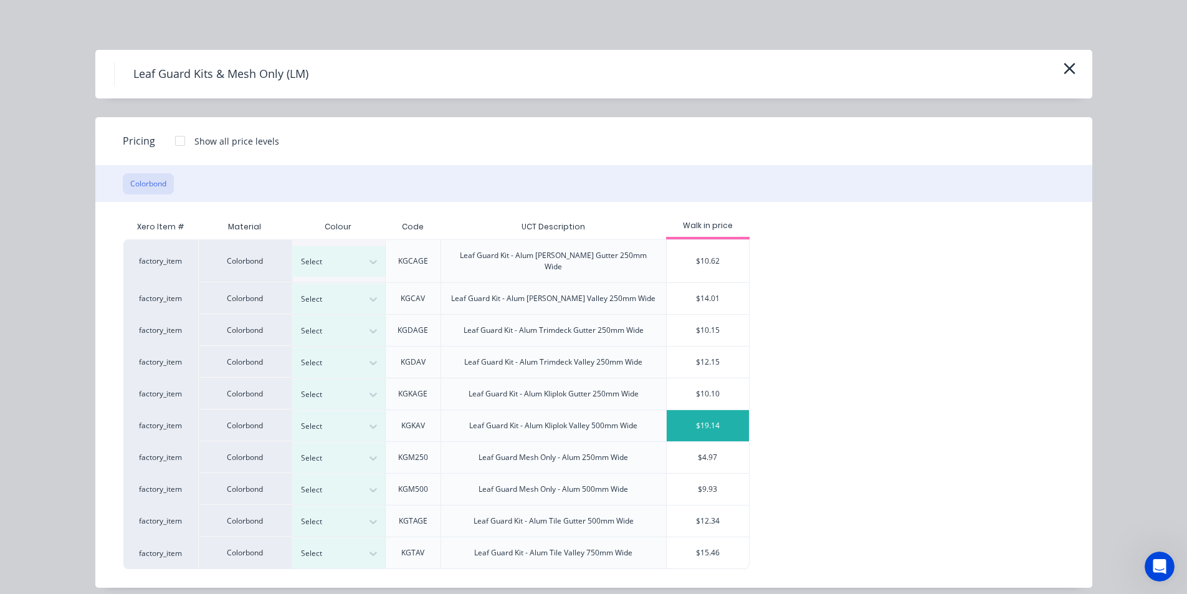
scroll to position [436, 0]
click at [1071, 67] on icon "button" at bounding box center [1068, 68] width 11 height 11
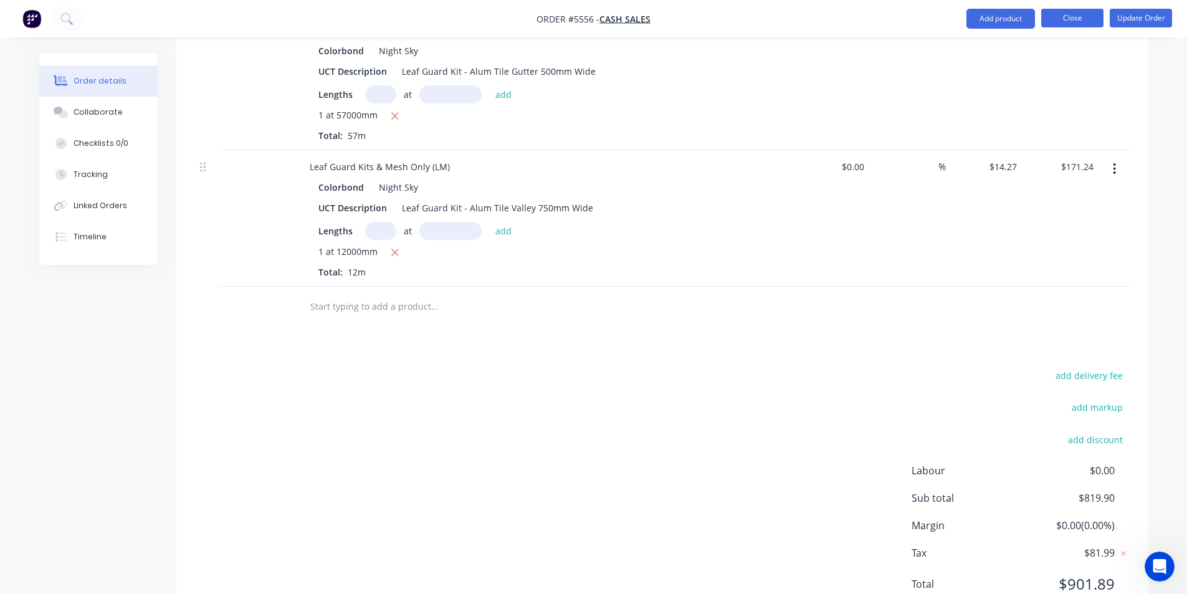
click at [1061, 19] on button "Close" at bounding box center [1072, 18] width 62 height 19
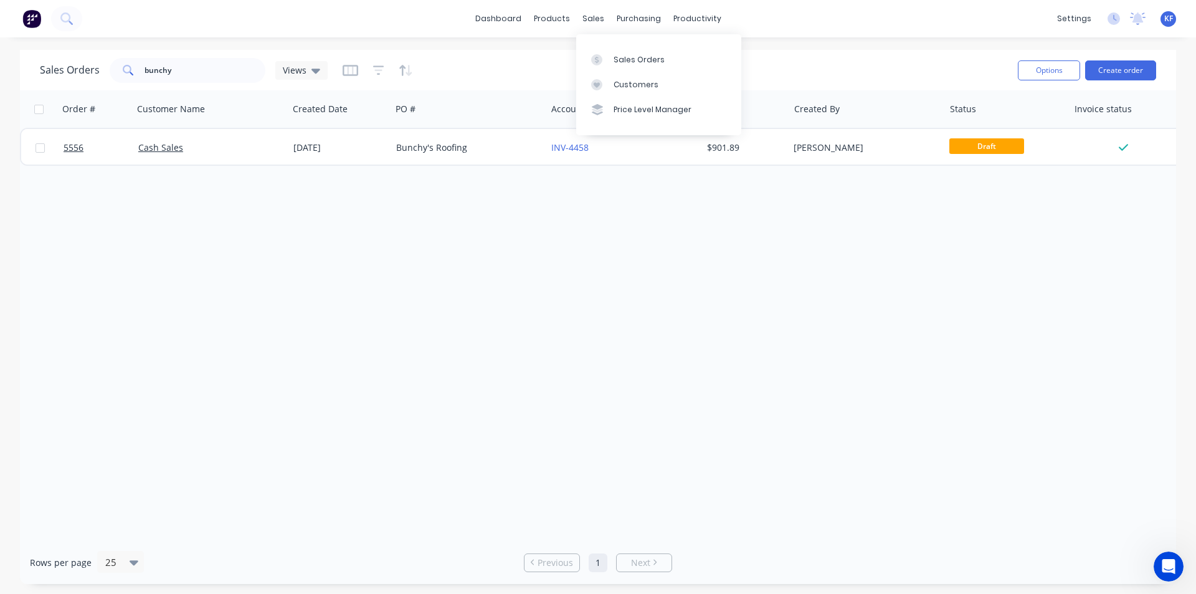
drag, startPoint x: 591, startPoint y: 19, endPoint x: 611, endPoint y: 42, distance: 30.9
click at [593, 21] on div "sales" at bounding box center [593, 18] width 34 height 19
click at [627, 62] on div "Sales Orders" at bounding box center [639, 59] width 51 height 11
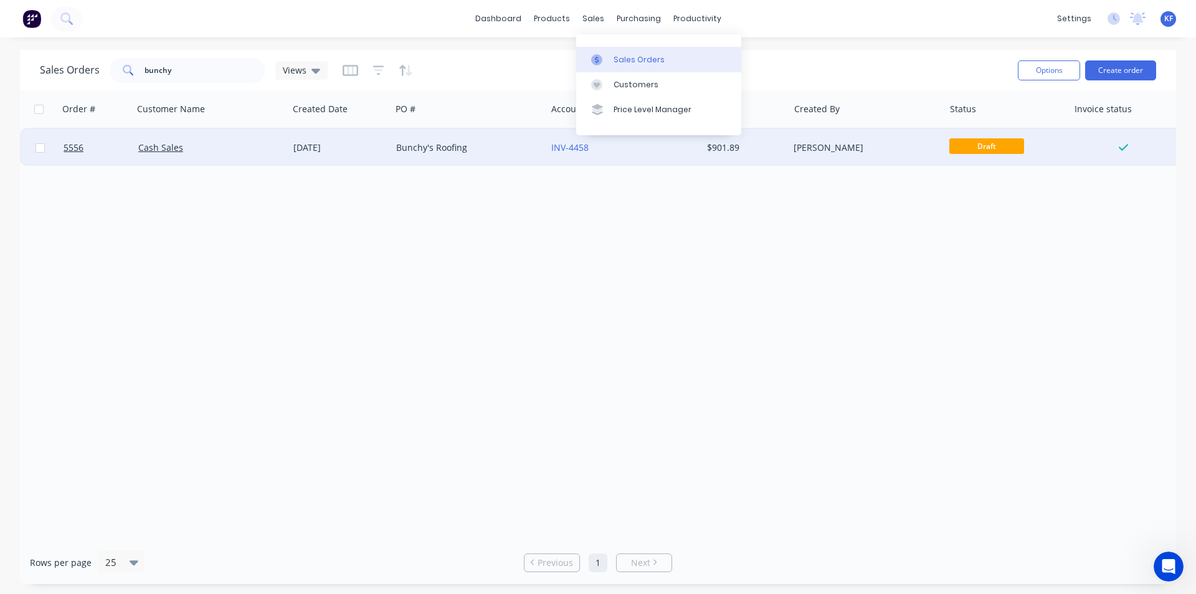
click at [635, 140] on div "INV-4458" at bounding box center [623, 147] width 155 height 37
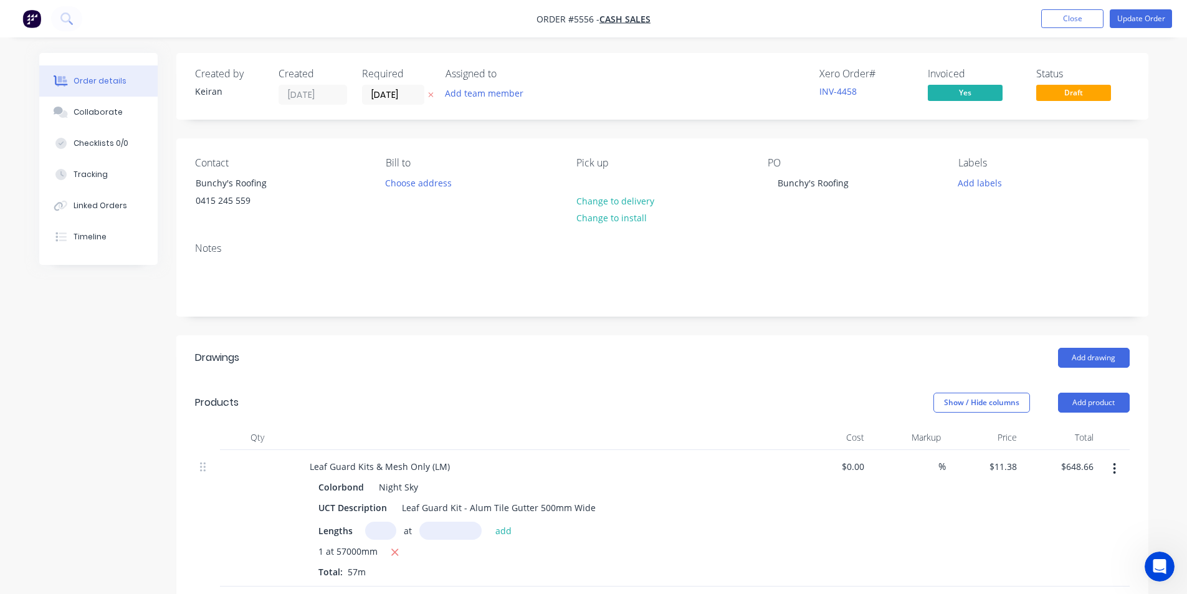
click at [1090, 93] on span "Draft" at bounding box center [1073, 93] width 75 height 16
click at [1125, 25] on button "Update Order" at bounding box center [1141, 18] width 62 height 19
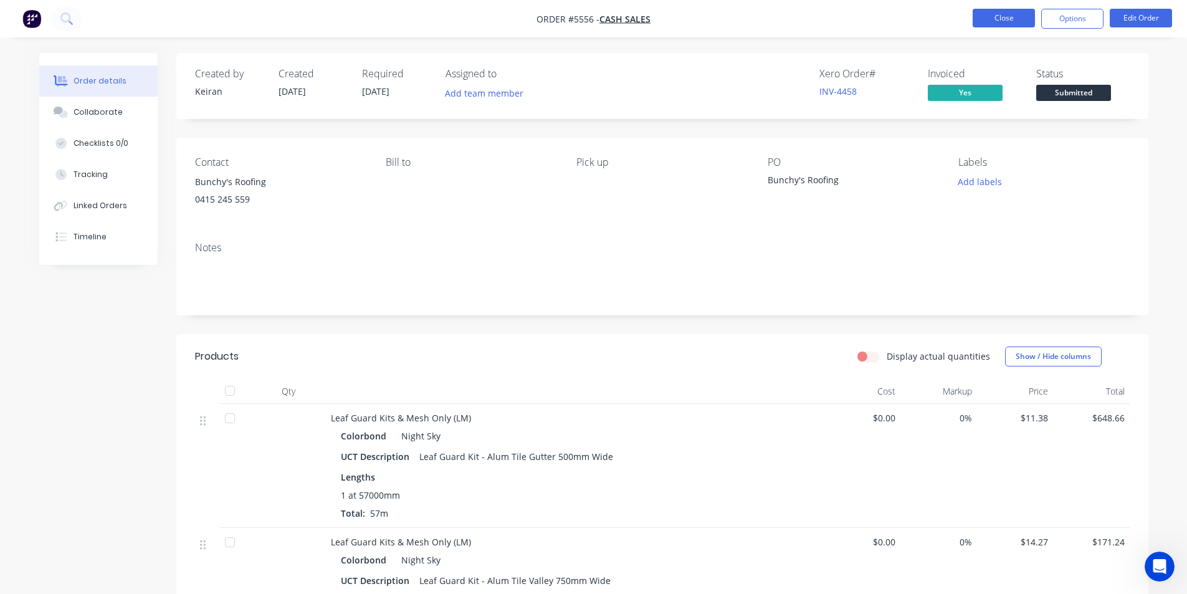
click at [1027, 26] on button "Close" at bounding box center [1003, 18] width 62 height 19
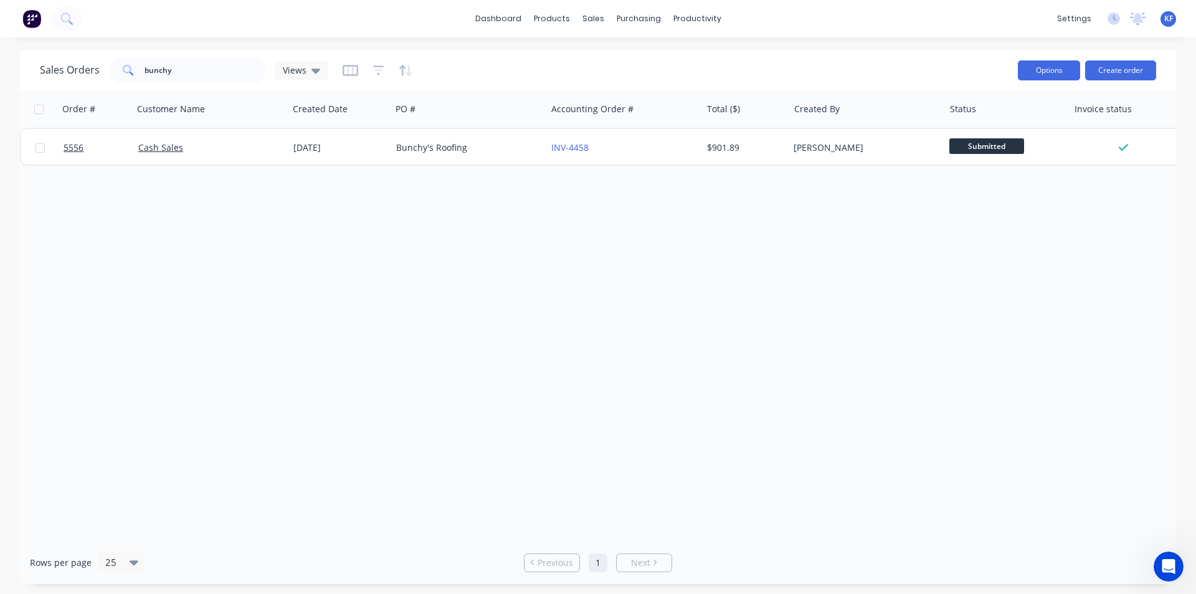
click at [1027, 78] on button "Options" at bounding box center [1049, 70] width 62 height 20
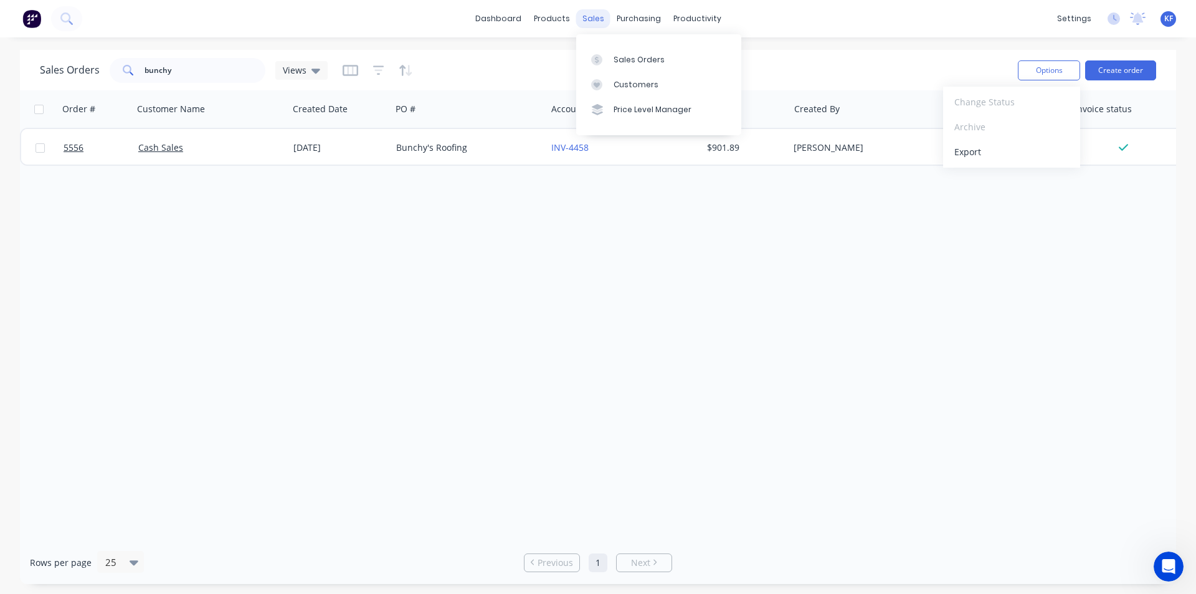
click at [590, 23] on div "sales" at bounding box center [593, 18] width 34 height 19
click at [627, 57] on div "Sales Orders" at bounding box center [639, 59] width 51 height 11
drag, startPoint x: 179, startPoint y: 78, endPoint x: 90, endPoint y: 67, distance: 89.9
click at [132, 72] on div "bunchy" at bounding box center [188, 70] width 156 height 25
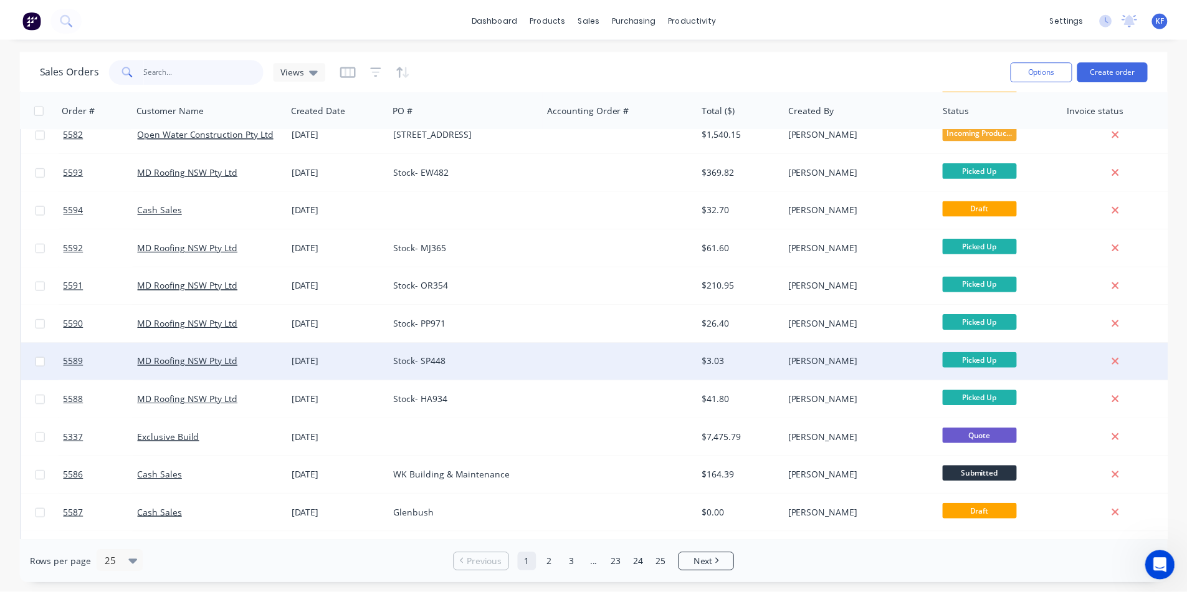
scroll to position [311, 0]
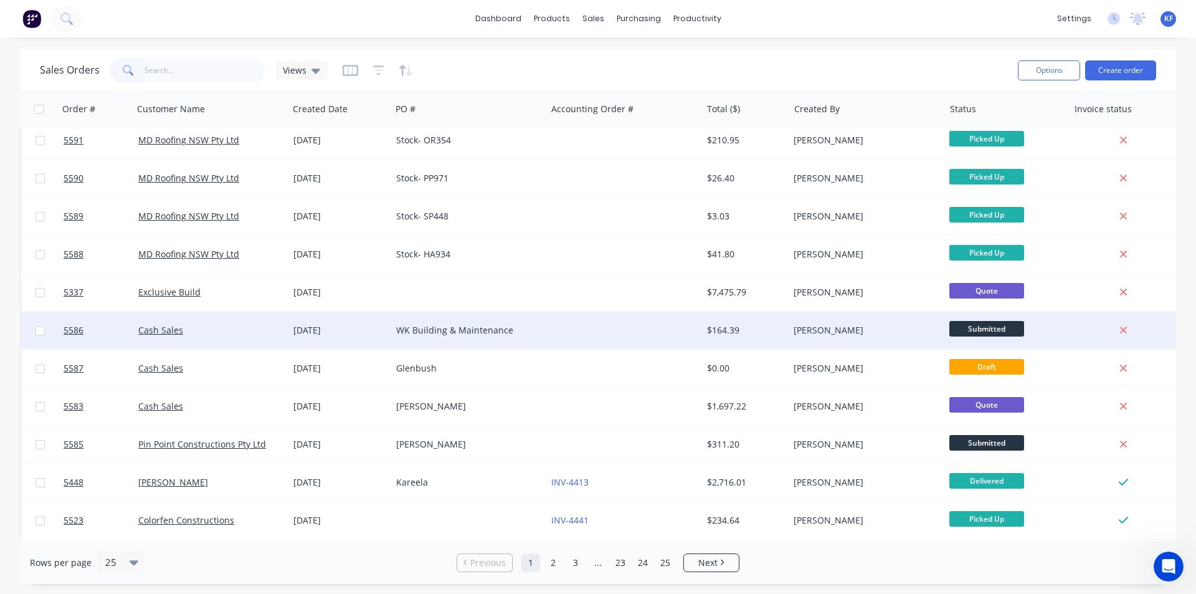
click at [577, 339] on div at bounding box center [623, 329] width 155 height 37
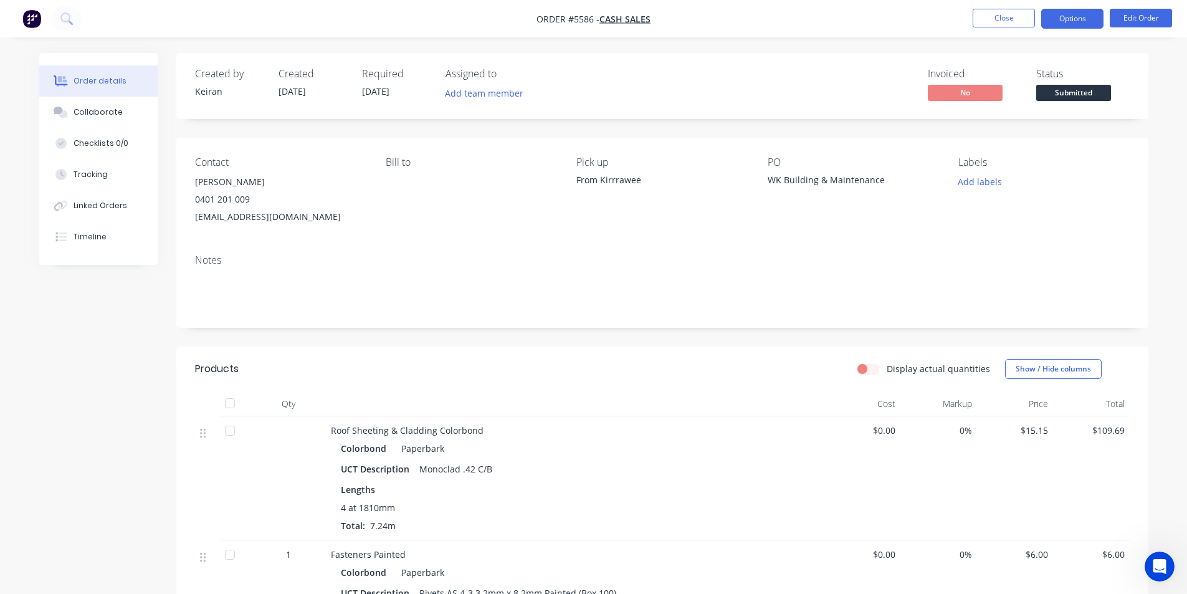
click at [1083, 19] on button "Options" at bounding box center [1072, 19] width 62 height 20
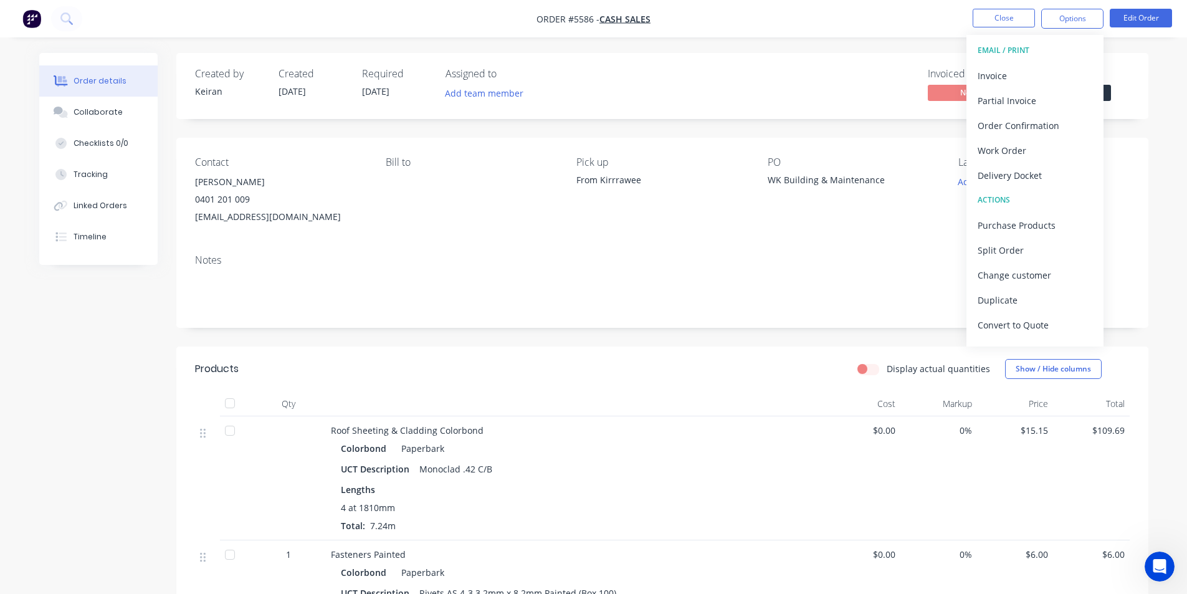
click at [1042, 62] on button "EMAIL / PRINT" at bounding box center [1034, 50] width 137 height 25
click at [1038, 70] on div "Invoice" at bounding box center [1034, 76] width 115 height 18
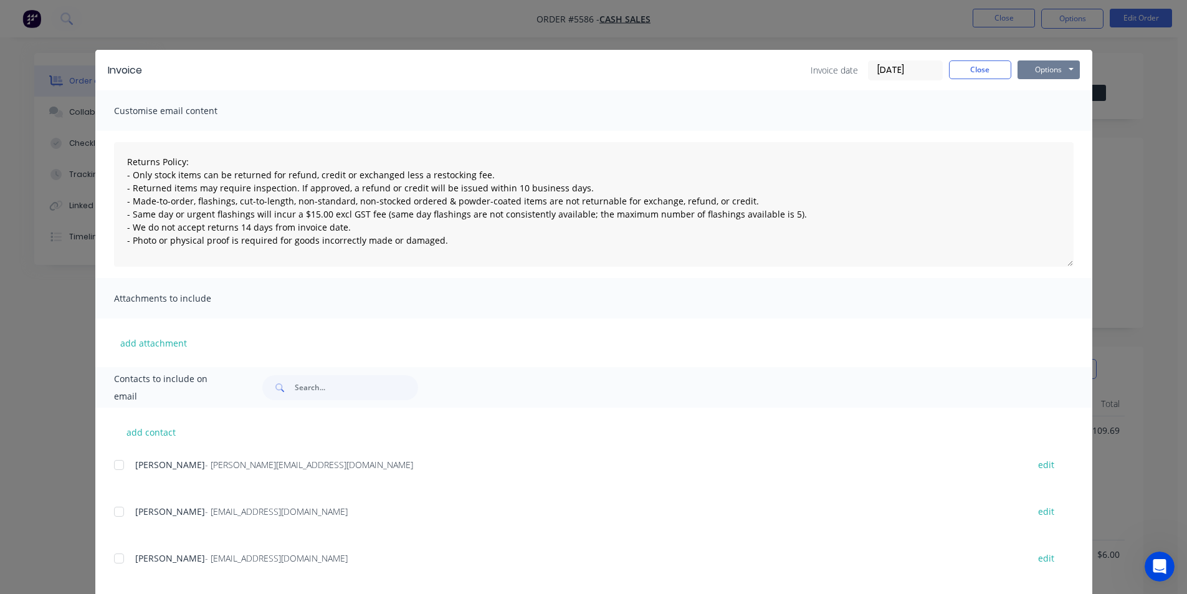
click at [1047, 66] on button "Options" at bounding box center [1048, 69] width 62 height 19
click at [1037, 112] on button "Print" at bounding box center [1057, 112] width 80 height 21
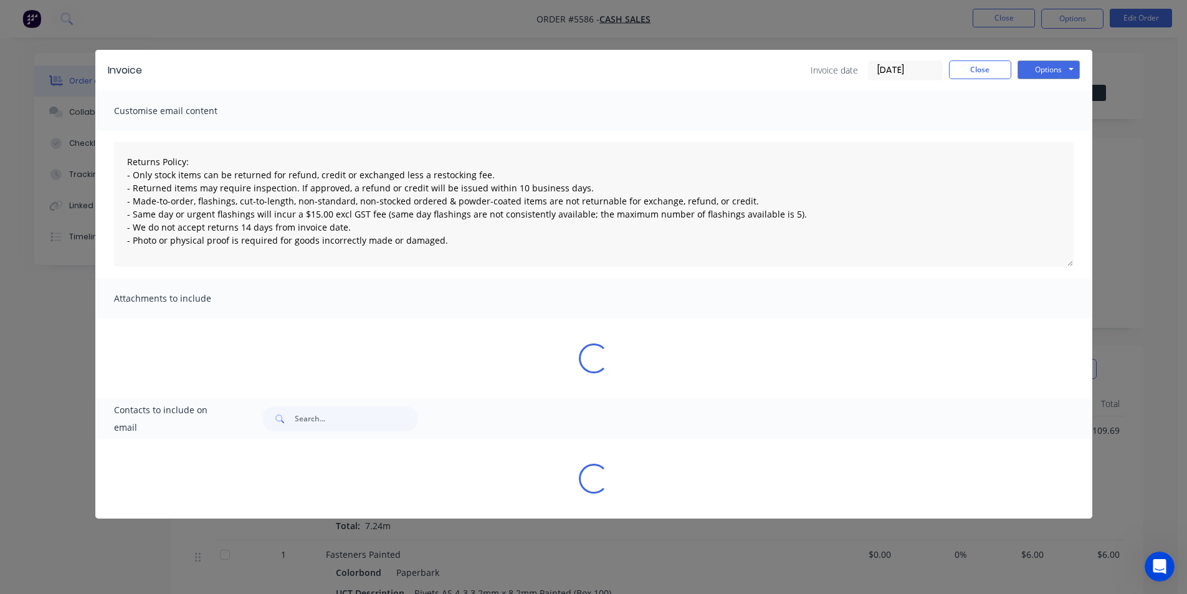
type textarea "Returns Policy: - Only stock items can be returned for refund, credit or exchan…"
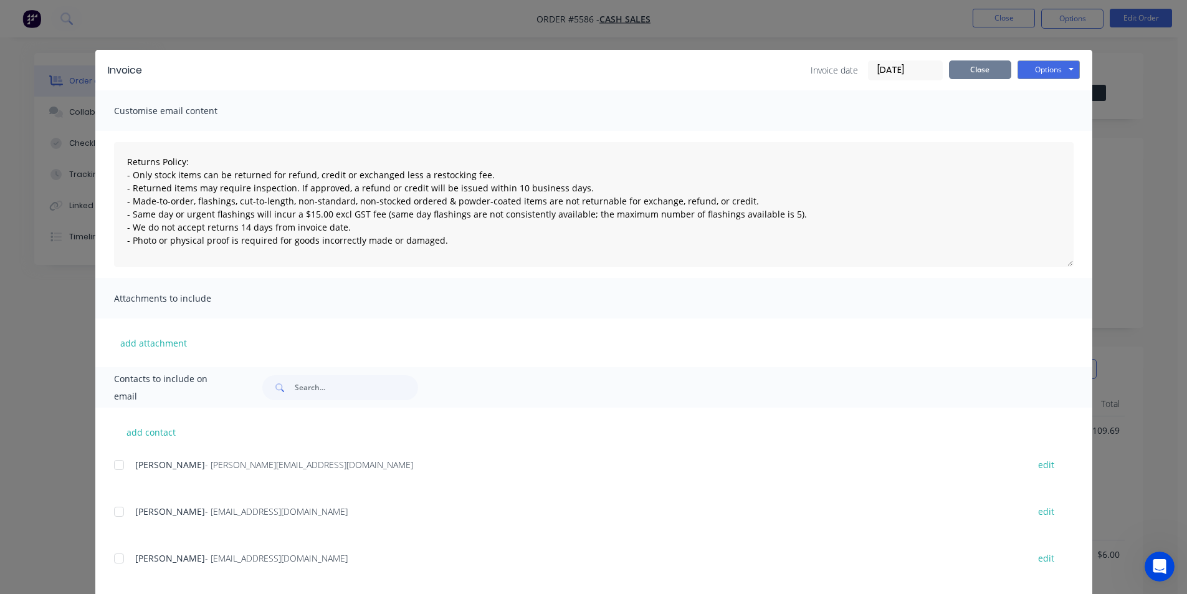
click at [981, 78] on button "Close" at bounding box center [980, 69] width 62 height 19
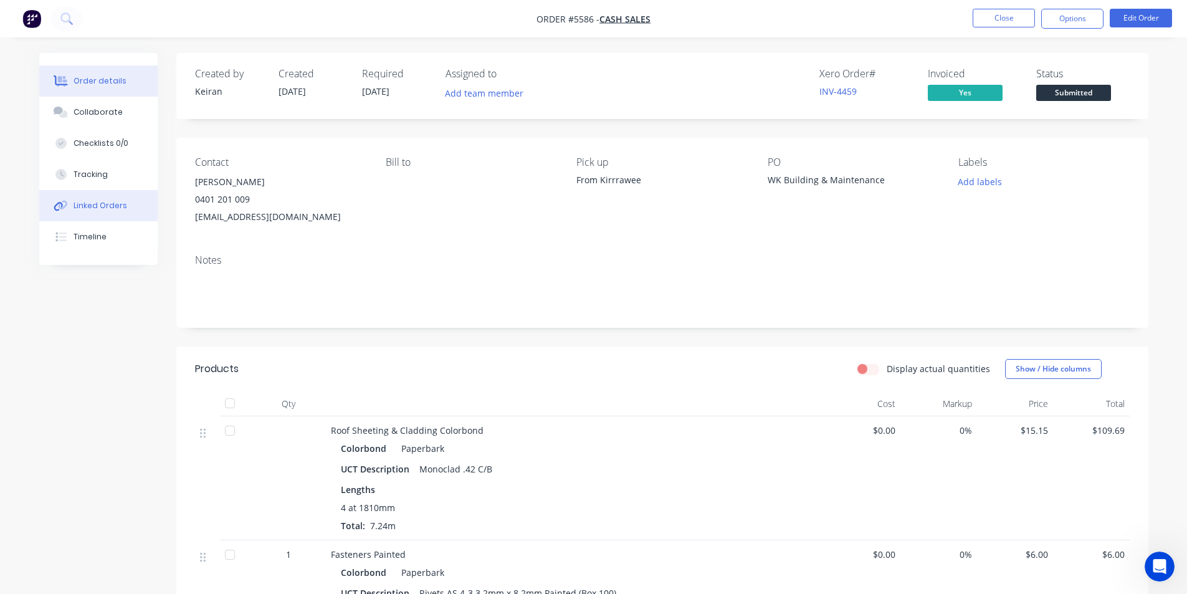
click at [128, 204] on button "Linked Orders" at bounding box center [98, 205] width 118 height 31
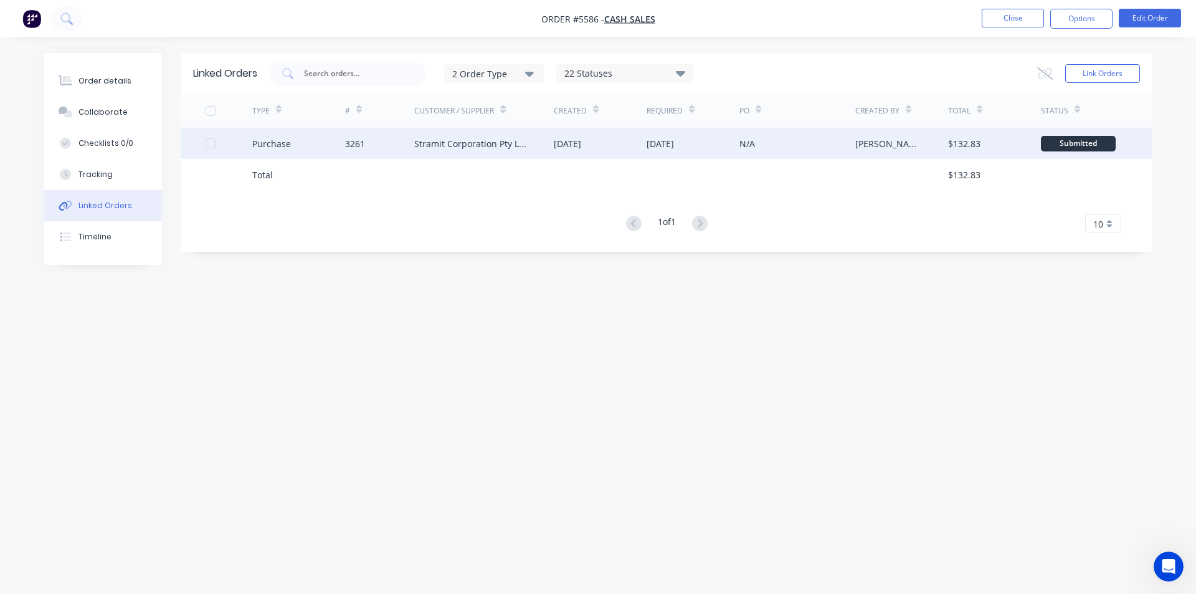
click at [437, 153] on div "Stramit Corporation Pty Ltd - Acc No: 32915" at bounding box center [484, 143] width 140 height 31
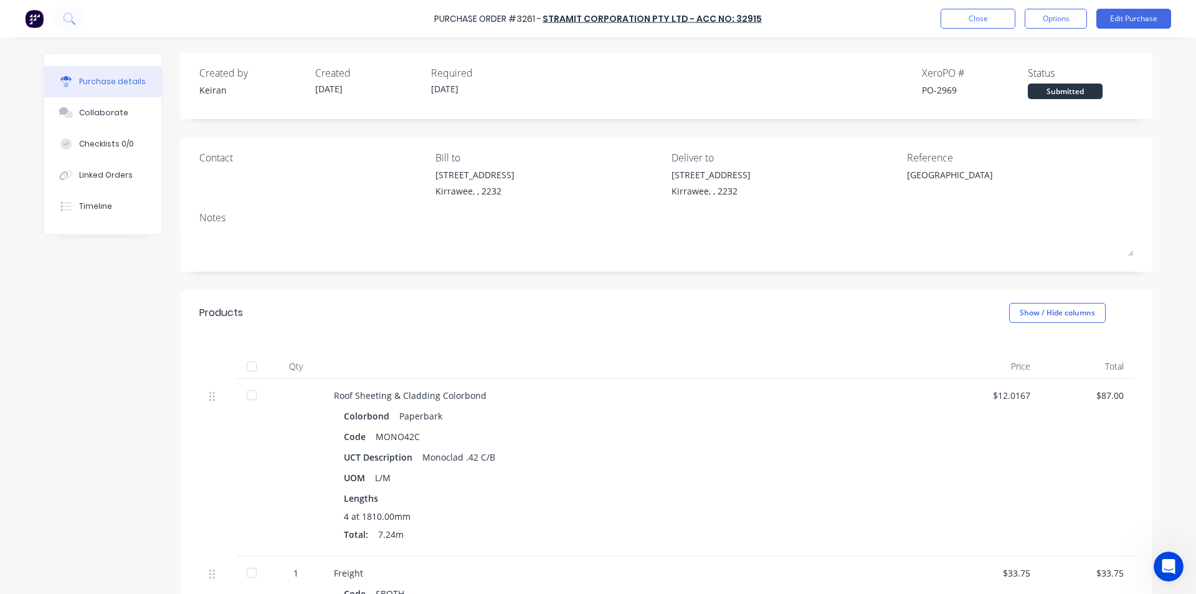
type textarea "x"
click at [942, 25] on button "Close" at bounding box center [978, 19] width 75 height 20
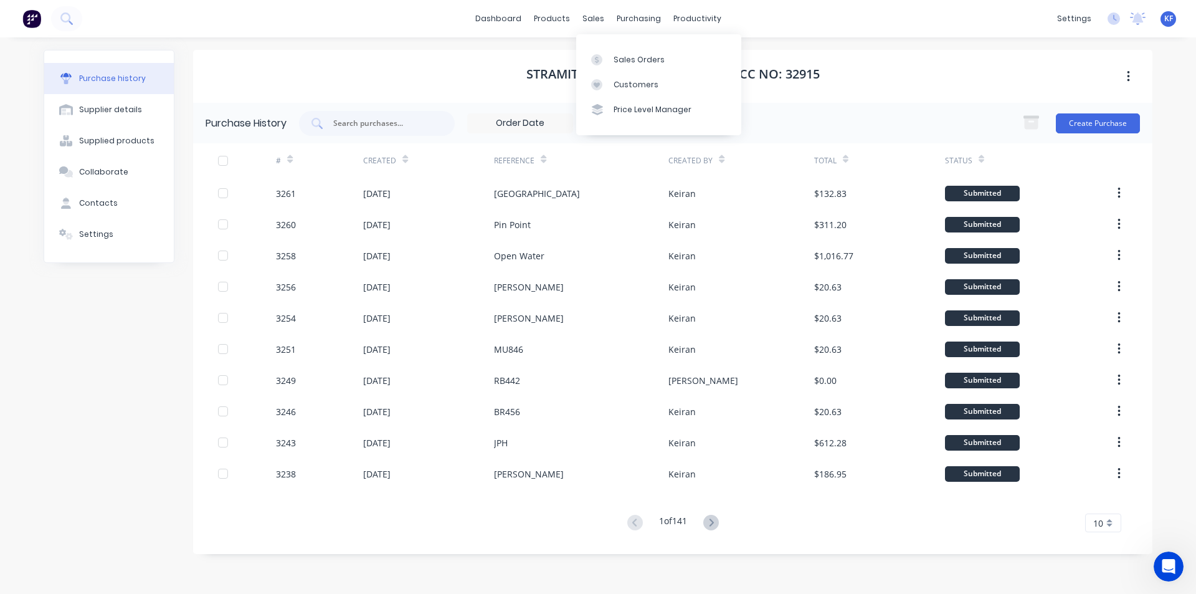
click at [618, 44] on div "Sales Orders Customers Price Level Manager" at bounding box center [658, 84] width 165 height 100
click at [628, 60] on div "Sales Orders" at bounding box center [639, 59] width 51 height 11
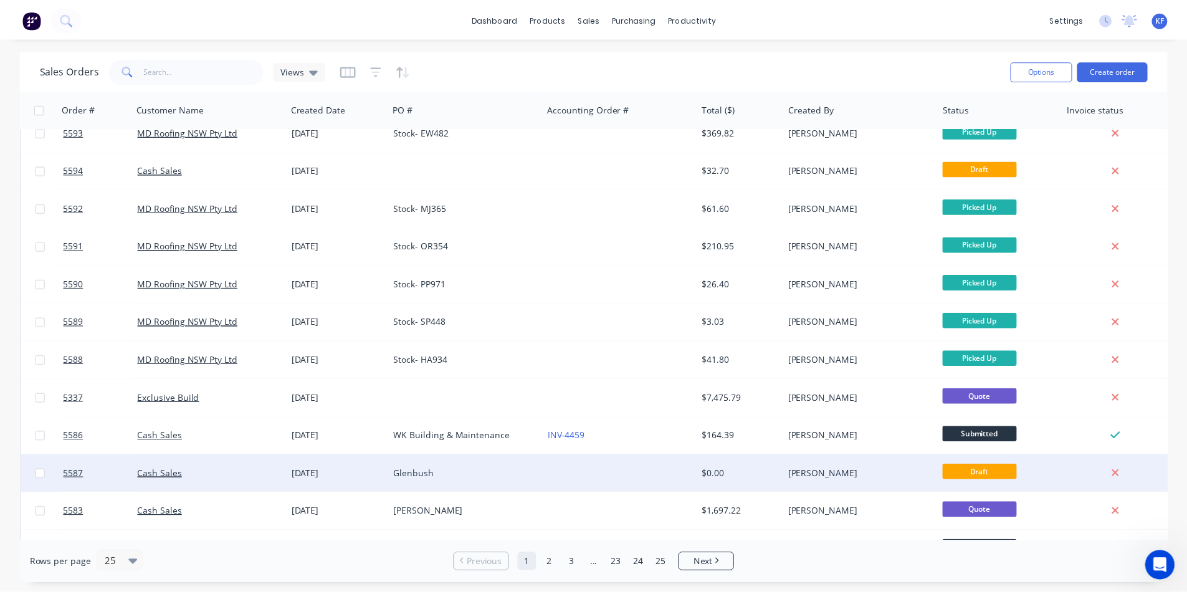
scroll to position [311, 0]
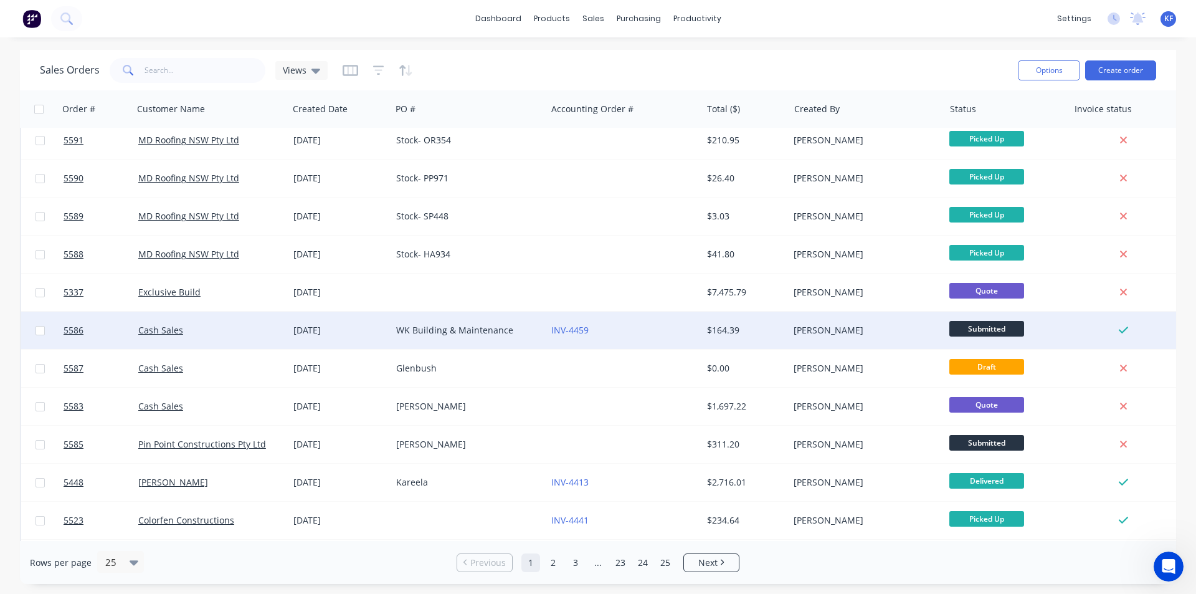
click at [463, 333] on div "WK Building & Maintenance" at bounding box center [465, 330] width 138 height 12
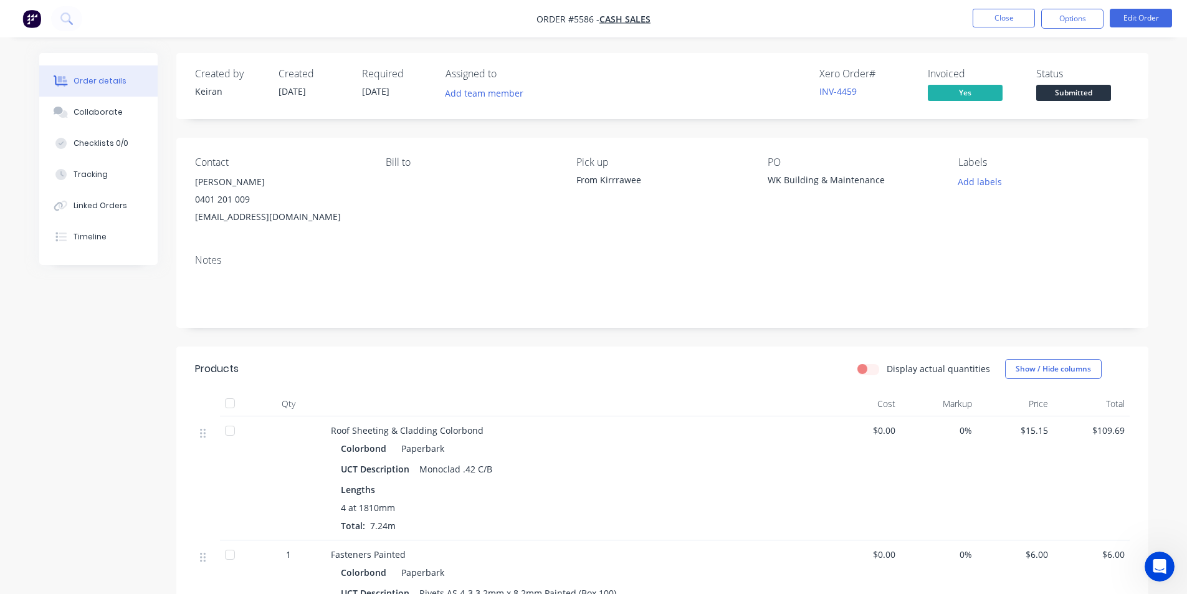
click at [1085, 88] on span "Submitted" at bounding box center [1073, 93] width 75 height 16
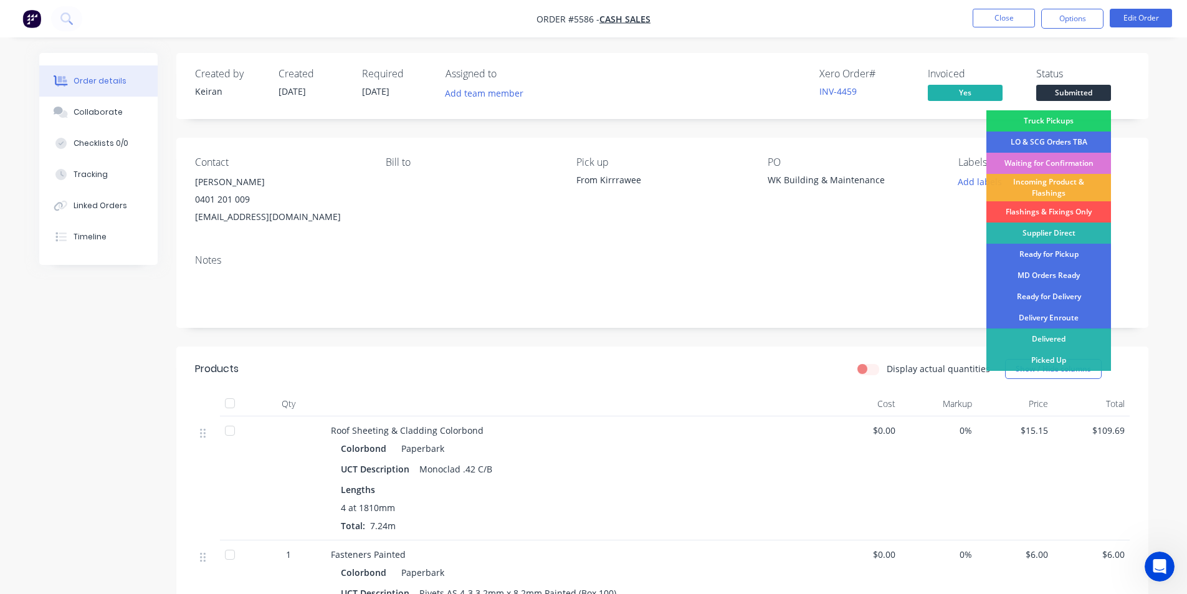
click at [1055, 160] on div "Waiting for Confirmation" at bounding box center [1048, 163] width 125 height 21
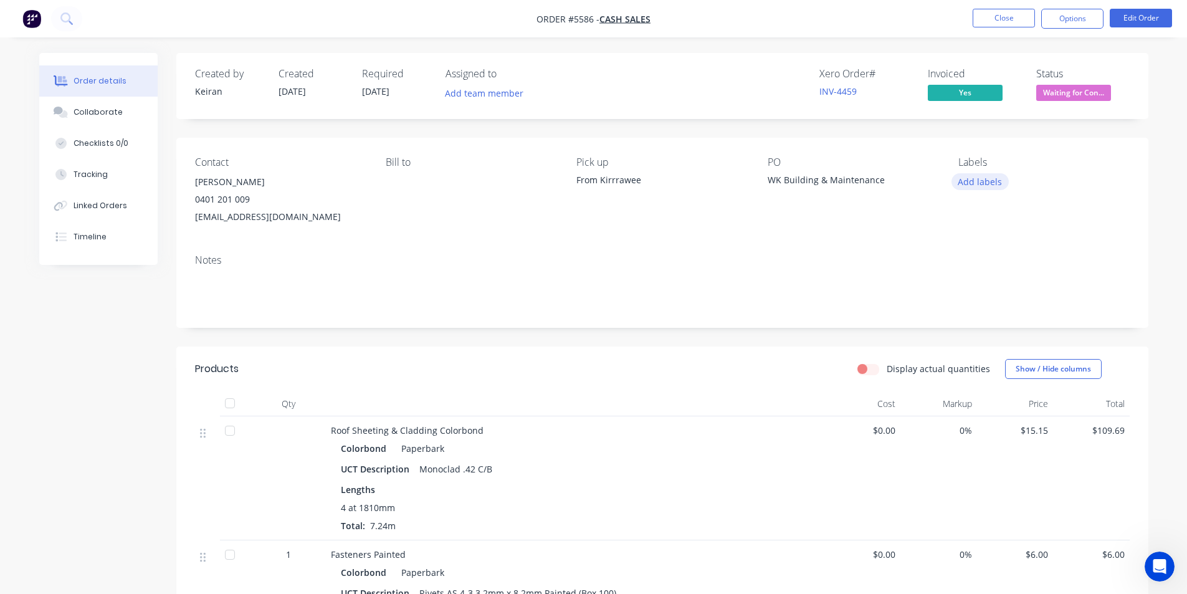
click at [971, 184] on button "Add labels" at bounding box center [979, 181] width 57 height 17
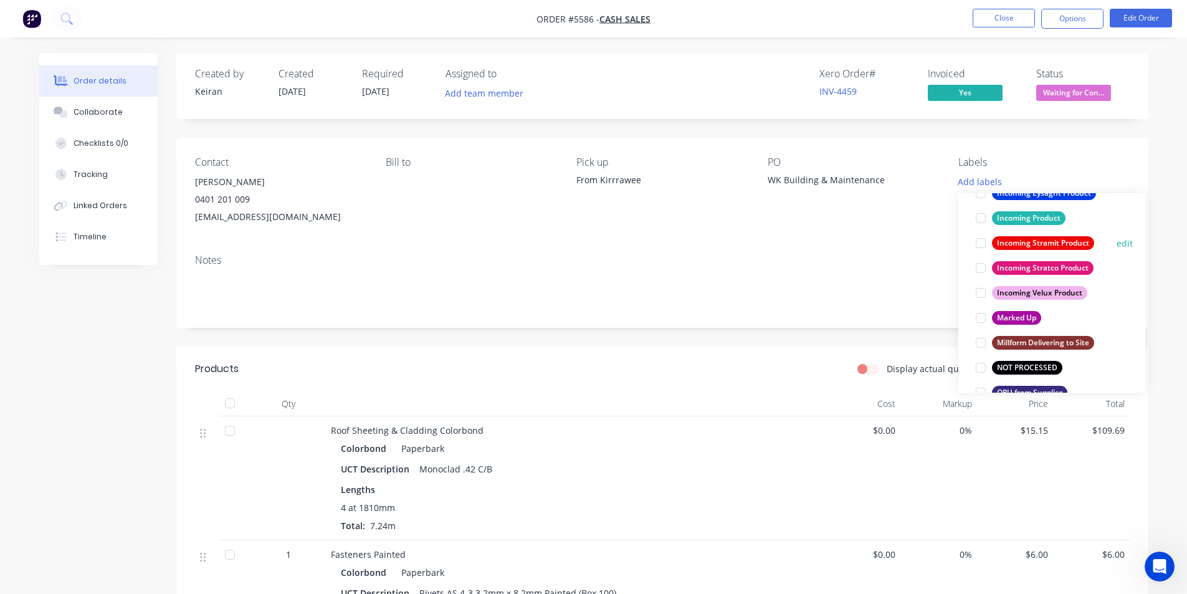
click at [976, 247] on div at bounding box center [980, 243] width 25 height 25
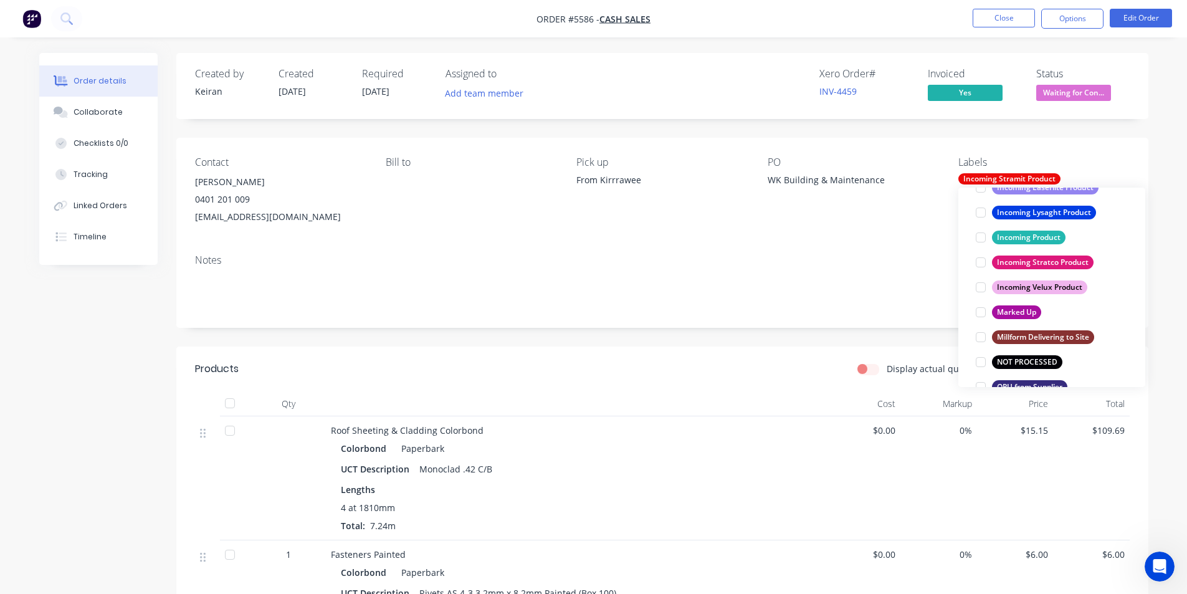
scroll to position [50, 0]
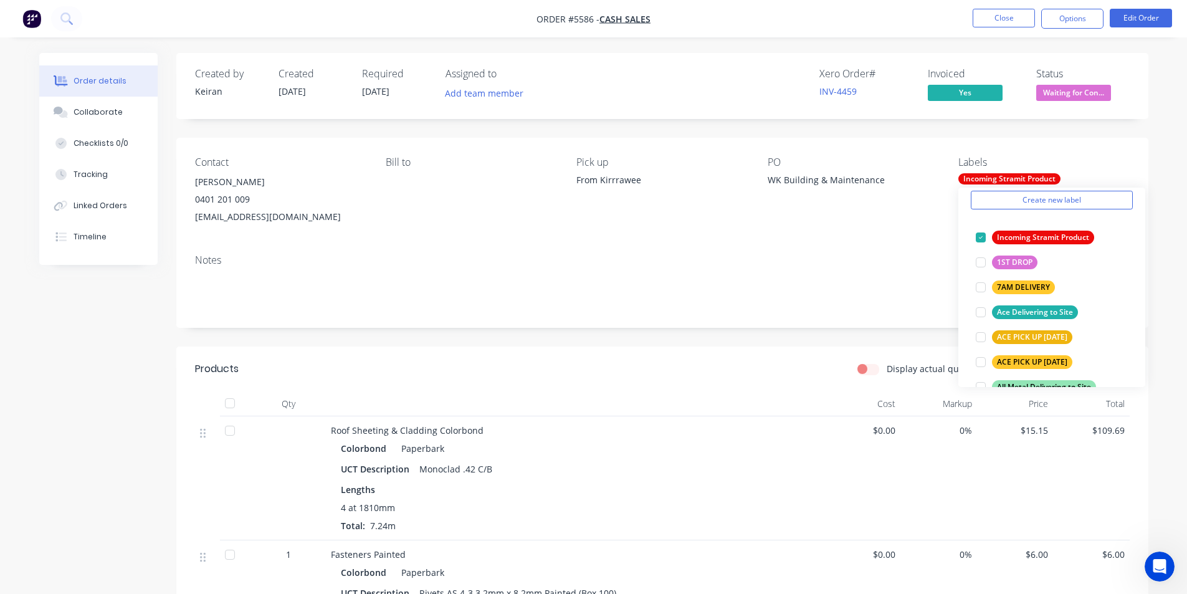
click at [834, 240] on div "Contact Warren 0401 201 009 warkel1@optusnet.com.au Bill to Pick up From Kirrra…" at bounding box center [662, 191] width 972 height 107
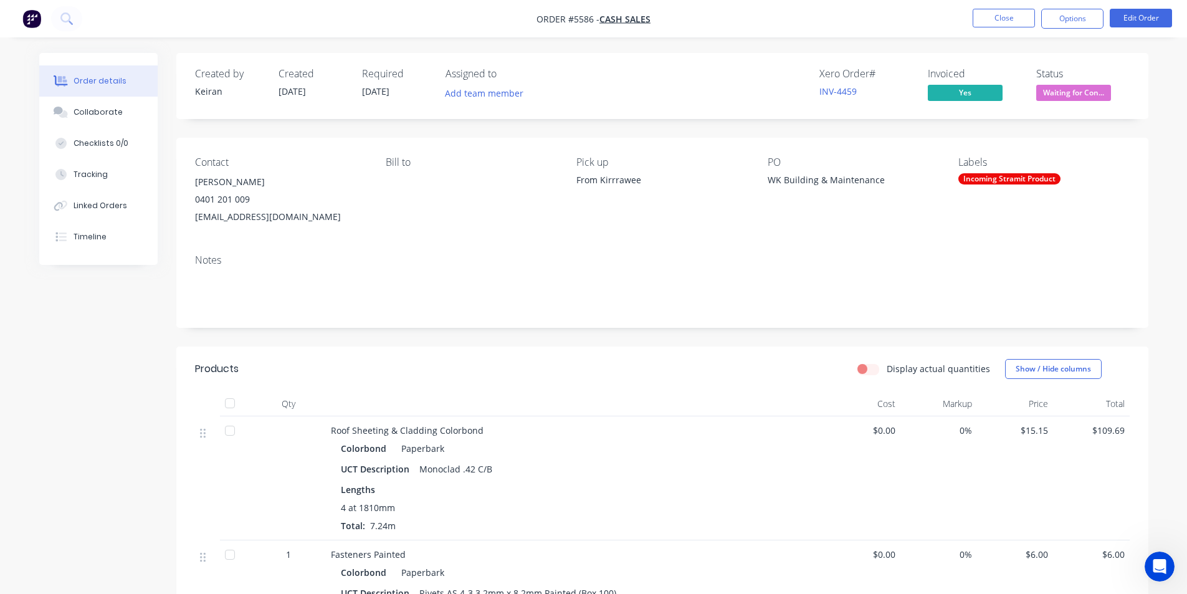
scroll to position [1195, 0]
click at [997, 29] on nav "Order #5586 - Cash Sales Close Options Edit Order" at bounding box center [593, 18] width 1187 height 37
click at [996, 16] on button "Close" at bounding box center [1003, 18] width 62 height 19
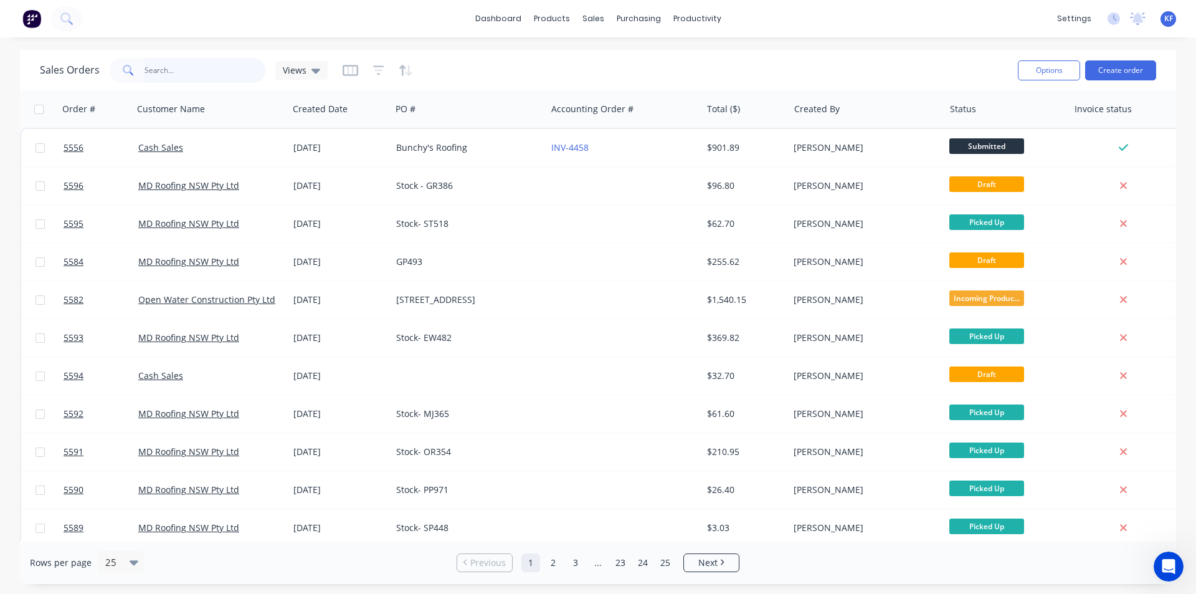
click at [240, 65] on input "text" at bounding box center [205, 70] width 121 height 25
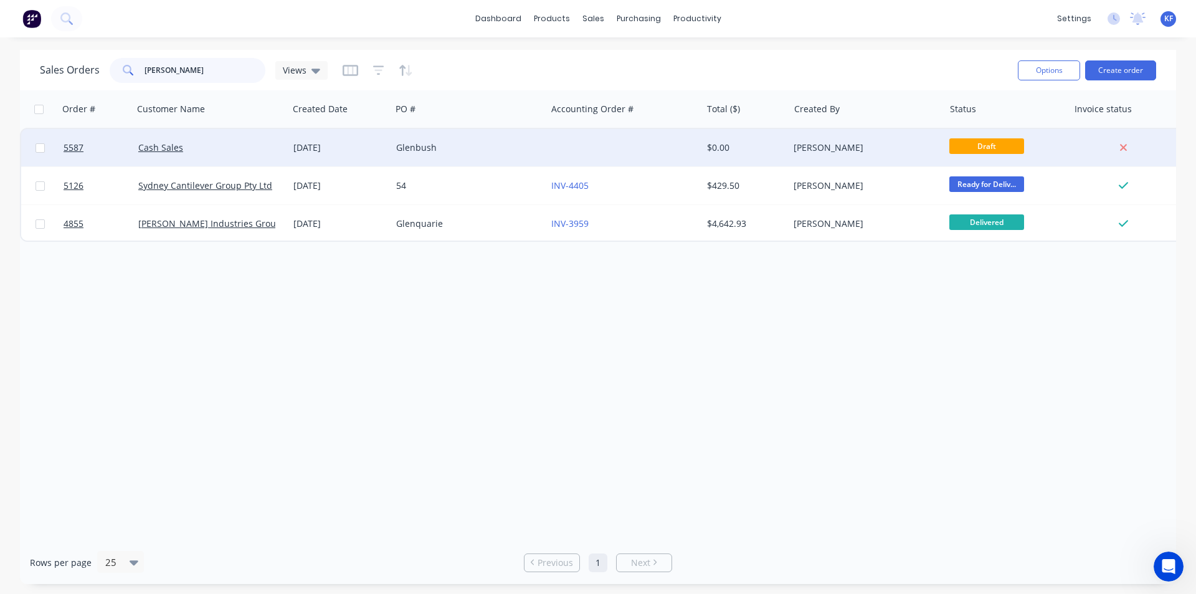
type input "[PERSON_NAME]"
click at [505, 158] on div "Glenbush" at bounding box center [468, 147] width 155 height 37
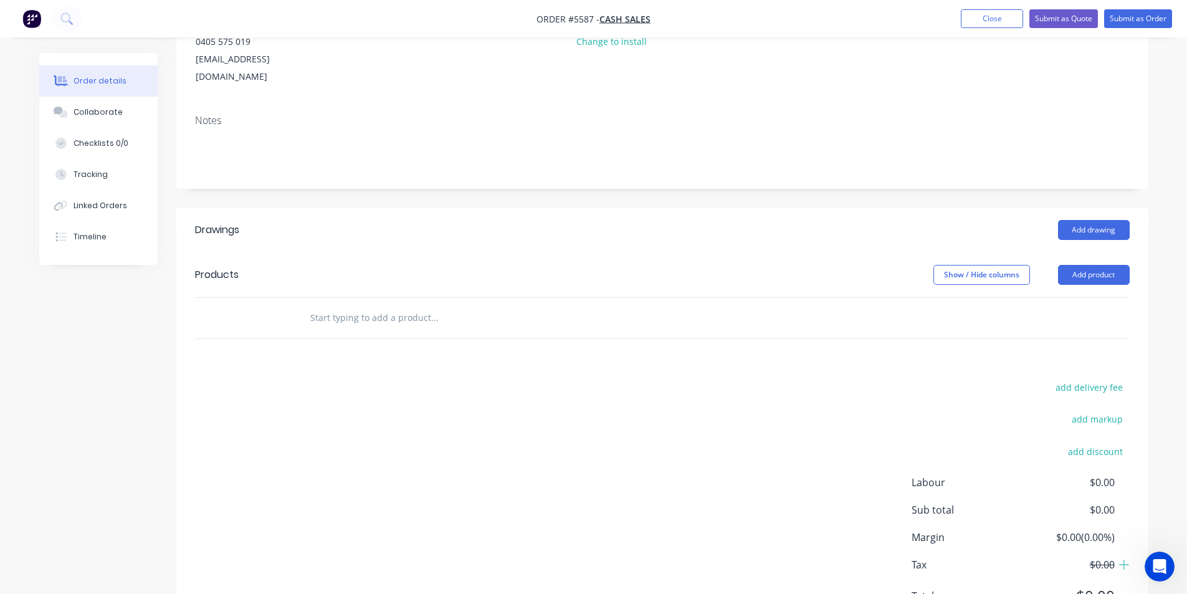
scroll to position [187, 0]
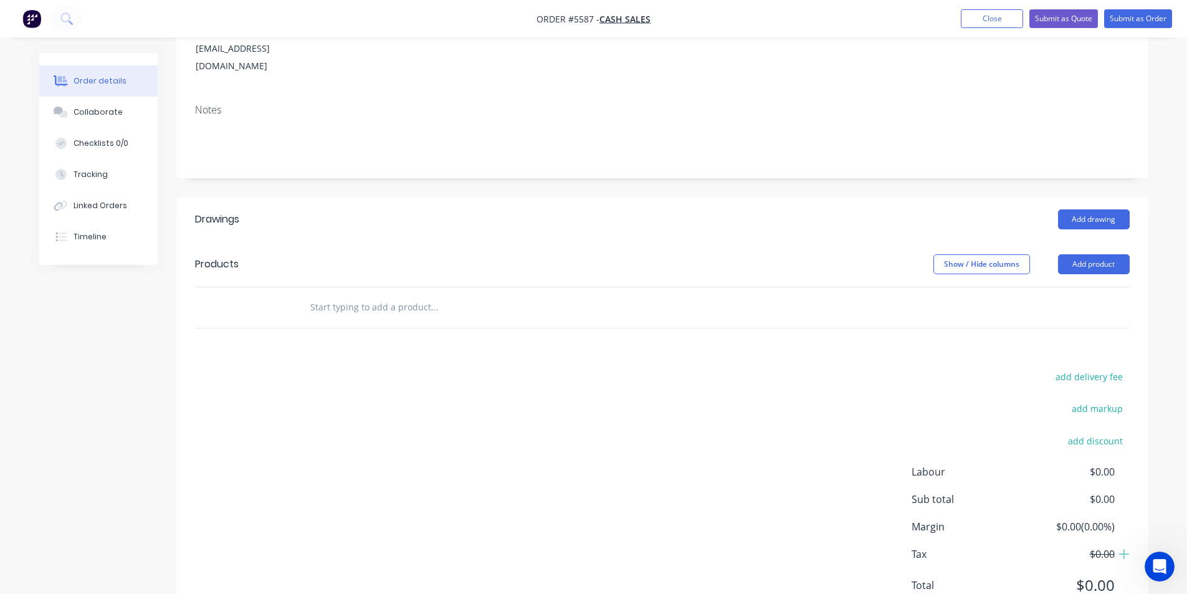
click at [440, 298] on input "text" at bounding box center [434, 307] width 249 height 25
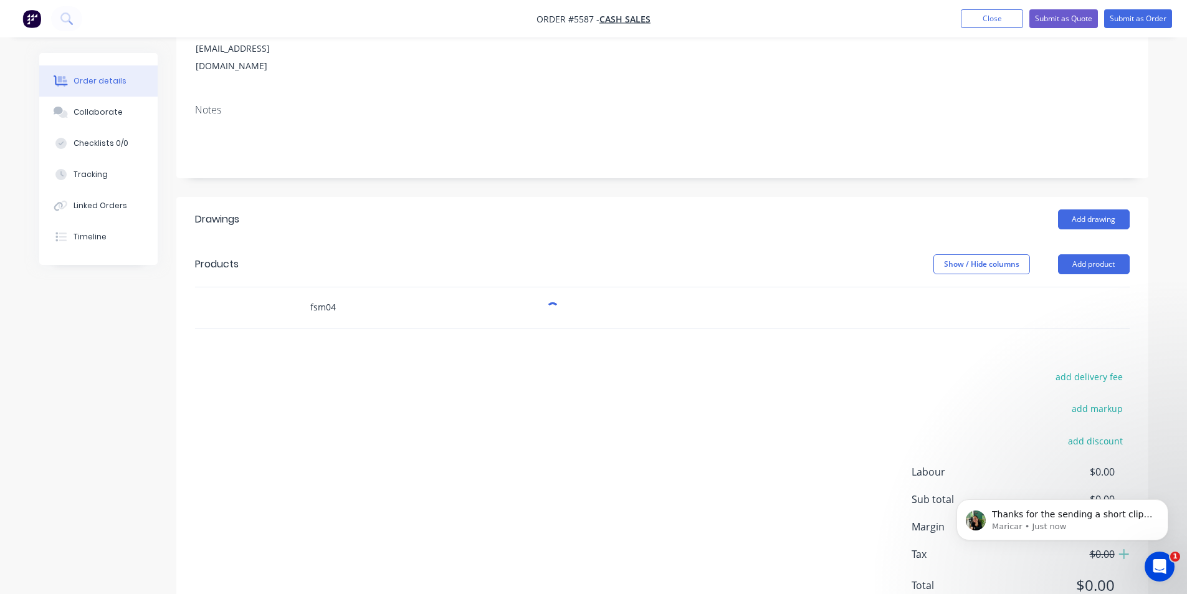
scroll to position [1196, 0]
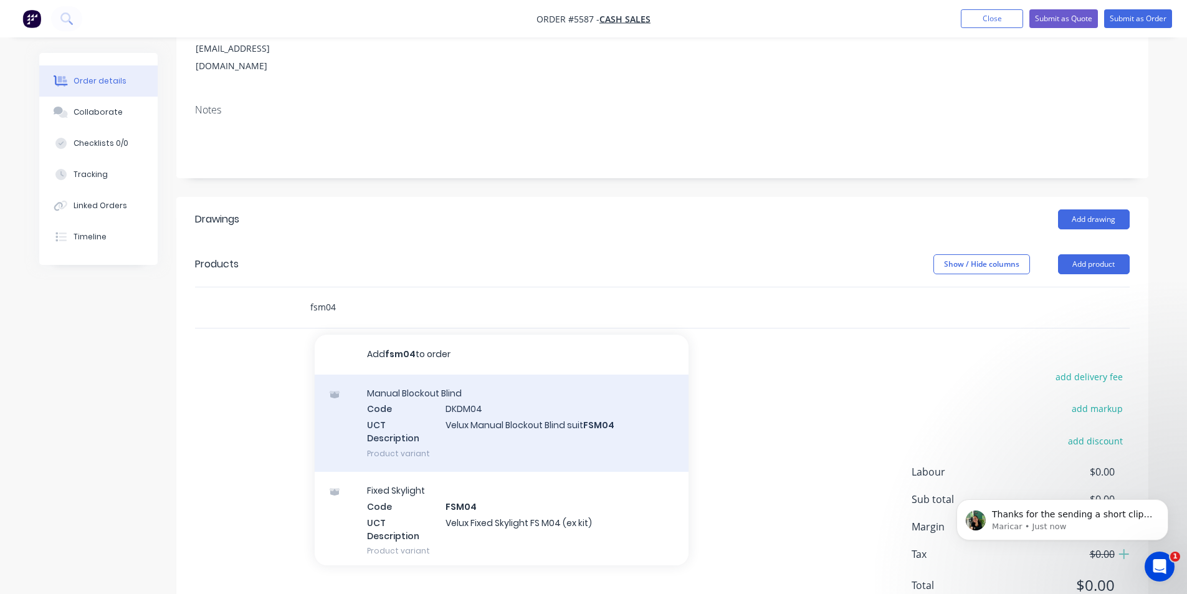
type input "fsm04"
click at [519, 396] on div "Manual Blockout Blind Code DKDM04 UCT Description Velux Manual Blockout Blind s…" at bounding box center [502, 422] width 374 height 97
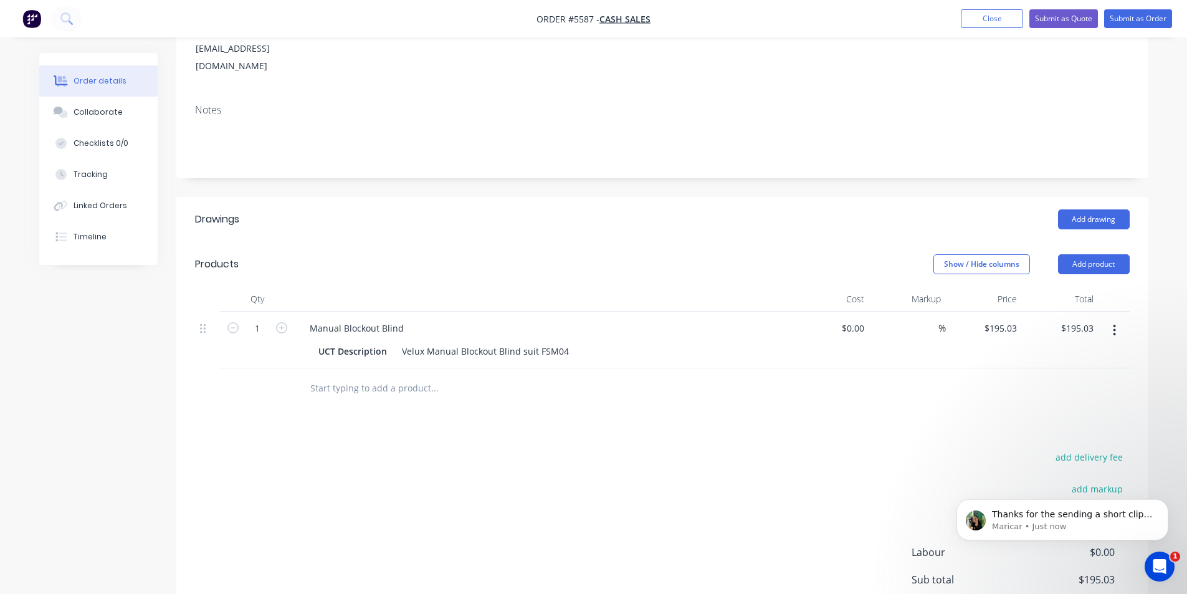
click at [1120, 319] on button "button" at bounding box center [1114, 330] width 29 height 22
click at [1089, 429] on div "Delete" at bounding box center [1070, 438] width 96 height 18
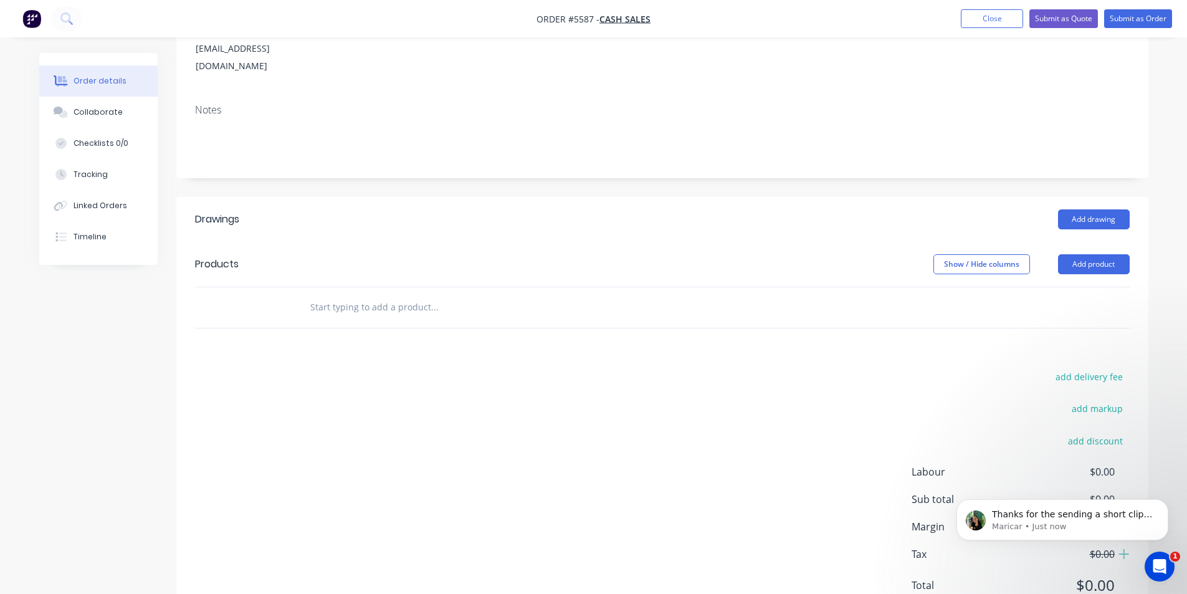
click at [452, 295] on input "text" at bounding box center [434, 307] width 249 height 25
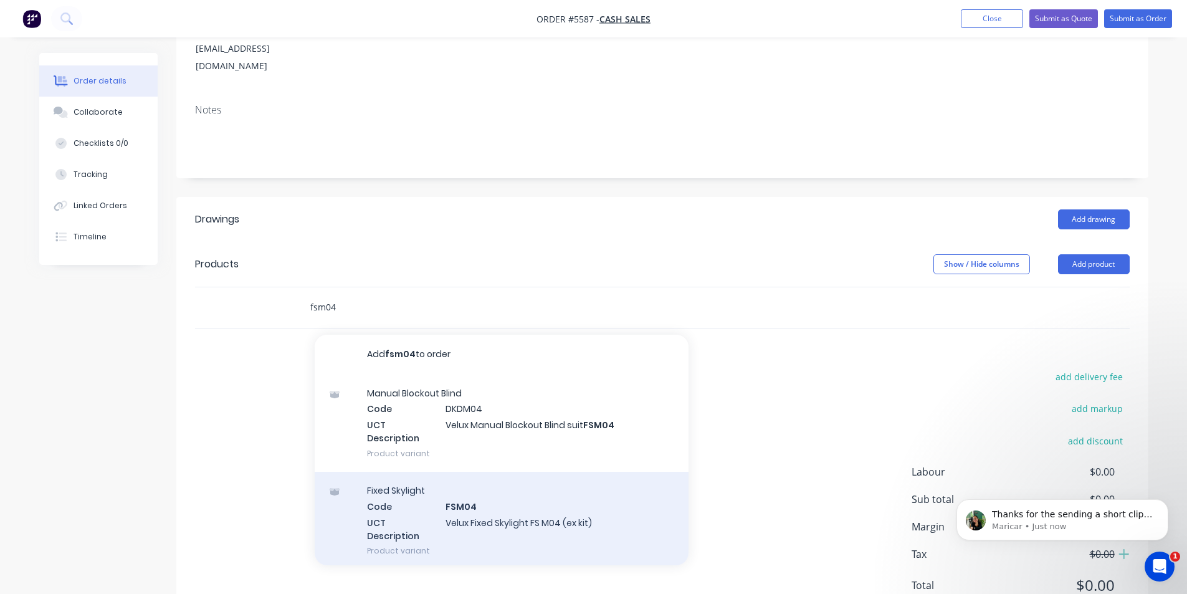
type input "fsm04"
click at [569, 498] on div "Fixed Skylight Code FSM04 UCT Description Velux Fixed Skylight FS M04 (ex kit) …" at bounding box center [502, 520] width 374 height 97
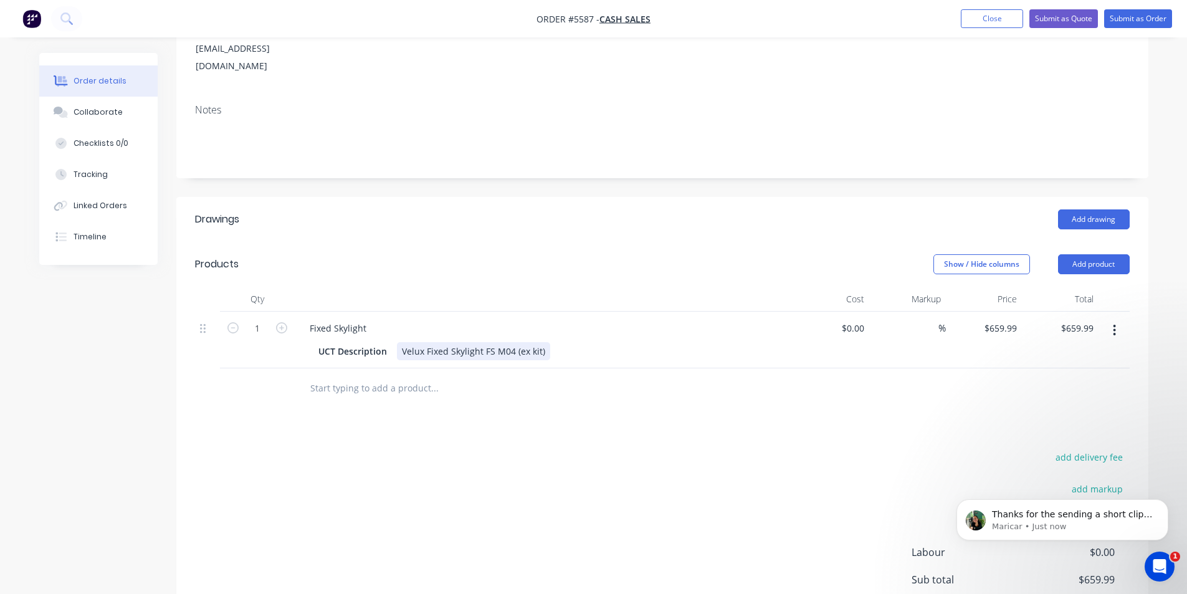
click at [544, 342] on div "Velux Fixed Skylight FS M04 (ex kit)" at bounding box center [473, 351] width 153 height 18
click at [280, 322] on icon "button" at bounding box center [281, 327] width 11 height 11
type input "2"
type input "$1,319.98"
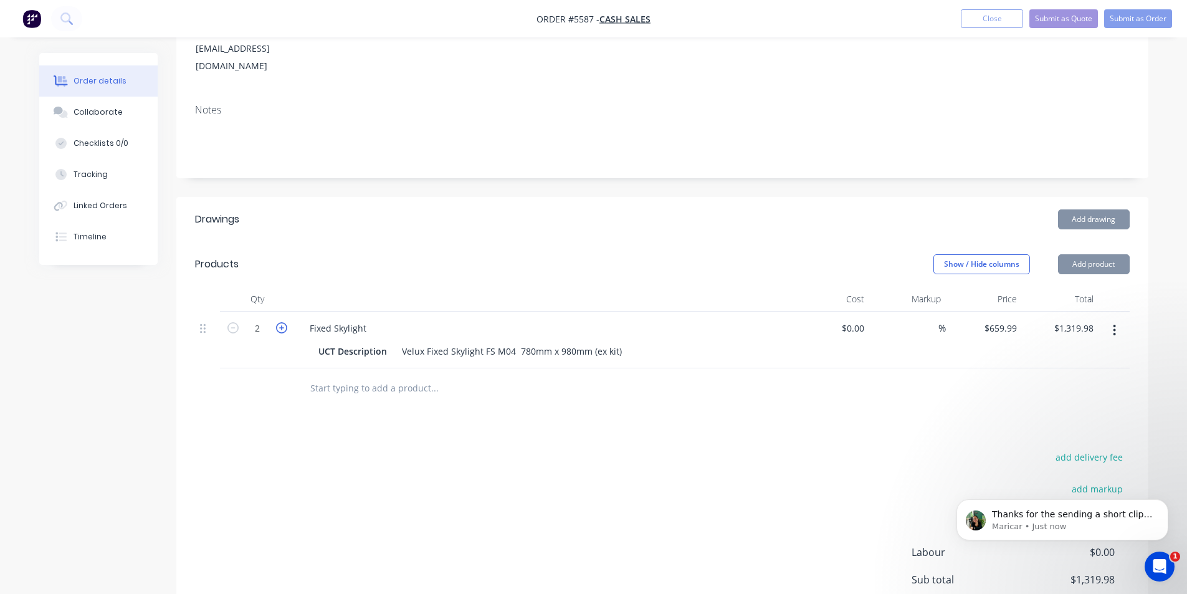
click at [280, 322] on icon "button" at bounding box center [281, 327] width 11 height 11
type input "3"
type input "$1,979.97"
click at [280, 322] on icon "button" at bounding box center [281, 327] width 11 height 11
type input "4"
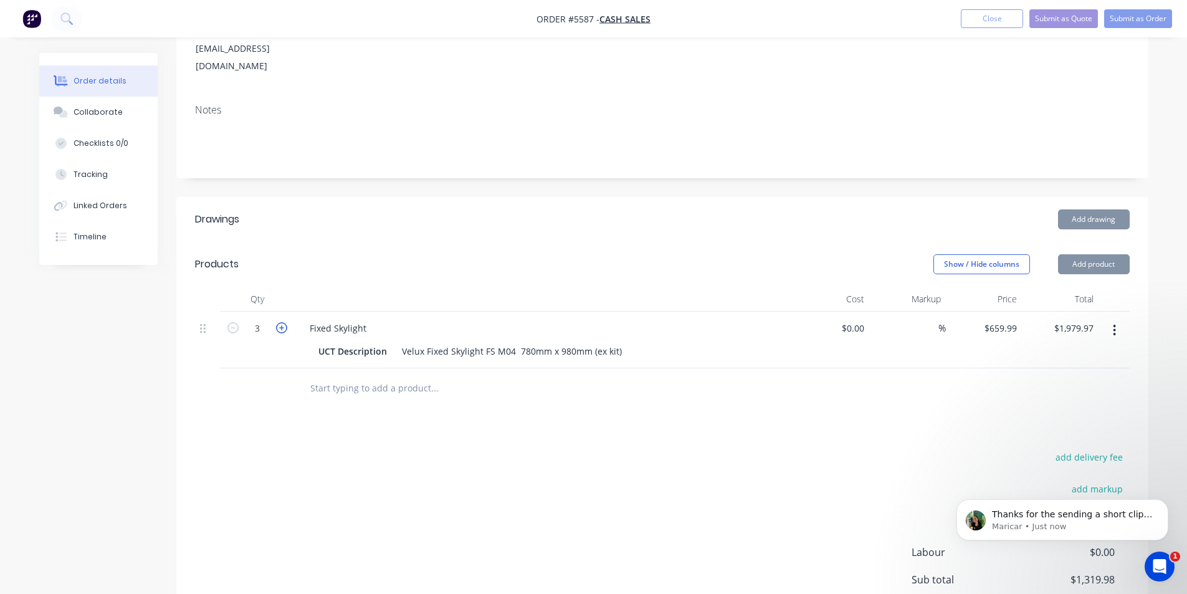
type input "$2,639.96"
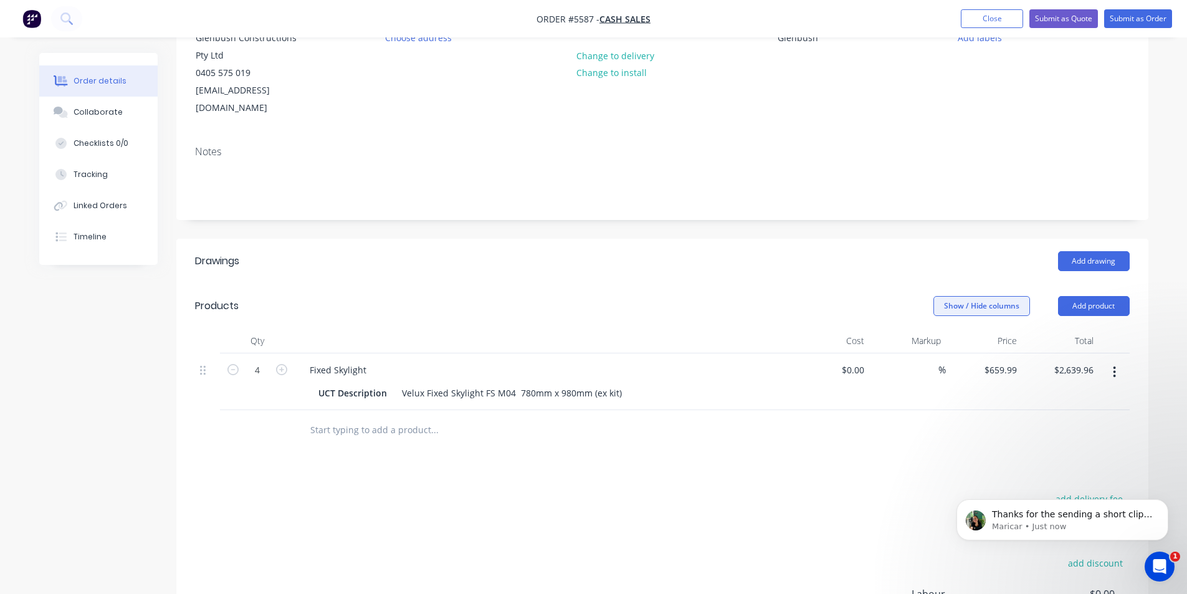
scroll to position [62, 0]
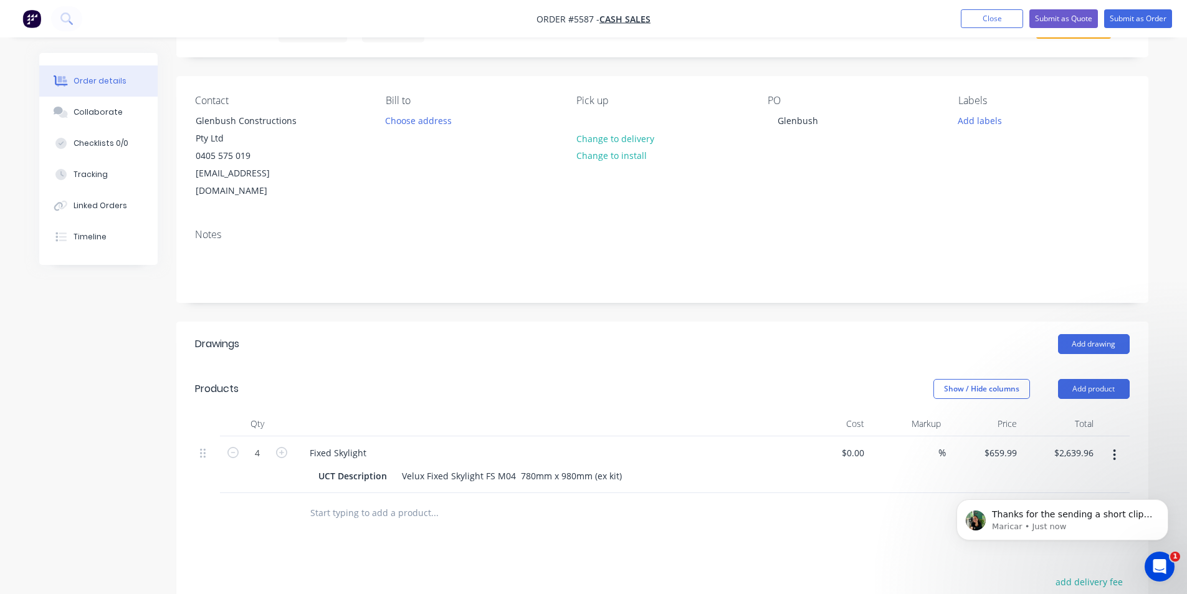
click at [1114, 449] on icon "button" at bounding box center [1114, 454] width 2 height 11
click at [1075, 475] on button "Edit" at bounding box center [1070, 487] width 118 height 25
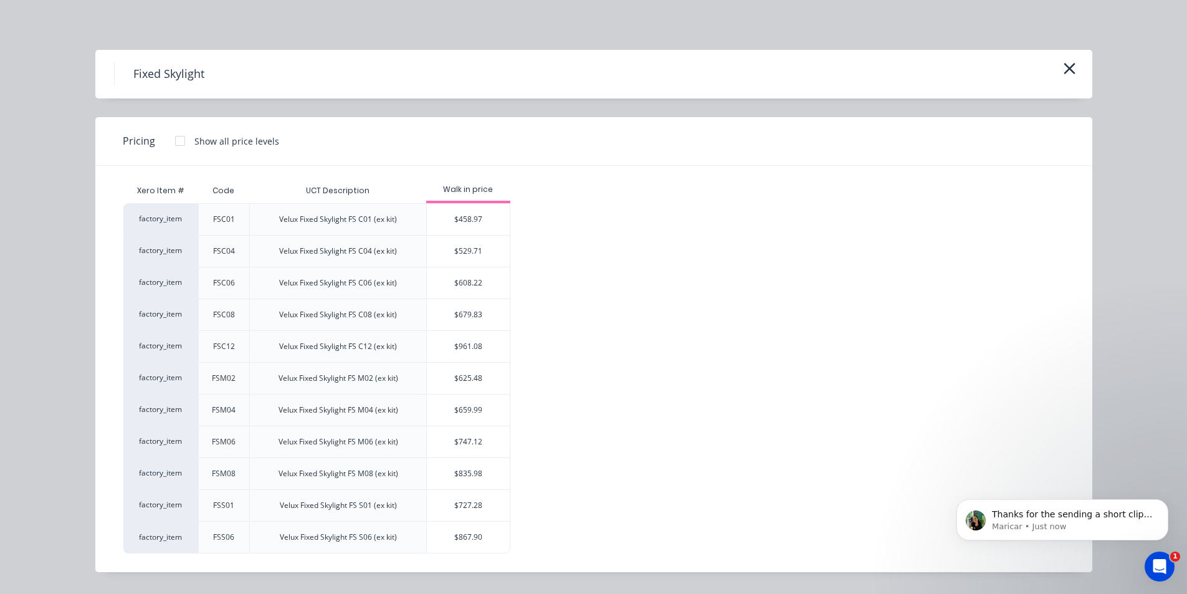
click at [173, 144] on div at bounding box center [180, 140] width 25 height 25
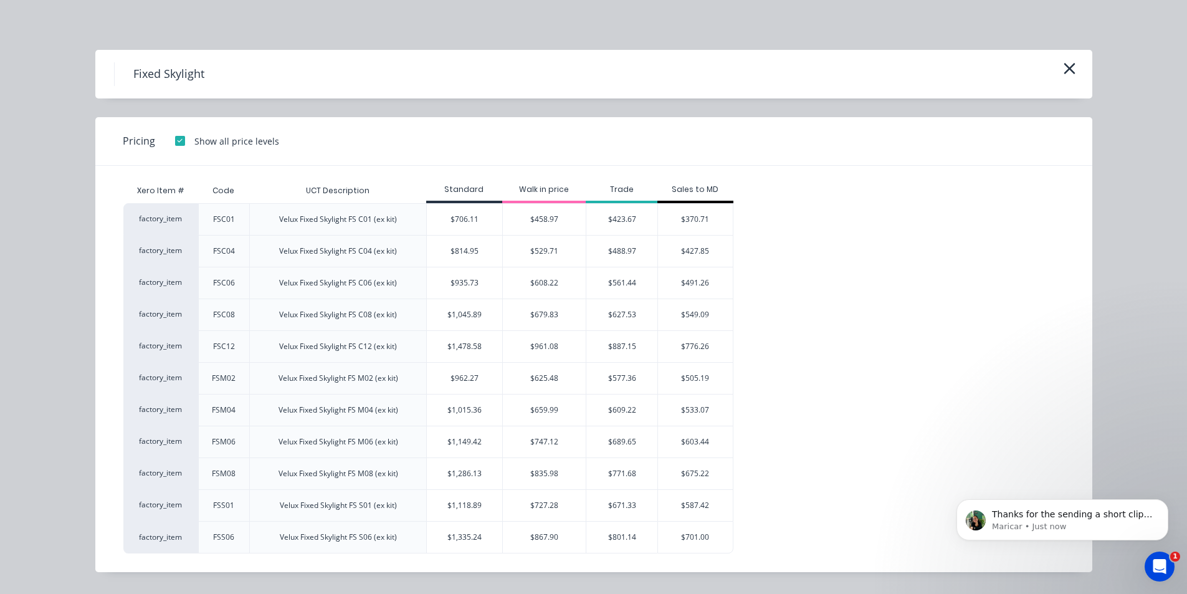
scroll to position [311, 0]
click at [612, 412] on div "$609.22" at bounding box center [621, 409] width 71 height 31
type input "$609.22"
type input "$2,436.88"
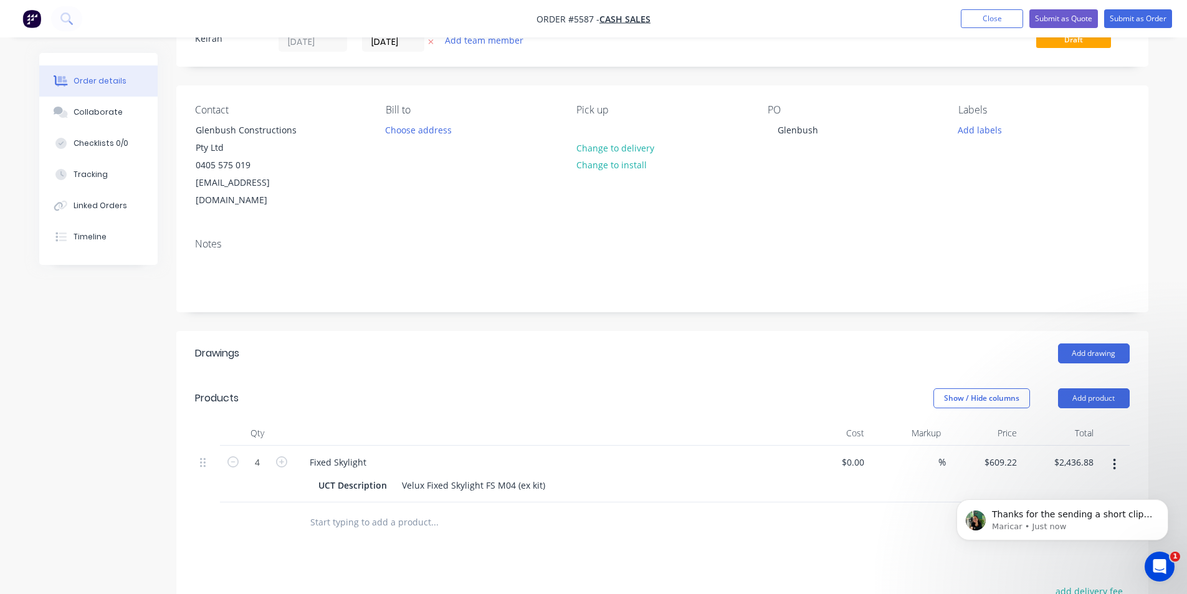
scroll to position [0, 0]
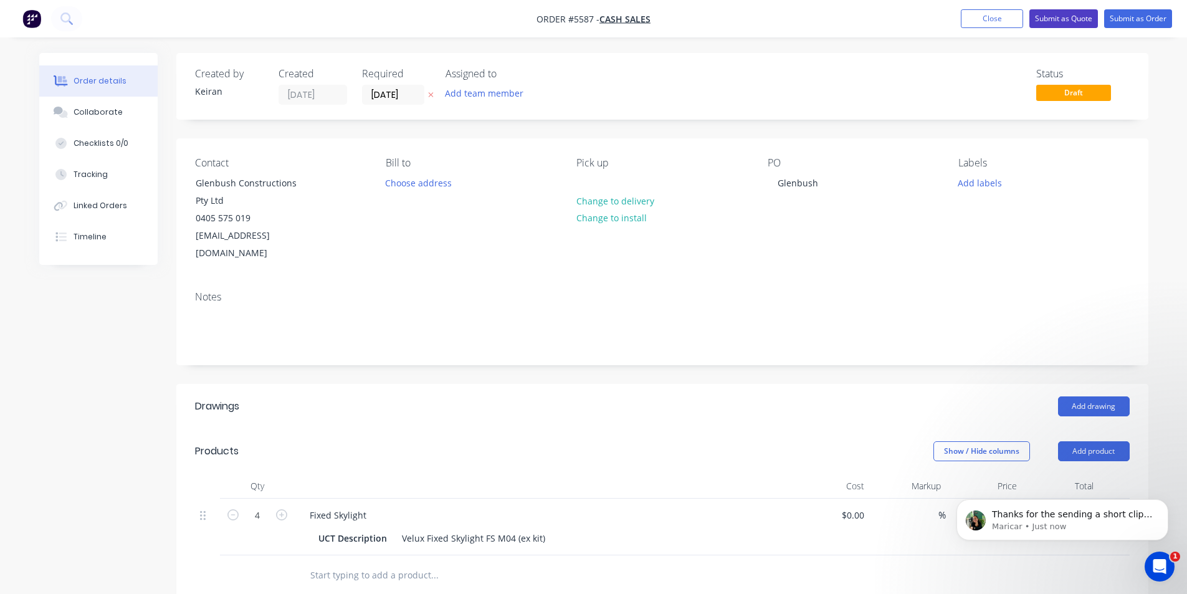
click at [1077, 14] on button "Submit as Quote" at bounding box center [1063, 18] width 69 height 19
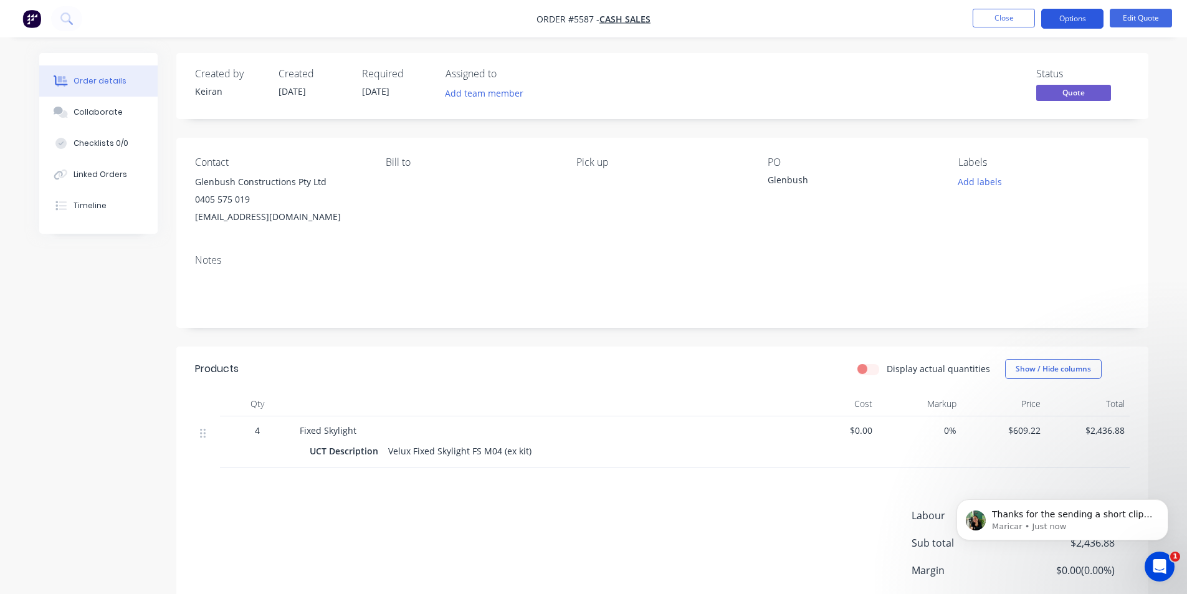
click at [1072, 23] on button "Options" at bounding box center [1072, 19] width 62 height 20
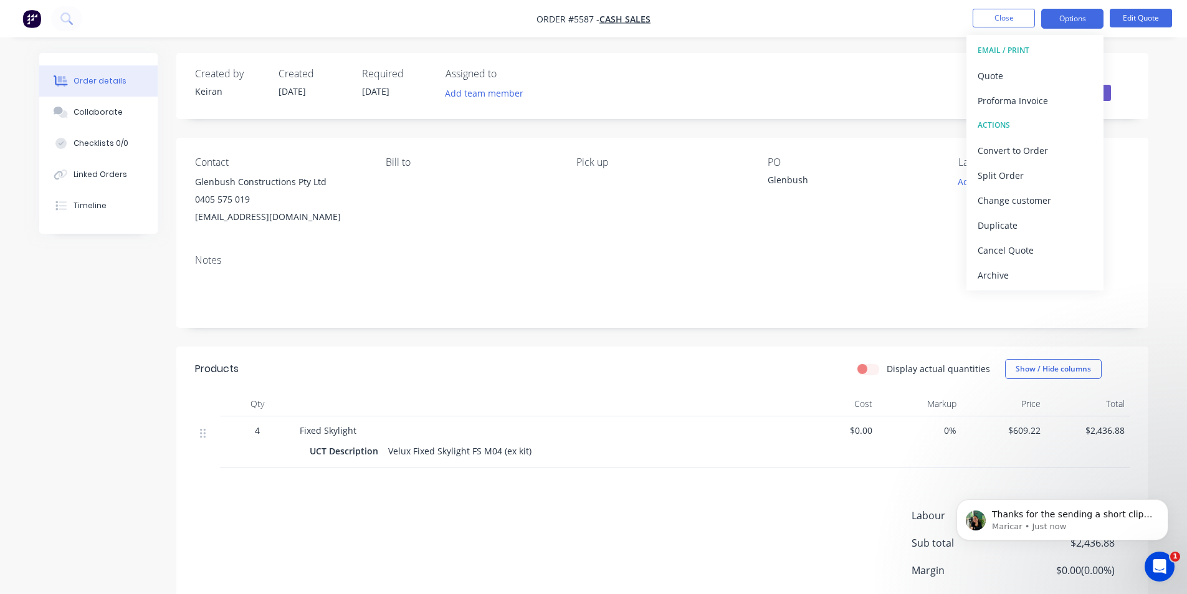
click at [1018, 63] on button "Quote" at bounding box center [1034, 75] width 137 height 25
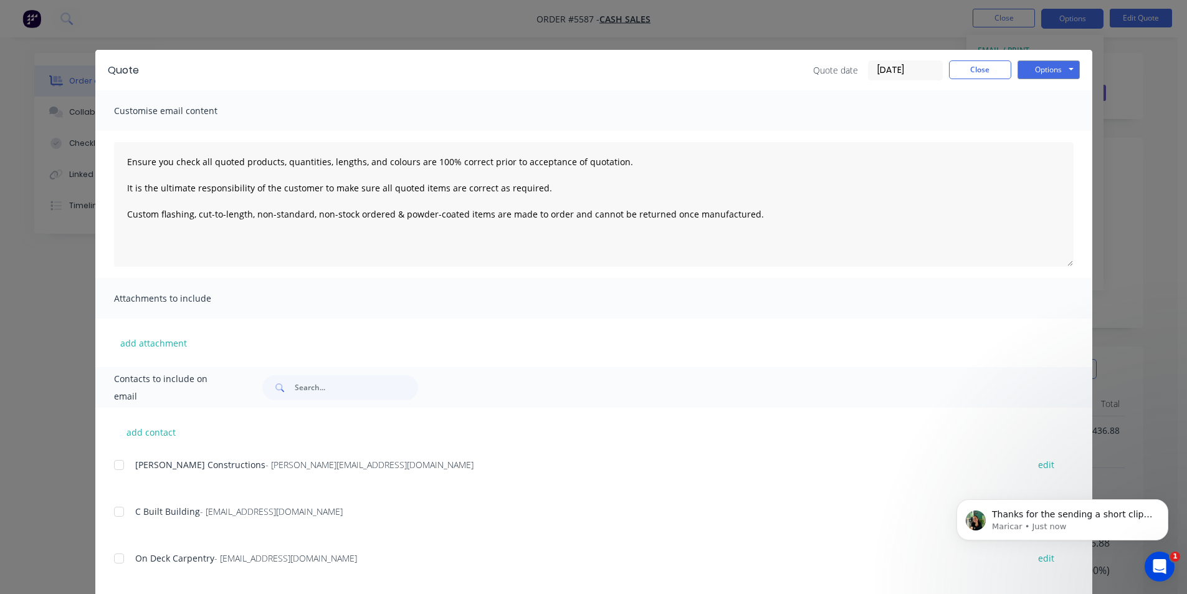
scroll to position [374, 0]
click at [169, 435] on button "add contact" at bounding box center [151, 431] width 75 height 19
type textarea "Ensure you check all quoted products, quantities, lengths, and colours are 100%…"
select select "AU"
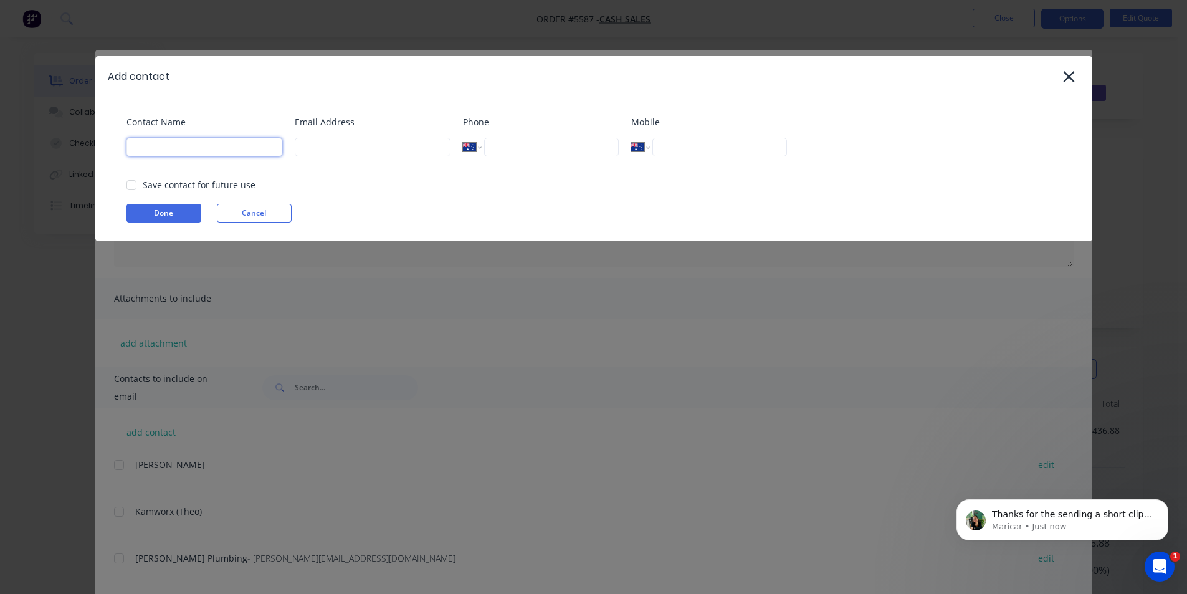
click at [197, 141] on input at bounding box center [204, 147] width 156 height 19
type input "Glenbush"
type input "[EMAIL_ADDRESS][DOMAIN_NAME]"
click at [179, 217] on button "Done" at bounding box center [163, 213] width 75 height 19
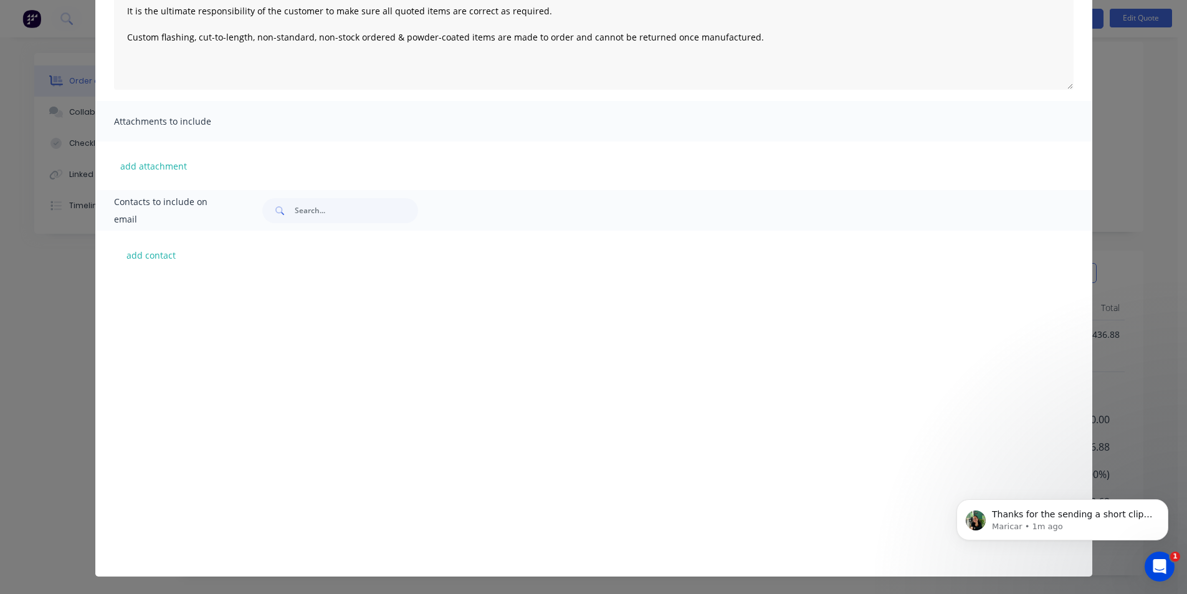
scroll to position [2787, 0]
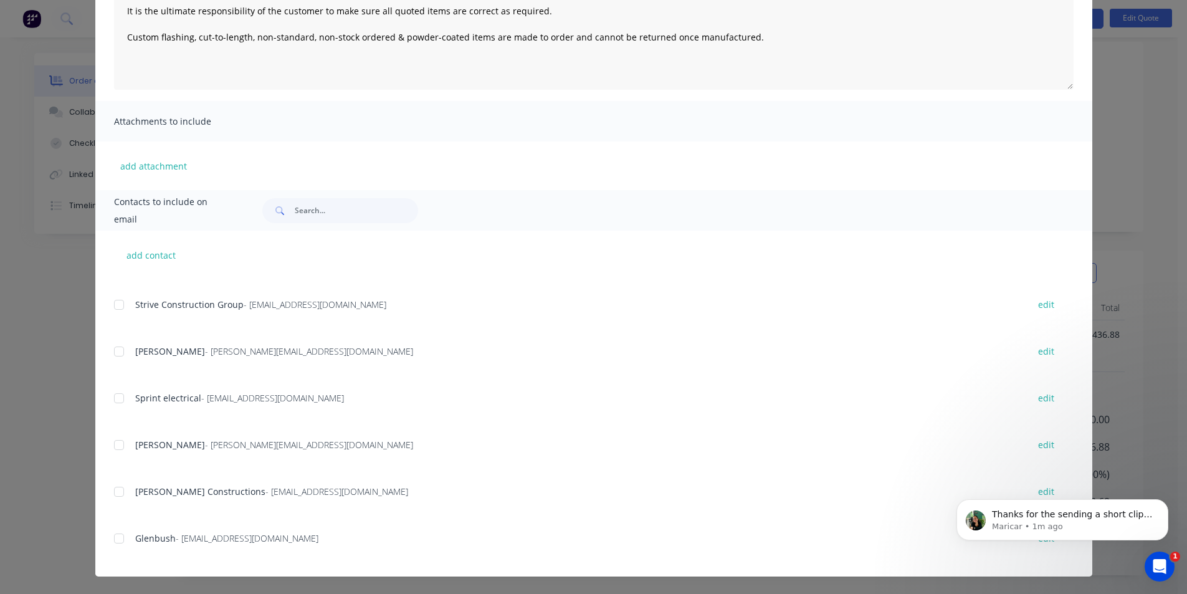
click at [116, 536] on div at bounding box center [119, 538] width 25 height 25
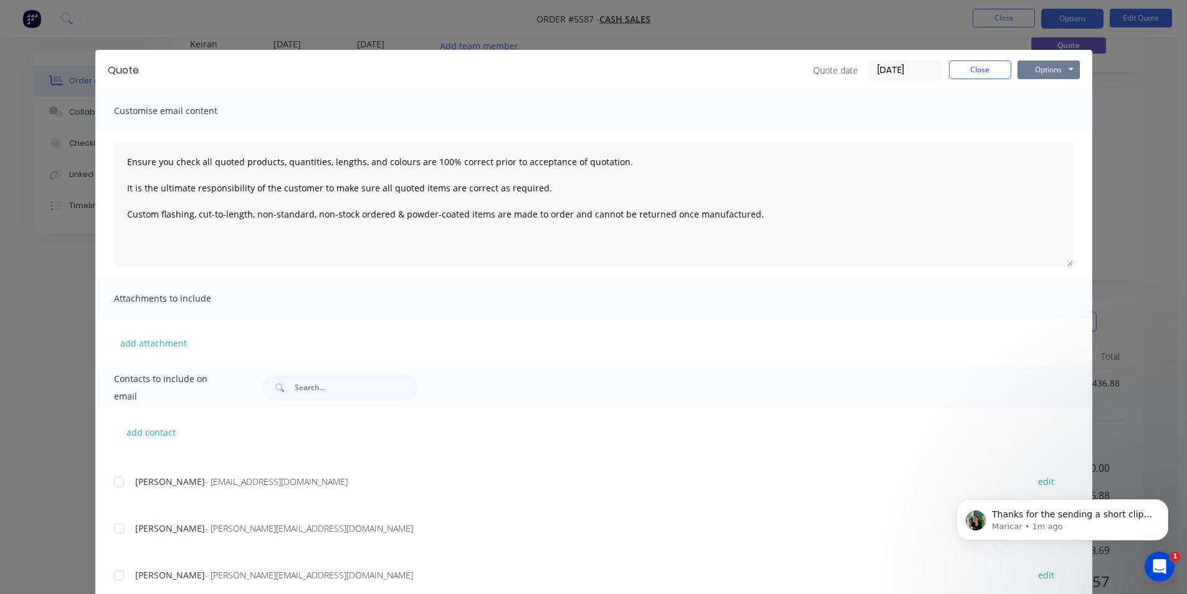
scroll to position [0, 0]
drag, startPoint x: 1065, startPoint y: 67, endPoint x: 1064, endPoint y: 75, distance: 8.8
click at [1065, 66] on button "Options" at bounding box center [1048, 69] width 62 height 19
drag, startPoint x: 1055, startPoint y: 131, endPoint x: 1109, endPoint y: 278, distance: 156.7
click at [1097, 264] on div "Quote Quote date 27/08/25 Close Options Preview Print Email Customise email con…" at bounding box center [593, 297] width 1187 height 594
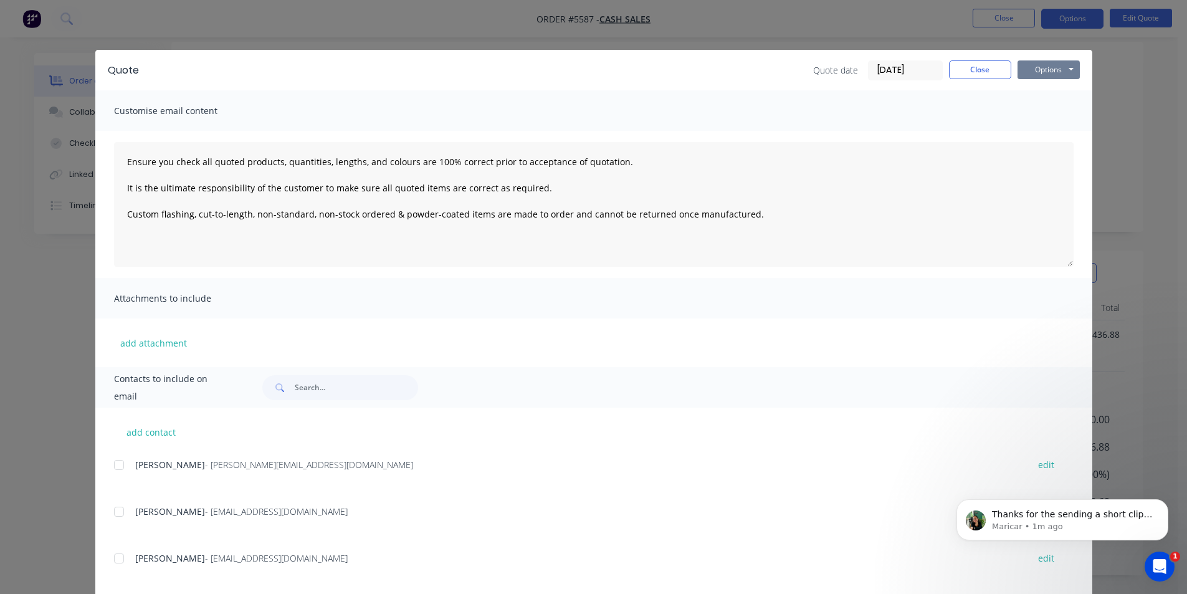
click at [1057, 75] on button "Options" at bounding box center [1048, 69] width 62 height 19
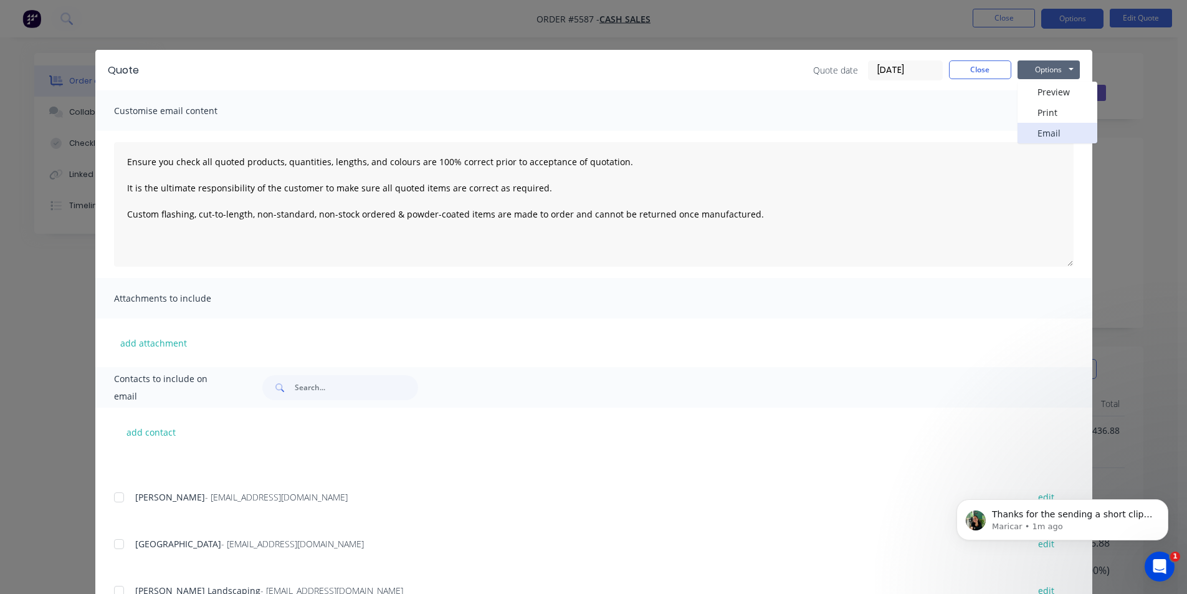
click at [1043, 131] on button "Email" at bounding box center [1057, 133] width 80 height 21
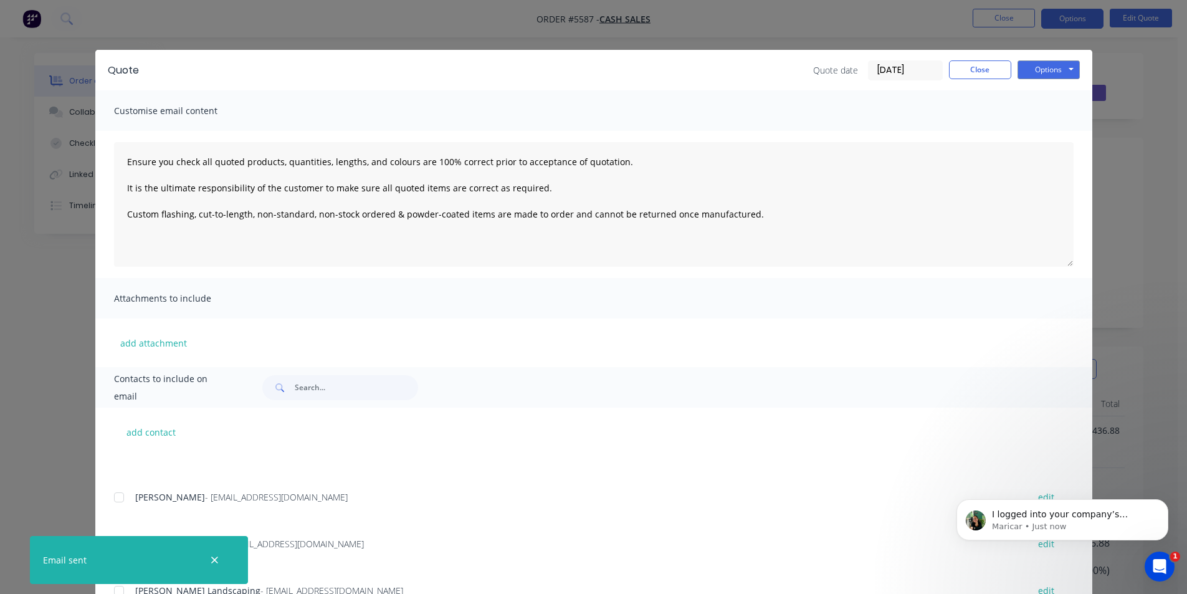
scroll to position [1286, 0]
click at [217, 563] on icon "button" at bounding box center [214, 559] width 7 height 7
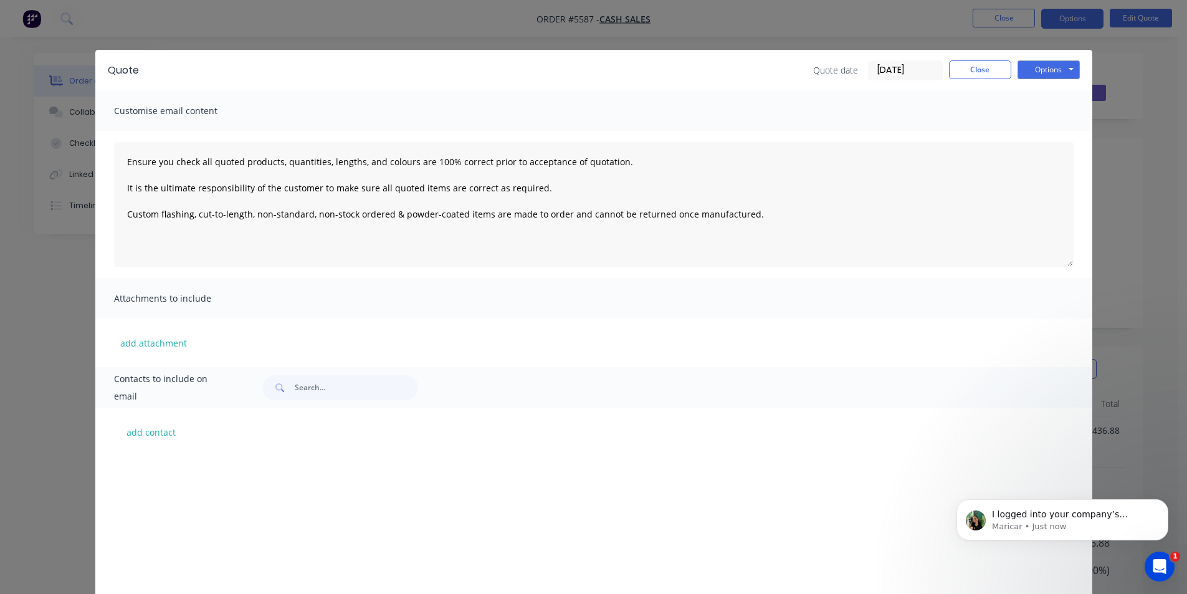
type textarea "Ensure you check all quoted products, quantities, lengths, and colours are 100%…"
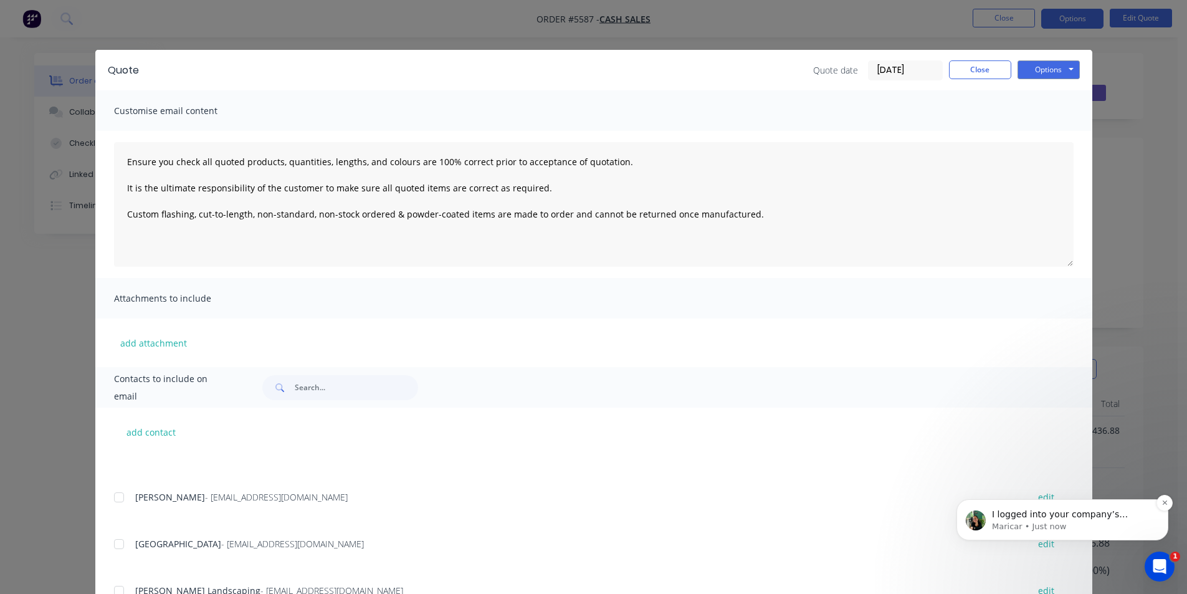
click at [1123, 519] on p "I logged into your company’s account and was able to update the lineal metre pr…" at bounding box center [1072, 514] width 161 height 12
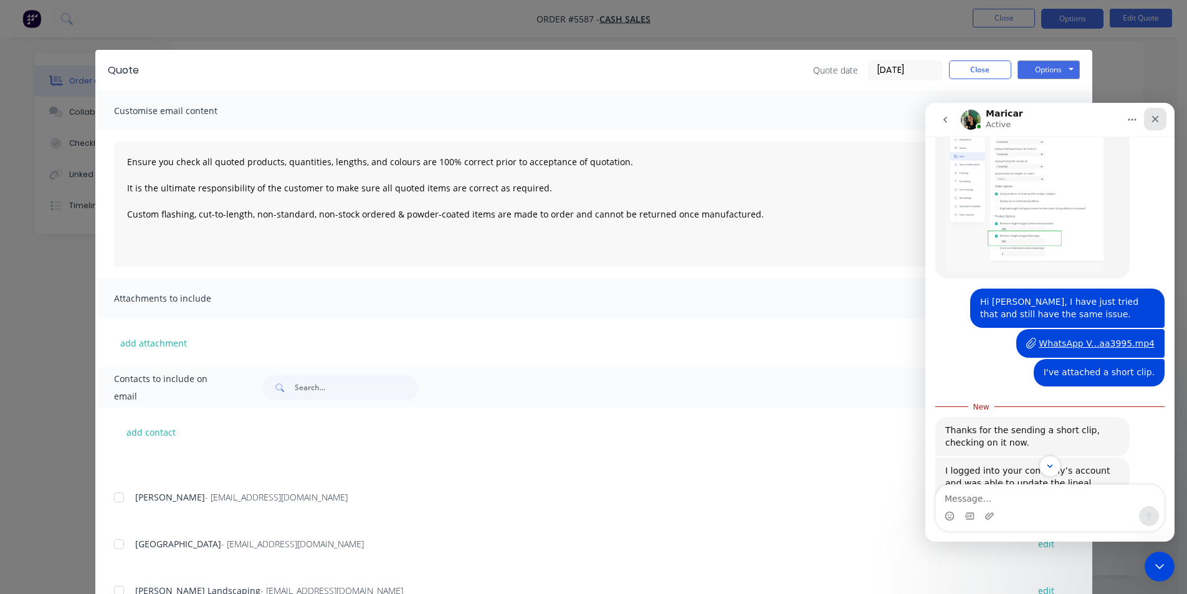
scroll to position [1306, 0]
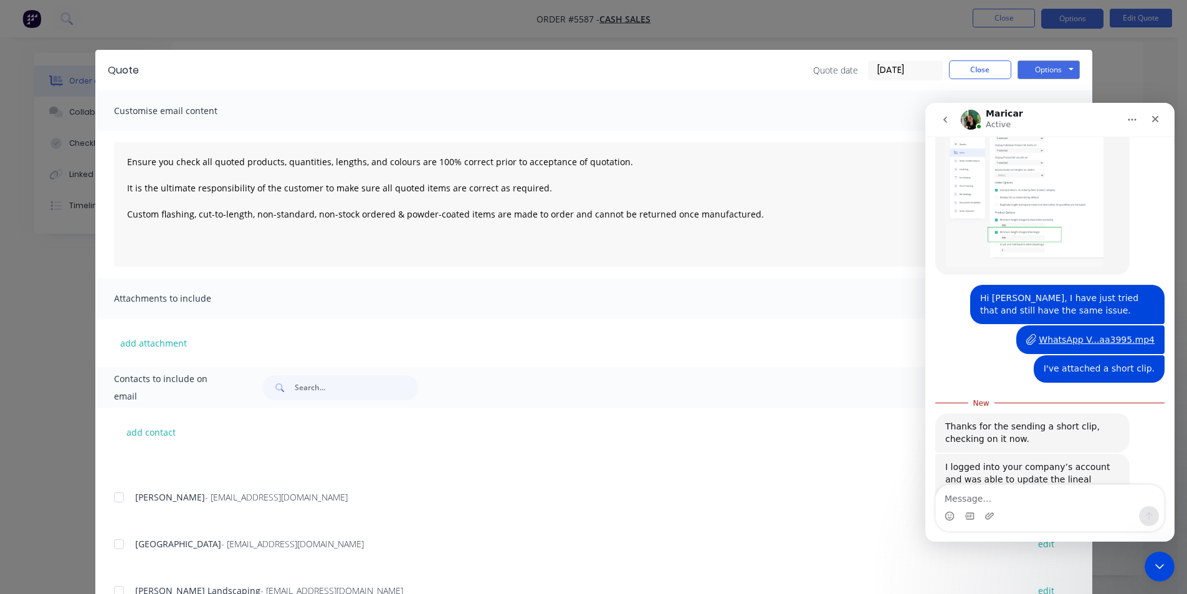
click at [948, 119] on icon "go back" at bounding box center [945, 120] width 10 height 10
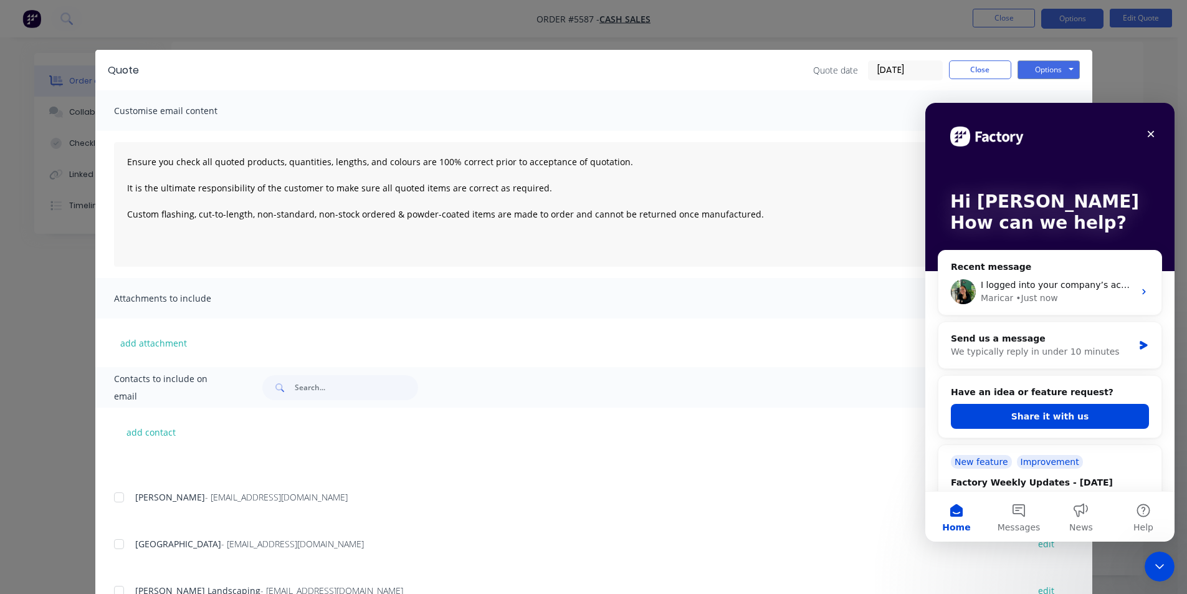
scroll to position [0, 0]
click at [987, 69] on button "Close" at bounding box center [980, 69] width 62 height 19
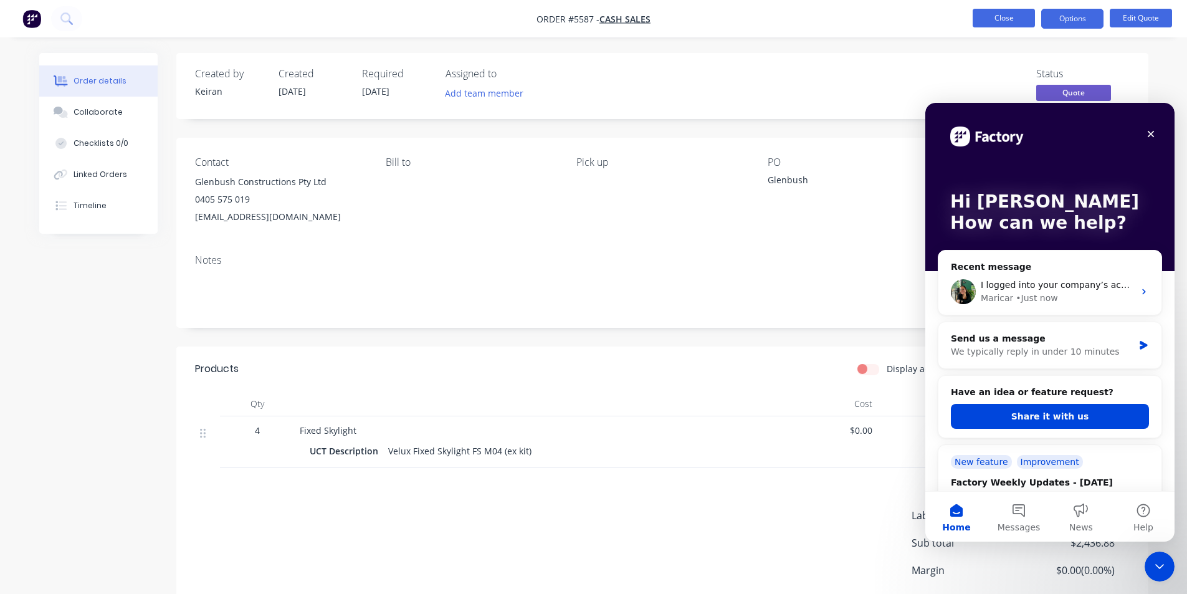
click at [1012, 11] on button "Close" at bounding box center [1003, 18] width 62 height 19
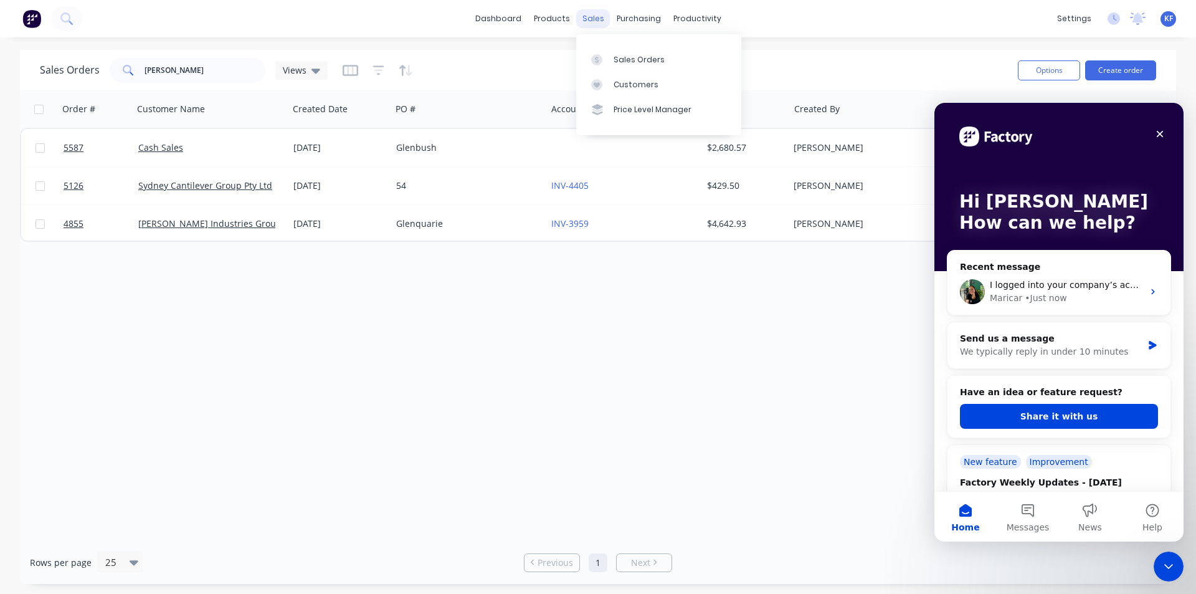
click at [599, 21] on div "sales" at bounding box center [593, 18] width 34 height 19
click at [624, 69] on link "Sales Orders" at bounding box center [658, 59] width 165 height 25
drag, startPoint x: 170, startPoint y: 77, endPoint x: 93, endPoint y: 59, distance: 78.6
click at [98, 64] on div "Sales Orders glen Views" at bounding box center [184, 70] width 288 height 25
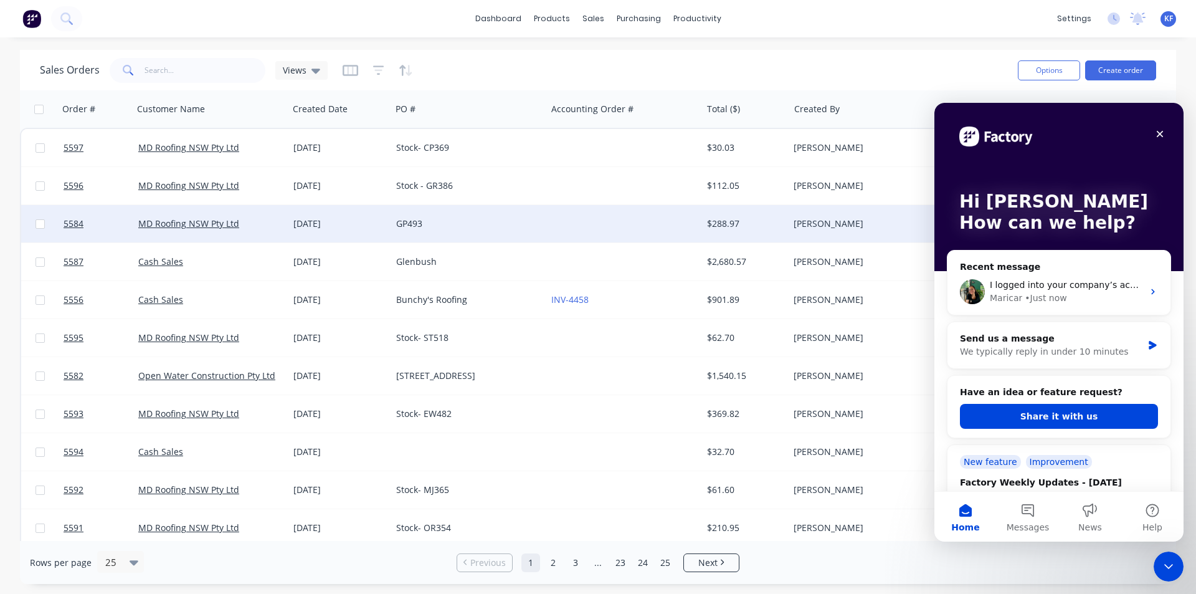
click at [473, 232] on div "GP493" at bounding box center [468, 223] width 155 height 37
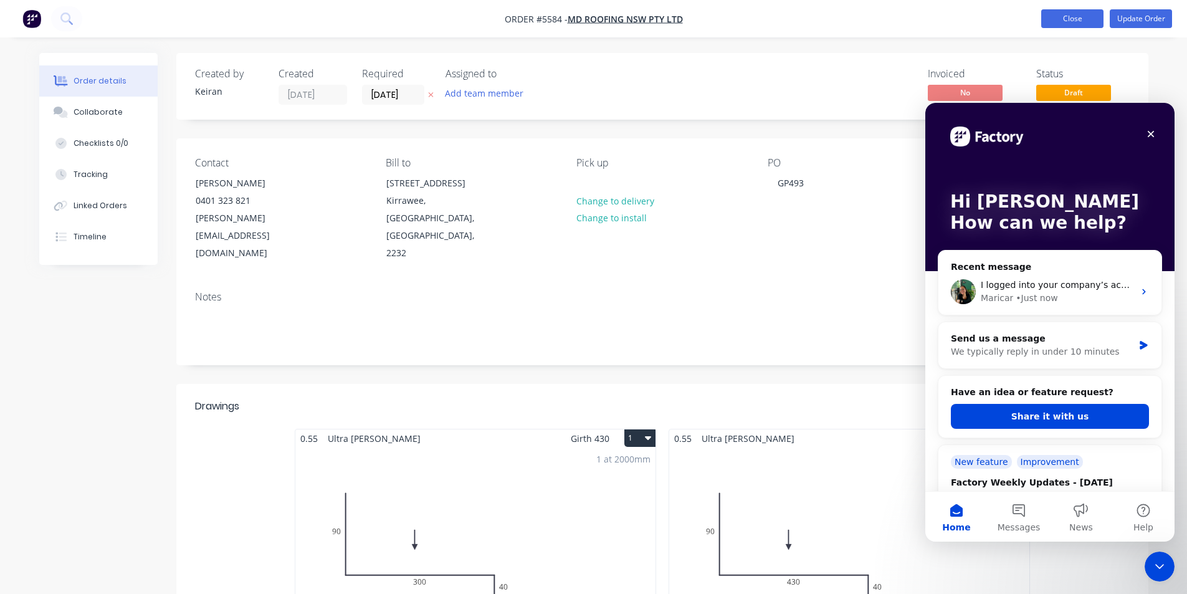
click at [1077, 23] on button "Close" at bounding box center [1072, 18] width 62 height 19
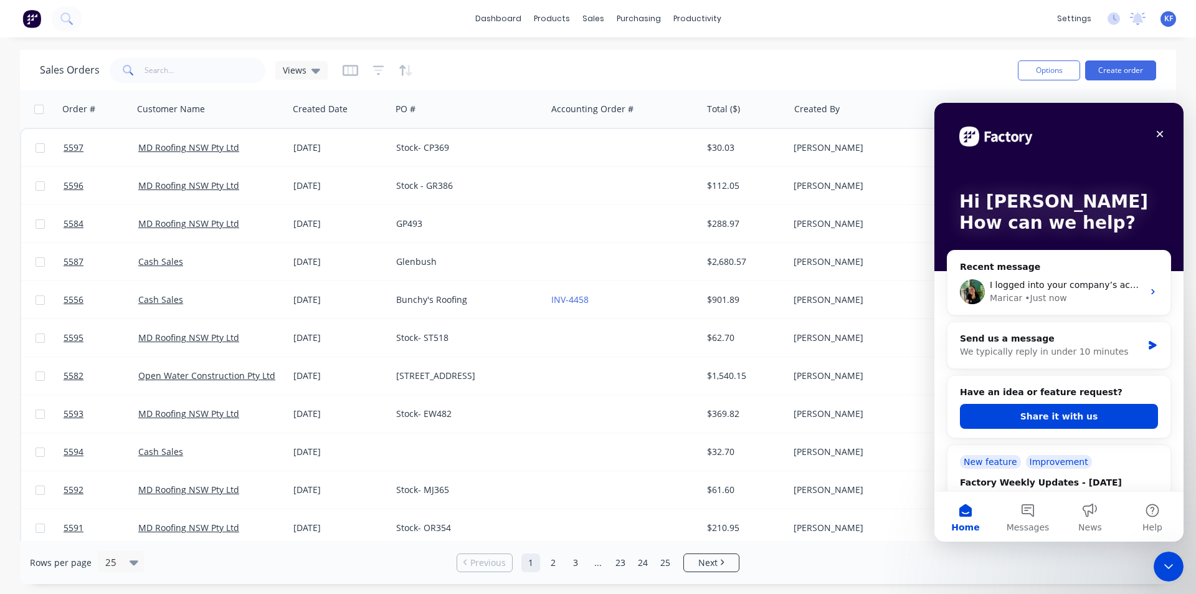
click at [1164, 22] on span "KF" at bounding box center [1168, 18] width 9 height 11
click at [1161, 132] on icon "Close" at bounding box center [1160, 134] width 10 height 10
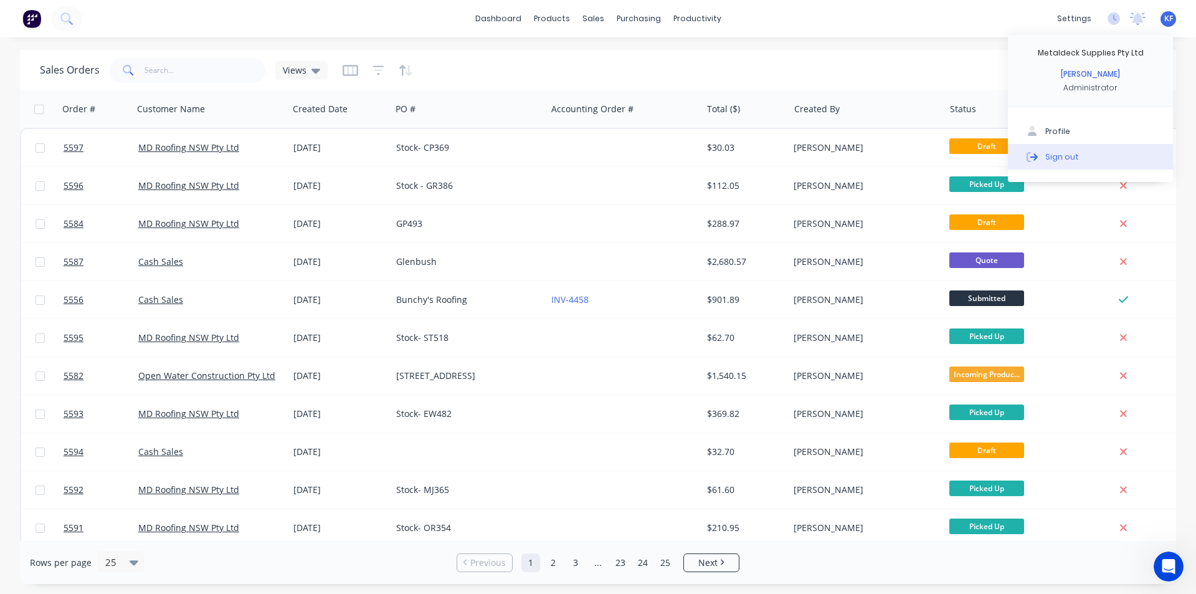
click at [1091, 160] on button "Sign out" at bounding box center [1090, 156] width 165 height 25
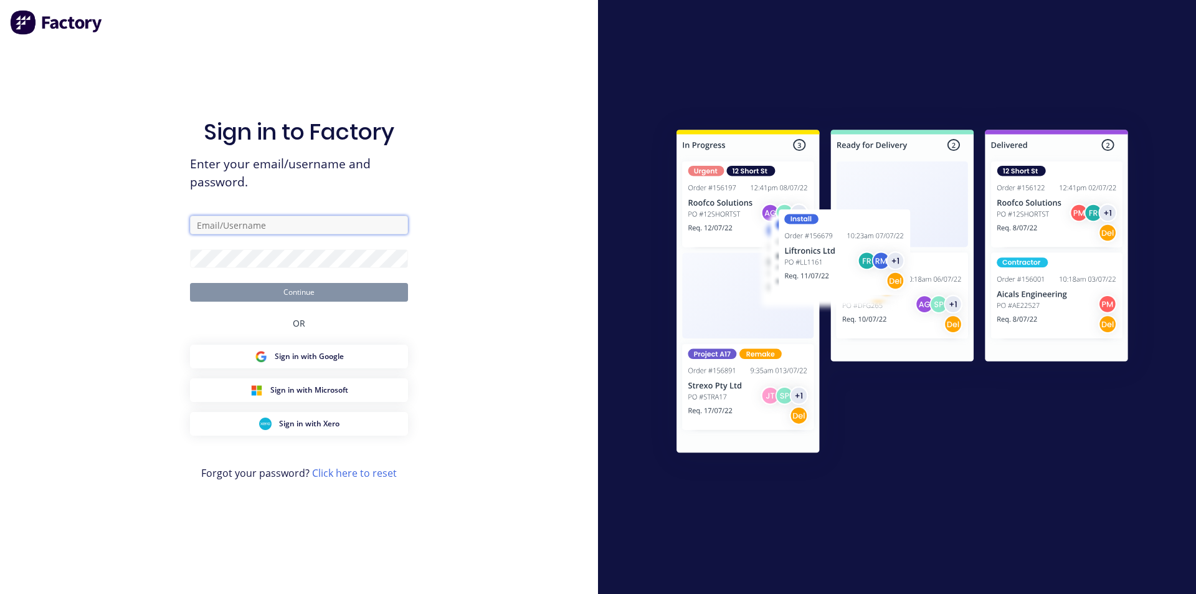
click at [260, 226] on input "text" at bounding box center [299, 225] width 218 height 19
click at [278, 226] on input "text" at bounding box center [299, 225] width 218 height 19
type input "keiran@metaldeck.com.au"
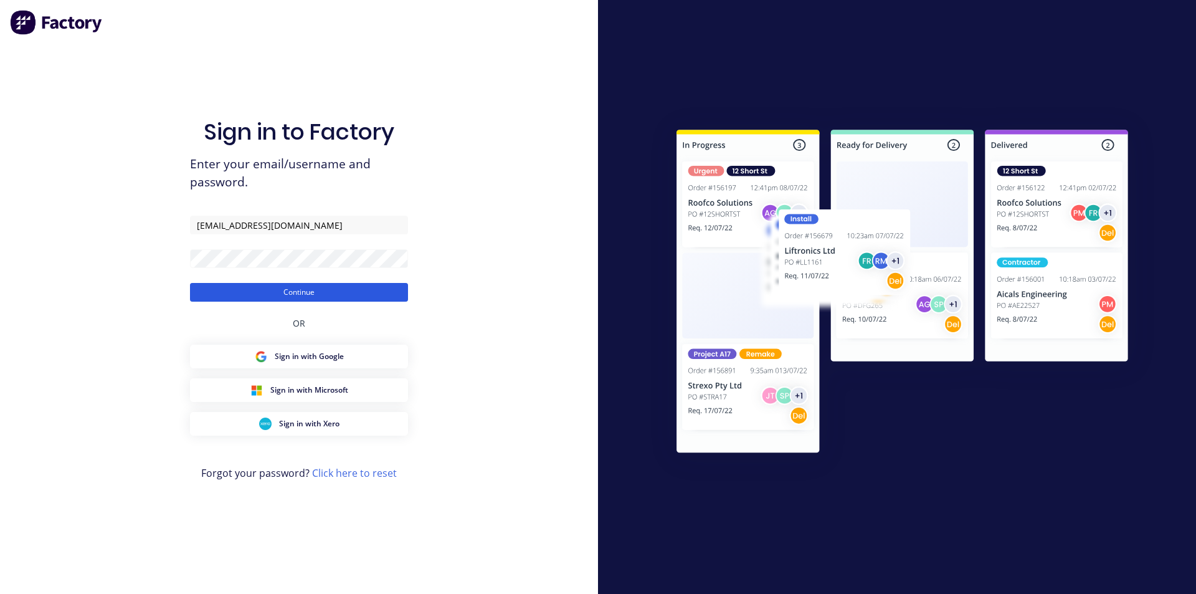
click at [306, 288] on button "Continue" at bounding box center [299, 292] width 218 height 19
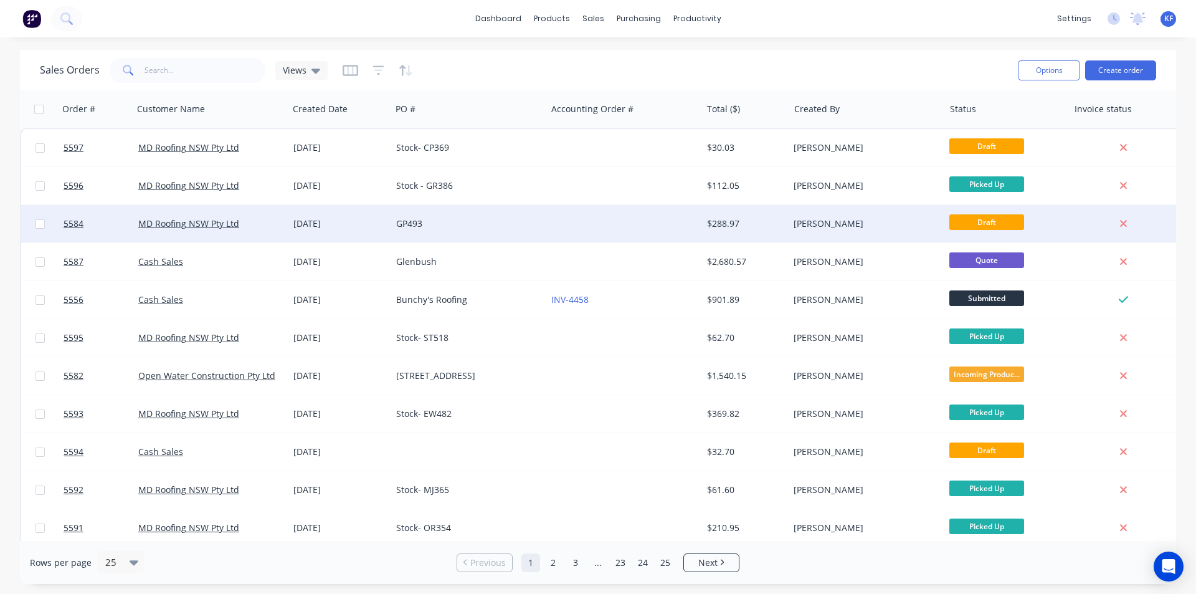
click at [545, 226] on div "GP493" at bounding box center [468, 223] width 155 height 37
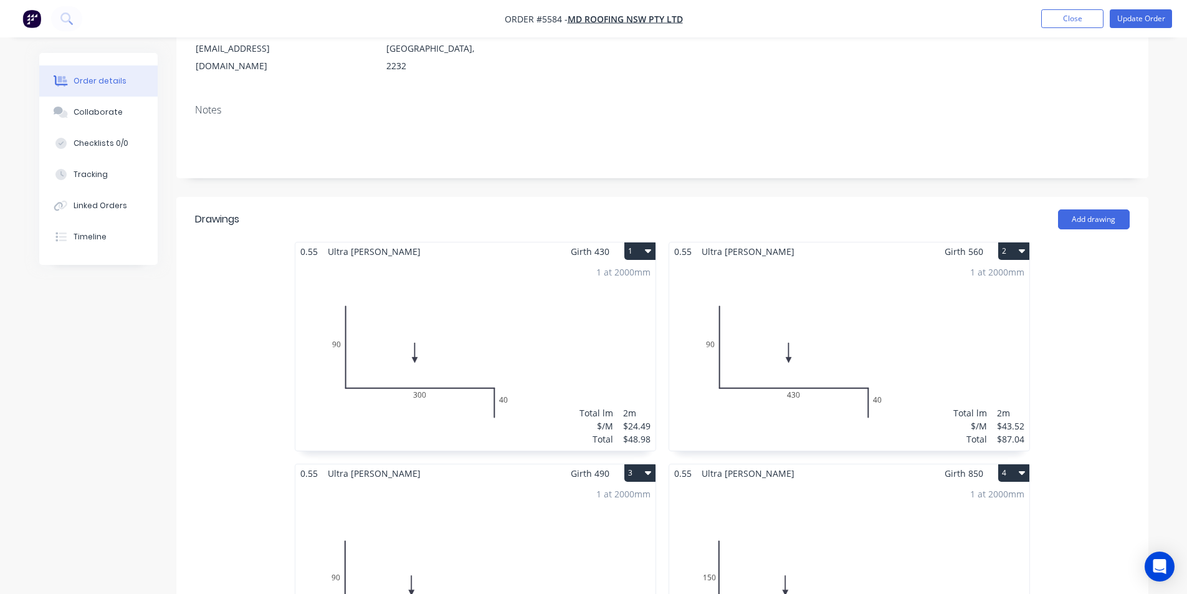
click at [883, 313] on div "1 at 2000mm Total lm $/M Total 2m $43.52 $87.04" at bounding box center [849, 355] width 360 height 190
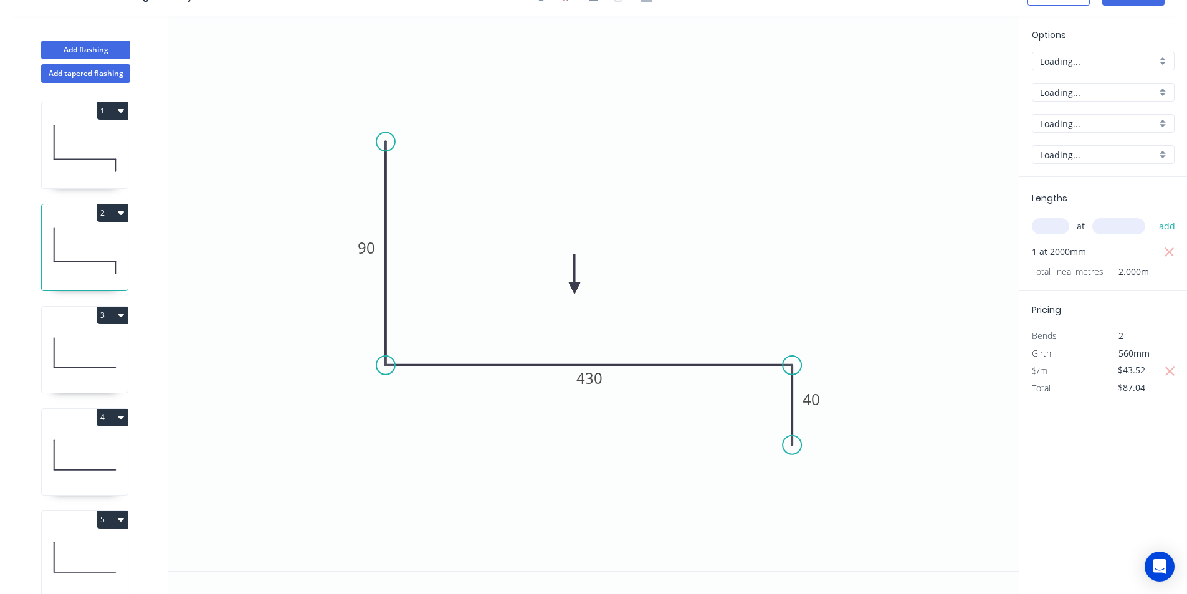
scroll to position [23, 0]
click at [1137, 372] on input "$43.52" at bounding box center [1139, 369] width 42 height 17
type input "$28.36"
type input "$56.72"
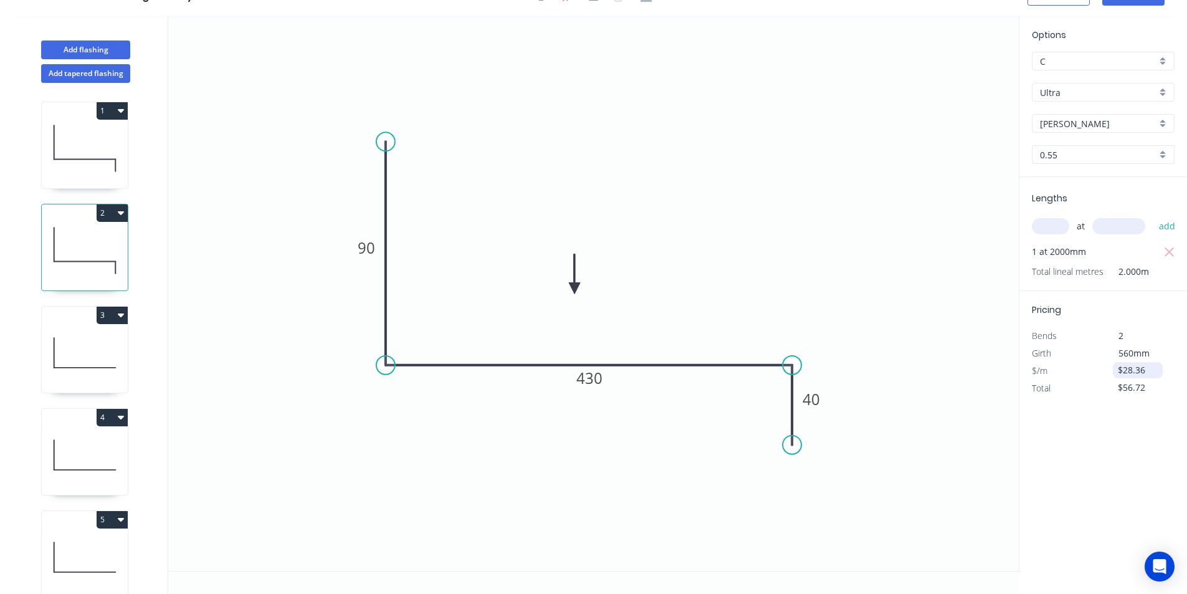
click at [1151, 369] on input "$28.36" at bounding box center [1139, 369] width 42 height 17
click at [1151, 372] on input "$29.31" at bounding box center [1139, 369] width 42 height 17
drag, startPoint x: 1137, startPoint y: 409, endPoint x: 1146, endPoint y: 363, distance: 46.3
click at [1136, 408] on div "Options C C Ultra Ultra Shale Grey Shale Grey 0.55 0.55 Lengths at add 1 at 200…" at bounding box center [1103, 294] width 168 height 556
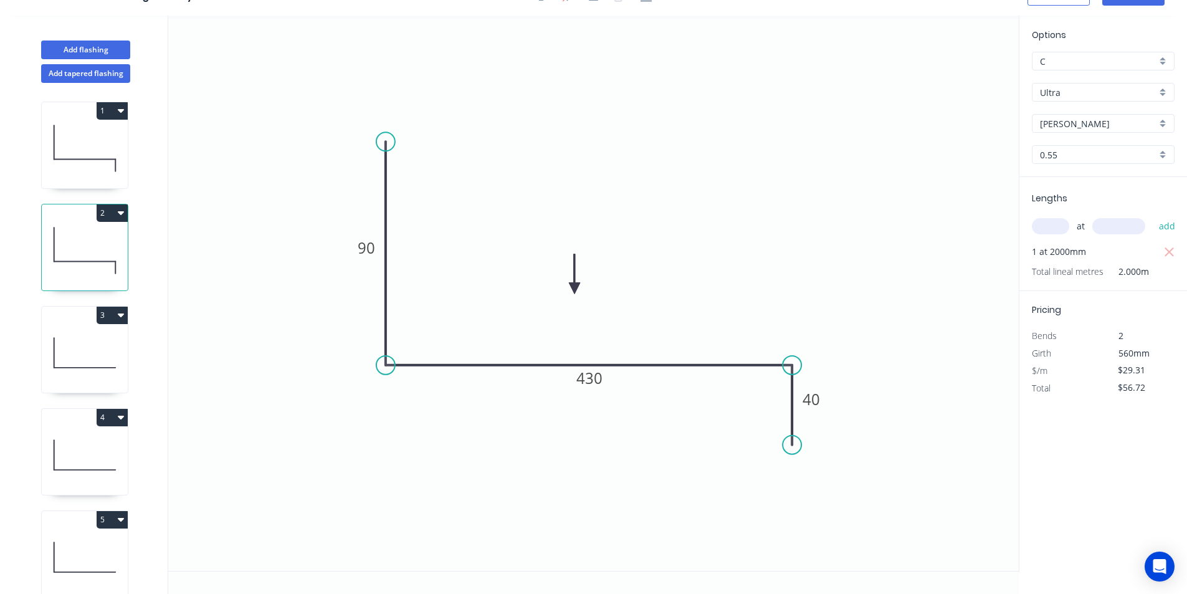
drag, startPoint x: 1149, startPoint y: 367, endPoint x: 1110, endPoint y: 363, distance: 39.5
click at [1111, 363] on div "$29.31" at bounding box center [1136, 370] width 67 height 17
type input "$23.34"
type input "$46.68"
click at [1171, 371] on icon "button" at bounding box center [1170, 370] width 9 height 9
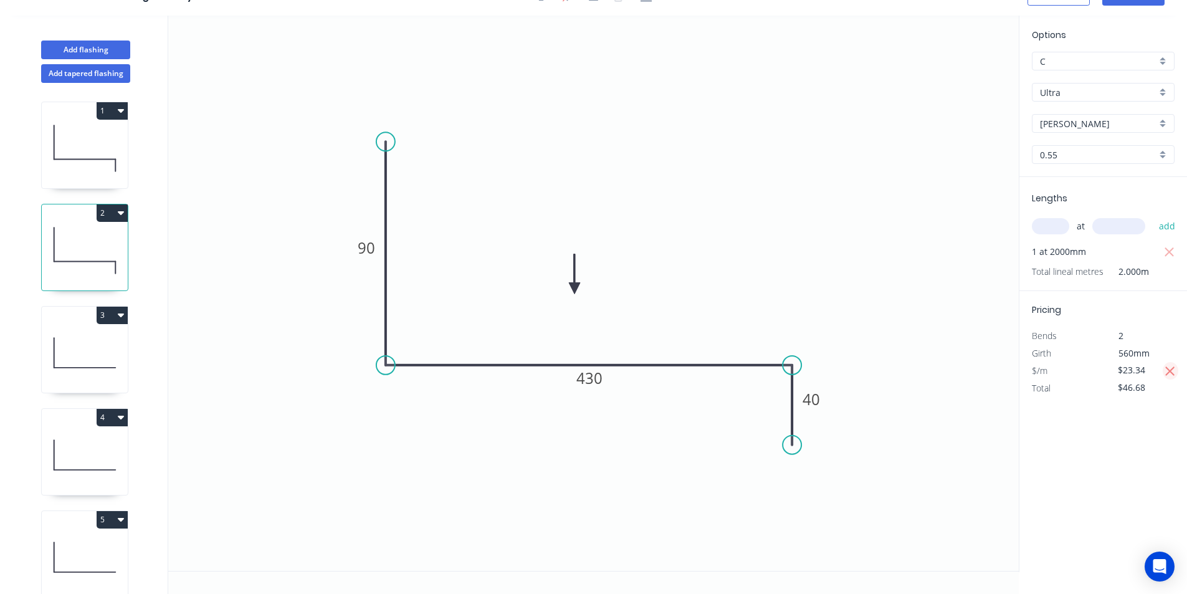
type input "$28.36"
type input "$56.72"
click at [1126, 374] on input "$28.36" at bounding box center [1139, 369] width 42 height 17
click at [1126, 374] on input "$29.31" at bounding box center [1139, 369] width 42 height 17
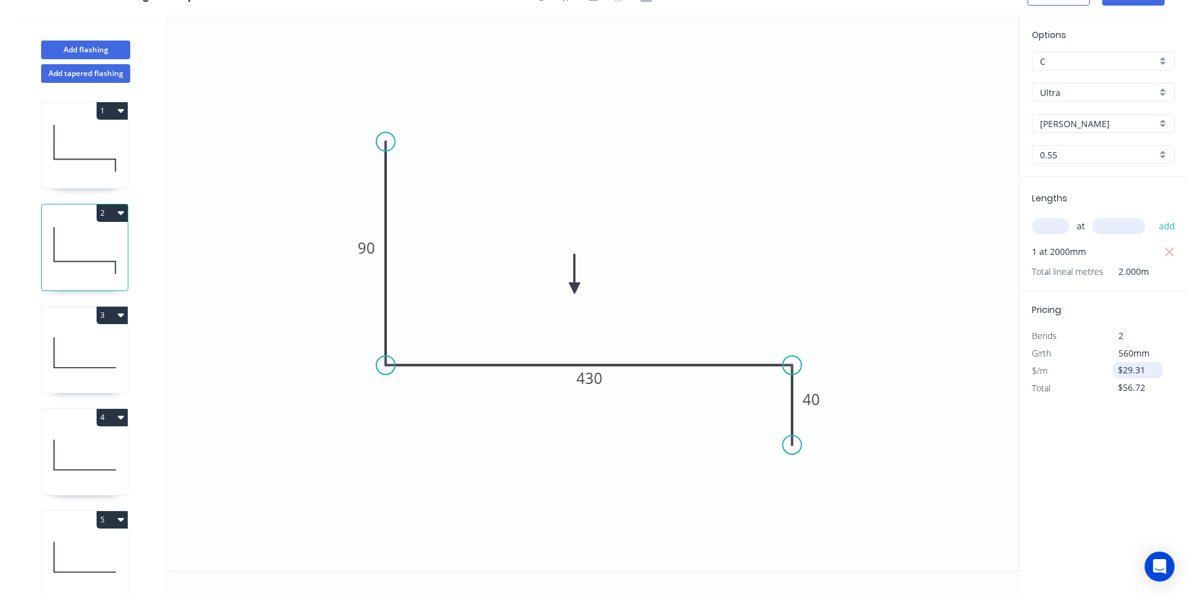
click at [1126, 374] on input "$29.31" at bounding box center [1139, 369] width 42 height 17
drag, startPoint x: 1126, startPoint y: 366, endPoint x: 1087, endPoint y: 363, distance: 38.7
click at [1087, 363] on div "$/m $29.31" at bounding box center [1102, 370] width 161 height 17
type input "$29.32"
type input "$58.64"
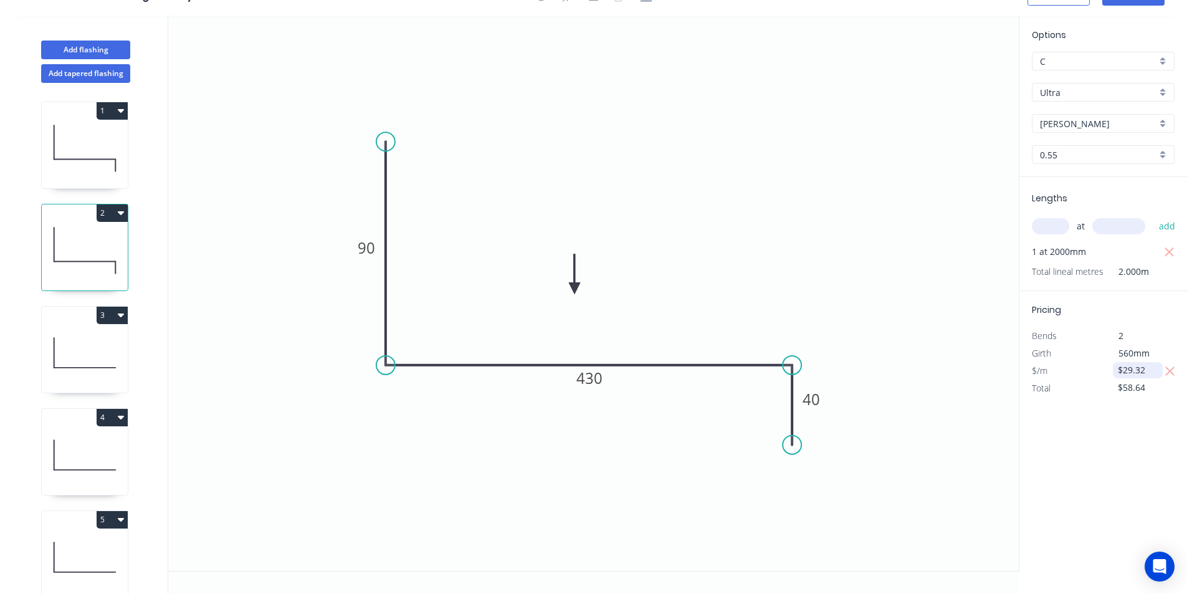
click at [1123, 371] on input "$29.32" at bounding box center [1139, 369] width 42 height 17
type input "$28.36"
type input "$56.72"
click at [1123, 371] on input "$28.36" at bounding box center [1139, 369] width 42 height 17
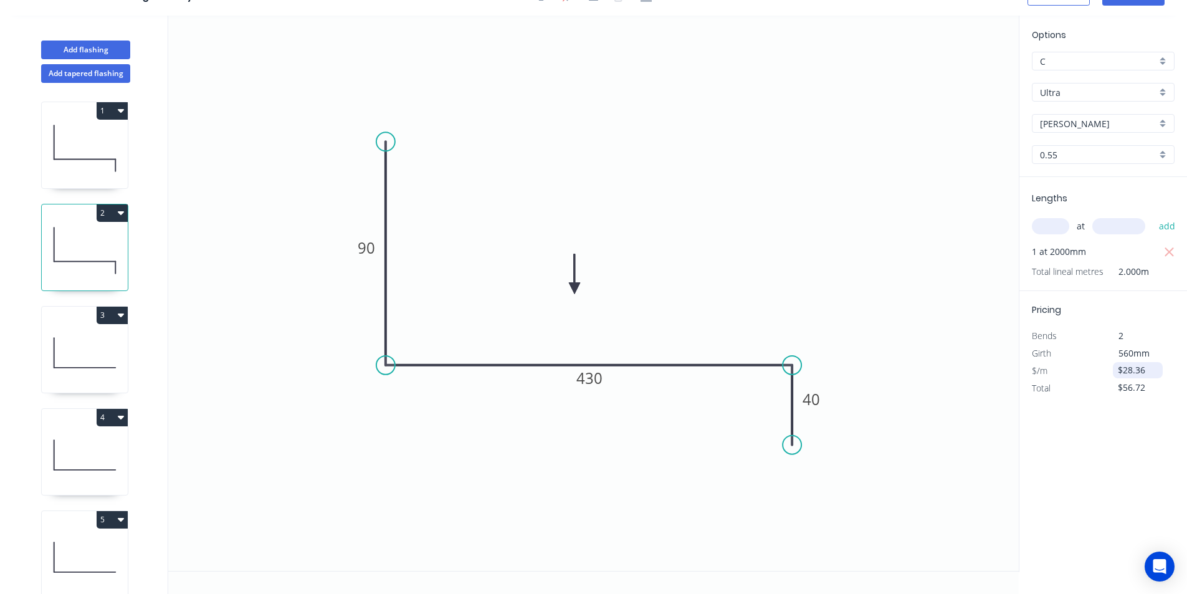
click at [1123, 371] on input "$28.36" at bounding box center [1139, 369] width 42 height 17
type input "$29.31"
click at [1124, 432] on div "Options C C Ultra Ultra Shale Grey Shale Grey 0.55 0.55 Lengths at add 1 at 200…" at bounding box center [1103, 294] width 168 height 556
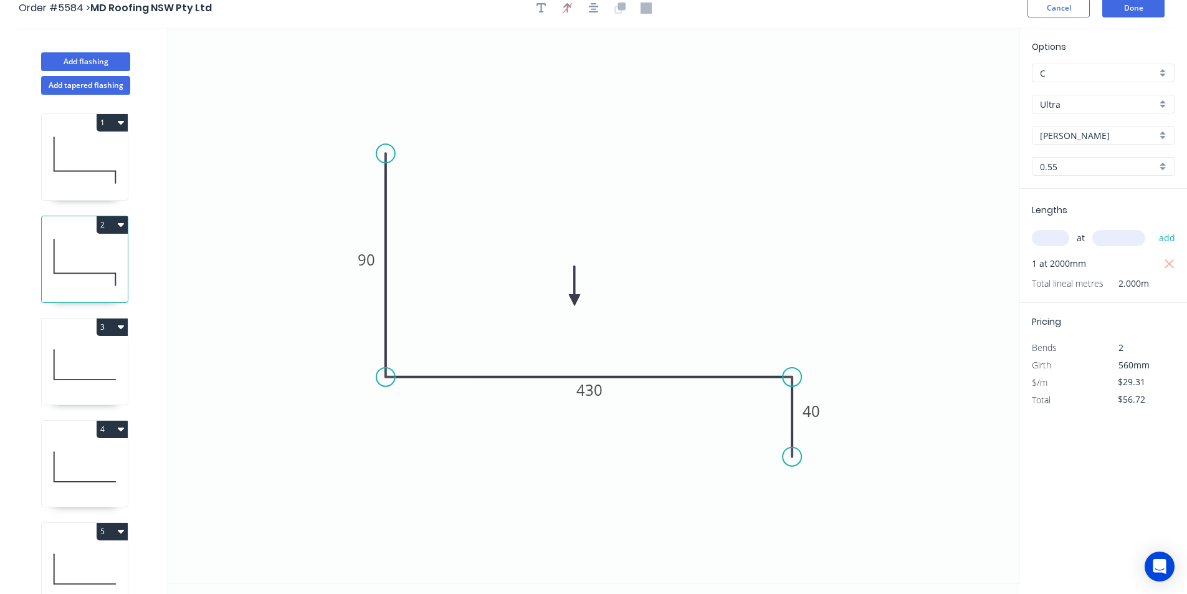
scroll to position [0, 0]
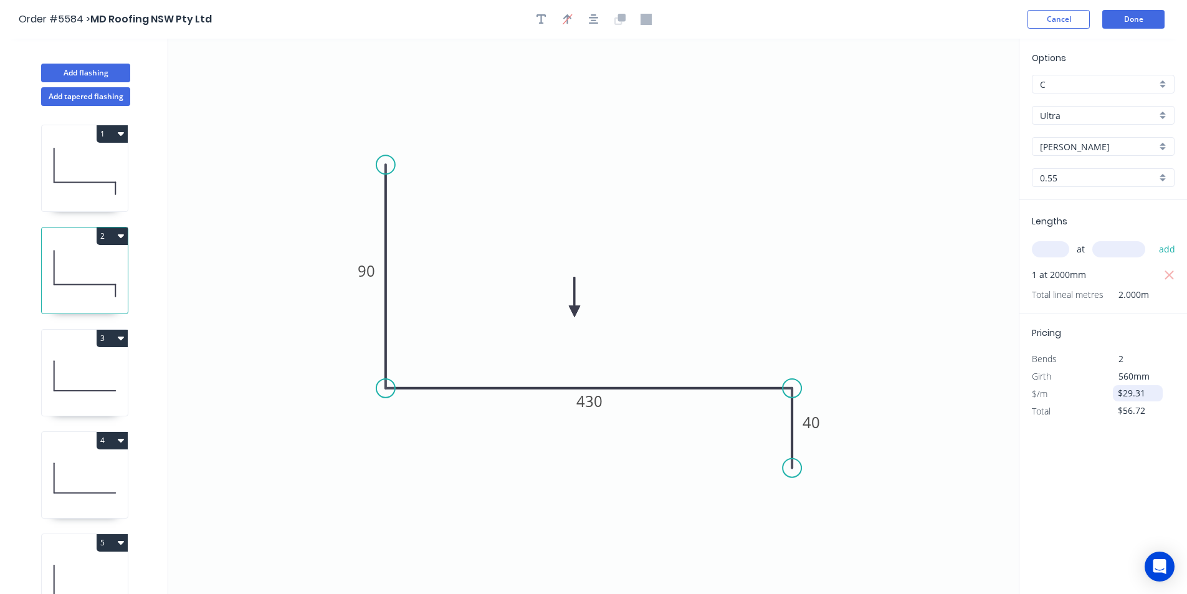
click at [1135, 391] on input "$29.31" at bounding box center [1139, 392] width 42 height 17
click at [1118, 21] on button "Done" at bounding box center [1133, 19] width 62 height 19
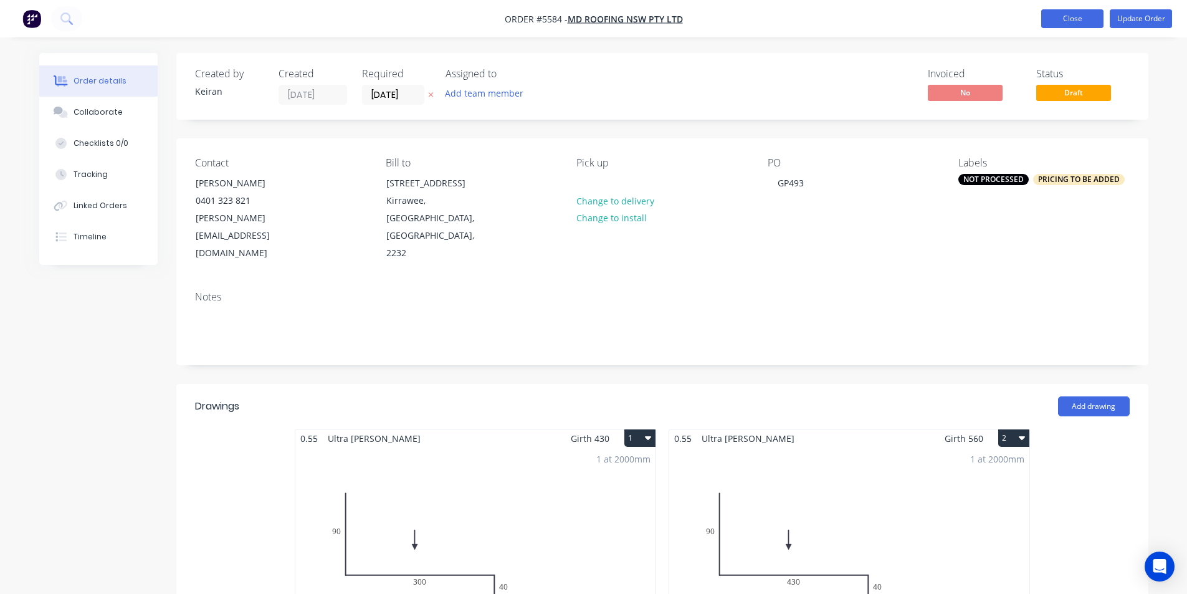
click at [1073, 22] on button "Close" at bounding box center [1072, 18] width 62 height 19
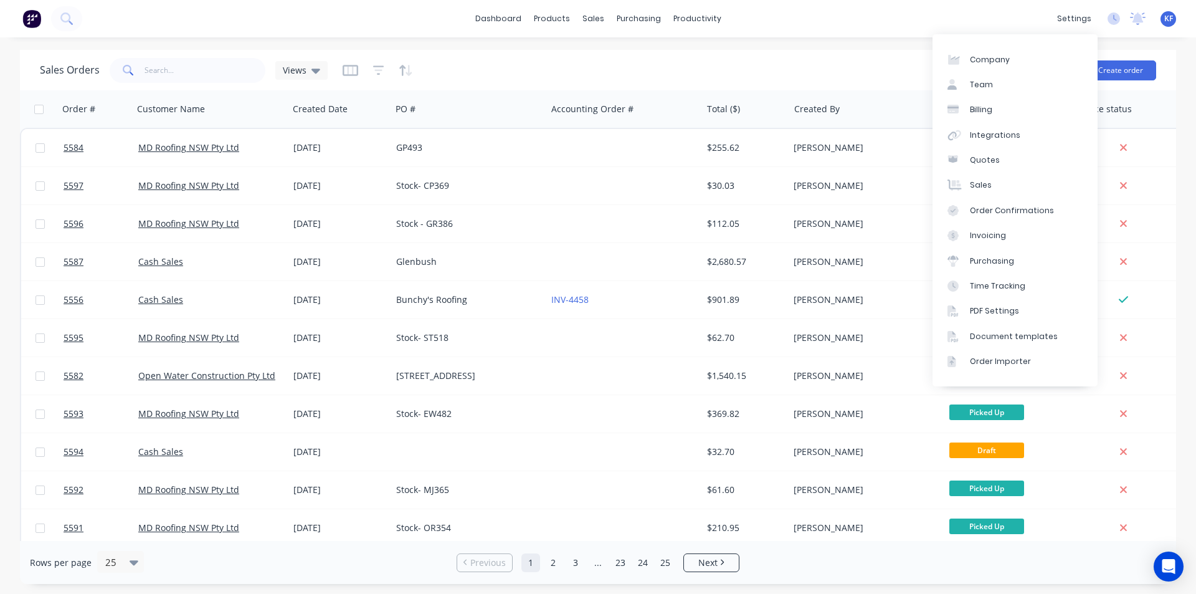
click at [1167, 20] on span "KF" at bounding box center [1168, 18] width 9 height 11
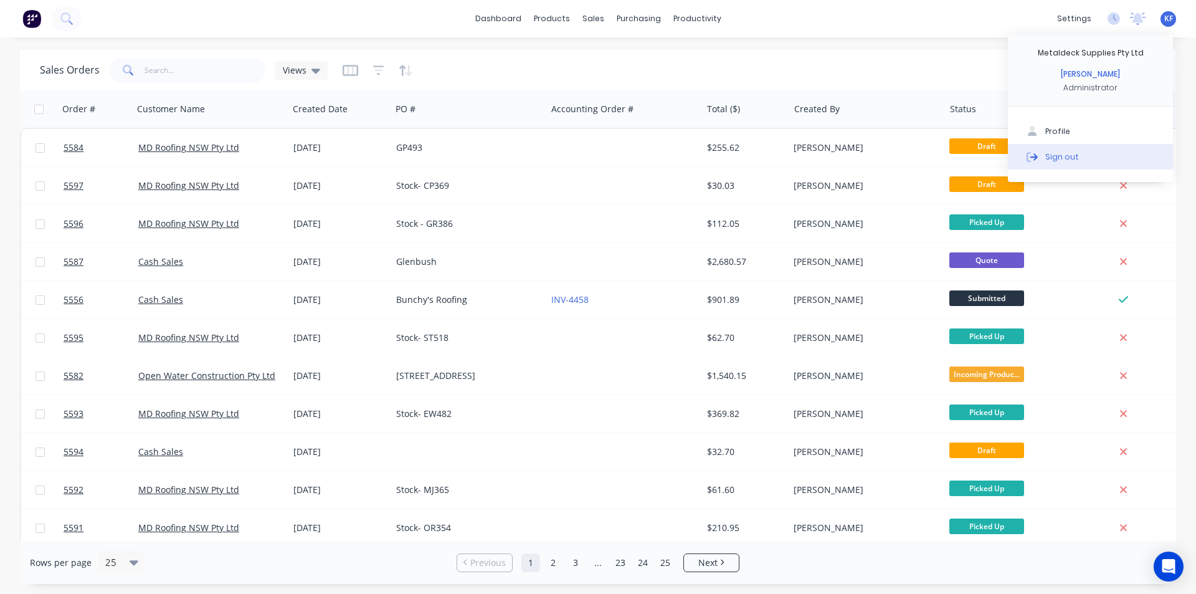
click at [1114, 149] on button "Sign out" at bounding box center [1090, 156] width 165 height 25
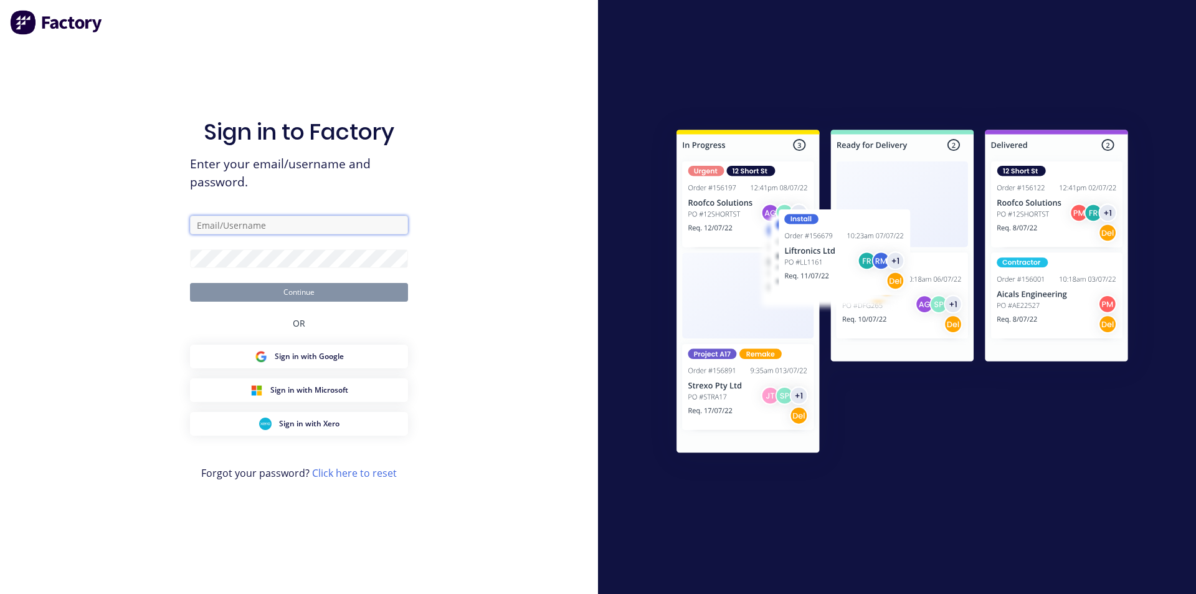
click at [223, 224] on input "text" at bounding box center [299, 225] width 218 height 19
type input "keiran@metaldeck.com.au"
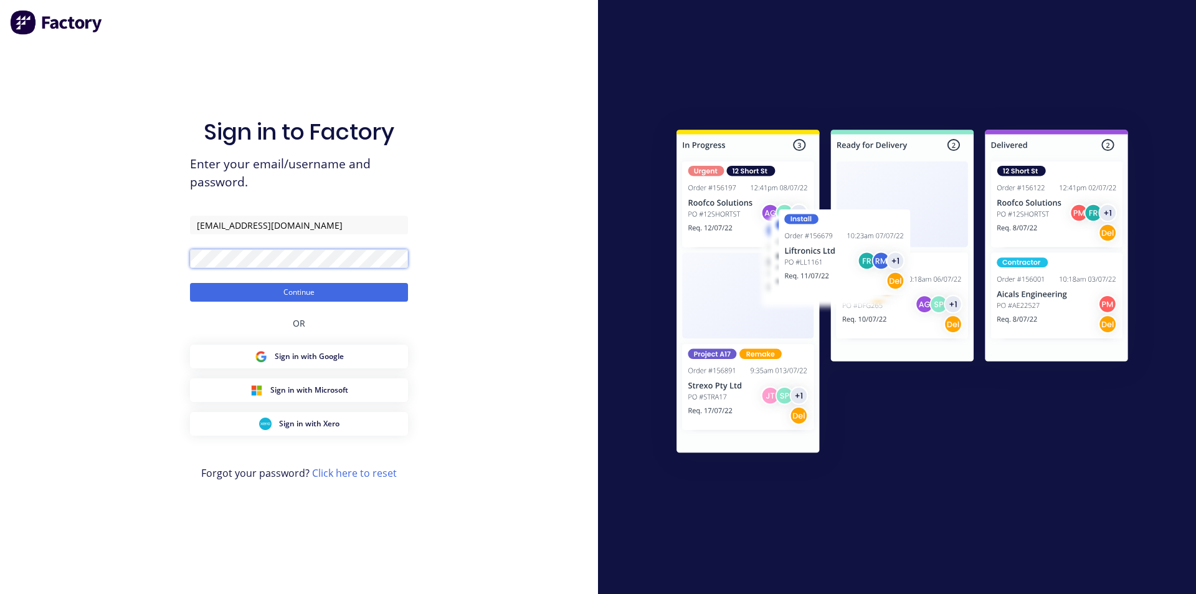
click at [190, 283] on button "Continue" at bounding box center [299, 292] width 218 height 19
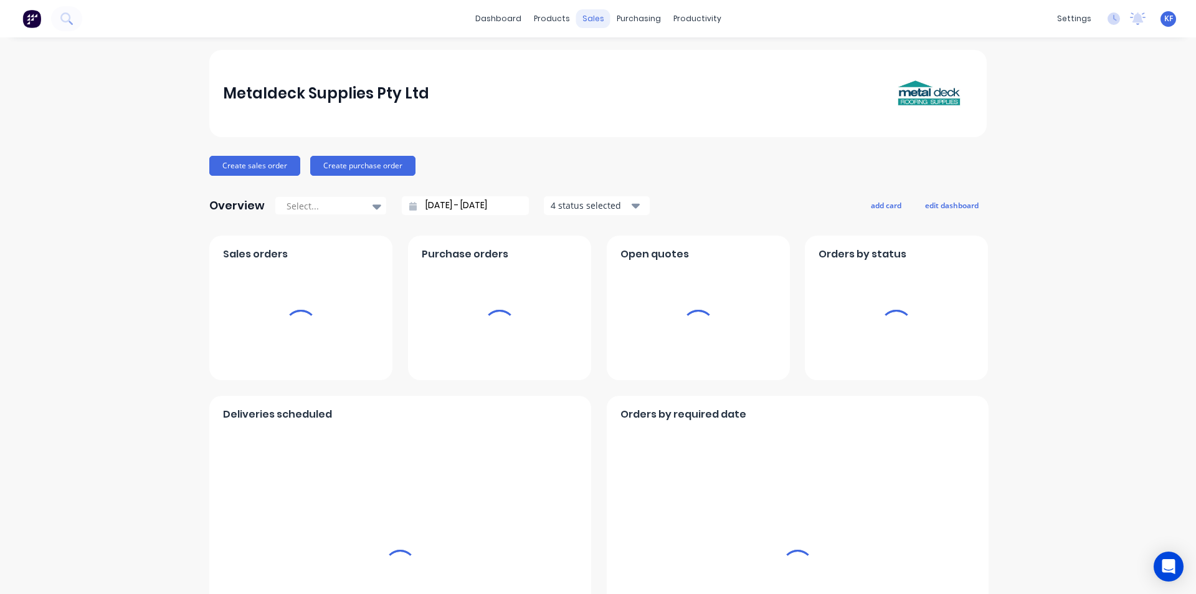
click at [586, 24] on div "sales" at bounding box center [593, 18] width 34 height 19
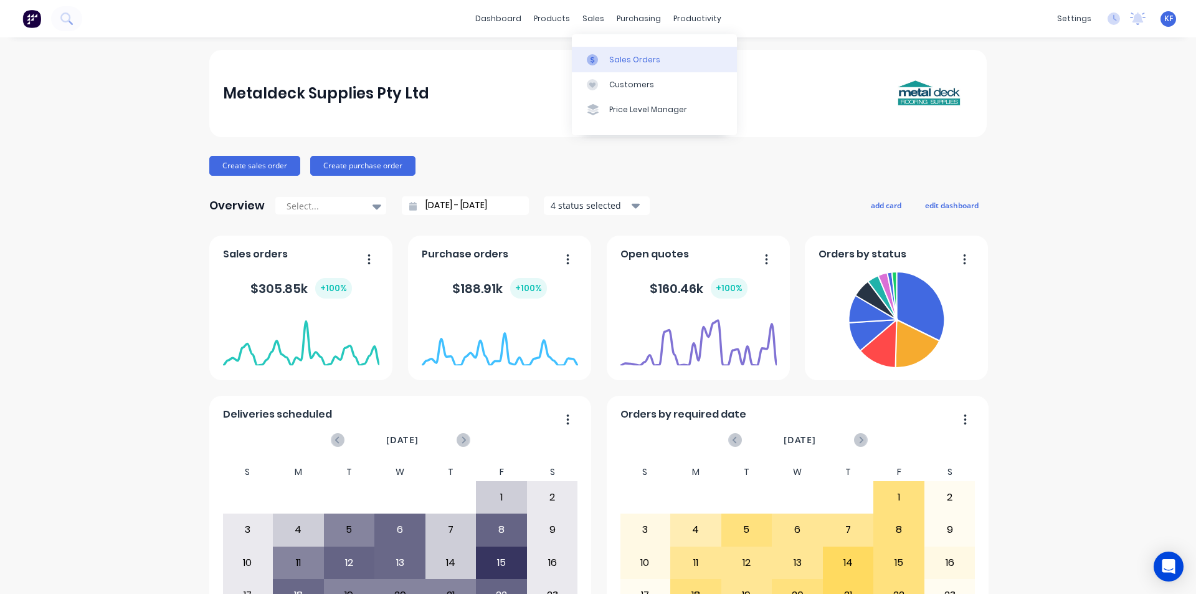
click at [625, 66] on link "Sales Orders" at bounding box center [654, 59] width 165 height 25
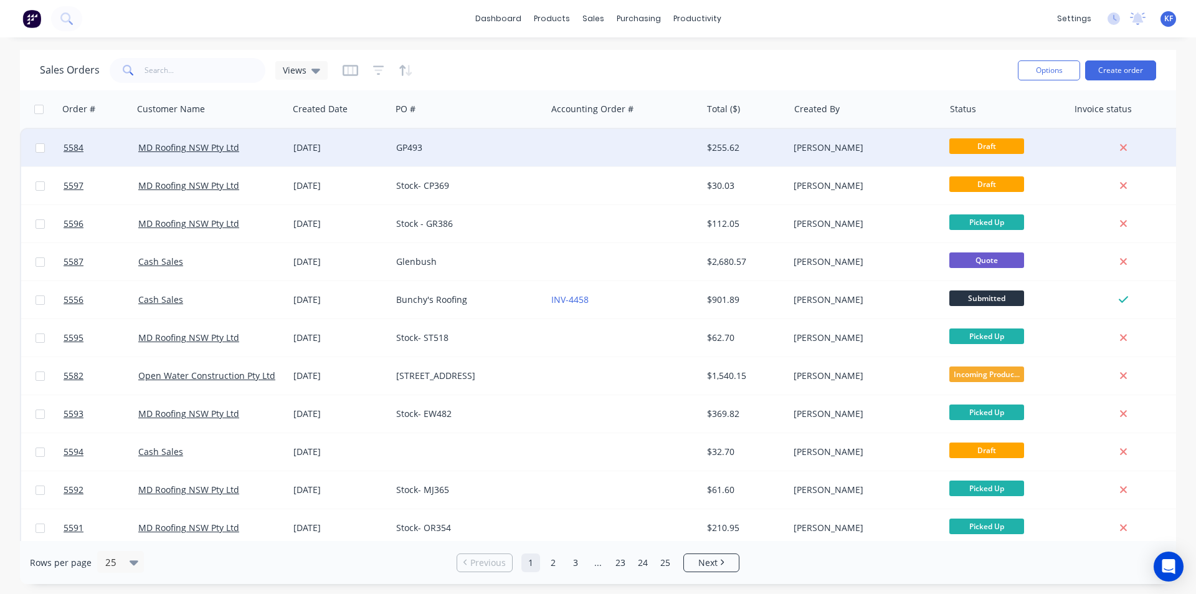
click at [488, 154] on div "GP493" at bounding box center [468, 147] width 155 height 37
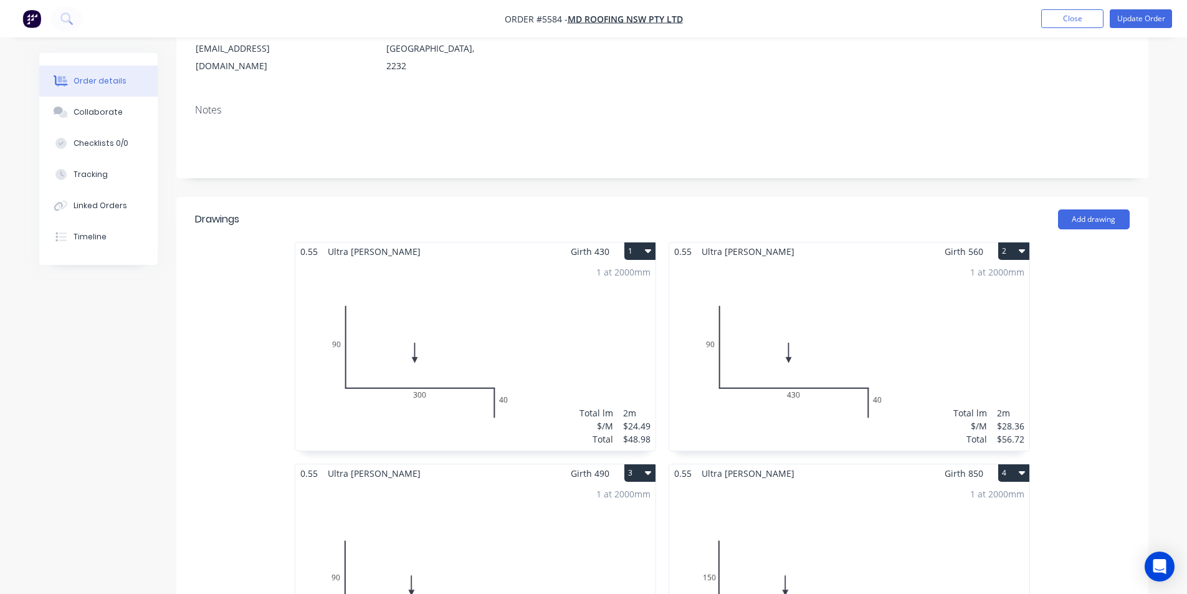
click at [864, 333] on div "1 at 2000mm Total lm $/M Total 2m $28.36 $56.72" at bounding box center [849, 355] width 360 height 190
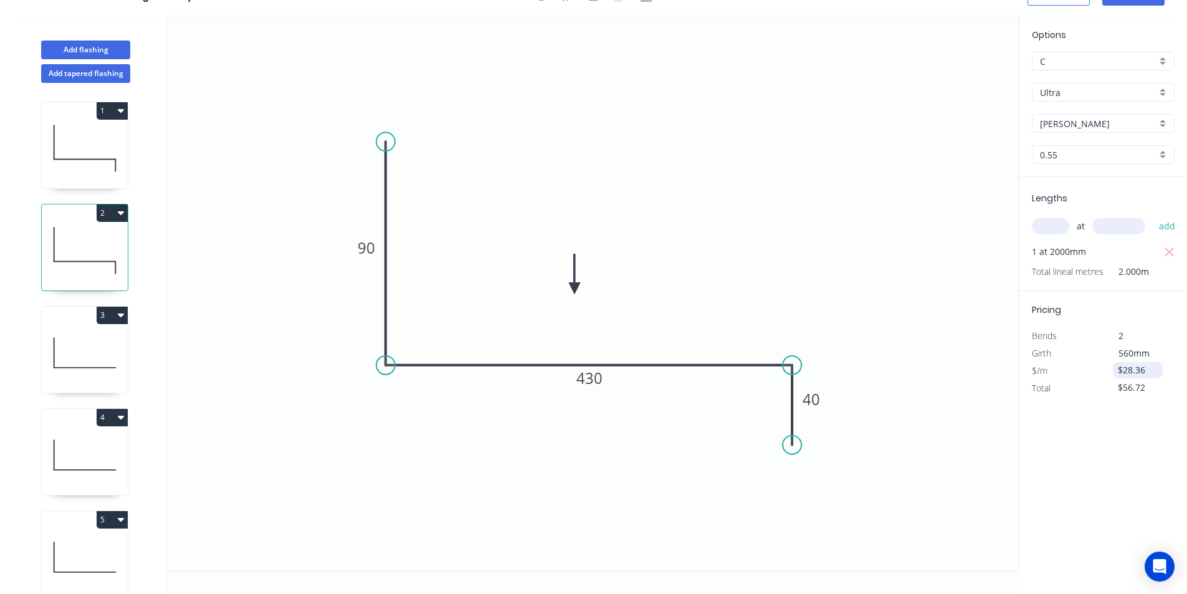
click at [1127, 370] on input "$28.36" at bounding box center [1139, 369] width 42 height 17
click at [969, 384] on icon "0 90 430 40" at bounding box center [593, 293] width 850 height 555
click at [977, 414] on icon "0 90 430 40" at bounding box center [593, 293] width 850 height 555
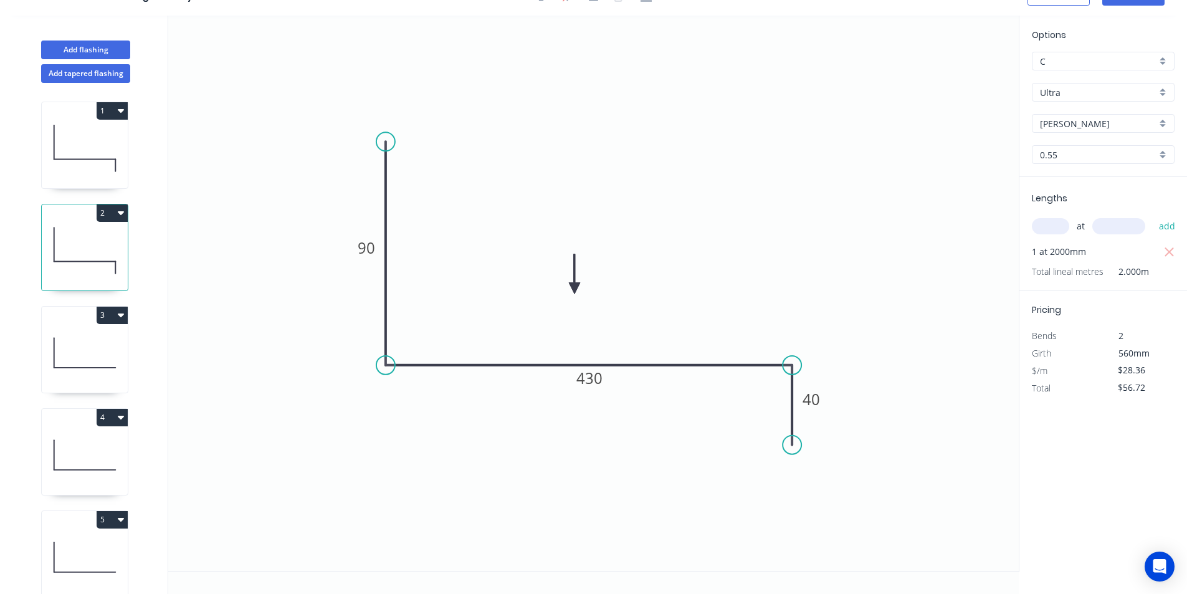
click at [955, 262] on icon "0 90 430 40" at bounding box center [593, 293] width 850 height 555
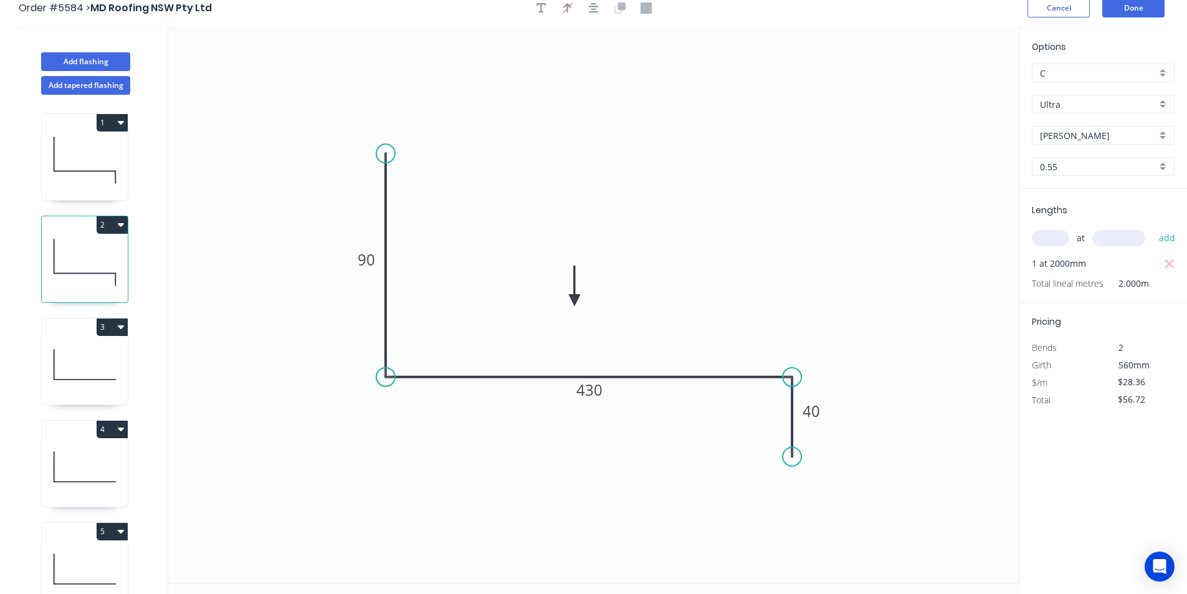
scroll to position [0, 0]
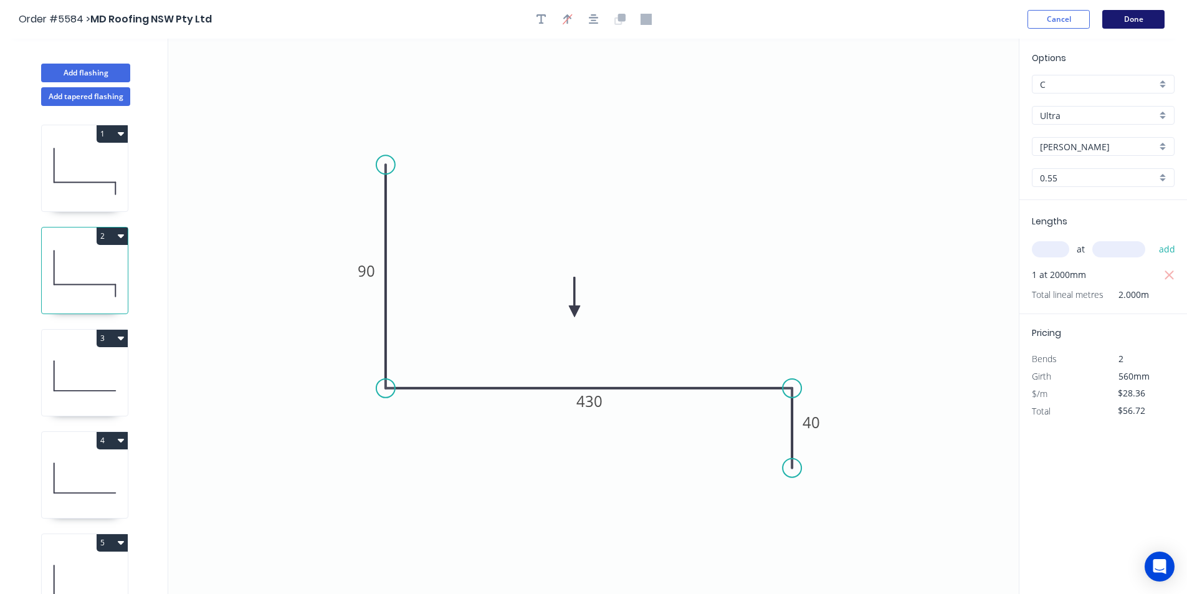
click at [1139, 21] on button "Done" at bounding box center [1133, 19] width 62 height 19
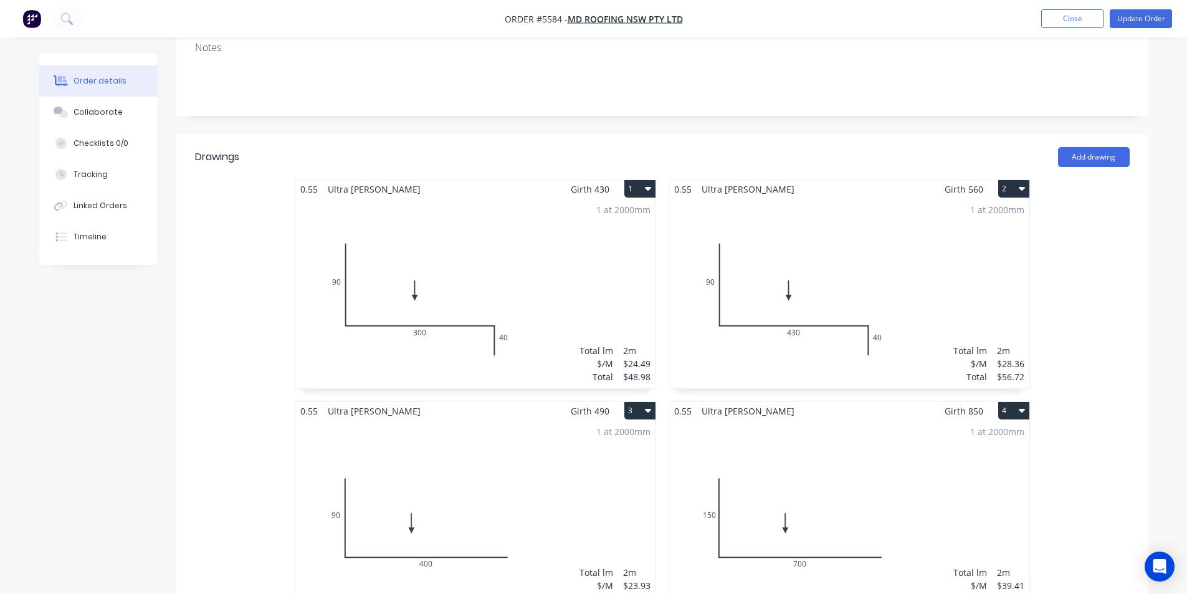
click at [869, 273] on div "1 at 2000mm Total lm $/M Total 2m $28.36 $56.72" at bounding box center [849, 293] width 360 height 190
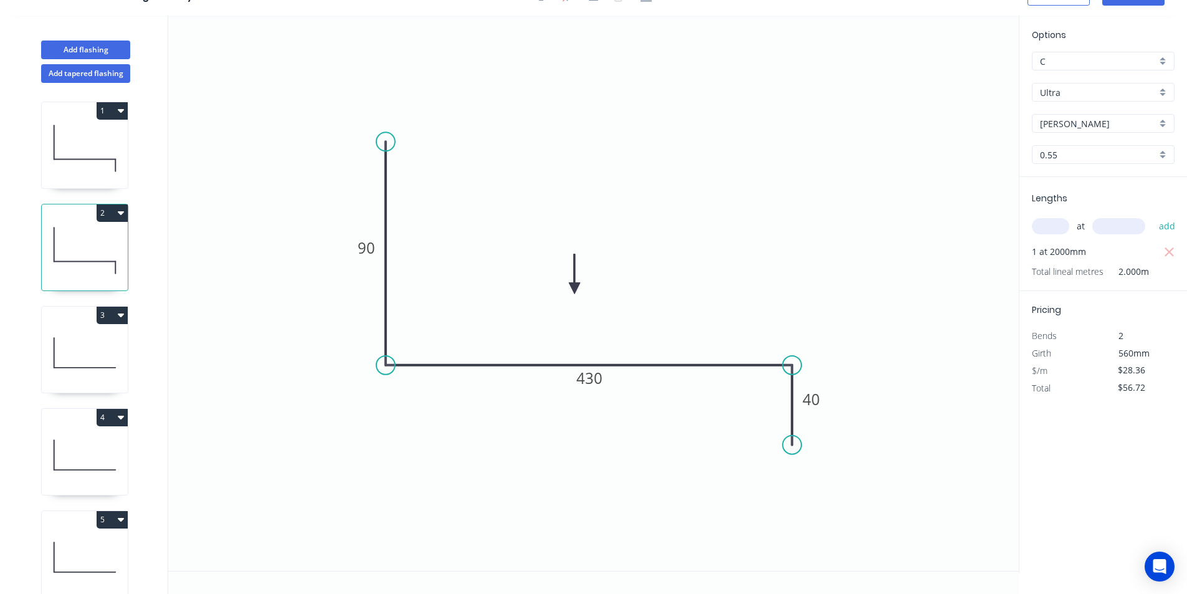
scroll to position [23, 0]
click at [1139, 368] on input "$28.36" at bounding box center [1139, 369] width 42 height 17
click at [1114, 439] on div "Options C C Ultra Ultra Shale Grey Shale Grey 0.55 0.55 Lengths at add 1 at 200…" at bounding box center [1103, 294] width 168 height 556
click at [1143, 366] on input "$29.31" at bounding box center [1139, 369] width 42 height 17
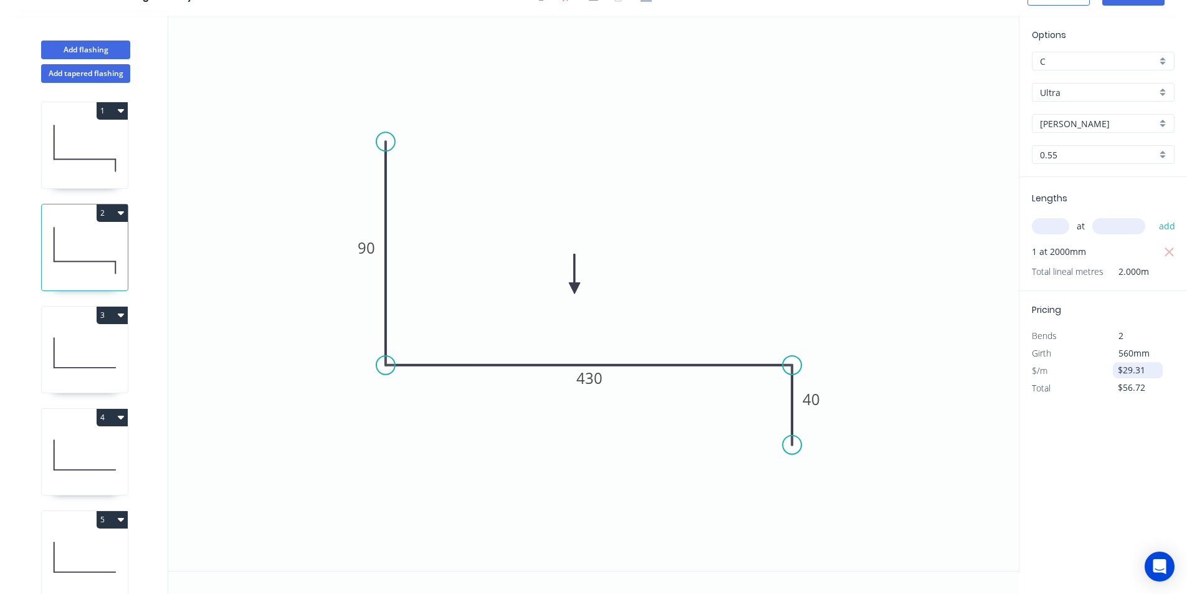
click at [1143, 366] on input "$29.31" at bounding box center [1139, 369] width 42 height 17
click at [1143, 366] on input "$48.23" at bounding box center [1139, 369] width 42 height 17
click at [1143, 366] on input "$23.33" at bounding box center [1139, 369] width 42 height 17
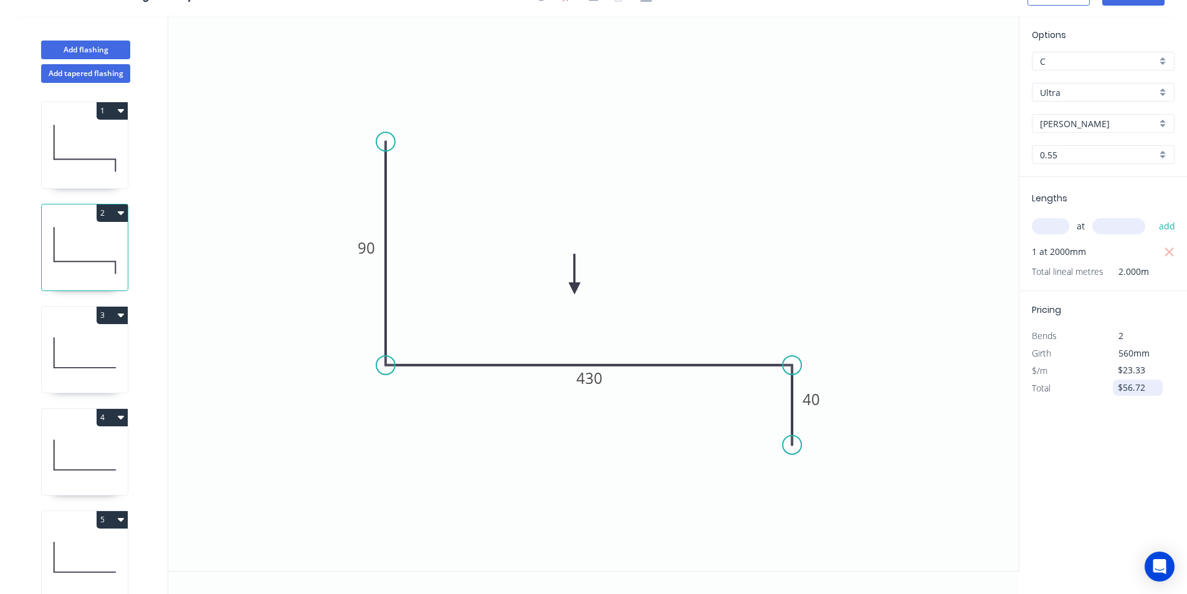
click at [1132, 391] on input "$56.72" at bounding box center [1139, 387] width 42 height 17
click at [1138, 372] on input "$28.36" at bounding box center [1139, 369] width 42 height 17
click at [1171, 391] on icon "button" at bounding box center [1169, 388] width 11 height 15
click at [1129, 369] on input "$28.36" at bounding box center [1139, 369] width 42 height 17
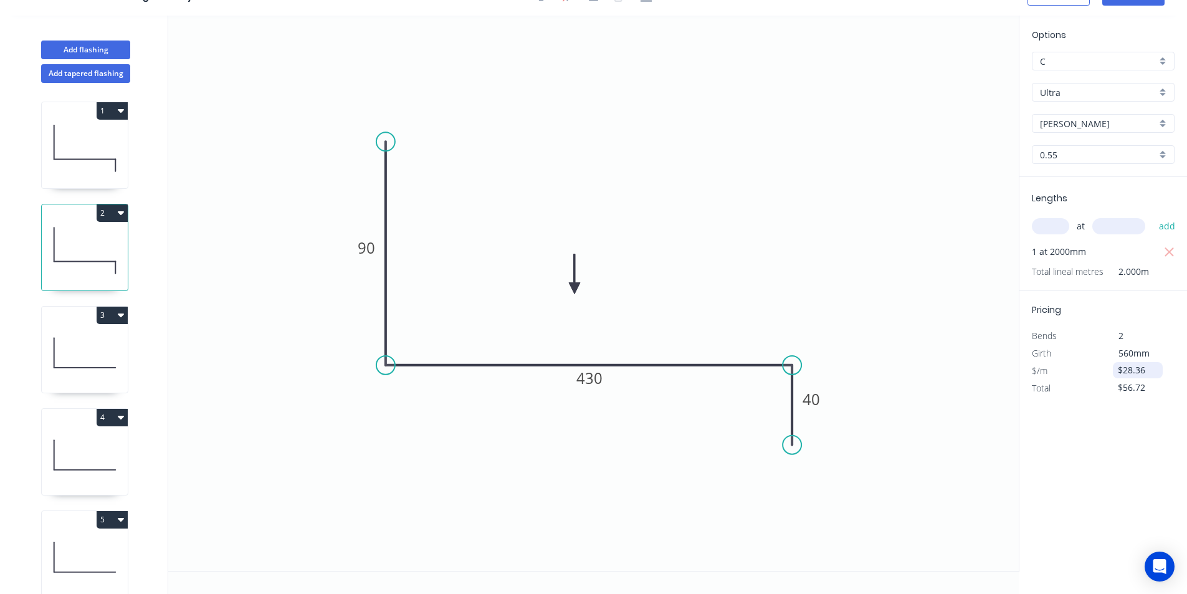
click at [1129, 369] on input "$28.36" at bounding box center [1139, 369] width 42 height 17
type input "$29.31"
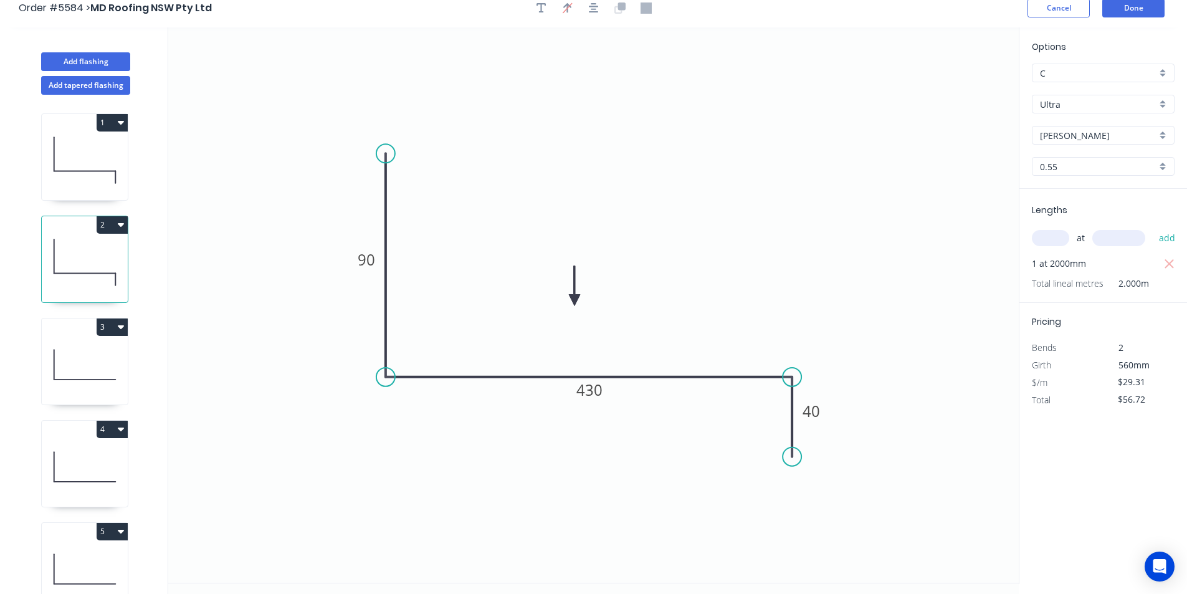
scroll to position [0, 0]
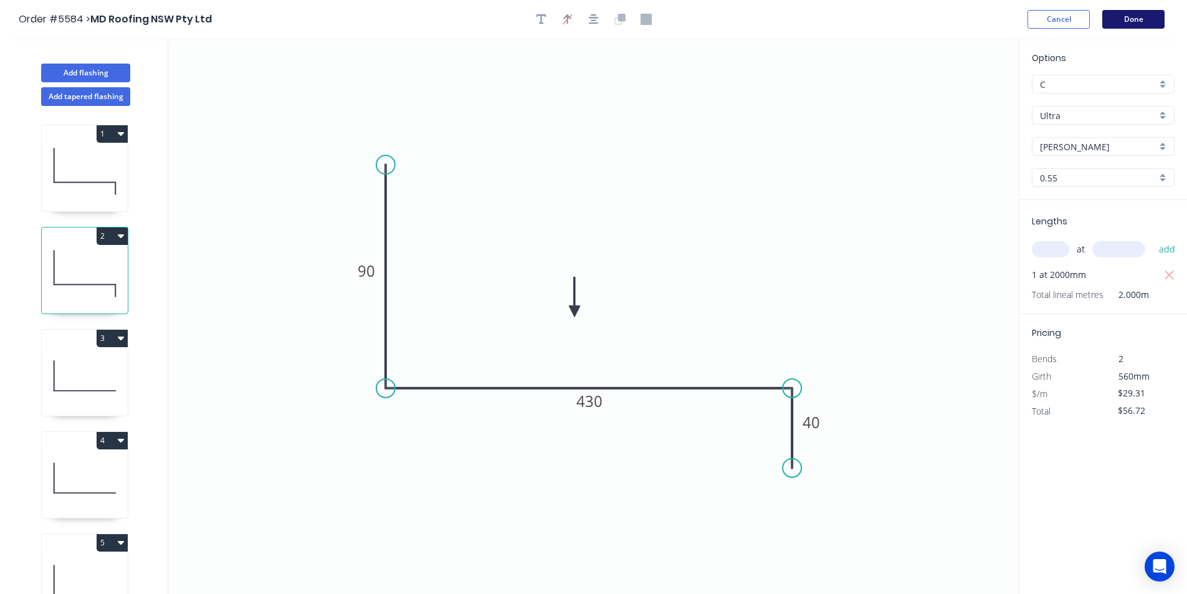
click at [1121, 22] on button "Done" at bounding box center [1133, 19] width 62 height 19
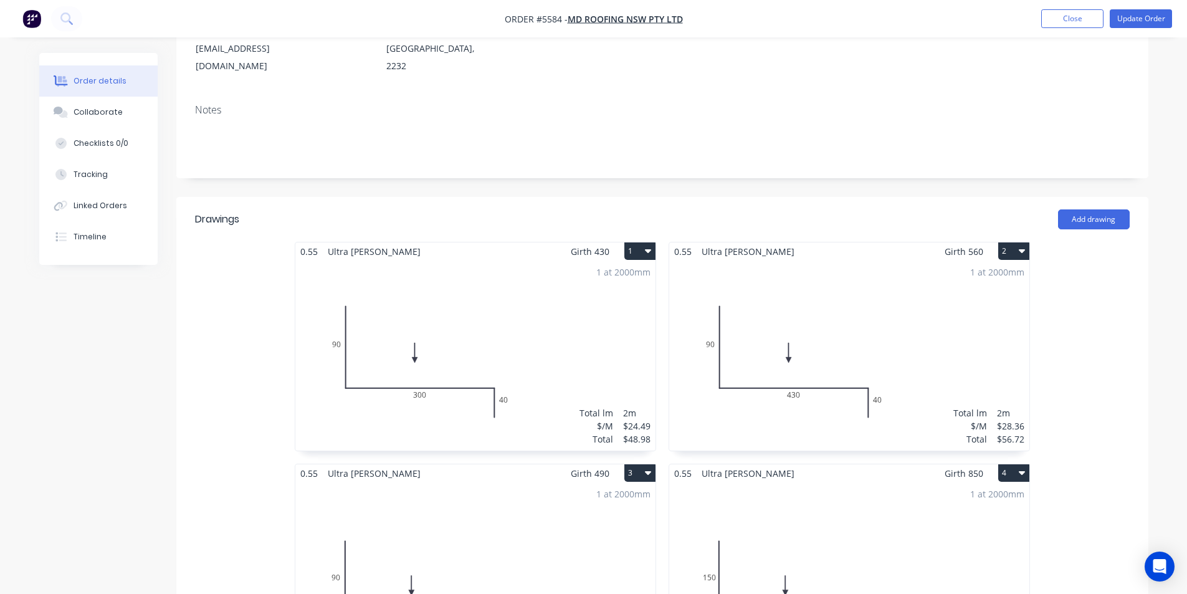
click at [893, 315] on div "1 at 2000mm Total lm $/M Total 2m $28.36 $56.72" at bounding box center [849, 355] width 360 height 190
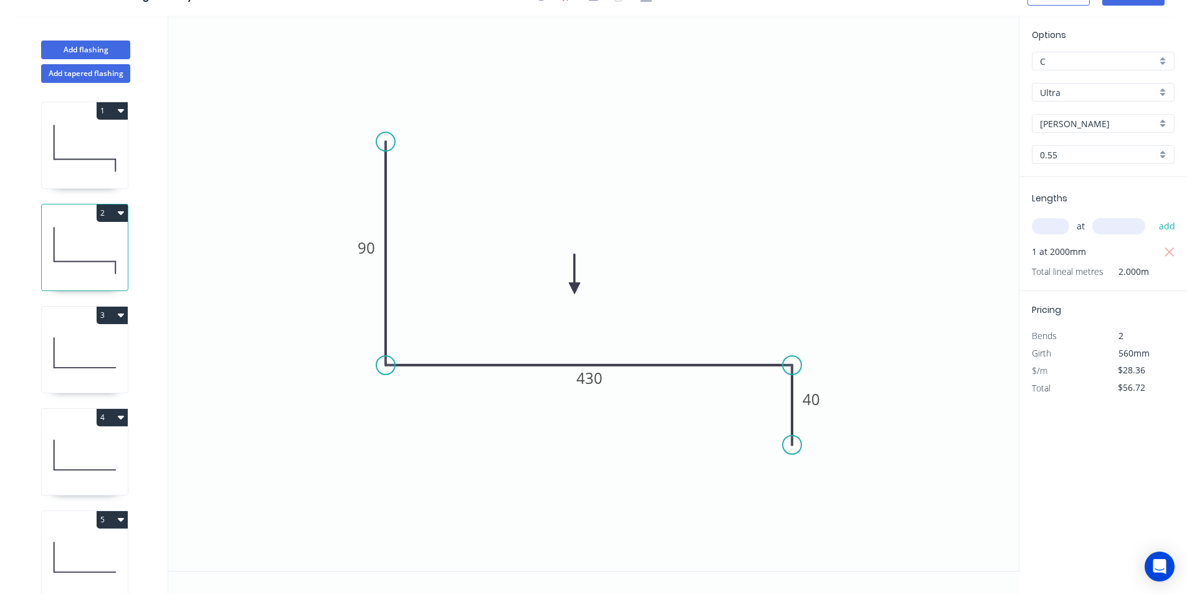
scroll to position [23, 0]
click at [1136, 376] on input "$28.36" at bounding box center [1139, 369] width 42 height 17
type input "$29.31"
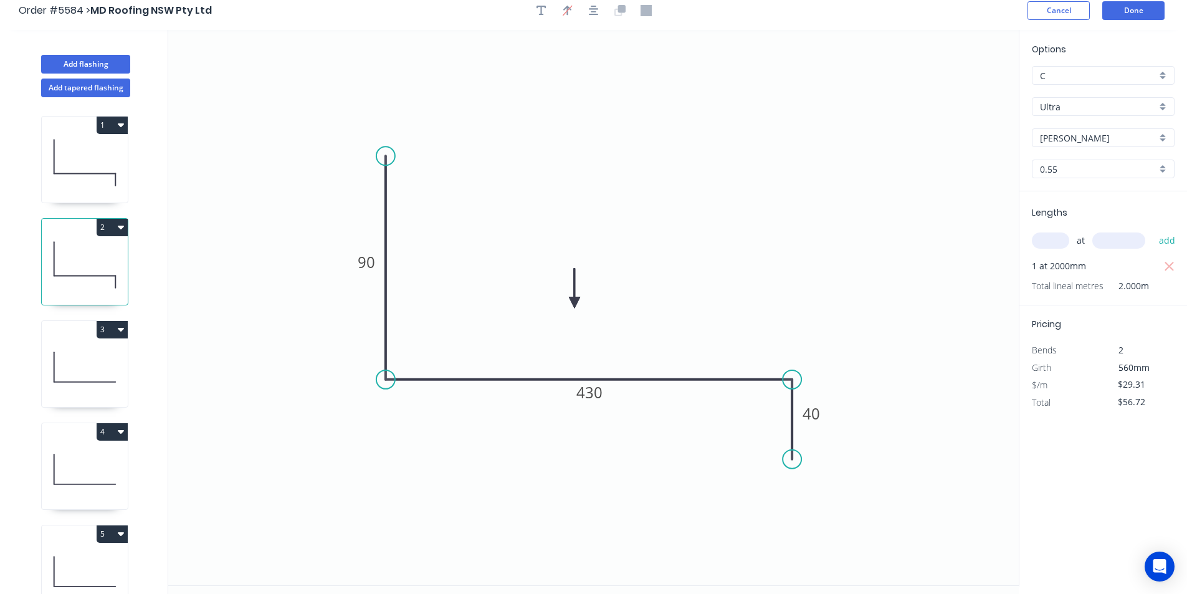
scroll to position [0, 0]
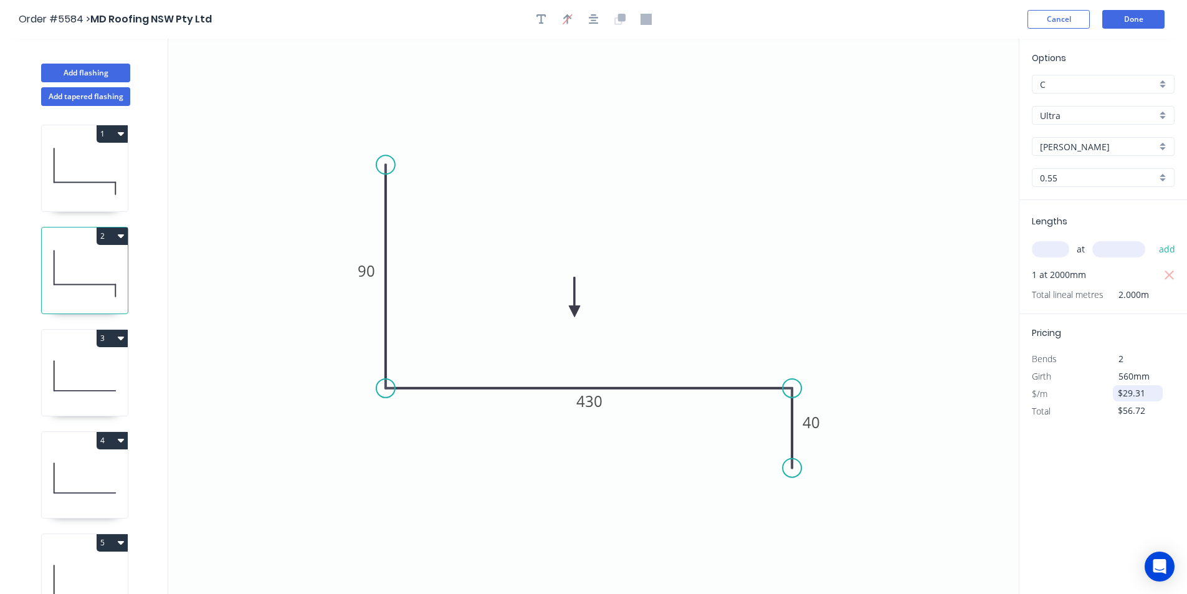
click at [1133, 399] on input "$29.31" at bounding box center [1139, 392] width 42 height 17
click at [1149, 399] on input "$29.31" at bounding box center [1139, 392] width 42 height 17
click at [1158, 401] on input "$29.31" at bounding box center [1139, 392] width 42 height 17
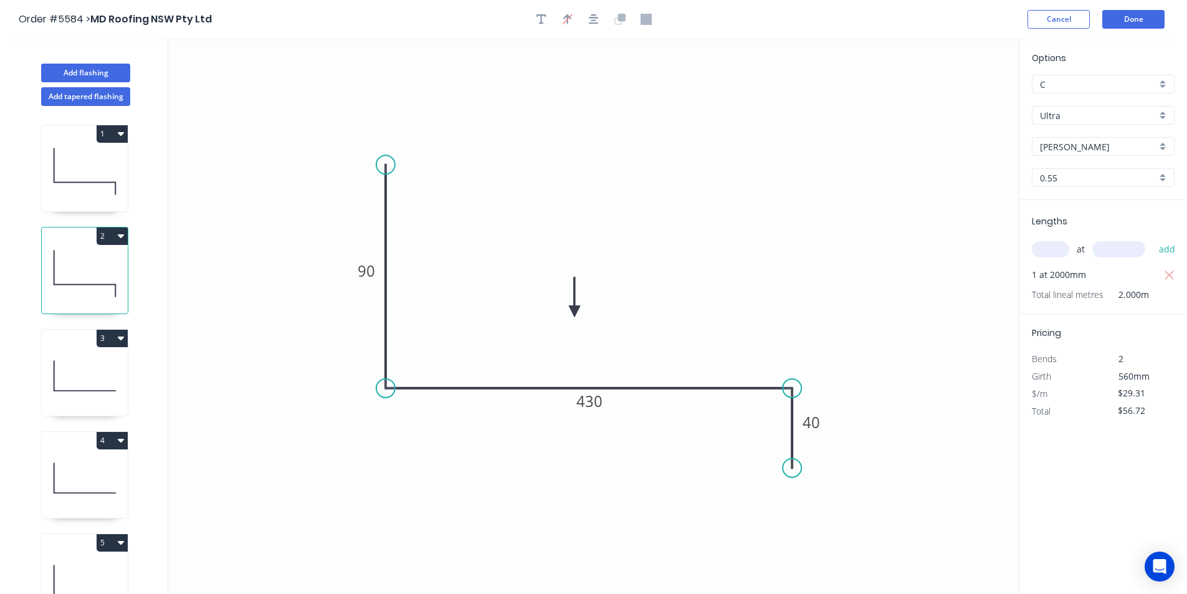
click at [1091, 461] on div "Options C C Ultra Ultra Shale Grey Shale Grey 0.55 0.55 Lengths at add 1 at 200…" at bounding box center [1103, 317] width 168 height 556
click at [1118, 20] on button "Done" at bounding box center [1133, 19] width 62 height 19
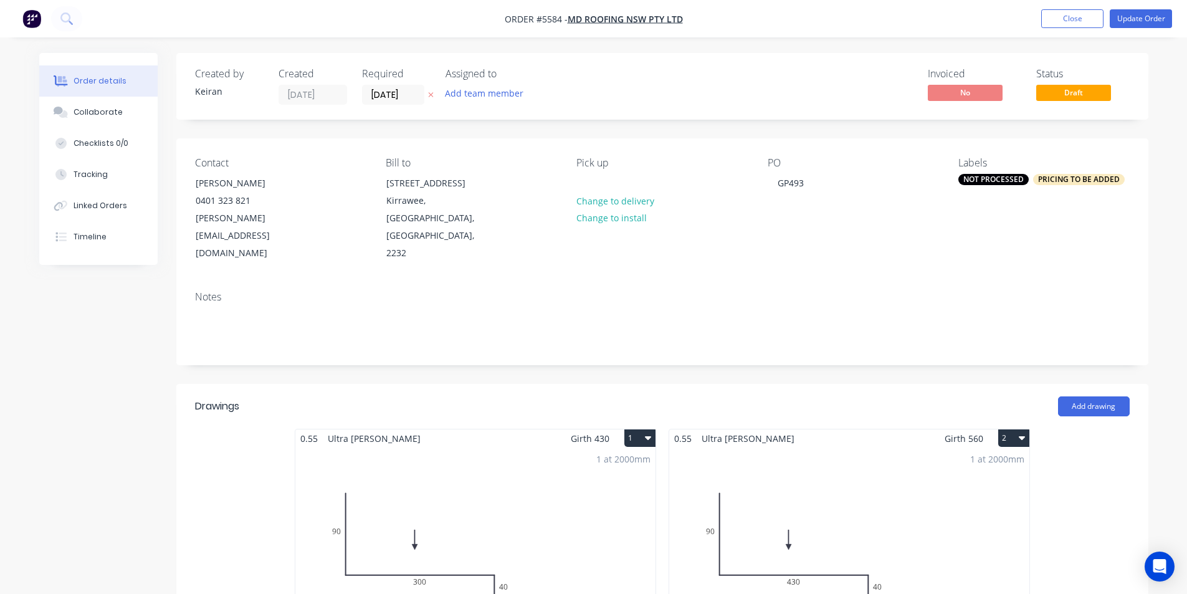
click at [900, 480] on div "1 at 2000mm Total lm $/M Total 2m $28.36 $56.72" at bounding box center [849, 542] width 360 height 190
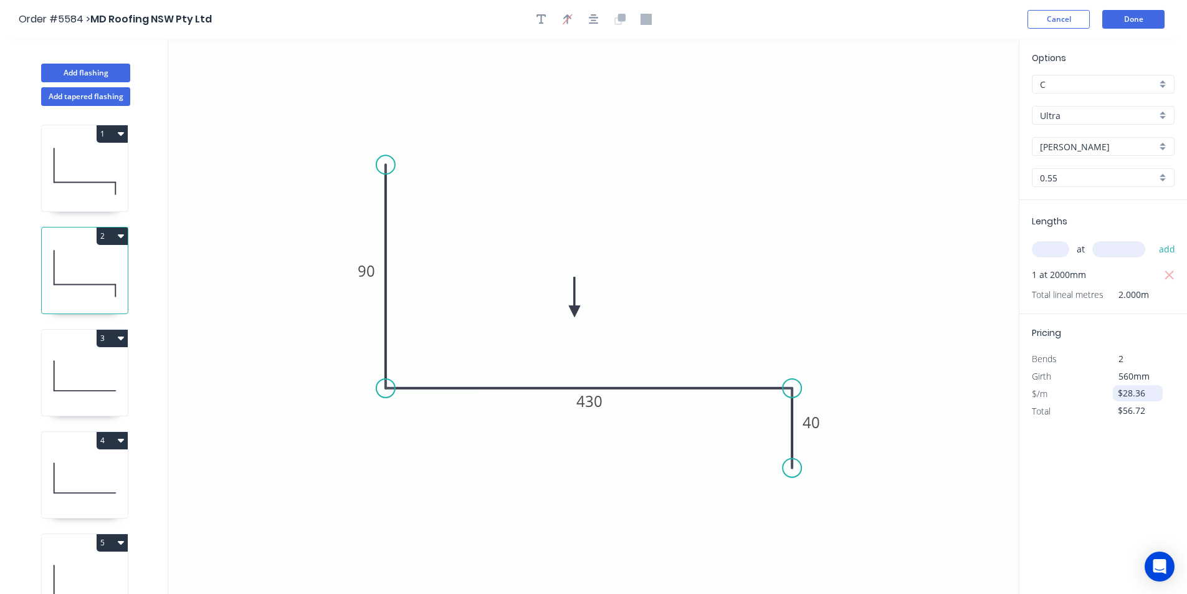
click at [1139, 397] on input "$28.36" at bounding box center [1139, 392] width 42 height 17
click at [1139, 397] on input "$29.31" at bounding box center [1139, 392] width 42 height 17
click at [1145, 392] on input "$29.31" at bounding box center [1139, 392] width 42 height 17
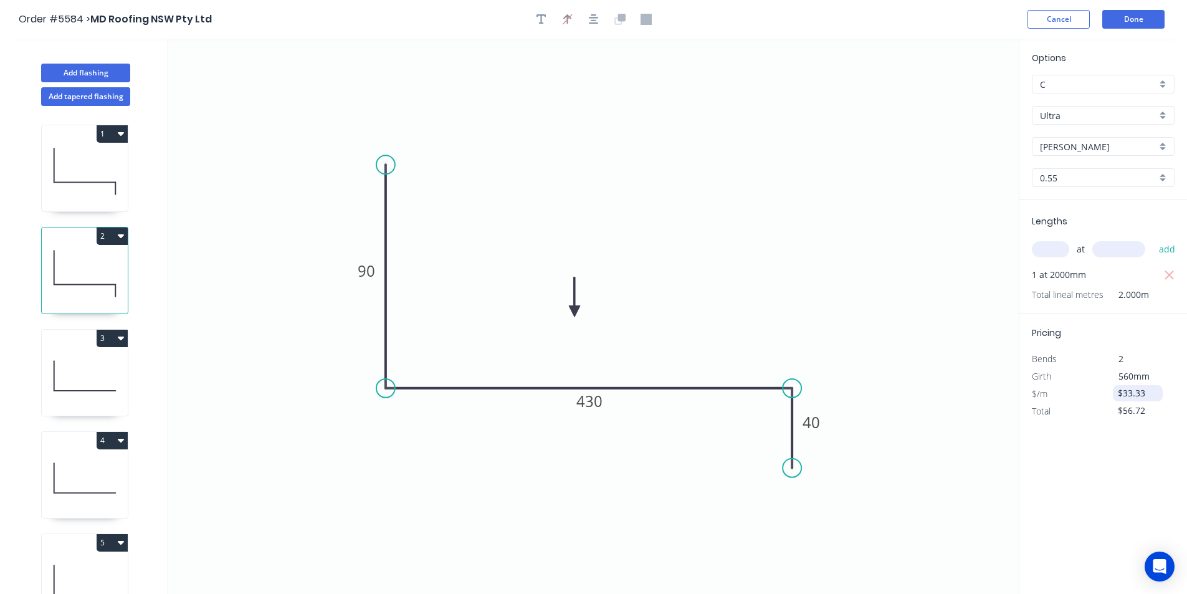
type input "$33.33"
click at [996, 457] on icon "0 90 430 40" at bounding box center [593, 316] width 850 height 555
click at [1124, 24] on button "Done" at bounding box center [1133, 19] width 62 height 19
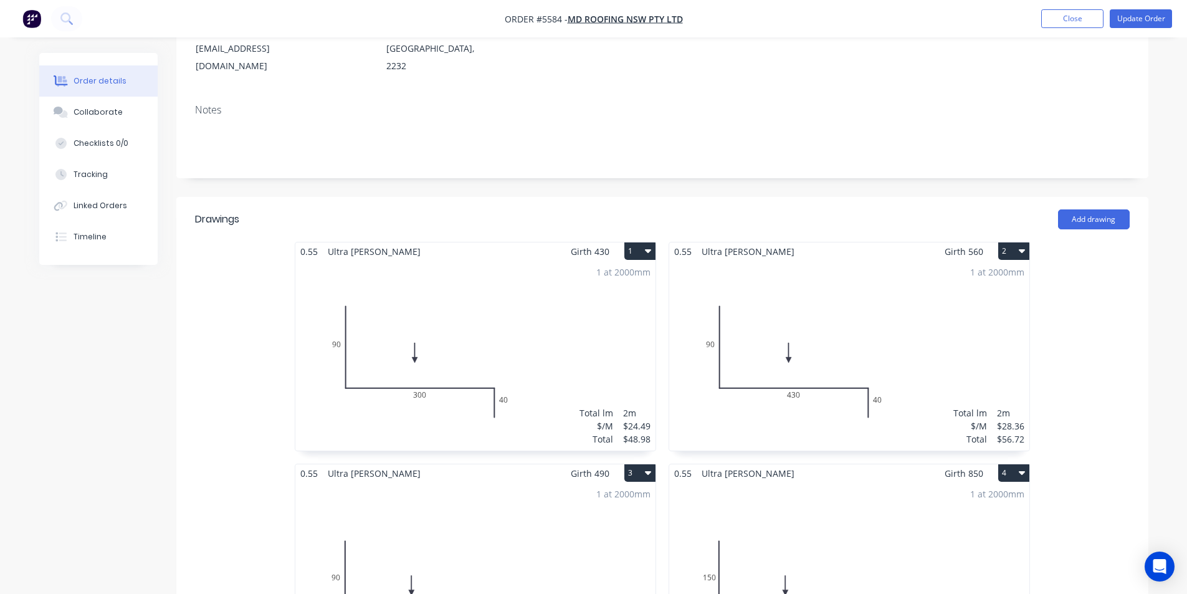
click at [966, 334] on div "1 at 2000mm Total lm $/M Total 2m $28.36 $56.72" at bounding box center [849, 355] width 360 height 190
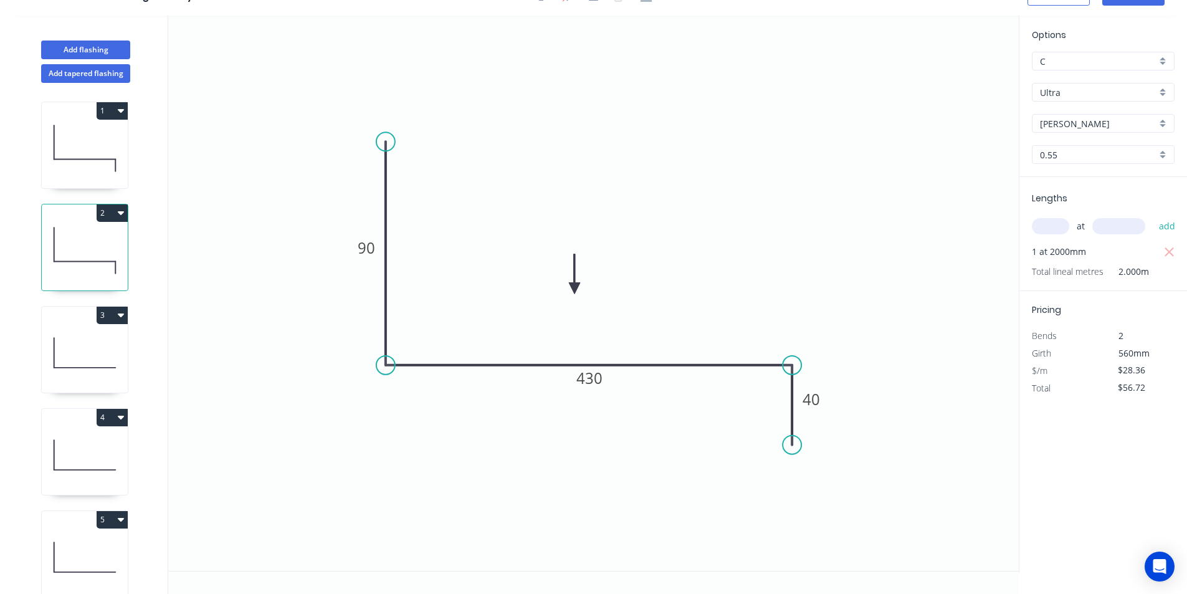
scroll to position [23, 0]
click at [1141, 373] on input "$28.36" at bounding box center [1139, 369] width 42 height 17
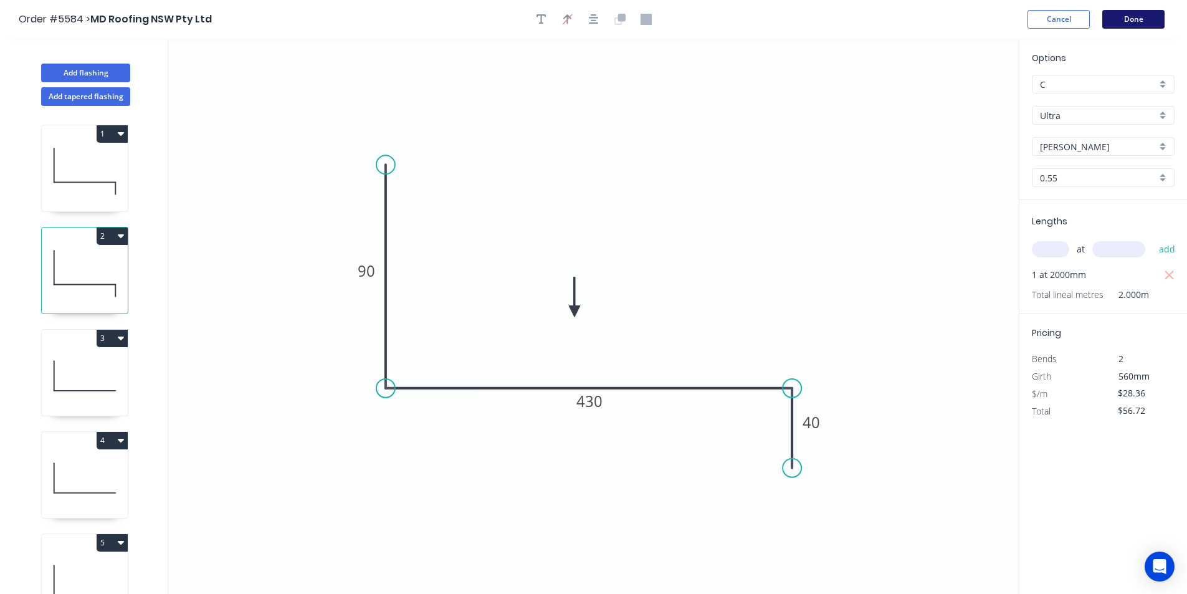
click at [1126, 27] on button "Done" at bounding box center [1133, 19] width 62 height 19
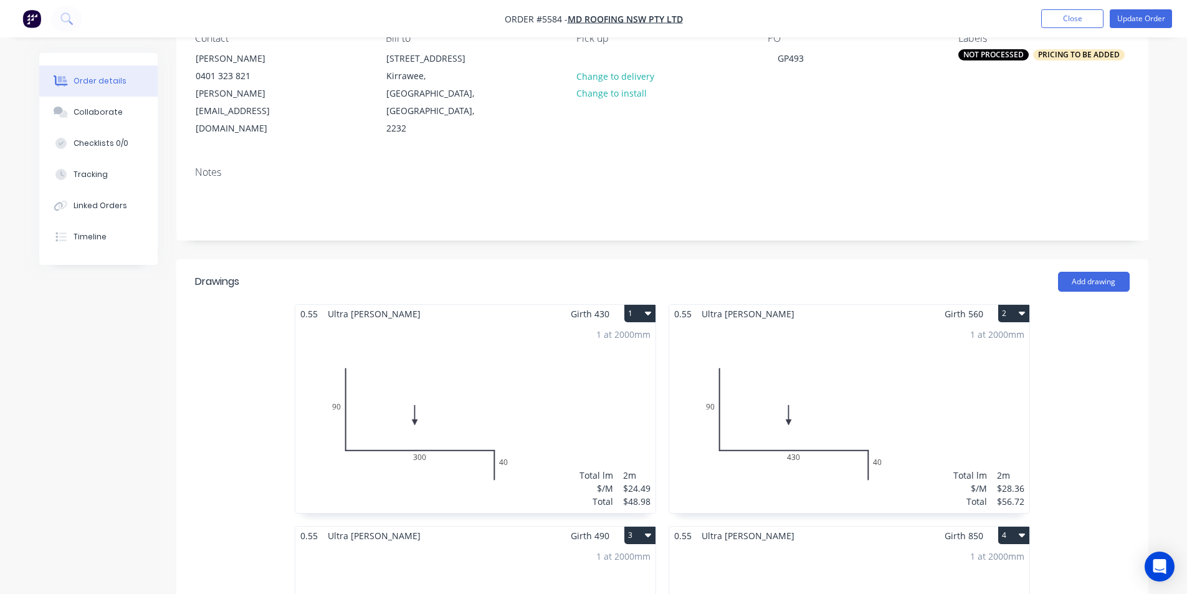
click at [913, 371] on div "1 at 2000mm Total lm $/M Total 2m $28.36 $56.72" at bounding box center [849, 418] width 360 height 190
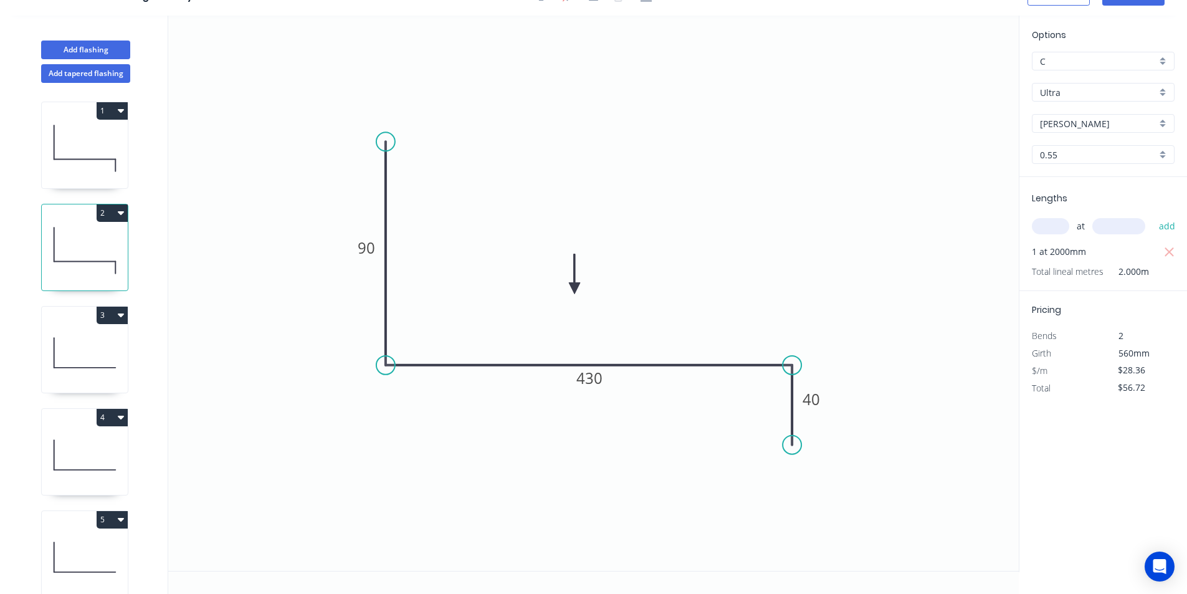
scroll to position [23, 0]
click at [1138, 370] on input "$28.36" at bounding box center [1139, 369] width 42 height 17
click at [1150, 374] on input "$29.31" at bounding box center [1139, 369] width 42 height 17
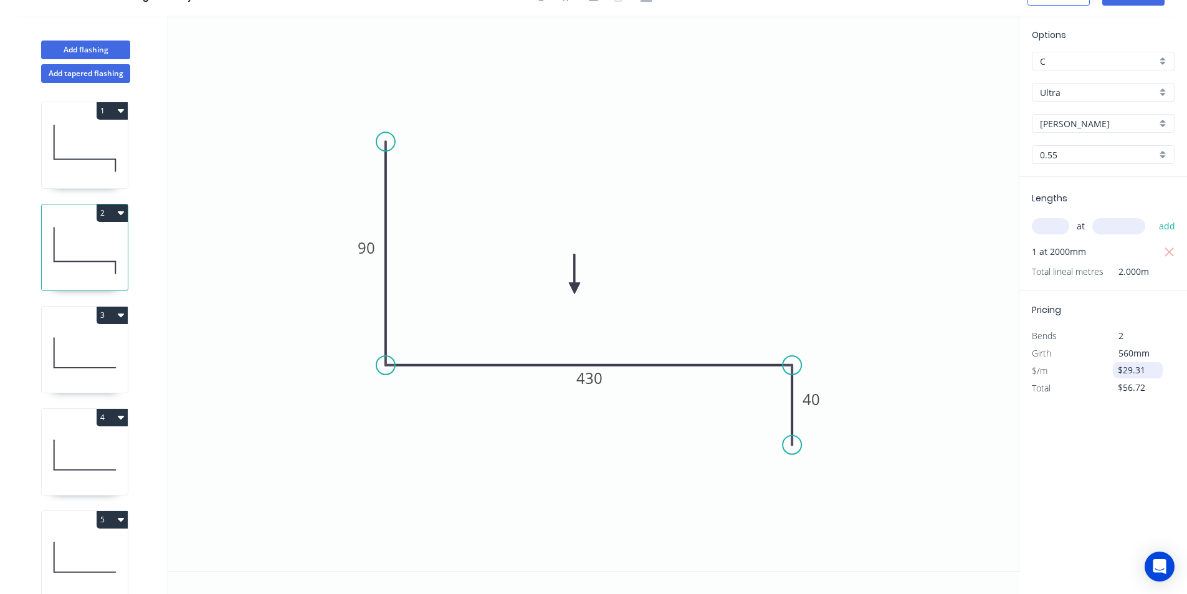
click at [1146, 366] on input "$29.31" at bounding box center [1139, 369] width 42 height 17
type input "$29.31"
click at [1146, 366] on input "$29.31" at bounding box center [1139, 369] width 42 height 17
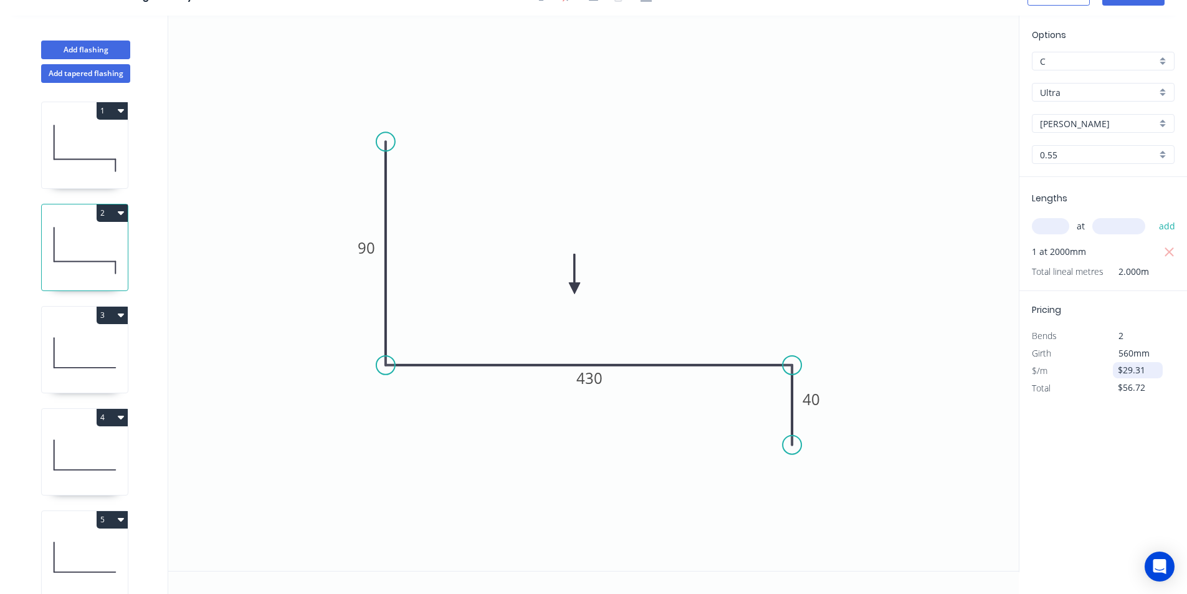
click at [1146, 366] on input "$29.31" at bounding box center [1139, 369] width 42 height 17
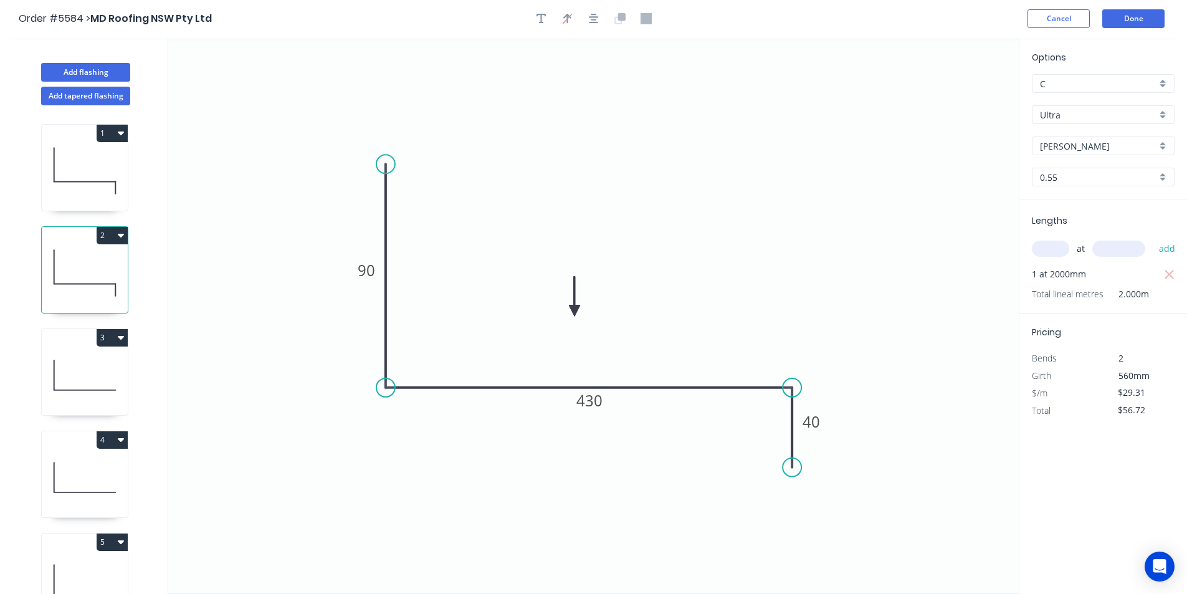
scroll to position [0, 0]
click at [1146, 4] on header "Order #5584 > MD Roofing NSW Pty Ltd Cancel Done" at bounding box center [593, 19] width 1187 height 39
click at [1140, 30] on header "Order #5584 > MD Roofing NSW Pty Ltd Cancel Done" at bounding box center [593, 19] width 1187 height 39
click at [1141, 17] on button "Done" at bounding box center [1133, 19] width 62 height 19
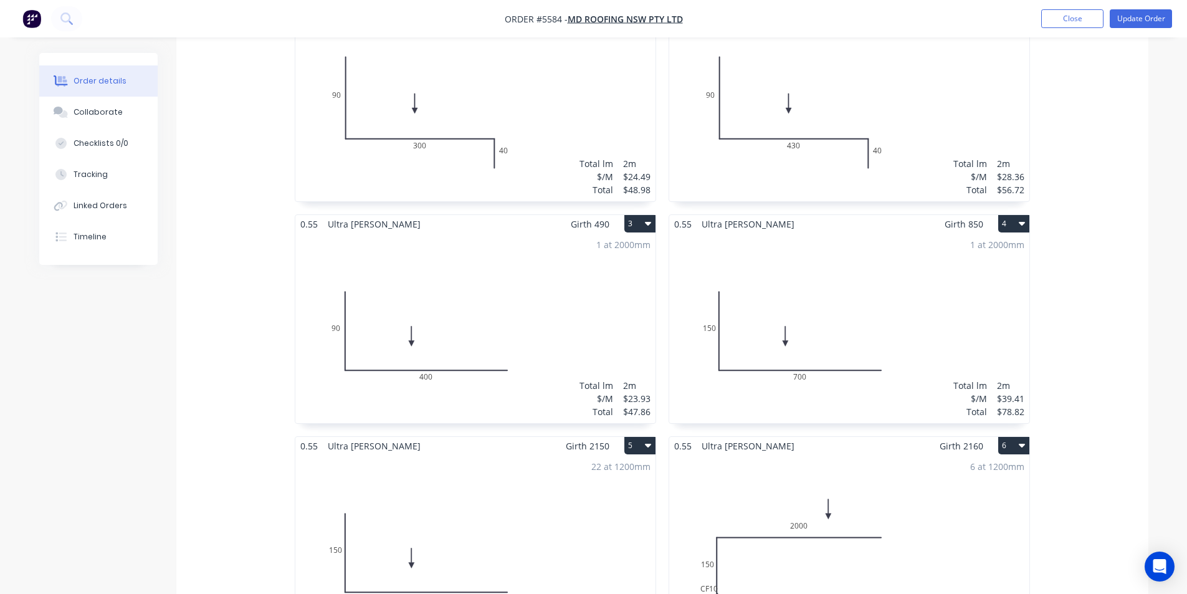
click at [942, 95] on div "1 at 2000mm Total lm $/M Total 2m $28.36 $56.72" at bounding box center [849, 106] width 360 height 190
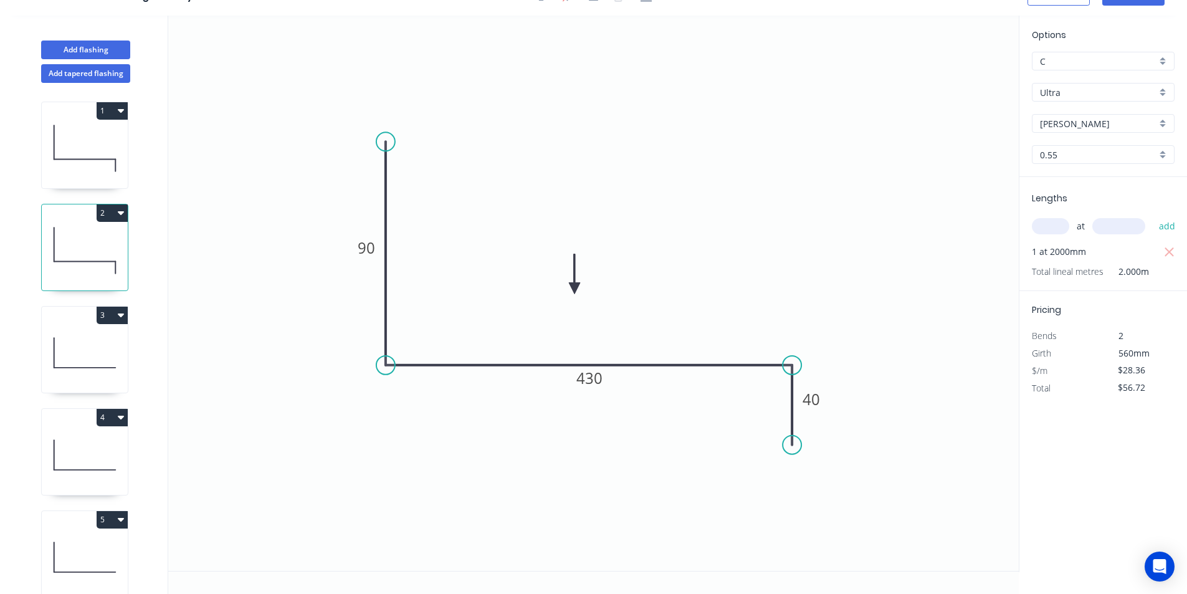
scroll to position [23, 0]
click at [1133, 372] on input "$28.36" at bounding box center [1139, 369] width 42 height 17
click at [1133, 372] on input "$29.31" at bounding box center [1139, 369] width 42 height 17
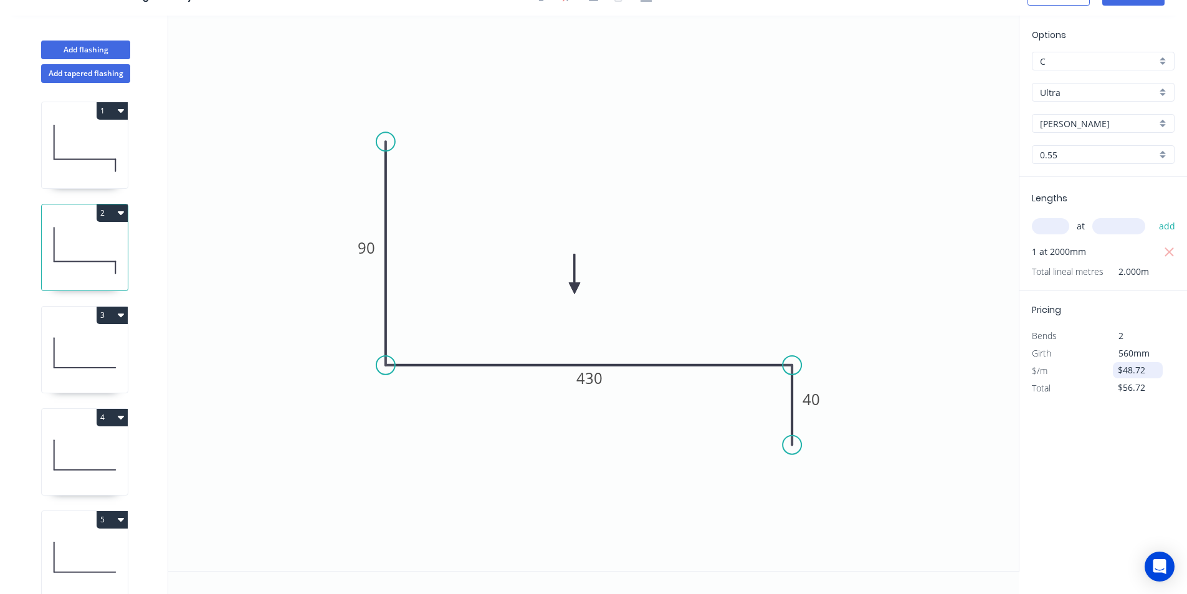
click at [1133, 372] on input "$48.72" at bounding box center [1139, 369] width 42 height 17
type input "$99.15"
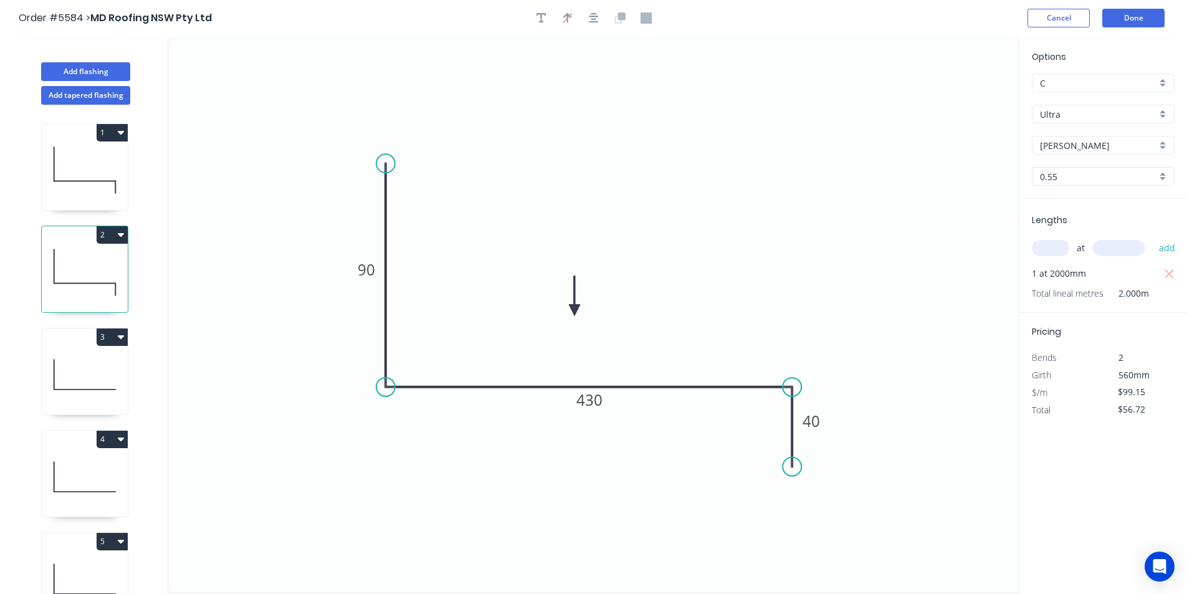
scroll to position [0, 0]
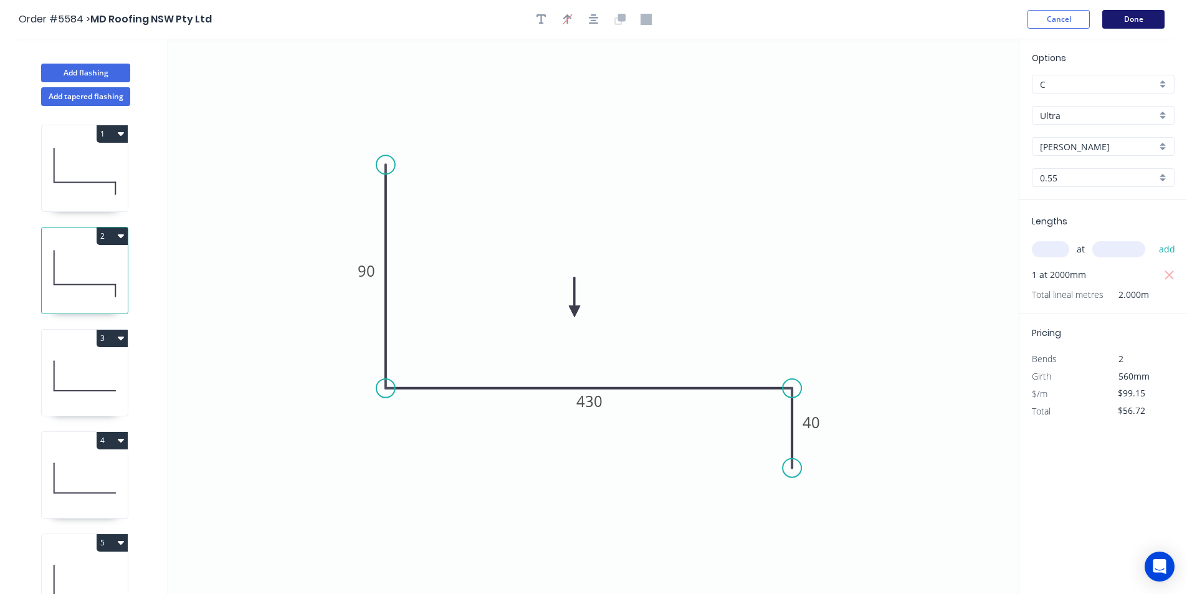
click at [1116, 18] on button "Done" at bounding box center [1133, 19] width 62 height 19
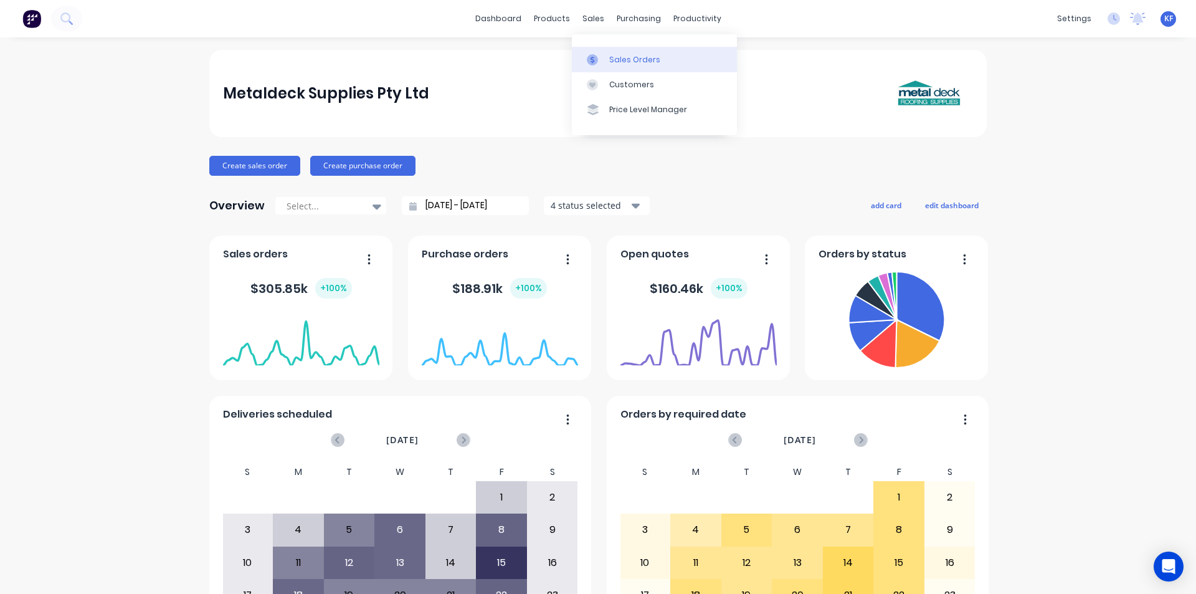
click at [611, 59] on div "Sales Orders" at bounding box center [634, 59] width 51 height 11
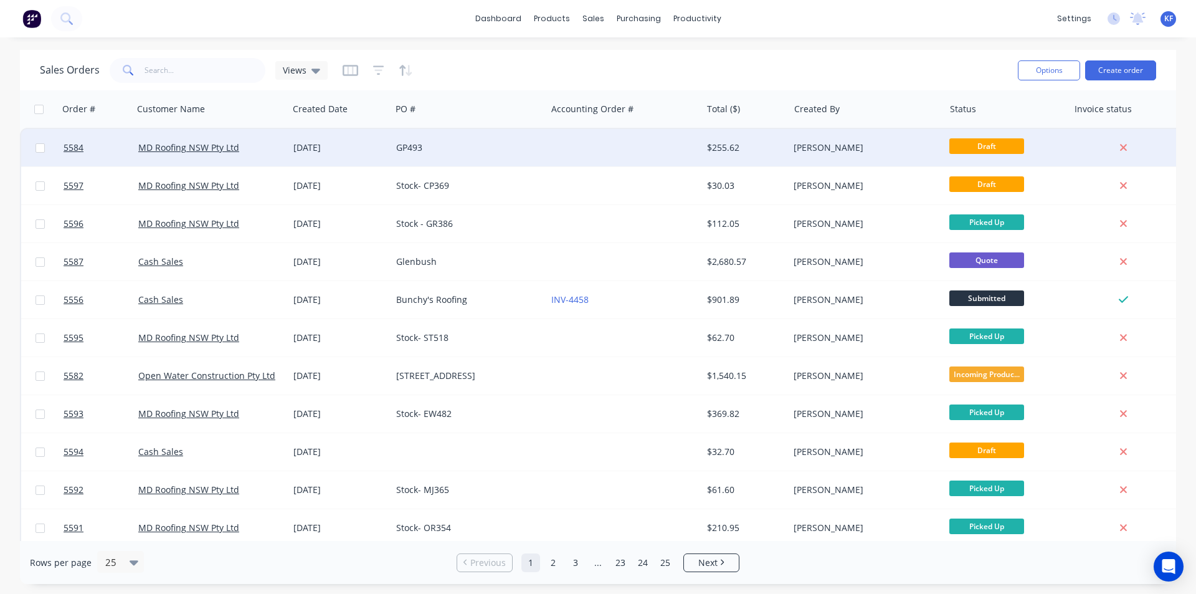
click at [496, 156] on div "GP493" at bounding box center [468, 147] width 155 height 37
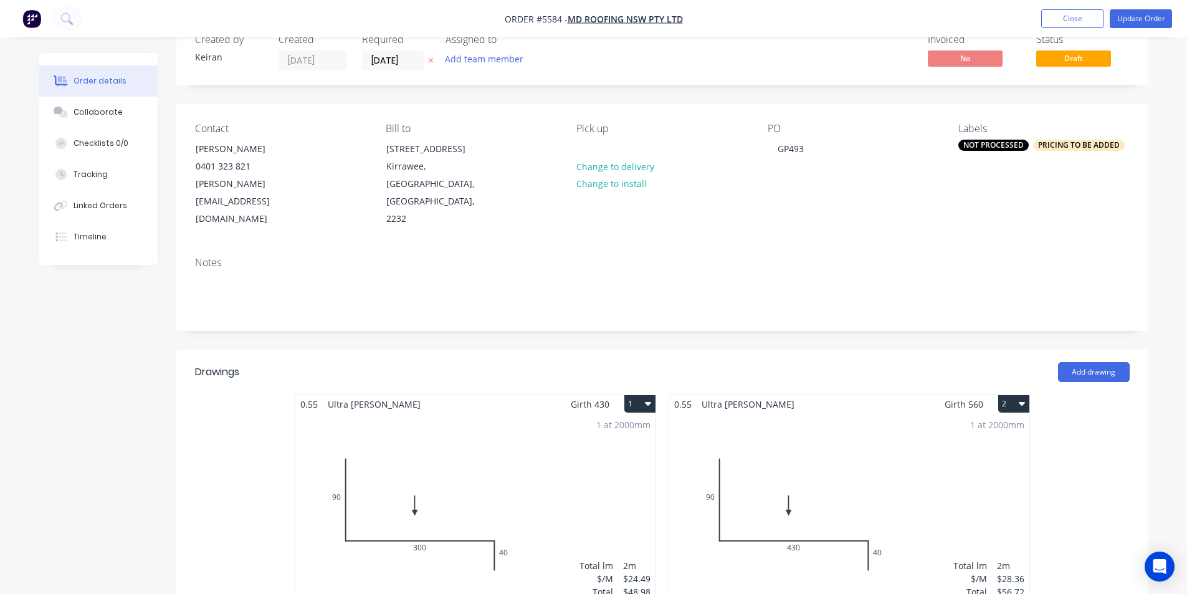
scroll to position [249, 0]
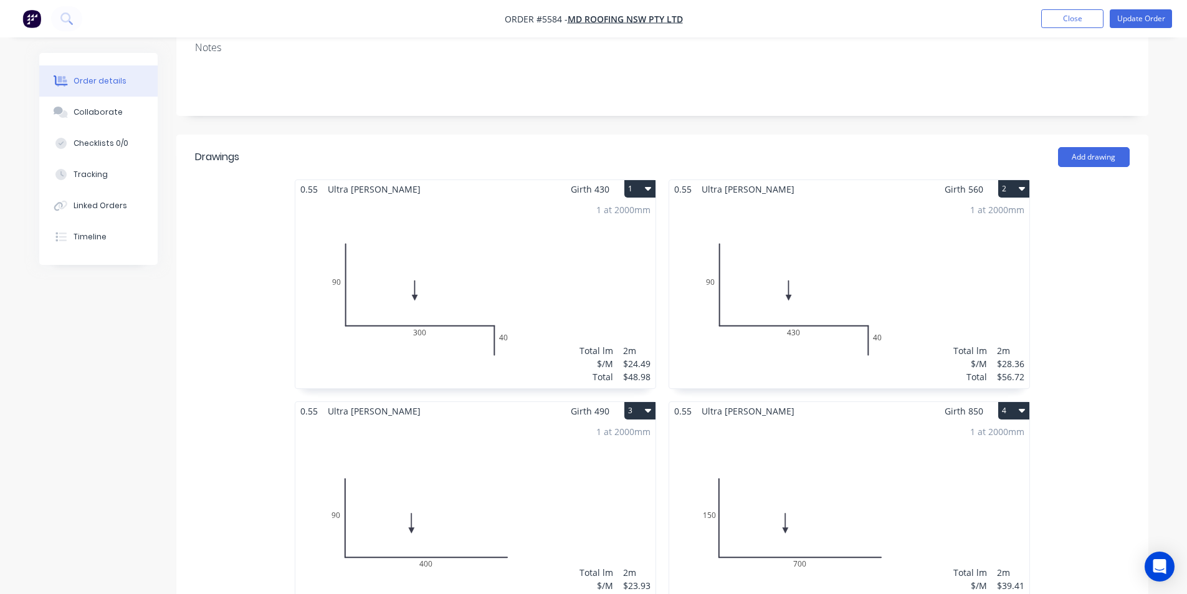
click at [835, 257] on div "1 at 2000mm Total lm $/M Total 2m $28.36 $56.72" at bounding box center [849, 293] width 360 height 190
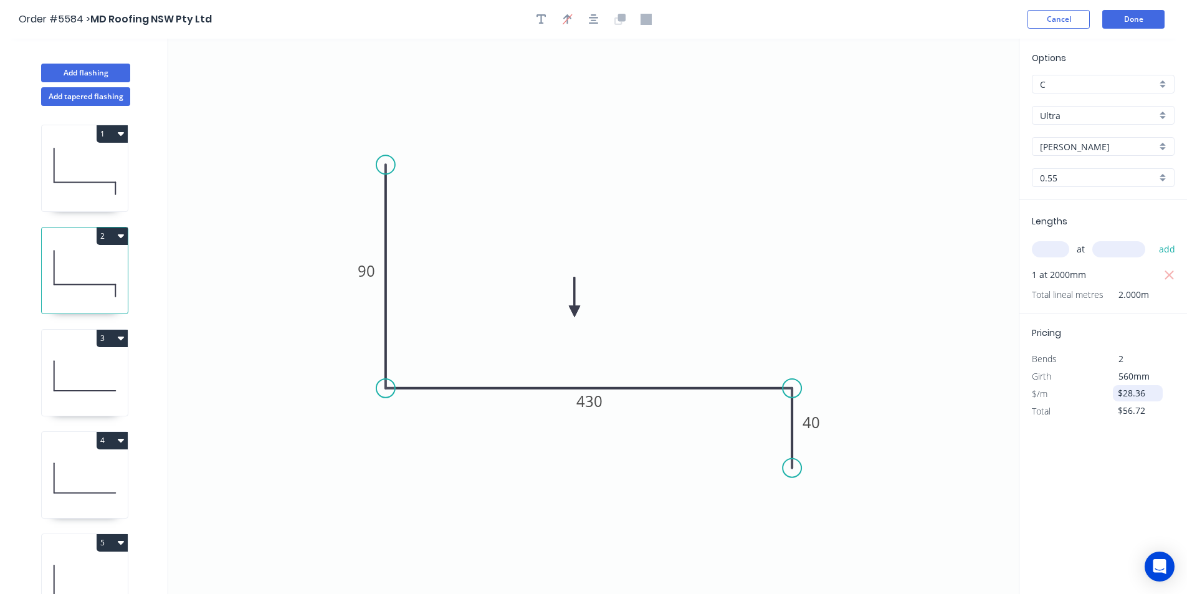
click at [1127, 393] on input "$28.36" at bounding box center [1139, 392] width 42 height 17
click at [1146, 398] on input "$28.36" at bounding box center [1139, 392] width 42 height 17
click at [1160, 438] on div "Options C C Ultra Ultra Shale Grey Shale Grey 0.55 0.55 Lengths at add 1 at 200…" at bounding box center [1103, 317] width 168 height 556
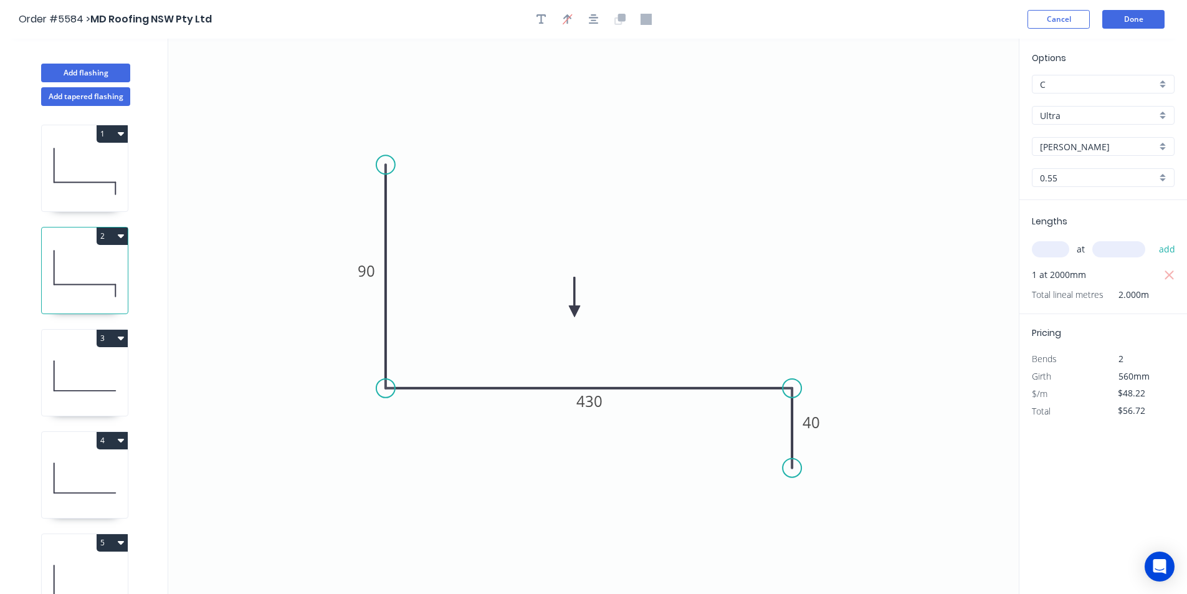
click at [1160, 437] on div "Options C C Ultra Ultra Shale Grey Shale Grey 0.55 0.55 Lengths at add 1 at 200…" at bounding box center [1103, 317] width 168 height 556
click at [1147, 380] on span "560mm" at bounding box center [1133, 376] width 31 height 12
click at [1148, 397] on input "$48.22" at bounding box center [1139, 392] width 42 height 17
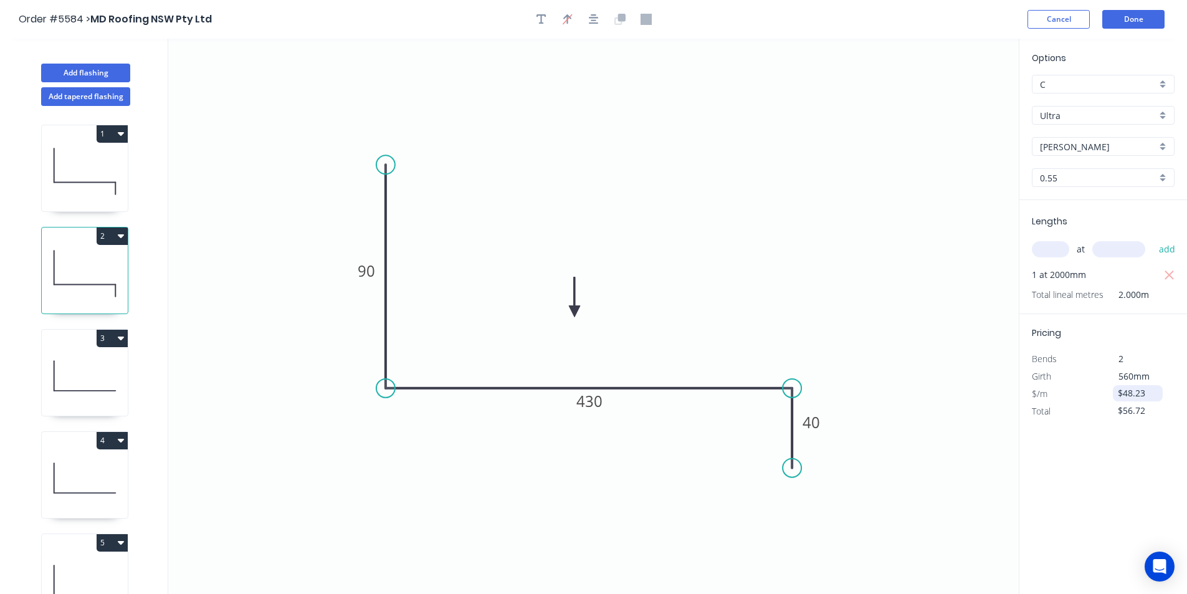
type input "$48.23"
click at [1122, 16] on button "Done" at bounding box center [1133, 19] width 62 height 19
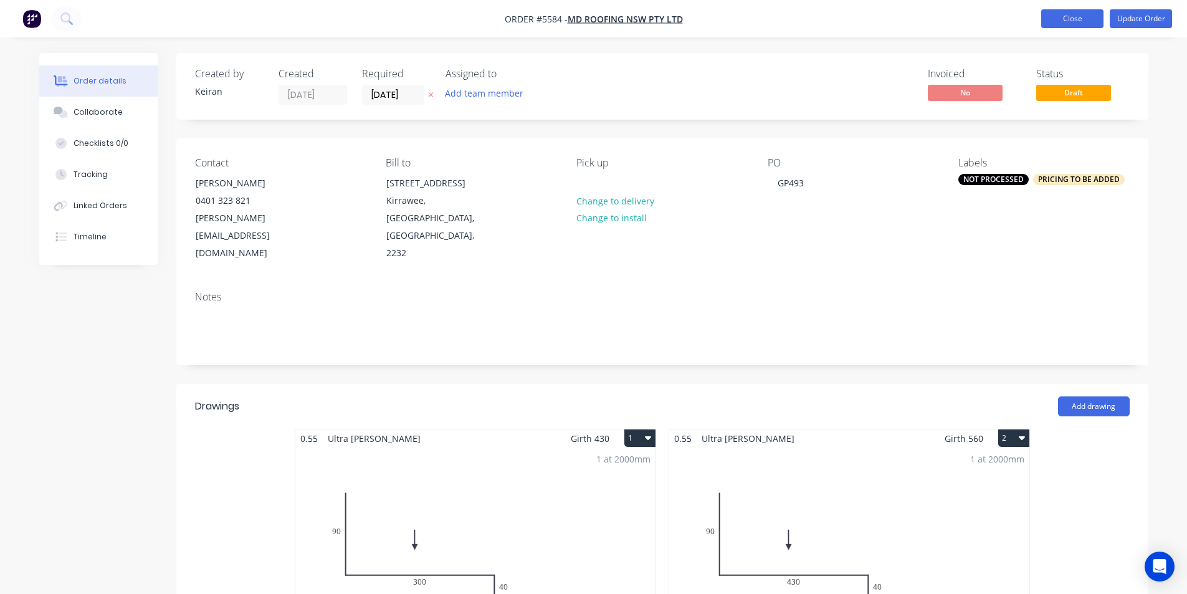
click at [1075, 15] on button "Close" at bounding box center [1072, 18] width 62 height 19
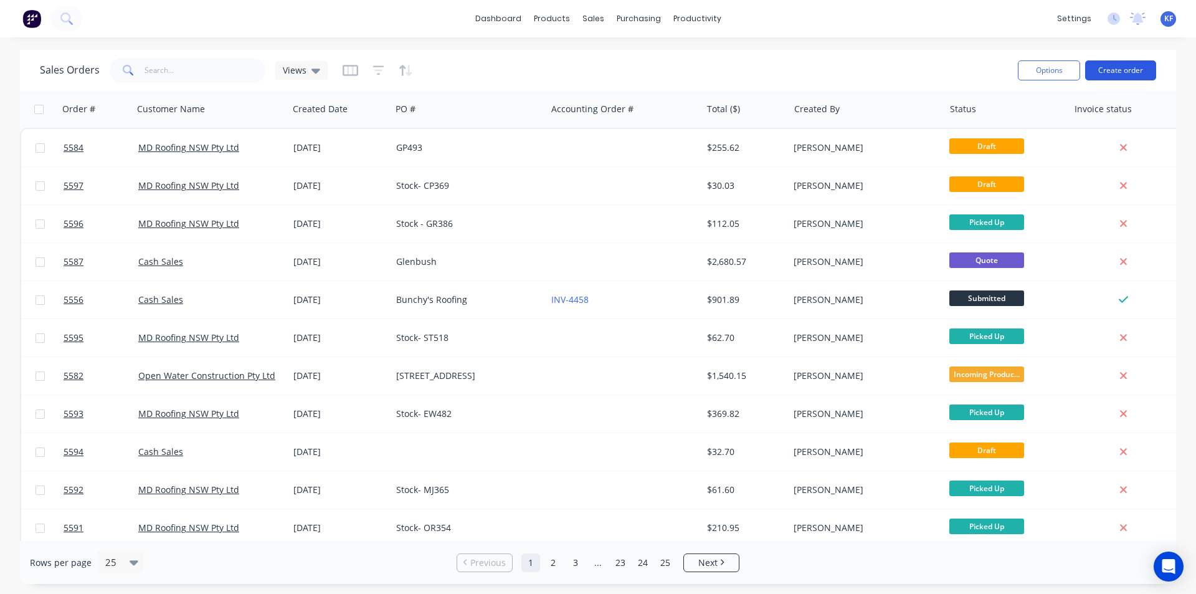
click at [1120, 69] on button "Create order" at bounding box center [1120, 70] width 71 height 20
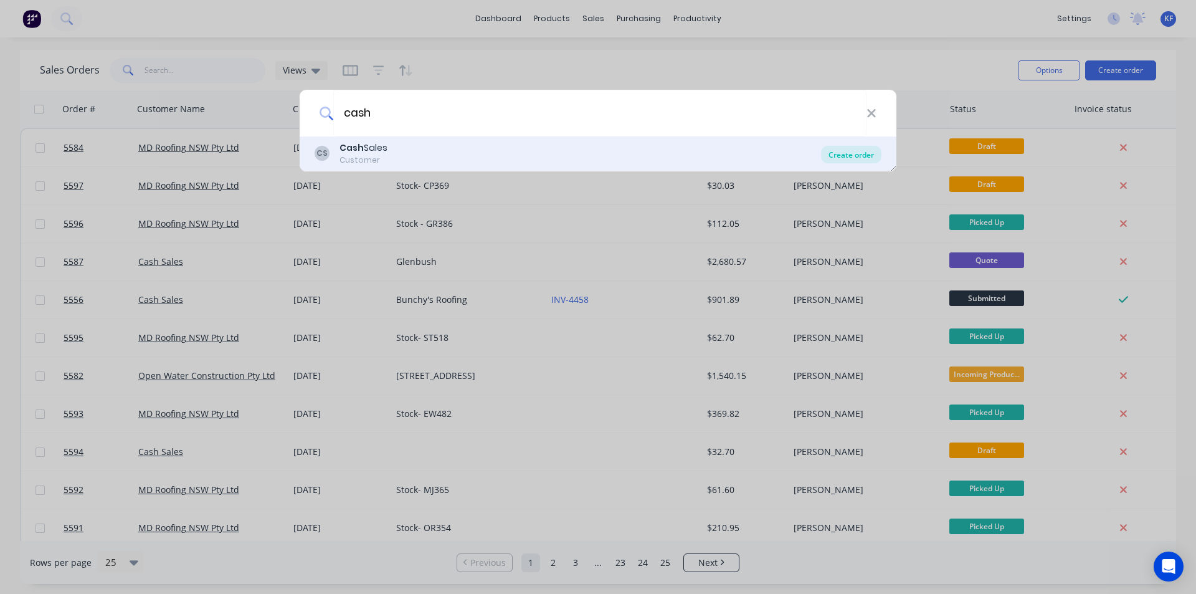
type input "cash"
click at [862, 151] on div "Create order" at bounding box center [851, 154] width 60 height 17
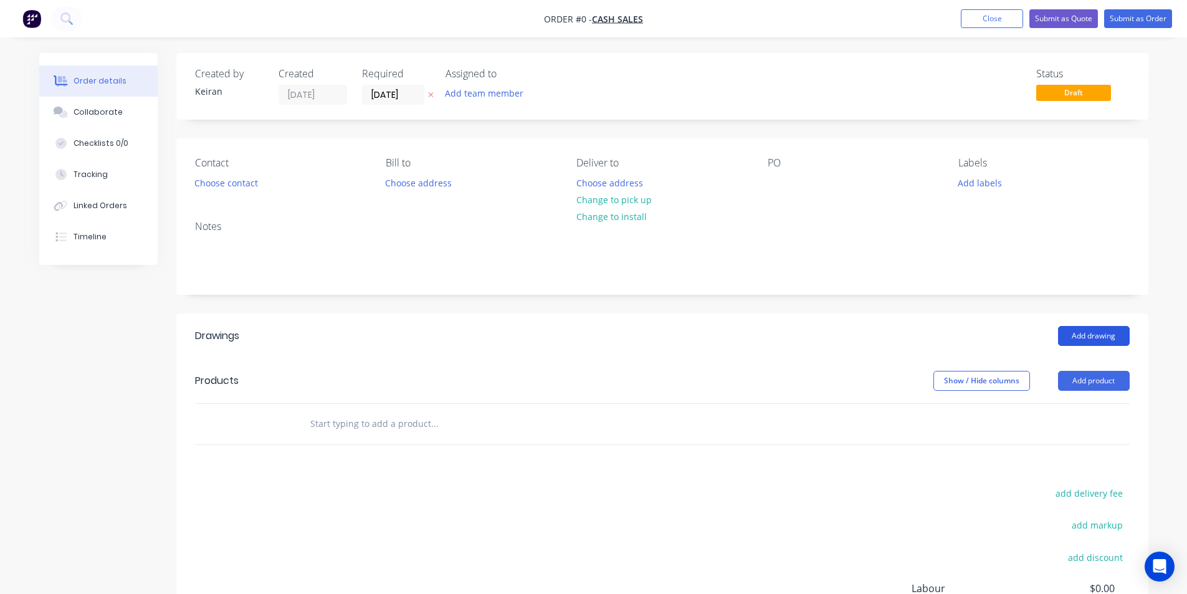
click at [1068, 332] on button "Add drawing" at bounding box center [1094, 336] width 72 height 20
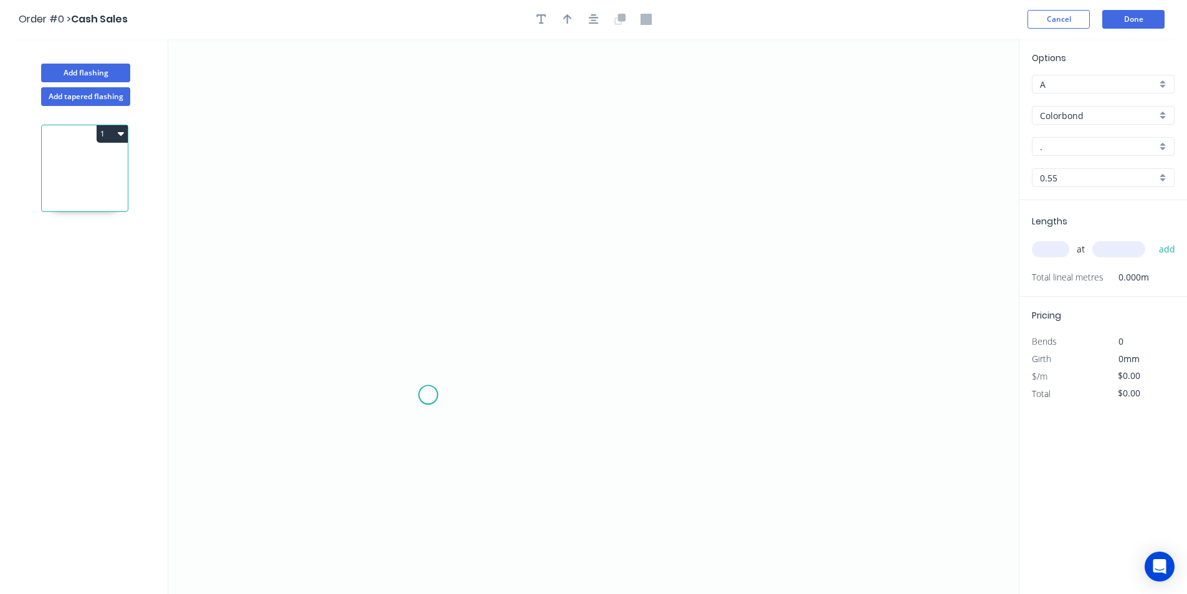
click at [428, 395] on icon "0" at bounding box center [593, 316] width 850 height 555
click at [442, 244] on icon at bounding box center [435, 319] width 14 height 151
click at [446, 233] on div "Delete point" at bounding box center [498, 240] width 125 height 26
click at [412, 365] on icon "0" at bounding box center [593, 316] width 850 height 555
click at [409, 212] on icon "0" at bounding box center [593, 316] width 850 height 555
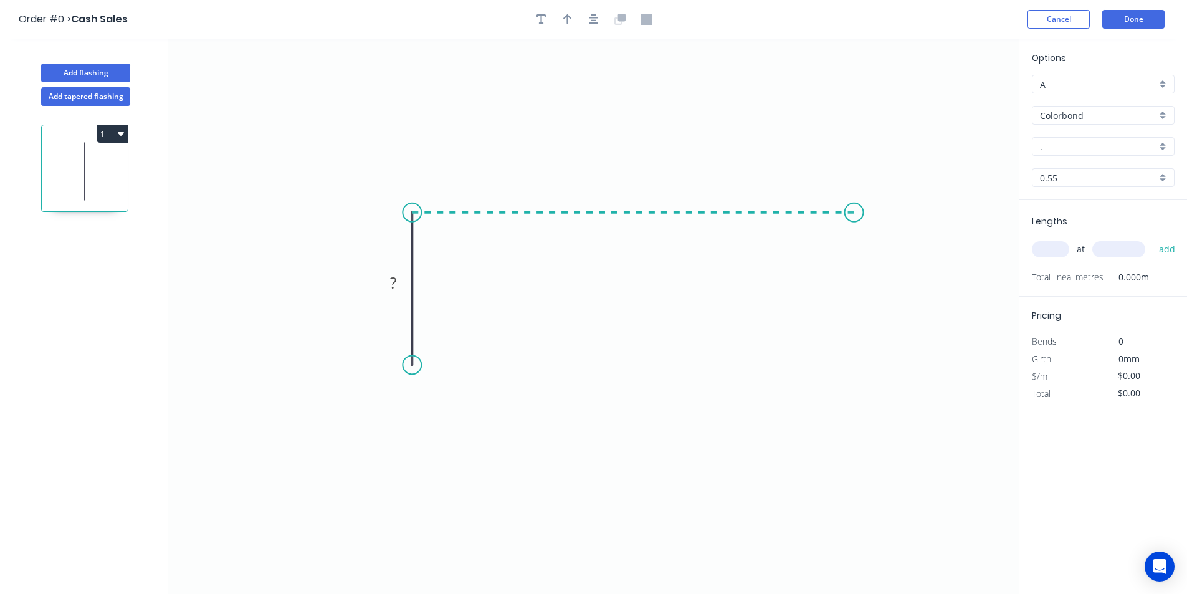
click at [854, 239] on icon "0 ?" at bounding box center [593, 316] width 850 height 555
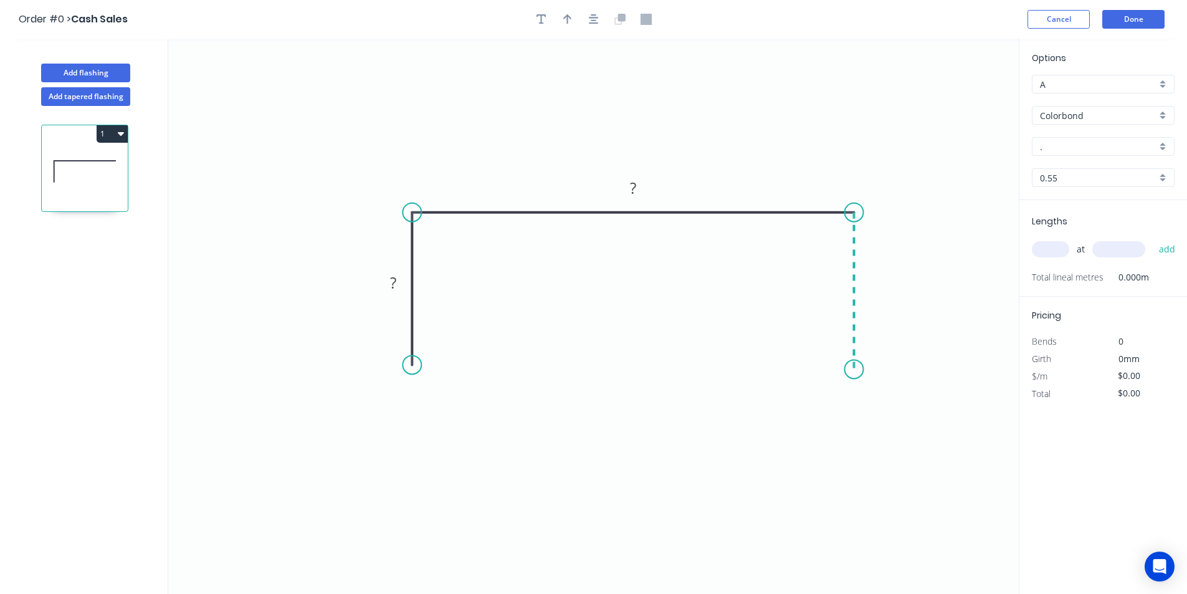
click at [848, 369] on icon "0 ? ?" at bounding box center [593, 316] width 850 height 555
click at [405, 287] on rect at bounding box center [393, 283] width 25 height 17
click at [1056, 249] on input "text" at bounding box center [1050, 249] width 37 height 16
type input "$11.56"
click at [1056, 249] on input "text" at bounding box center [1050, 249] width 37 height 16
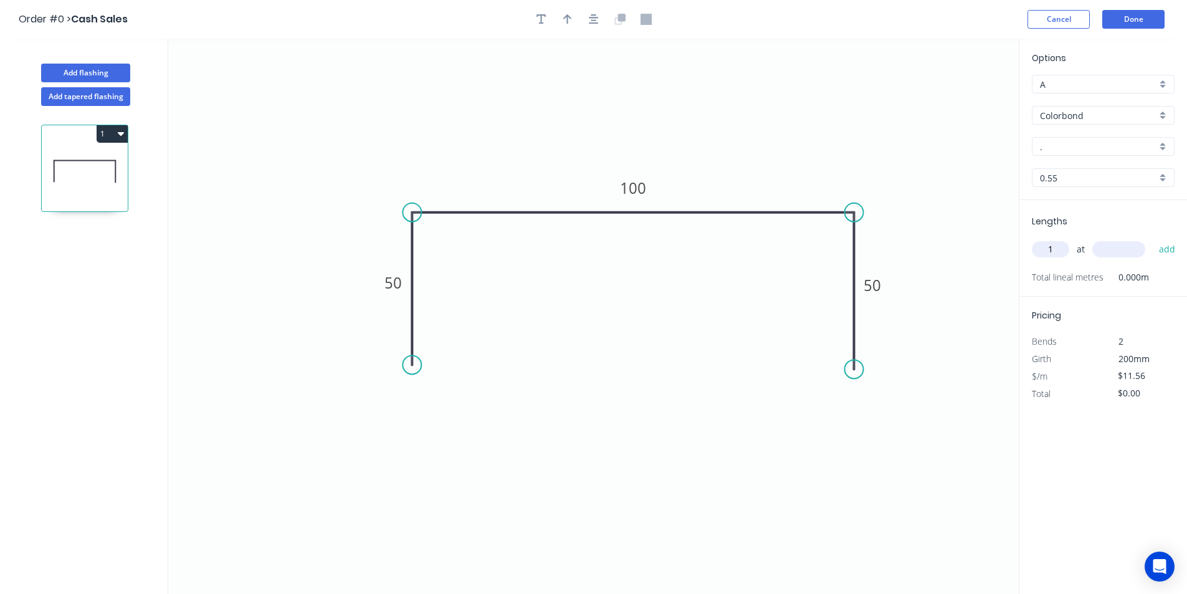
type input "1"
type input "5000"
click at [1153, 239] on button "add" at bounding box center [1167, 249] width 29 height 21
type input "$57.80"
click at [1133, 399] on input "$11.56" at bounding box center [1139, 392] width 42 height 17
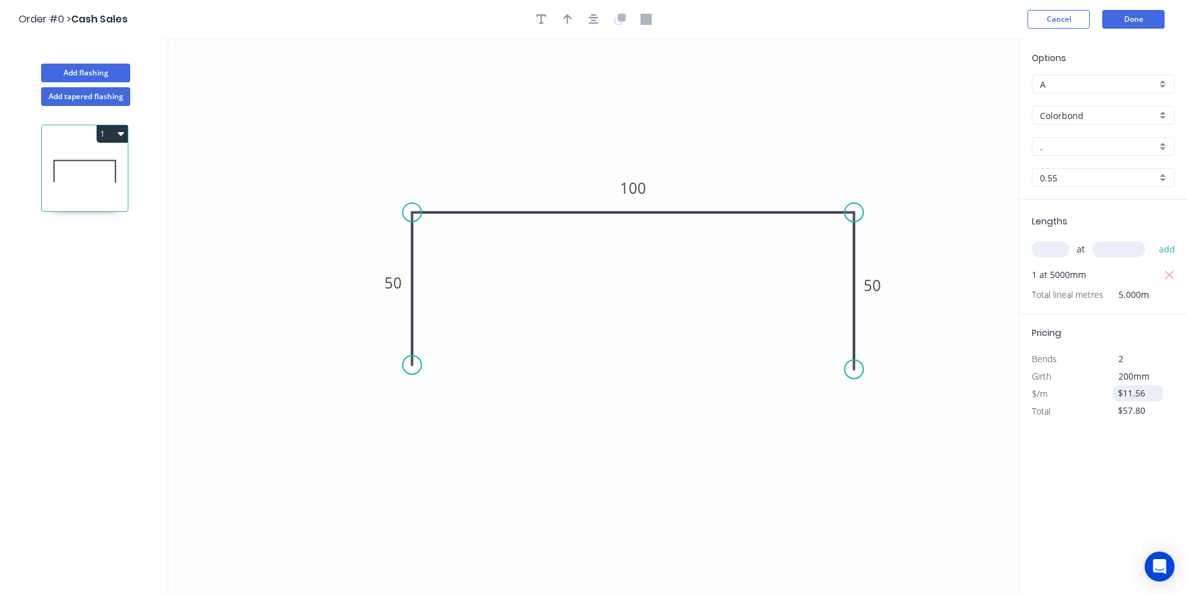
click at [1133, 399] on input "$11.56" at bounding box center [1139, 392] width 42 height 17
click at [1133, 399] on input "$22.31" at bounding box center [1139, 392] width 42 height 17
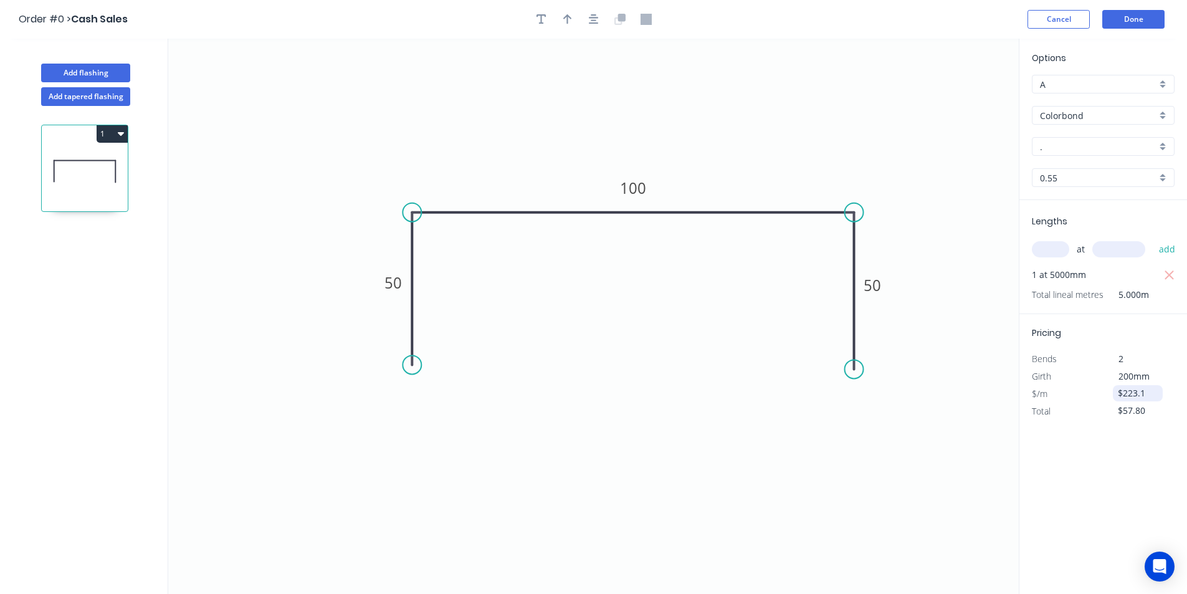
click at [1139, 399] on input "$223.1" at bounding box center [1139, 392] width 42 height 17
click at [1144, 384] on div "200mm" at bounding box center [1136, 376] width 67 height 17
click at [1149, 397] on input "$360.18" at bounding box center [1139, 392] width 42 height 17
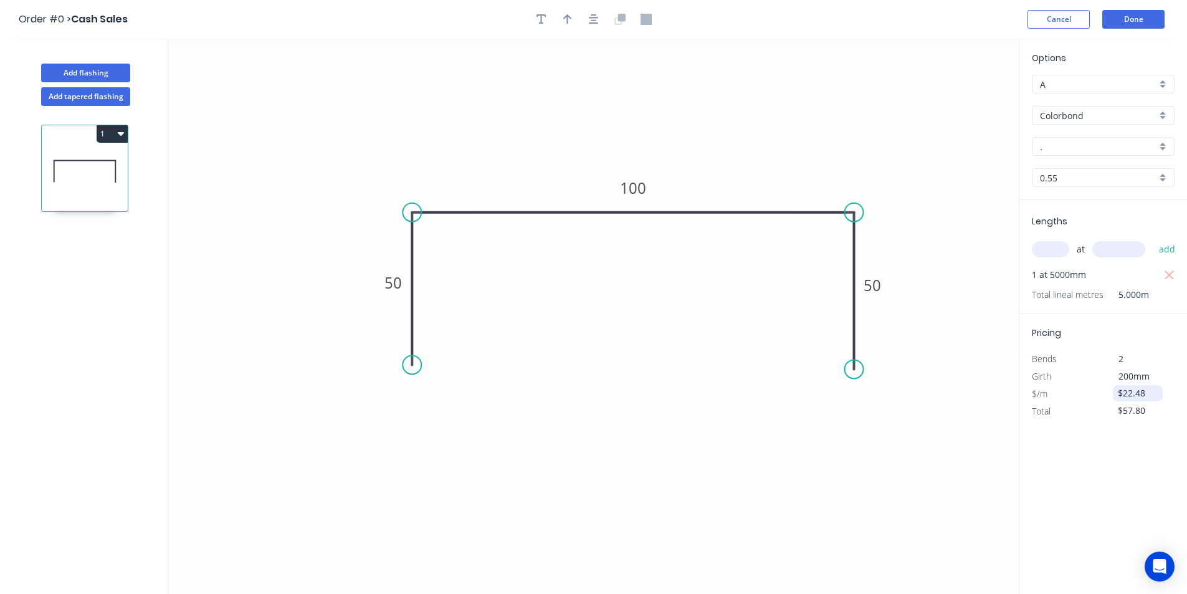
type input "$22.48"
click at [1159, 562] on icon "Open Intercom Messenger" at bounding box center [1159, 566] width 14 height 16
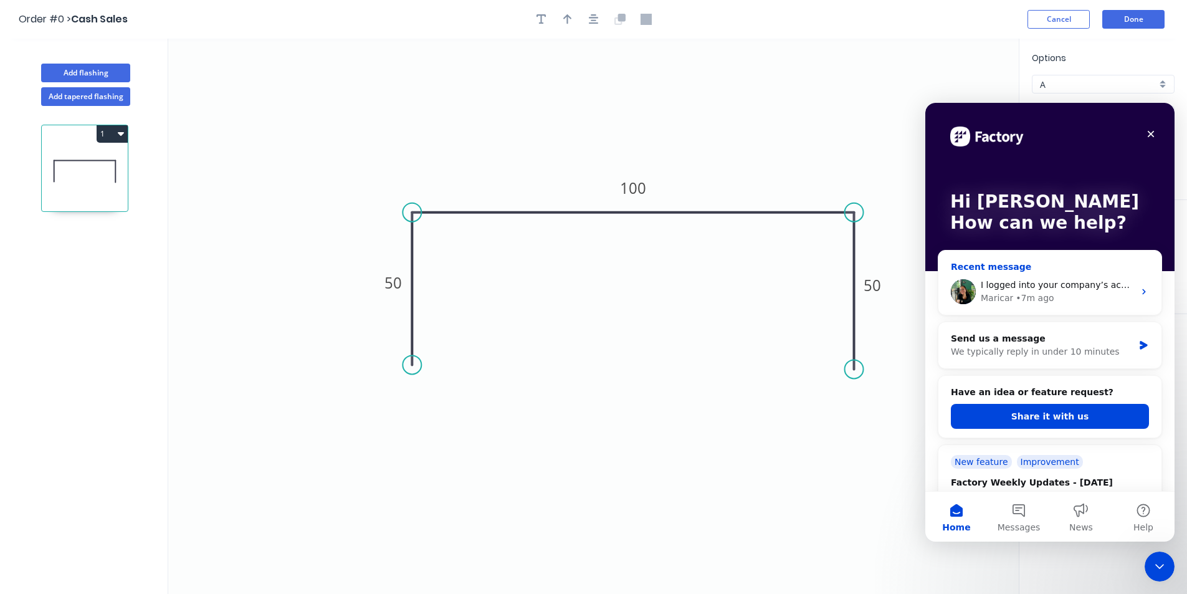
click at [1089, 299] on div "Maricar • 7m ago" at bounding box center [1057, 298] width 153 height 13
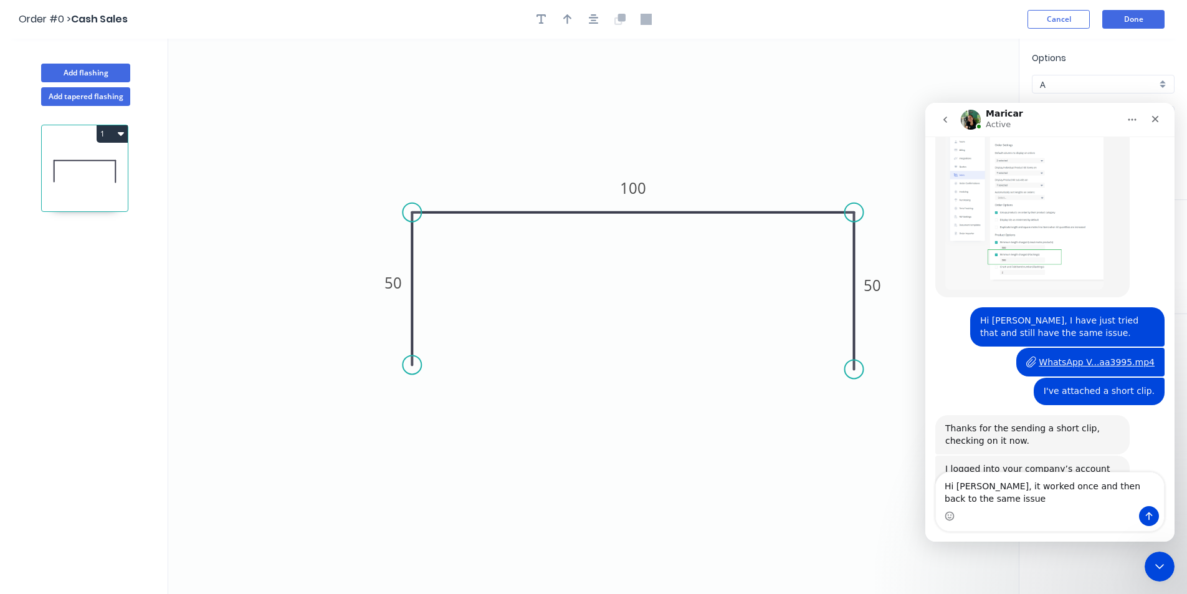
scroll to position [1298, 0]
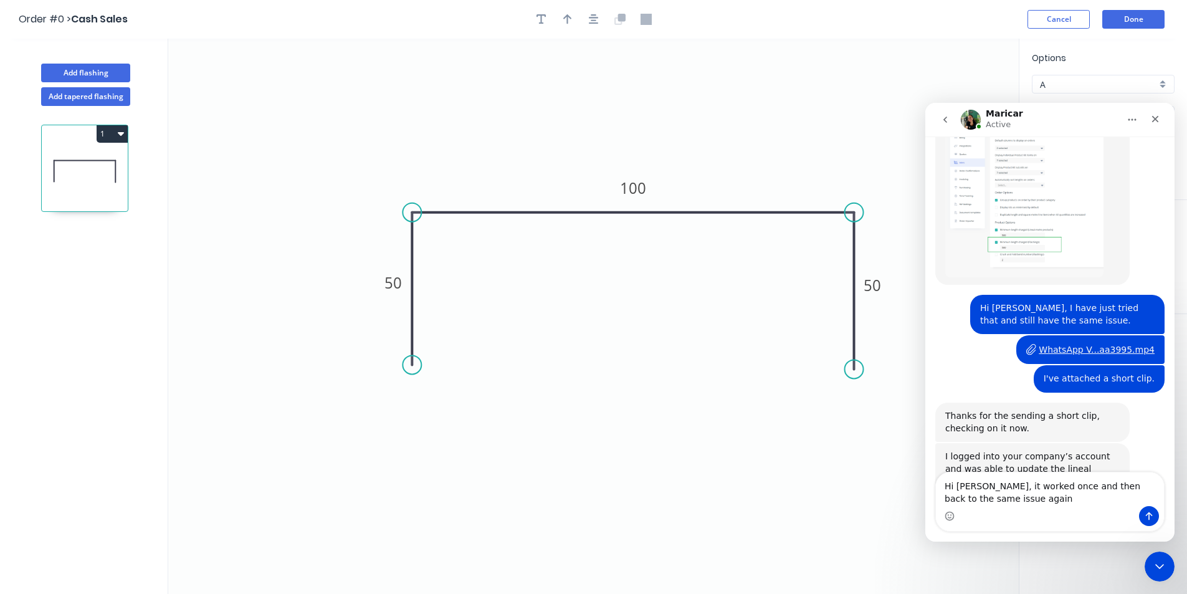
click at [987, 483] on textarea "Hi [PERSON_NAME], it worked once and then back to the same issue again" at bounding box center [1050, 489] width 228 height 34
type textarea "Hi [PERSON_NAME], I've logged out and back in, it worked once and then back to …"
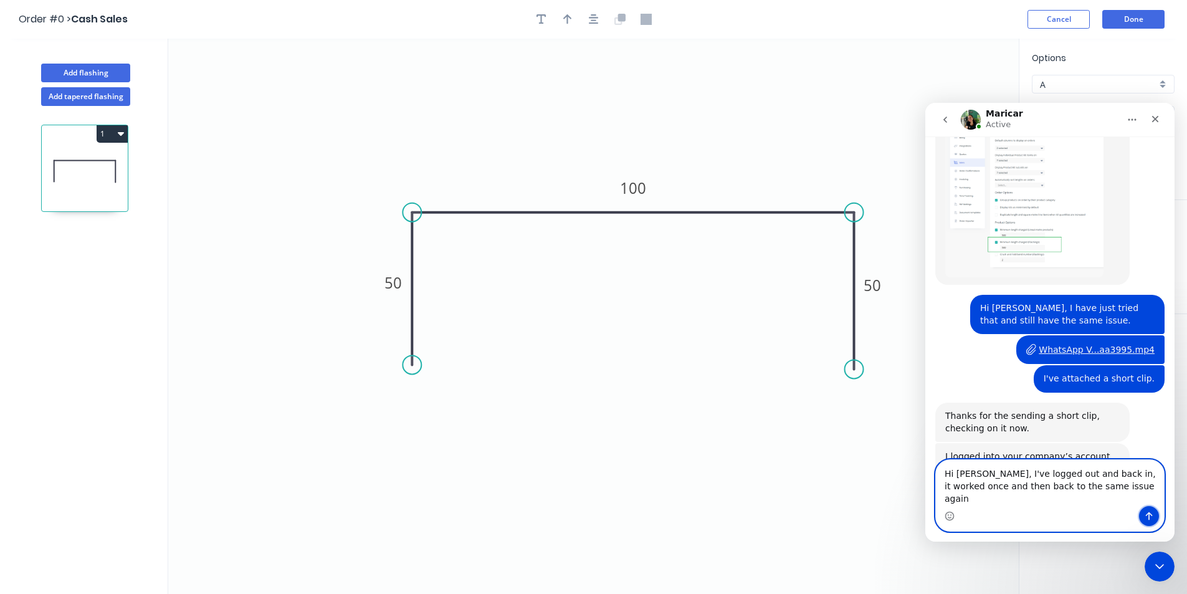
click at [1147, 520] on icon "Send a message…" at bounding box center [1149, 516] width 10 height 10
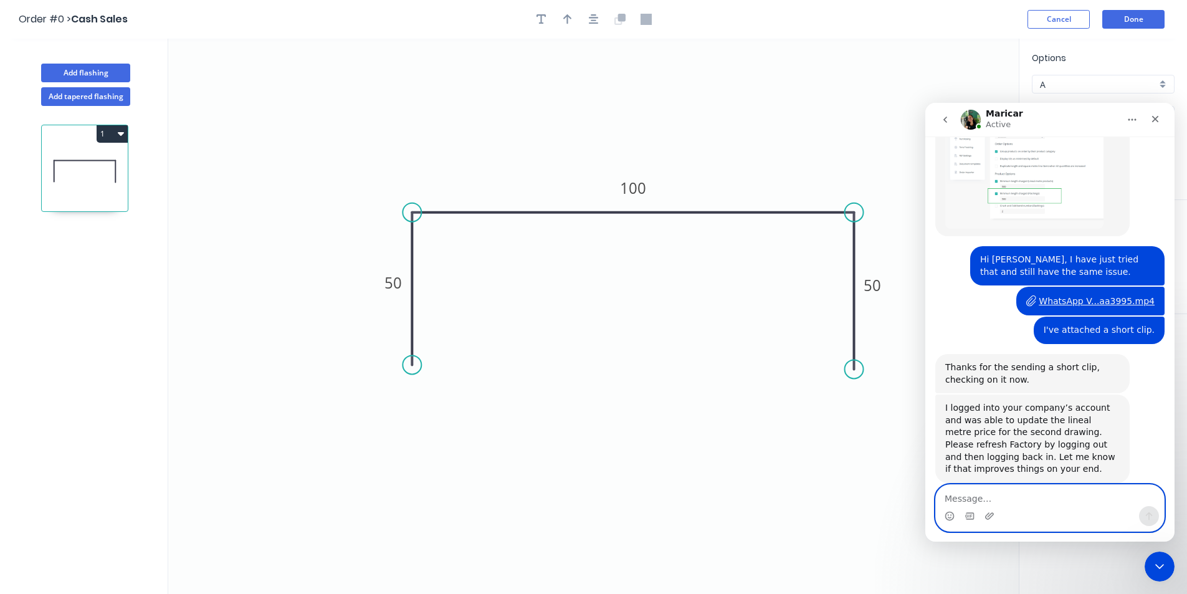
scroll to position [1377, 0]
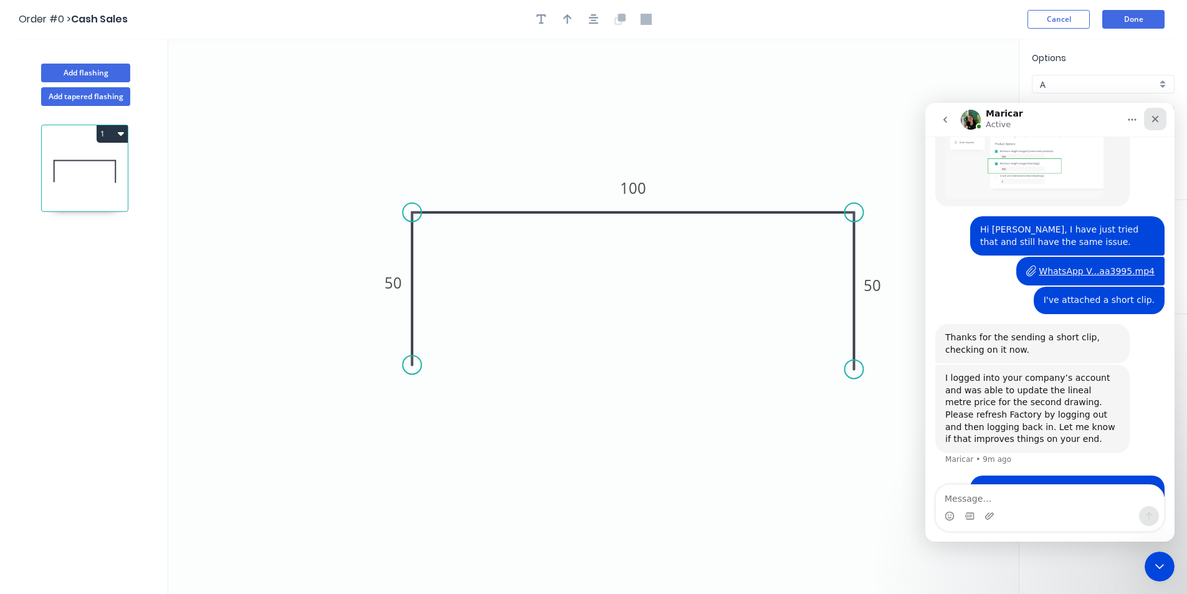
click at [1154, 126] on div "Close" at bounding box center [1155, 119] width 22 height 22
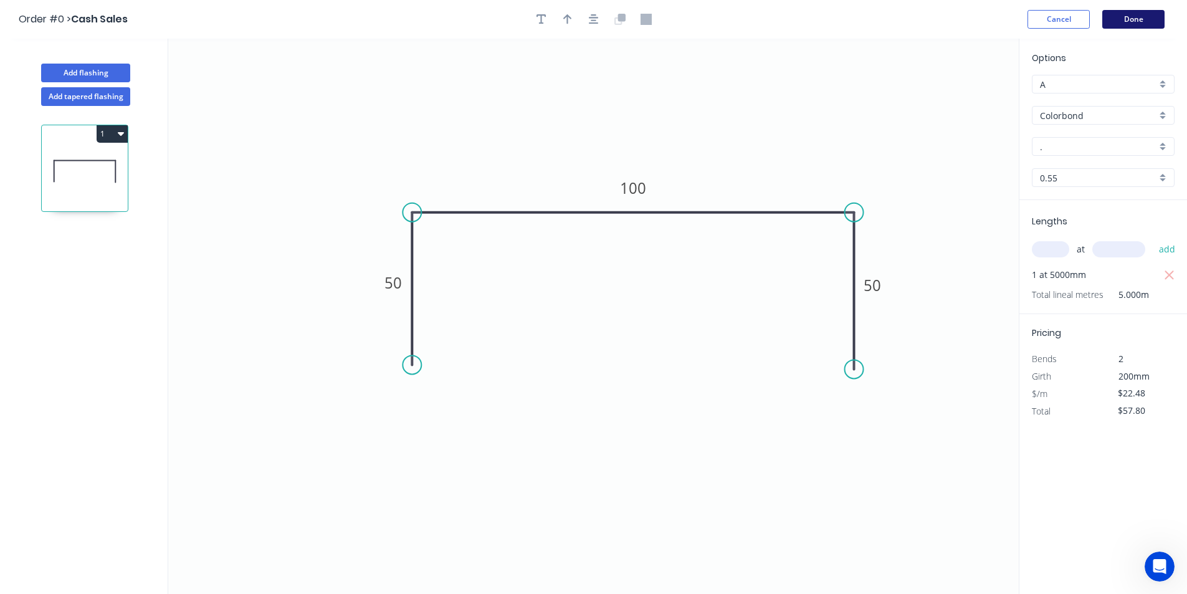
click at [1149, 20] on button "Done" at bounding box center [1133, 19] width 62 height 19
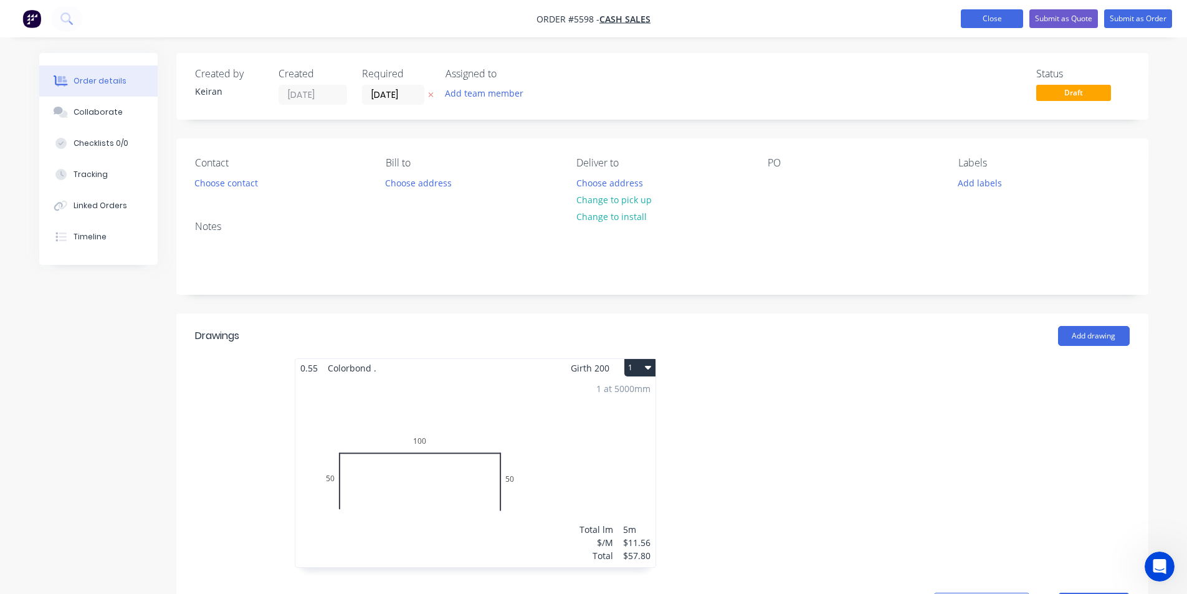
click at [967, 19] on button "Close" at bounding box center [992, 18] width 62 height 19
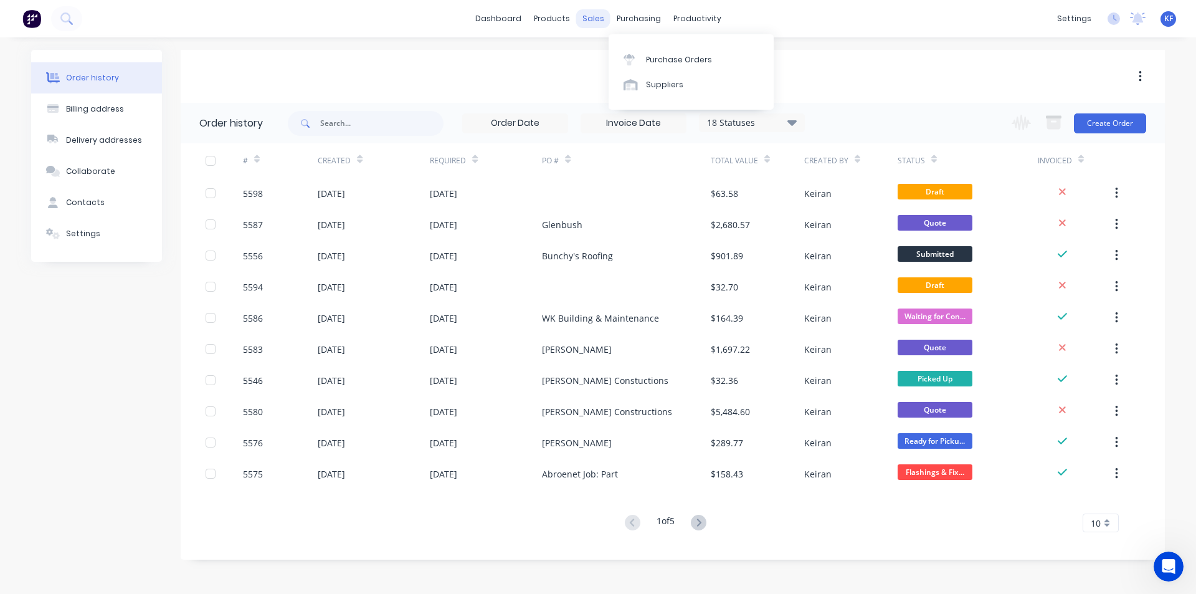
click at [602, 17] on div "sales" at bounding box center [593, 18] width 34 height 19
click at [617, 60] on div "Sales Orders" at bounding box center [639, 59] width 51 height 11
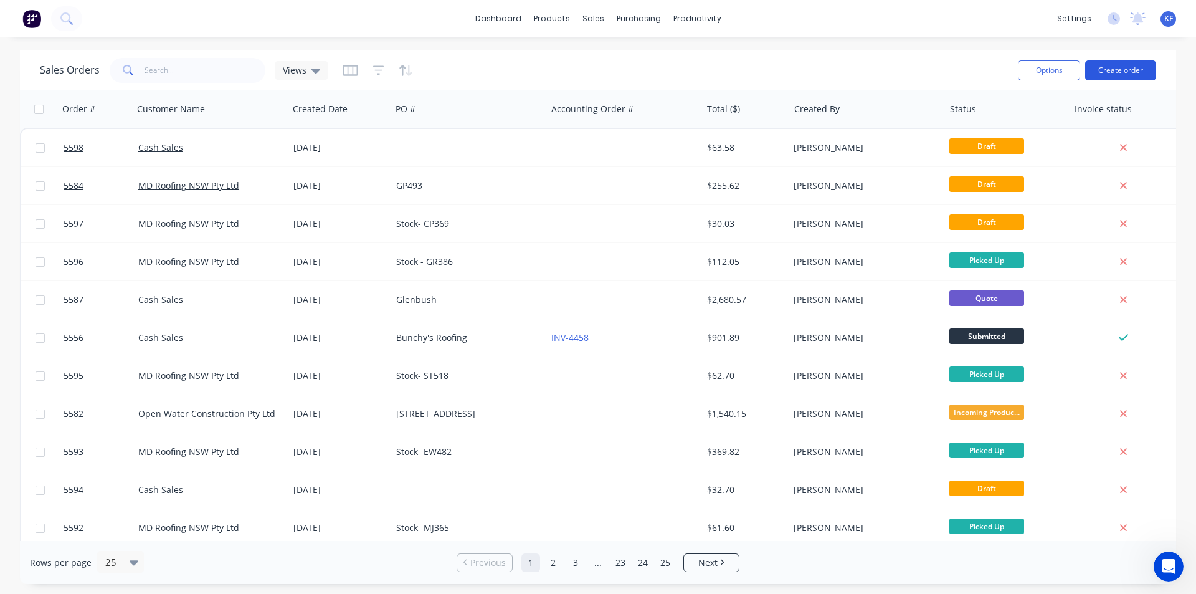
click at [1123, 65] on button "Create order" at bounding box center [1120, 70] width 71 height 20
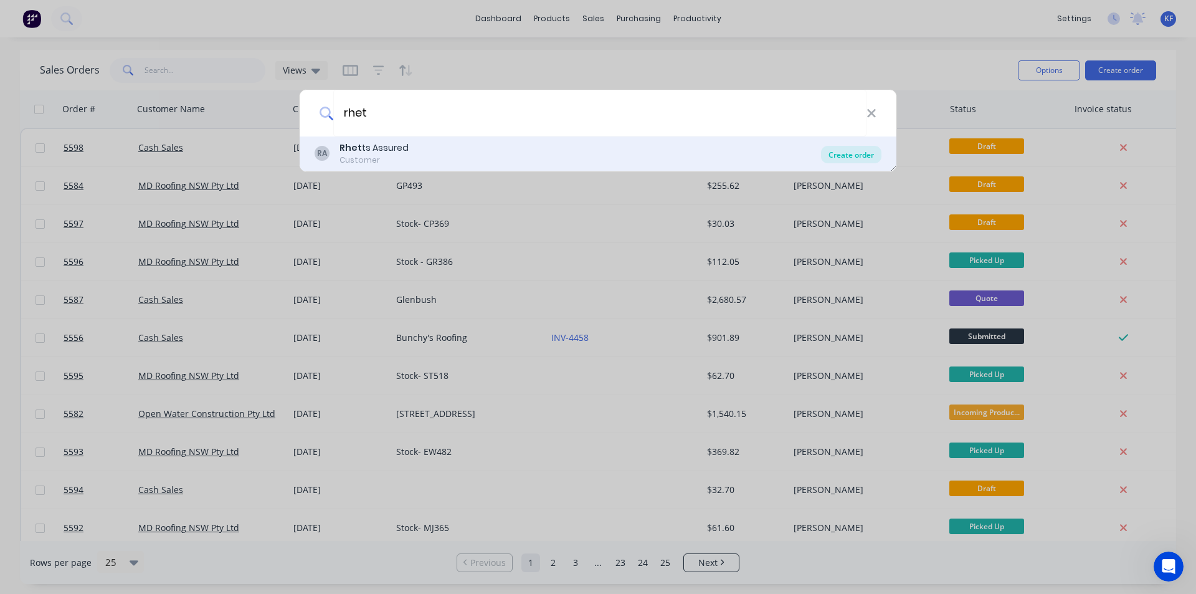
type input "rhet"
click at [862, 153] on div "Create order" at bounding box center [851, 154] width 60 height 17
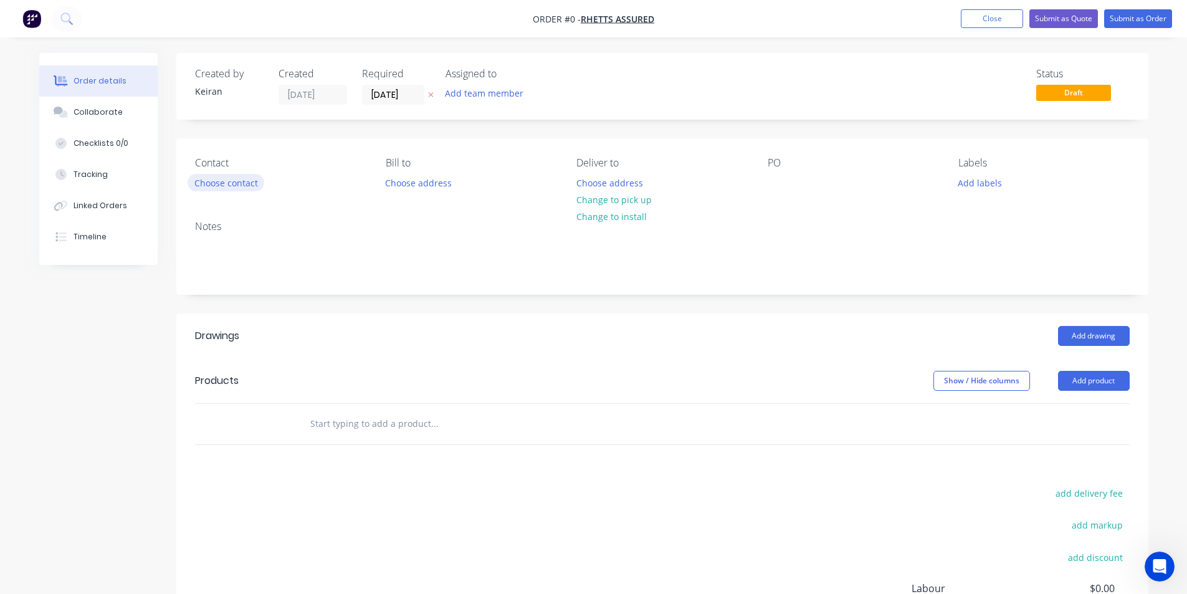
click at [252, 190] on button "Choose contact" at bounding box center [226, 182] width 77 height 17
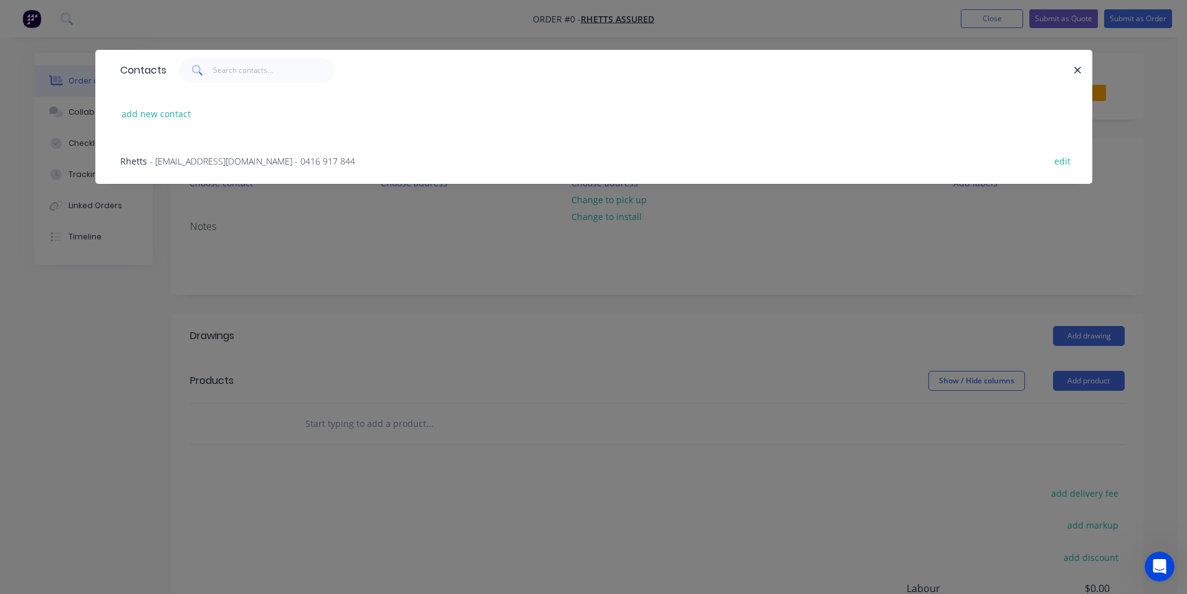
click at [251, 164] on span "- [EMAIL_ADDRESS][DOMAIN_NAME] - 0416 917 844" at bounding box center [253, 161] width 206 height 12
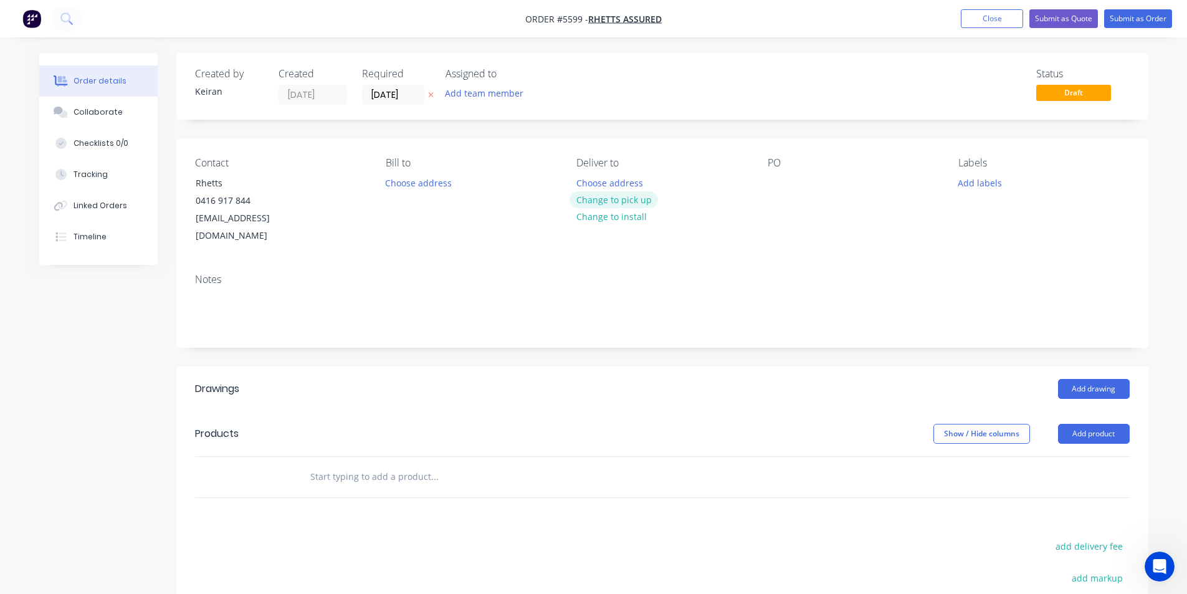
click at [627, 201] on button "Change to pick up" at bounding box center [613, 199] width 88 height 17
click at [1085, 379] on button "Add drawing" at bounding box center [1094, 389] width 72 height 20
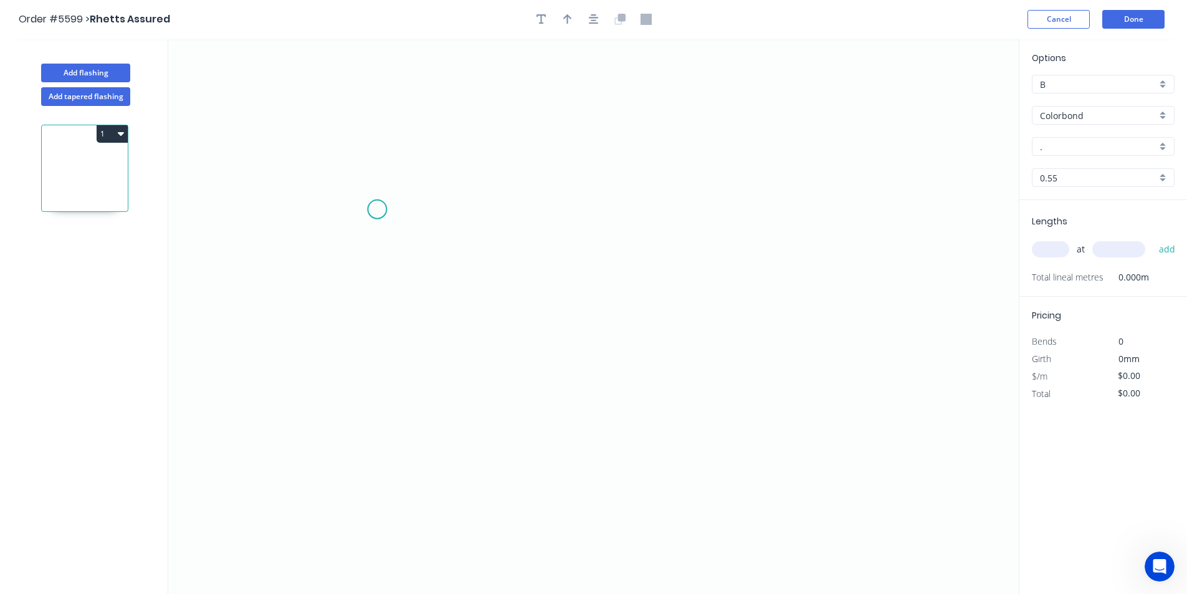
click at [383, 209] on icon "0" at bounding box center [593, 316] width 850 height 555
click at [716, 217] on icon "0" at bounding box center [593, 316] width 850 height 555
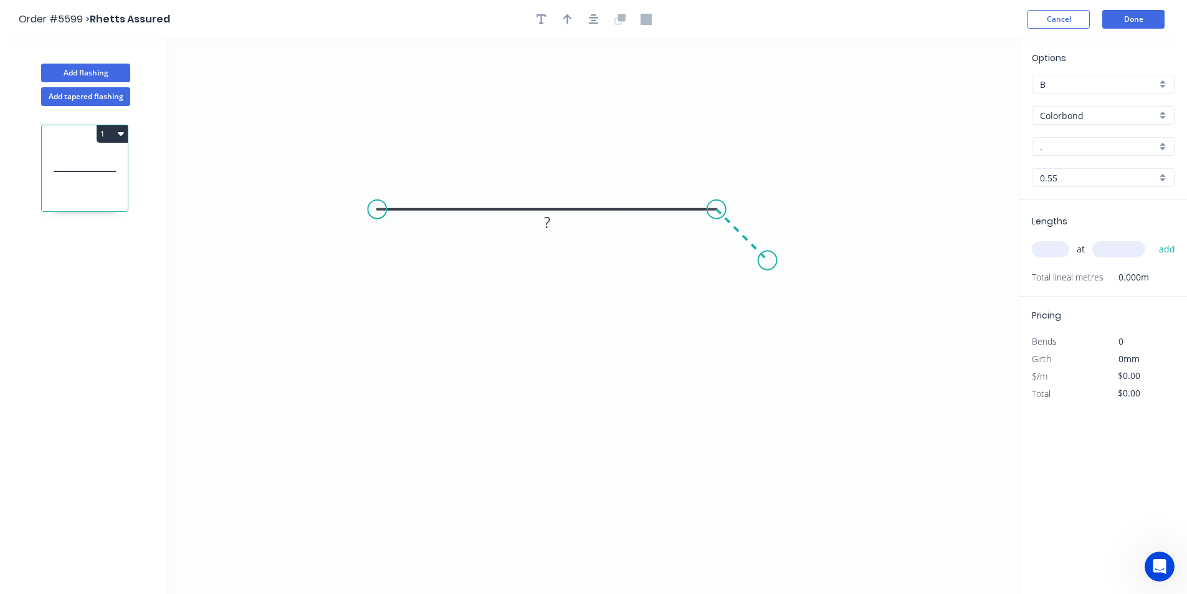
click at [768, 262] on icon "0 ?" at bounding box center [593, 316] width 850 height 555
click at [544, 185] on tspan "?" at bounding box center [547, 184] width 6 height 21
click at [543, 185] on tspan "15" at bounding box center [546, 184] width 17 height 21
click at [734, 248] on div "Show angle" at bounding box center [776, 250] width 125 height 26
type input "$9.98"
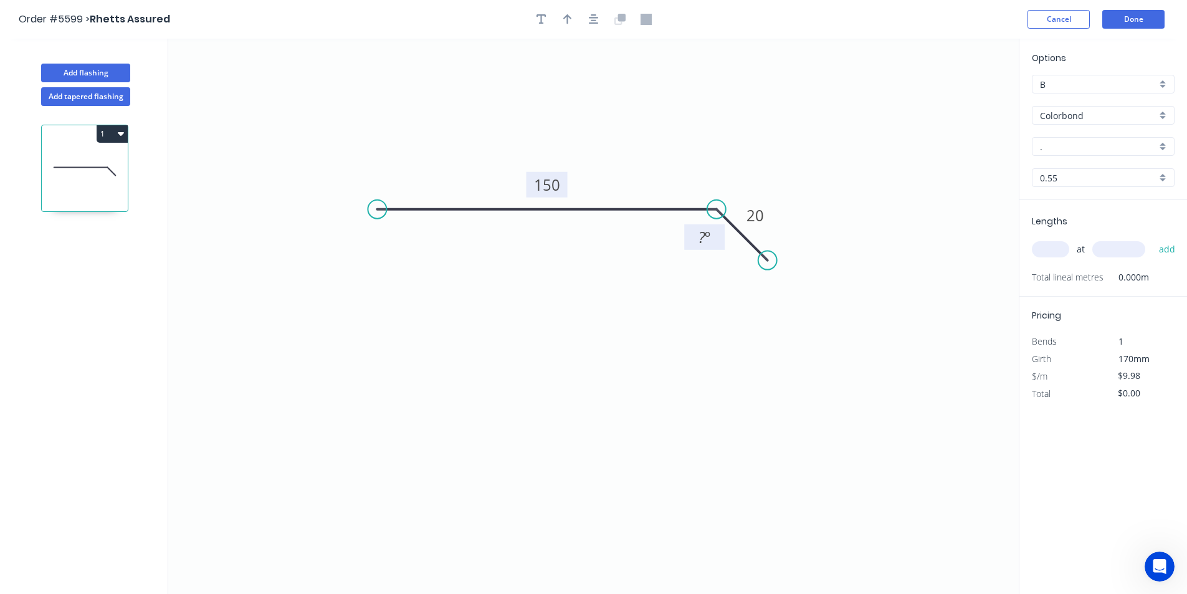
click at [712, 244] on rect at bounding box center [704, 237] width 25 height 17
drag, startPoint x: 769, startPoint y: 261, endPoint x: 741, endPoint y: 276, distance: 31.8
click at [741, 276] on circle at bounding box center [740, 276] width 19 height 19
click at [591, 23] on icon "button" at bounding box center [594, 19] width 10 height 10
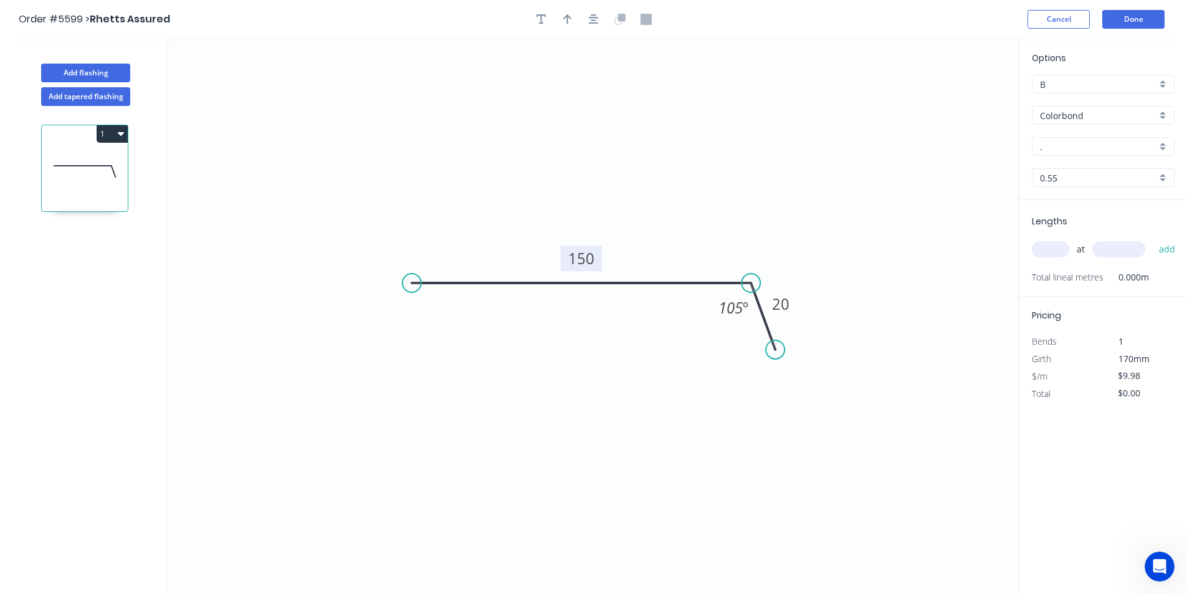
drag, startPoint x: 574, startPoint y: 21, endPoint x: 602, endPoint y: 31, distance: 29.4
click at [573, 21] on button "button" at bounding box center [567, 19] width 19 height 19
drag, startPoint x: 954, startPoint y: 100, endPoint x: 684, endPoint y: 227, distance: 298.2
click at [684, 227] on icon at bounding box center [683, 212] width 11 height 40
click at [1074, 153] on div "." at bounding box center [1103, 146] width 143 height 19
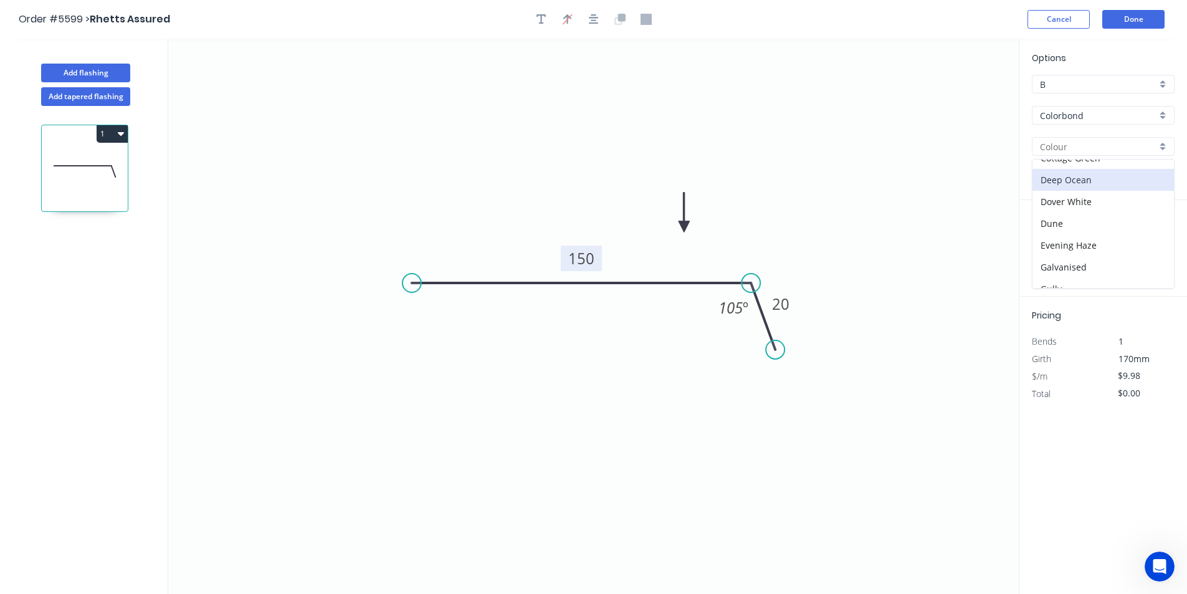
scroll to position [90, 0]
click at [1131, 198] on div "Deep Ocean" at bounding box center [1102, 190] width 141 height 22
type input "Deep Ocean"
click at [1052, 248] on input "text" at bounding box center [1050, 249] width 37 height 16
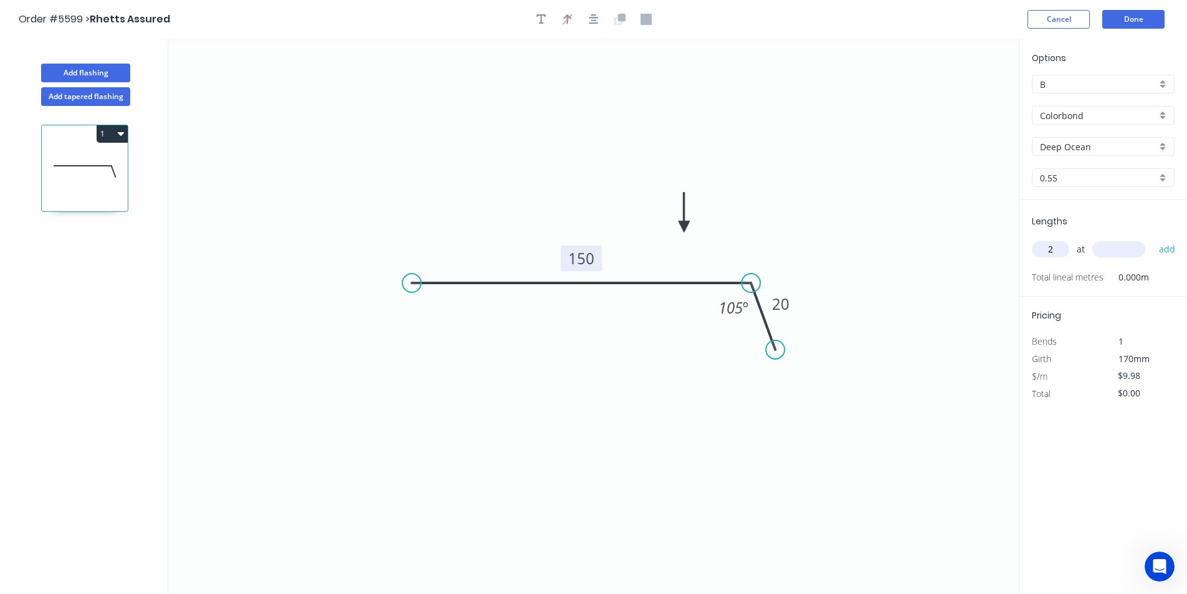
type input "2"
type input "4600"
click at [1153, 239] on button "add" at bounding box center [1167, 249] width 29 height 21
type input "$91.82"
click at [1148, 26] on button "Done" at bounding box center [1133, 19] width 62 height 19
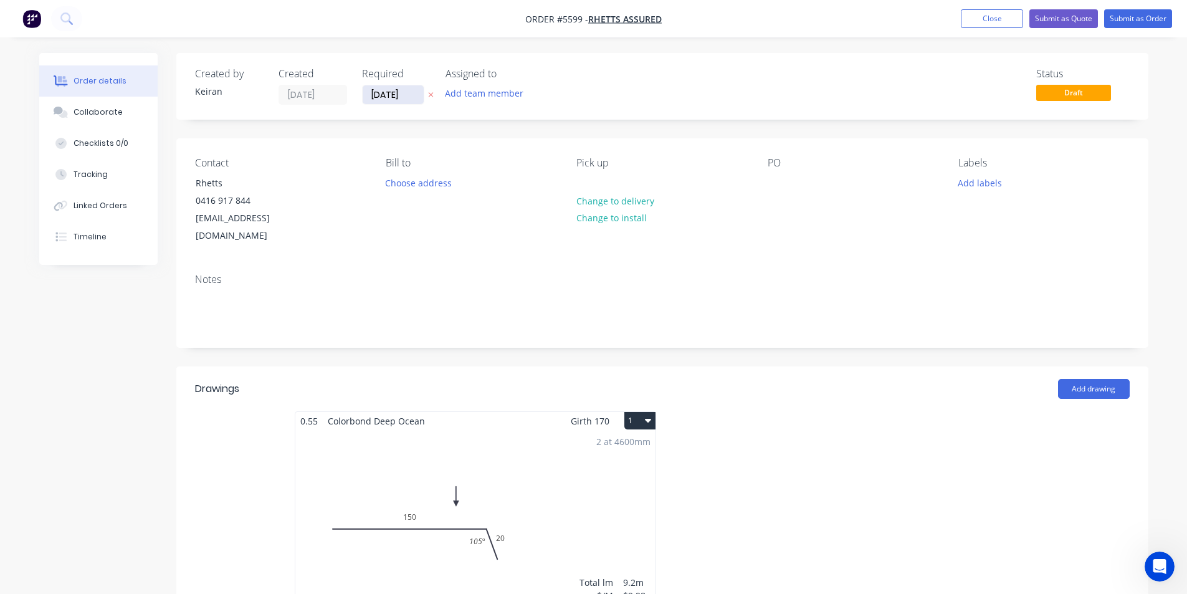
click at [396, 102] on input "[DATE]" at bounding box center [393, 94] width 61 height 19
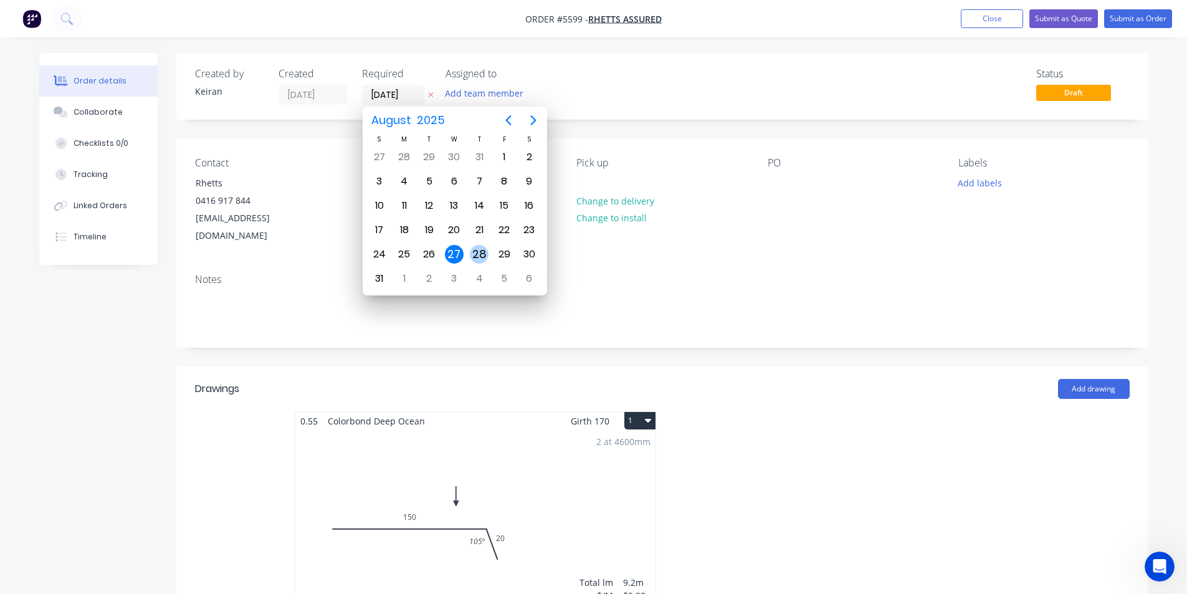
click at [479, 259] on div "28" at bounding box center [479, 254] width 19 height 19
type input "[DATE]"
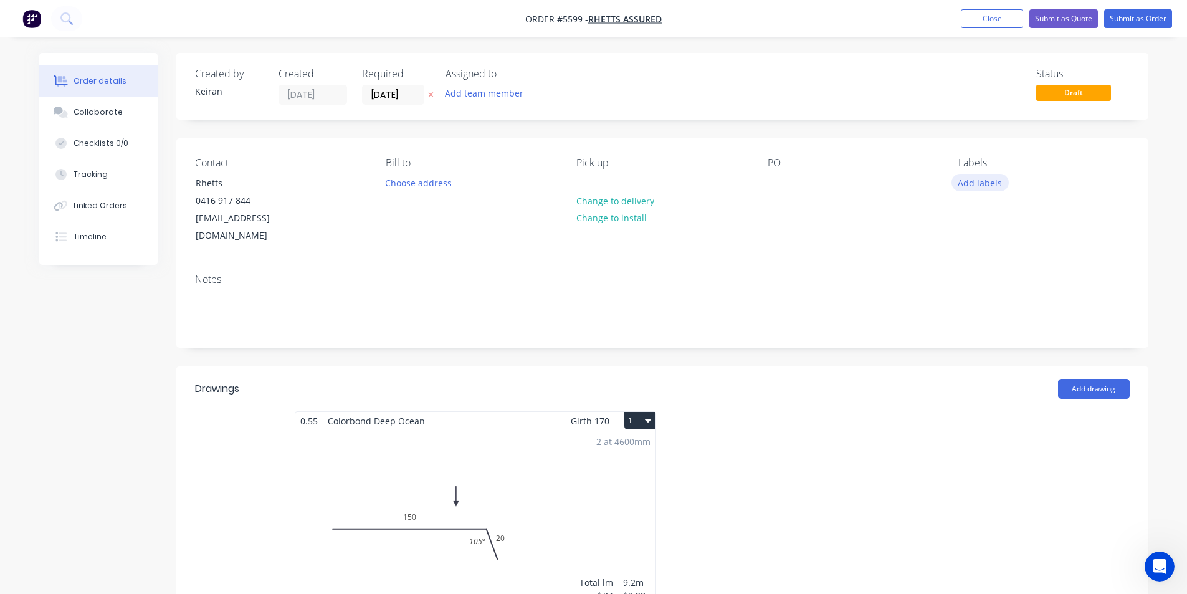
click at [977, 181] on button "Add labels" at bounding box center [979, 182] width 57 height 17
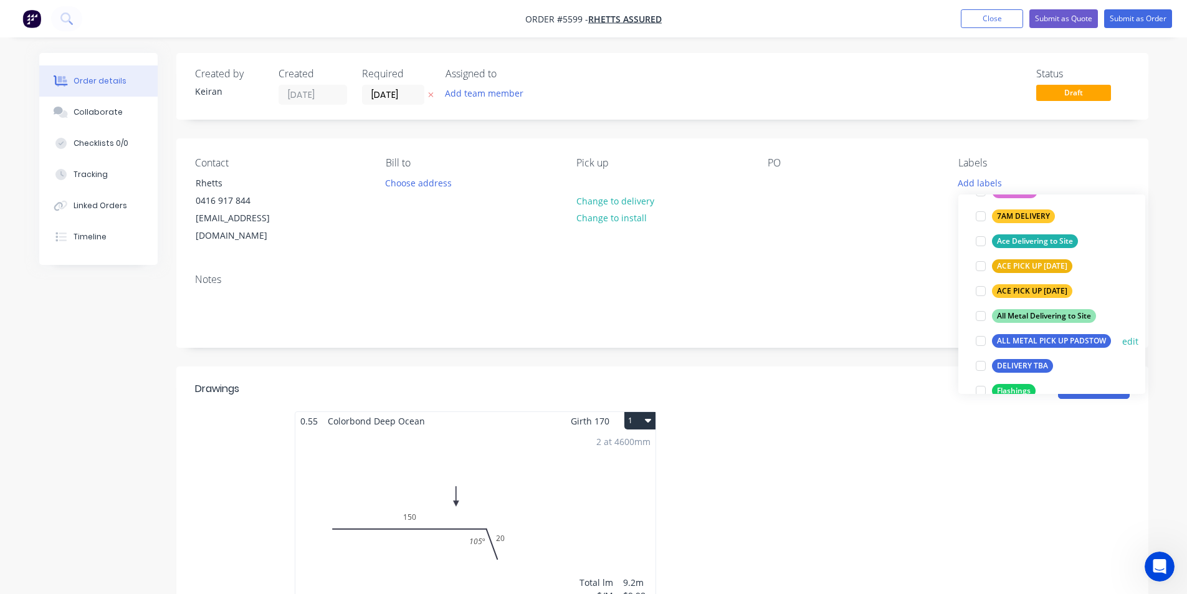
scroll to position [125, 0]
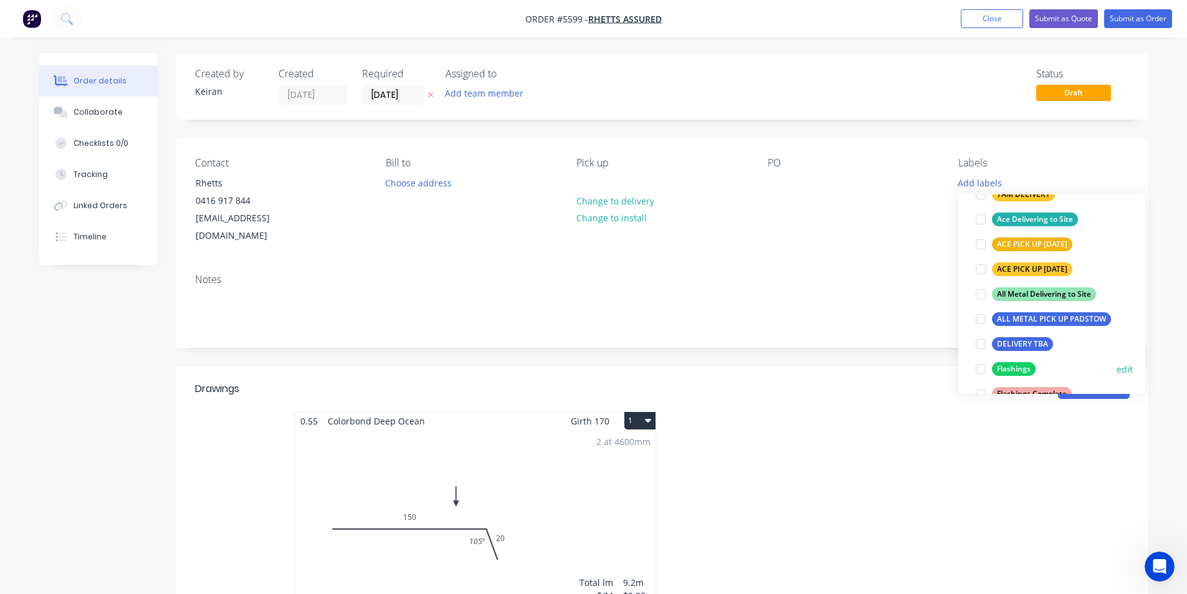
click at [978, 376] on div at bounding box center [980, 368] width 25 height 25
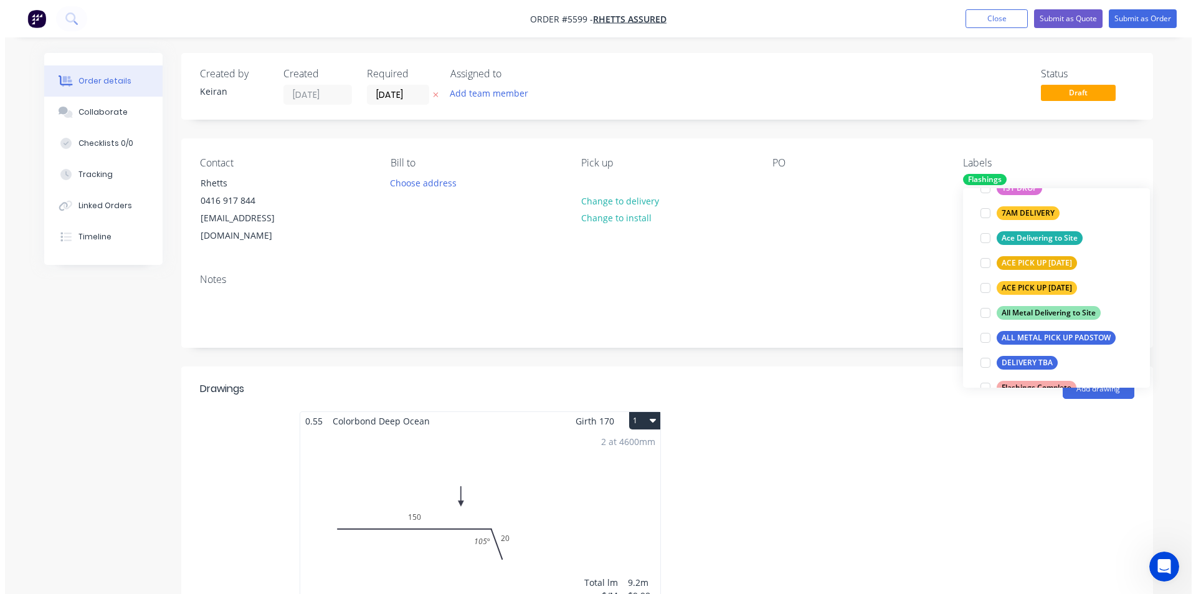
scroll to position [0, 0]
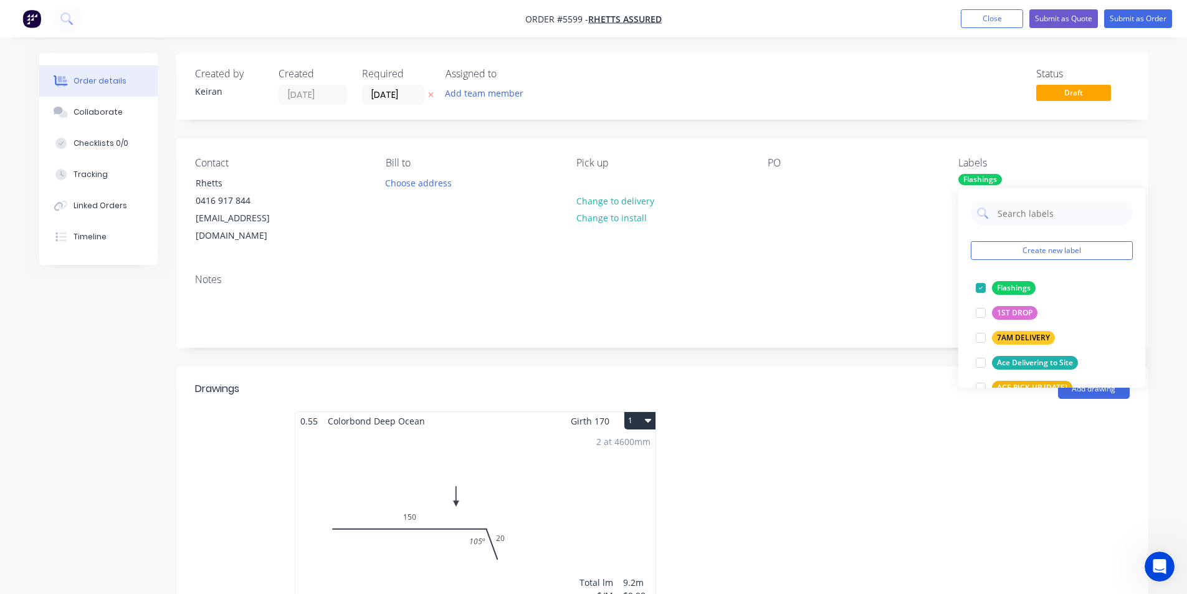
click at [867, 477] on div at bounding box center [849, 522] width 374 height 222
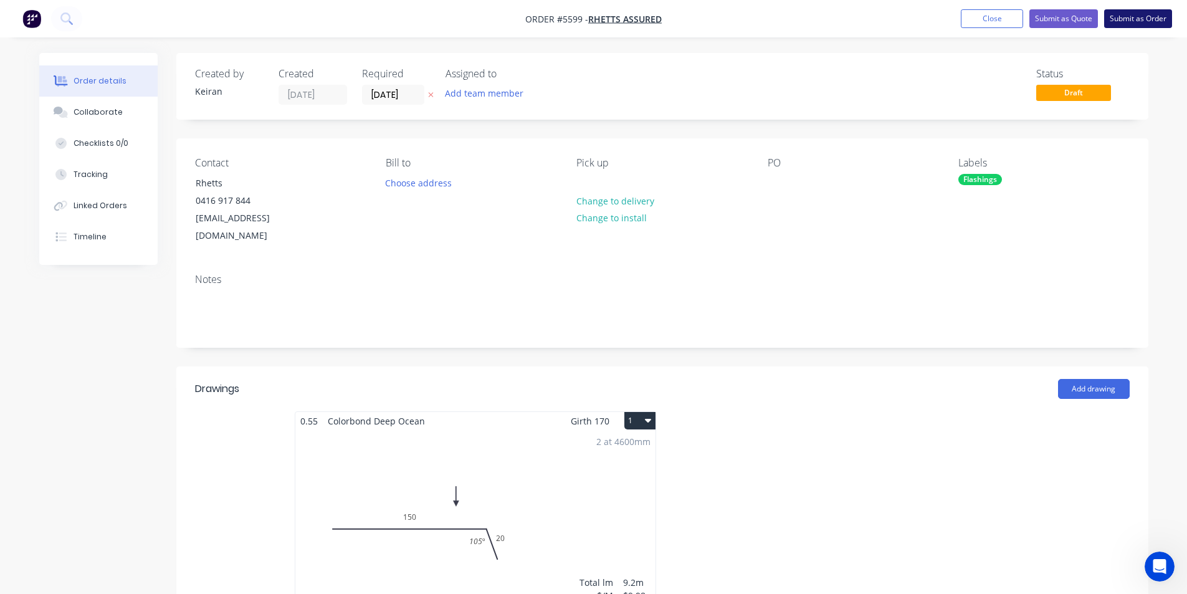
click at [1138, 18] on button "Submit as Order" at bounding box center [1138, 18] width 68 height 19
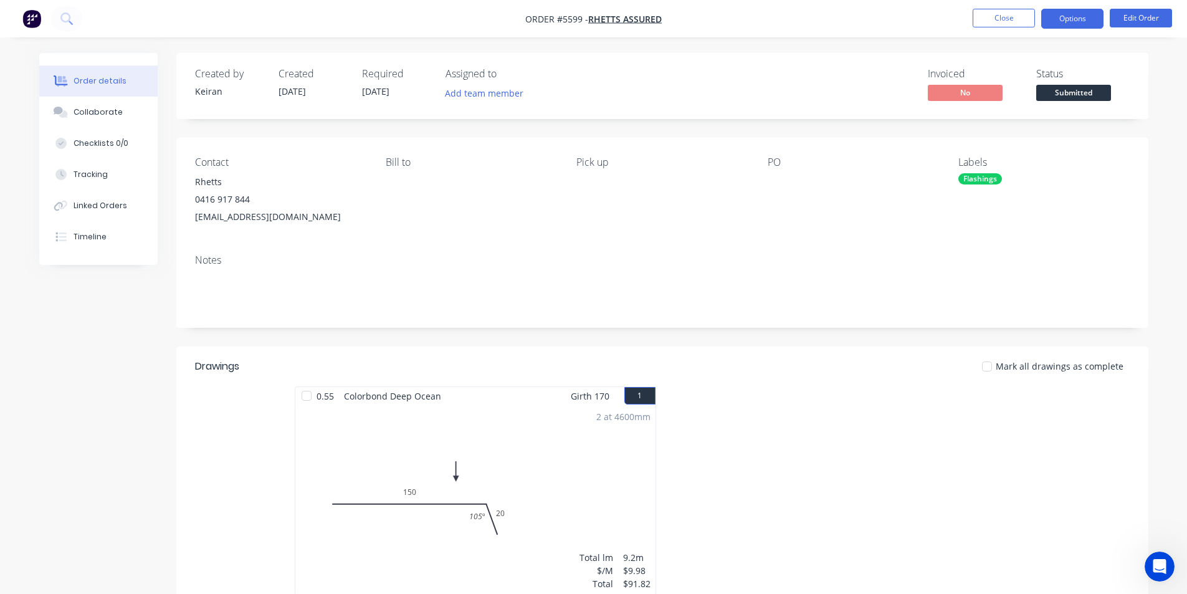
click at [1068, 22] on button "Options" at bounding box center [1072, 19] width 62 height 20
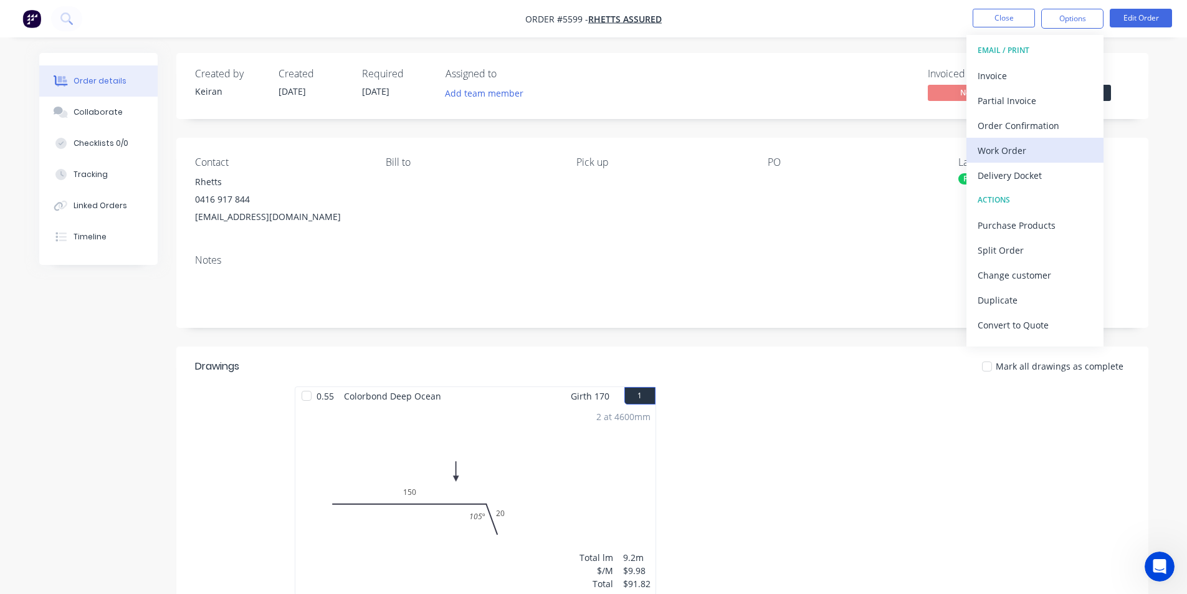
click at [1012, 156] on div "Work Order" at bounding box center [1034, 150] width 115 height 18
click at [1012, 156] on div "Custom" at bounding box center [1034, 150] width 115 height 18
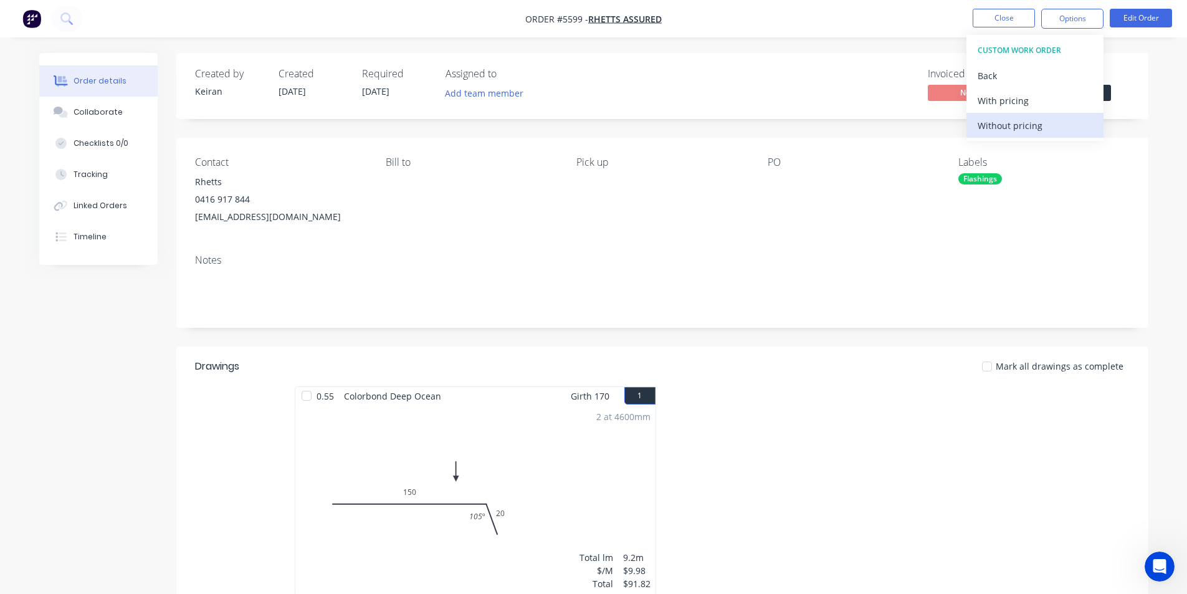
click at [1015, 136] on button "Without pricing" at bounding box center [1034, 125] width 137 height 25
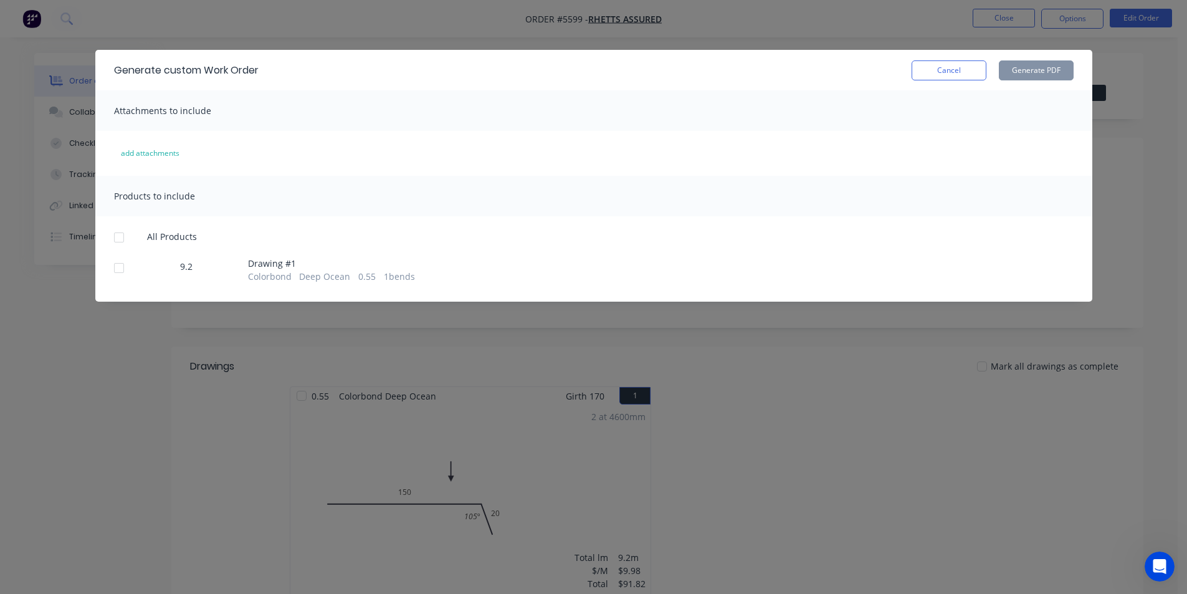
click at [122, 271] on div at bounding box center [119, 267] width 25 height 25
click at [1038, 70] on button "Generate PDF" at bounding box center [1036, 70] width 75 height 20
click at [959, 69] on button "Cancel" at bounding box center [948, 70] width 75 height 20
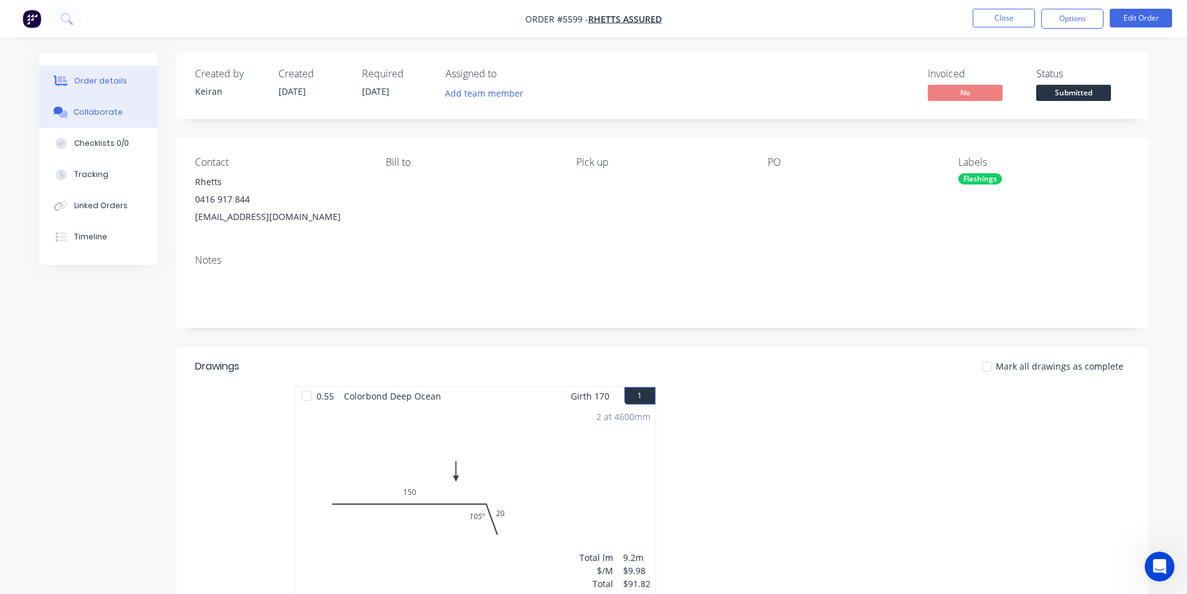
click at [96, 116] on div "Collaborate" at bounding box center [98, 112] width 49 height 11
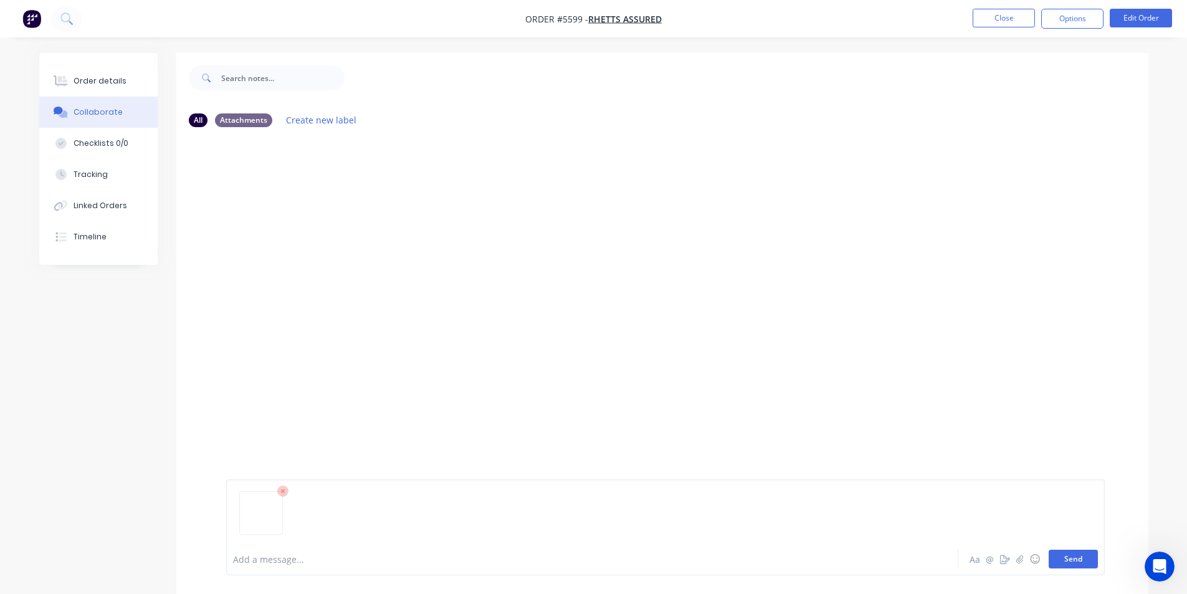
click at [1075, 563] on button "Send" at bounding box center [1072, 558] width 49 height 19
click at [125, 77] on button "Order details" at bounding box center [98, 80] width 118 height 31
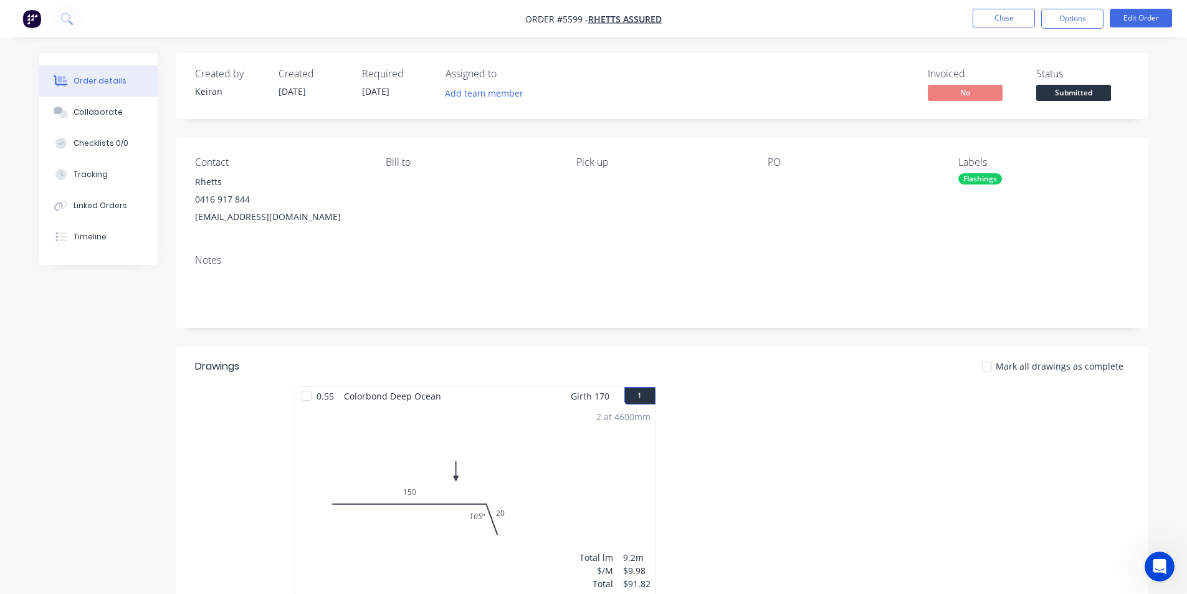
click at [1052, 92] on span "Submitted" at bounding box center [1073, 93] width 75 height 16
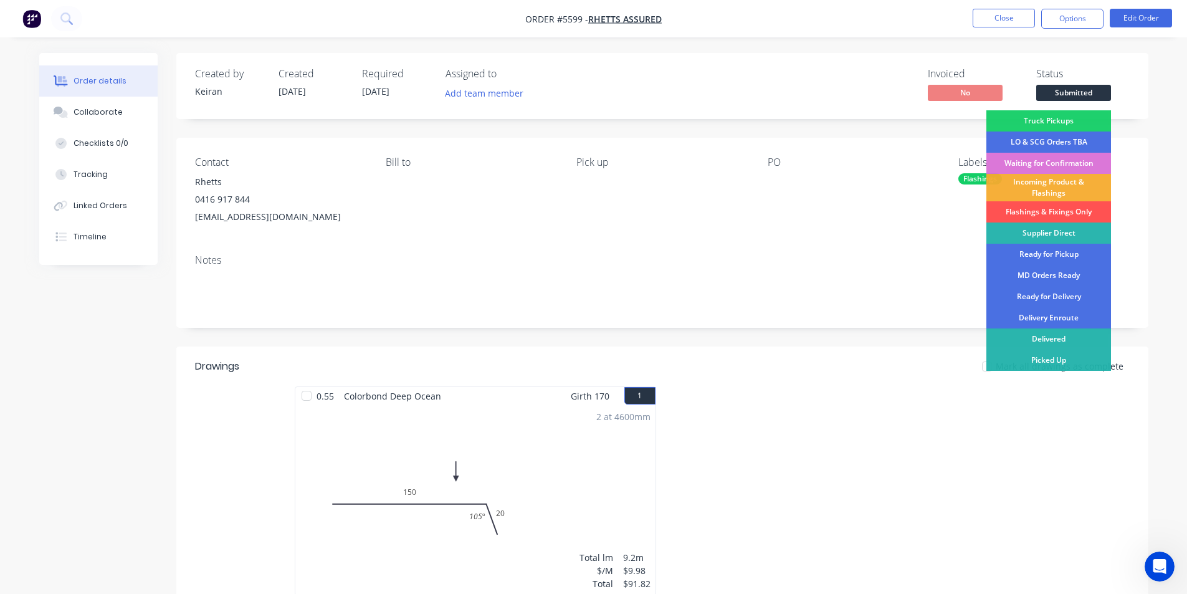
click at [1054, 206] on div "Flashings & Fixings Only" at bounding box center [1048, 211] width 125 height 21
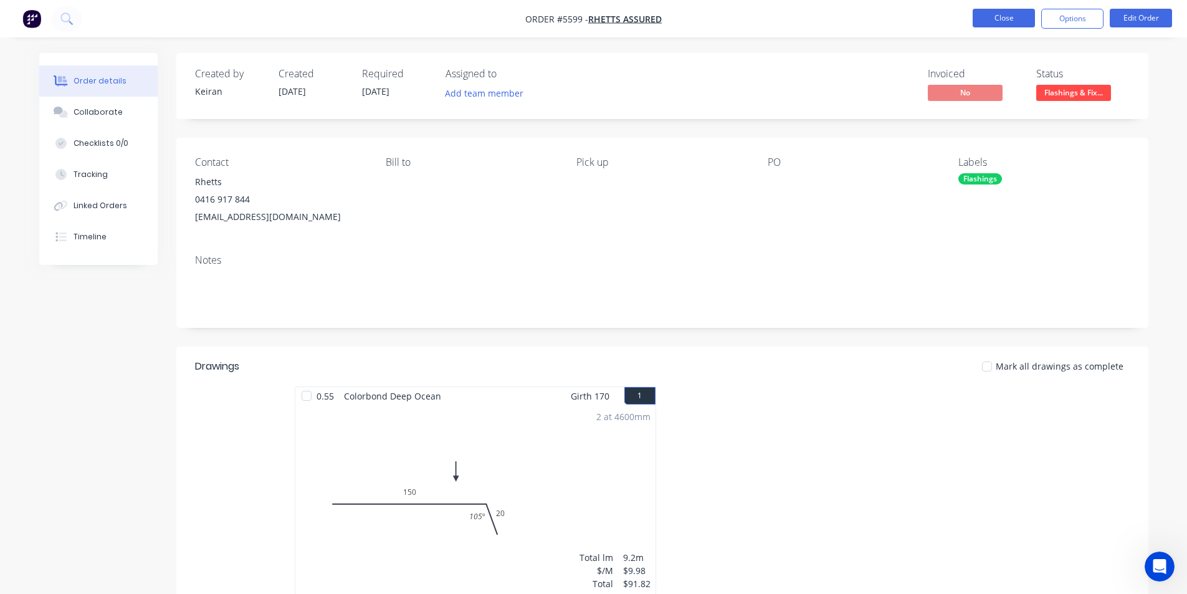
drag, startPoint x: 1009, startPoint y: 29, endPoint x: 1022, endPoint y: 26, distance: 13.4
click at [1009, 29] on nav "Order #5599 - Rhetts Assured Close Options Edit Order" at bounding box center [593, 18] width 1187 height 37
click at [1000, 19] on button "Close" at bounding box center [1003, 18] width 62 height 19
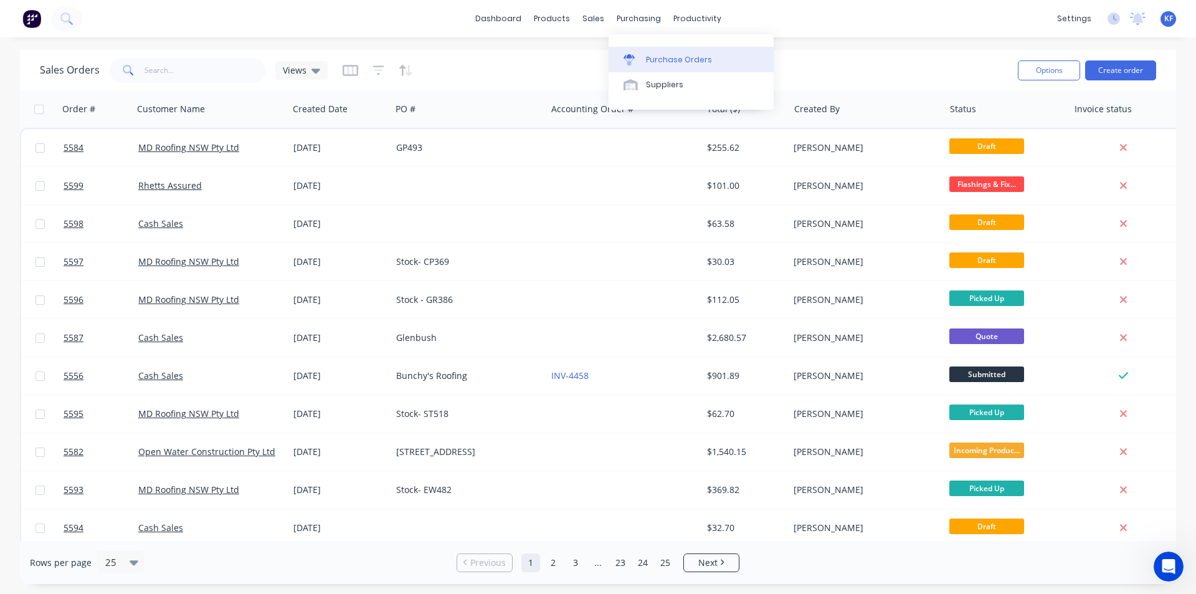
click at [668, 64] on div "Purchase Orders" at bounding box center [679, 59] width 66 height 11
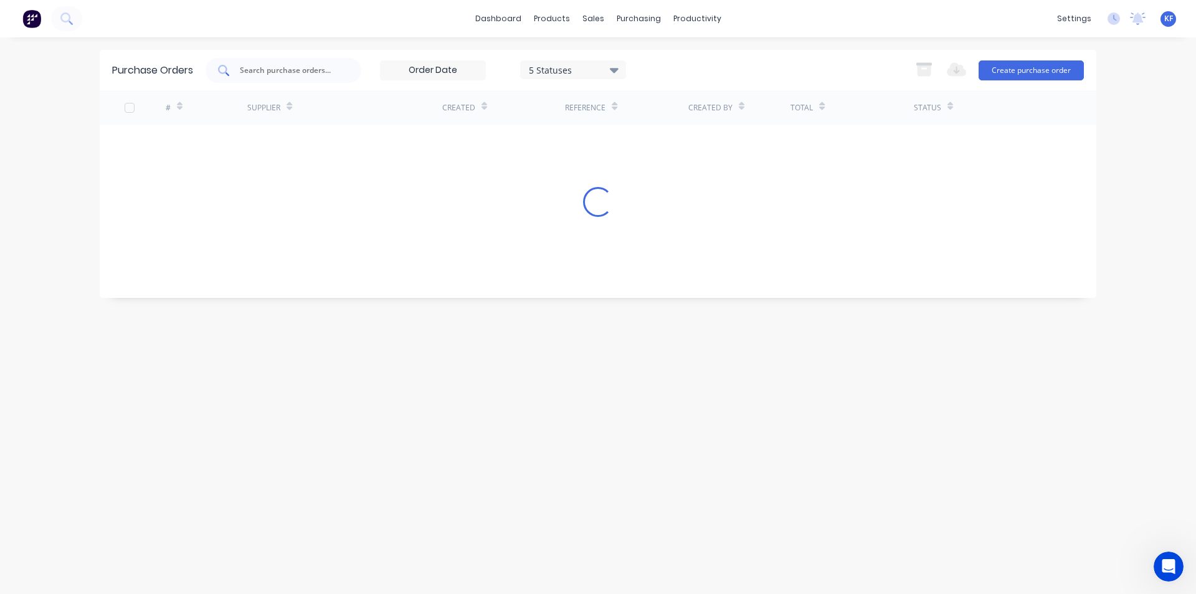
click at [313, 75] on input "text" at bounding box center [290, 70] width 103 height 12
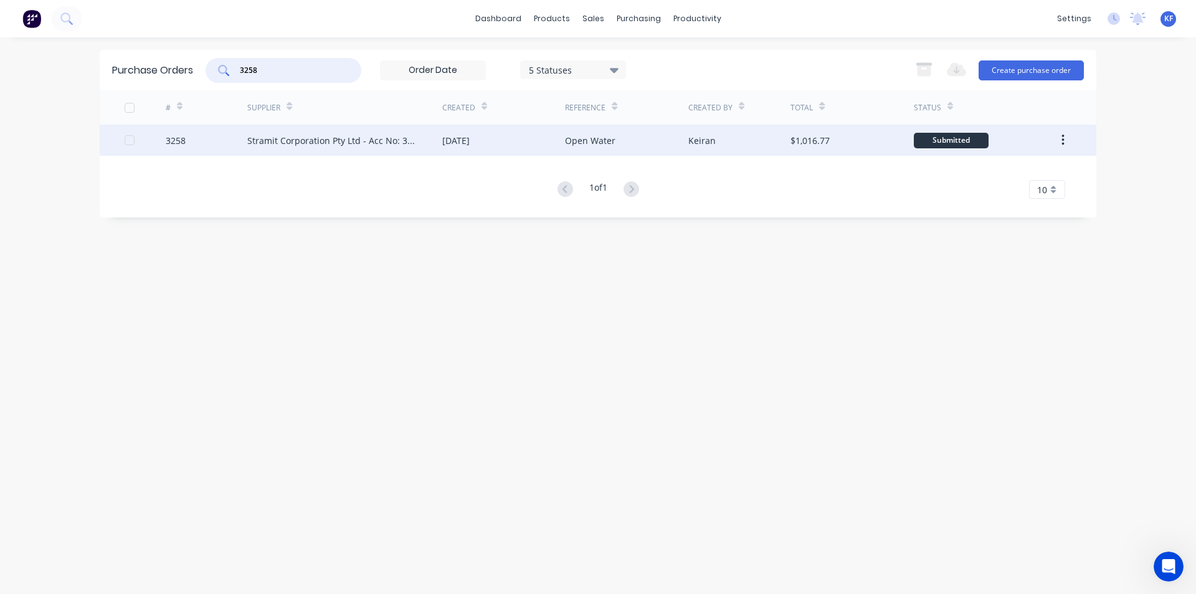
type input "3258"
click at [320, 145] on div "Stramit Corporation Pty Ltd - Acc No: 32915" at bounding box center [332, 140] width 170 height 13
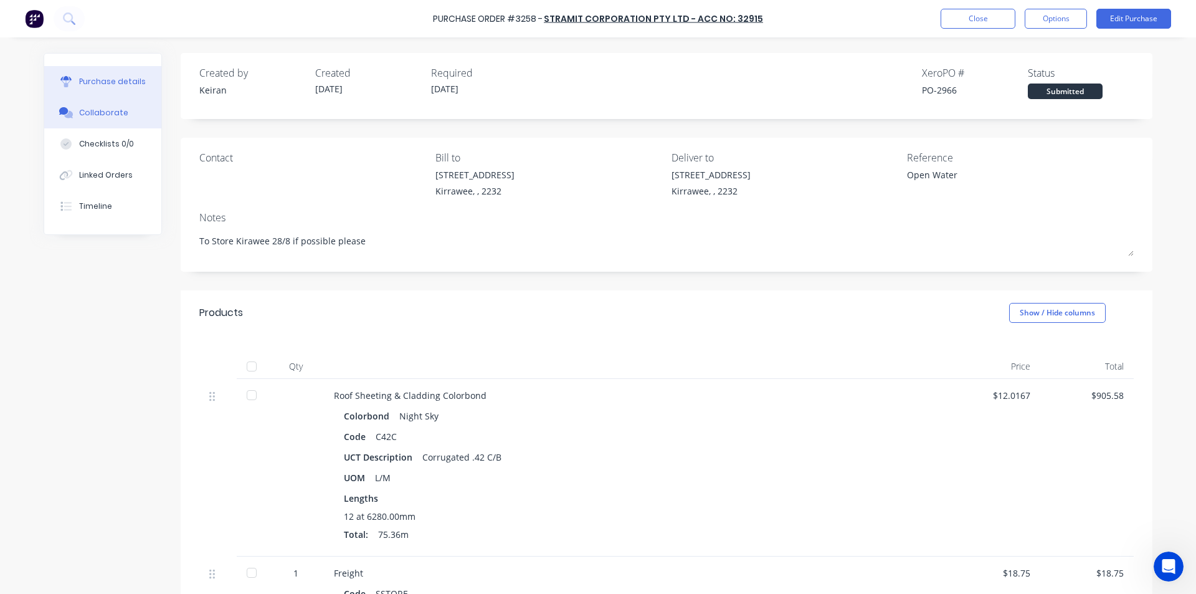
click at [105, 126] on button "Collaborate" at bounding box center [102, 112] width 117 height 31
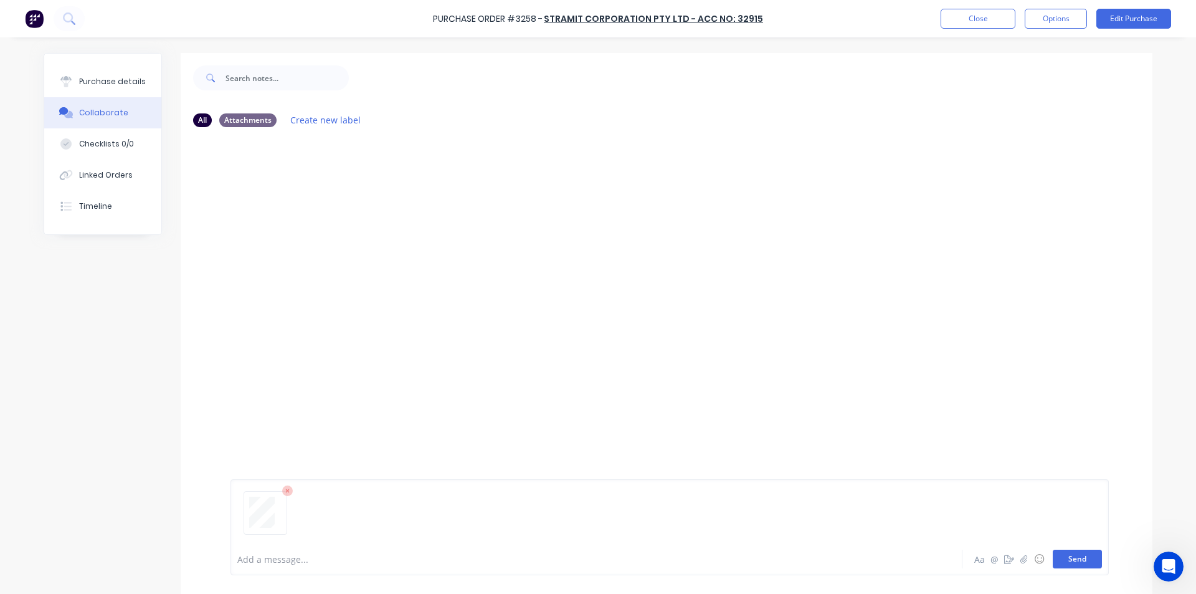
click at [1085, 549] on button "Send" at bounding box center [1077, 558] width 49 height 19
click at [1028, 16] on button "Options" at bounding box center [1056, 19] width 62 height 20
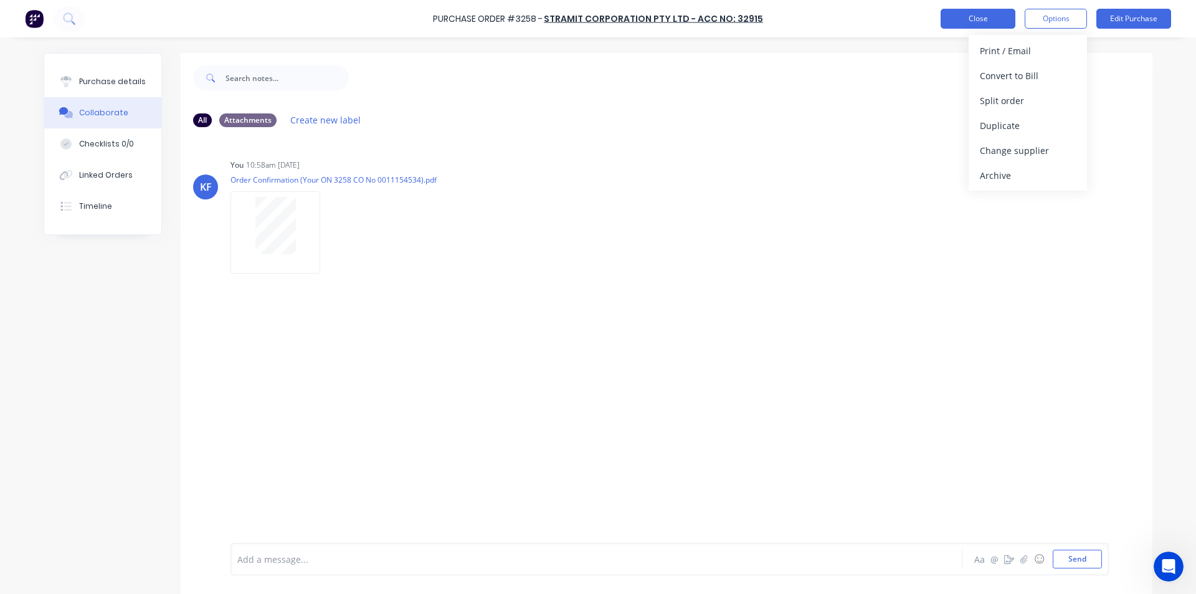
click at [1001, 17] on button "Close" at bounding box center [978, 19] width 75 height 20
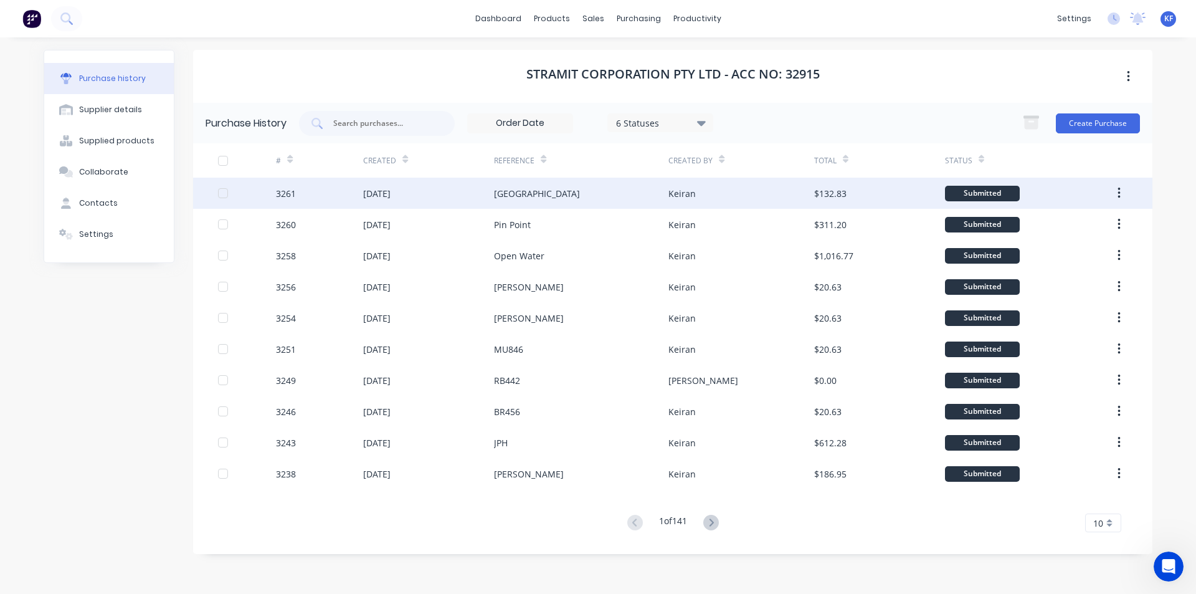
click at [462, 193] on div "[DATE]" at bounding box center [428, 193] width 131 height 31
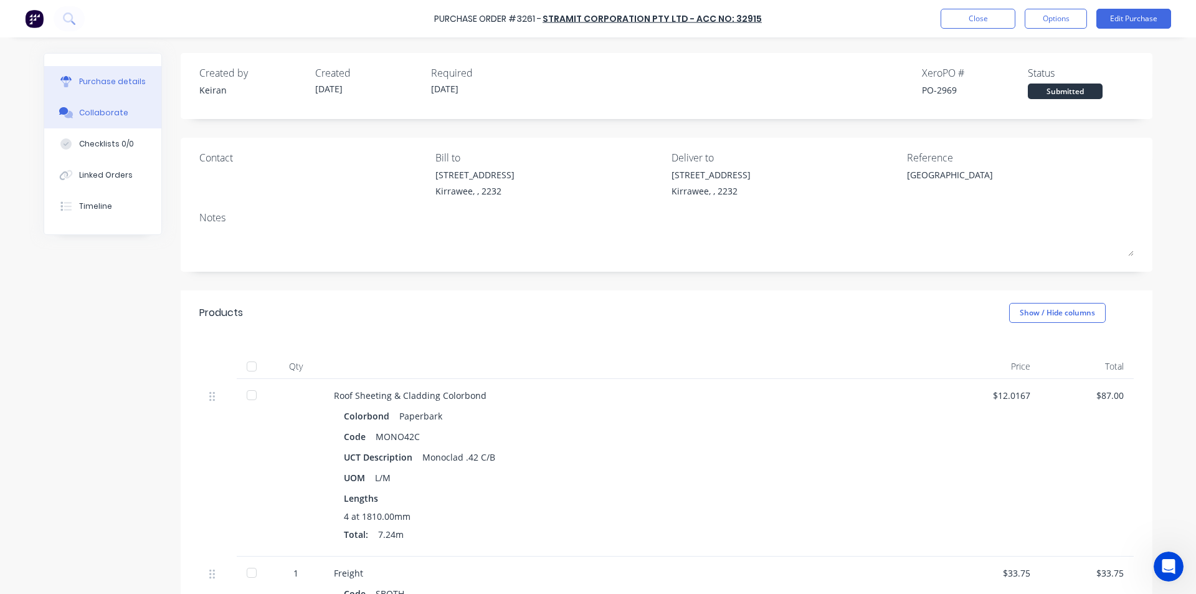
click at [134, 107] on button "Collaborate" at bounding box center [102, 112] width 117 height 31
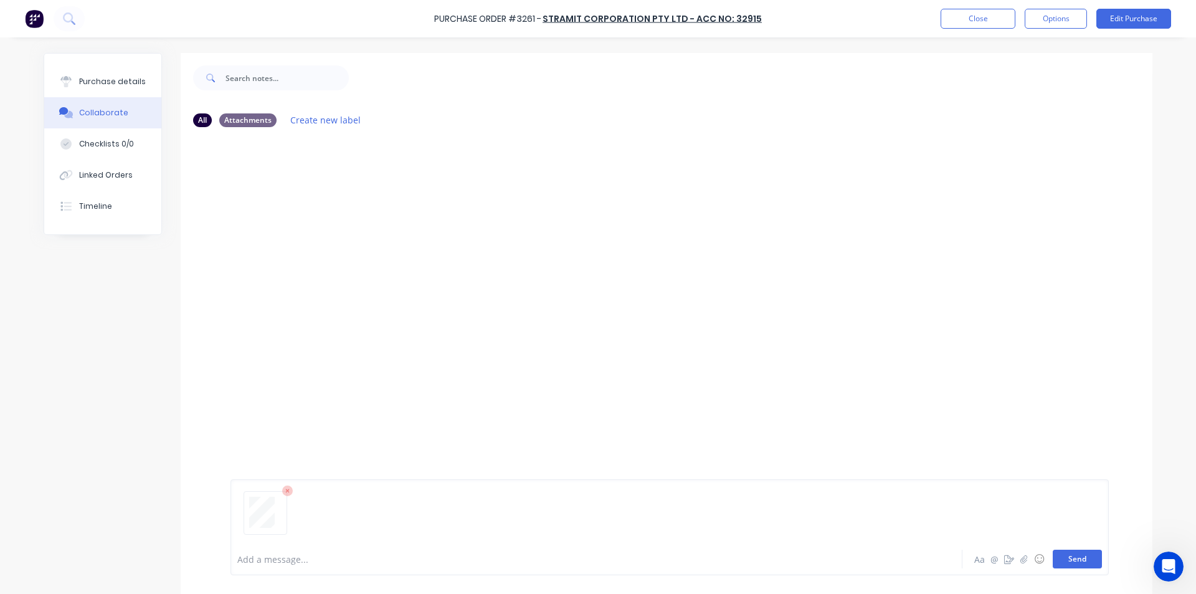
click at [1066, 561] on button "Send" at bounding box center [1077, 558] width 49 height 19
click at [942, 16] on button "Close" at bounding box center [978, 19] width 75 height 20
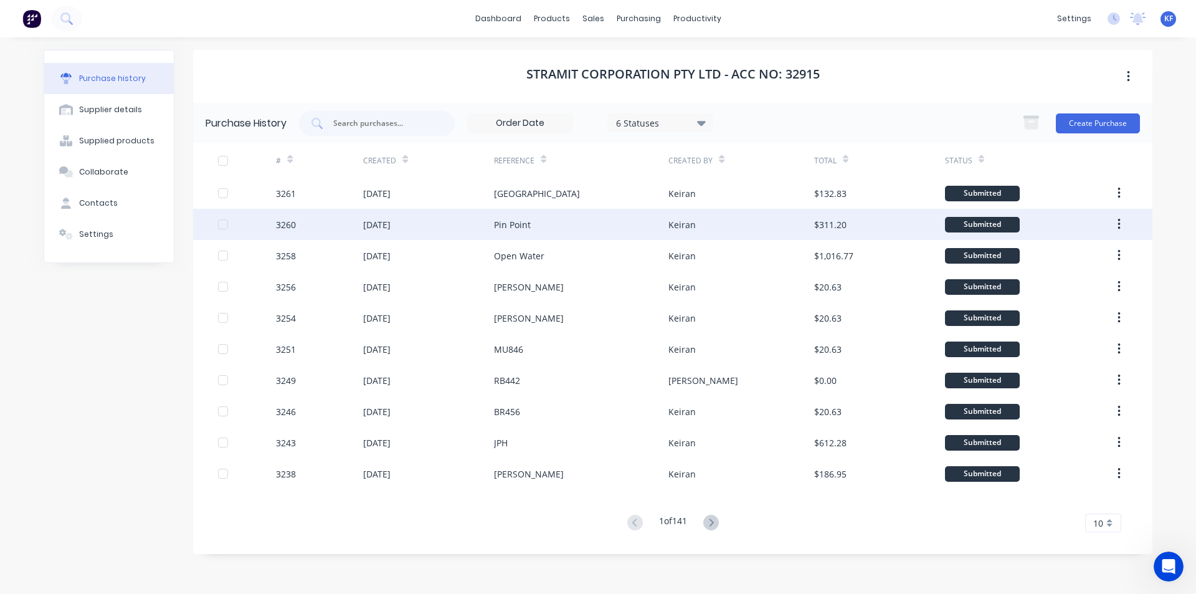
click at [369, 221] on div "[DATE]" at bounding box center [376, 224] width 27 height 13
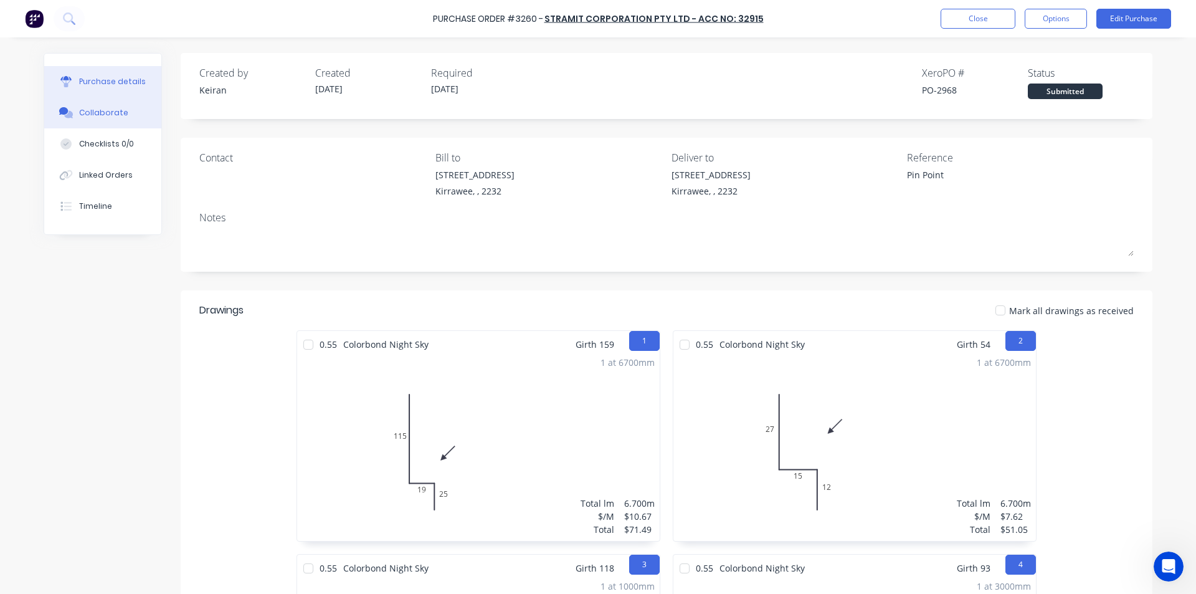
drag, startPoint x: 115, startPoint y: 119, endPoint x: 123, endPoint y: 115, distance: 8.9
click at [115, 118] on button "Collaborate" at bounding box center [102, 112] width 117 height 31
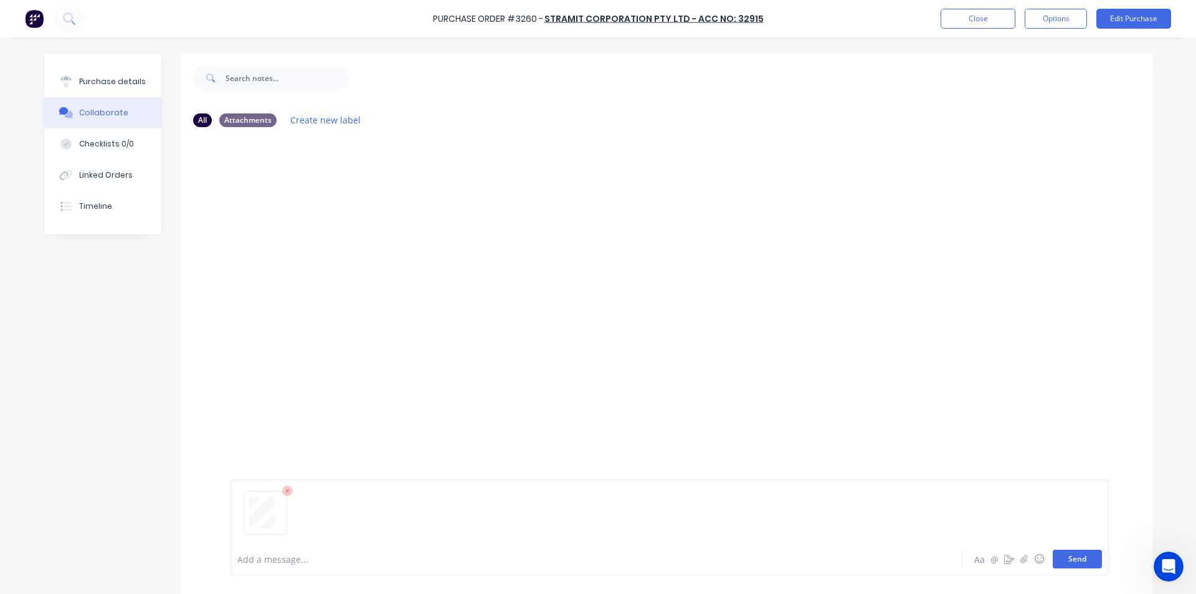
click at [1053, 558] on button "Send" at bounding box center [1077, 558] width 49 height 19
click at [1008, 19] on button "Close" at bounding box center [978, 19] width 75 height 20
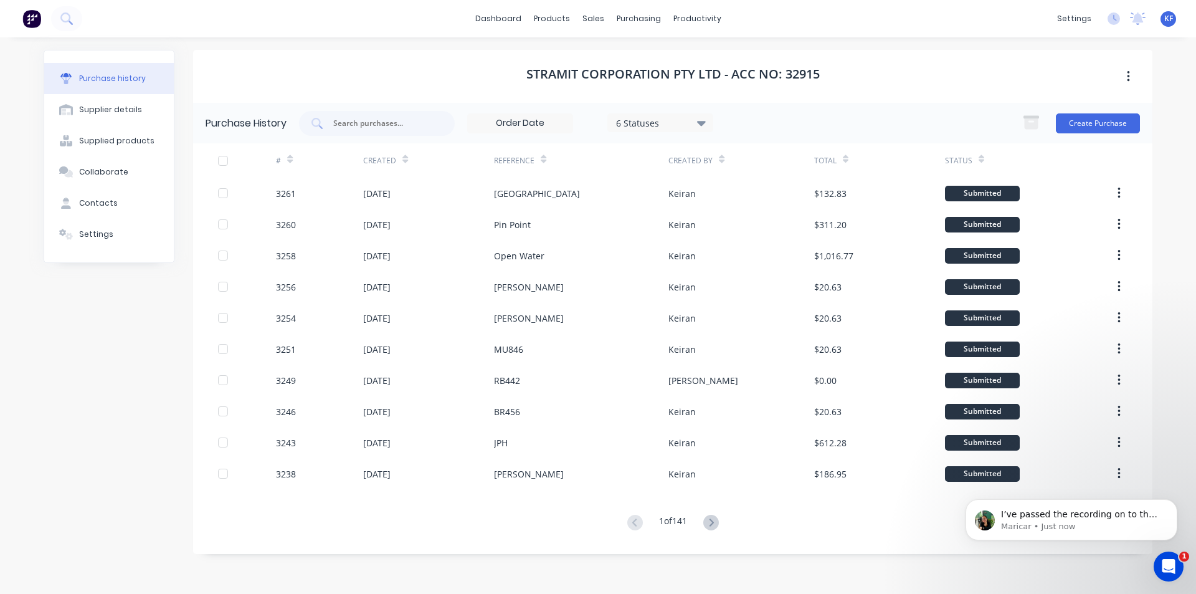
scroll to position [1451, 0]
click at [1111, 522] on p "Maricar • Just now" at bounding box center [1081, 526] width 161 height 11
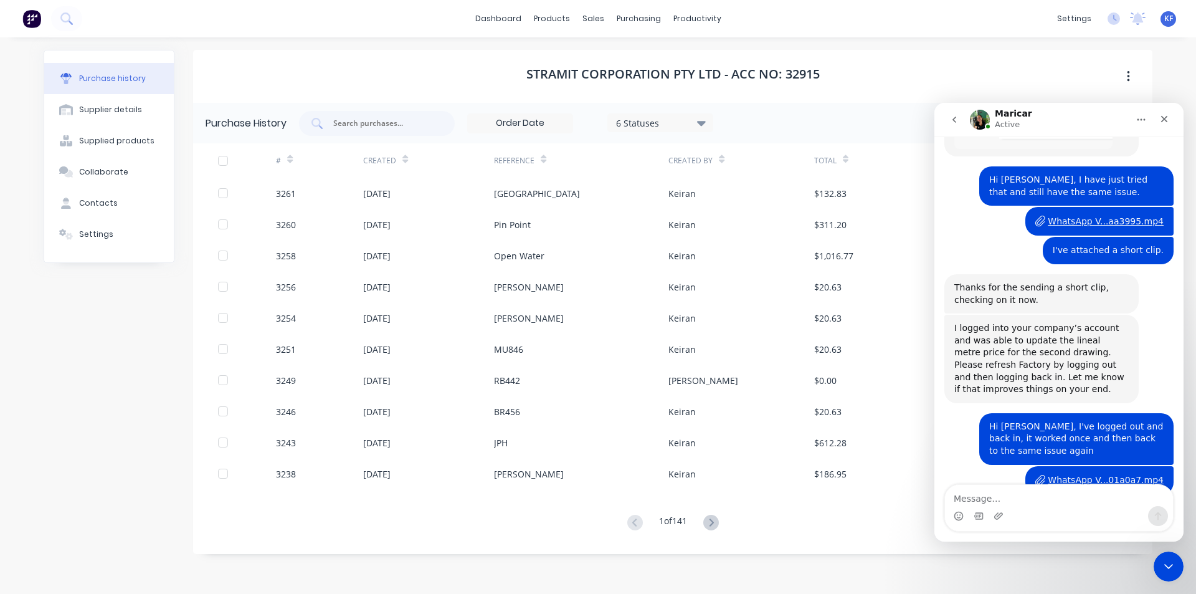
scroll to position [1471, 0]
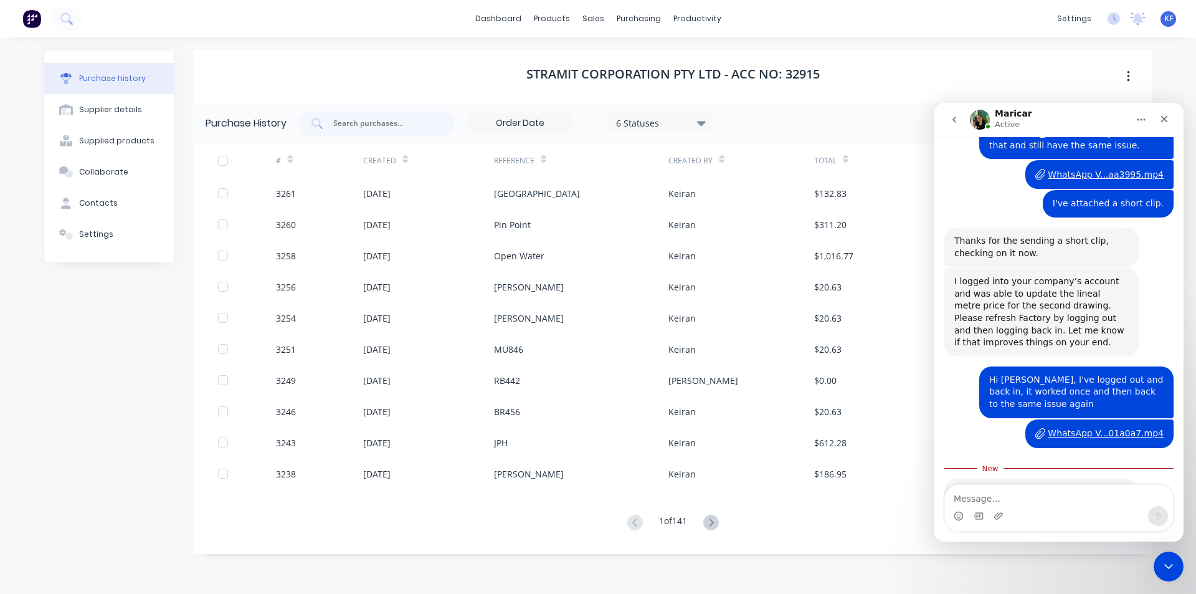
click at [947, 122] on button "go back" at bounding box center [955, 120] width 24 height 24
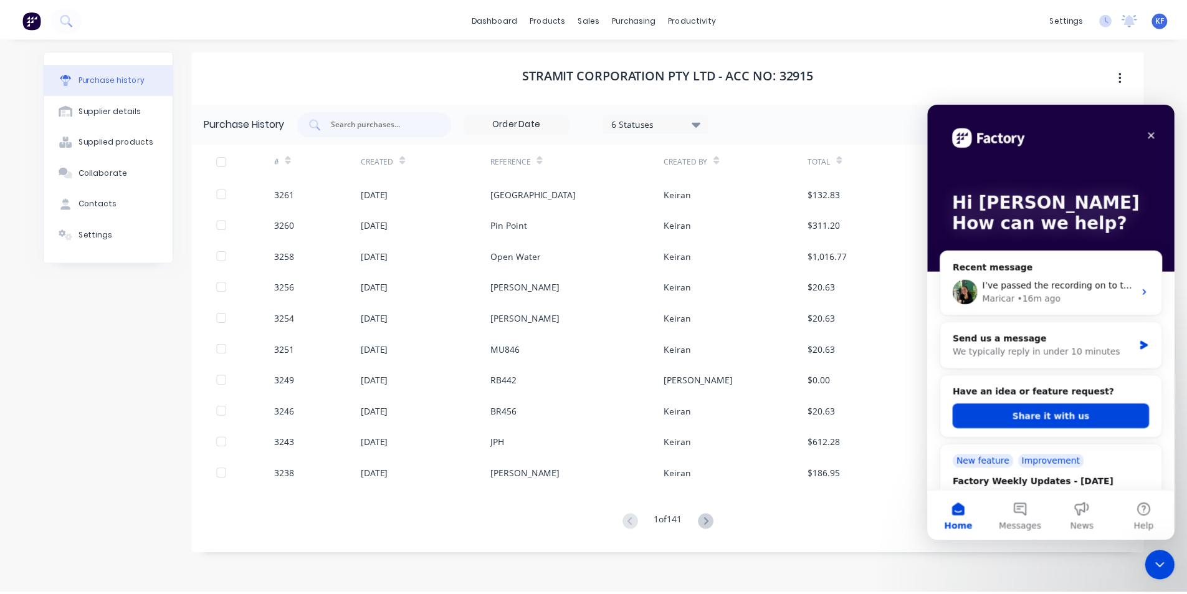
scroll to position [0, 0]
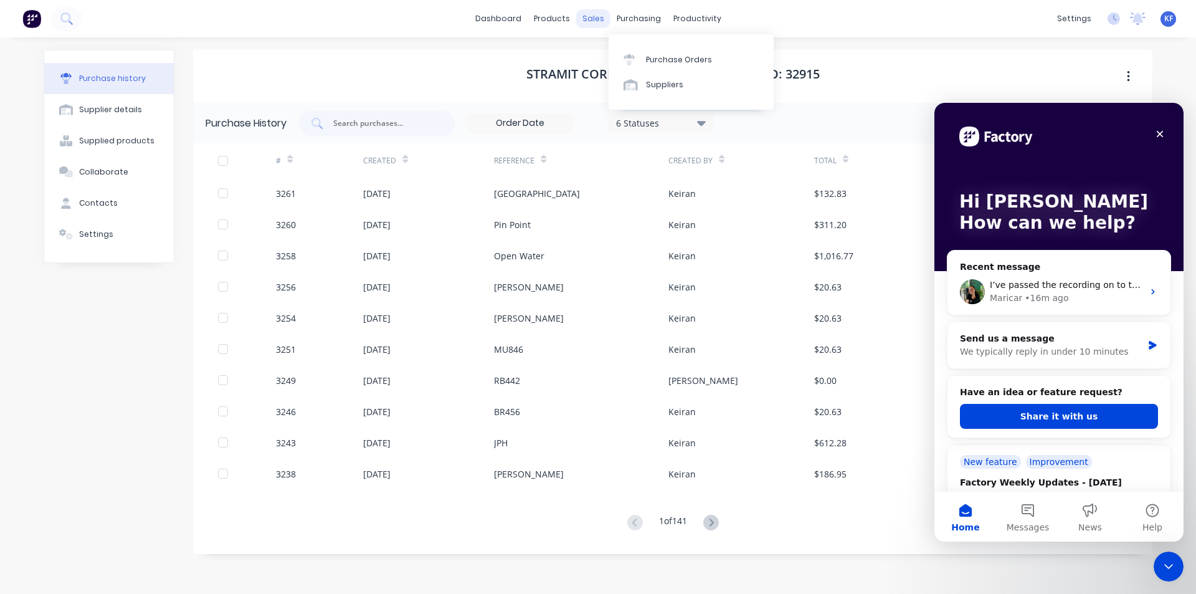
click at [595, 16] on div "sales" at bounding box center [593, 18] width 34 height 19
click at [625, 64] on div "Sales Orders" at bounding box center [639, 59] width 51 height 11
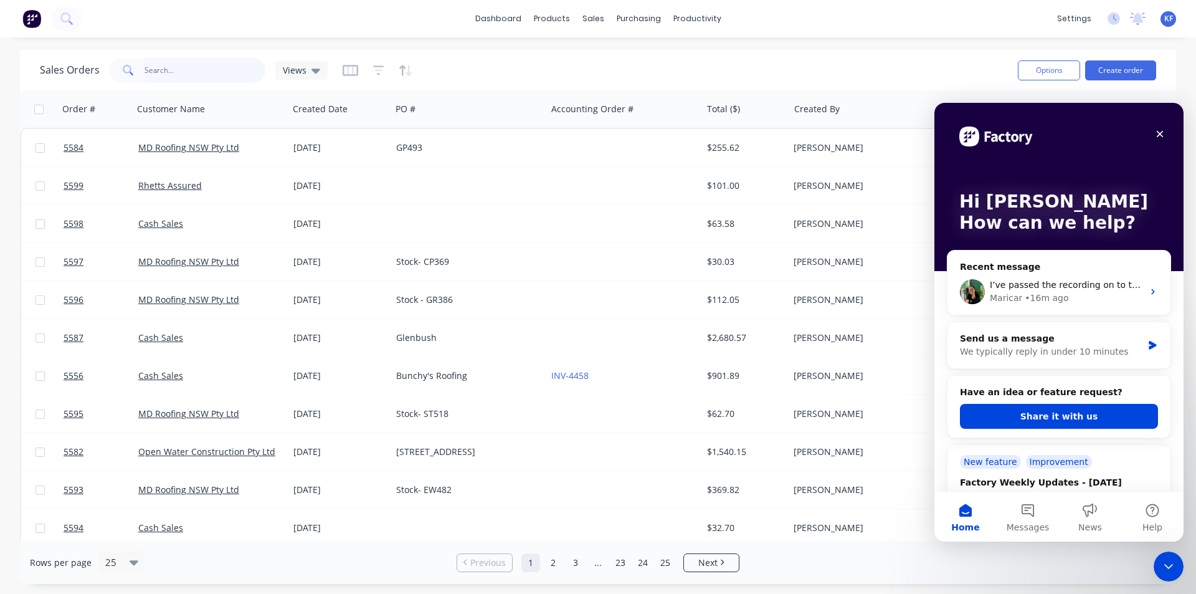
click at [184, 73] on input "text" at bounding box center [205, 70] width 121 height 25
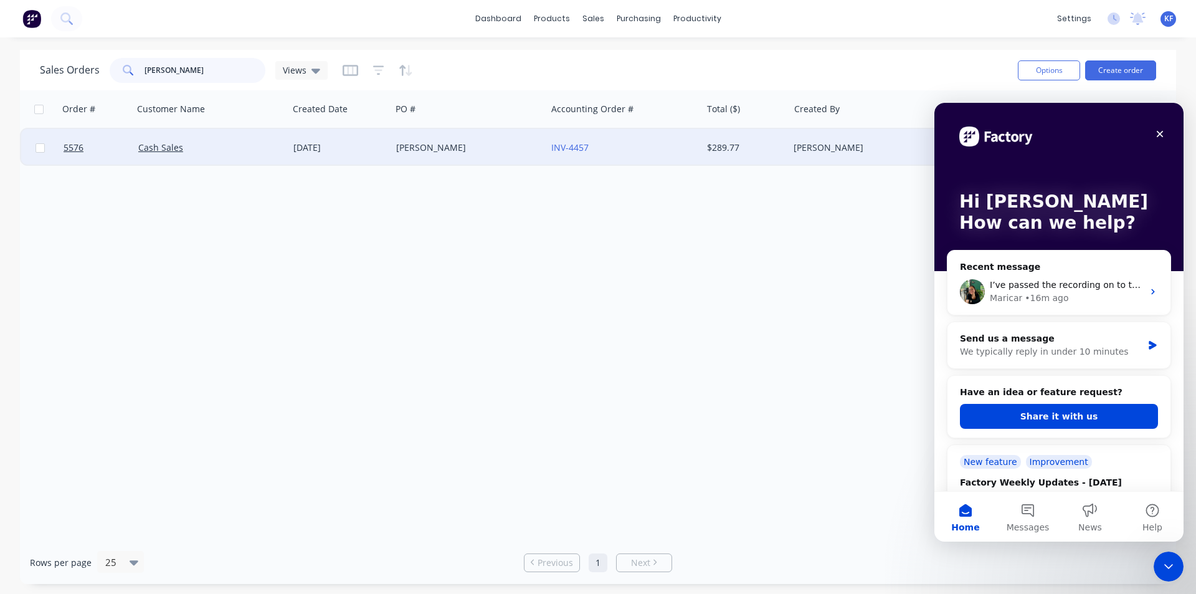
type input "[PERSON_NAME]"
click at [409, 150] on div "[PERSON_NAME]" at bounding box center [465, 147] width 138 height 12
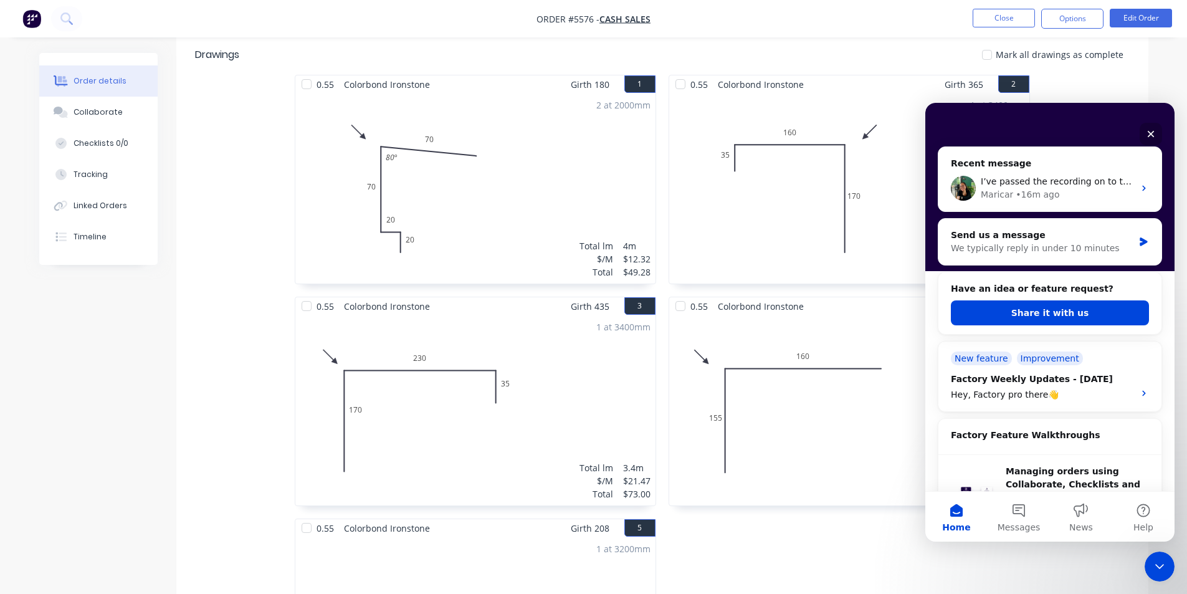
scroll to position [249, 0]
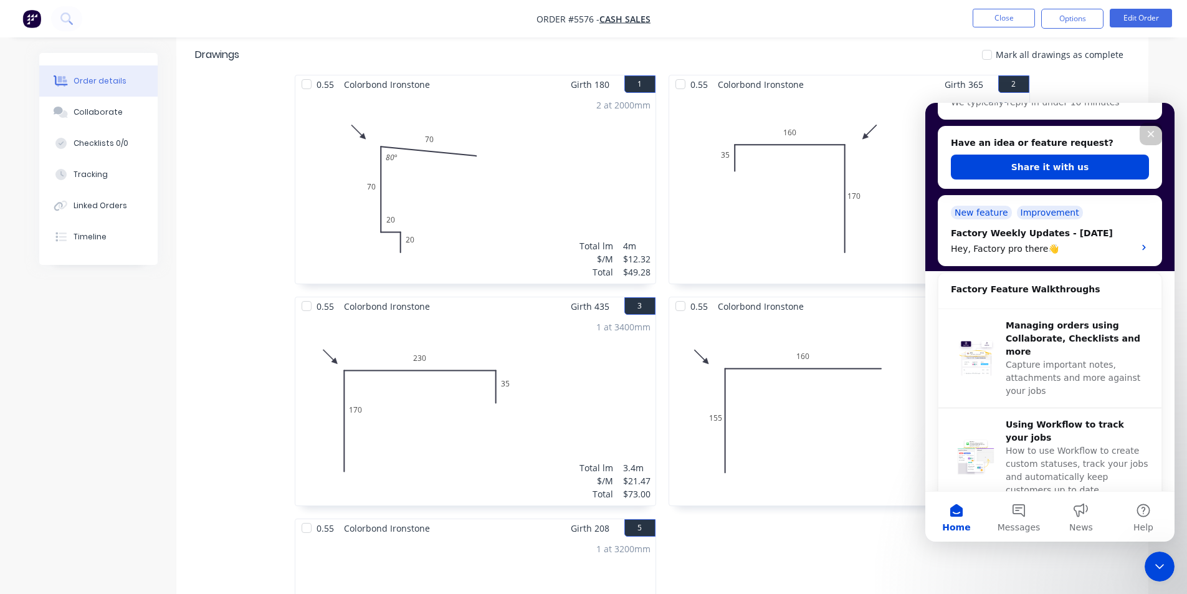
click at [801, 192] on div "1 at 3400mm Total lm $/M Total 3.4m $18.16 $61.74" at bounding box center [849, 188] width 360 height 190
drag, startPoint x: 1156, startPoint y: 133, endPoint x: 2080, endPoint y: 236, distance: 930.2
click at [1155, 133] on div "Close" at bounding box center [1150, 134] width 22 height 22
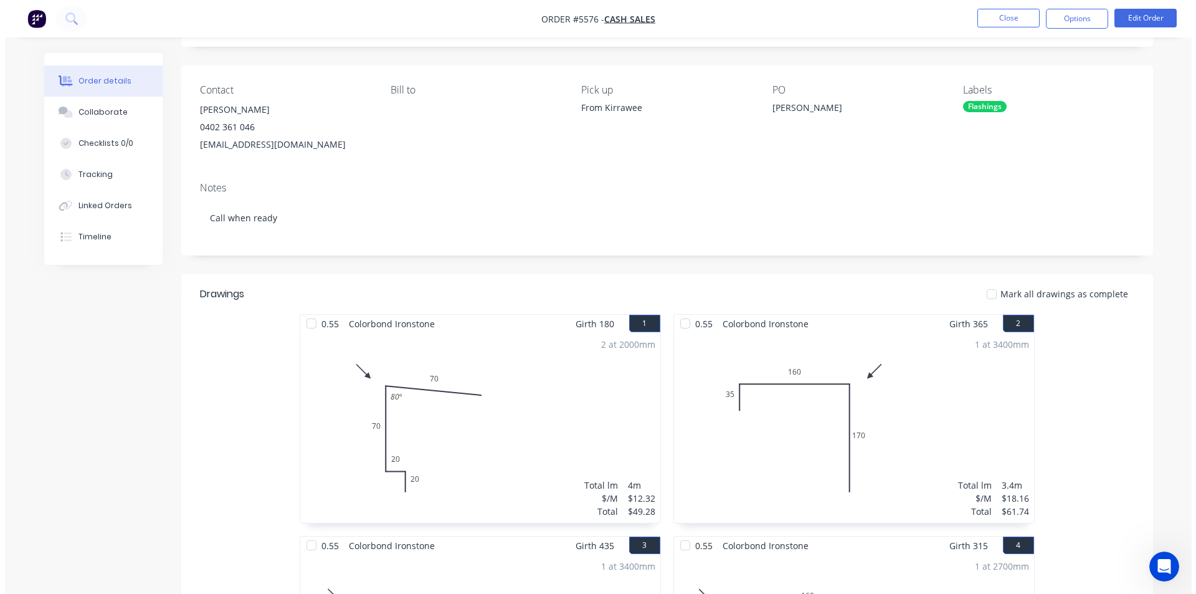
scroll to position [0, 0]
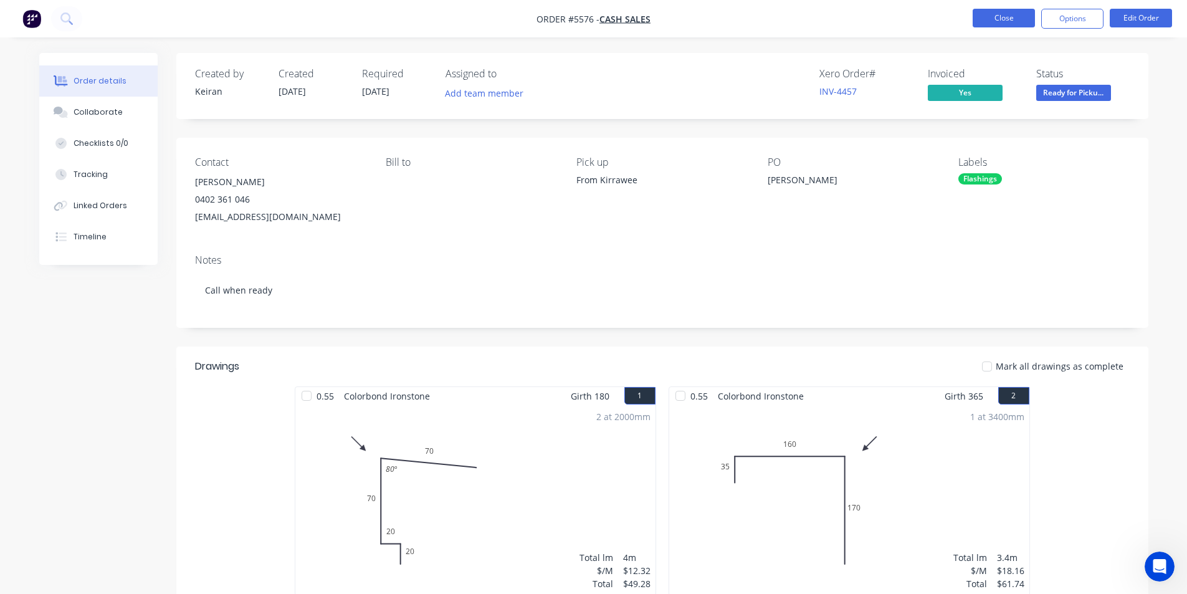
click at [1005, 12] on button "Close" at bounding box center [1003, 18] width 62 height 19
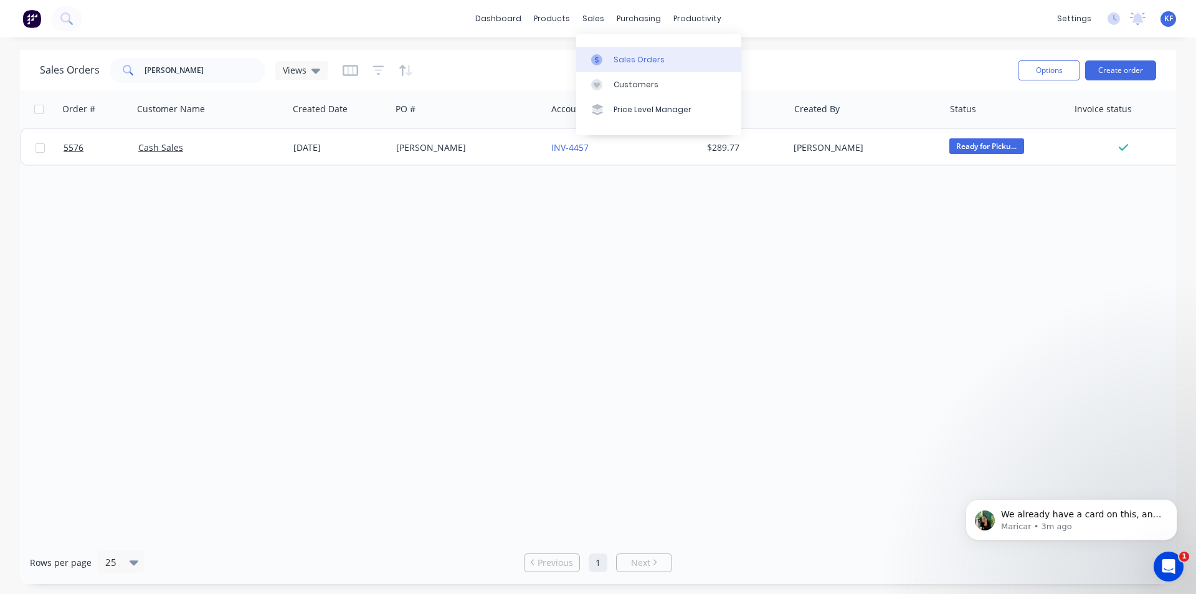
click at [624, 52] on link "Sales Orders" at bounding box center [658, 59] width 165 height 25
drag, startPoint x: 216, startPoint y: 71, endPoint x: 133, endPoint y: 65, distance: 83.1
click at [141, 67] on div "[PERSON_NAME]" at bounding box center [188, 70] width 156 height 25
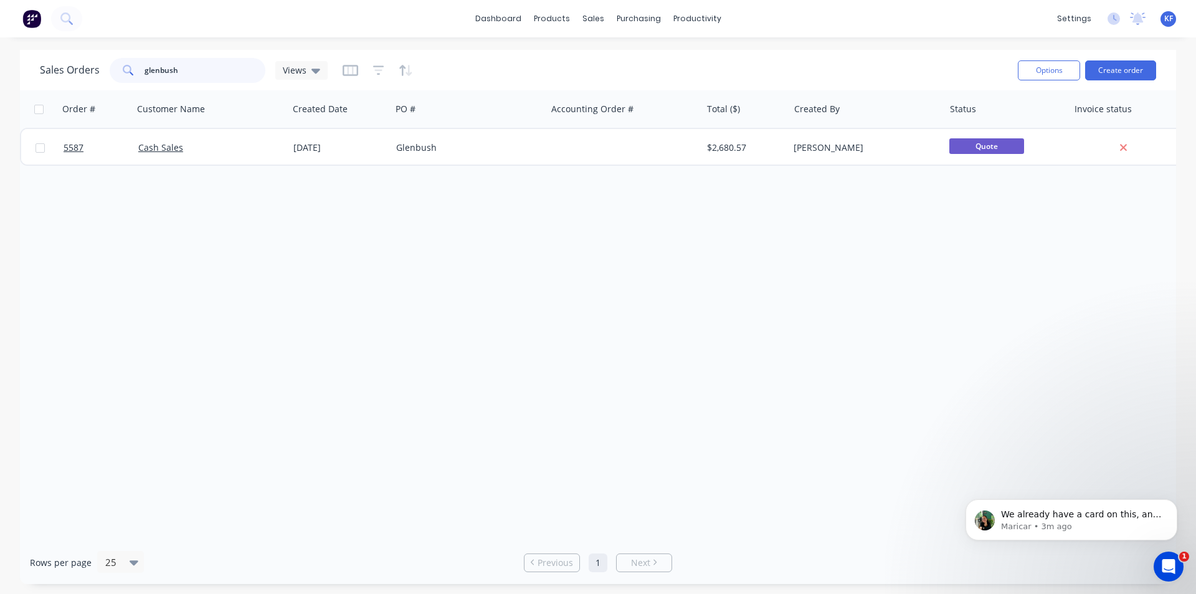
type input "glenbush"
click at [499, 153] on div "Glenbush" at bounding box center [465, 147] width 138 height 12
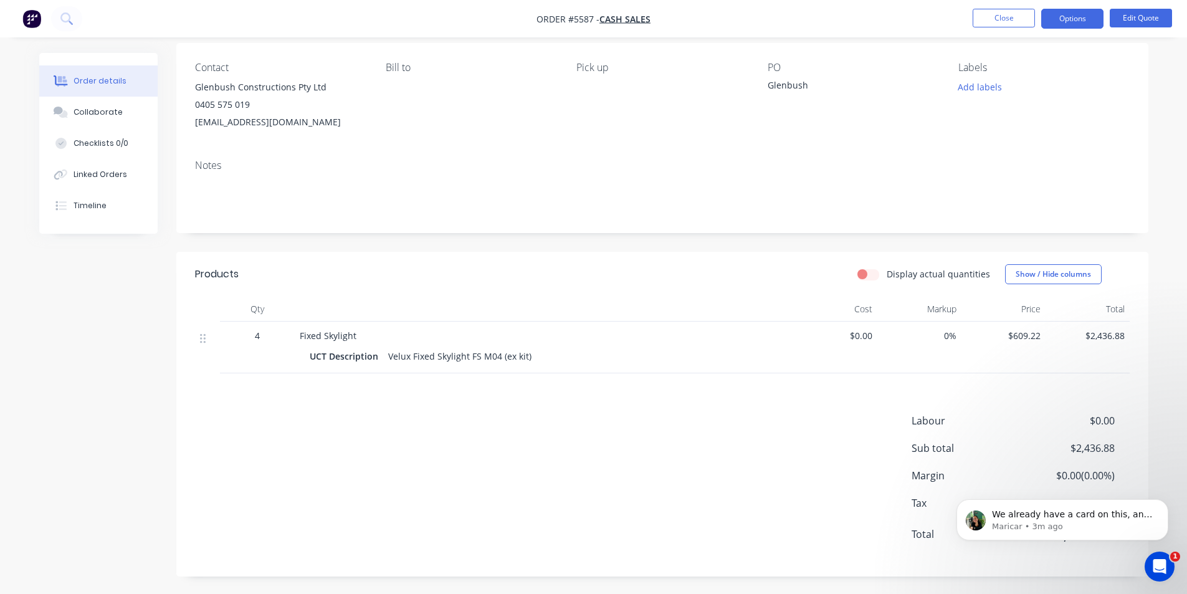
scroll to position [96, 0]
click at [1065, 516] on p "We already have a card on this, and the team is currently working on implementi…" at bounding box center [1072, 514] width 161 height 12
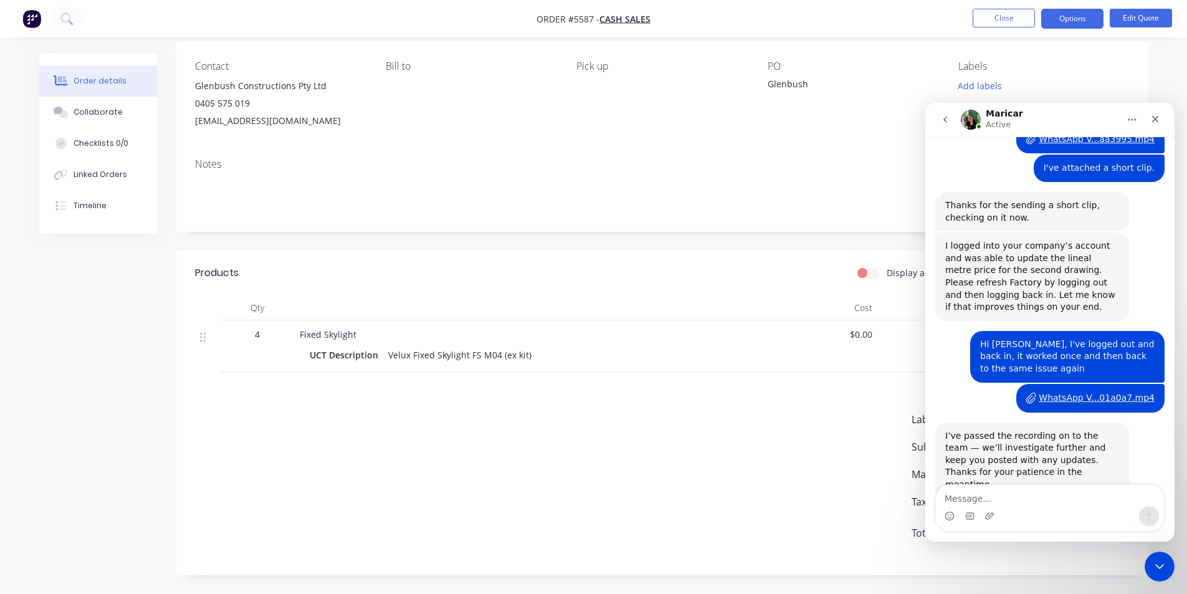
scroll to position [1536, 0]
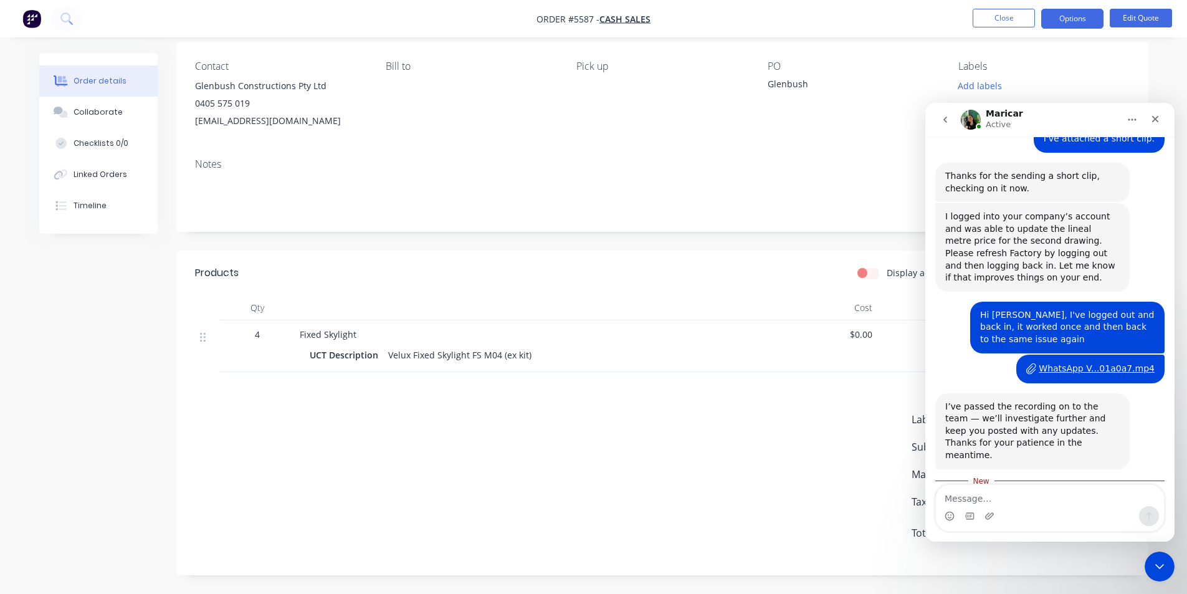
click at [1076, 512] on div "Intercom messenger" at bounding box center [1050, 516] width 228 height 20
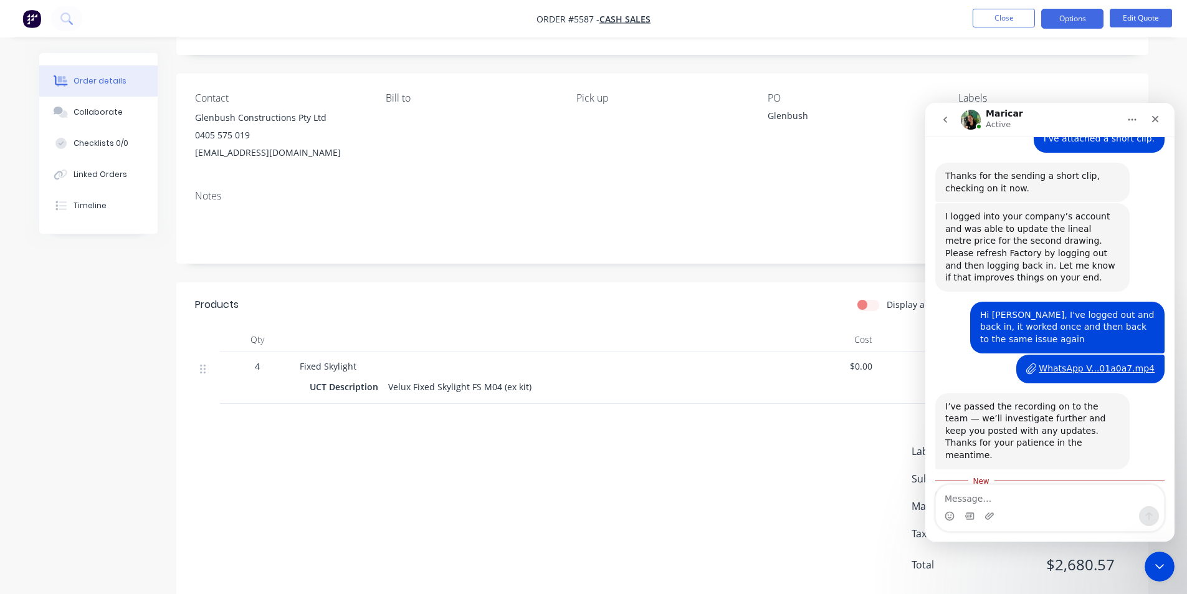
scroll to position [34, 0]
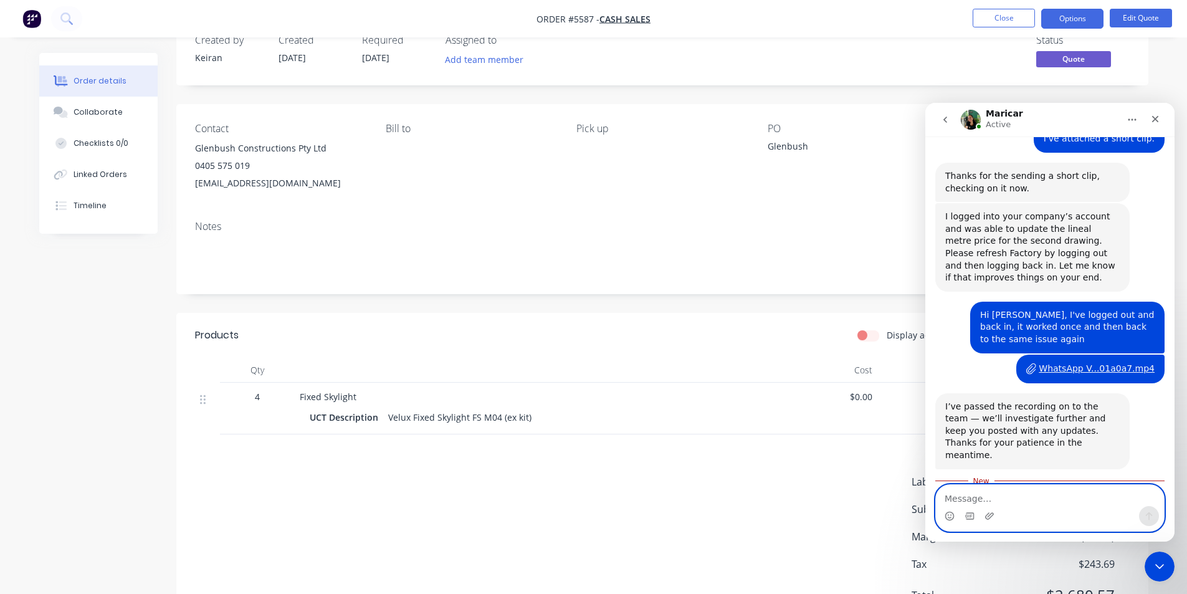
click at [1067, 496] on textarea "Message…" at bounding box center [1050, 495] width 228 height 21
type textarea "Thanks [PERSON_NAME]"
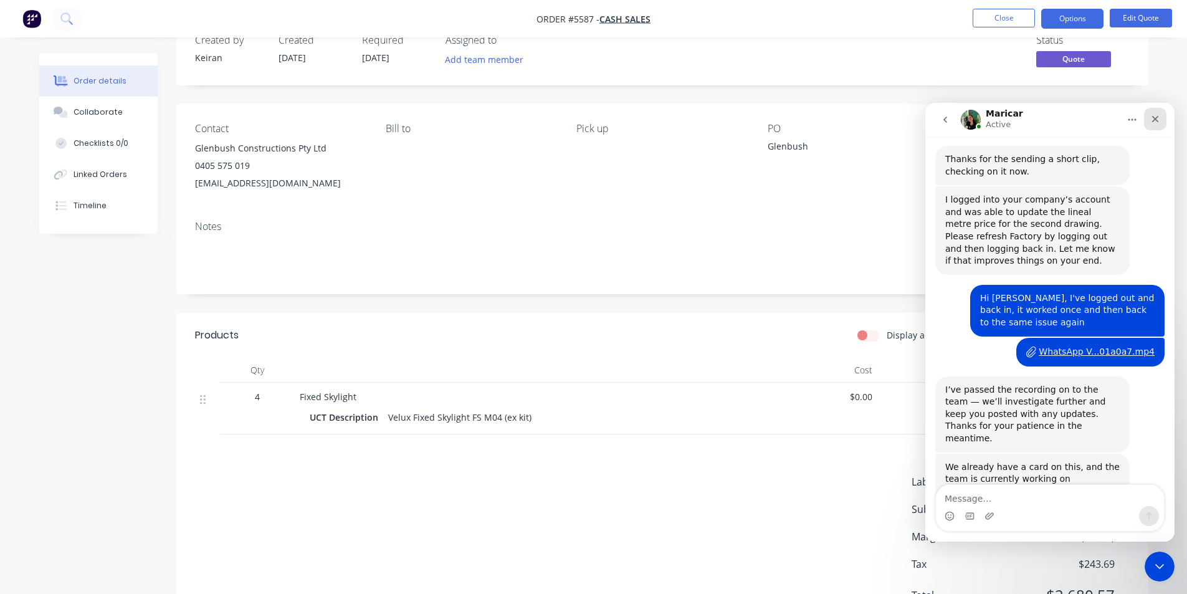
click at [1149, 122] on div "Close" at bounding box center [1155, 119] width 22 height 22
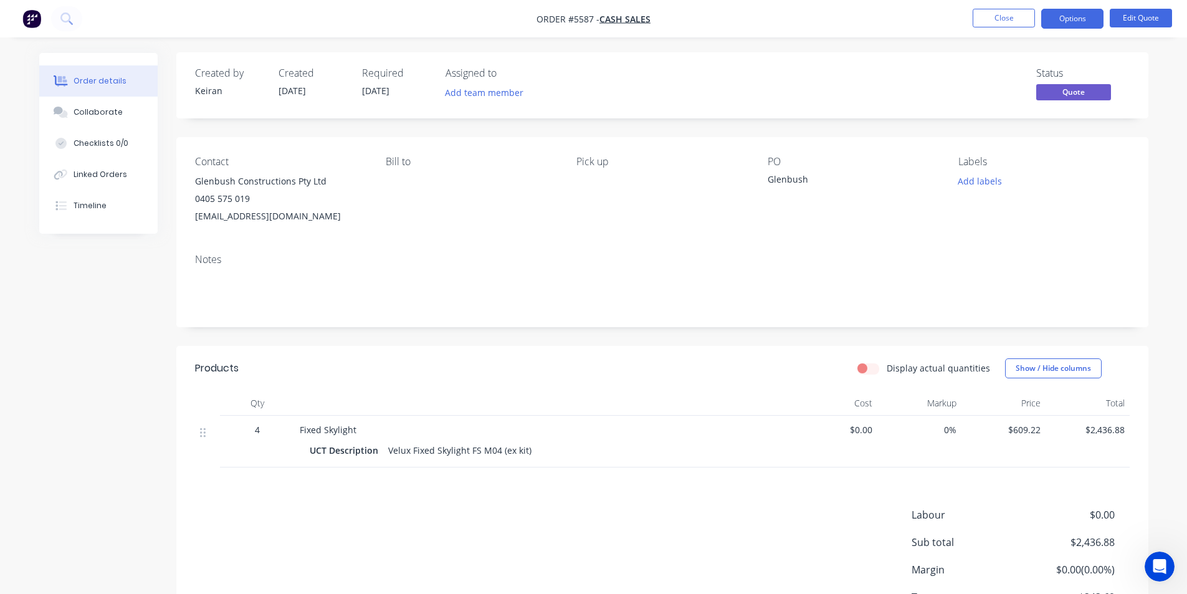
scroll to position [0, 0]
click at [1128, 23] on button "Edit Quote" at bounding box center [1141, 18] width 62 height 19
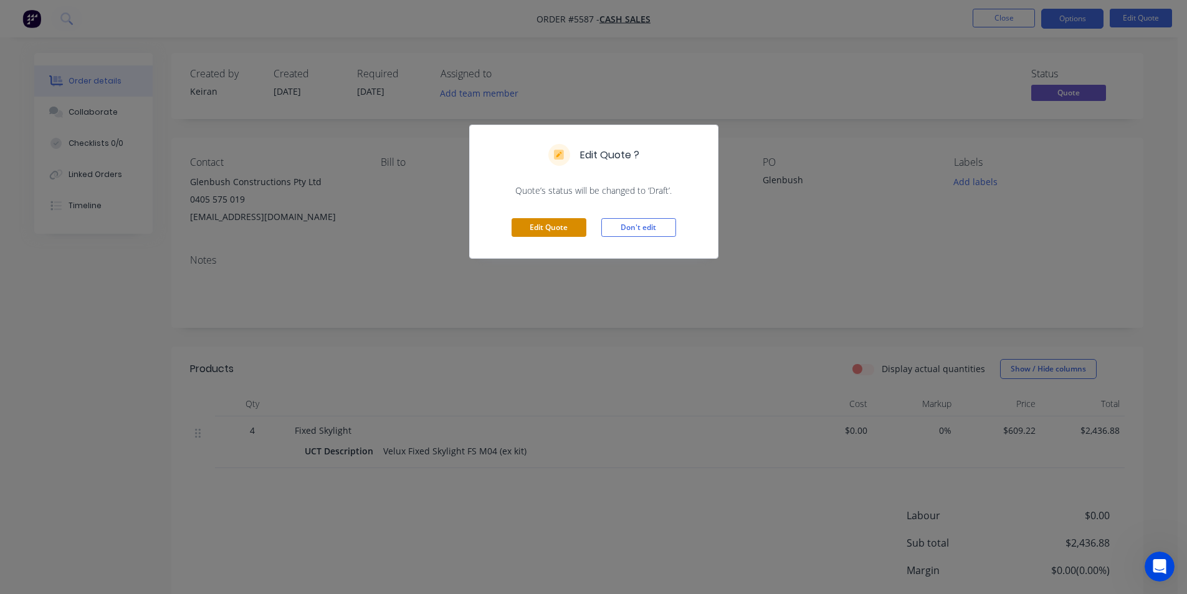
click at [535, 227] on button "Edit Quote" at bounding box center [548, 227] width 75 height 19
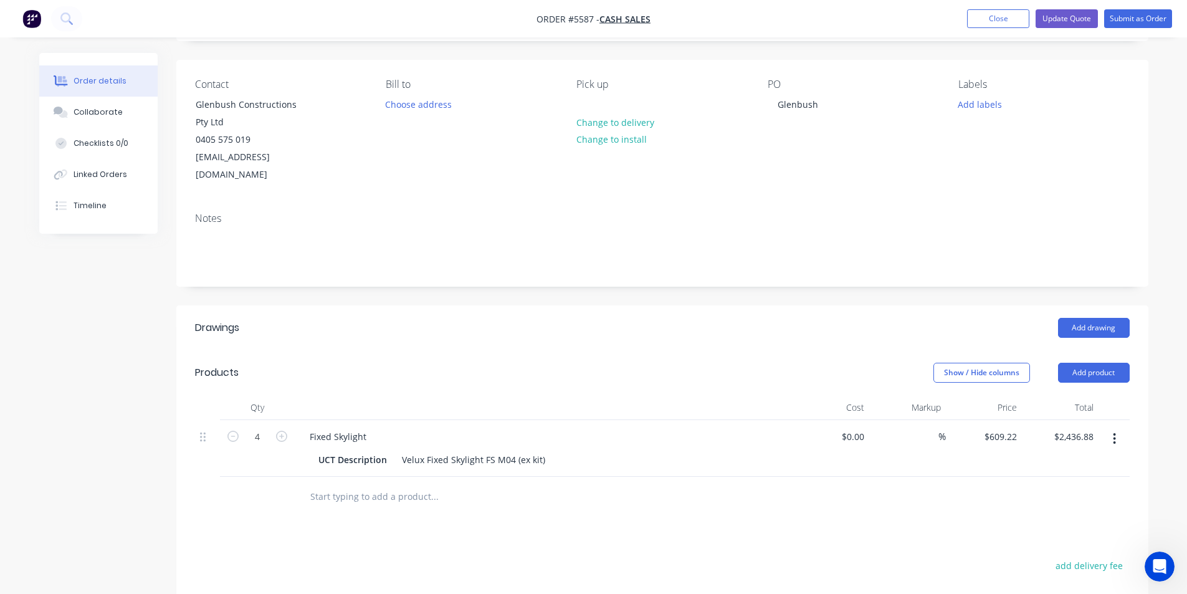
scroll to position [187, 0]
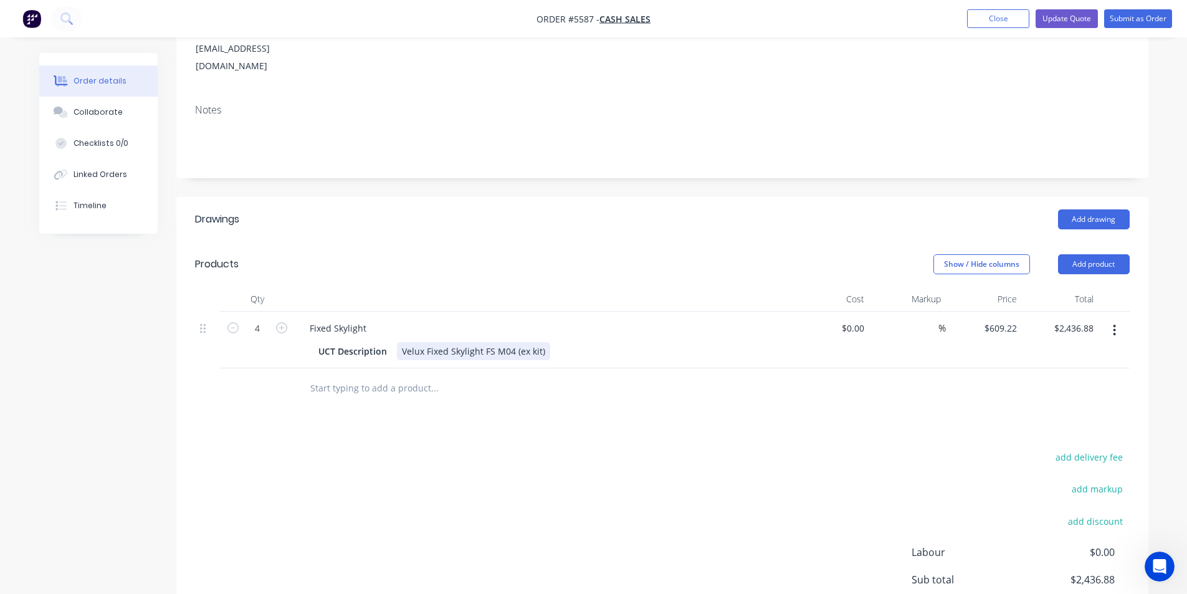
click at [546, 342] on div "UCT Description Velux Fixed Skylight FS M04 (ex kit)" at bounding box center [541, 351] width 456 height 18
click at [1114, 325] on icon "button" at bounding box center [1114, 330] width 2 height 11
click at [1093, 354] on div "Edit" at bounding box center [1070, 363] width 96 height 18
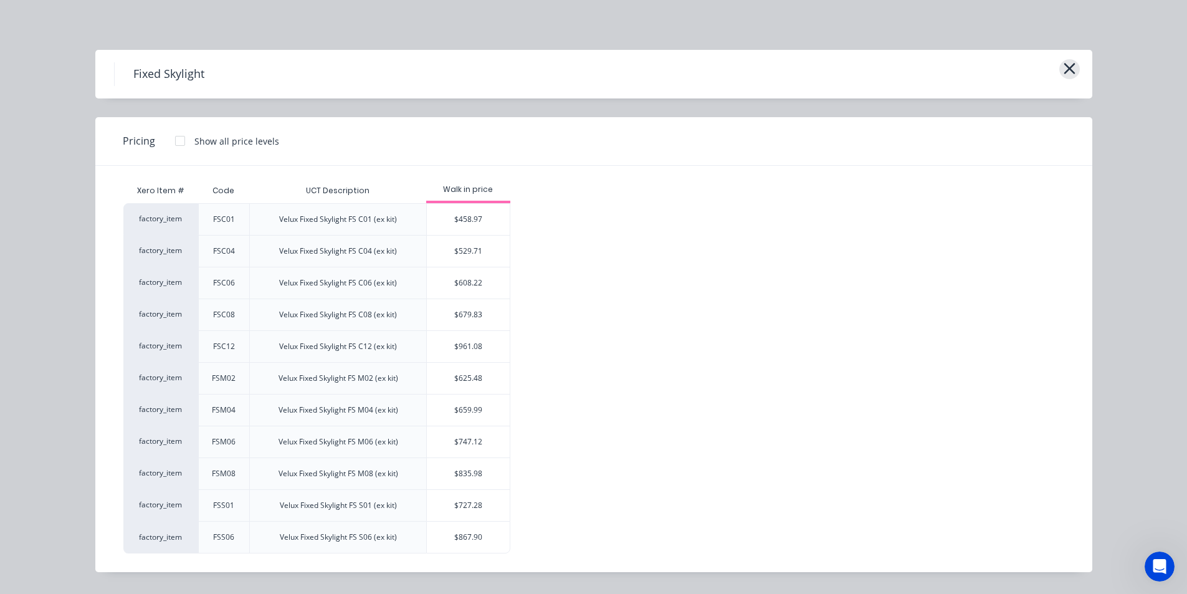
click at [1065, 67] on icon "button" at bounding box center [1069, 68] width 13 height 17
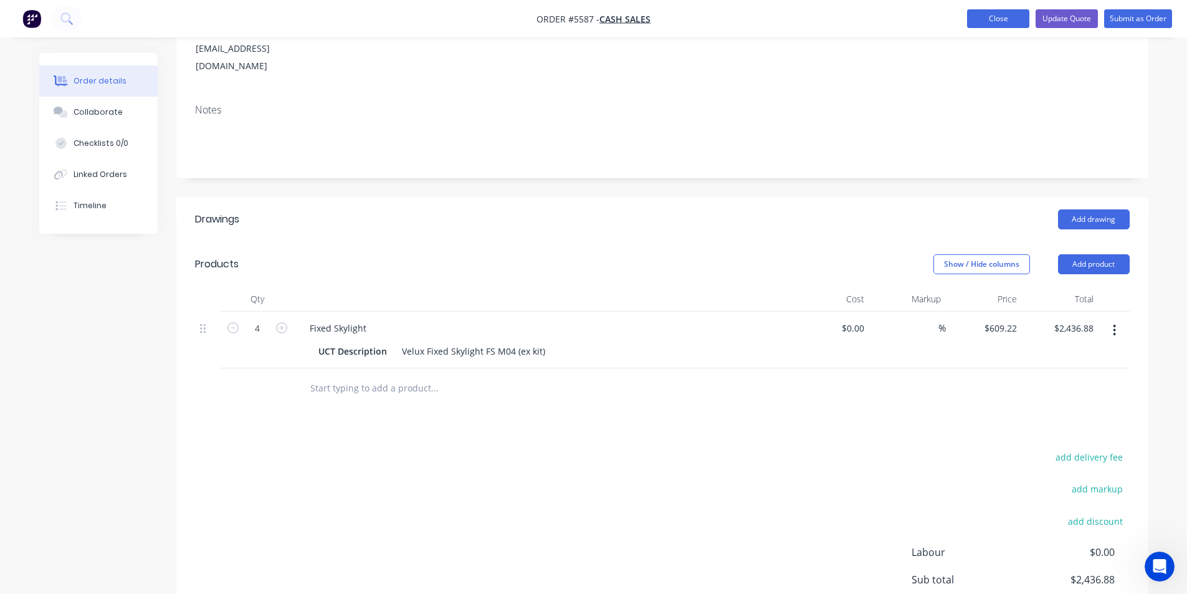
click at [1001, 22] on button "Close" at bounding box center [998, 18] width 62 height 19
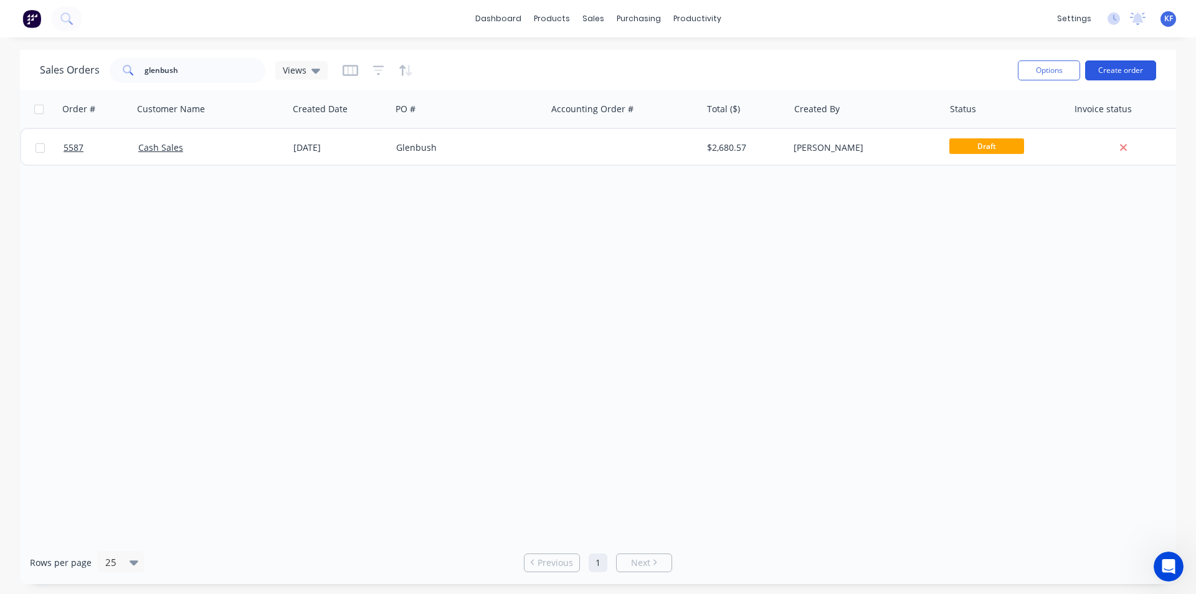
click at [1120, 72] on button "Create order" at bounding box center [1120, 70] width 71 height 20
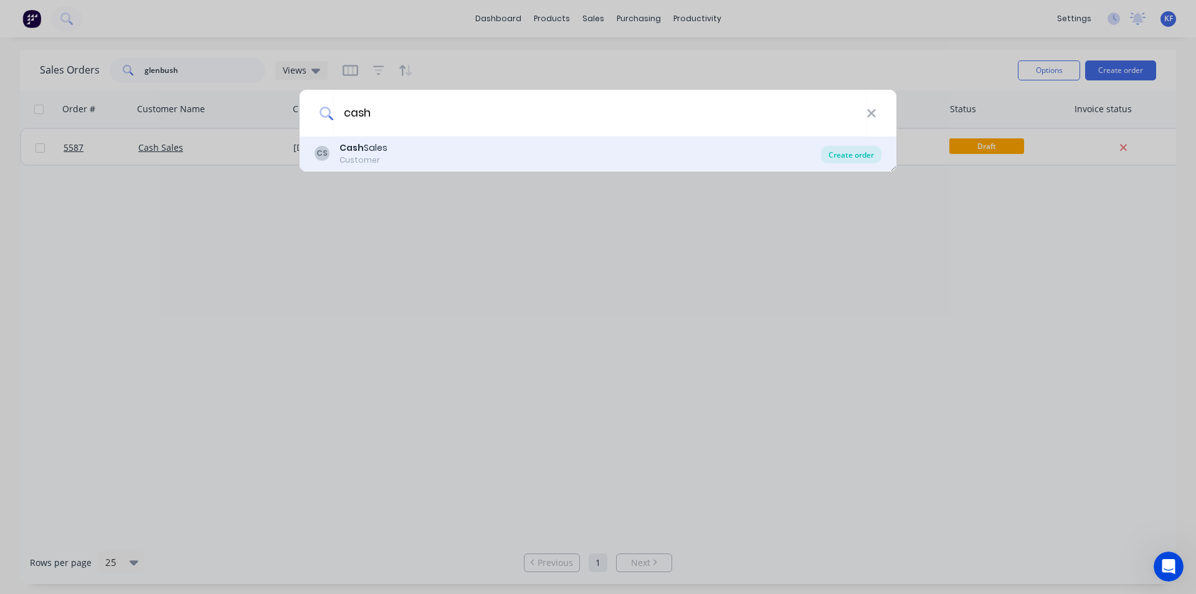
type input "cash"
click at [848, 158] on div "Create order" at bounding box center [851, 154] width 60 height 17
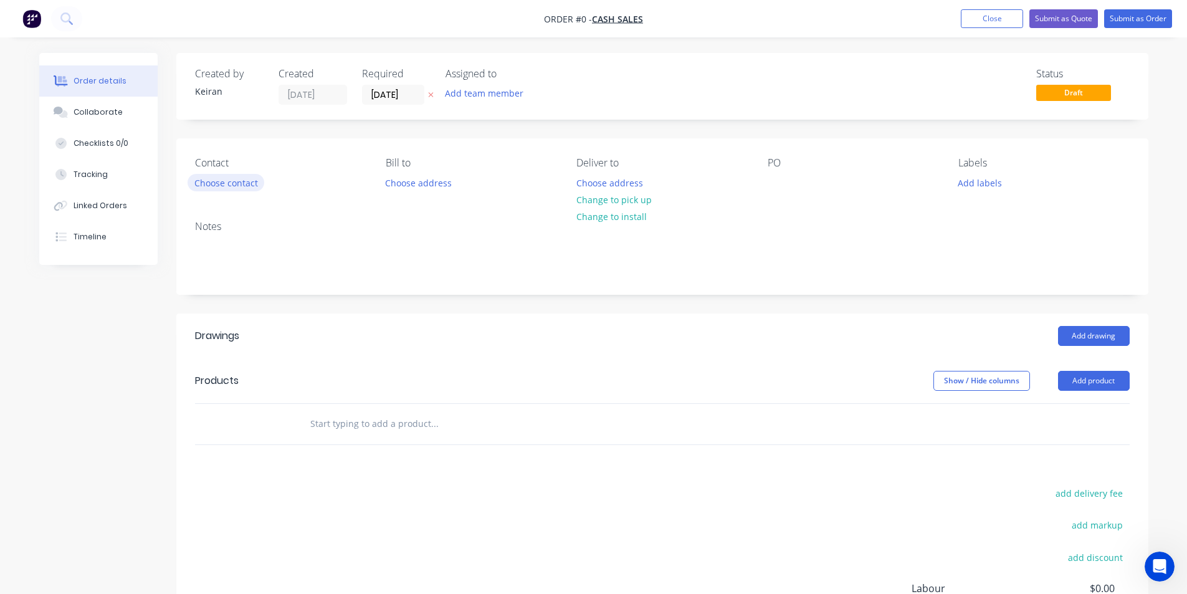
click at [238, 189] on button "Choose contact" at bounding box center [226, 182] width 77 height 17
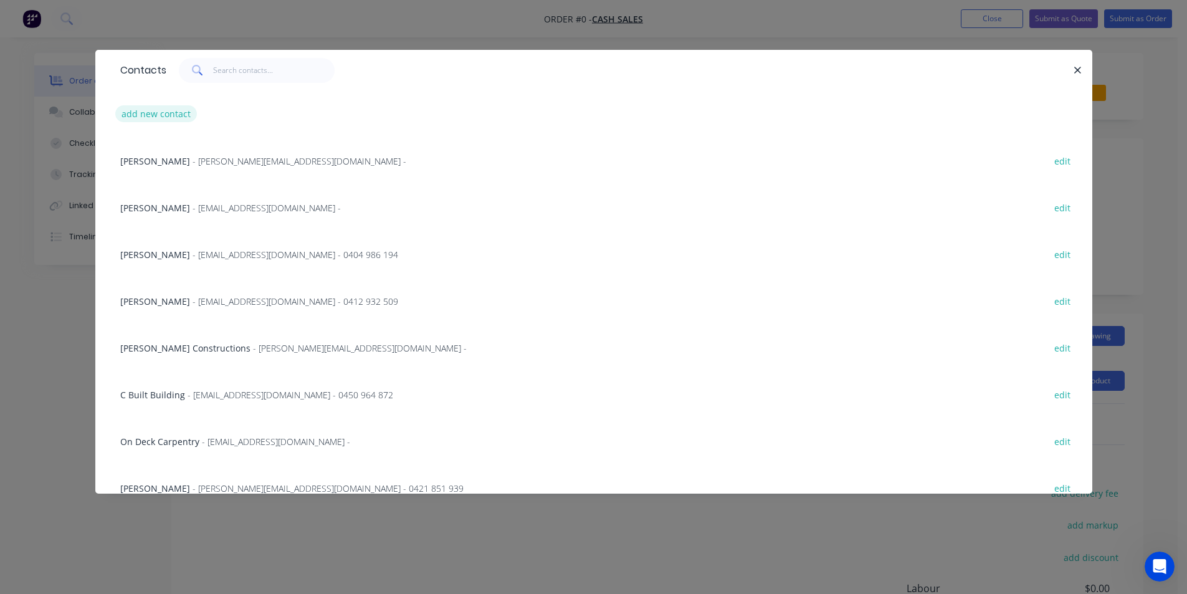
click at [182, 108] on button "add new contact" at bounding box center [156, 113] width 82 height 17
select select "AU"
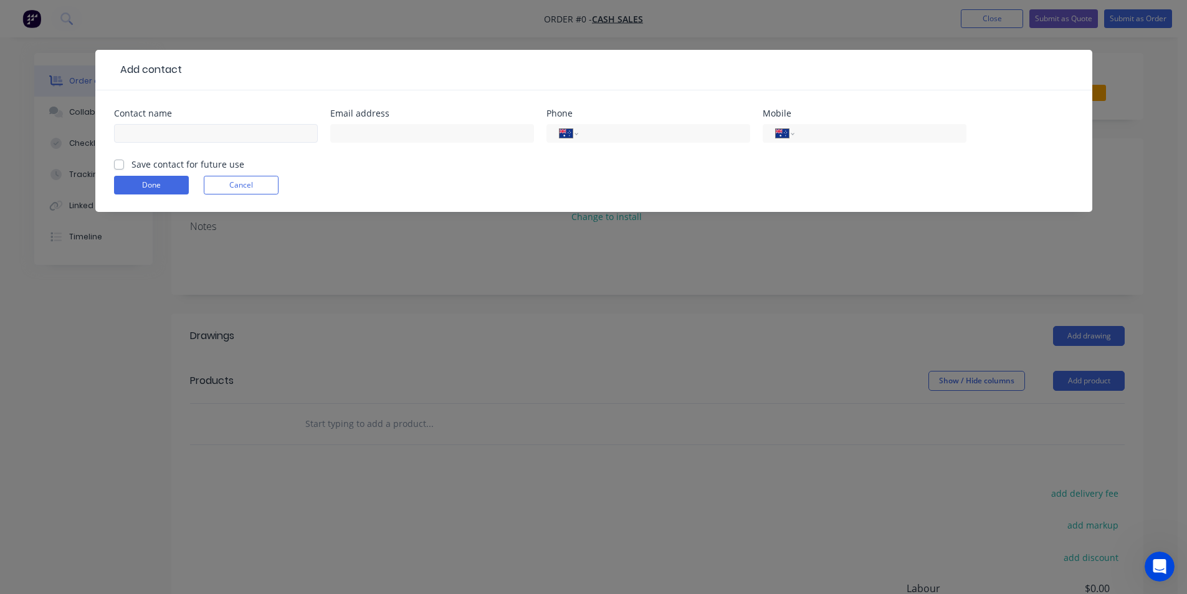
drag, startPoint x: 182, startPoint y: 108, endPoint x: 174, endPoint y: 130, distance: 23.3
click at [173, 124] on div at bounding box center [216, 139] width 204 height 37
click at [175, 133] on input "text" at bounding box center [216, 133] width 204 height 19
type input "[PERSON_NAME] Fencing"
click at [163, 192] on button "Done" at bounding box center [151, 185] width 75 height 19
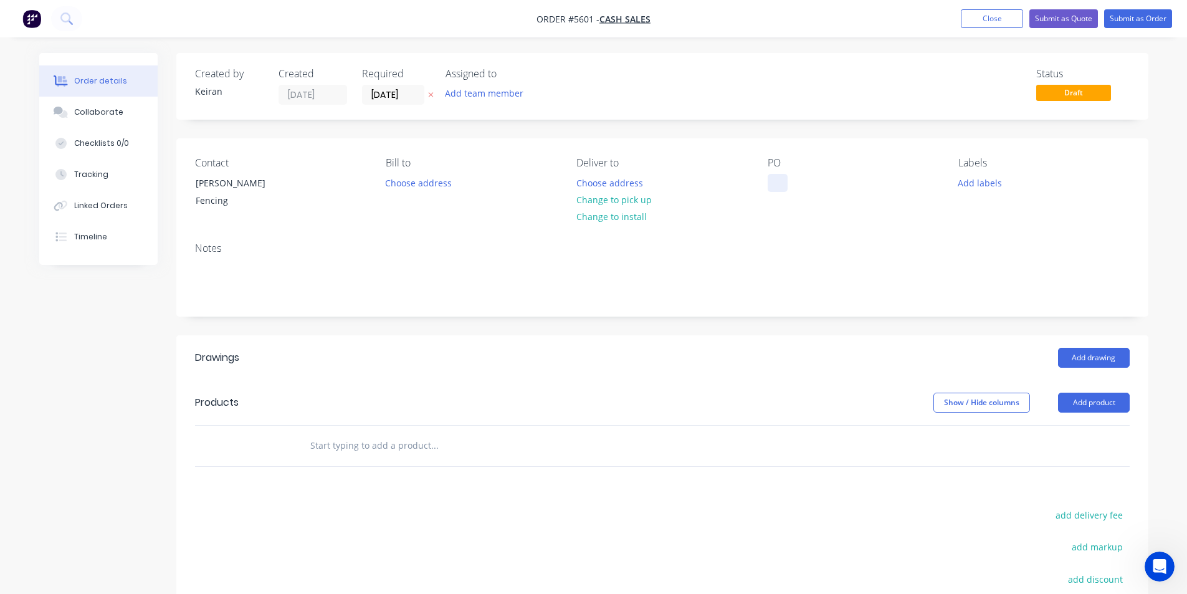
click at [776, 186] on div at bounding box center [778, 183] width 20 height 18
click at [636, 202] on button "Change to pick up" at bounding box center [613, 199] width 88 height 17
click at [514, 445] on input "text" at bounding box center [434, 445] width 249 height 25
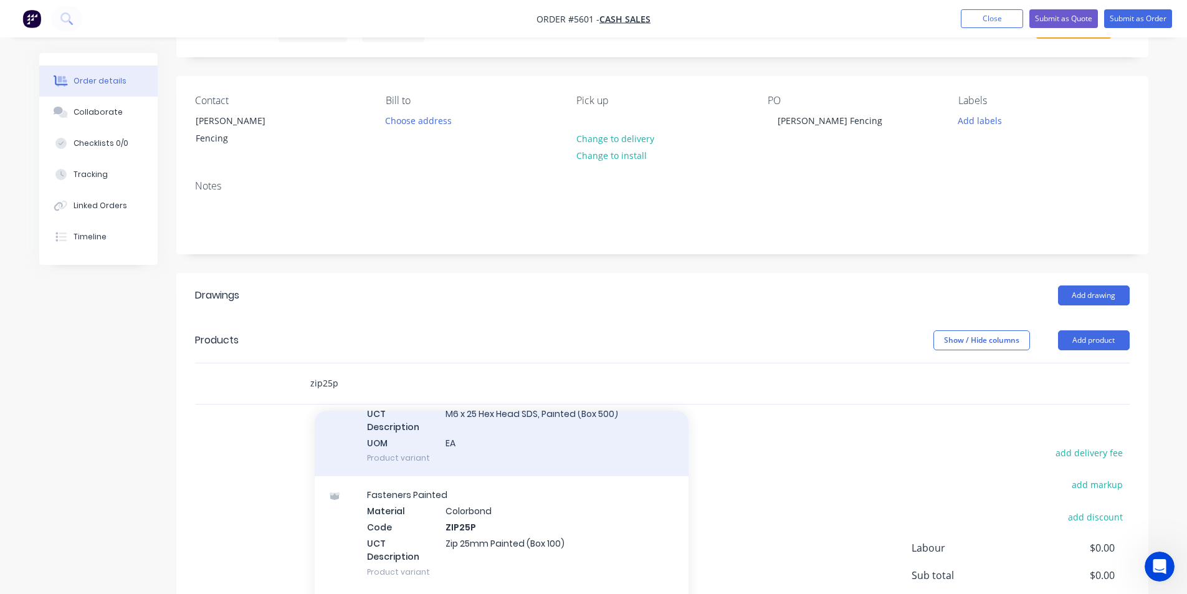
scroll to position [311, 0]
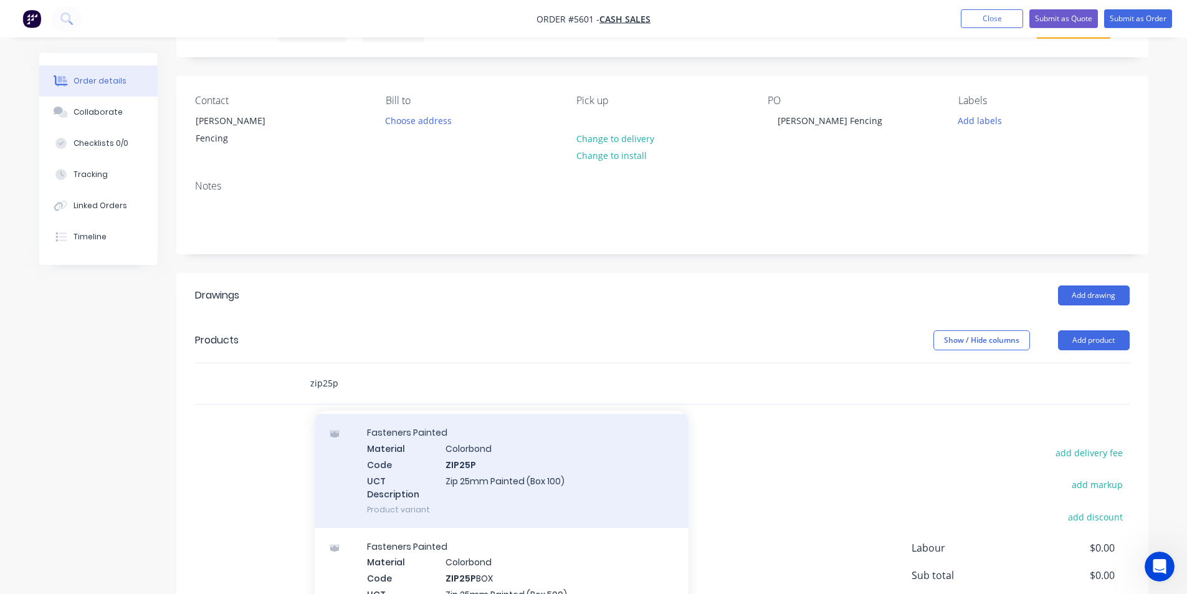
type input "zip25p"
click at [604, 490] on div "Fasteners Painted Material Colorbond Code ZIP25P UCT Description Zip 25mm Paint…" at bounding box center [502, 470] width 374 height 113
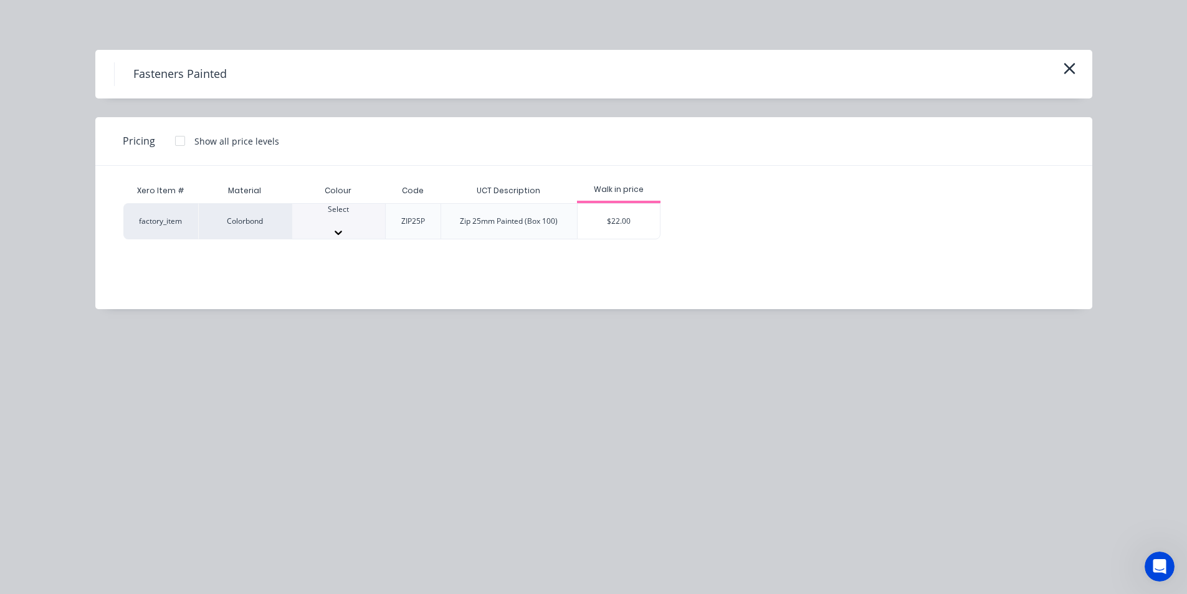
click at [368, 226] on div at bounding box center [338, 232] width 93 height 12
type input "dov"
click at [598, 231] on div "$22.00" at bounding box center [618, 225] width 83 height 42
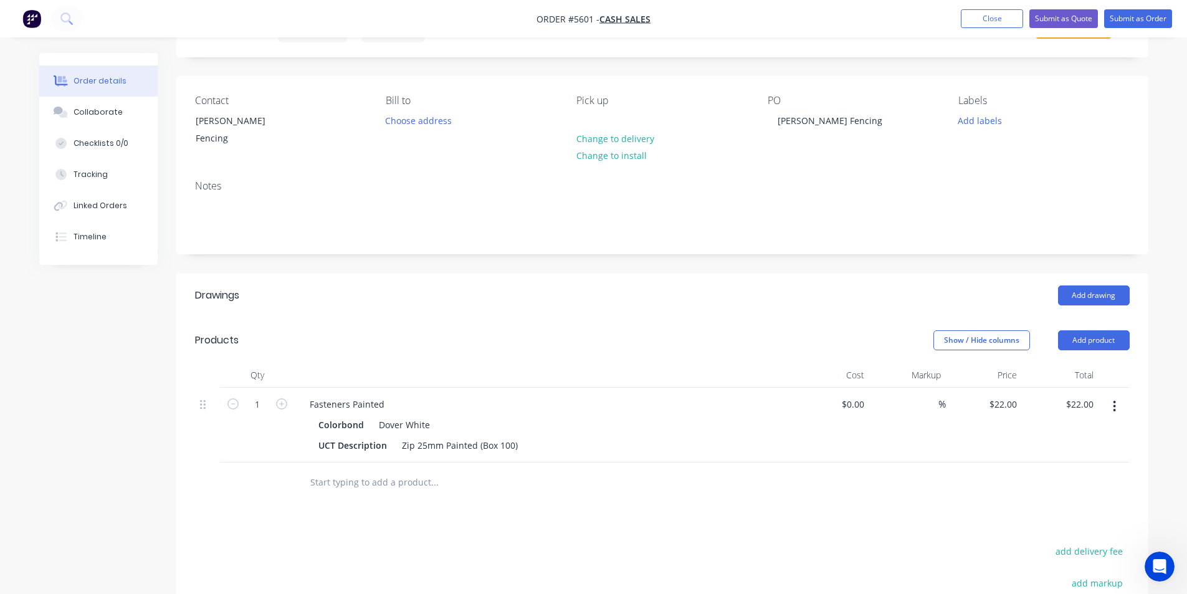
click at [1142, 3] on nav "Order #5601 - Cash Sales Add product Close Submit as Quote Submit as Order" at bounding box center [593, 18] width 1187 height 37
click at [1141, 21] on button "Submit as Order" at bounding box center [1138, 18] width 68 height 19
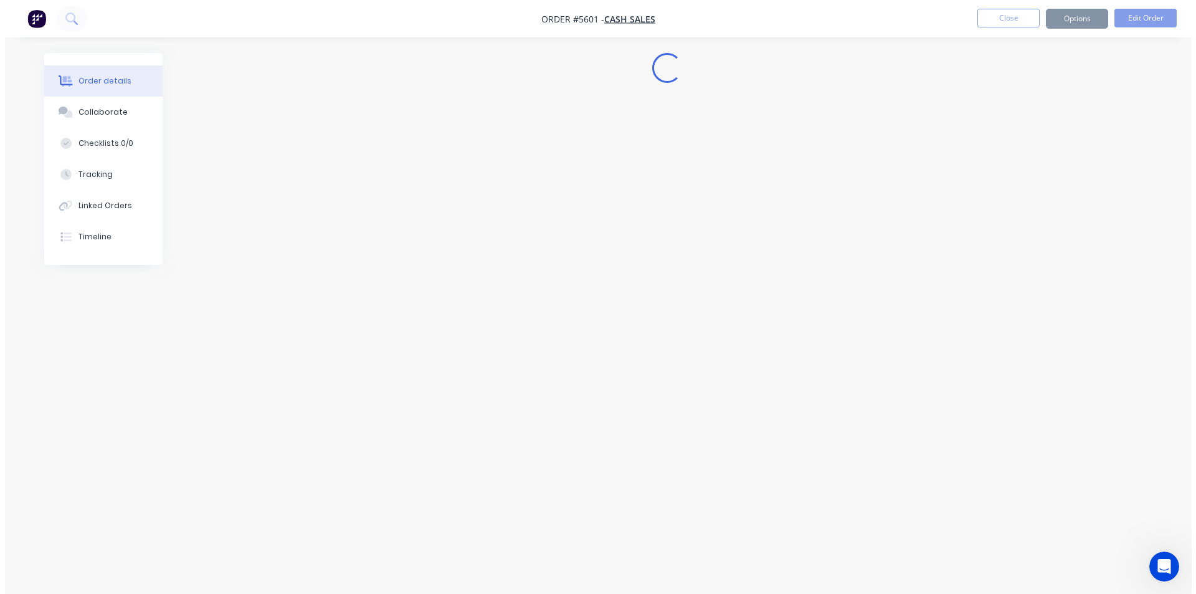
scroll to position [0, 0]
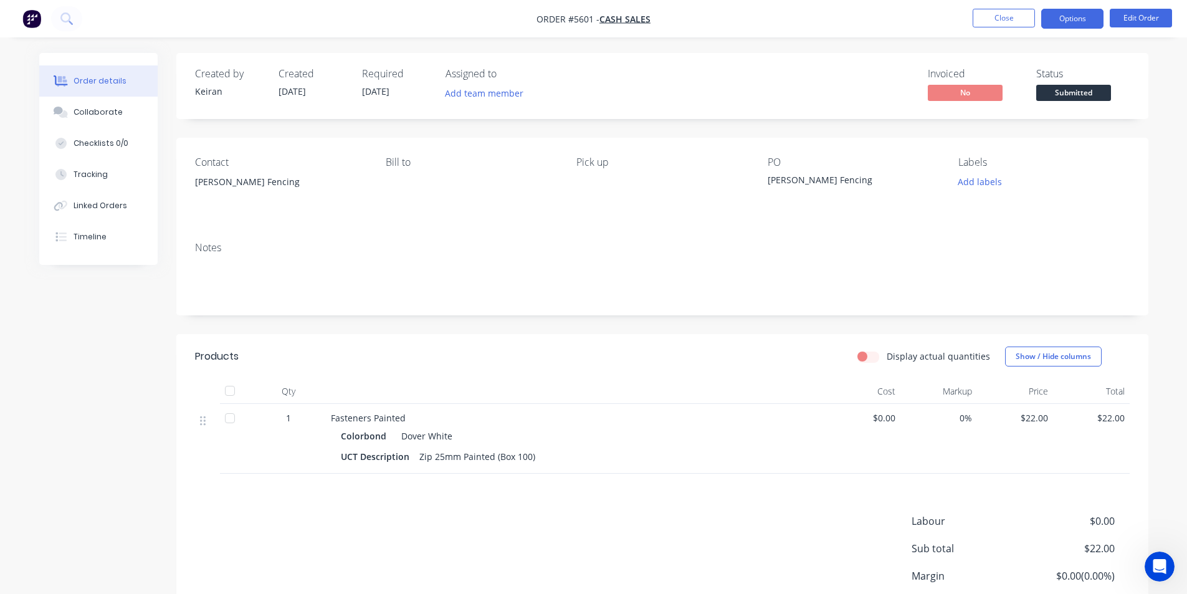
click at [1093, 16] on button "Options" at bounding box center [1072, 19] width 62 height 20
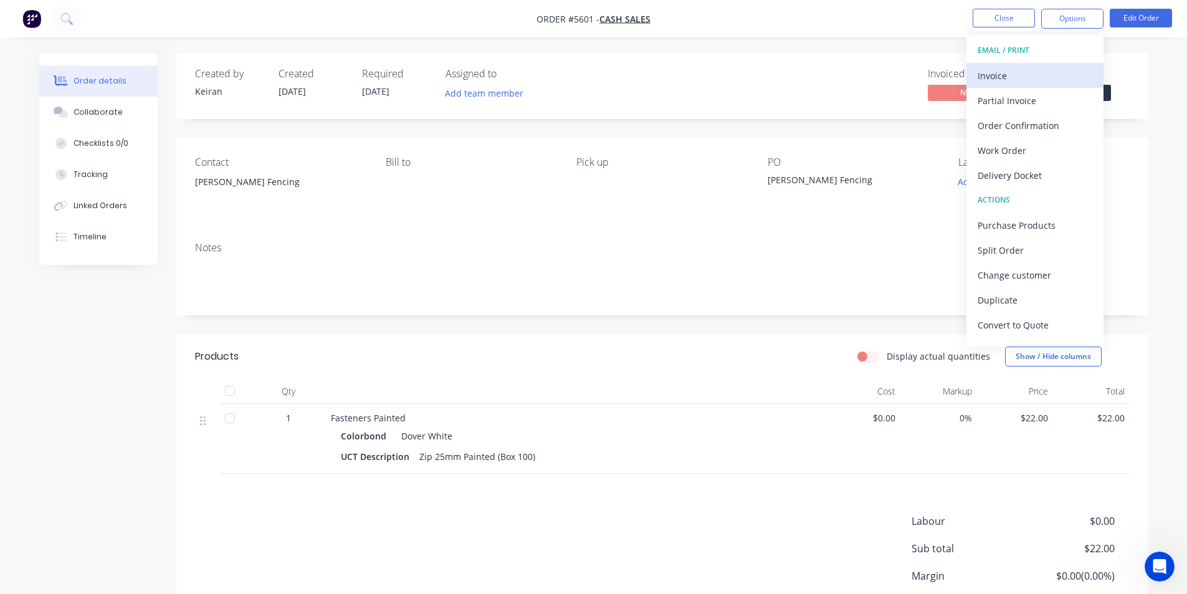
click at [1040, 69] on div "Invoice" at bounding box center [1034, 76] width 115 height 18
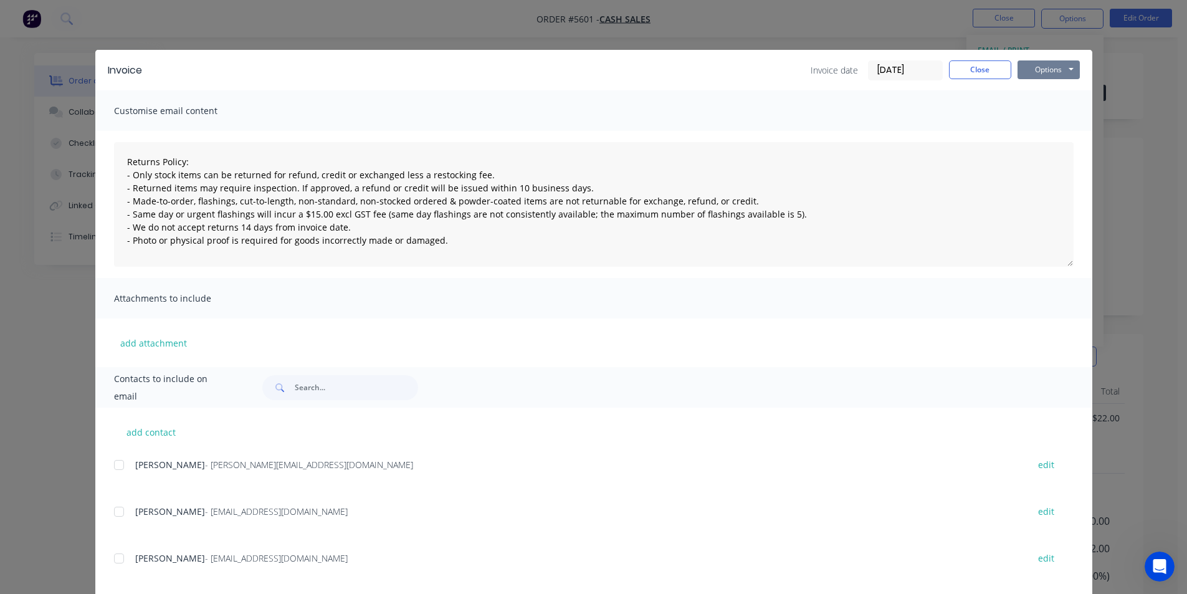
click at [1056, 70] on button "Options" at bounding box center [1048, 69] width 62 height 19
click at [1042, 111] on button "Print" at bounding box center [1057, 112] width 80 height 21
click at [970, 75] on button "Close" at bounding box center [980, 69] width 62 height 19
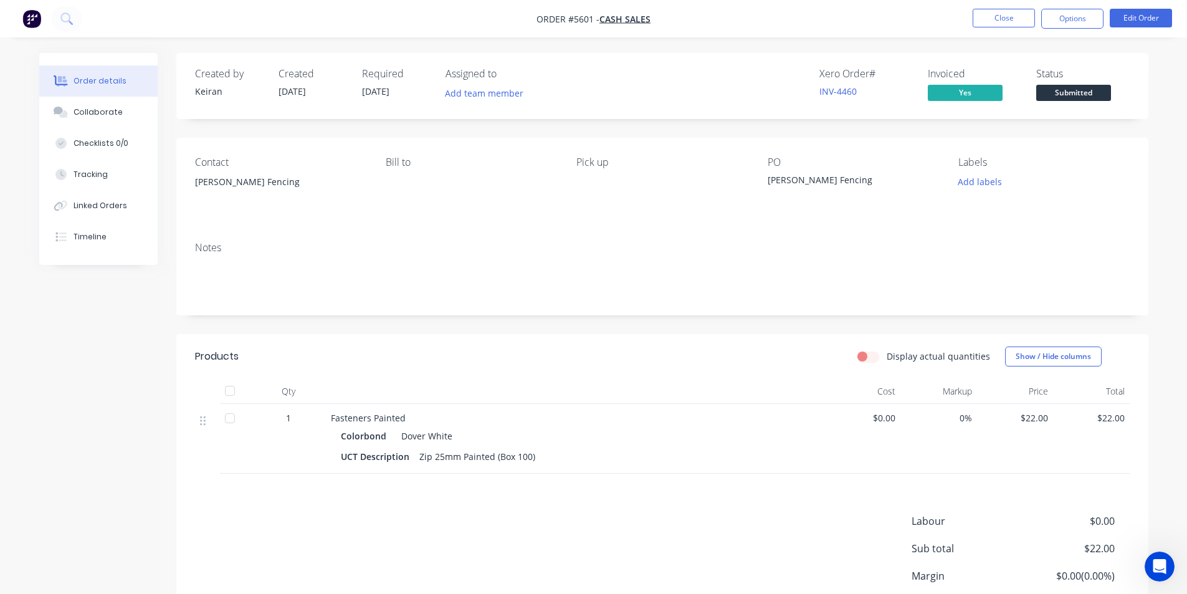
click at [1063, 95] on span "Submitted" at bounding box center [1073, 93] width 75 height 16
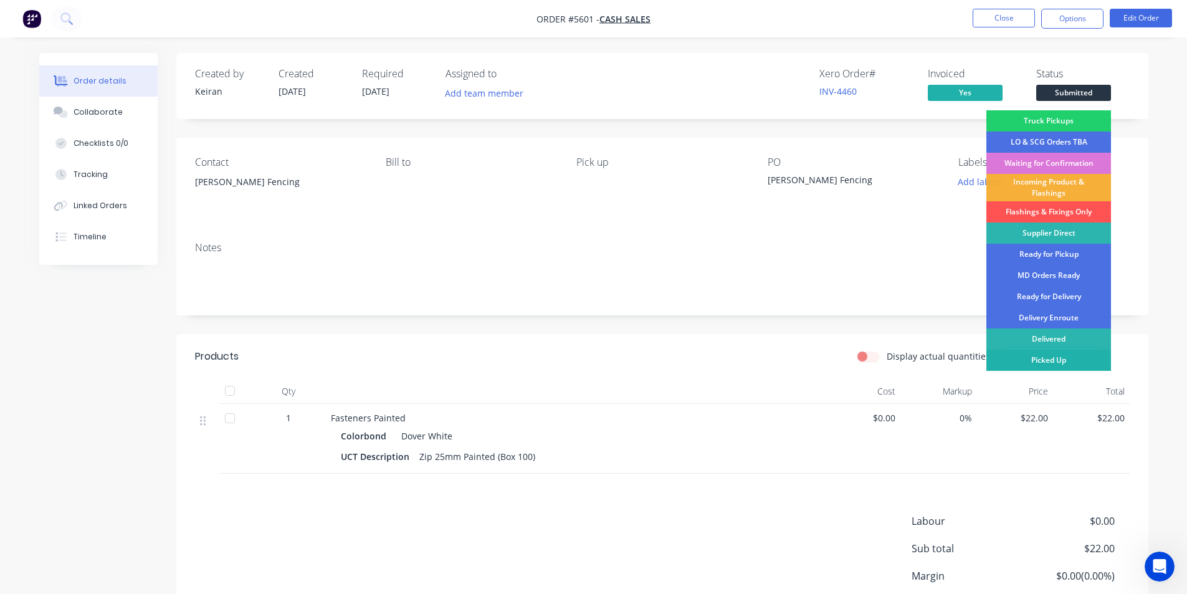
click at [1063, 355] on div "Picked Up" at bounding box center [1048, 359] width 125 height 21
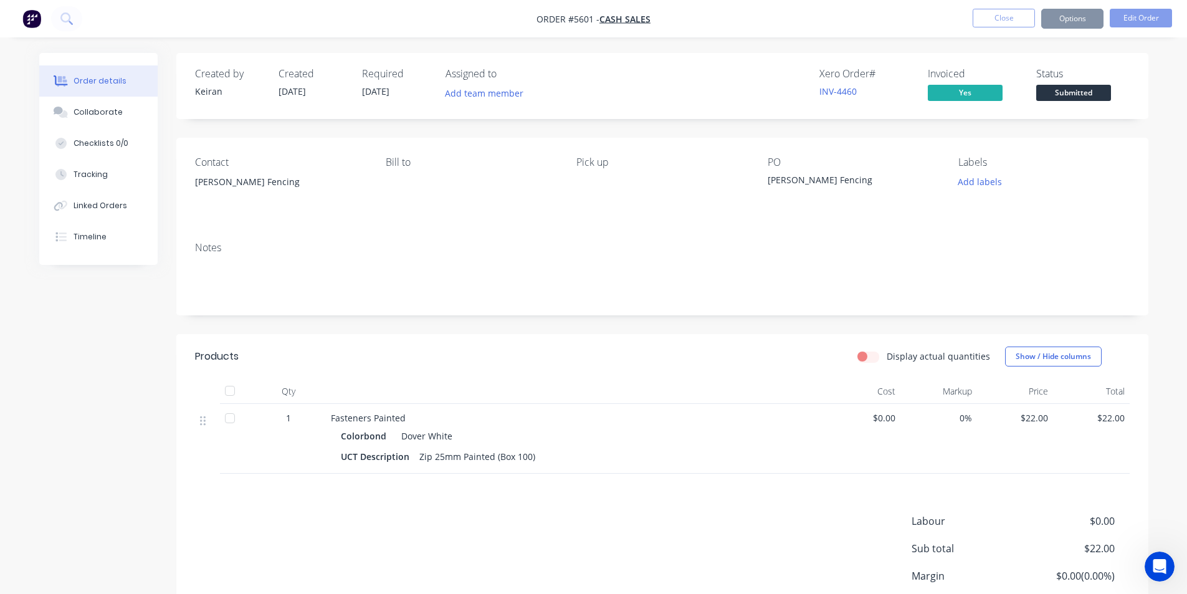
click at [1095, 100] on span "Submitted" at bounding box center [1073, 93] width 75 height 16
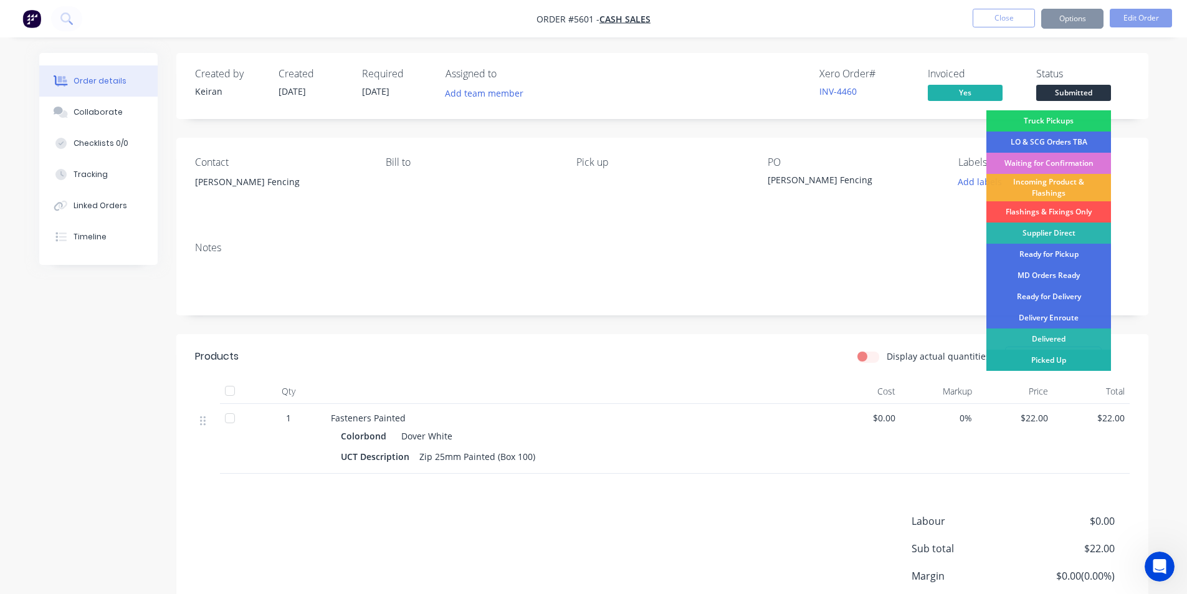
click at [1070, 365] on div "Picked Up" at bounding box center [1048, 359] width 125 height 21
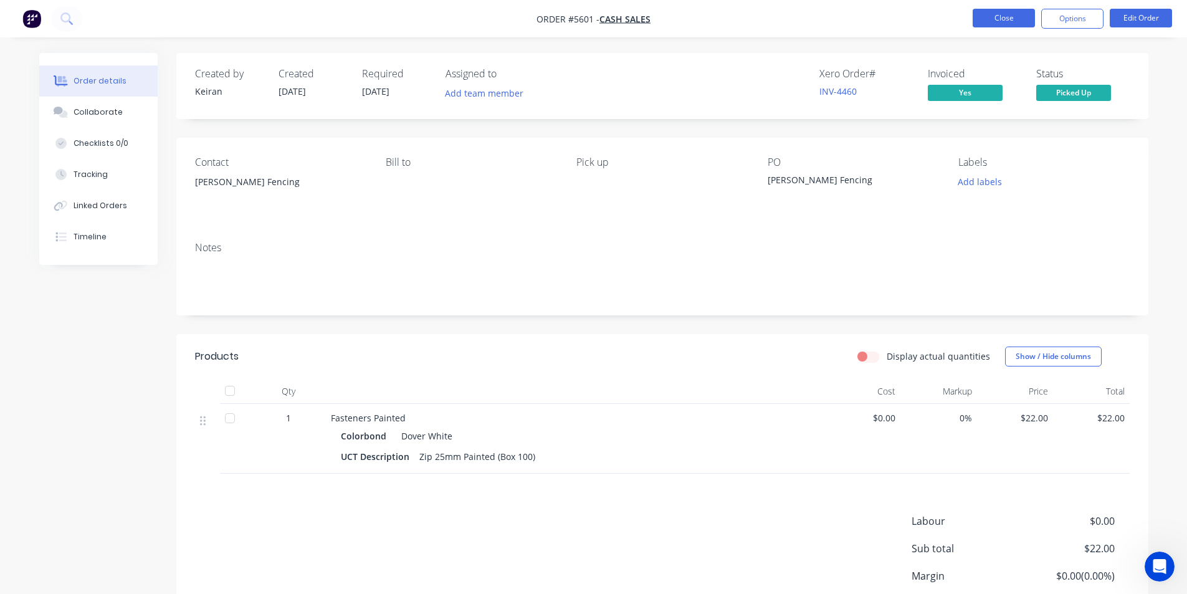
click at [986, 24] on button "Close" at bounding box center [1003, 18] width 62 height 19
